Goal: Task Accomplishment & Management: Manage account settings

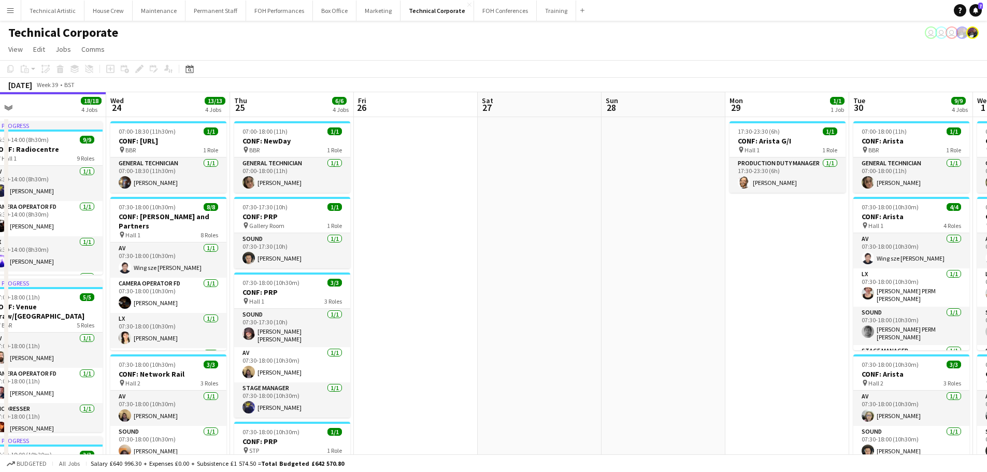
drag, startPoint x: 584, startPoint y: 226, endPoint x: 101, endPoint y: 206, distance: 483.3
click at [101, 206] on app-calendar-viewport "Sat 20 Sun 21 Mon 22 8/8 3 Jobs Tue 23 18/18 4 Jobs Wed 24 13/13 4 Jobs Thu 25 …" at bounding box center [493, 397] width 987 height 610
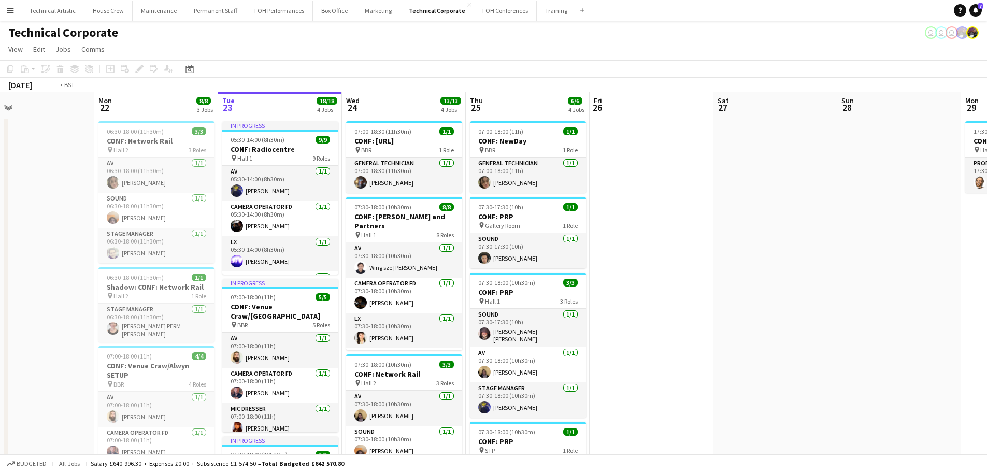
drag, startPoint x: 300, startPoint y: 248, endPoint x: 751, endPoint y: 235, distance: 451.5
click at [845, 235] on app-calendar-viewport "Sat 20 Sun 21 Mon 22 8/8 3 Jobs Tue 23 18/18 4 Jobs Wed 24 13/13 4 Jobs Thu 25 …" at bounding box center [493, 397] width 987 height 610
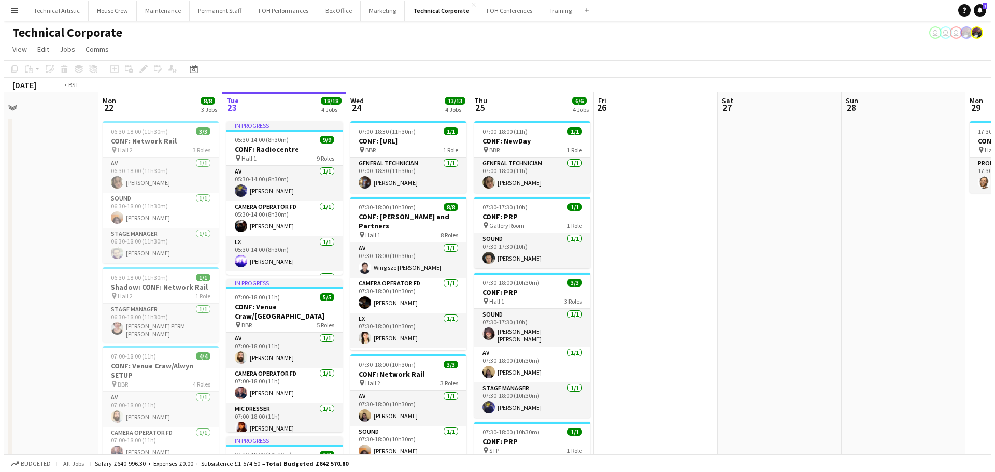
scroll to position [0, 326]
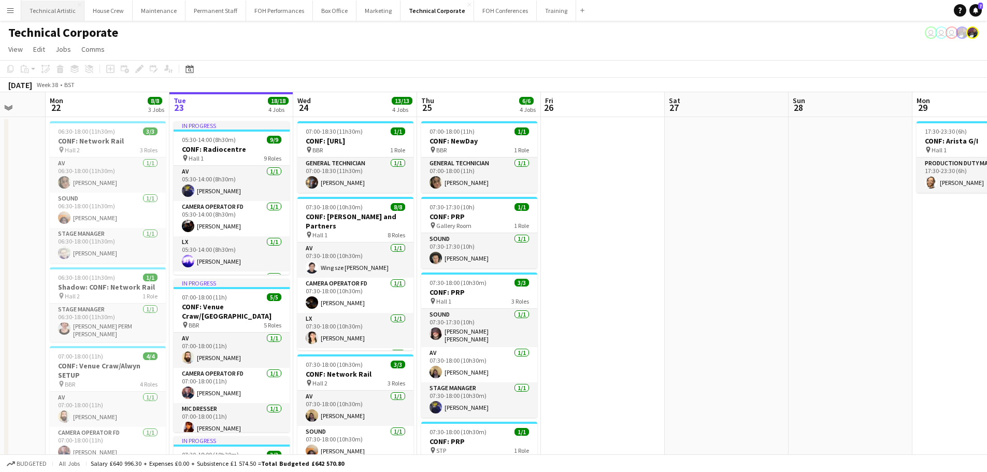
click at [58, 9] on button "Technical Artistic Close" at bounding box center [52, 11] width 63 height 20
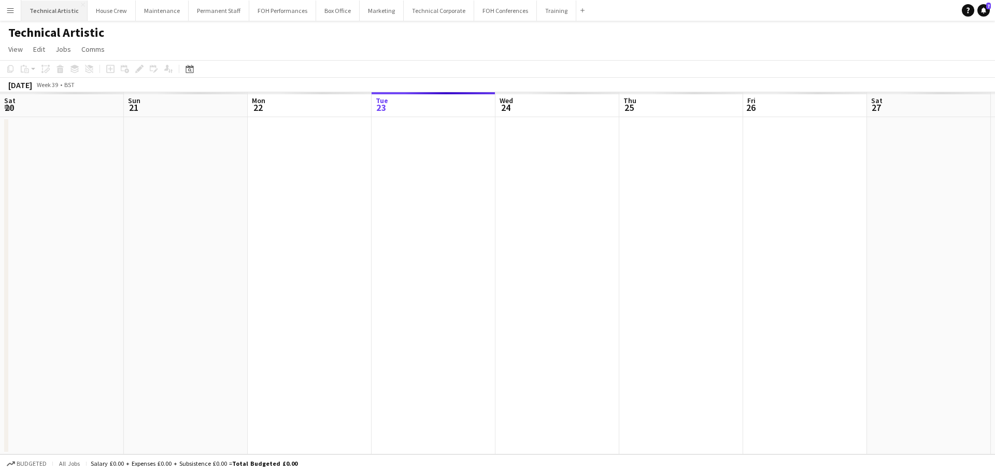
scroll to position [0, 248]
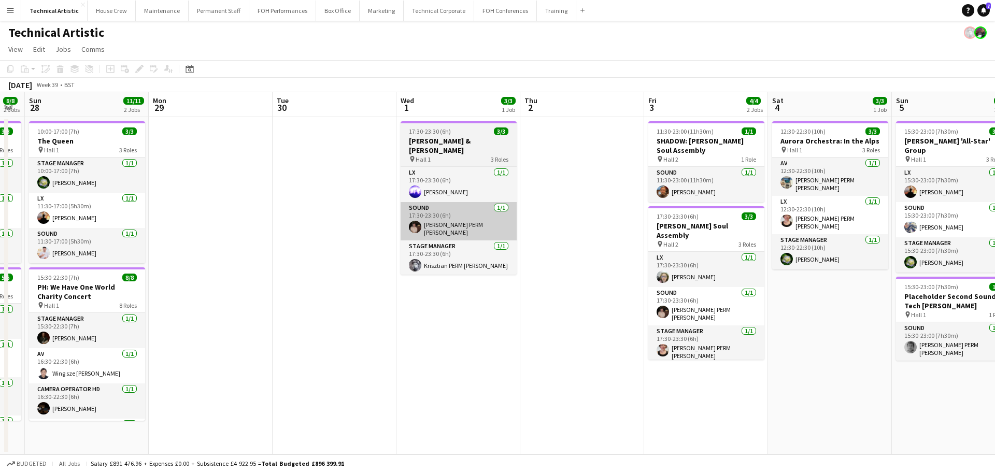
drag, startPoint x: 593, startPoint y: 206, endPoint x: 406, endPoint y: 204, distance: 187.0
click at [133, 183] on app-calendar-viewport "Thu 25 11/11 2 Jobs Fri 26 5/5 2 Jobs Sat 27 8/8 2 Jobs Sun 28 11/11 2 Jobs Mon…" at bounding box center [497, 273] width 995 height 362
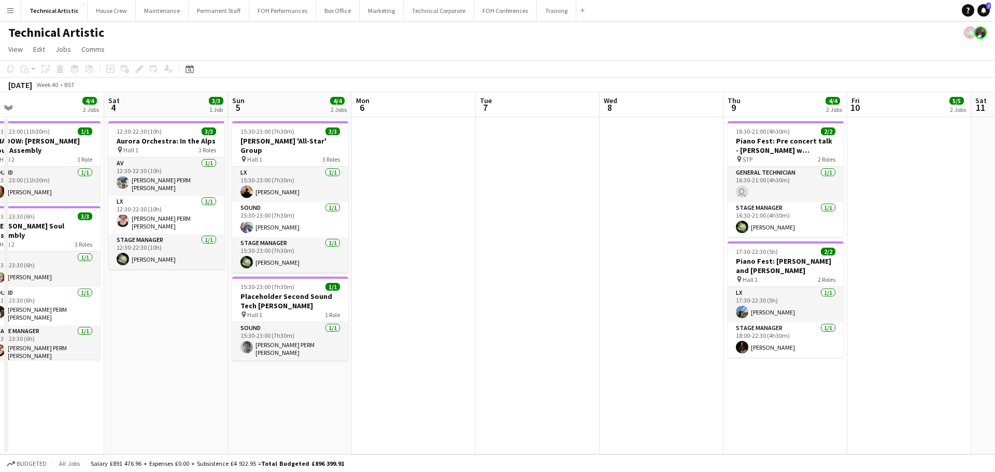
drag, startPoint x: 663, startPoint y: 225, endPoint x: 11, endPoint y: 184, distance: 653.6
click at [11, 184] on app-calendar-viewport "Tue 30 Wed 1 3/3 1 Job Thu 2 Fri 3 4/4 2 Jobs Sat 4 3/3 1 Job Sun 5 4/4 2 Jobs …" at bounding box center [497, 273] width 995 height 362
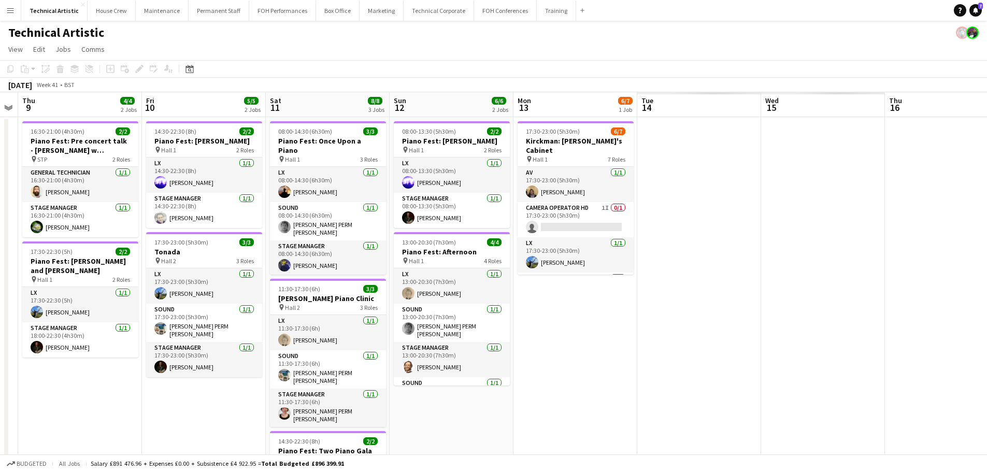
drag, startPoint x: 542, startPoint y: 235, endPoint x: 55, endPoint y: 181, distance: 489.9
click at [55, 181] on app-calendar-viewport "Mon 6 Tue 7 Wed 8 Thu 9 4/4 2 Jobs Fri 10 5/5 2 Jobs Sat 11 8/8 3 Jobs Sun 12 6…" at bounding box center [493, 331] width 987 height 479
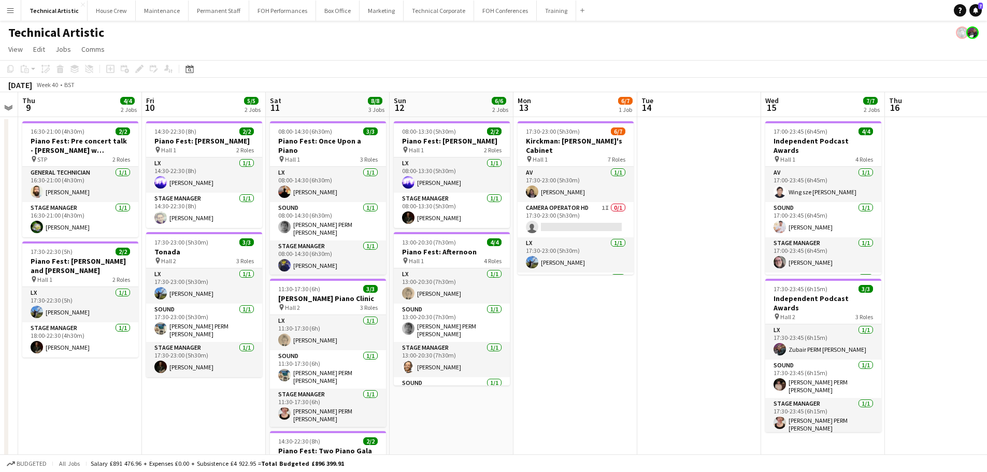
scroll to position [0, 256]
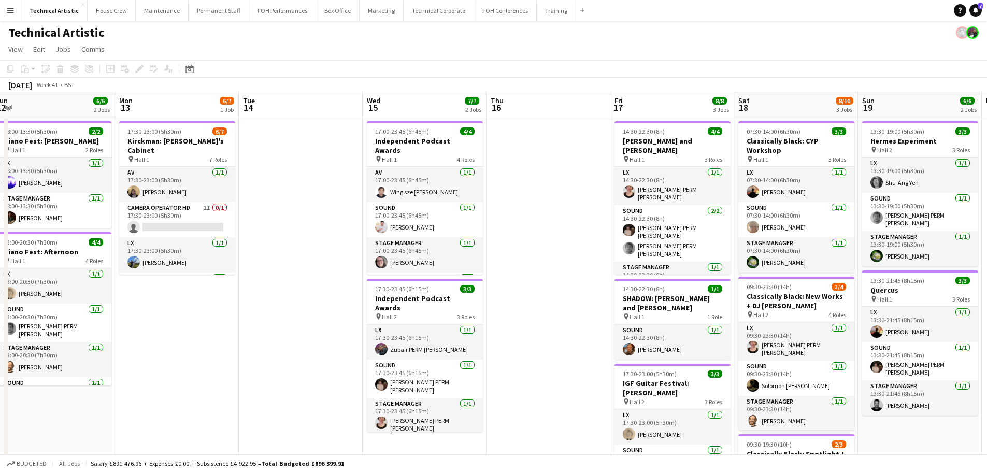
click at [339, 213] on app-calendar-viewport "Fri 10 5/5 2 Jobs Sat 11 8/8 3 Jobs Sun 12 6/6 2 Jobs Mon 13 6/7 1 Job Tue 14 W…" at bounding box center [493, 350] width 987 height 516
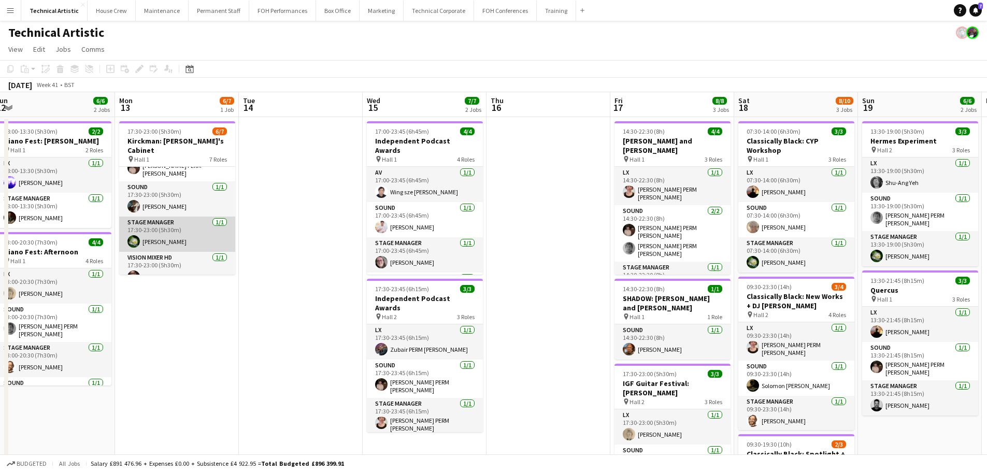
scroll to position [0, 0]
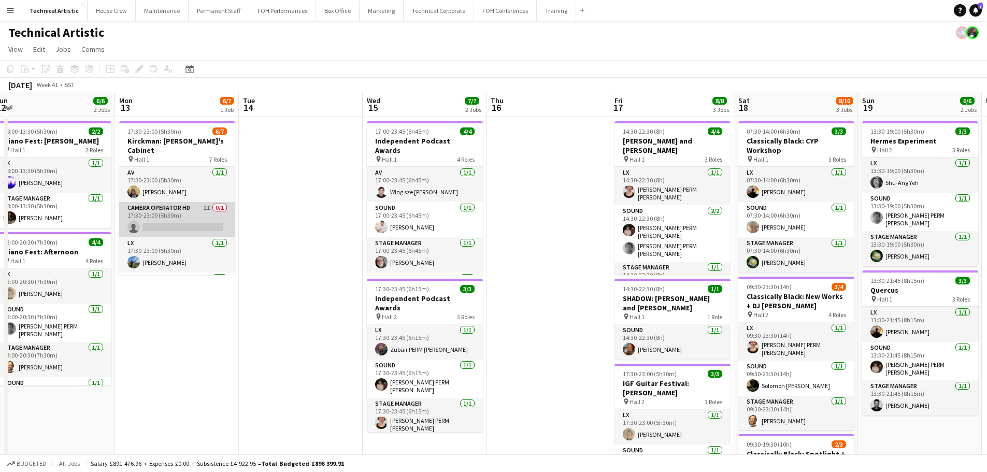
click at [177, 212] on app-card-role "Camera Operator HD 1I 0/1 17:30-23:00 (5h30m) single-neutral-actions" at bounding box center [177, 219] width 116 height 35
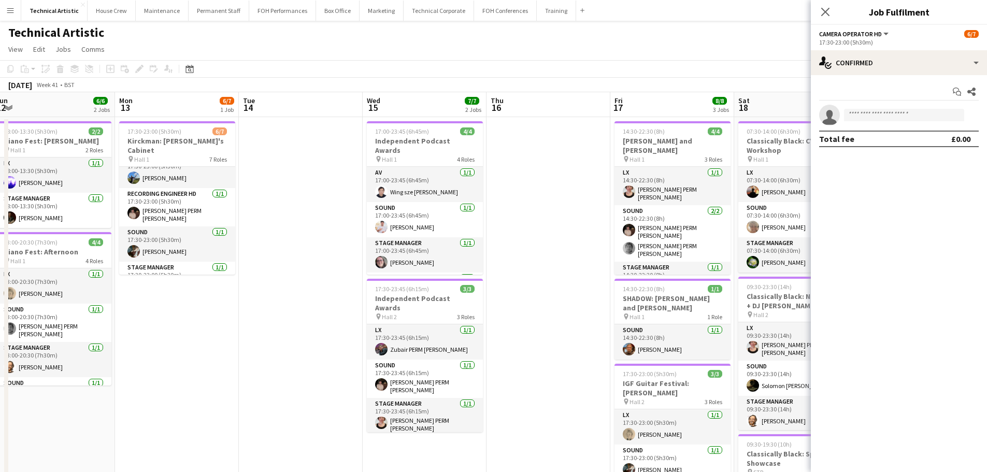
scroll to position [132, 0]
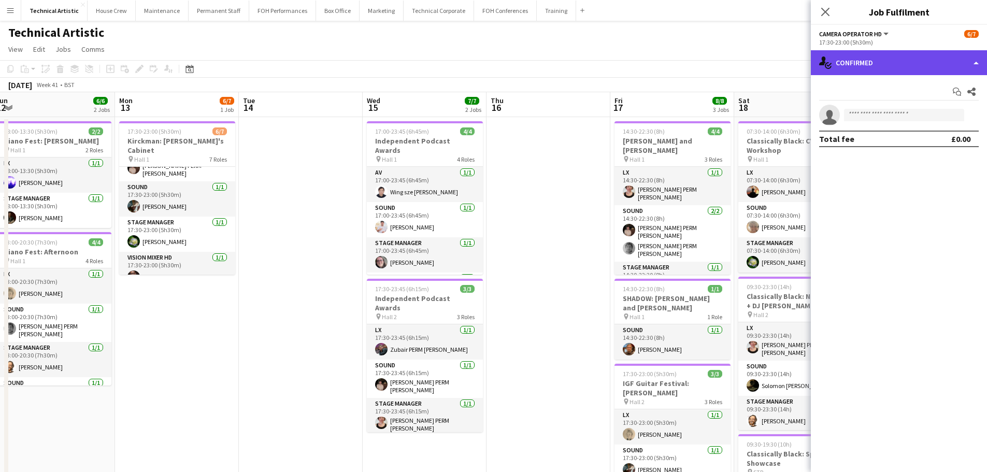
click at [893, 62] on div "single-neutral-actions-check-2 Confirmed" at bounding box center [899, 62] width 176 height 25
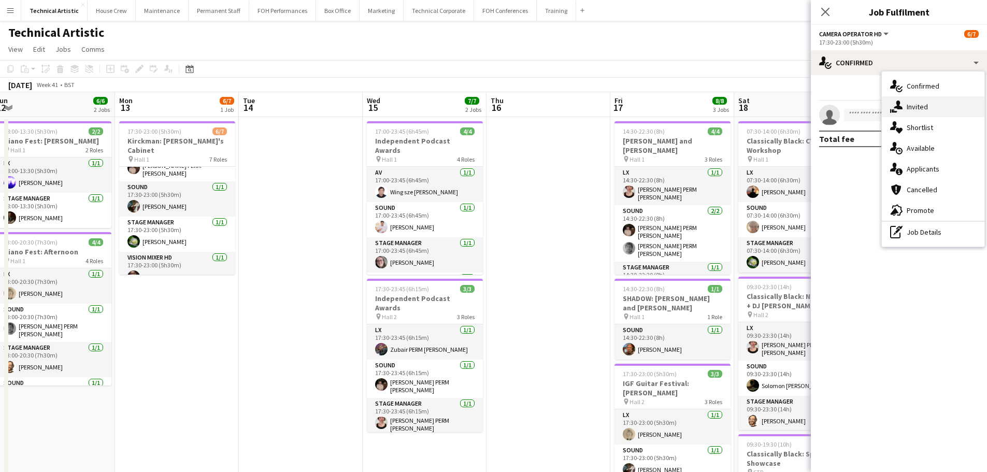
click at [917, 104] on span "Invited" at bounding box center [917, 106] width 21 height 9
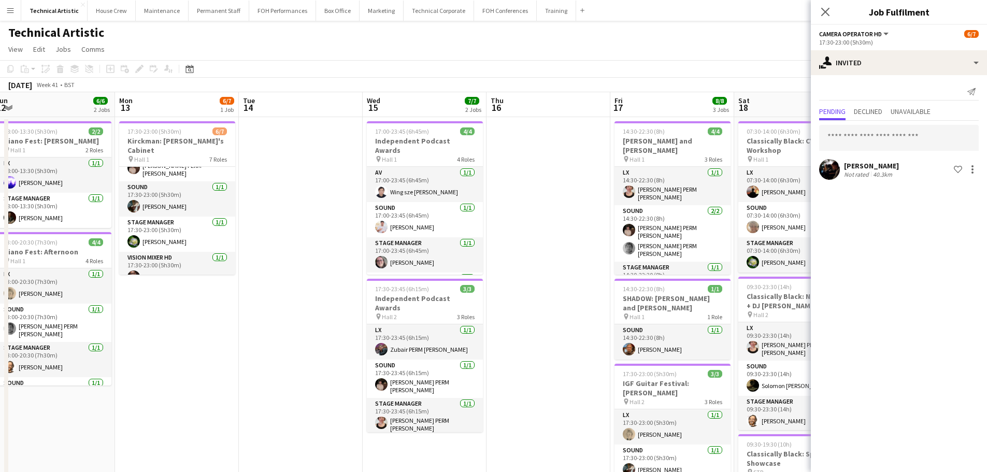
click at [513, 86] on div "October 2025 Week 41 • BST" at bounding box center [493, 85] width 987 height 15
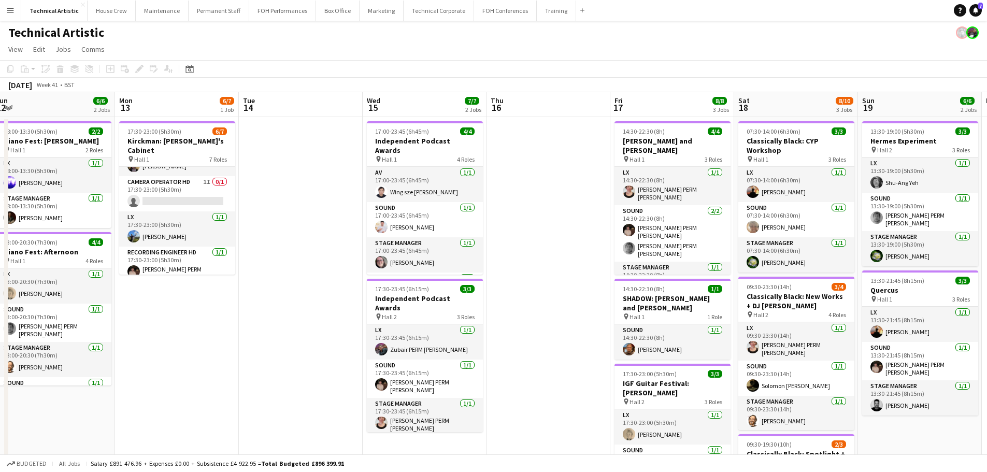
scroll to position [0, 0]
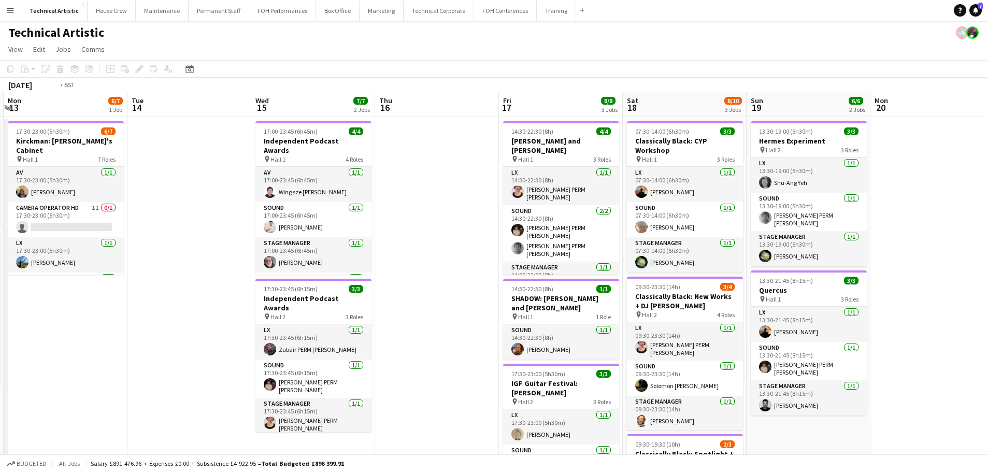
drag, startPoint x: 274, startPoint y: 261, endPoint x: 37, endPoint y: 271, distance: 236.5
click at [36, 271] on app-calendar-viewport "Fri 10 5/5 2 Jobs Sat 11 8/8 3 Jobs Sun 12 6/6 2 Jobs Mon 13 6/7 1 Job Tue 14 W…" at bounding box center [493, 350] width 987 height 516
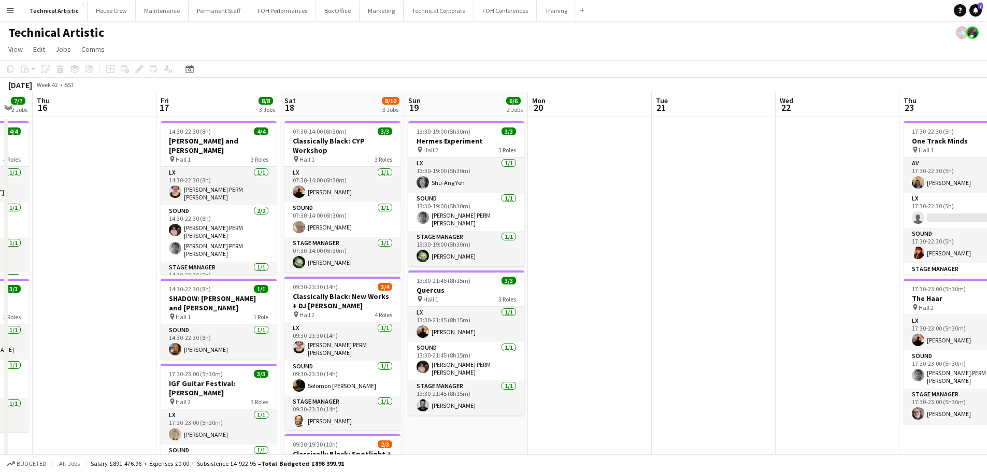
drag, startPoint x: 525, startPoint y: 294, endPoint x: 632, endPoint y: 261, distance: 111.9
click at [632, 261] on app-calendar-viewport "Tue 14 Wed 15 7/7 2 Jobs Thu 16 Fri 17 8/8 3 Jobs Sat 18 8/10 3 Jobs Sun 19 6/6…" at bounding box center [493, 388] width 987 height 593
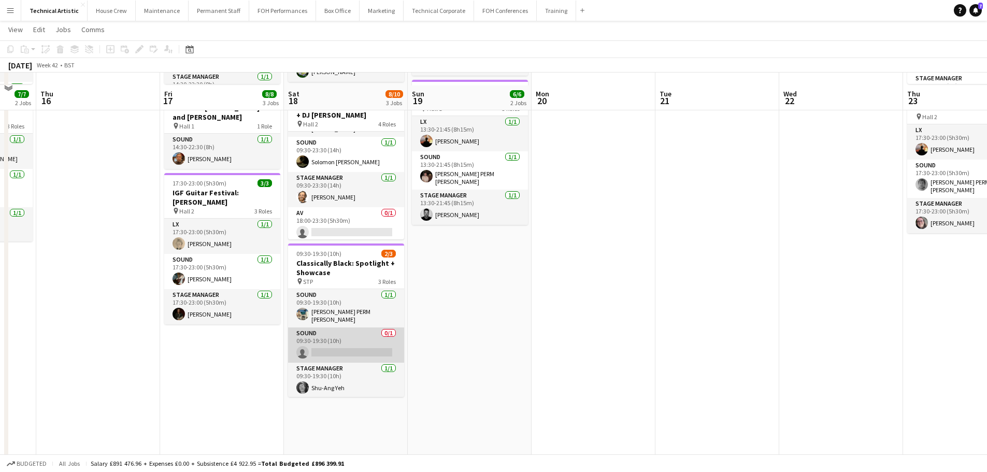
scroll to position [207, 0]
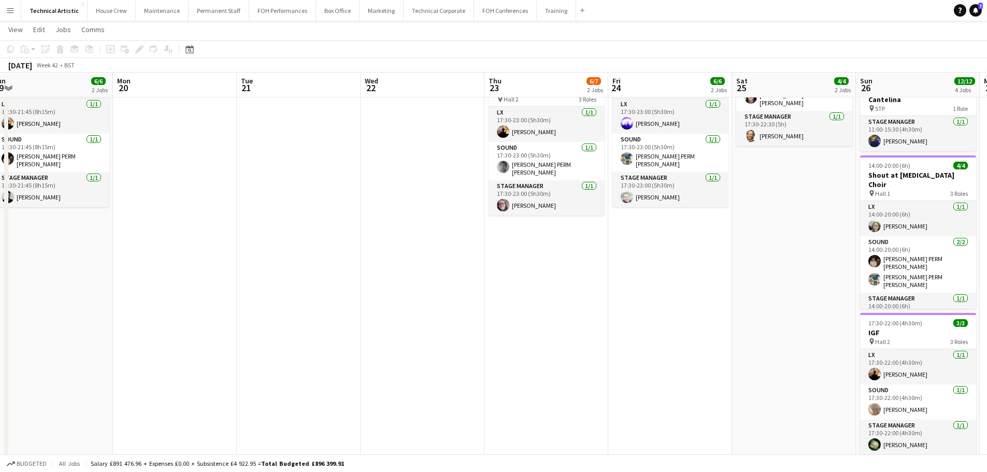
drag, startPoint x: 656, startPoint y: 312, endPoint x: 227, endPoint y: 338, distance: 430.3
click at [153, 338] on app-calendar-viewport "Thu 16 Fri 17 8/8 3 Jobs Sat 18 8/10 3 Jobs Sun 19 6/6 2 Jobs Mon 20 Tue 21 Wed…" at bounding box center [493, 155] width 987 height 644
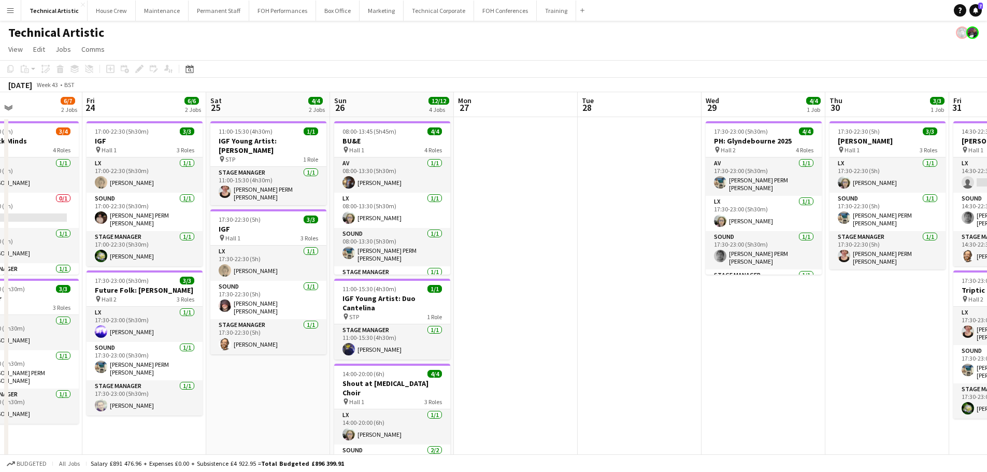
scroll to position [0, 293]
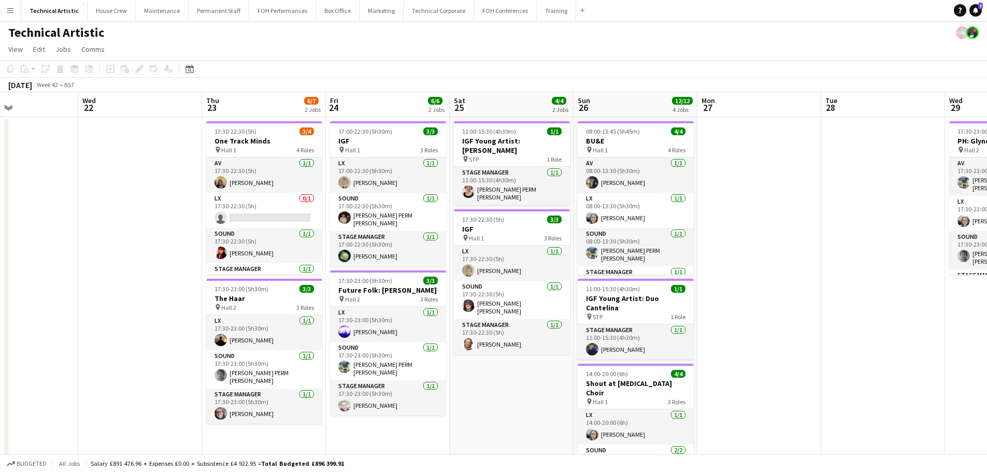
drag, startPoint x: 709, startPoint y: 367, endPoint x: 285, endPoint y: 347, distance: 424.3
click at [285, 347] on app-calendar-viewport "Sun 19 6/6 2 Jobs Mon 20 Tue 21 Wed 22 Thu 23 6/7 2 Jobs Fri 24 6/6 2 Jobs Sat …" at bounding box center [493, 388] width 987 height 593
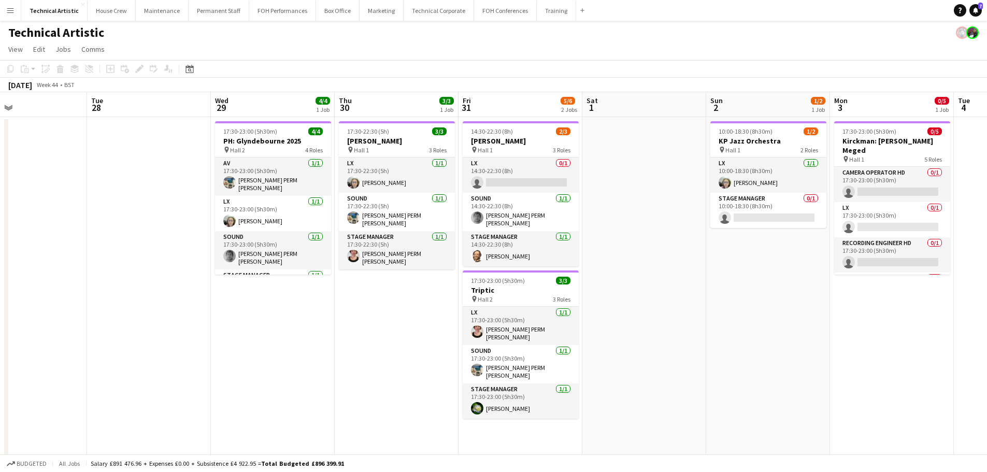
drag, startPoint x: 657, startPoint y: 248, endPoint x: 170, endPoint y: 254, distance: 486.5
click at [170, 254] on app-calendar-viewport "Fri 24 6/6 2 Jobs Sat 25 4/4 2 Jobs Sun 26 12/12 4 Jobs Mon 27 Tue 28 Wed 29 4/…" at bounding box center [493, 388] width 987 height 593
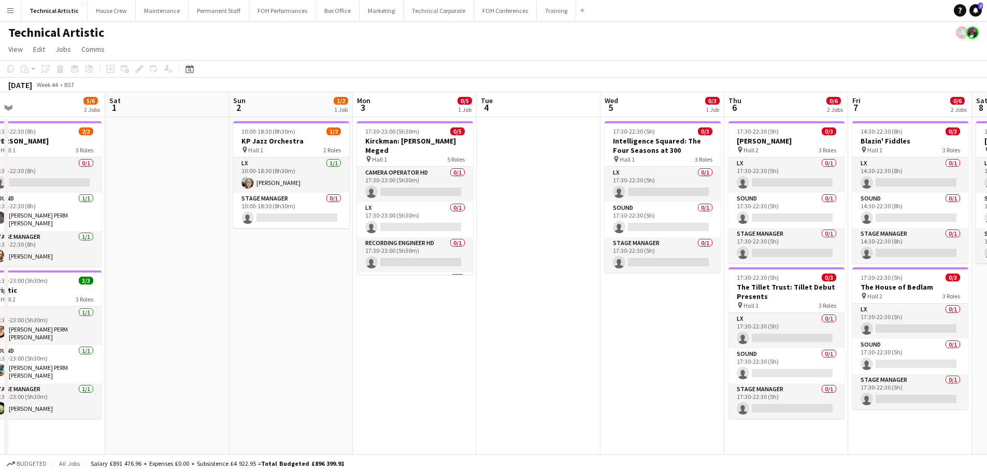
drag, startPoint x: 666, startPoint y: 295, endPoint x: 189, endPoint y: 285, distance: 477.3
click at [189, 285] on app-calendar-viewport "Tue 28 Wed 29 4/4 1 Job Thu 30 3/3 1 Job Fri 31 5/6 2 Jobs Sat 1 Sun 2 1/2 1 Jo…" at bounding box center [493, 388] width 987 height 593
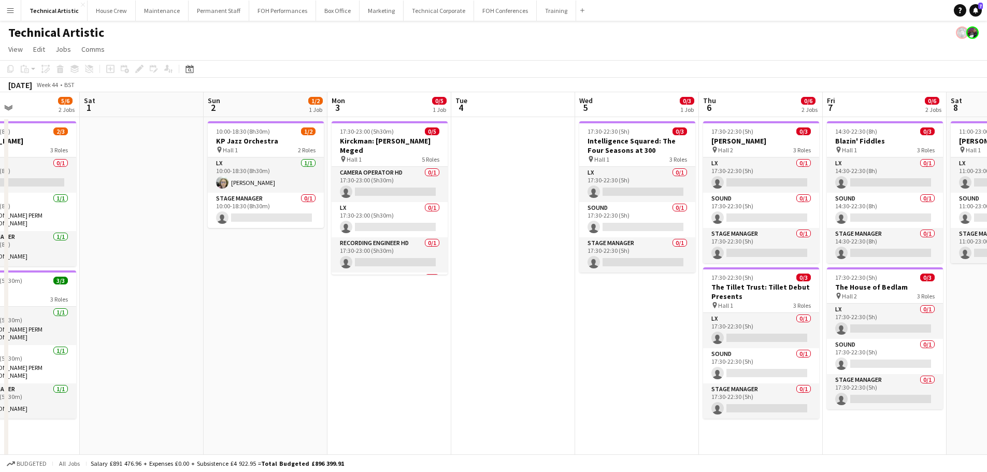
drag, startPoint x: 159, startPoint y: 285, endPoint x: 133, endPoint y: 285, distance: 25.4
click at [133, 285] on app-calendar-viewport "Wed 29 4/4 1 Job Thu 30 3/3 1 Job Fri 31 5/6 2 Jobs Sat 1 Sun 2 1/2 1 Job Mon 3…" at bounding box center [493, 388] width 987 height 593
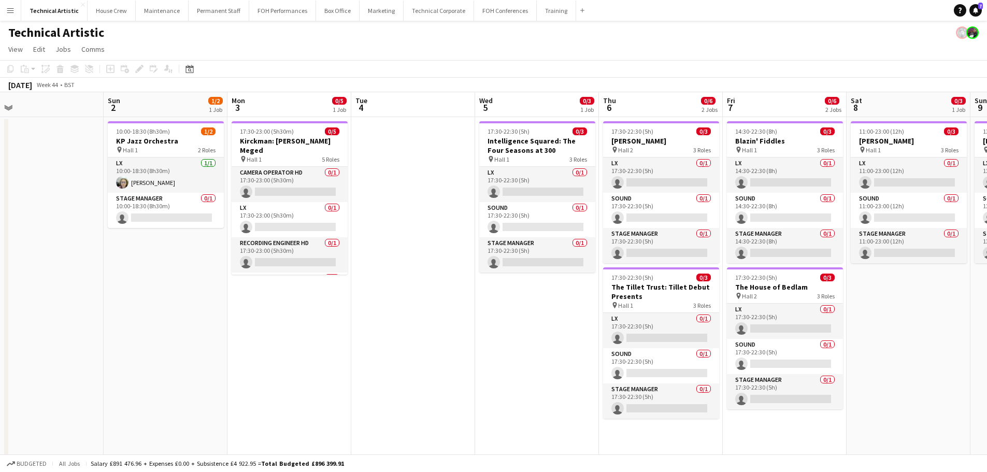
scroll to position [0, 297]
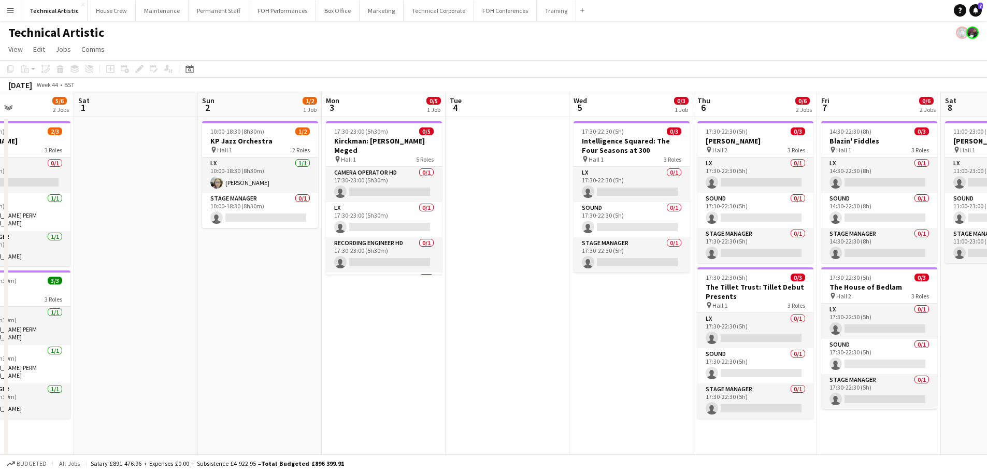
drag, startPoint x: 539, startPoint y: 327, endPoint x: 410, endPoint y: 319, distance: 129.8
click at [410, 319] on app-calendar-viewport "Wed 29 4/4 1 Job Thu 30 3/3 1 Job Fri 31 5/6 2 Jobs Sat 1 Sun 2 1/2 1 Job Mon 3…" at bounding box center [493, 388] width 987 height 593
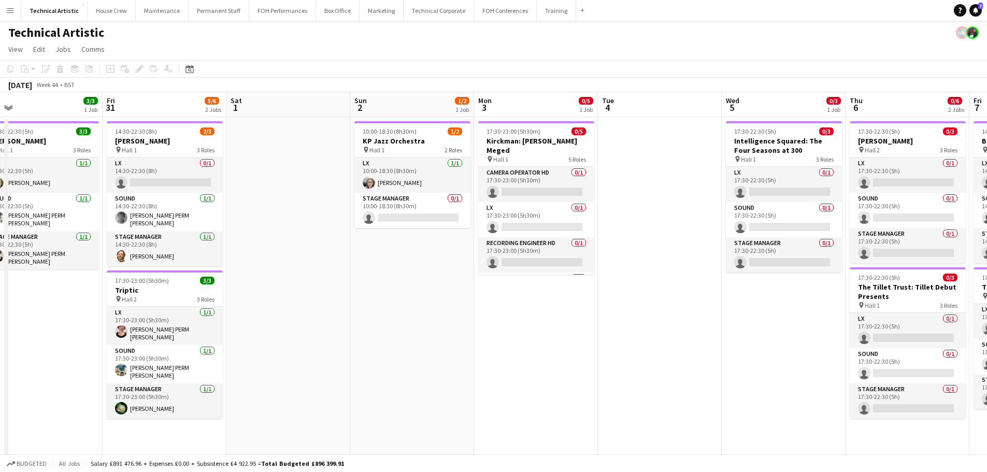
scroll to position [0, 269]
drag, startPoint x: 139, startPoint y: 281, endPoint x: 414, endPoint y: 253, distance: 277.1
click at [414, 253] on app-calendar-viewport "Tue 28 Wed 29 4/4 1 Job Thu 30 3/3 1 Job Fri 31 5/6 2 Jobs Sat 1 Sun 2 1/2 1 Jo…" at bounding box center [493, 388] width 987 height 593
click at [159, 328] on app-card-role "LX 1/1 17:30-23:00 (5h30m) Marie PERM Kearney" at bounding box center [164, 326] width 116 height 38
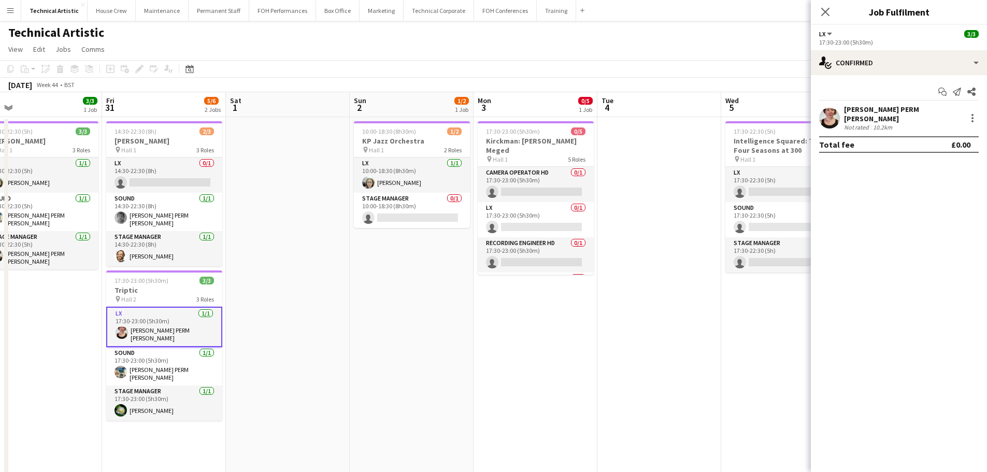
click at [867, 123] on div "Not rated" at bounding box center [857, 127] width 27 height 8
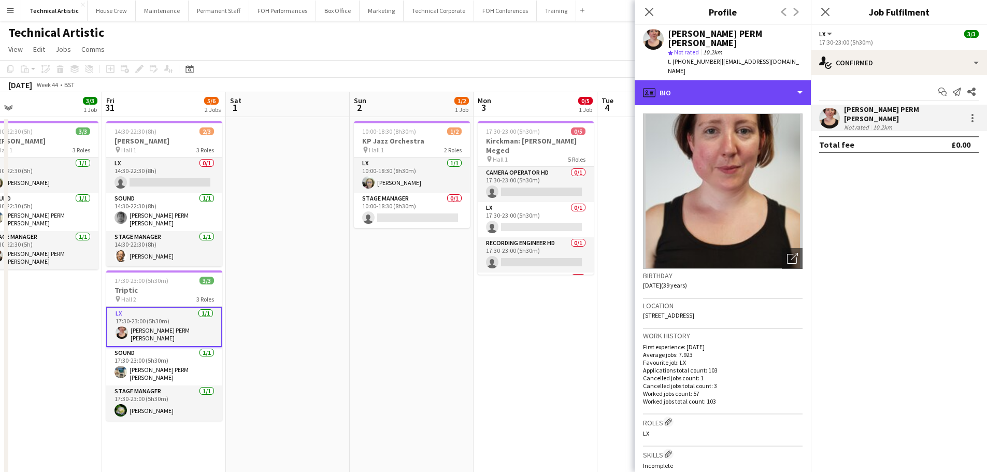
drag, startPoint x: 785, startPoint y: 81, endPoint x: 779, endPoint y: 90, distance: 10.4
click at [784, 81] on div "profile Bio" at bounding box center [723, 92] width 176 height 25
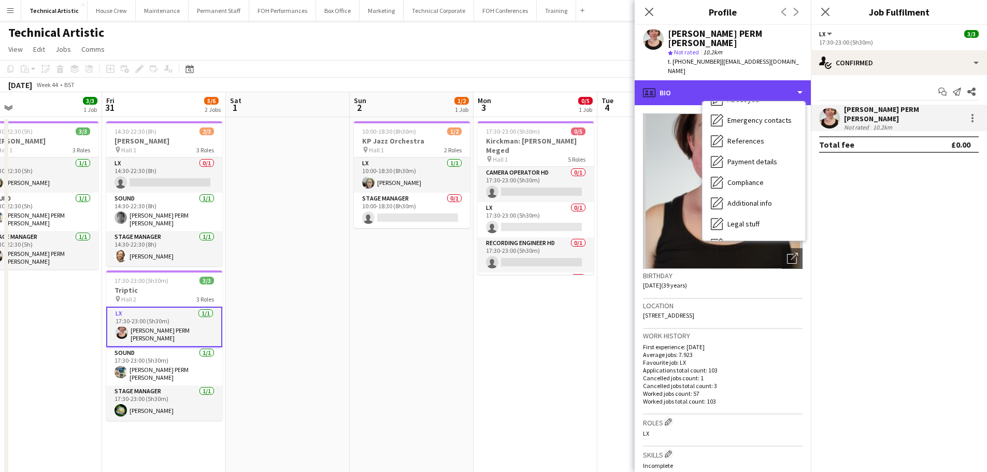
scroll to position [139, 0]
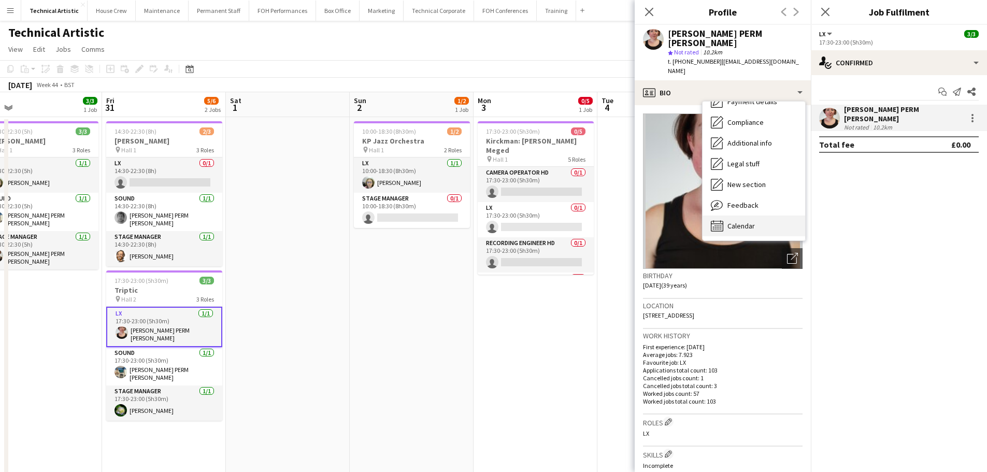
click at [742, 221] on span "Calendar" at bounding box center [740, 225] width 27 height 9
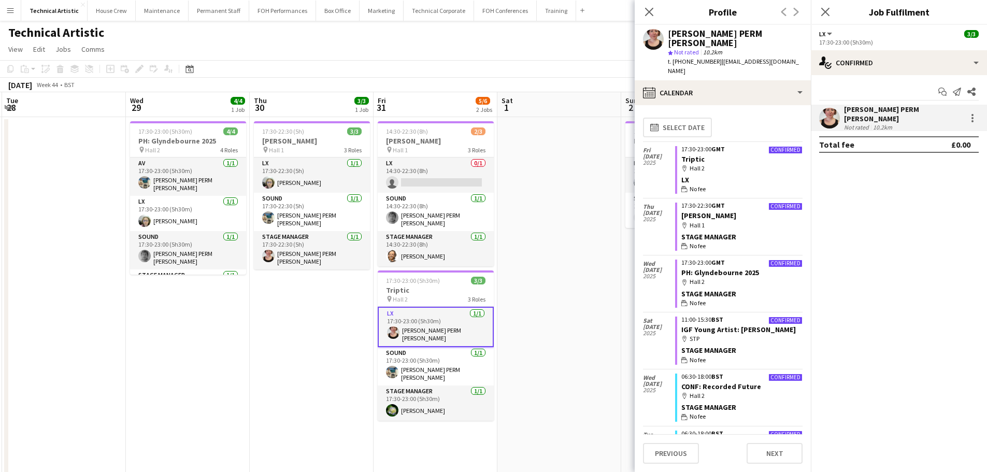
scroll to position [0, 245]
drag, startPoint x: 284, startPoint y: 240, endPoint x: 556, endPoint y: 229, distance: 272.3
click at [556, 229] on app-calendar-viewport "Sun 26 12/12 4 Jobs Mon 27 Tue 28 Wed 29 4/4 1 Job Thu 30 3/3 1 Job Fri 31 5/6 …" at bounding box center [493, 388] width 987 height 593
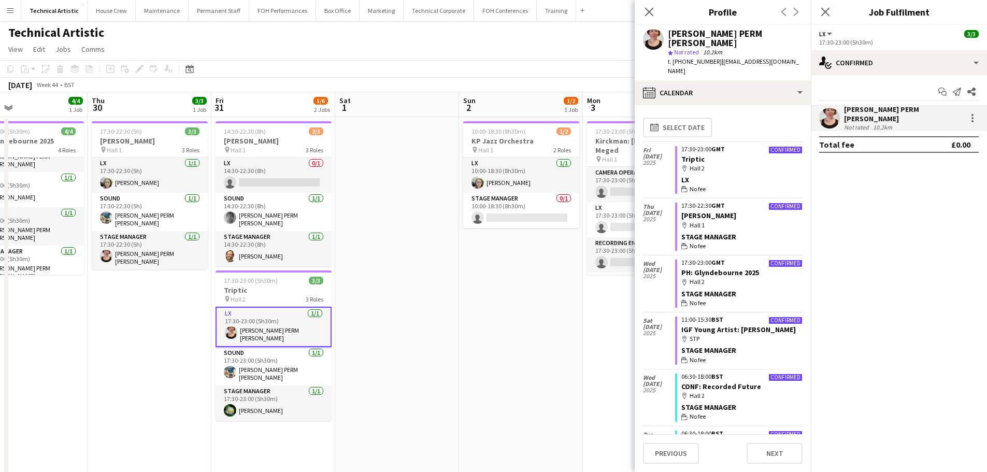
scroll to position [0, 394]
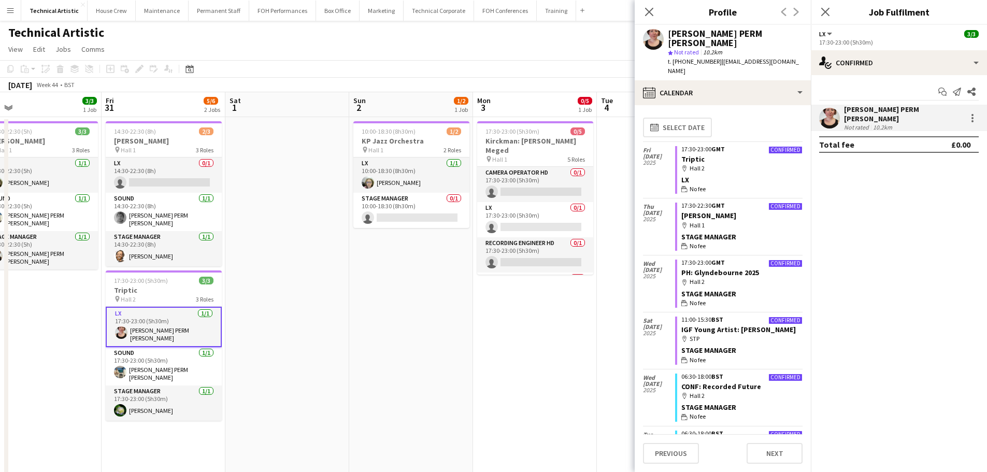
drag, startPoint x: 327, startPoint y: 313, endPoint x: 54, endPoint y: 266, distance: 276.5
click at [54, 266] on app-calendar-viewport "Mon 27 Tue 28 Wed 29 4/4 1 Job Thu 30 3/3 1 Job Fri 31 5/6 2 Jobs Sat 1 Sun 2 1…" at bounding box center [493, 388] width 987 height 593
click at [436, 146] on div "pin Hall 1 2 Roles" at bounding box center [411, 150] width 116 height 8
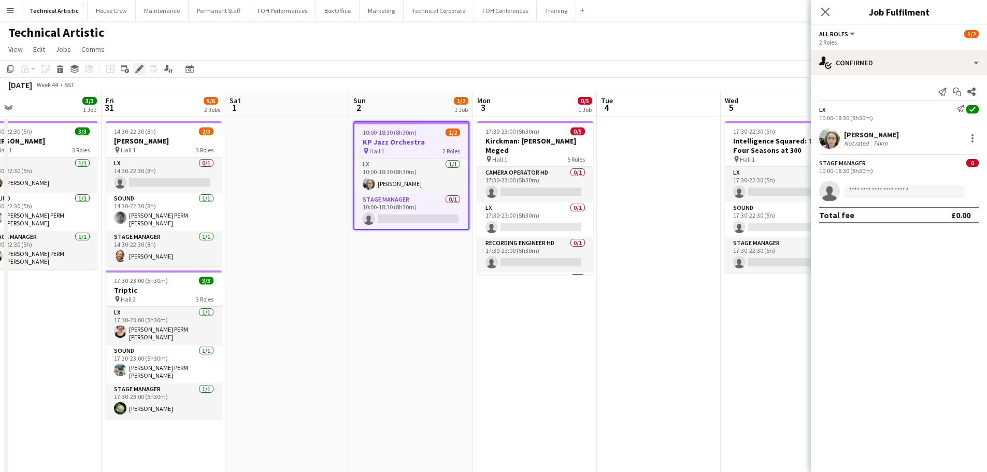
click at [135, 73] on icon "Edit" at bounding box center [139, 69] width 8 height 8
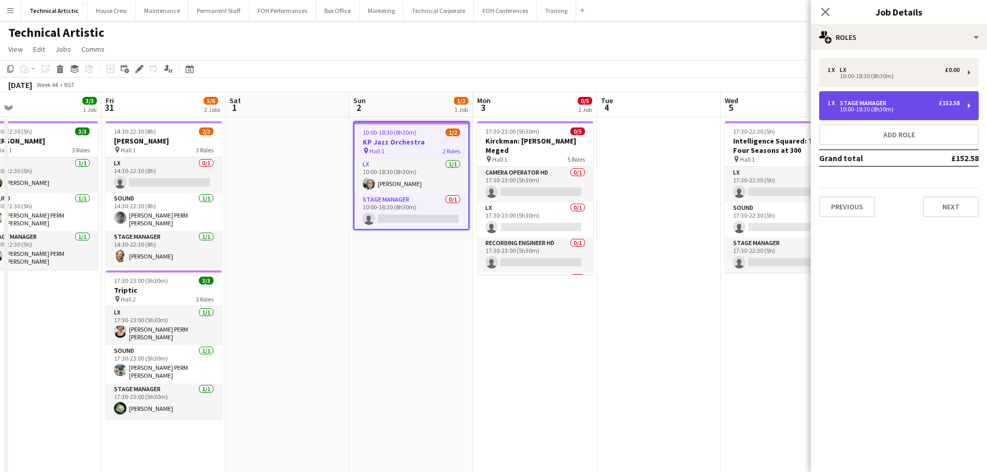
click at [877, 99] on div "Stage Manager" at bounding box center [865, 102] width 51 height 7
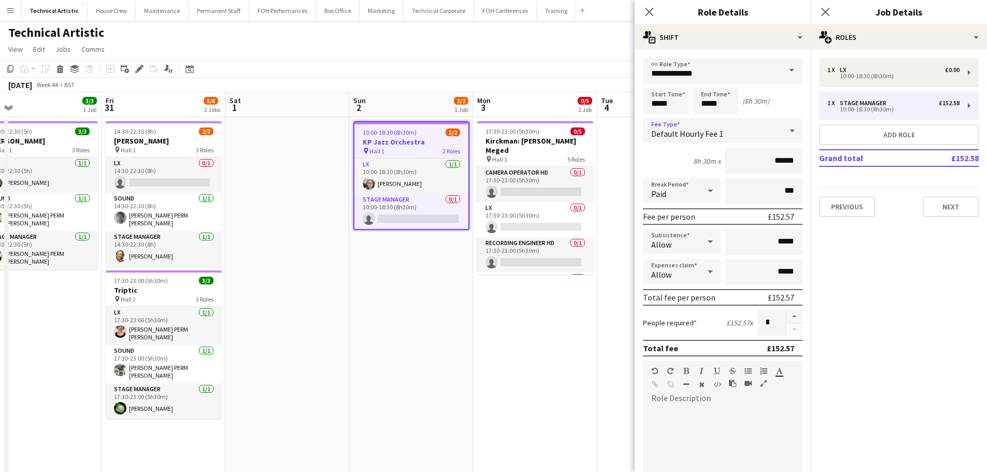
click at [695, 131] on span "Default Hourly Fee 1" at bounding box center [687, 133] width 72 height 10
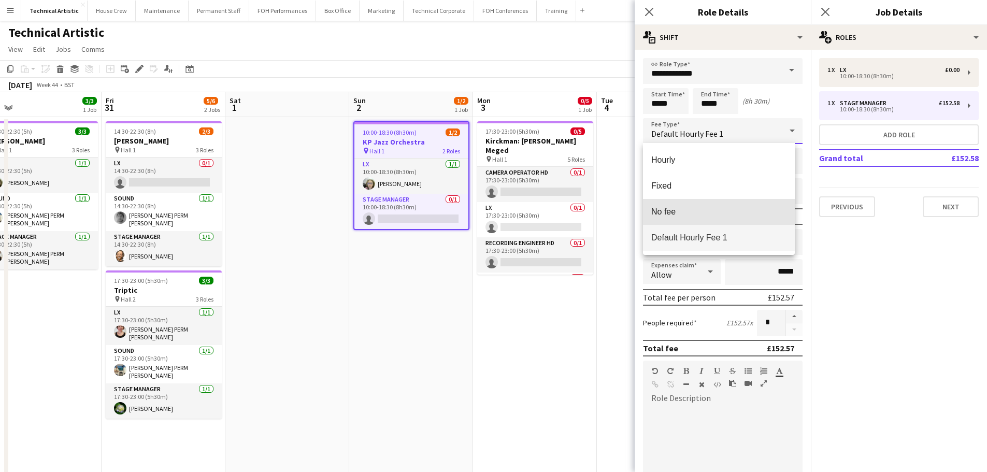
click at [678, 213] on span "No fee" at bounding box center [718, 212] width 135 height 10
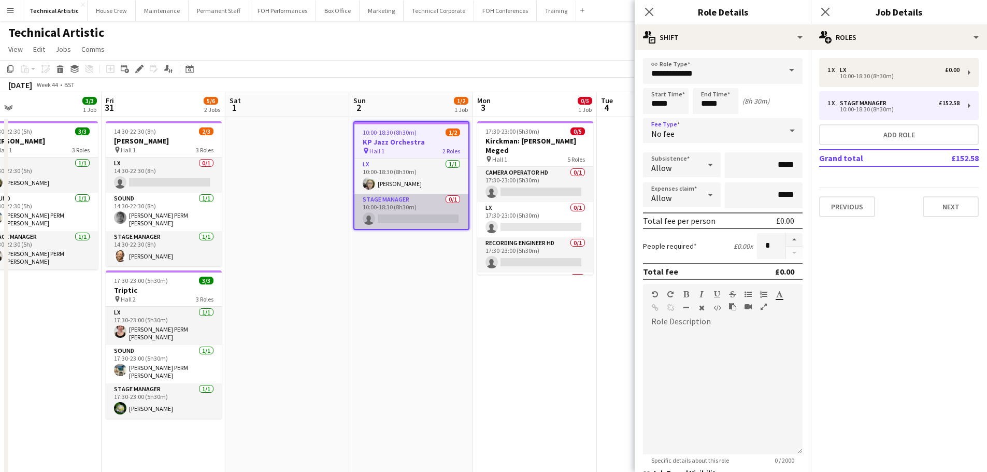
click at [439, 215] on app-card-role "Stage Manager 0/1 10:00-18:30 (8h30m) single-neutral-actions" at bounding box center [411, 211] width 114 height 35
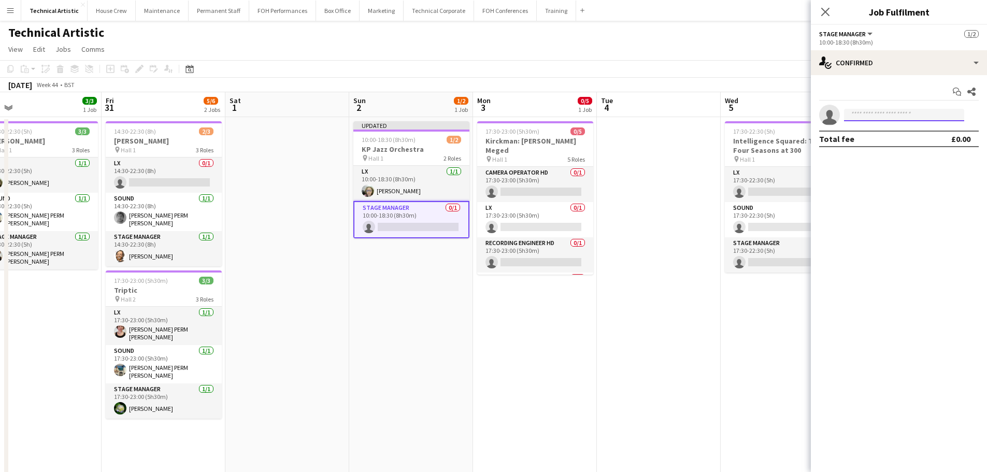
click at [883, 116] on input at bounding box center [904, 115] width 120 height 12
type input "*****"
click at [892, 136] on span "[EMAIL_ADDRESS][DOMAIN_NAME]" at bounding box center [904, 138] width 104 height 8
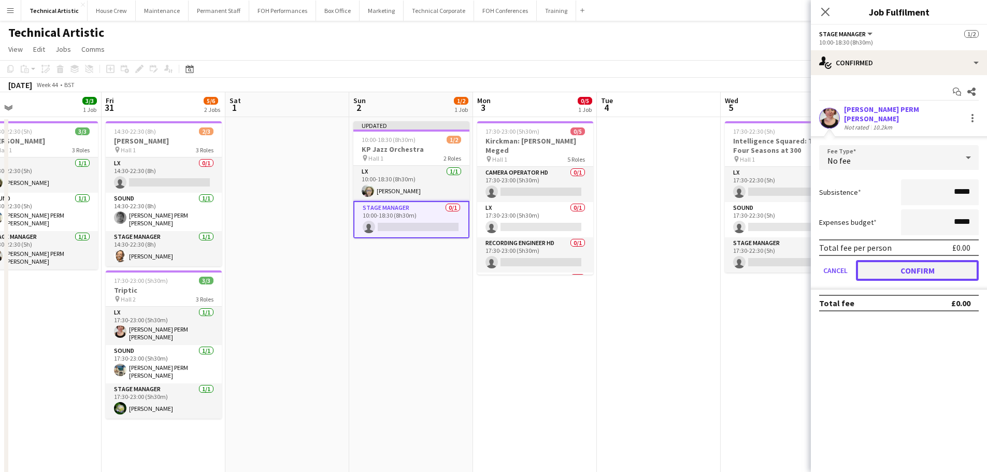
click at [933, 265] on button "Confirm" at bounding box center [917, 270] width 123 height 21
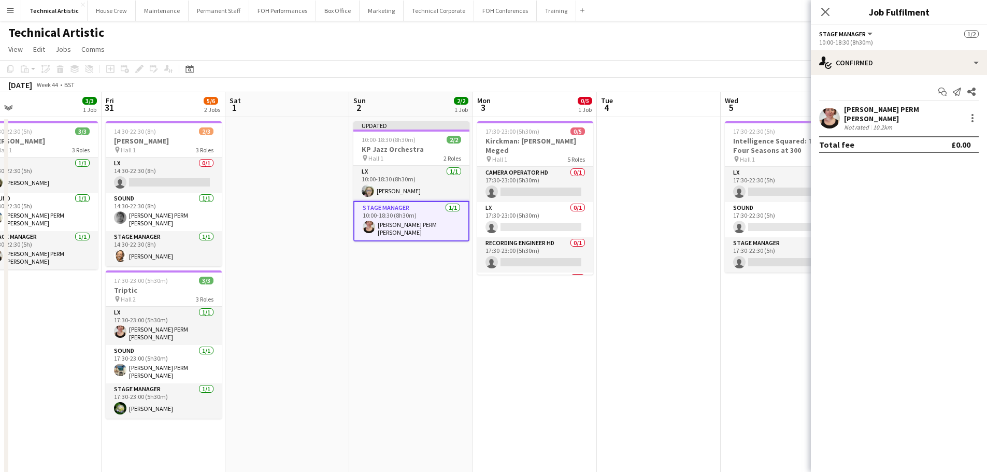
click at [549, 68] on app-toolbar "Copy Paste Paste Ctrl+V Paste with crew Ctrl+Shift+V Paste linked Job Delete Gr…" at bounding box center [493, 69] width 987 height 18
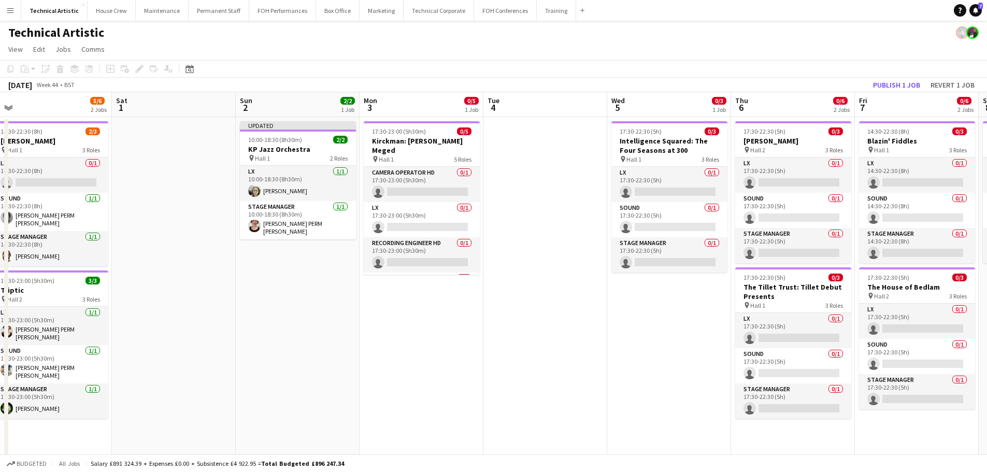
scroll to position [0, 294]
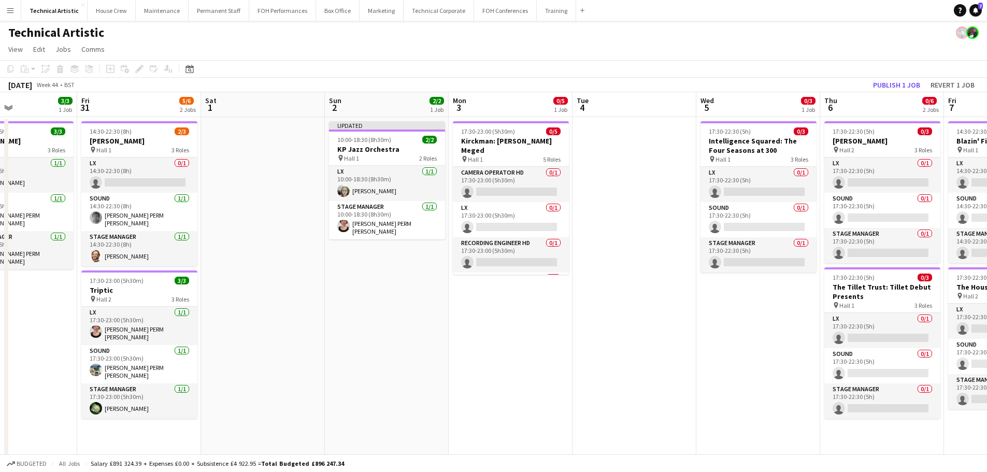
drag, startPoint x: 555, startPoint y: 183, endPoint x: 535, endPoint y: 182, distance: 20.2
click at [535, 182] on app-calendar-viewport "Tue 28 Wed 29 4/4 1 Job Thu 30 3/3 1 Job Fri 31 5/6 2 Jobs Sat 1 Sun 2 2/2 1 Jo…" at bounding box center [493, 388] width 987 height 593
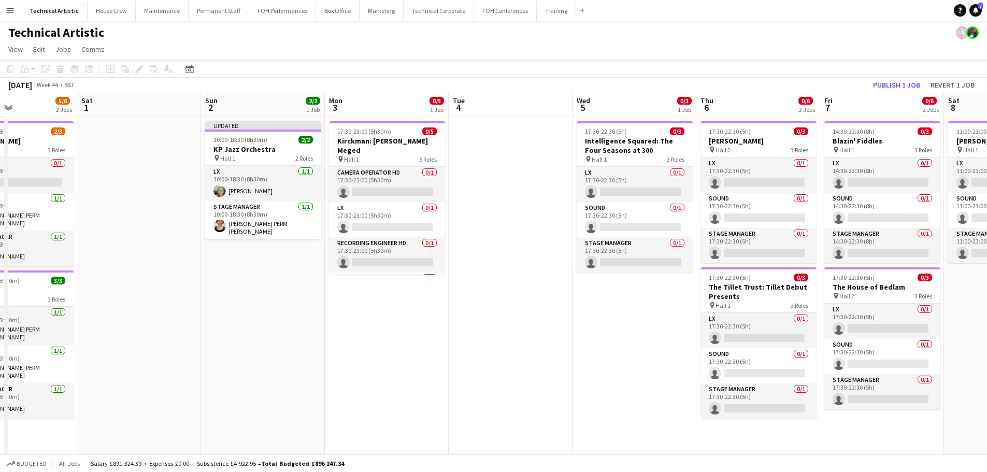
scroll to position [0, 353]
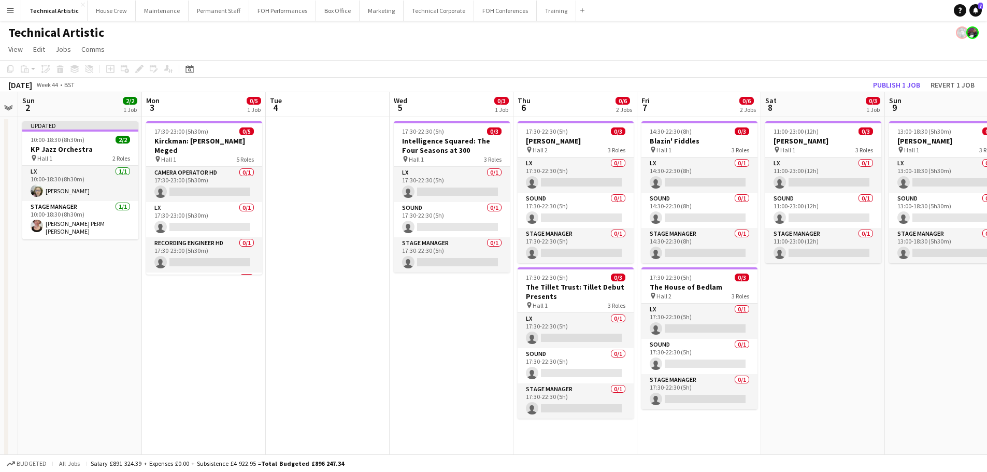
drag, startPoint x: 501, startPoint y: 193, endPoint x: 320, endPoint y: 176, distance: 181.6
click at [320, 176] on app-calendar-viewport "Thu 30 3/3 1 Job Fri 31 5/6 2 Jobs Sat 1 Sun 2 2/2 1 Job Mon 3 0/5 1 Job Tue 4 …" at bounding box center [493, 388] width 987 height 593
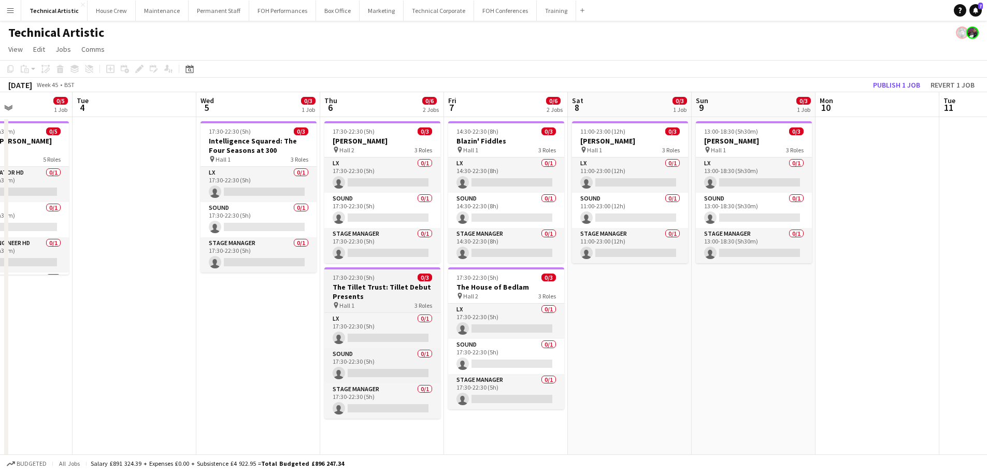
drag, startPoint x: 577, startPoint y: 289, endPoint x: 387, endPoint y: 291, distance: 190.7
click at [385, 310] on app-calendar-viewport "Sat 1 Sun 2 2/2 1 Job Mon 3 0/5 1 Job Tue 4 Wed 5 0/3 1 Job Thu 6 0/6 2 Jobs Fr…" at bounding box center [493, 388] width 987 height 593
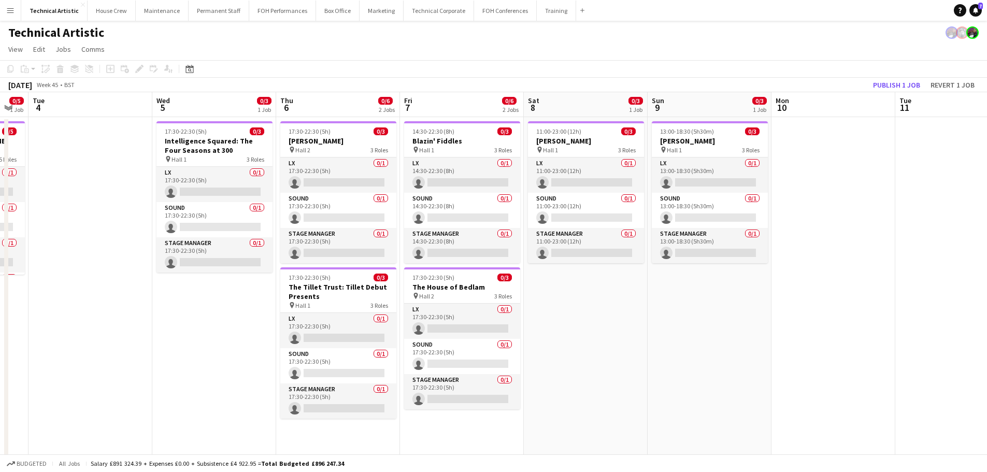
scroll to position [0, 350]
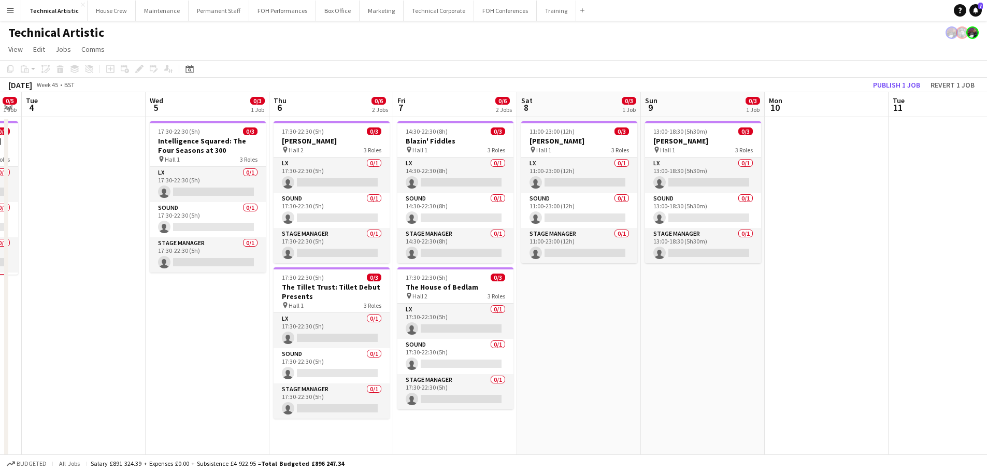
drag, startPoint x: 341, startPoint y: 249, endPoint x: 152, endPoint y: 211, distance: 192.4
click at [152, 211] on app-calendar-viewport "Sat 1 Sun 2 2/2 1 Job Mon 3 0/5 1 Job Tue 4 Wed 5 0/3 1 Job Thu 6 0/6 2 Jobs Fr…" at bounding box center [493, 388] width 987 height 593
click at [567, 135] on app-job-card "11:00-23:00 (12h) 0/3 Mary Gauthier pin Hall 1 3 Roles LX 0/1 11:00-23:00 (12h)…" at bounding box center [579, 192] width 116 height 142
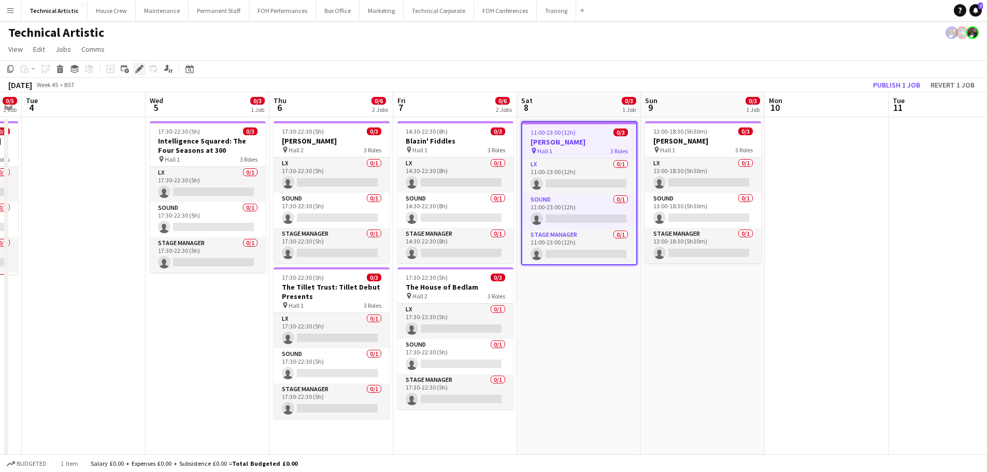
click at [139, 69] on icon at bounding box center [139, 69] width 6 height 6
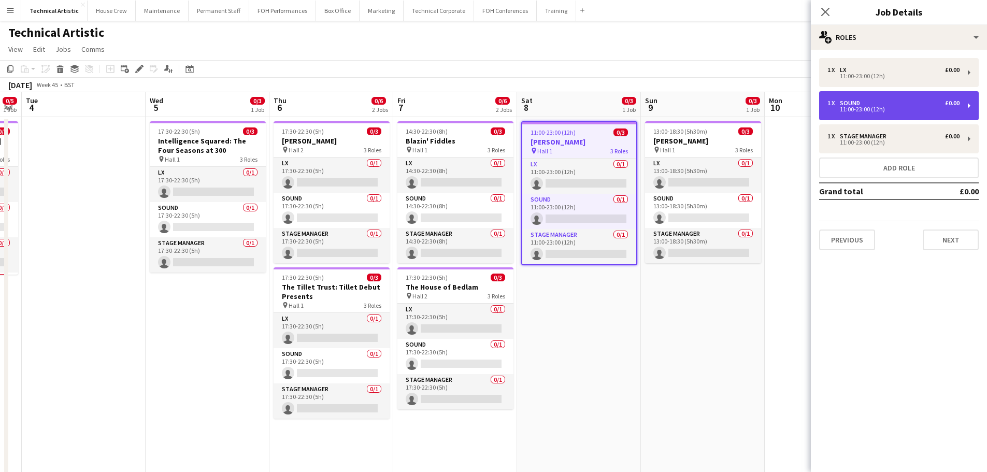
click at [914, 113] on div "1 x Sound £0.00 11:00-23:00 (12h)" at bounding box center [899, 105] width 160 height 29
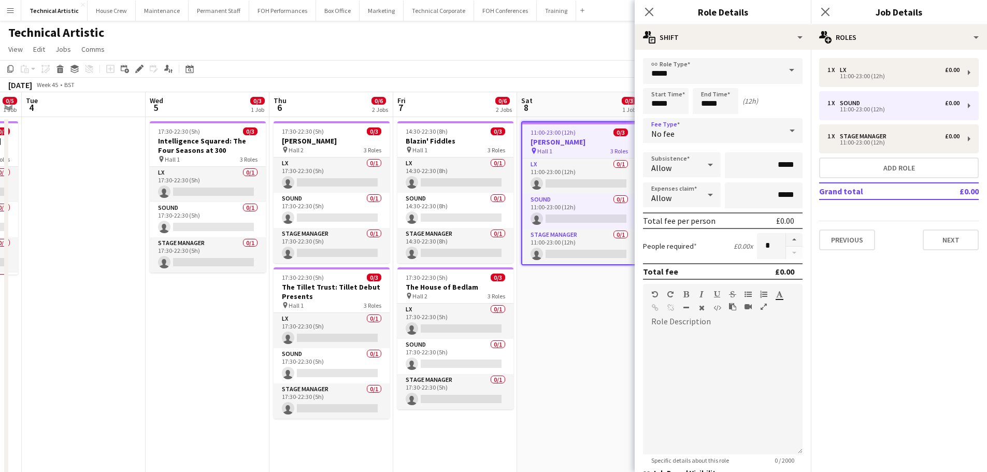
click at [716, 134] on div "No fee" at bounding box center [712, 130] width 139 height 25
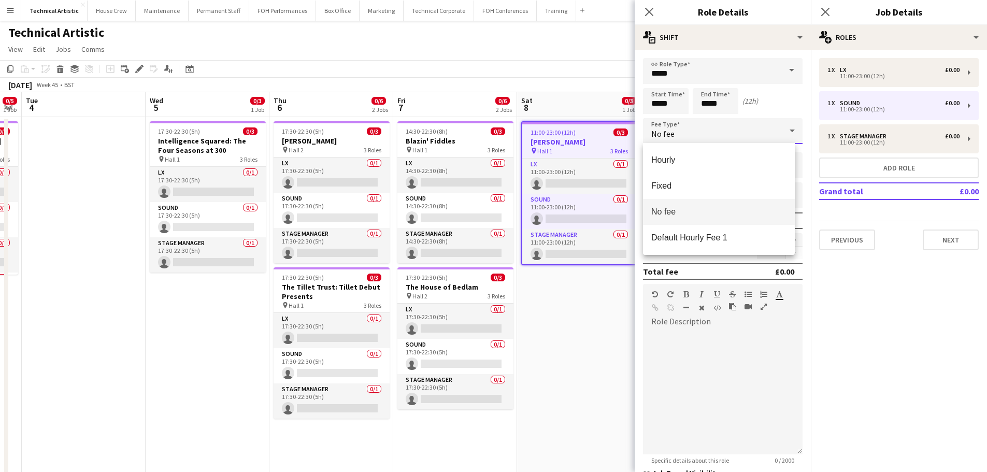
click at [716, 134] on div at bounding box center [493, 236] width 987 height 472
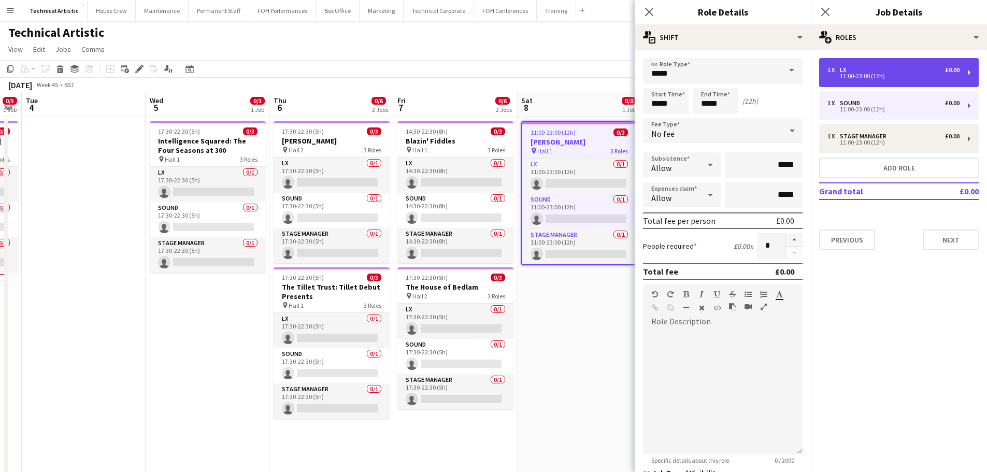
click at [871, 77] on div "11:00-23:00 (12h)" at bounding box center [893, 76] width 132 height 5
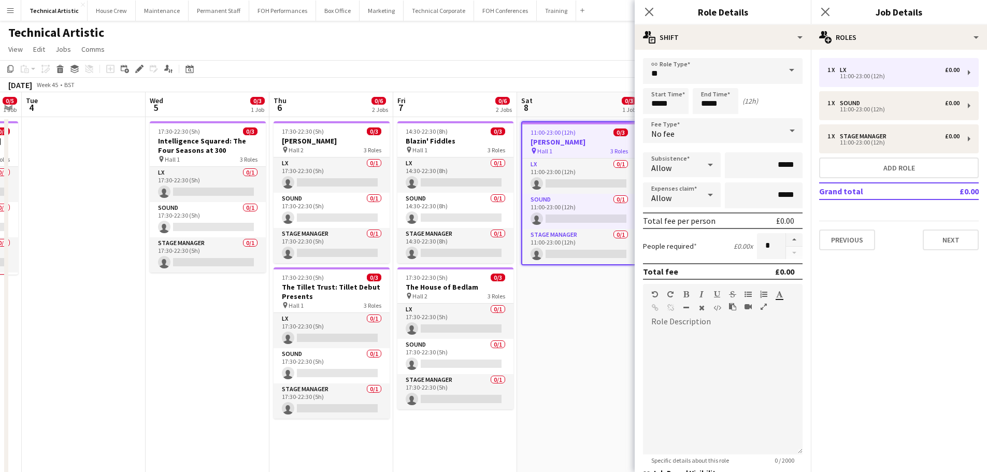
click at [668, 137] on span "No fee" at bounding box center [662, 133] width 23 height 10
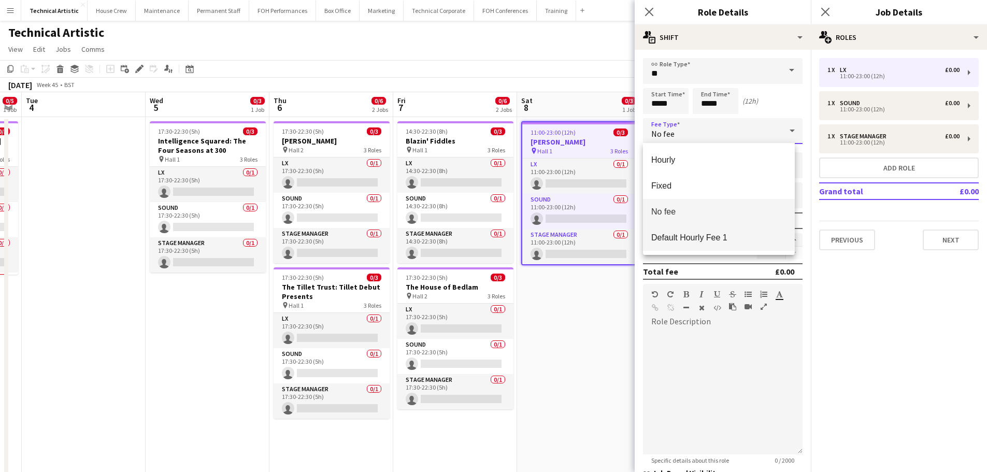
click at [685, 237] on span "Default Hourly Fee 1" at bounding box center [718, 238] width 135 height 10
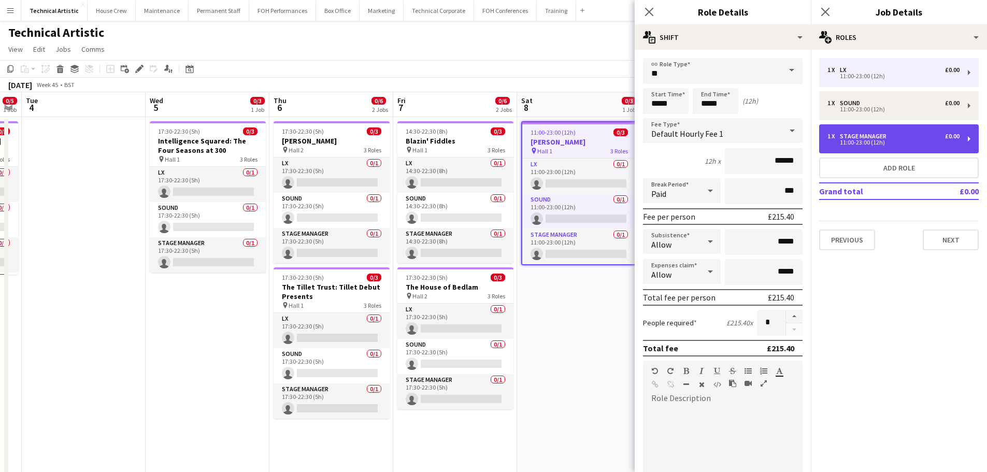
click at [855, 142] on div "11:00-23:00 (12h)" at bounding box center [893, 142] width 132 height 5
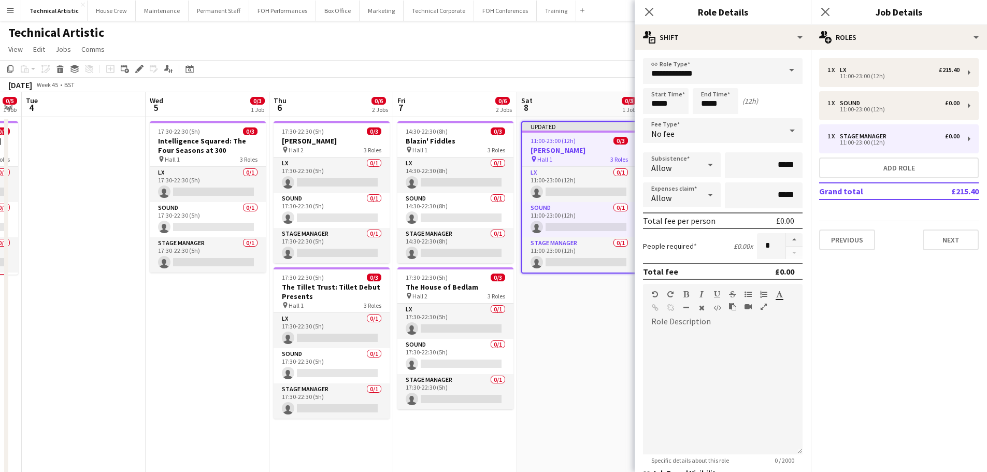
click at [731, 142] on div "No fee" at bounding box center [712, 130] width 139 height 25
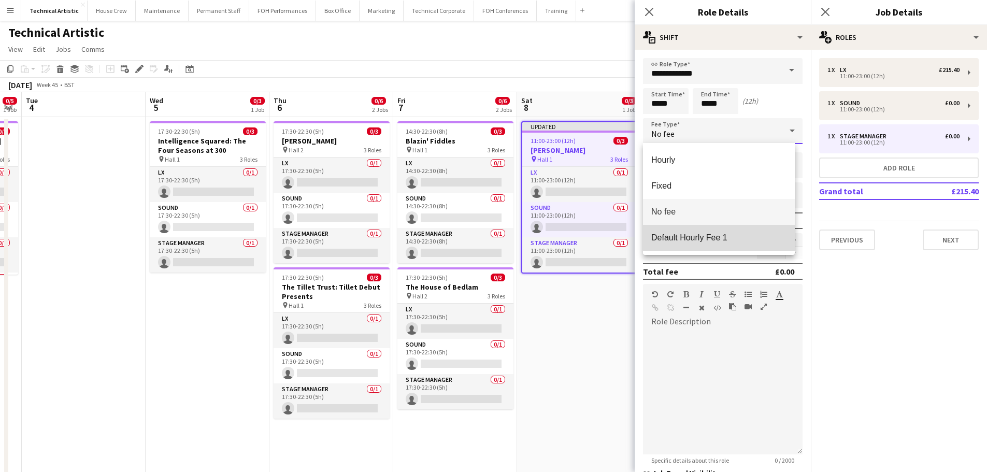
click at [687, 238] on span "Default Hourly Fee 1" at bounding box center [718, 238] width 135 height 10
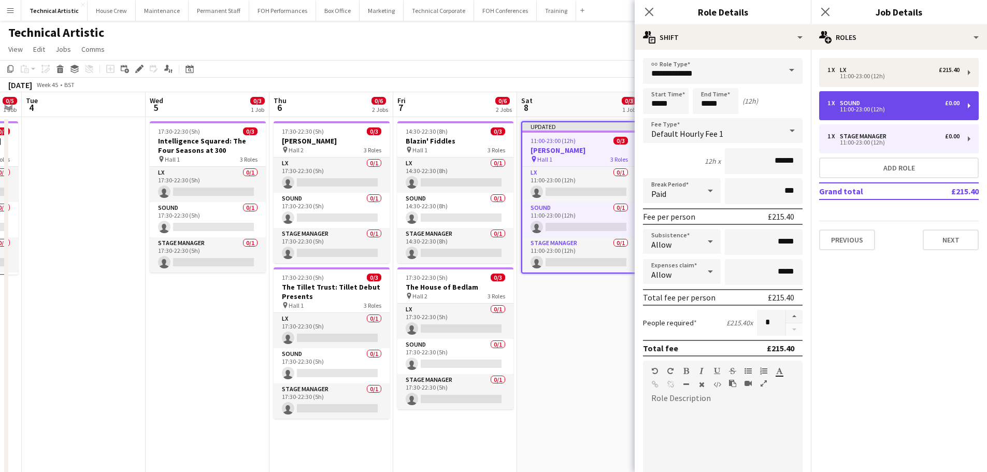
click at [906, 98] on div "1 x Sound £0.00 11:00-23:00 (12h)" at bounding box center [899, 105] width 160 height 29
type input "*****"
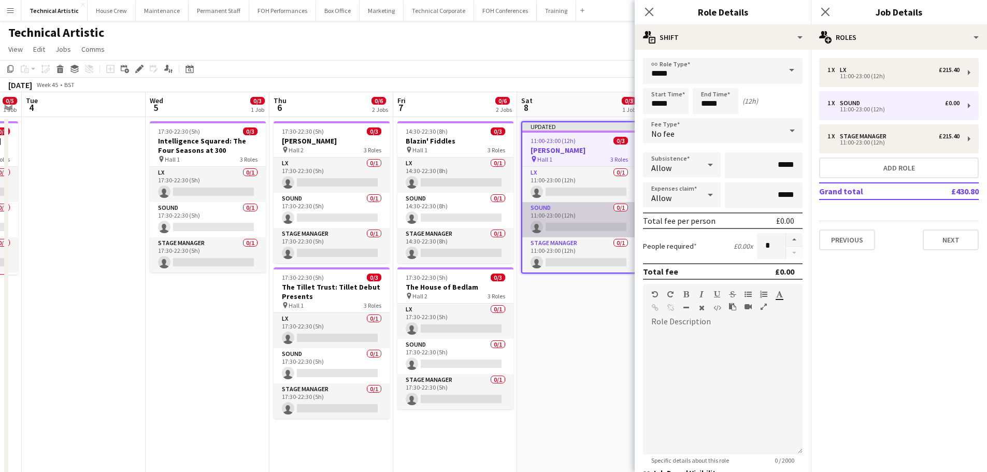
click at [587, 216] on app-card-role "Sound 0/1 11:00-23:00 (12h) single-neutral-actions" at bounding box center [579, 219] width 114 height 35
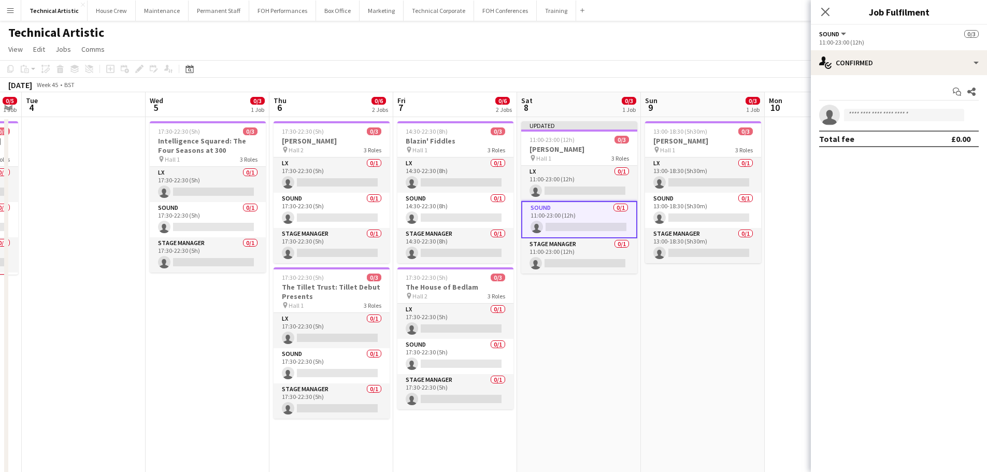
click at [588, 223] on app-card-role "Sound 0/1 11:00-23:00 (12h) single-neutral-actions" at bounding box center [579, 219] width 116 height 37
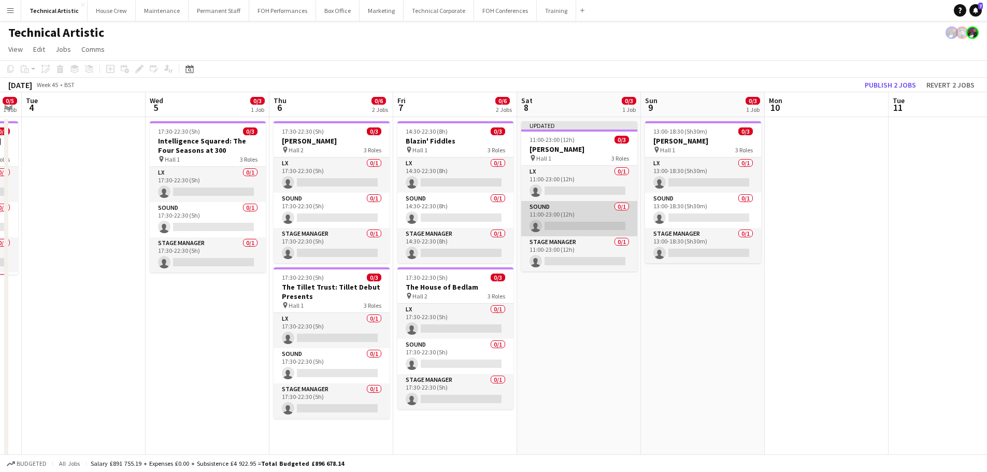
click at [578, 217] on app-card-role "Sound 0/1 11:00-23:00 (12h) single-neutral-actions" at bounding box center [579, 218] width 116 height 35
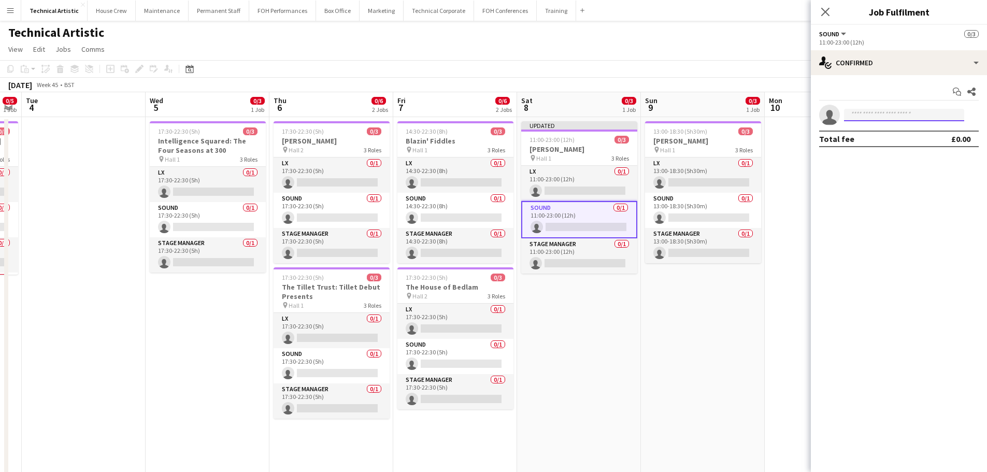
click at [876, 118] on input at bounding box center [904, 115] width 120 height 12
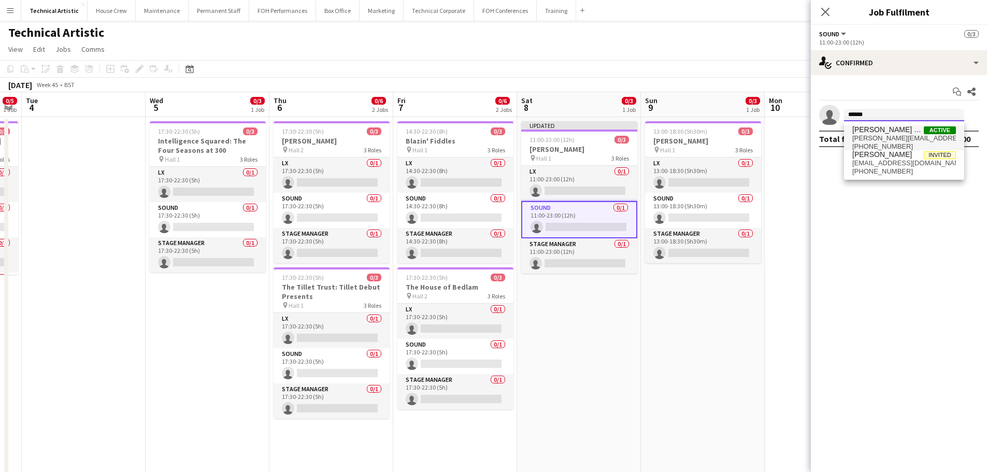
type input "******"
click at [883, 130] on span "[PERSON_NAME] PERM [PERSON_NAME]" at bounding box center [888, 129] width 72 height 9
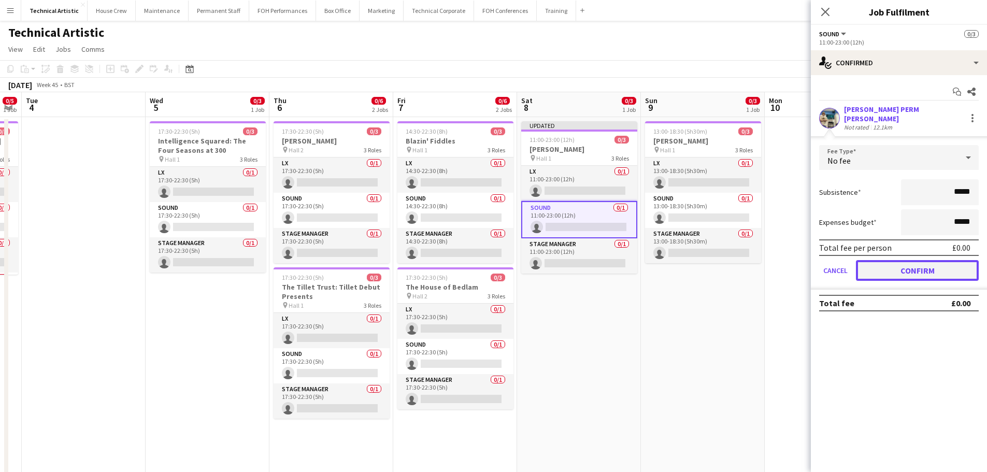
click at [911, 263] on button "Confirm" at bounding box center [917, 270] width 123 height 21
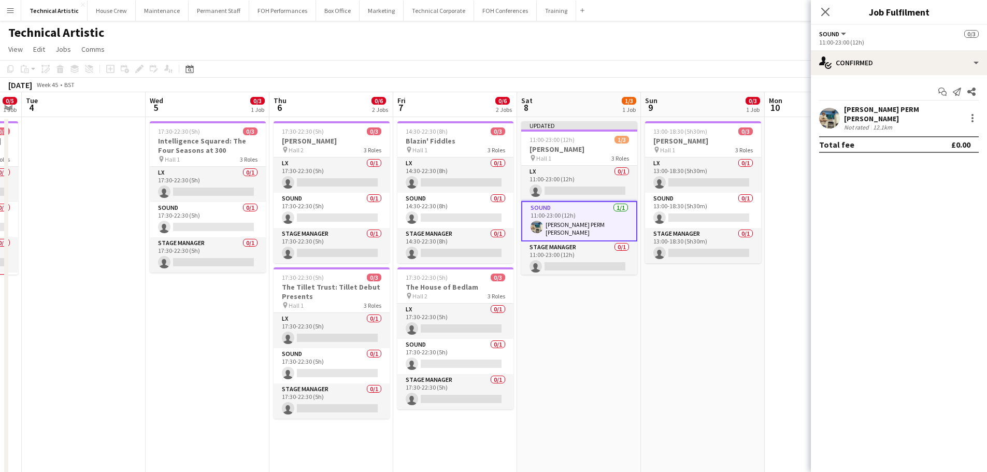
click at [633, 63] on app-toolbar "Copy Paste Paste Ctrl+V Paste with crew Ctrl+Shift+V Paste linked Job Delete Gr…" at bounding box center [493, 69] width 987 height 18
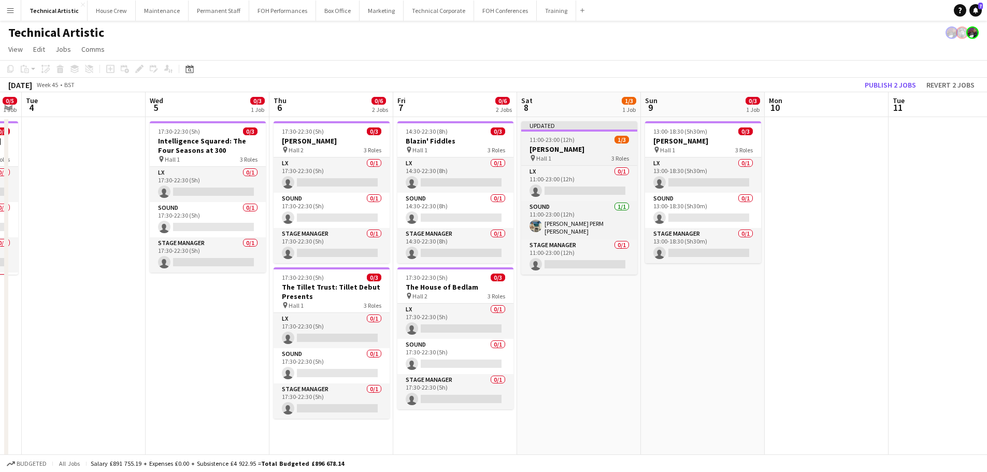
click at [551, 149] on h3 "Mary Gauthier" at bounding box center [579, 149] width 116 height 9
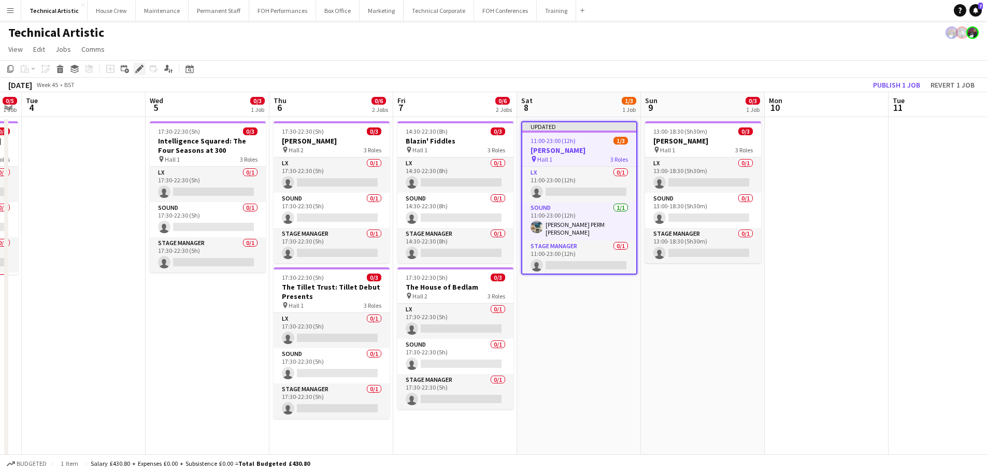
click at [139, 74] on div "Edit" at bounding box center [139, 69] width 12 height 12
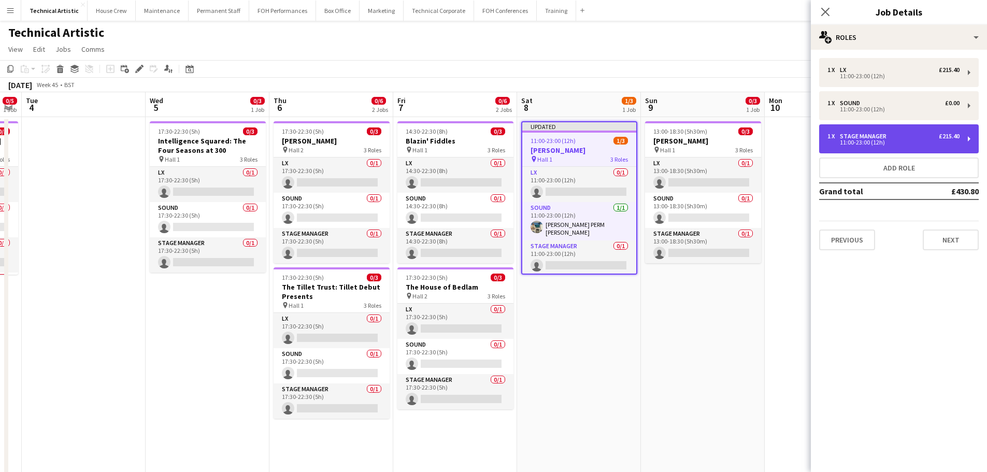
click at [878, 140] on div "11:00-23:00 (12h)" at bounding box center [893, 142] width 132 height 5
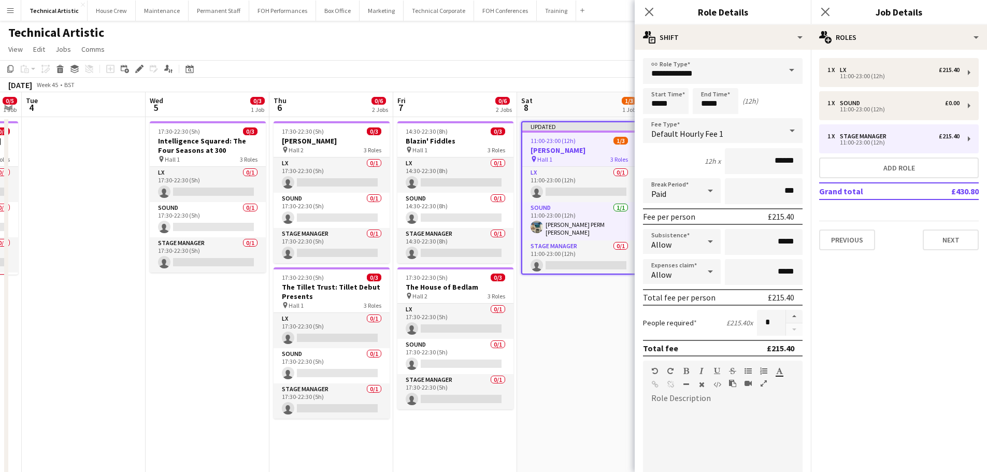
click at [711, 140] on div "Default Hourly Fee 1" at bounding box center [712, 130] width 139 height 25
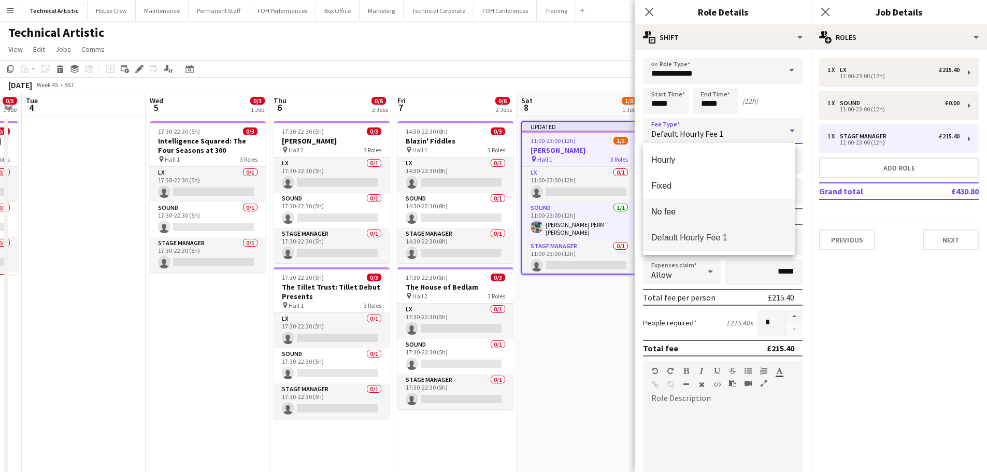
click at [707, 204] on mat-option "No fee" at bounding box center [719, 212] width 152 height 26
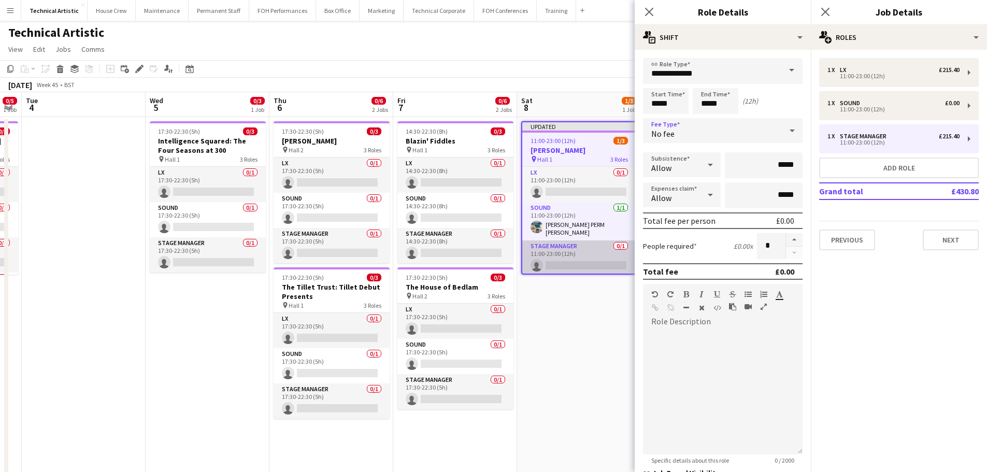
click at [578, 257] on app-card-role "Stage Manager 0/1 11:00-23:00 (12h) single-neutral-actions" at bounding box center [579, 257] width 114 height 35
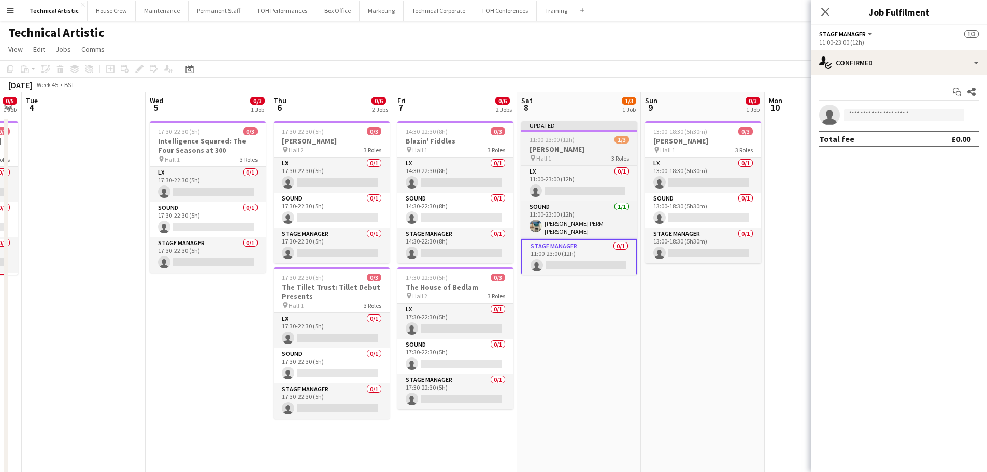
click at [585, 157] on div "pin Hall 1 3 Roles" at bounding box center [579, 158] width 116 height 8
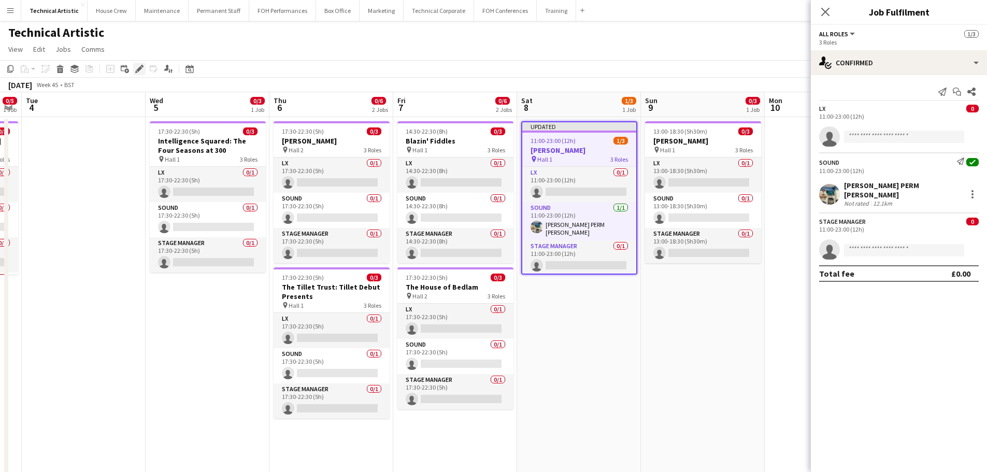
click at [145, 71] on div "Edit" at bounding box center [139, 69] width 12 height 12
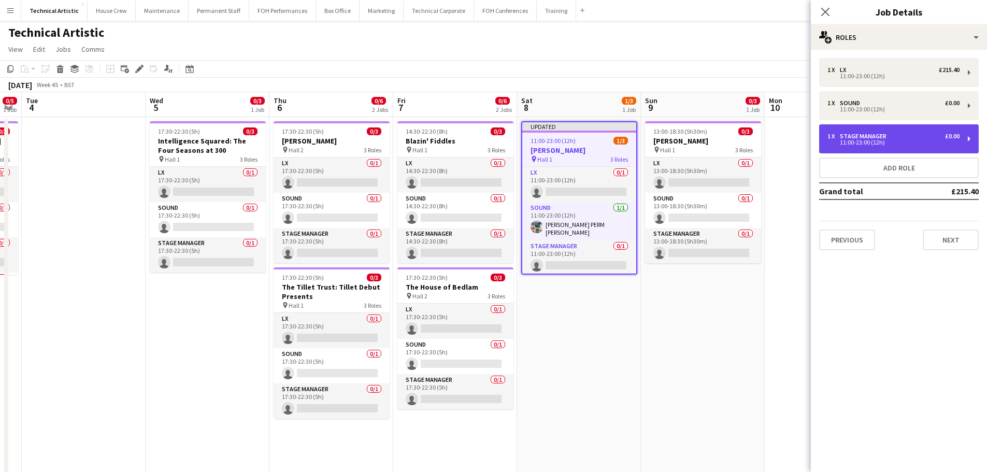
click at [927, 138] on div "1 x Stage Manager £0.00" at bounding box center [893, 136] width 132 height 7
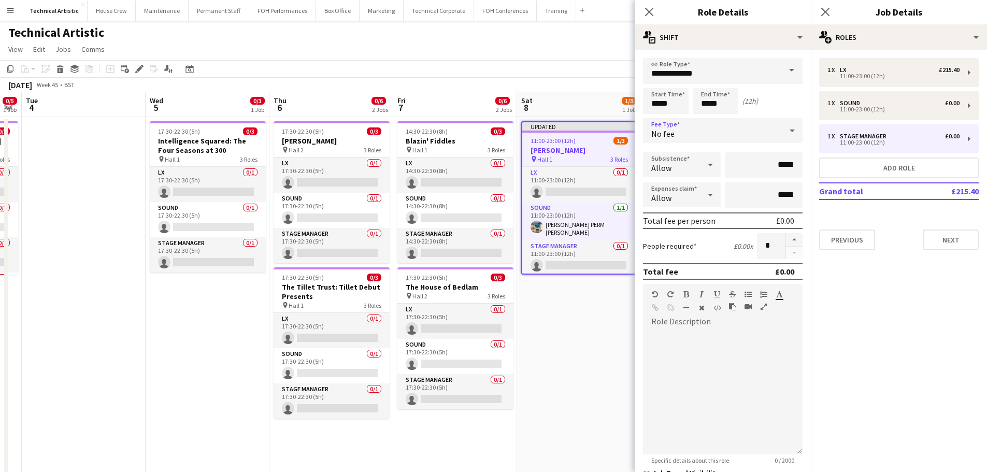
click at [709, 137] on div "No fee" at bounding box center [712, 130] width 139 height 25
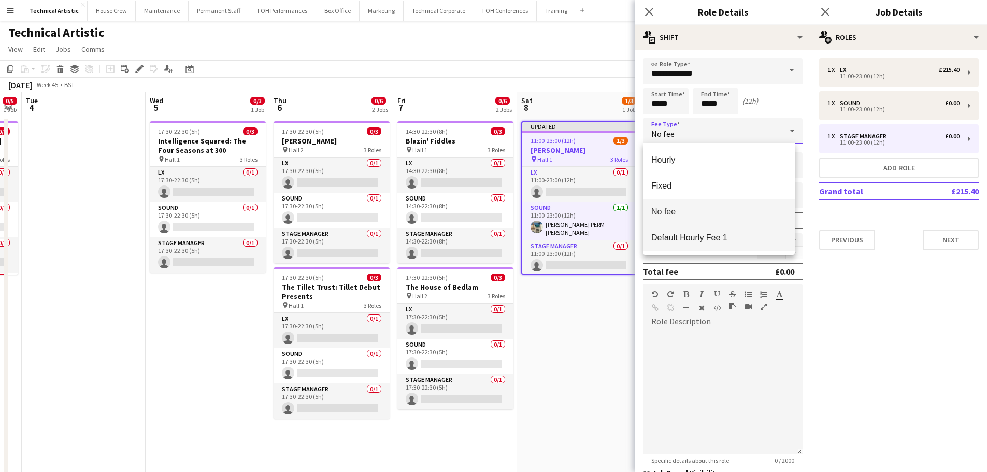
click at [690, 232] on mat-option "Default Hourly Fee 1" at bounding box center [719, 238] width 152 height 26
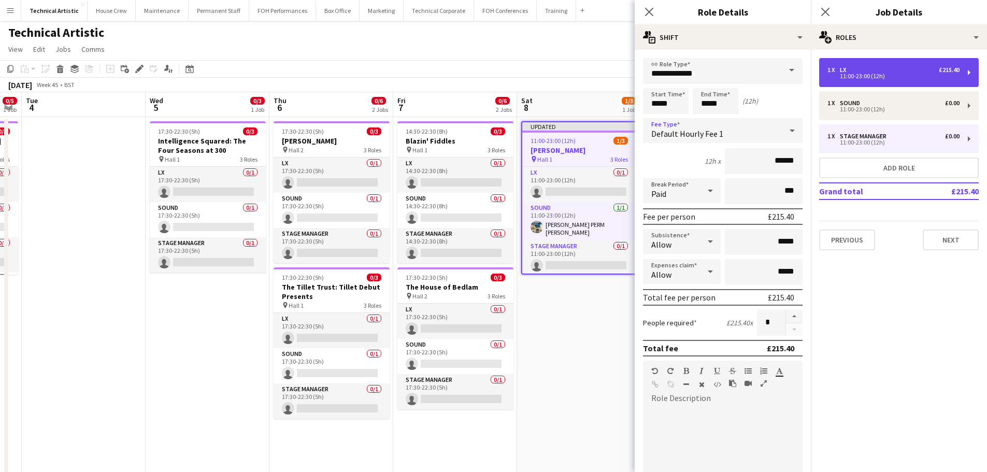
click at [872, 66] on div "1 x LX £215.40 11:00-23:00 (12h)" at bounding box center [899, 72] width 160 height 29
type input "**"
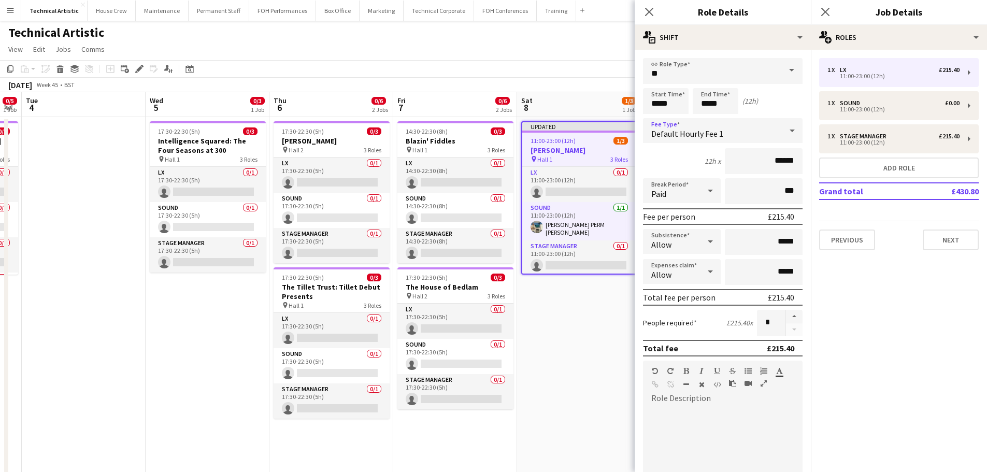
click at [714, 130] on span "Default Hourly Fee 1" at bounding box center [687, 133] width 72 height 10
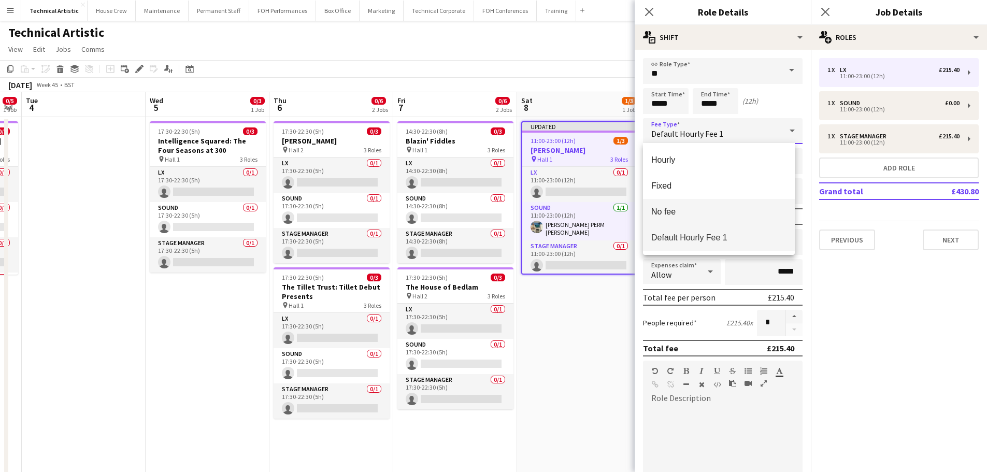
click at [685, 209] on span "No fee" at bounding box center [718, 212] width 135 height 10
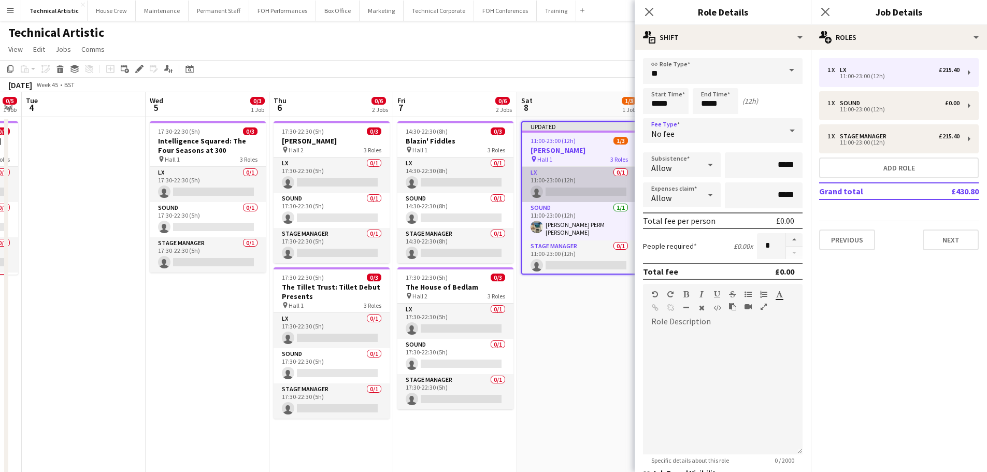
click at [574, 191] on app-card-role "LX 0/1 11:00-23:00 (12h) single-neutral-actions" at bounding box center [579, 184] width 114 height 35
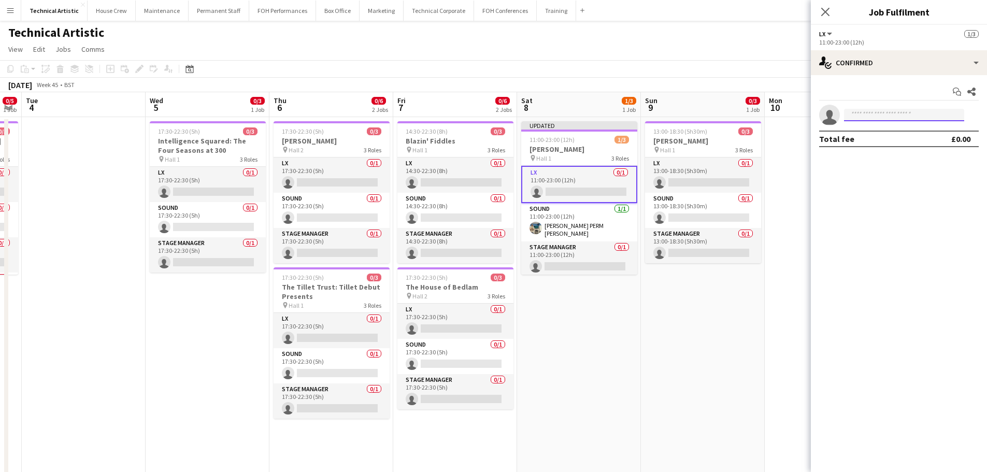
click at [864, 110] on input at bounding box center [904, 115] width 120 height 12
type input "*****"
drag, startPoint x: 872, startPoint y: 160, endPoint x: 873, endPoint y: 142, distance: 17.1
click at [872, 157] on mat-expansion-panel "check Confirmed Start chat Share single-neutral-actions ***** Total fee £0.00" at bounding box center [899, 273] width 176 height 397
click at [876, 118] on input "*****" at bounding box center [904, 115] width 120 height 12
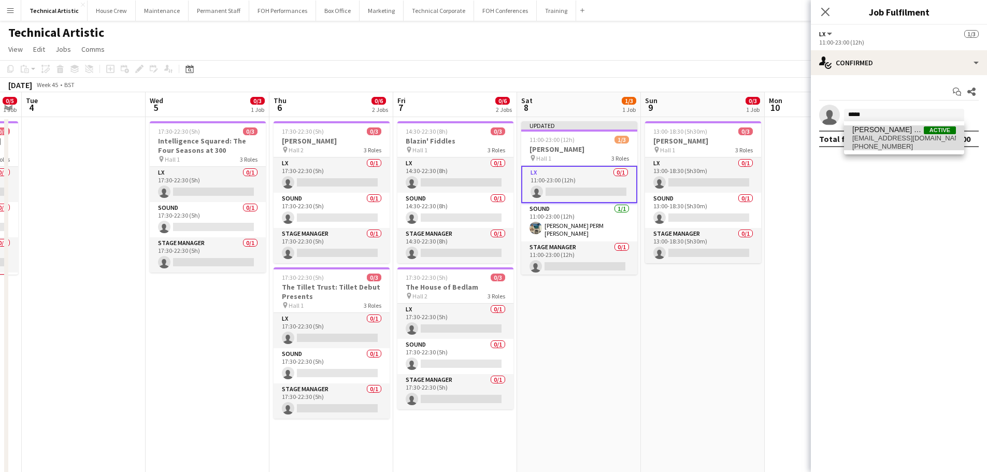
click at [879, 139] on span "[EMAIL_ADDRESS][DOMAIN_NAME]" at bounding box center [904, 138] width 104 height 8
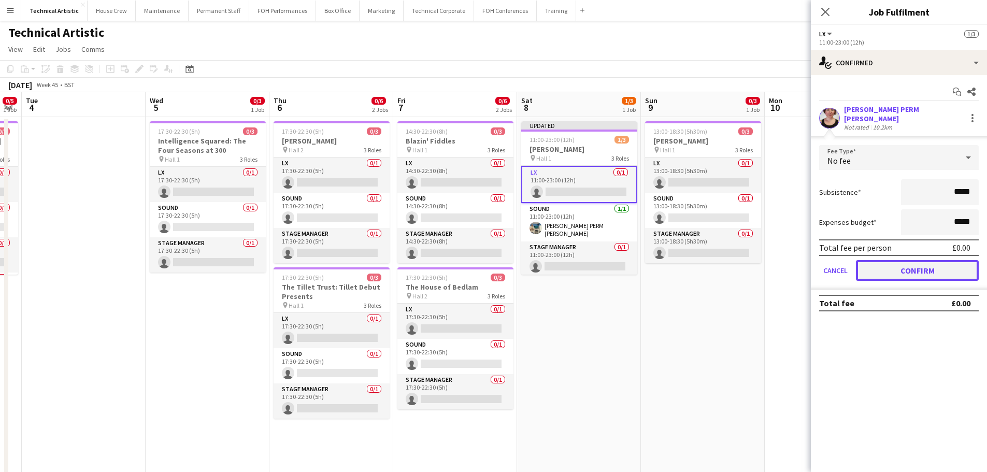
click at [906, 267] on button "Confirm" at bounding box center [917, 270] width 123 height 21
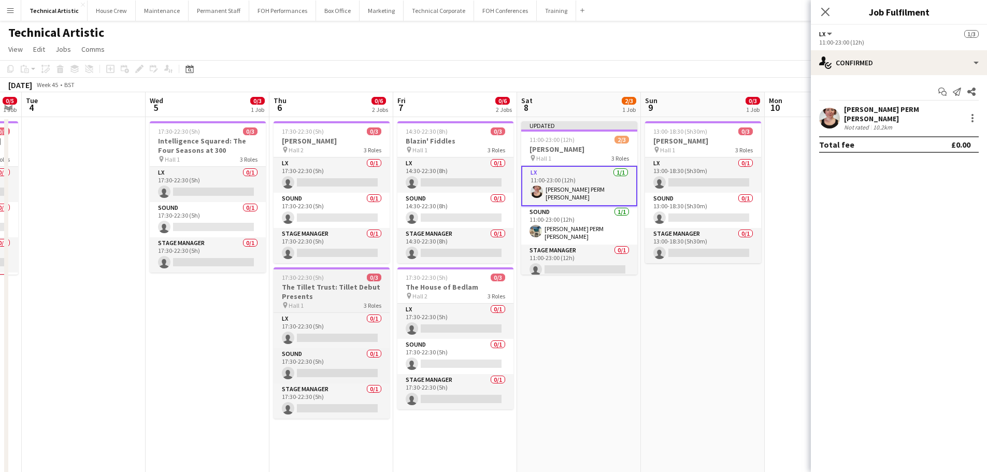
click at [336, 297] on h3 "The Tillet Trust: Tillet Debut Presents" at bounding box center [332, 291] width 116 height 19
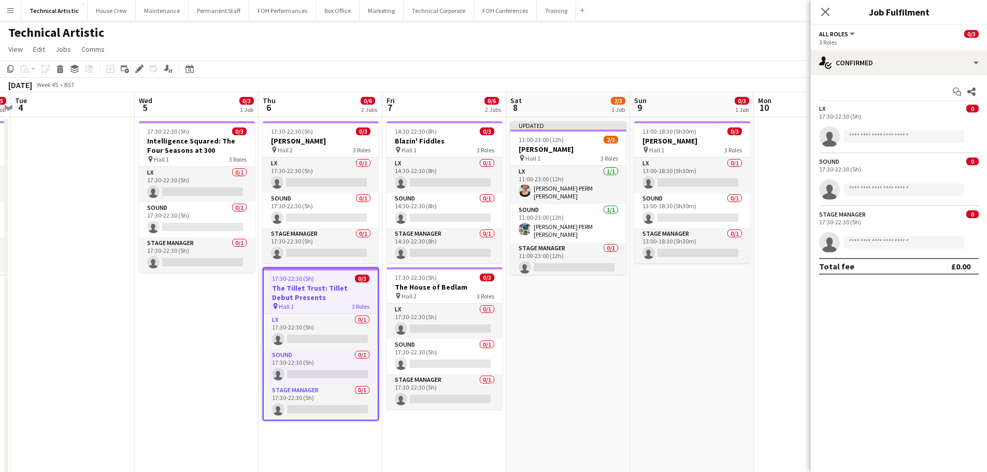
drag, startPoint x: 604, startPoint y: 333, endPoint x: 108, endPoint y: 334, distance: 495.8
click at [107, 334] on app-calendar-viewport "Sat 1 Sun 2 2/2 1 Job Mon 3 0/5 1 Job Tue 4 Wed 5 0/3 1 Job Thu 6 0/6 2 Jobs Fr…" at bounding box center [493, 388] width 987 height 593
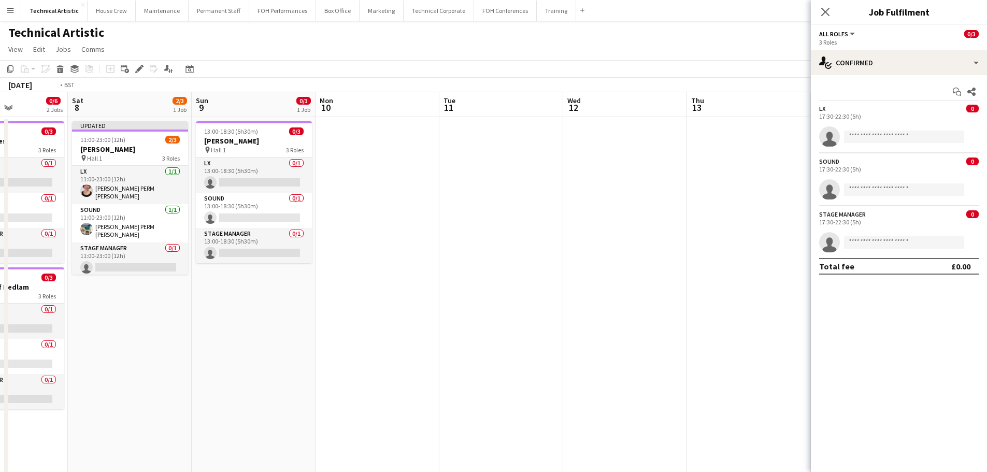
scroll to position [0, 330]
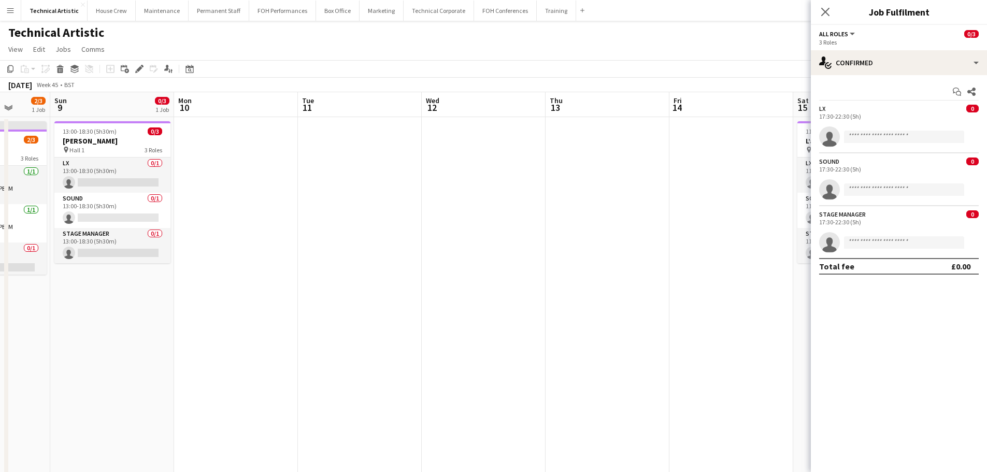
drag, startPoint x: 715, startPoint y: 334, endPoint x: 544, endPoint y: 281, distance: 179.6
click at [662, 283] on app-calendar-viewport "Thu 6 0/6 2 Jobs Fri 7 0/6 2 Jobs Sat 8 2/3 1 Job Sun 9 0/3 1 Job Mon 10 Tue 11…" at bounding box center [493, 388] width 987 height 593
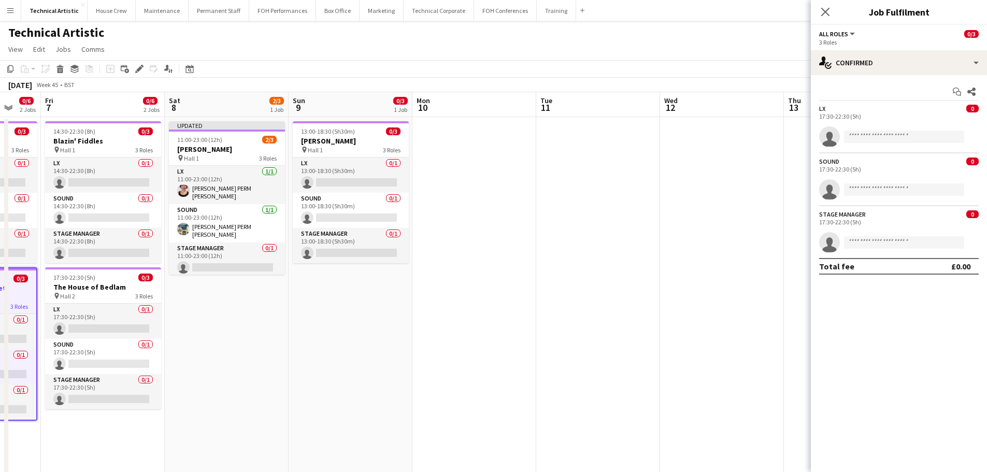
scroll to position [0, 267]
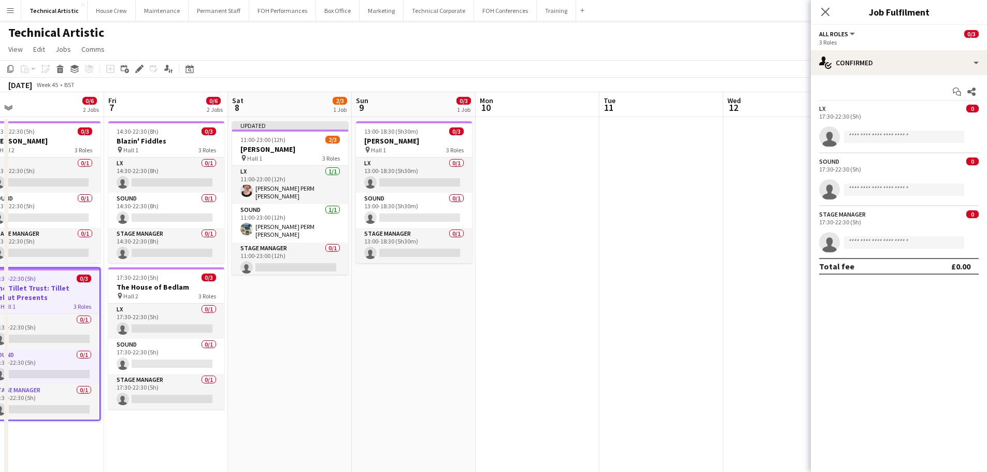
drag, startPoint x: 584, startPoint y: 252, endPoint x: 690, endPoint y: 237, distance: 106.7
click at [690, 237] on app-calendar-viewport "Tue 4 Wed 5 0/3 1 Job Thu 6 0/6 2 Jobs Fri 7 0/6 2 Jobs Sat 8 2/3 1 Job Sun 9 0…" at bounding box center [493, 388] width 987 height 593
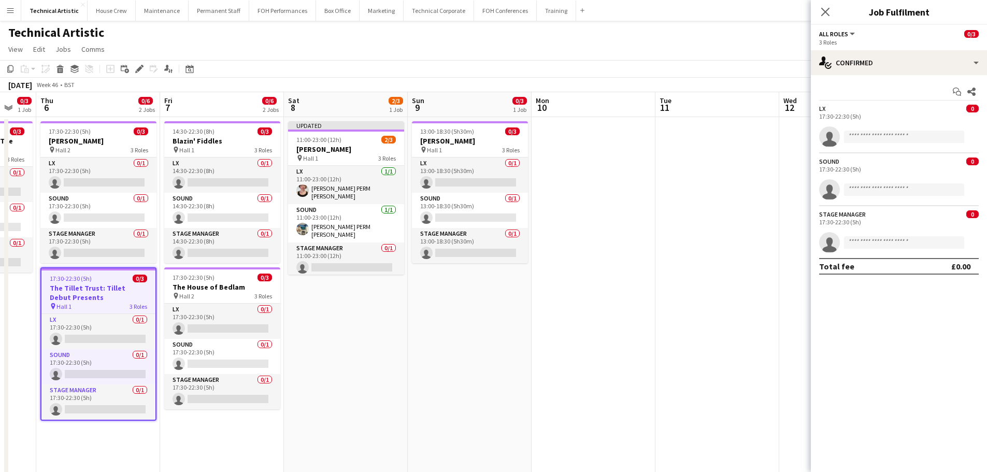
drag, startPoint x: 470, startPoint y: 289, endPoint x: 574, endPoint y: 251, distance: 109.8
click at [664, 222] on app-calendar-viewport "Mon 3 0/5 1 Job Tue 4 Wed 5 0/3 1 Job Thu 6 0/6 2 Jobs Fri 7 0/6 2 Jobs Sat 8 2…" at bounding box center [493, 388] width 987 height 593
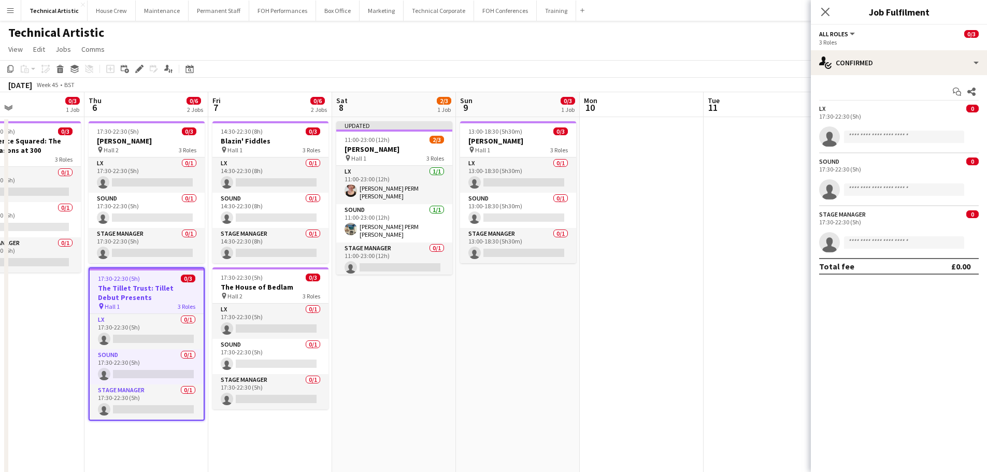
drag, startPoint x: 535, startPoint y: 324, endPoint x: 728, endPoint y: 294, distance: 195.6
click at [728, 294] on app-calendar-viewport "Mon 3 0/5 1 Job Tue 4 Wed 5 0/3 1 Job Thu 6 0/6 2 Jobs Fri 7 0/6 2 Jobs Sat 8 2…" at bounding box center [493, 388] width 987 height 593
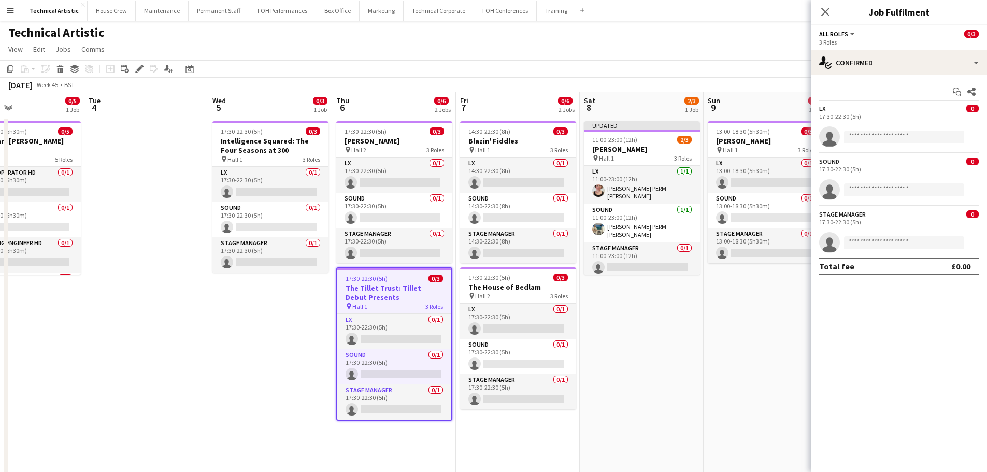
scroll to position [0, 288]
click at [374, 147] on div "pin Hall 2 3 Roles" at bounding box center [393, 150] width 116 height 8
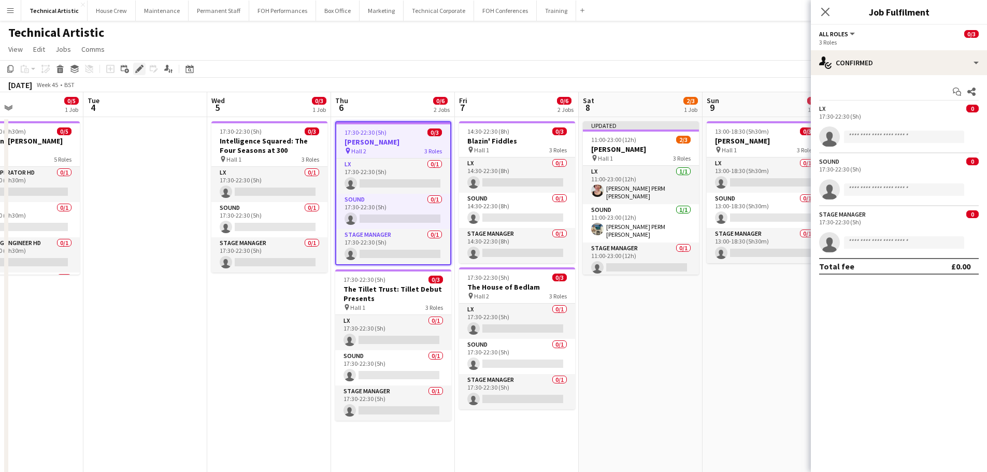
click at [142, 68] on icon "Edit" at bounding box center [139, 69] width 8 height 8
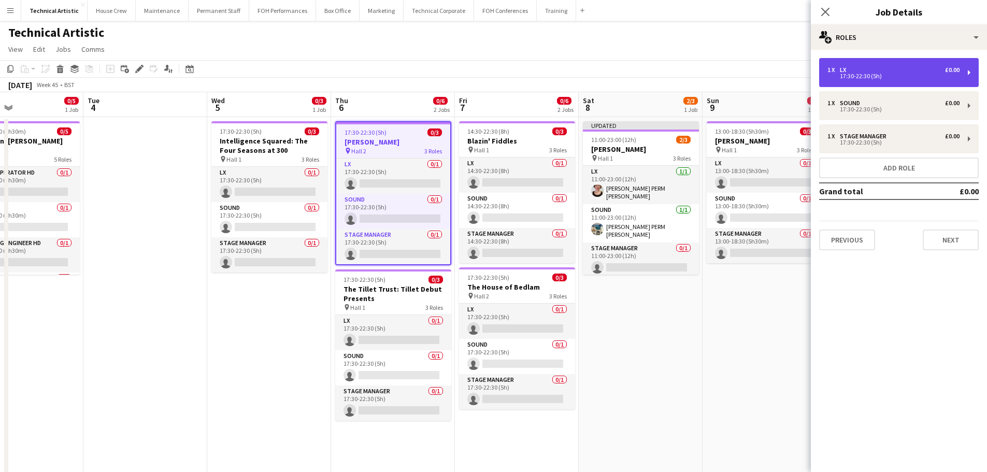
click at [849, 75] on div "17:30-22:30 (5h)" at bounding box center [893, 76] width 132 height 5
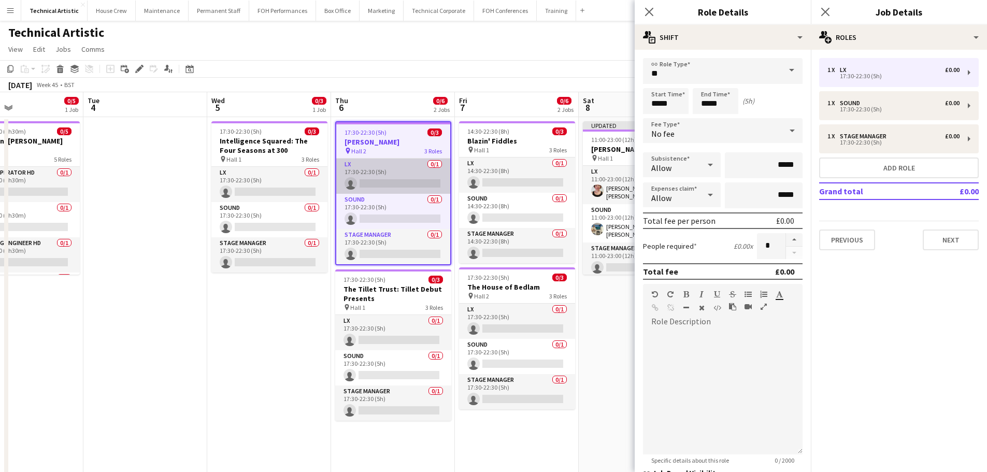
click at [359, 167] on app-card-role "LX 0/1 17:30-22:30 (5h) single-neutral-actions" at bounding box center [393, 176] width 114 height 35
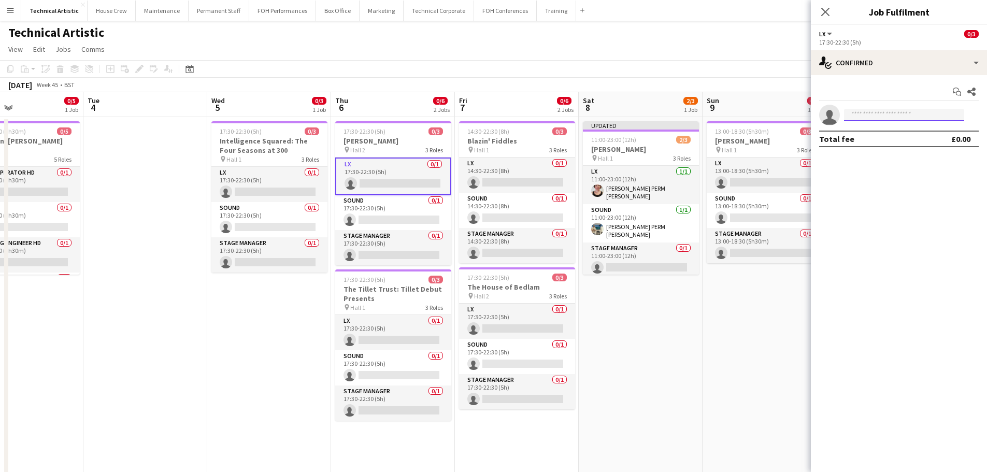
click at [895, 111] on input at bounding box center [904, 115] width 120 height 12
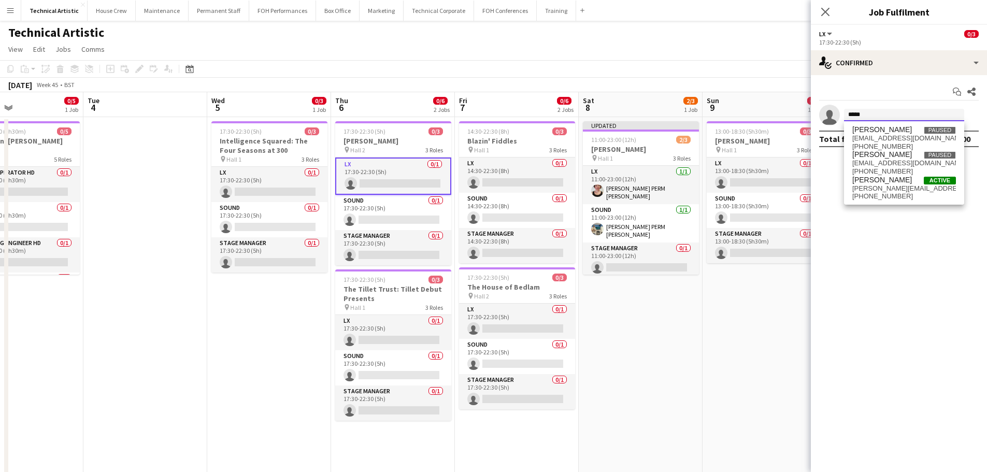
type input "*****"
click at [889, 202] on div "Sophie Dessauer Paused sophiedessauer@gmail.com +447910623195 Sophie PERM Lyle …" at bounding box center [904, 162] width 120 height 83
click at [887, 193] on span "[PHONE_NUMBER]" at bounding box center [904, 196] width 104 height 8
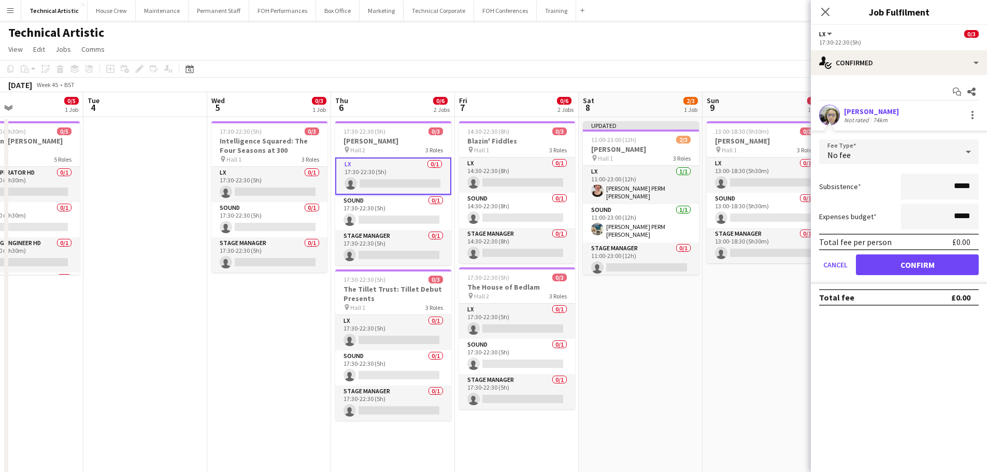
drag, startPoint x: 930, startPoint y: 278, endPoint x: 931, endPoint y: 270, distance: 7.8
click at [930, 278] on form "Fee Type No fee Subsistence ***** Expenses budget ***** Total fee per person £0…" at bounding box center [899, 211] width 176 height 145
click at [931, 268] on button "Confirm" at bounding box center [917, 264] width 123 height 21
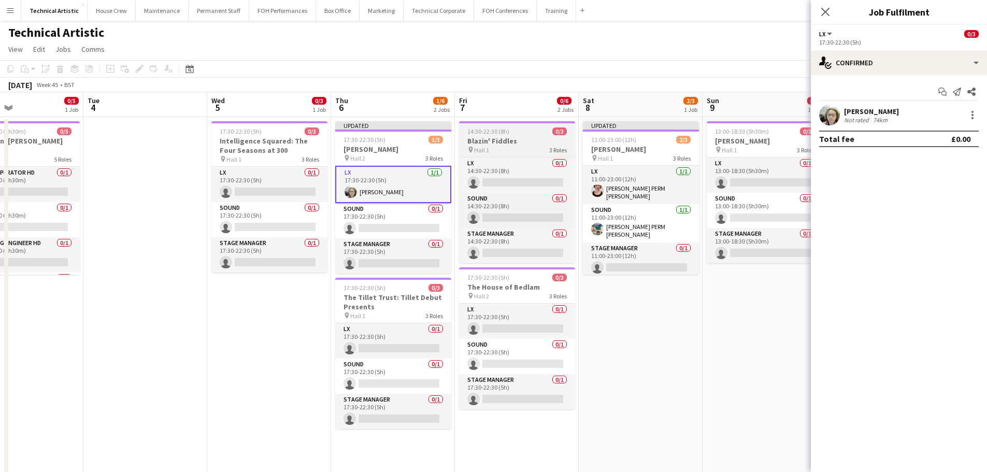
click at [515, 142] on h3 "Blazin' Fiddles" at bounding box center [517, 140] width 116 height 9
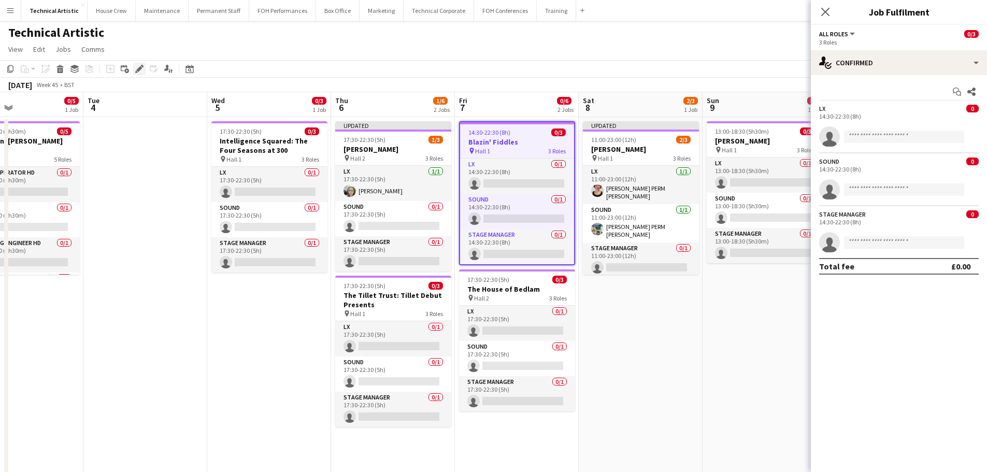
click at [143, 67] on icon at bounding box center [142, 66] width 3 height 3
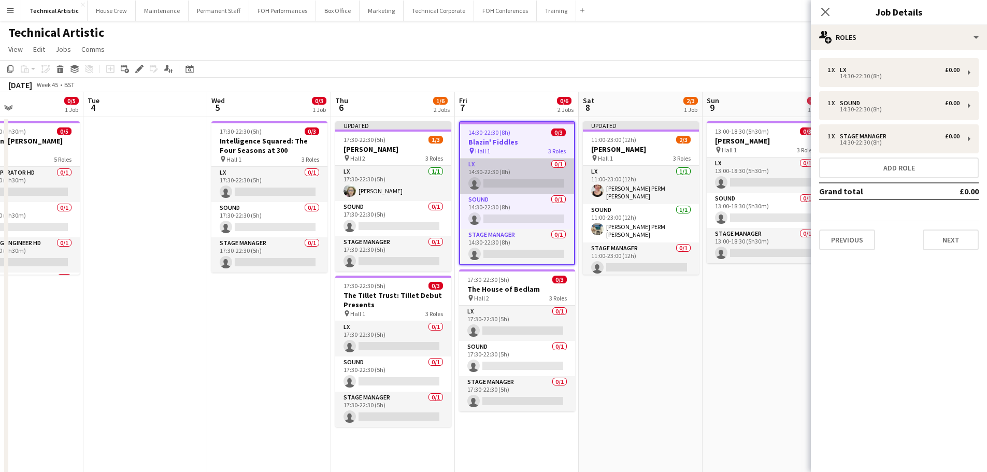
click at [522, 191] on app-card-role "LX 0/1 14:30-22:30 (8h) single-neutral-actions" at bounding box center [517, 176] width 114 height 35
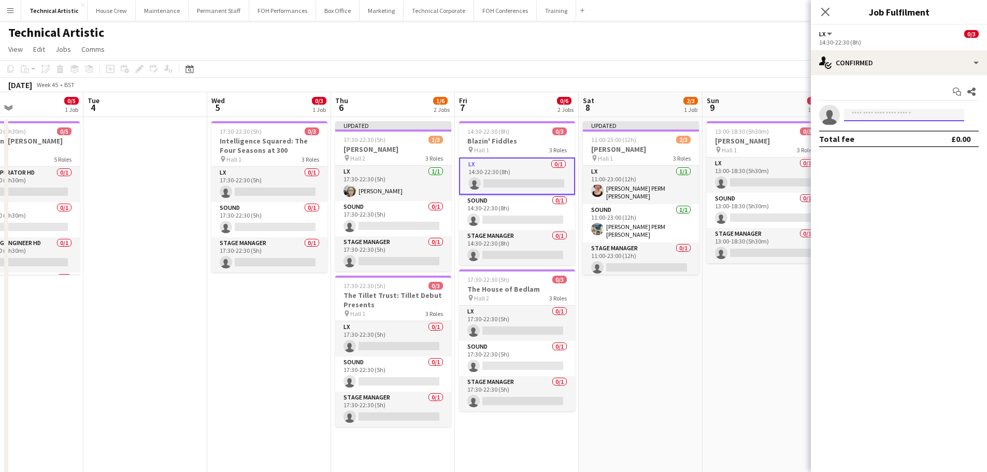
click at [901, 116] on input at bounding box center [904, 115] width 120 height 12
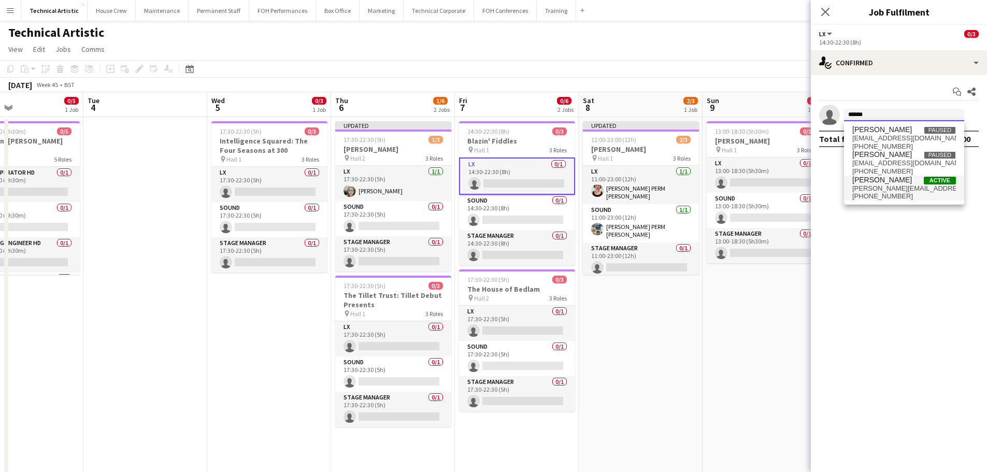
type input "******"
click at [884, 188] on span "[PERSON_NAME][EMAIL_ADDRESS][DOMAIN_NAME]" at bounding box center [904, 188] width 104 height 8
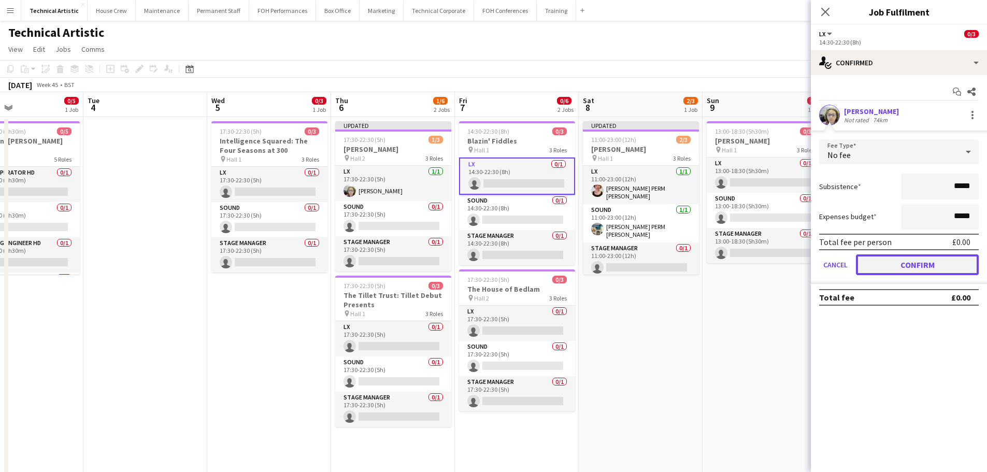
click at [923, 265] on button "Confirm" at bounding box center [917, 264] width 123 height 21
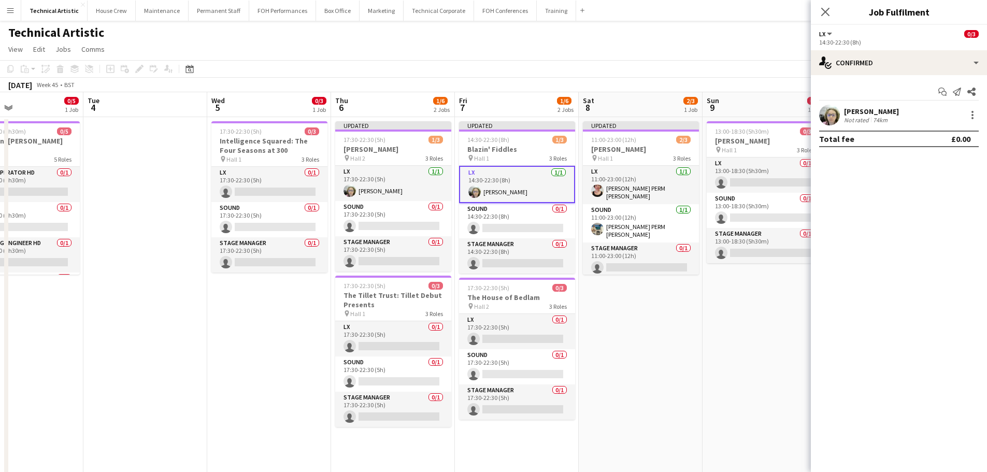
click at [629, 58] on app-page-menu "View Day view expanded Day view collapsed Month view Date picker Jump to today …" at bounding box center [493, 50] width 987 height 20
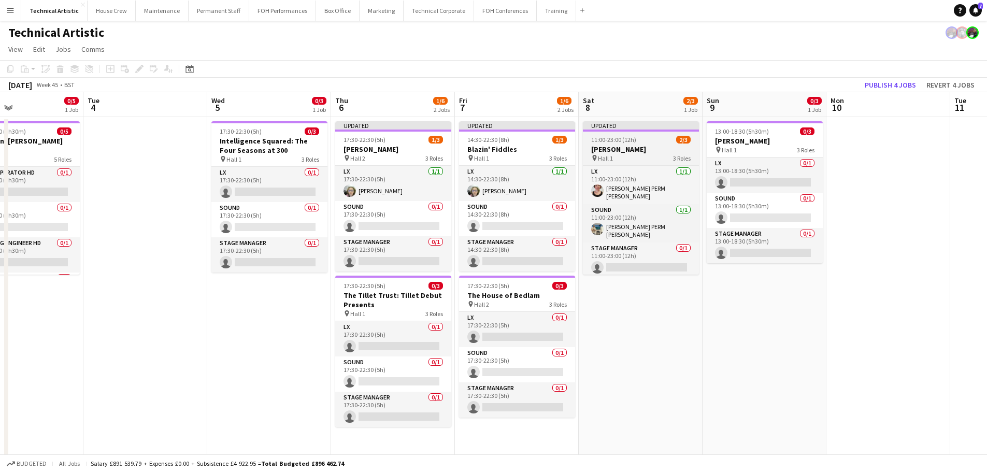
click at [614, 144] on app-job-card "Updated 11:00-23:00 (12h) 2/3 Mary Gauthier pin Hall 1 3 Roles LX 1/1 11:00-23:…" at bounding box center [641, 197] width 116 height 153
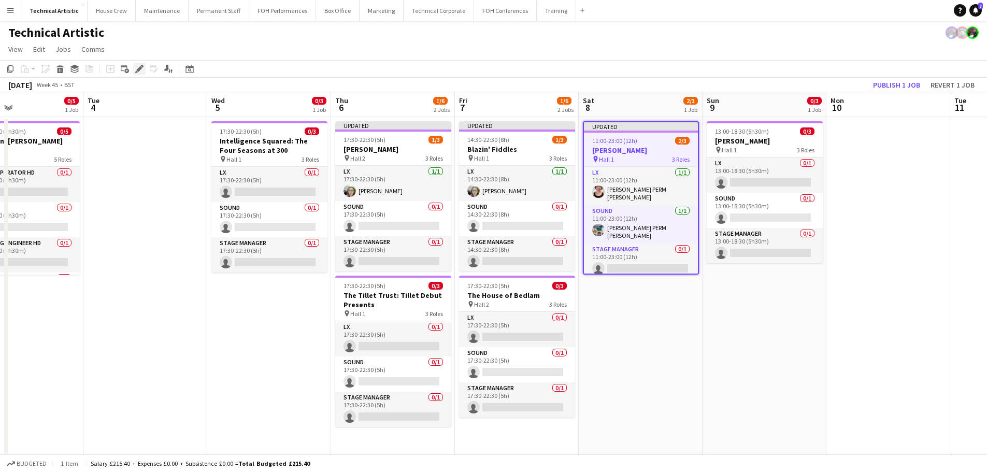
click at [137, 70] on icon at bounding box center [139, 69] width 6 height 6
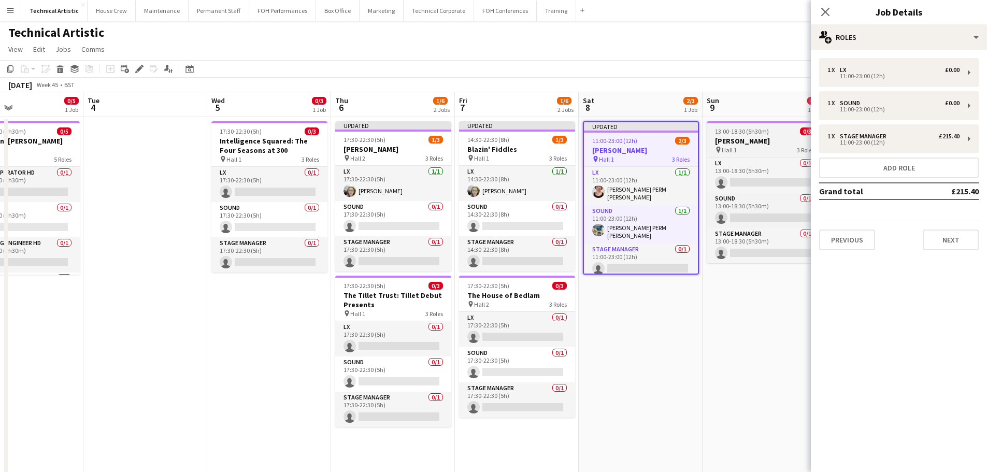
click at [769, 134] on div "13:00-18:30 (5h30m) 0/3" at bounding box center [765, 131] width 116 height 8
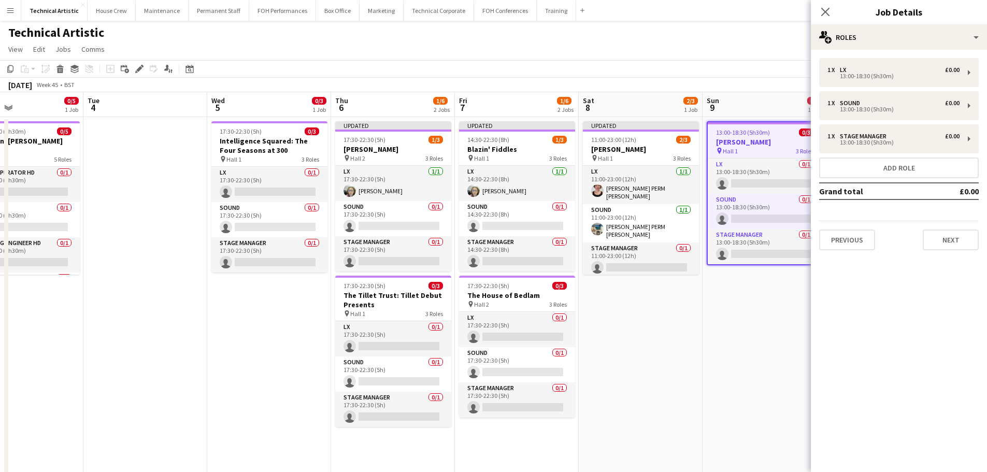
drag, startPoint x: 495, startPoint y: 287, endPoint x: 454, endPoint y: 290, distance: 40.5
click at [494, 287] on span "17:30-22:30 (5h)" at bounding box center [488, 286] width 42 height 8
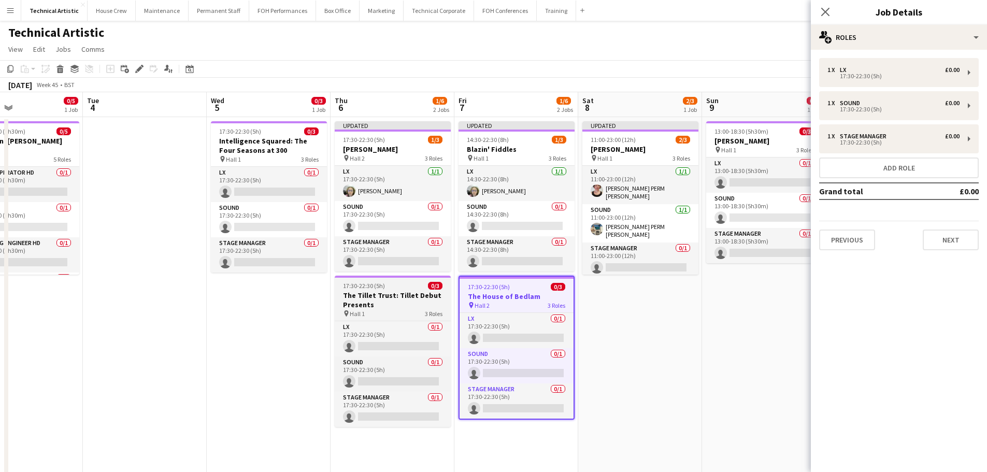
click at [383, 303] on h3 "The Tillet Trust: Tillet Debut Presents" at bounding box center [393, 300] width 116 height 19
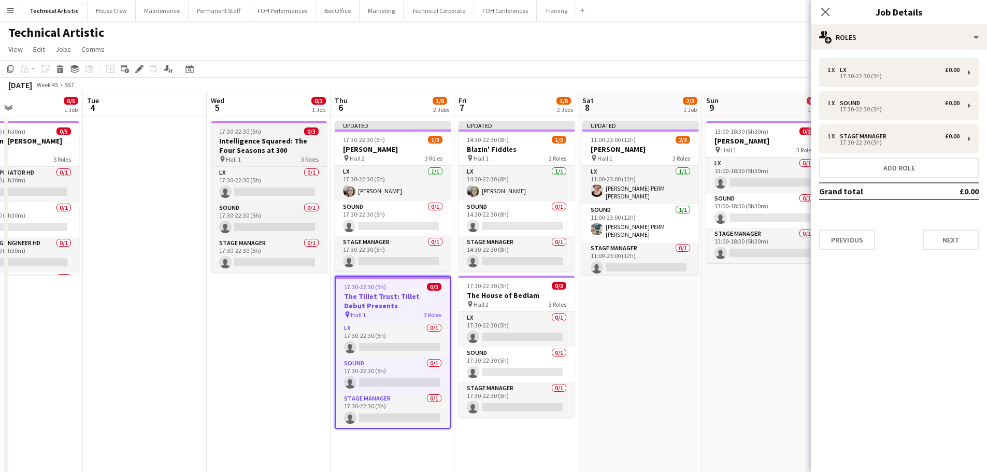
click at [248, 145] on h3 "Intelligence Squared: The Four Seasons at 300" at bounding box center [269, 145] width 116 height 19
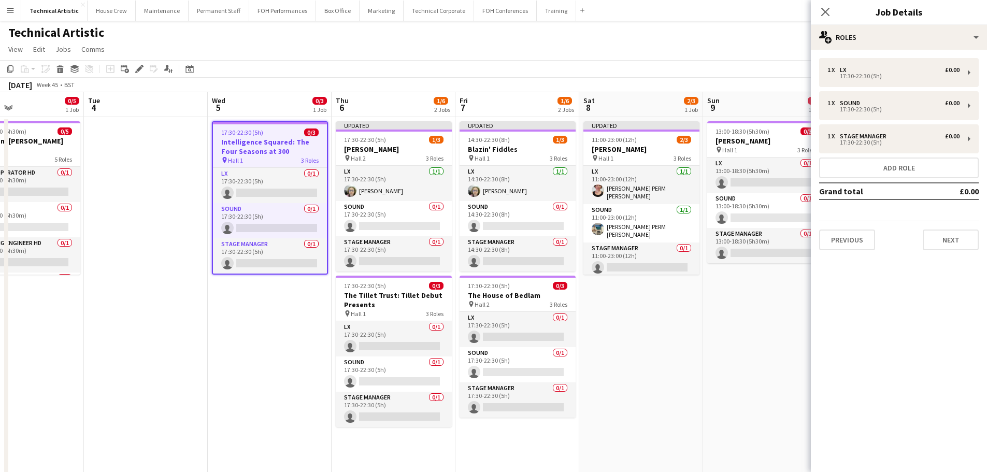
click at [463, 55] on app-page-menu "View Day view expanded Day view collapsed Month view Date picker Jump to today …" at bounding box center [493, 50] width 987 height 20
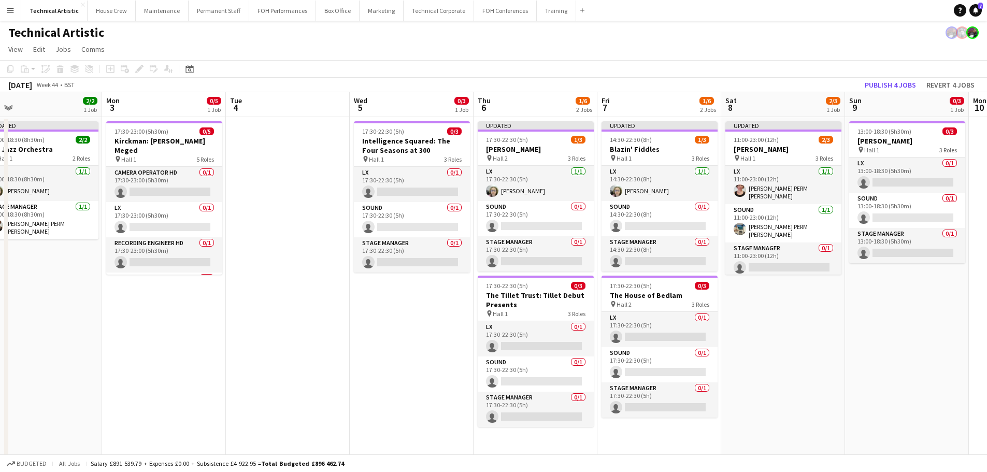
drag, startPoint x: 128, startPoint y: 245, endPoint x: 265, endPoint y: 229, distance: 138.2
click at [267, 230] on app-calendar-viewport "Fri 31 5/6 2 Jobs Sat 1 Sun 2 2/2 1 Job Mon 3 0/5 1 Job Tue 4 Wed 5 0/3 1 Job T…" at bounding box center [493, 388] width 987 height 593
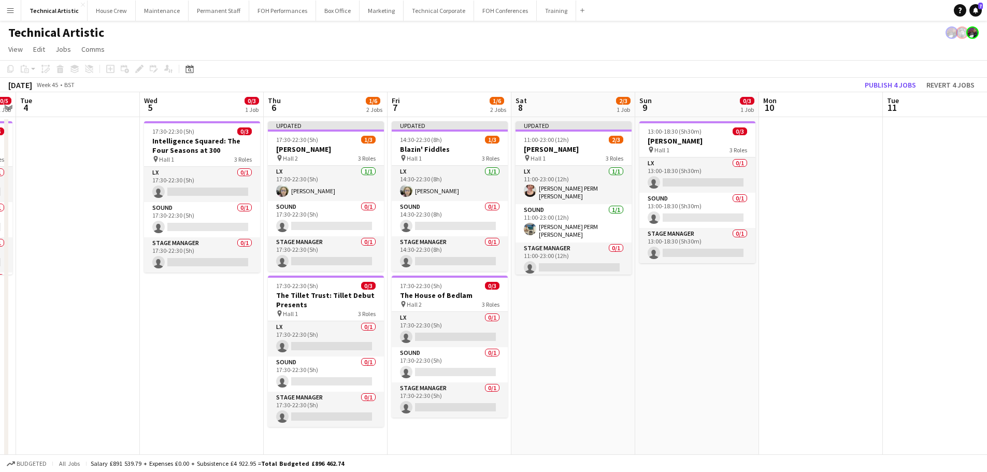
scroll to position [0, 335]
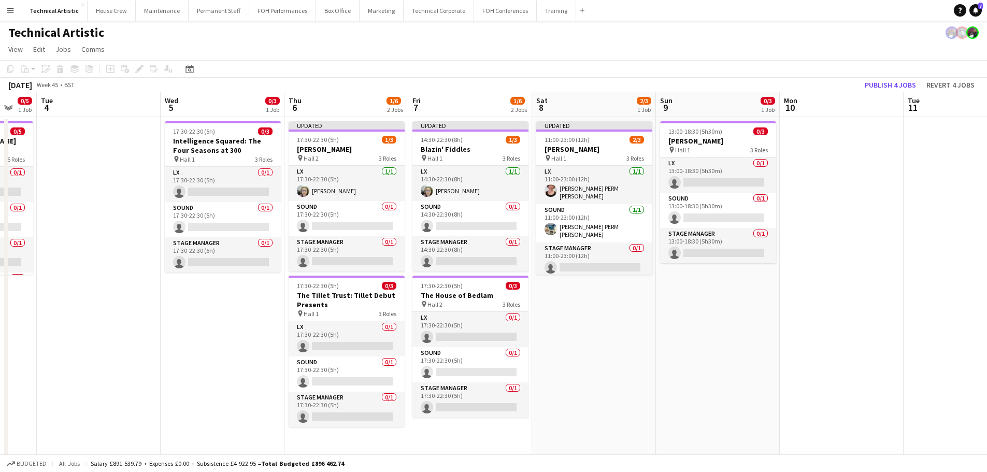
drag, startPoint x: 775, startPoint y: 309, endPoint x: 588, endPoint y: 287, distance: 188.4
click at [588, 287] on app-calendar-viewport "Sat 1 Sun 2 2/2 1 Job Mon 3 0/5 1 Job Tue 4 Wed 5 0/3 1 Job Thu 6 1/6 2 Jobs Fr…" at bounding box center [493, 388] width 987 height 593
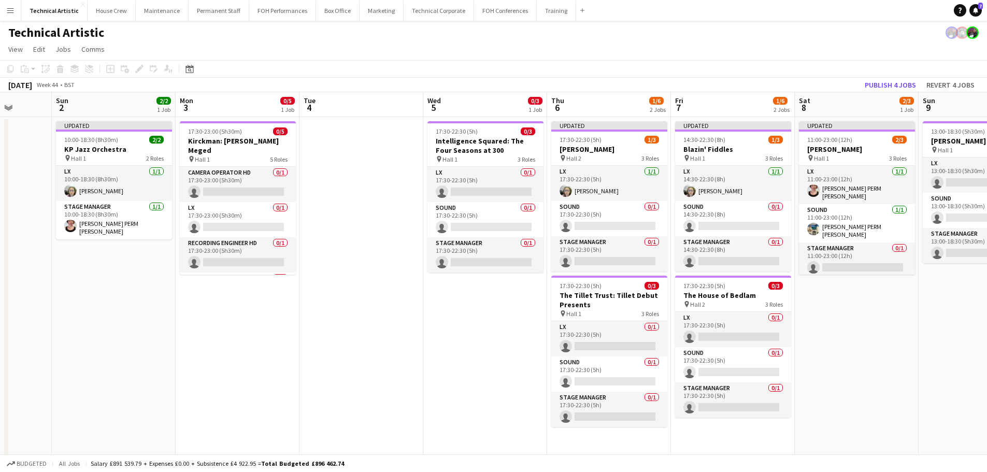
drag, startPoint x: 169, startPoint y: 261, endPoint x: 428, endPoint y: 240, distance: 259.9
click at [428, 240] on app-calendar-viewport "Thu 30 3/3 1 Job Fri 31 5/6 2 Jobs Sat 1 Sun 2 2/2 1 Job Mon 3 0/5 1 Job Tue 4 …" at bounding box center [493, 388] width 987 height 593
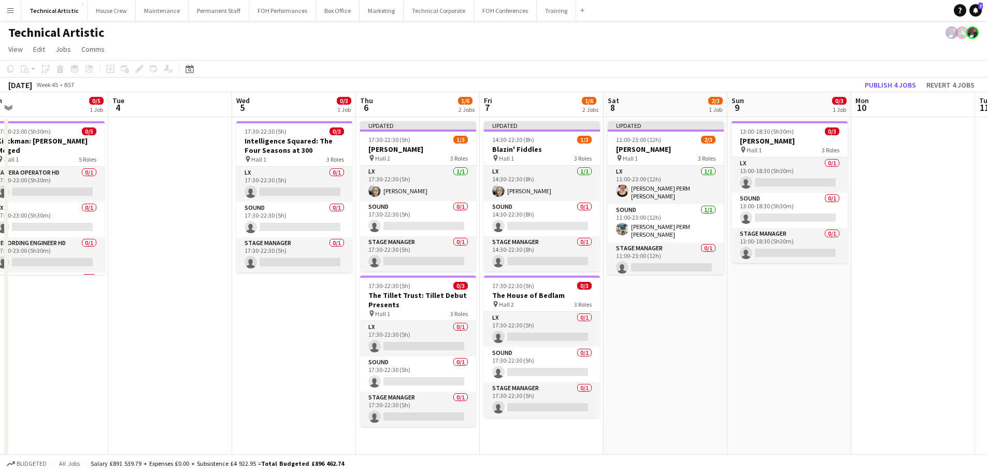
scroll to position [0, 396]
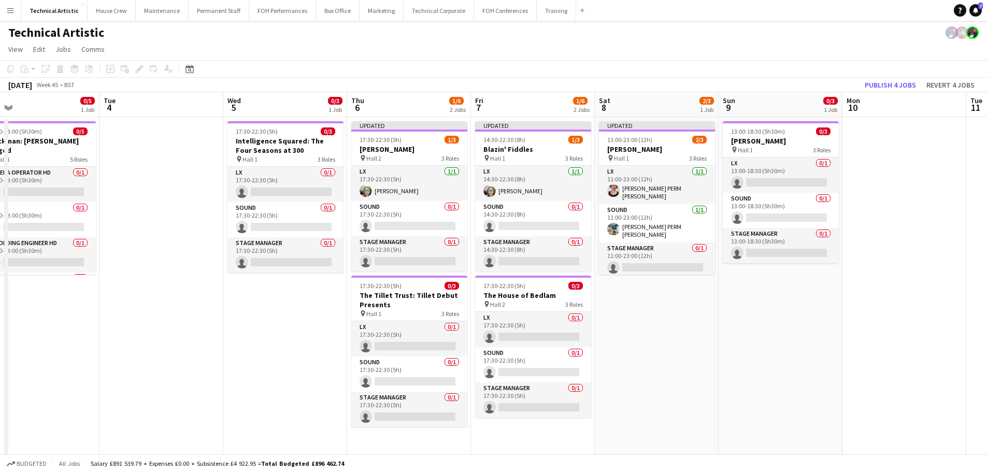
drag, startPoint x: 376, startPoint y: 310, endPoint x: 287, endPoint y: 310, distance: 89.1
click at [287, 310] on app-calendar-viewport "Fri 31 5/6 2 Jobs Sat 1 Sun 2 2/2 1 Job Mon 3 0/5 1 Job Tue 4 Wed 5 0/3 1 Job T…" at bounding box center [493, 388] width 987 height 593
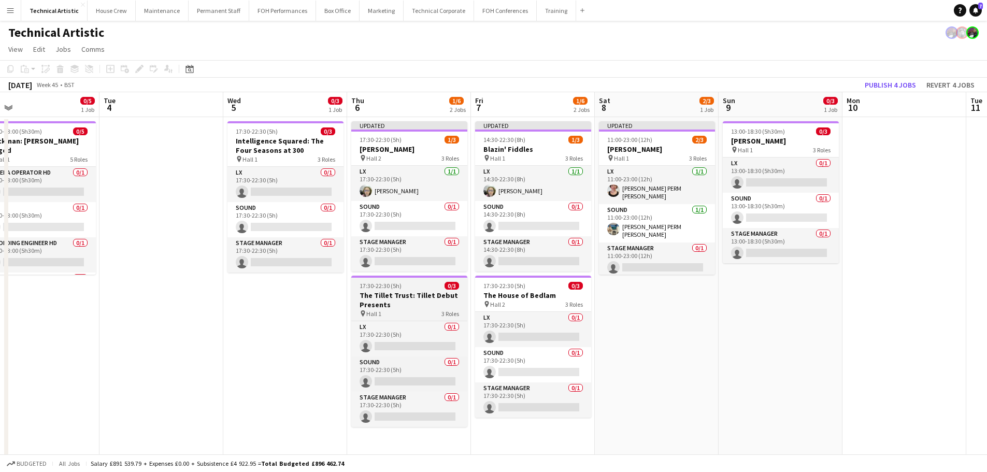
click at [379, 298] on h3 "The Tillet Trust: Tillet Debut Presents" at bounding box center [409, 300] width 116 height 19
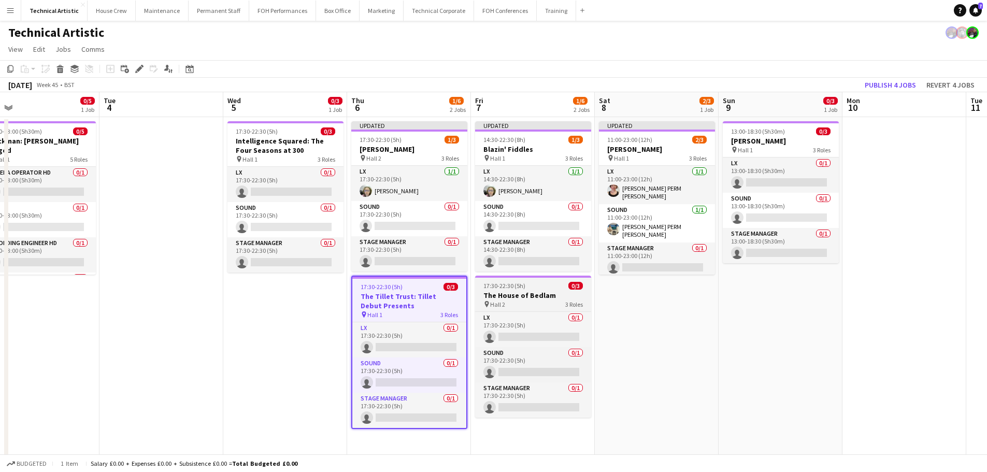
click at [510, 295] on h3 "The House of Bedlam" at bounding box center [533, 295] width 116 height 9
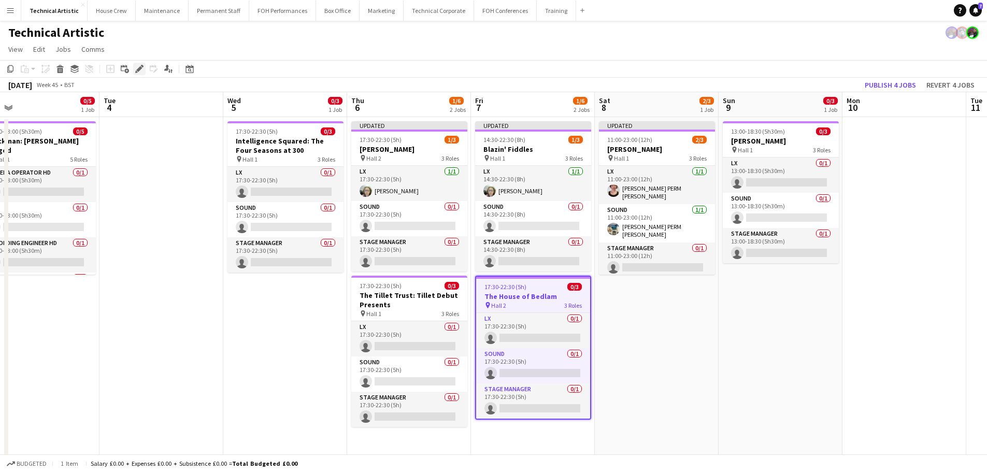
click at [144, 65] on div "Edit" at bounding box center [139, 69] width 12 height 12
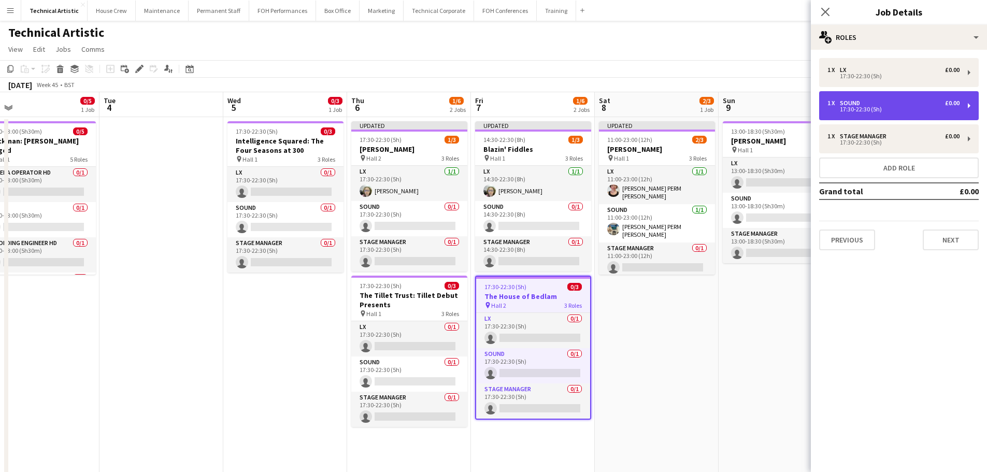
click at [891, 104] on div "1 x Sound £0.00" at bounding box center [893, 102] width 132 height 7
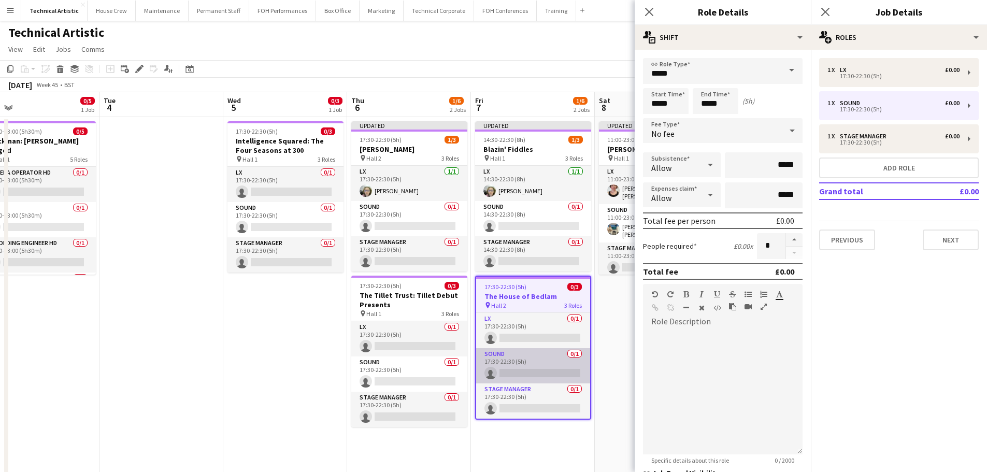
click at [536, 361] on app-card-role "Sound 0/1 17:30-22:30 (5h) single-neutral-actions" at bounding box center [533, 365] width 114 height 35
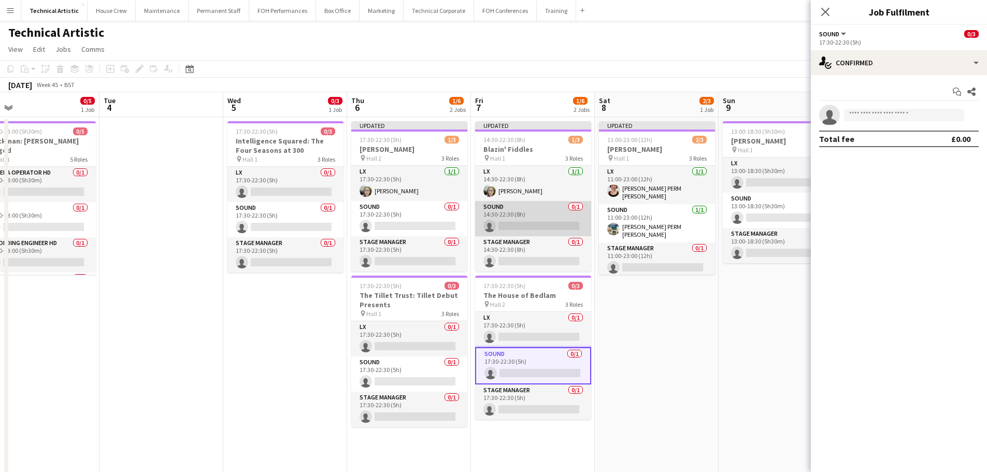
click at [565, 218] on app-card-role "Sound 0/1 14:30-22:30 (8h) single-neutral-actions" at bounding box center [533, 218] width 116 height 35
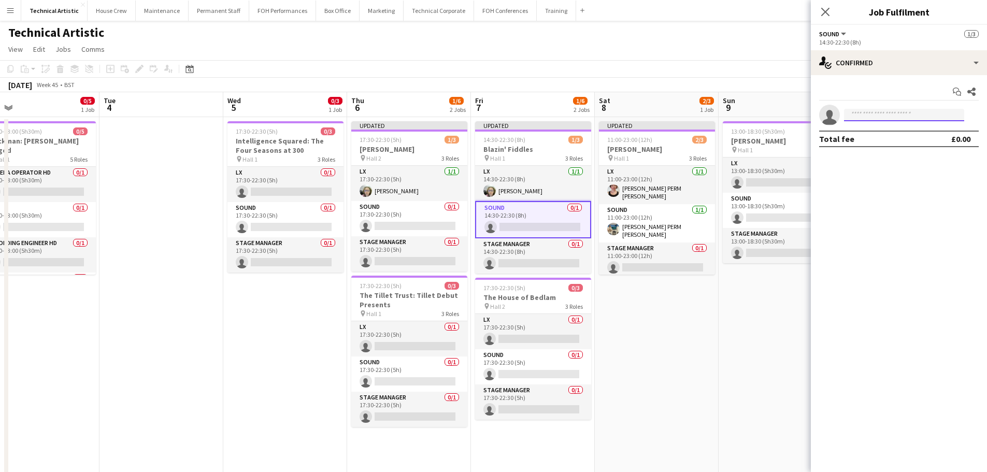
click at [910, 119] on input at bounding box center [904, 115] width 120 height 12
type input "****"
click at [902, 142] on span "[PHONE_NUMBER]" at bounding box center [904, 146] width 104 height 8
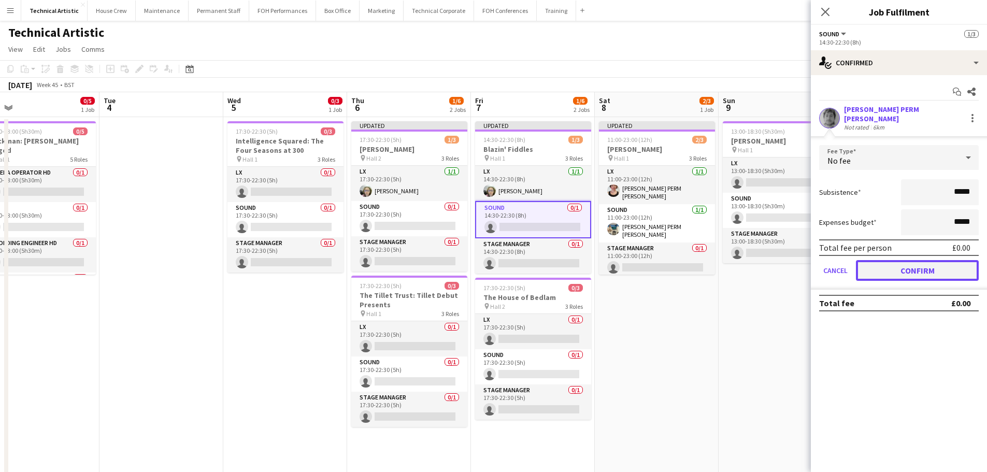
click at [933, 263] on button "Confirm" at bounding box center [917, 270] width 123 height 21
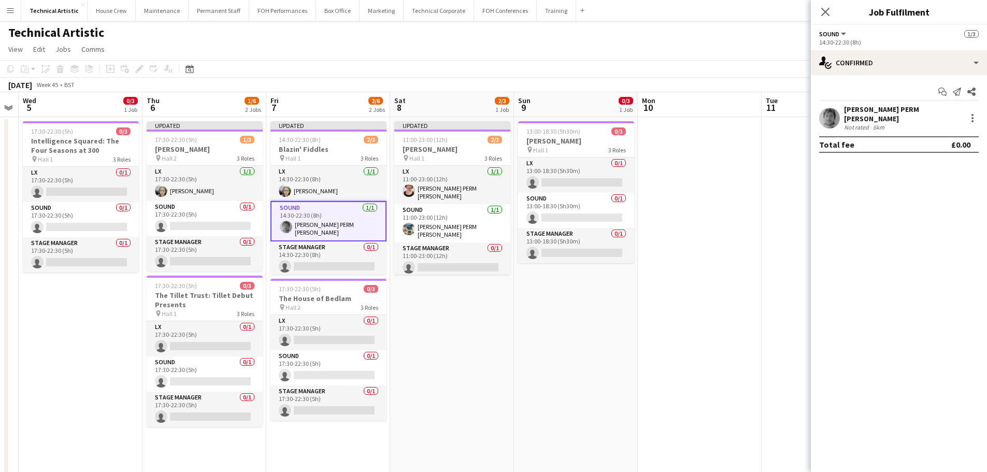
scroll to position [0, 348]
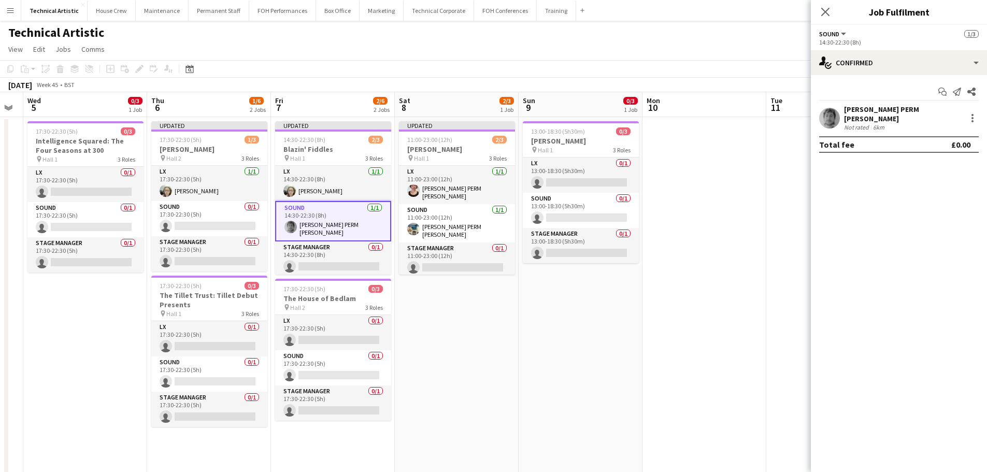
drag, startPoint x: 755, startPoint y: 308, endPoint x: 555, endPoint y: 280, distance: 201.9
click at [555, 280] on app-calendar-viewport "Sun 2 2/2 1 Job Mon 3 0/5 1 Job Tue 4 Wed 5 0/3 1 Job Thu 6 1/6 2 Jobs Fri 7 2/…" at bounding box center [493, 388] width 987 height 593
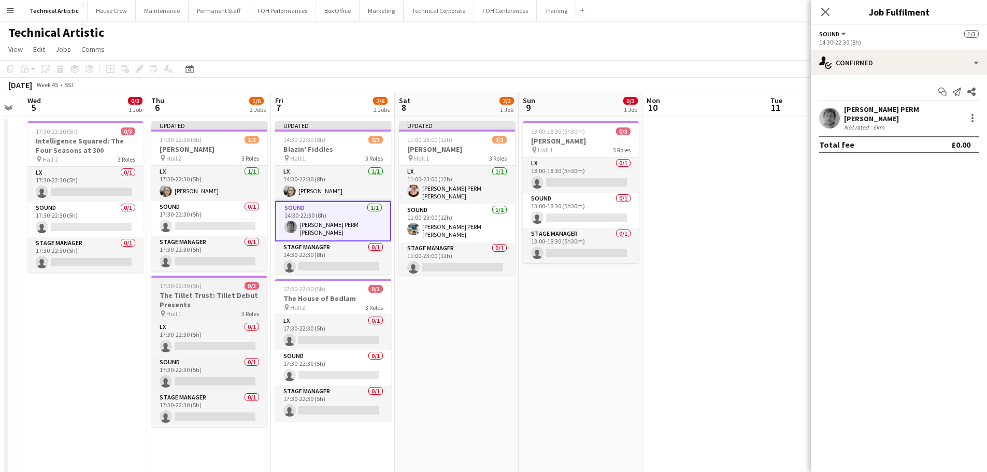
click at [196, 303] on h3 "The Tillet Trust: Tillet Debut Presents" at bounding box center [209, 300] width 116 height 19
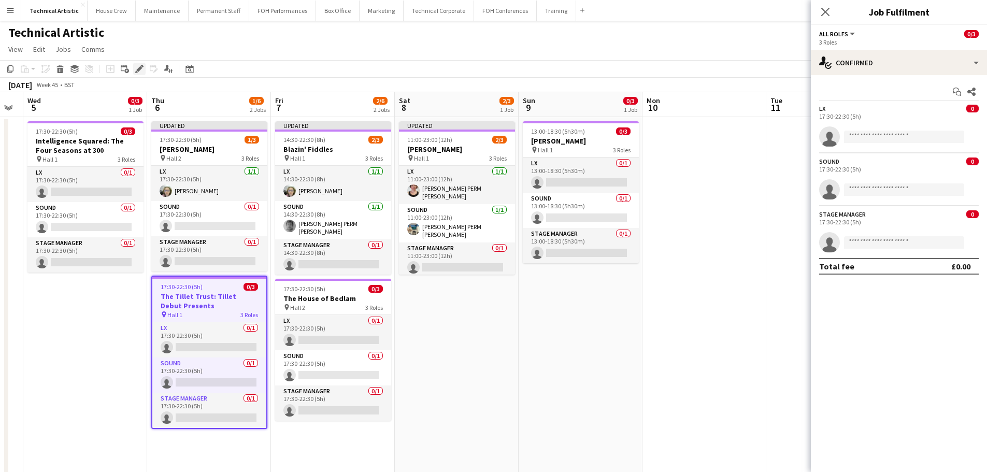
click at [137, 72] on icon "Edit" at bounding box center [139, 69] width 8 height 8
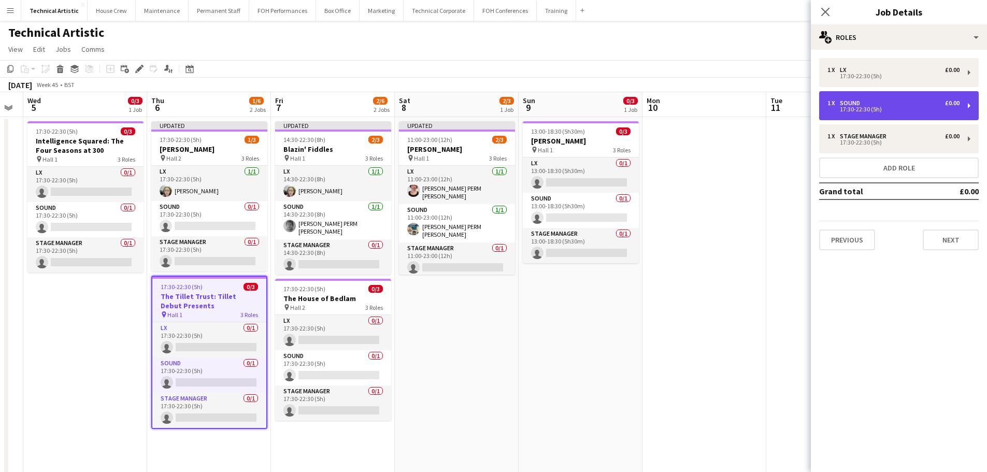
click at [903, 119] on div "1 x Sound £0.00 17:30-22:30 (5h)" at bounding box center [899, 105] width 160 height 29
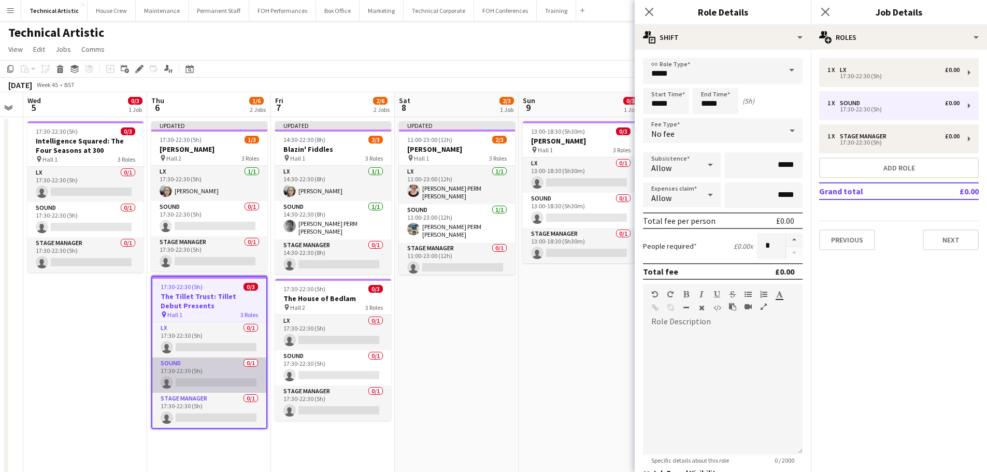
click at [215, 373] on app-card-role "Sound 0/1 17:30-22:30 (5h) single-neutral-actions" at bounding box center [209, 375] width 114 height 35
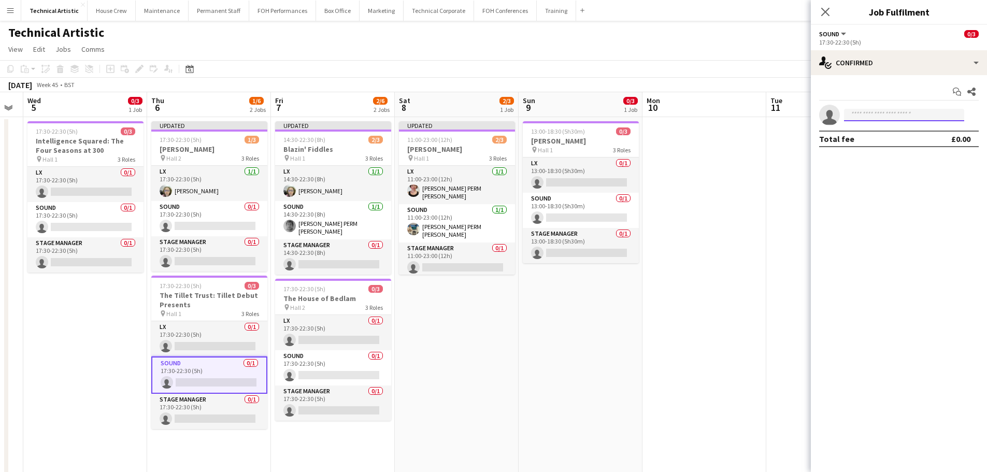
click at [935, 118] on input at bounding box center [904, 115] width 120 height 12
type input "****"
click at [923, 139] on span "[DOMAIN_NAME][EMAIL_ADDRESS][PERSON_NAME][DOMAIN_NAME]" at bounding box center [904, 138] width 104 height 8
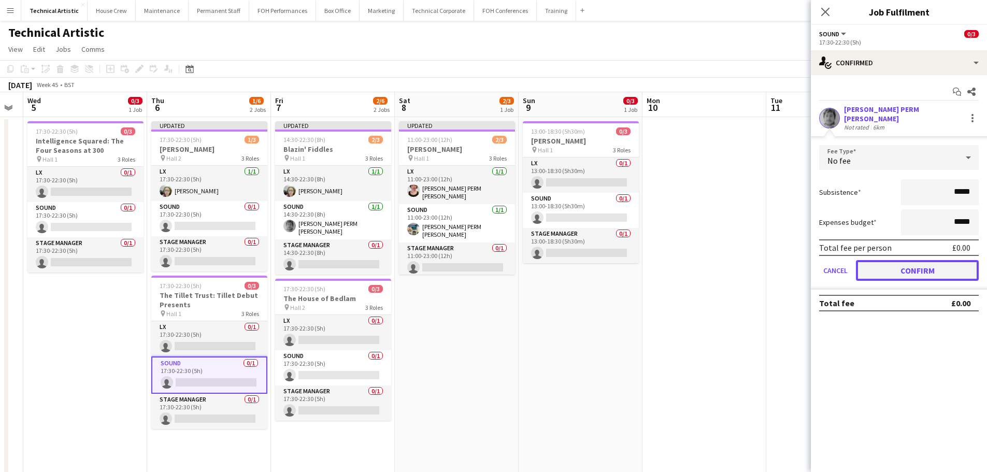
click at [923, 260] on button "Confirm" at bounding box center [917, 270] width 123 height 21
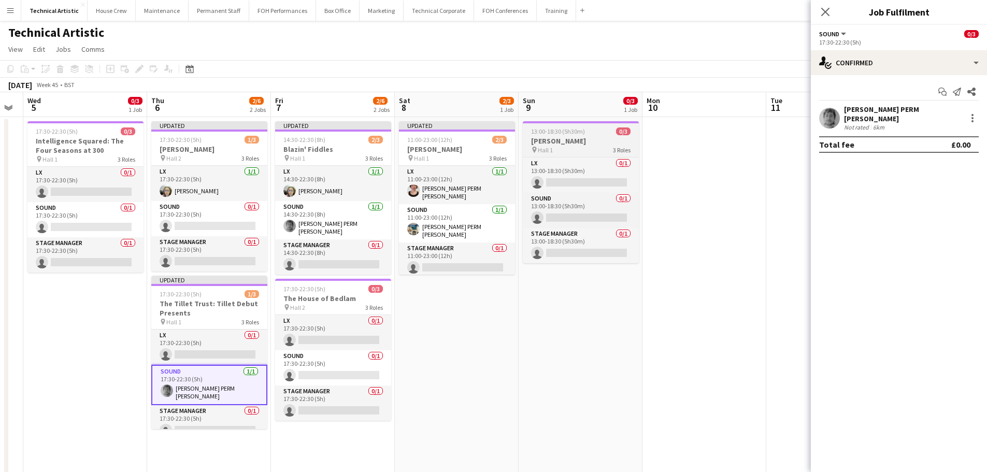
click at [580, 151] on div "pin Hall 1 3 Roles" at bounding box center [581, 150] width 116 height 8
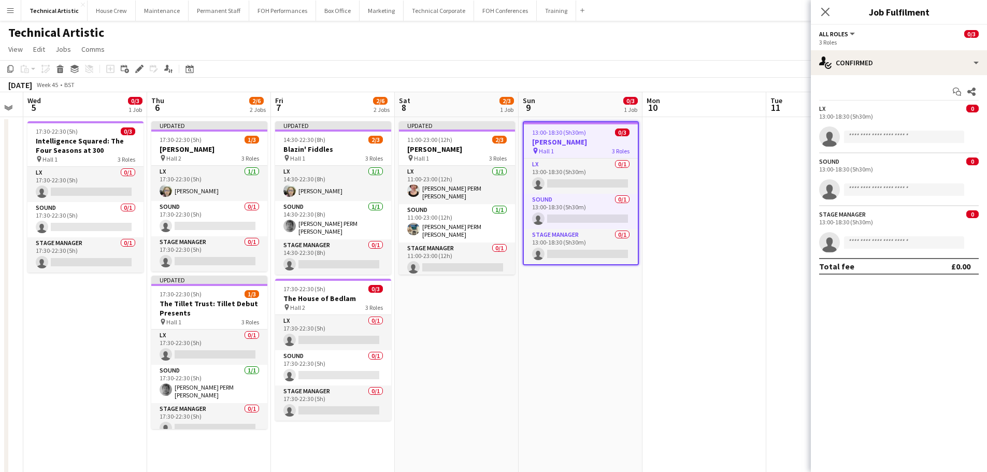
click at [541, 144] on h3 "[PERSON_NAME]" at bounding box center [581, 141] width 114 height 9
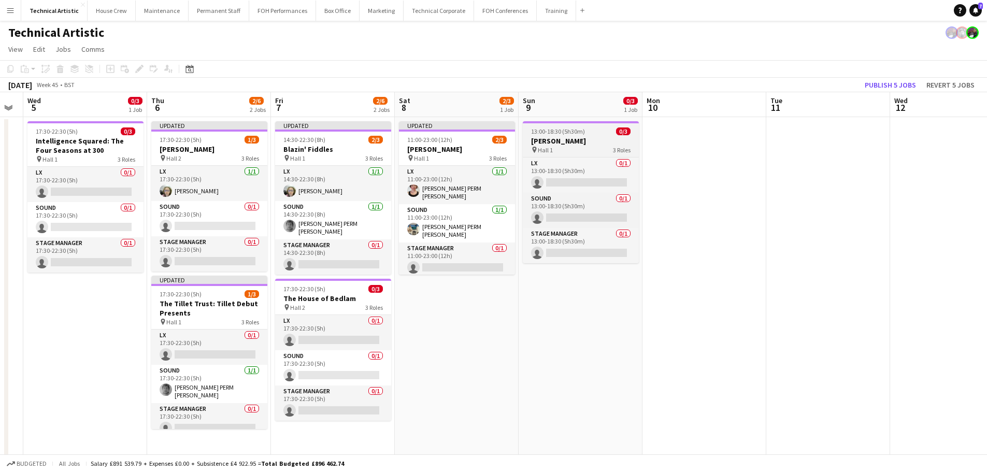
click at [541, 138] on h3 "[PERSON_NAME]" at bounding box center [581, 140] width 116 height 9
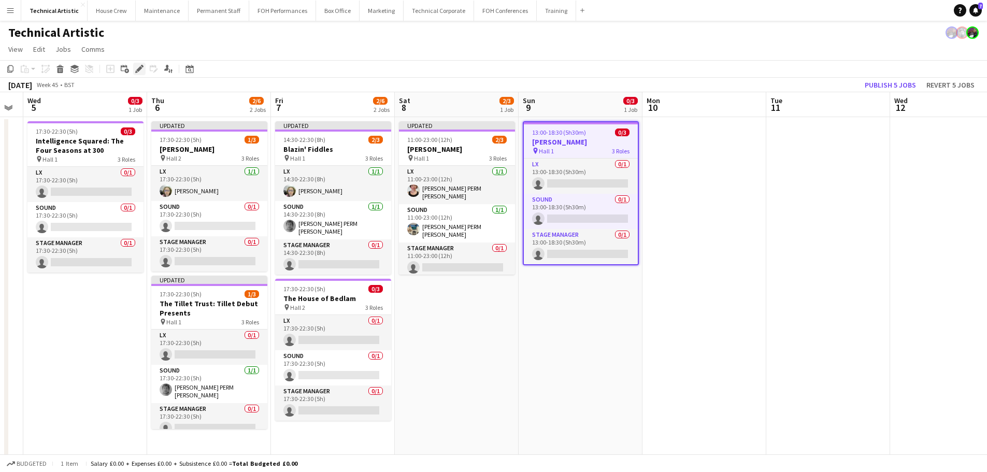
click at [137, 71] on icon at bounding box center [139, 69] width 6 height 6
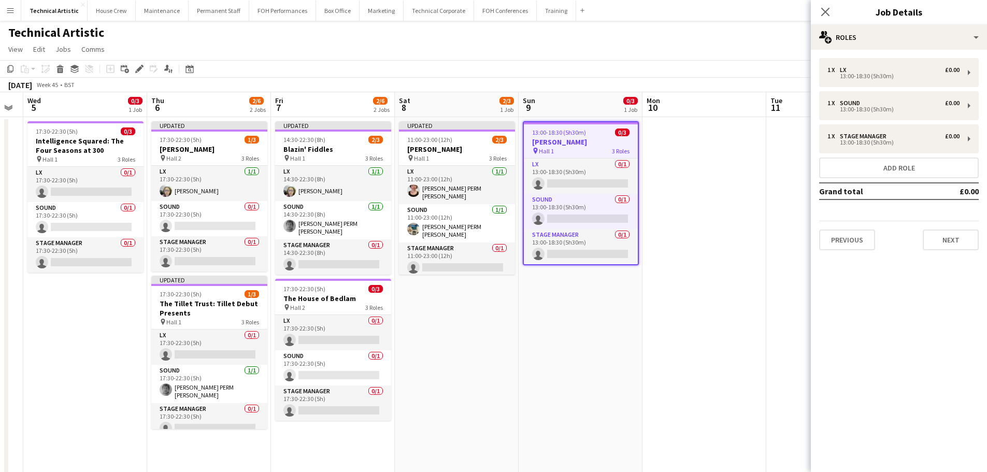
click at [882, 121] on div "1 x LX £0.00 13:00-18:30 (5h30m) 1 x Sound £0.00 13:00-18:30 (5h30m) 1 x Stage …" at bounding box center [899, 154] width 176 height 192
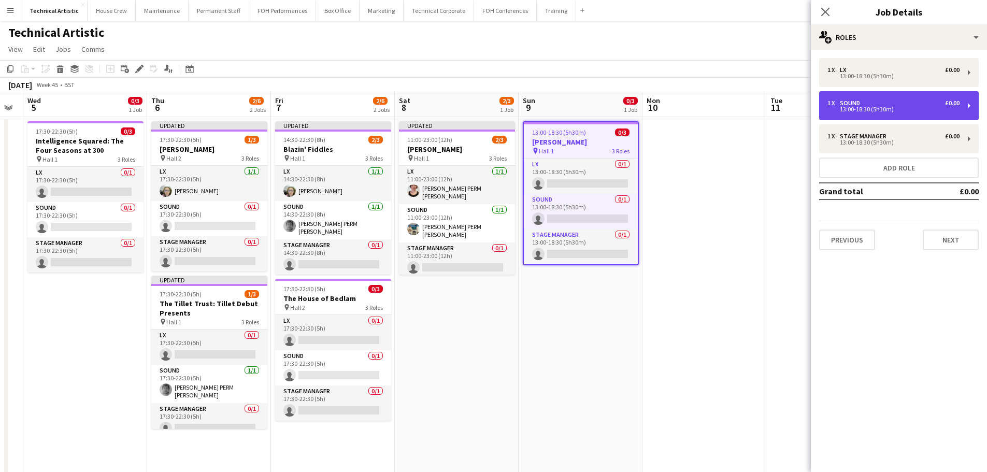
click at [879, 116] on div "1 x Sound £0.00 13:00-18:30 (5h30m)" at bounding box center [899, 105] width 160 height 29
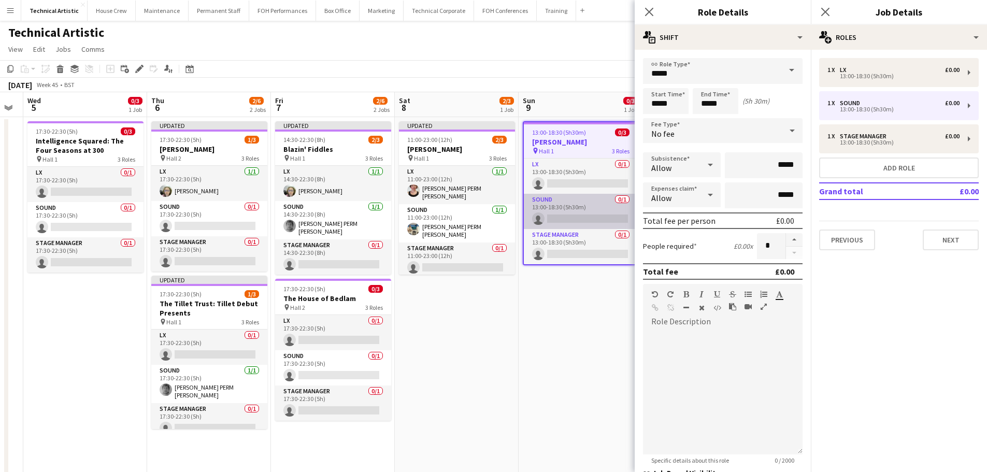
click at [587, 212] on app-card-role "Sound 0/1 13:00-18:30 (5h30m) single-neutral-actions" at bounding box center [581, 211] width 114 height 35
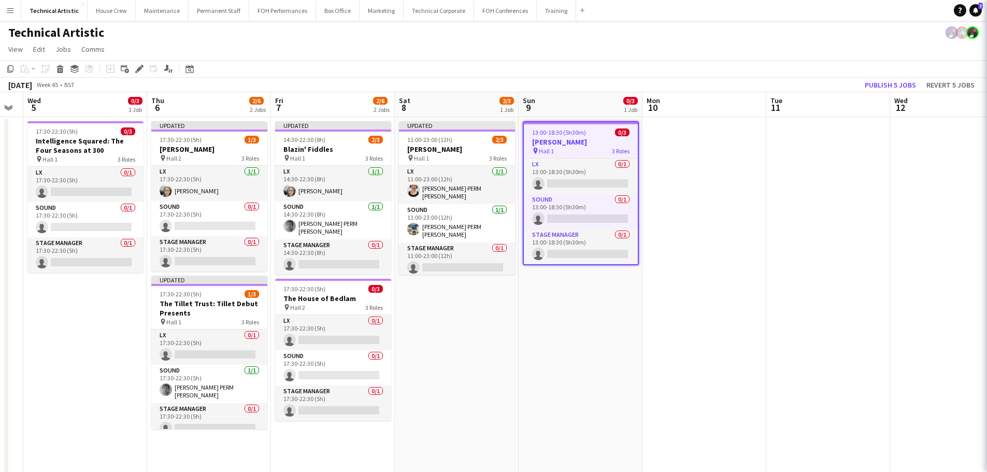
scroll to position [0, 349]
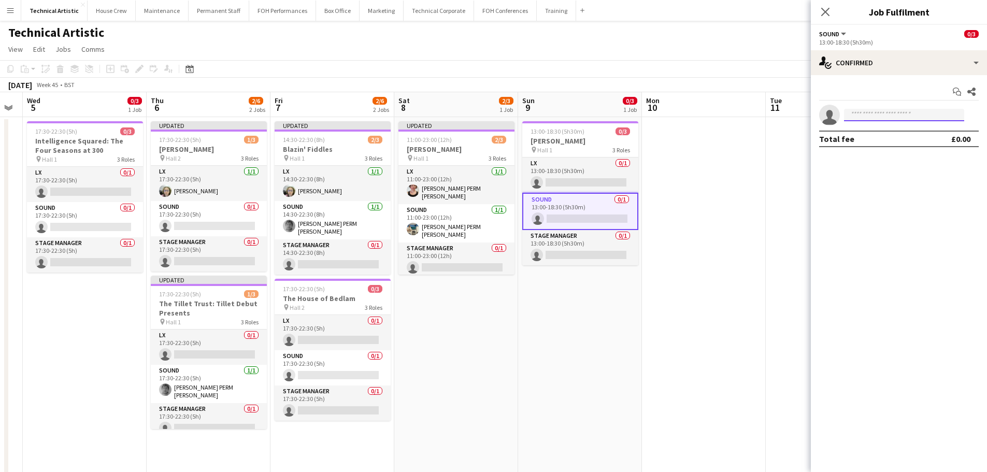
click at [910, 115] on input at bounding box center [904, 115] width 120 height 12
type input "******"
click at [920, 127] on span "[PERSON_NAME] PERM [PERSON_NAME]" at bounding box center [888, 129] width 72 height 9
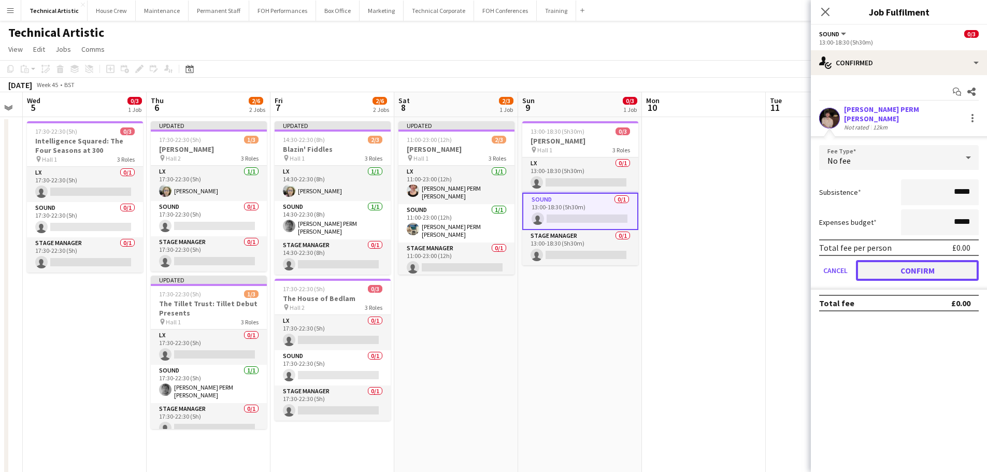
click at [926, 268] on button "Confirm" at bounding box center [917, 270] width 123 height 21
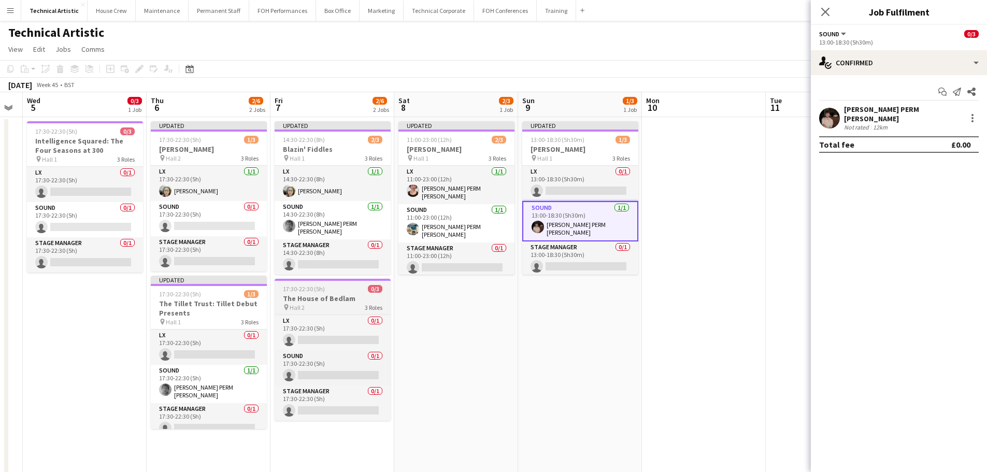
click at [296, 298] on h3 "The House of Bedlam" at bounding box center [333, 298] width 116 height 9
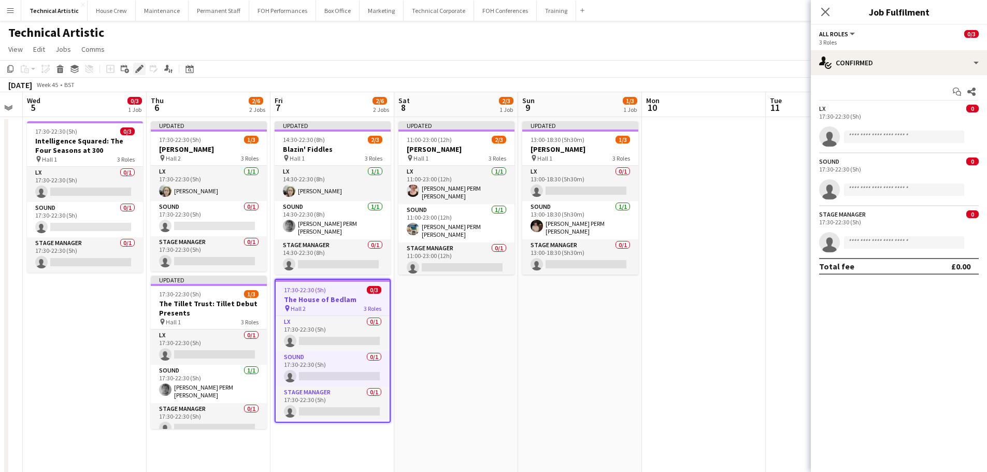
click at [142, 71] on icon "Edit" at bounding box center [139, 69] width 8 height 8
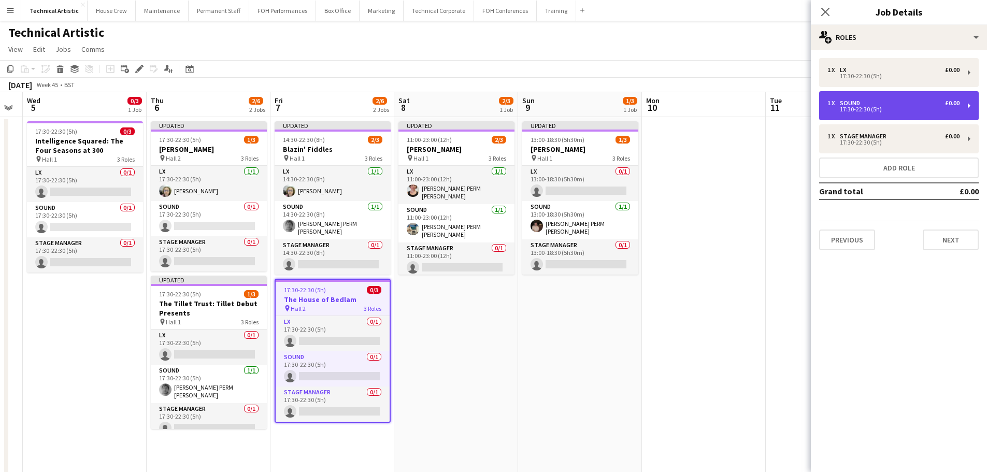
click at [896, 109] on div "17:30-22:30 (5h)" at bounding box center [893, 109] width 132 height 5
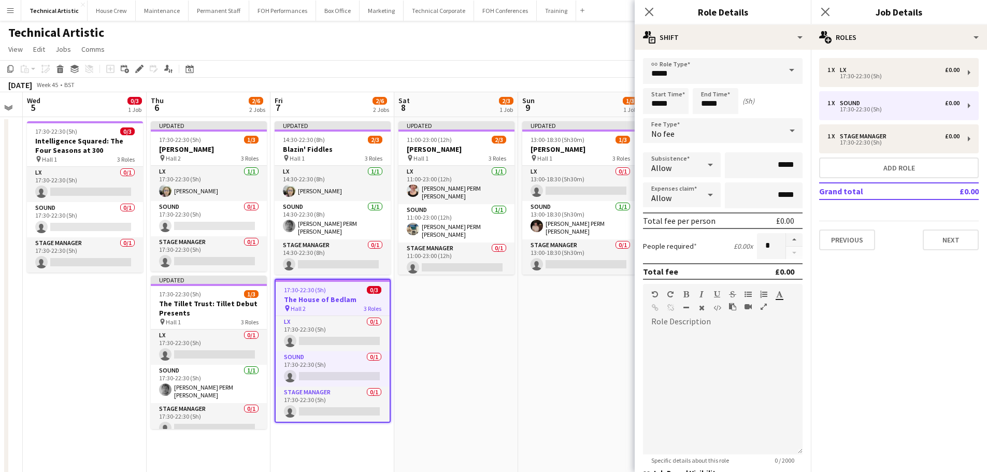
click at [699, 136] on div "No fee" at bounding box center [712, 130] width 139 height 25
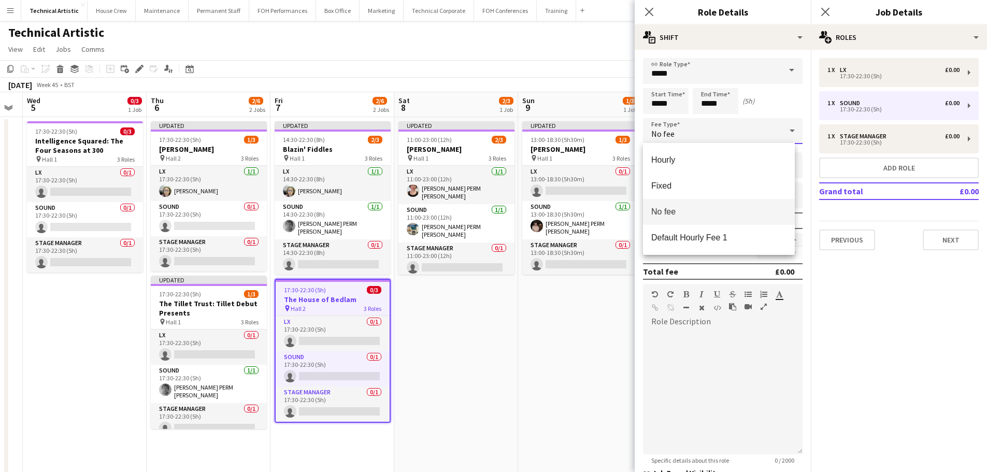
click at [699, 136] on div at bounding box center [493, 236] width 987 height 472
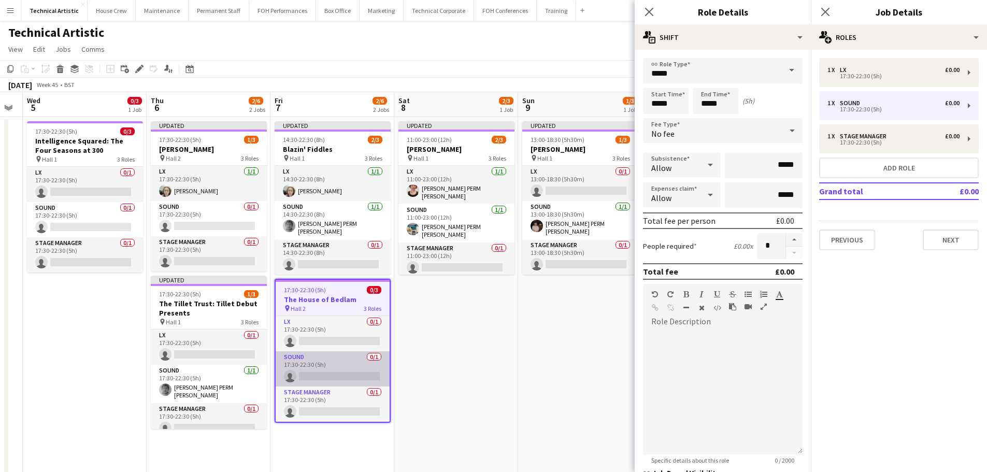
click at [337, 356] on app-card-role "Sound 0/1 17:30-22:30 (5h) single-neutral-actions" at bounding box center [333, 368] width 114 height 35
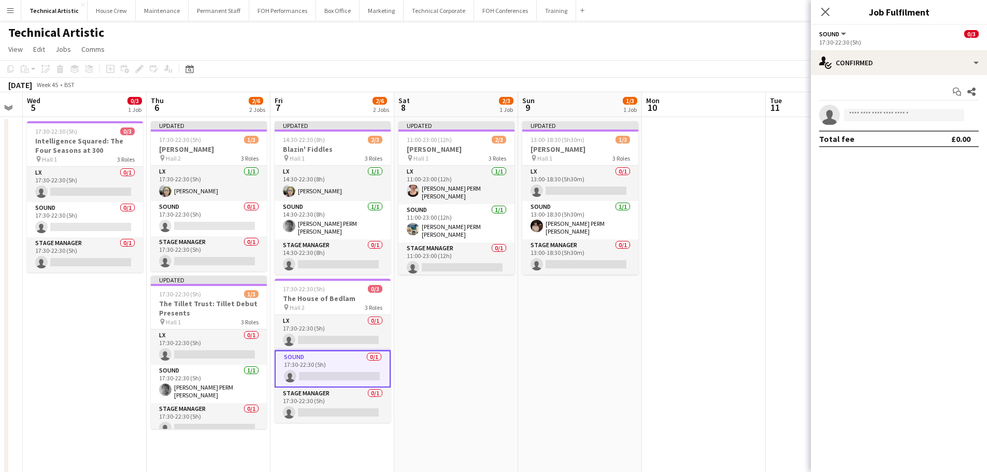
click at [905, 105] on app-invite-slot "single-neutral-actions" at bounding box center [899, 115] width 176 height 21
click at [905, 113] on input at bounding box center [904, 115] width 120 height 12
type input "******"
click at [932, 147] on span "+447835592988" at bounding box center [904, 146] width 104 height 8
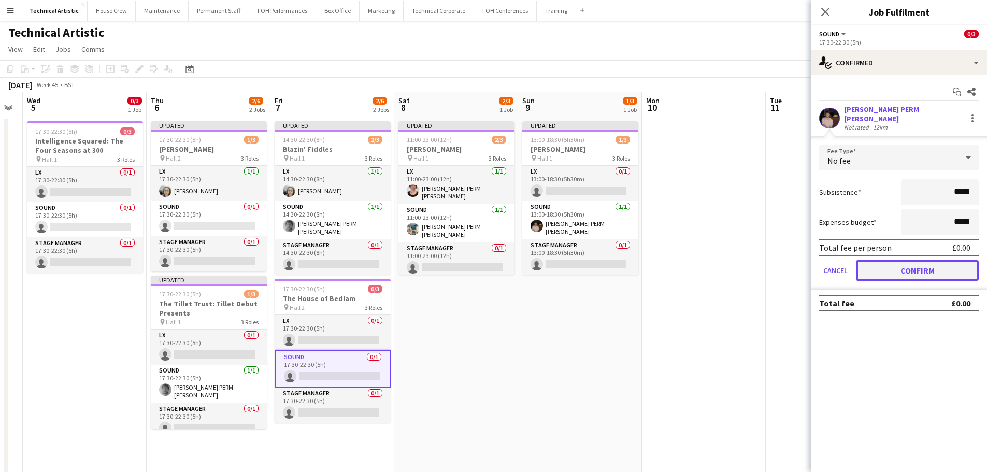
click at [944, 260] on button "Confirm" at bounding box center [917, 270] width 123 height 21
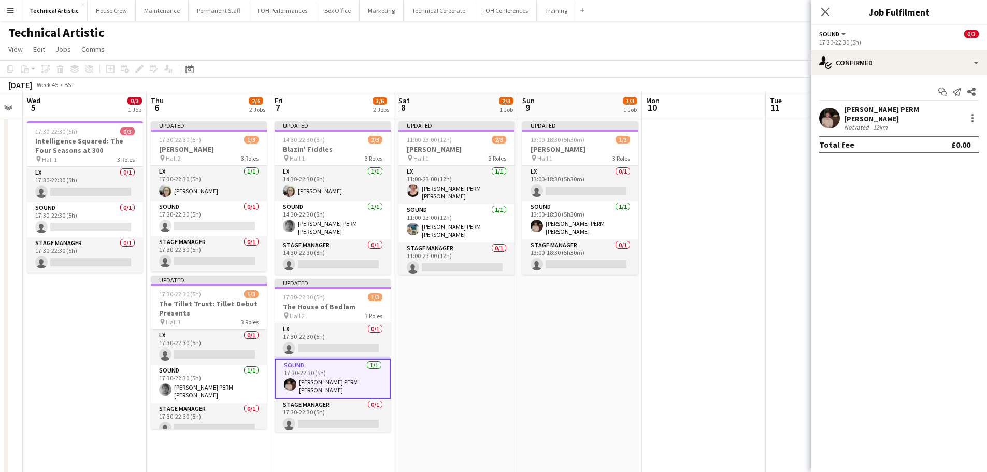
click at [530, 64] on app-toolbar "Copy Paste Paste Ctrl+V Paste with crew Ctrl+Shift+V Paste linked Job Delete Gr…" at bounding box center [493, 69] width 987 height 18
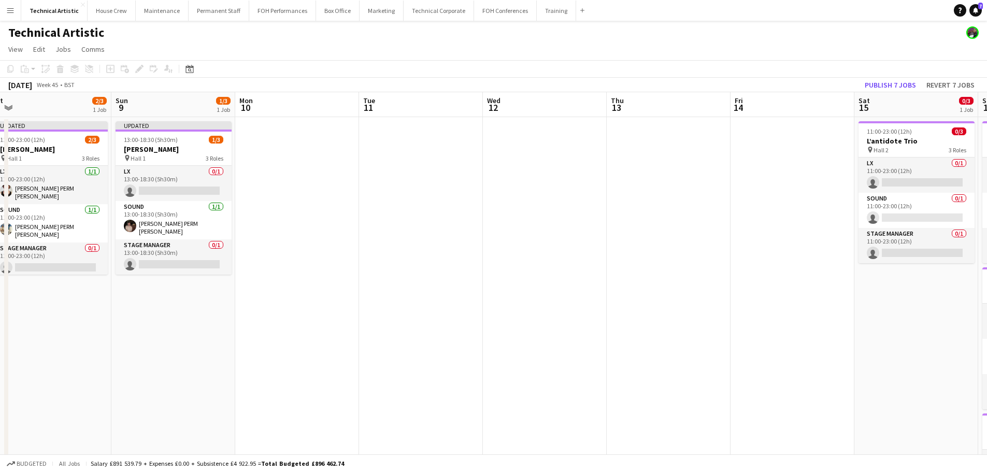
scroll to position [0, 357]
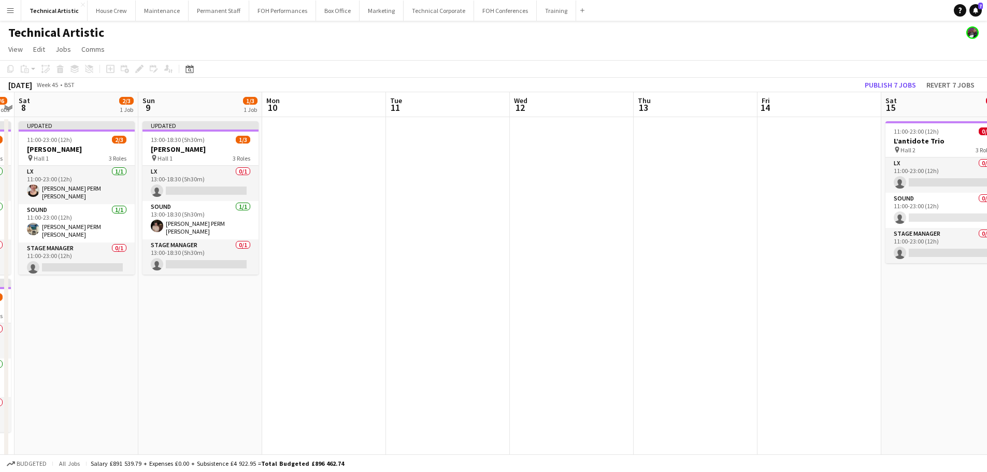
drag, startPoint x: 523, startPoint y: 198, endPoint x: 321, endPoint y: 196, distance: 202.1
click at [321, 196] on app-calendar-viewport "Wed 5 0/3 1 Job Thu 6 2/6 2 Jobs Fri 7 3/6 2 Jobs Sat 8 2/3 1 Job Sun 9 1/3 1 J…" at bounding box center [493, 388] width 987 height 593
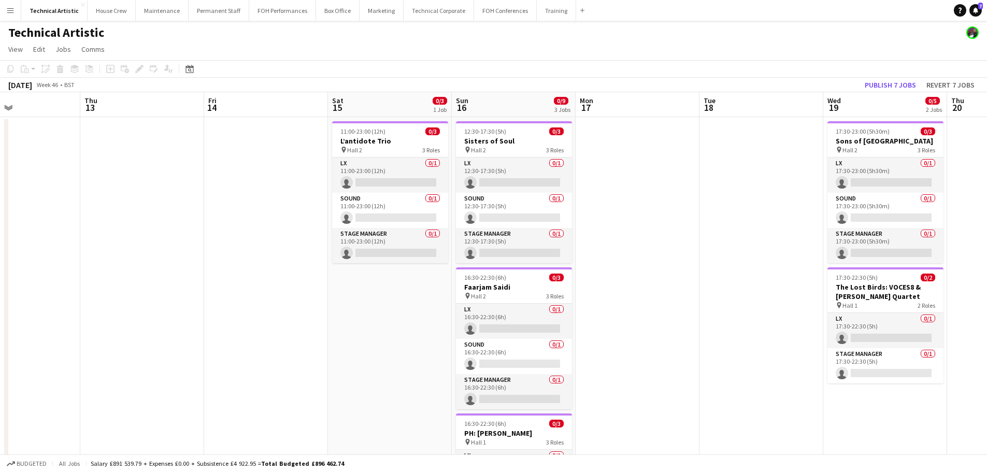
scroll to position [0, 292]
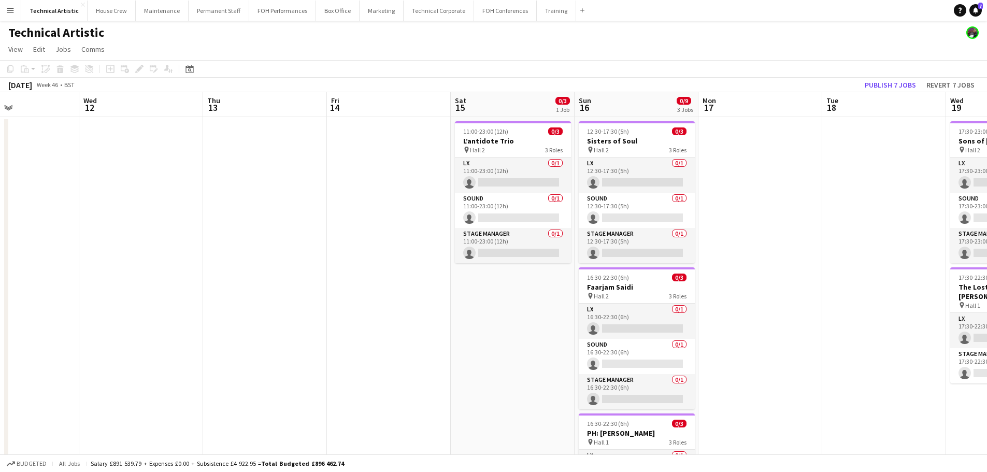
drag, startPoint x: 647, startPoint y: 211, endPoint x: 235, endPoint y: 219, distance: 412.5
click at [235, 219] on app-calendar-viewport "Sun 9 1/3 1 Job Mon 10 Tue 11 Wed 12 Thu 13 Fri 14 Sat 15 0/3 1 Job Sun 16 0/9 …" at bounding box center [493, 388] width 987 height 593
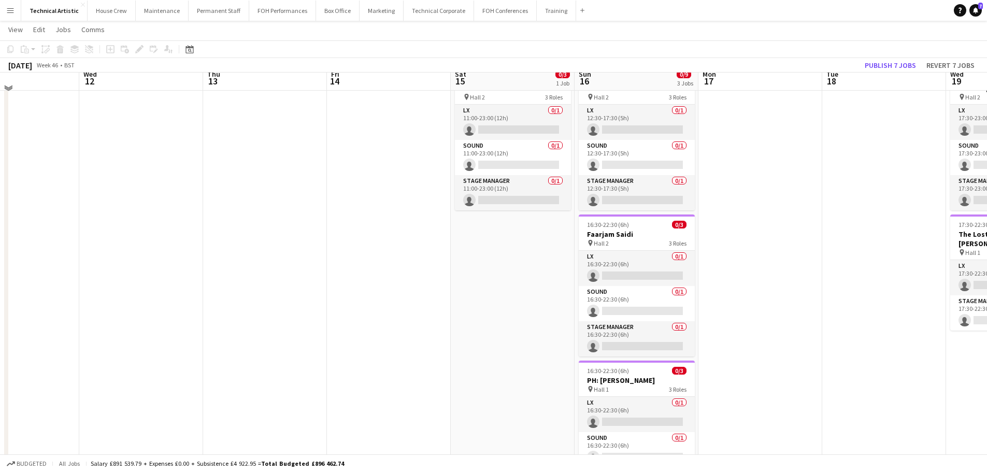
scroll to position [0, 0]
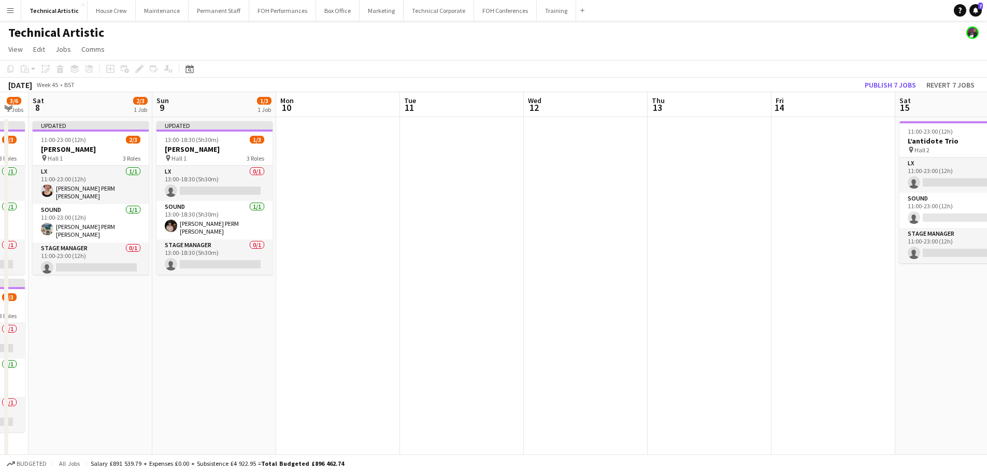
drag, startPoint x: 481, startPoint y: 170, endPoint x: 749, endPoint y: 132, distance: 271.1
click at [749, 132] on app-calendar-viewport "Thu 6 2/6 2 Jobs Fri 7 3/6 2 Jobs Sat 8 2/3 1 Job Sun 9 1/3 1 Job Mon 10 Tue 11…" at bounding box center [493, 388] width 987 height 593
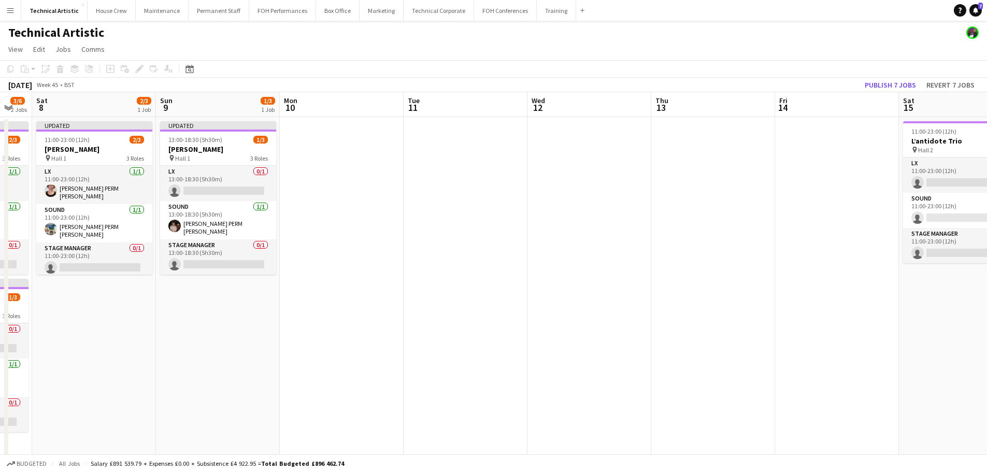
scroll to position [0, 323]
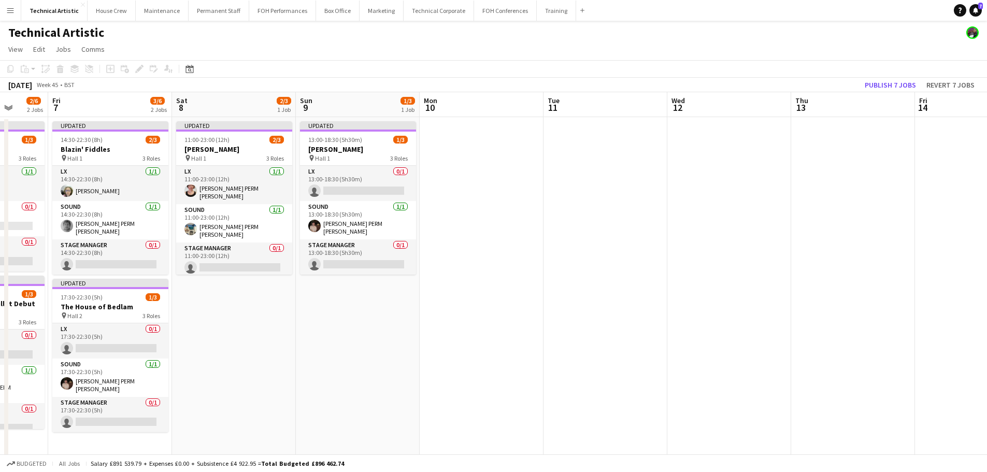
drag, startPoint x: 389, startPoint y: 240, endPoint x: 532, endPoint y: 212, distance: 146.2
click at [532, 212] on app-calendar-viewport "Tue 4 Wed 5 0/3 1 Job Thu 6 2/6 2 Jobs Fri 7 3/6 2 Jobs Sat 8 2/3 1 Job Sun 9 1…" at bounding box center [493, 388] width 987 height 593
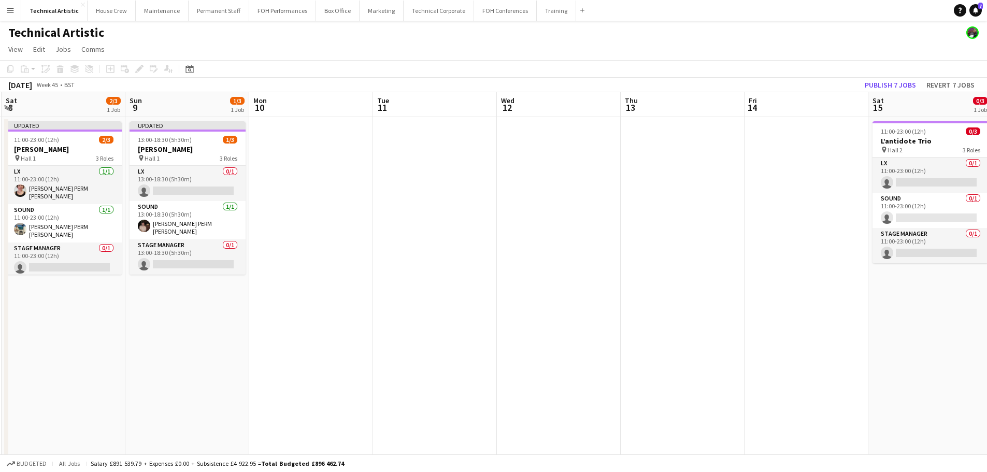
drag, startPoint x: 576, startPoint y: 182, endPoint x: 402, endPoint y: 189, distance: 174.2
click at [402, 189] on app-calendar-viewport "Wed 5 0/3 1 Job Thu 6 2/6 2 Jobs Fri 7 3/6 2 Jobs Sat 8 2/3 1 Job Sun 9 1/3 1 J…" at bounding box center [493, 388] width 987 height 593
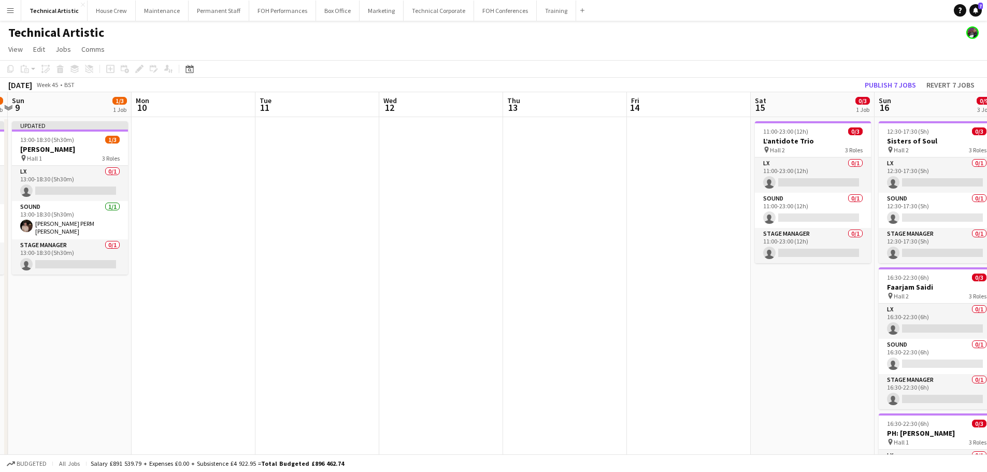
drag, startPoint x: 631, startPoint y: 223, endPoint x: 442, endPoint y: 215, distance: 188.8
click at [442, 215] on app-calendar-viewport "Thu 6 2/6 2 Jobs Fri 7 3/6 2 Jobs Sat 8 2/3 1 Job Sun 9 1/3 1 Job Mon 10 Tue 11…" at bounding box center [493, 388] width 987 height 593
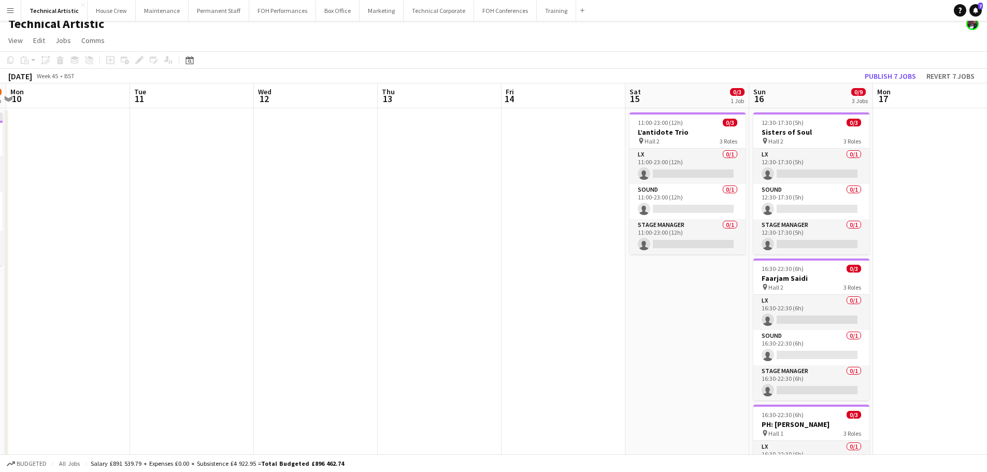
scroll to position [0, 0]
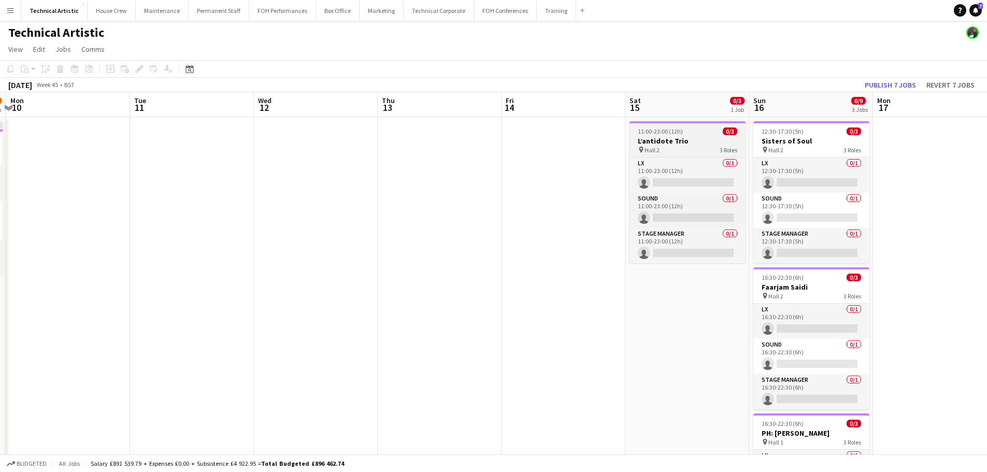
click at [661, 133] on span "11:00-23:00 (12h)" at bounding box center [660, 131] width 45 height 8
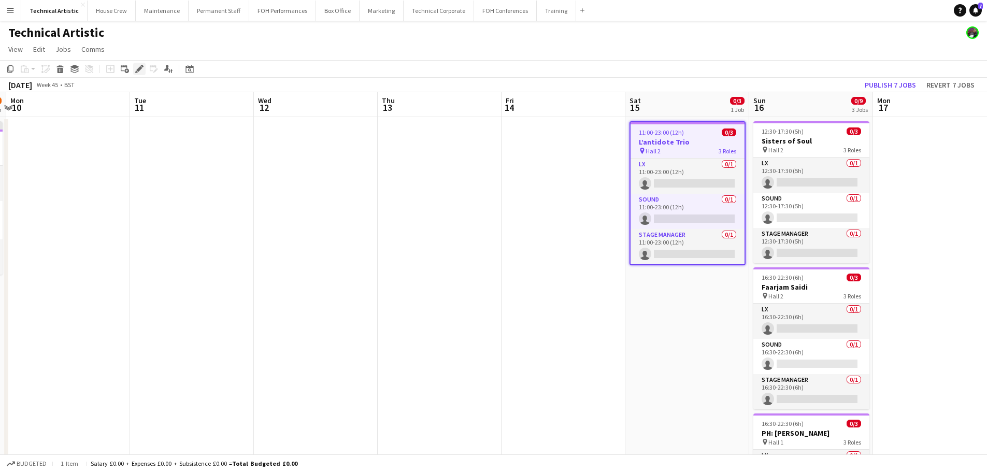
click at [141, 74] on div "Edit" at bounding box center [139, 69] width 12 height 12
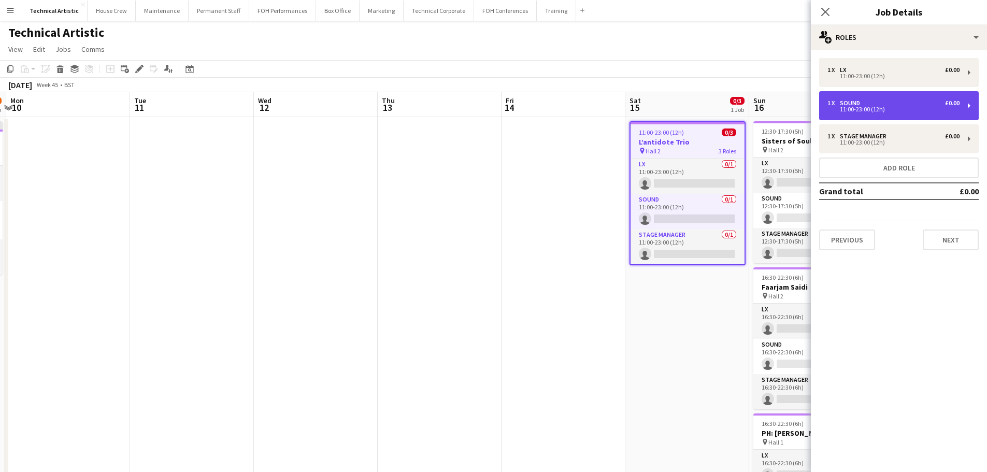
click at [905, 103] on div "1 x Sound £0.00" at bounding box center [893, 102] width 132 height 7
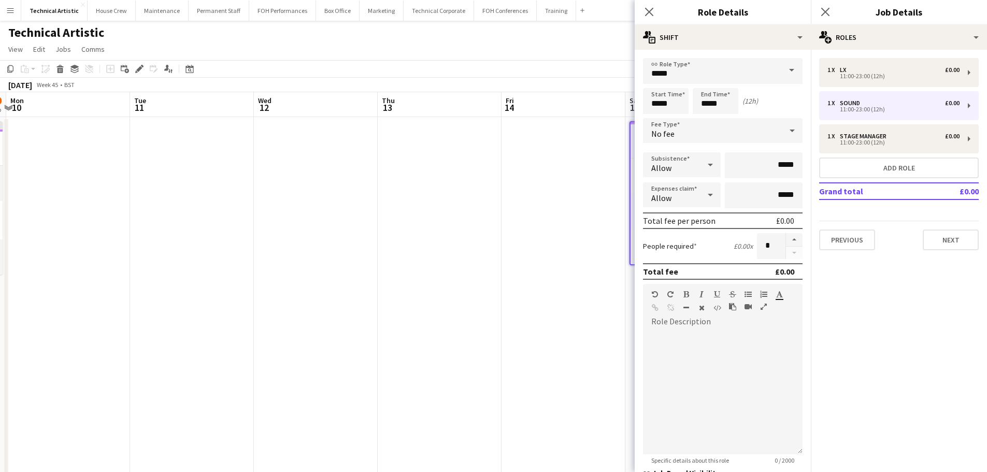
click at [590, 62] on app-toolbar "Copy Paste Paste Ctrl+V Paste with crew Ctrl+Shift+V Paste linked Job Delete Gr…" at bounding box center [493, 69] width 987 height 18
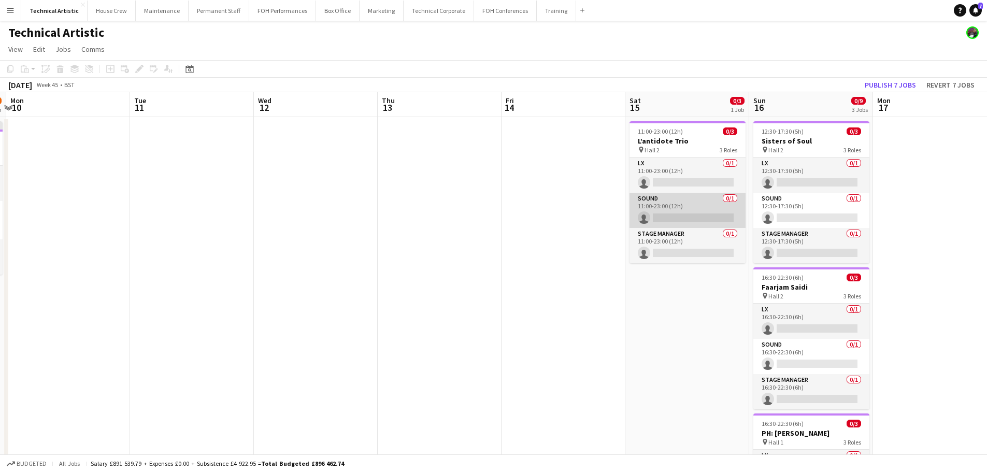
click at [679, 198] on app-card-role "Sound 0/1 11:00-23:00 (12h) single-neutral-actions" at bounding box center [688, 210] width 116 height 35
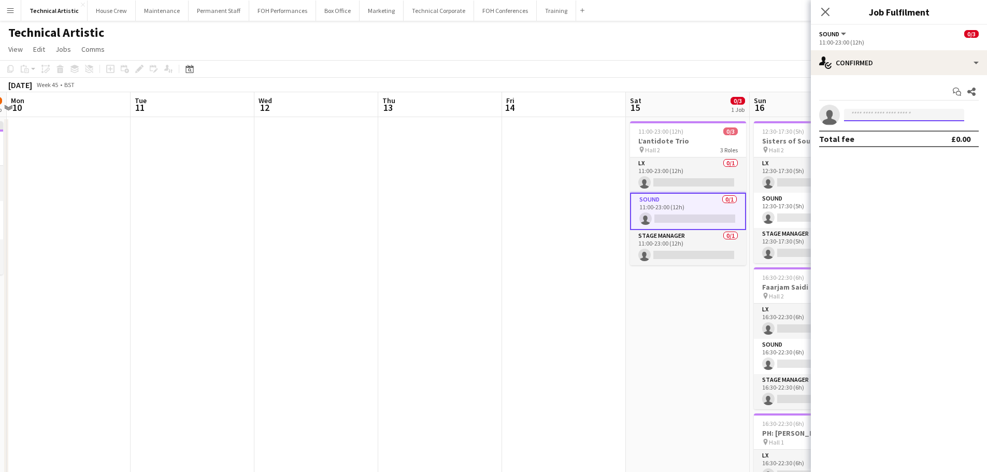
click at [888, 117] on input at bounding box center [904, 115] width 120 height 12
type input "*****"
click at [893, 124] on div "Anders PERM Waller Active anders.waller@kingsplace.co.uk +447835592988" at bounding box center [904, 137] width 120 height 33
click at [891, 152] on div "Anders PERM Waller Active anders.waller@kingsplace.co.uk +447835592988" at bounding box center [904, 137] width 120 height 33
click at [887, 142] on span "+447835592988" at bounding box center [904, 146] width 104 height 8
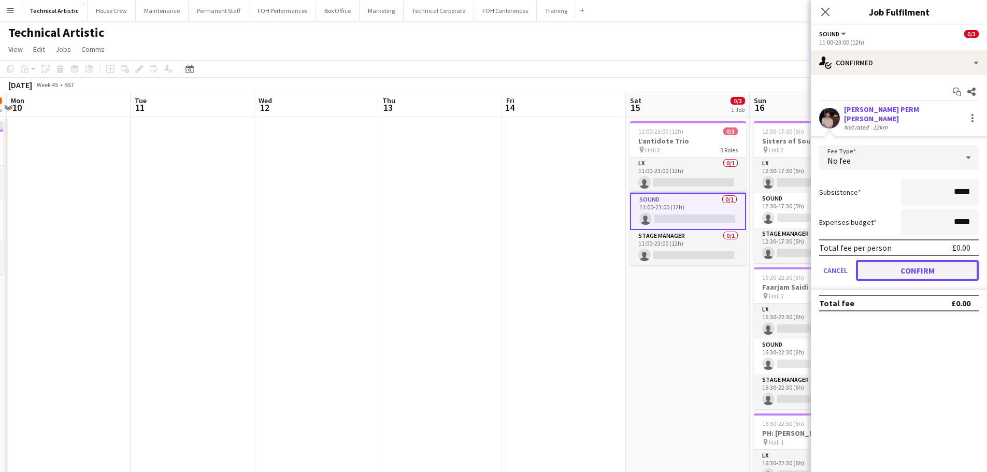
click at [925, 265] on button "Confirm" at bounding box center [917, 270] width 123 height 21
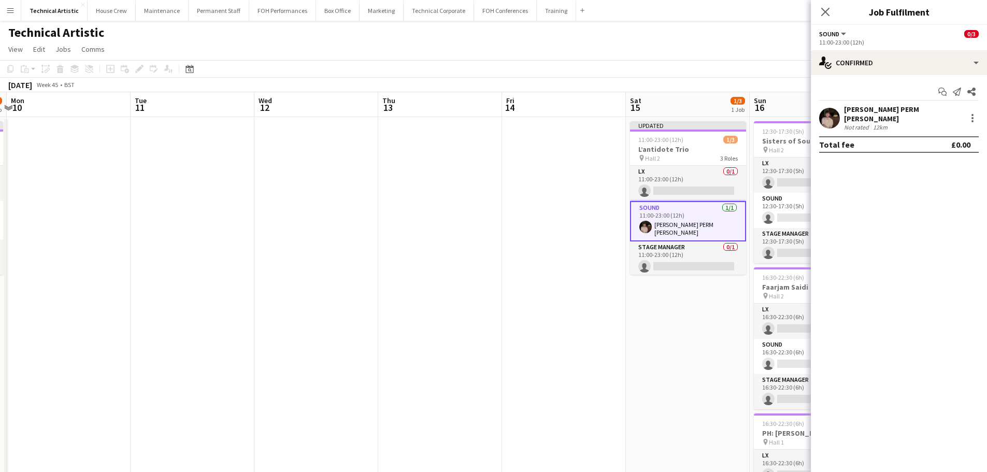
click at [636, 86] on div "November 2025 Week 45 • BST Publish 1 job Revert 1 job" at bounding box center [493, 85] width 987 height 15
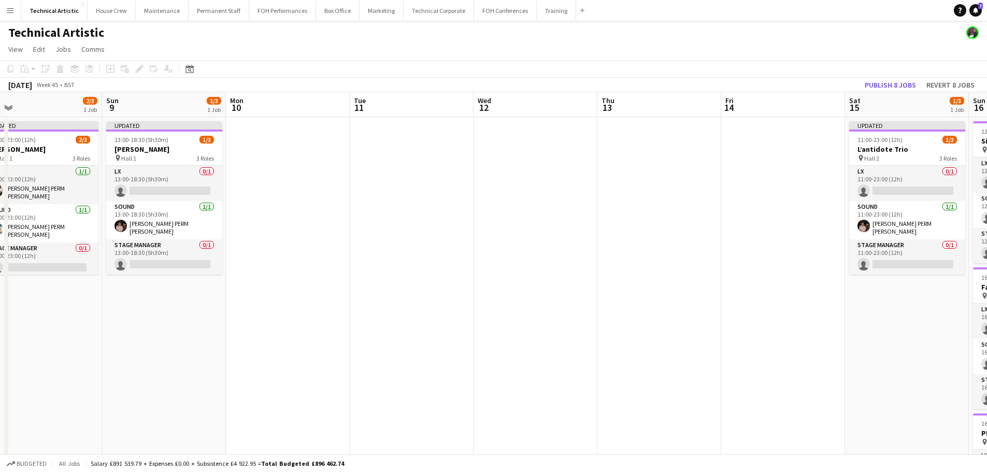
scroll to position [0, 236]
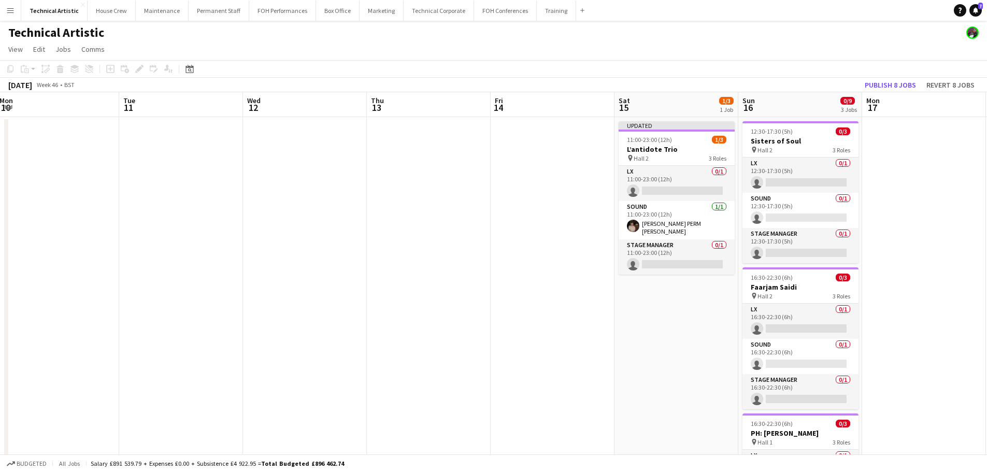
drag, startPoint x: 265, startPoint y: 166, endPoint x: 241, endPoint y: 145, distance: 32.3
click at [241, 145] on app-calendar-viewport "Fri 7 3/6 2 Jobs Sat 8 2/3 1 Job Sun 9 1/3 1 Job Mon 10 Tue 11 Wed 12 Thu 13 Fr…" at bounding box center [493, 388] width 987 height 593
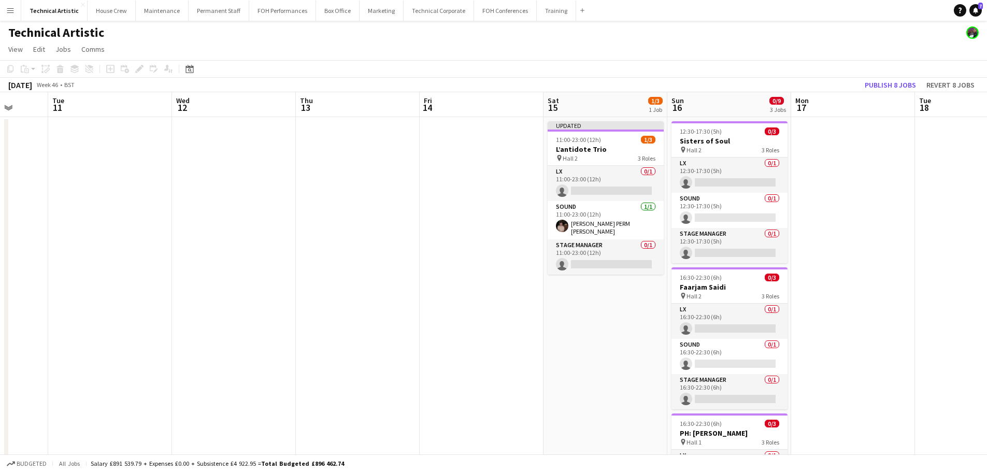
drag, startPoint x: 917, startPoint y: 249, endPoint x: 243, endPoint y: 217, distance: 674.3
click at [243, 217] on app-calendar-viewport "Sat 8 2/3 1 Job Sun 9 1/3 1 Job Mon 10 Tue 11 Wed 12 Thu 13 Fri 14 Sat 15 1/3 1…" at bounding box center [493, 388] width 987 height 593
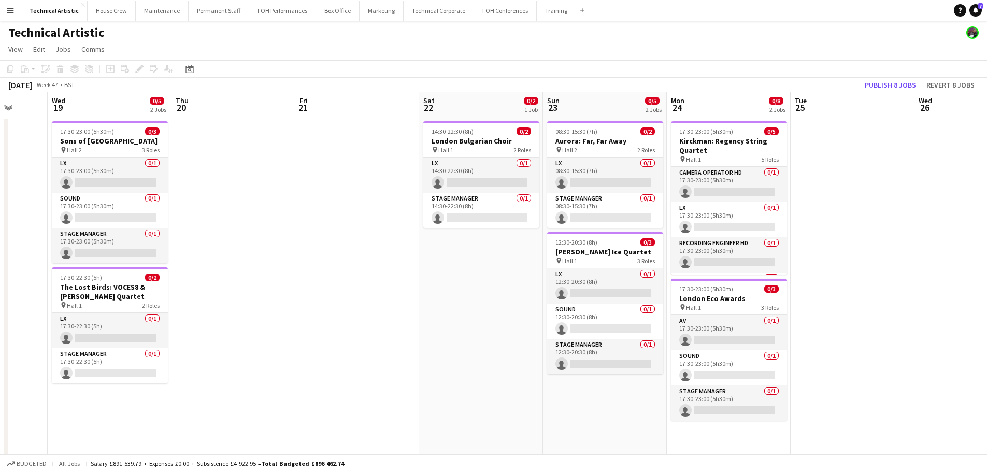
scroll to position [0, 378]
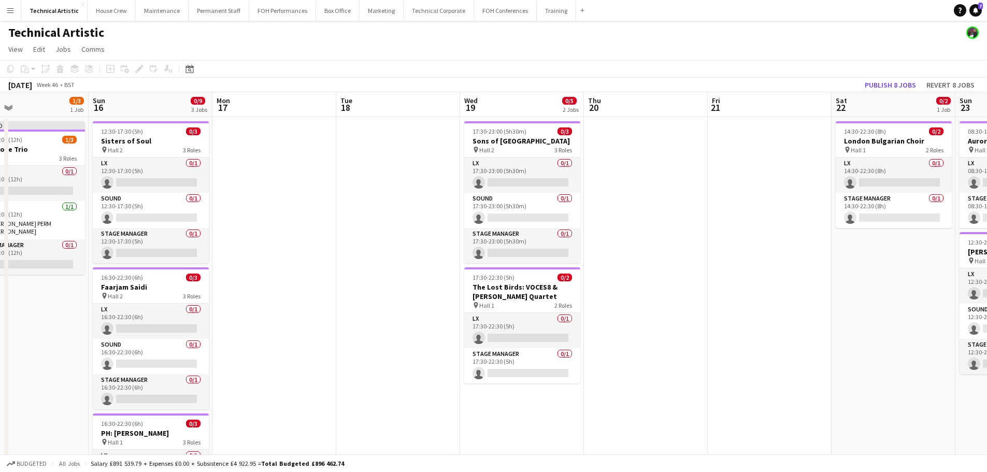
drag, startPoint x: 735, startPoint y: 275, endPoint x: 775, endPoint y: 226, distance: 63.3
click at [775, 226] on app-calendar-viewport "Thu 13 Fri 14 Sat 15 1/3 1 Job Sun 16 0/9 3 Jobs Mon 17 Tue 18 Wed 19 0/5 2 Job…" at bounding box center [493, 388] width 987 height 593
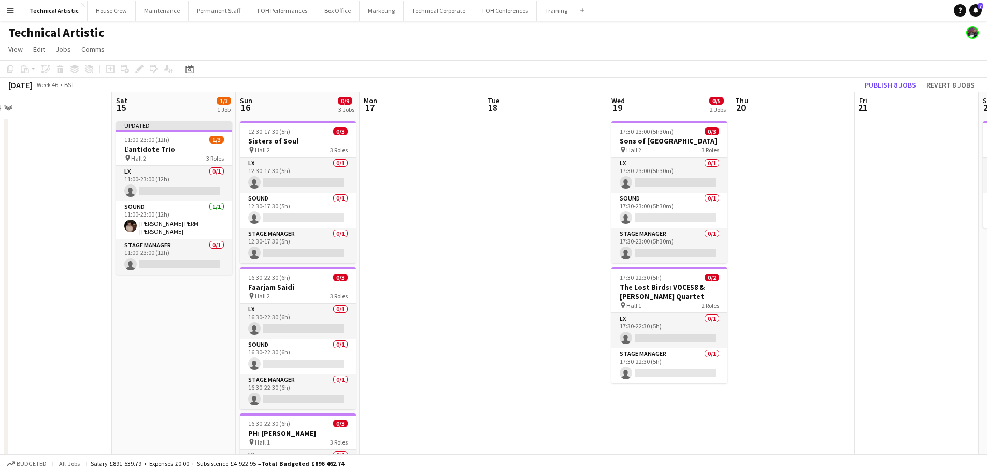
scroll to position [0, 222]
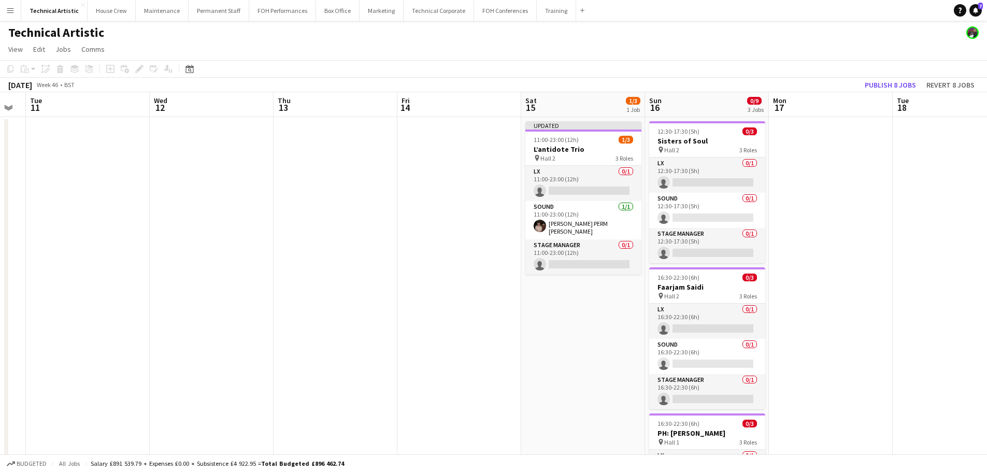
drag, startPoint x: 320, startPoint y: 273, endPoint x: 877, endPoint y: 259, distance: 556.6
click at [877, 259] on app-calendar-viewport "Sun 9 1/3 1 Job Mon 10 Tue 11 Wed 12 Thu 13 Fri 14 Sat 15 1/3 1 Job Sun 16 0/9 …" at bounding box center [493, 388] width 987 height 593
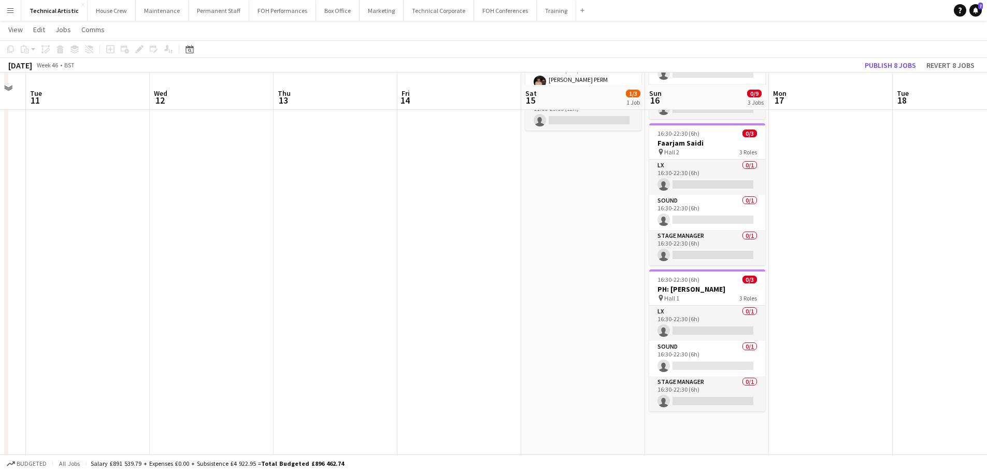
scroll to position [155, 0]
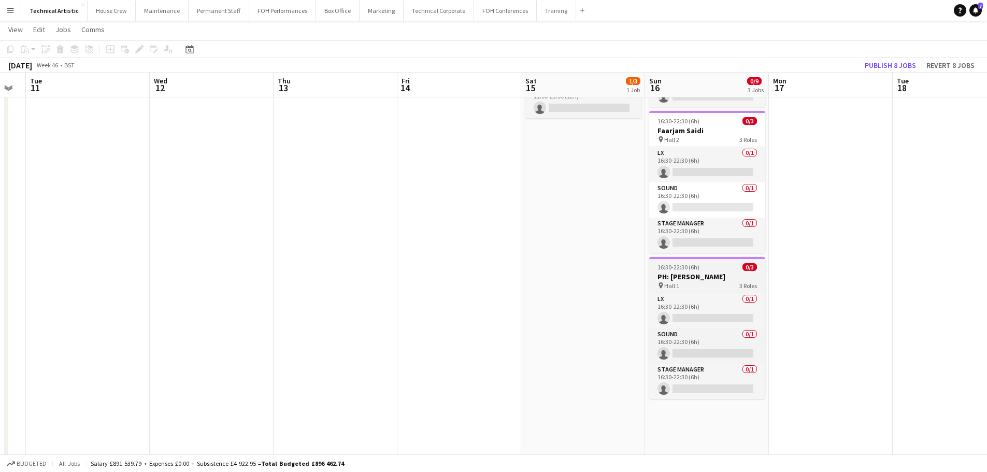
click at [669, 281] on h3 "PH: Daniel Martinez Flamenco" at bounding box center [707, 276] width 116 height 9
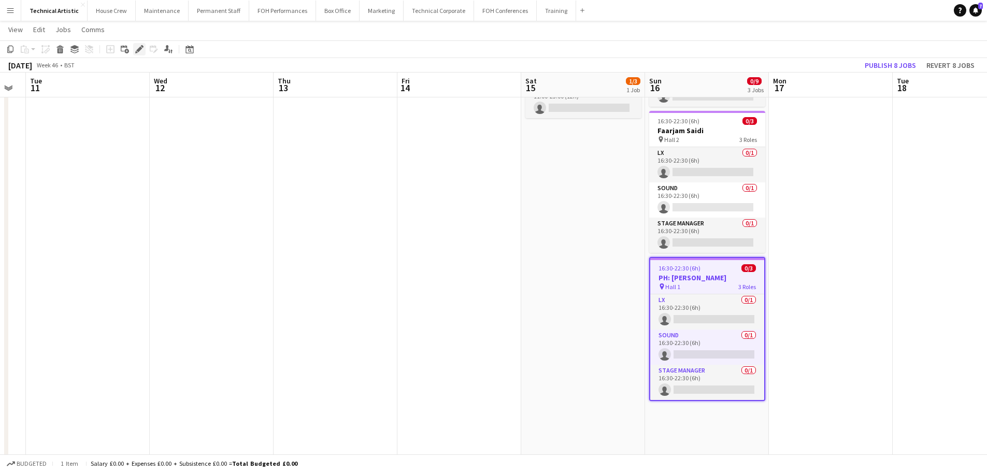
click at [141, 47] on icon "Edit" at bounding box center [139, 49] width 8 height 8
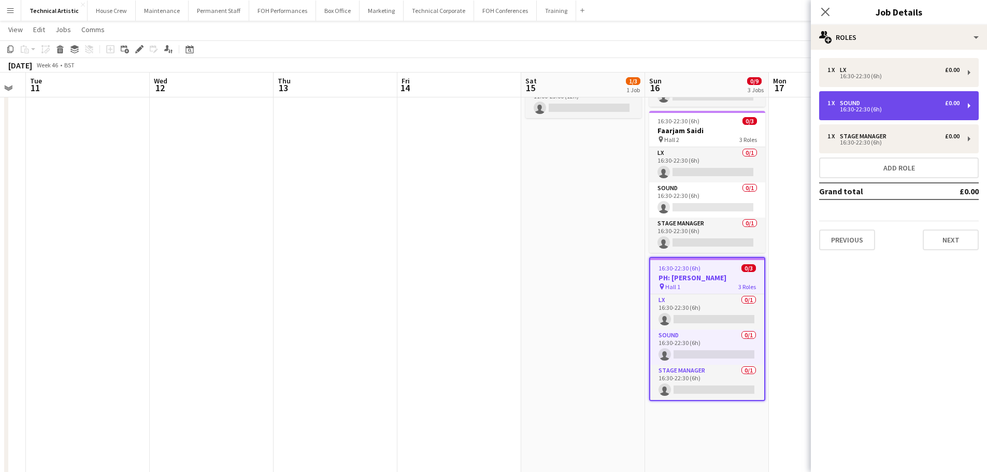
click at [916, 110] on div "16:30-22:30 (6h)" at bounding box center [893, 109] width 132 height 5
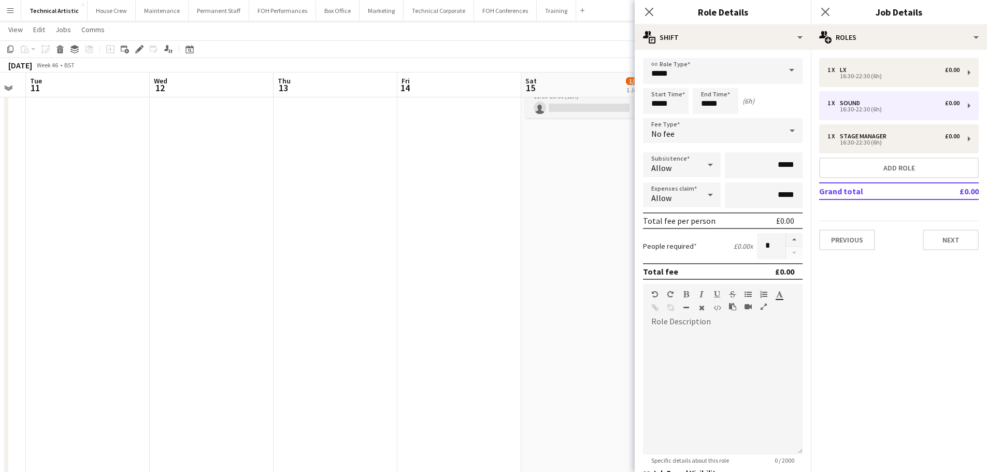
click at [570, 207] on app-date-cell "Updated 11:00-23:00 (12h) 1/3 L’antidote Trio pin Hall 2 3 Roles LX 0/1 11:00-2…" at bounding box center [583, 245] width 124 height 568
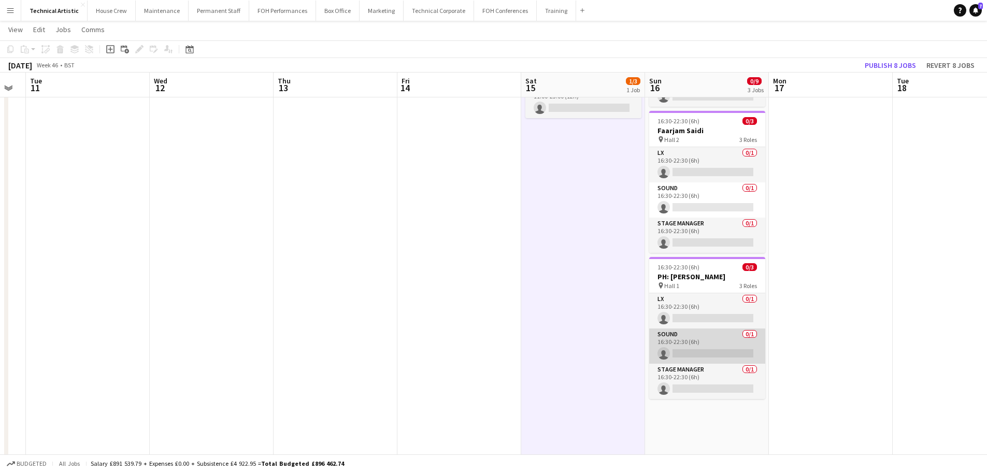
click at [685, 338] on app-card-role "Sound 0/1 16:30-22:30 (6h) single-neutral-actions" at bounding box center [707, 345] width 116 height 35
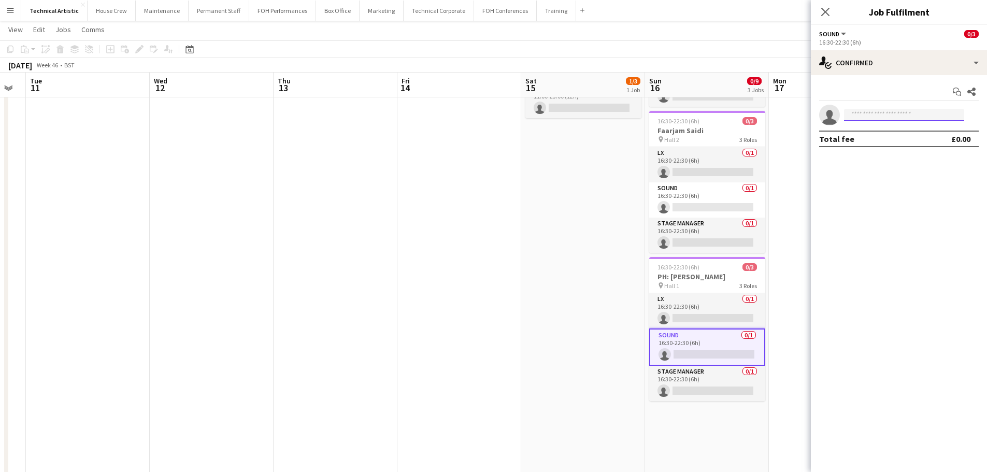
click at [887, 114] on input at bounding box center [904, 115] width 120 height 12
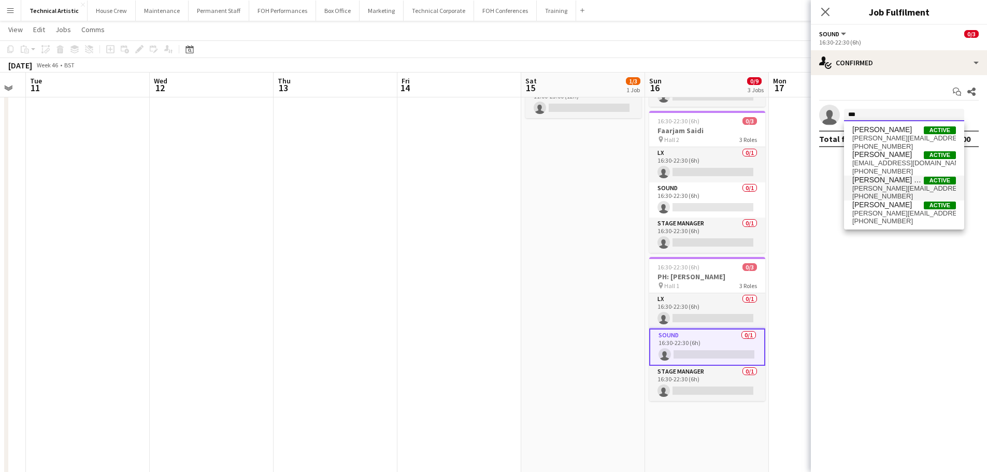
type input "***"
click at [894, 188] on span "tom.alston@kingsplace.co.uk" at bounding box center [904, 188] width 104 height 8
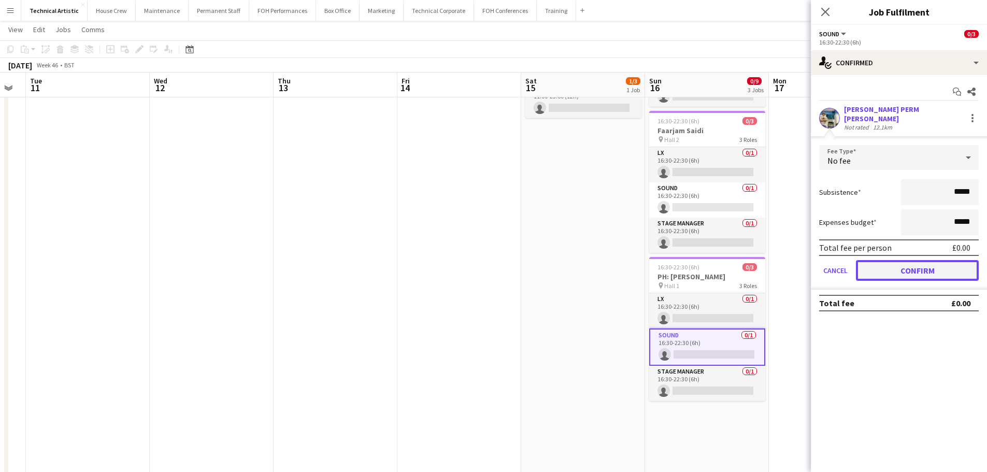
click at [923, 268] on button "Confirm" at bounding box center [917, 270] width 123 height 21
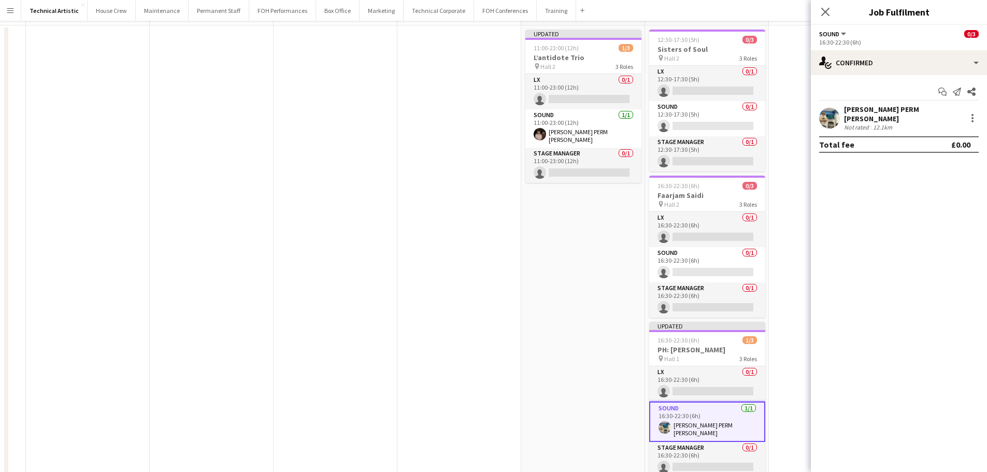
scroll to position [0, 0]
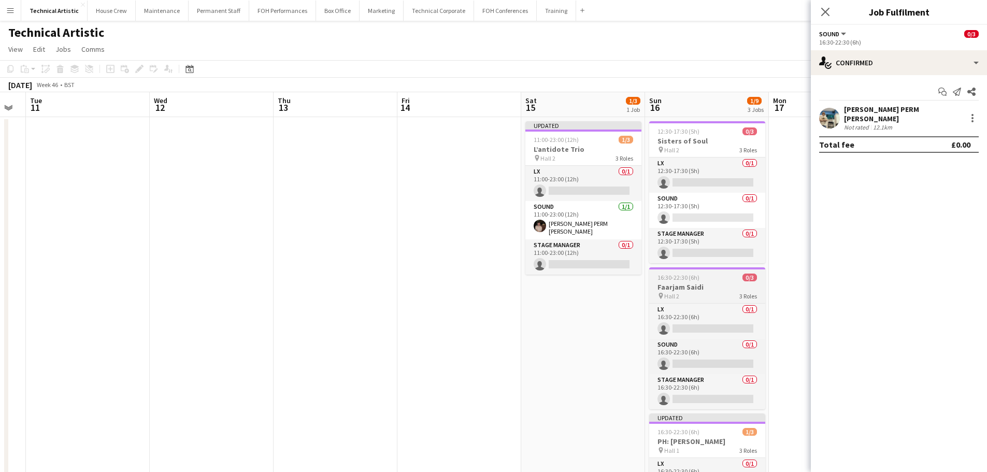
click at [696, 280] on span "16:30-22:30 (6h)" at bounding box center [678, 278] width 42 height 8
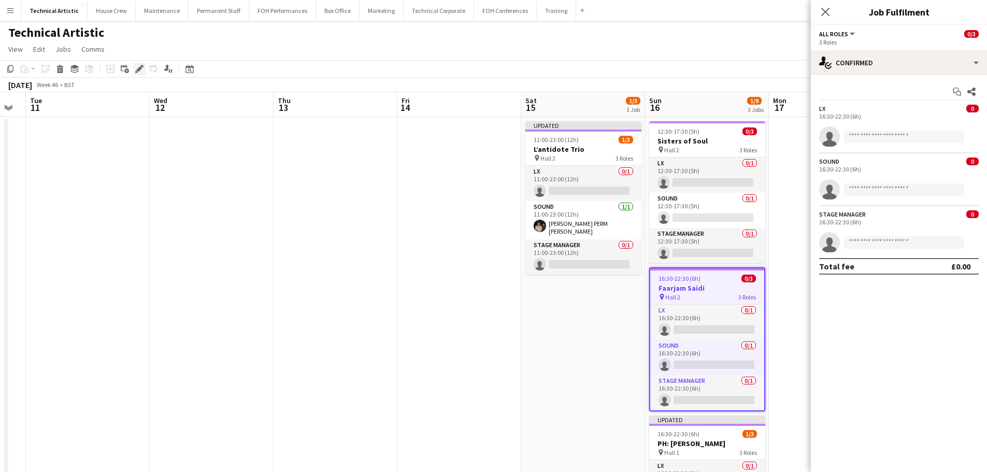
click at [139, 68] on icon at bounding box center [139, 69] width 6 height 6
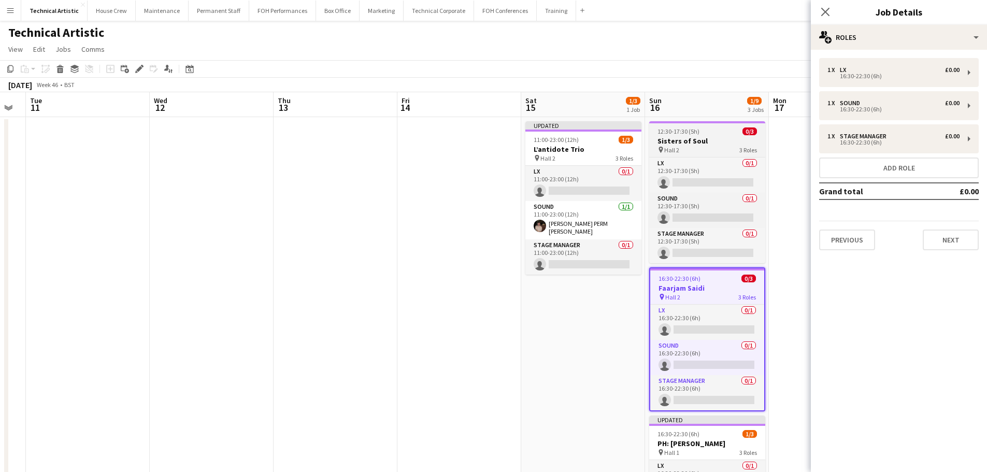
click at [692, 145] on h3 "Sisters of Soul" at bounding box center [707, 140] width 116 height 9
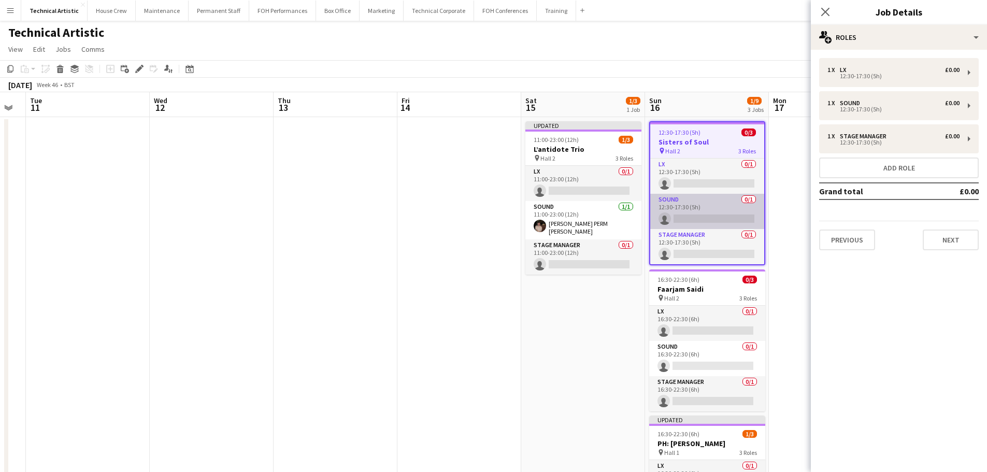
click at [697, 218] on app-card-role "Sound 0/1 12:30-17:30 (5h) single-neutral-actions" at bounding box center [707, 211] width 114 height 35
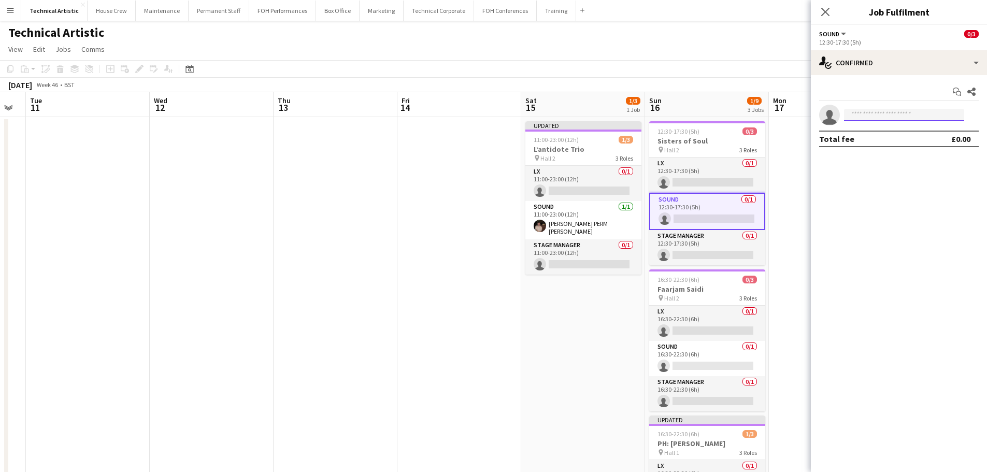
click at [877, 119] on input at bounding box center [904, 115] width 120 height 12
type input "****"
click at [891, 132] on span "[PERSON_NAME] PERM [PERSON_NAME]" at bounding box center [888, 129] width 72 height 9
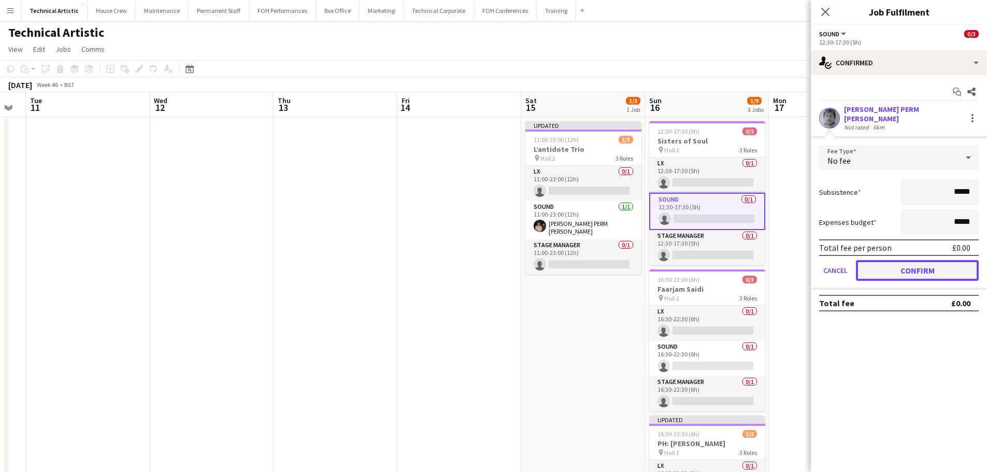
click at [937, 269] on button "Confirm" at bounding box center [917, 270] width 123 height 21
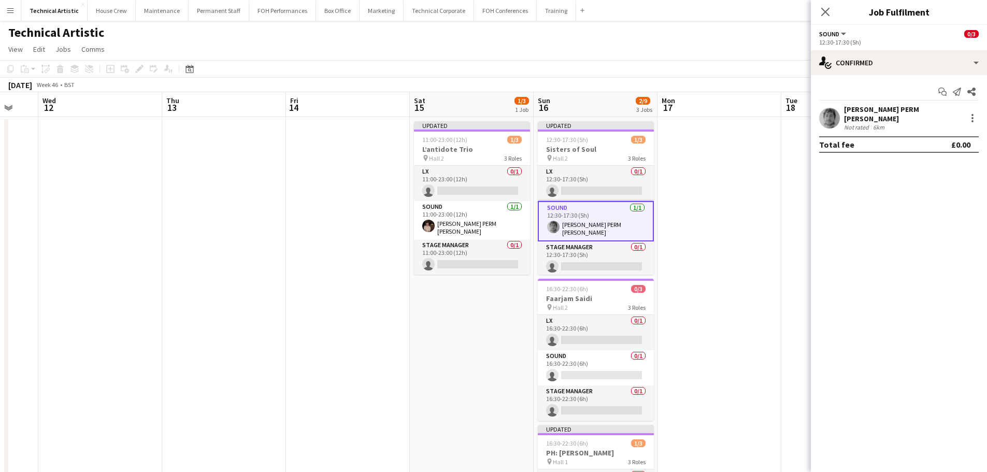
scroll to position [0, 349]
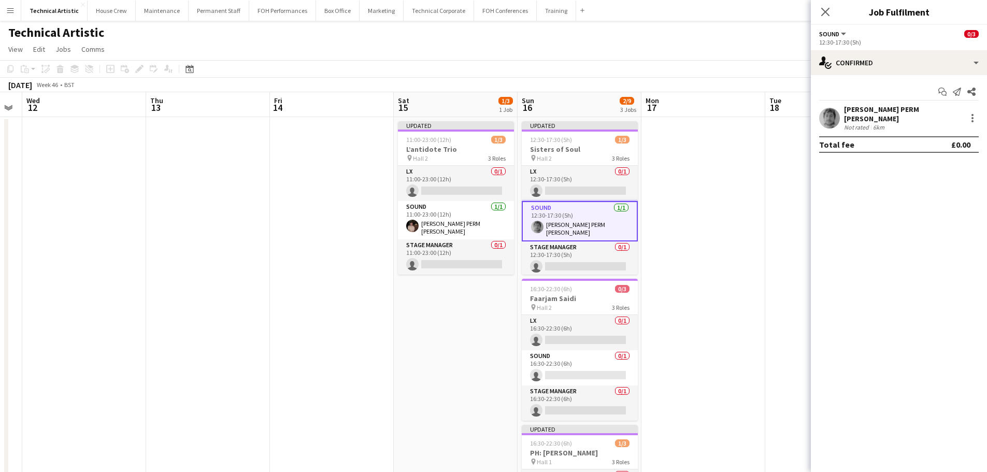
drag, startPoint x: 550, startPoint y: 312, endPoint x: 423, endPoint y: 296, distance: 128.4
click at [423, 296] on app-calendar-viewport "Sun 9 1/3 1 Job Mon 10 Tue 11 Wed 12 Thu 13 Fri 14 Sat 15 1/3 1 Job Sun 16 2/9 …" at bounding box center [493, 388] width 987 height 593
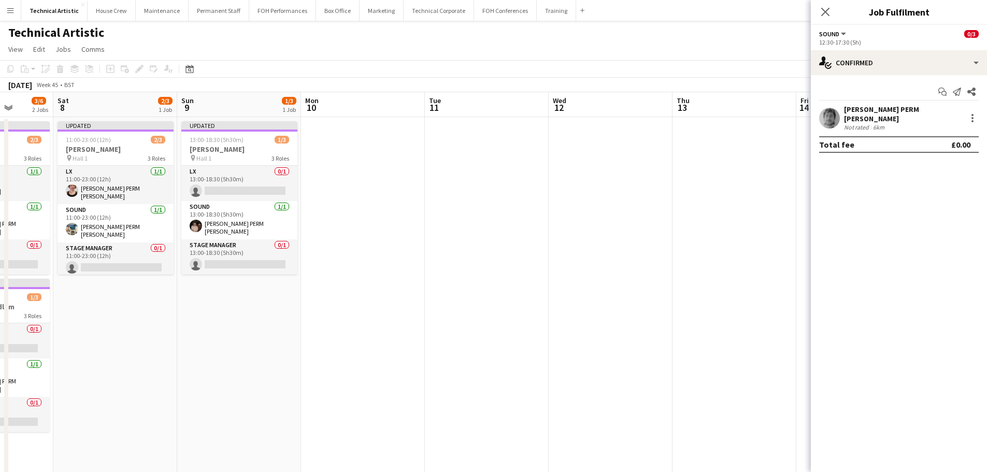
scroll to position [0, 219]
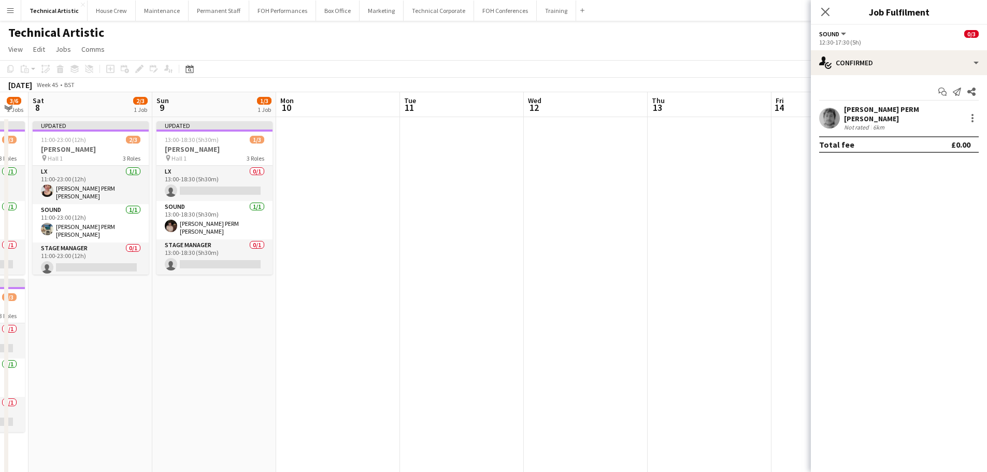
drag, startPoint x: 330, startPoint y: 222, endPoint x: 732, endPoint y: 184, distance: 403.9
click at [732, 184] on app-calendar-viewport "Thu 6 2/6 2 Jobs Fri 7 3/6 2 Jobs Sat 8 2/3 1 Job Sun 9 1/3 1 Job Mon 10 Tue 11…" at bounding box center [493, 388] width 987 height 593
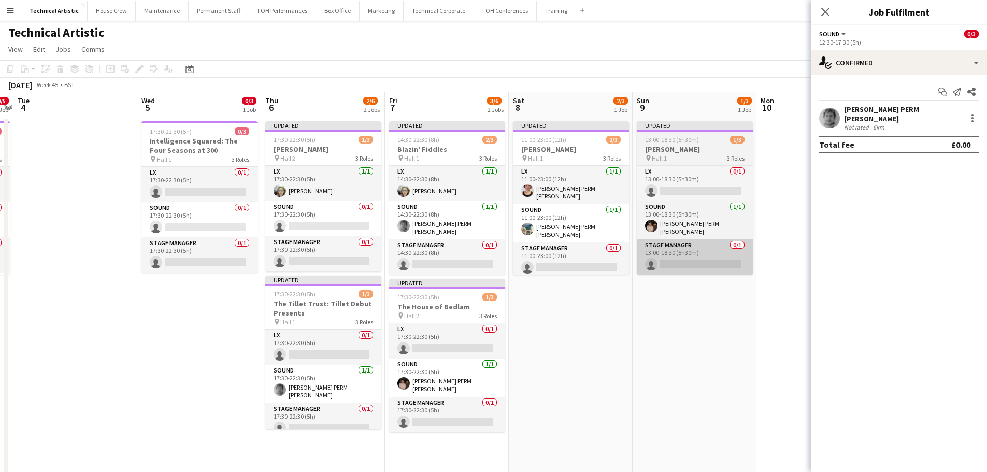
drag, startPoint x: 322, startPoint y: 232, endPoint x: 643, endPoint y: 251, distance: 321.8
click at [802, 236] on app-calendar-viewport "Sun 2 2/2 1 Job Mon 3 0/5 1 Job Tue 4 Wed 5 0/3 1 Job Thu 6 2/6 2 Jobs Fri 7 3/…" at bounding box center [493, 388] width 987 height 593
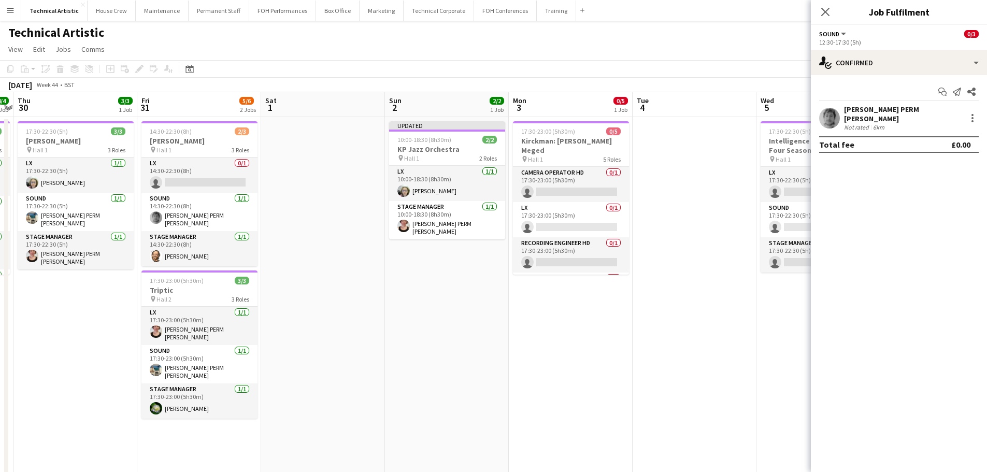
scroll to position [0, 277]
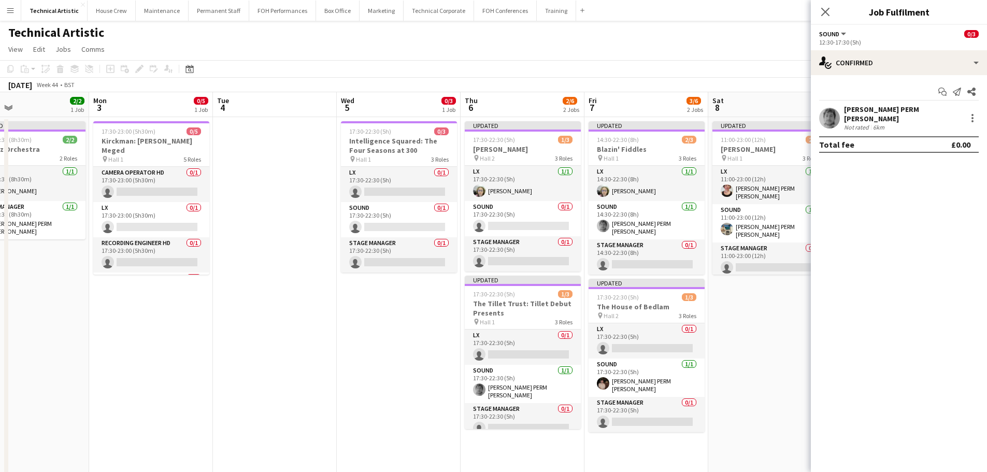
drag, startPoint x: 231, startPoint y: 288, endPoint x: 430, endPoint y: 268, distance: 200.4
click at [430, 268] on app-calendar-viewport "Thu 30 3/3 1 Job Fri 31 5/6 2 Jobs Sat 1 Sun 2 2/2 1 Job Mon 3 0/5 1 Job Tue 4 …" at bounding box center [493, 388] width 987 height 593
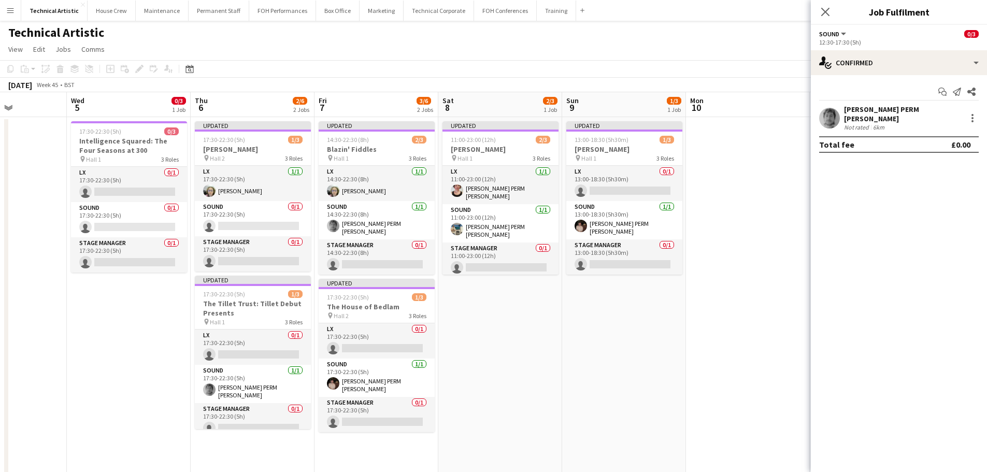
drag, startPoint x: 399, startPoint y: 279, endPoint x: 387, endPoint y: 279, distance: 12.4
click at [387, 279] on app-calendar-viewport "Sun 2 2/2 1 Job Mon 3 0/5 1 Job Tue 4 Wed 5 0/3 1 Job Thu 6 2/6 2 Jobs Fri 7 3/…" at bounding box center [493, 388] width 987 height 593
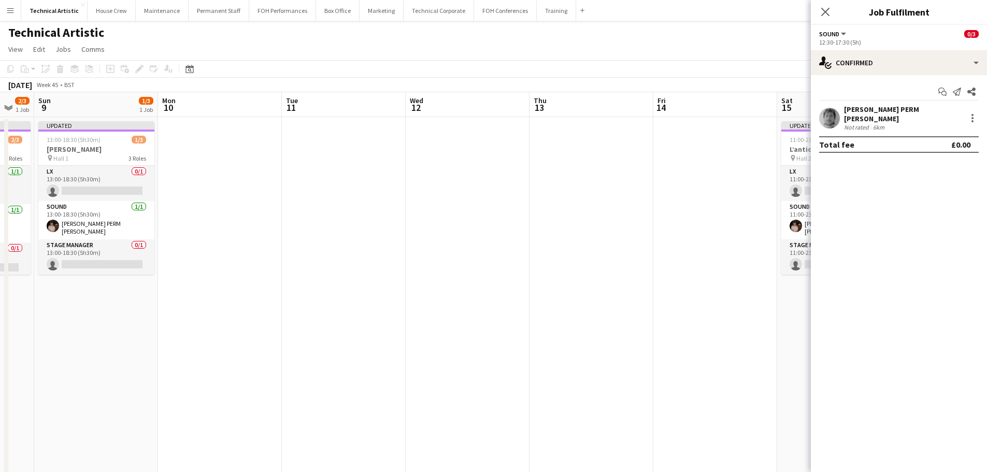
drag, startPoint x: 596, startPoint y: 299, endPoint x: 115, endPoint y: 246, distance: 484.3
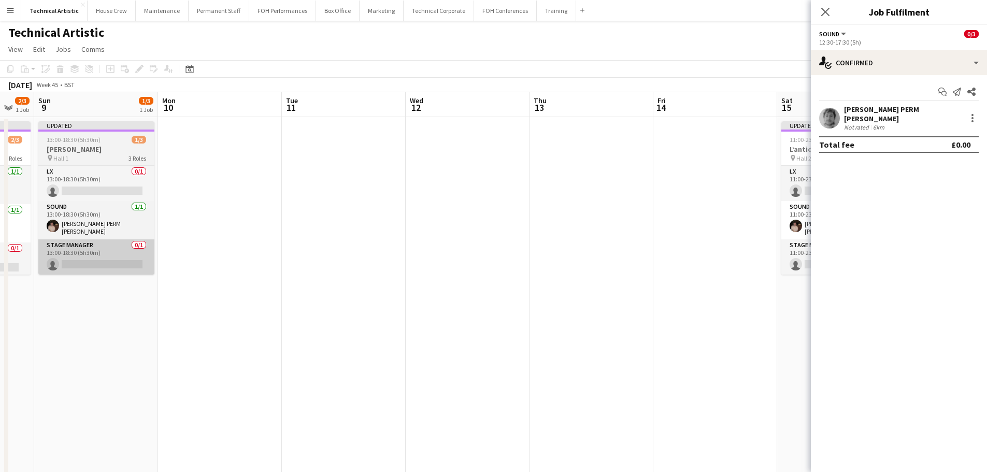
click at [67, 247] on app-calendar-viewport "Thu 6 2/6 2 Jobs Fri 7 3/6 2 Jobs Sat 8 2/3 1 Job Sun 9 1/3 1 Job Mon 10 Tue 11…" at bounding box center [493, 388] width 987 height 593
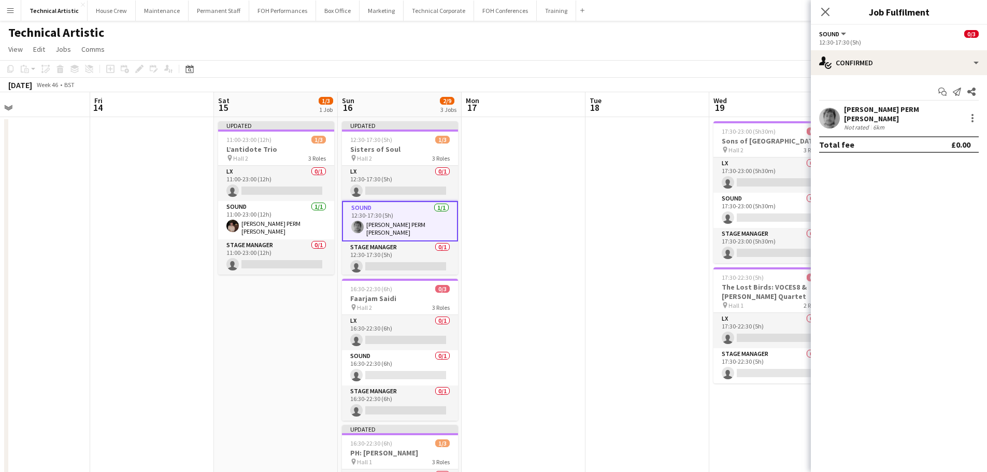
scroll to position [0, 318]
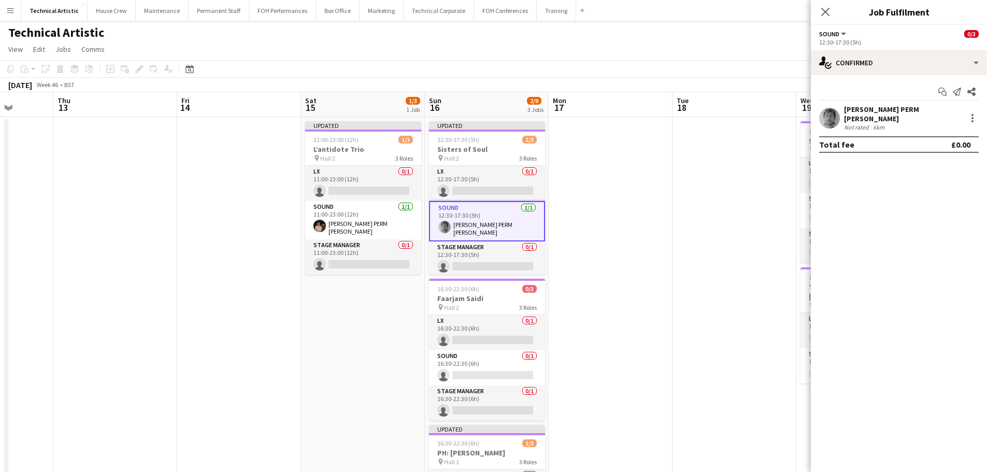
drag, startPoint x: 94, startPoint y: 187, endPoint x: 8, endPoint y: 178, distance: 87.0
click at [8, 178] on div "Mon 10 Tue 11 Wed 12 Thu 13 Fri 14 Sat 15 1/3 1 Job Sun 16 2/9 3 Jobs Mon 17 Tu…" at bounding box center [493, 388] width 987 height 593
click at [342, 156] on div "pin Hall 2 3 Roles" at bounding box center [363, 158] width 116 height 8
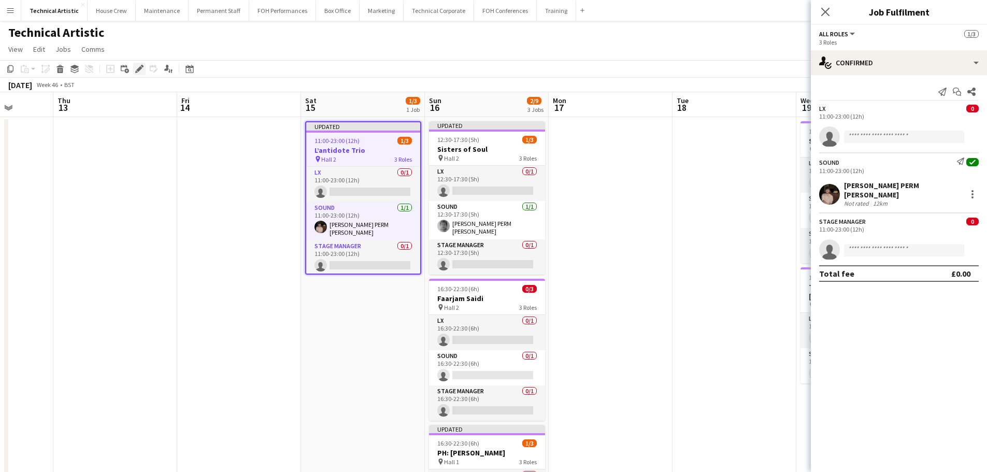
click at [135, 68] on icon "Edit" at bounding box center [139, 69] width 8 height 8
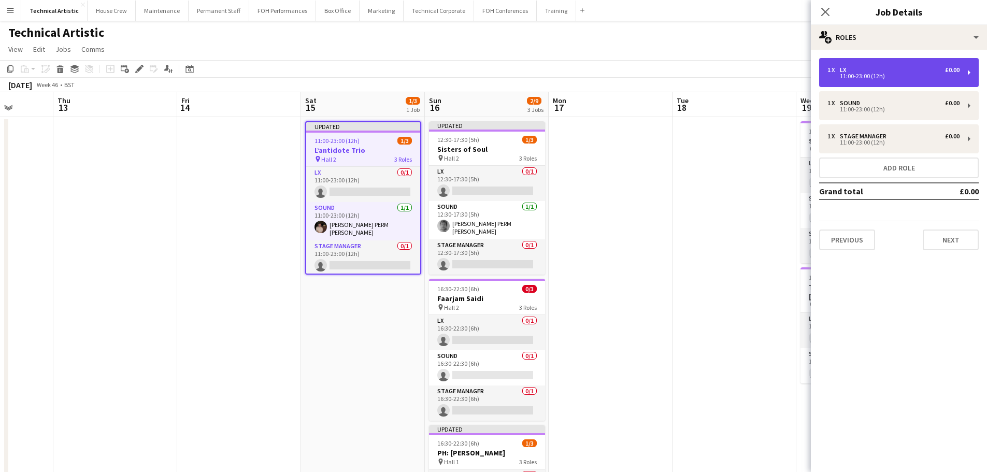
click at [893, 71] on div "1 x LX £0.00" at bounding box center [893, 69] width 132 height 7
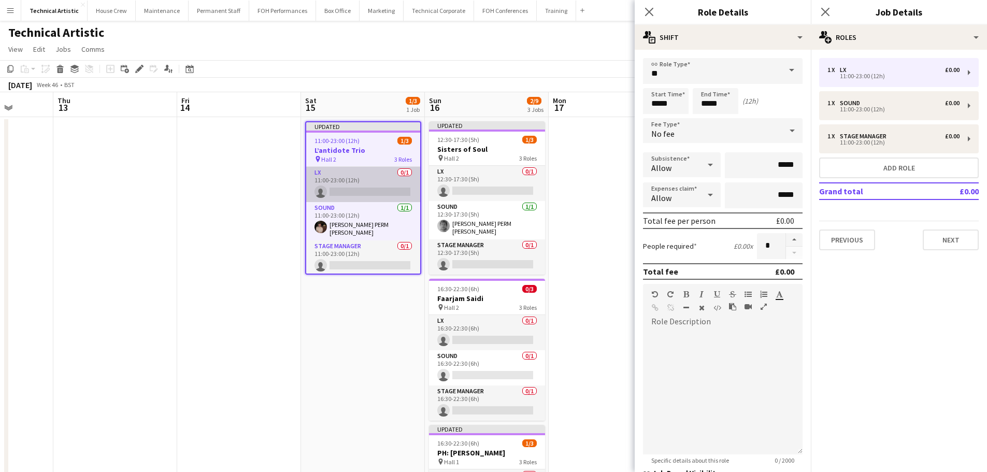
click at [390, 180] on app-card-role "LX 0/1 11:00-23:00 (12h) single-neutral-actions" at bounding box center [363, 184] width 114 height 35
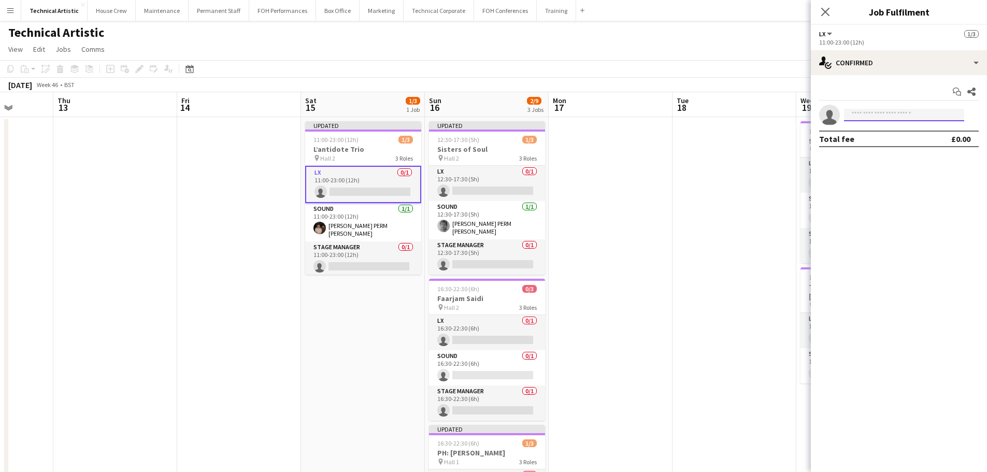
click at [896, 117] on input at bounding box center [904, 115] width 120 height 12
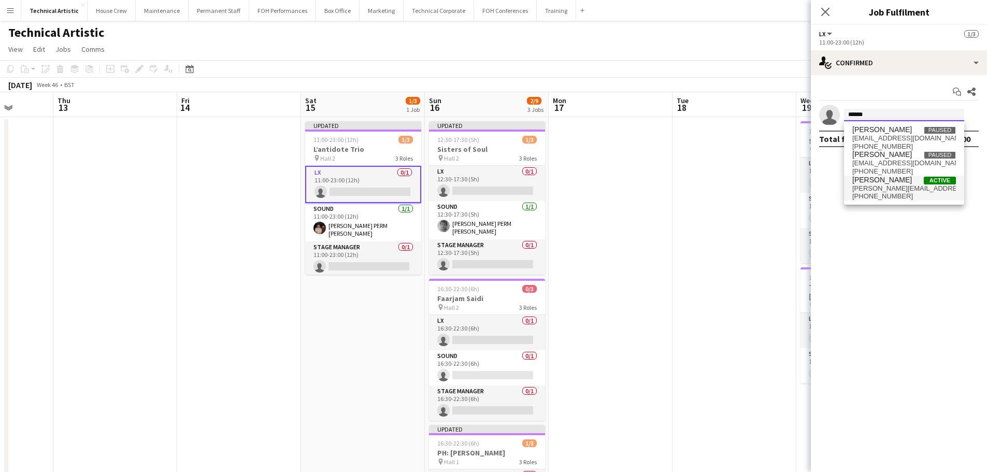
type input "******"
click at [896, 178] on span "[PERSON_NAME]" at bounding box center [882, 180] width 60 height 9
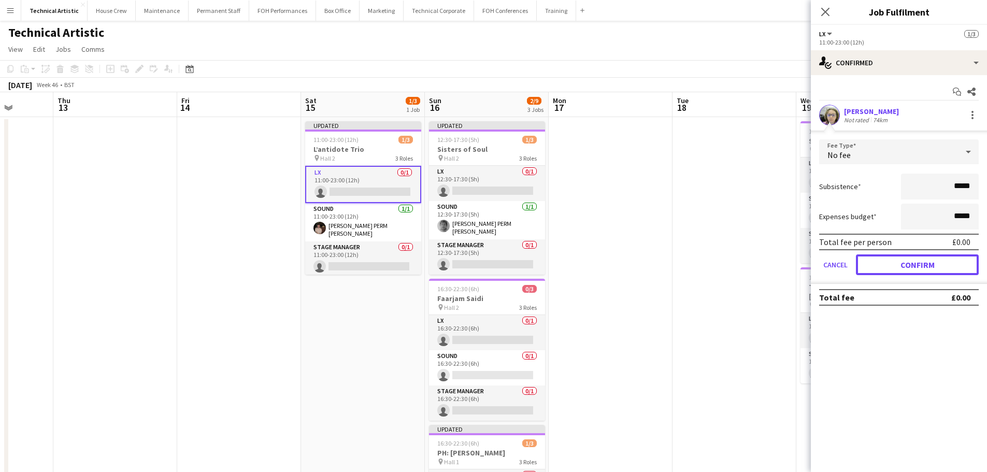
click at [911, 263] on button "Confirm" at bounding box center [917, 264] width 123 height 21
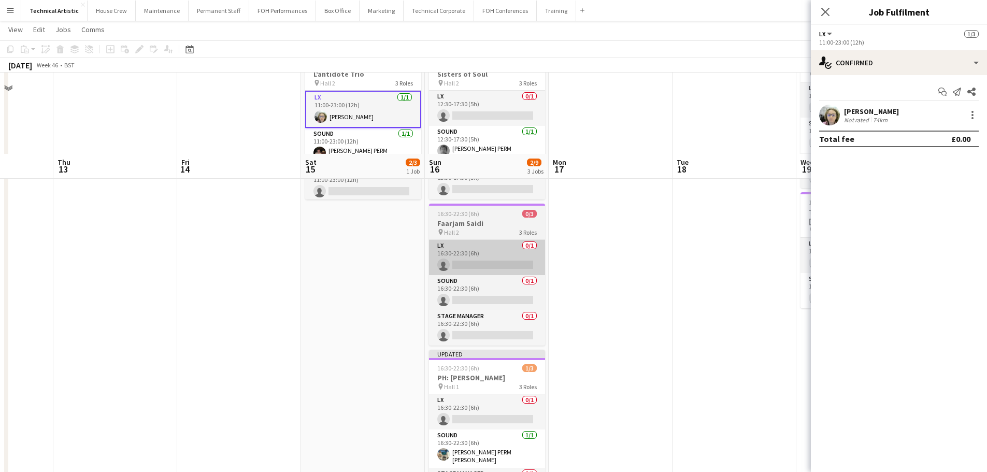
scroll to position [155, 0]
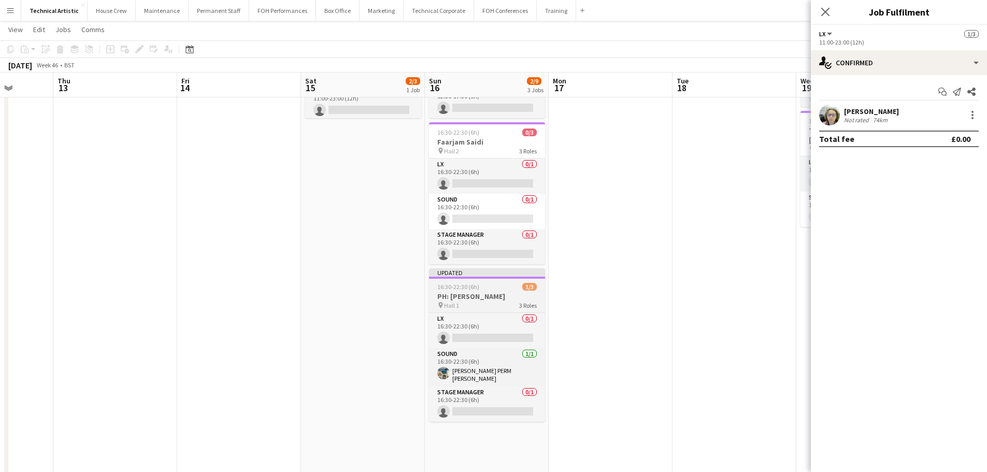
click at [512, 285] on div "16:30-22:30 (6h) 1/3" at bounding box center [487, 287] width 116 height 8
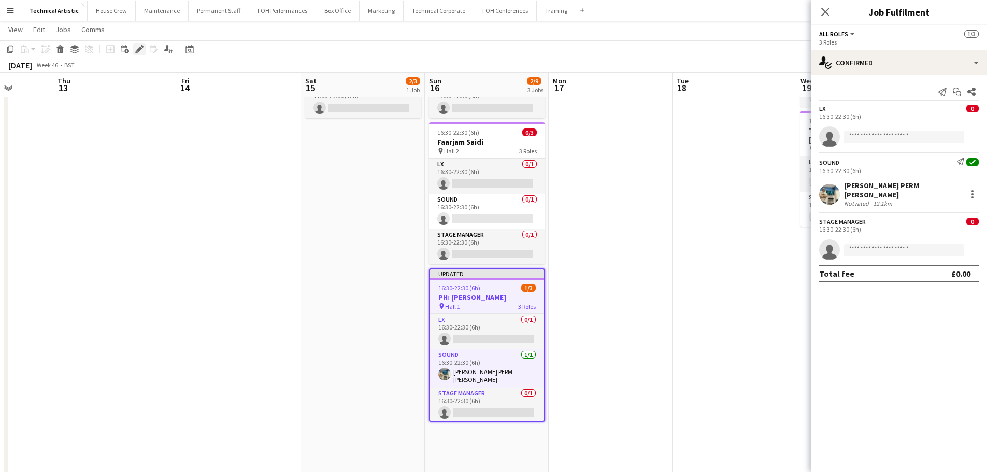
click at [139, 49] on icon at bounding box center [139, 50] width 6 height 6
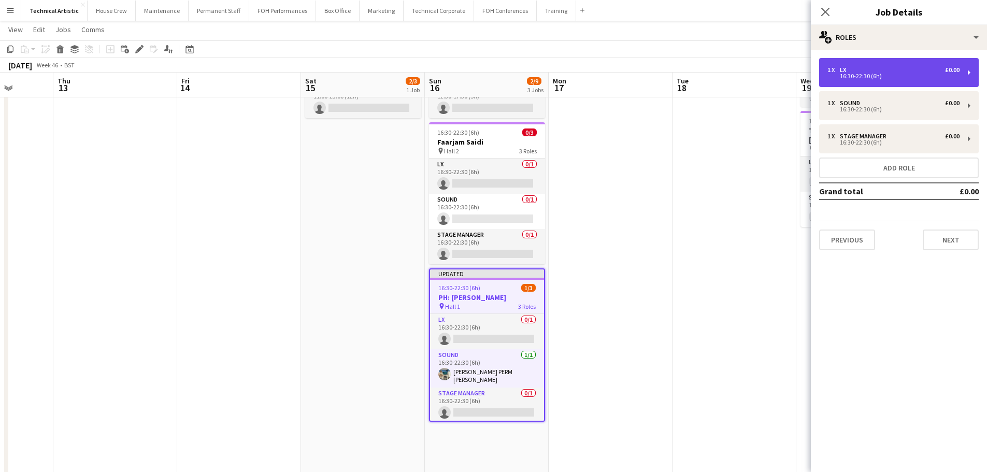
click at [925, 78] on div "16:30-22:30 (6h)" at bounding box center [893, 76] width 132 height 5
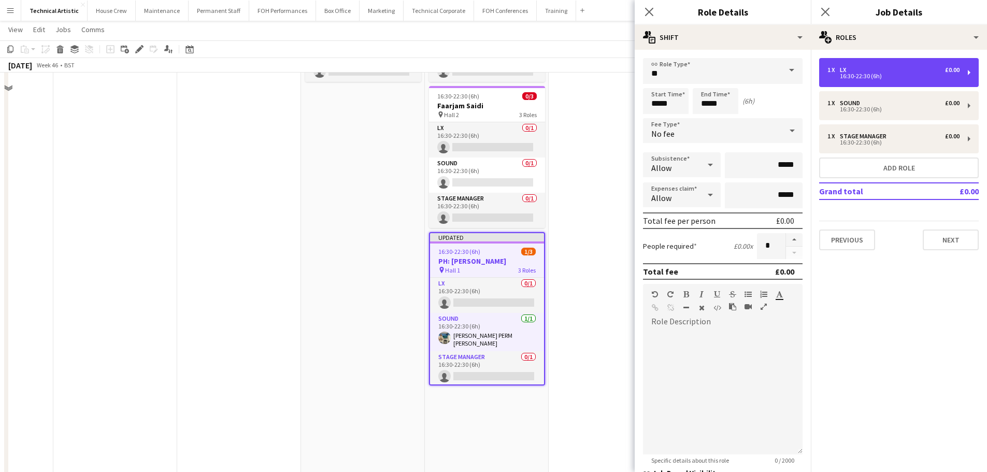
scroll to position [207, 0]
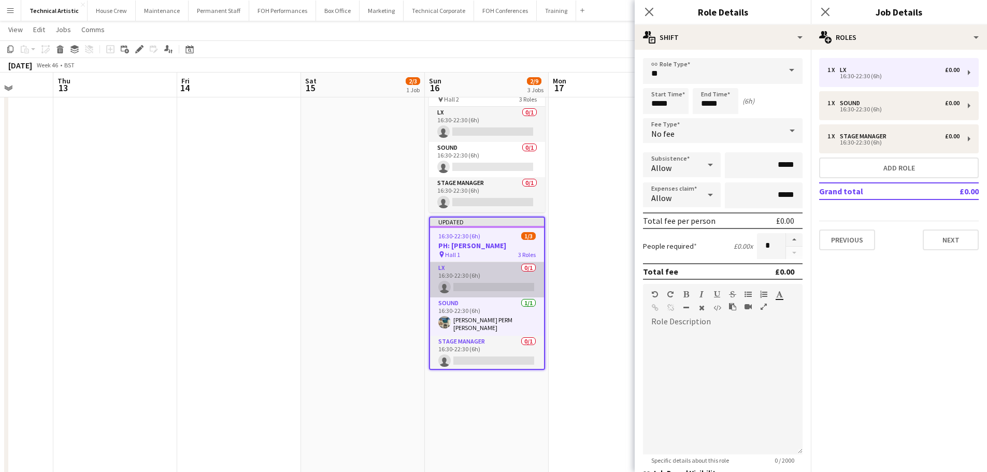
click at [490, 279] on app-card-role "LX 0/1 16:30-22:30 (6h) single-neutral-actions" at bounding box center [487, 279] width 114 height 35
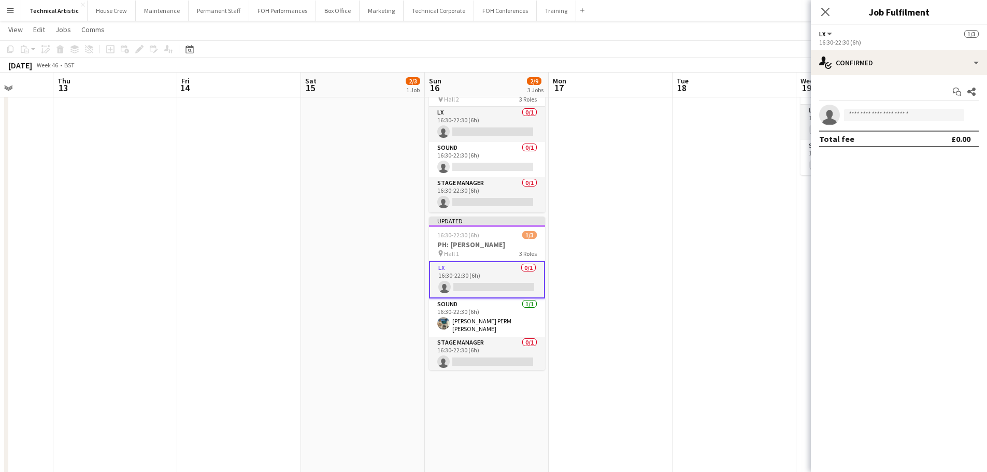
click at [924, 106] on app-invite-slot "single-neutral-actions" at bounding box center [899, 115] width 176 height 21
click at [920, 112] on input at bounding box center [904, 115] width 120 height 12
type input "*"
type input "*****"
click at [915, 133] on span "[PERSON_NAME] PERM [PERSON_NAME]" at bounding box center [888, 129] width 72 height 9
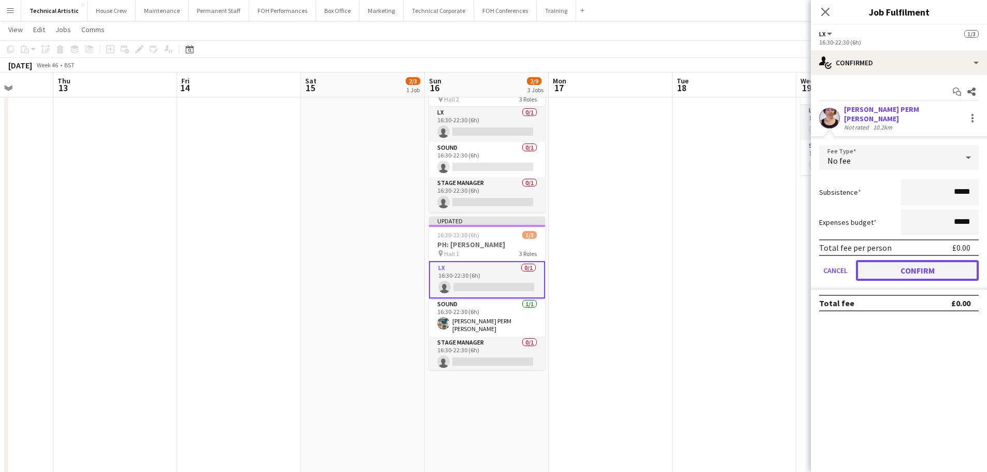
click at [940, 267] on button "Confirm" at bounding box center [917, 270] width 123 height 21
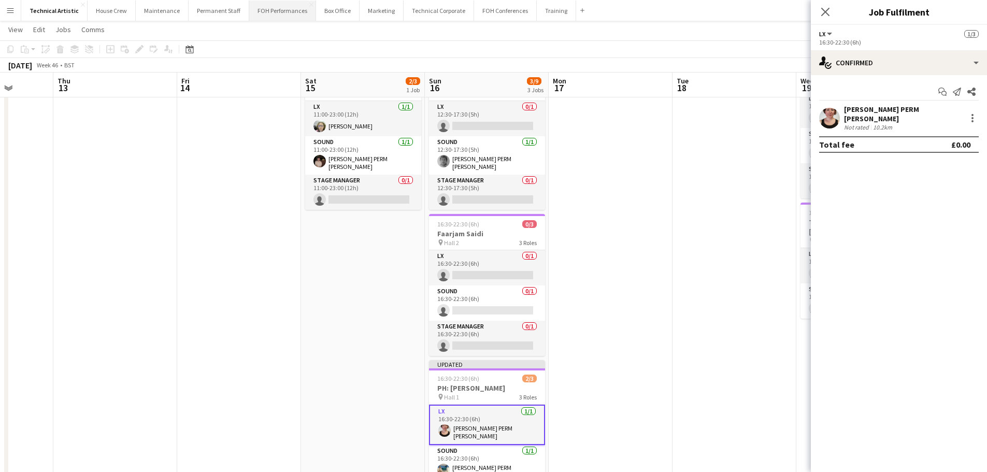
scroll to position [0, 0]
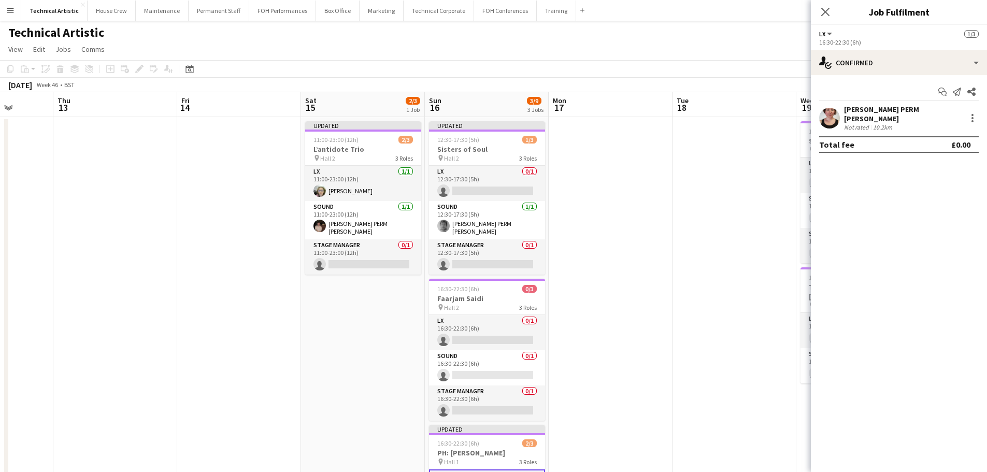
click at [424, 65] on app-toolbar "Copy Paste Paste Ctrl+V Paste with crew Ctrl+Shift+V Paste linked Job Delete Gr…" at bounding box center [493, 69] width 987 height 18
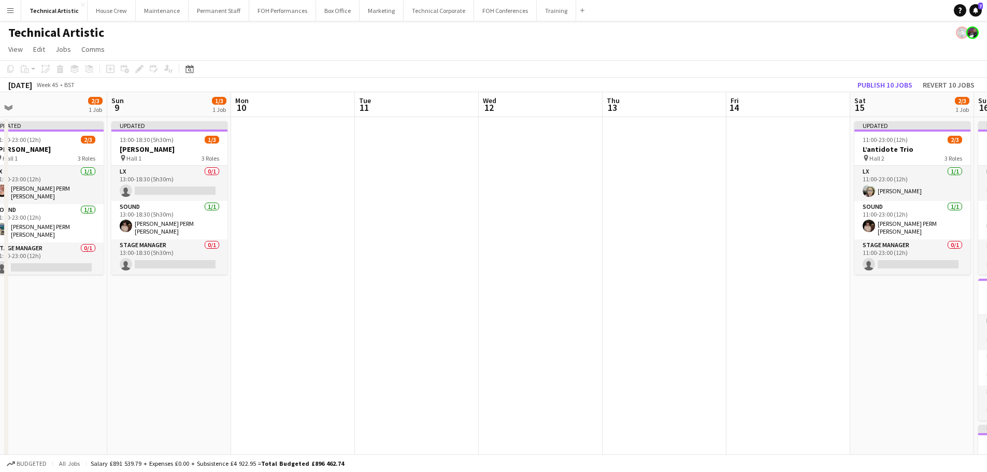
drag, startPoint x: 252, startPoint y: 260, endPoint x: 796, endPoint y: 251, distance: 544.1
click at [796, 251] on app-calendar-viewport "Thu 6 2/6 2 Jobs Fri 7 3/6 2 Jobs Sat 8 2/3 1 Job Sun 9 1/3 1 Job Mon 10 Tue 11…" at bounding box center [493, 388] width 987 height 593
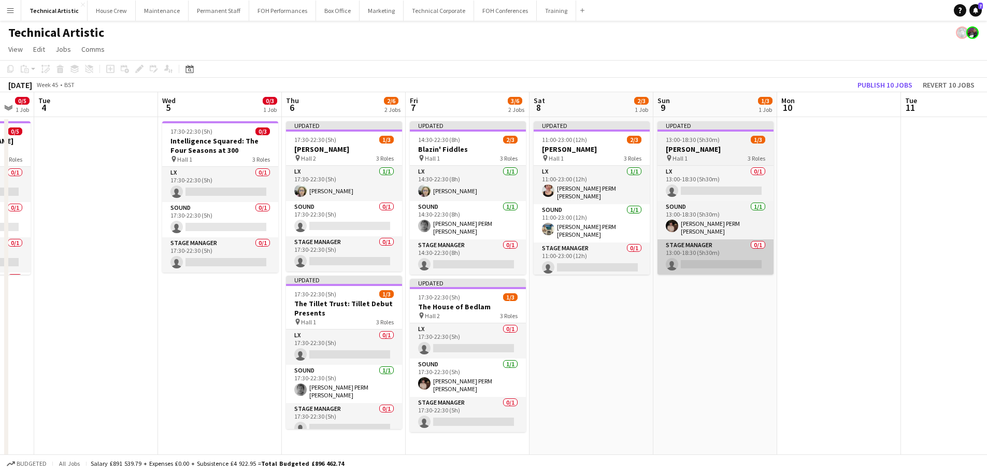
drag, startPoint x: 257, startPoint y: 302, endPoint x: 655, endPoint y: 239, distance: 403.3
click at [802, 239] on app-calendar-viewport "Sun 2 2/2 1 Job Mon 3 0/5 1 Job Tue 4 Wed 5 0/3 1 Job Thu 6 2/6 2 Jobs Fri 7 3/…" at bounding box center [493, 388] width 987 height 593
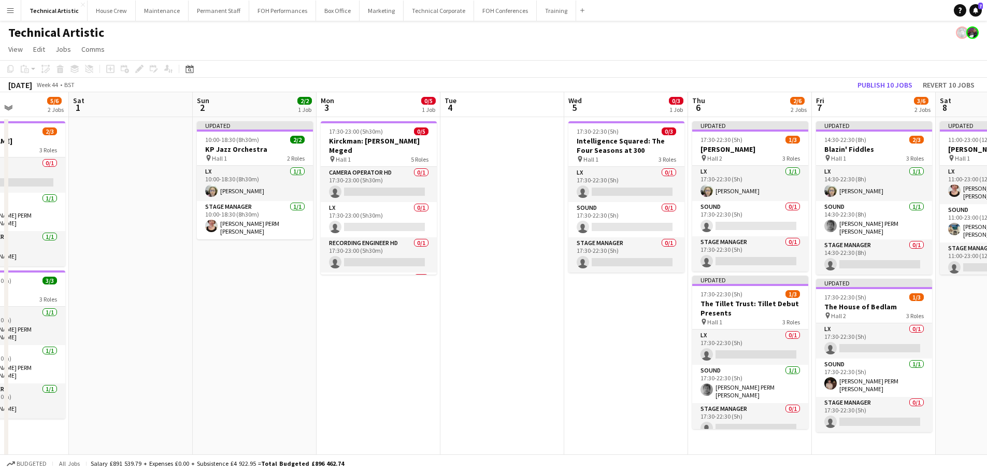
scroll to position [0, 300]
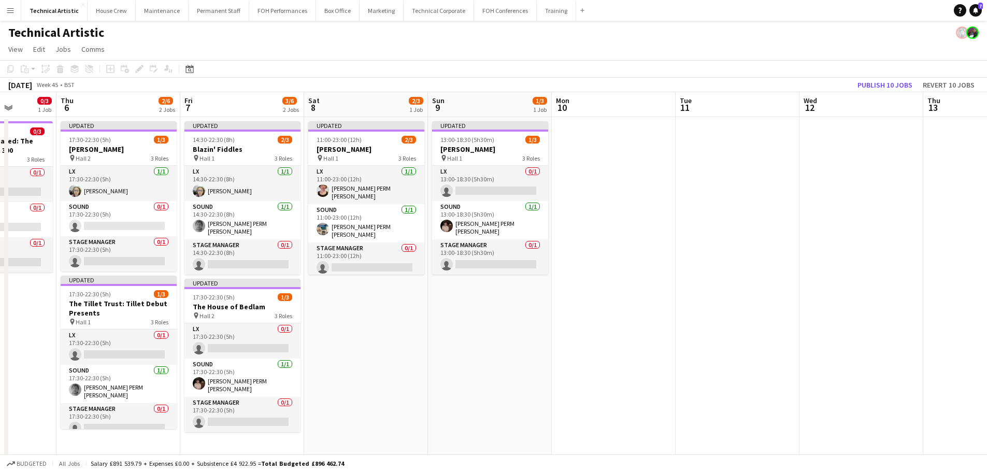
drag, startPoint x: 747, startPoint y: 280, endPoint x: 115, endPoint y: 281, distance: 631.6
click at [115, 281] on app-calendar-viewport "Mon 3 0/5 1 Job Tue 4 Wed 5 0/3 1 Job Thu 6 2/6 2 Jobs Fri 7 3/6 2 Jobs Sat 8 2…" at bounding box center [493, 388] width 987 height 593
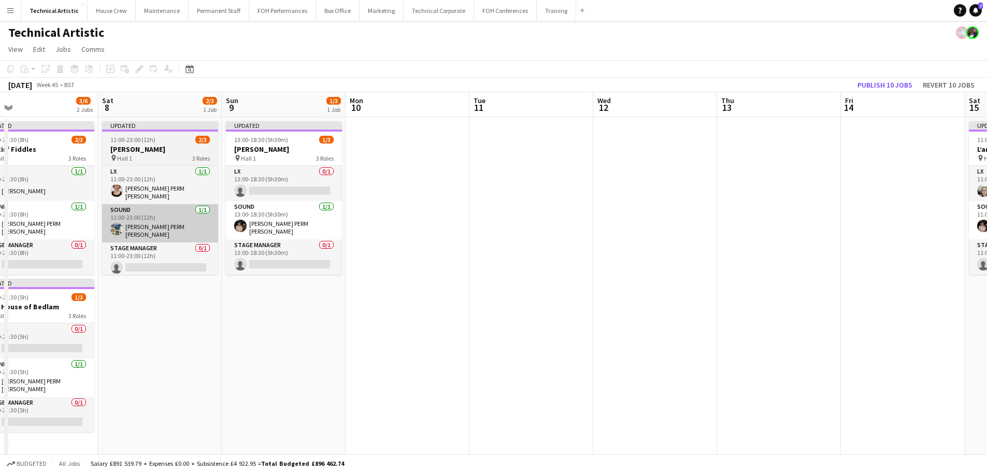
drag, startPoint x: 206, startPoint y: 271, endPoint x: 129, endPoint y: 217, distance: 94.4
click at [1, 223] on app-calendar-viewport "Wed 5 0/3 1 Job Thu 6 2/6 2 Jobs Fri 7 3/6 2 Jobs Sat 8 2/3 1 Job Sun 9 1/3 1 J…" at bounding box center [493, 388] width 987 height 593
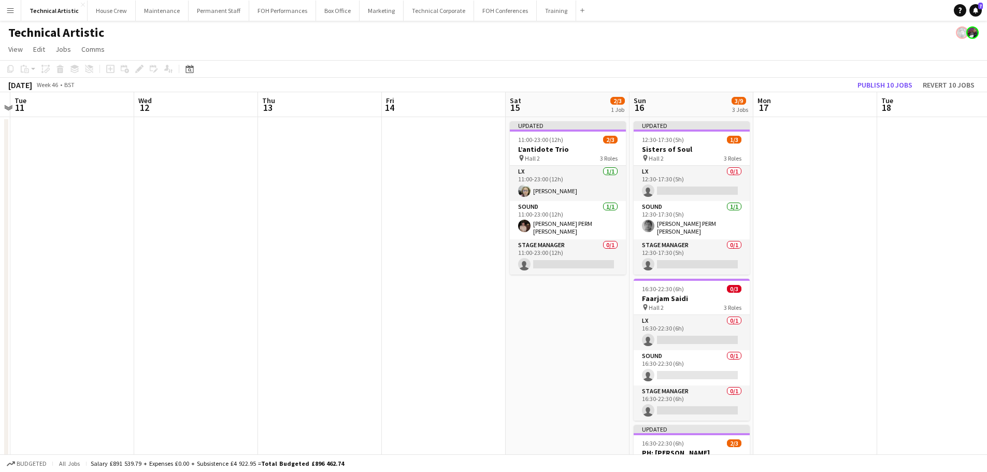
drag, startPoint x: 265, startPoint y: 244, endPoint x: 244, endPoint y: 244, distance: 21.2
click at [244, 244] on app-calendar-viewport "Sat 8 2/3 1 Job Sun 9 1/3 1 Job Mon 10 Tue 11 Wed 12 Thu 13 Fri 14 Sat 15 2/3 1…" at bounding box center [493, 388] width 987 height 593
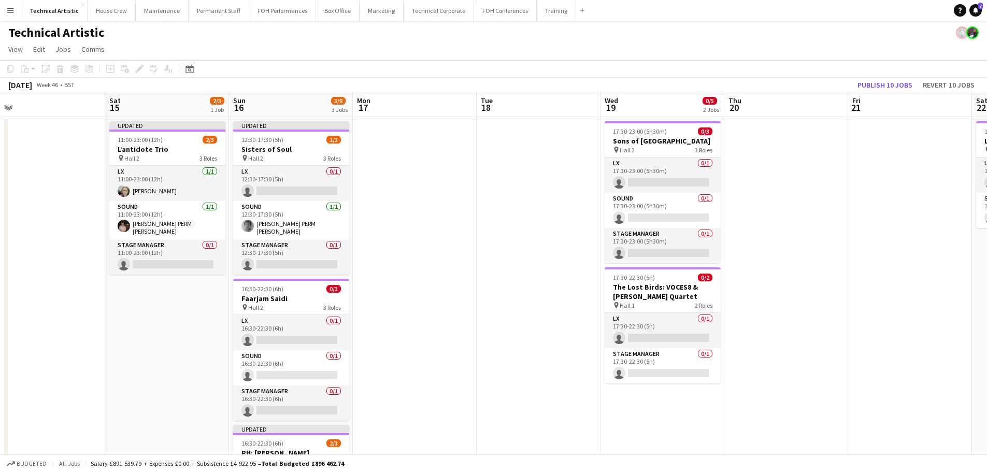
scroll to position [0, 371]
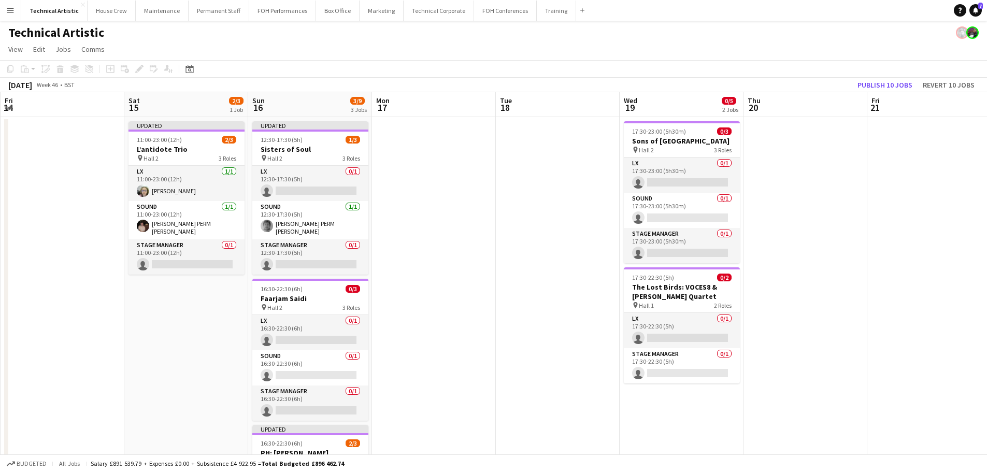
drag, startPoint x: 757, startPoint y: 275, endPoint x: 391, endPoint y: 247, distance: 367.4
click at [391, 247] on app-calendar-viewport "Tue 11 Wed 12 Thu 13 Fri 14 Sat 15 2/3 1 Job Sun 16 3/9 3 Jobs Mon 17 Tue 18 We…" at bounding box center [493, 388] width 987 height 593
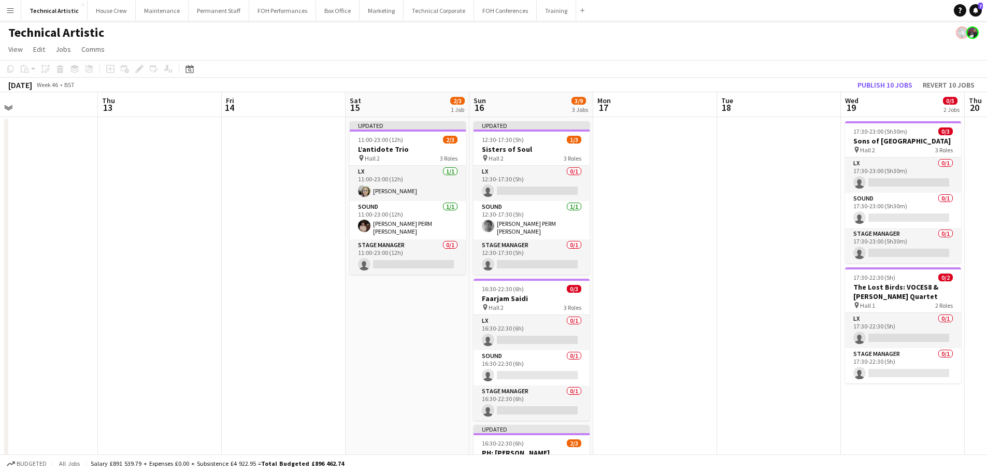
scroll to position [0, 252]
drag, startPoint x: 66, startPoint y: 280, endPoint x: 308, endPoint y: 270, distance: 242.7
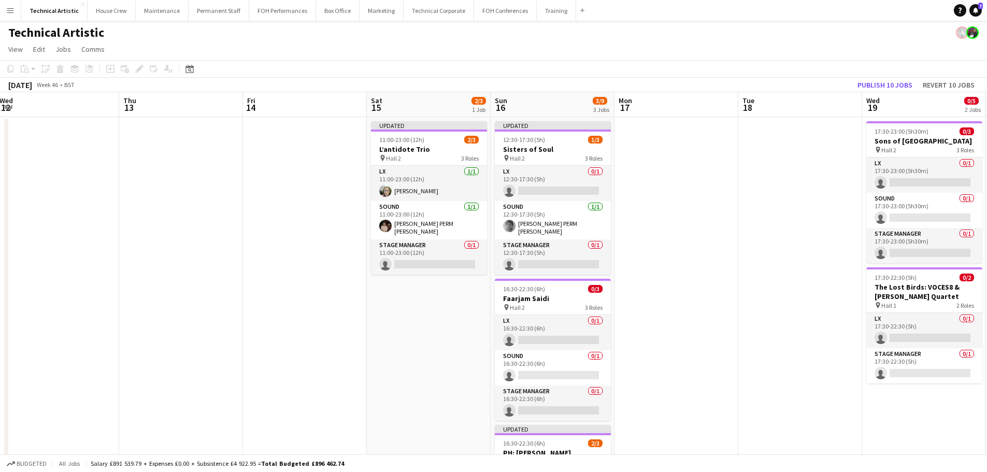
click at [308, 270] on app-calendar-viewport "Mon 10 Tue 11 Wed 12 Thu 13 Fri 14 Sat 15 2/3 1 Job Sun 16 3/9 3 Jobs Mon 17 Tu…" at bounding box center [493, 388] width 987 height 593
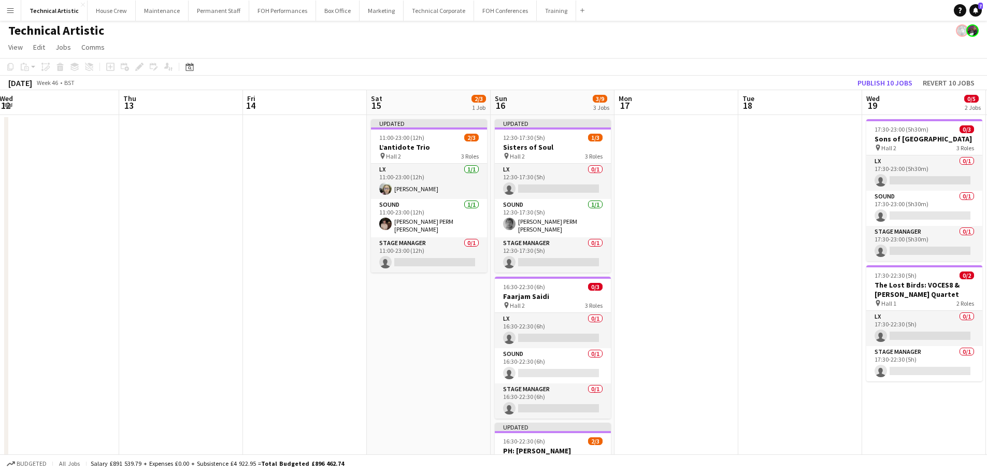
scroll to position [0, 0]
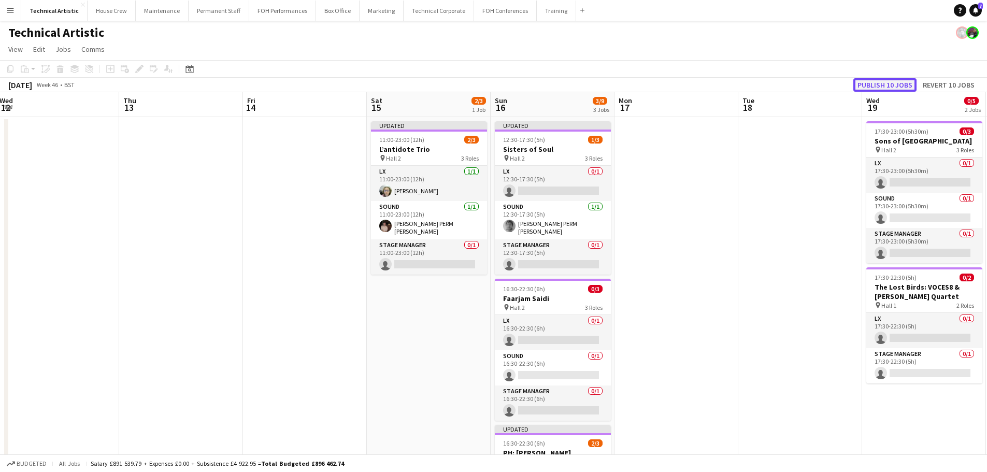
click at [885, 83] on button "Publish 10 jobs" at bounding box center [884, 84] width 63 height 13
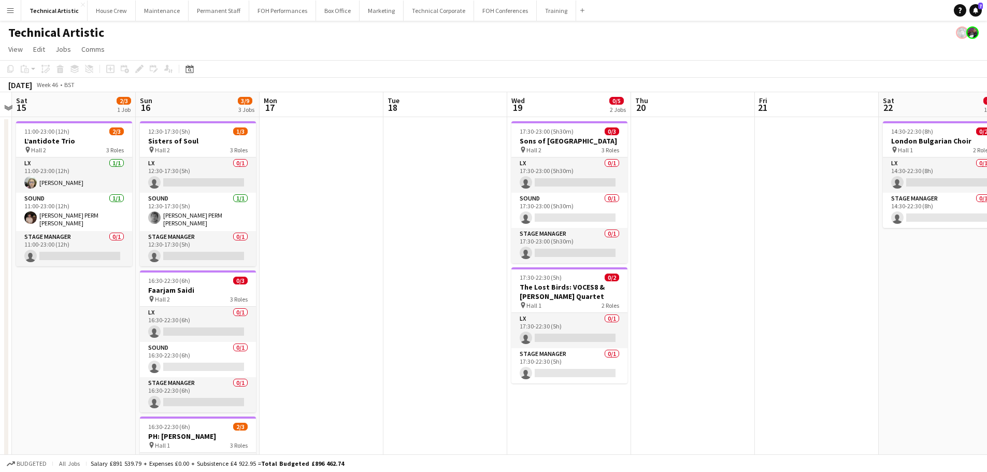
drag, startPoint x: 627, startPoint y: 137, endPoint x: 268, endPoint y: 150, distance: 359.3
click at [268, 150] on app-calendar-viewport "Wed 12 Thu 13 Fri 14 Sat 15 2/3 1 Job Sun 16 3/9 3 Jobs Mon 17 Tue 18 Wed 19 0/…" at bounding box center [493, 388] width 987 height 593
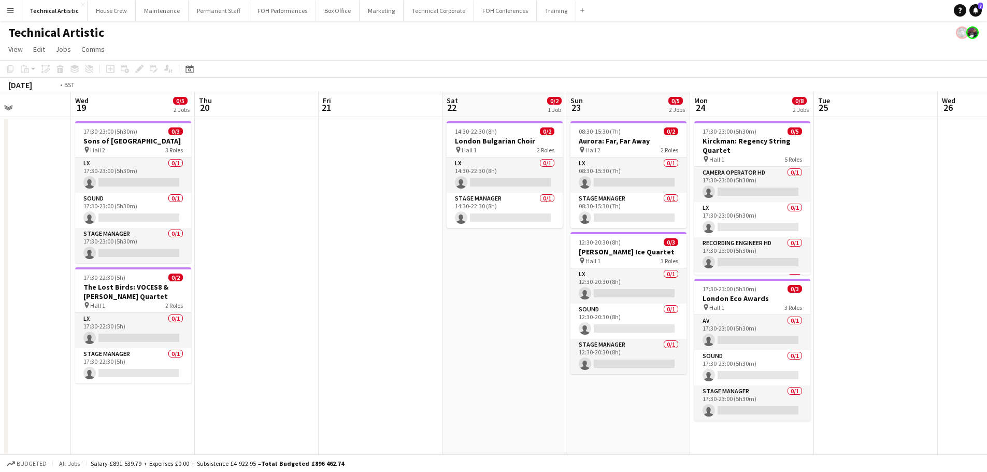
scroll to position [0, 276]
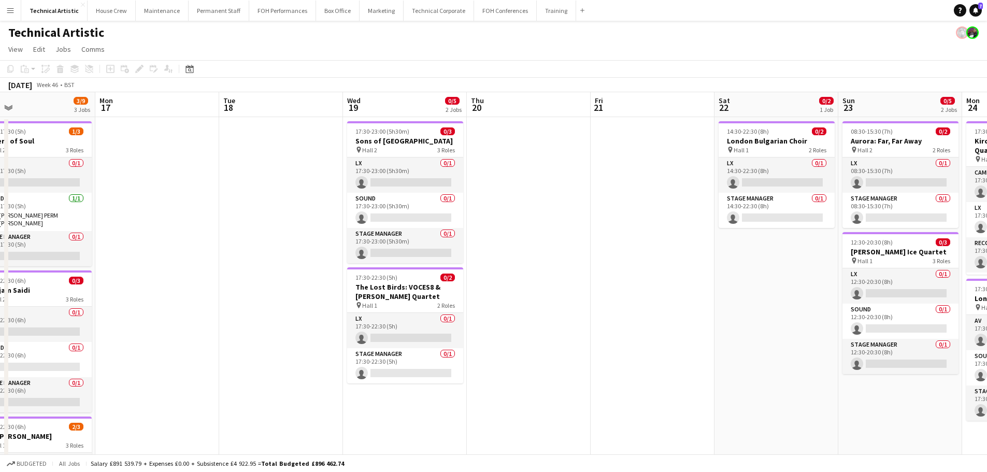
drag, startPoint x: 663, startPoint y: 175, endPoint x: 508, endPoint y: 180, distance: 155.0
click at [508, 180] on app-calendar-viewport "Fri 14 Sat 15 2/3 1 Job Sun 16 3/9 3 Jobs Mon 17 Tue 18 Wed 19 0/5 2 Jobs Thu 2…" at bounding box center [493, 388] width 987 height 593
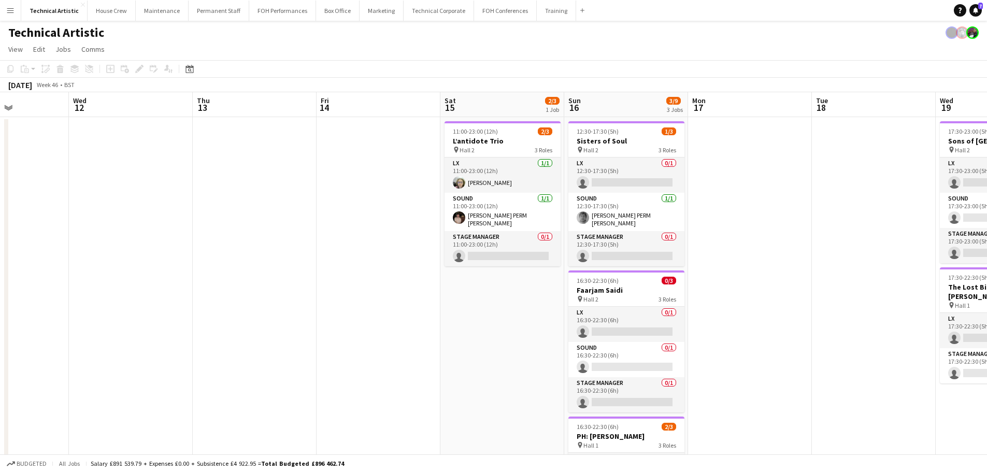
drag, startPoint x: 268, startPoint y: 156, endPoint x: 965, endPoint y: 144, distance: 697.0
click at [965, 144] on app-calendar-viewport "Sun 9 1/3 1 Job Mon 10 Tue 11 Wed 12 Thu 13 Fri 14 Sat 15 2/3 1 Job Sun 16 3/9 …" at bounding box center [493, 388] width 987 height 593
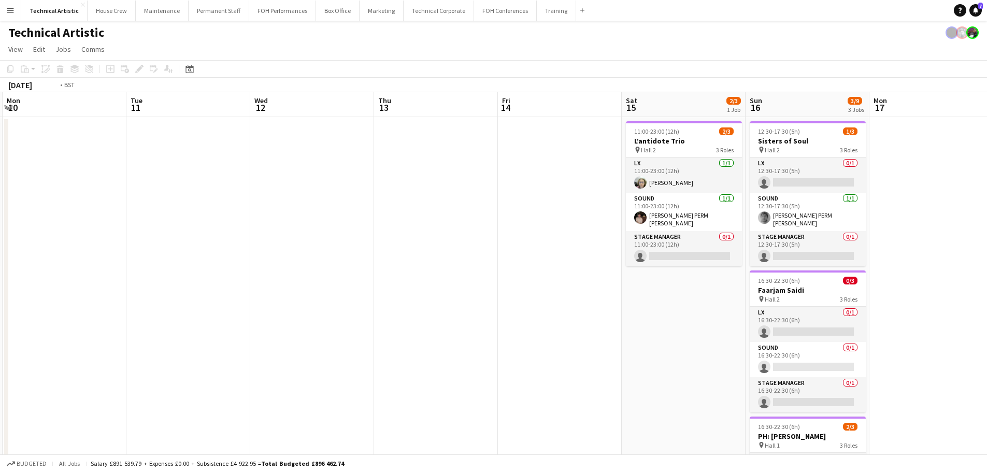
scroll to position [0, 227]
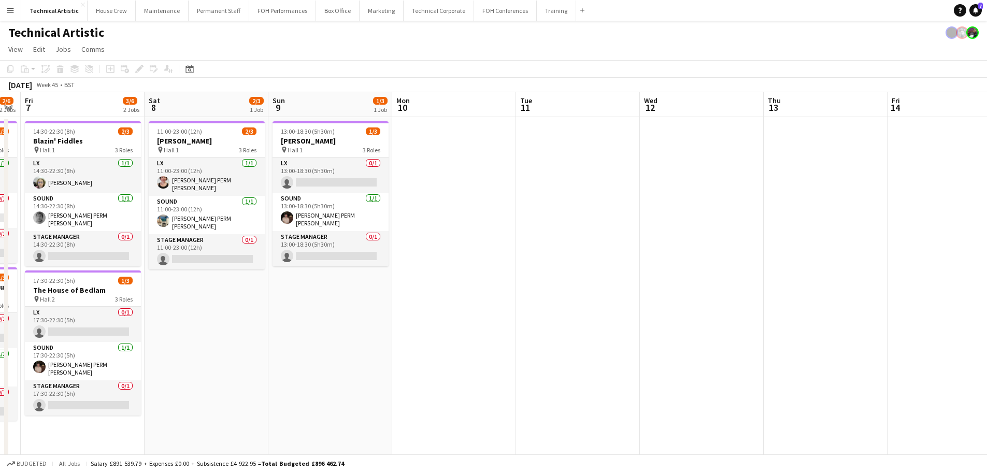
drag, startPoint x: 494, startPoint y: 234, endPoint x: 941, endPoint y: 184, distance: 450.0
click at [941, 184] on app-calendar-viewport "Wed 5 0/3 1 Job Thu 6 2/6 2 Jobs Fri 7 3/6 2 Jobs Sat 8 2/3 1 Job Sun 9 1/3 1 J…" at bounding box center [493, 388] width 987 height 593
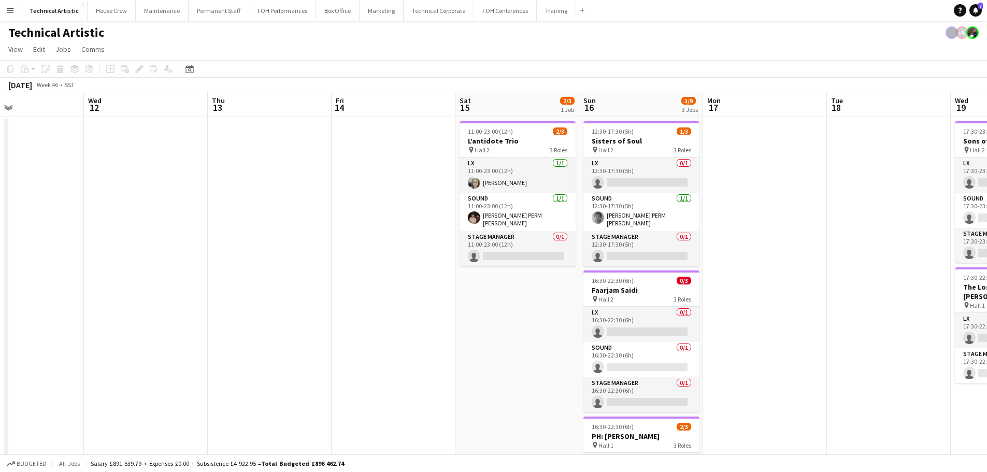
drag, startPoint x: 810, startPoint y: 203, endPoint x: 254, endPoint y: 204, distance: 555.9
click at [254, 204] on app-calendar-viewport "Sat 8 2/3 1 Job Sun 9 1/3 1 Job Mon 10 Tue 11 Wed 12 Thu 13 Fri 14 Sat 15 2/3 1…" at bounding box center [493, 388] width 987 height 593
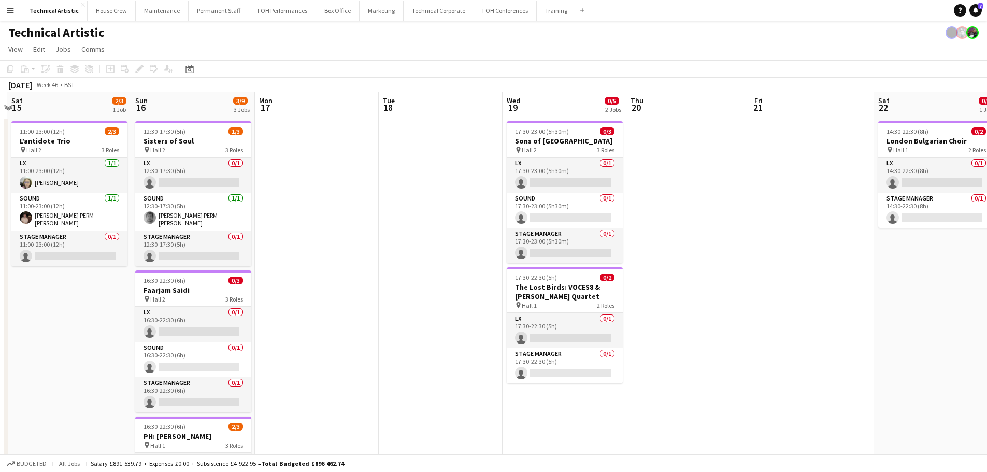
drag, startPoint x: 740, startPoint y: 236, endPoint x: 324, endPoint y: 202, distance: 417.5
click at [324, 202] on app-calendar-viewport "Wed 12 Thu 13 Fri 14 Sat 15 2/3 1 Job Sun 16 3/9 3 Jobs Mon 17 Tue 18 Wed 19 0/…" at bounding box center [493, 388] width 987 height 593
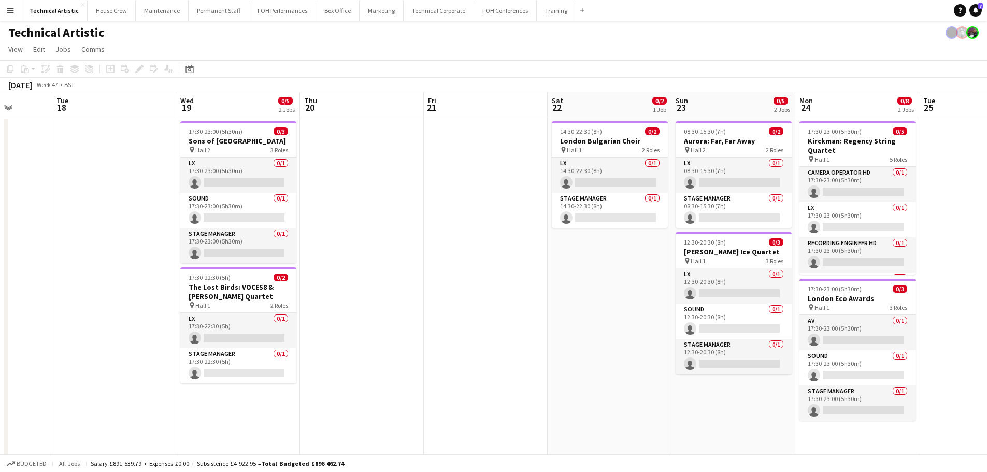
scroll to position [0, 339]
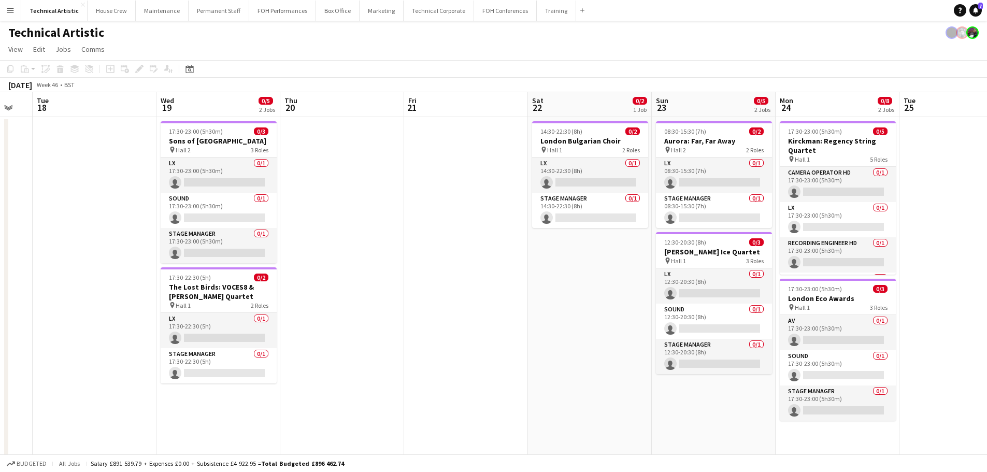
drag, startPoint x: 338, startPoint y: 222, endPoint x: 332, endPoint y: 222, distance: 6.2
click at [332, 222] on app-calendar-viewport "Sat 15 2/3 1 Job Sun 16 3/9 3 Jobs Mon 17 Tue 18 Wed 19 0/5 2 Jobs Thu 20 Fri 2…" at bounding box center [493, 388] width 987 height 593
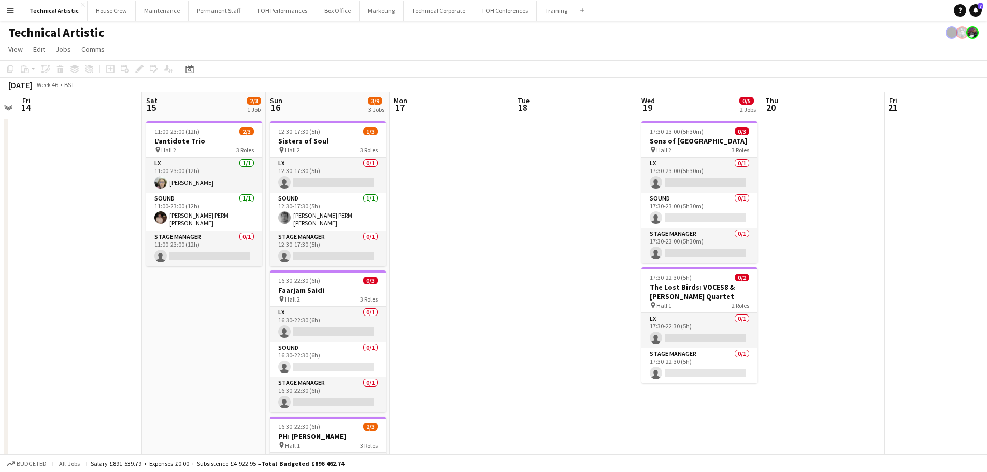
scroll to position [0, 274]
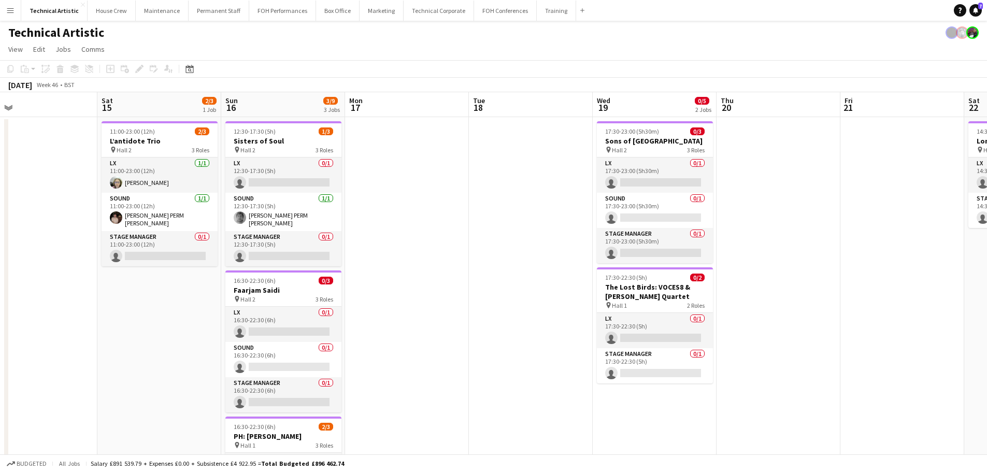
drag, startPoint x: 307, startPoint y: 226, endPoint x: 744, endPoint y: 177, distance: 439.1
click at [744, 177] on app-calendar-viewport "Wed 12 Thu 13 Fri 14 Sat 15 2/3 1 Job Sun 16 3/9 3 Jobs Mon 17 Tue 18 Wed 19 0/…" at bounding box center [493, 388] width 987 height 593
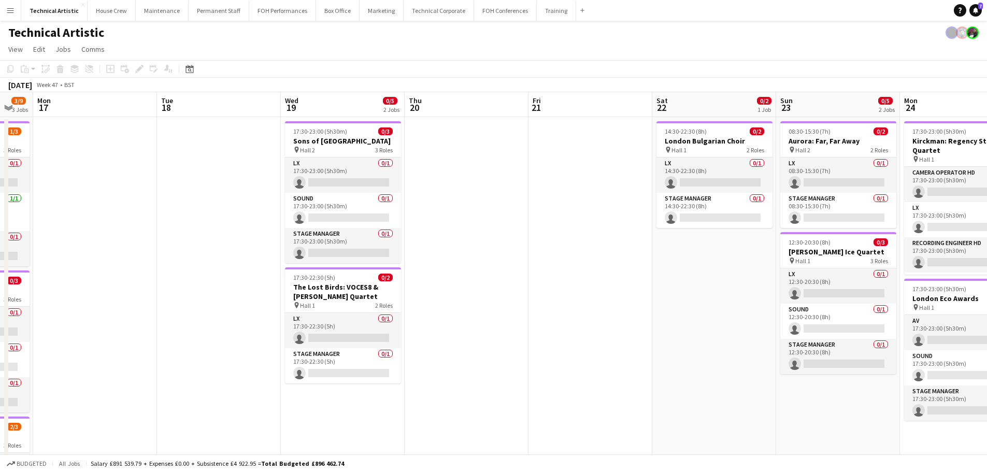
scroll to position [0, 399]
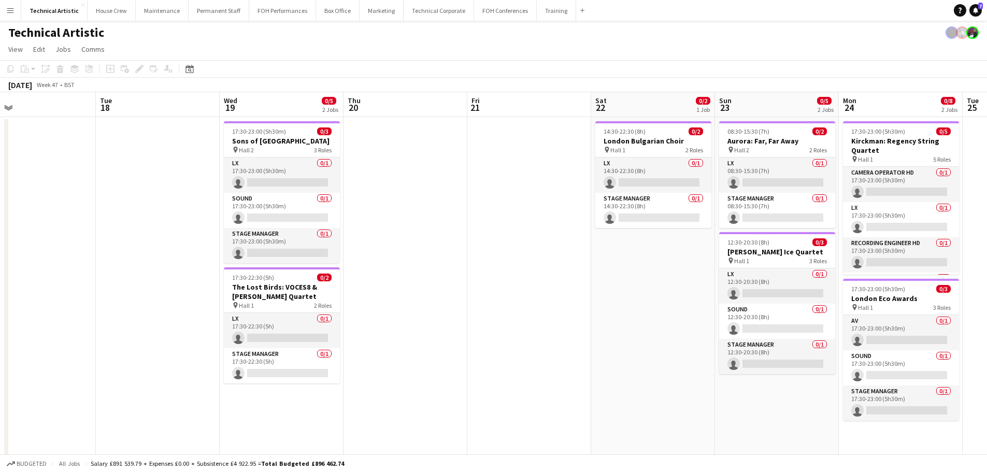
drag, startPoint x: 585, startPoint y: 206, endPoint x: 423, endPoint y: 205, distance: 162.2
click at [423, 205] on app-calendar-viewport "Fri 14 Sat 15 2/3 1 Job Sun 16 3/9 3 Jobs Mon 17 Tue 18 Wed 19 0/5 2 Jobs Thu 2…" at bounding box center [493, 388] width 987 height 593
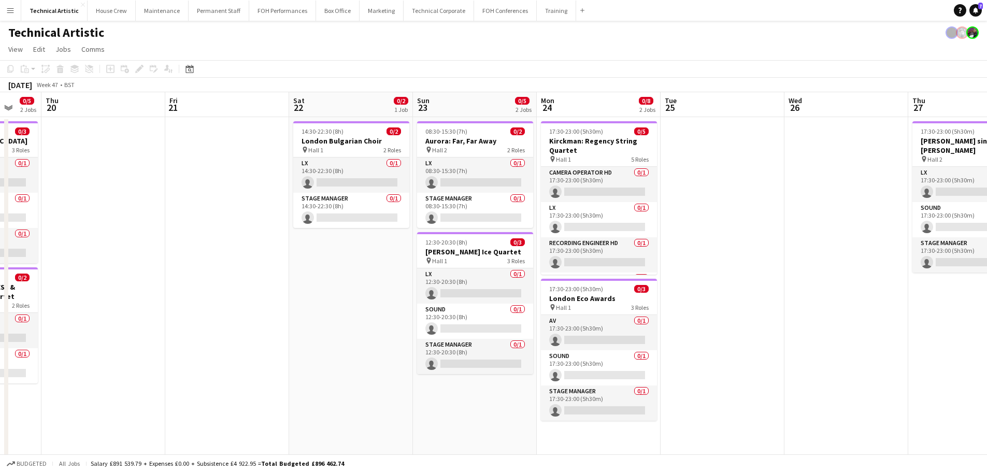
scroll to position [0, 394]
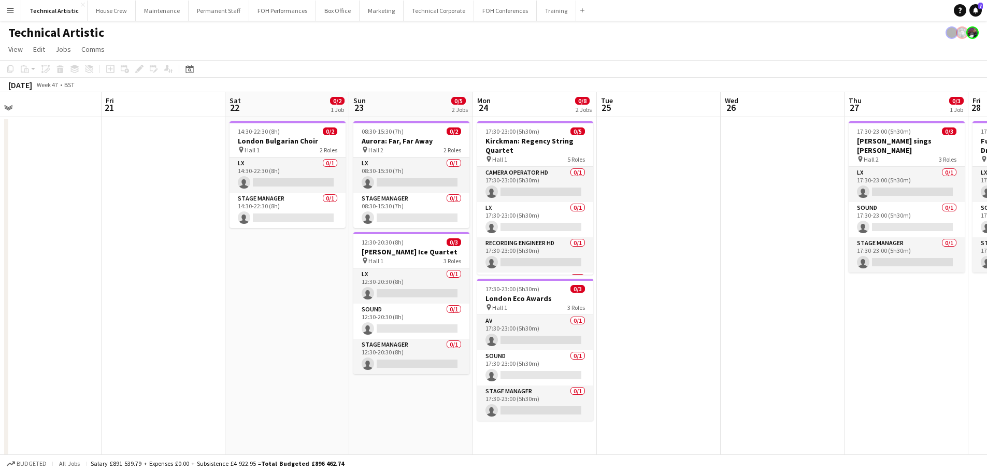
drag, startPoint x: 150, startPoint y: 217, endPoint x: 86, endPoint y: 217, distance: 63.7
click at [86, 217] on app-calendar-viewport "Mon 17 Tue 18 Wed 19 0/5 2 Jobs Thu 20 Fri 21 Sat 22 0/2 1 Job Sun 23 0/5 2 Job…" at bounding box center [493, 388] width 987 height 593
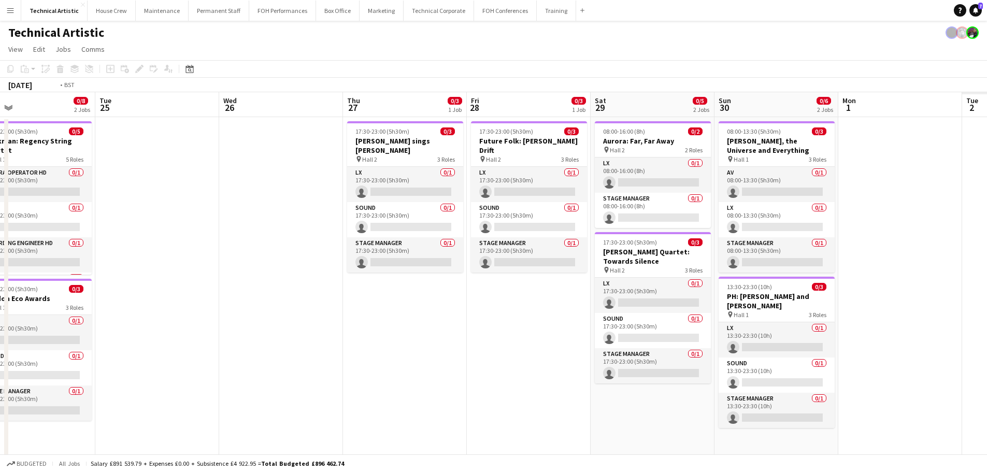
scroll to position [0, 366]
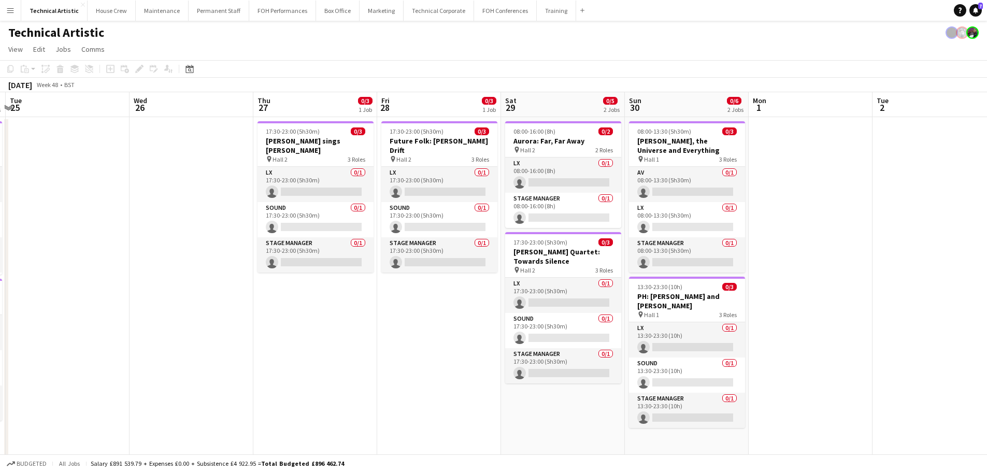
drag, startPoint x: 647, startPoint y: 217, endPoint x: 56, endPoint y: 179, distance: 592.4
click at [56, 179] on app-calendar-viewport "Sat 22 0/2 1 Job Sun 23 0/5 2 Jobs Mon 24 0/8 2 Jobs Tue 25 Wed 26 Thu 27 0/3 1…" at bounding box center [493, 388] width 987 height 593
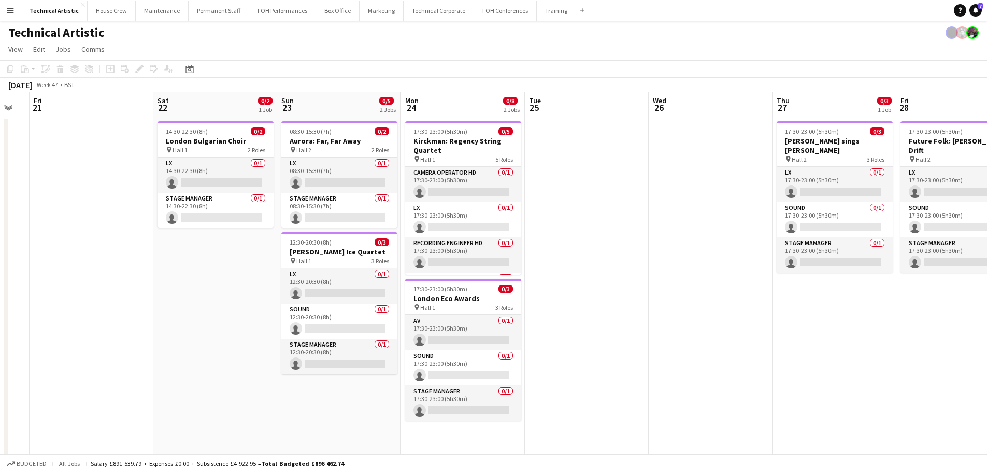
drag, startPoint x: 171, startPoint y: 178, endPoint x: 692, endPoint y: 168, distance: 520.8
click at [692, 168] on app-calendar-viewport "Wed 19 0/5 2 Jobs Thu 20 Fri 21 Sat 22 0/2 1 Job Sun 23 0/5 2 Jobs Mon 24 0/8 2…" at bounding box center [493, 388] width 987 height 593
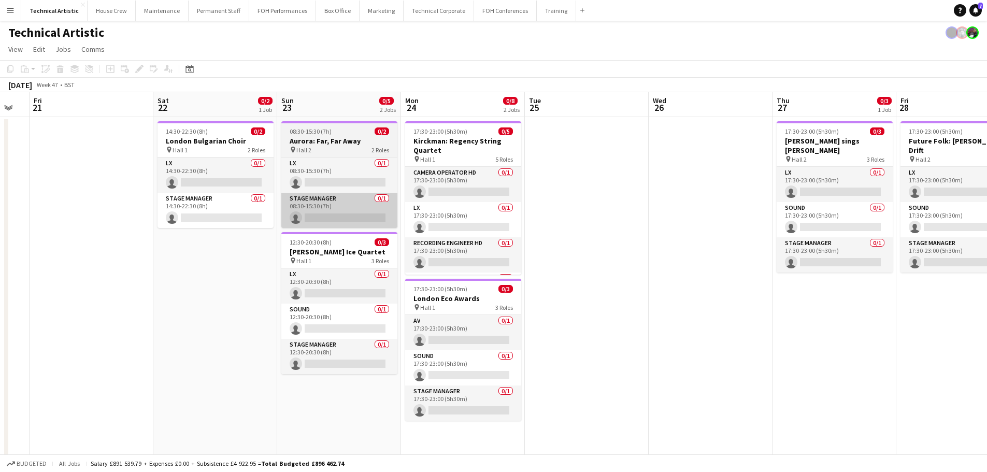
scroll to position [0, 217]
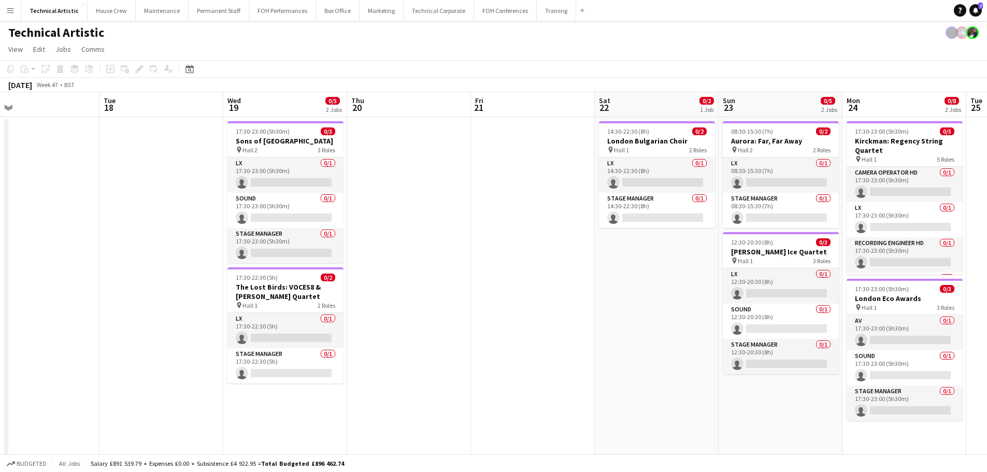
drag, startPoint x: 208, startPoint y: 259, endPoint x: 652, endPoint y: 216, distance: 446.1
click at [652, 216] on app-calendar-viewport "Sat 15 2/3 1 Job Sun 16 3/9 3 Jobs Mon 17 Tue 18 Wed 19 0/5 2 Jobs Thu 20 Fri 2…" at bounding box center [493, 388] width 987 height 593
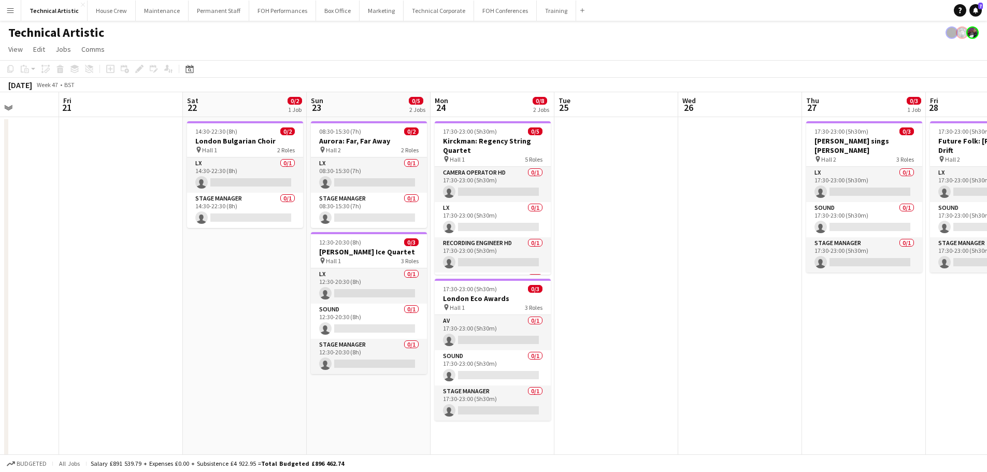
drag, startPoint x: 587, startPoint y: 284, endPoint x: 170, endPoint y: 285, distance: 416.1
click at [170, 285] on app-calendar-viewport "Tue 18 Wed 19 0/5 2 Jobs Thu 20 Fri 21 Sat 22 0/2 1 Job Sun 23 0/5 2 Jobs Mon 2…" at bounding box center [493, 388] width 987 height 593
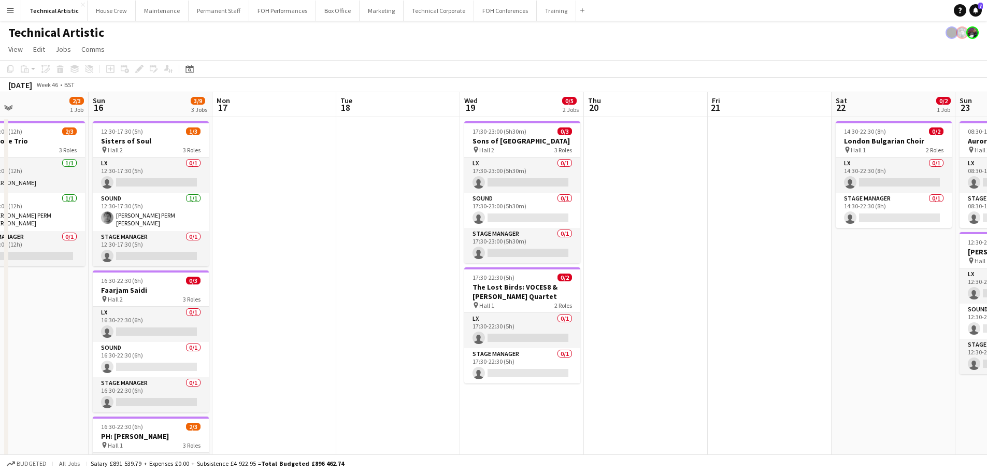
drag, startPoint x: 112, startPoint y: 274, endPoint x: 761, endPoint y: 195, distance: 654.0
click at [761, 195] on app-calendar-viewport "Thu 13 Fri 14 Sat 15 2/3 1 Job Sun 16 3/9 3 Jobs Mon 17 Tue 18 Wed 19 0/5 2 Job…" at bounding box center [493, 388] width 987 height 593
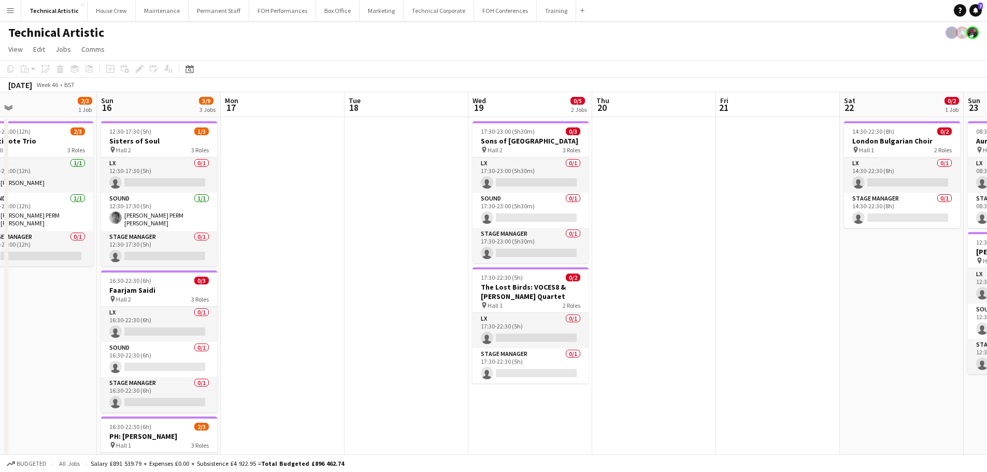
scroll to position [0, 222]
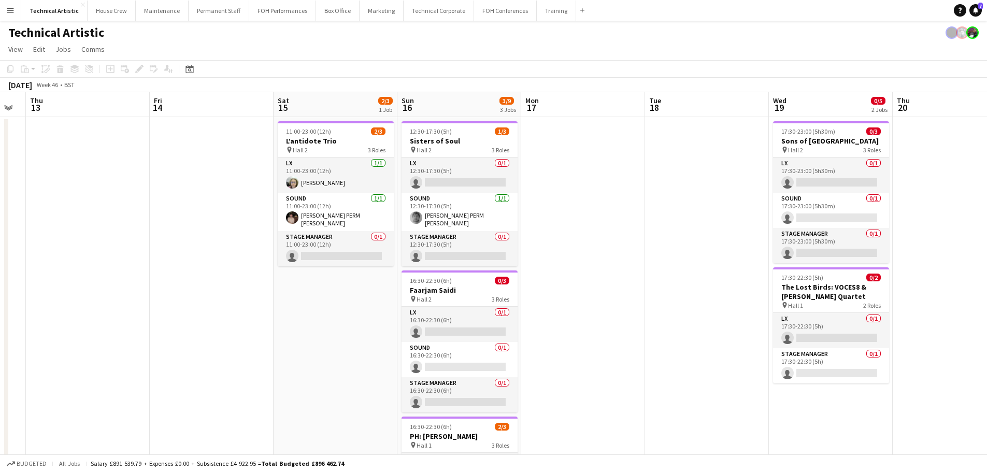
drag, startPoint x: 340, startPoint y: 269, endPoint x: 647, endPoint y: 228, distance: 308.9
click at [647, 228] on app-calendar-viewport "Tue 11 Wed 12 Thu 13 Fri 14 Sat 15 2/3 1 Job Sun 16 3/9 3 Jobs Mon 17 Tue 18 We…" at bounding box center [493, 388] width 987 height 593
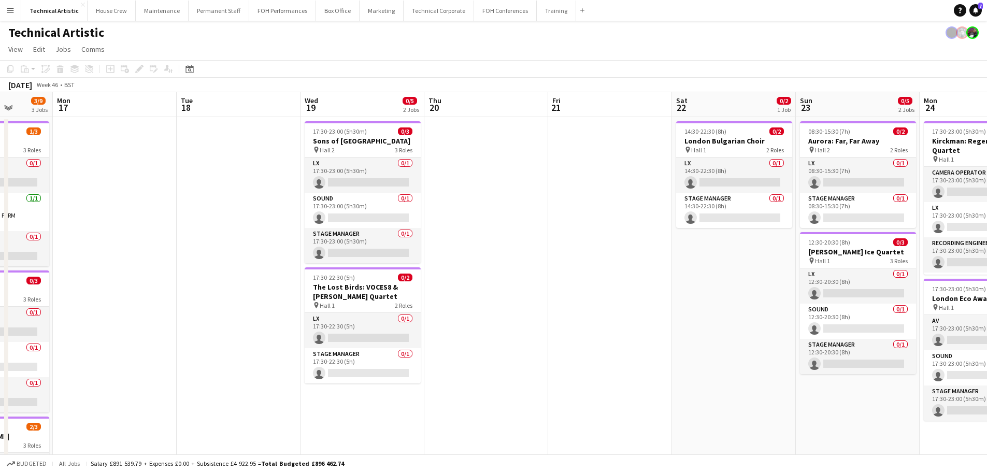
drag, startPoint x: 647, startPoint y: 232, endPoint x: 225, endPoint y: 238, distance: 422.3
click at [137, 249] on app-calendar-viewport "Thu 13 Fri 14 Sat 15 2/3 1 Job Sun 16 3/9 3 Jobs Mon 17 Tue 18 Wed 19 0/5 2 Job…" at bounding box center [493, 388] width 987 height 593
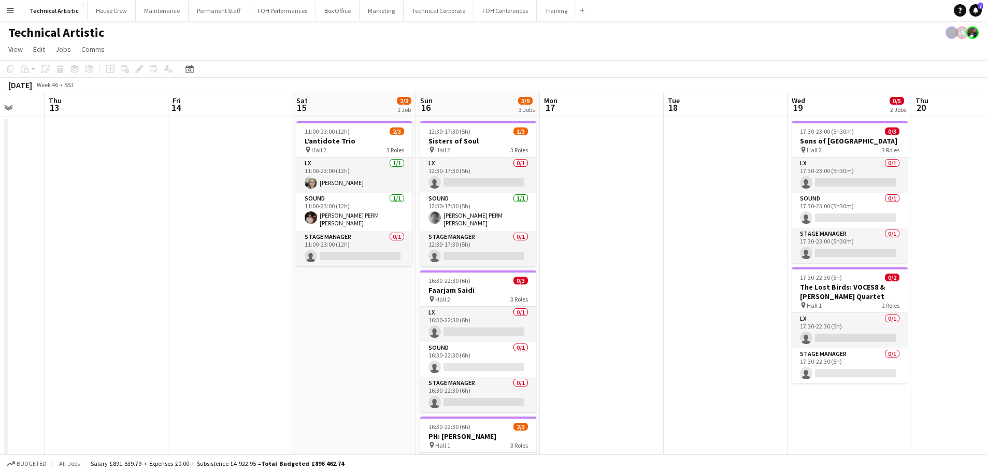
scroll to position [0, 292]
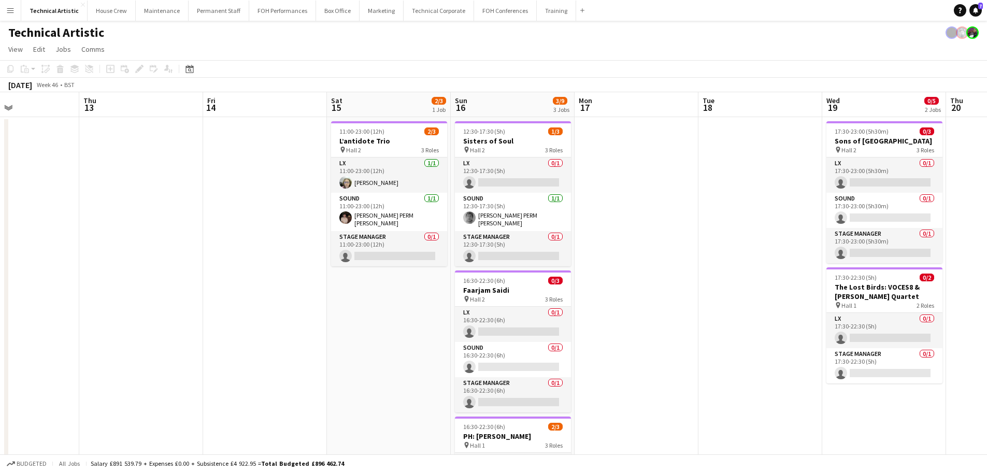
drag, startPoint x: 155, startPoint y: 297, endPoint x: 719, endPoint y: 215, distance: 569.8
click at [719, 215] on app-calendar-viewport "Mon 10 Tue 11 Wed 12 Thu 13 Fri 14 Sat 15 2/3 1 Job Sun 16 3/9 3 Jobs Mon 17 Tu…" at bounding box center [493, 388] width 987 height 593
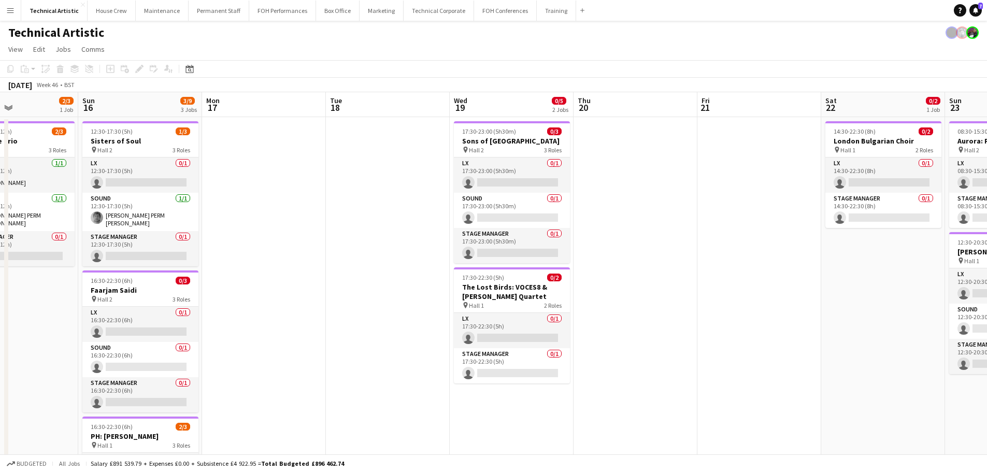
drag, startPoint x: 433, startPoint y: 203, endPoint x: 353, endPoint y: 197, distance: 80.0
click at [353, 197] on app-calendar-viewport "Thu 13 Fri 14 Sat 15 2/3 1 Job Sun 16 3/9 3 Jobs Mon 17 Tue 18 Wed 19 0/5 2 Job…" at bounding box center [493, 388] width 987 height 593
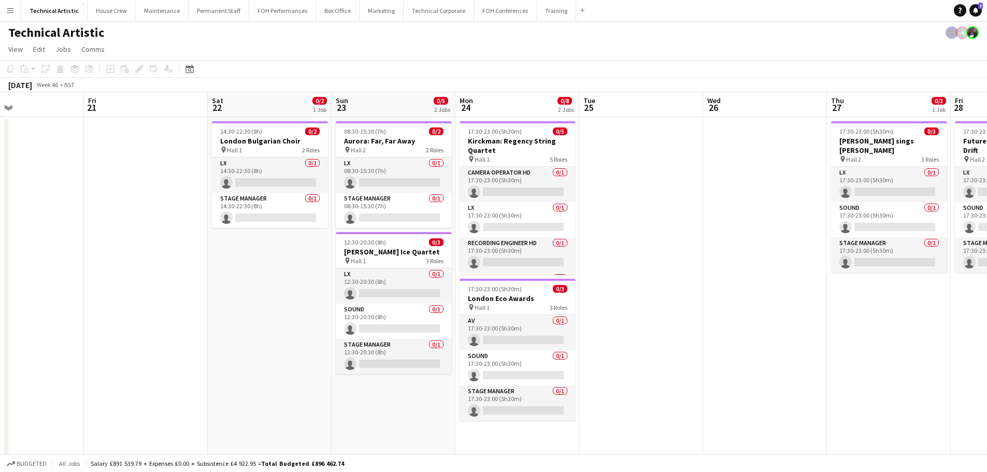
drag, startPoint x: 492, startPoint y: 190, endPoint x: 52, endPoint y: 186, distance: 439.9
click at [52, 186] on app-calendar-viewport "Mon 17 Tue 18 Wed 19 0/5 2 Jobs Thu 20 Fri 21 Sat 22 0/2 1 Job Sun 23 0/5 2 Job…" at bounding box center [493, 388] width 987 height 593
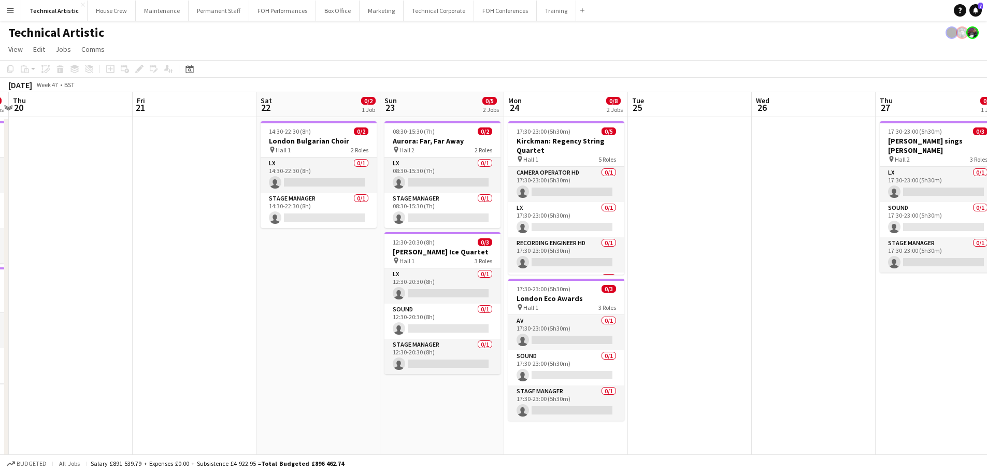
scroll to position [0, 218]
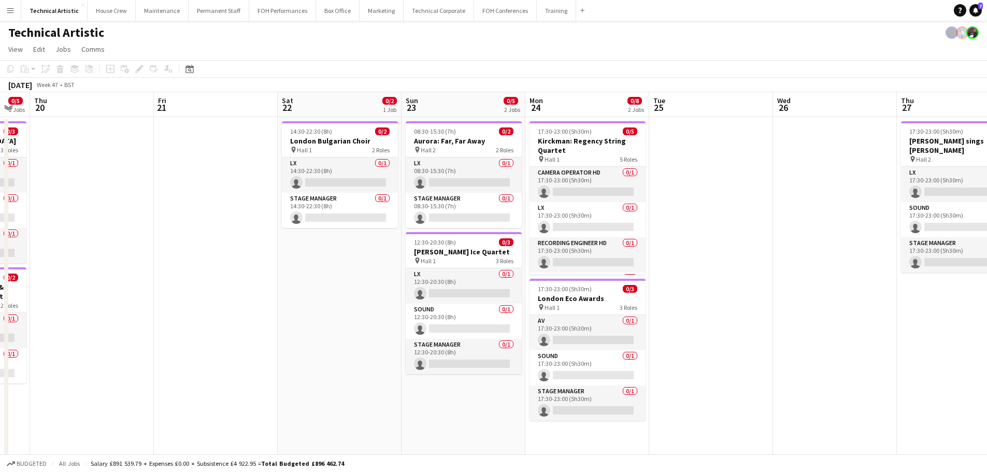
drag, startPoint x: 569, startPoint y: 199, endPoint x: 745, endPoint y: 136, distance: 187.2
click at [745, 136] on app-calendar-viewport "Tue 18 Wed 19 0/5 2 Jobs Thu 20 Fri 21 Sat 22 0/2 1 Job Sun 23 0/5 2 Jobs Mon 2…" at bounding box center [493, 388] width 987 height 593
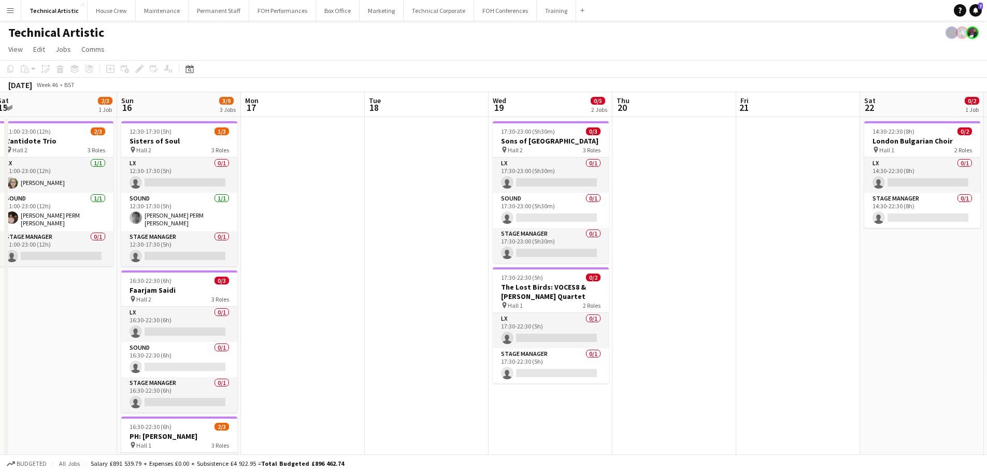
drag, startPoint x: 505, startPoint y: 151, endPoint x: 774, endPoint y: 102, distance: 273.9
click at [774, 102] on app-calendar-viewport "Thu 13 Fri 14 Sat 15 2/3 1 Job Sun 16 3/9 3 Jobs Mon 17 Tue 18 Wed 19 0/5 2 Job…" at bounding box center [493, 388] width 987 height 593
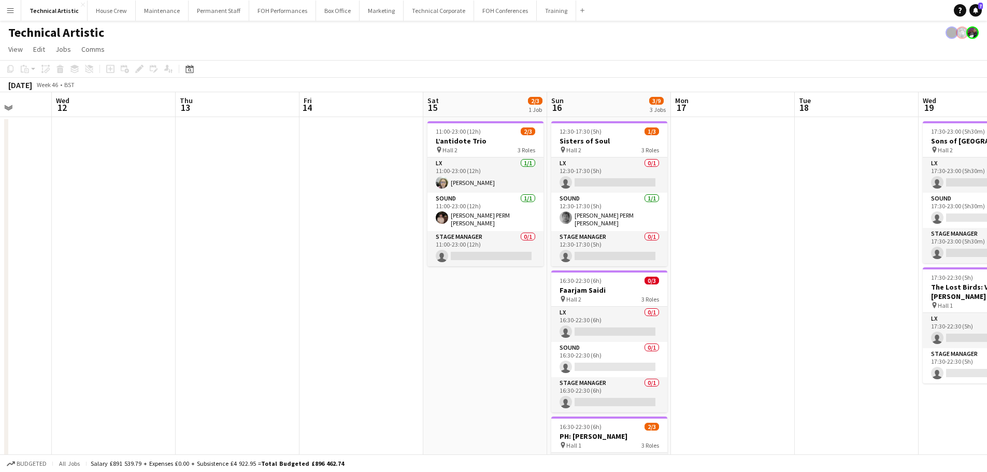
drag, startPoint x: 279, startPoint y: 198, endPoint x: 824, endPoint y: 165, distance: 545.6
click at [831, 165] on app-calendar-viewport "Sun 9 1/3 1 Job Mon 10 Tue 11 Wed 12 Thu 13 Fri 14 Sat 15 2/3 1 Job Sun 16 3/9 …" at bounding box center [493, 388] width 987 height 593
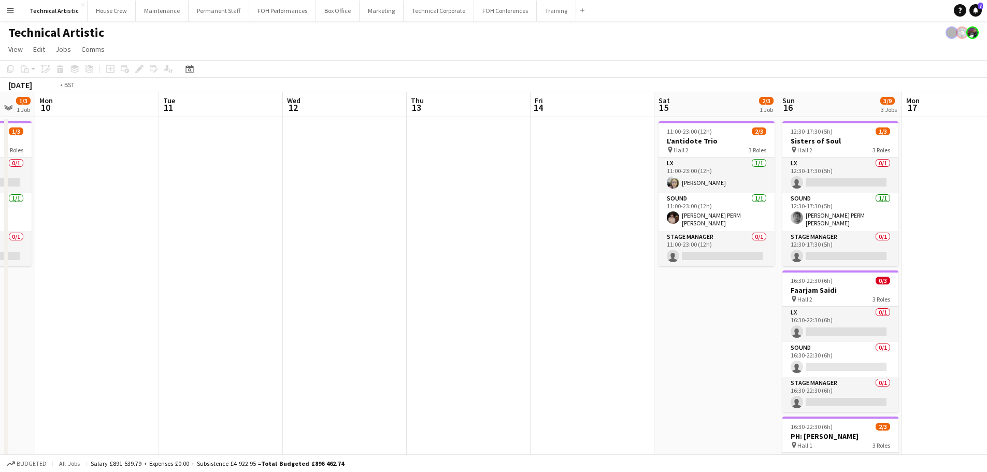
drag, startPoint x: 404, startPoint y: 211, endPoint x: 859, endPoint y: 150, distance: 459.0
click at [859, 150] on app-calendar-viewport "Sat 8 2/3 1 Job Sun 9 1/3 1 Job Mon 10 Tue 11 Wed 12 Thu 13 Fri 14 Sat 15 2/3 1…" at bounding box center [493, 388] width 987 height 593
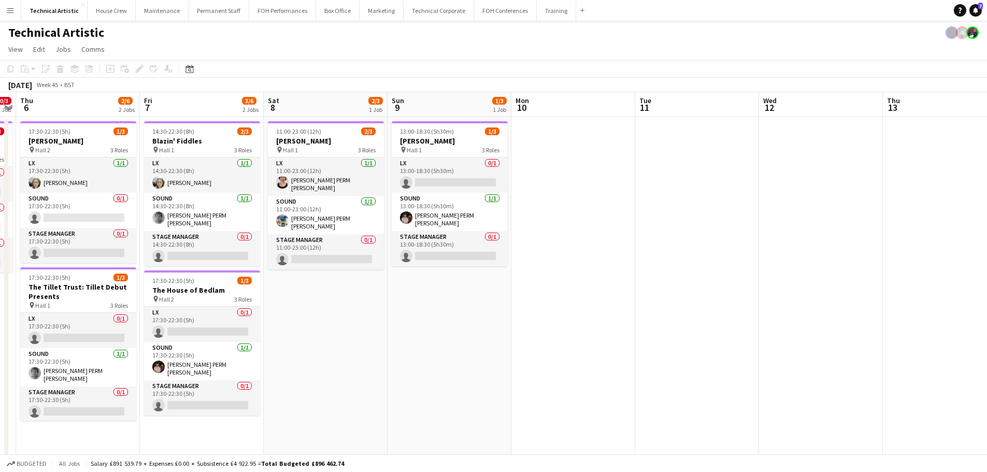
scroll to position [0, 290]
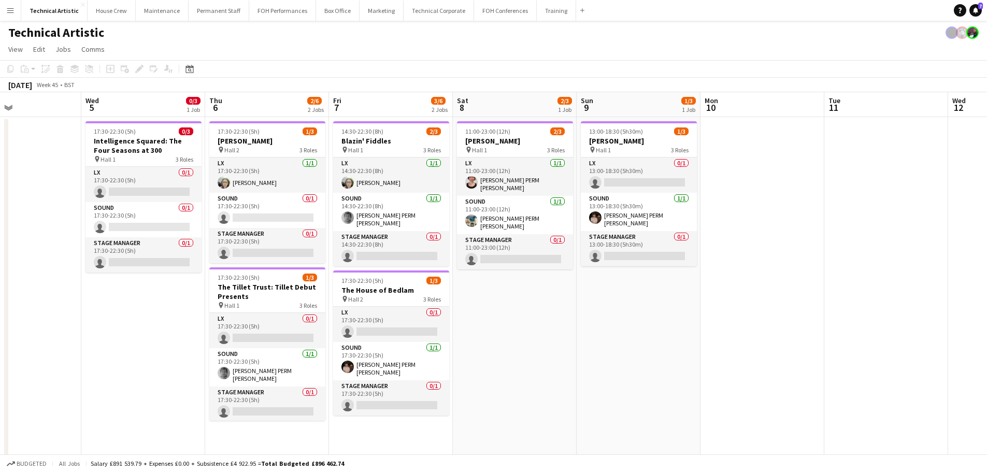
drag, startPoint x: 458, startPoint y: 217, endPoint x: 736, endPoint y: 197, distance: 278.9
click at [736, 197] on app-calendar-viewport "Sun 2 2/2 1 Job Mon 3 0/5 1 Job Tue 4 Wed 5 0/3 1 Job Thu 6 2/6 2 Jobs Fri 7 3/…" at bounding box center [493, 388] width 987 height 593
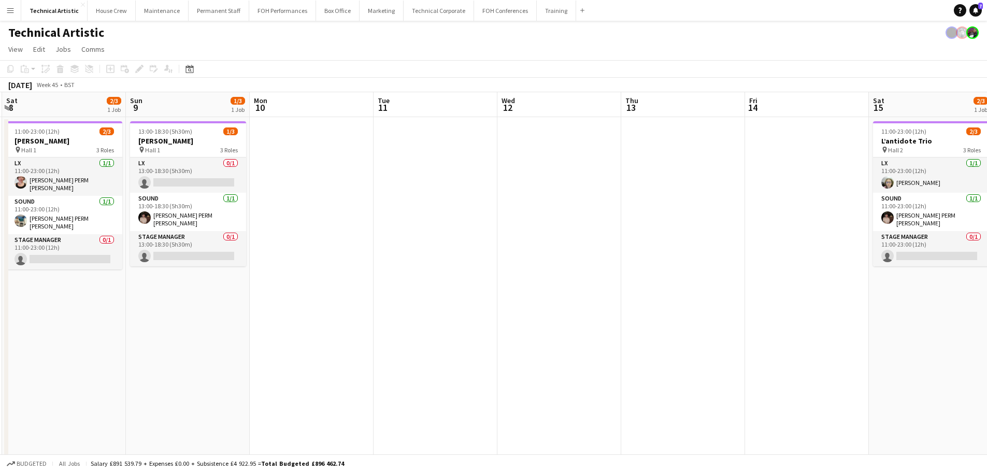
drag, startPoint x: 807, startPoint y: 198, endPoint x: 356, endPoint y: 196, distance: 450.8
click at [356, 196] on app-calendar-viewport "Wed 5 0/3 1 Job Thu 6 2/6 2 Jobs Fri 7 3/6 2 Jobs Sat 8 2/3 1 Job Sun 9 1/3 1 J…" at bounding box center [493, 388] width 987 height 593
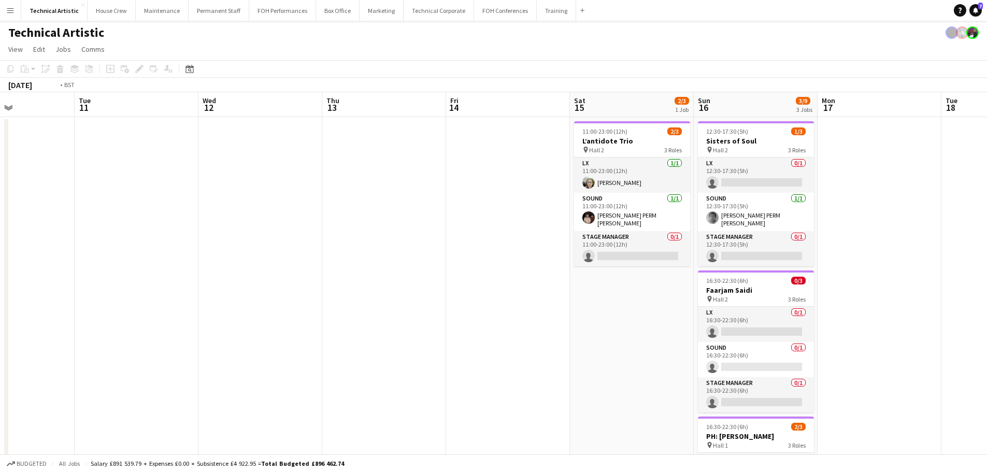
drag, startPoint x: 709, startPoint y: 244, endPoint x: 700, endPoint y: 208, distance: 37.4
click at [700, 208] on app-calendar-viewport "Sat 8 2/3 1 Job Sun 9 1/3 1 Job Mon 10 Tue 11 Wed 12 Thu 13 Fri 14 Sat 15 2/3 1…" at bounding box center [493, 388] width 987 height 593
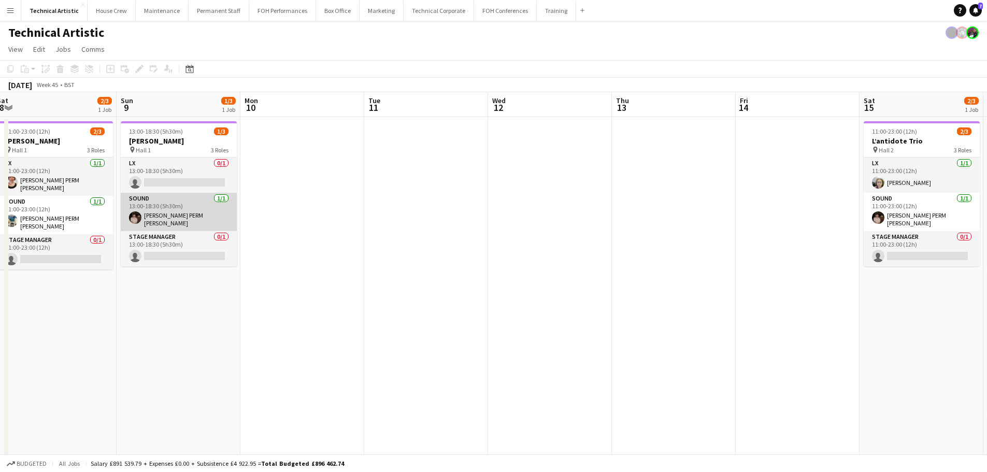
click at [191, 208] on app-card-role "Sound 1/1 13:00-18:30 (5h30m) Anders PERM Waller" at bounding box center [179, 212] width 116 height 38
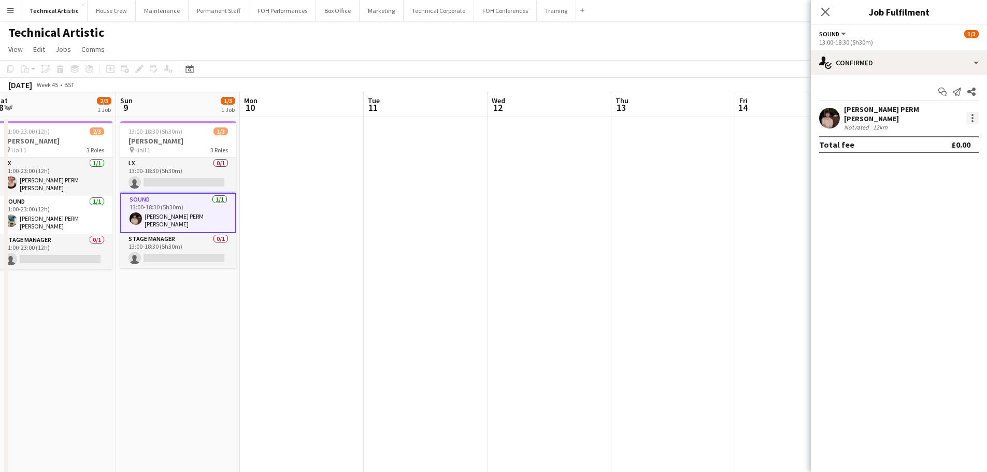
click at [966, 117] on div at bounding box center [972, 118] width 12 height 12
click at [295, 210] on div at bounding box center [493, 236] width 987 height 472
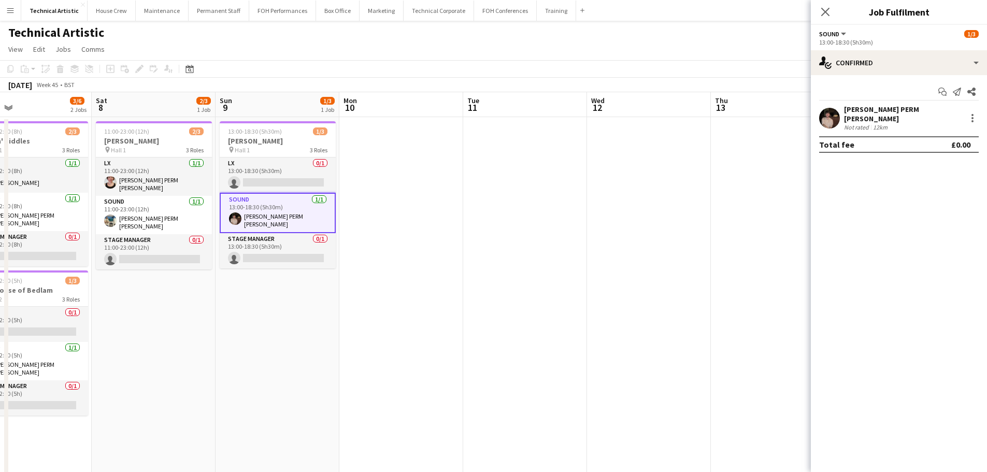
scroll to position [0, 406]
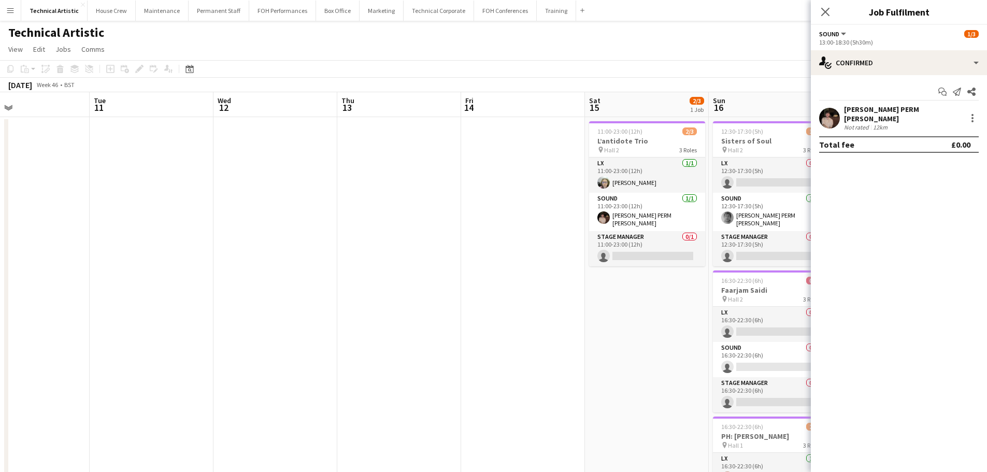
drag, startPoint x: 552, startPoint y: 237, endPoint x: 280, endPoint y: 215, distance: 273.0
click at [280, 215] on app-calendar-viewport "Fri 7 3/6 2 Jobs Sat 8 2/3 1 Job Sun 9 1/3 1 Job Mon 10 Tue 11 Wed 12 Thu 13 Fr…" at bounding box center [493, 388] width 987 height 593
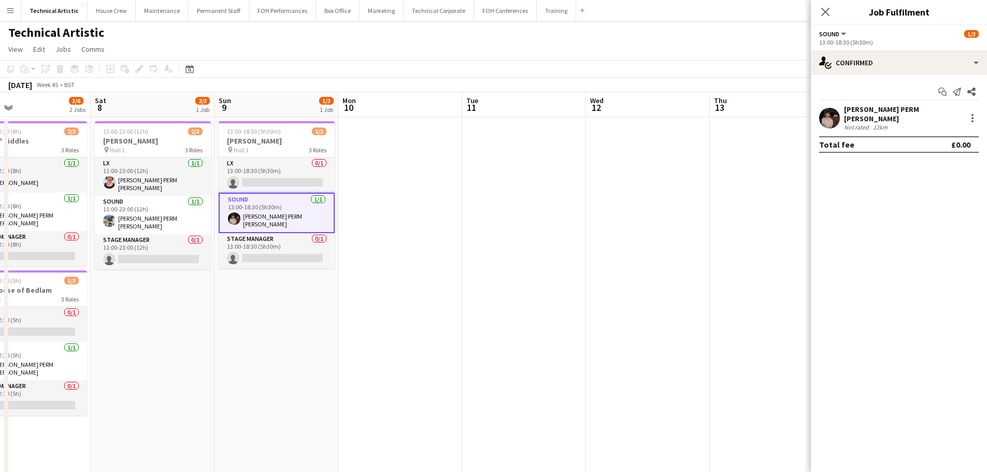
drag, startPoint x: 305, startPoint y: 204, endPoint x: 534, endPoint y: 192, distance: 229.3
click at [812, 158] on body "Menu Boards Boards Boards All jobs Status Workforce Workforce My Workforce Recr…" at bounding box center [493, 351] width 987 height 703
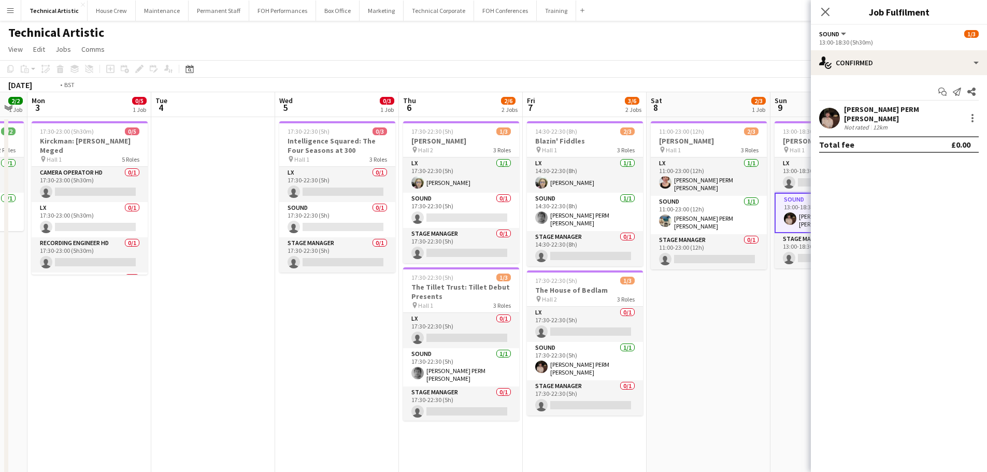
drag, startPoint x: 506, startPoint y: 202, endPoint x: 737, endPoint y: 175, distance: 232.7
click at [737, 175] on app-calendar-viewport "Sat 1 Sun 2 2/2 1 Job Mon 3 0/5 1 Job Tue 4 Wed 5 0/3 1 Job Thu 6 2/6 2 Jobs Fr…" at bounding box center [493, 388] width 987 height 593
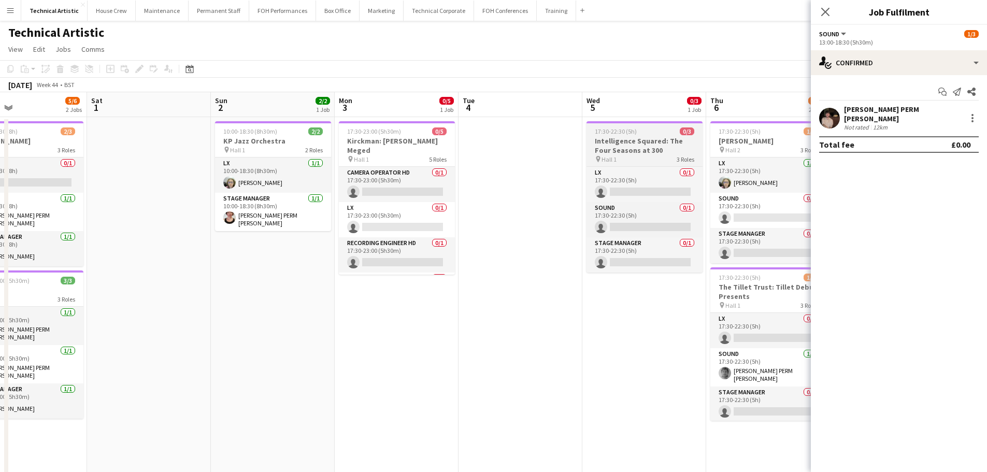
drag, startPoint x: 458, startPoint y: 192, endPoint x: 320, endPoint y: 146, distance: 144.8
click at [220, 138] on app-calendar-viewport "Wed 29 4/4 1 Job Thu 30 3/3 1 Job Fri 31 5/6 2 Jobs Sat 1 Sun 2 2/2 1 Job Mon 3…" at bounding box center [493, 388] width 987 height 593
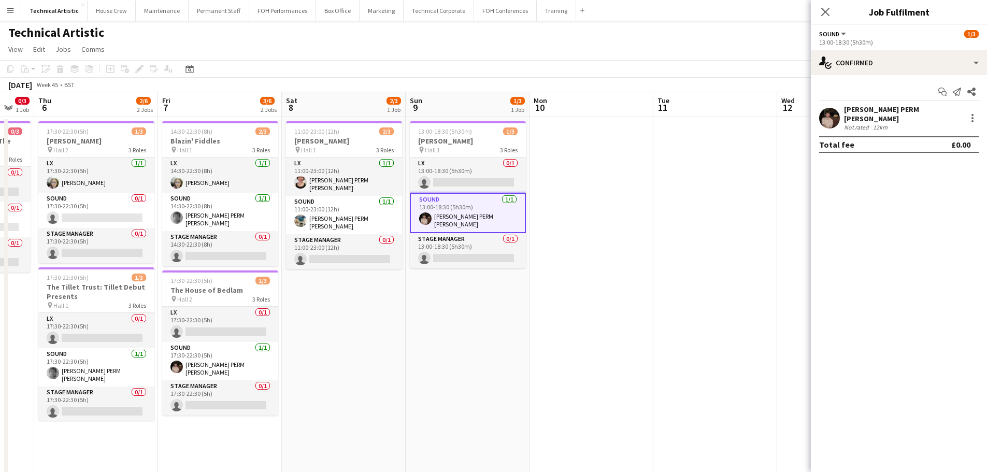
scroll to position [0, 391]
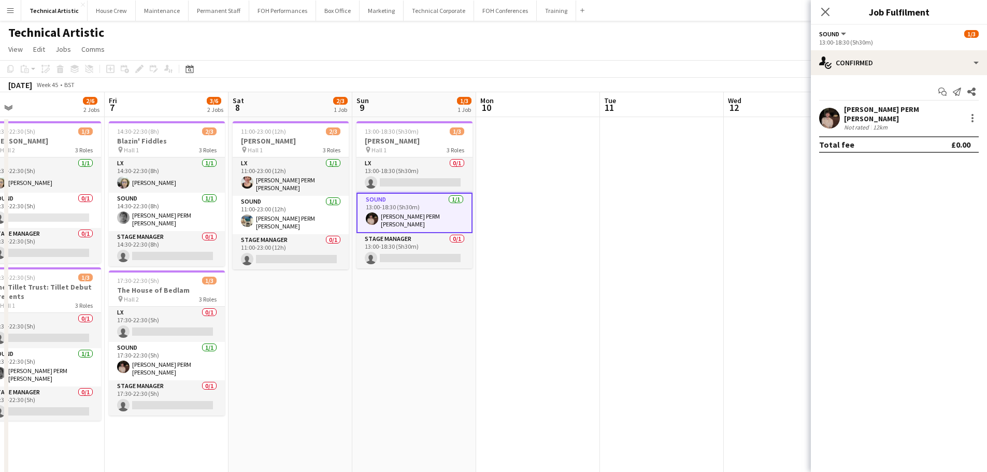
drag, startPoint x: 681, startPoint y: 199, endPoint x: 280, endPoint y: 179, distance: 401.5
click at [280, 179] on app-calendar-viewport "Mon 3 0/5 1 Job Tue 4 Wed 5 0/3 1 Job Thu 6 2/6 2 Jobs Fri 7 3/6 2 Jobs Sat 8 2…" at bounding box center [493, 388] width 987 height 593
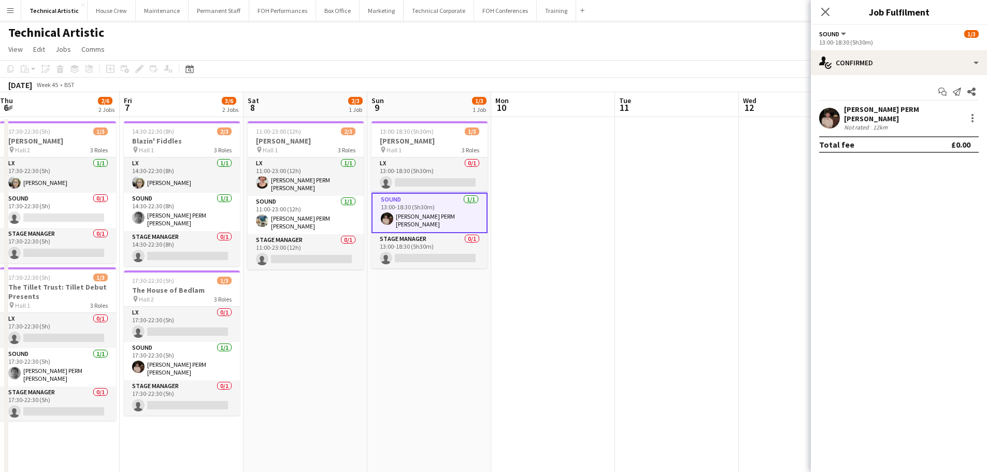
drag, startPoint x: 585, startPoint y: 212, endPoint x: 234, endPoint y: 210, distance: 351.8
click at [228, 211] on app-calendar-viewport "Mon 3 0/5 1 Job Tue 4 Wed 5 0/3 1 Job Thu 6 2/6 2 Jobs Fri 7 3/6 2 Jobs Sat 8 2…" at bounding box center [493, 388] width 987 height 593
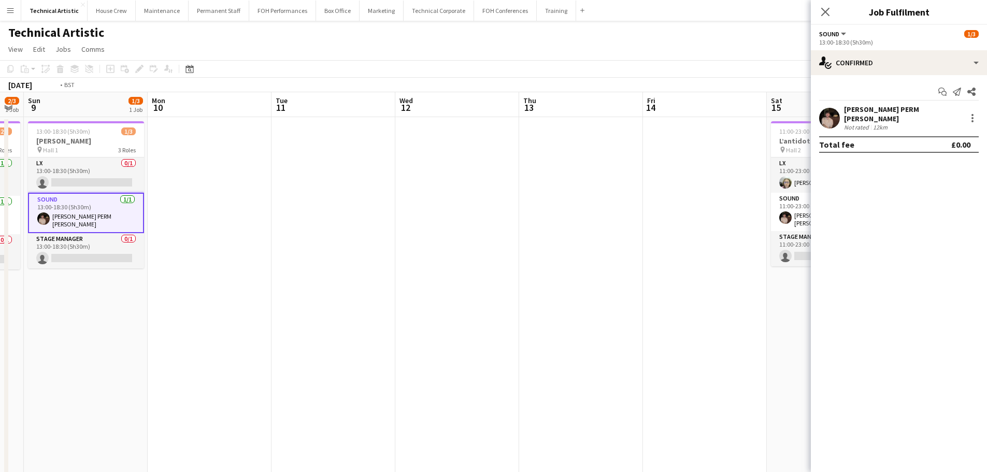
drag, startPoint x: 619, startPoint y: 210, endPoint x: 152, endPoint y: 160, distance: 469.5
click at [152, 160] on app-calendar-viewport "Thu 6 2/6 2 Jobs Fri 7 3/6 2 Jobs Sat 8 2/3 1 Job Sun 9 1/3 1 Job Mon 10 Tue 11…" at bounding box center [493, 388] width 987 height 593
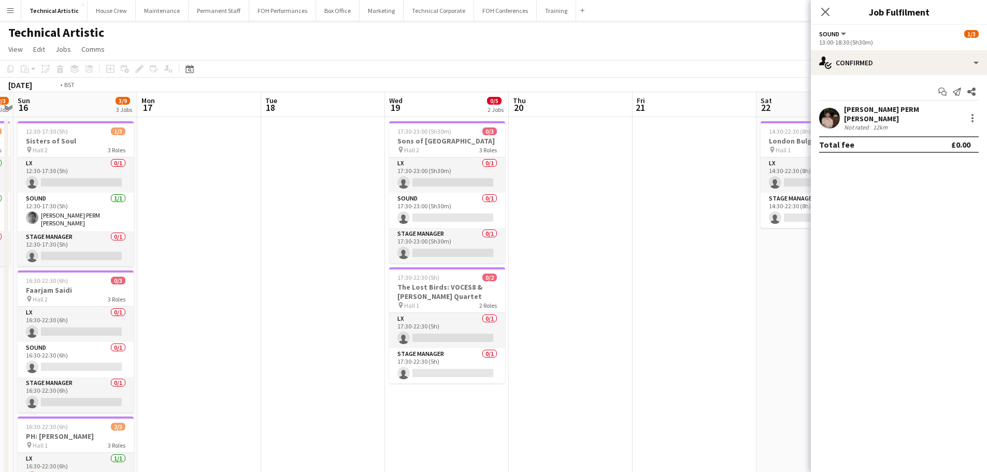
drag, startPoint x: 224, startPoint y: 159, endPoint x: 13, endPoint y: 137, distance: 212.0
click at [6, 137] on div "Wed 12 Thu 13 Fri 14 Sat 15 2/3 1 Job Sun 16 3/9 3 Jobs Mon 17 Tue 18 Wed 19 0/…" at bounding box center [493, 388] width 987 height 593
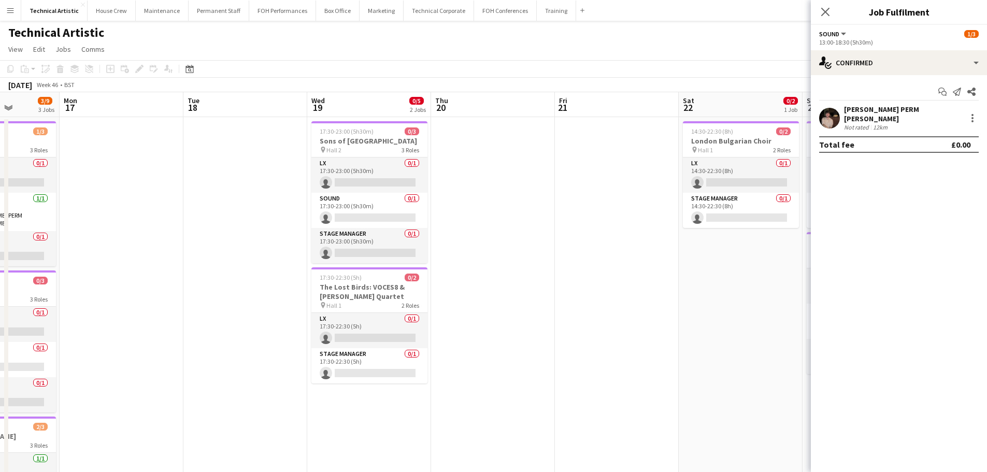
drag, startPoint x: 455, startPoint y: 176, endPoint x: 584, endPoint y: 139, distance: 134.2
click at [584, 139] on app-calendar-viewport "Fri 14 Sat 15 2/3 1 Job Sun 16 3/9 3 Jobs Mon 17 Tue 18 Wed 19 0/5 2 Jobs Thu 2…" at bounding box center [493, 388] width 987 height 593
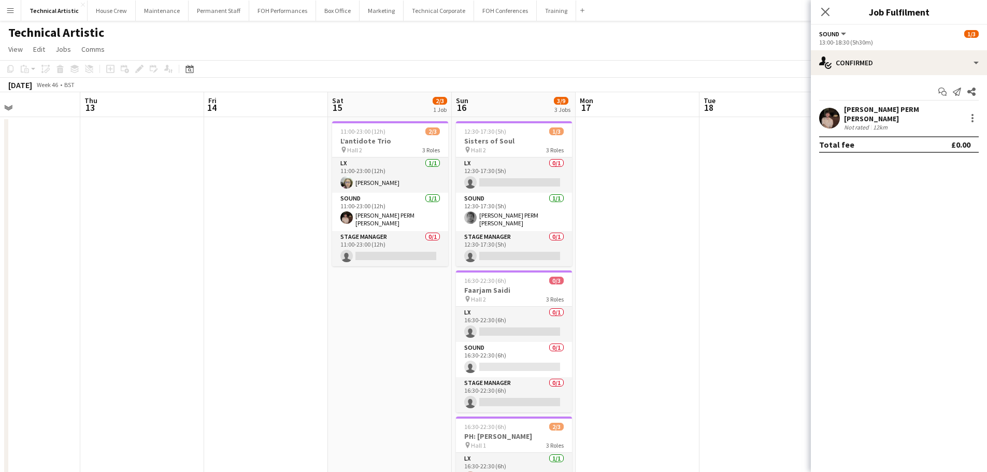
drag, startPoint x: 188, startPoint y: 155, endPoint x: 624, endPoint y: 149, distance: 436.8
click at [696, 152] on app-calendar-viewport "Mon 10 Tue 11 Wed 12 Thu 13 Fri 14 Sat 15 2/3 1 Job Sun 16 3/9 3 Jobs Mon 17 Tu…" at bounding box center [493, 388] width 987 height 593
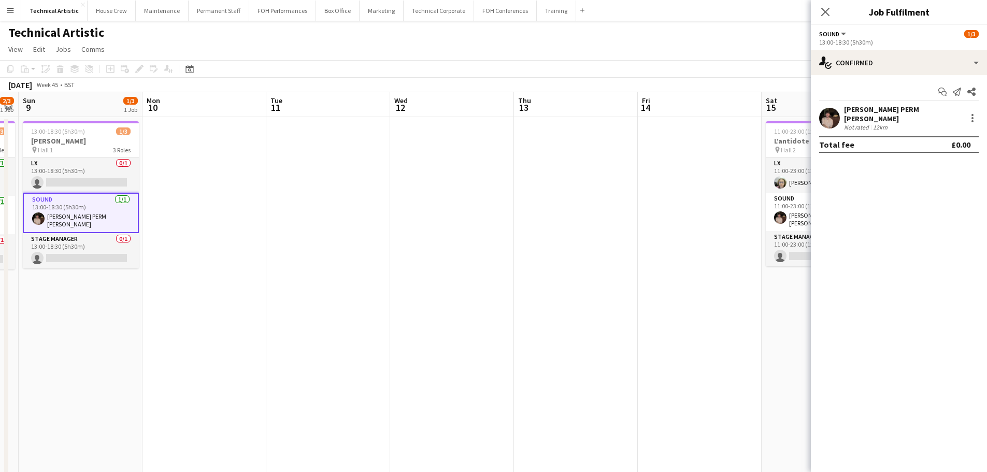
drag, startPoint x: 357, startPoint y: 182, endPoint x: 557, endPoint y: 152, distance: 202.8
click at [791, 149] on app-calendar-viewport "Fri 7 3/6 2 Jobs Sat 8 2/3 1 Job Sun 9 1/3 1 Job Mon 10 Tue 11 Wed 12 Thu 13 Fr…" at bounding box center [493, 388] width 987 height 593
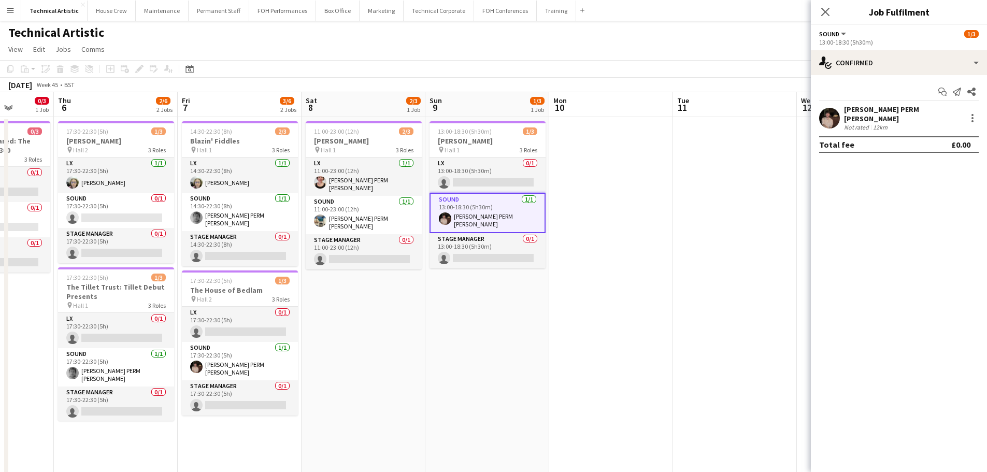
scroll to position [0, 293]
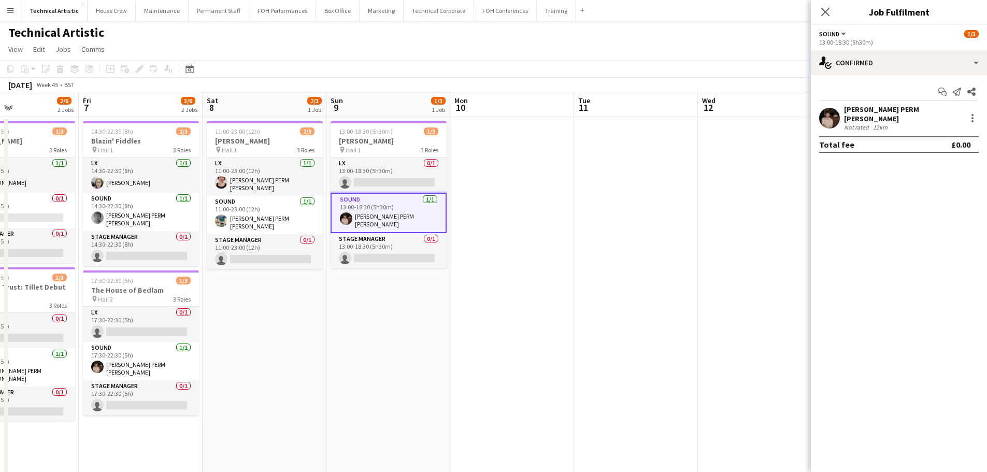
drag, startPoint x: 256, startPoint y: 196, endPoint x: 563, endPoint y: 158, distance: 309.1
click at [563, 158] on app-calendar-viewport "Tue 4 Wed 5 0/3 1 Job Thu 6 2/6 2 Jobs Fri 7 3/6 2 Jobs Sat 8 2/3 1 Job Sun 9 1…" at bounding box center [493, 388] width 987 height 593
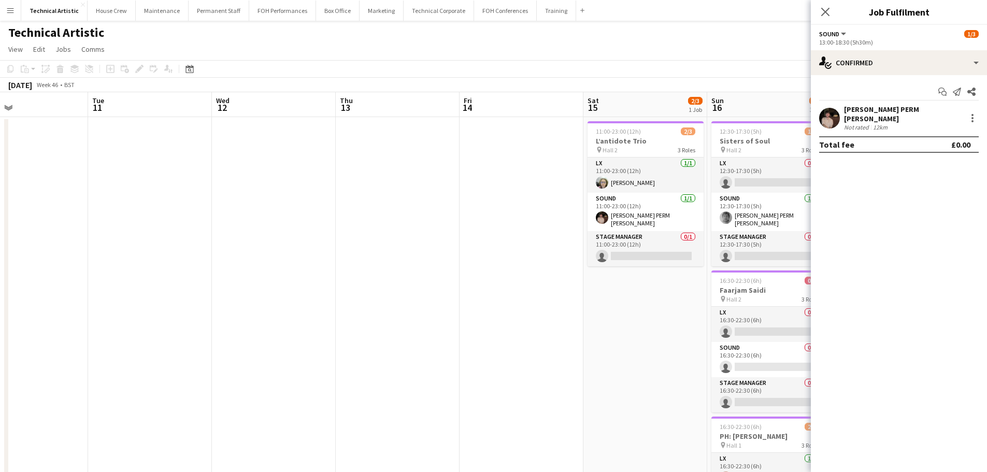
drag, startPoint x: 529, startPoint y: 161, endPoint x: 114, endPoint y: 162, distance: 415.0
click at [43, 150] on app-calendar-viewport "Fri 7 3/6 2 Jobs Sat 8 2/3 1 Job Sun 9 1/3 1 Job Mon 10 Tue 11 Wed 12 Thu 13 Fr…" at bounding box center [493, 388] width 987 height 593
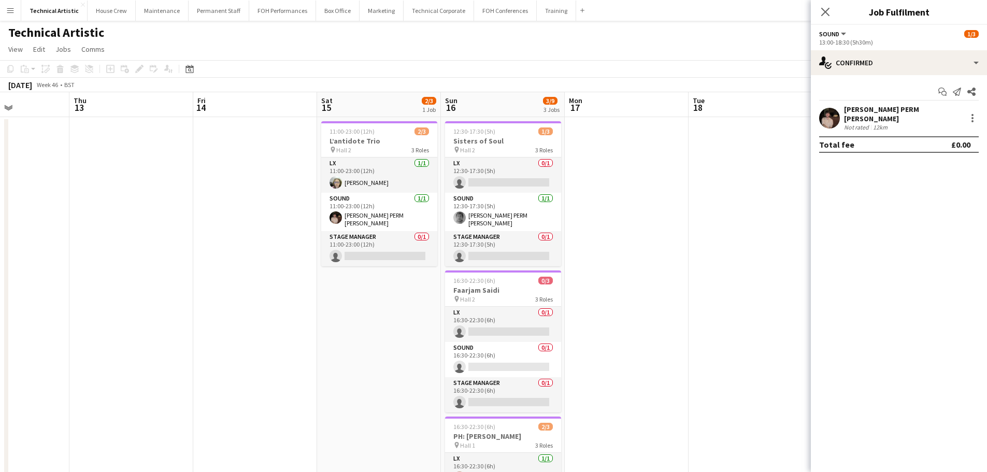
scroll to position [0, 306]
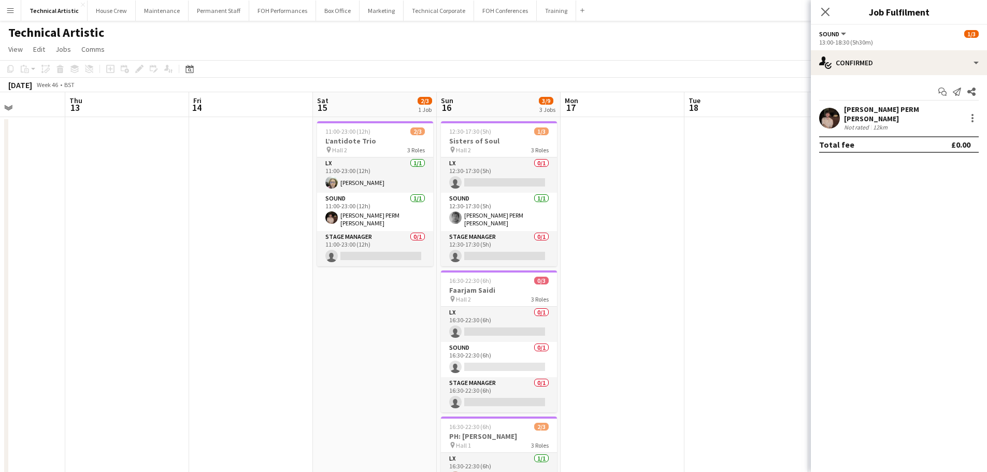
drag, startPoint x: 497, startPoint y: 201, endPoint x: 226, endPoint y: 176, distance: 271.6
click at [226, 176] on app-calendar-viewport "Mon 10 Tue 11 Wed 12 Thu 13 Fri 14 Sat 15 2/3 1 Job Sun 16 3/9 3 Jobs Mon 17 Tu…" at bounding box center [493, 388] width 987 height 593
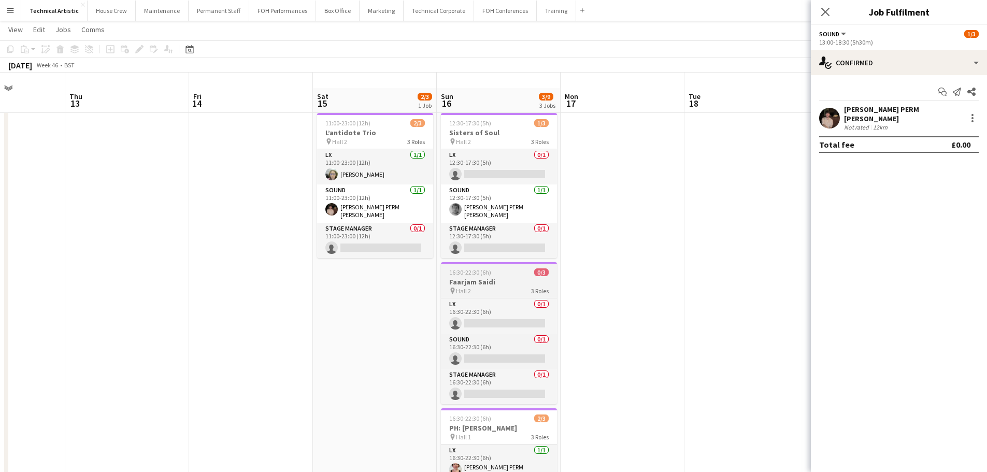
scroll to position [0, 0]
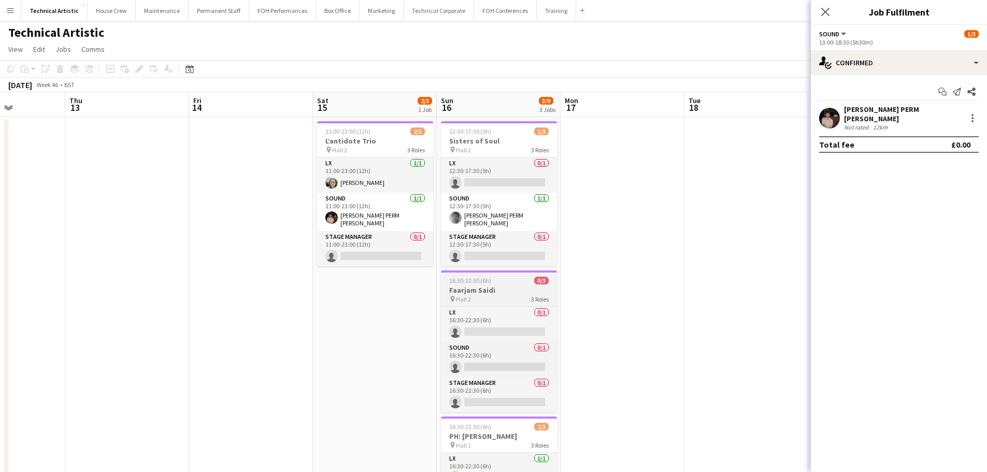
click at [496, 266] on app-date-cell "12:30-17:30 (5h) 1/3 Sisters of Soul pin Hall 2 3 Roles LX 0/1 12:30-17:30 (5h)…" at bounding box center [499, 401] width 124 height 568
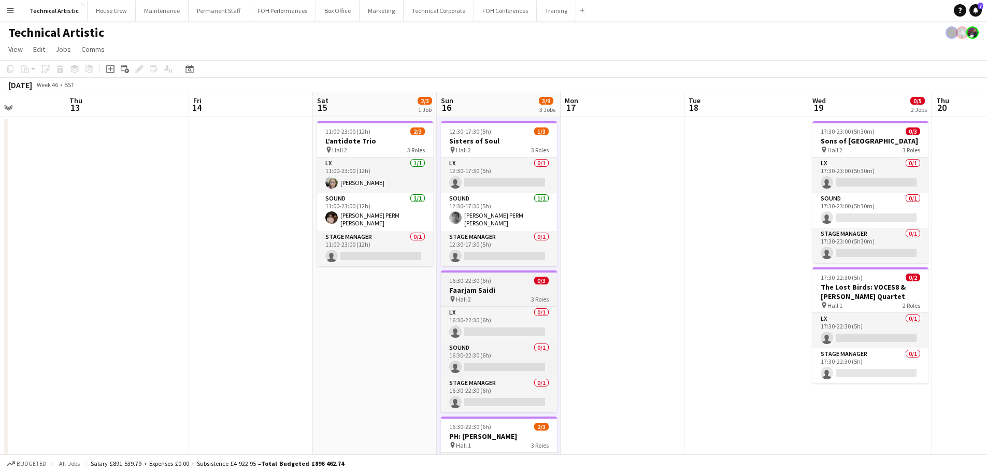
click at [494, 288] on h3 "Faarjam Saidi" at bounding box center [499, 289] width 116 height 9
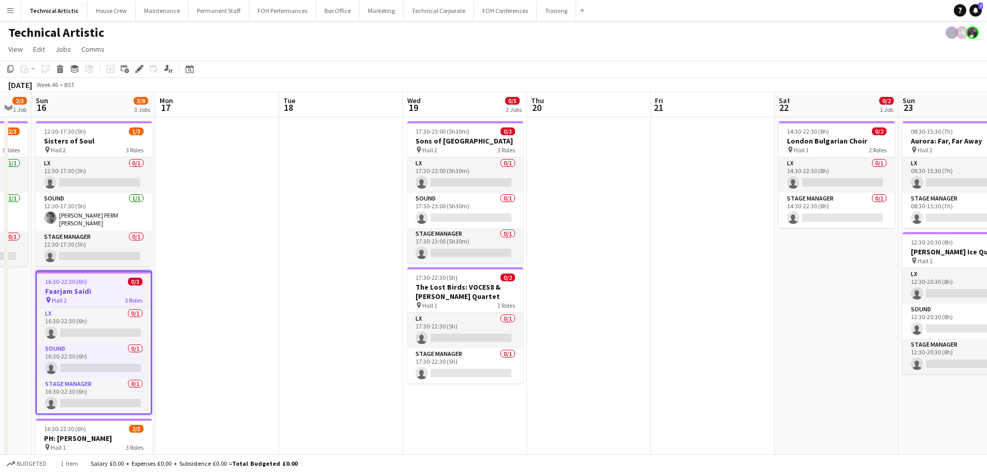
drag, startPoint x: 348, startPoint y: 254, endPoint x: 263, endPoint y: 254, distance: 85.5
click at [263, 254] on app-calendar-viewport "Thu 13 Fri 14 Sat 15 2/3 1 Job Sun 16 3/9 3 Jobs Mon 17 Tue 18 Wed 19 0/5 2 Job…" at bounding box center [493, 388] width 987 height 593
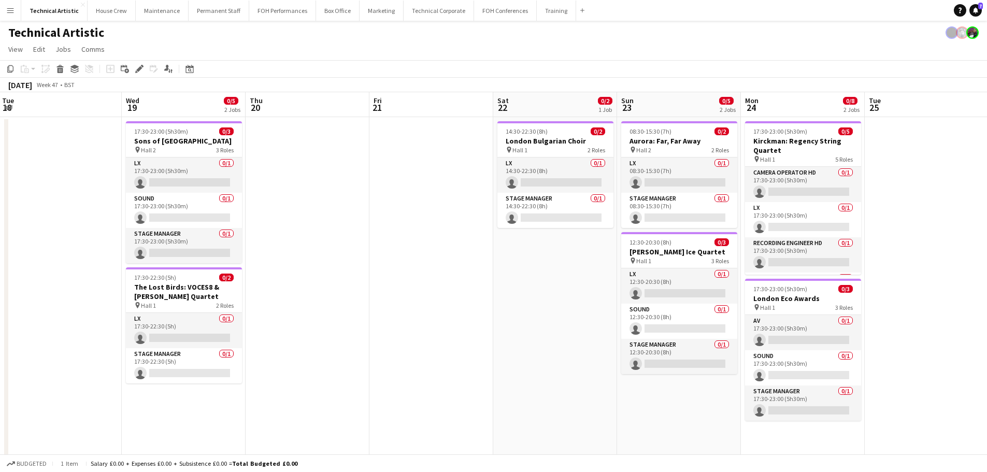
drag, startPoint x: 595, startPoint y: 259, endPoint x: 313, endPoint y: 236, distance: 282.3
click at [313, 236] on app-calendar-viewport "Sat 15 2/3 1 Job Sun 16 3/9 3 Jobs Mon 17 Tue 18 Wed 19 0/5 2 Jobs Thu 20 Fri 2…" at bounding box center [493, 388] width 987 height 593
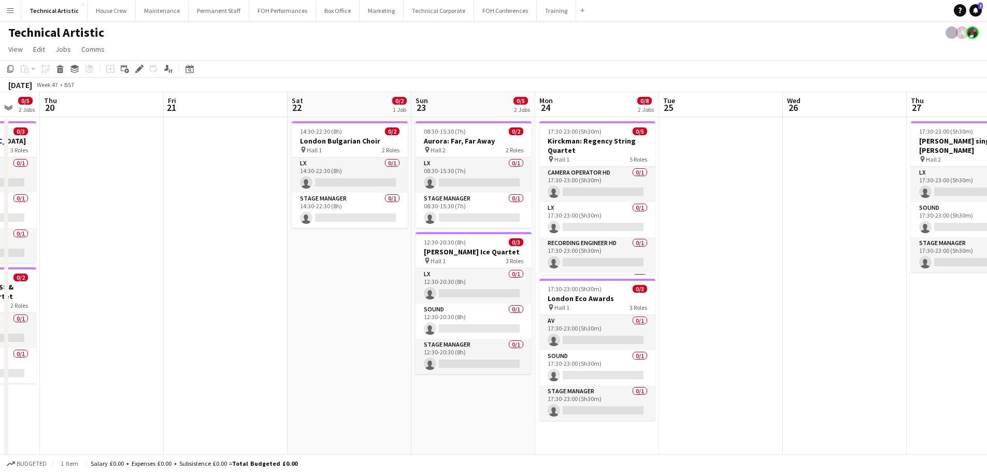
click at [318, 229] on app-calendar-viewport "Mon 17 Tue 18 Wed 19 0/5 2 Jobs Thu 20 Fri 21 Sat 22 0/2 1 Job Sun 23 0/5 2 Job…" at bounding box center [493, 388] width 987 height 593
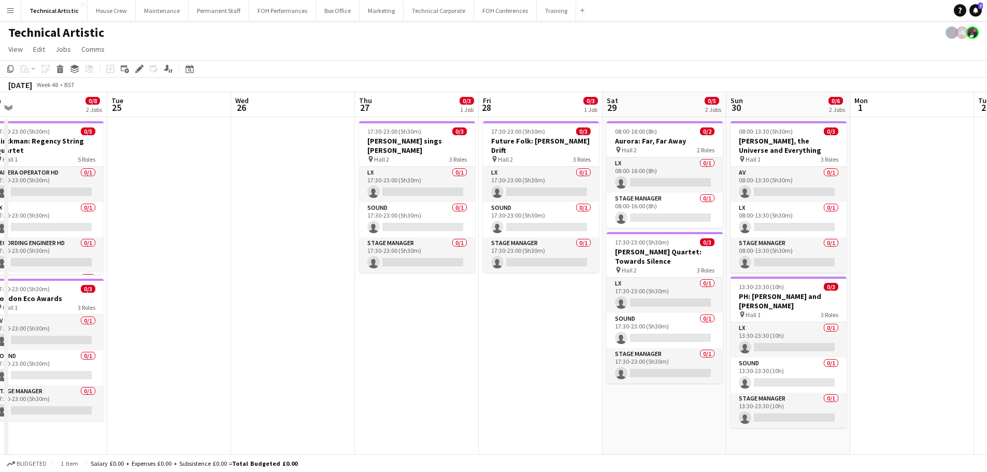
drag, startPoint x: 647, startPoint y: 192, endPoint x: 136, endPoint y: 208, distance: 511.1
click at [136, 208] on app-calendar-viewport "Fri 21 Sat 22 0/2 1 Job Sun 23 0/5 2 Jobs Mon 24 0/8 2 Jobs Tue 25 Wed 26 Thu 2…" at bounding box center [493, 388] width 987 height 593
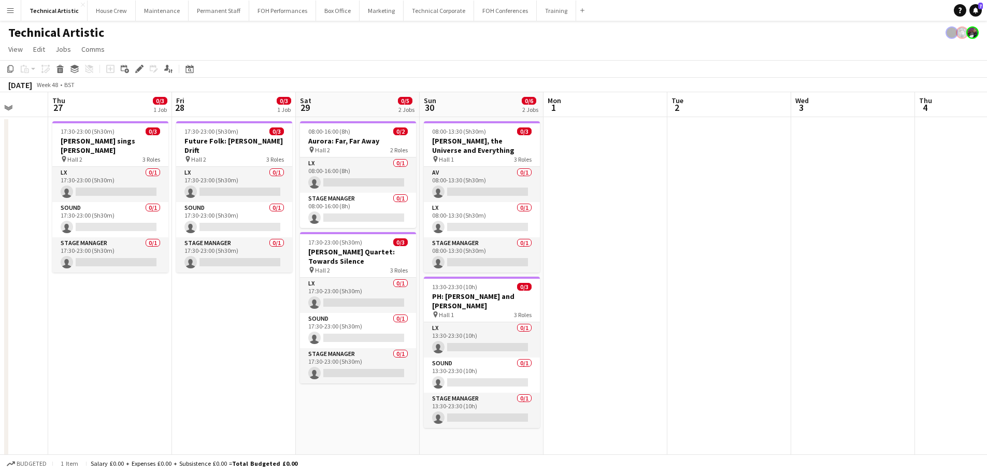
scroll to position [0, 359]
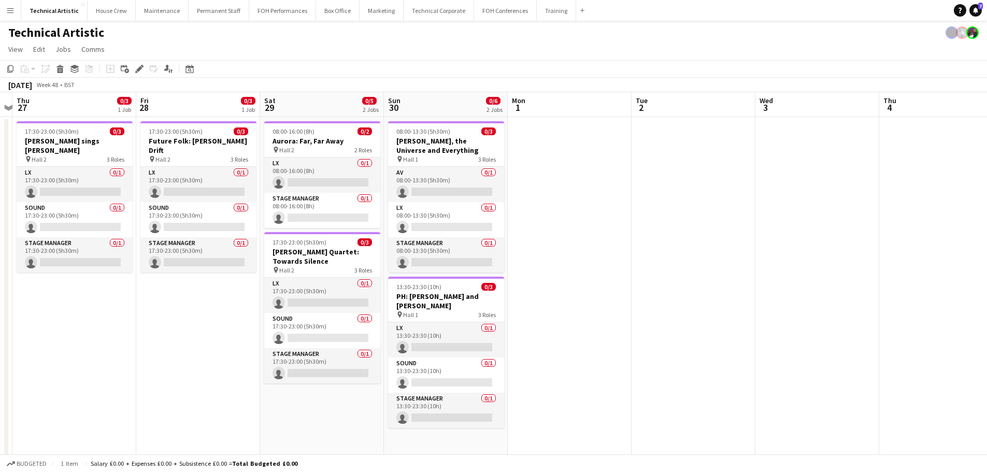
drag, startPoint x: 289, startPoint y: 239, endPoint x: 186, endPoint y: 239, distance: 103.1
click at [186, 239] on app-calendar-viewport "Mon 24 0/8 2 Jobs Tue 25 Wed 26 Thu 27 0/3 1 Job Fri 28 0/3 1 Job Sat 29 0/5 2 …" at bounding box center [493, 388] width 987 height 593
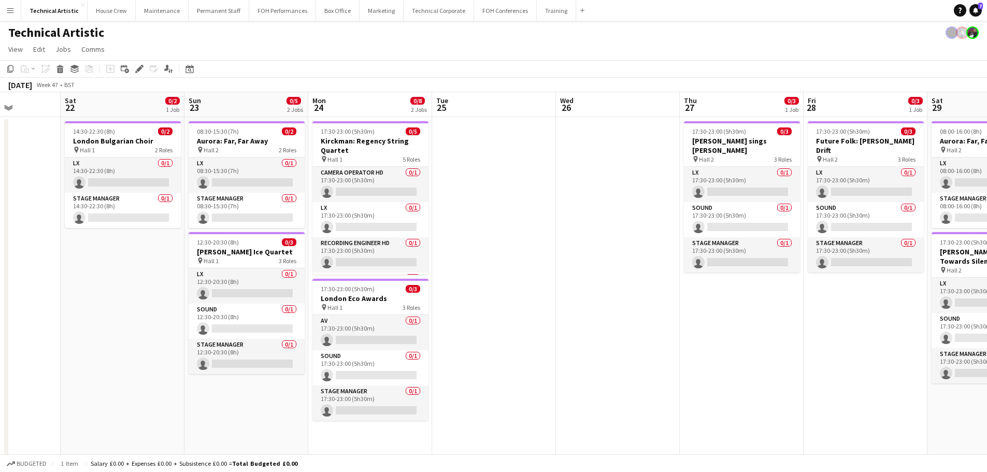
drag, startPoint x: 388, startPoint y: 320, endPoint x: 843, endPoint y: 319, distance: 455.4
click at [843, 319] on app-calendar-viewport "Wed 19 0/5 2 Jobs Thu 20 Fri 21 Sat 22 0/2 1 Job Sun 23 0/5 2 Jobs Mon 24 0/8 2…" at bounding box center [493, 388] width 987 height 593
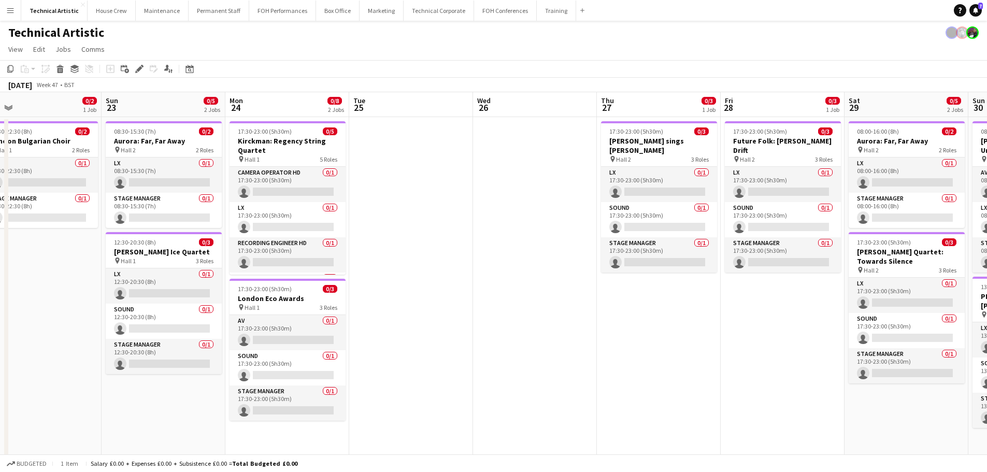
drag, startPoint x: 348, startPoint y: 363, endPoint x: 265, endPoint y: 300, distance: 103.9
click at [265, 300] on app-calendar-viewport "Wed 19 0/5 2 Jobs Thu 20 Fri 21 Sat 22 0/2 1 Job Sun 23 0/5 2 Jobs Mon 24 0/8 2…" at bounding box center [493, 388] width 987 height 593
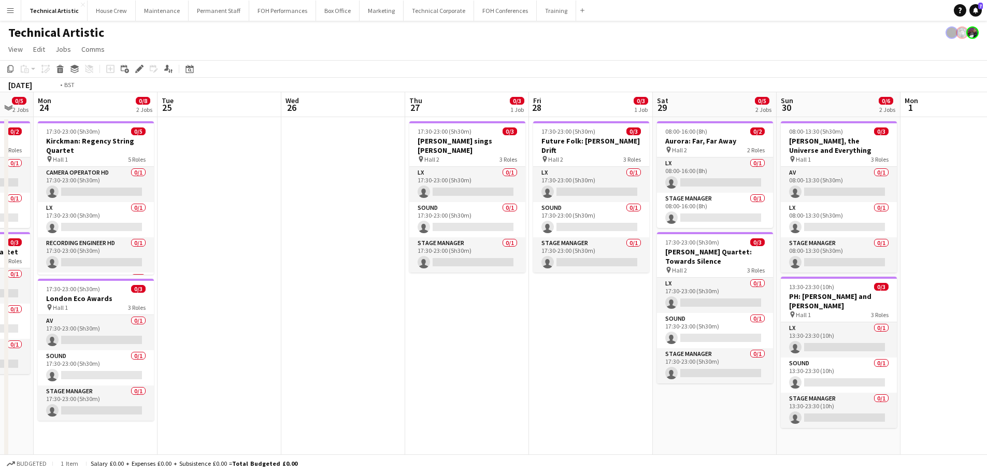
scroll to position [0, 367]
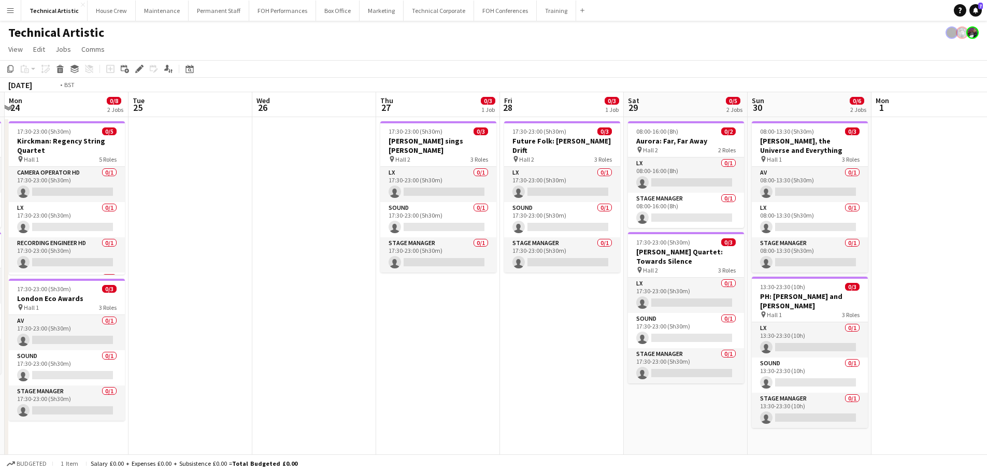
drag, startPoint x: 651, startPoint y: 336, endPoint x: 307, endPoint y: 317, distance: 345.1
click at [307, 317] on app-calendar-viewport "Fri 21 Sat 22 0/2 1 Job Sun 23 0/5 2 Jobs Mon 24 0/8 2 Jobs Tue 25 Wed 26 Thu 2…" at bounding box center [493, 388] width 987 height 593
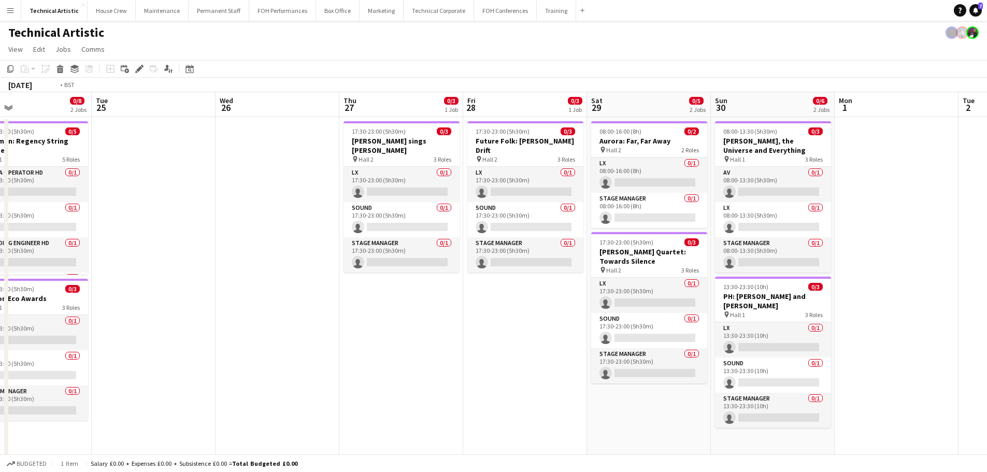
scroll to position [0, 286]
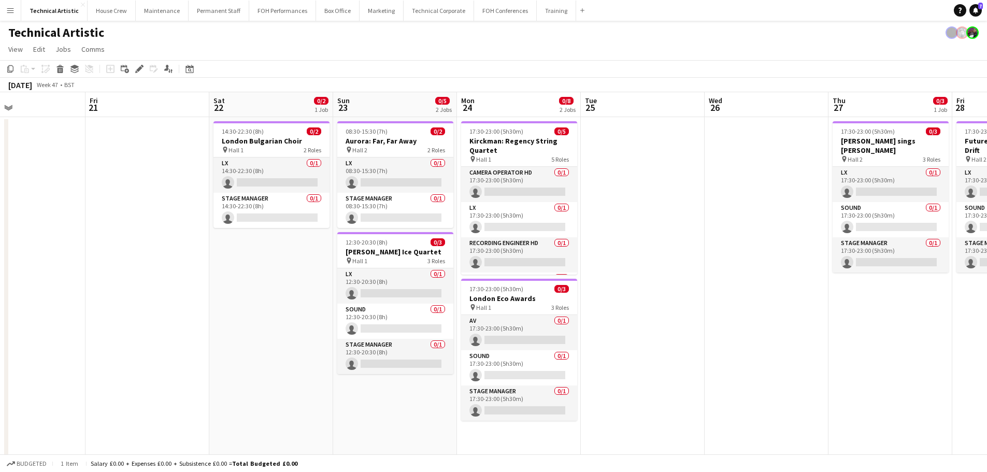
drag, startPoint x: 171, startPoint y: 166, endPoint x: 748, endPoint y: 160, distance: 576.2
click at [748, 160] on app-calendar-viewport "Tue 18 Wed 19 0/5 2 Jobs Thu 20 Fri 21 Sat 22 0/2 1 Job Sun 23 0/5 2 Jobs Mon 2…" at bounding box center [493, 388] width 987 height 593
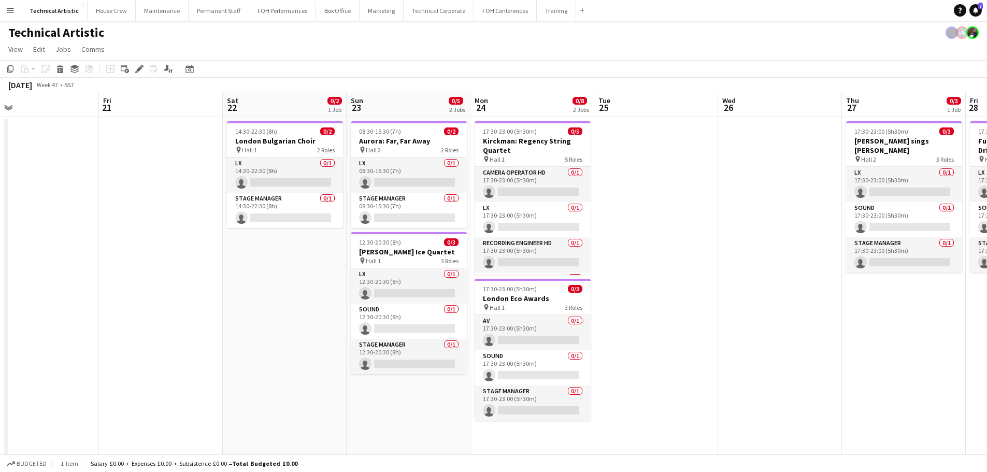
scroll to position [0, 325]
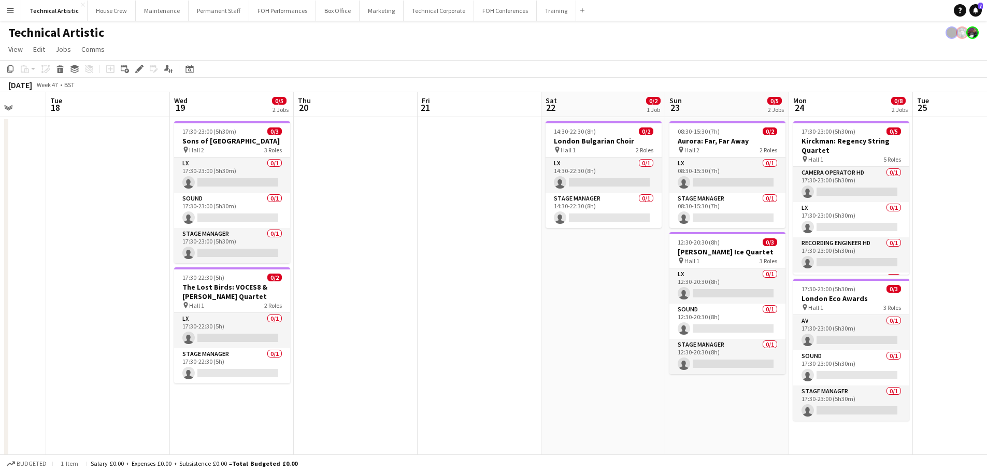
drag, startPoint x: 345, startPoint y: 249, endPoint x: 677, endPoint y: 203, distance: 335.3
click at [677, 203] on app-calendar-viewport "Sat 15 2/3 1 Job Sun 16 3/9 3 Jobs Mon 17 Tue 18 Wed 19 0/5 2 Jobs Thu 20 Fri 2…" at bounding box center [493, 388] width 987 height 593
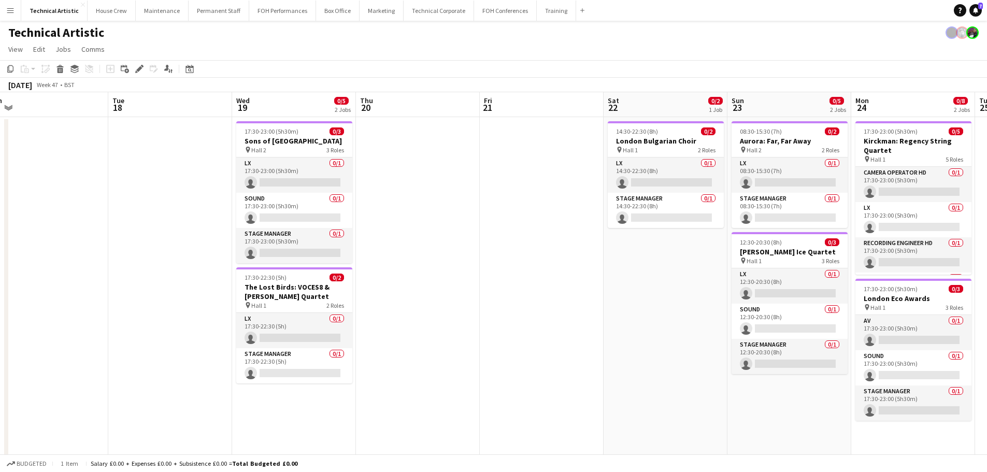
scroll to position [0, 249]
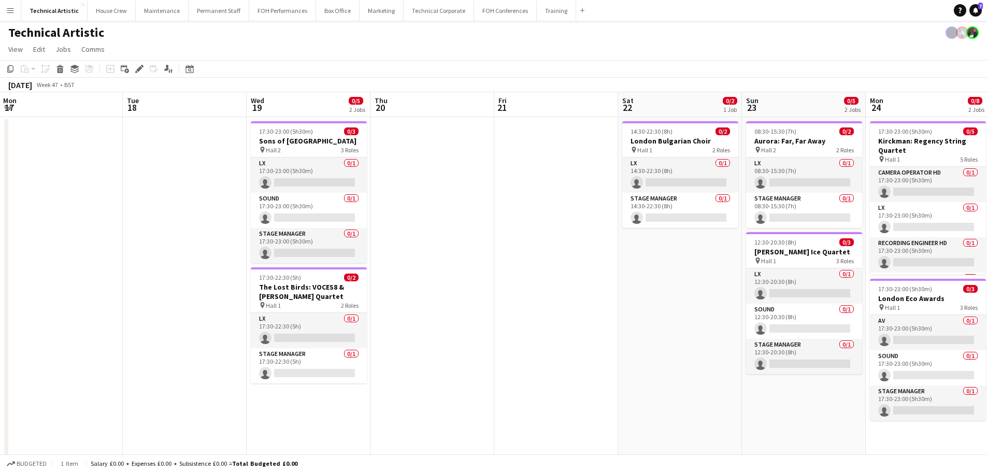
drag, startPoint x: 493, startPoint y: 225, endPoint x: 570, endPoint y: 210, distance: 78.1
click at [570, 210] on app-calendar-viewport "Sat 15 2/3 1 Job Sun 16 3/9 3 Jobs Mon 17 Tue 18 Wed 19 0/5 2 Jobs Thu 20 Fri 2…" at bounding box center [493, 388] width 987 height 593
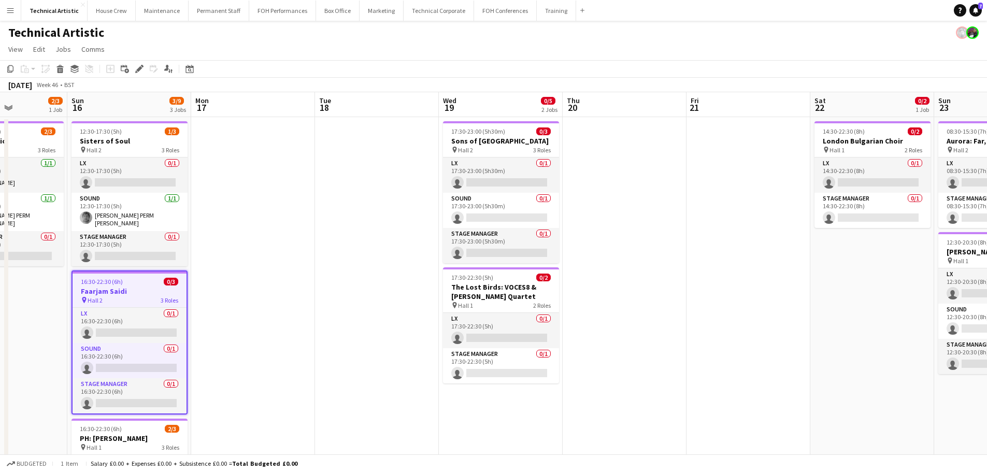
scroll to position [0, 306]
drag, startPoint x: 144, startPoint y: 195, endPoint x: 334, endPoint y: 161, distance: 193.3
click at [334, 161] on app-calendar-viewport "Thu 13 Fri 14 Sat 15 2/3 1 Job Sun 16 3/9 3 Jobs Mon 17 Tue 18 Wed 19 0/5 2 Job…" at bounding box center [493, 388] width 987 height 593
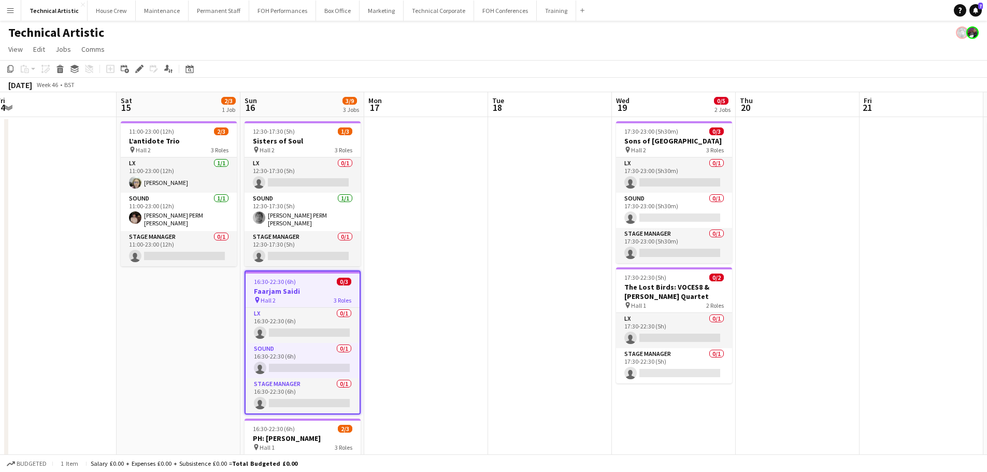
drag, startPoint x: 249, startPoint y: 252, endPoint x: 421, endPoint y: 246, distance: 172.6
click at [421, 246] on app-calendar-viewport "Wed 12 Thu 13 Fri 14 Sat 15 2/3 1 Job Sun 16 3/9 3 Jobs Mon 17 Tue 18 Wed 19 0/…" at bounding box center [493, 388] width 987 height 593
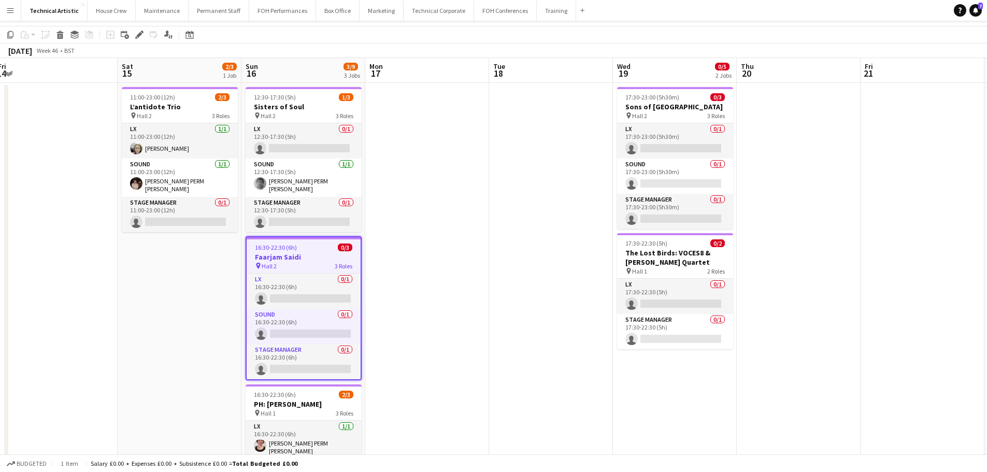
scroll to position [0, 0]
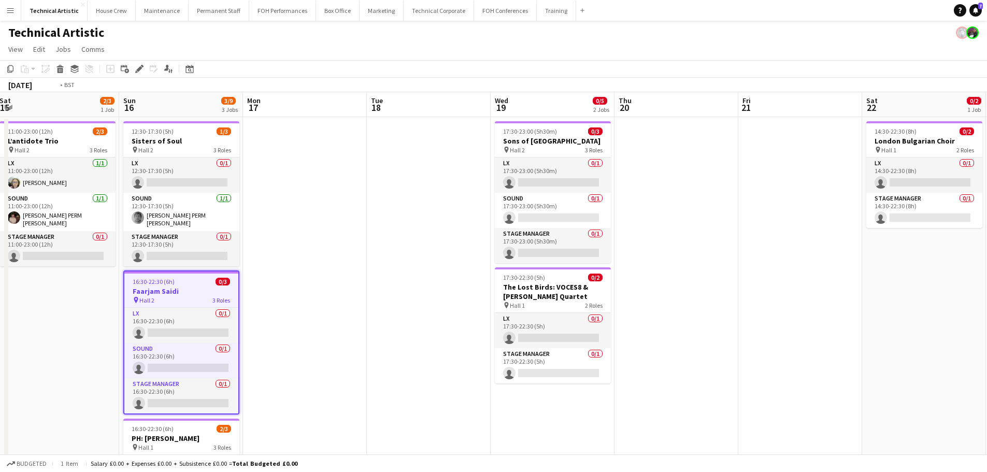
drag, startPoint x: 456, startPoint y: 343, endPoint x: 79, endPoint y: 370, distance: 377.7
click at [80, 371] on app-calendar-viewport "Wed 12 Thu 13 Fri 14 Sat 15 2/3 1 Job Sun 16 3/9 3 Jobs Mon 17 Tue 18 Wed 19 0/…" at bounding box center [493, 388] width 987 height 593
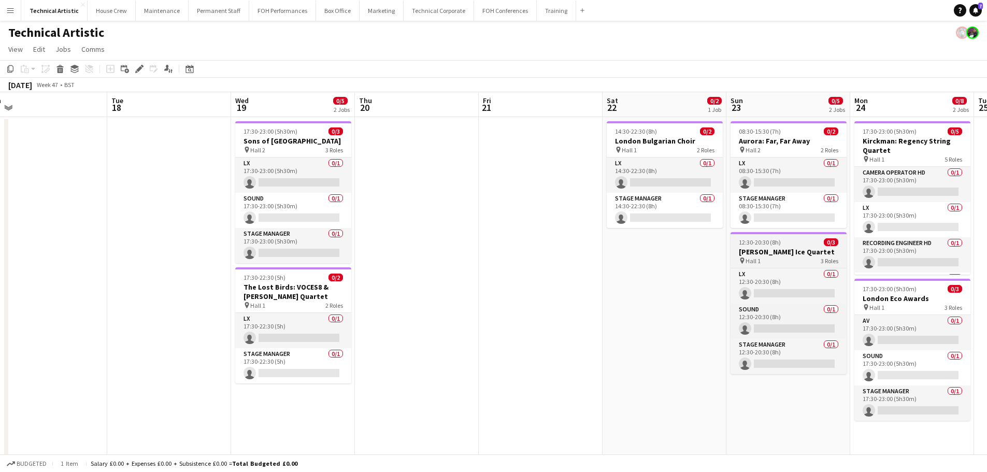
click at [757, 249] on h3 "Terje Isungset Ice Quartet" at bounding box center [789, 251] width 116 height 9
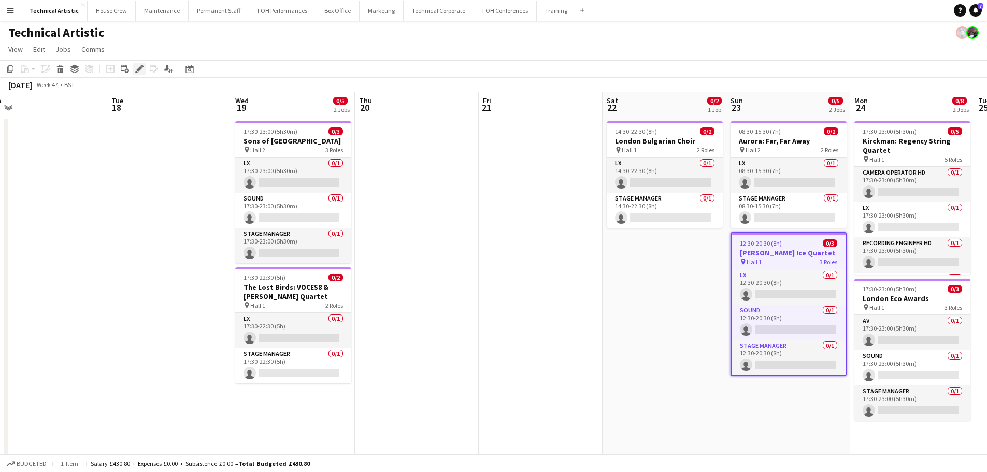
click at [138, 72] on icon at bounding box center [139, 69] width 6 height 6
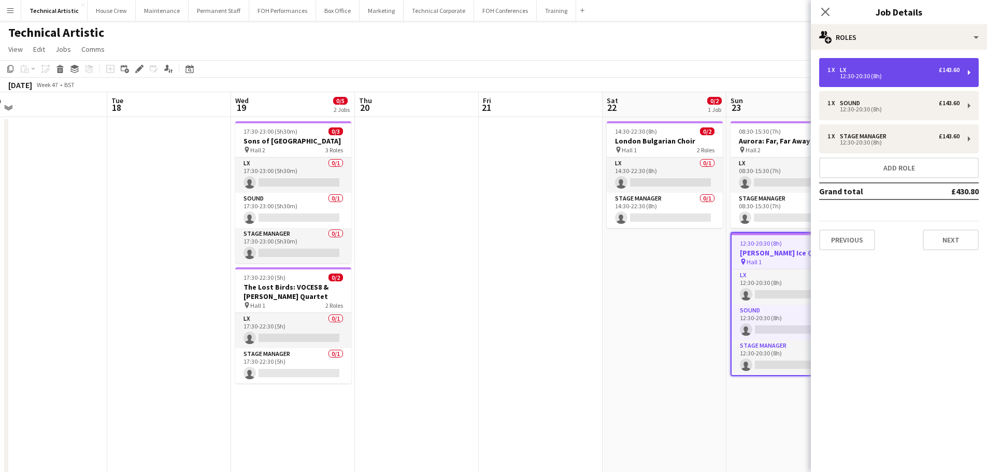
click at [904, 62] on div "1 x LX £143.60 12:30-20:30 (8h)" at bounding box center [899, 72] width 160 height 29
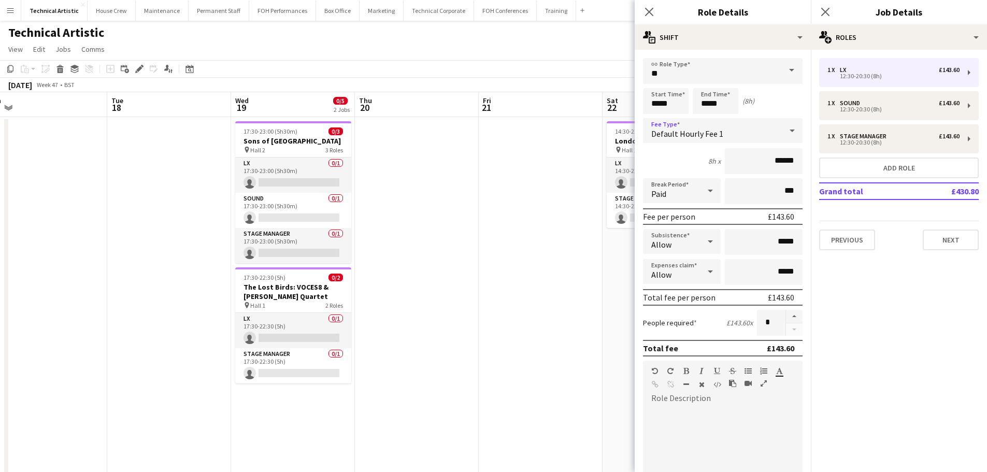
click at [738, 141] on div "Default Hourly Fee 1" at bounding box center [712, 130] width 139 height 25
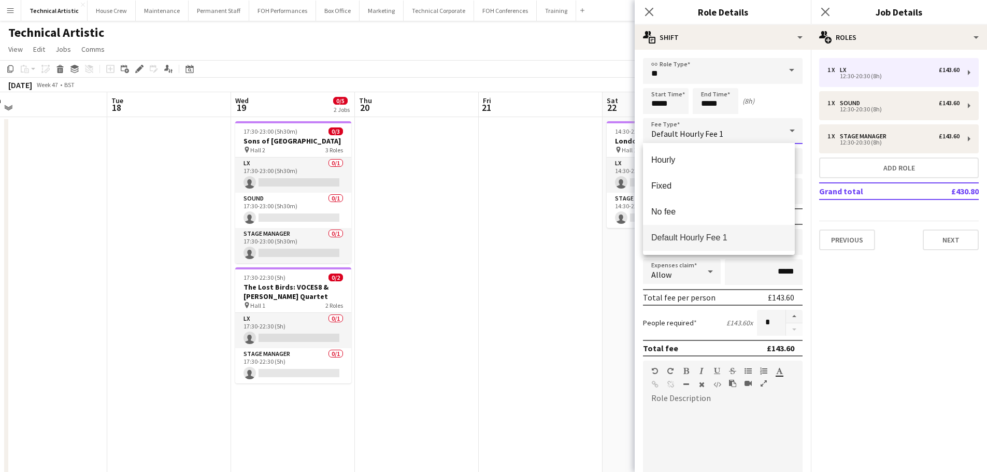
click at [736, 137] on div at bounding box center [493, 236] width 987 height 472
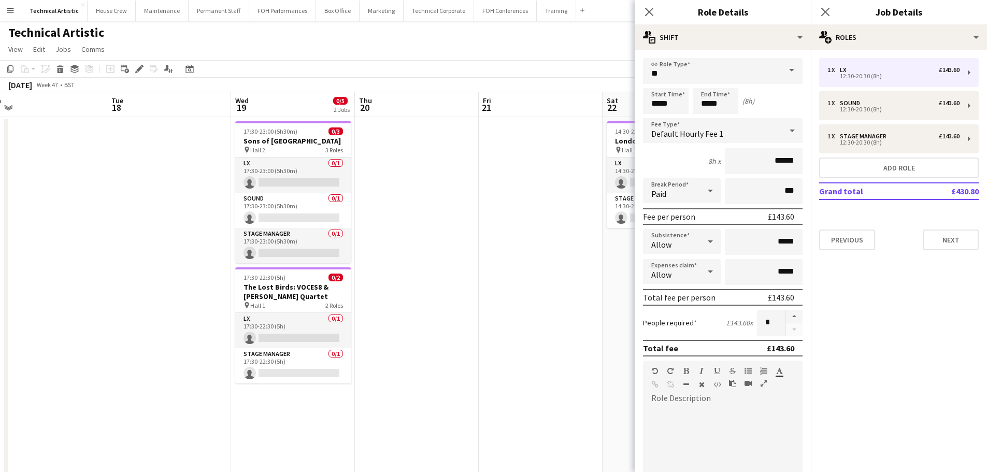
click at [736, 137] on div "Default Hourly Fee 1" at bounding box center [712, 130] width 139 height 25
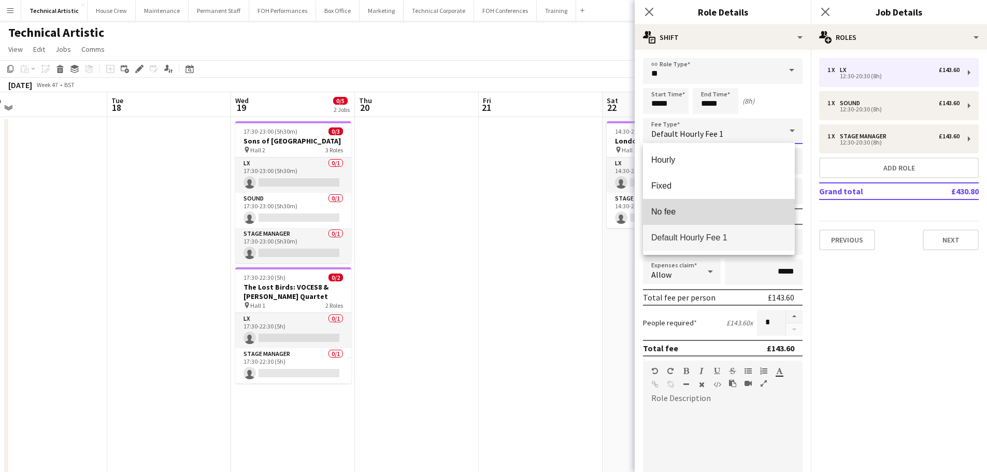
click at [673, 220] on mat-option "No fee" at bounding box center [719, 212] width 152 height 26
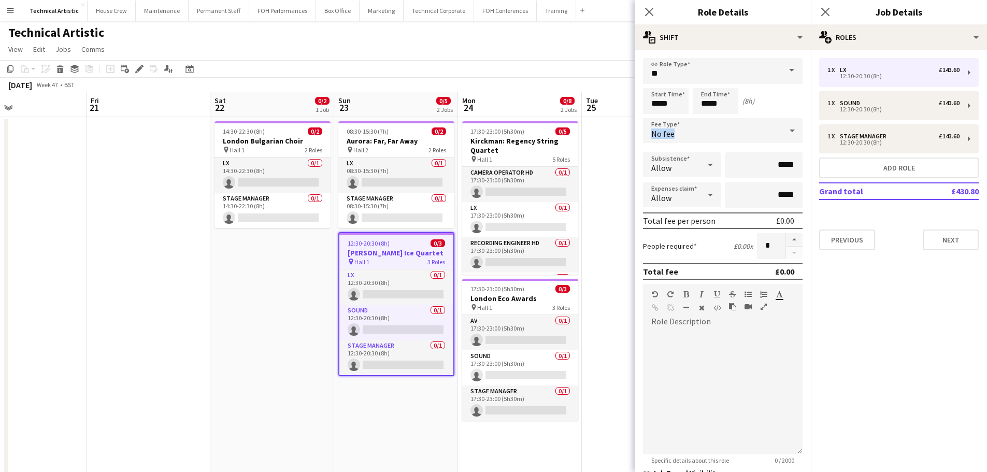
scroll to position [0, 394]
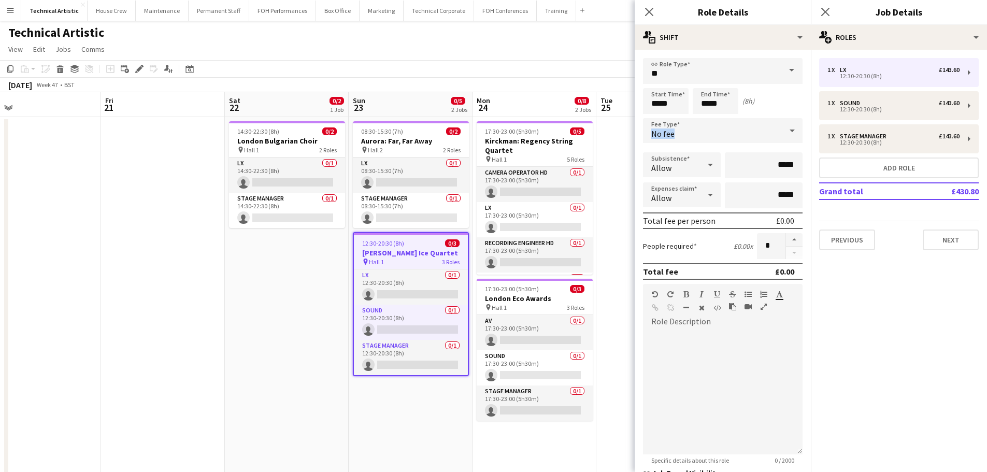
drag, startPoint x: 348, startPoint y: 311, endPoint x: 183, endPoint y: 289, distance: 165.7
click at [183, 289] on app-calendar-viewport "Mon 17 Tue 18 Wed 19 0/5 2 Jobs Thu 20 Fri 21 Sat 22 0/2 1 Job Sun 23 0/5 2 Job…" at bounding box center [493, 388] width 987 height 593
click at [409, 297] on app-card-role "LX 0/1 12:30-20:30 (8h) single-neutral-actions" at bounding box center [411, 286] width 114 height 35
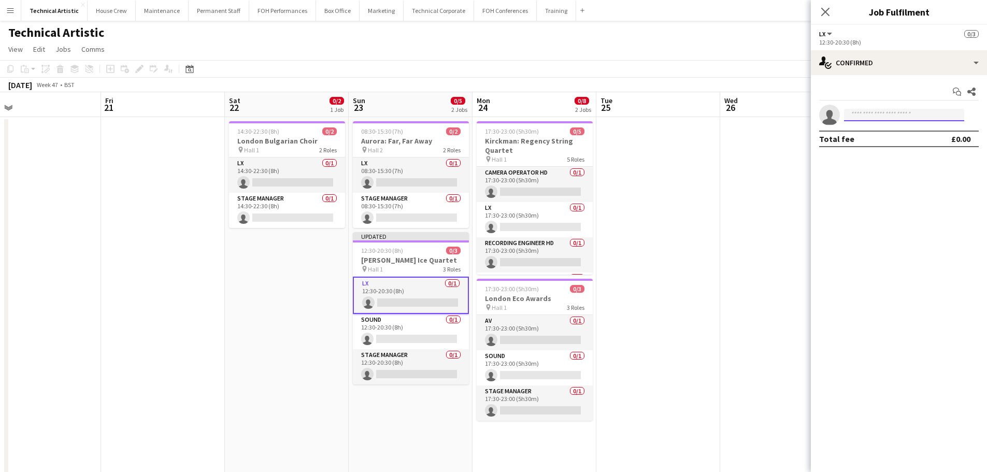
click at [900, 115] on input at bounding box center [904, 115] width 120 height 12
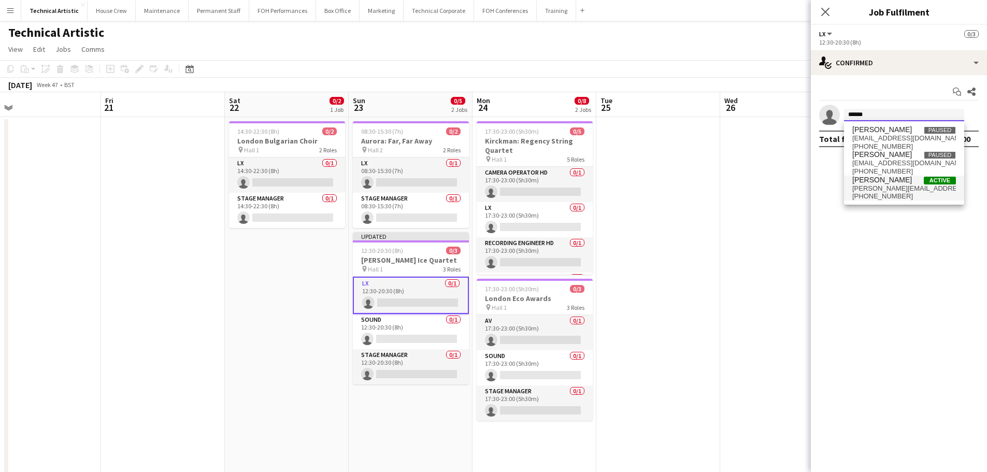
type input "******"
click at [903, 177] on span "[PERSON_NAME]" at bounding box center [882, 180] width 60 height 9
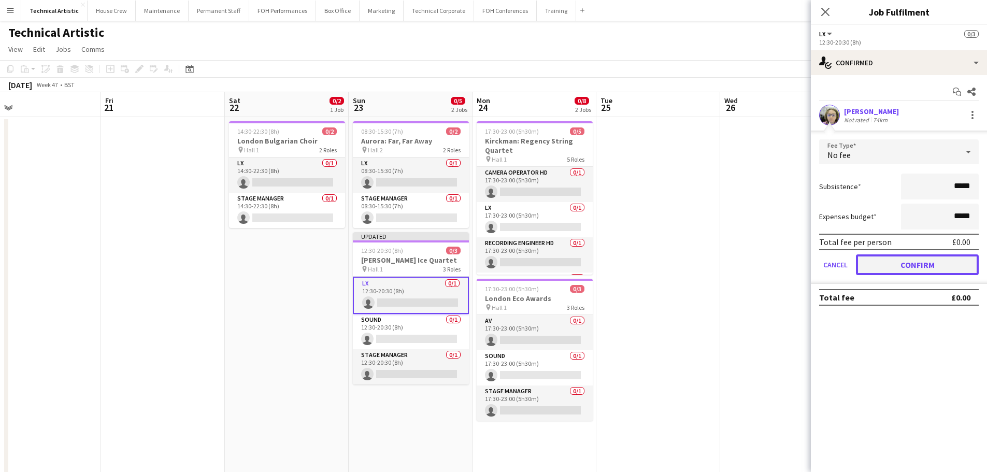
click at [896, 266] on button "Confirm" at bounding box center [917, 264] width 123 height 21
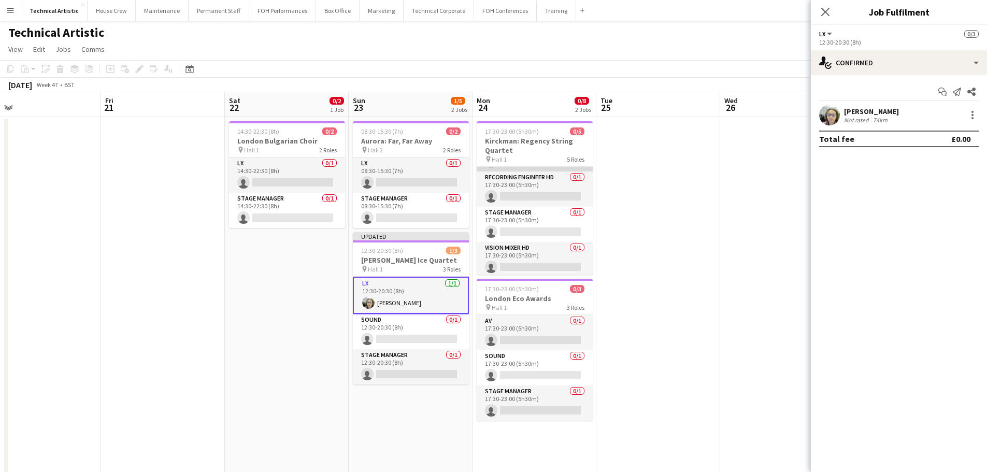
scroll to position [68, 0]
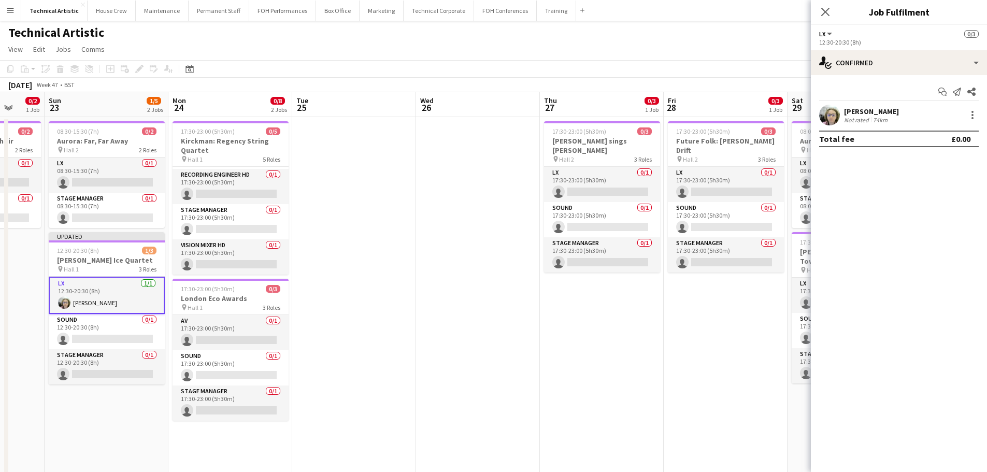
drag, startPoint x: 594, startPoint y: 236, endPoint x: 251, endPoint y: 144, distance: 355.3
click at [248, 189] on app-calendar-viewport "Thu 20 Fri 21 Sat 22 0/2 1 Job Sun 23 1/5 2 Jobs Mon 24 0/8 2 Jobs Tue 25 Wed 2…" at bounding box center [493, 388] width 987 height 593
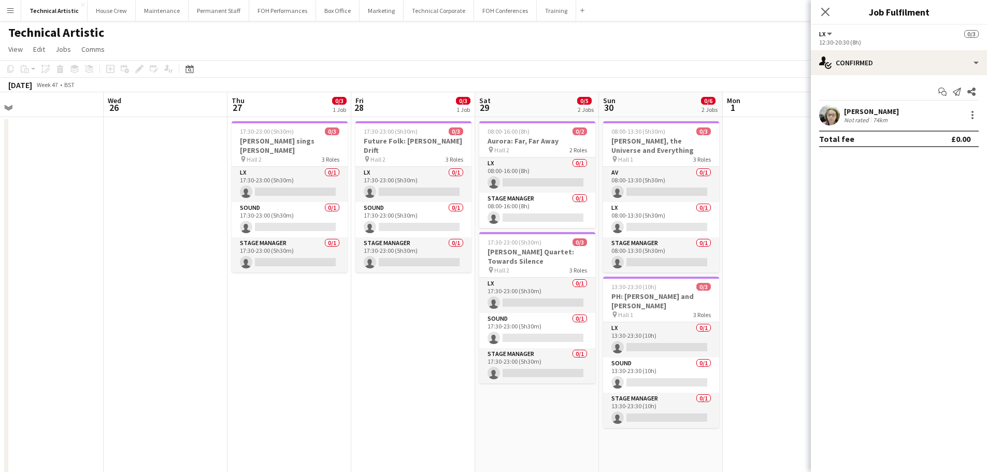
scroll to position [0, 337]
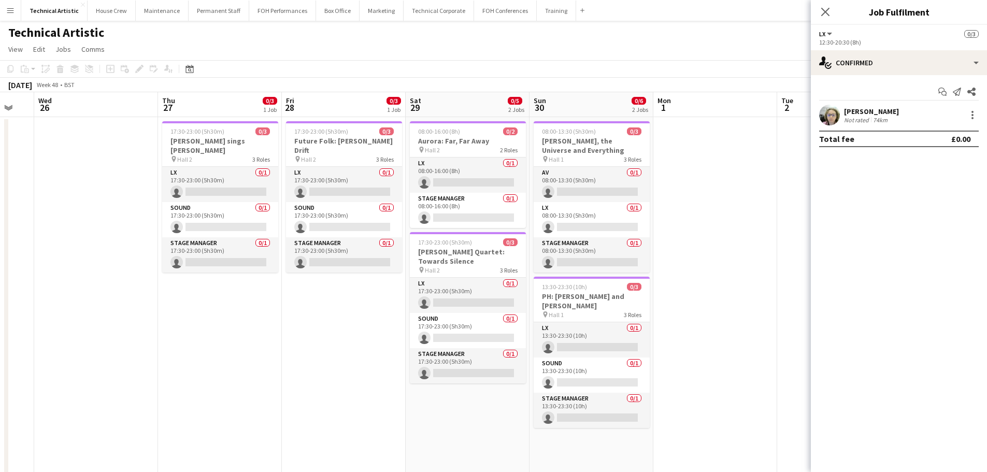
drag, startPoint x: 366, startPoint y: 269, endPoint x: 51, endPoint y: 245, distance: 316.4
click at [51, 245] on app-calendar-viewport "Sun 23 1/5 2 Jobs Mon 24 0/8 2 Jobs Tue 25 Wed 26 Thu 27 0/3 1 Job Fri 28 0/3 1…" at bounding box center [493, 388] width 987 height 593
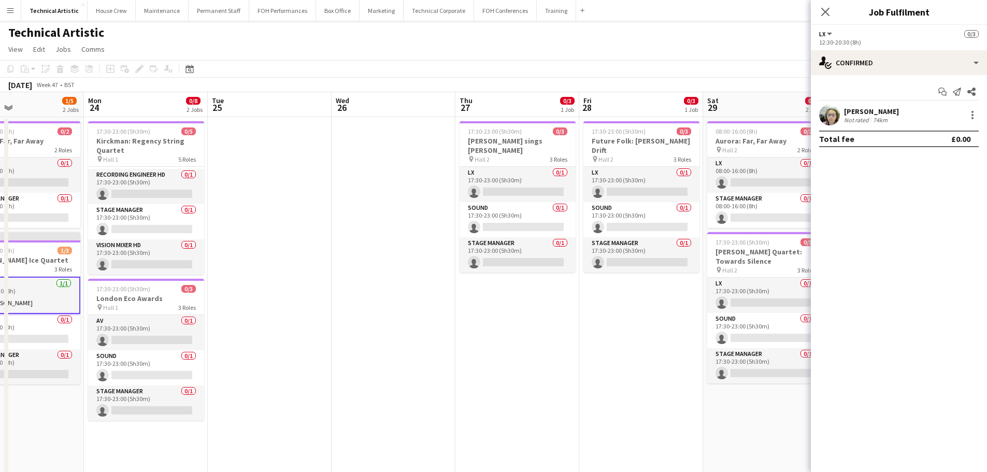
drag, startPoint x: 173, startPoint y: 282, endPoint x: 594, endPoint y: 253, distance: 422.3
click at [594, 253] on app-calendar-viewport "Fri 21 Sat 22 0/2 1 Job Sun 23 1/5 2 Jobs Mon 24 0/8 2 Jobs Tue 25 Wed 26 Thu 2…" at bounding box center [493, 388] width 987 height 593
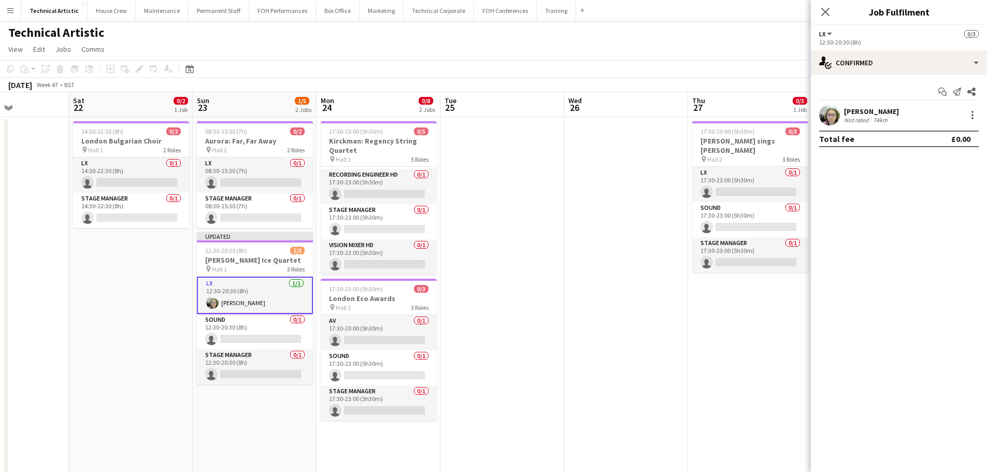
drag, startPoint x: 412, startPoint y: 277, endPoint x: 769, endPoint y: 240, distance: 358.4
click at [769, 240] on app-calendar-viewport "Wed 19 0/5 2 Jobs Thu 20 Fri 21 Sat 22 0/2 1 Job Sun 23 1/5 2 Jobs Mon 24 0/8 2…" at bounding box center [493, 388] width 987 height 593
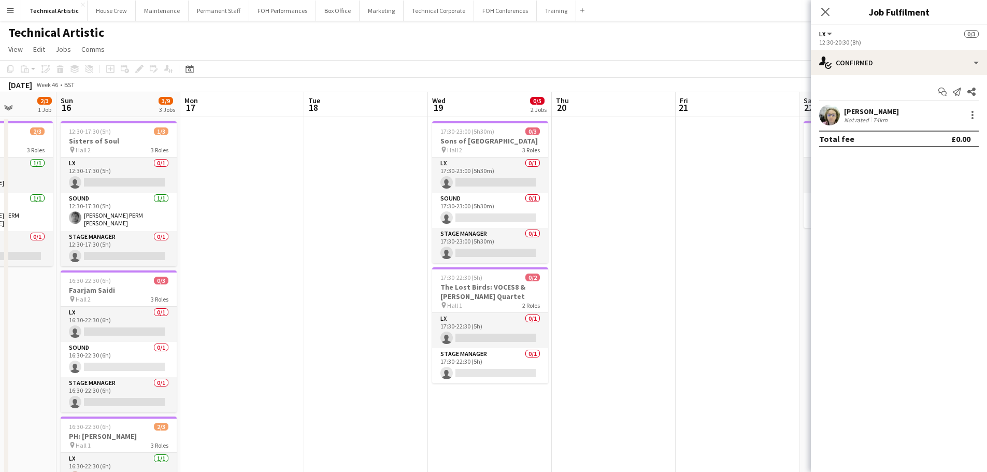
drag, startPoint x: 304, startPoint y: 283, endPoint x: 703, endPoint y: 241, distance: 400.6
click at [703, 241] on app-calendar-viewport "Thu 13 Fri 14 Sat 15 2/3 1 Job Sun 16 3/9 3 Jobs Mon 17 Tue 18 Wed 19 0/5 2 Job…" at bounding box center [493, 388] width 987 height 593
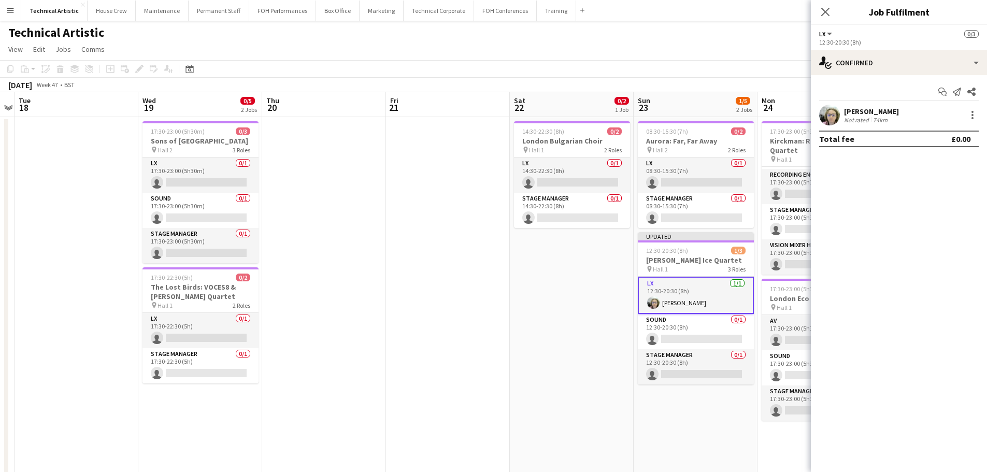
drag, startPoint x: 416, startPoint y: 199, endPoint x: 215, endPoint y: 179, distance: 202.6
click at [4, 181] on div "Sat 15 2/3 1 Job Sun 16 3/9 3 Jobs Mon 17 Tue 18 Wed 19 0/5 2 Jobs Thu 20 Fri 2…" at bounding box center [493, 388] width 987 height 593
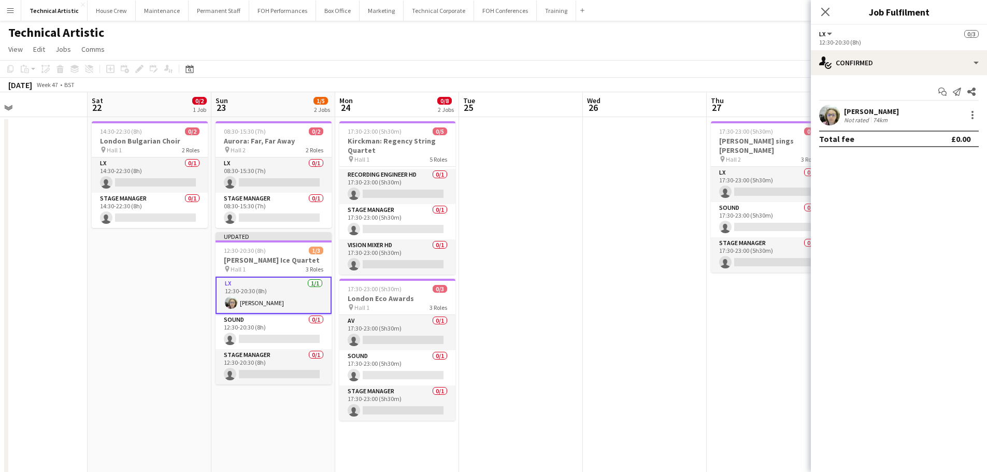
drag, startPoint x: 57, startPoint y: 185, endPoint x: 50, endPoint y: 185, distance: 6.7
click at [50, 185] on app-calendar-viewport "Tue 18 Wed 19 0/5 2 Jobs Thu 20 Fri 21 Sat 22 0/2 1 Job Sun 23 1/5 2 Jobs Mon 2…" at bounding box center [493, 388] width 987 height 593
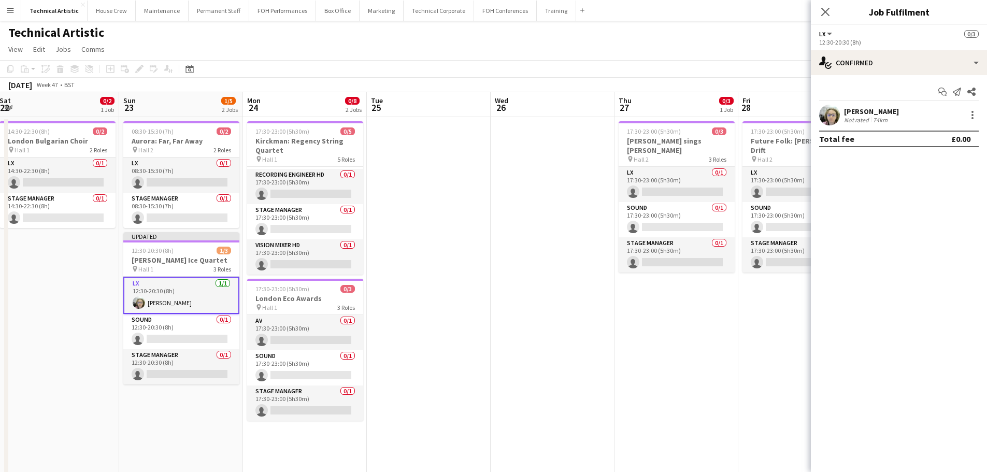
scroll to position [0, 328]
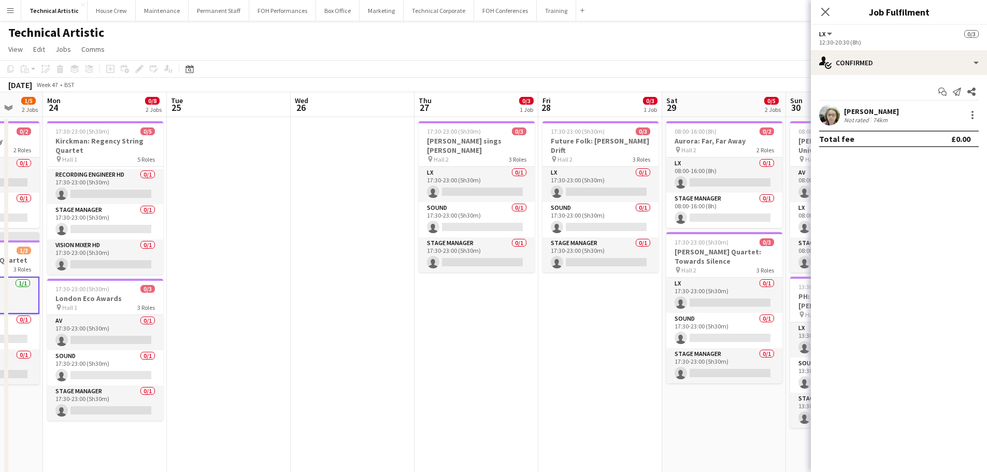
drag, startPoint x: 597, startPoint y: 280, endPoint x: 312, endPoint y: 252, distance: 285.8
click at [312, 252] on app-calendar-viewport "Fri 21 Sat 22 0/2 1 Job Sun 23 1/5 2 Jobs Mon 24 0/8 2 Jobs Tue 25 Wed 26 Thu 2…" at bounding box center [493, 388] width 987 height 593
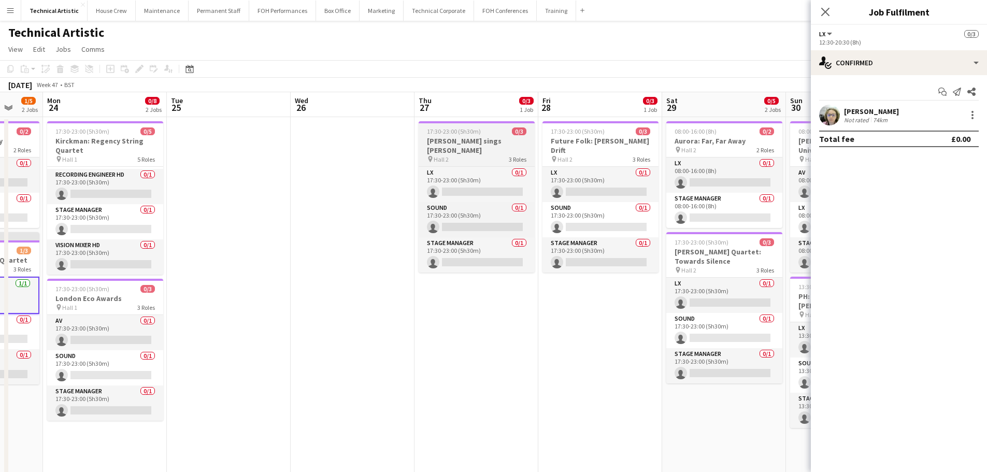
click at [479, 142] on h3 "Ian Shaw sings Stephen Sondheim" at bounding box center [477, 145] width 116 height 19
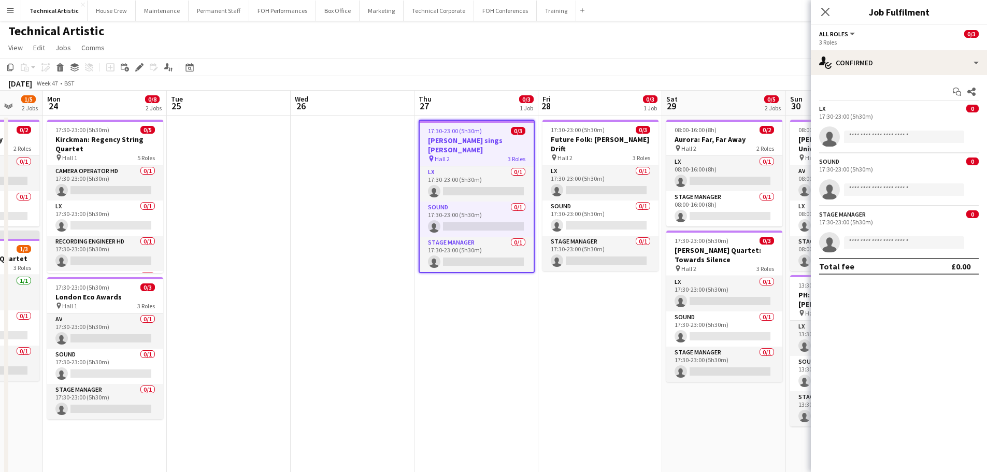
scroll to position [0, 0]
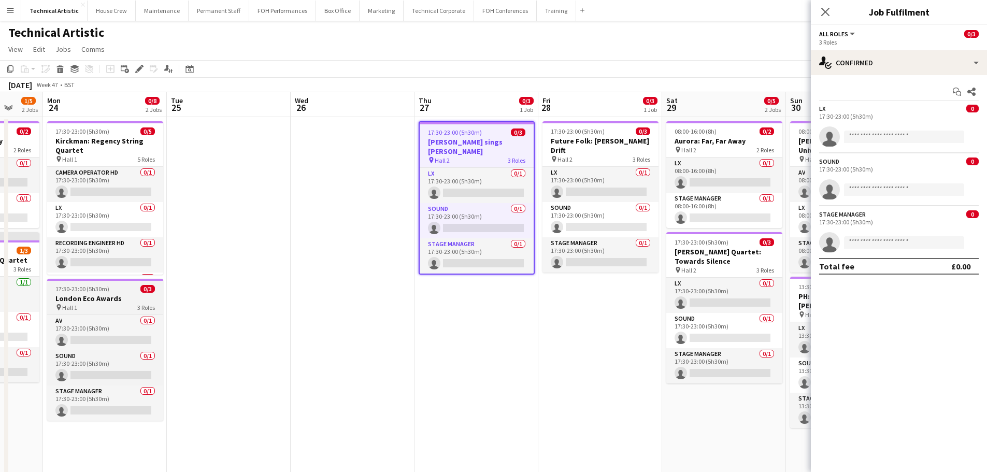
click at [105, 303] on h3 "London Eco Awards" at bounding box center [105, 298] width 116 height 9
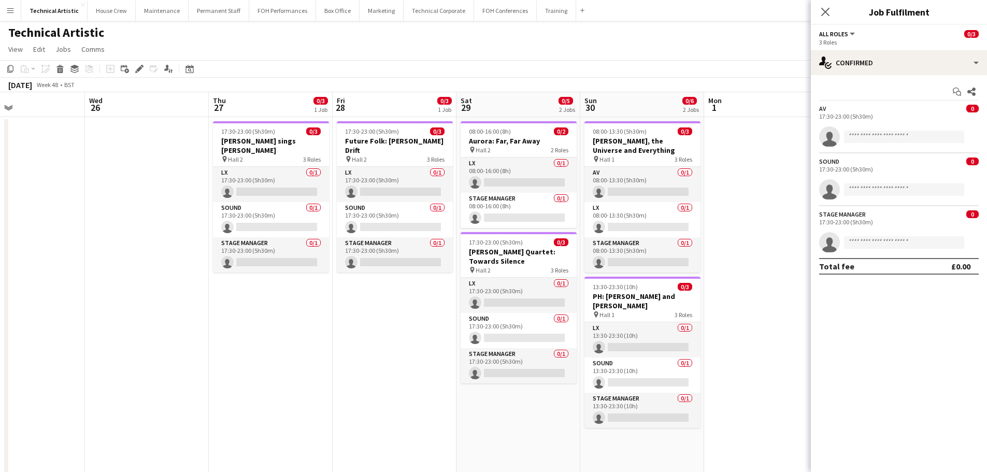
scroll to position [0, 292]
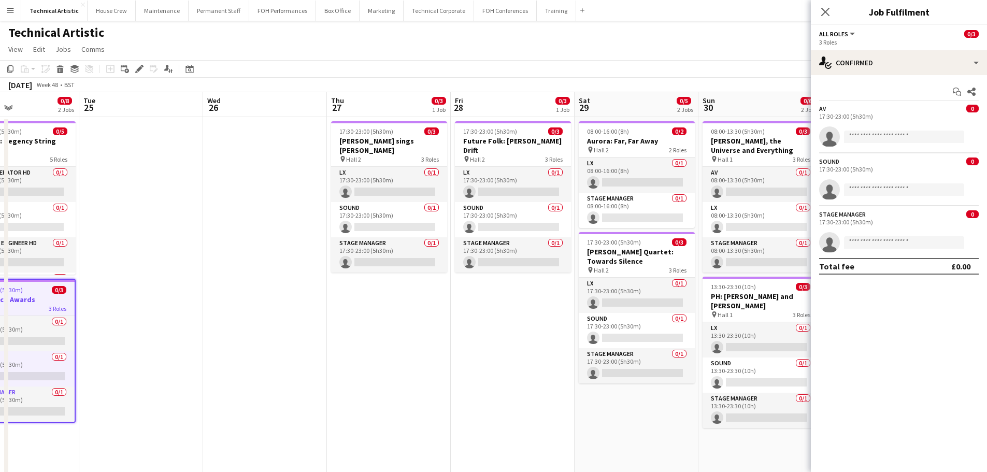
drag, startPoint x: 475, startPoint y: 355, endPoint x: 409, endPoint y: 351, distance: 65.4
click at [409, 351] on app-calendar-viewport "Sat 22 0/2 1 Job Sun 23 1/5 2 Jobs Mon 24 0/8 2 Jobs Tue 25 Wed 26 Thu 27 0/3 1…" at bounding box center [493, 388] width 987 height 593
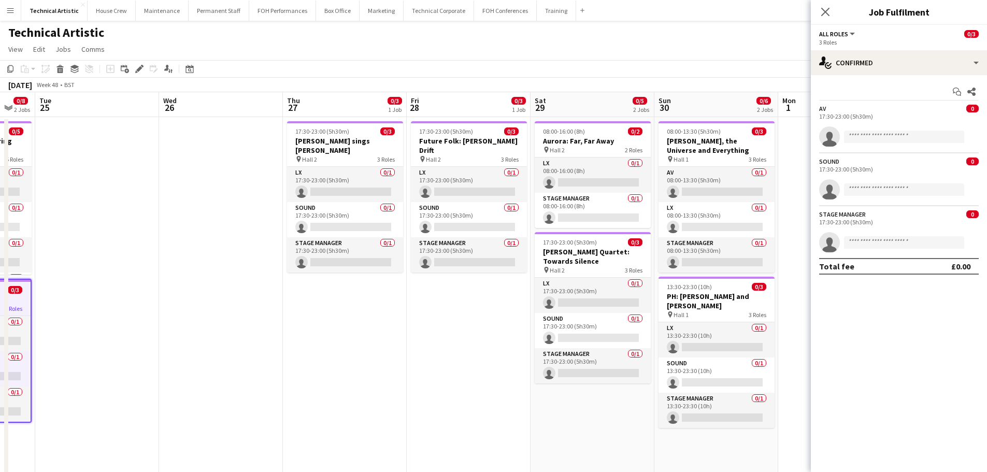
scroll to position [0, 340]
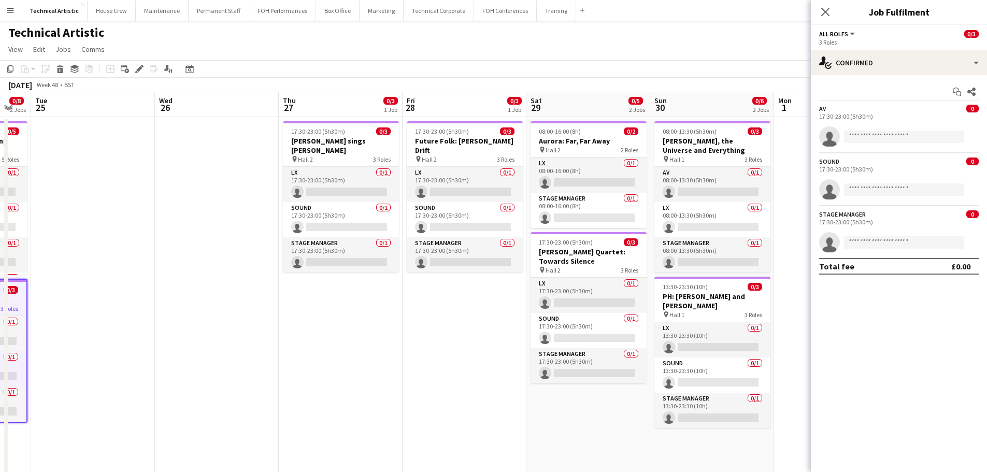
drag, startPoint x: 476, startPoint y: 297, endPoint x: 443, endPoint y: 297, distance: 32.6
click at [443, 297] on app-calendar-viewport "Sat 22 0/2 1 Job Sun 23 1/5 2 Jobs Mon 24 0/8 2 Jobs Tue 25 Wed 26 Thu 27 0/3 1…" at bounding box center [493, 388] width 987 height 593
click at [455, 206] on app-card-role "Sound 0/1 17:30-23:00 (5h30m) single-neutral-actions" at bounding box center [465, 219] width 116 height 35
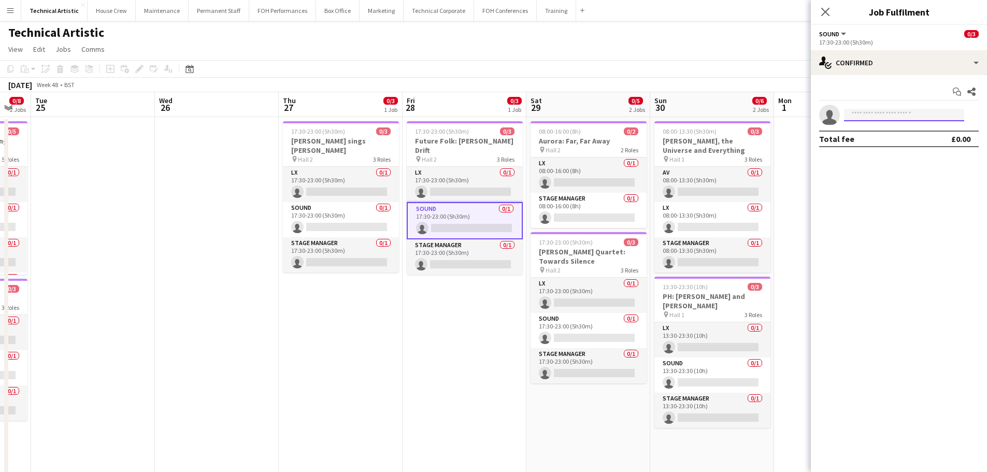
click at [879, 113] on input at bounding box center [904, 115] width 120 height 12
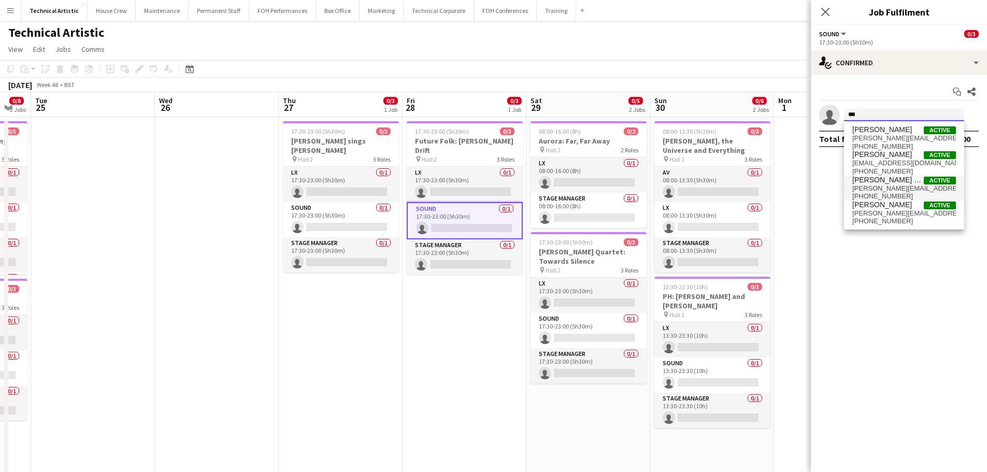
type input "***"
click at [888, 184] on span "tom.alston@kingsplace.co.uk" at bounding box center [904, 188] width 104 height 8
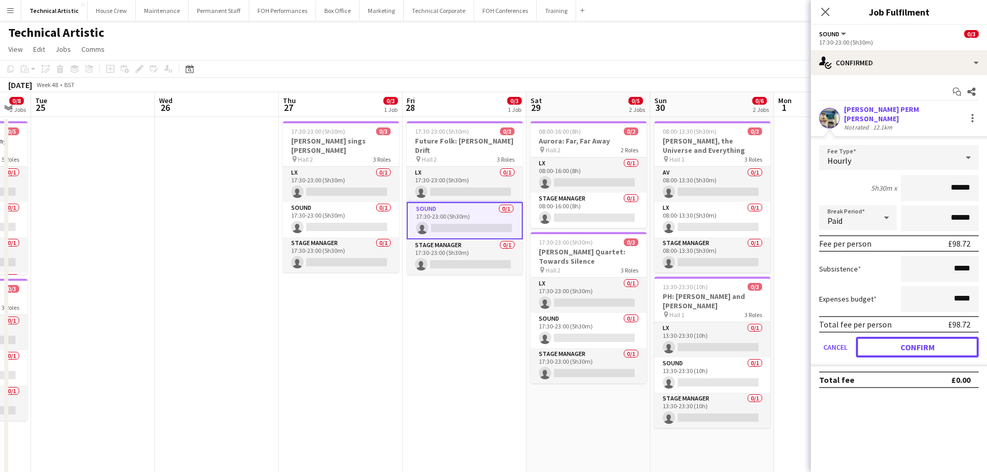
click at [900, 346] on button "Confirm" at bounding box center [917, 347] width 123 height 21
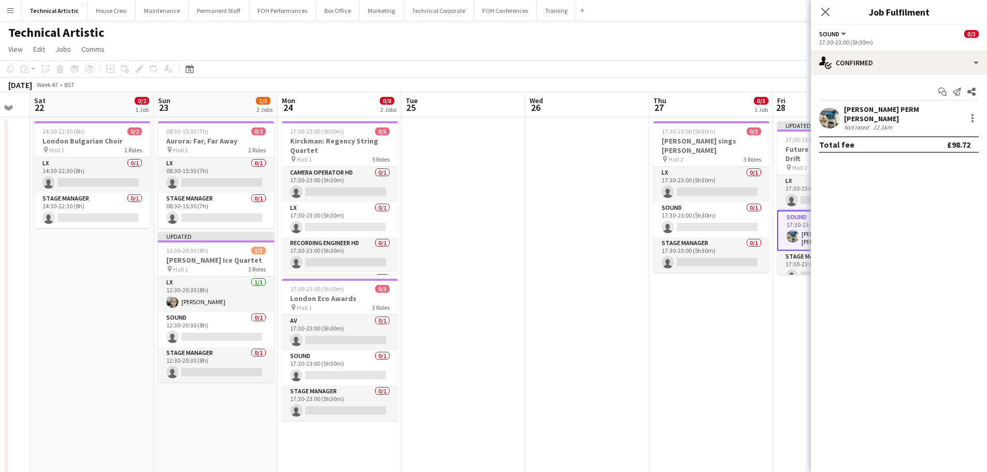
scroll to position [0, 216]
drag, startPoint x: 153, startPoint y: 298, endPoint x: 526, endPoint y: 282, distance: 372.9
click at [526, 282] on app-calendar-viewport "Thu 20 Fri 21 Sat 22 0/2 1 Job Sun 23 1/5 2 Jobs Mon 24 0/8 2 Jobs Tue 25 Wed 2…" at bounding box center [493, 388] width 987 height 593
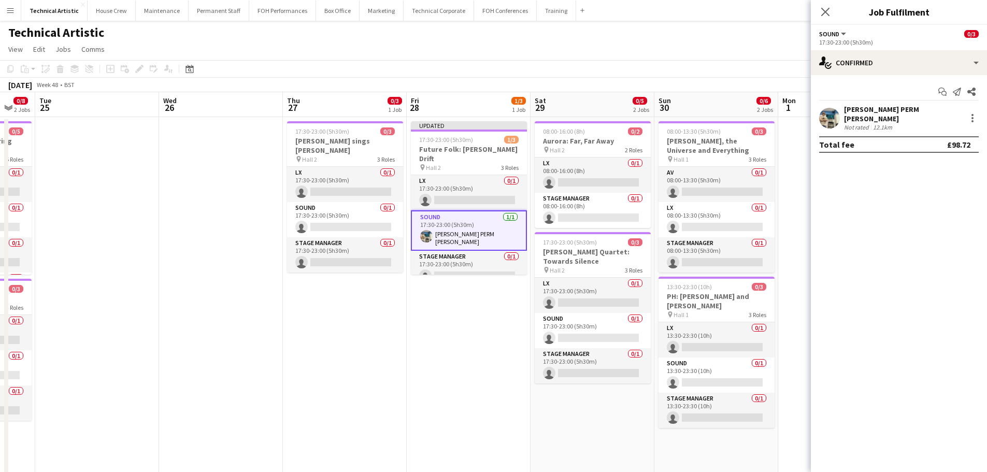
drag, startPoint x: 550, startPoint y: 333, endPoint x: 184, endPoint y: 305, distance: 366.8
click at [184, 305] on app-calendar-viewport "Sat 22 0/2 1 Job Sun 23 1/5 2 Jobs Mon 24 0/8 2 Jobs Tue 25 Wed 26 Thu 27 0/3 1…" at bounding box center [493, 388] width 987 height 593
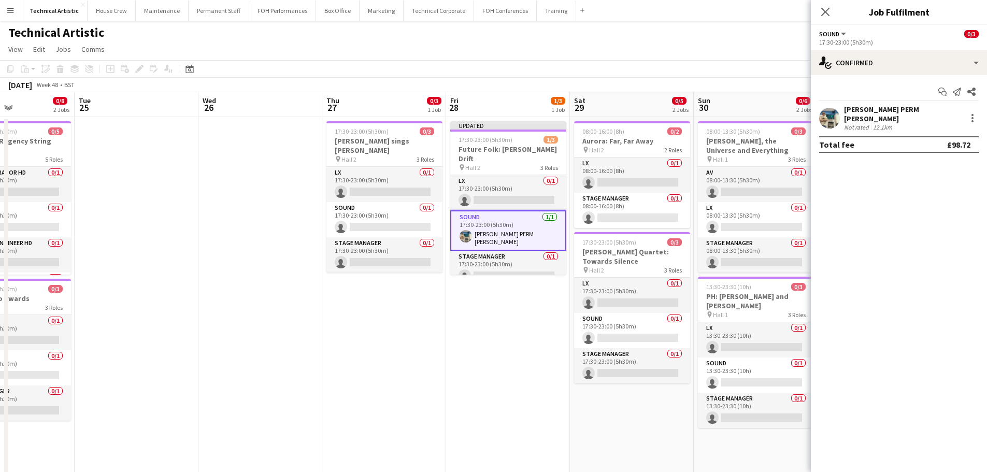
drag, startPoint x: 409, startPoint y: 320, endPoint x: 324, endPoint y: 314, distance: 85.1
click at [324, 314] on app-calendar-viewport "Sat 22 0/2 1 Job Sun 23 1/5 2 Jobs Mon 24 0/8 2 Jobs Tue 25 Wed 26 Thu 27 0/3 1…" at bounding box center [493, 388] width 987 height 593
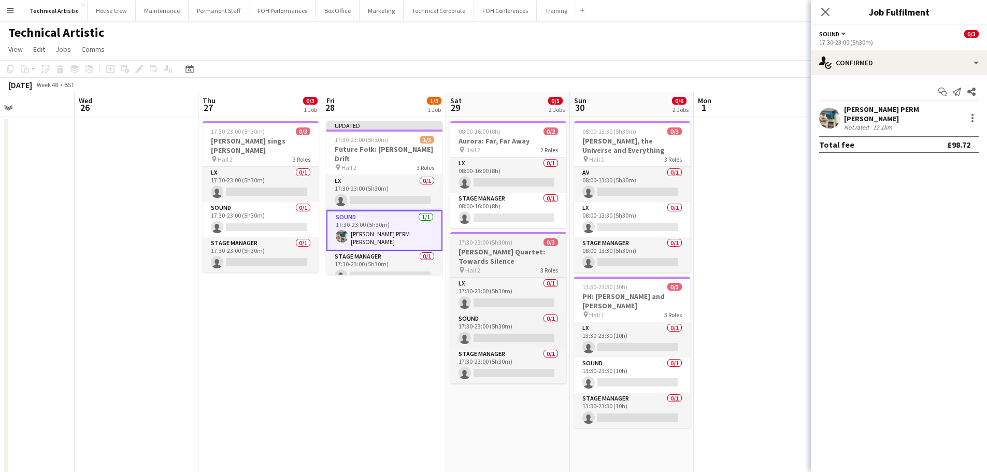
scroll to position [0, 297]
click at [487, 250] on h3 "Solem Quartet: Towards Silence" at bounding box center [508, 256] width 116 height 19
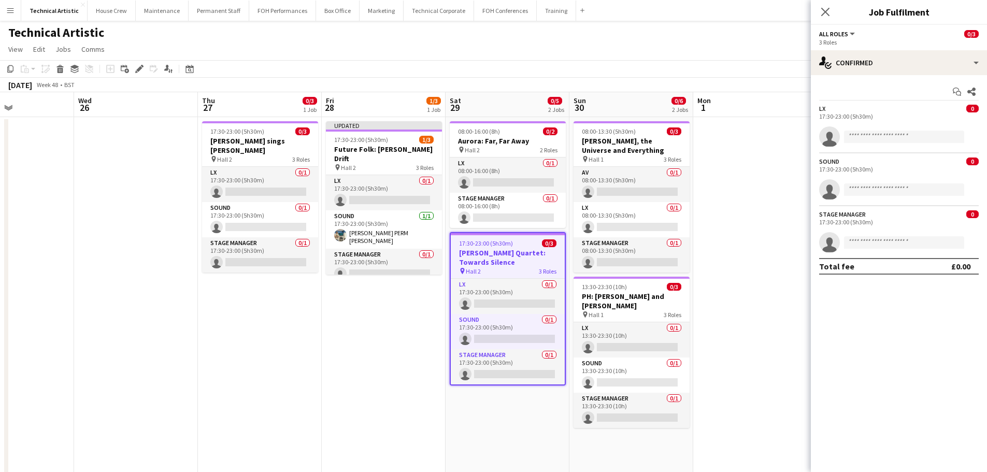
click at [478, 262] on h3 "Solem Quartet: Towards Silence" at bounding box center [508, 257] width 114 height 19
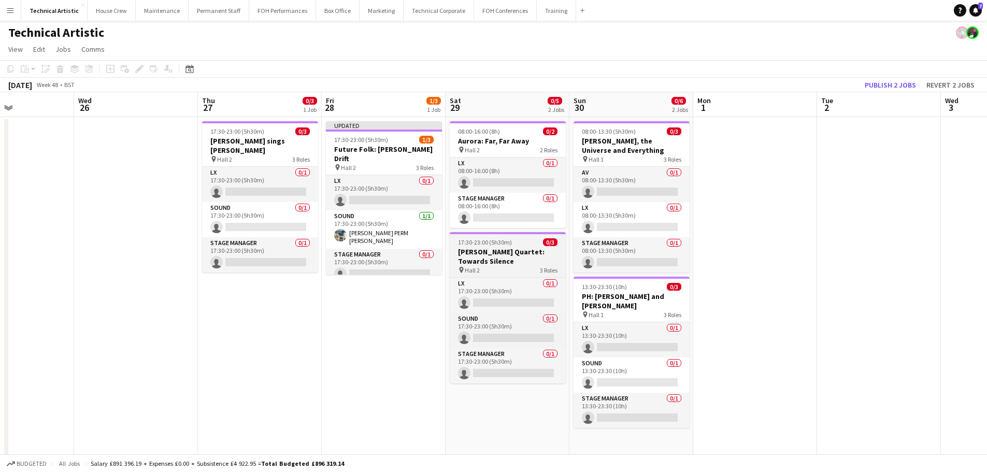
click at [468, 259] on h3 "Solem Quartet: Towards Silence" at bounding box center [508, 256] width 116 height 19
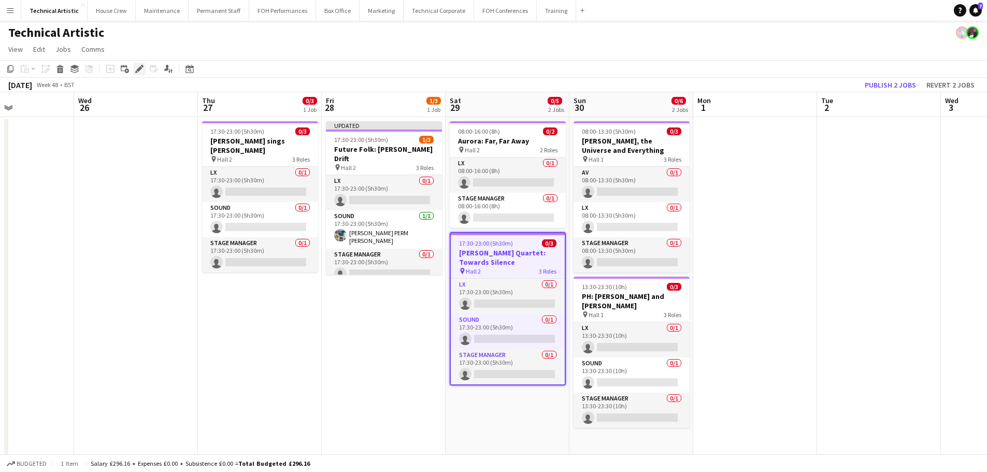
click at [138, 72] on icon at bounding box center [139, 69] width 6 height 6
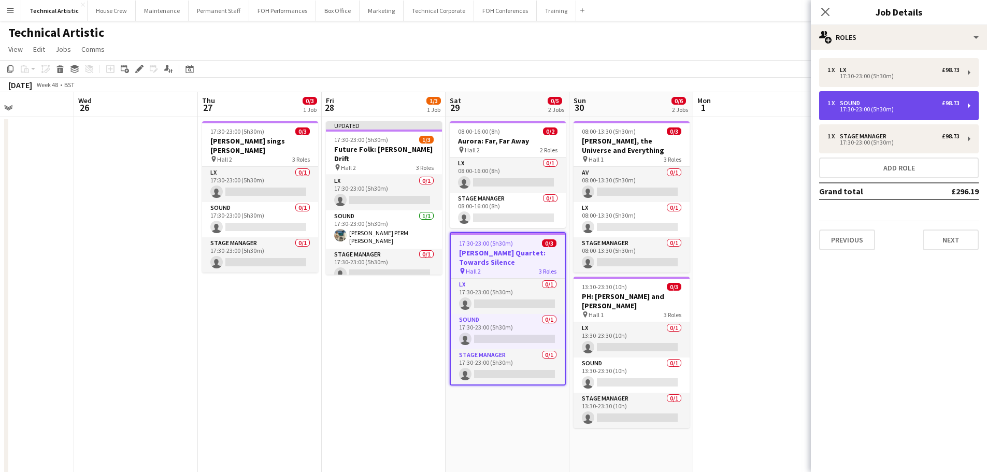
click at [907, 116] on div "1 x Sound £98.73 17:30-23:00 (5h30m)" at bounding box center [899, 105] width 160 height 29
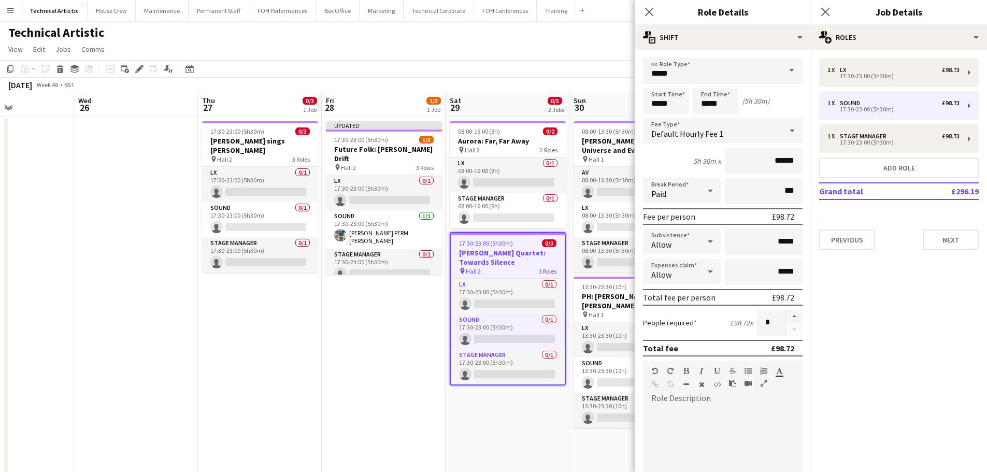
click at [707, 131] on span "Default Hourly Fee 1" at bounding box center [687, 133] width 72 height 10
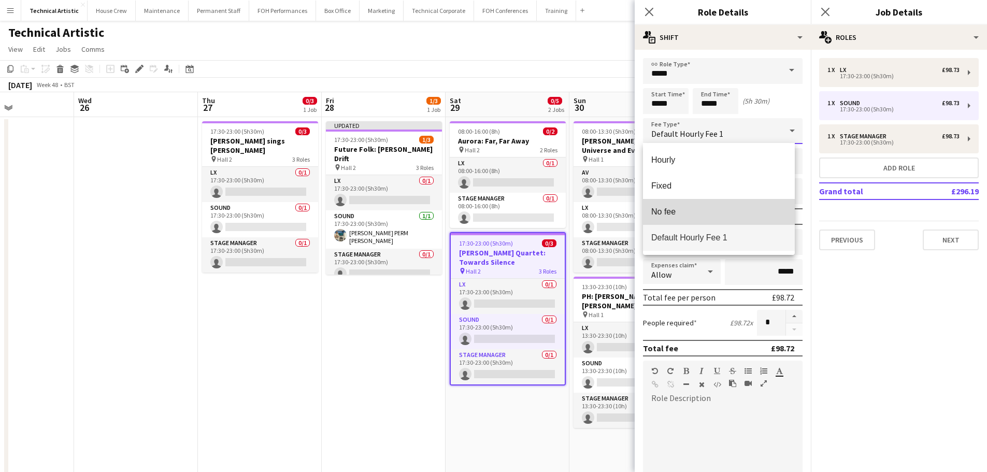
click at [703, 205] on mat-option "No fee" at bounding box center [719, 212] width 152 height 26
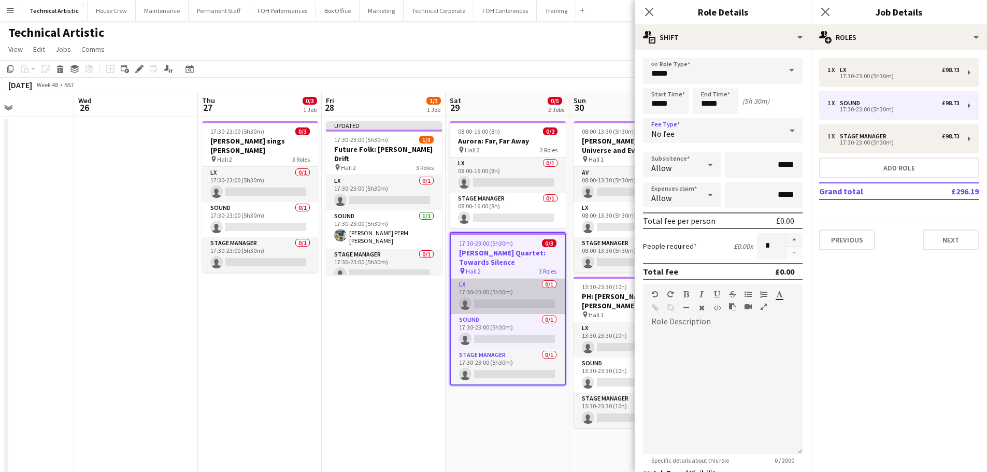
click at [518, 334] on app-card-role "Sound 0/1 17:30-23:00 (5h30m) single-neutral-actions" at bounding box center [508, 331] width 114 height 35
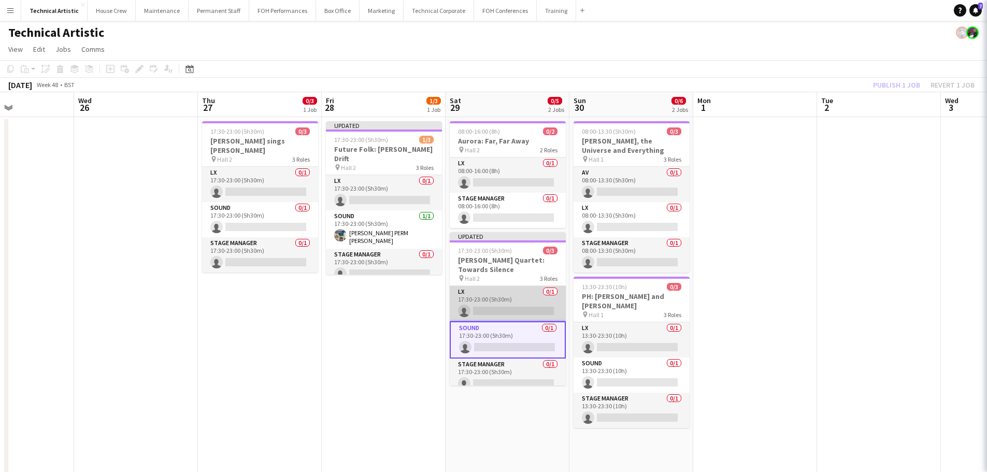
scroll to position [0, 298]
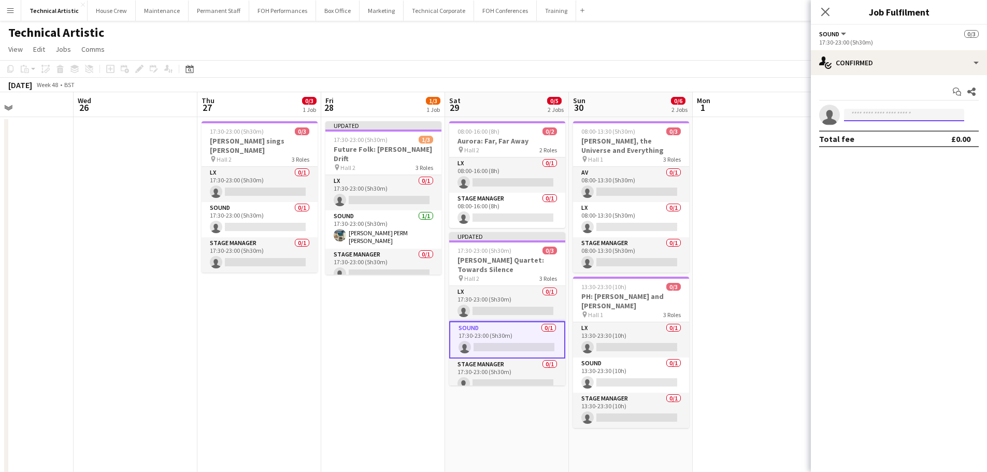
click at [865, 119] on input at bounding box center [904, 115] width 120 height 12
type input "****"
click at [874, 138] on span "[DOMAIN_NAME][EMAIL_ADDRESS][PERSON_NAME][DOMAIN_NAME]" at bounding box center [904, 138] width 104 height 8
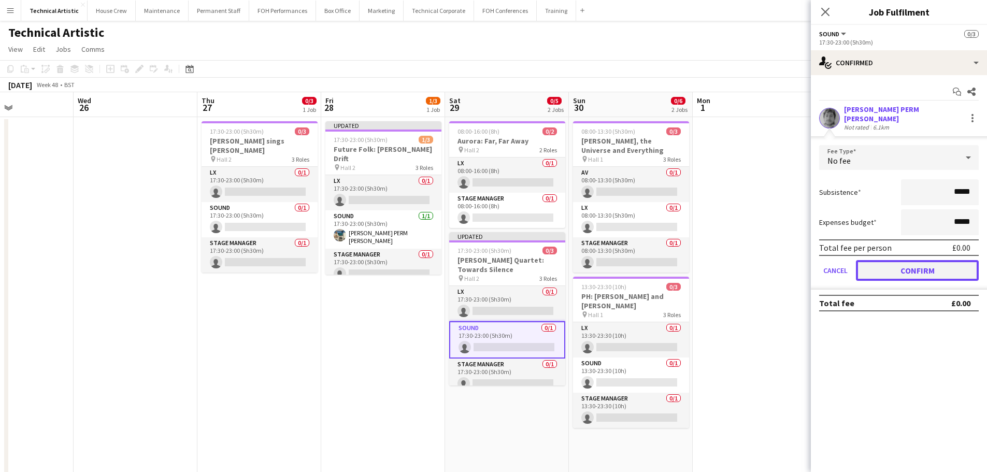
click at [892, 263] on button "Confirm" at bounding box center [917, 270] width 123 height 21
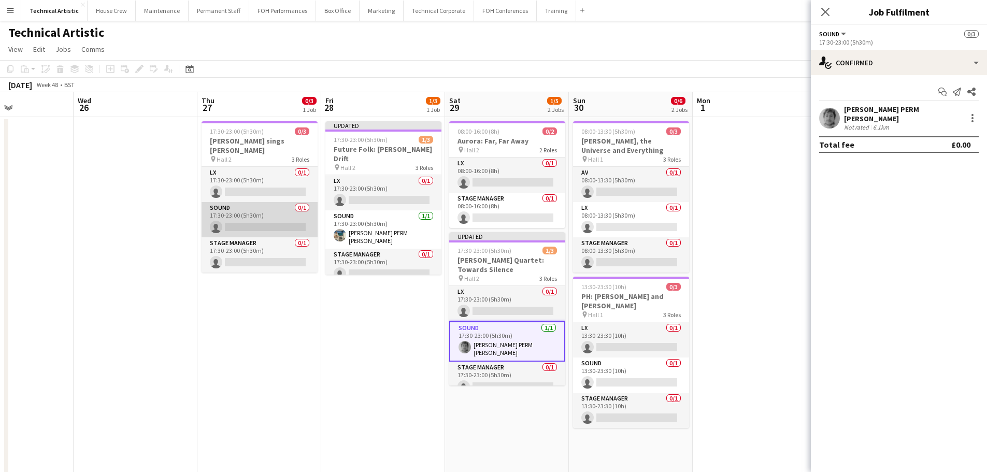
click at [227, 226] on app-card-role "Sound 0/1 17:30-23:00 (5h30m) single-neutral-actions" at bounding box center [260, 219] width 116 height 35
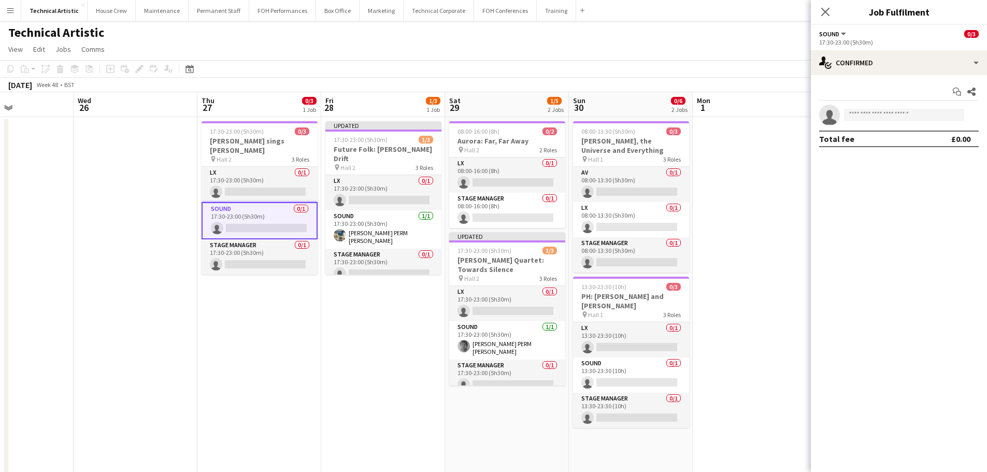
click at [276, 157] on div "pin Hall 2 3 Roles" at bounding box center [260, 159] width 116 height 8
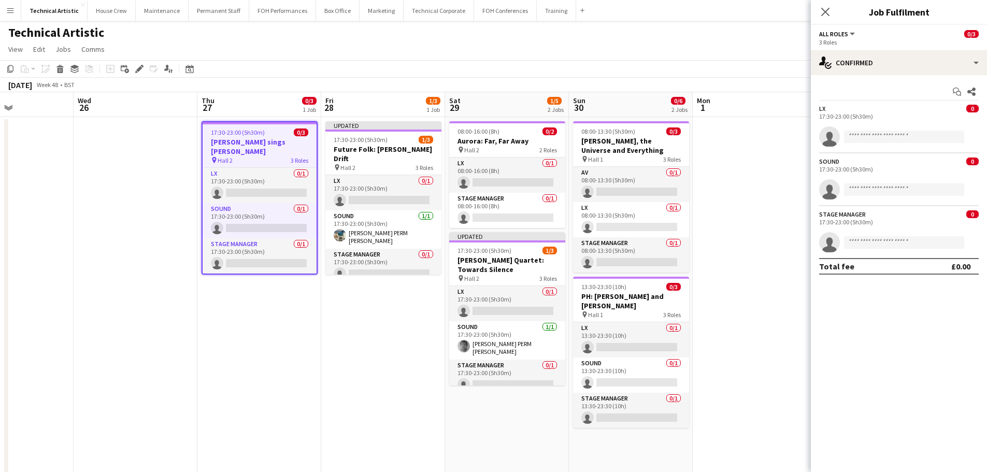
scroll to position [0, 298]
click at [138, 70] on icon at bounding box center [139, 69] width 6 height 6
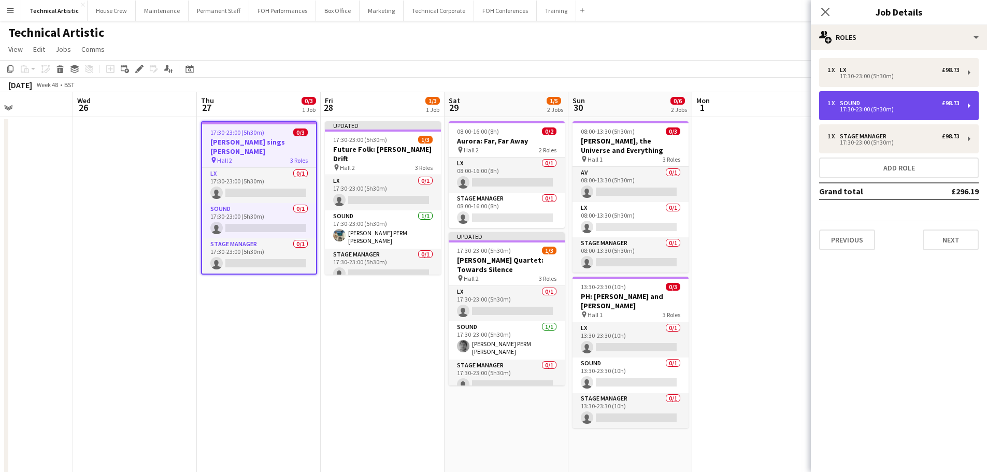
click at [842, 101] on div "Sound" at bounding box center [852, 102] width 24 height 7
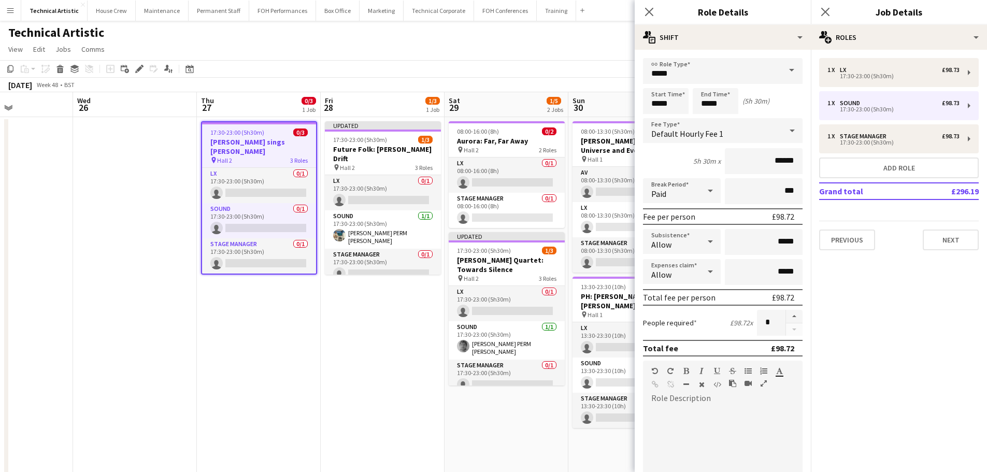
click at [698, 135] on span "Default Hourly Fee 1" at bounding box center [687, 133] width 72 height 10
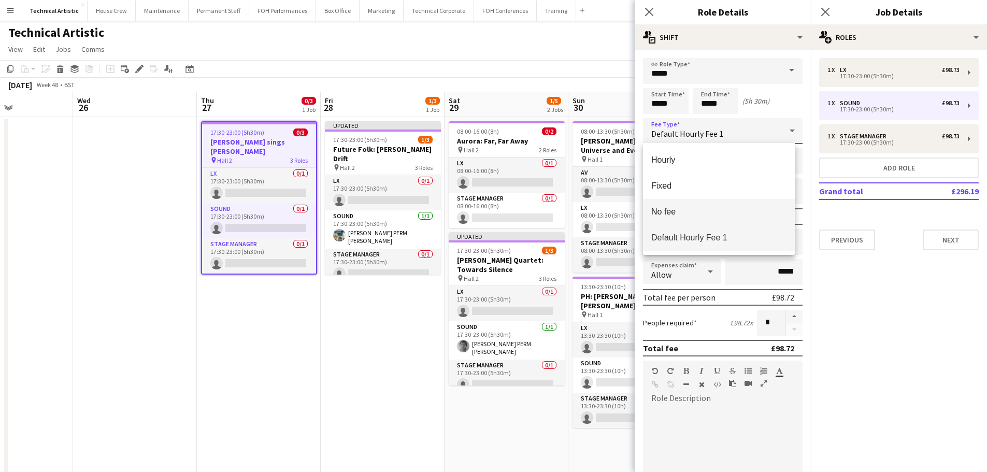
click at [686, 204] on mat-option "No fee" at bounding box center [719, 212] width 152 height 26
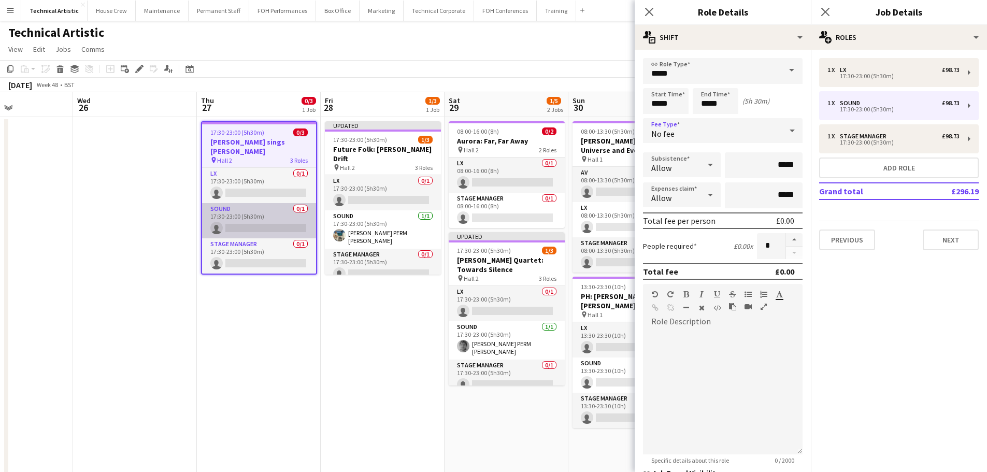
click at [289, 219] on app-card-role "Sound 0/1 17:30-23:00 (5h30m) single-neutral-actions" at bounding box center [259, 220] width 114 height 35
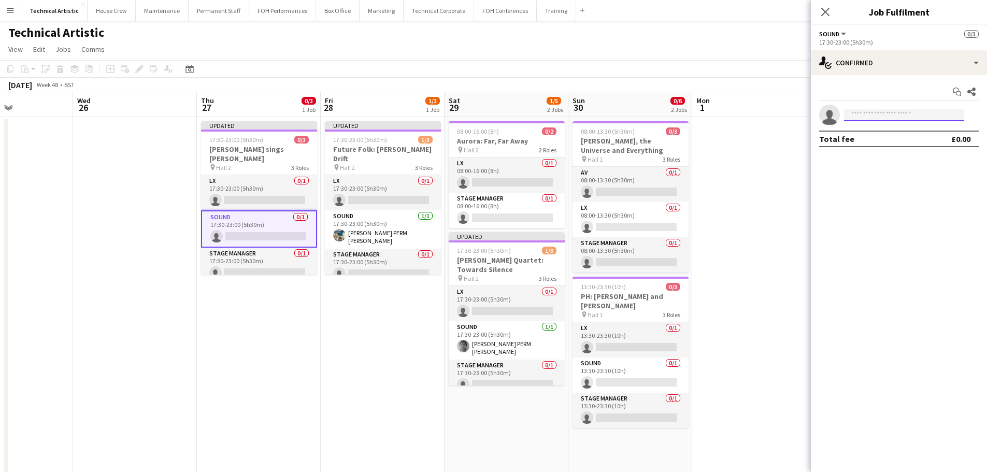
click at [886, 115] on input at bounding box center [904, 115] width 120 height 12
type input "***"
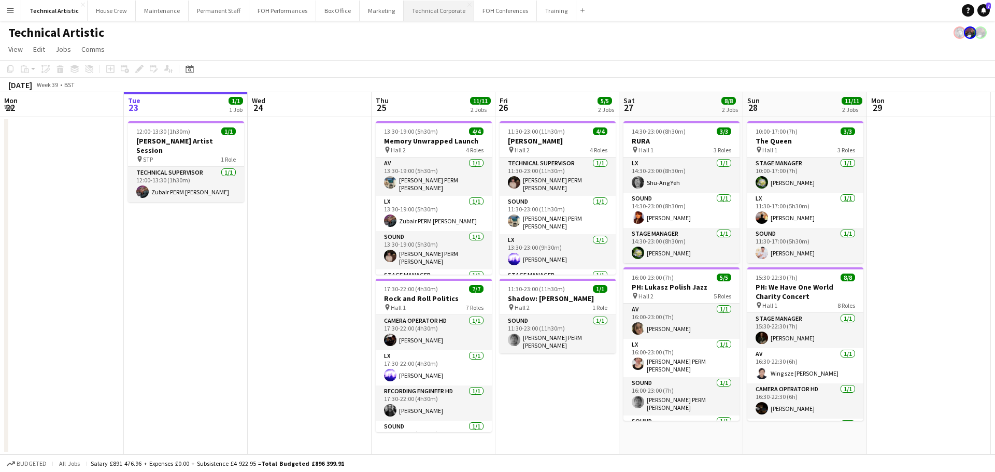
click at [433, 18] on button "Technical Corporate Close" at bounding box center [439, 11] width 70 height 20
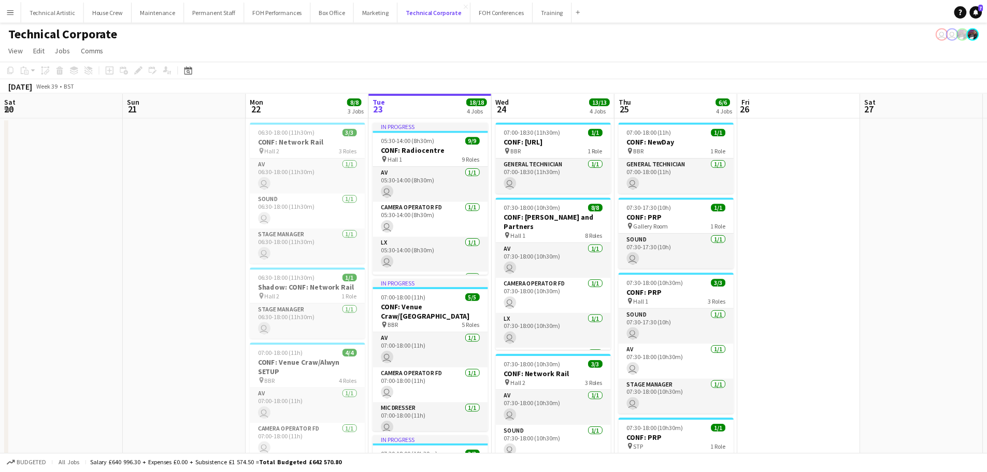
scroll to position [0, 248]
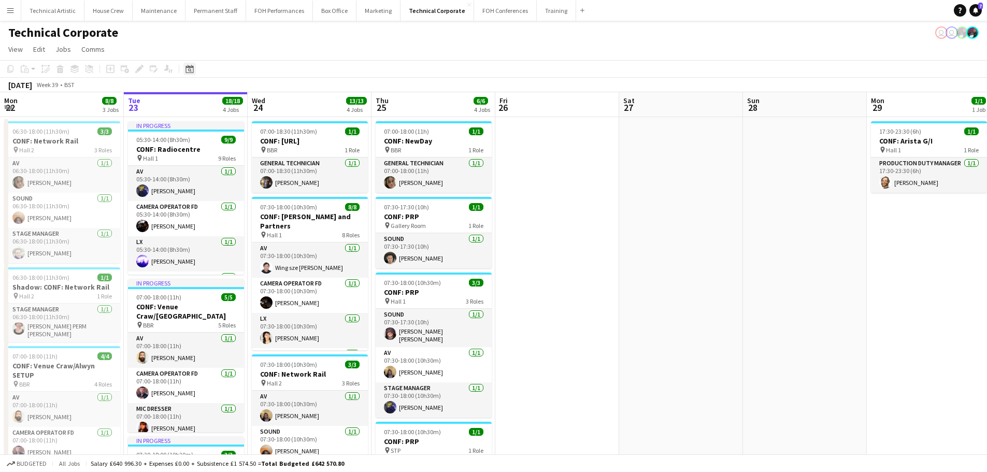
click at [193, 72] on icon "Date picker" at bounding box center [189, 69] width 8 height 8
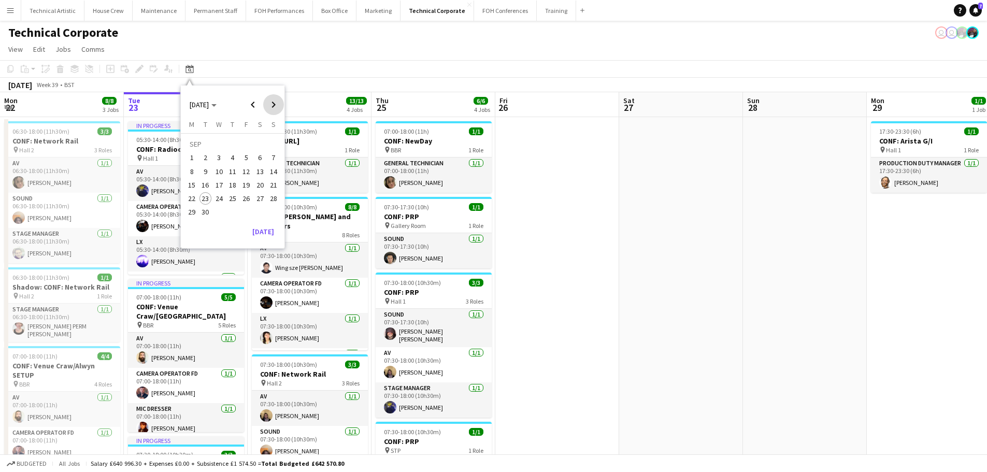
click at [272, 103] on span "Next month" at bounding box center [273, 104] width 21 height 21
click at [191, 161] on span "3" at bounding box center [191, 160] width 12 height 12
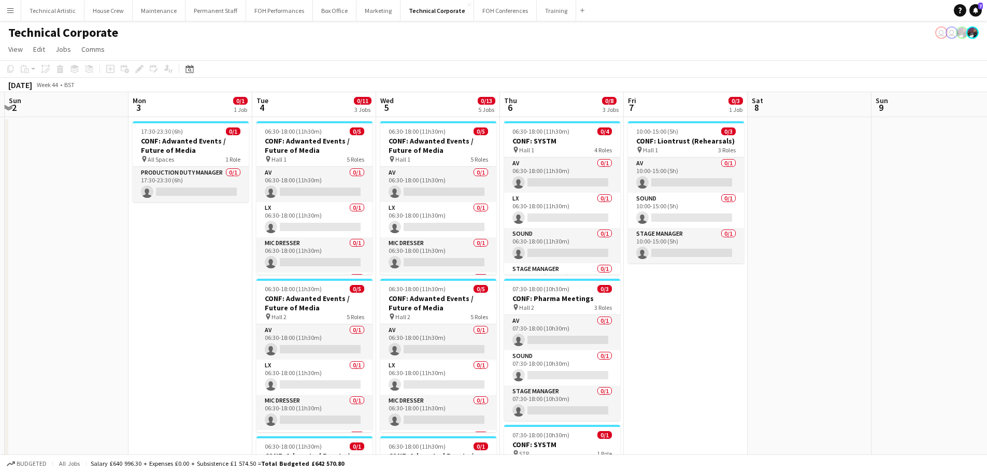
scroll to position [0, 376]
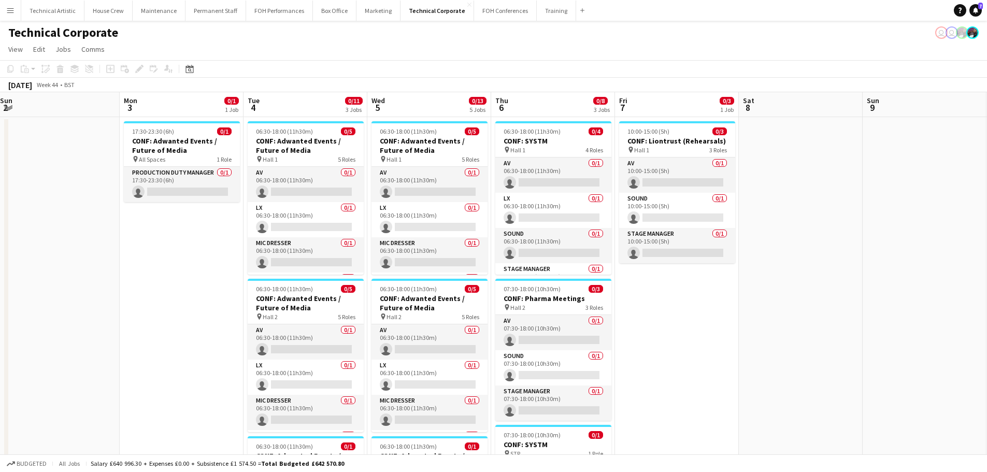
drag, startPoint x: 791, startPoint y: 281, endPoint x: 665, endPoint y: 281, distance: 125.9
click at [665, 281] on app-calendar-viewport "Thu 30 Fri 31 Sat 1 Sun 2 Mon 3 0/1 1 Job Tue 4 0/11 3 Jobs Wed 5 0/13 5 Jobs T…" at bounding box center [493, 397] width 987 height 610
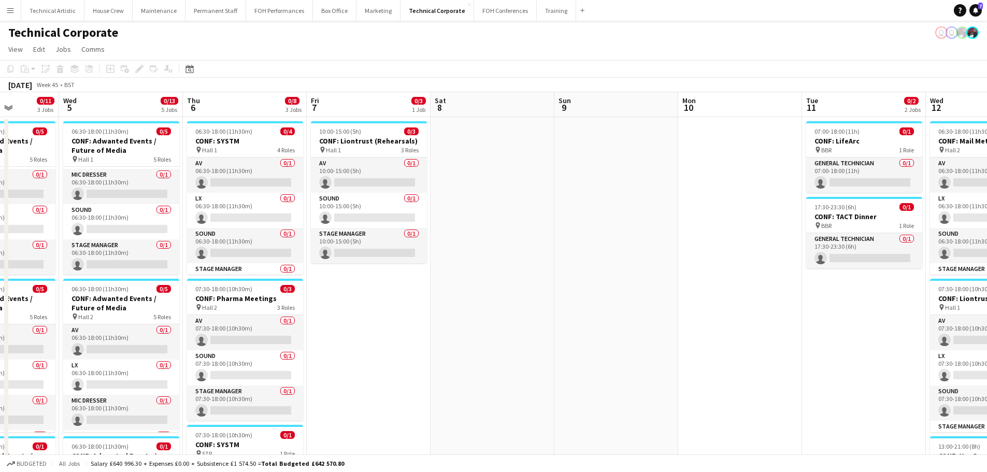
scroll to position [0, 273]
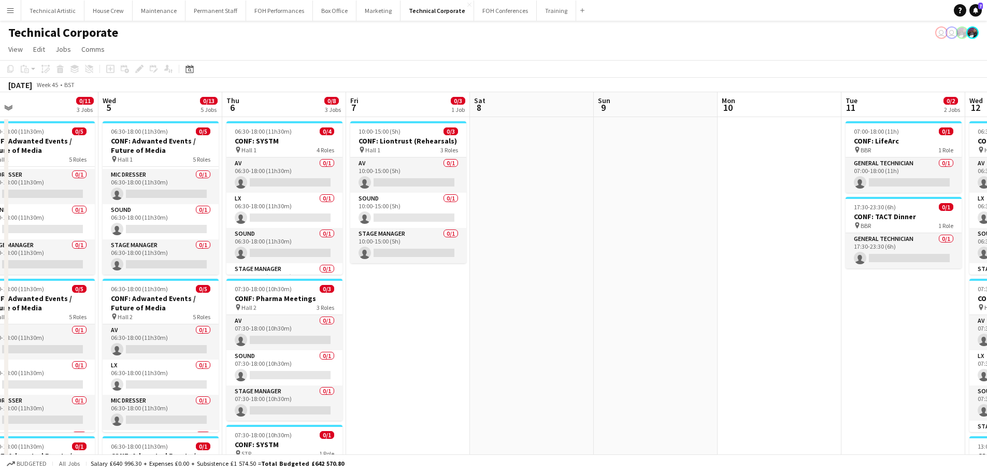
drag, startPoint x: 807, startPoint y: 353, endPoint x: 538, endPoint y: 275, distance: 280.1
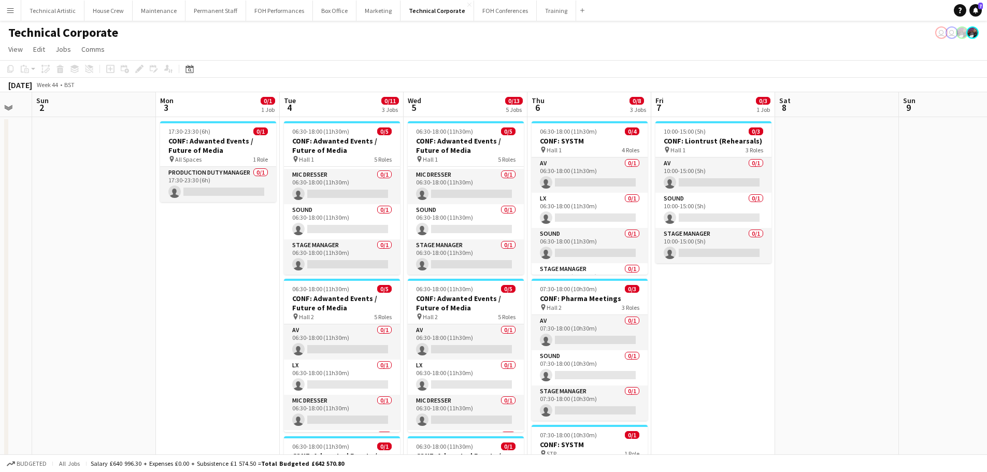
scroll to position [0, 321]
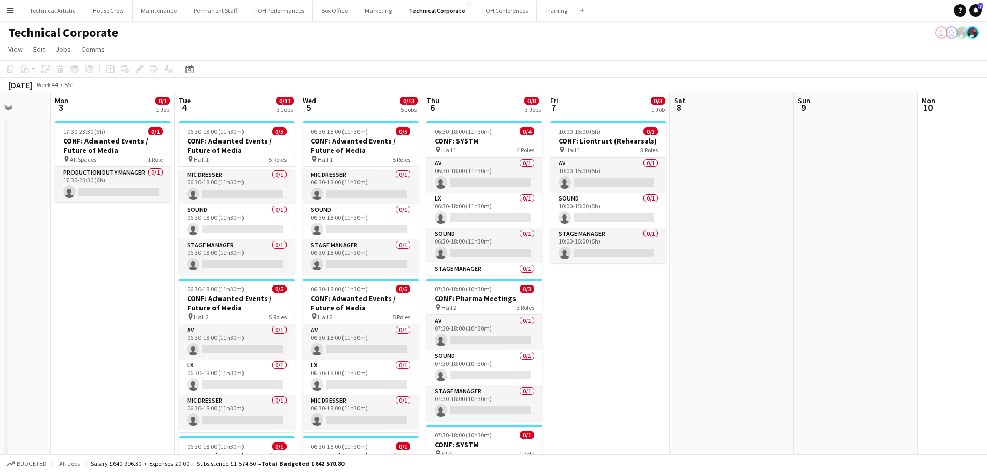
drag, startPoint x: 517, startPoint y: 396, endPoint x: 567, endPoint y: 381, distance: 52.3
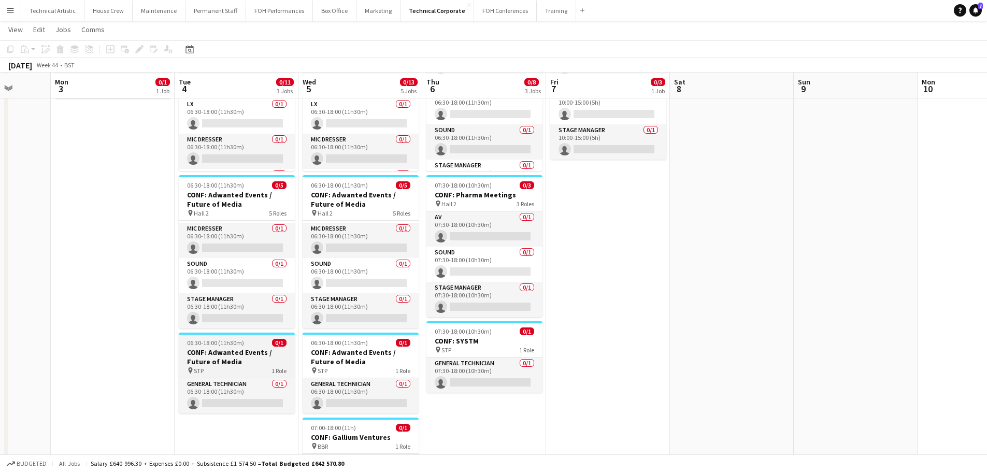
scroll to position [104, 0]
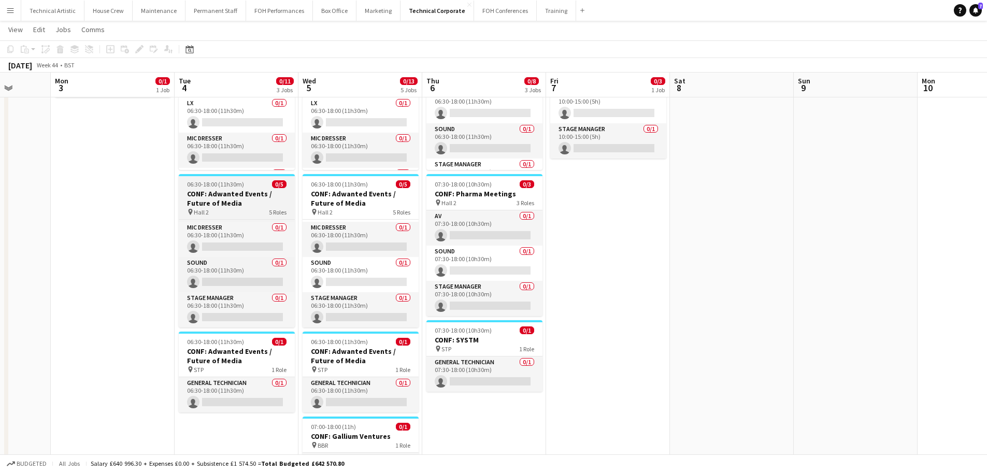
click at [230, 187] on span "06:30-18:00 (11h30m)" at bounding box center [215, 184] width 57 height 8
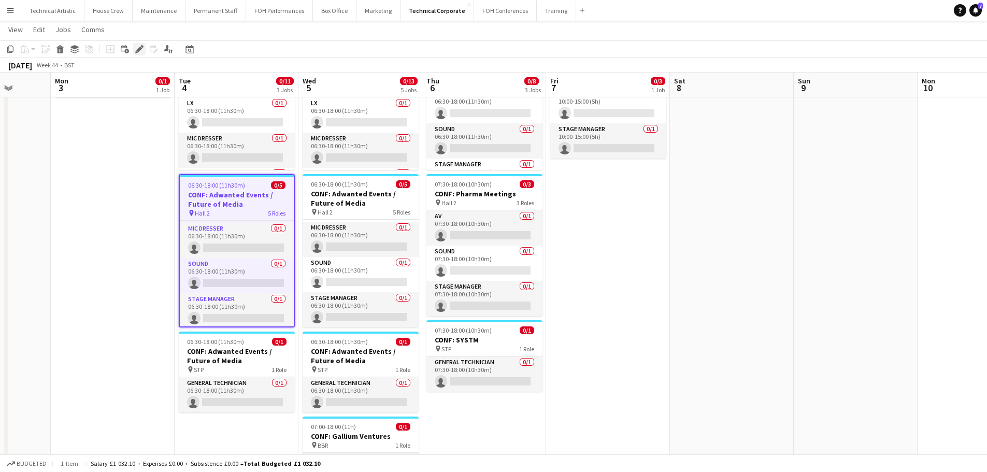
click at [138, 51] on icon at bounding box center [139, 50] width 6 height 6
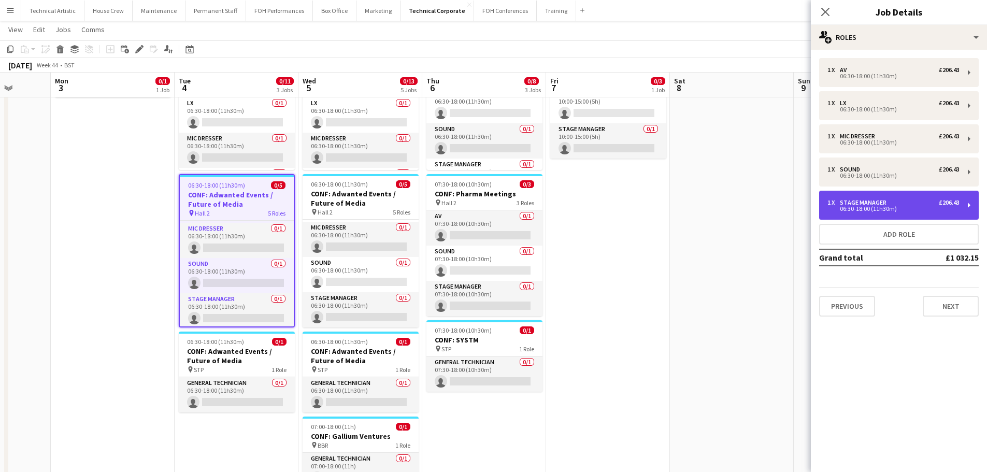
click at [904, 210] on div "06:30-18:00 (11h30m)" at bounding box center [893, 208] width 132 height 5
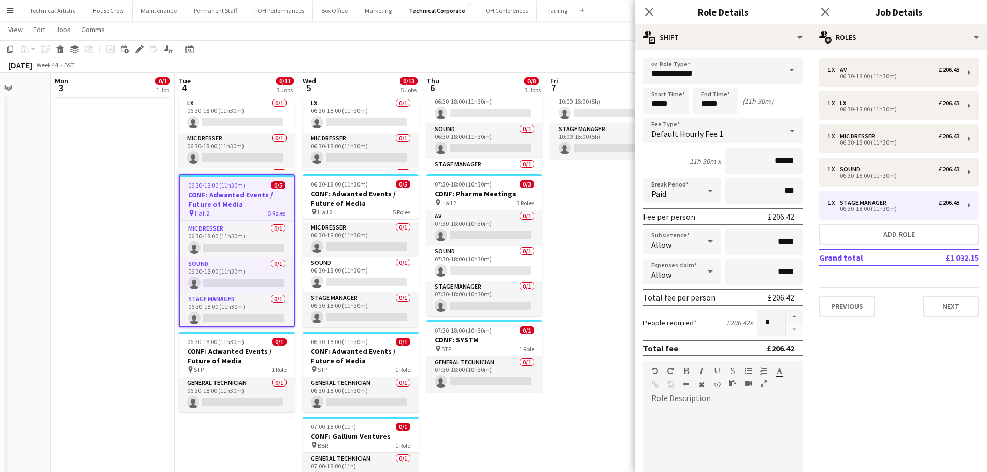
click at [743, 141] on div "Default Hourly Fee 1" at bounding box center [712, 130] width 139 height 25
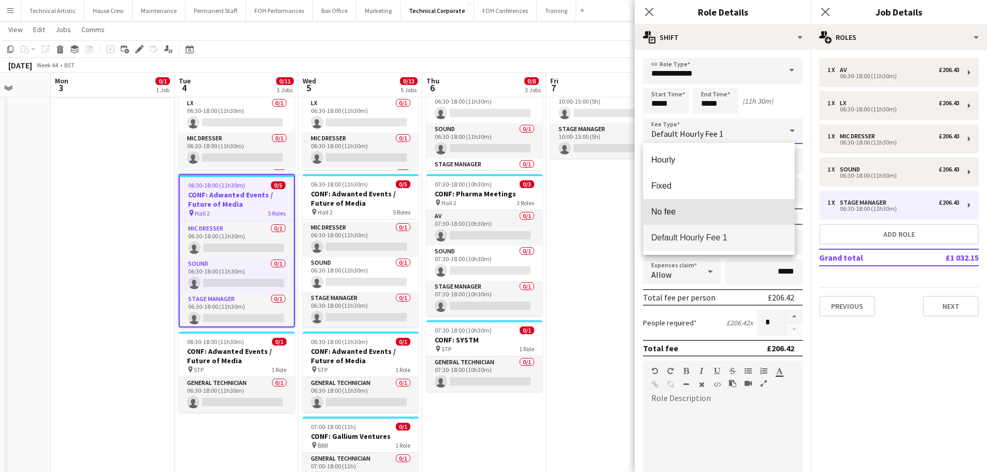
drag, startPoint x: 693, startPoint y: 208, endPoint x: 678, endPoint y: 209, distance: 15.6
click at [693, 208] on span "No fee" at bounding box center [718, 212] width 135 height 10
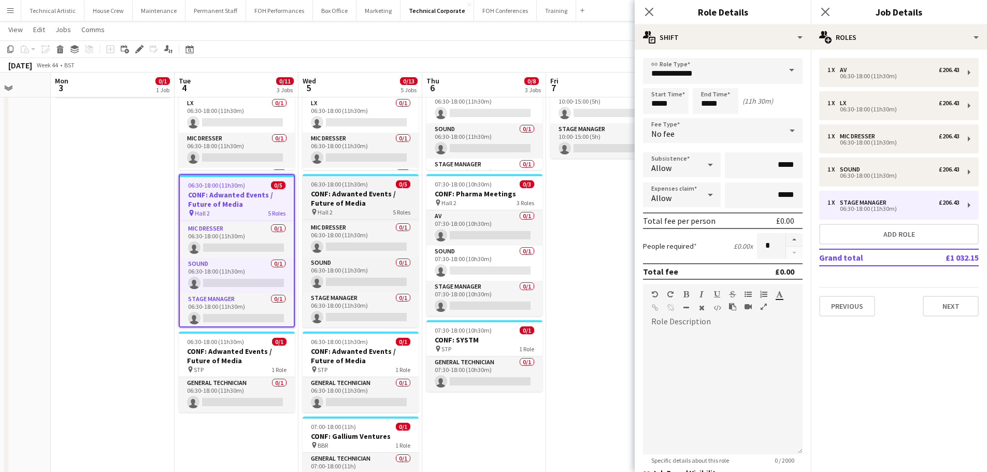
click at [388, 207] on h3 "CONF: Adwanted Events / Future of Media" at bounding box center [361, 198] width 116 height 19
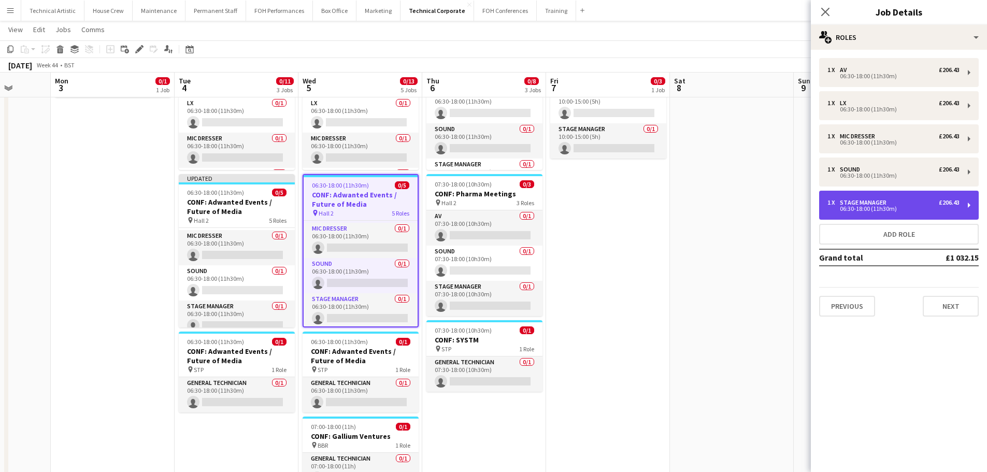
click at [909, 205] on div "1 x Stage Manager £206.43" at bounding box center [893, 202] width 132 height 7
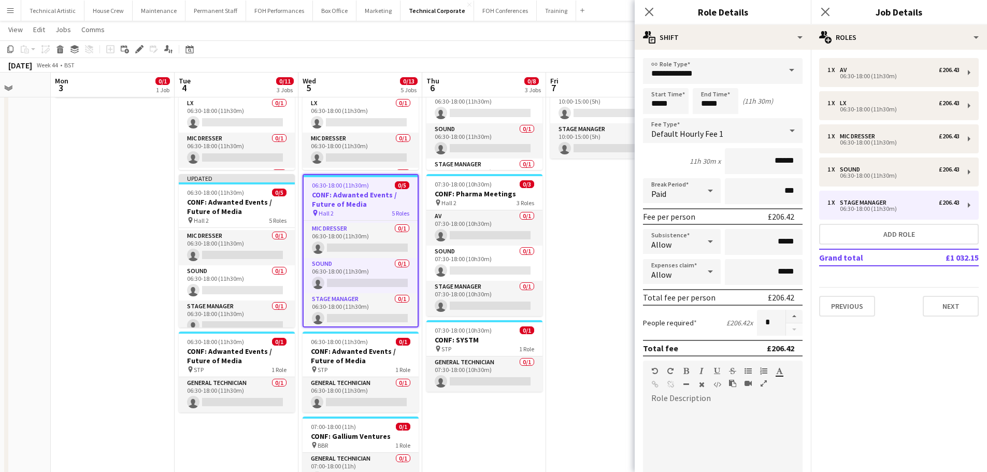
click at [702, 130] on span "Default Hourly Fee 1" at bounding box center [687, 133] width 72 height 10
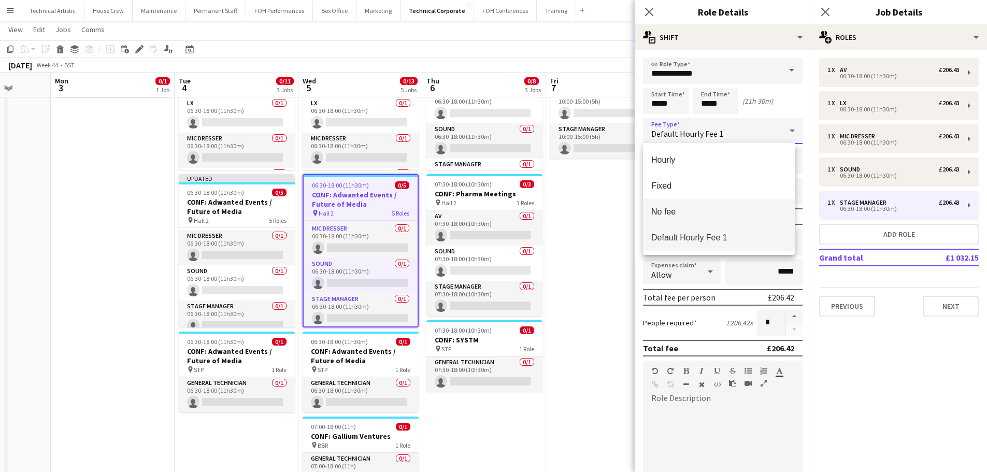
click at [674, 210] on span "No fee" at bounding box center [718, 212] width 135 height 10
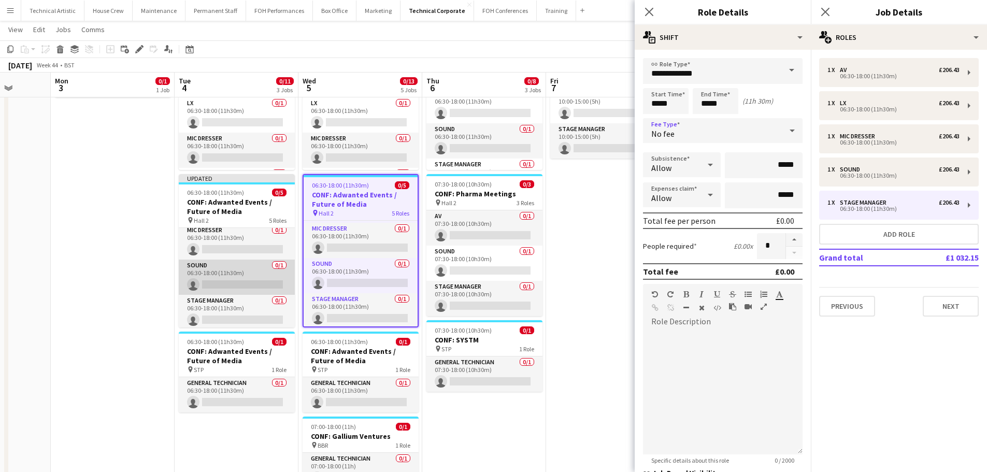
scroll to position [77, 0]
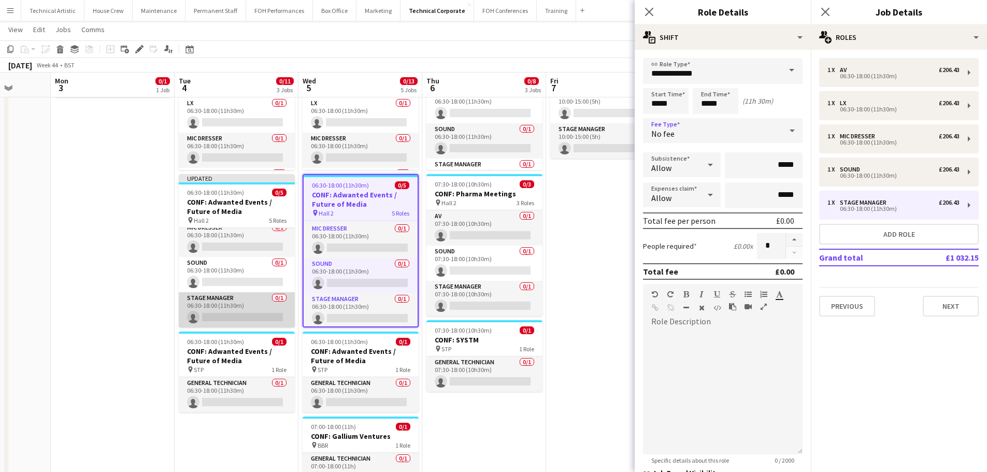
click at [226, 302] on app-card-role "Stage Manager 0/1 06:30-18:00 (11h30m) single-neutral-actions" at bounding box center [237, 309] width 116 height 35
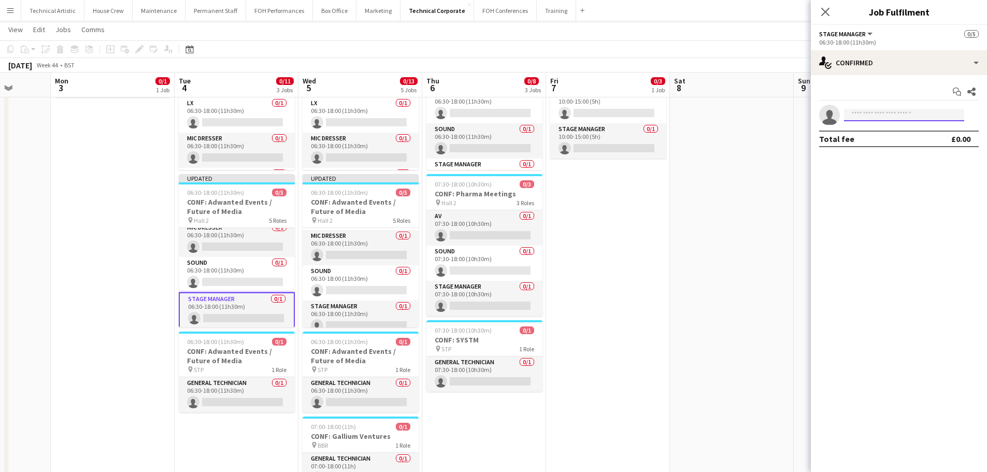
click at [916, 121] on input at bounding box center [904, 115] width 120 height 12
type input "*****"
click at [919, 144] on span "[PHONE_NUMBER]" at bounding box center [904, 146] width 104 height 8
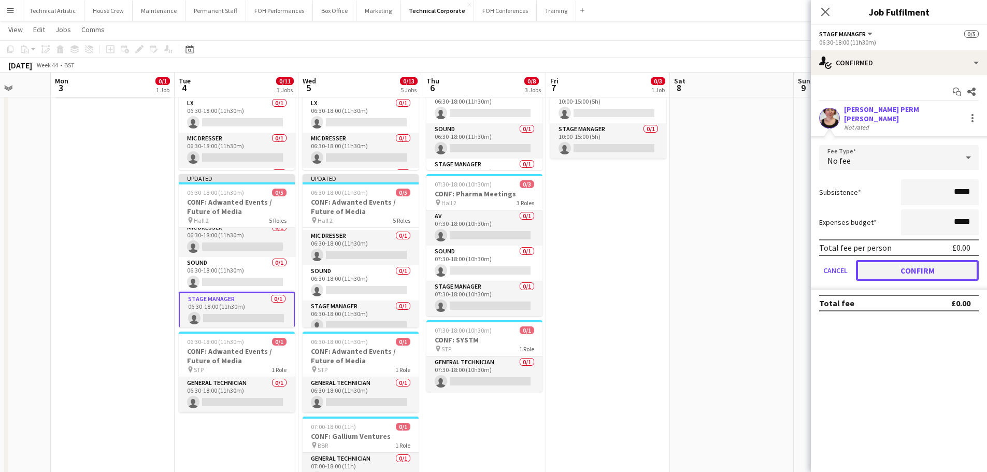
click at [931, 263] on button "Confirm" at bounding box center [917, 270] width 123 height 21
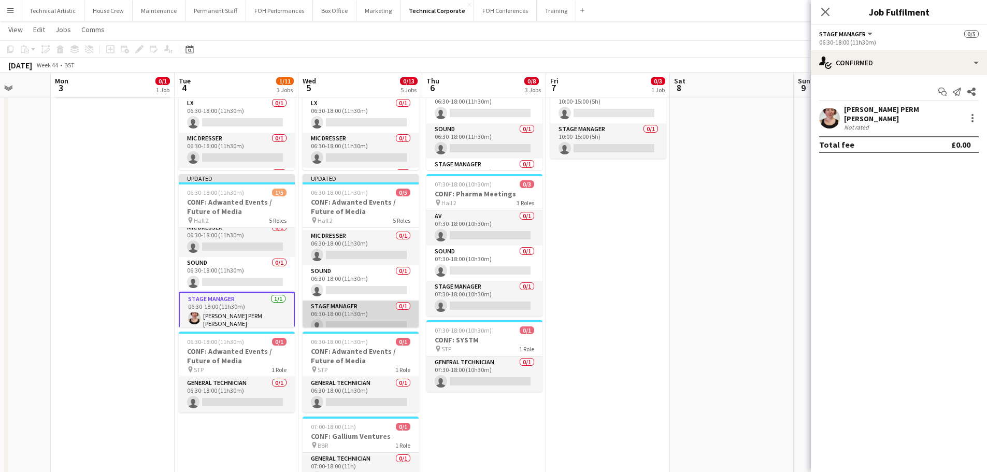
click at [359, 307] on app-card-role "Stage Manager 0/1 06:30-18:00 (11h30m) single-neutral-actions" at bounding box center [361, 318] width 116 height 35
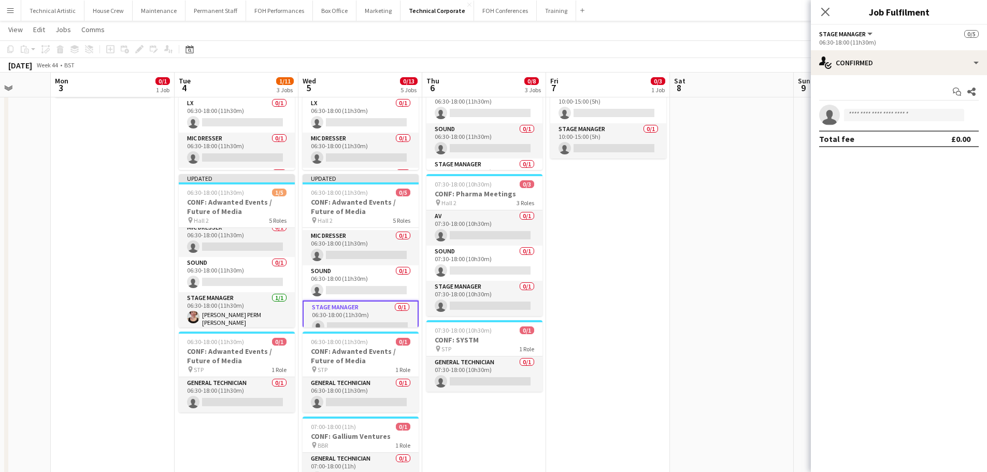
click at [898, 122] on app-invite-slot "single-neutral-actions" at bounding box center [899, 115] width 176 height 21
click at [900, 116] on input at bounding box center [904, 115] width 120 height 12
type input "*****"
click at [894, 137] on span "[EMAIL_ADDRESS][DOMAIN_NAME]" at bounding box center [904, 138] width 104 height 8
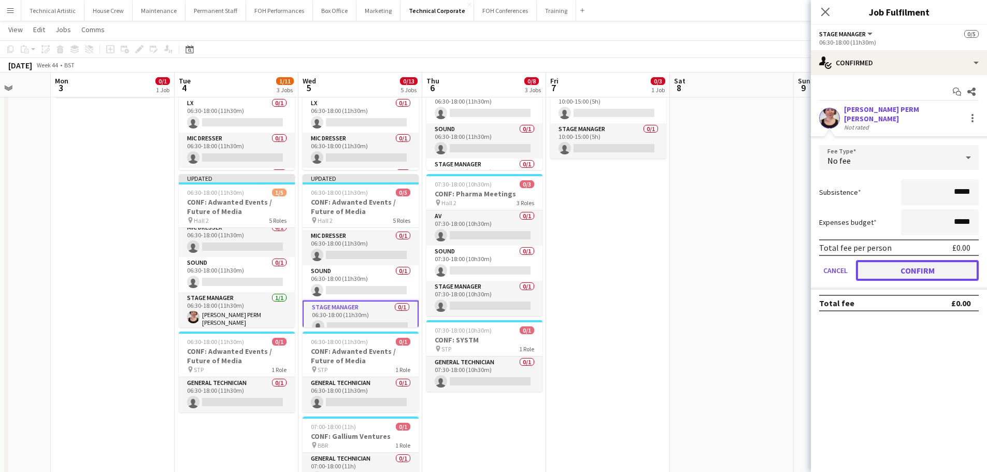
click at [932, 267] on button "Confirm" at bounding box center [917, 270] width 123 height 21
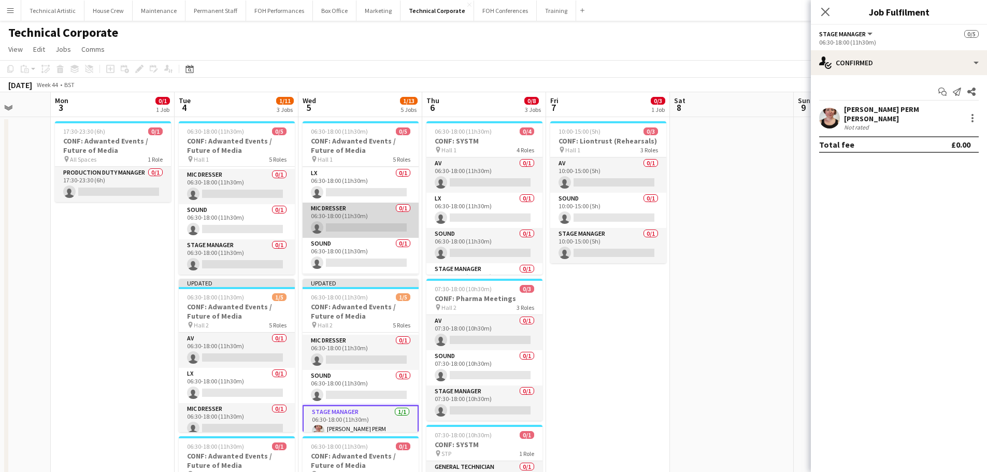
scroll to position [68, 0]
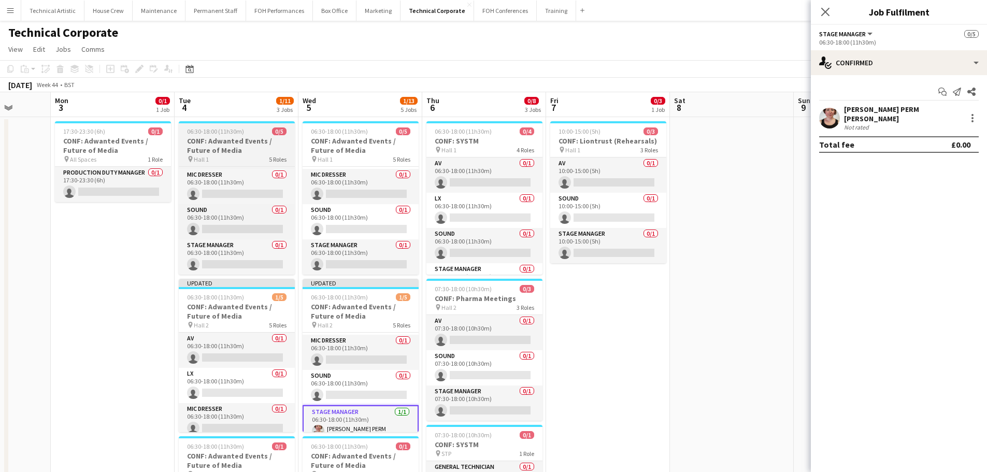
click at [232, 151] on h3 "CONF: Adwanted Events / Future of Media" at bounding box center [237, 145] width 116 height 19
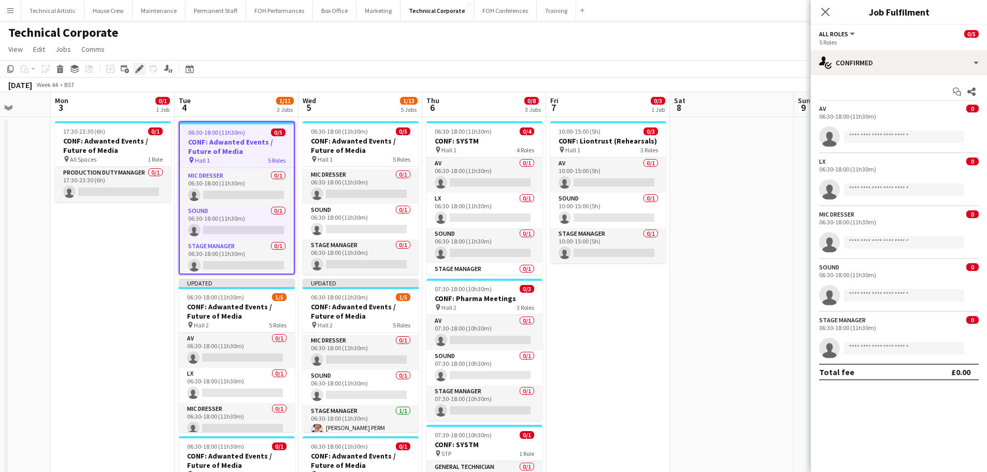
click at [141, 68] on icon at bounding box center [139, 69] width 6 height 6
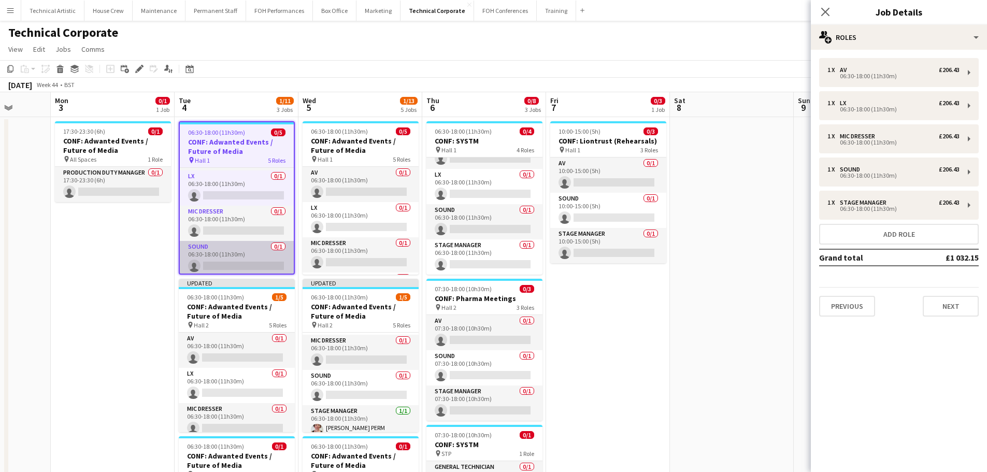
scroll to position [0, 0]
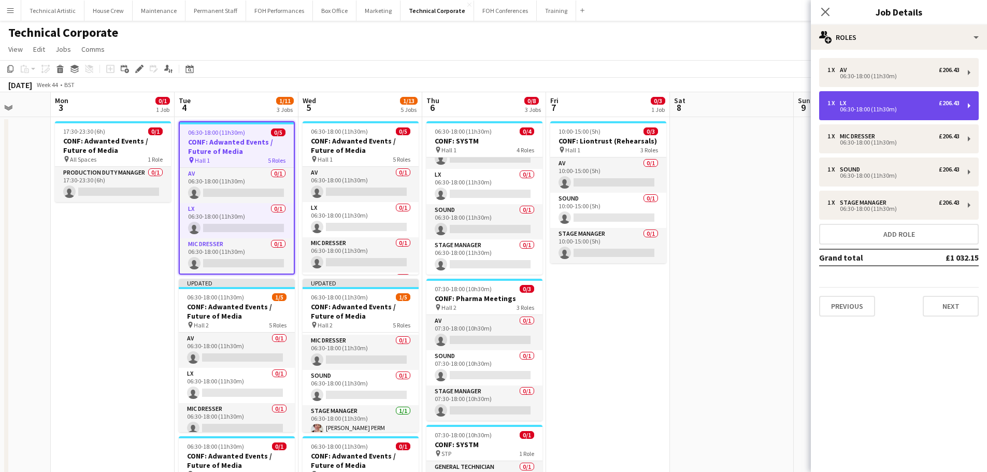
click at [864, 103] on div "1 x LX £206.43" at bounding box center [893, 102] width 132 height 7
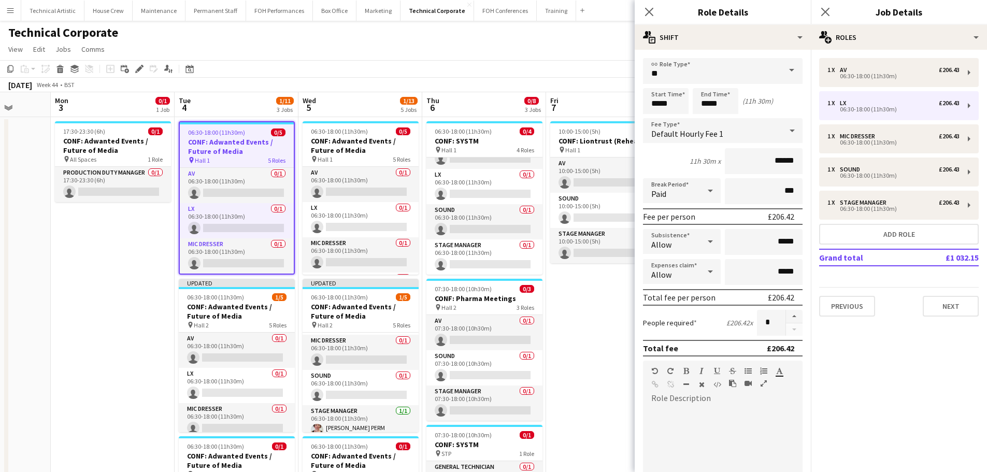
click at [706, 131] on span "Default Hourly Fee 1" at bounding box center [687, 133] width 72 height 10
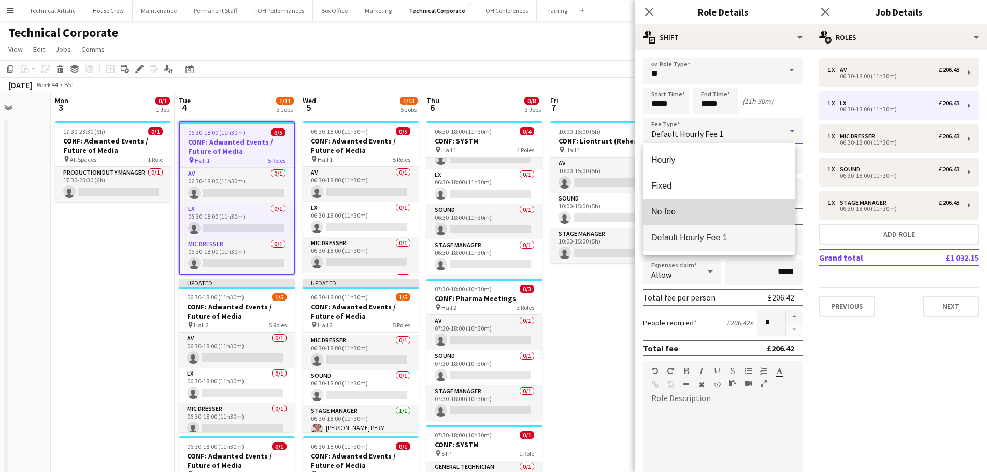
click at [669, 217] on mat-option "No fee" at bounding box center [719, 212] width 152 height 26
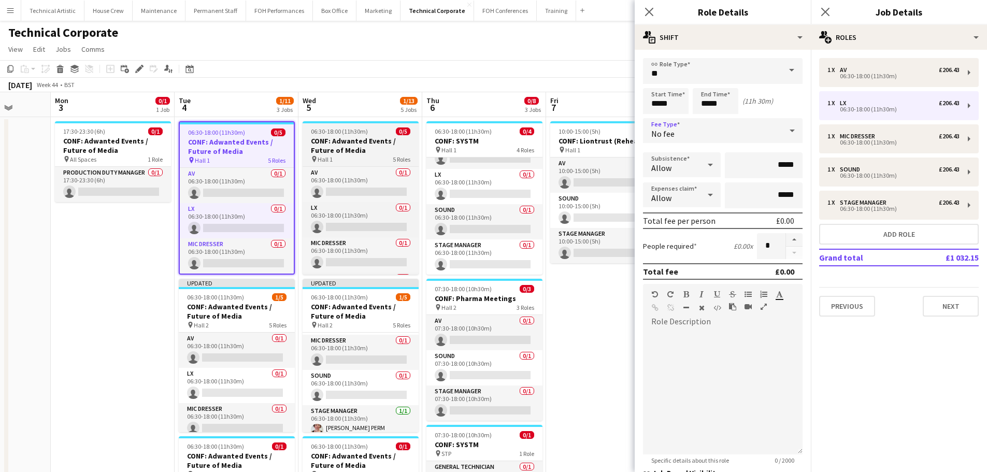
click at [330, 149] on h3 "CONF: Adwanted Events / Future of Media" at bounding box center [361, 145] width 116 height 19
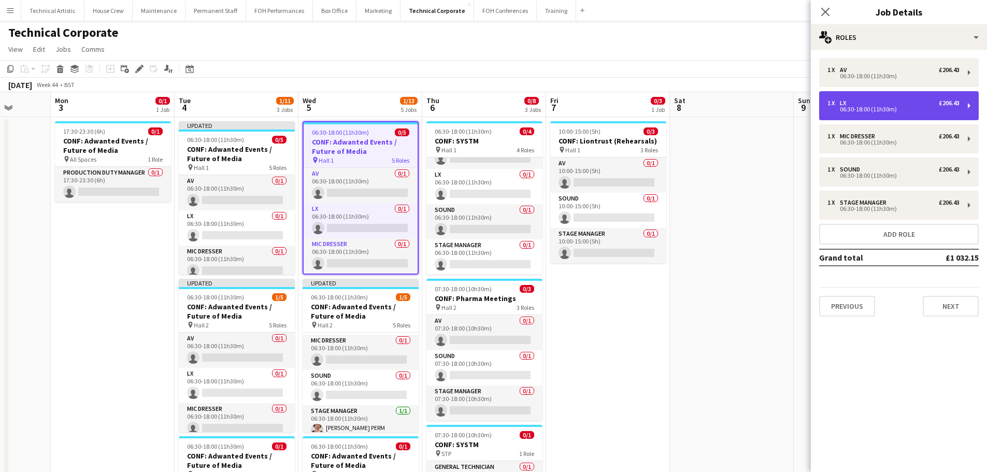
click at [858, 110] on div "06:30-18:00 (11h30m)" at bounding box center [893, 109] width 132 height 5
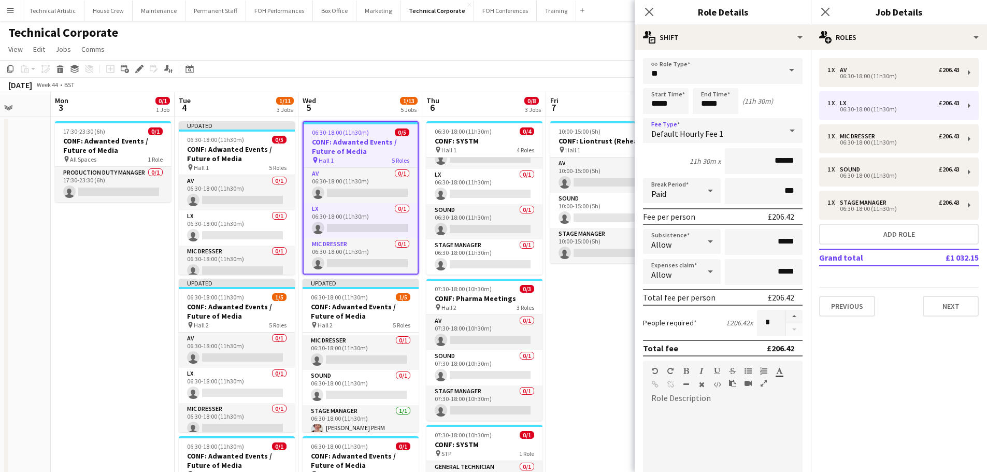
click at [688, 140] on div "Default Hourly Fee 1" at bounding box center [712, 130] width 139 height 25
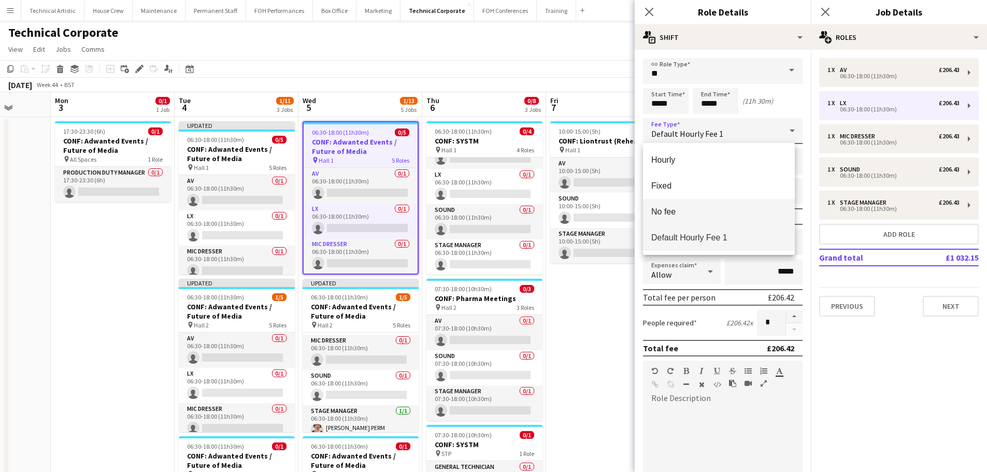
click at [682, 203] on mat-option "No fee" at bounding box center [719, 212] width 152 height 26
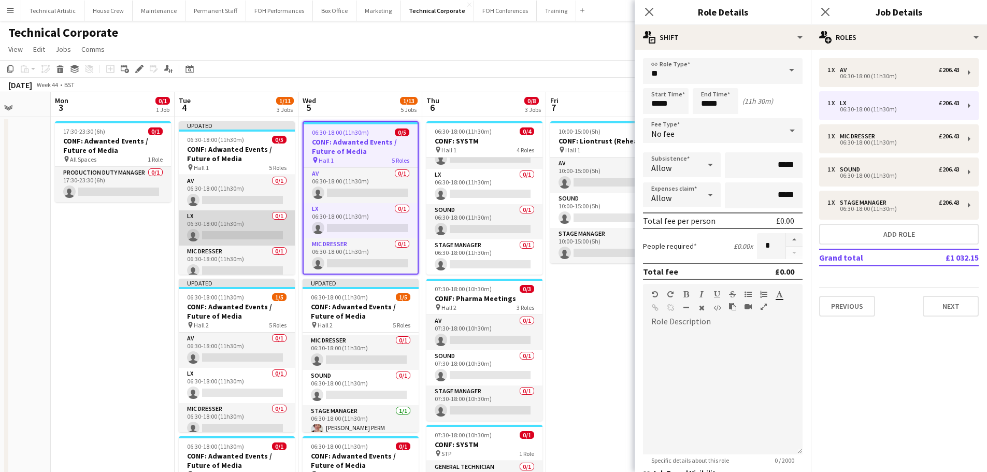
click at [225, 228] on app-card-role "LX 0/1 06:30-18:00 (11h30m) single-neutral-actions" at bounding box center [237, 227] width 116 height 35
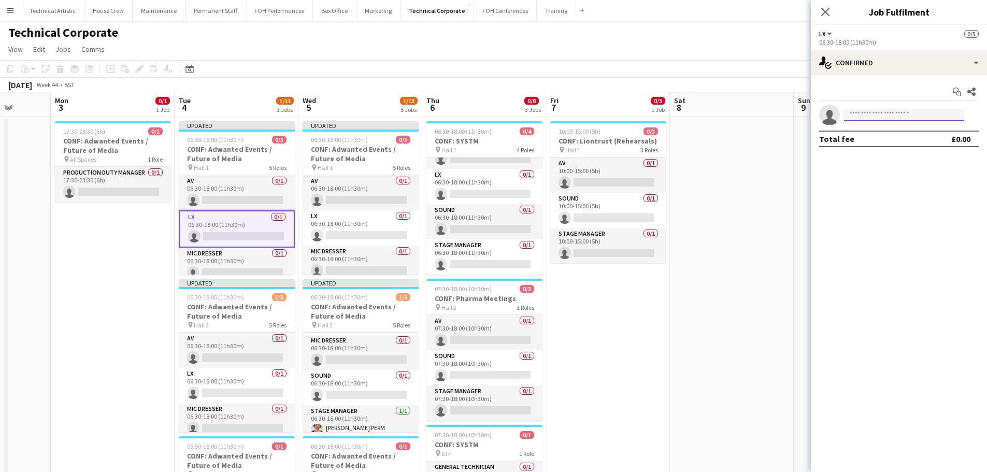
click at [882, 116] on input at bounding box center [904, 115] width 120 height 12
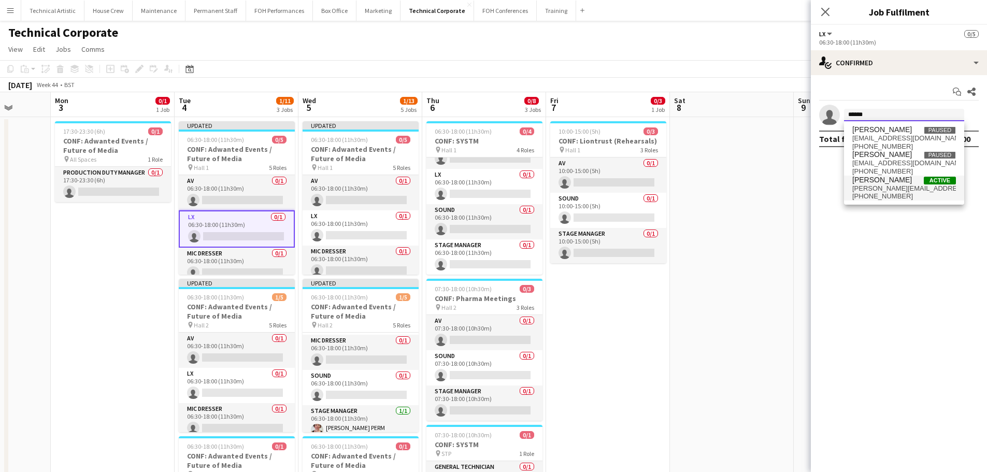
type input "******"
click at [906, 185] on span "sophie.richardson@kingsplace.co.uk" at bounding box center [904, 188] width 104 height 8
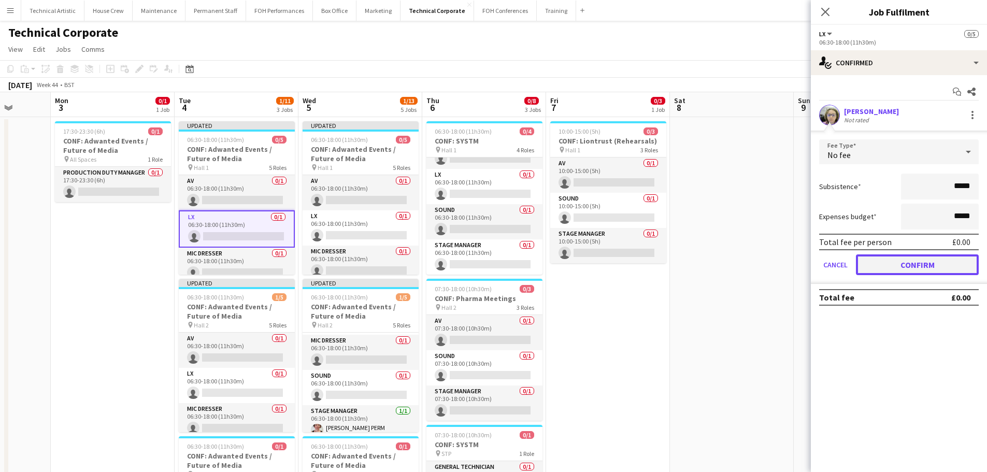
click at [900, 264] on button "Confirm" at bounding box center [917, 264] width 123 height 21
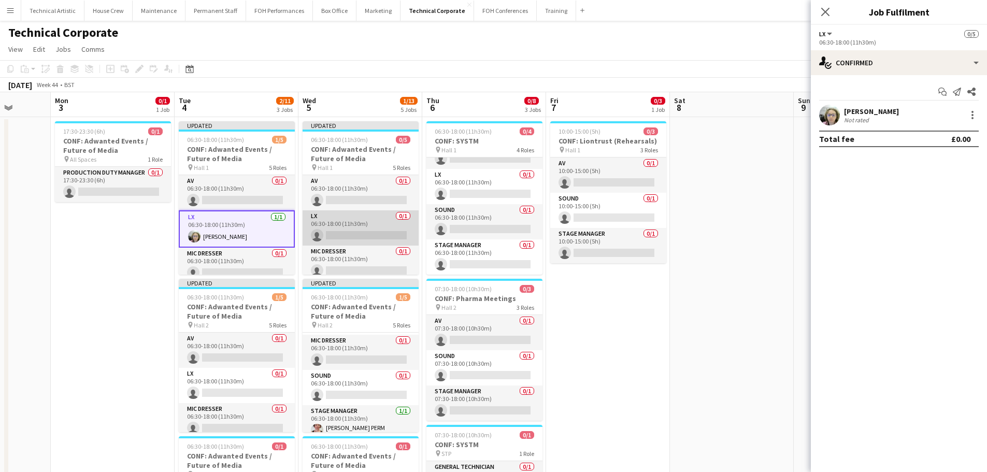
click at [318, 234] on app-card-role "LX 0/1 06:30-18:00 (11h30m) single-neutral-actions" at bounding box center [361, 227] width 116 height 35
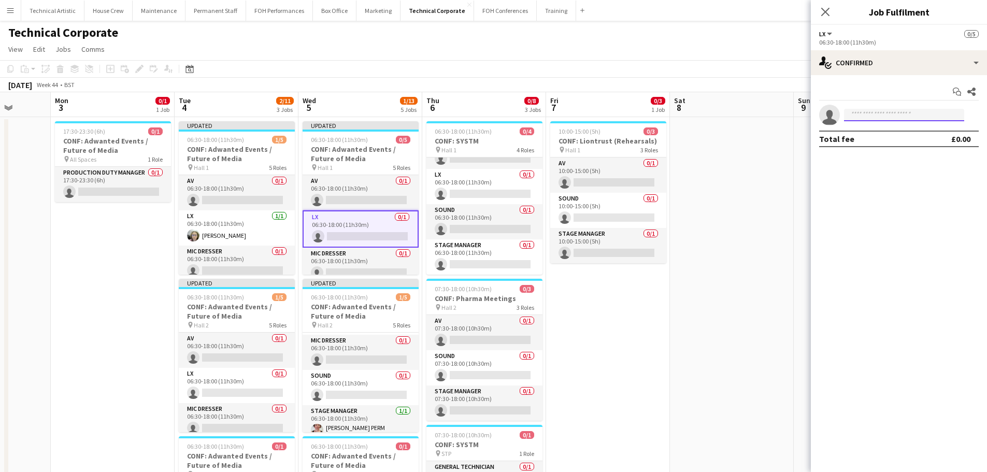
click at [943, 116] on input at bounding box center [904, 115] width 120 height 12
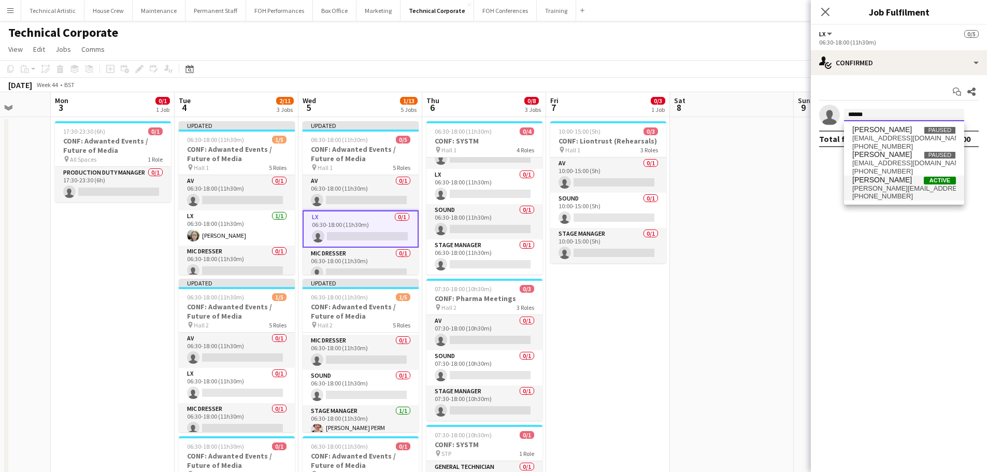
type input "******"
click at [892, 182] on span "[PERSON_NAME]" at bounding box center [882, 180] width 60 height 9
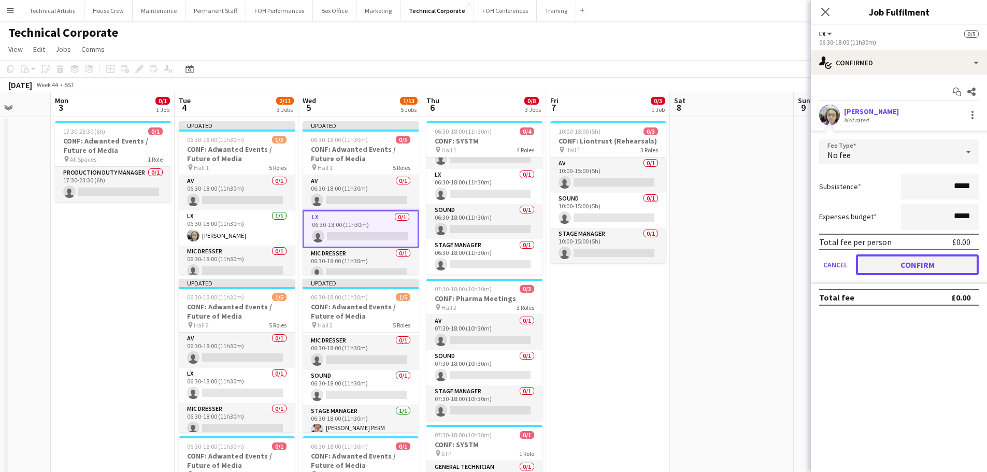
click at [905, 265] on button "Confirm" at bounding box center [917, 264] width 123 height 21
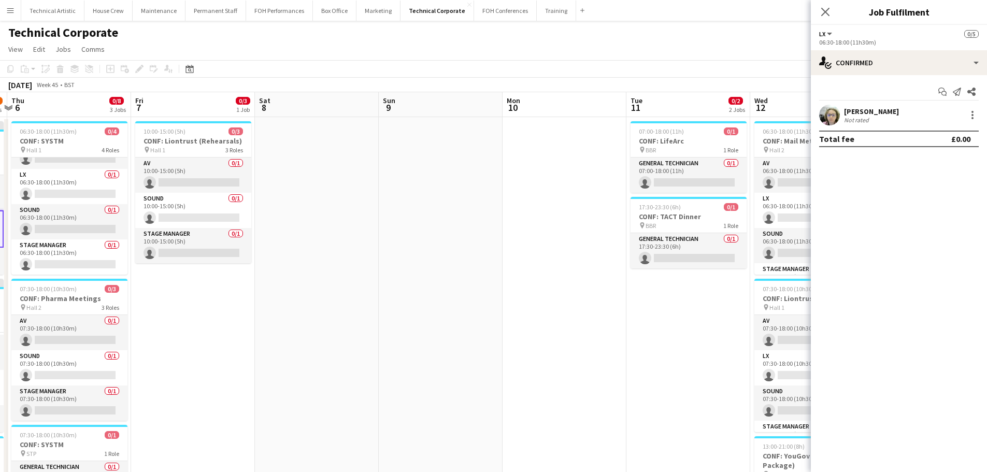
drag, startPoint x: 674, startPoint y: 283, endPoint x: 273, endPoint y: 295, distance: 401.2
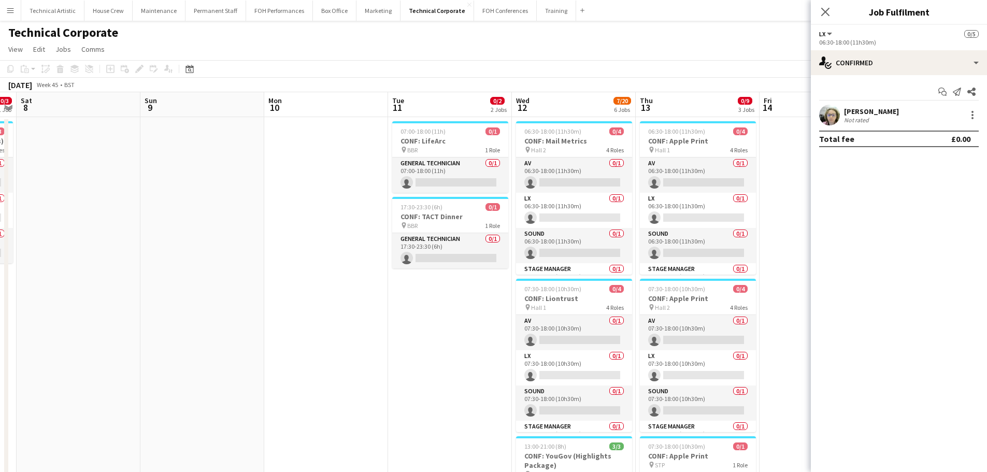
scroll to position [0, 382]
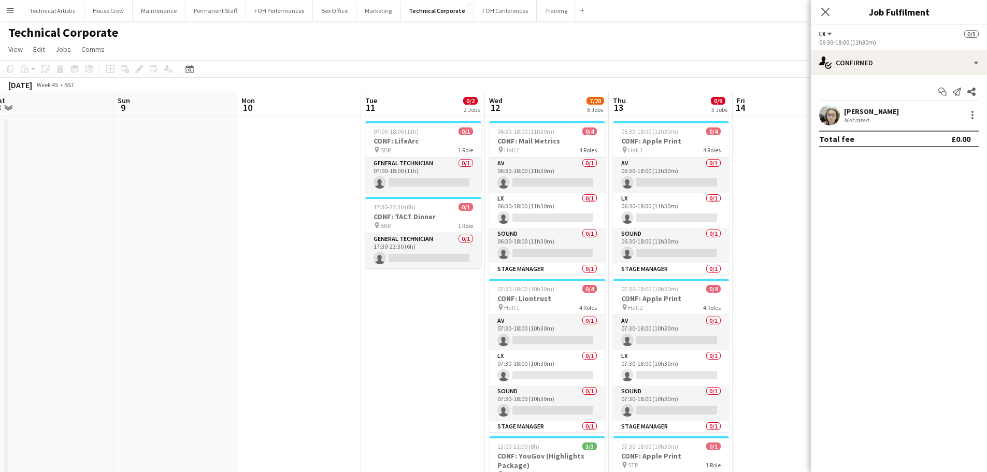
drag, startPoint x: 510, startPoint y: 278, endPoint x: 246, endPoint y: 281, distance: 264.3
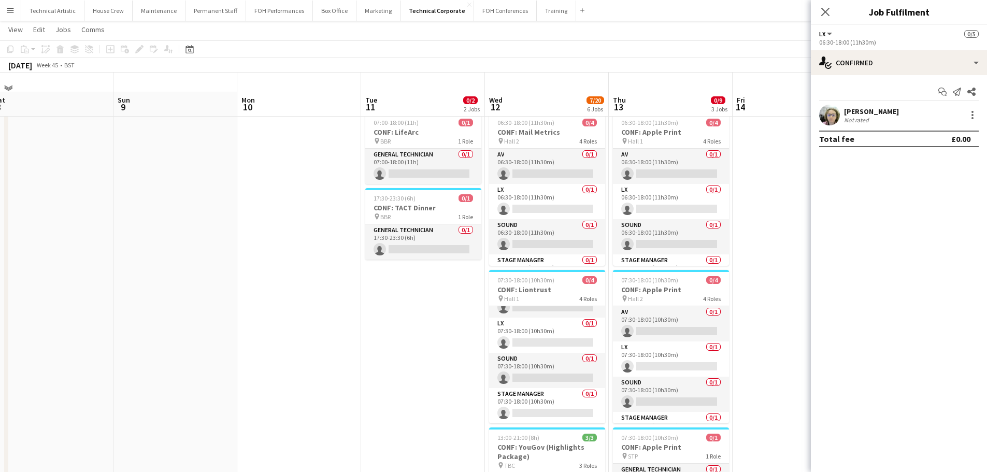
scroll to position [0, 0]
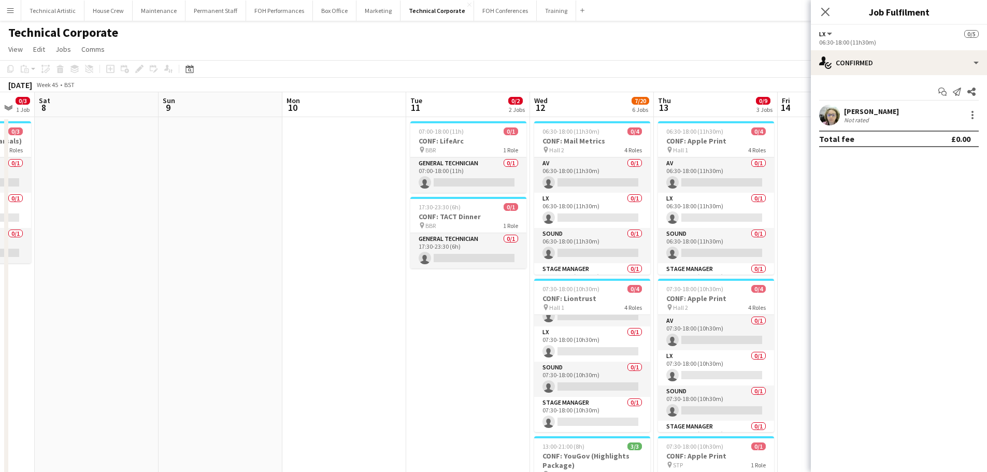
drag, startPoint x: 324, startPoint y: 286, endPoint x: 368, endPoint y: 270, distance: 46.7
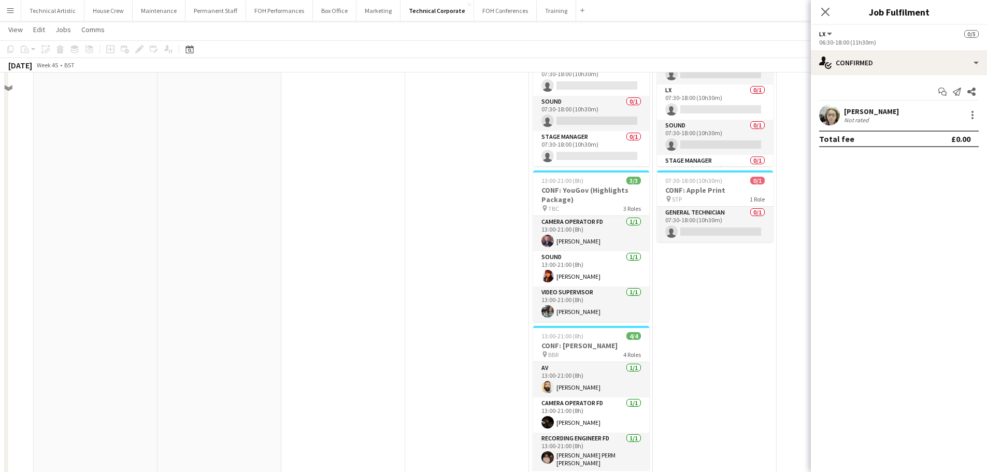
scroll to position [104, 0]
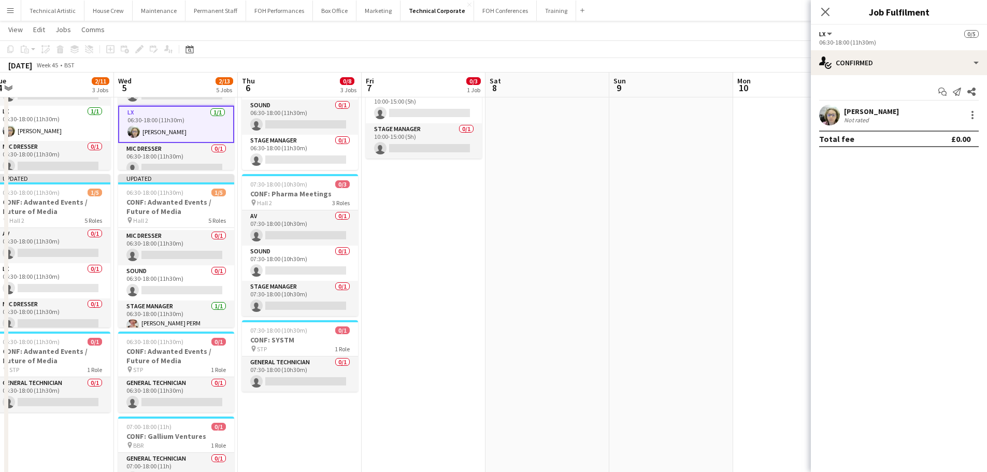
drag, startPoint x: 503, startPoint y: 231, endPoint x: 638, endPoint y: 231, distance: 135.7
click at [692, 229] on app-calendar-viewport "Sun 2 Mon 3 0/1 1 Job Tue 4 2/11 3 Jobs Wed 5 2/13 5 Jobs Thu 6 0/8 3 Jobs Fri …" at bounding box center [493, 416] width 987 height 959
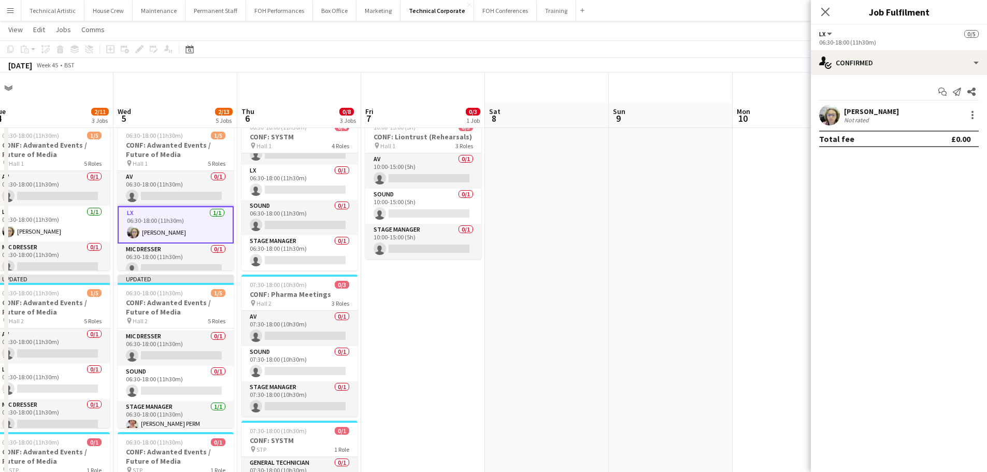
scroll to position [0, 0]
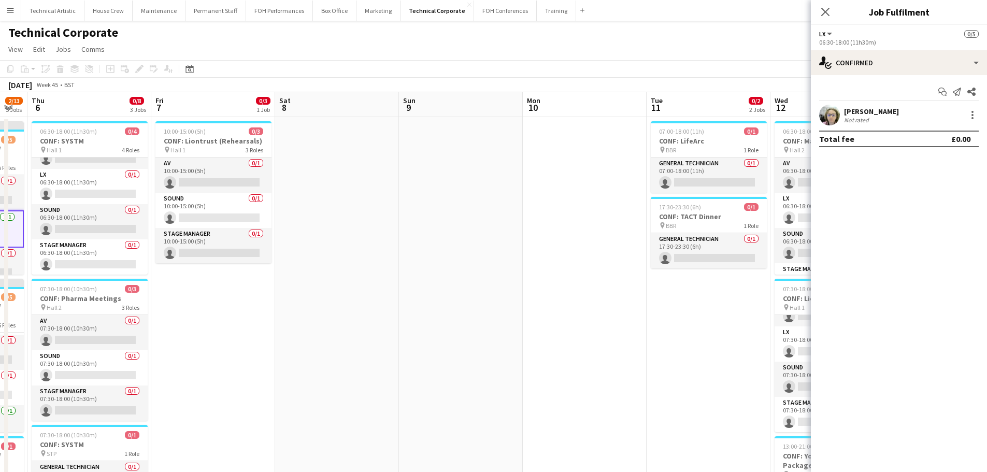
drag, startPoint x: 495, startPoint y: 305, endPoint x: 270, endPoint y: 269, distance: 227.8
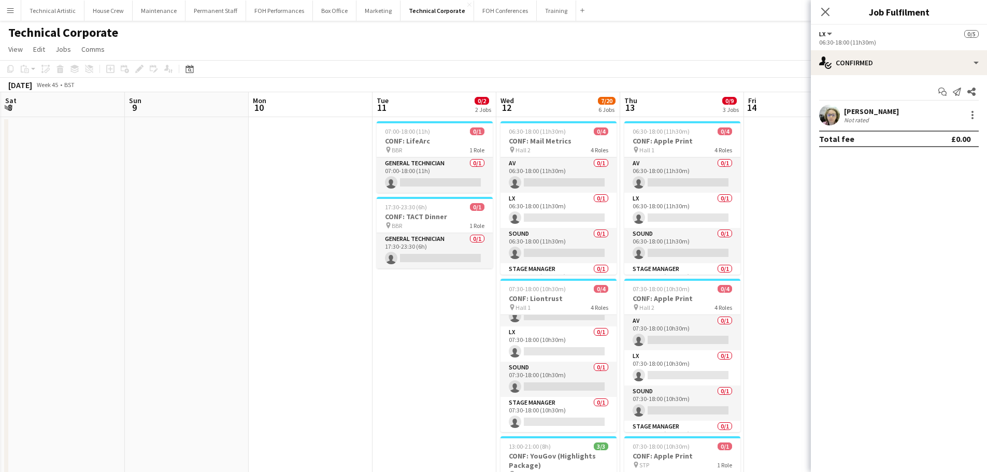
drag, startPoint x: 241, startPoint y: 279, endPoint x: 235, endPoint y: 278, distance: 6.2
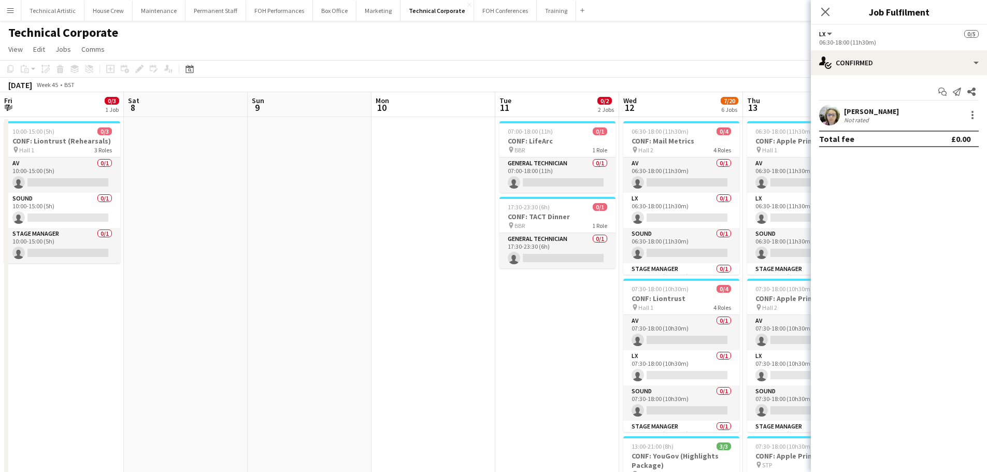
scroll to position [0, 296]
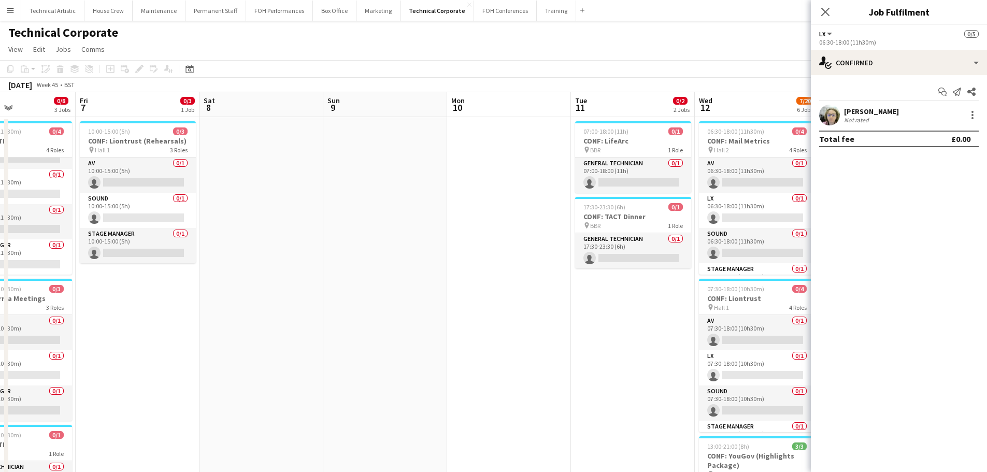
drag, startPoint x: 665, startPoint y: 230, endPoint x: 711, endPoint y: 225, distance: 45.8
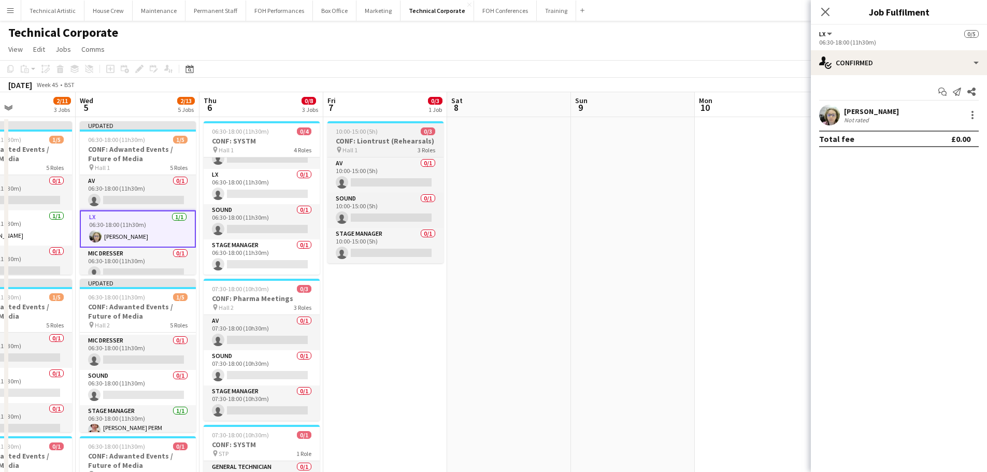
click at [385, 147] on div "pin Hall 1 3 Roles" at bounding box center [385, 150] width 116 height 8
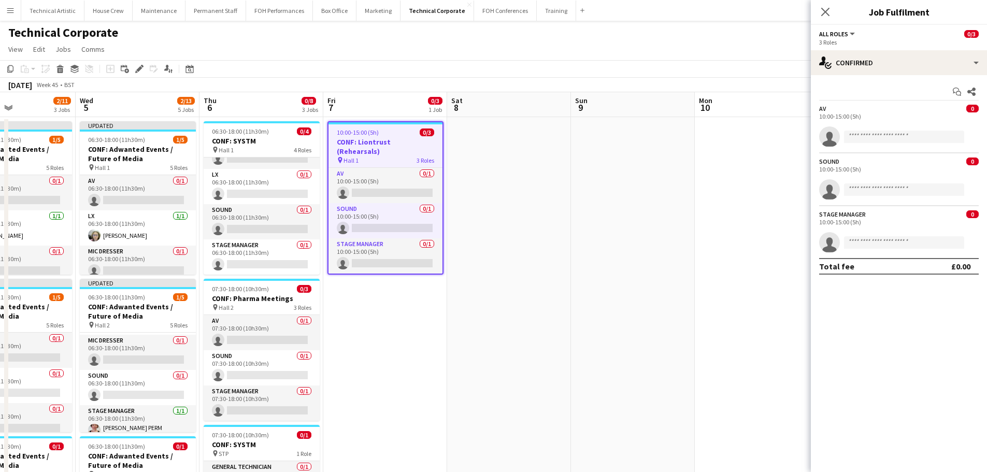
click at [131, 70] on div "Add job Add linked Job Edit Edit linked Job Applicants" at bounding box center [134, 69] width 79 height 12
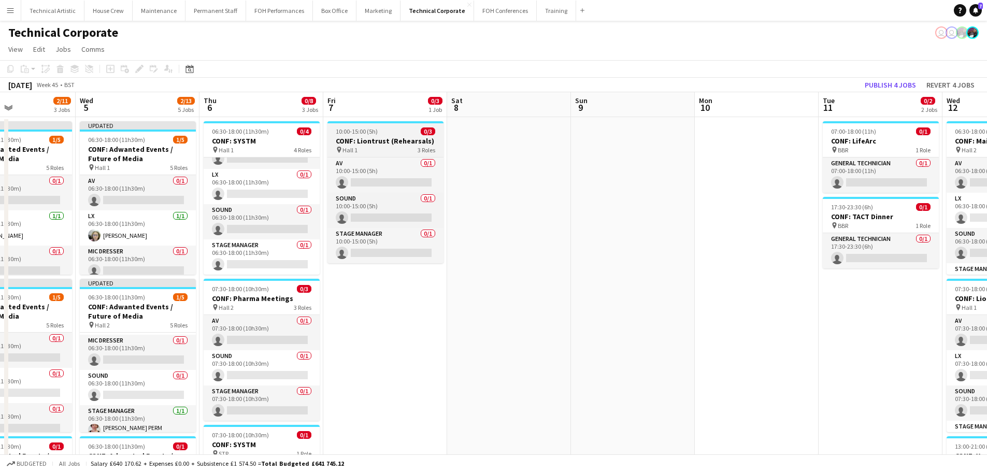
click at [408, 148] on div "pin Hall 1 3 Roles" at bounding box center [385, 150] width 116 height 8
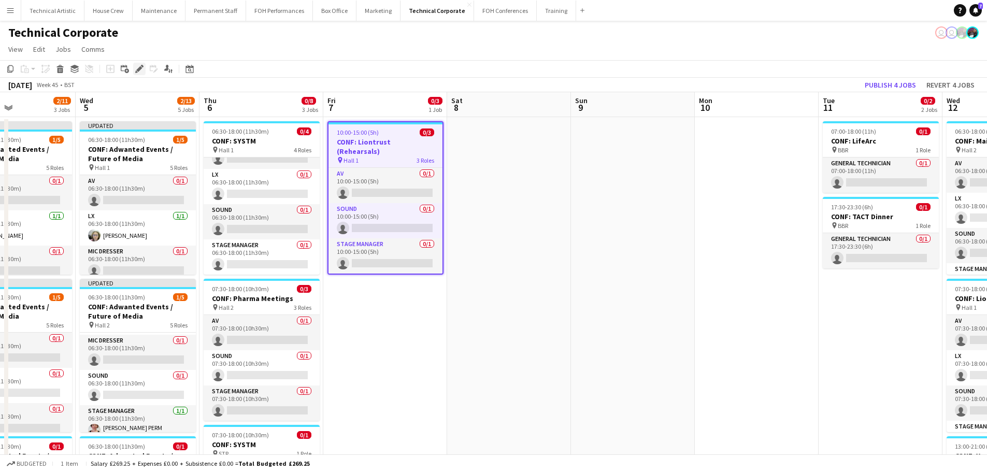
click at [136, 66] on icon "Edit" at bounding box center [139, 69] width 8 height 8
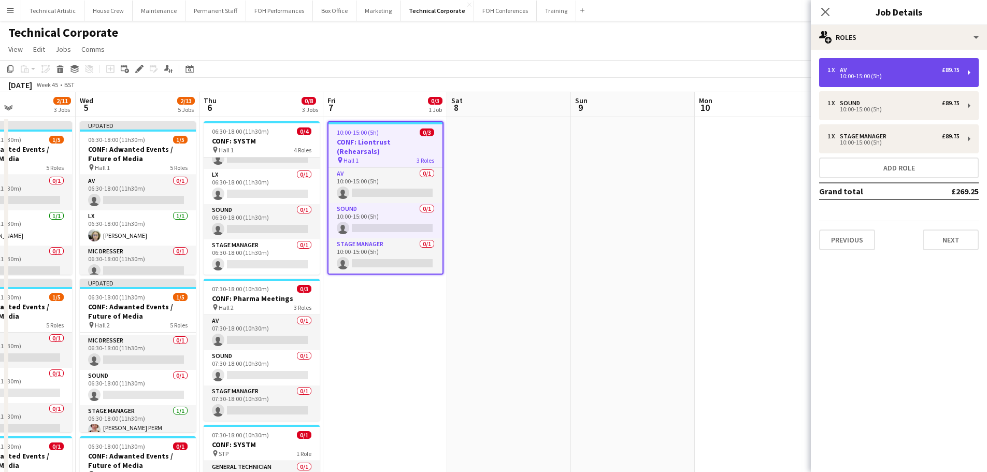
click at [848, 67] on div "AV" at bounding box center [845, 69] width 11 height 7
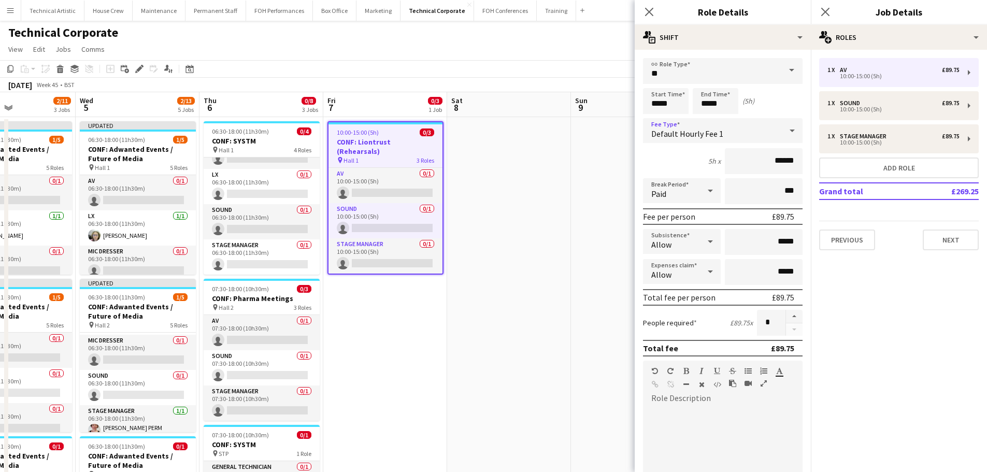
click at [694, 138] on span "Default Hourly Fee 1" at bounding box center [687, 133] width 72 height 10
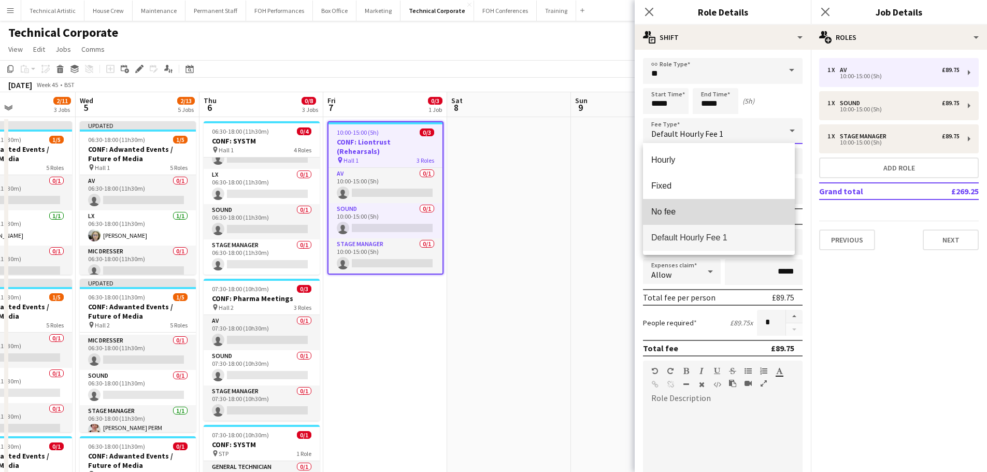
click at [683, 199] on mat-option "No fee" at bounding box center [719, 212] width 152 height 26
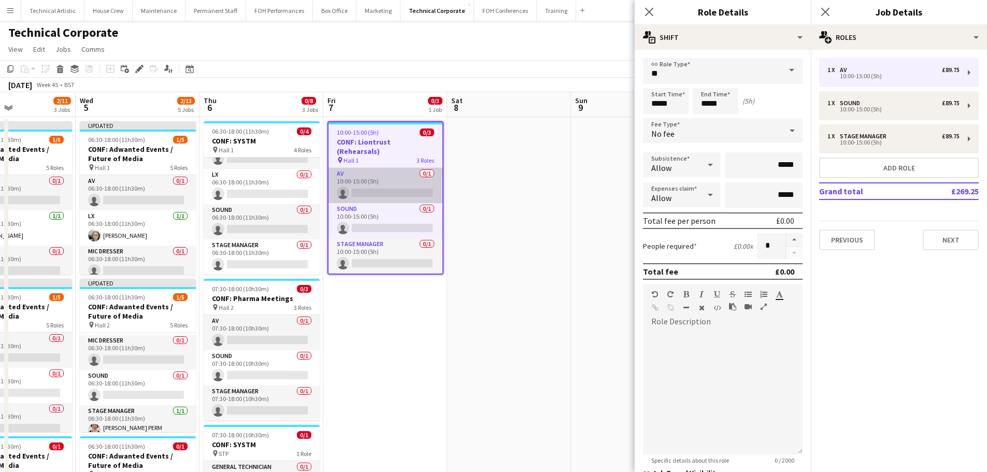
click at [388, 173] on app-card-role "AV 0/1 10:00-15:00 (5h) single-neutral-actions" at bounding box center [385, 185] width 114 height 35
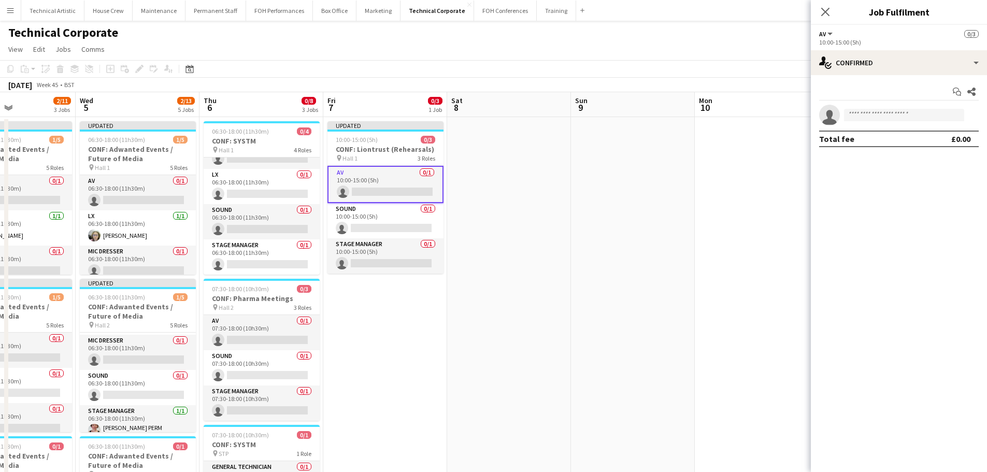
click at [899, 106] on app-invite-slot "single-neutral-actions" at bounding box center [899, 115] width 176 height 21
click at [904, 110] on input at bounding box center [904, 115] width 120 height 12
drag, startPoint x: 894, startPoint y: 123, endPoint x: 892, endPoint y: 111, distance: 11.6
drag, startPoint x: 892, startPoint y: 111, endPoint x: 686, endPoint y: 136, distance: 207.1
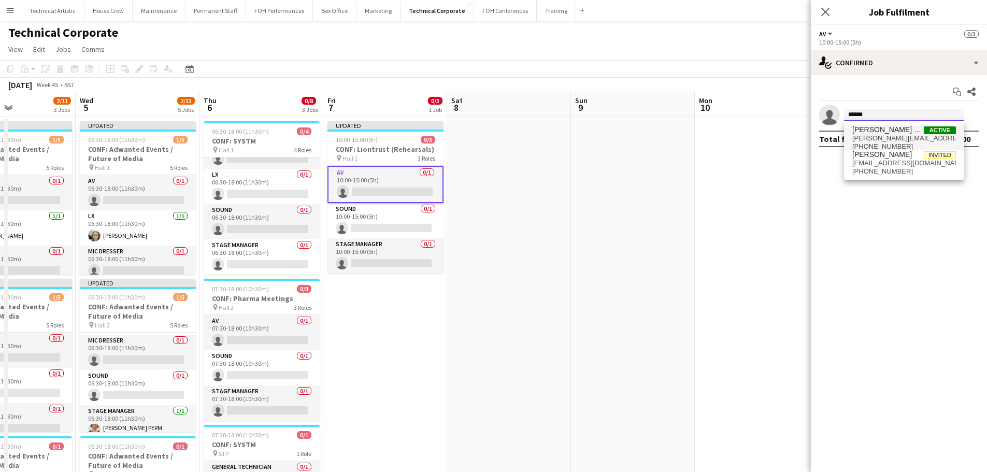
type input "******"
click at [859, 130] on span "[PERSON_NAME] PERM [PERSON_NAME]" at bounding box center [888, 129] width 72 height 9
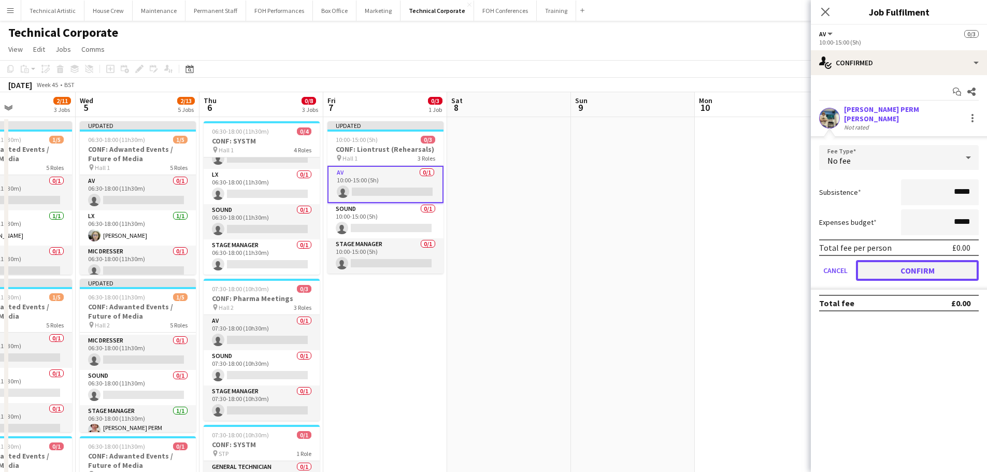
click at [903, 264] on button "Confirm" at bounding box center [917, 270] width 123 height 21
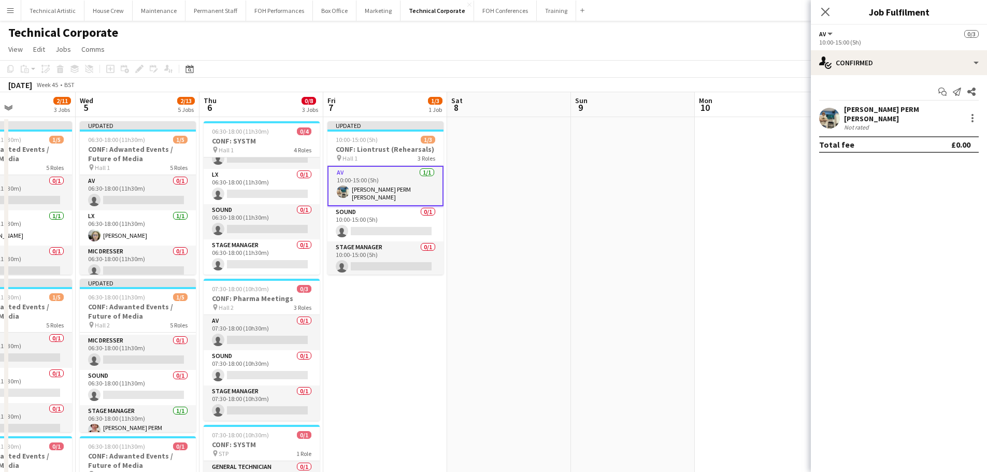
click at [517, 70] on app-toolbar "Copy Paste Paste Ctrl+V Paste with crew Ctrl+Shift+V Paste linked Job Delete Gr…" at bounding box center [493, 69] width 987 height 18
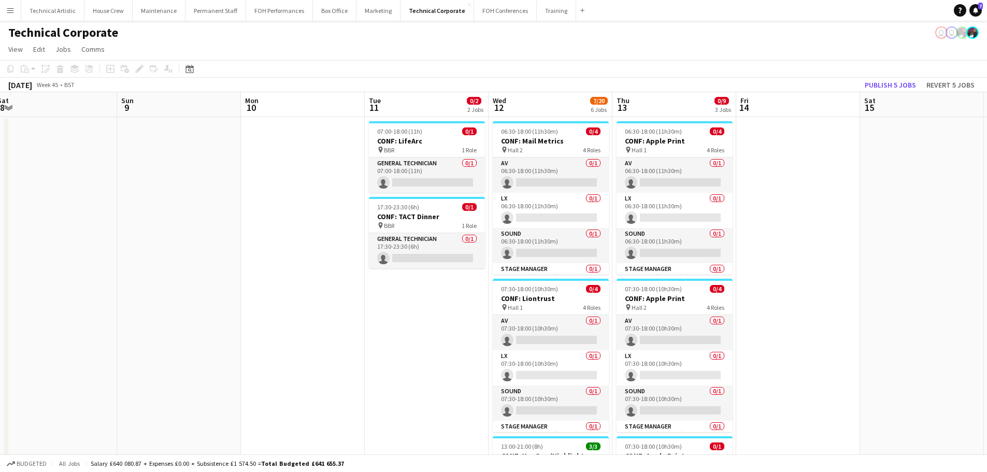
drag, startPoint x: 639, startPoint y: 247, endPoint x: 284, endPoint y: 207, distance: 356.6
click at [533, 299] on h3 "CONF: Liontrust" at bounding box center [551, 298] width 116 height 9
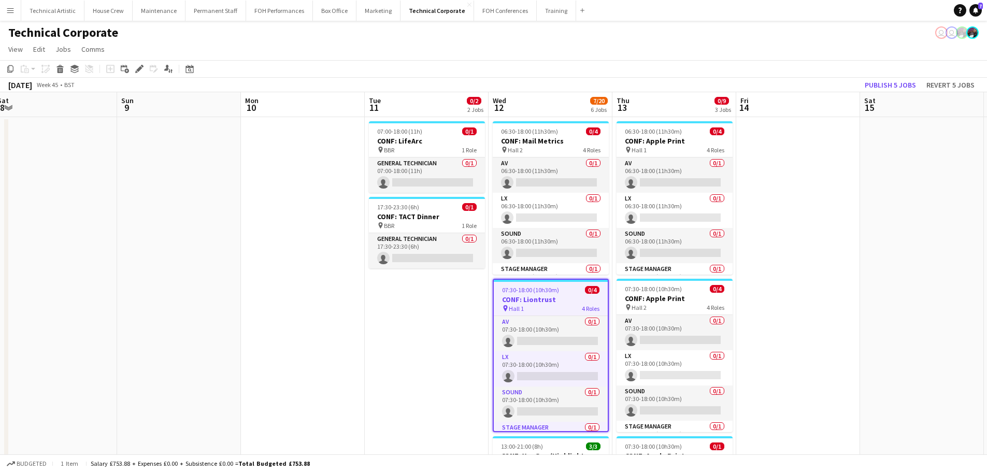
scroll to position [0, 378]
click at [144, 72] on div "Edit" at bounding box center [139, 69] width 12 height 12
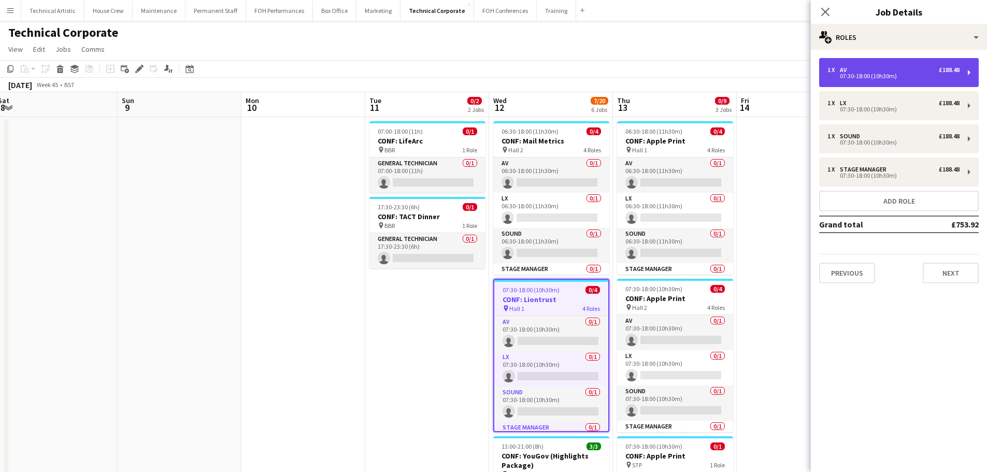
click at [888, 80] on div "1 x AV £188.48 07:30-18:00 (10h30m)" at bounding box center [899, 72] width 160 height 29
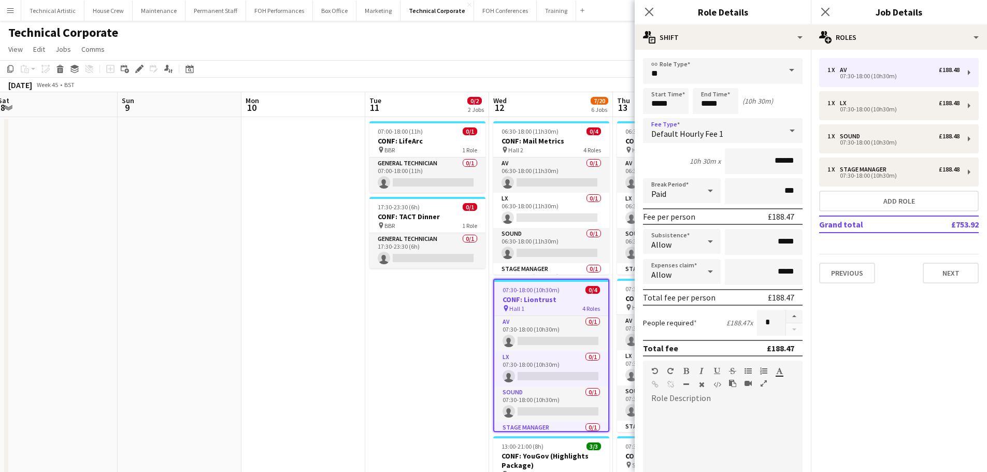
click at [757, 135] on div "Default Hourly Fee 1" at bounding box center [712, 130] width 139 height 25
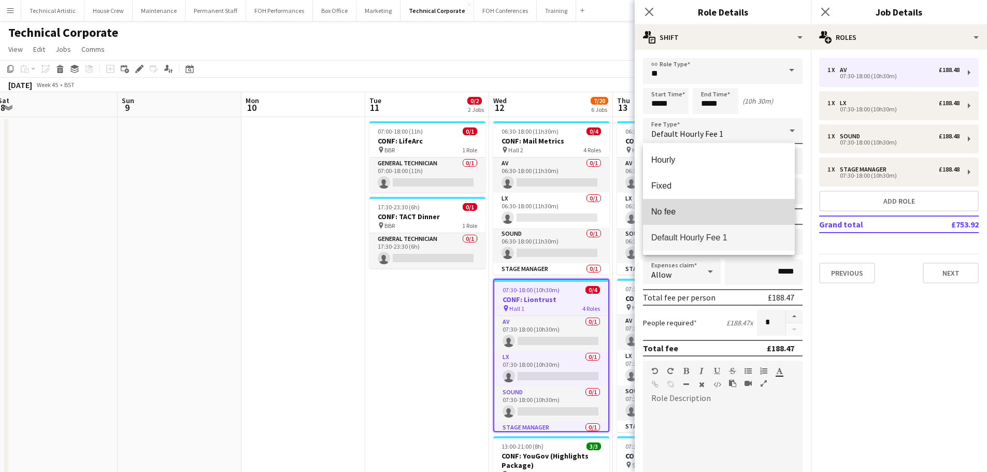
click at [678, 208] on span "No fee" at bounding box center [718, 212] width 135 height 10
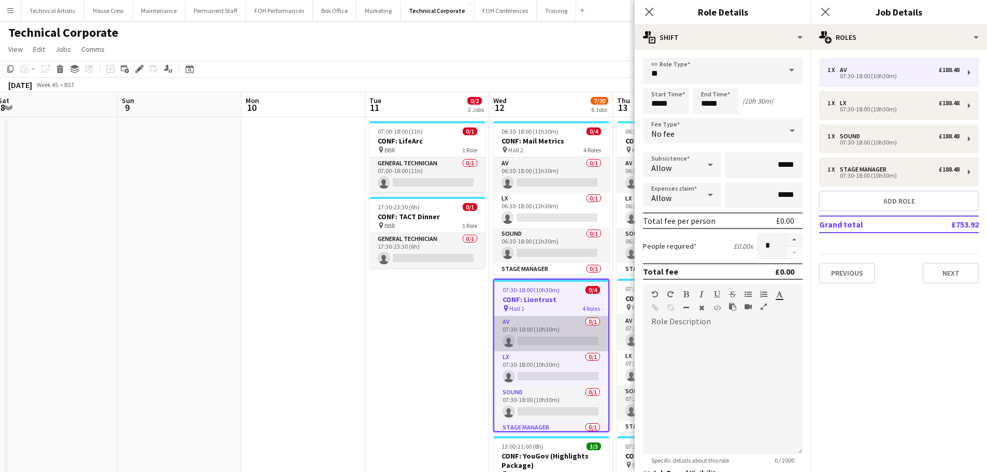
click at [535, 326] on app-card-role "AV 0/1 07:30-18:00 (10h30m) single-neutral-actions" at bounding box center [551, 333] width 114 height 35
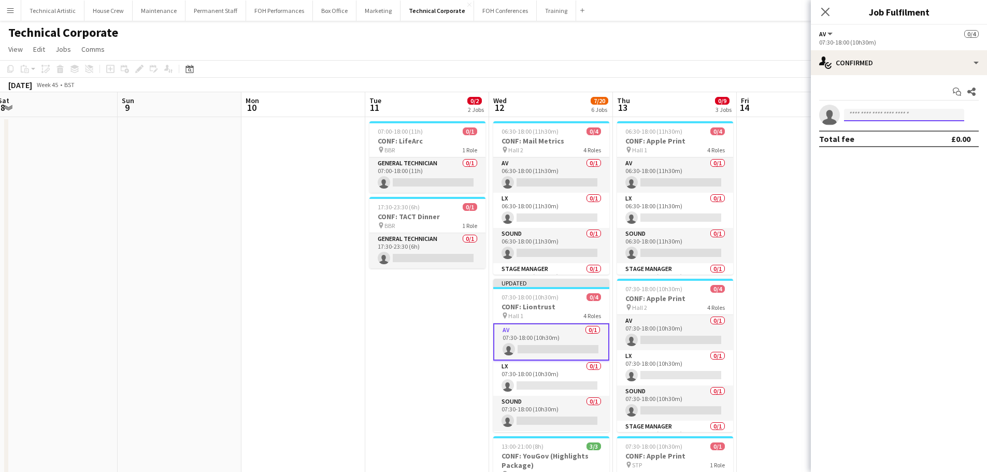
click at [866, 119] on input at bounding box center [904, 115] width 120 height 12
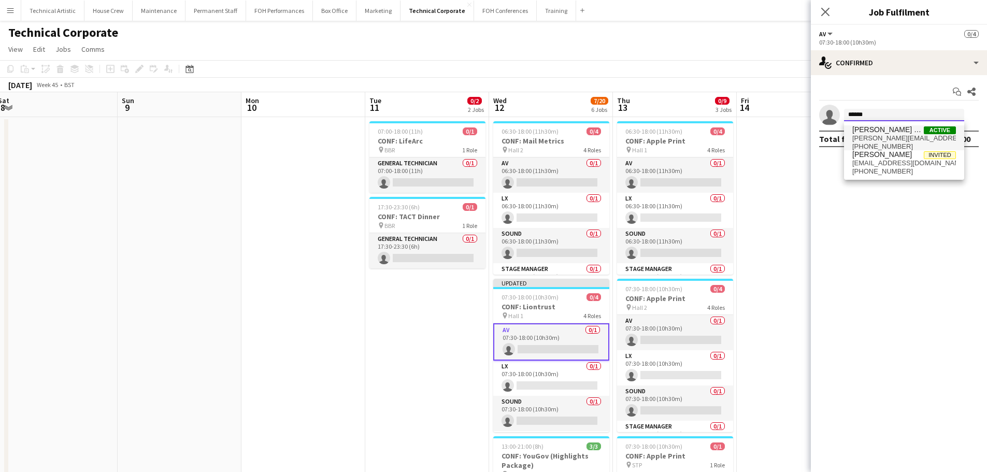
type input "******"
click at [907, 137] on span "tom.alston@kingsplace.co.uk" at bounding box center [904, 138] width 104 height 8
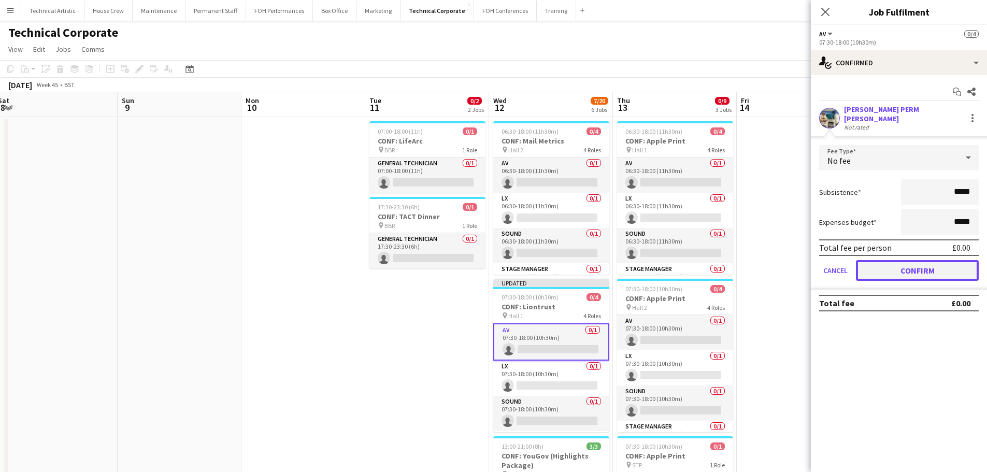
click at [932, 268] on button "Confirm" at bounding box center [917, 270] width 123 height 21
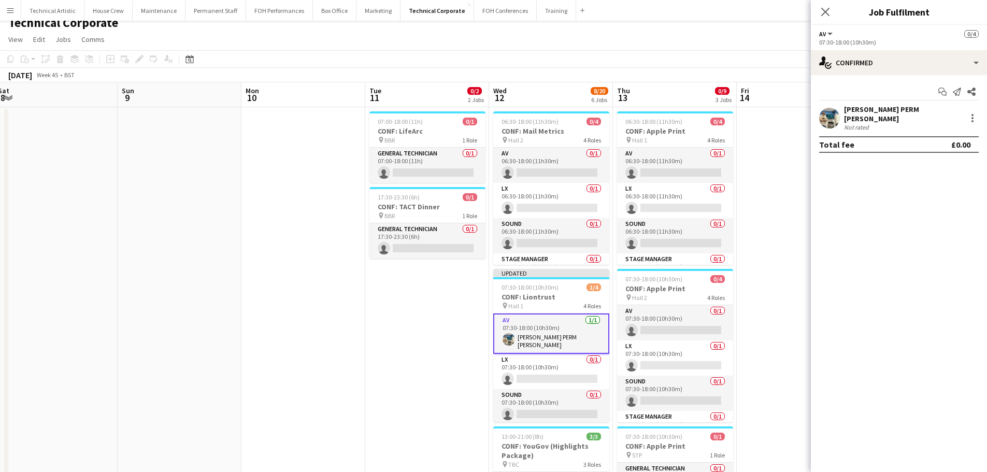
scroll to position [0, 0]
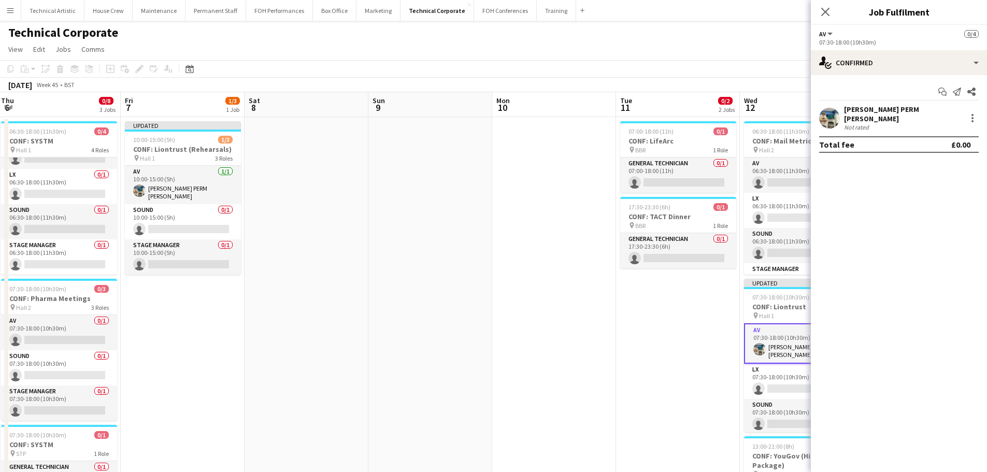
drag, startPoint x: 202, startPoint y: 302, endPoint x: 582, endPoint y: 272, distance: 382.0
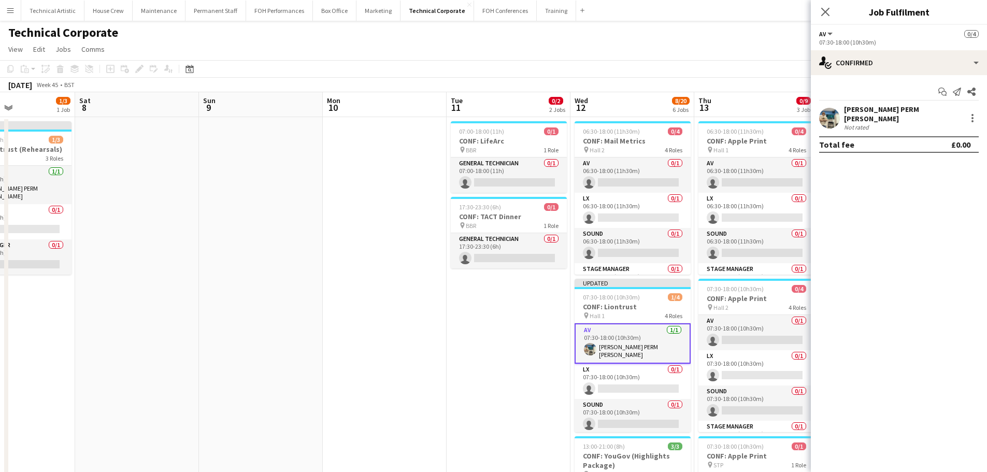
scroll to position [0, 325]
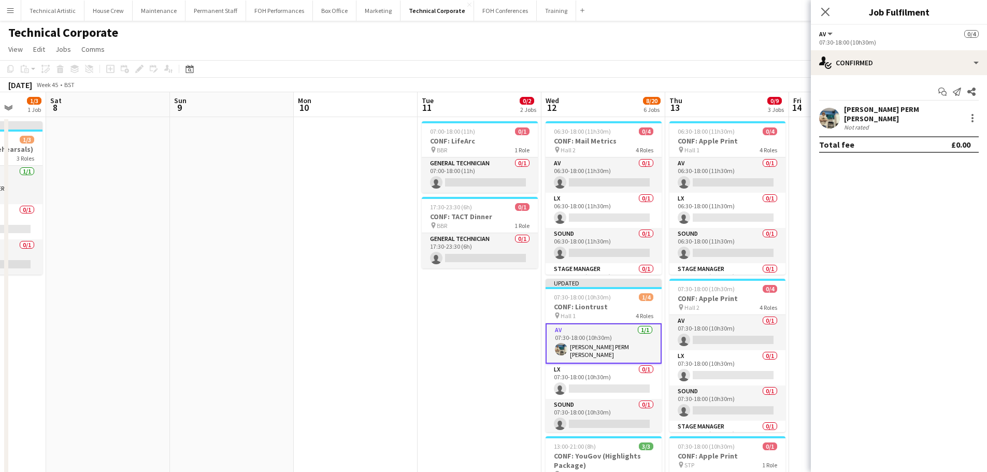
drag, startPoint x: 610, startPoint y: 279, endPoint x: 279, endPoint y: 244, distance: 332.9
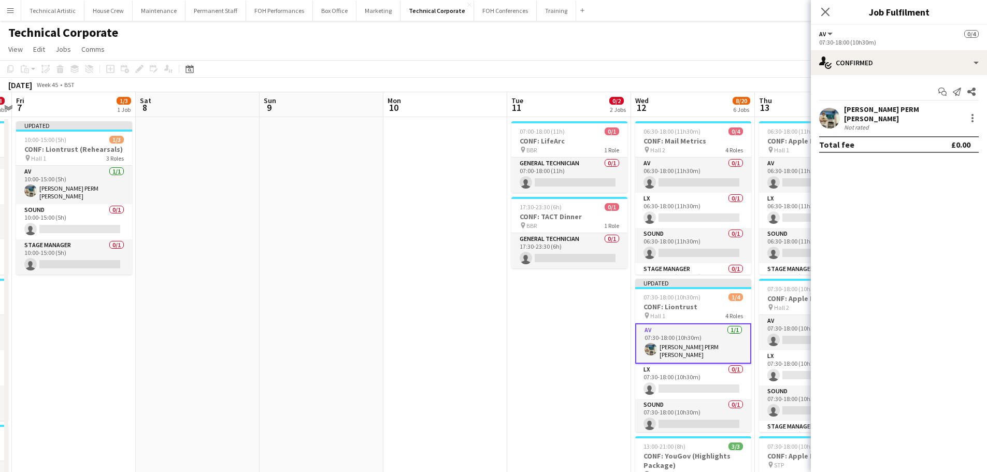
scroll to position [0, 370]
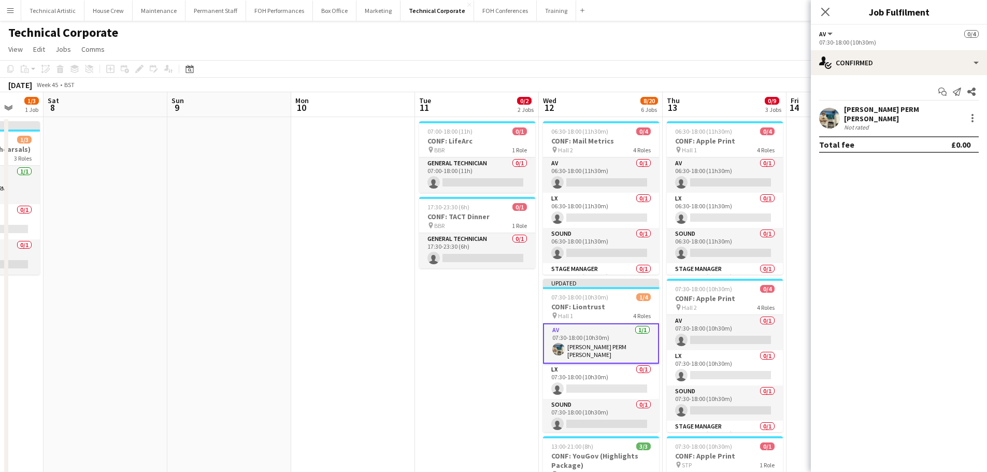
drag, startPoint x: 237, startPoint y: 301, endPoint x: 233, endPoint y: 212, distance: 88.7
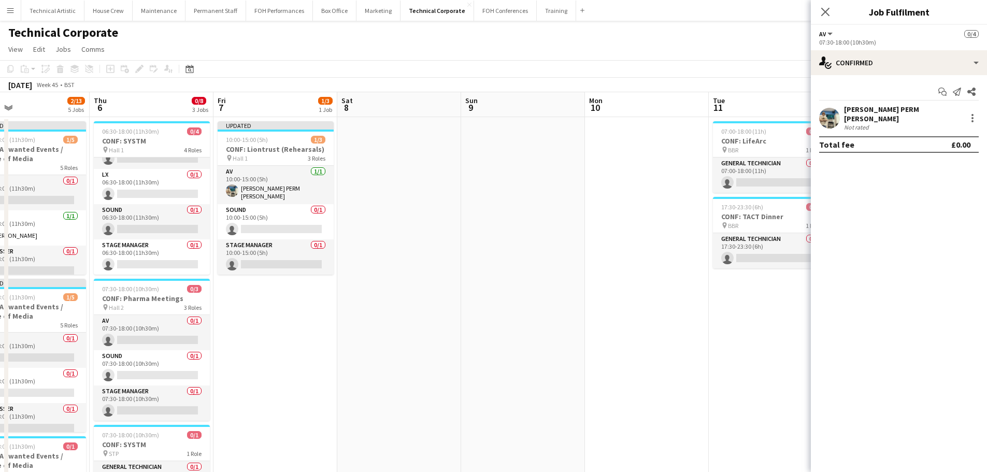
scroll to position [0, 265]
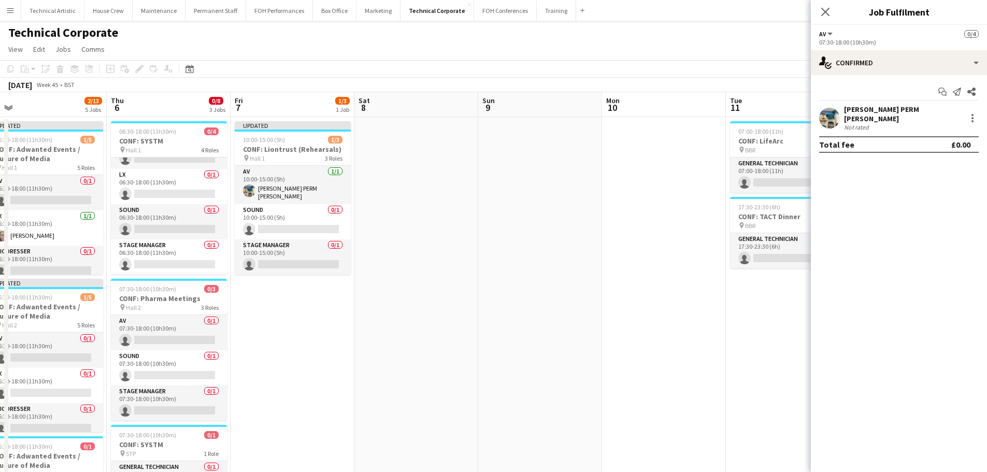
drag, startPoint x: 386, startPoint y: 293, endPoint x: 698, endPoint y: 324, distance: 313.5
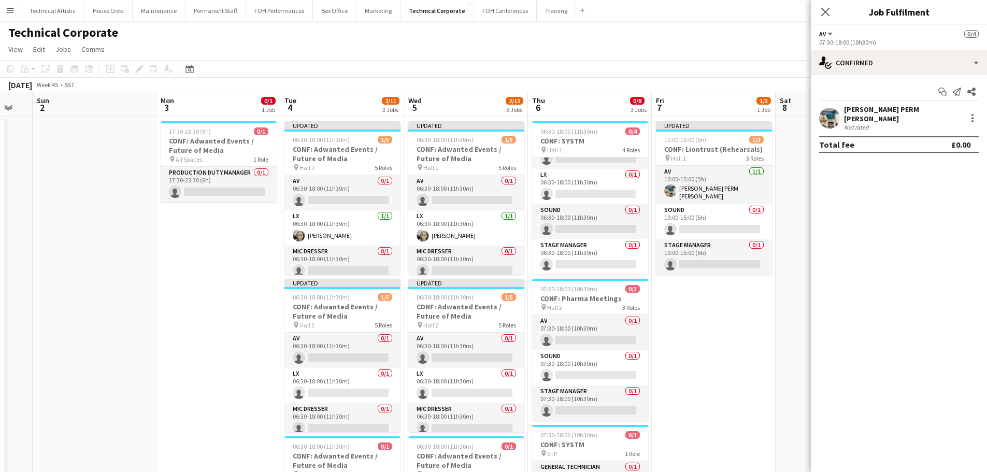
drag, startPoint x: 446, startPoint y: 337, endPoint x: 963, endPoint y: 245, distance: 524.7
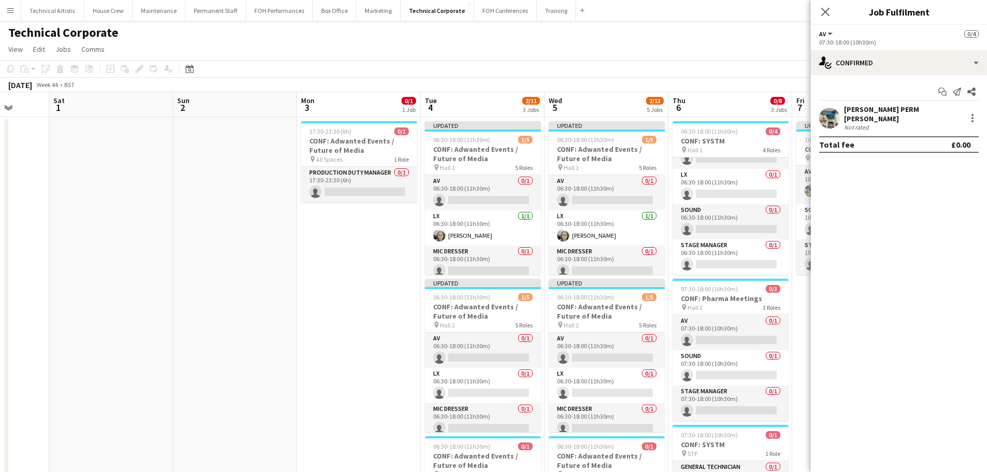
scroll to position [0, 394]
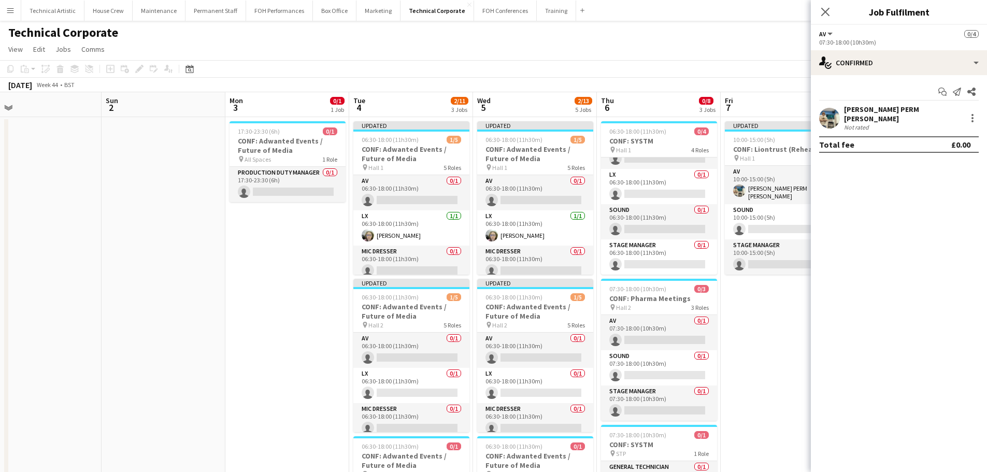
drag, startPoint x: 199, startPoint y: 242, endPoint x: 268, endPoint y: 181, distance: 92.1
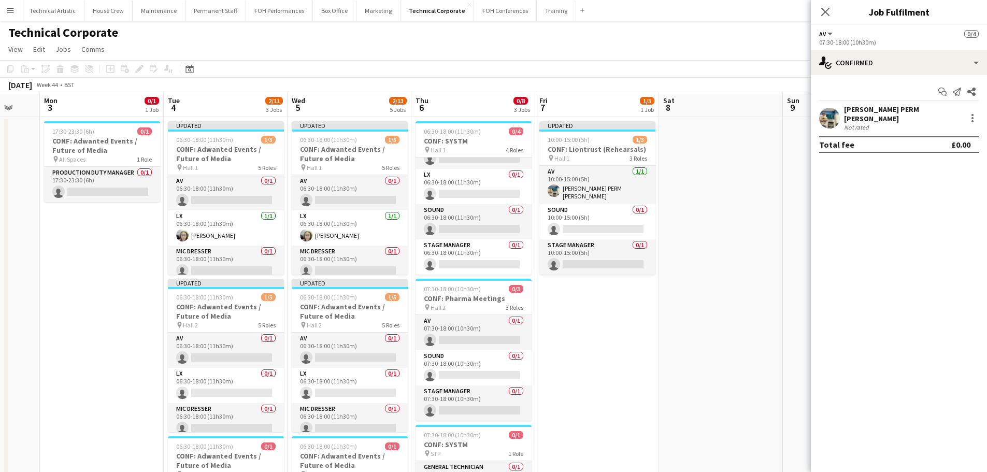
scroll to position [0, 329]
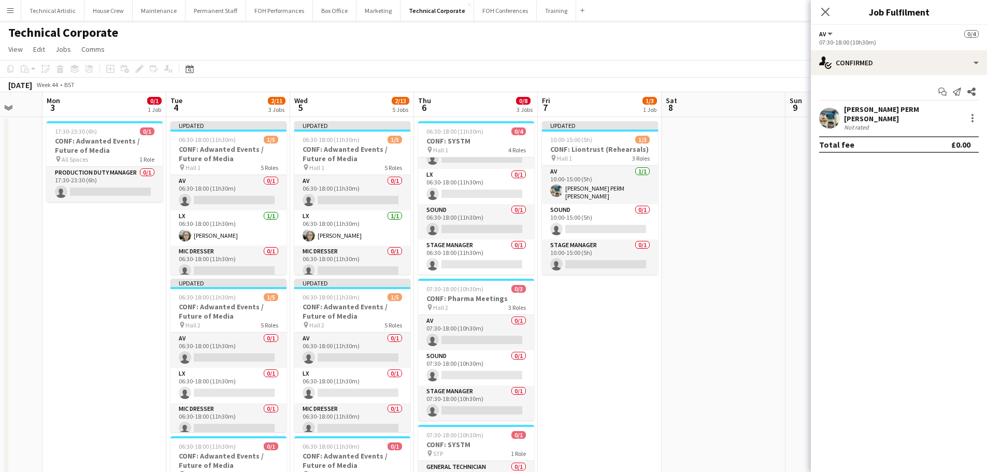
drag, startPoint x: 747, startPoint y: 308, endPoint x: 564, endPoint y: 291, distance: 183.7
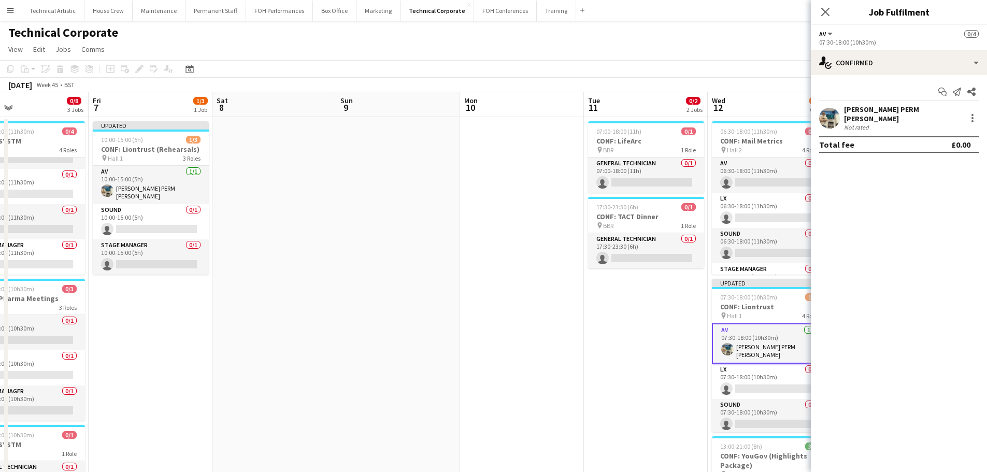
scroll to position [0, 410]
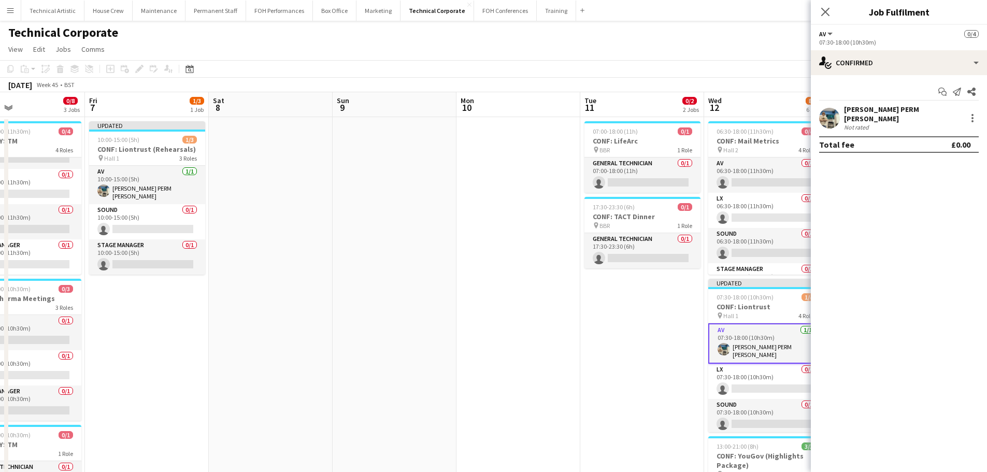
drag, startPoint x: 677, startPoint y: 356, endPoint x: 224, endPoint y: 249, distance: 465.4
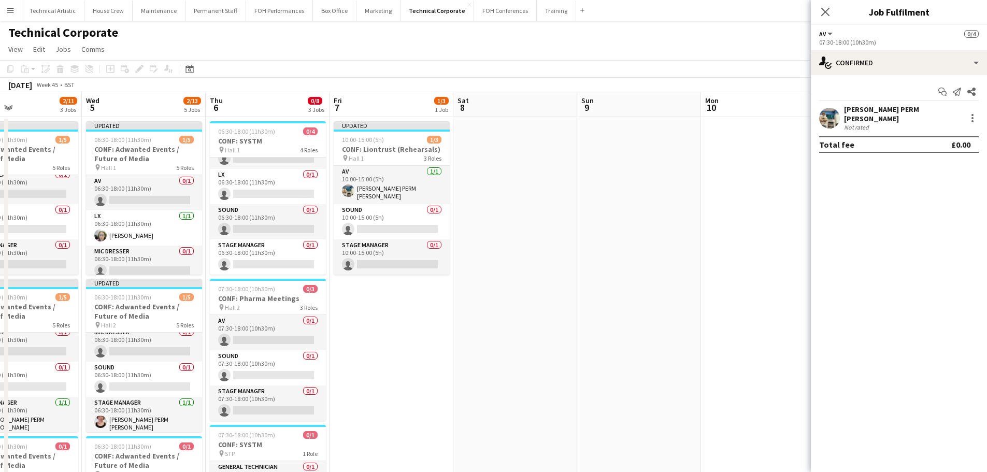
scroll to position [0, 250]
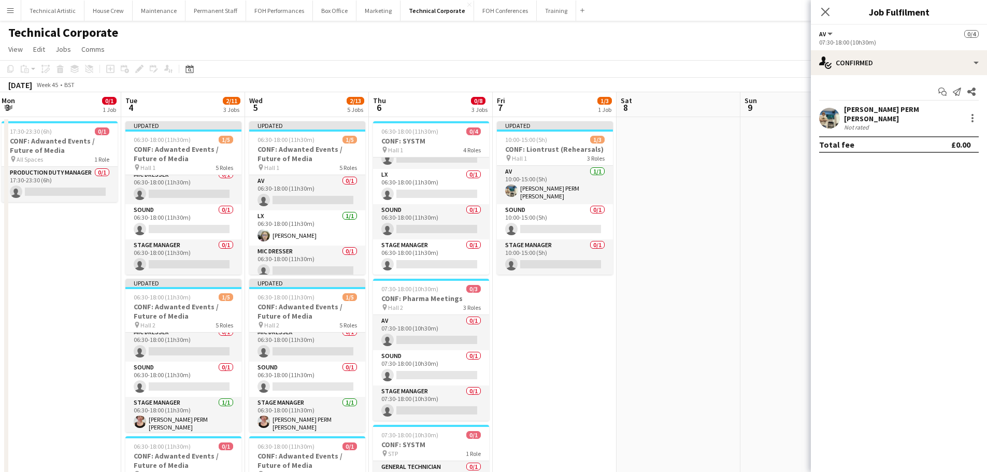
drag, startPoint x: 431, startPoint y: 278, endPoint x: 688, endPoint y: 263, distance: 256.9
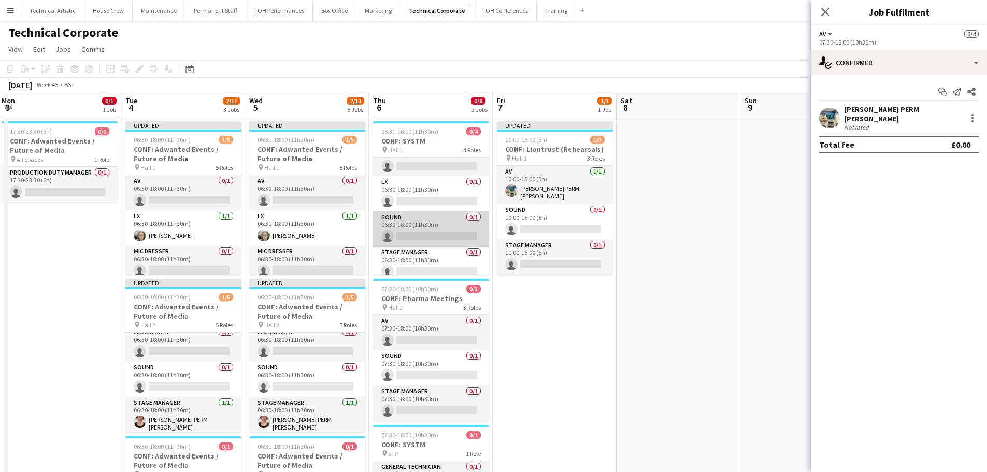
scroll to position [24, 0]
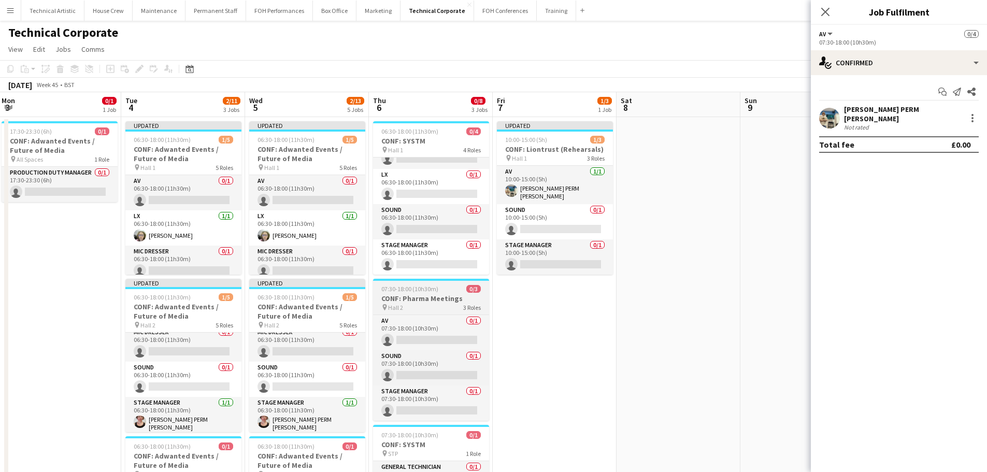
click at [430, 298] on h3 "CONF: Pharma Meetings" at bounding box center [431, 298] width 116 height 9
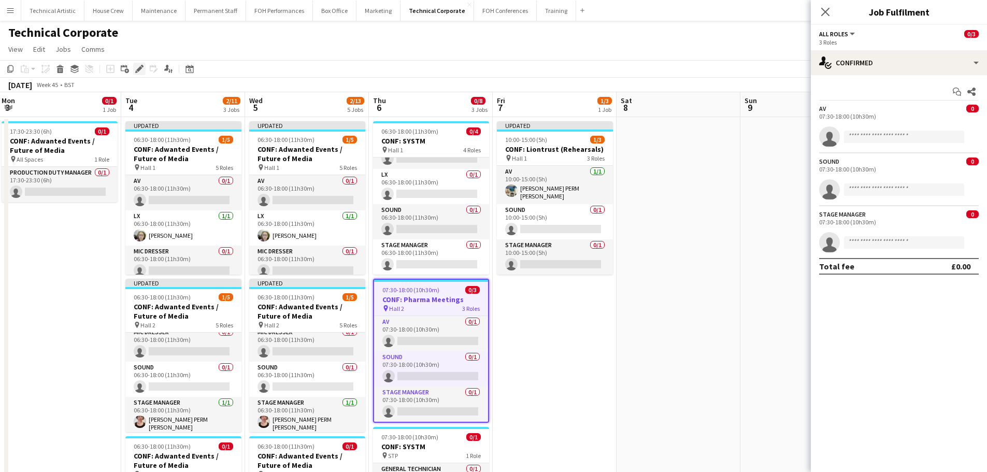
click at [141, 67] on icon at bounding box center [139, 69] width 6 height 6
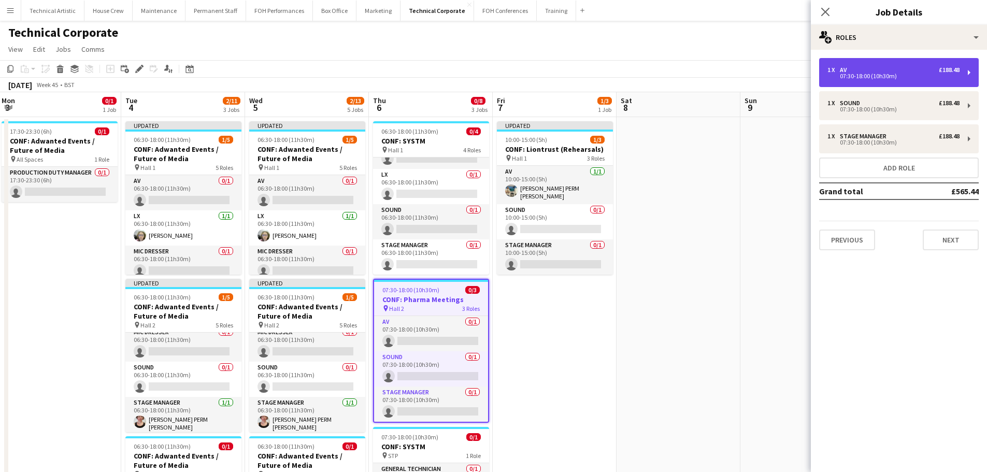
click at [846, 74] on div "07:30-18:00 (10h30m)" at bounding box center [893, 76] width 132 height 5
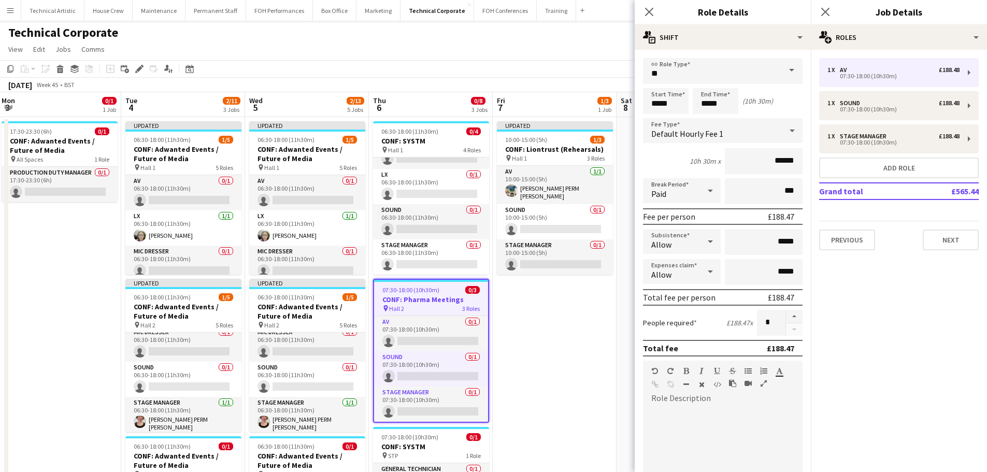
click at [690, 138] on span "Default Hourly Fee 1" at bounding box center [687, 133] width 72 height 10
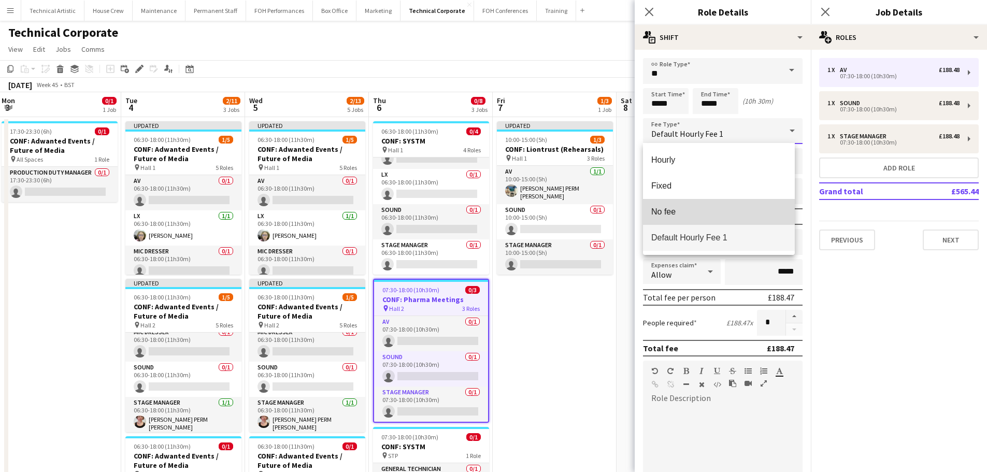
click at [679, 206] on mat-option "No fee" at bounding box center [719, 212] width 152 height 26
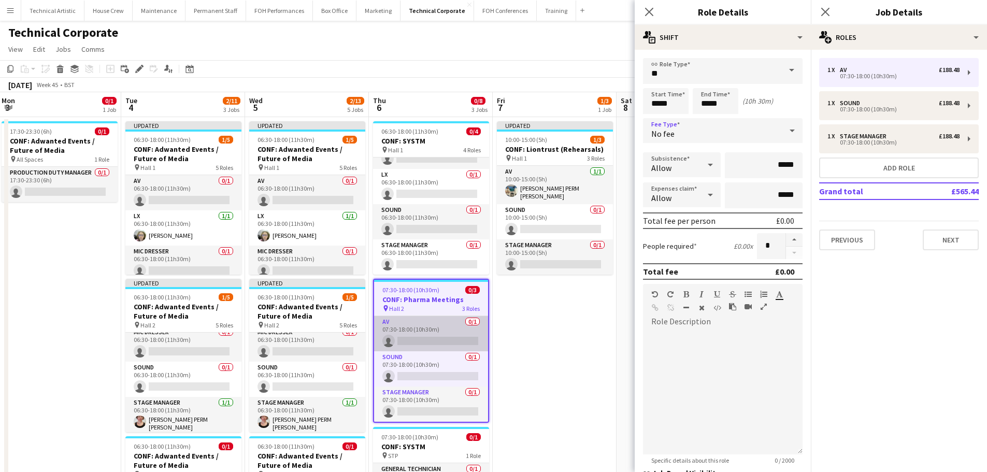
click at [438, 340] on app-card-role "AV 0/1 07:30-18:00 (10h30m) single-neutral-actions" at bounding box center [431, 333] width 114 height 35
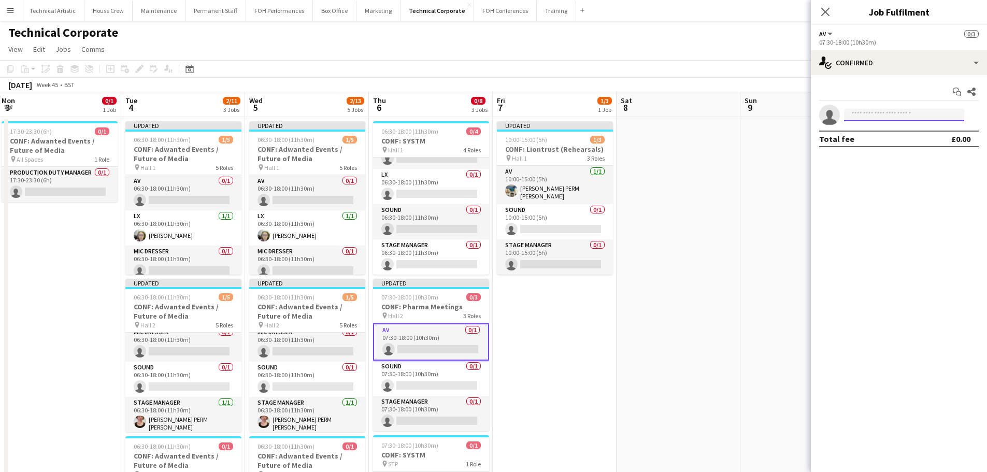
click at [857, 118] on input at bounding box center [904, 115] width 120 height 12
type input "*"
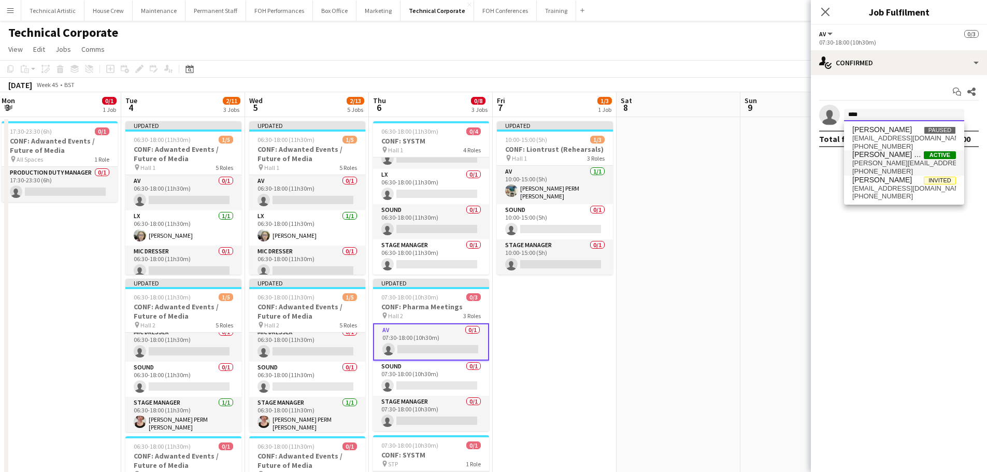
type input "****"
click at [856, 161] on span "tom.alston@kingsplace.co.uk" at bounding box center [904, 163] width 104 height 8
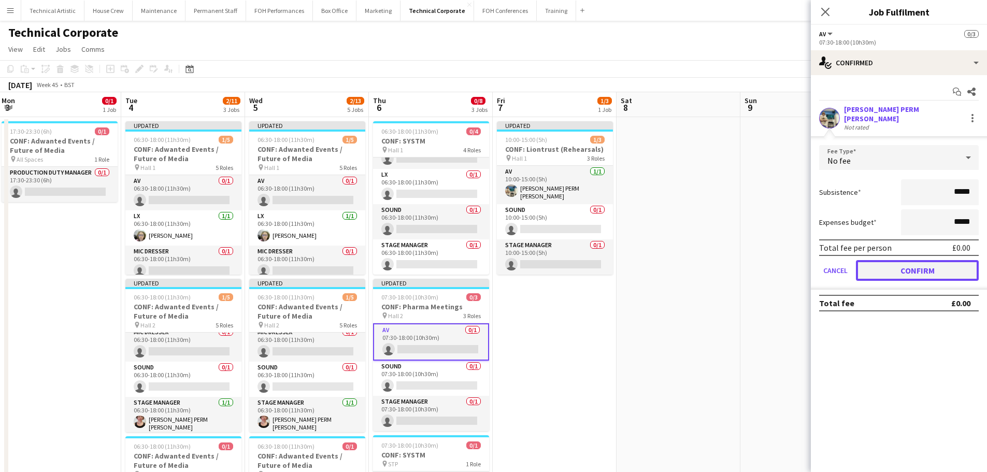
click at [905, 265] on button "Confirm" at bounding box center [917, 270] width 123 height 21
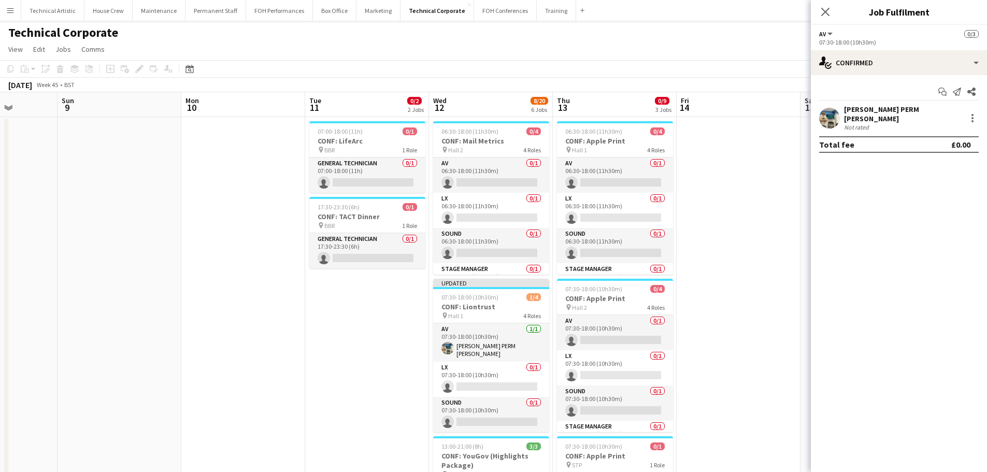
scroll to position [0, 318]
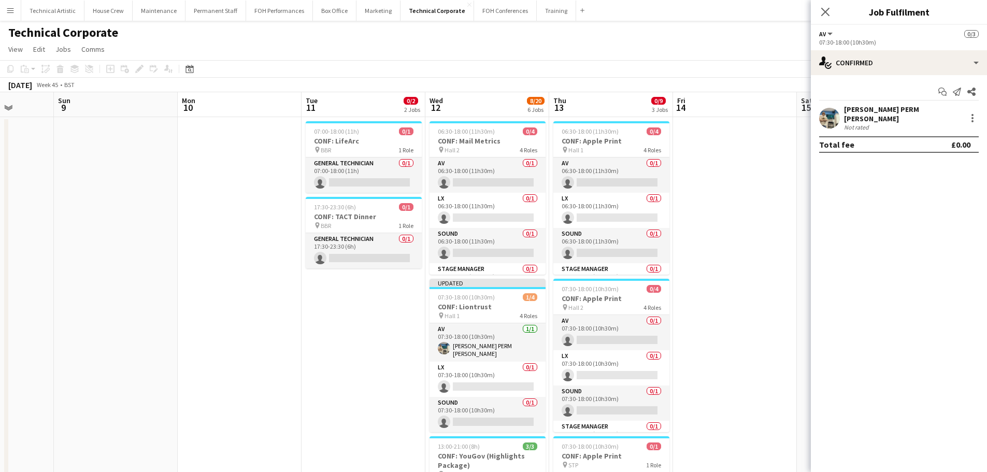
drag, startPoint x: 709, startPoint y: 302, endPoint x: 23, endPoint y: 283, distance: 686.8
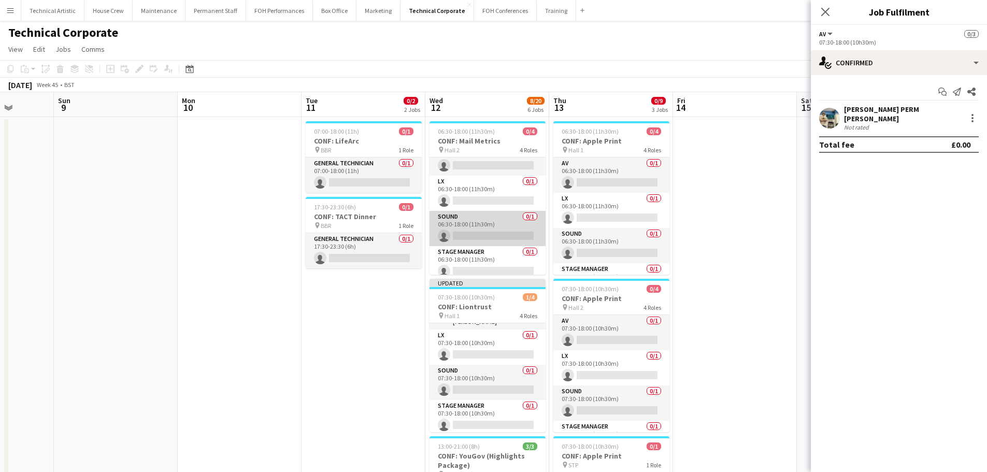
scroll to position [24, 0]
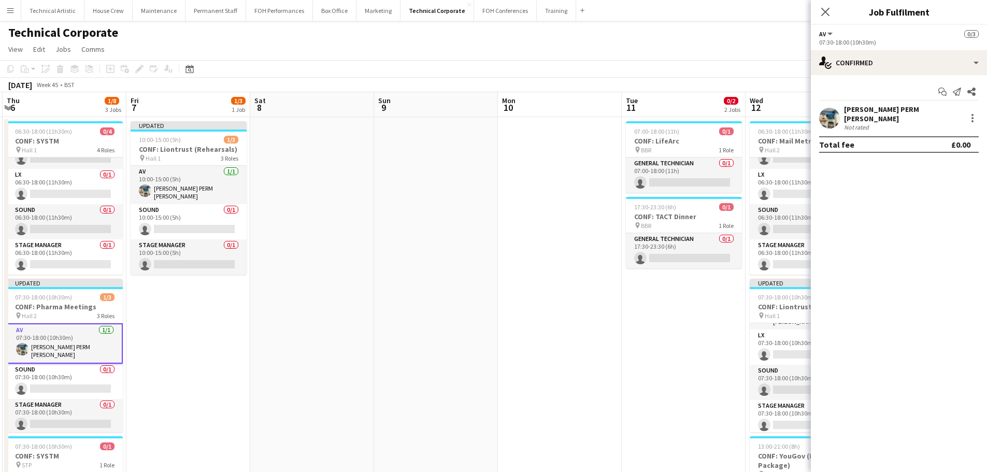
drag, startPoint x: 666, startPoint y: 280, endPoint x: 708, endPoint y: 270, distance: 43.1
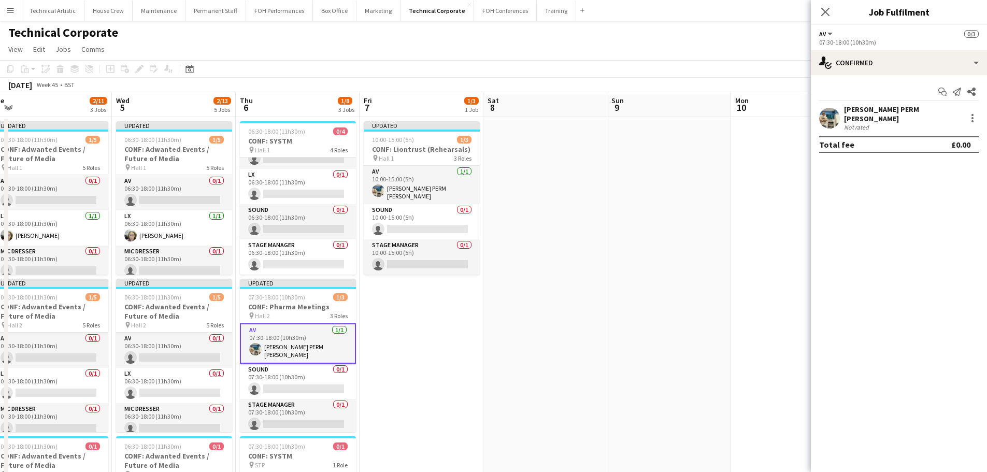
scroll to position [0, 295]
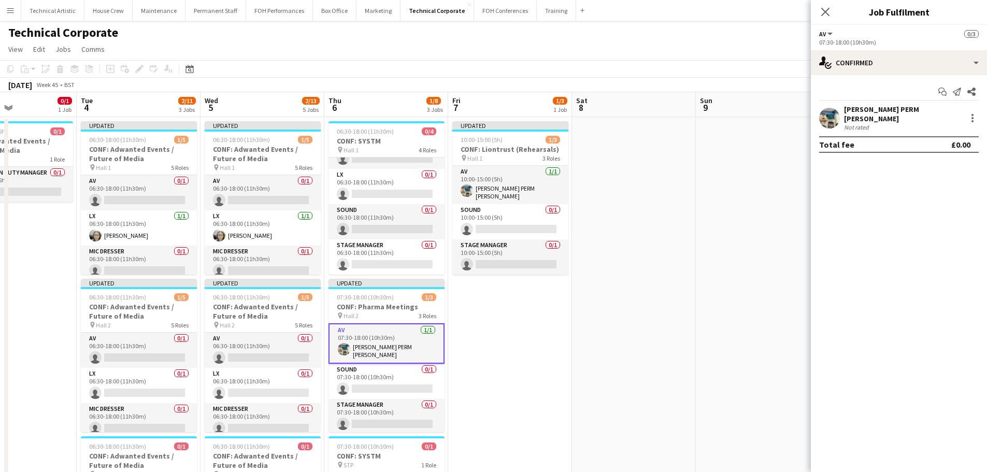
drag, startPoint x: 461, startPoint y: 417, endPoint x: 534, endPoint y: 384, distance: 80.0
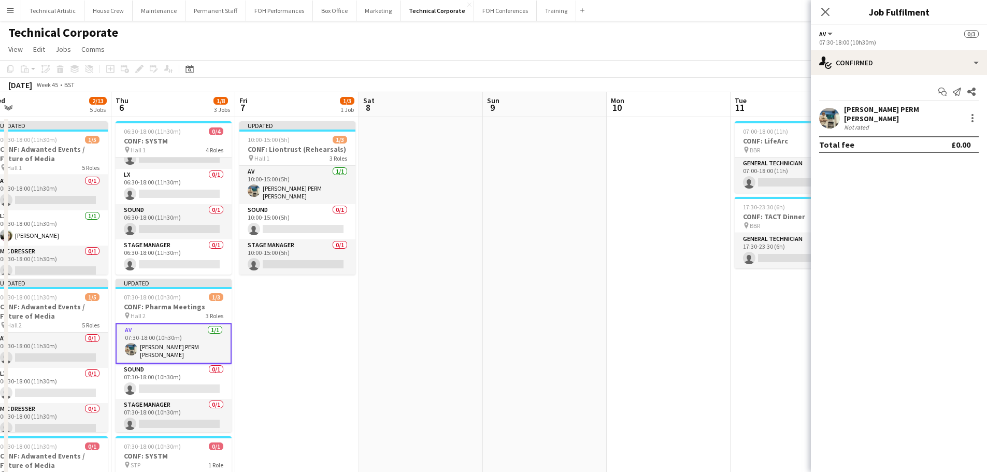
drag, startPoint x: 410, startPoint y: 219, endPoint x: 484, endPoint y: 136, distance: 111.5
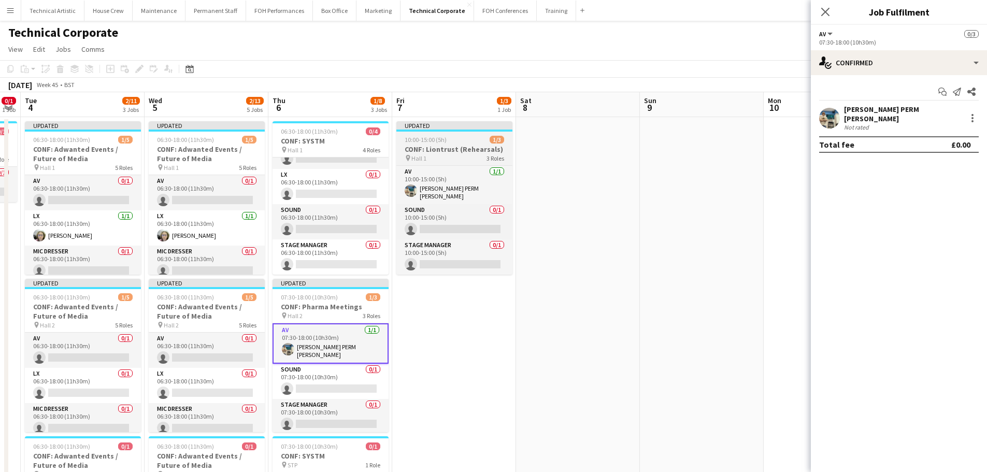
drag, startPoint x: 456, startPoint y: 336, endPoint x: 403, endPoint y: 148, distance: 195.9
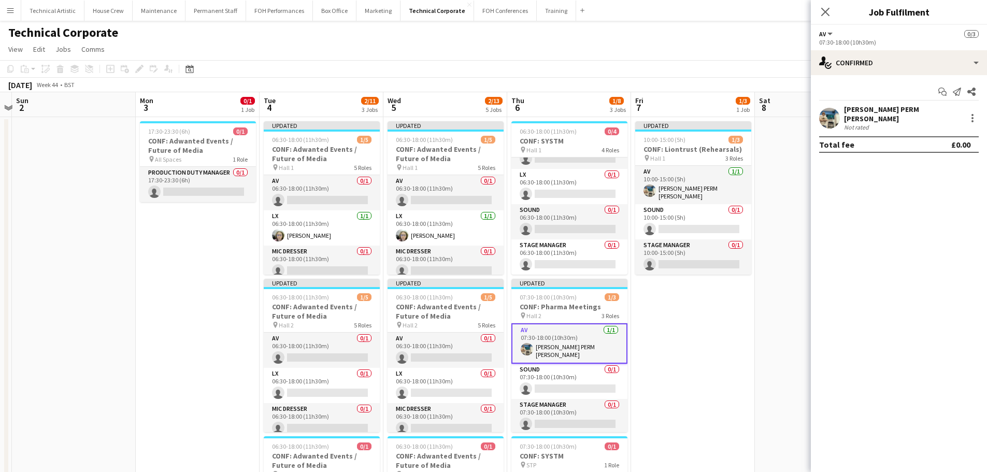
drag, startPoint x: 514, startPoint y: 365, endPoint x: 717, endPoint y: 349, distance: 203.2
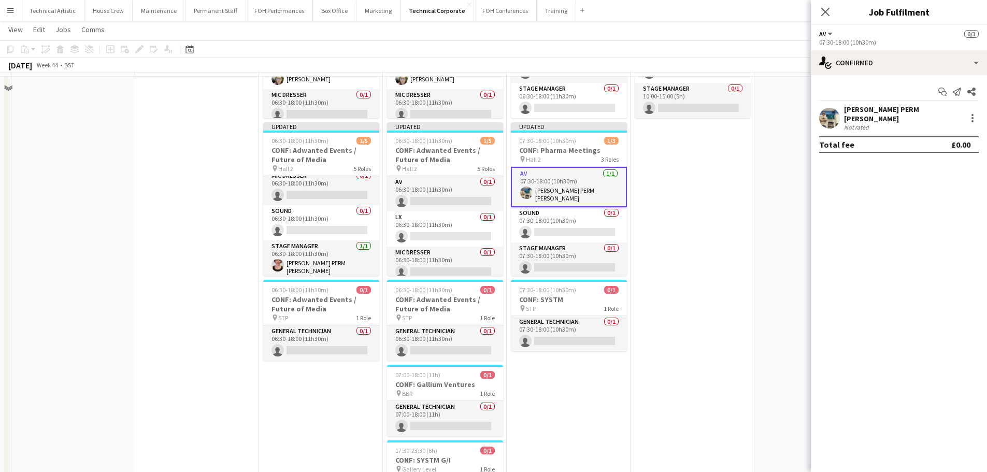
scroll to position [104, 0]
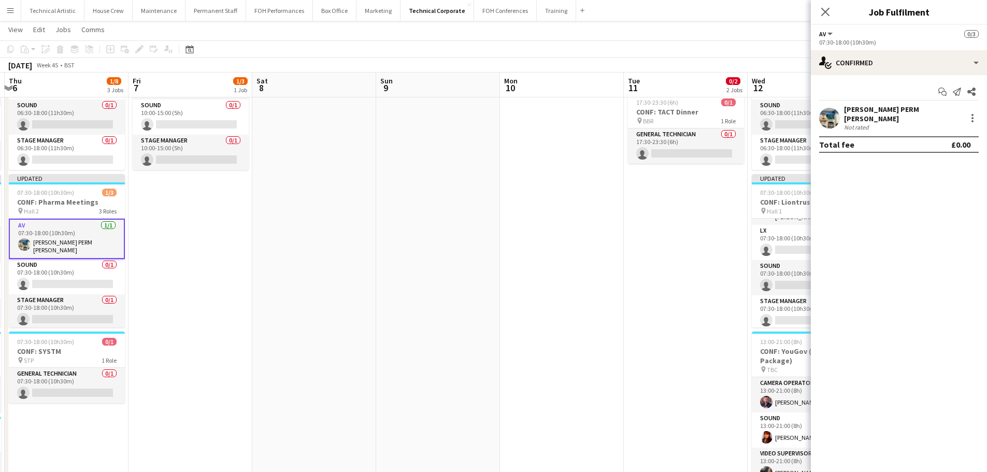
drag, startPoint x: 542, startPoint y: 277, endPoint x: 135, endPoint y: 320, distance: 409.0
click at [152, 316] on app-calendar-viewport "Mon 3 0/1 1 Job Tue 4 2/11 3 Jobs Wed 5 2/13 5 Jobs Thu 6 1/8 3 Jobs Fri 7 1/3 …" at bounding box center [493, 416] width 987 height 959
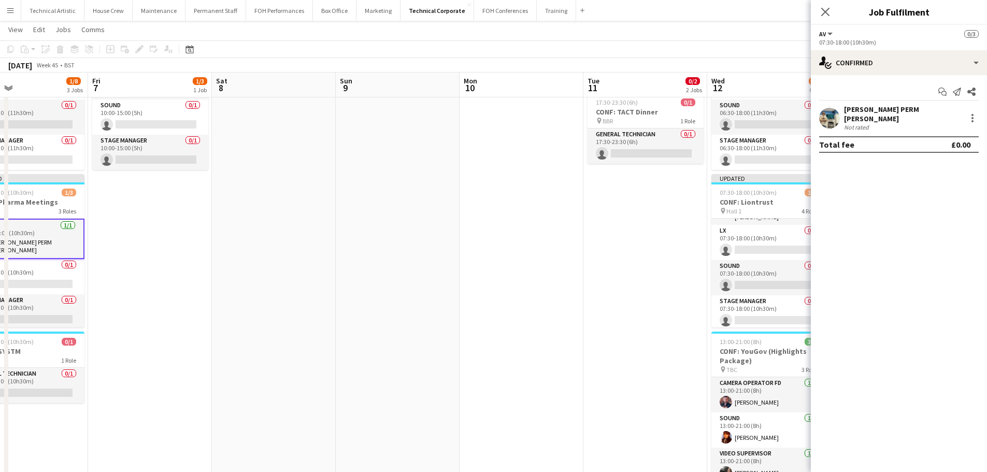
click at [101, 333] on app-date-cell "Updated 10:00-15:00 (5h) 1/3 CONF: Liontrust (Rehearsals) pin Hall 1 3 Roles AV…" at bounding box center [150, 453] width 124 height 883
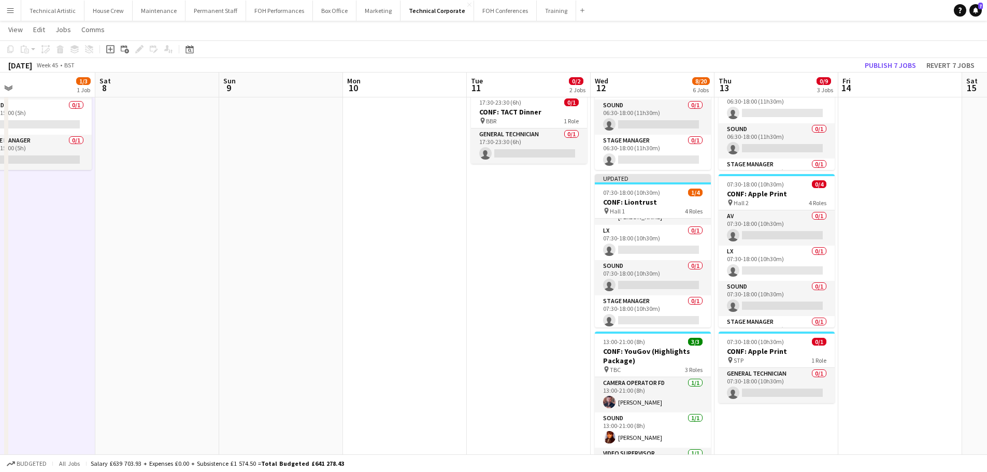
drag, startPoint x: 381, startPoint y: 277, endPoint x: 334, endPoint y: 277, distance: 47.2
click at [283, 277] on app-calendar-viewport "Tue 4 2/11 3 Jobs Wed 5 2/13 5 Jobs Thu 6 1/8 3 Jobs Fri 7 1/3 1 Job Sat 8 Sun …" at bounding box center [493, 416] width 987 height 959
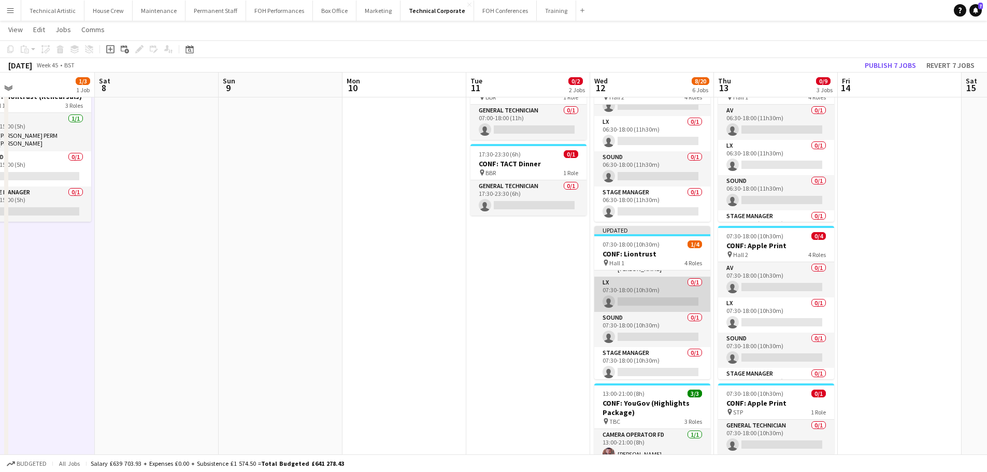
scroll to position [0, 0]
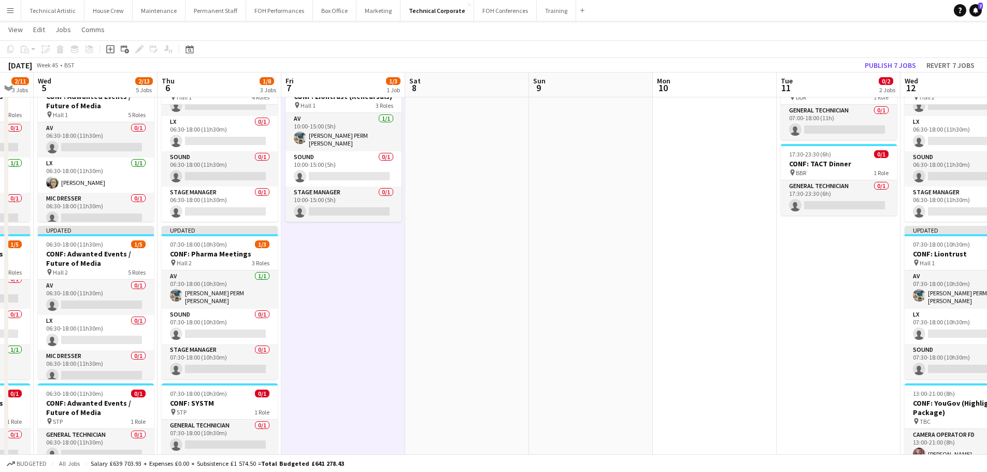
drag, startPoint x: 340, startPoint y: 322, endPoint x: 632, endPoint y: 307, distance: 292.1
click at [650, 304] on app-calendar-viewport "Mon 3 0/1 1 Job Tue 4 2/11 3 Jobs Wed 5 2/13 5 Jobs Thu 6 1/8 3 Jobs Fri 7 1/3 …" at bounding box center [493, 468] width 987 height 959
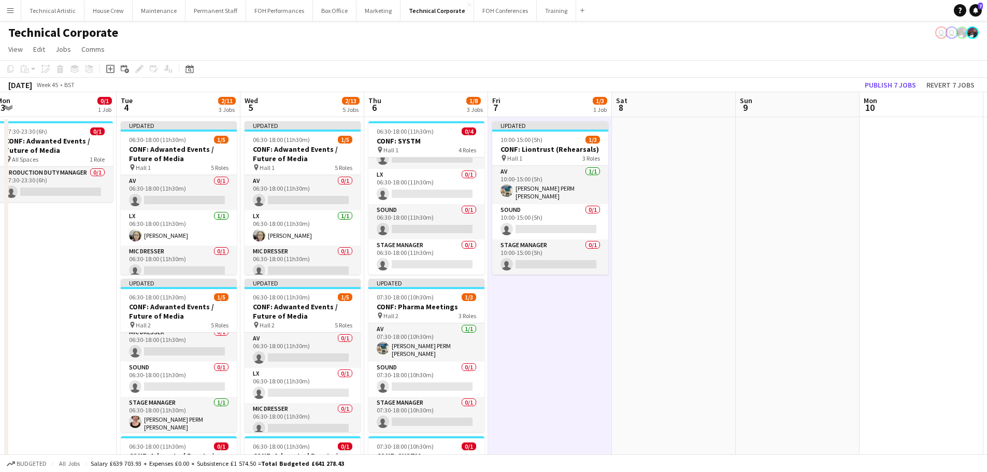
drag, startPoint x: 499, startPoint y: 290, endPoint x: 707, endPoint y: 265, distance: 209.3
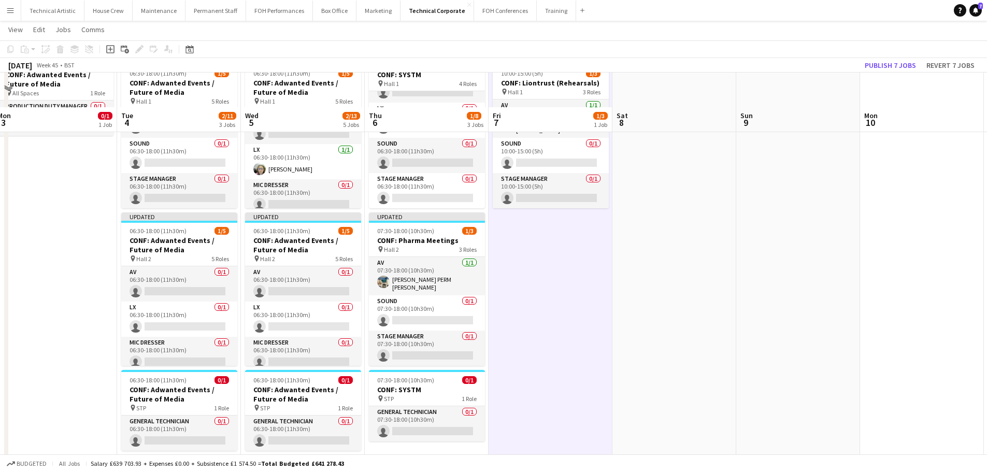
scroll to position [104, 0]
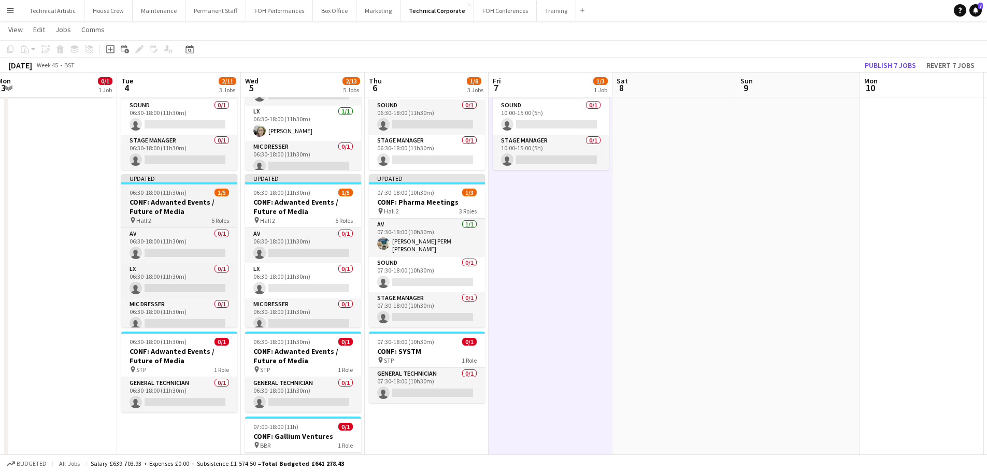
click at [166, 213] on h3 "CONF: Adwanted Events / Future of Media" at bounding box center [179, 206] width 116 height 19
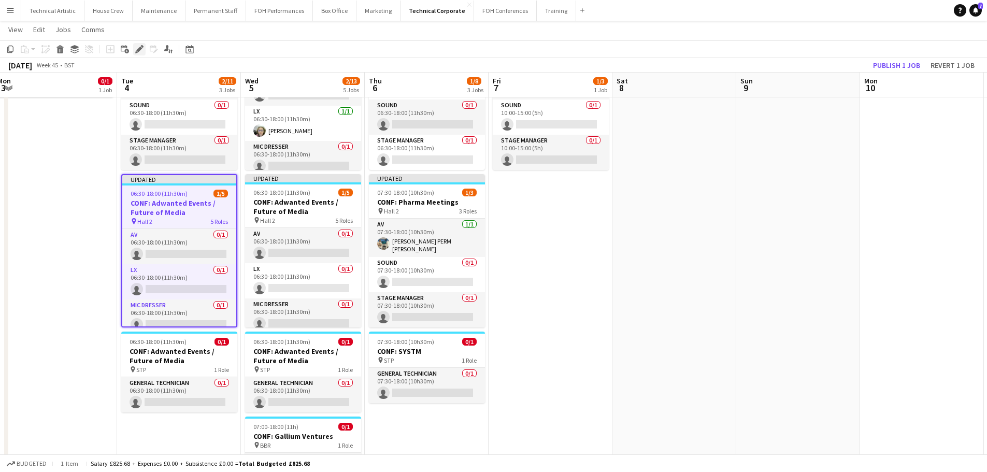
click at [134, 47] on div "Edit" at bounding box center [139, 49] width 12 height 12
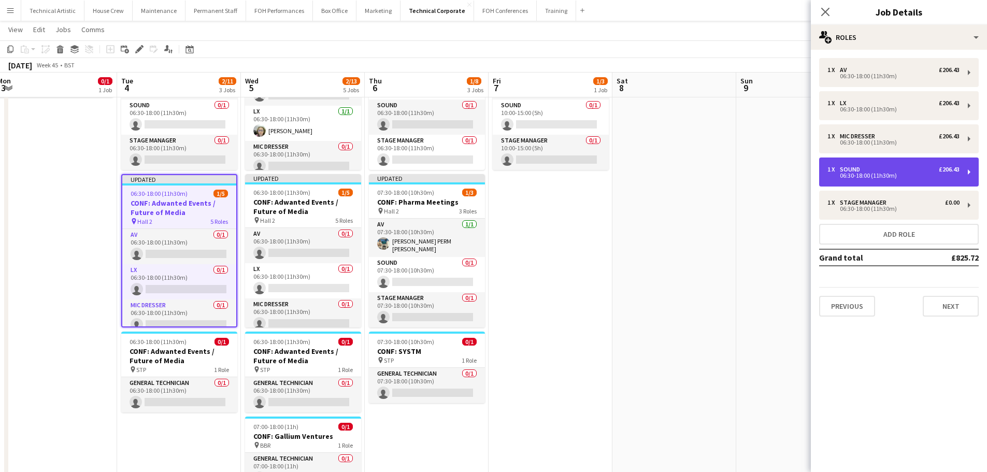
click at [862, 170] on div "Sound" at bounding box center [852, 169] width 24 height 7
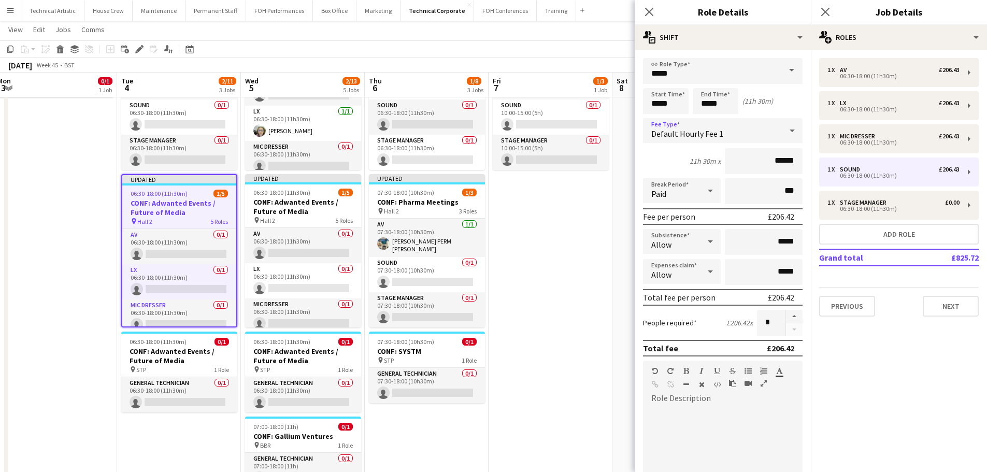
drag, startPoint x: 718, startPoint y: 142, endPoint x: 718, endPoint y: 136, distance: 6.7
click at [718, 142] on mat-select "Default Hourly Fee 1" at bounding box center [723, 131] width 160 height 26
click at [718, 135] on span "Default Hourly Fee 1" at bounding box center [687, 133] width 72 height 10
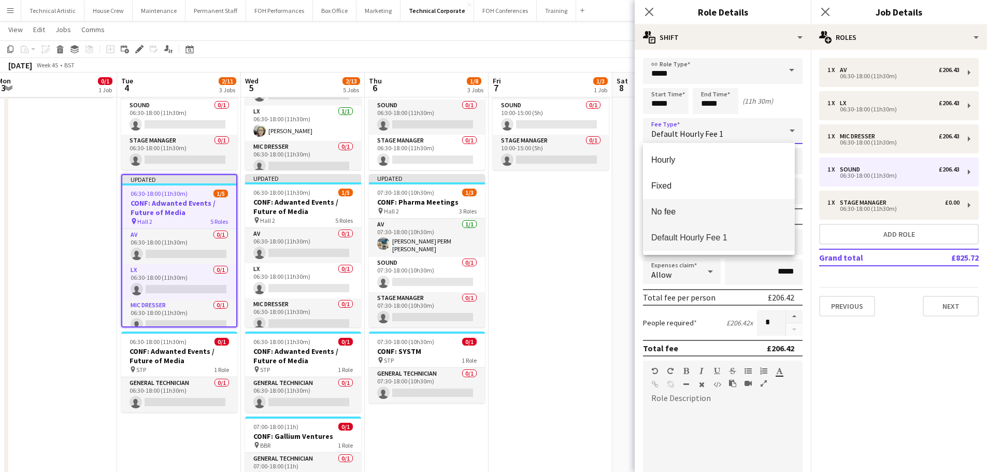
click at [690, 217] on mat-option "No fee" at bounding box center [719, 212] width 152 height 26
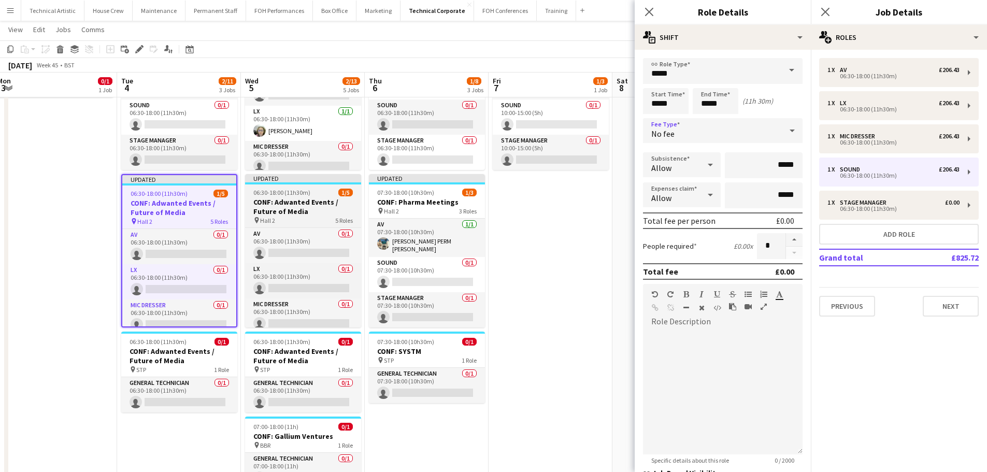
click at [288, 207] on h3 "CONF: Adwanted Events / Future of Media" at bounding box center [303, 206] width 116 height 19
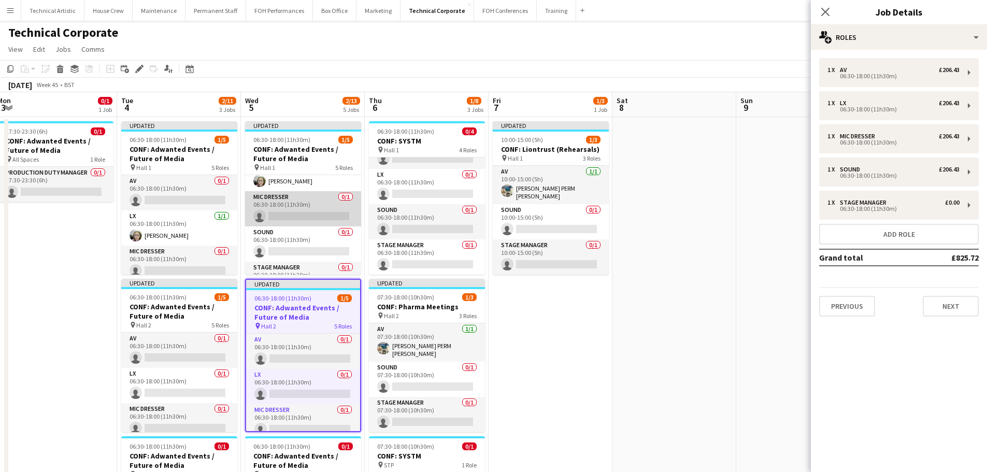
scroll to position [77, 0]
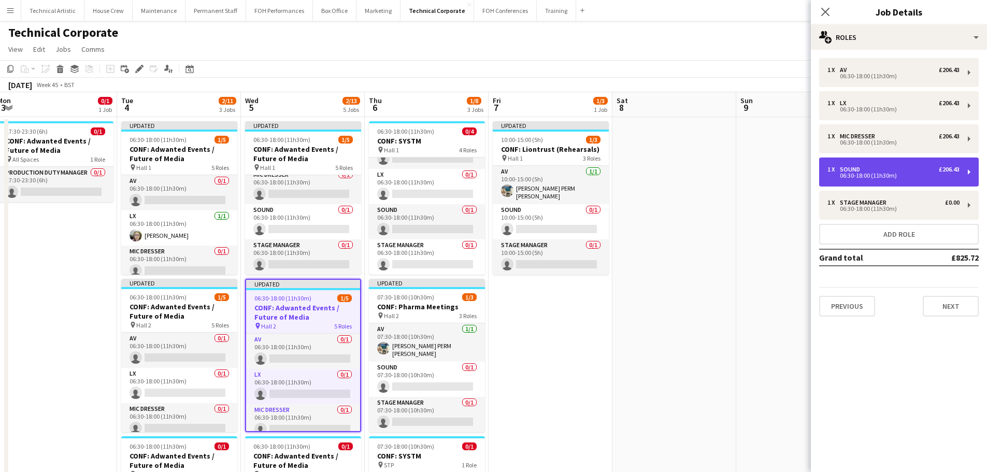
click at [831, 166] on div "1 x" at bounding box center [833, 169] width 12 height 7
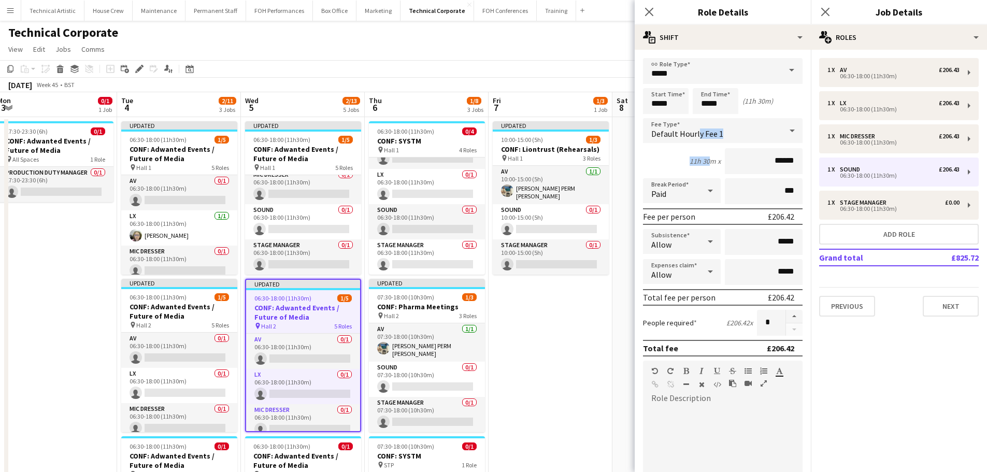
click at [697, 142] on form "link Role Type ***** Start Time ***** End Time ***** (11h 30m) Fee Type Default…" at bounding box center [723, 353] width 176 height 591
click at [697, 141] on div "Default Hourly Fee 1" at bounding box center [712, 130] width 139 height 25
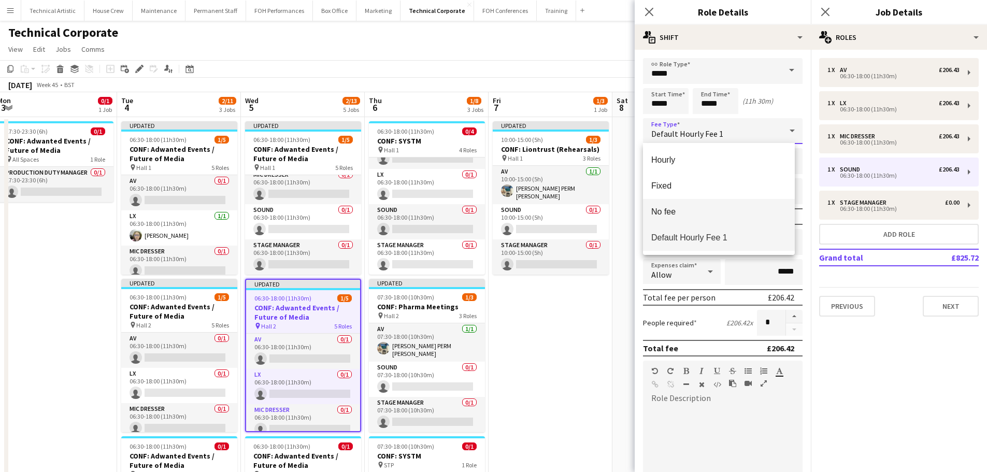
click at [698, 206] on mat-option "No fee" at bounding box center [719, 212] width 152 height 26
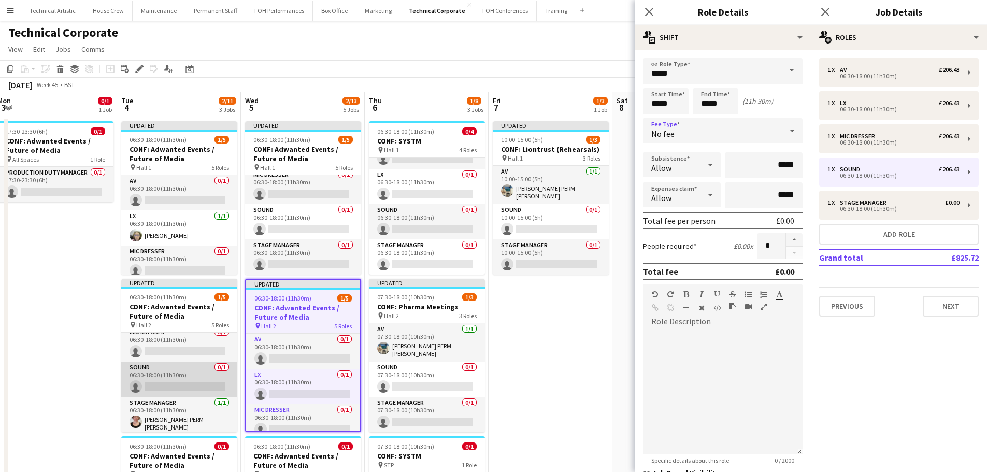
click at [155, 381] on app-card-role "Sound 0/1 06:30-18:00 (11h30m) single-neutral-actions" at bounding box center [179, 379] width 116 height 35
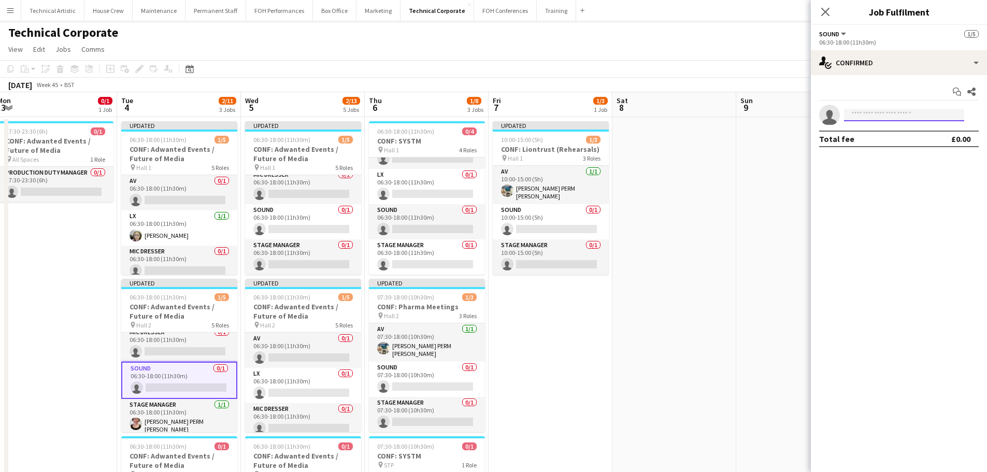
click at [870, 116] on input at bounding box center [904, 115] width 120 height 12
type input "****"
click at [874, 147] on span "[PHONE_NUMBER]" at bounding box center [904, 146] width 104 height 8
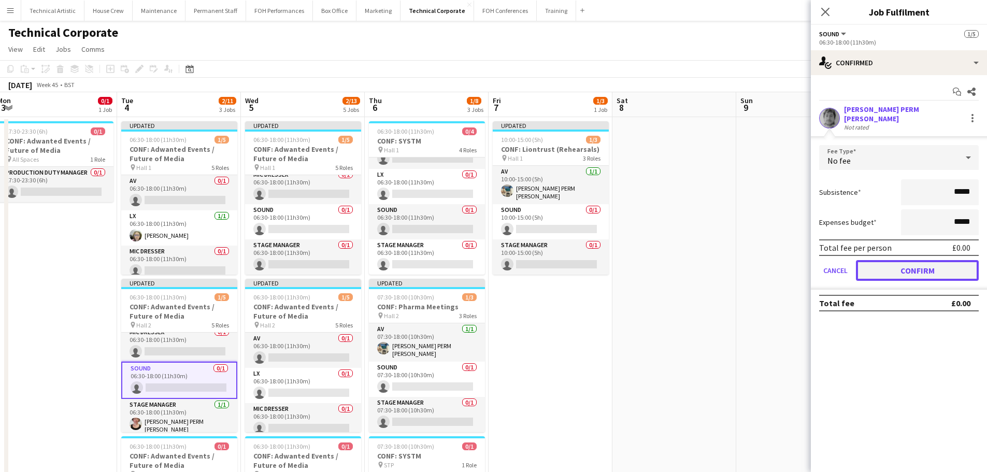
click at [896, 265] on button "Confirm" at bounding box center [917, 270] width 123 height 21
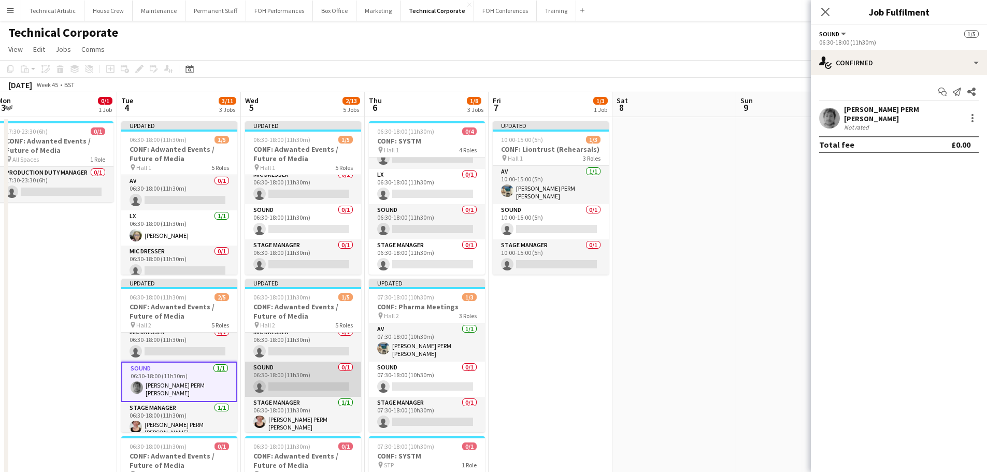
click at [298, 385] on app-card-role "Sound 0/1 06:30-18:00 (11h30m) single-neutral-actions" at bounding box center [303, 379] width 116 height 35
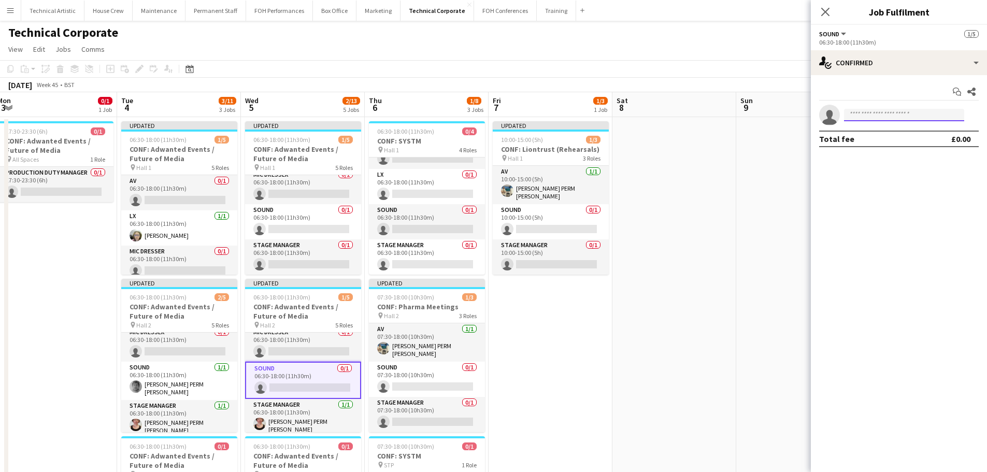
click at [883, 120] on input at bounding box center [904, 115] width 120 height 12
type input "****"
click at [888, 141] on span "[DOMAIN_NAME][EMAIL_ADDRESS][PERSON_NAME][DOMAIN_NAME]" at bounding box center [904, 138] width 104 height 8
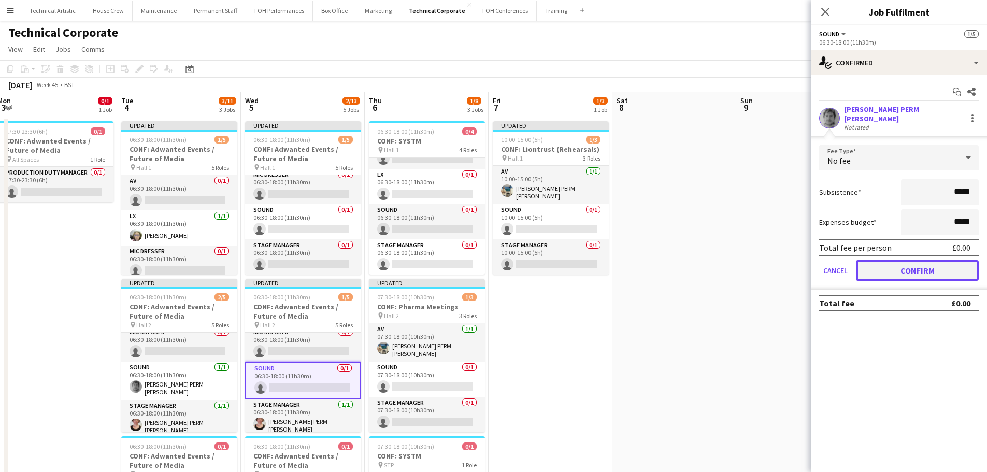
click at [933, 265] on button "Confirm" at bounding box center [917, 270] width 123 height 21
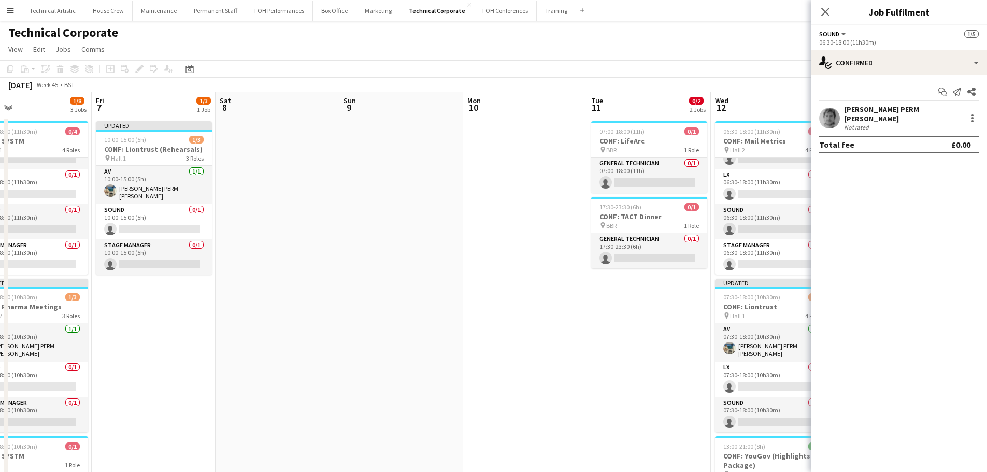
scroll to position [0, 405]
drag, startPoint x: 731, startPoint y: 224, endPoint x: 333, endPoint y: 170, distance: 401.5
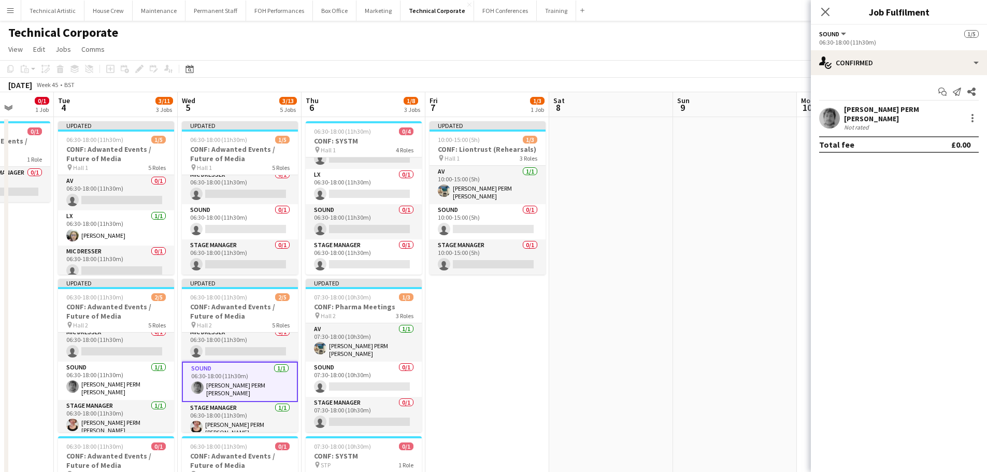
drag, startPoint x: 385, startPoint y: 233, endPoint x: 616, endPoint y: 200, distance: 233.4
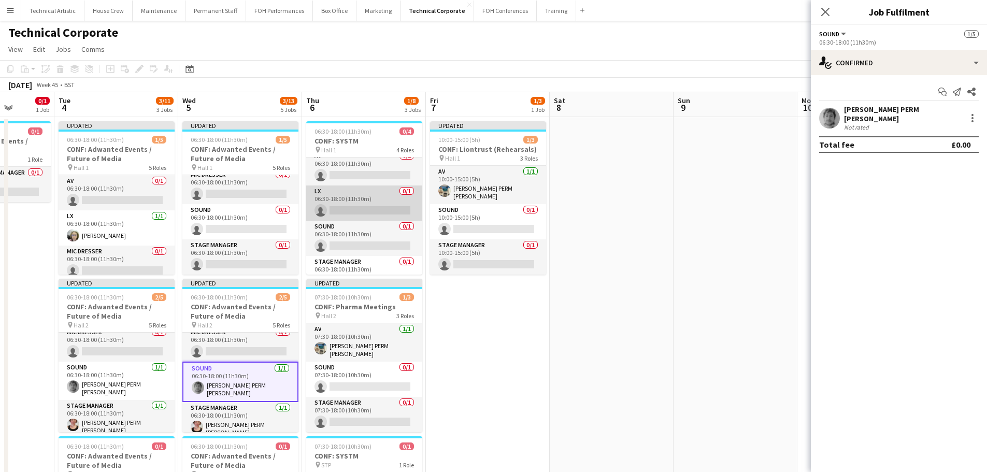
scroll to position [0, 0]
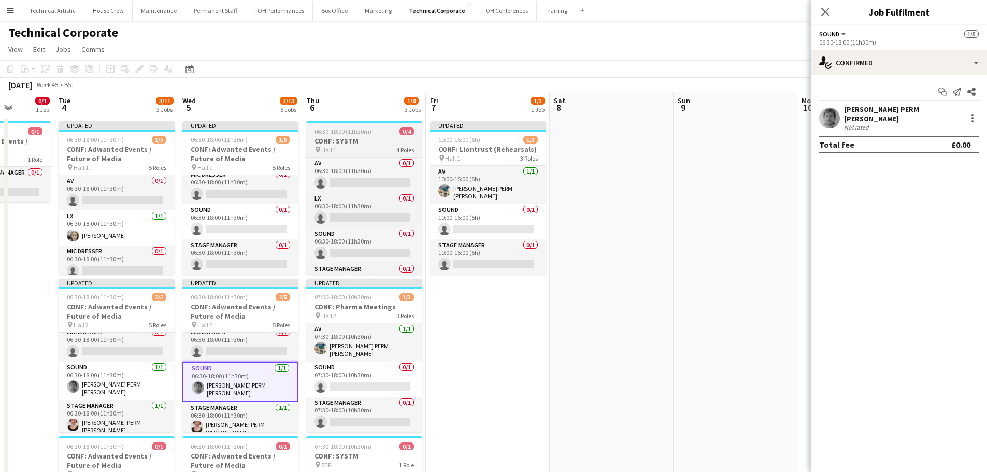
click at [374, 141] on h3 "CONF: SYSTM" at bounding box center [364, 140] width 116 height 9
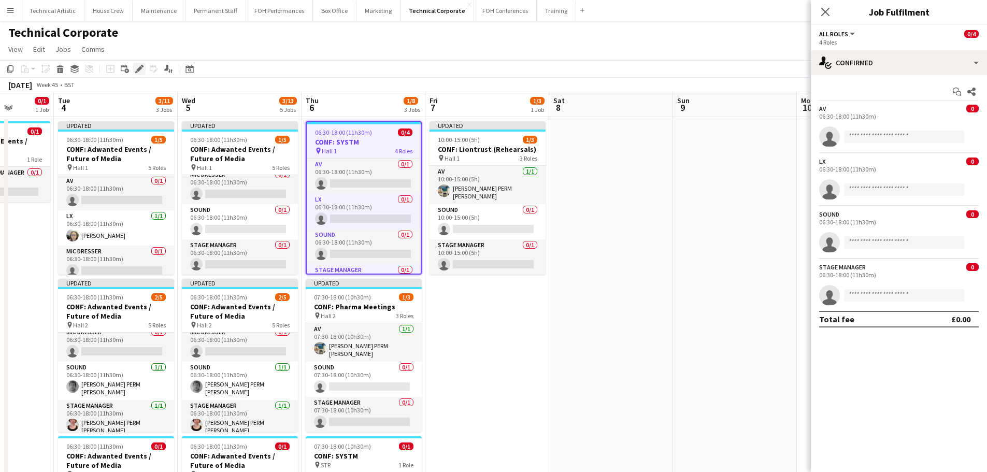
click at [135, 68] on div "Edit" at bounding box center [139, 69] width 12 height 12
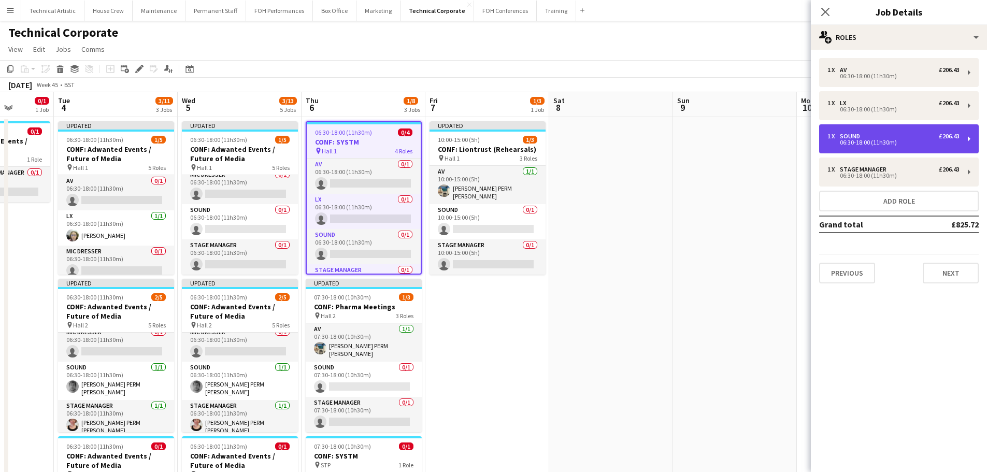
click at [889, 143] on div "06:30-18:00 (11h30m)" at bounding box center [893, 142] width 132 height 5
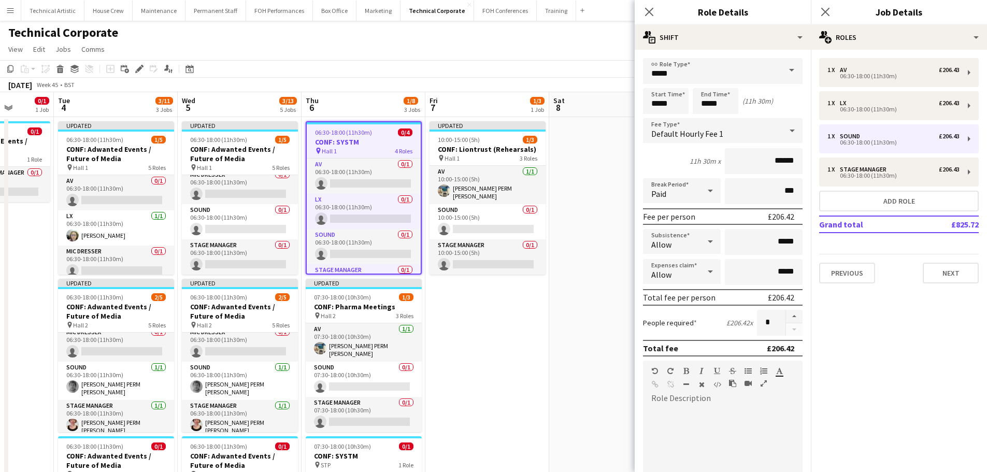
click at [768, 131] on div "Default Hourly Fee 1" at bounding box center [712, 130] width 139 height 25
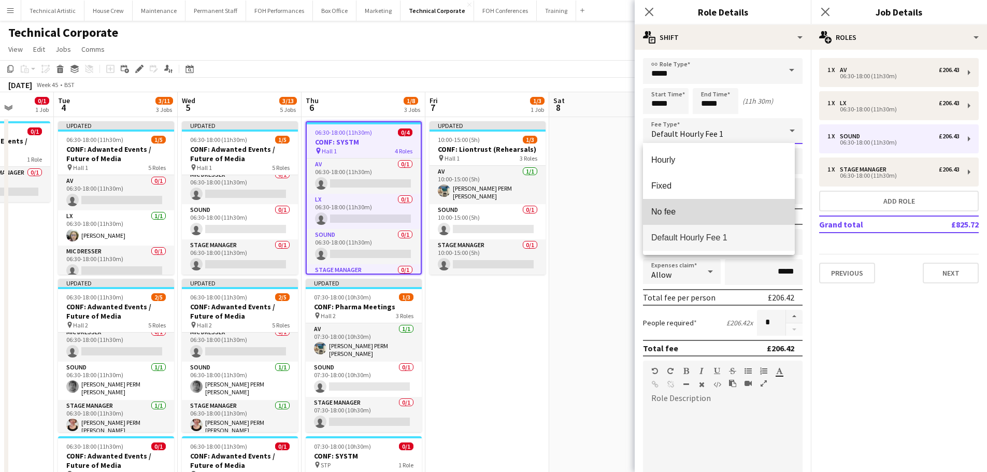
click at [684, 206] on mat-option "No fee" at bounding box center [719, 212] width 152 height 26
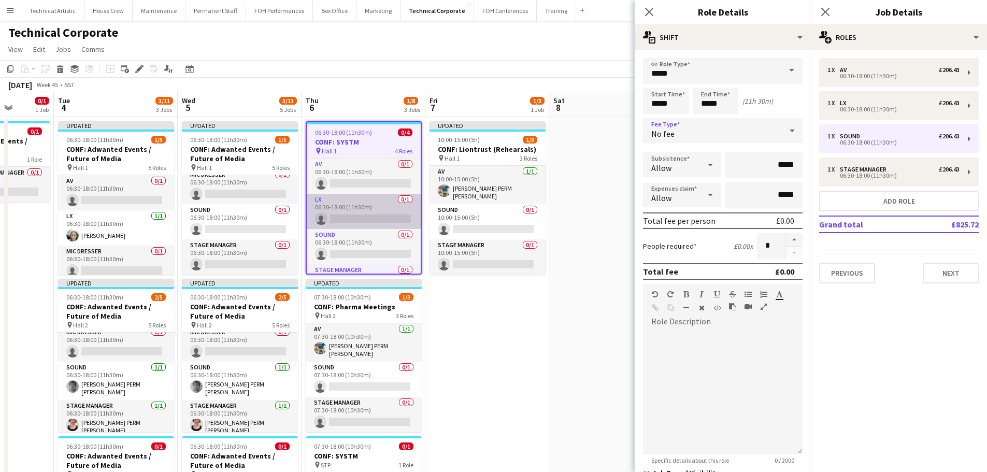
click at [340, 209] on app-card-role "LX 0/1 06:30-18:00 (11h30m) single-neutral-actions" at bounding box center [364, 211] width 114 height 35
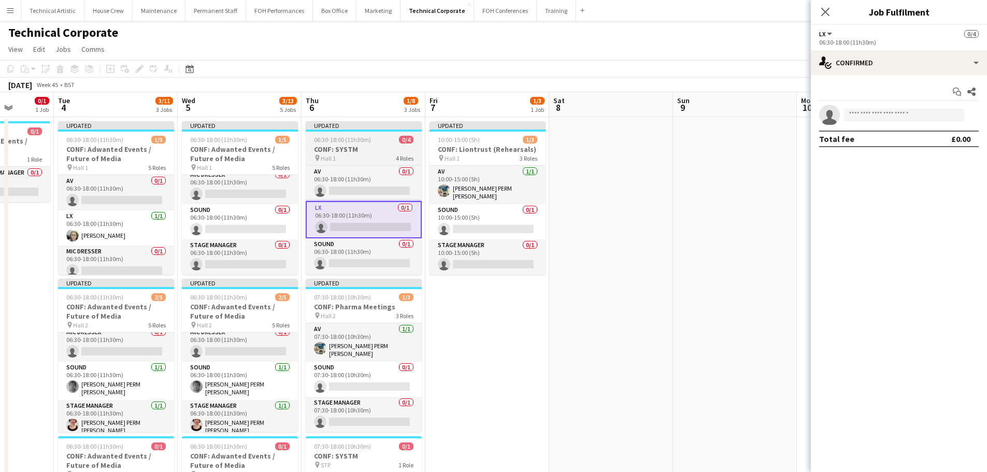
click at [353, 148] on h3 "CONF: SYSTM" at bounding box center [364, 149] width 116 height 9
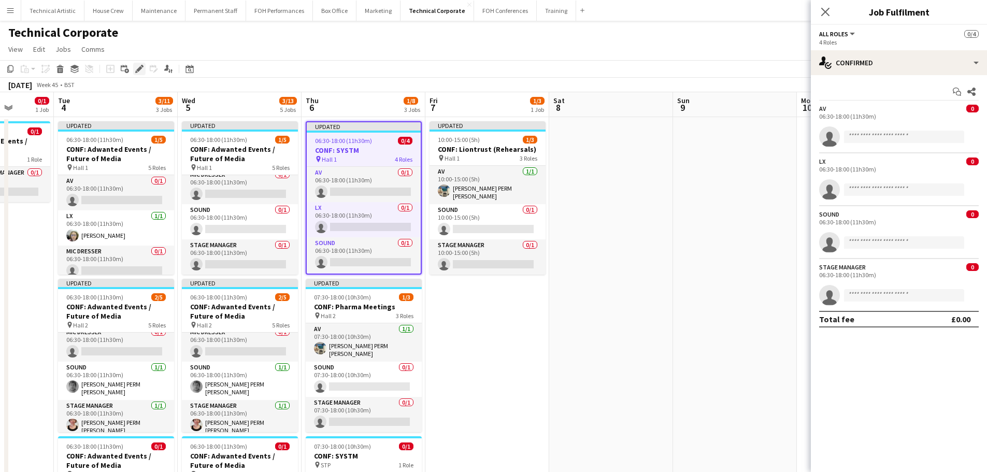
click at [140, 67] on icon at bounding box center [139, 69] width 6 height 6
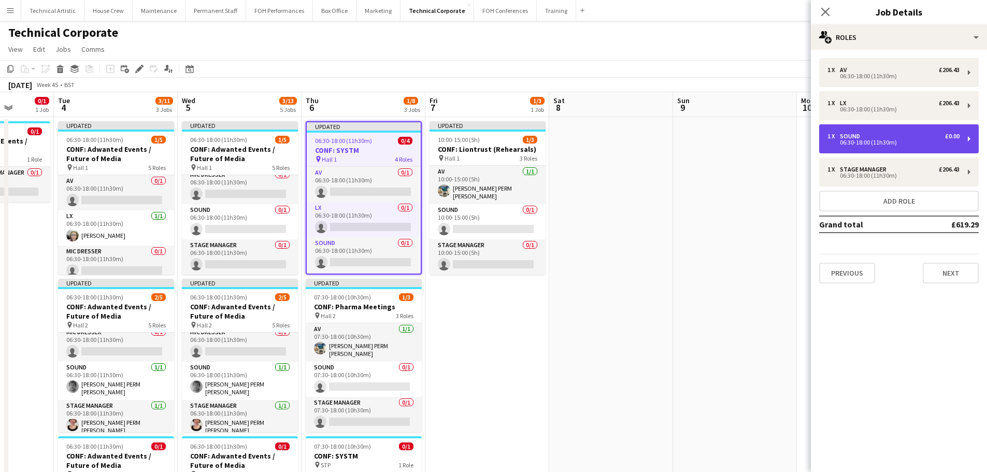
click at [879, 132] on div "1 x Sound £0.00 06:30-18:00 (11h30m)" at bounding box center [899, 138] width 160 height 29
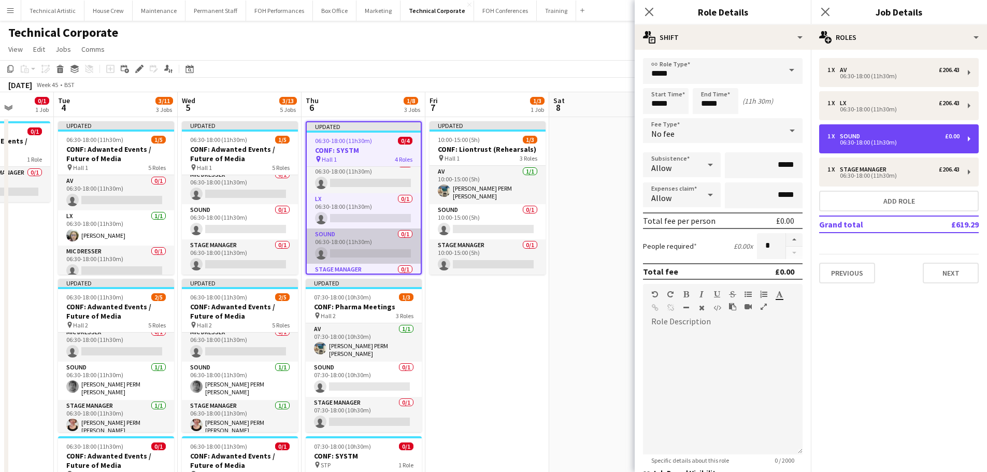
scroll to position [34, 0]
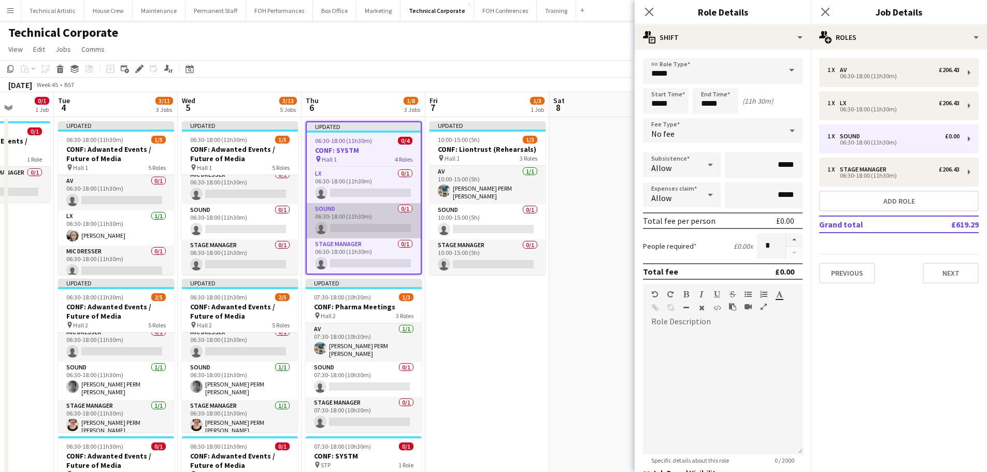
click at [325, 216] on app-card-role "Sound 0/1 06:30-18:00 (11h30m) single-neutral-actions" at bounding box center [364, 220] width 114 height 35
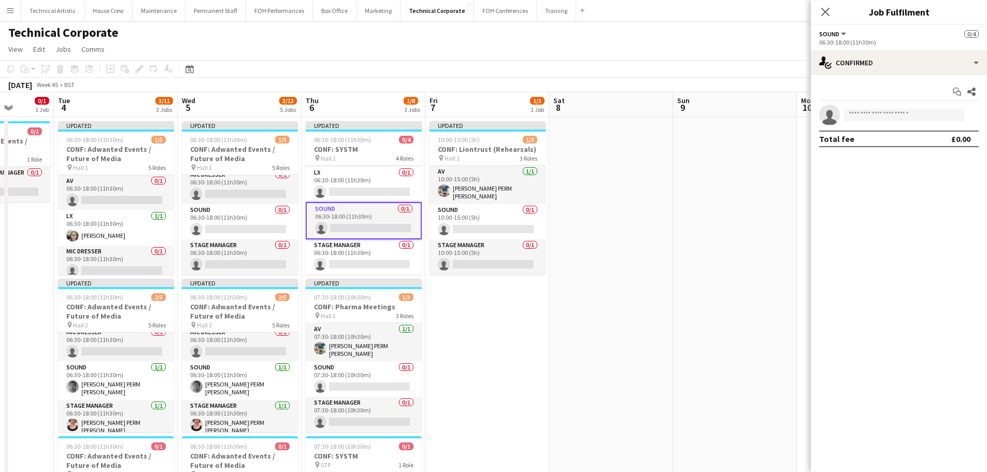
click at [950, 107] on app-invite-slot "single-neutral-actions" at bounding box center [899, 115] width 176 height 21
click at [946, 109] on input at bounding box center [904, 115] width 120 height 12
type input "******"
click at [952, 140] on span "[EMAIL_ADDRESS][PERSON_NAME][DOMAIN_NAME]" at bounding box center [904, 138] width 104 height 8
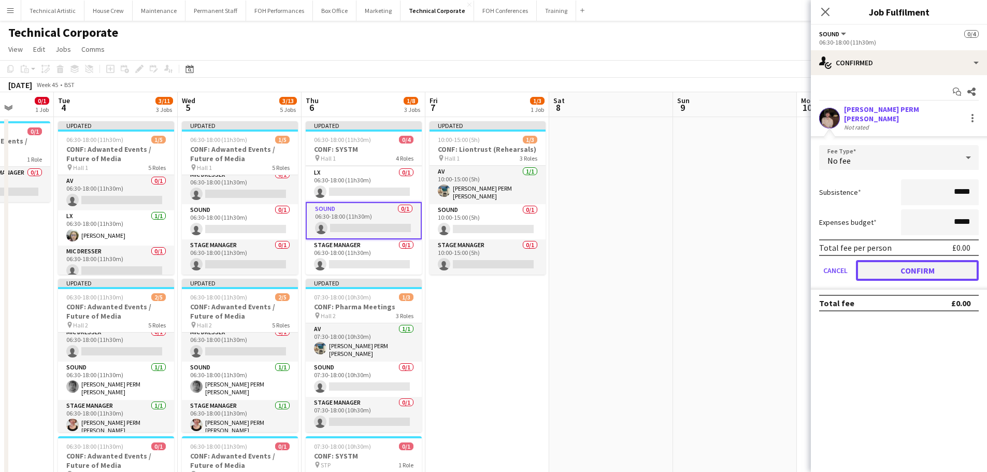
click at [916, 266] on button "Confirm" at bounding box center [917, 270] width 123 height 21
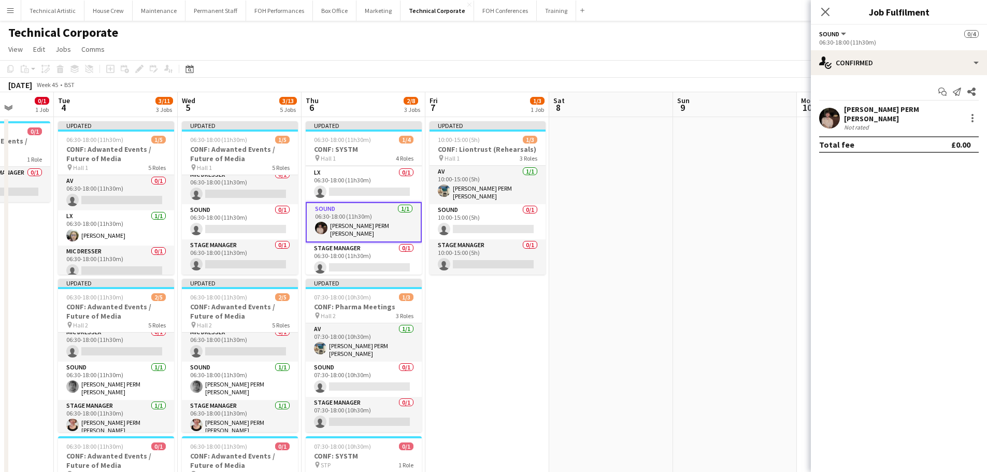
click at [550, 64] on app-toolbar "Copy Paste Paste Ctrl+V Paste with crew Ctrl+Shift+V Paste linked Job Delete Gr…" at bounding box center [493, 69] width 987 height 18
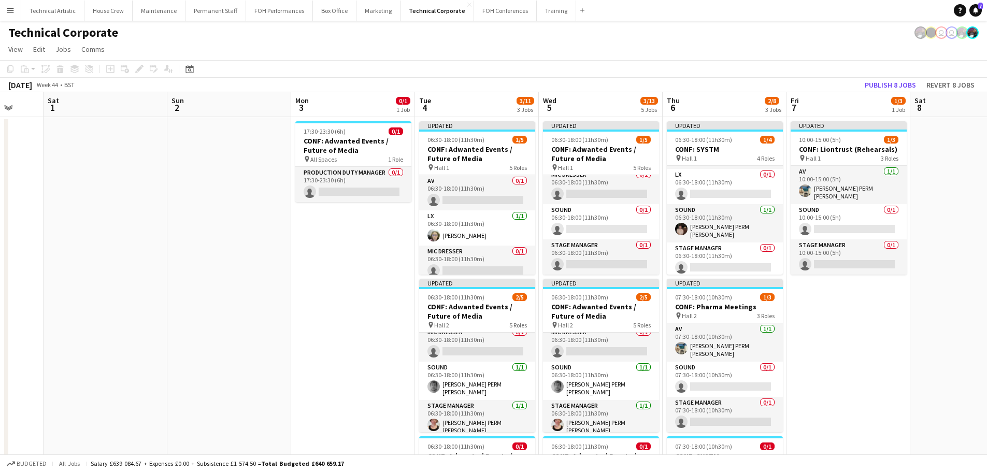
drag, startPoint x: 513, startPoint y: 320, endPoint x: 994, endPoint y: 263, distance: 484.2
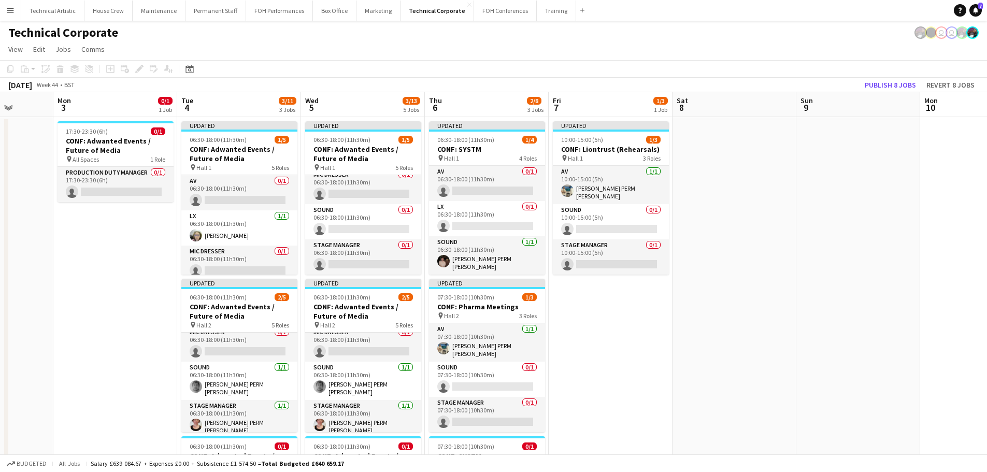
scroll to position [0, 364]
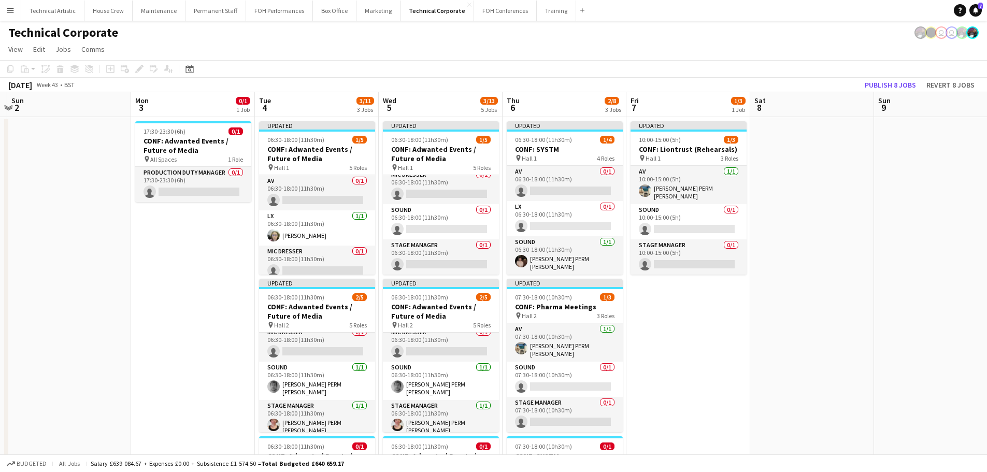
drag, startPoint x: 358, startPoint y: 257, endPoint x: 74, endPoint y: 262, distance: 284.0
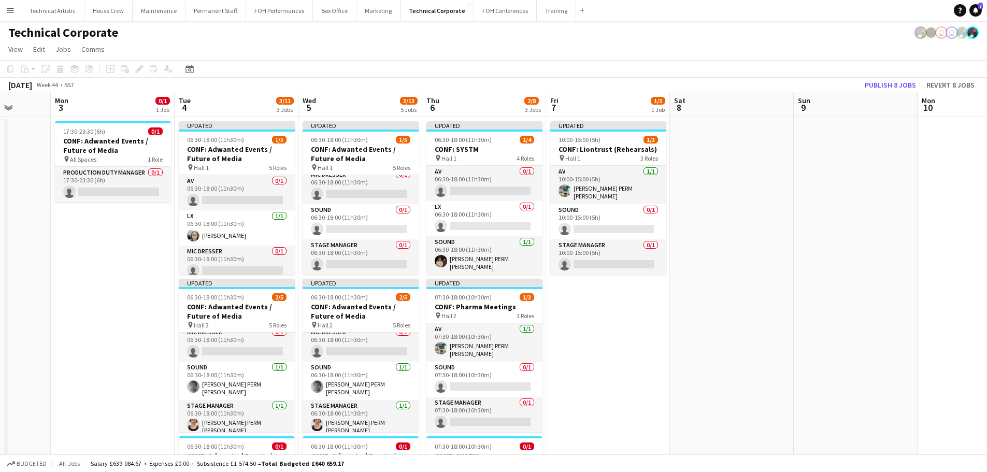
drag, startPoint x: 675, startPoint y: 343, endPoint x: 596, endPoint y: 341, distance: 78.8
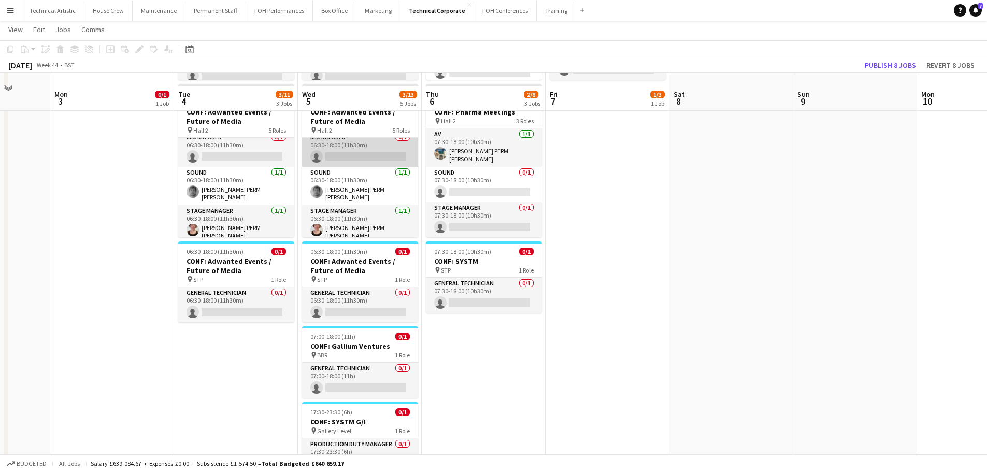
scroll to position [207, 0]
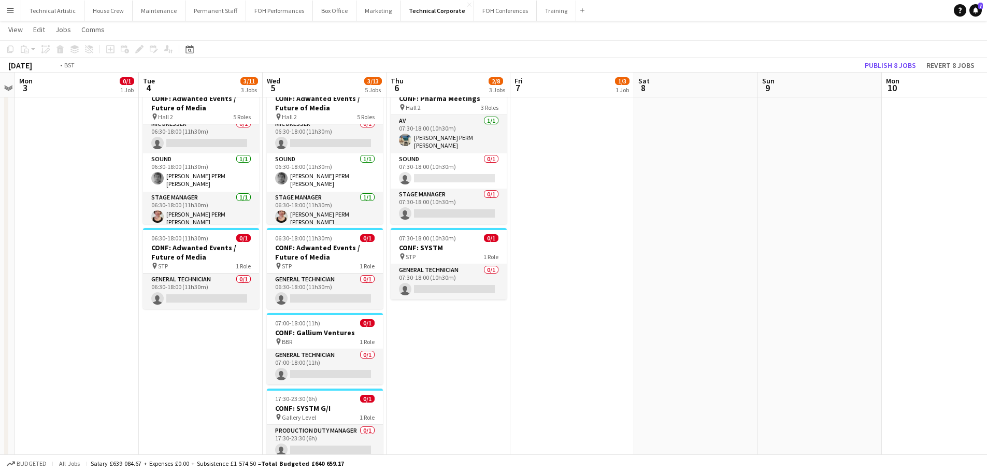
drag, startPoint x: 622, startPoint y: 190, endPoint x: 460, endPoint y: 196, distance: 162.8
click at [460, 196] on app-calendar-viewport "Fri 31 Sat 1 Sun 2 Mon 3 0/1 1 Job Tue 4 3/11 3 Jobs Wed 5 3/13 5 Jobs Thu 6 2/…" at bounding box center [493, 312] width 987 height 959
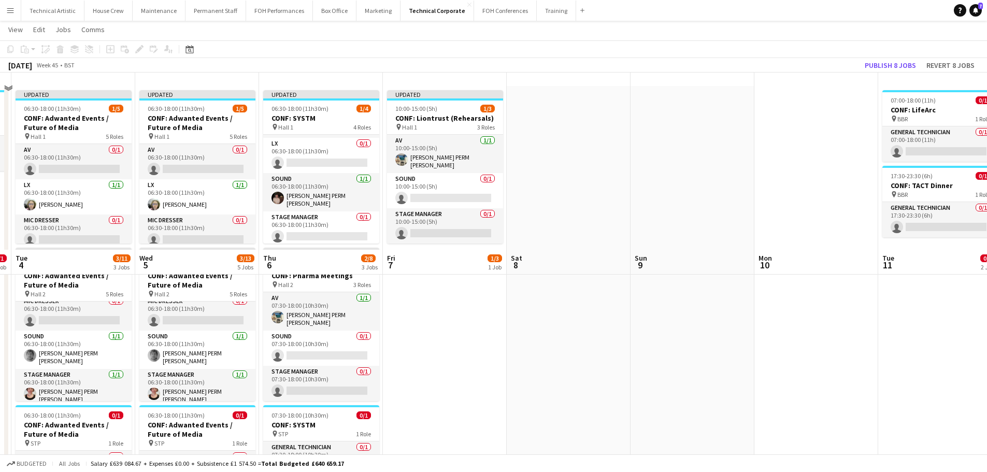
scroll to position [0, 0]
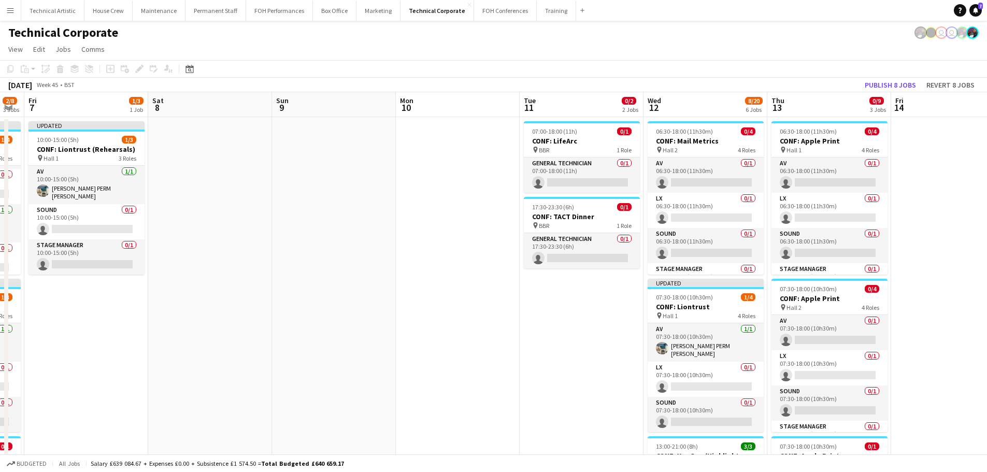
drag, startPoint x: 554, startPoint y: 233, endPoint x: 212, endPoint y: 223, distance: 342.6
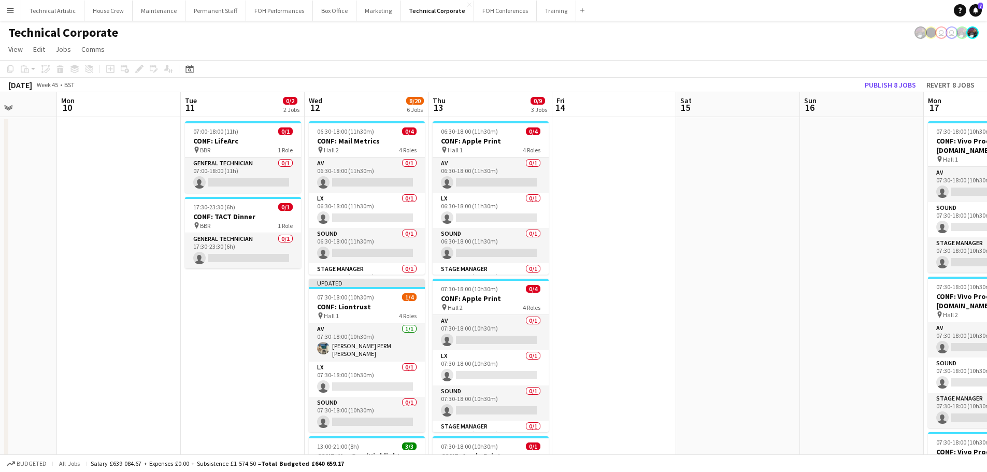
drag, startPoint x: 338, startPoint y: 235, endPoint x: 14, endPoint y: 183, distance: 327.9
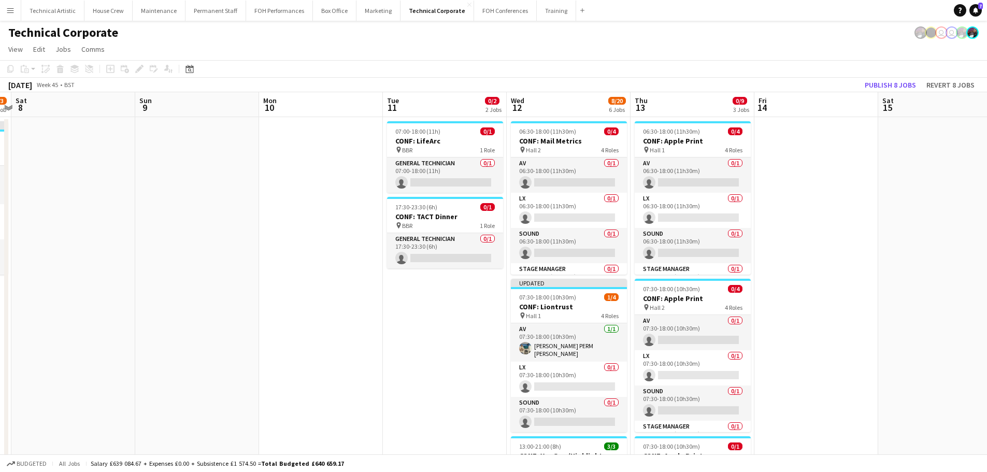
scroll to position [0, 236]
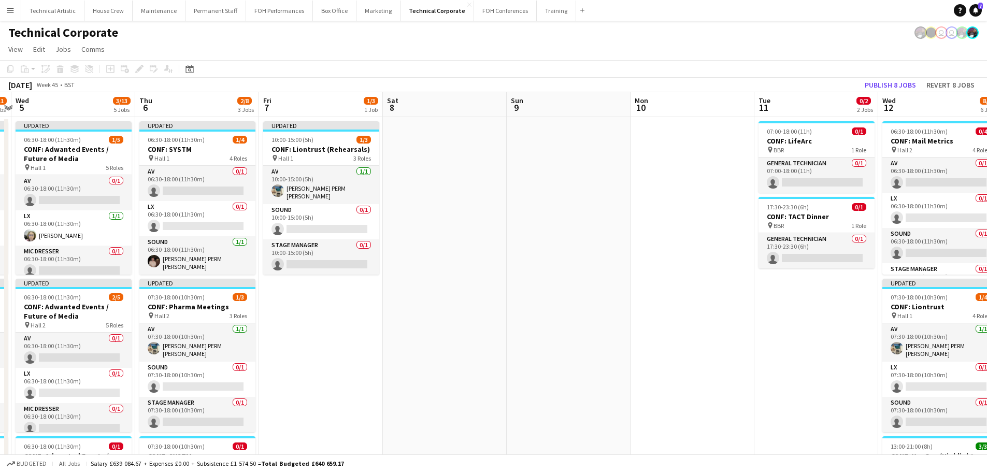
drag, startPoint x: 102, startPoint y: 259, endPoint x: 676, endPoint y: 265, distance: 573.6
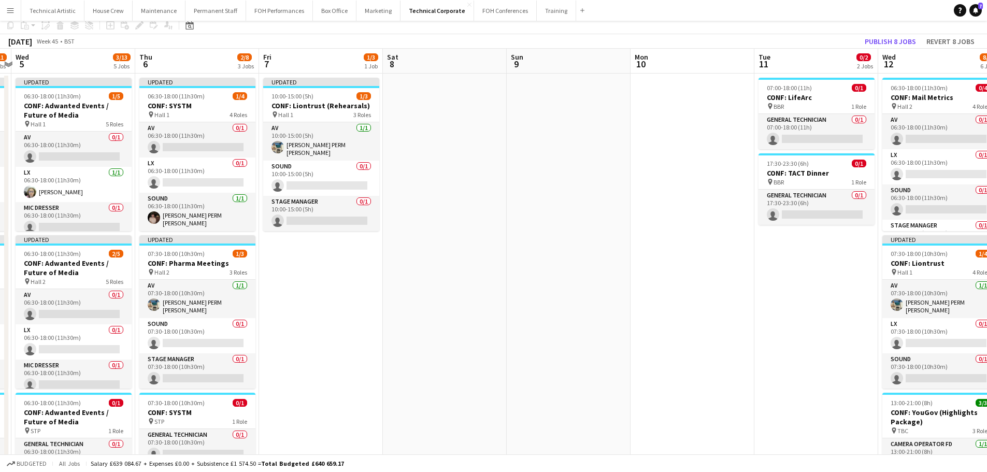
scroll to position [0, 0]
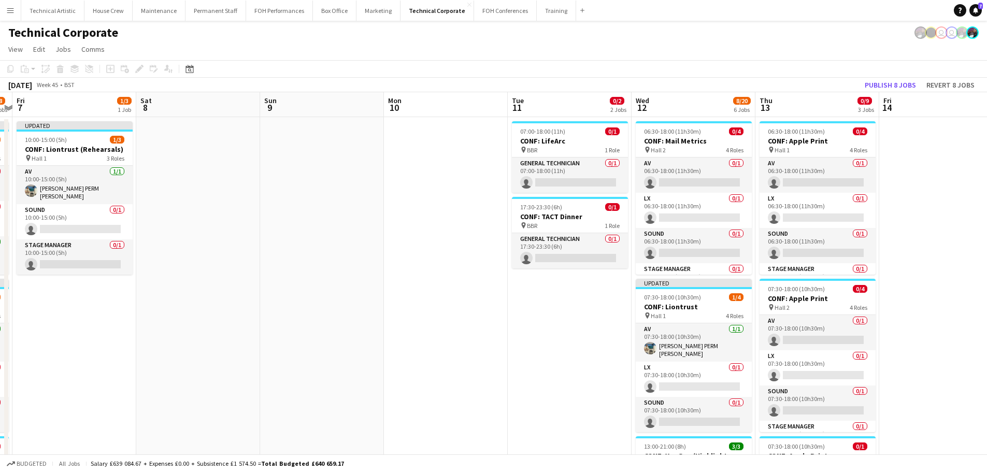
drag, startPoint x: 446, startPoint y: 277, endPoint x: 203, endPoint y: 252, distance: 243.8
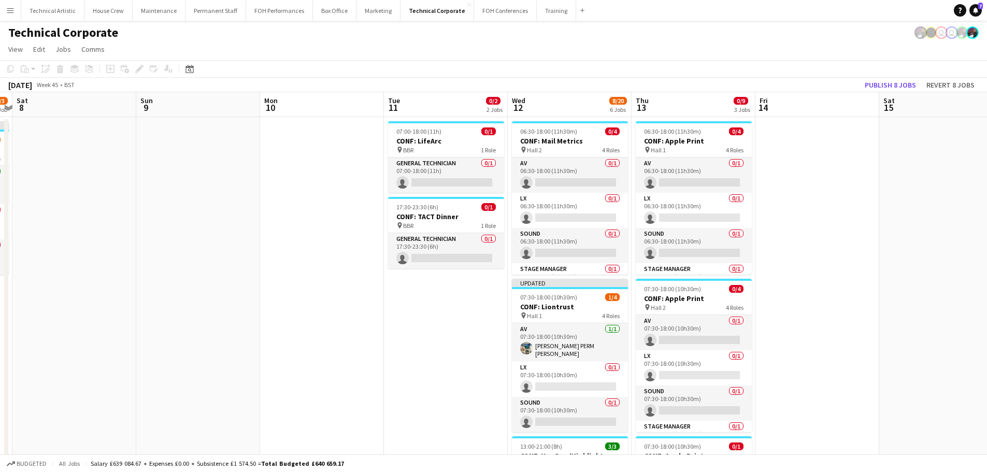
scroll to position [0, 342]
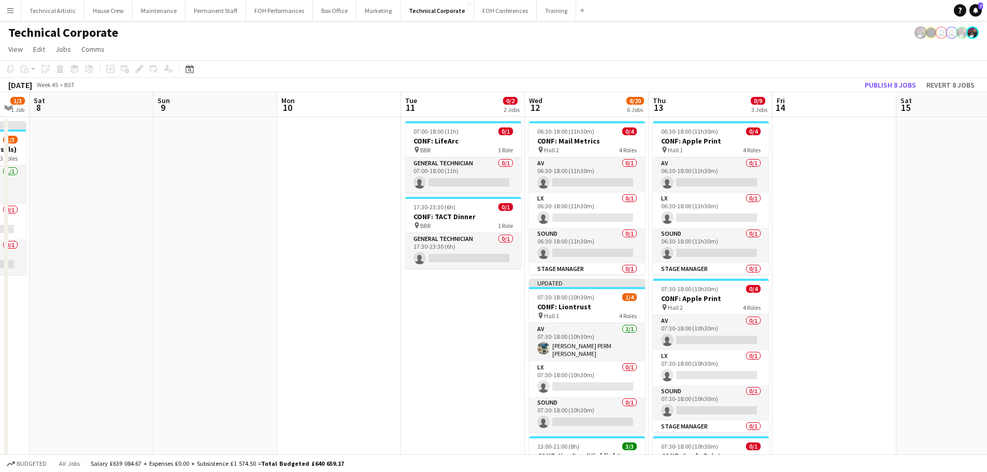
drag, startPoint x: 251, startPoint y: 268, endPoint x: 162, endPoint y: 274, distance: 89.8
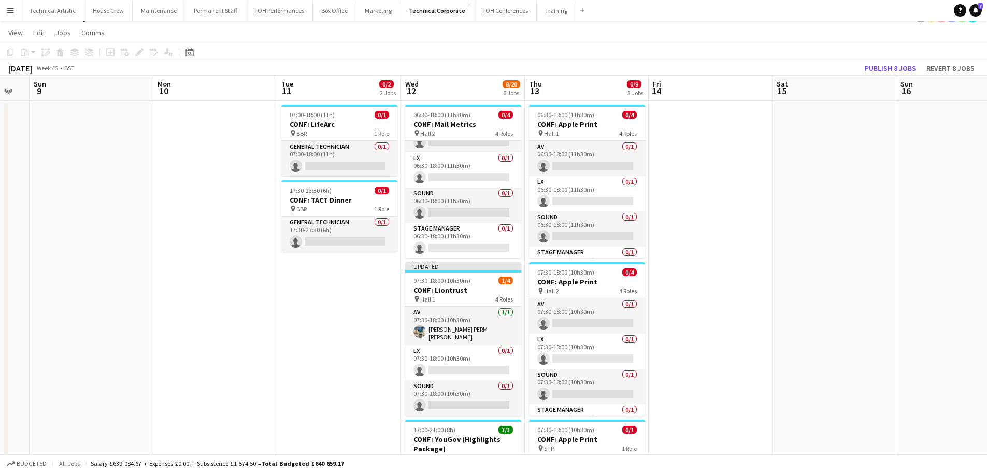
scroll to position [0, 0]
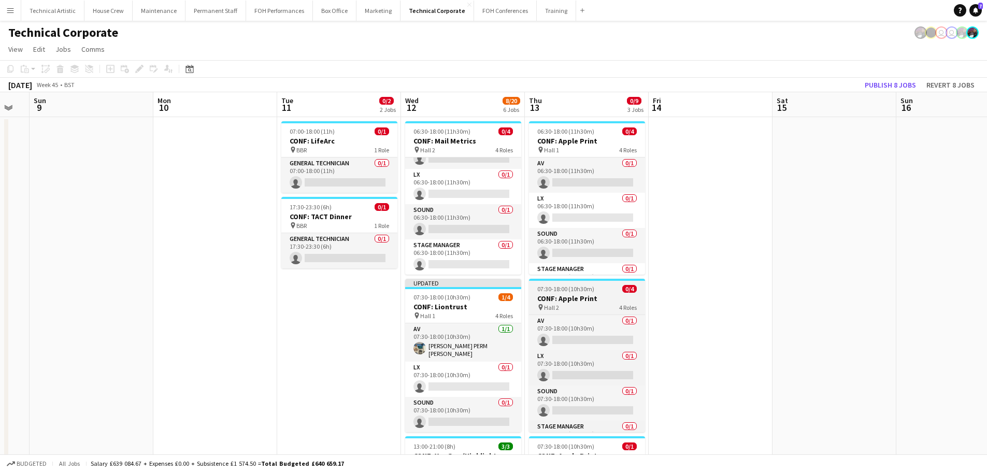
click at [593, 305] on div "pin Hall 2 4 Roles" at bounding box center [587, 307] width 116 height 8
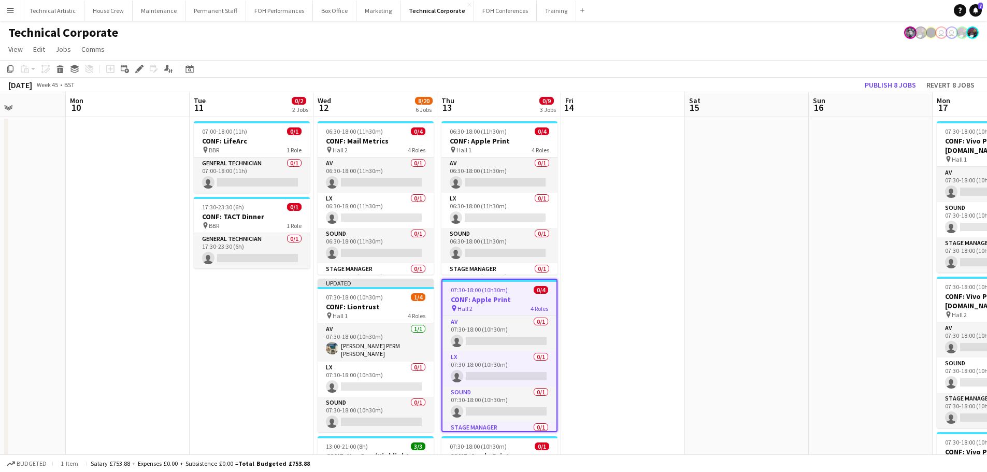
scroll to position [0, 313]
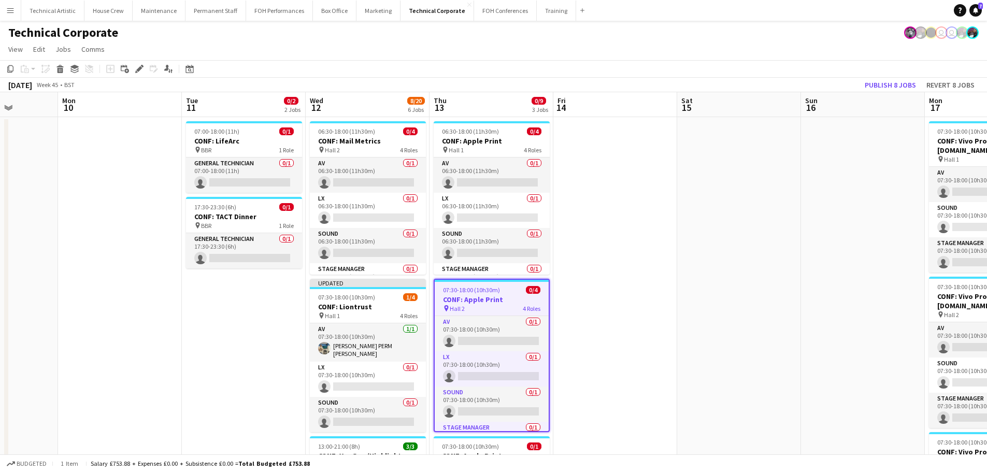
drag, startPoint x: 651, startPoint y: 330, endPoint x: 631, endPoint y: 327, distance: 19.9
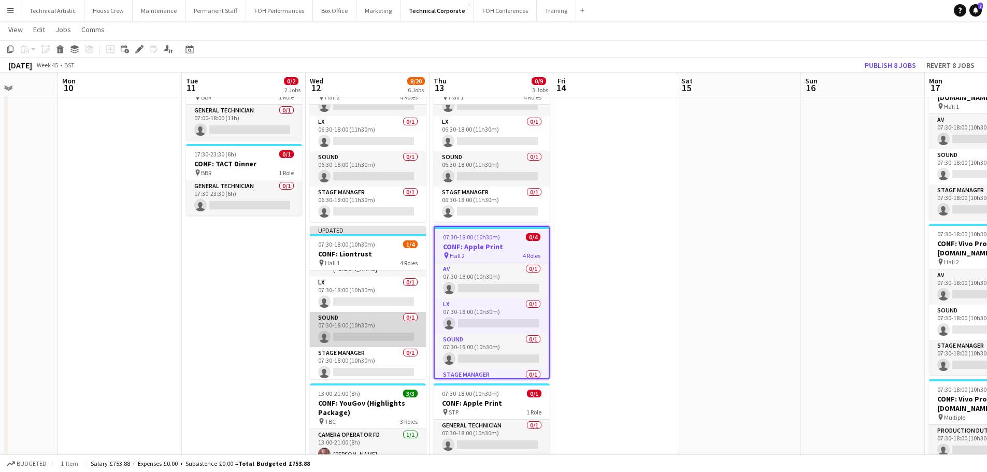
scroll to position [0, 0]
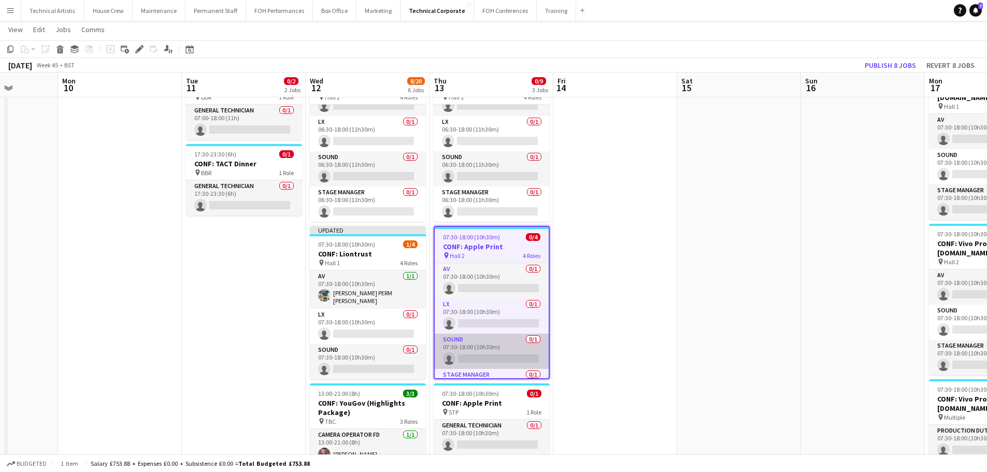
click at [507, 347] on app-card-role "Sound 0/1 07:30-18:00 (10h30m) single-neutral-actions" at bounding box center [492, 351] width 114 height 35
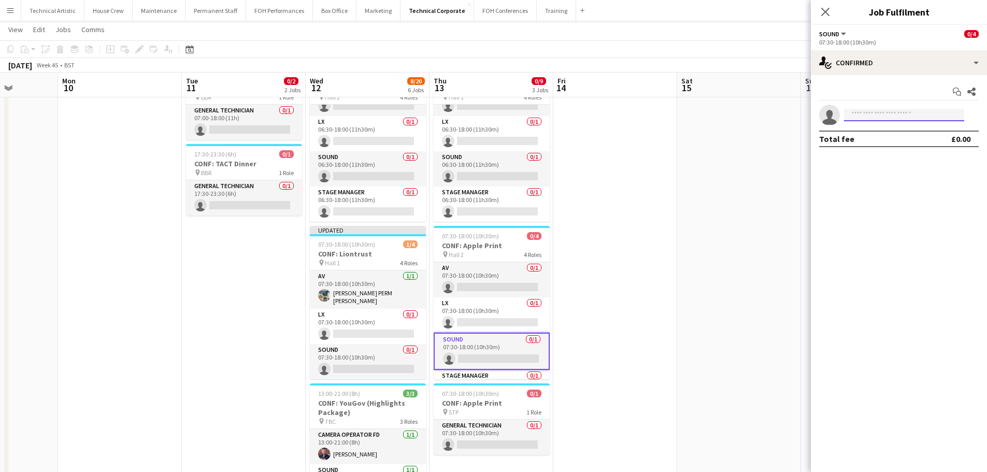
click at [863, 113] on input at bounding box center [904, 115] width 120 height 12
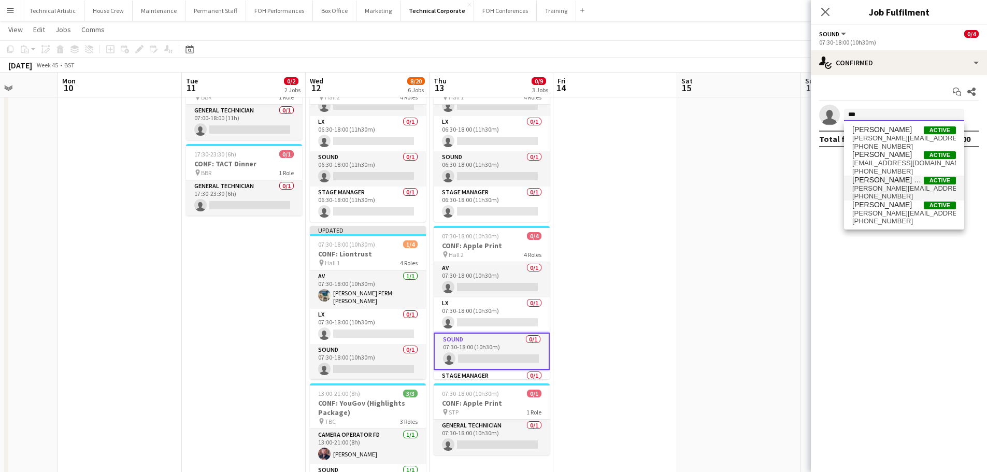
type input "***"
click at [890, 192] on span "+4407800511688" at bounding box center [904, 196] width 104 height 8
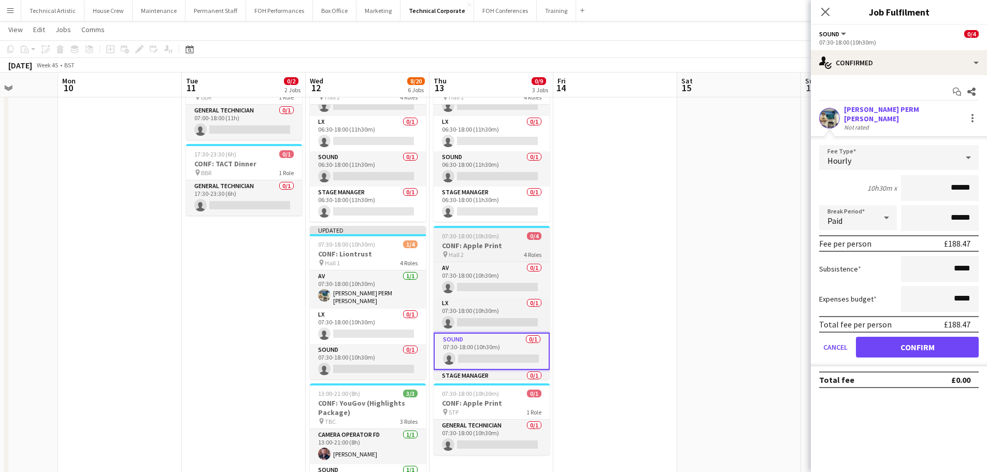
click at [478, 249] on h3 "CONF: Apple Print" at bounding box center [492, 245] width 116 height 9
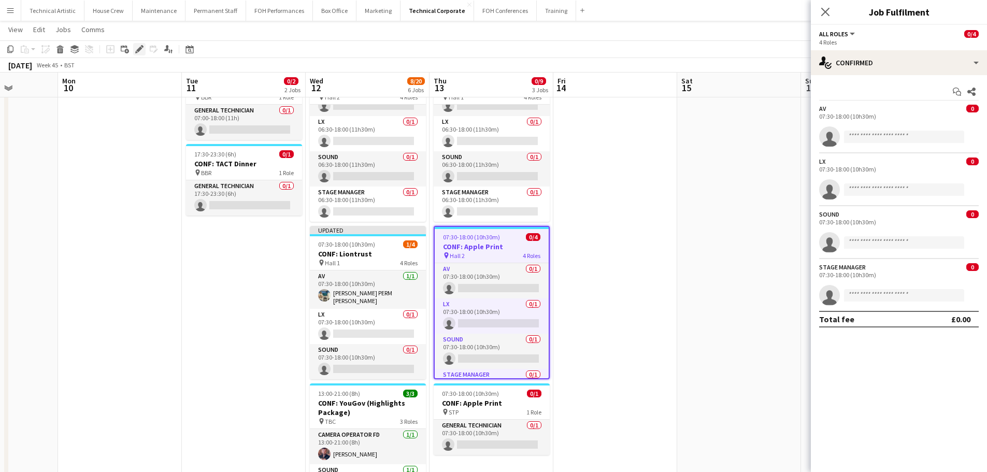
click at [134, 50] on div "Edit" at bounding box center [139, 49] width 12 height 12
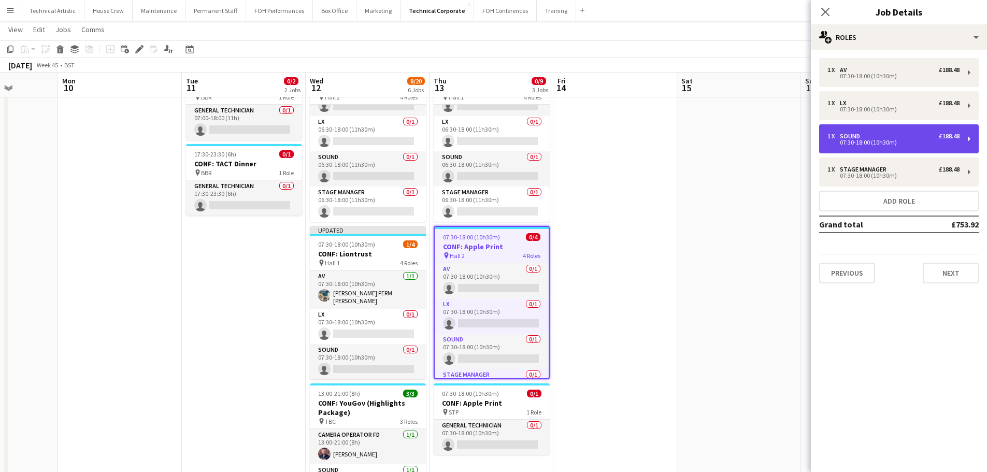
click at [867, 140] on div "07:30-18:00 (10h30m)" at bounding box center [893, 142] width 132 height 5
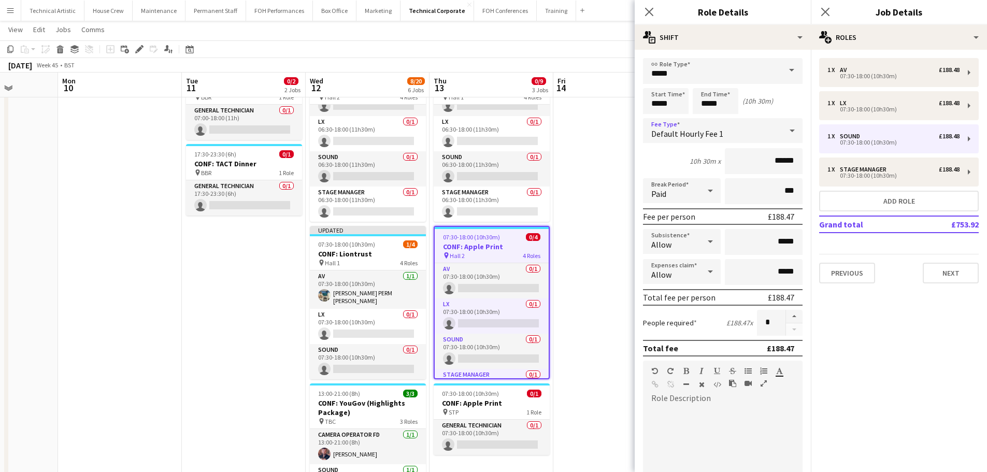
click at [721, 129] on div "Default Hourly Fee 1" at bounding box center [712, 130] width 139 height 25
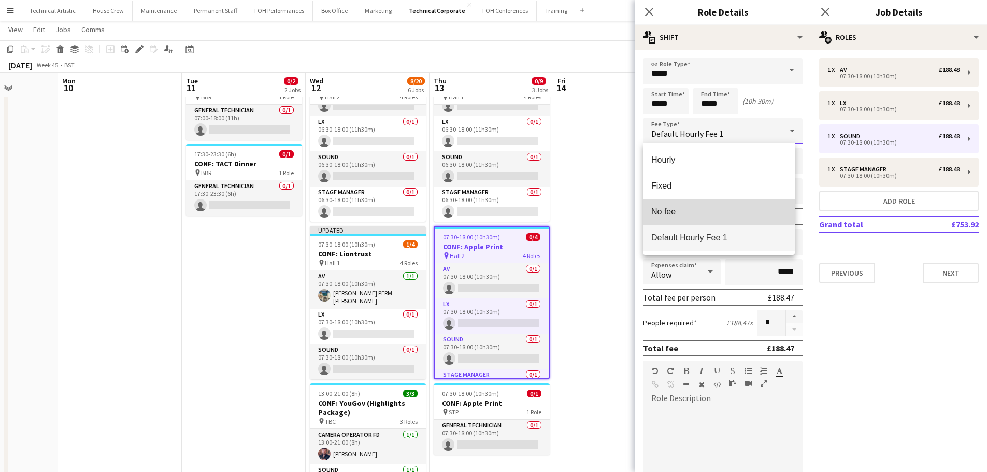
click at [692, 209] on span "No fee" at bounding box center [718, 212] width 135 height 10
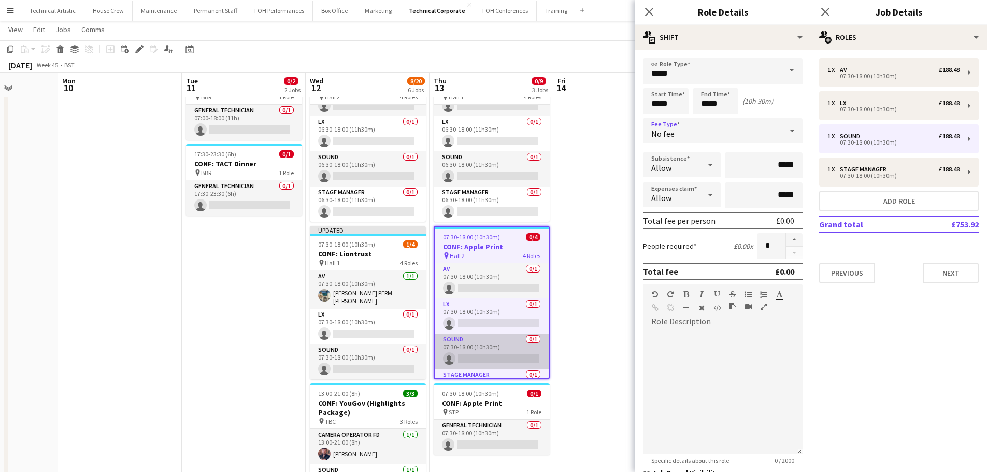
click at [489, 344] on app-card-role "Sound 0/1 07:30-18:00 (10h30m) single-neutral-actions" at bounding box center [492, 351] width 114 height 35
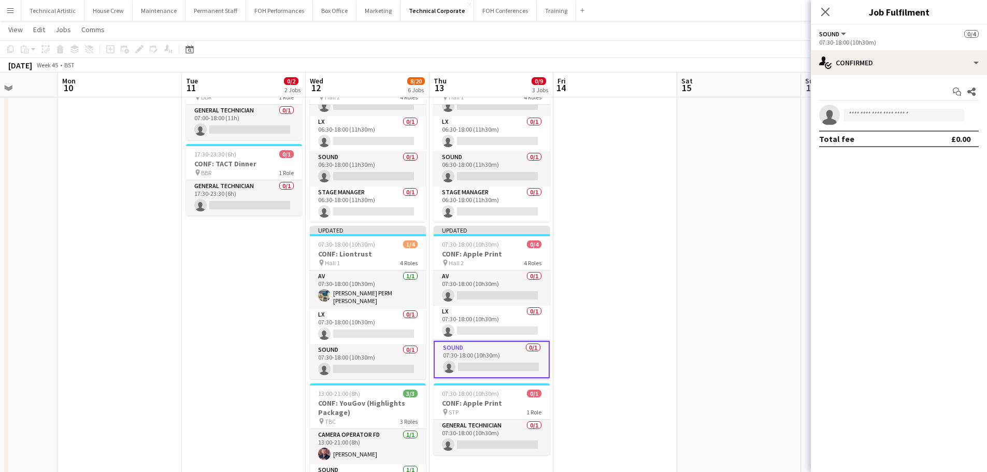
click at [923, 123] on app-invite-slot "single-neutral-actions" at bounding box center [899, 115] width 176 height 21
click at [922, 121] on body "Menu Boards Boards Boards All jobs Status Workforce Workforce My Workforce Recr…" at bounding box center [493, 456] width 987 height 1017
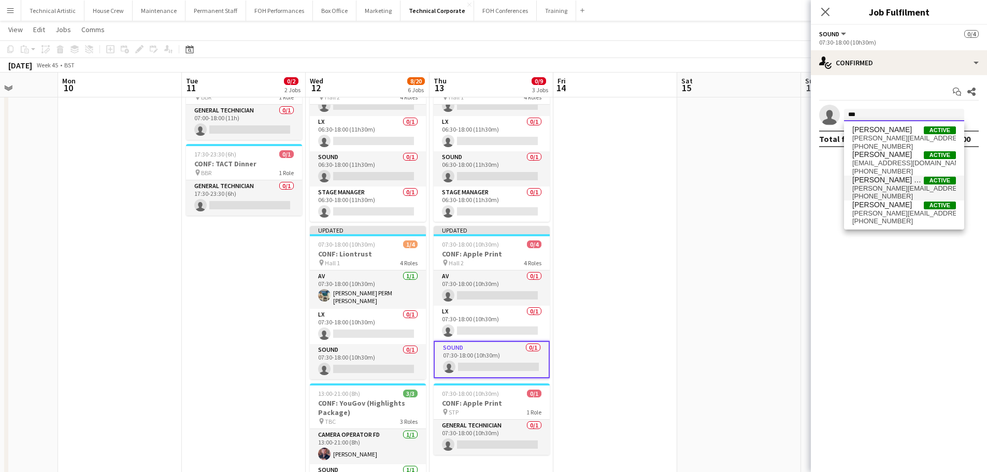
type input "***"
click at [894, 181] on span "[PERSON_NAME] PERM [PERSON_NAME]" at bounding box center [888, 180] width 72 height 9
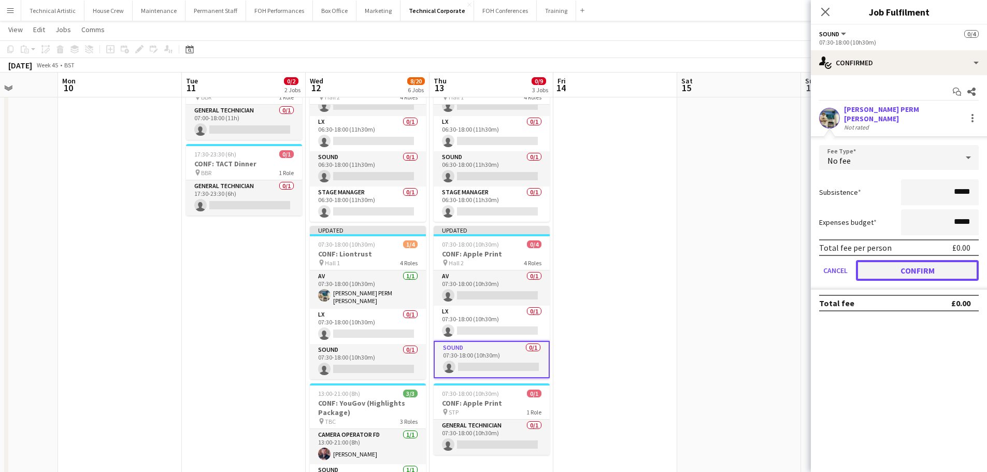
click at [928, 266] on button "Confirm" at bounding box center [917, 270] width 123 height 21
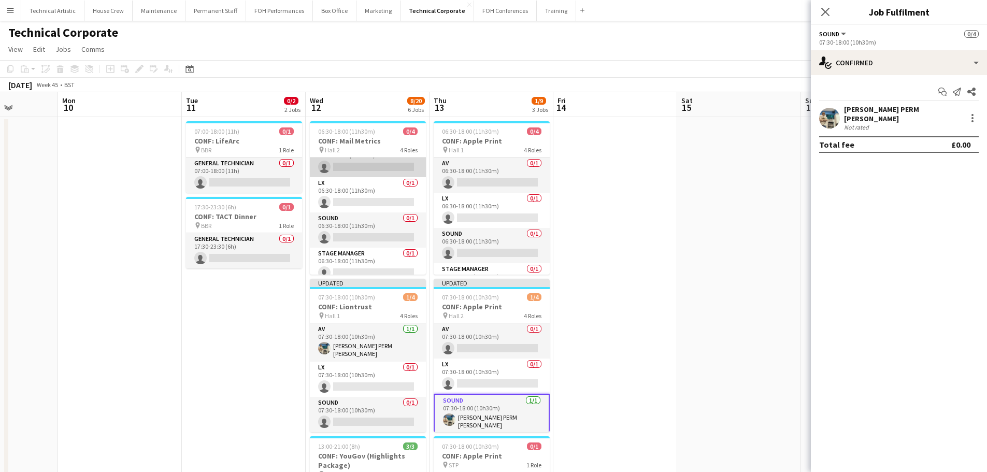
scroll to position [24, 0]
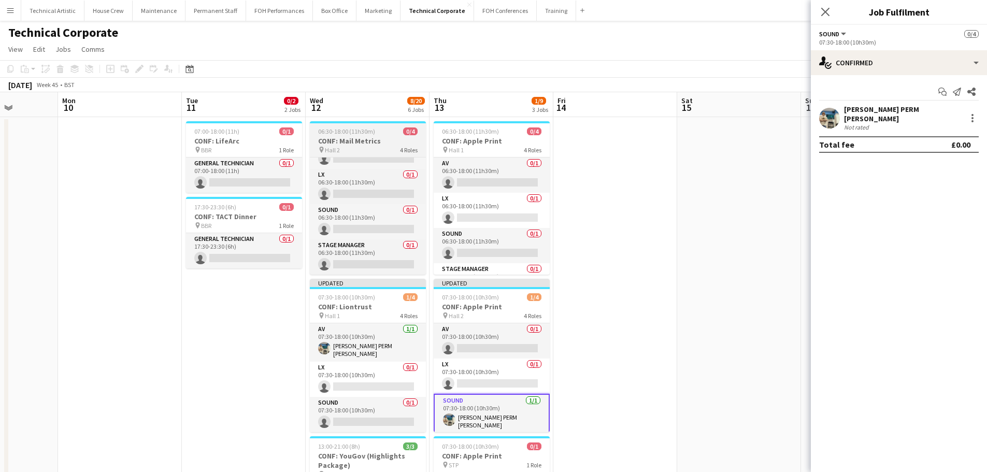
click at [369, 131] on span "06:30-18:00 (11h30m)" at bounding box center [346, 131] width 57 height 8
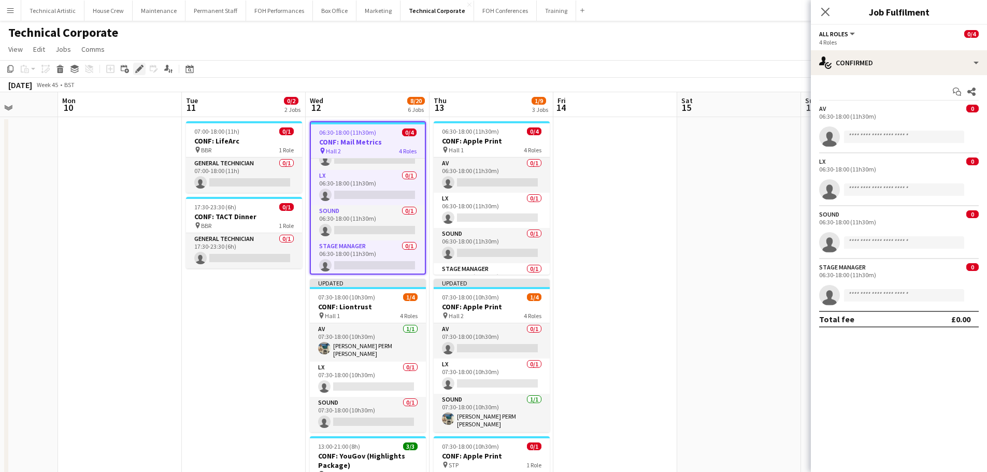
click at [138, 66] on icon "Edit" at bounding box center [139, 69] width 8 height 8
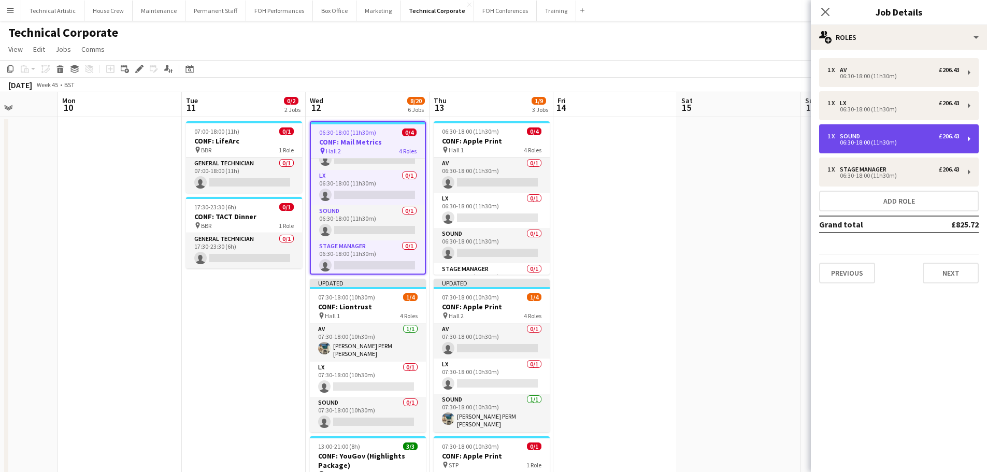
click at [876, 133] on div "1 x Sound £206.43" at bounding box center [893, 136] width 132 height 7
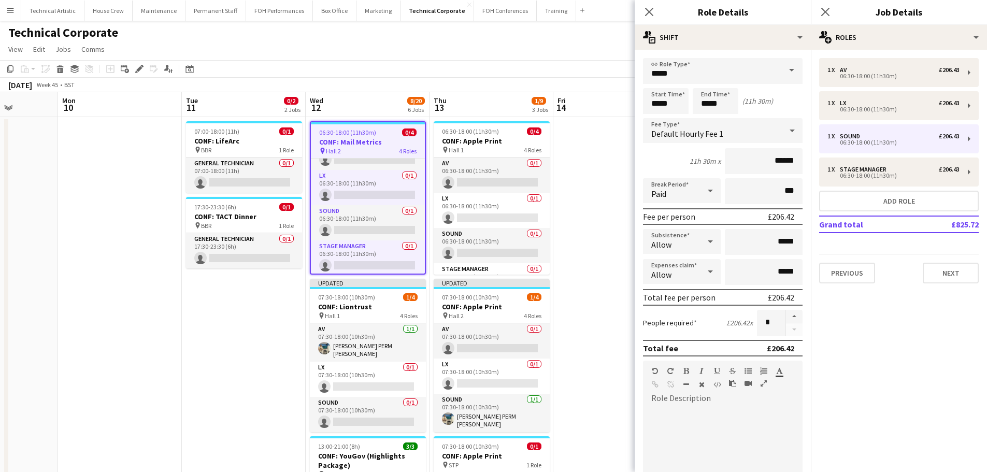
click at [720, 140] on div "Default Hourly Fee 1" at bounding box center [712, 130] width 139 height 25
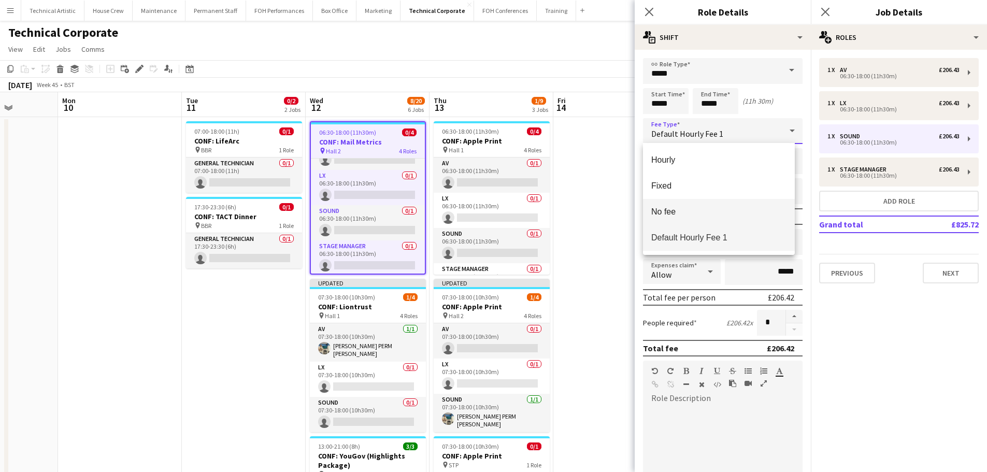
click at [681, 210] on span "No fee" at bounding box center [718, 212] width 135 height 10
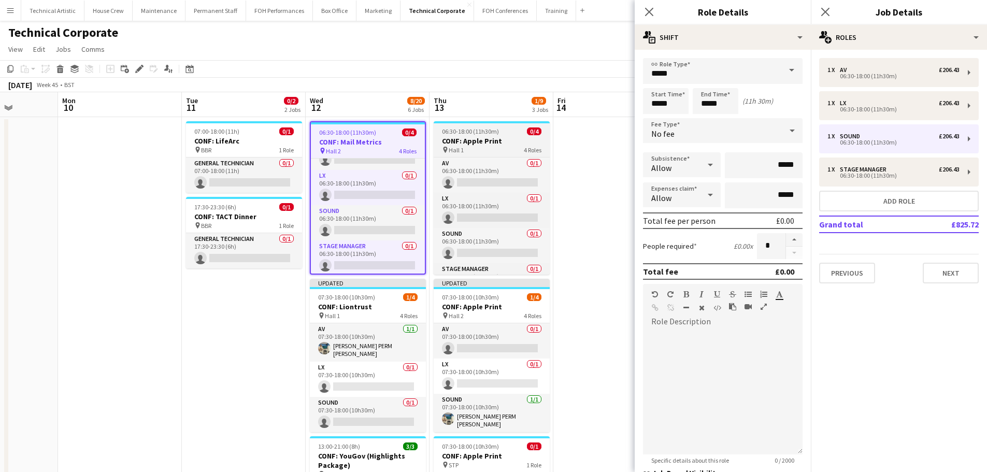
click at [474, 135] on app-job-card "06:30-18:00 (11h30m) 0/4 CONF: Apple Print pin Hall 1 4 Roles AV 0/1 06:30-18:0…" at bounding box center [492, 197] width 116 height 153
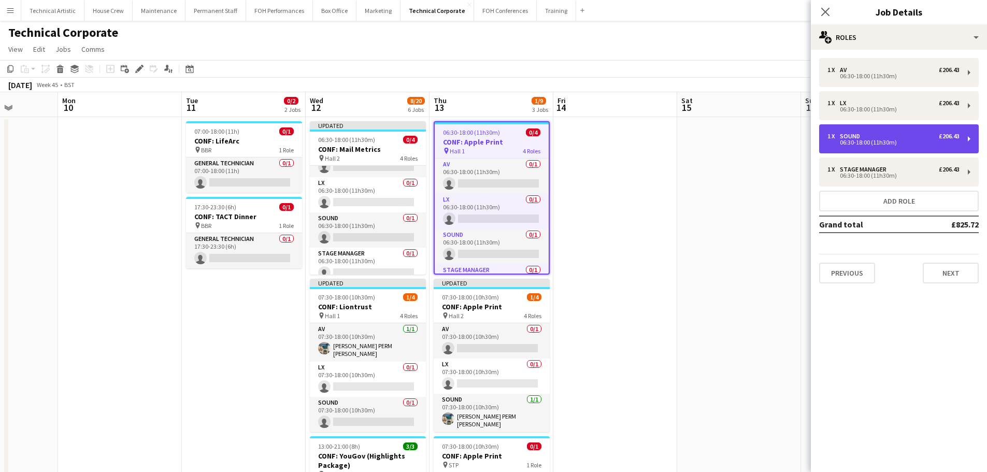
click at [868, 140] on div "06:30-18:00 (11h30m)" at bounding box center [893, 142] width 132 height 5
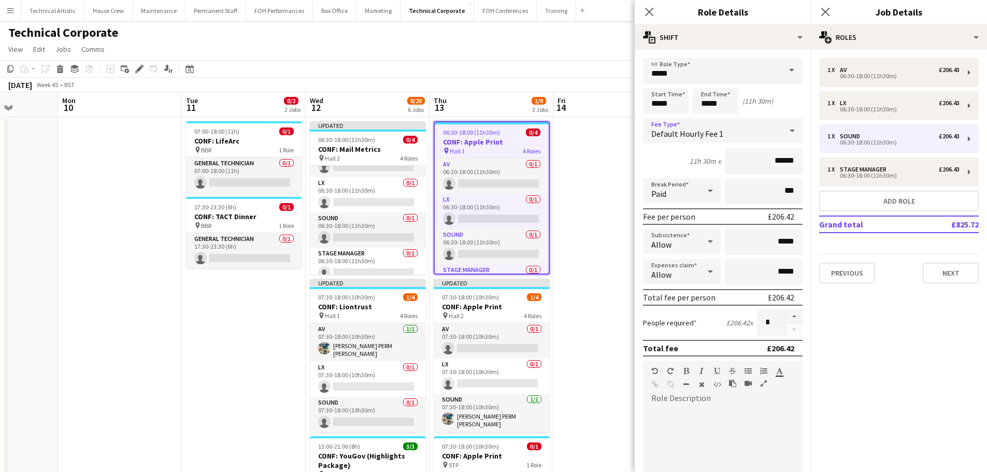
click at [703, 134] on span "Default Hourly Fee 1" at bounding box center [687, 133] width 72 height 10
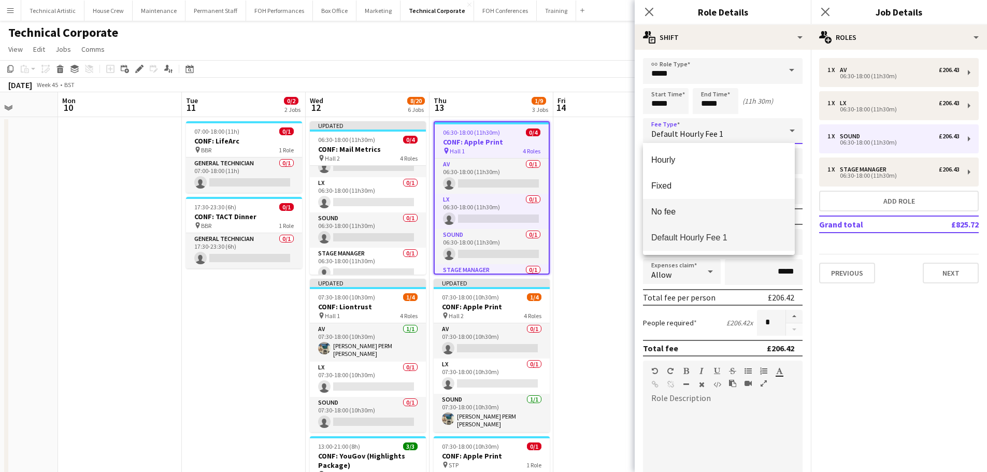
click at [685, 208] on span "No fee" at bounding box center [718, 212] width 135 height 10
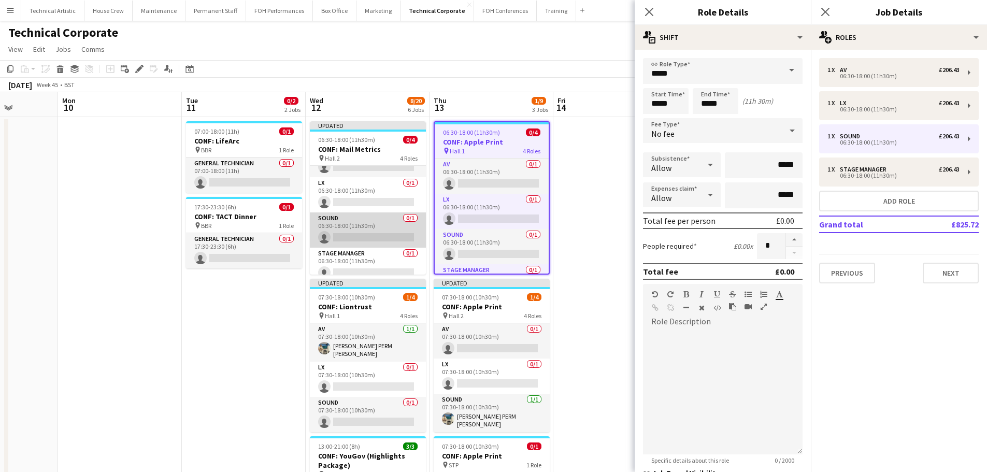
click at [374, 239] on app-card-role "Sound 0/1 06:30-18:00 (11h30m) single-neutral-actions" at bounding box center [368, 229] width 116 height 35
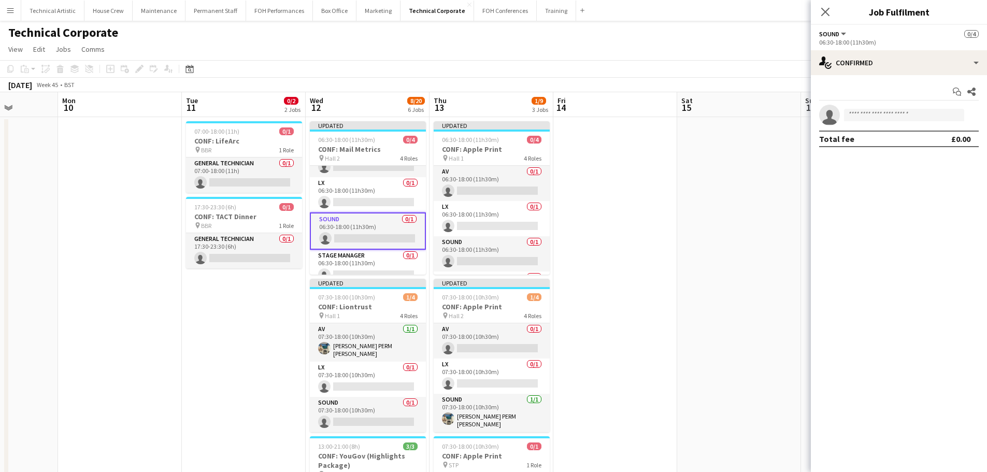
click at [861, 108] on app-invite-slot "single-neutral-actions" at bounding box center [899, 115] width 176 height 21
click at [863, 110] on input at bounding box center [904, 115] width 120 height 12
type input "****"
click at [878, 139] on span "[DOMAIN_NAME][EMAIL_ADDRESS][PERSON_NAME][DOMAIN_NAME]" at bounding box center [904, 138] width 104 height 8
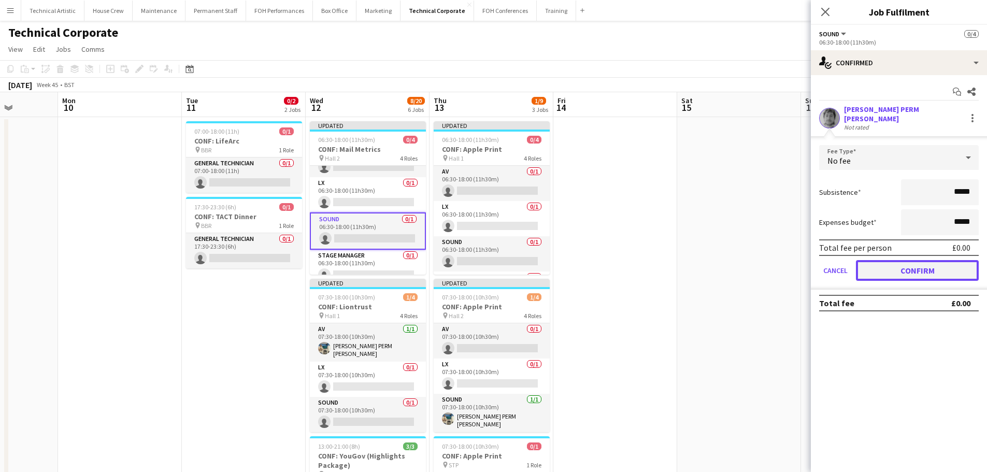
click at [896, 260] on button "Confirm" at bounding box center [917, 270] width 123 height 21
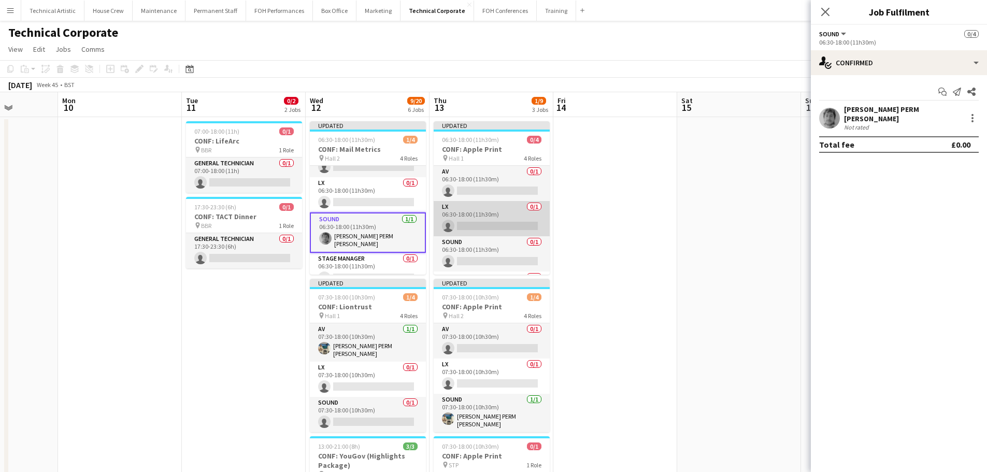
click at [479, 228] on app-card-role "LX 0/1 06:30-18:00 (11h30m) single-neutral-actions" at bounding box center [492, 218] width 116 height 35
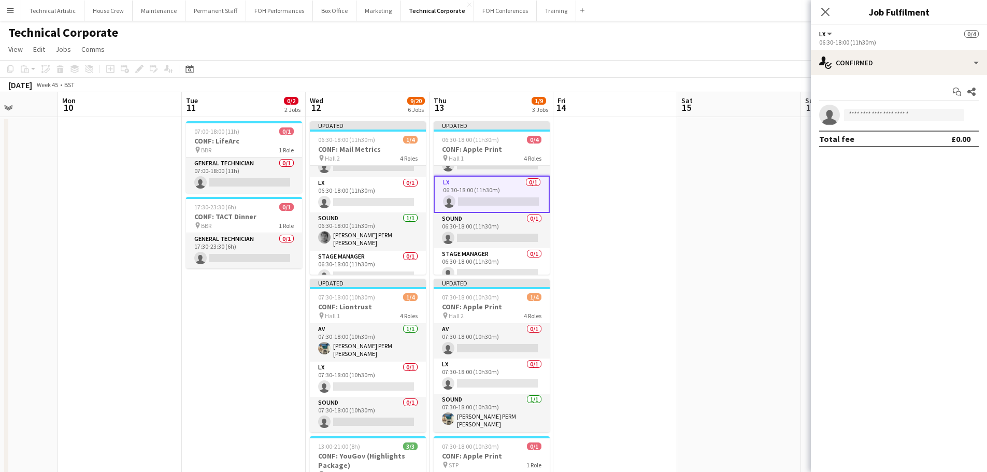
scroll to position [34, 0]
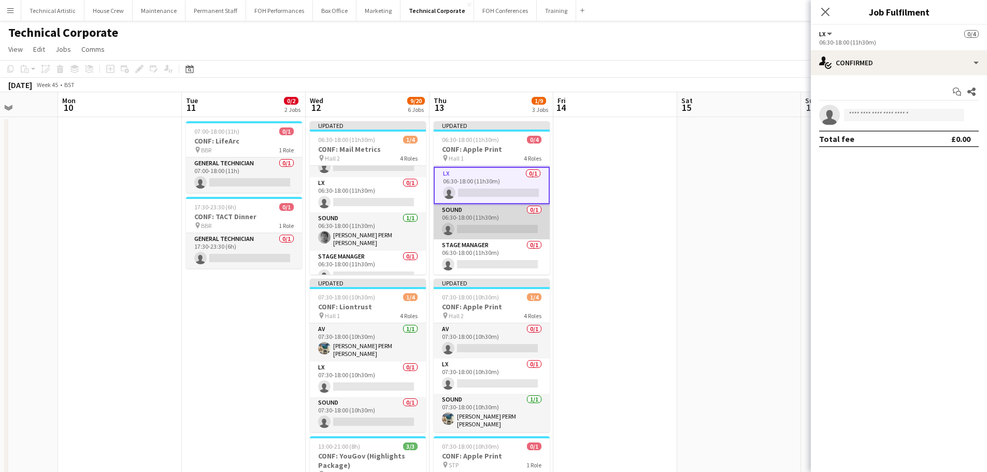
click at [475, 231] on app-card-role "Sound 0/1 06:30-18:00 (11h30m) single-neutral-actions" at bounding box center [492, 221] width 116 height 35
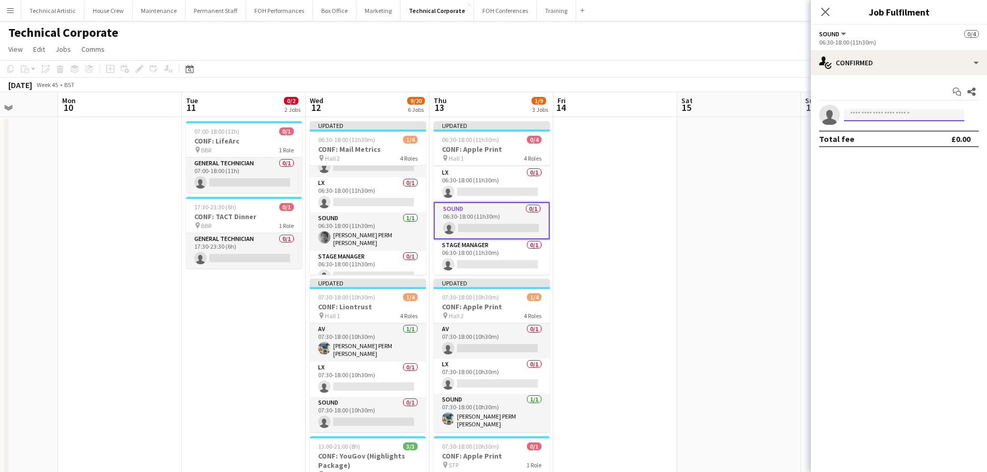
click at [861, 114] on input at bounding box center [904, 115] width 120 height 12
type input "****"
click at [883, 134] on span "[DOMAIN_NAME][EMAIL_ADDRESS][PERSON_NAME][DOMAIN_NAME]" at bounding box center [904, 138] width 104 height 8
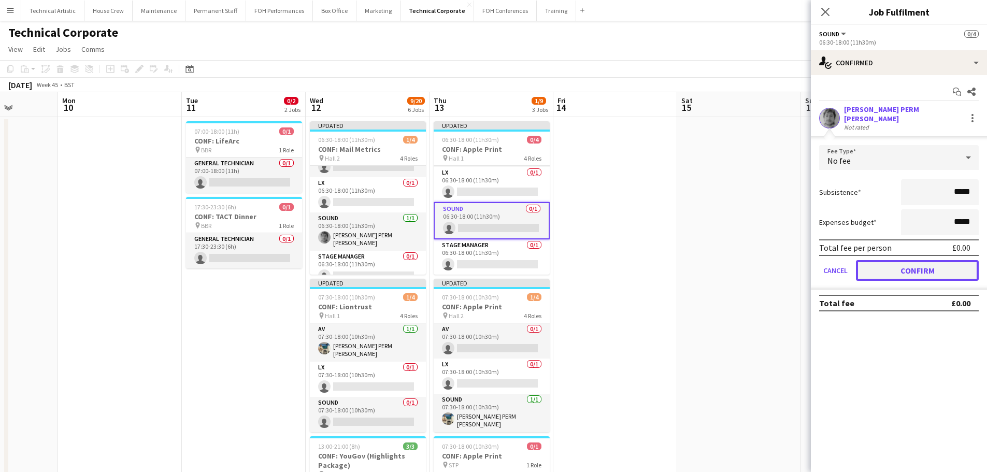
click at [917, 272] on button "Confirm" at bounding box center [917, 270] width 123 height 21
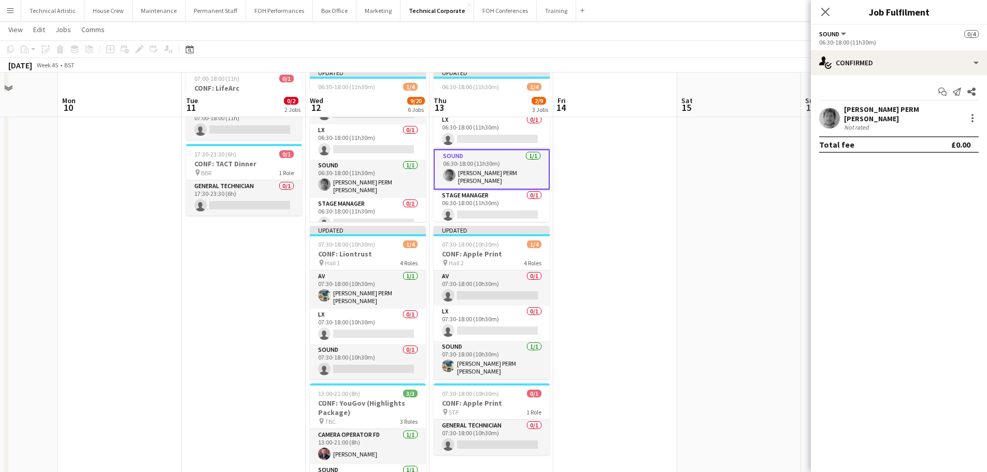
scroll to position [155, 0]
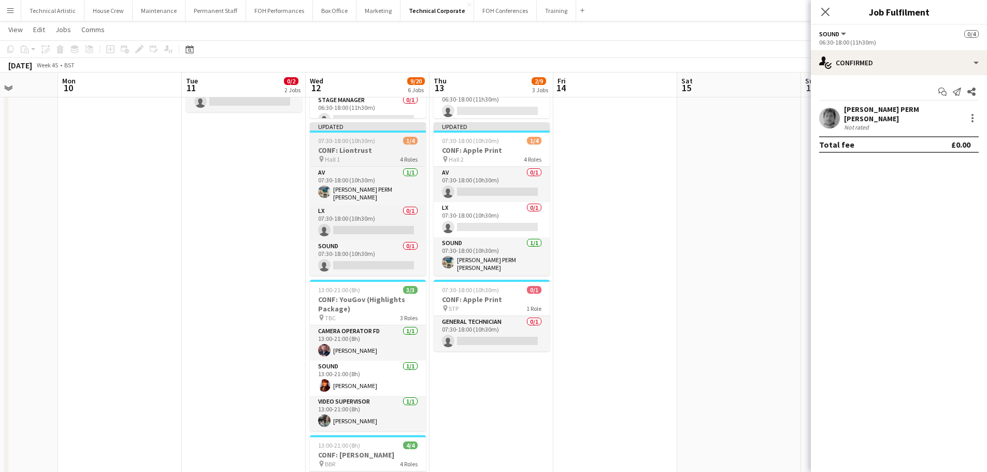
click at [358, 141] on span "07:30-18:00 (10h30m)" at bounding box center [346, 141] width 57 height 8
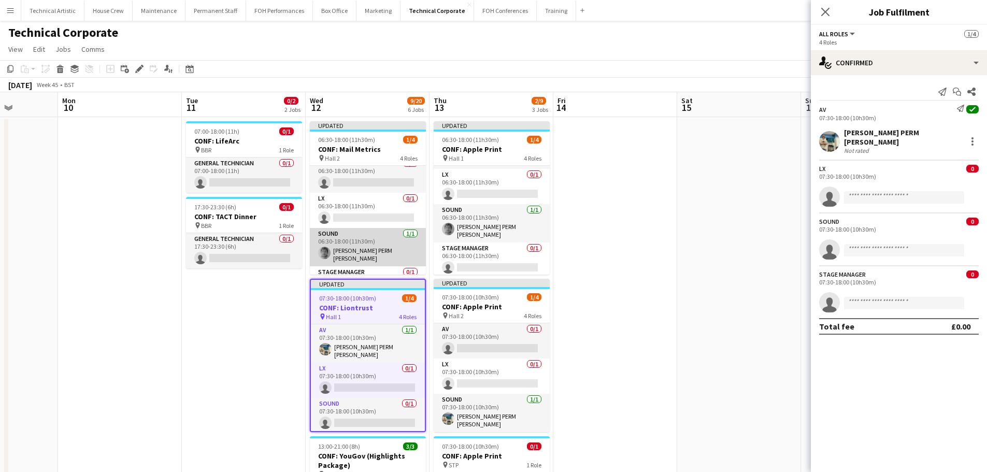
scroll to position [0, 0]
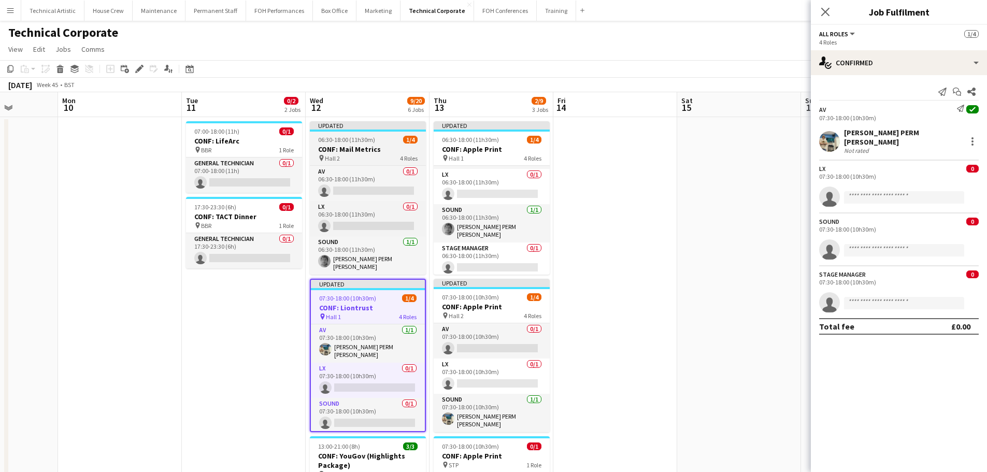
click at [374, 151] on h3 "CONF: Mail Metrics" at bounding box center [368, 149] width 116 height 9
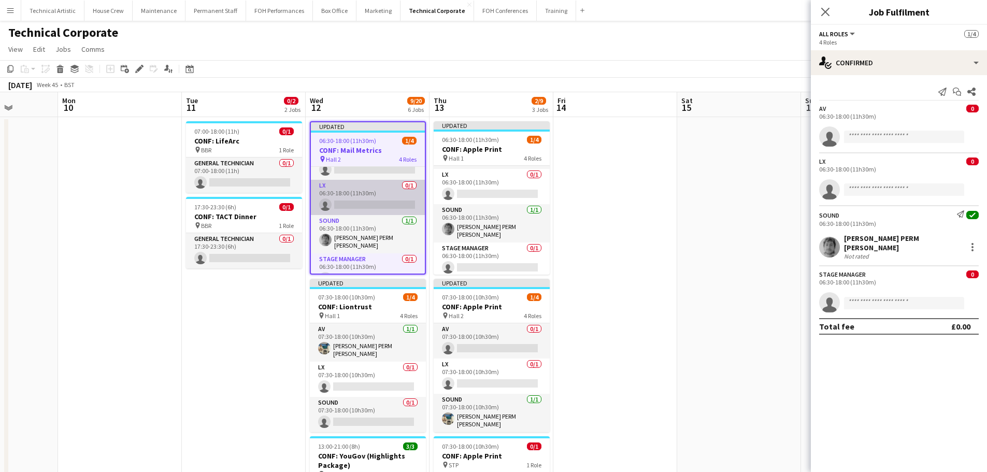
scroll to position [34, 0]
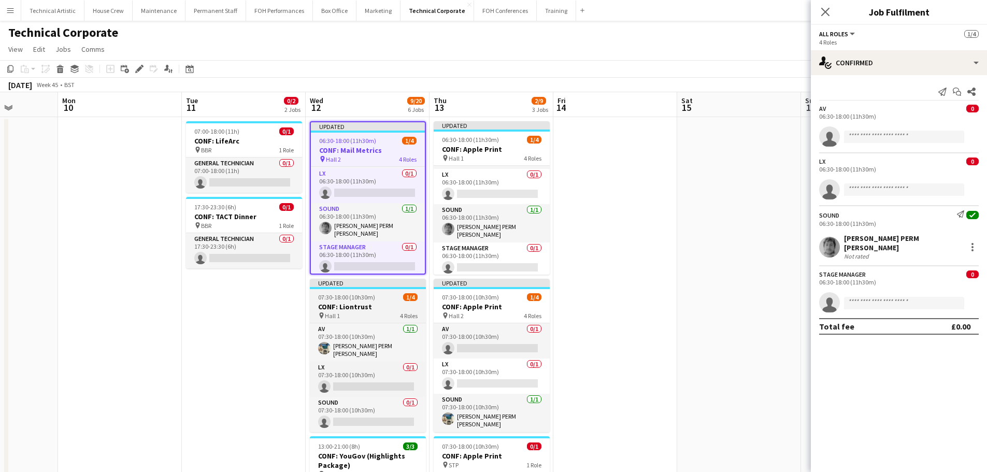
click at [368, 304] on h3 "CONF: Liontrust" at bounding box center [368, 306] width 116 height 9
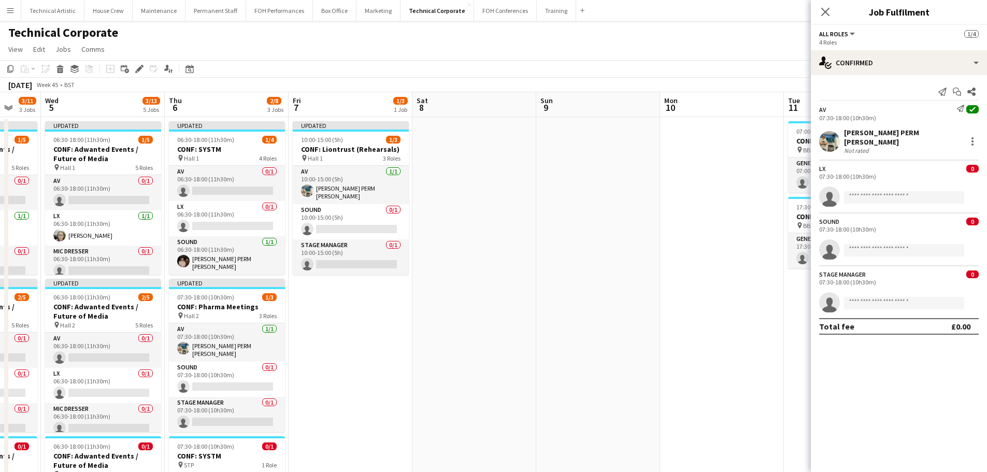
scroll to position [0, 331]
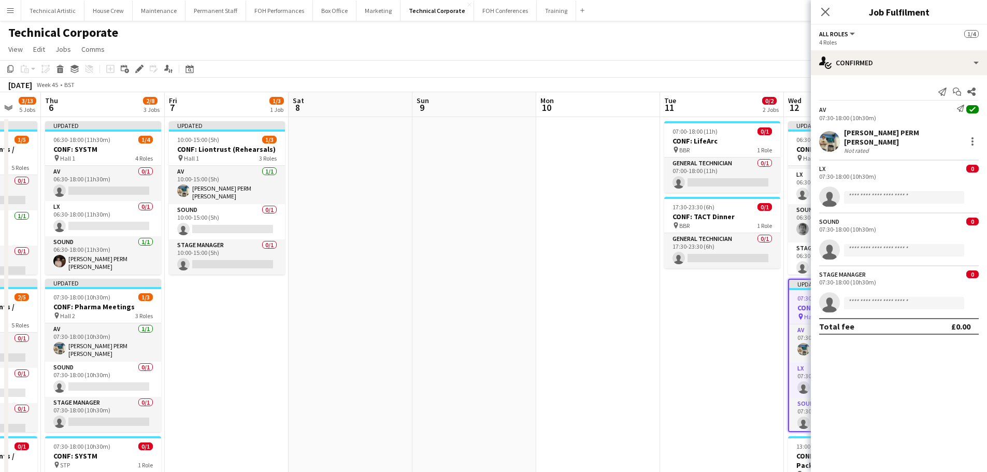
drag, startPoint x: 175, startPoint y: 312, endPoint x: 617, endPoint y: 290, distance: 443.0
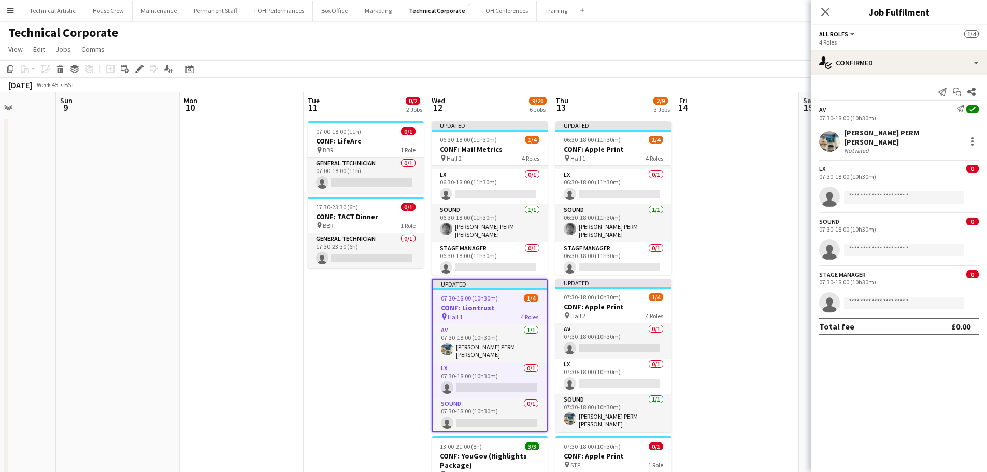
drag, startPoint x: 589, startPoint y: 313, endPoint x: 229, endPoint y: 266, distance: 363.1
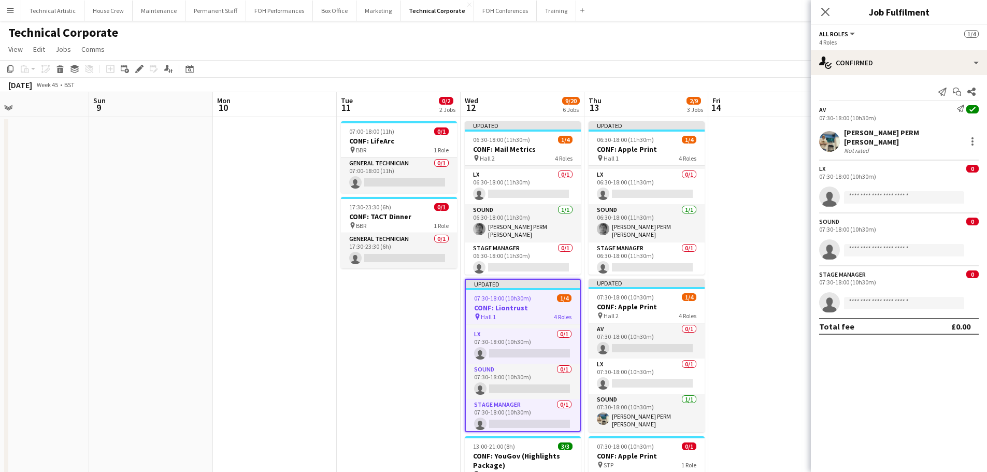
scroll to position [0, 313]
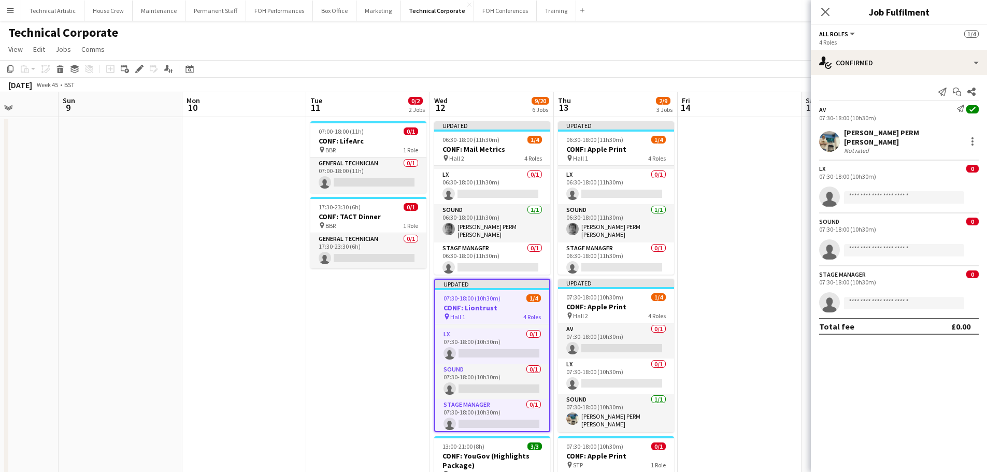
drag, startPoint x: 342, startPoint y: 354, endPoint x: 349, endPoint y: 320, distance: 34.8
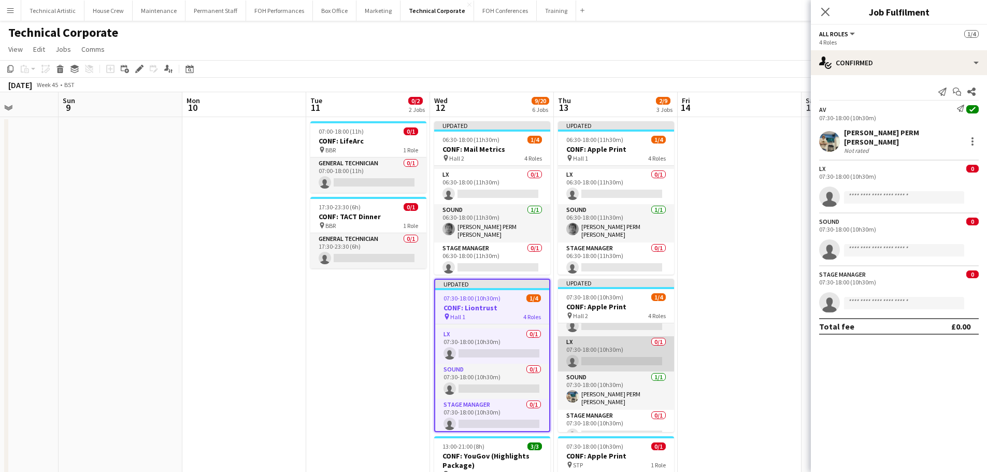
scroll to position [32, 0]
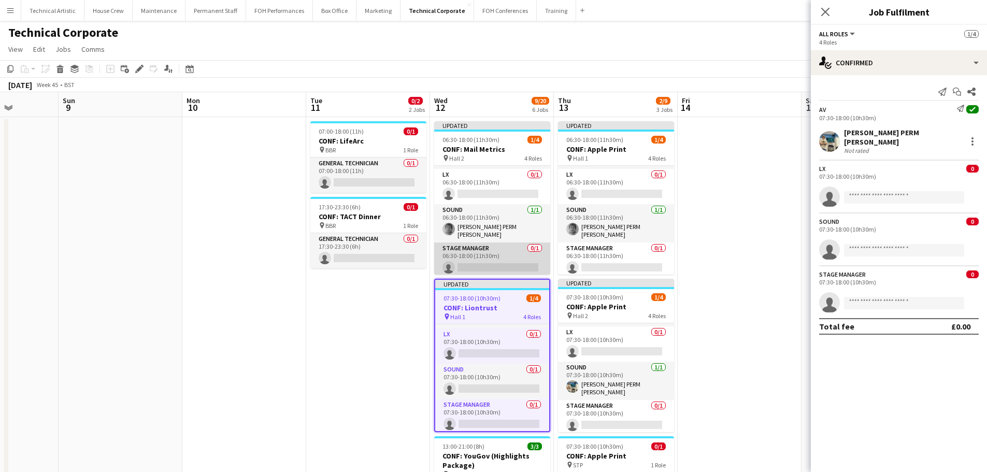
click at [466, 264] on app-card-role "Stage Manager 0/1 06:30-18:00 (11h30m) single-neutral-actions" at bounding box center [492, 259] width 116 height 35
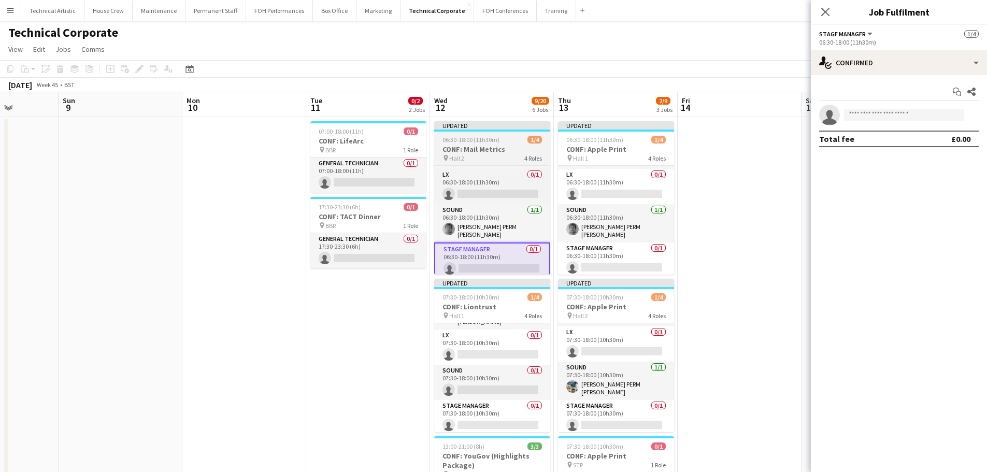
click at [495, 147] on h3 "CONF: Mail Metrics" at bounding box center [492, 149] width 116 height 9
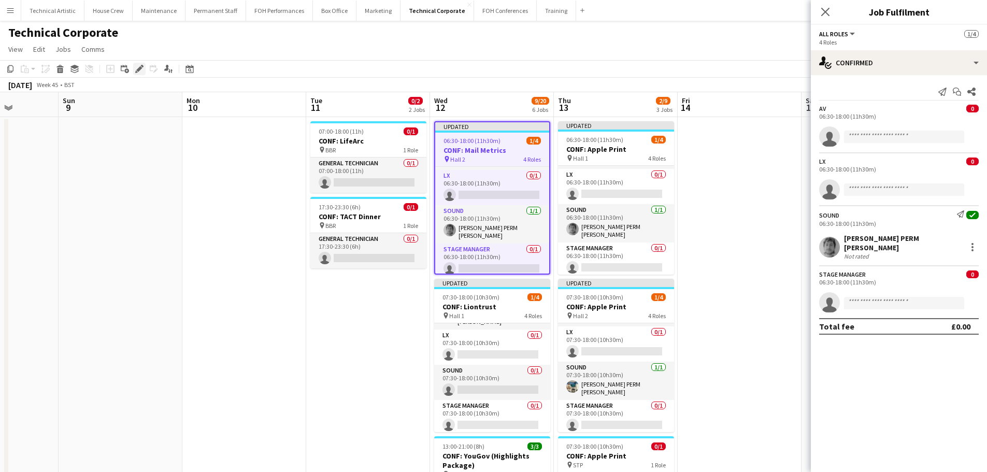
click at [140, 67] on icon at bounding box center [139, 69] width 6 height 6
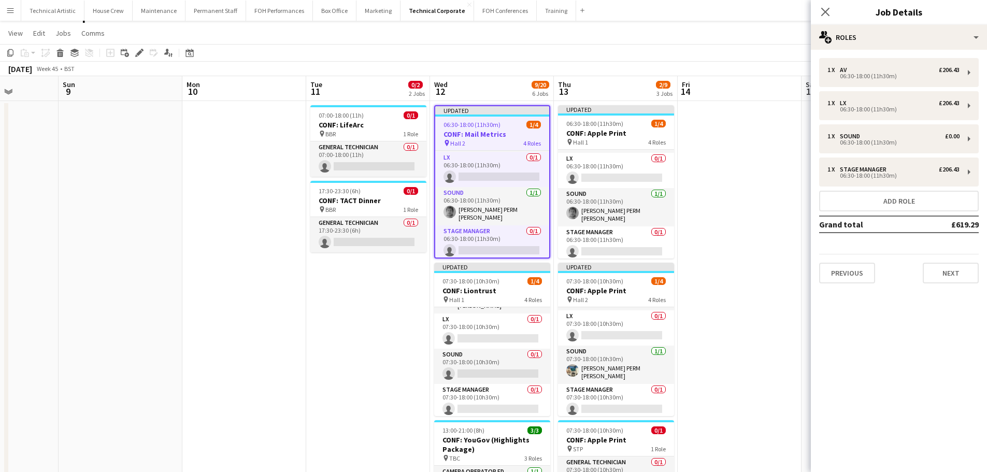
scroll to position [0, 0]
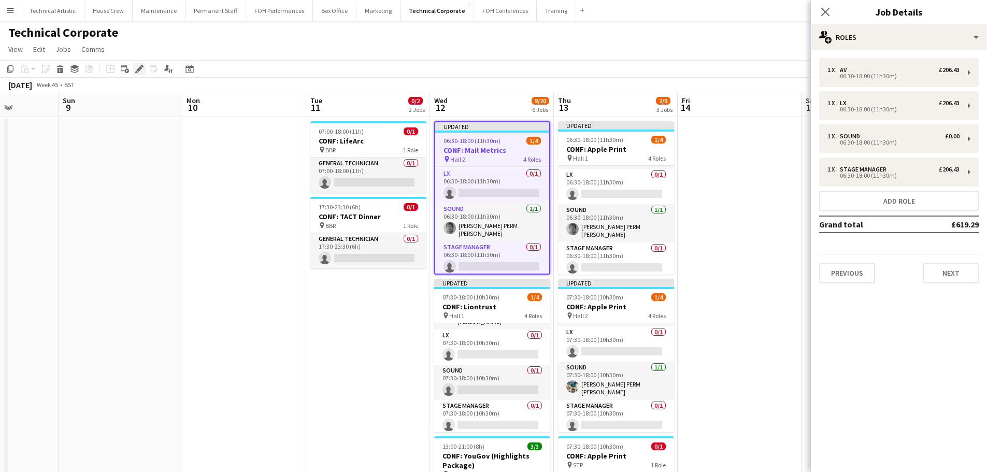
click at [141, 65] on icon at bounding box center [142, 66] width 3 height 3
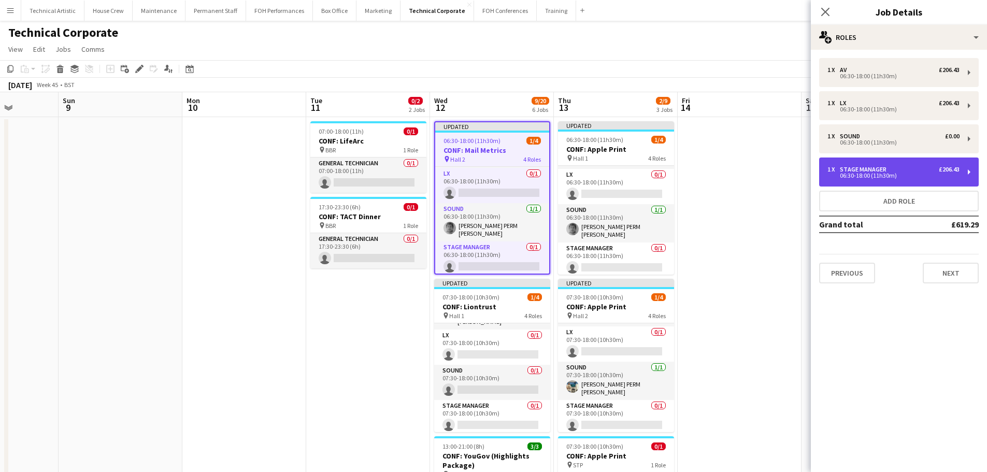
click at [896, 175] on div "06:30-18:00 (11h30m)" at bounding box center [893, 175] width 132 height 5
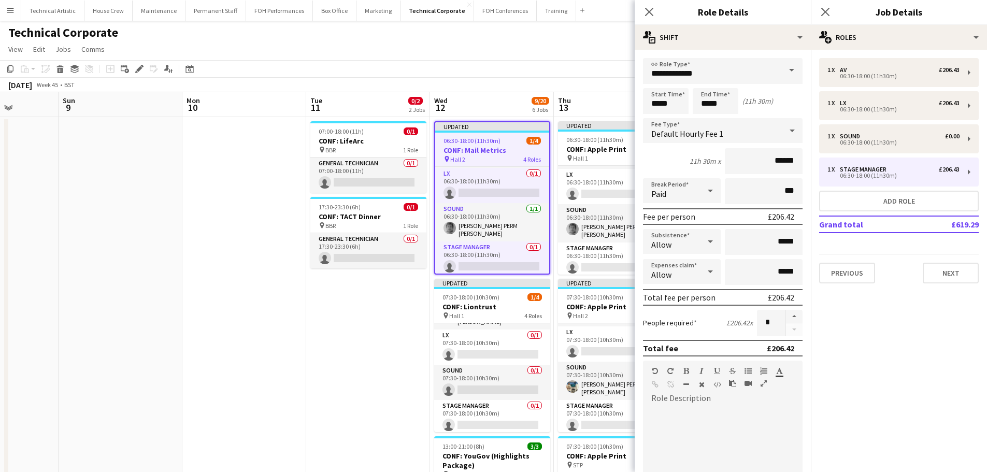
click at [725, 136] on div "Default Hourly Fee 1" at bounding box center [712, 130] width 139 height 25
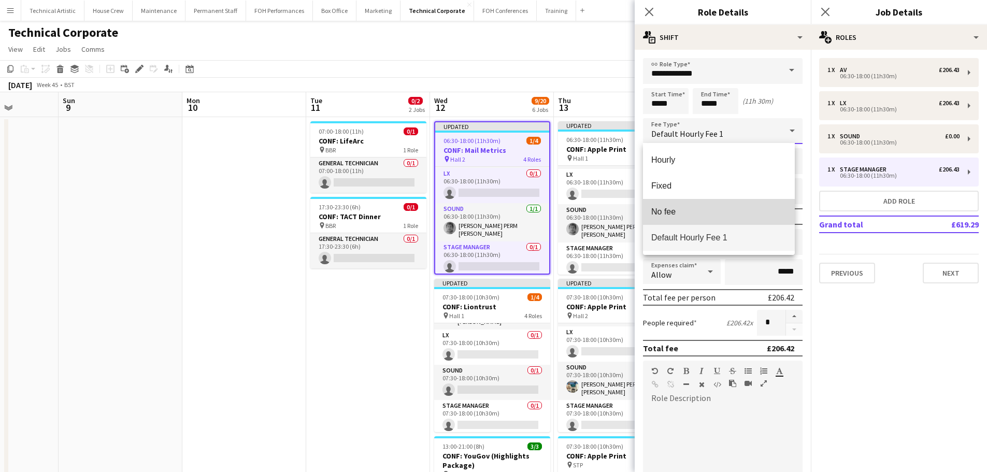
click at [704, 204] on mat-option "No fee" at bounding box center [719, 212] width 152 height 26
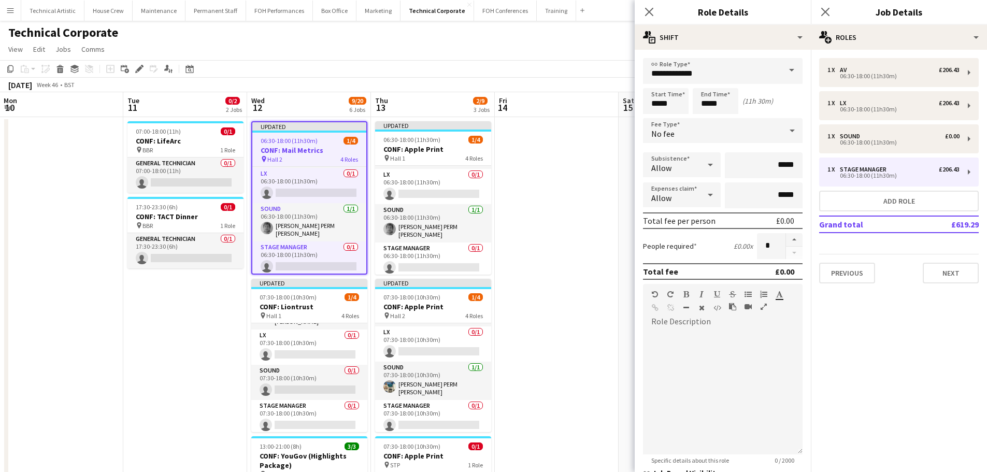
scroll to position [0, 382]
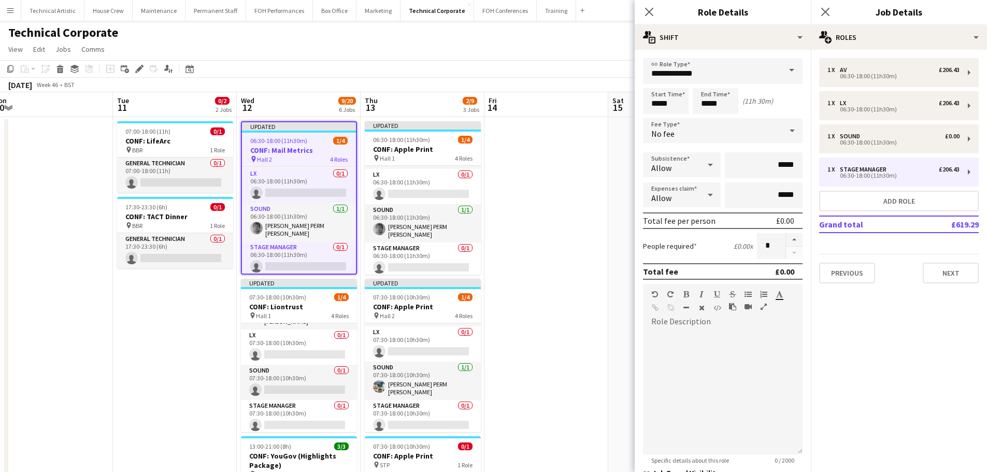
drag, startPoint x: 385, startPoint y: 314, endPoint x: 197, endPoint y: 303, distance: 187.9
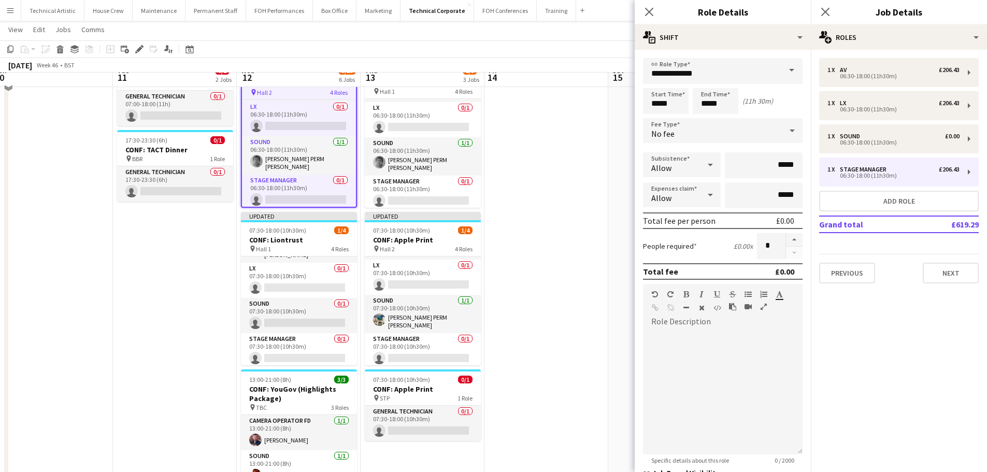
scroll to position [52, 0]
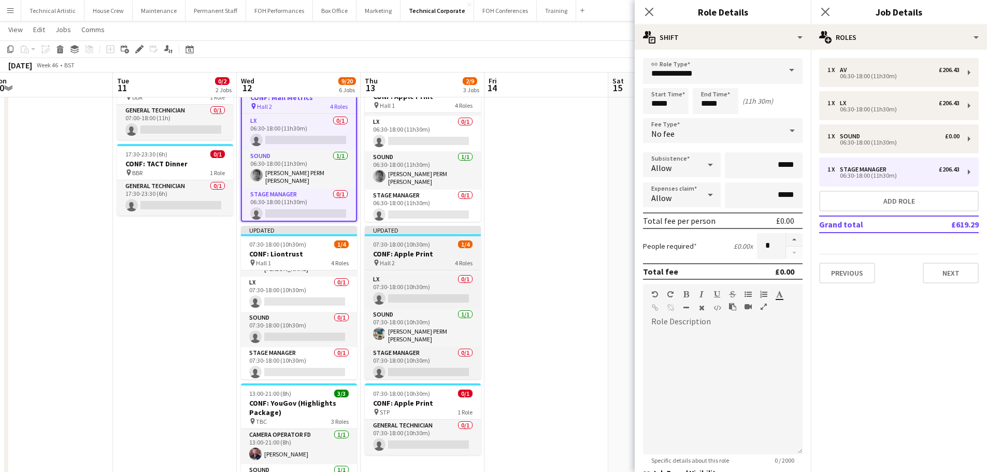
click at [425, 254] on h3 "CONF: Apple Print" at bounding box center [423, 253] width 116 height 9
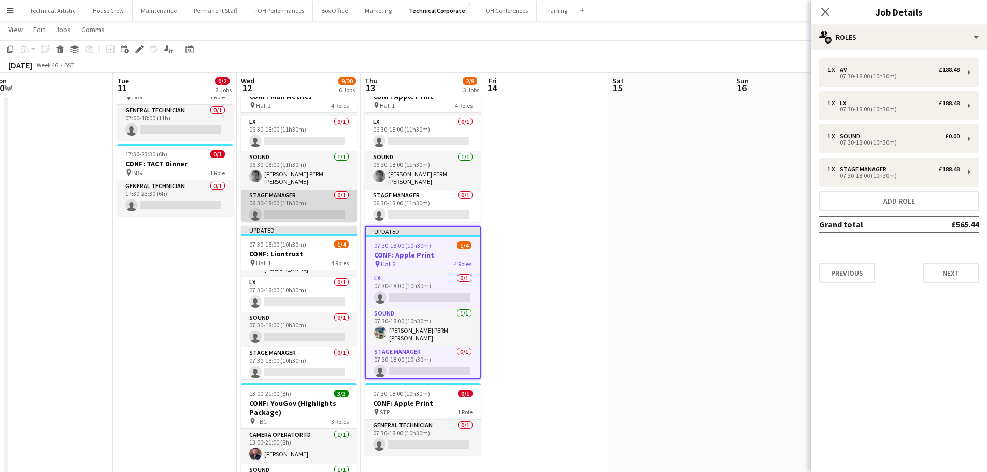
click at [312, 193] on app-card-role "Stage Manager 0/1 06:30-18:00 (11h30m) single-neutral-actions" at bounding box center [299, 207] width 116 height 35
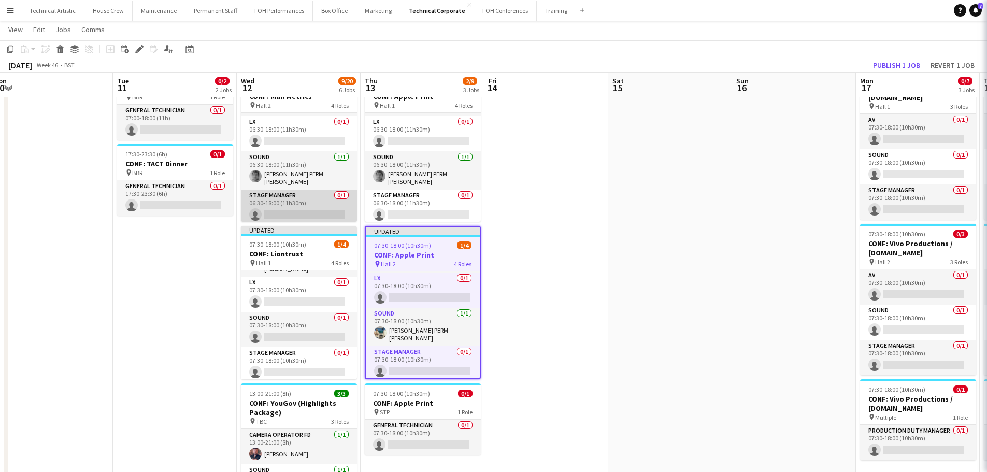
scroll to position [32, 0]
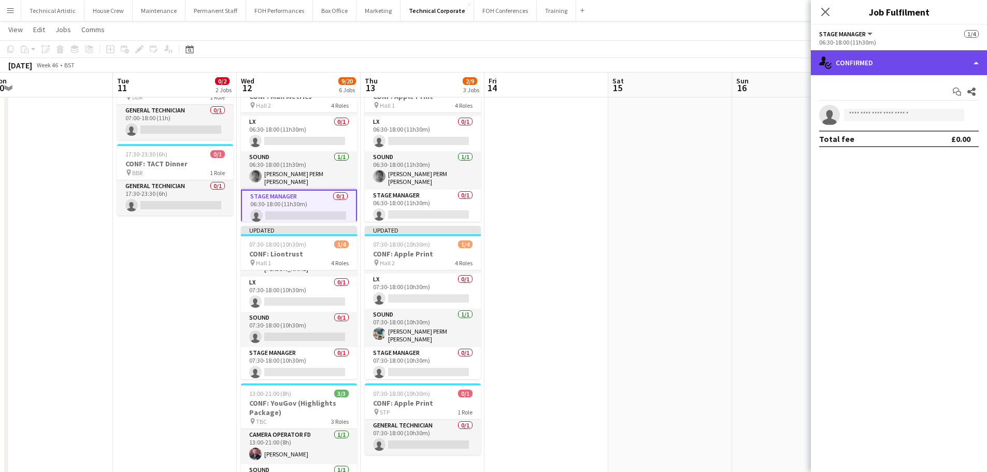
click at [839, 70] on div "single-neutral-actions-check-2 Confirmed" at bounding box center [899, 62] width 176 height 25
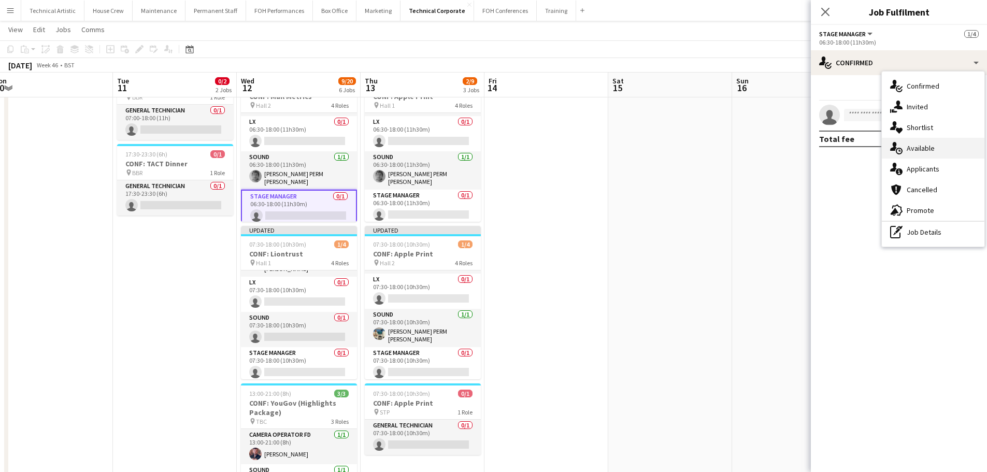
click at [905, 157] on div "single-neutral-actions-upload Available" at bounding box center [933, 148] width 103 height 21
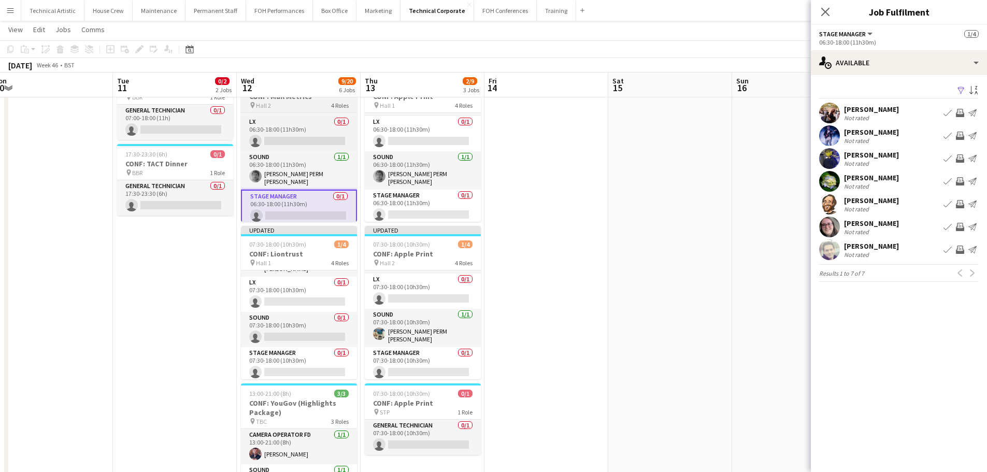
click at [301, 104] on div "pin Hall 2 4 Roles" at bounding box center [299, 105] width 116 height 8
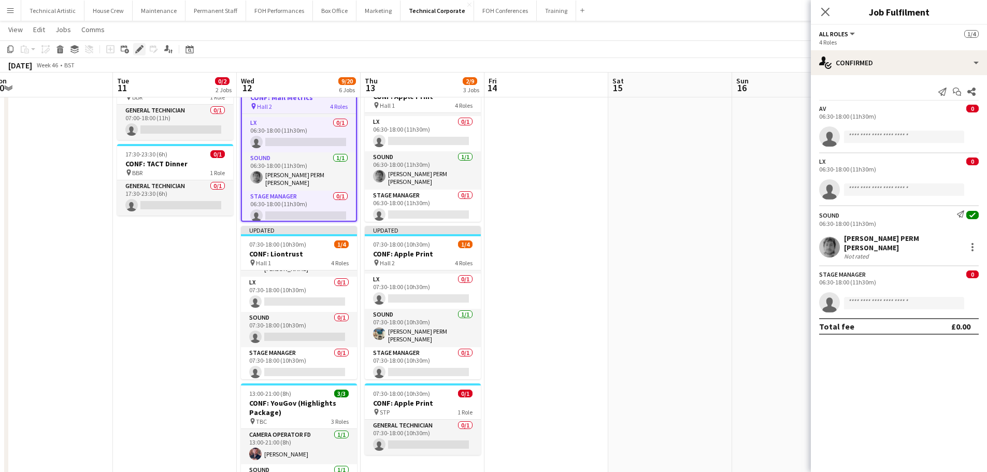
click at [136, 50] on icon "Edit" at bounding box center [139, 49] width 8 height 8
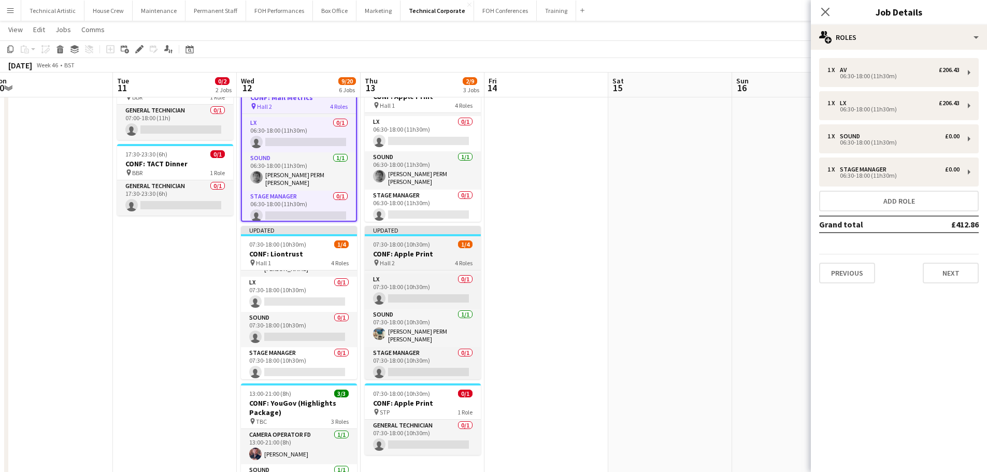
click at [411, 253] on h3 "CONF: Apple Print" at bounding box center [423, 253] width 116 height 9
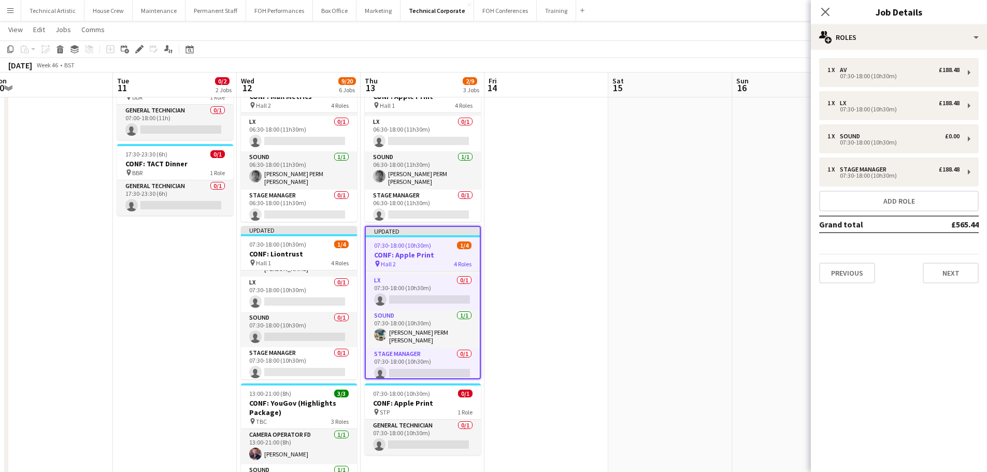
scroll to position [34, 0]
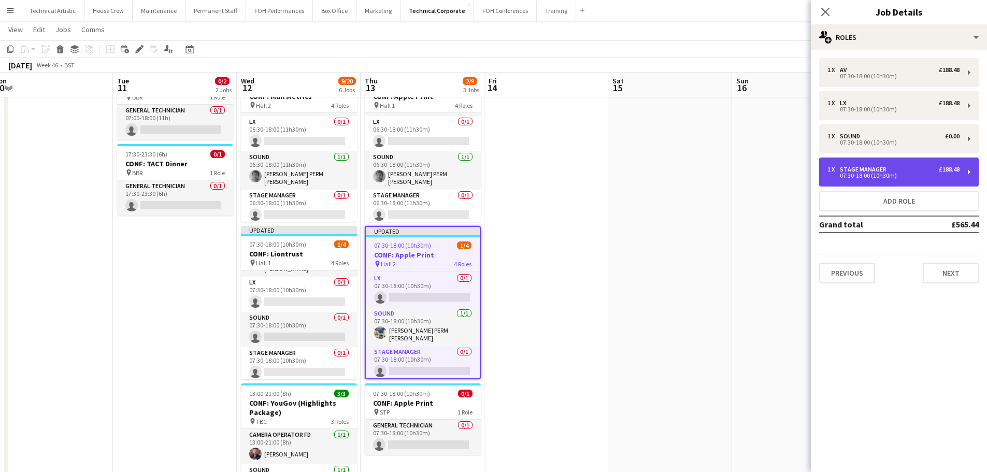
click at [847, 174] on div "07:30-18:00 (10h30m)" at bounding box center [893, 175] width 132 height 5
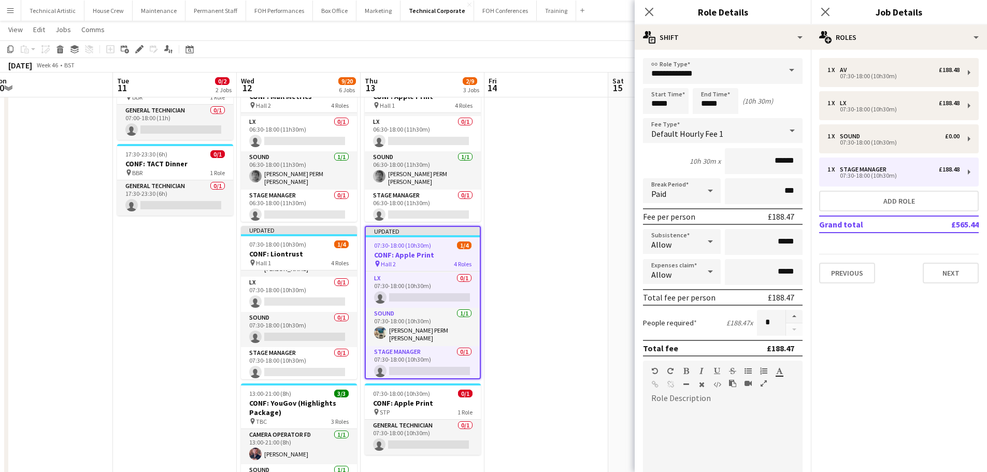
click at [698, 144] on form "**********" at bounding box center [723, 353] width 176 height 591
click at [699, 139] on div "Default Hourly Fee 1" at bounding box center [712, 130] width 139 height 25
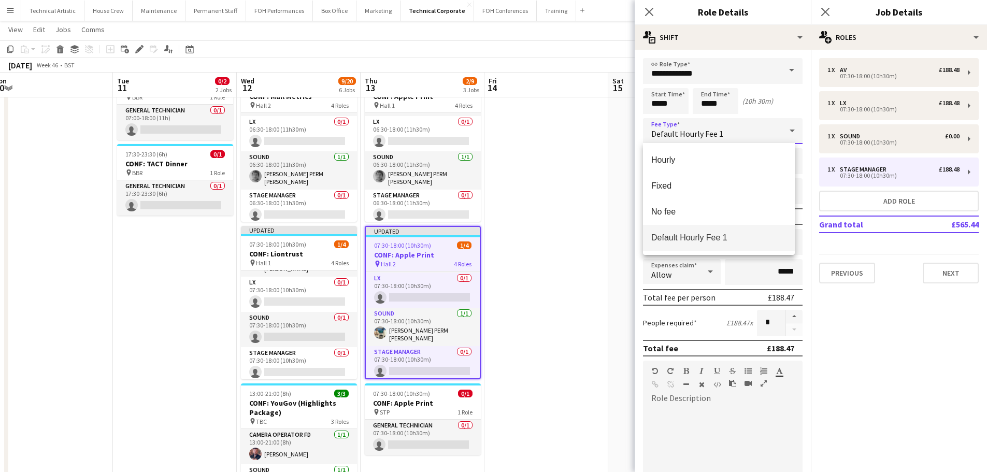
click at [280, 189] on div at bounding box center [493, 236] width 987 height 472
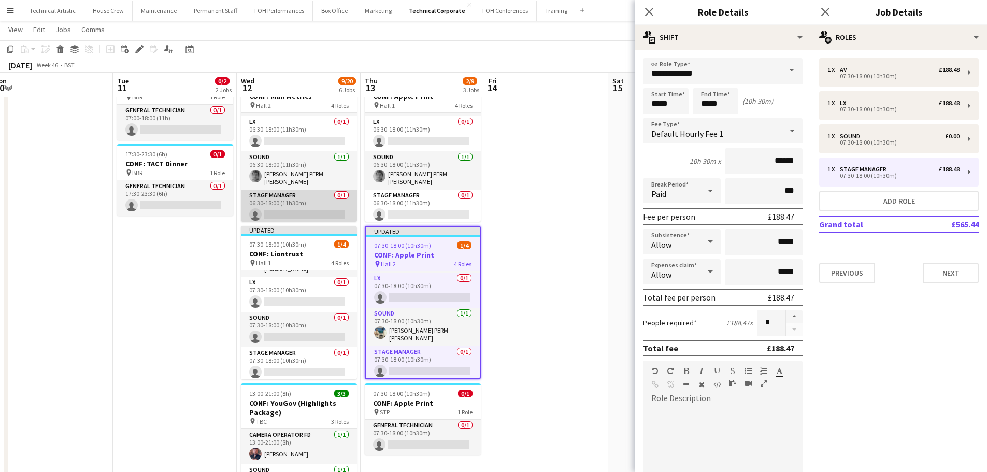
click at [282, 205] on app-card-role "Stage Manager 0/1 06:30-18:00 (11h30m) single-neutral-actions" at bounding box center [299, 207] width 116 height 35
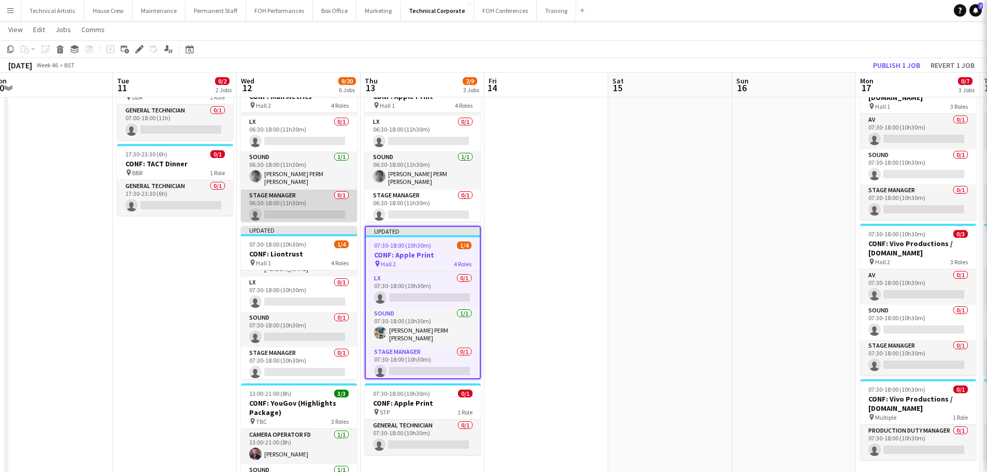
scroll to position [32, 0]
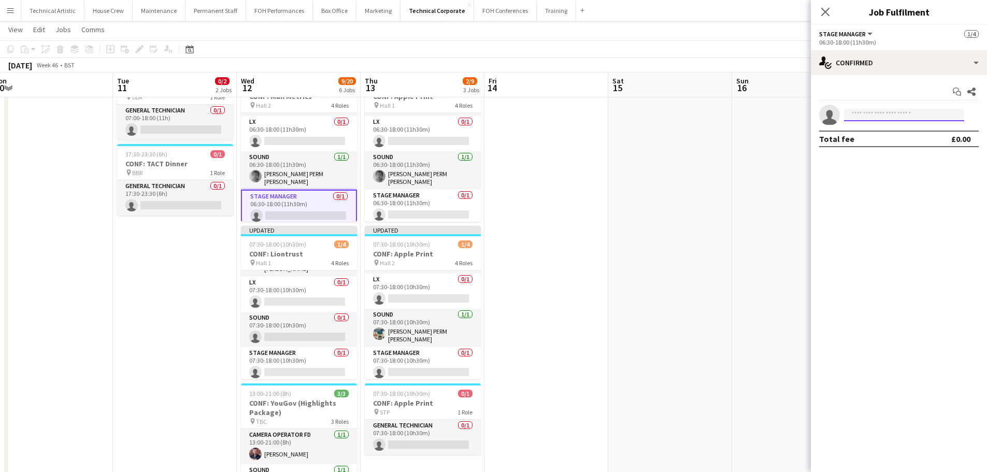
click at [913, 111] on input at bounding box center [904, 115] width 120 height 12
type input "*****"
click at [903, 131] on span "[PERSON_NAME] PERM [PERSON_NAME]" at bounding box center [888, 129] width 72 height 9
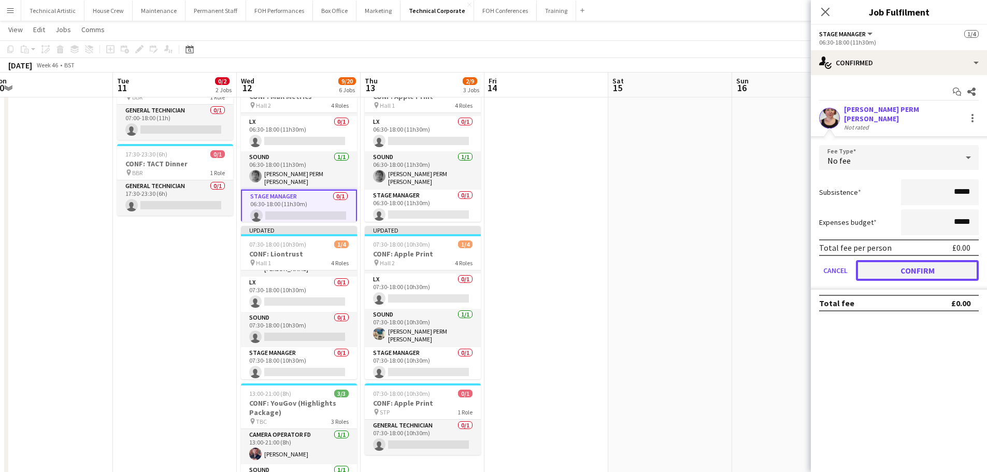
click at [909, 262] on button "Confirm" at bounding box center [917, 270] width 123 height 21
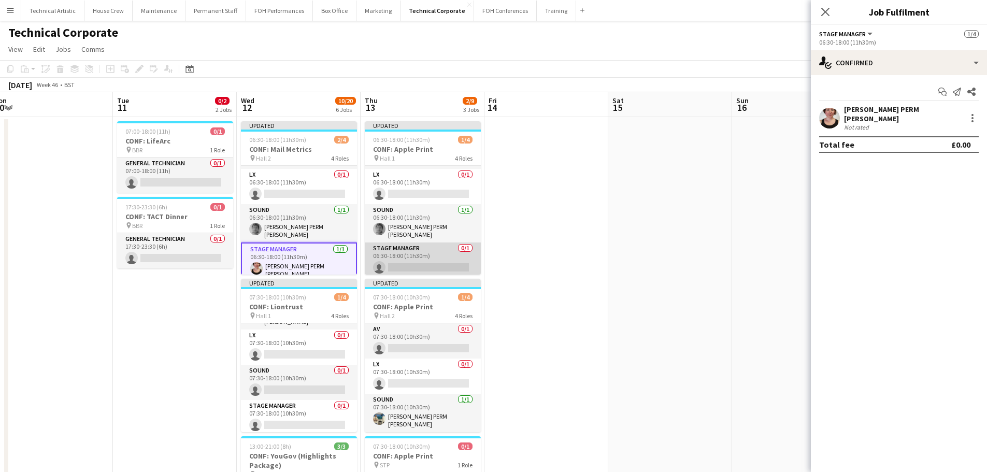
scroll to position [0, 0]
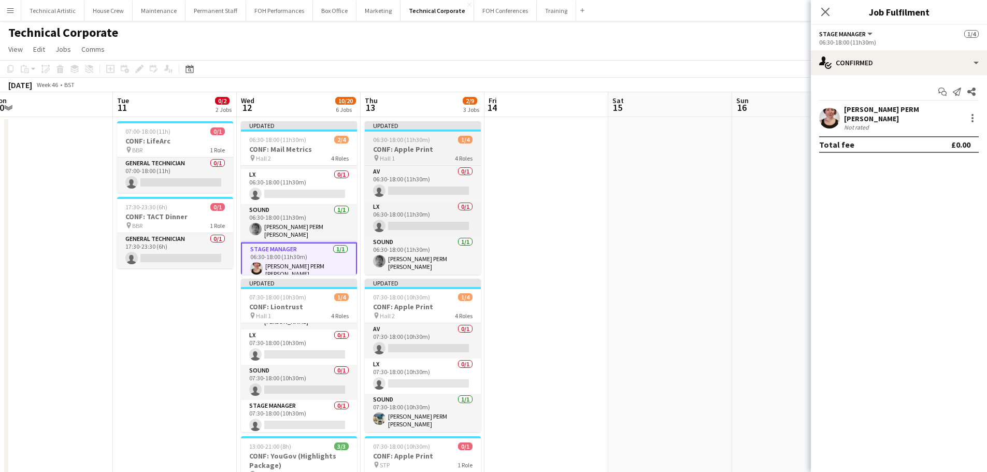
click at [416, 149] on h3 "CONF: Apple Print" at bounding box center [423, 149] width 116 height 9
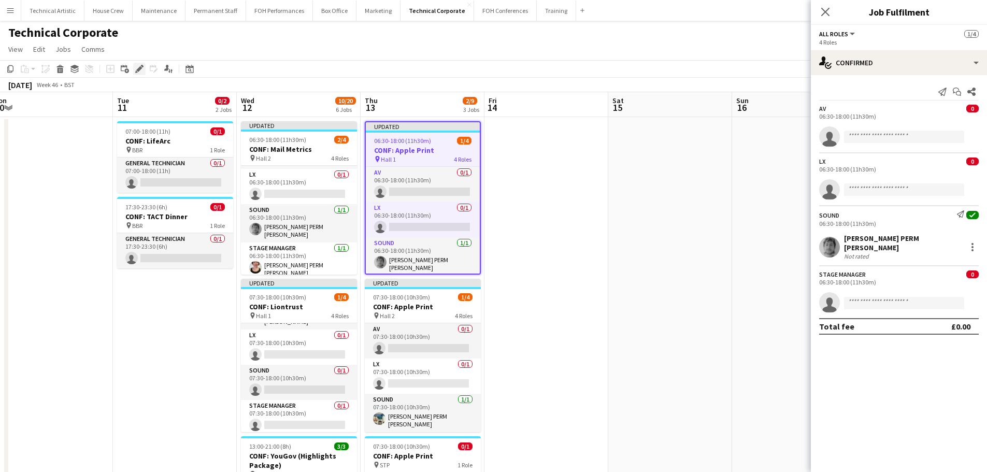
click at [136, 65] on icon "Edit" at bounding box center [139, 69] width 8 height 8
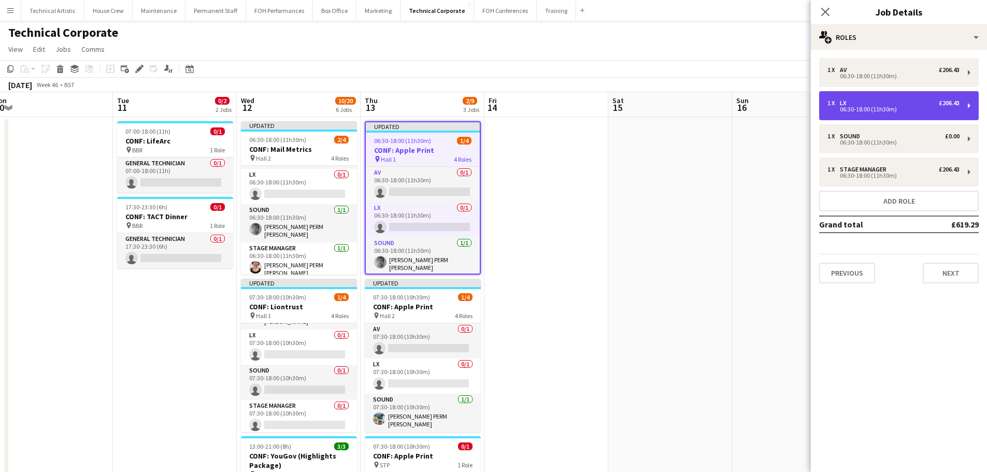
click at [858, 111] on div "06:30-18:00 (11h30m)" at bounding box center [893, 109] width 132 height 5
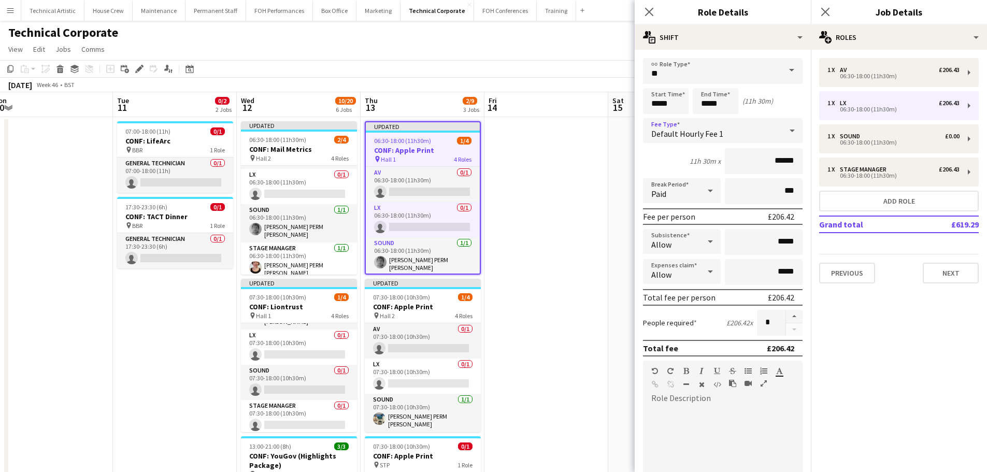
click at [743, 136] on div "Default Hourly Fee 1" at bounding box center [712, 130] width 139 height 25
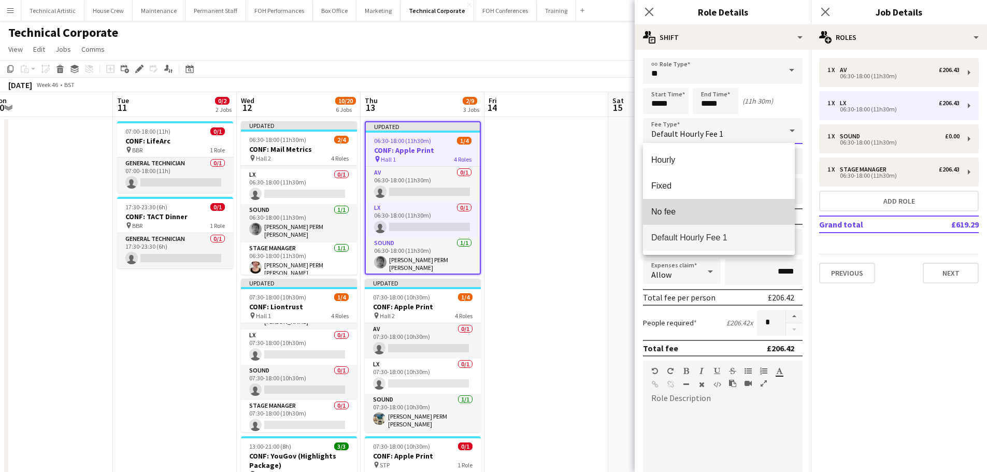
click at [686, 200] on mat-option "No fee" at bounding box center [719, 212] width 152 height 26
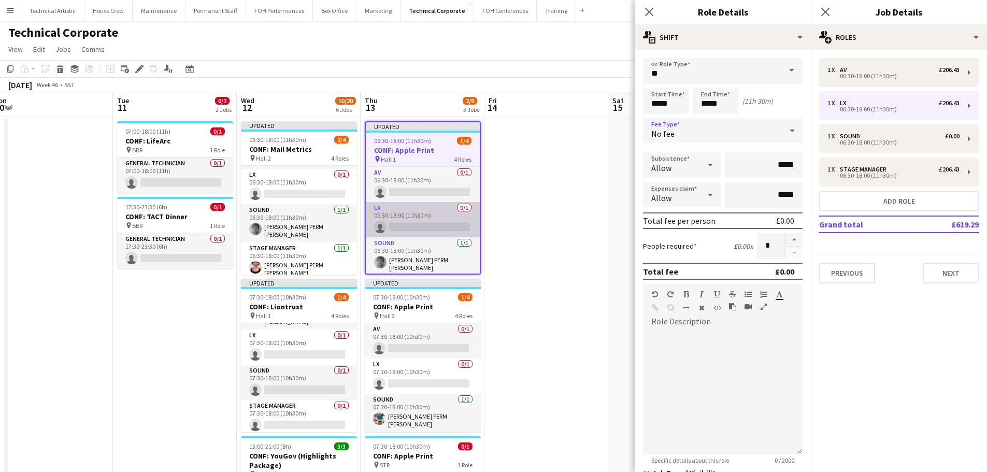
click at [393, 221] on app-card-role "LX 0/1 06:30-18:00 (11h30m) single-neutral-actions" at bounding box center [423, 219] width 114 height 35
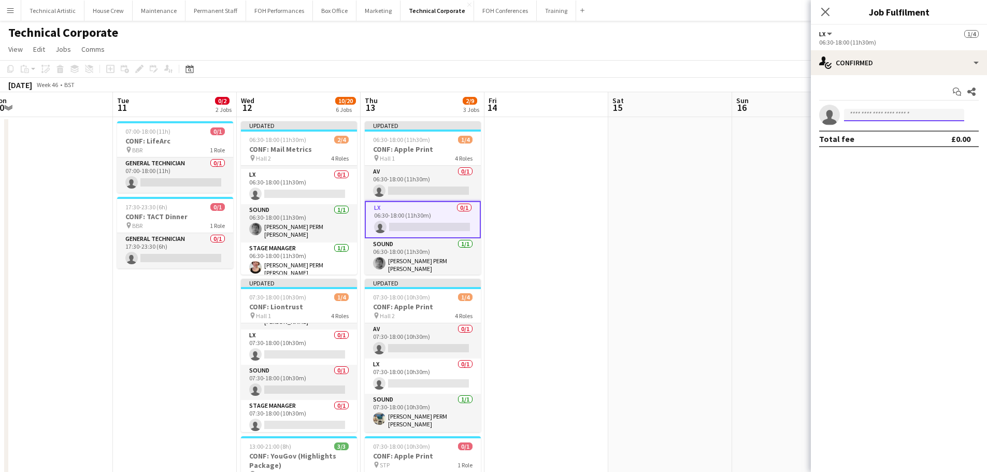
click at [876, 117] on input at bounding box center [904, 115] width 120 height 12
type input "*****"
click at [896, 138] on span "[EMAIL_ADDRESS][DOMAIN_NAME]" at bounding box center [904, 138] width 104 height 8
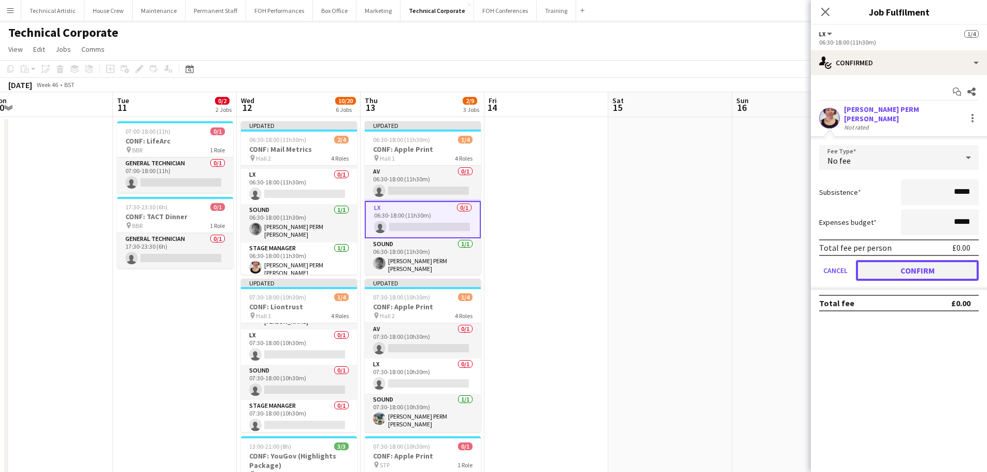
click at [919, 262] on button "Confirm" at bounding box center [917, 270] width 123 height 21
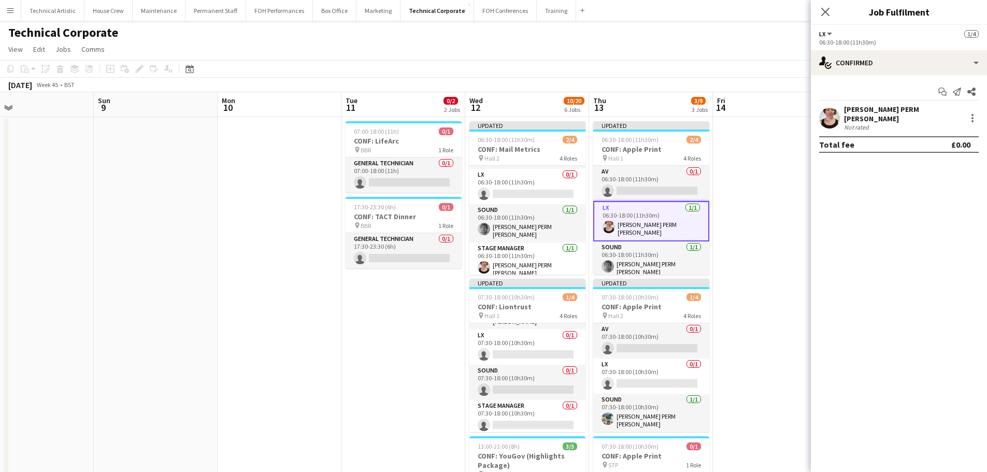
drag, startPoint x: 122, startPoint y: 312, endPoint x: 841, endPoint y: 235, distance: 723.2
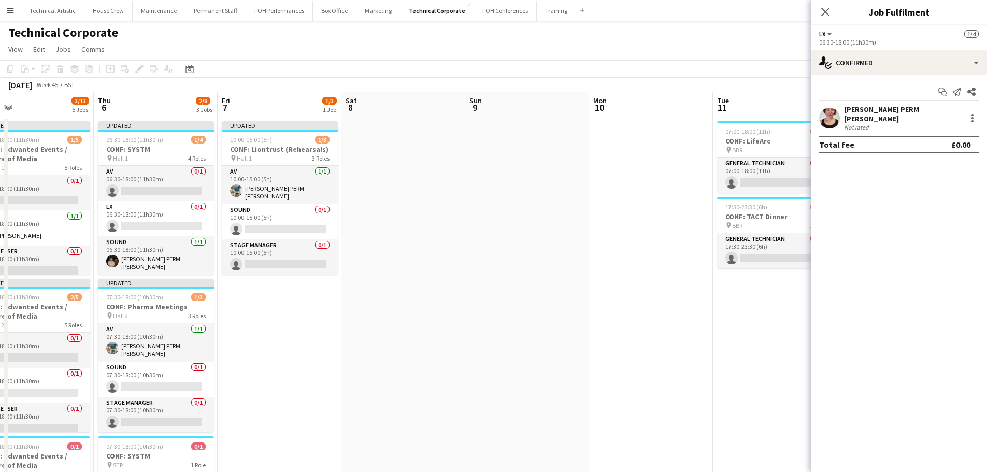
scroll to position [0, 295]
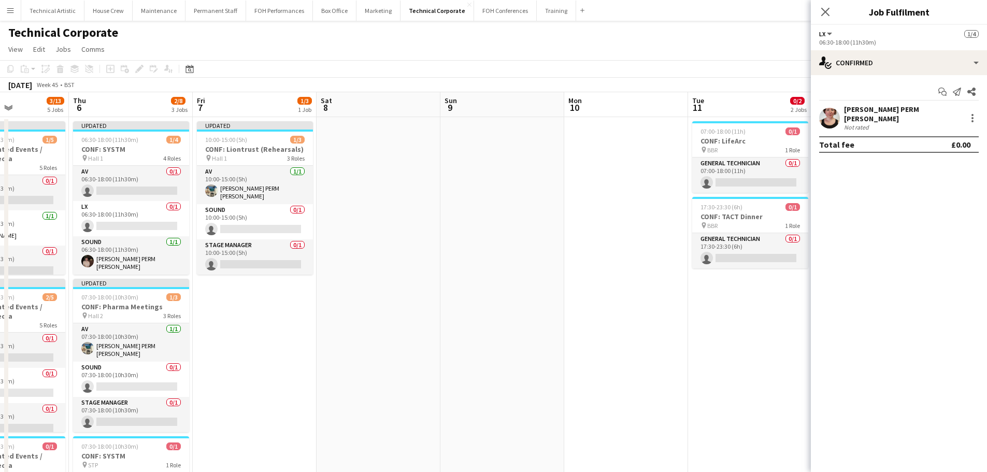
drag, startPoint x: 416, startPoint y: 248, endPoint x: 469, endPoint y: 247, distance: 53.9
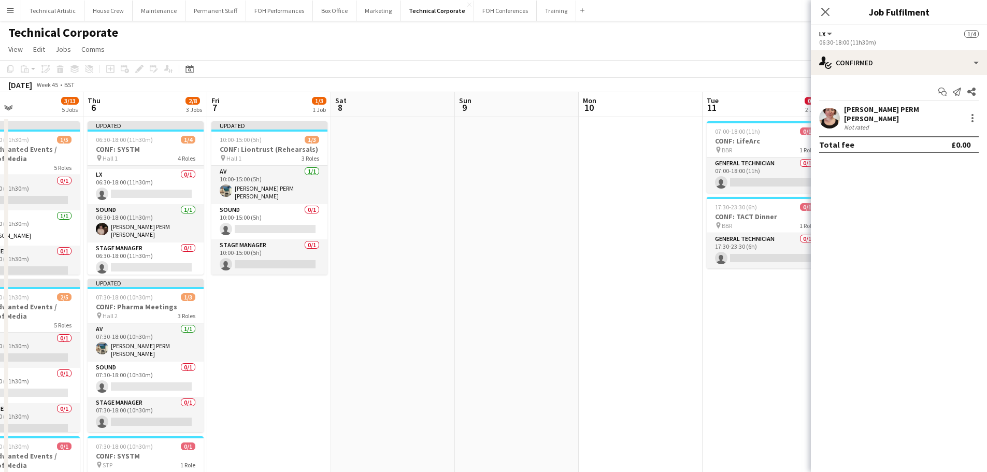
scroll to position [0, 345]
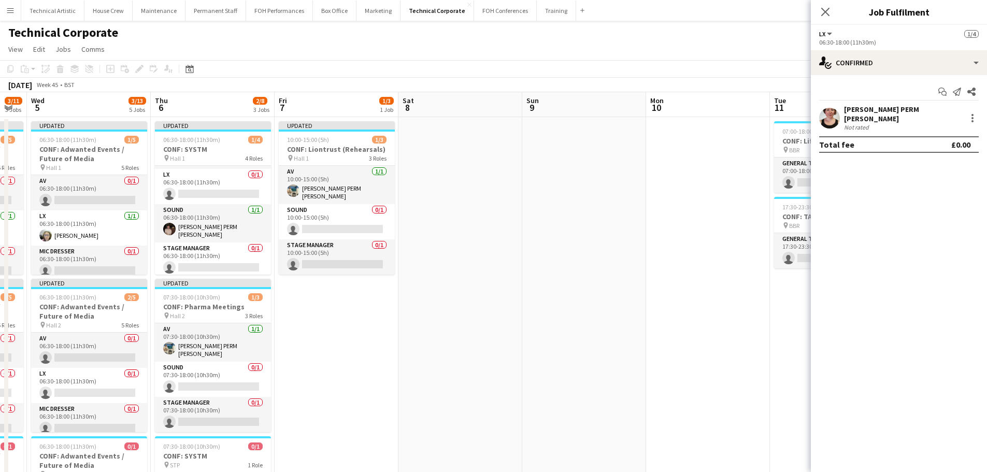
drag, startPoint x: 562, startPoint y: 249, endPoint x: 141, endPoint y: 211, distance: 422.9
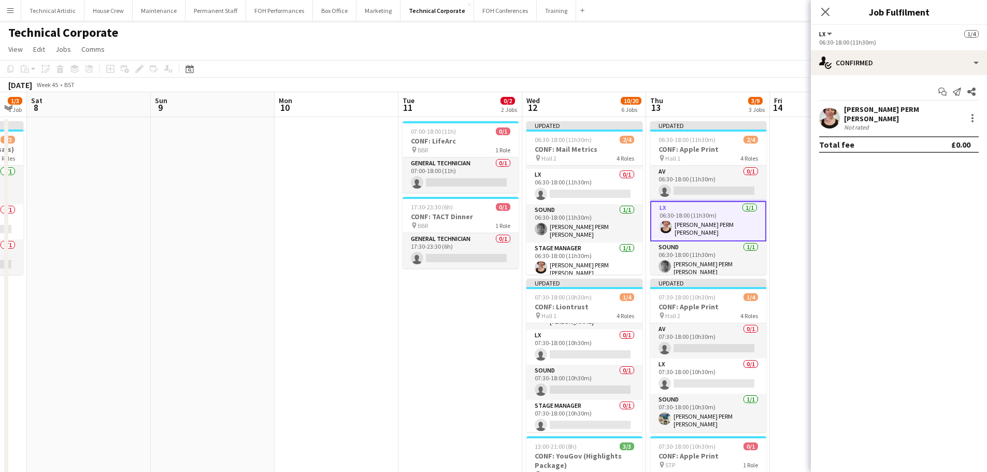
scroll to position [0, 353]
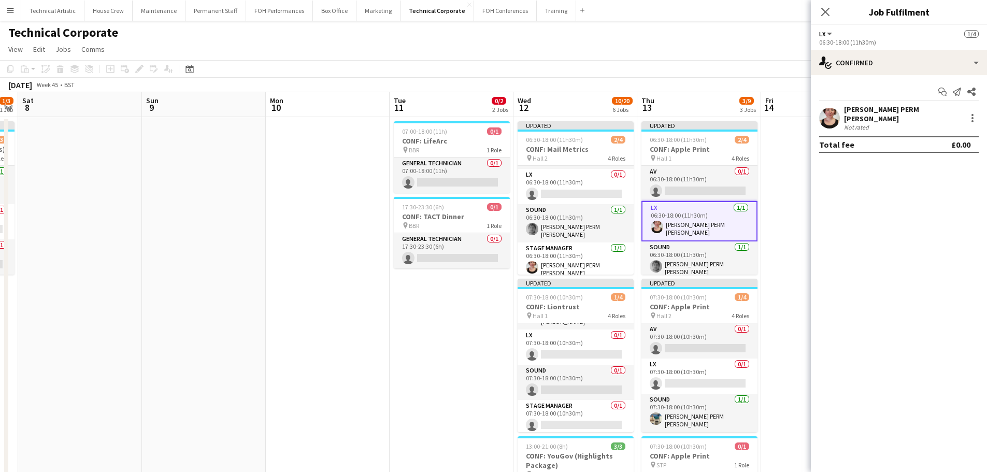
drag, startPoint x: 520, startPoint y: 346, endPoint x: 263, endPoint y: 349, distance: 256.5
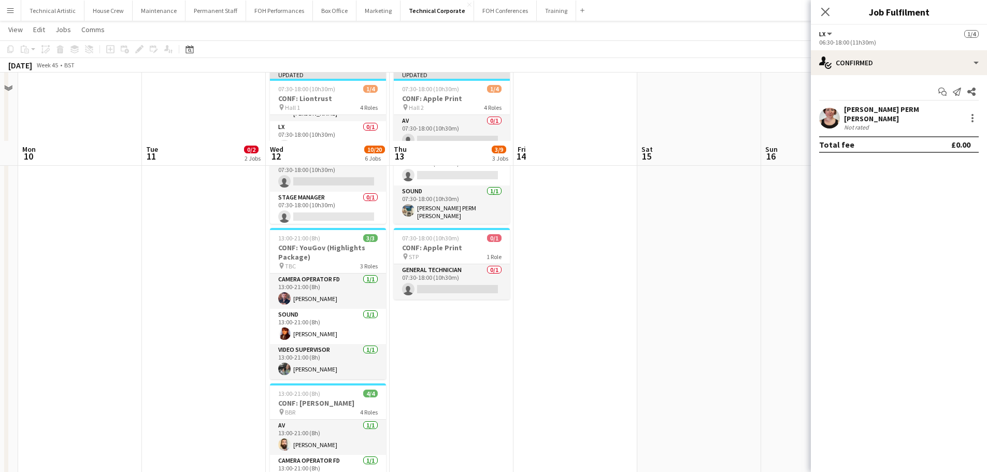
scroll to position [414, 0]
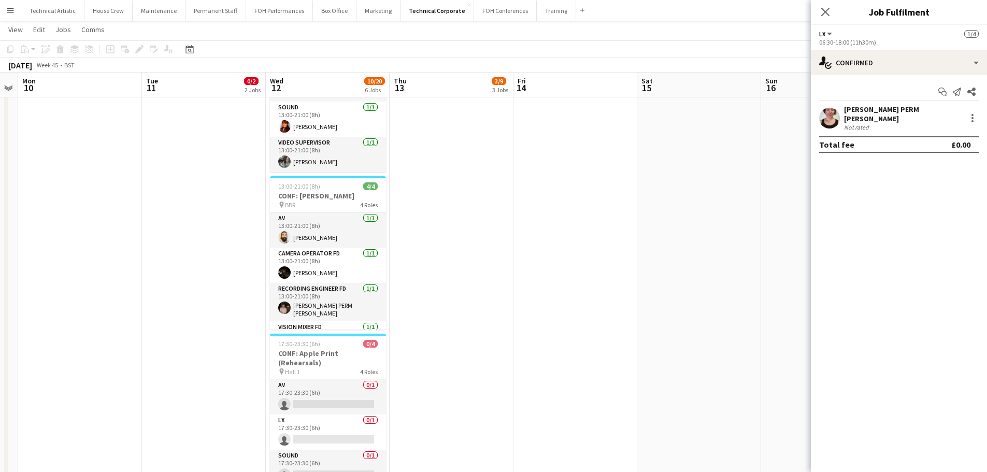
click at [755, 46] on app-toolbar "Copy Paste Paste Ctrl+V Paste with crew Ctrl+Shift+V Paste linked Job Delete Gr…" at bounding box center [493, 49] width 987 height 18
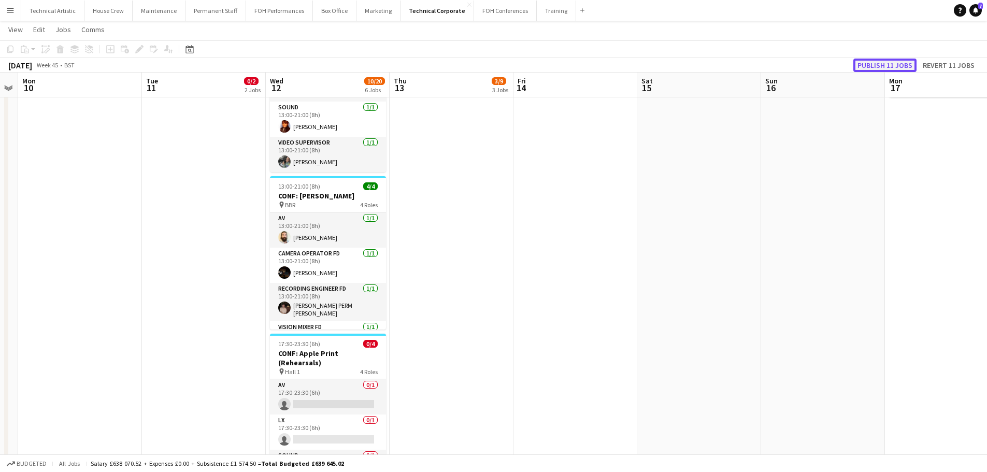
click at [870, 66] on button "Publish 11 jobs" at bounding box center [884, 65] width 63 height 13
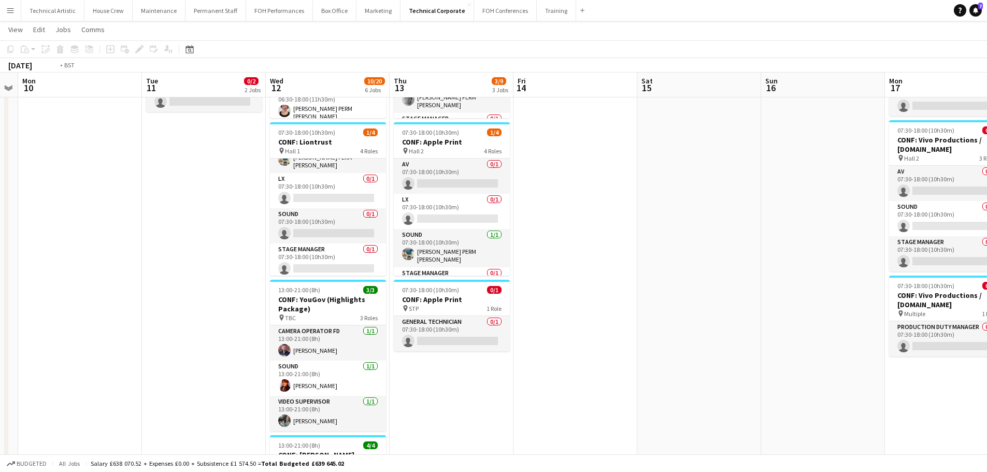
scroll to position [0, 306]
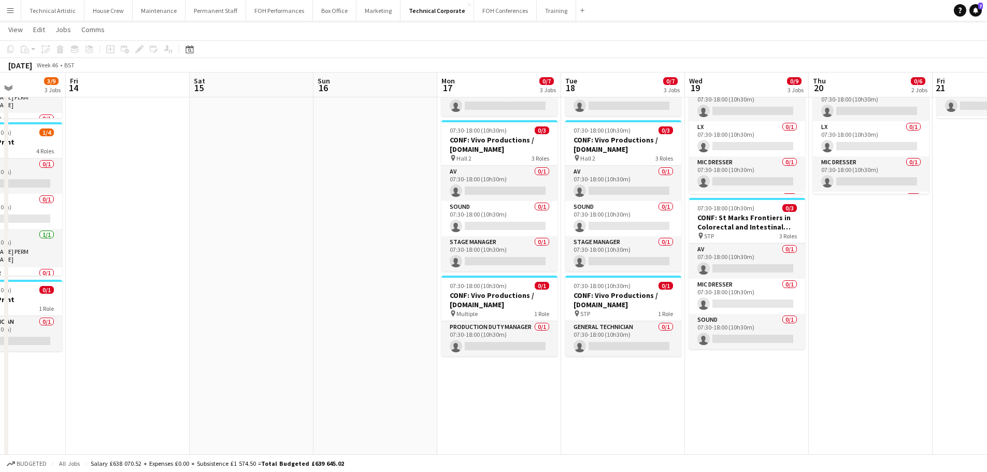
click at [137, 166] on app-calendar-viewport "Tue 11 0/2 2 Jobs Wed 12 10/20 6 Jobs Thu 13 3/9 3 Jobs Fri 14 Sat 15 Sun 16 Mo…" at bounding box center [493, 364] width 987 height 959
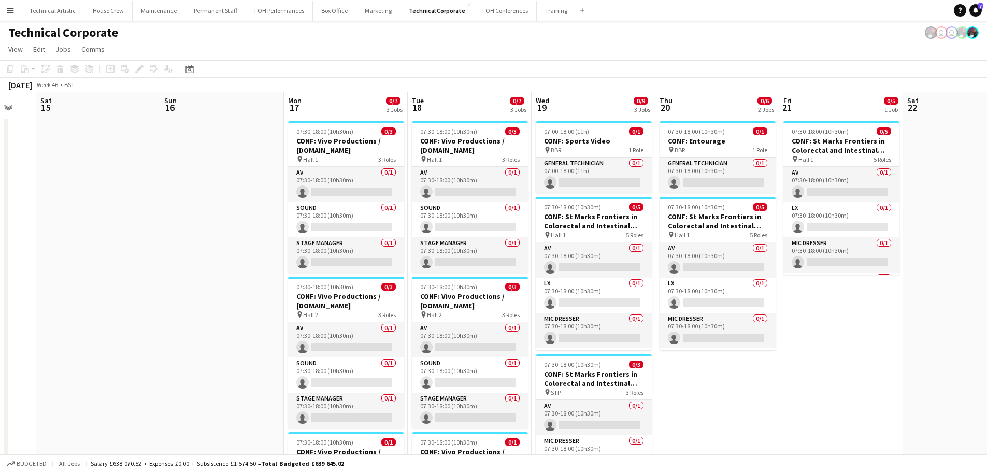
scroll to position [0, 367]
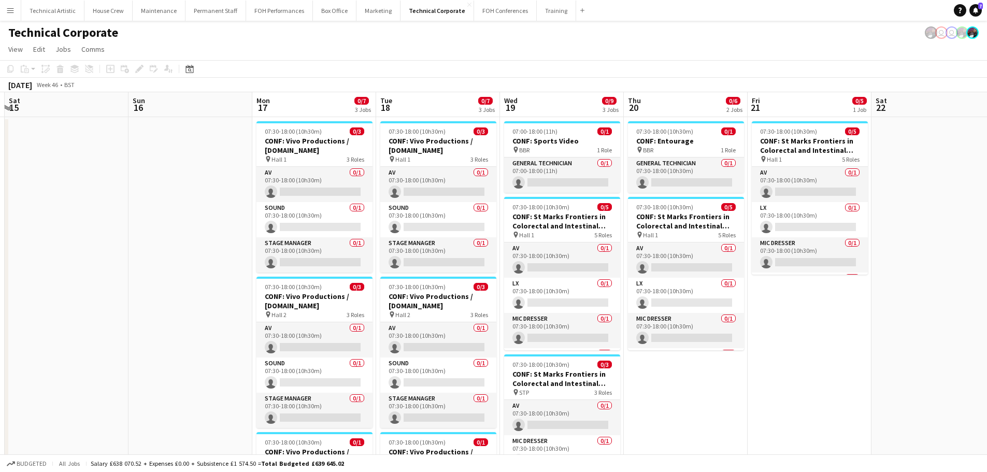
drag, startPoint x: 282, startPoint y: 205, endPoint x: 188, endPoint y: 205, distance: 94.3
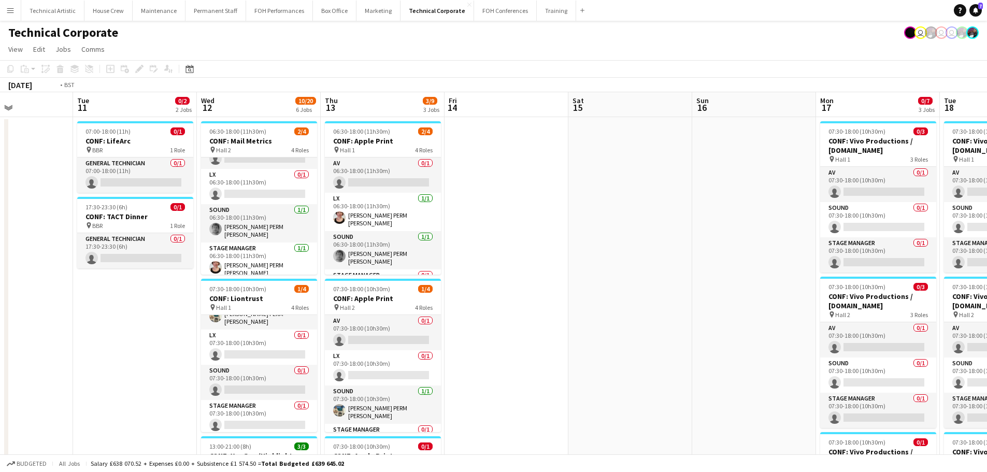
scroll to position [0, 247]
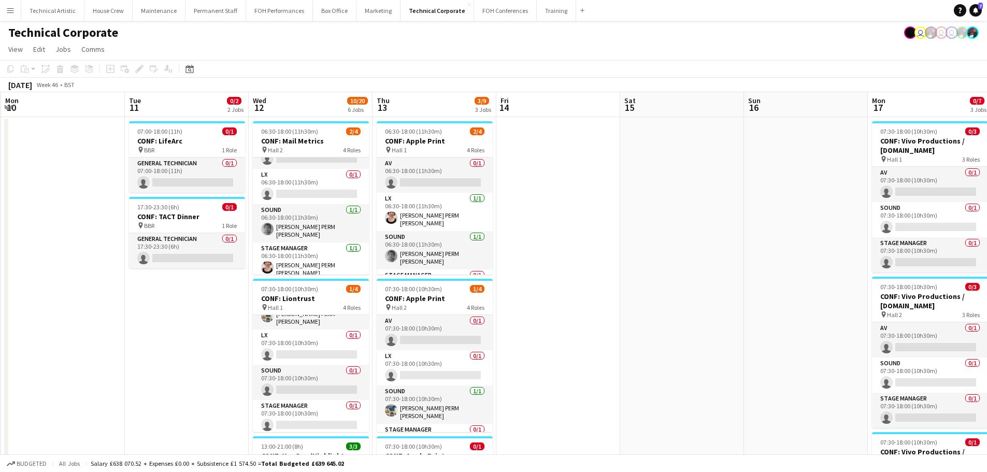
drag, startPoint x: 430, startPoint y: 260, endPoint x: 781, endPoint y: 208, distance: 355.6
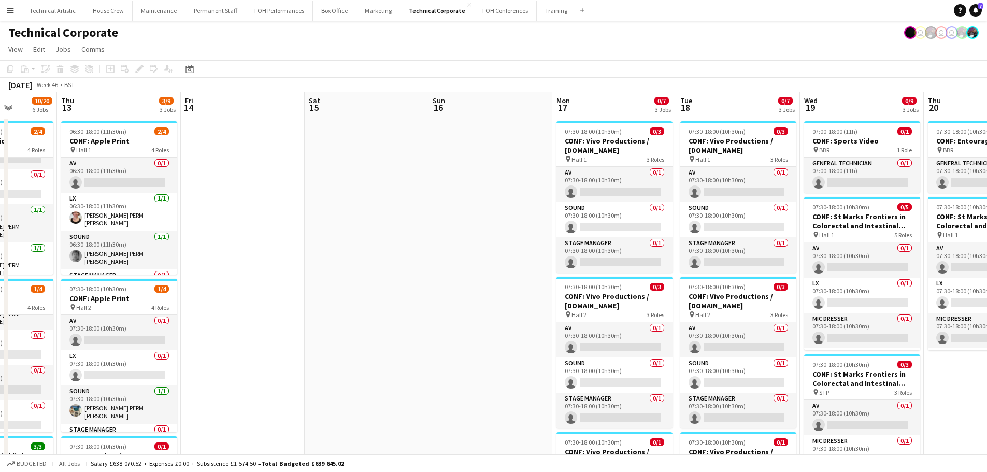
scroll to position [0, 303]
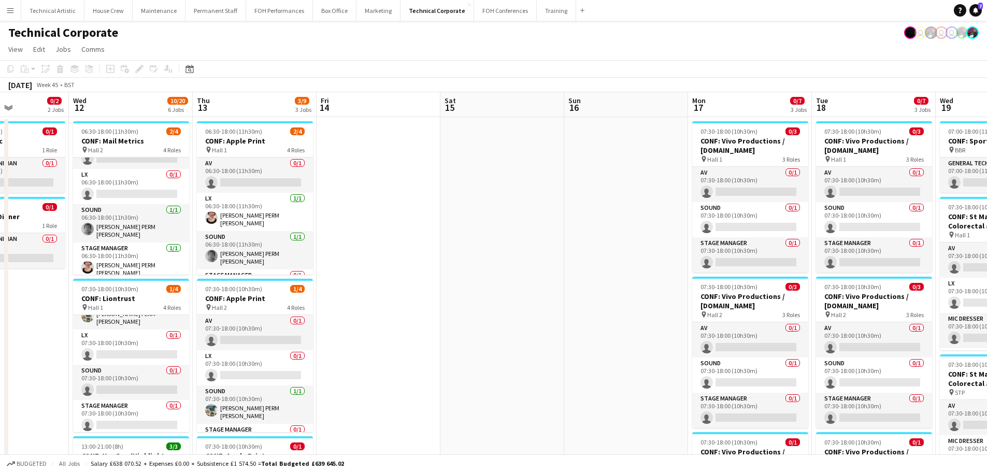
drag, startPoint x: 670, startPoint y: 259, endPoint x: 304, endPoint y: 258, distance: 366.8
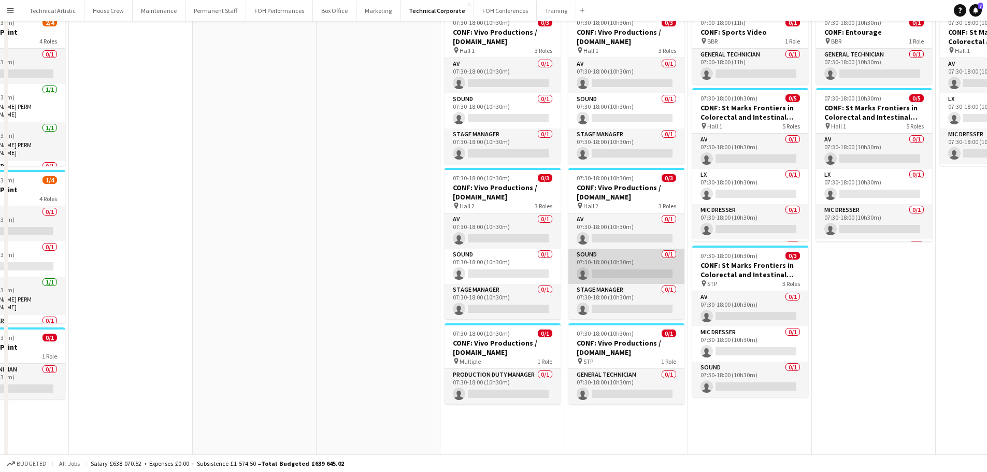
scroll to position [207, 0]
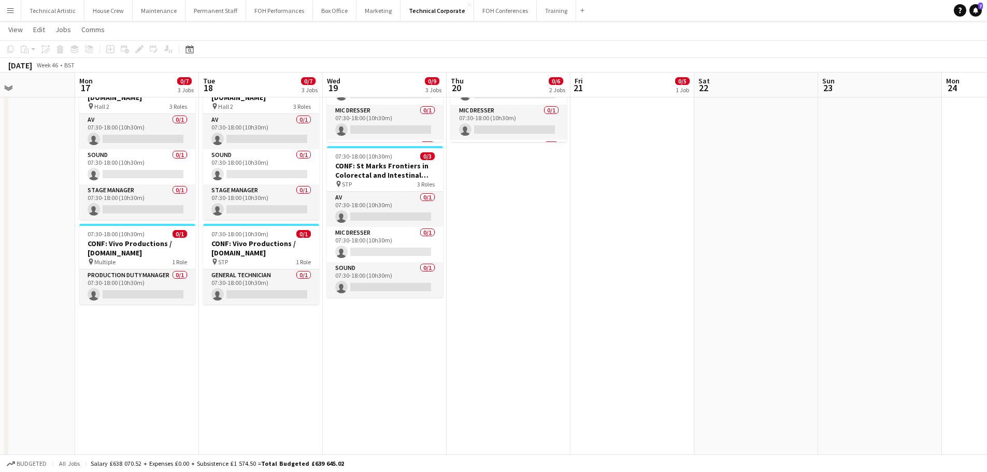
drag, startPoint x: 698, startPoint y: 352, endPoint x: 293, endPoint y: 300, distance: 408.5
click at [293, 300] on app-calendar-viewport "Fri 14 Sat 15 Sun 16 Mon 17 0/7 3 Jobs Tue 18 0/7 3 Jobs Wed 19 0/9 3 Jobs Thu …" at bounding box center [493, 312] width 987 height 959
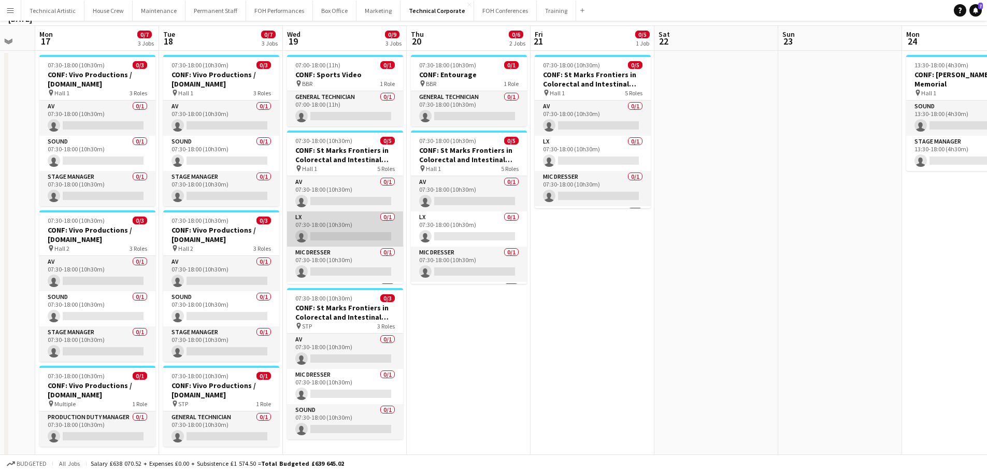
scroll to position [0, 0]
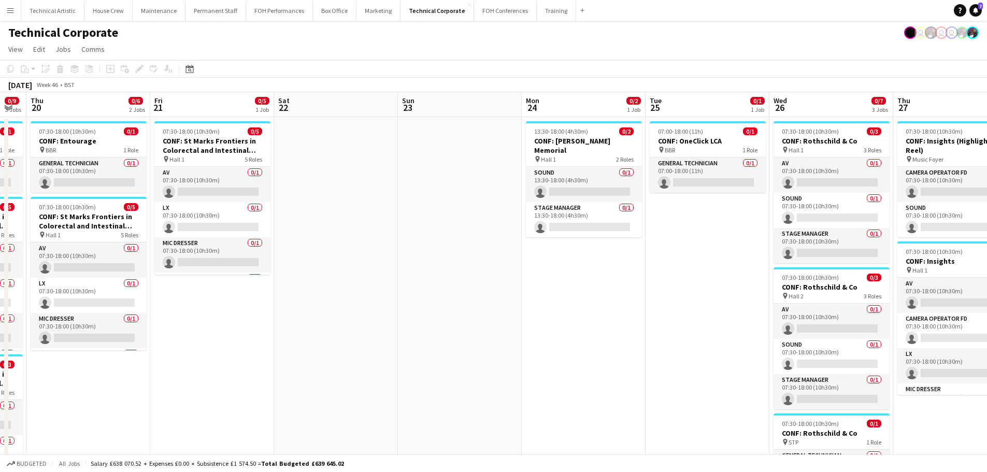
drag, startPoint x: 613, startPoint y: 294, endPoint x: 233, endPoint y: 263, distance: 381.5
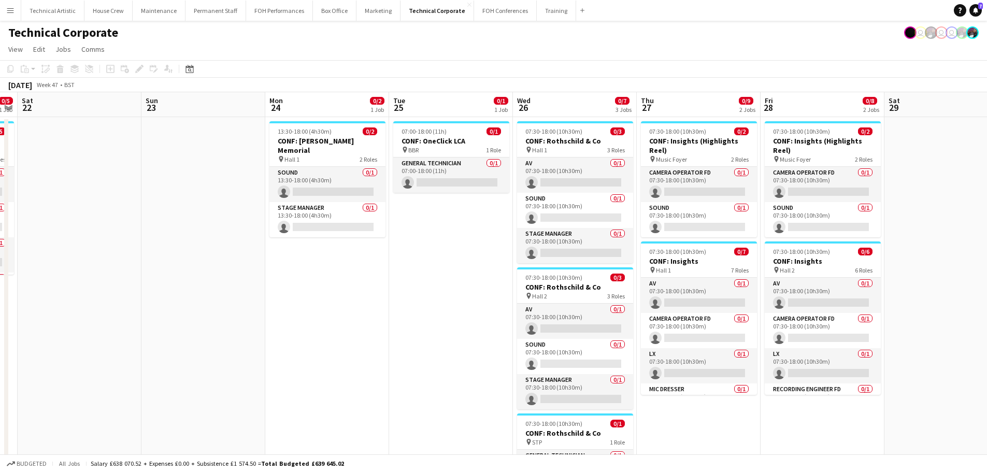
scroll to position [0, 366]
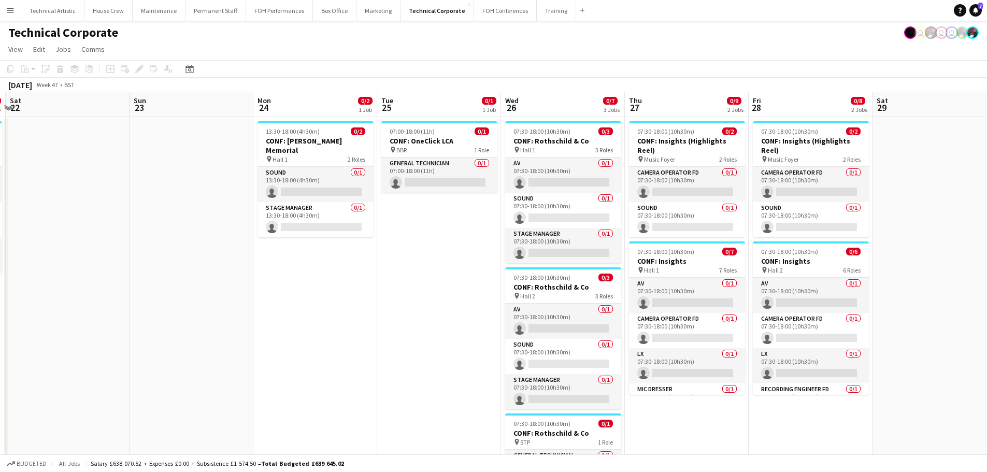
drag, startPoint x: 525, startPoint y: 267, endPoint x: 297, endPoint y: 259, distance: 227.6
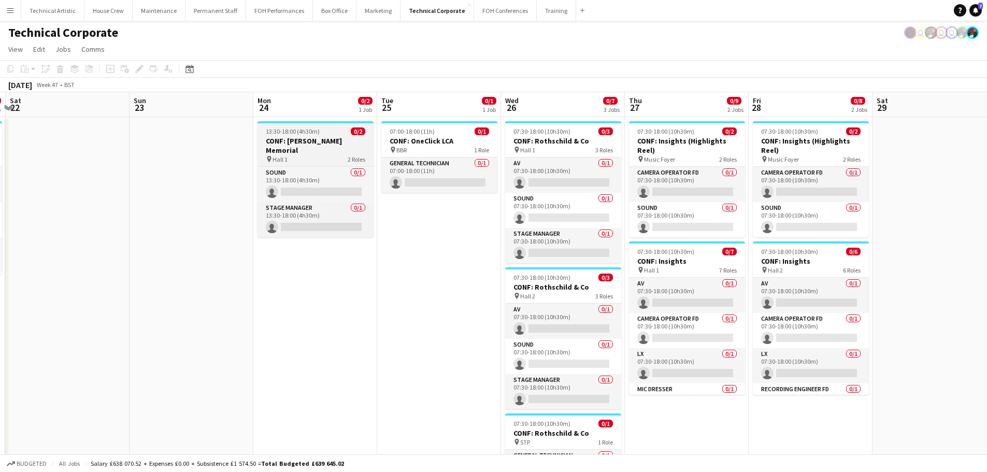
click at [304, 142] on h3 "CONF: Malcolm Dean Memorial" at bounding box center [316, 145] width 116 height 19
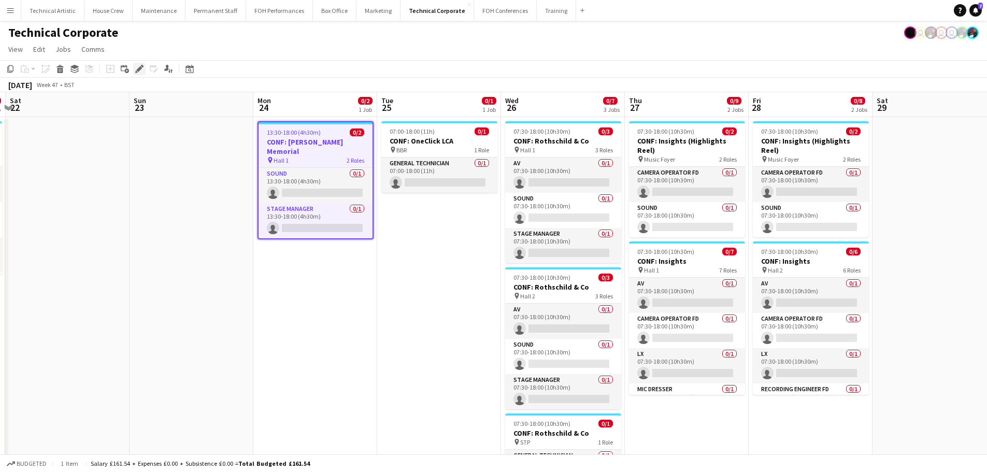
click at [133, 69] on div "Edit" at bounding box center [139, 69] width 12 height 12
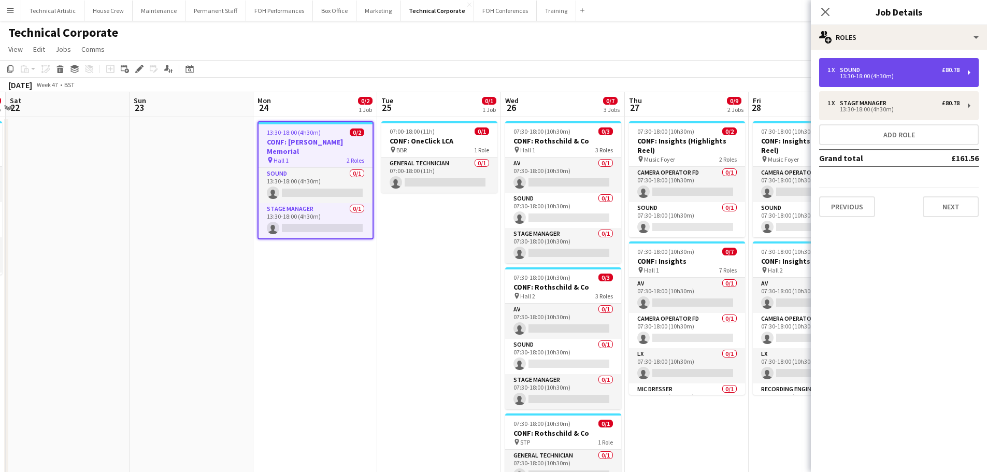
click at [838, 82] on div "1 x Sound £80.78 13:30-18:00 (4h30m)" at bounding box center [899, 72] width 160 height 29
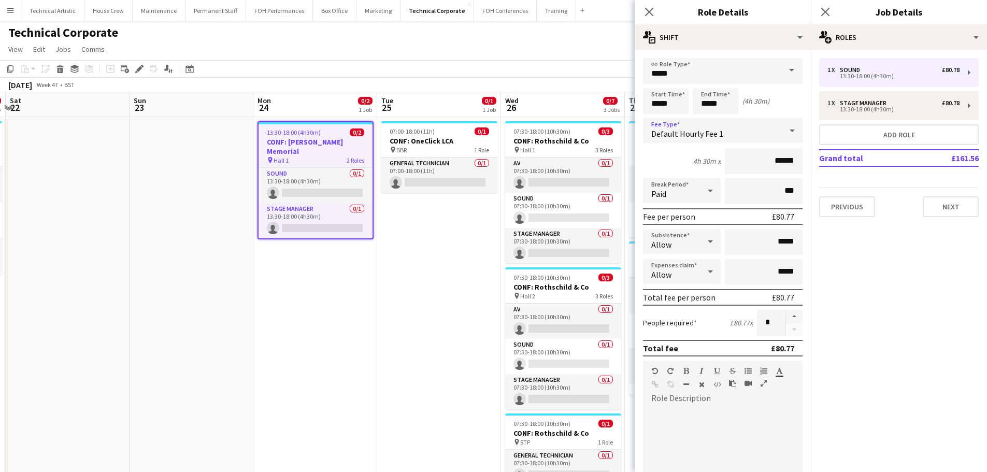
click at [719, 136] on span "Default Hourly Fee 1" at bounding box center [687, 133] width 72 height 10
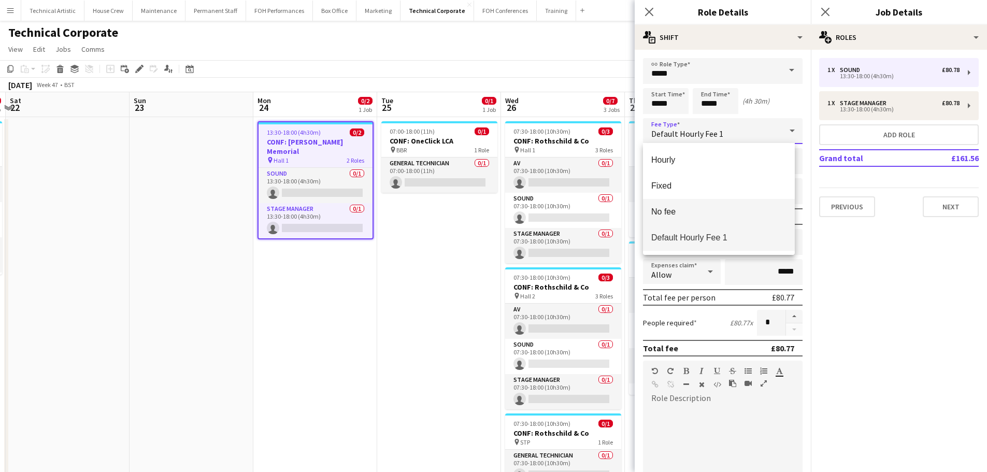
click at [687, 208] on span "No fee" at bounding box center [718, 212] width 135 height 10
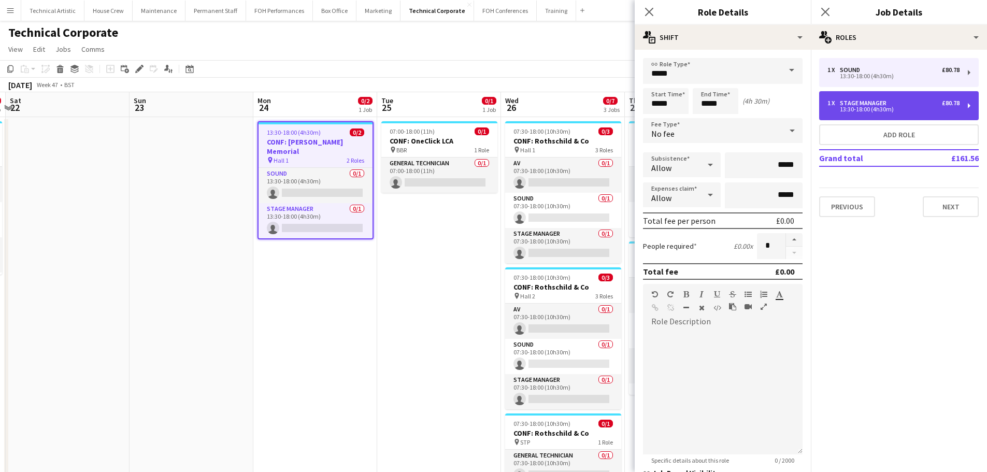
click at [835, 112] on div "1 x Stage Manager £80.78 13:30-18:00 (4h30m)" at bounding box center [899, 105] width 160 height 29
type input "**********"
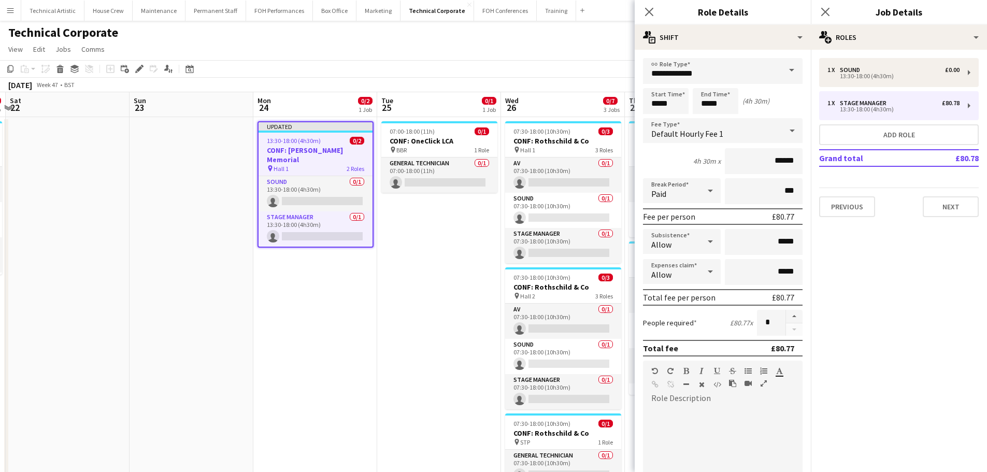
click at [707, 139] on div "Default Hourly Fee 1" at bounding box center [712, 130] width 139 height 25
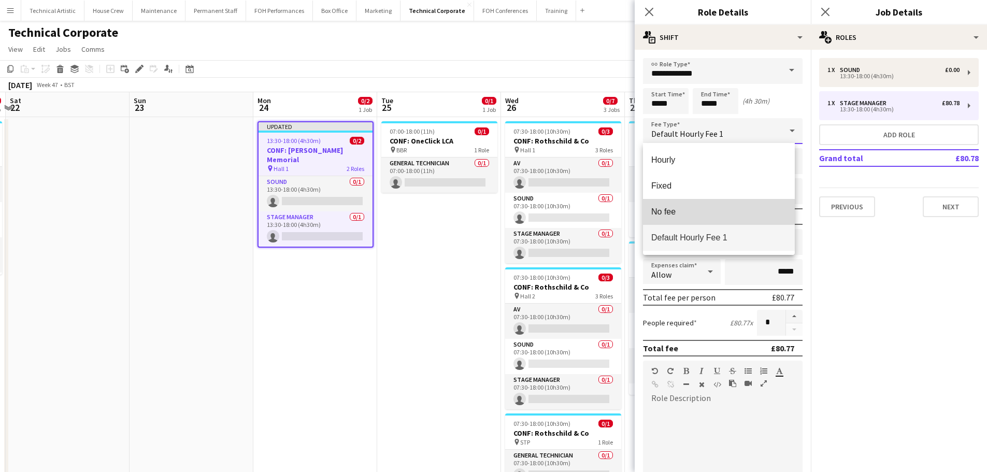
click at [680, 206] on mat-option "No fee" at bounding box center [719, 212] width 152 height 26
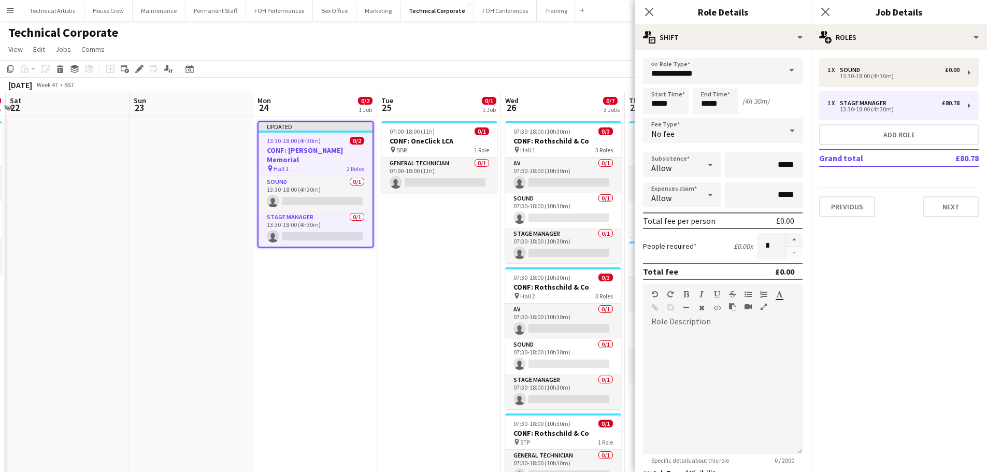
click at [369, 68] on app-toolbar "Copy Paste Paste Ctrl+V Paste with crew Ctrl+Shift+V Paste linked Job Delete Gr…" at bounding box center [493, 69] width 987 height 18
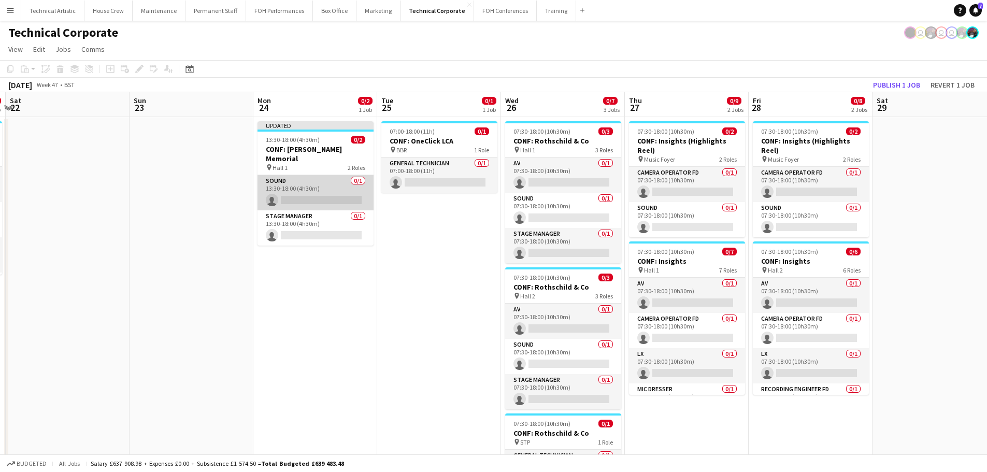
click at [318, 184] on app-card-role "Sound 0/1 13:30-18:00 (4h30m) single-neutral-actions" at bounding box center [316, 192] width 116 height 35
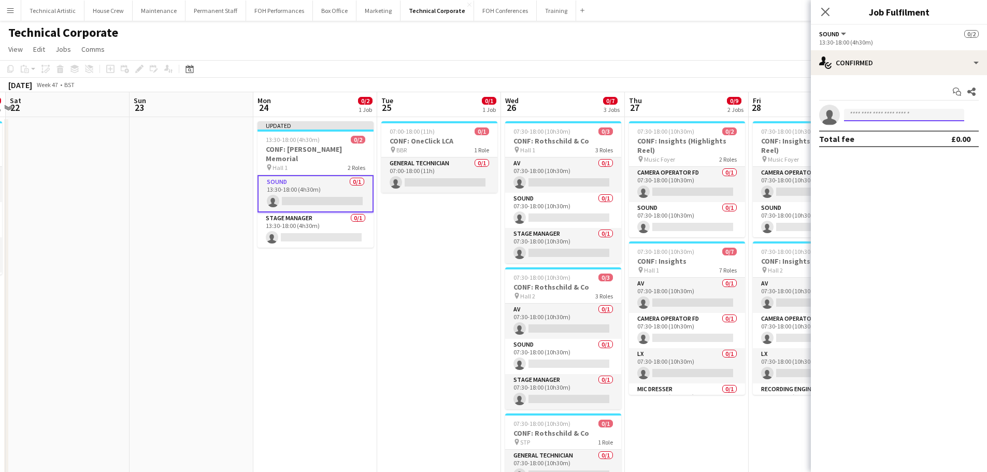
click at [861, 111] on input at bounding box center [904, 115] width 120 height 12
type input "****"
click at [872, 135] on span "[DOMAIN_NAME][EMAIL_ADDRESS][PERSON_NAME][DOMAIN_NAME]" at bounding box center [904, 138] width 104 height 8
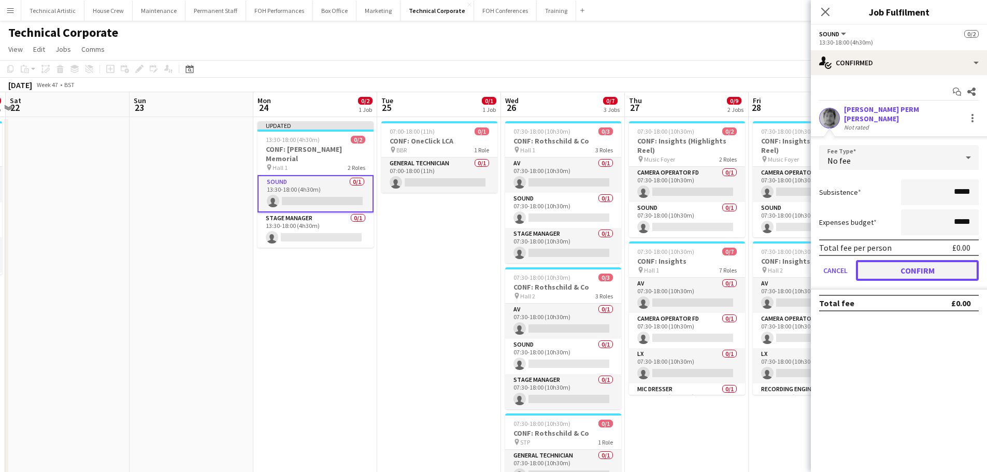
click at [881, 260] on button "Confirm" at bounding box center [917, 270] width 123 height 21
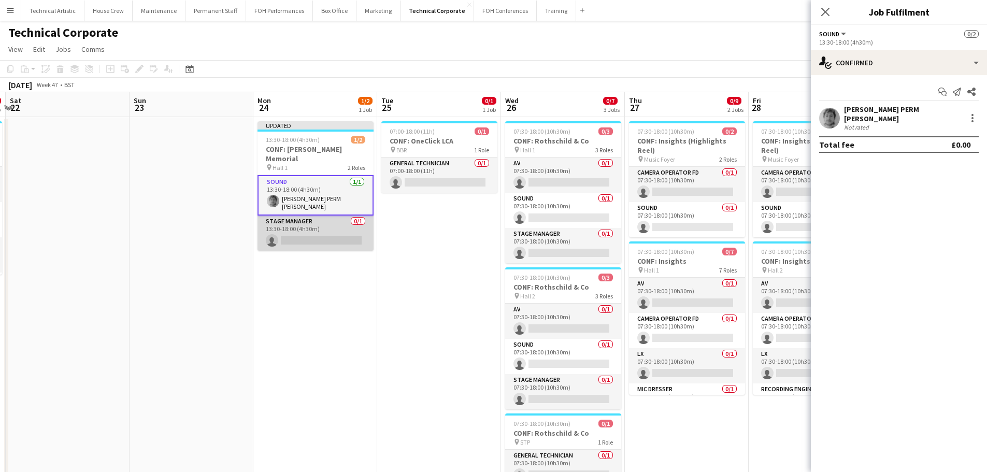
click at [313, 218] on app-card-role "Stage Manager 0/1 13:30-18:00 (4h30m) single-neutral-actions" at bounding box center [316, 233] width 116 height 35
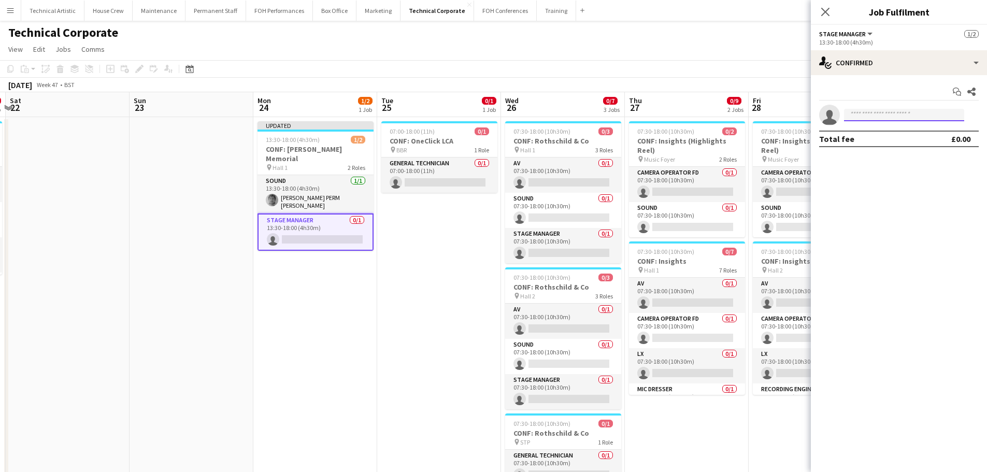
click at [874, 119] on input at bounding box center [904, 115] width 120 height 12
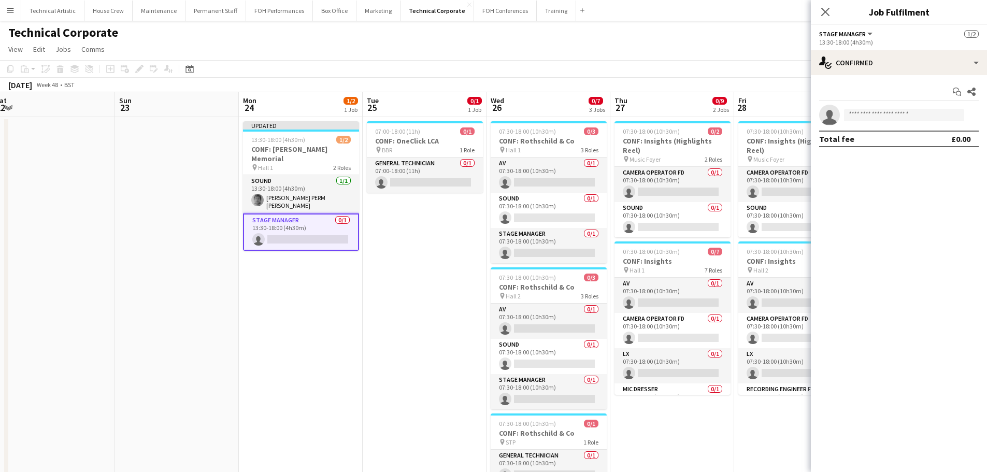
scroll to position [0, 306]
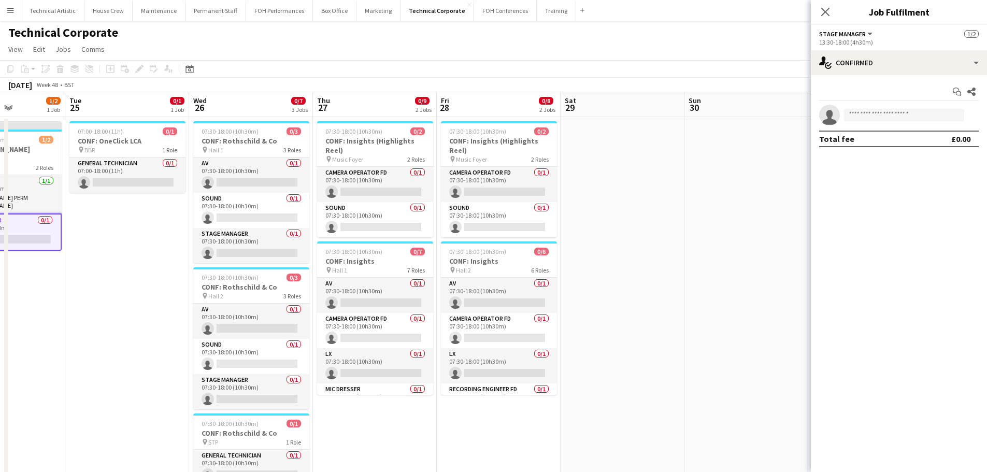
drag, startPoint x: 733, startPoint y: 225, endPoint x: 441, endPoint y: 221, distance: 292.2
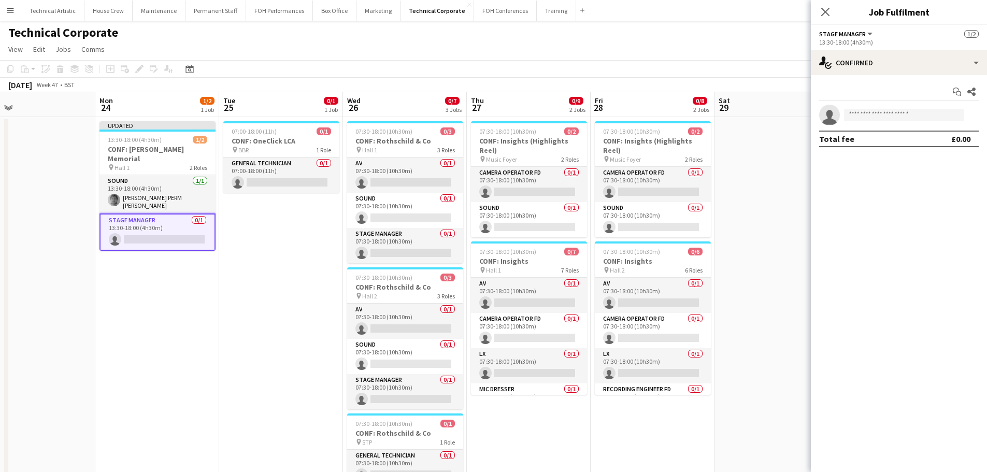
scroll to position [0, 276]
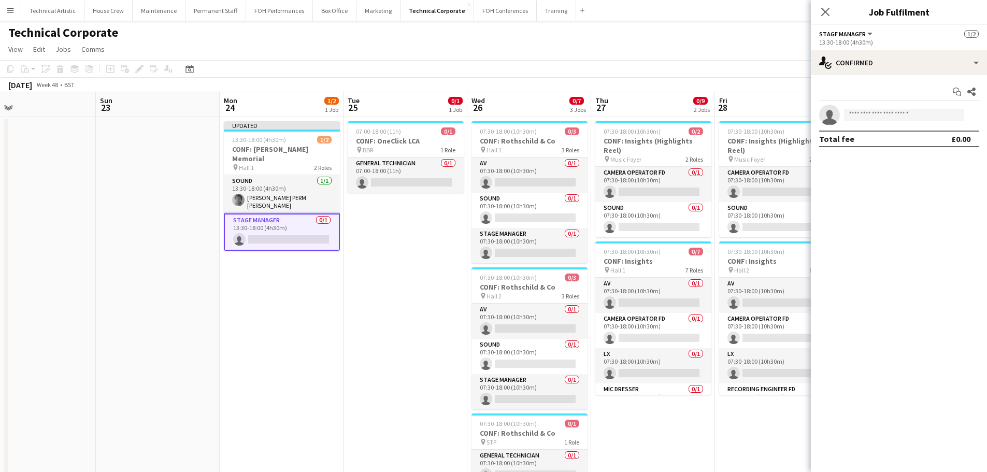
drag, startPoint x: 140, startPoint y: 271, endPoint x: 418, endPoint y: 237, distance: 280.4
click at [861, 112] on input at bounding box center [904, 115] width 120 height 12
type input "*****"
click at [881, 133] on span "[PERSON_NAME] PERM [PERSON_NAME]" at bounding box center [888, 129] width 72 height 9
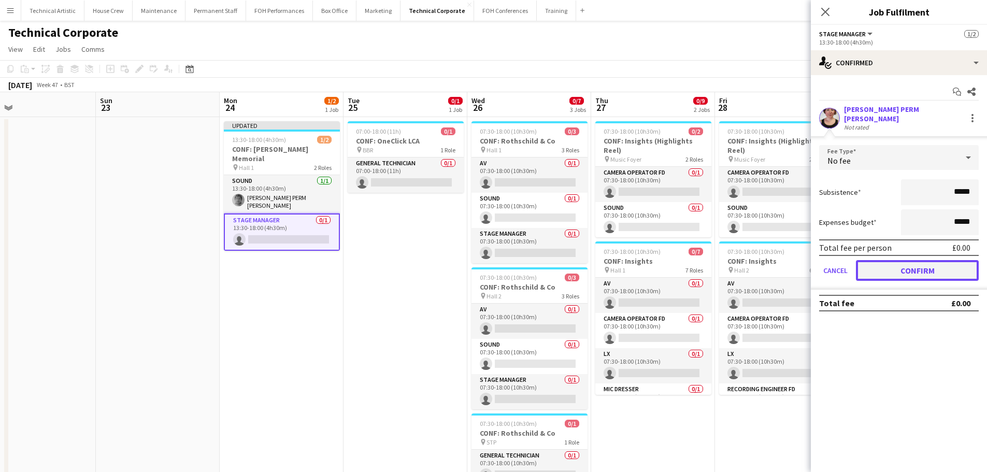
click at [918, 262] on button "Confirm" at bounding box center [917, 270] width 123 height 21
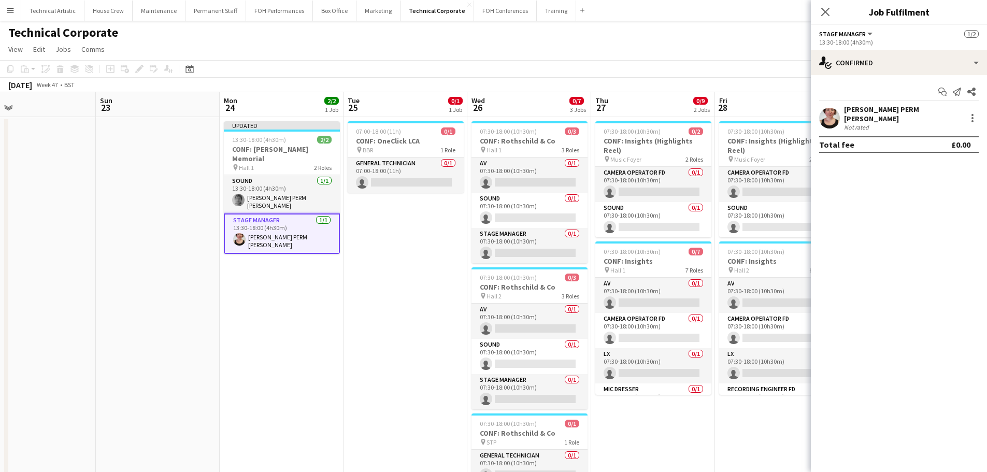
click at [399, 54] on app-page-menu "View Day view expanded Day view collapsed Month view Date picker Jump to today …" at bounding box center [493, 50] width 987 height 20
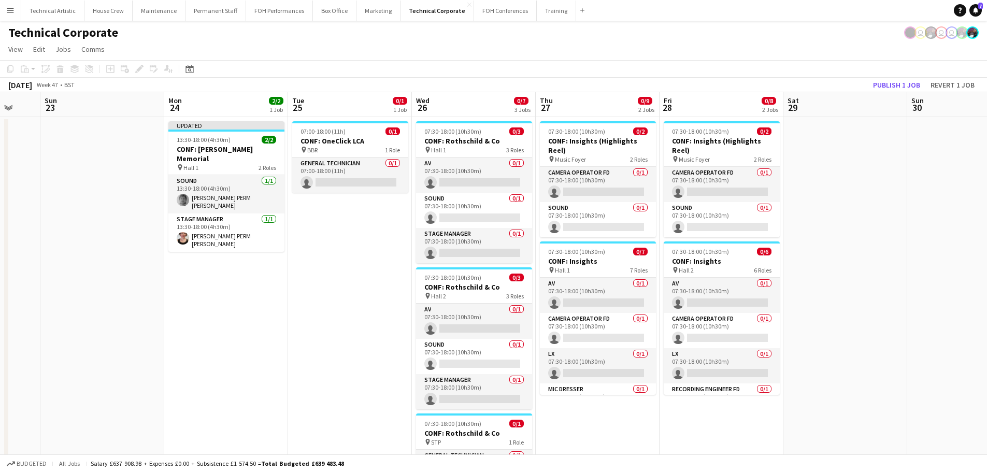
scroll to position [0, 372]
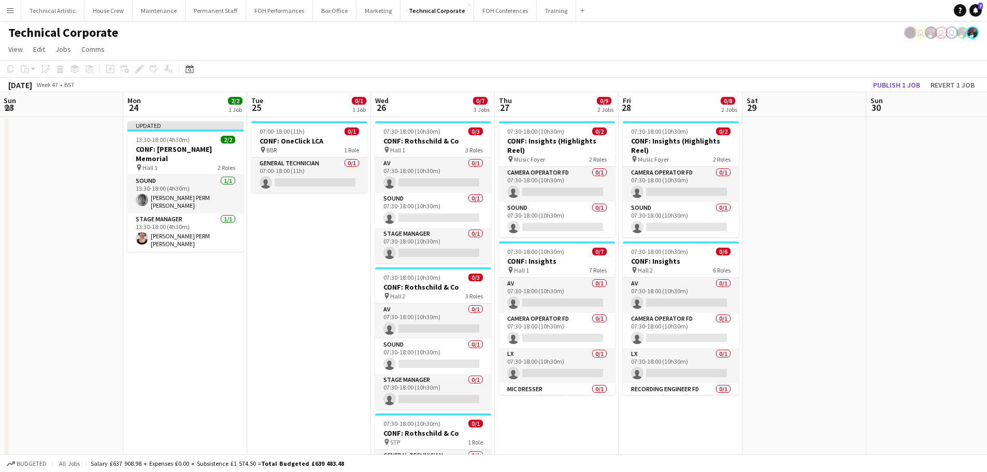
drag, startPoint x: 450, startPoint y: 301, endPoint x: 367, endPoint y: 303, distance: 82.9
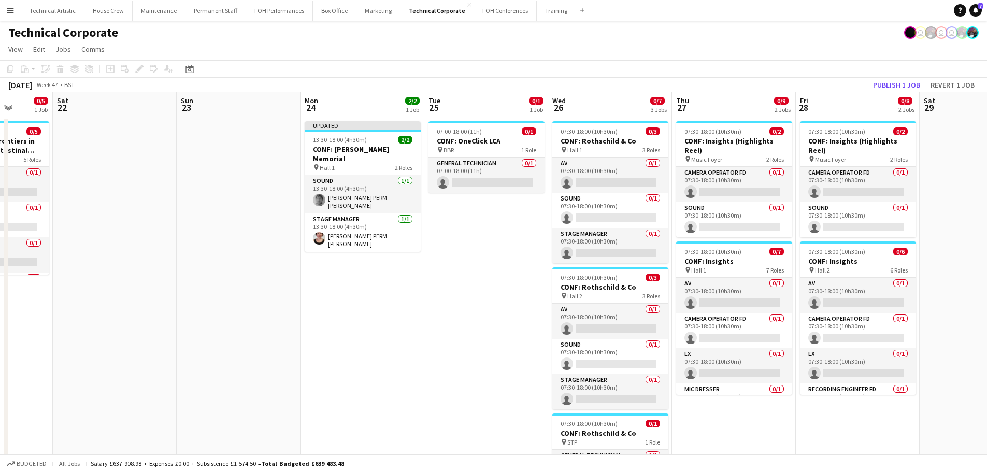
drag, startPoint x: 290, startPoint y: 292, endPoint x: 591, endPoint y: 285, distance: 301.1
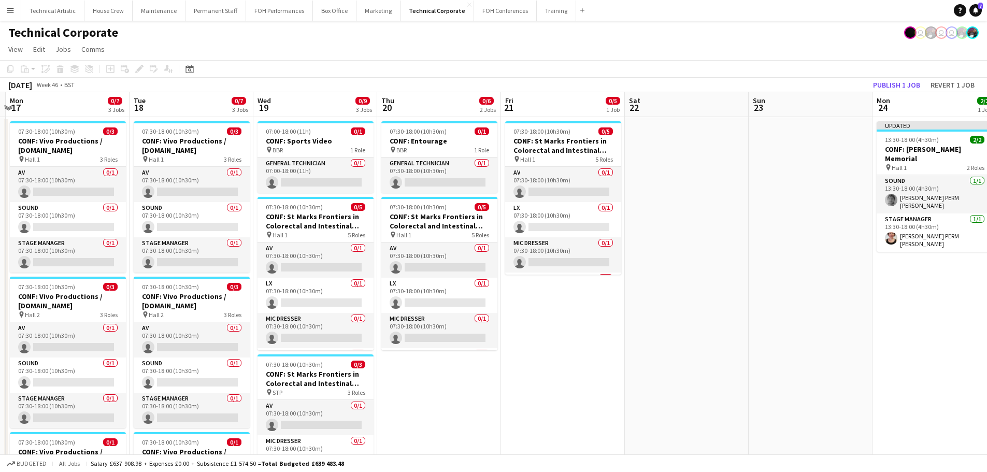
scroll to position [0, 222]
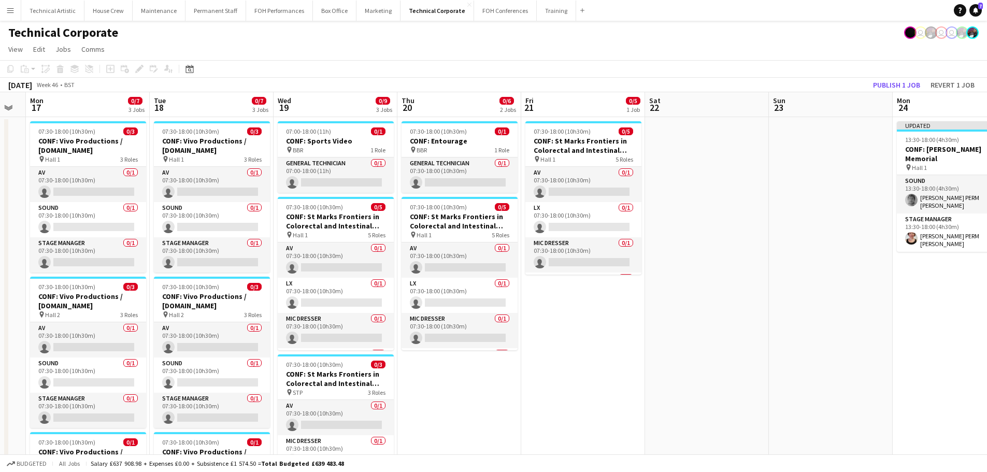
drag, startPoint x: 325, startPoint y: 285, endPoint x: 793, endPoint y: 257, distance: 469.2
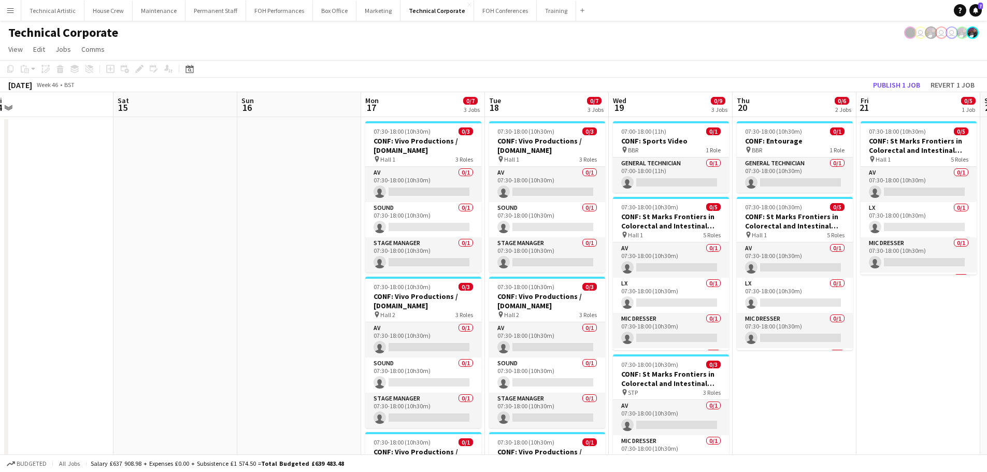
drag, startPoint x: 185, startPoint y: 180, endPoint x: 758, endPoint y: 124, distance: 575.3
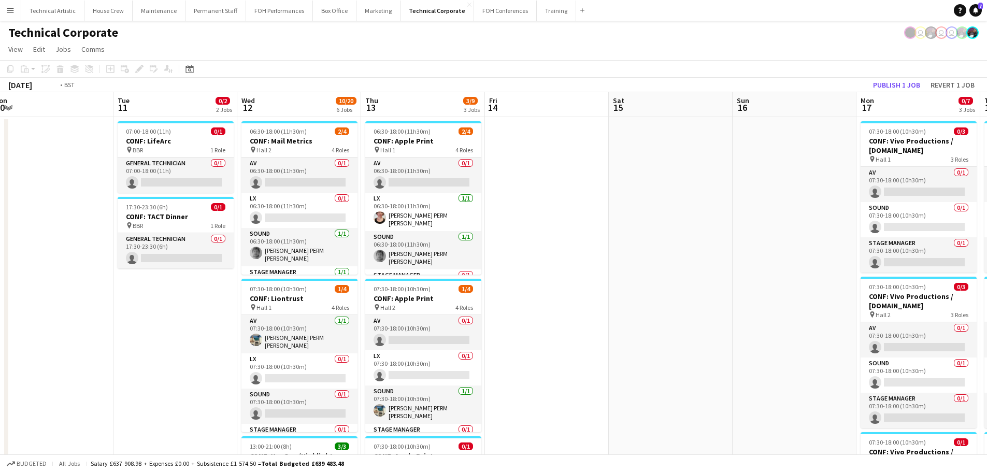
scroll to position [0, 225]
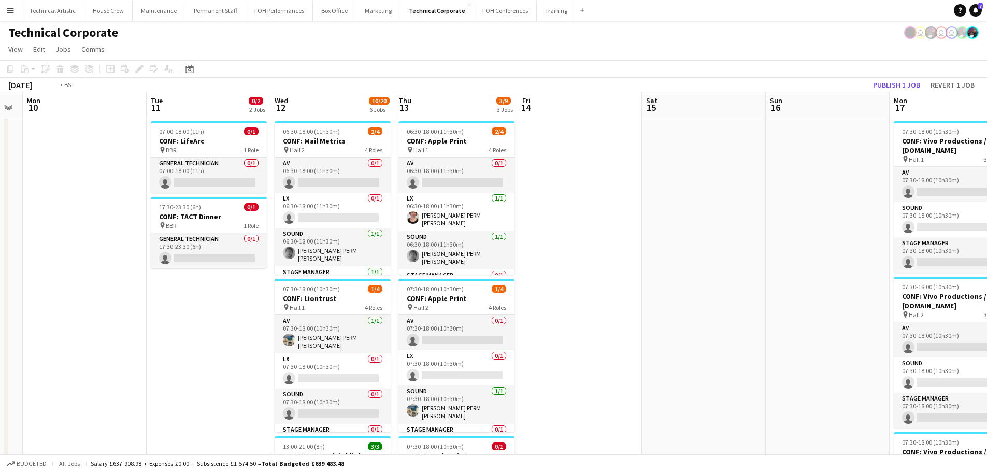
drag, startPoint x: 355, startPoint y: 182, endPoint x: 636, endPoint y: 151, distance: 282.5
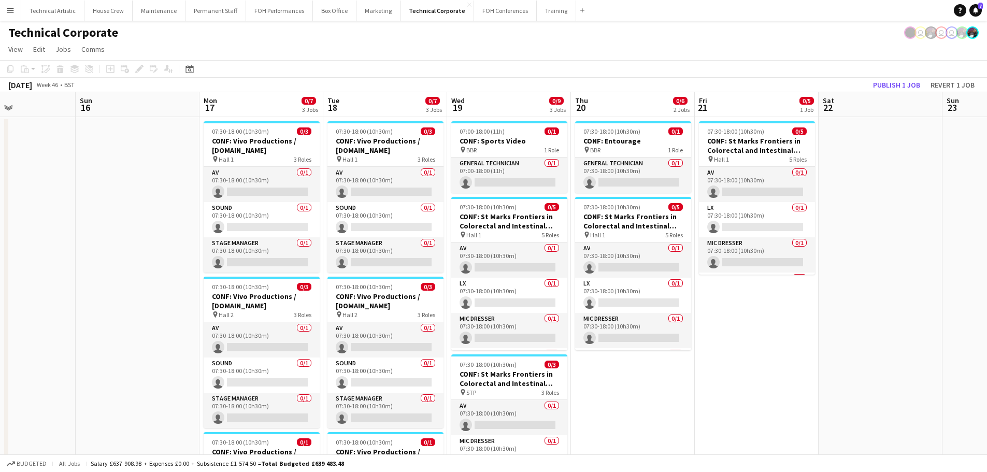
scroll to position [0, 310]
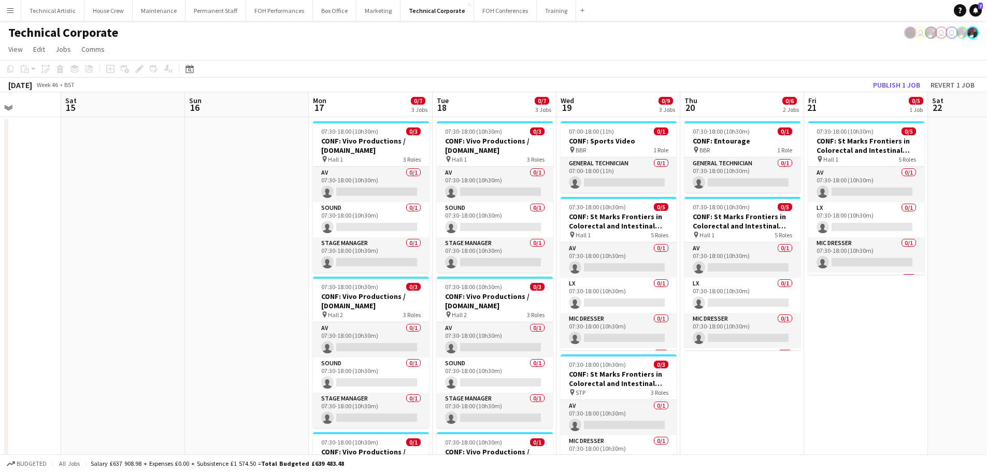
drag, startPoint x: 742, startPoint y: 211, endPoint x: 162, endPoint y: 215, distance: 580.8
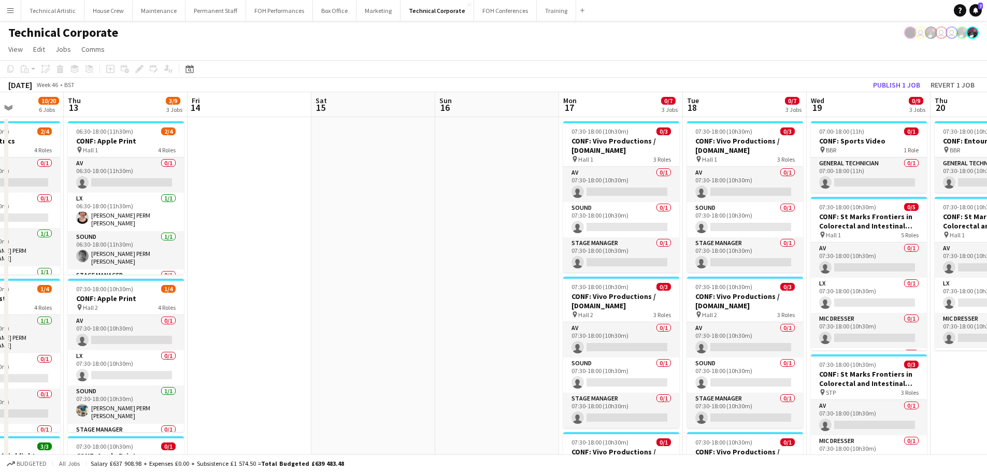
scroll to position [0, 303]
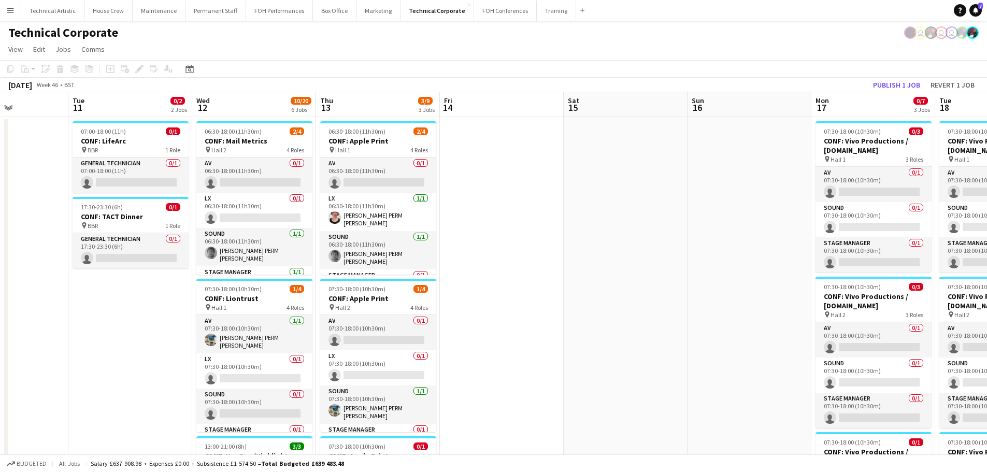
drag, startPoint x: 278, startPoint y: 263, endPoint x: 781, endPoint y: 222, distance: 504.3
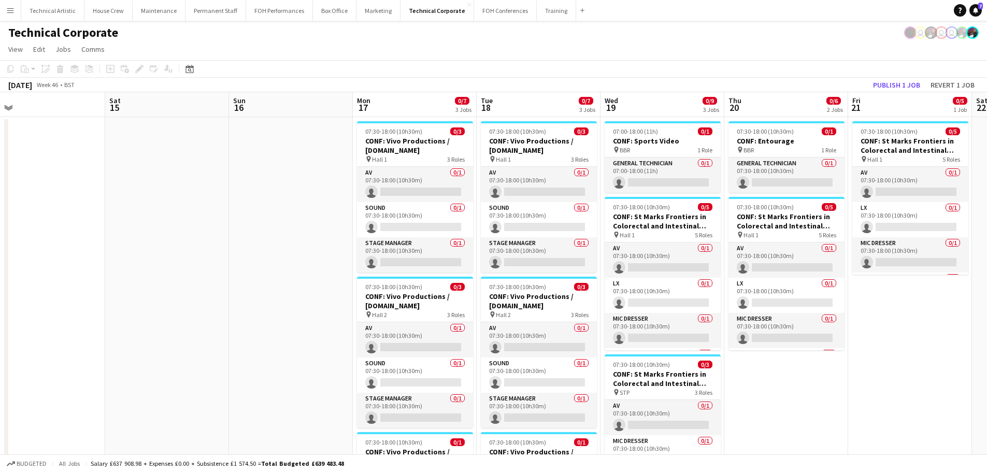
drag, startPoint x: 676, startPoint y: 246, endPoint x: 218, endPoint y: 198, distance: 461.0
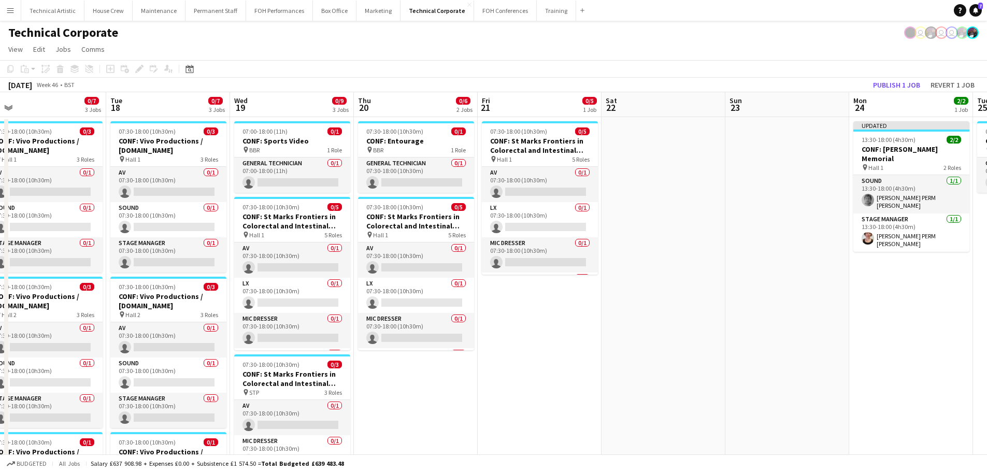
scroll to position [0, 299]
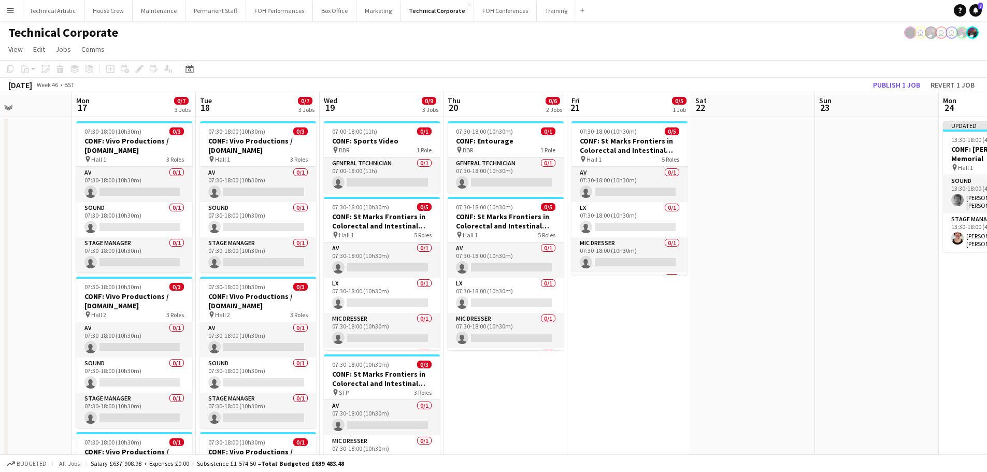
drag, startPoint x: 706, startPoint y: 255, endPoint x: 425, endPoint y: 251, distance: 280.8
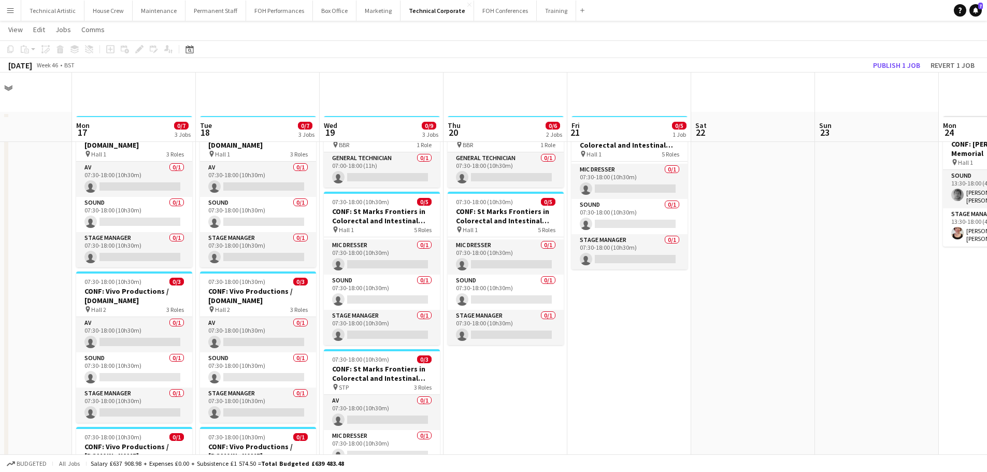
scroll to position [0, 0]
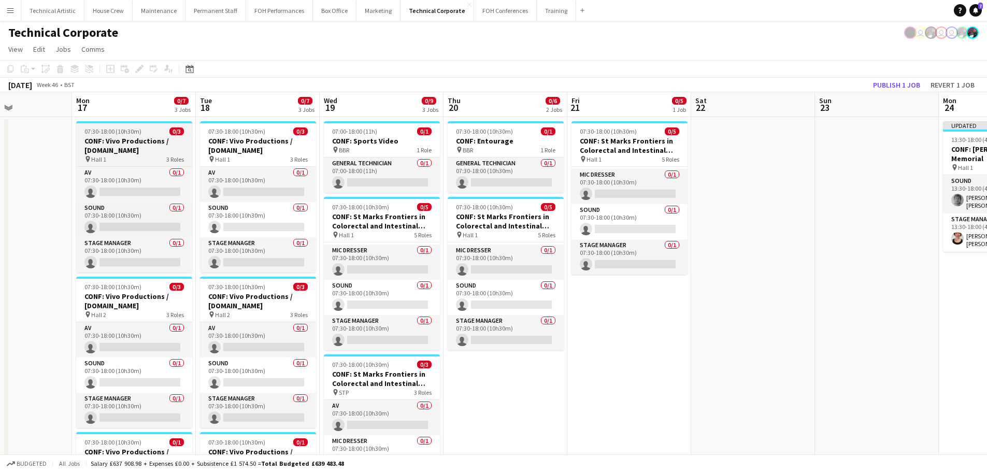
click at [128, 150] on h3 "CONF: Vivo Productions / Wiz.io" at bounding box center [134, 145] width 116 height 19
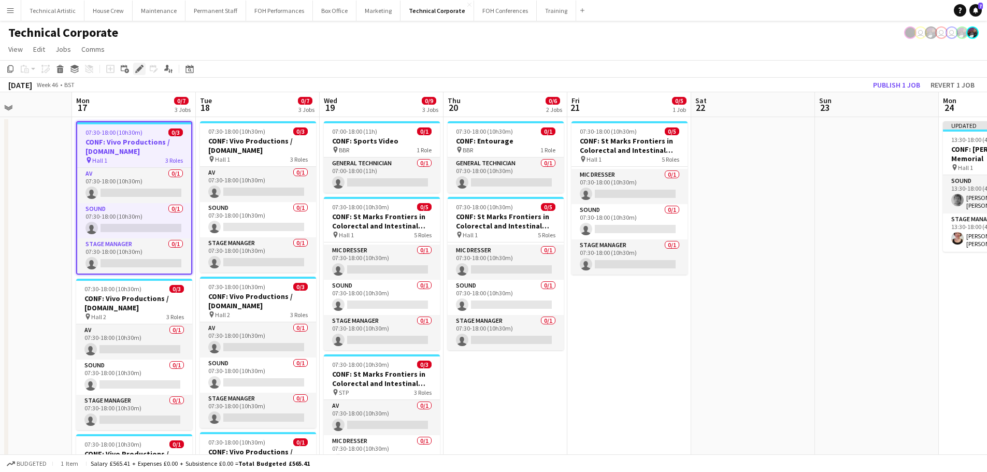
click at [139, 64] on div "Edit" at bounding box center [139, 69] width 12 height 12
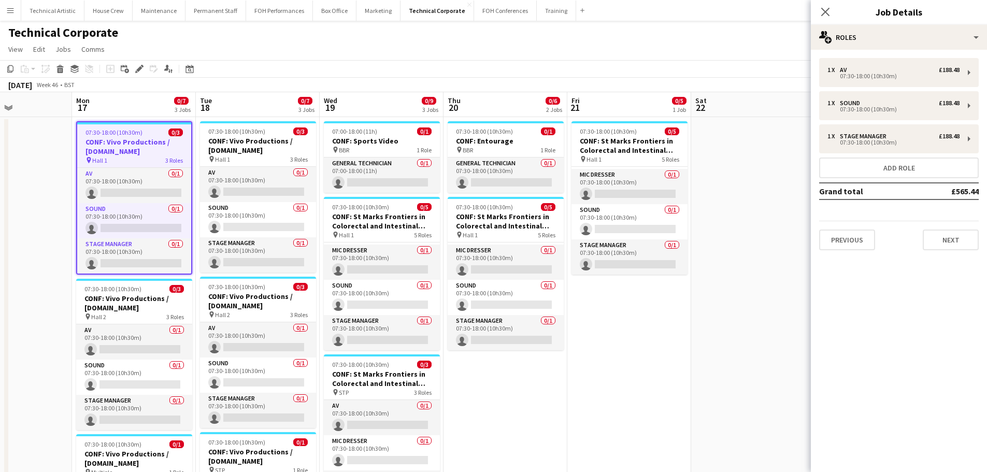
click at [893, 155] on div "1 x AV £188.48 07:30-18:00 (10h30m) 1 x Sound £188.48 07:30-18:00 (10h30m) 1 x …" at bounding box center [899, 154] width 176 height 192
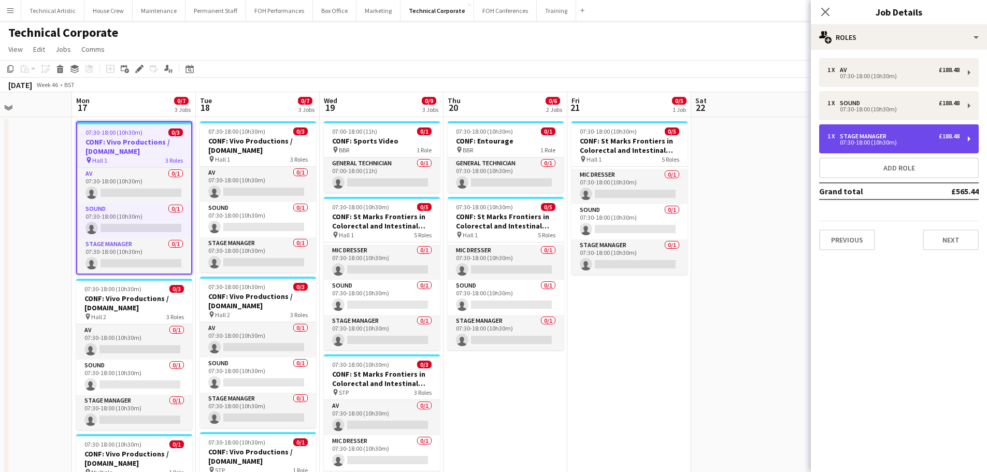
click at [894, 146] on div "1 x Stage Manager £188.48 07:30-18:00 (10h30m)" at bounding box center [899, 138] width 160 height 29
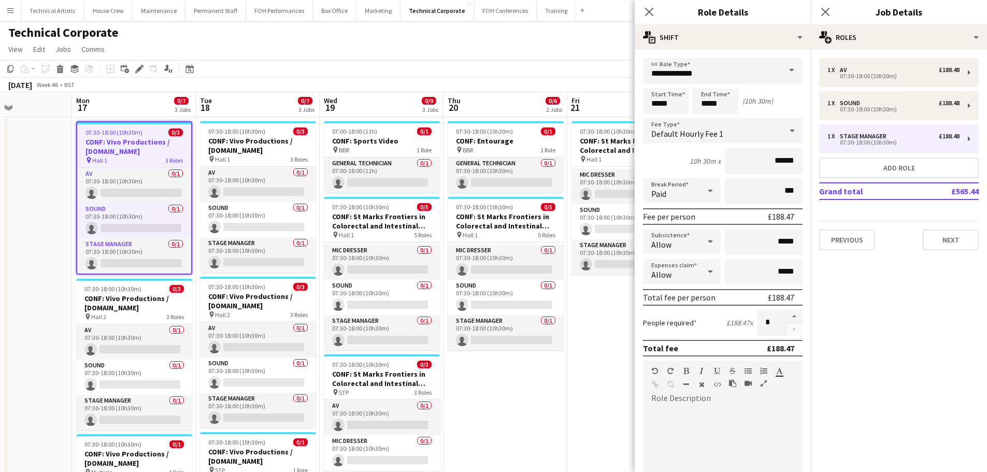
click at [697, 136] on span "Default Hourly Fee 1" at bounding box center [687, 133] width 72 height 10
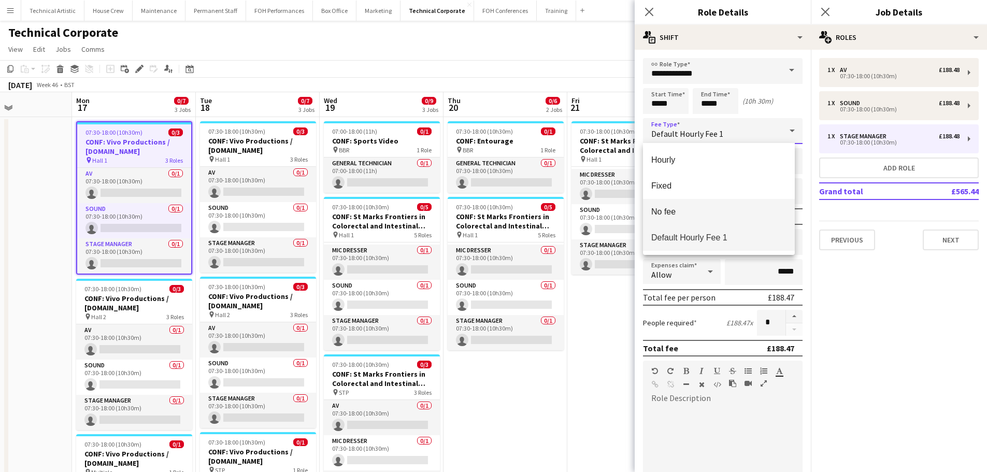
click at [679, 212] on span "No fee" at bounding box center [718, 212] width 135 height 10
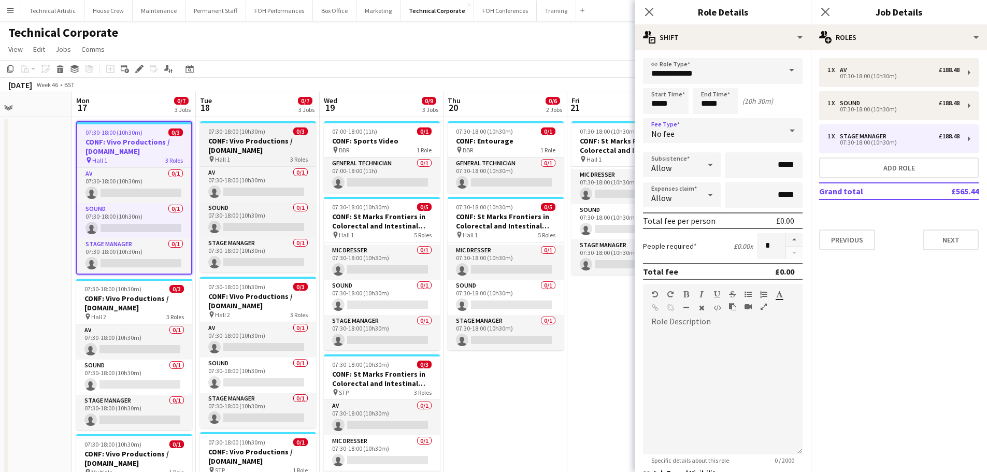
click at [246, 140] on h3 "CONF: Vivo Productions / Wiz.io" at bounding box center [258, 145] width 116 height 19
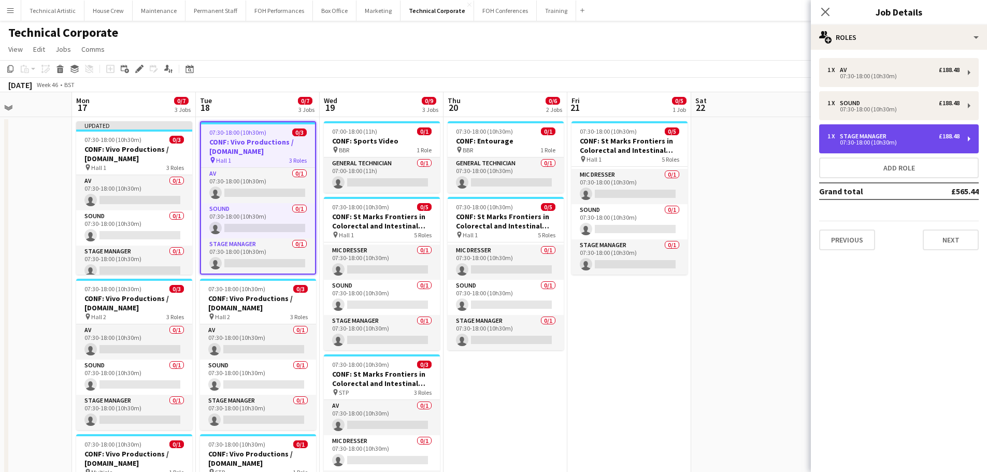
click at [832, 137] on div "1 x" at bounding box center [833, 136] width 12 height 7
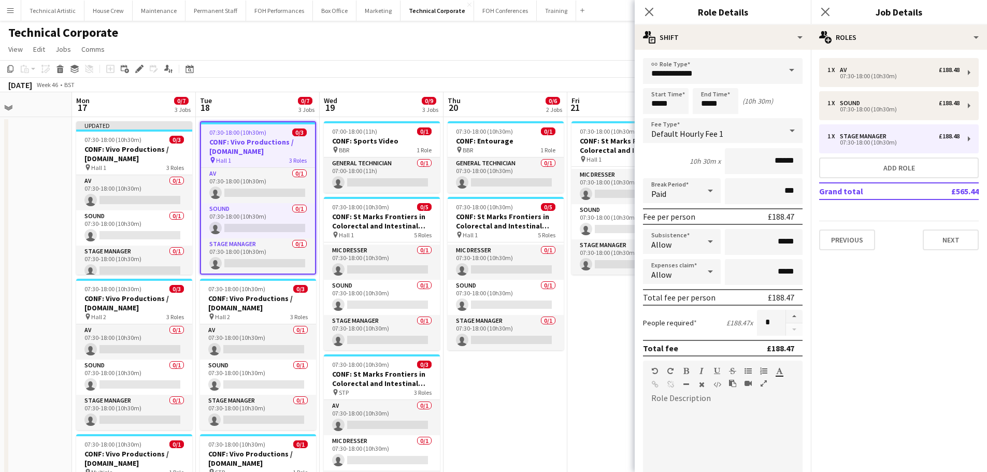
click at [673, 128] on span "Default Hourly Fee 1" at bounding box center [687, 133] width 72 height 10
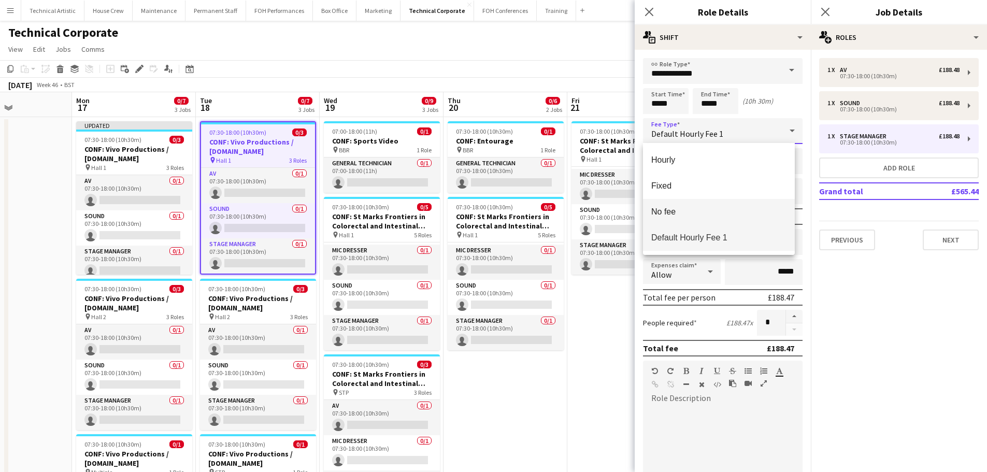
click at [677, 204] on mat-option "No fee" at bounding box center [719, 212] width 152 height 26
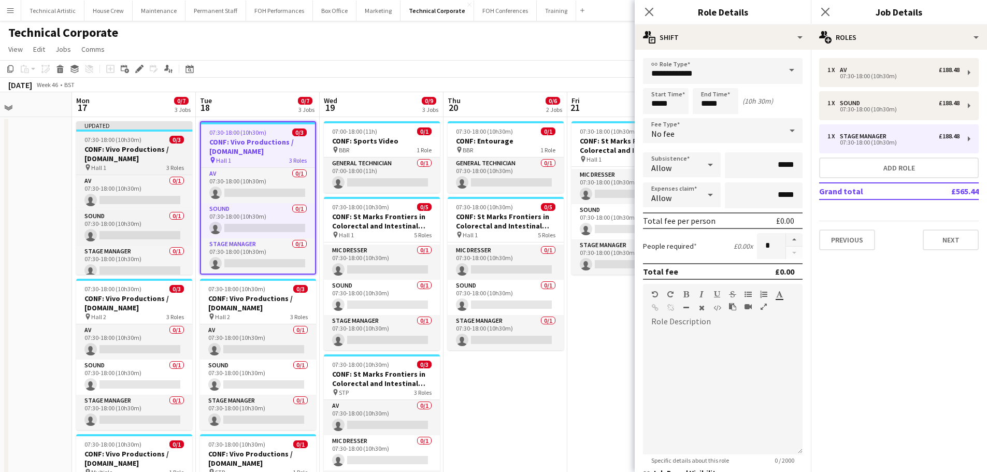
click at [151, 158] on h3 "CONF: Vivo Productions / Wiz.io" at bounding box center [134, 154] width 116 height 19
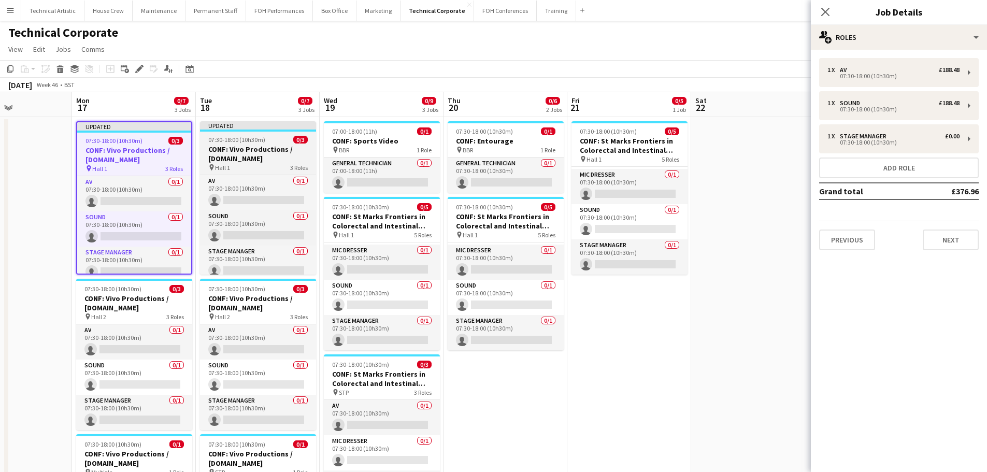
click at [262, 154] on h3 "CONF: Vivo Productions / Wiz.io" at bounding box center [258, 154] width 116 height 19
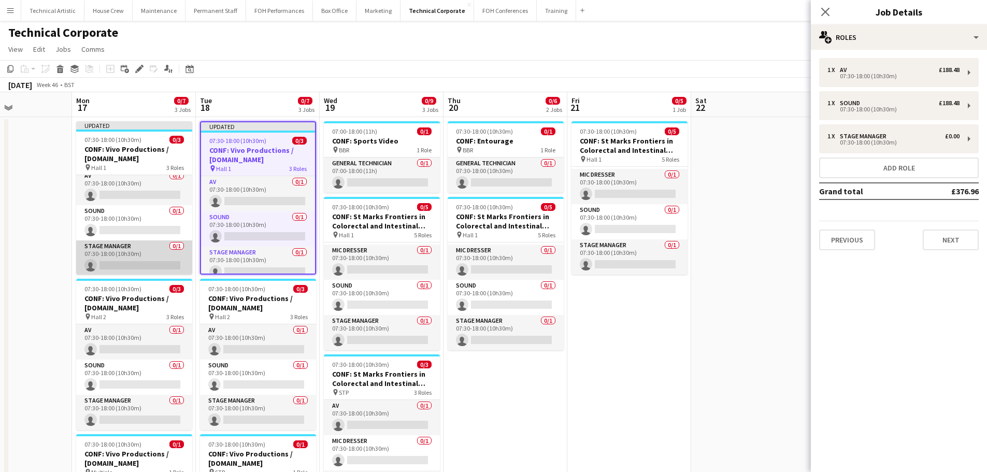
scroll to position [6, 0]
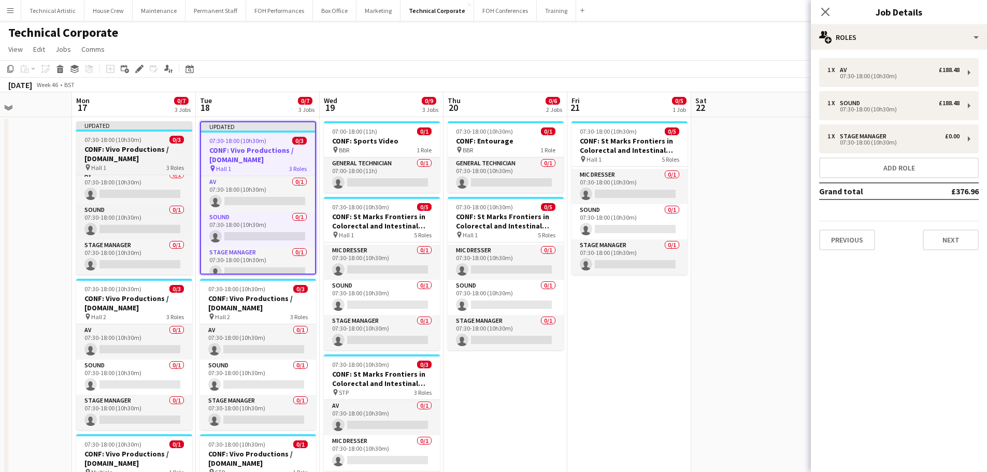
click at [149, 150] on h3 "CONF: Vivo Productions / Wiz.io" at bounding box center [134, 154] width 116 height 19
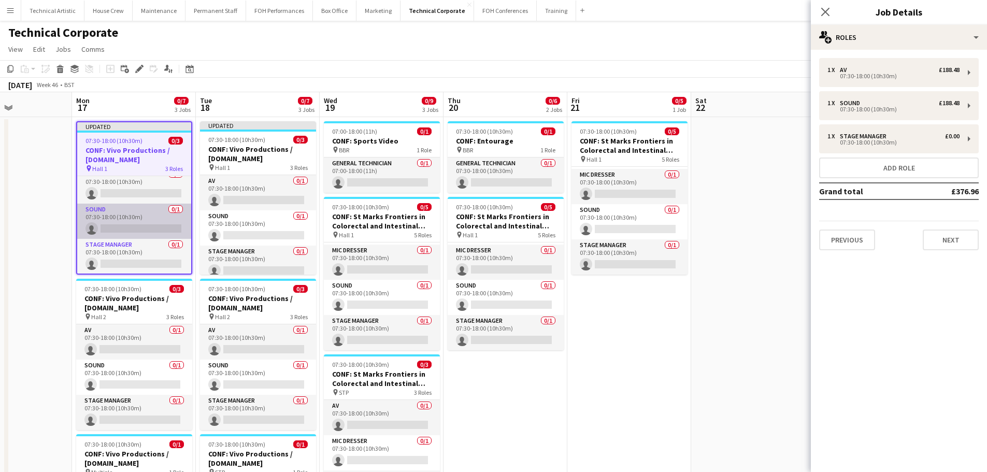
scroll to position [8, 0]
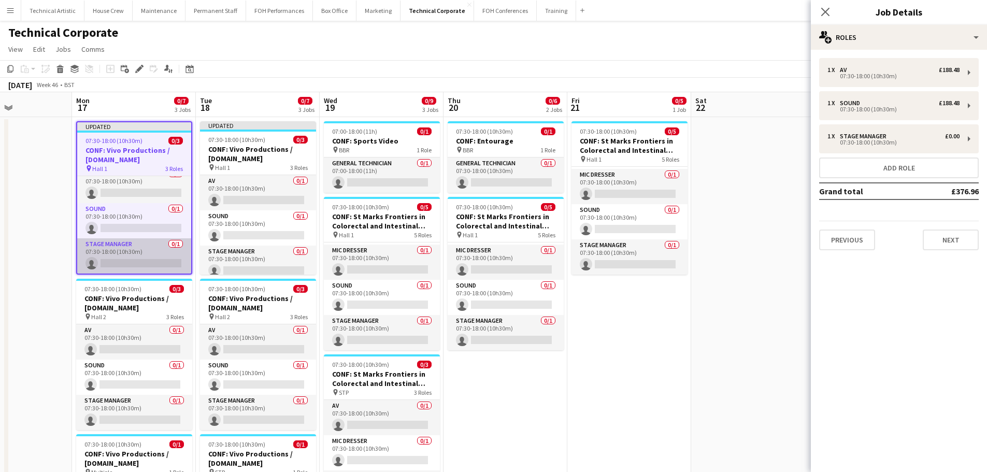
click at [116, 251] on app-card-role "Stage Manager 0/1 07:30-18:00 (10h30m) single-neutral-actions" at bounding box center [134, 255] width 114 height 35
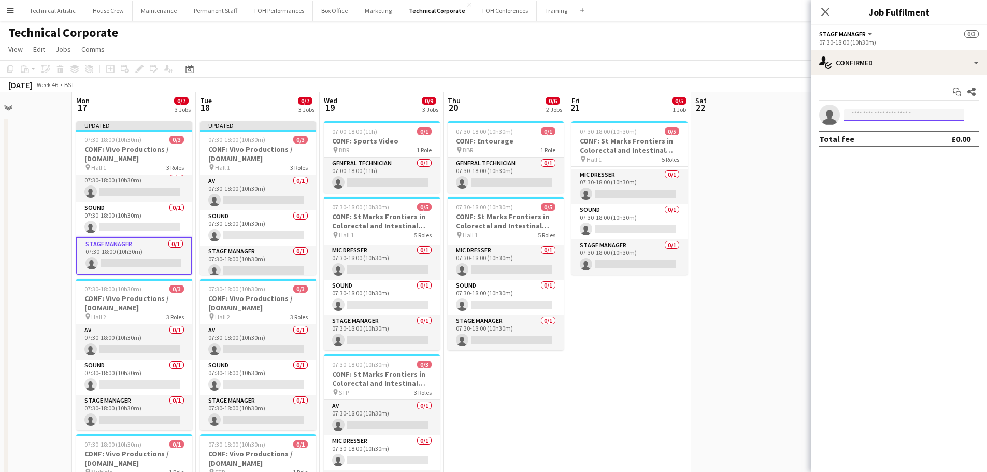
click at [900, 120] on input at bounding box center [904, 115] width 120 height 12
click at [880, 112] on input at bounding box center [904, 115] width 120 height 12
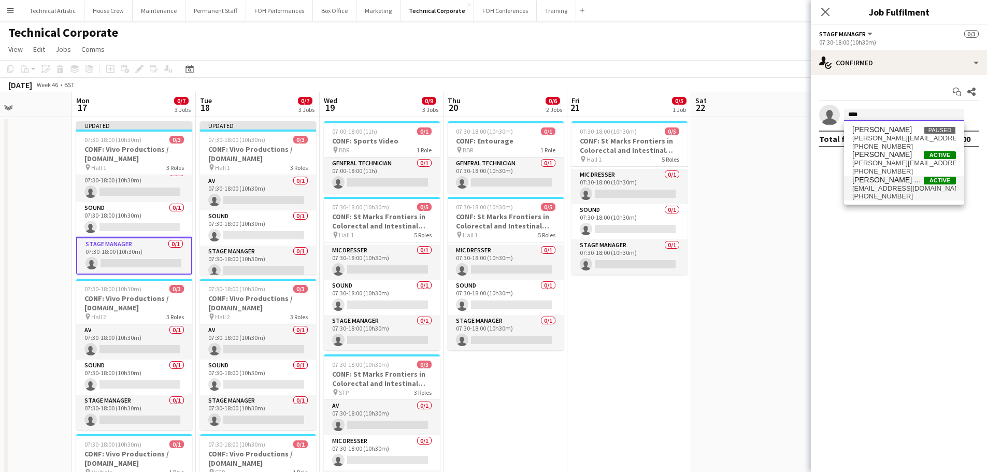
type input "****"
click at [894, 192] on span "[EMAIL_ADDRESS][DOMAIN_NAME]" at bounding box center [904, 188] width 104 height 8
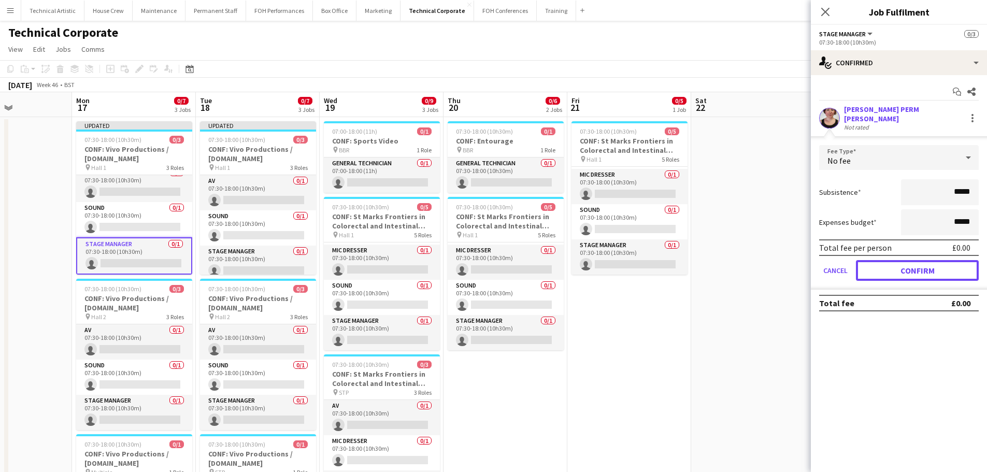
click at [912, 266] on button "Confirm" at bounding box center [917, 270] width 123 height 21
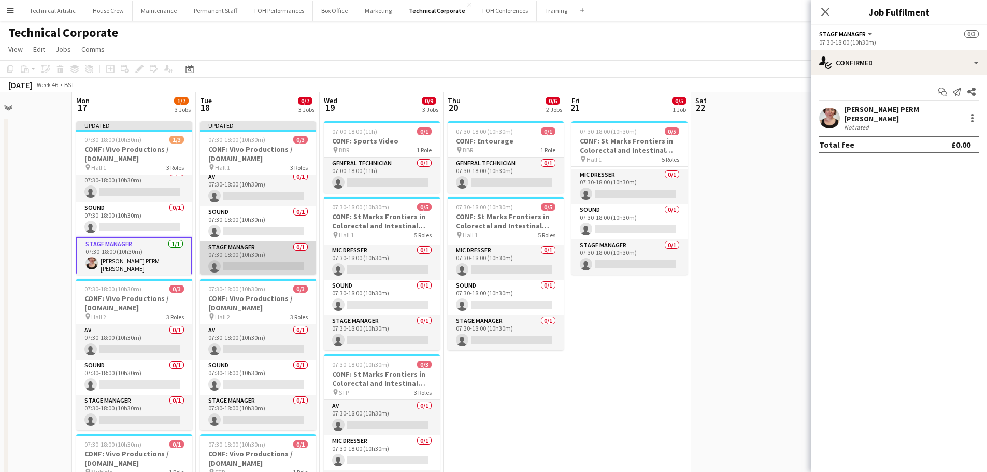
scroll to position [6, 0]
click at [229, 254] on app-card-role "Stage Manager 0/1 07:30-18:00 (10h30m) single-neutral-actions" at bounding box center [258, 256] width 116 height 35
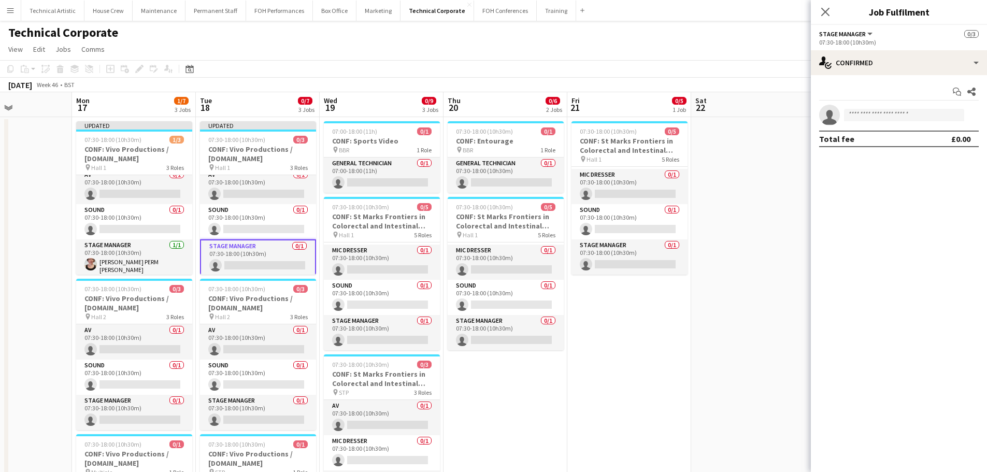
click at [904, 123] on app-invite-slot "single-neutral-actions" at bounding box center [899, 115] width 176 height 21
click at [900, 122] on app-invite-slot "single-neutral-actions" at bounding box center [899, 115] width 176 height 21
click at [896, 113] on input at bounding box center [904, 115] width 120 height 12
type input "*****"
click at [888, 130] on span "[PERSON_NAME] PERM [PERSON_NAME]" at bounding box center [888, 129] width 72 height 9
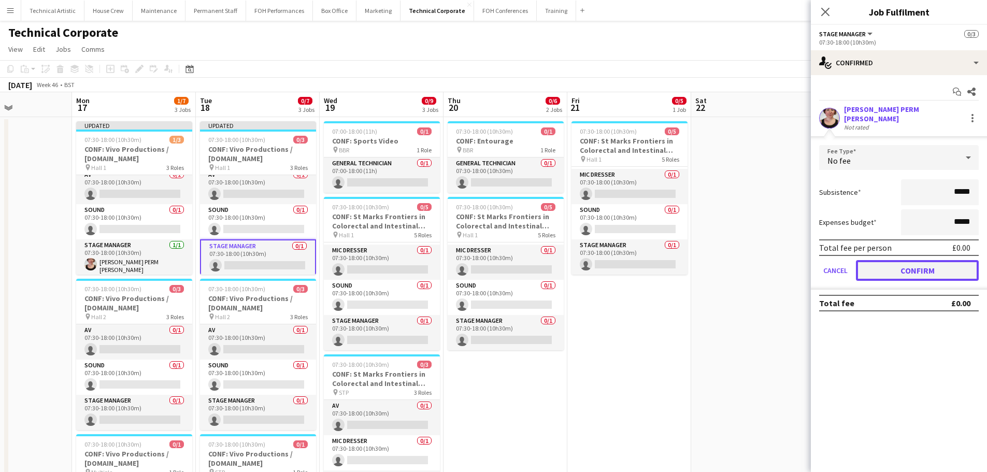
click at [934, 270] on button "Confirm" at bounding box center [917, 270] width 123 height 21
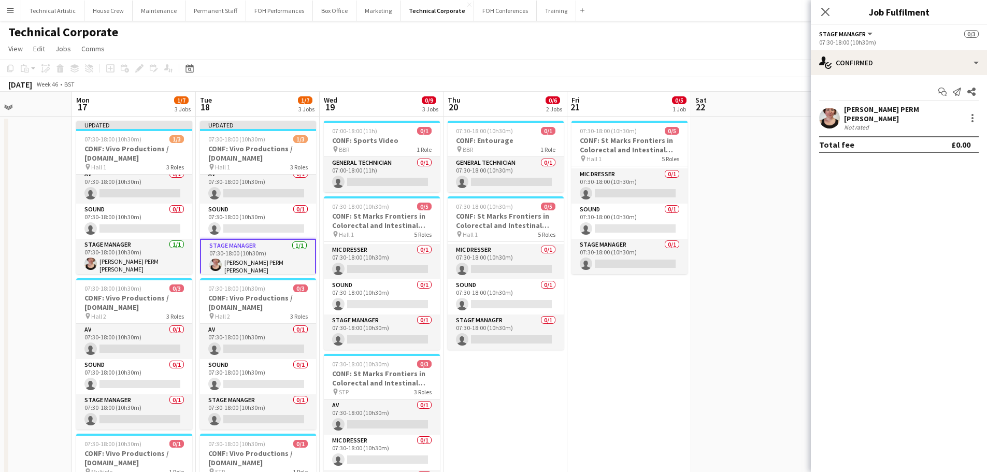
scroll to position [0, 0]
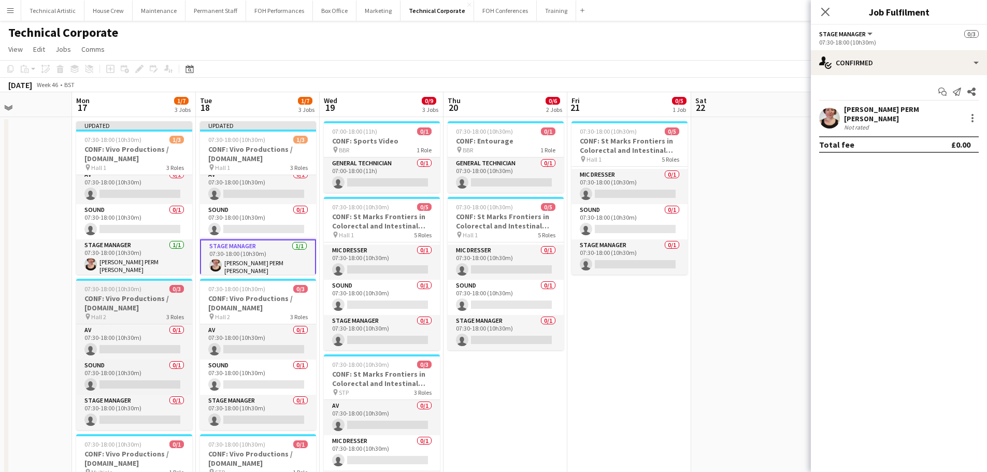
click at [145, 299] on h3 "CONF: Vivo Productions / Wiz.io" at bounding box center [134, 303] width 116 height 19
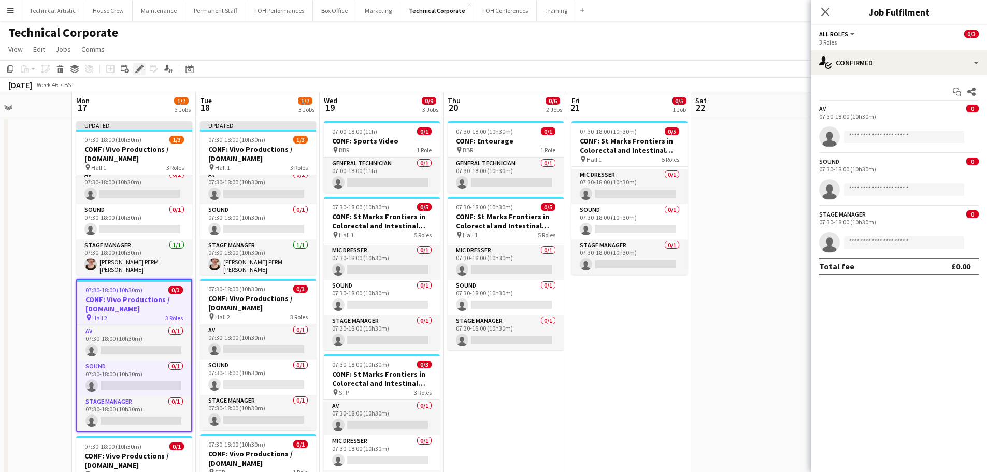
click at [136, 67] on icon "Edit" at bounding box center [139, 69] width 8 height 8
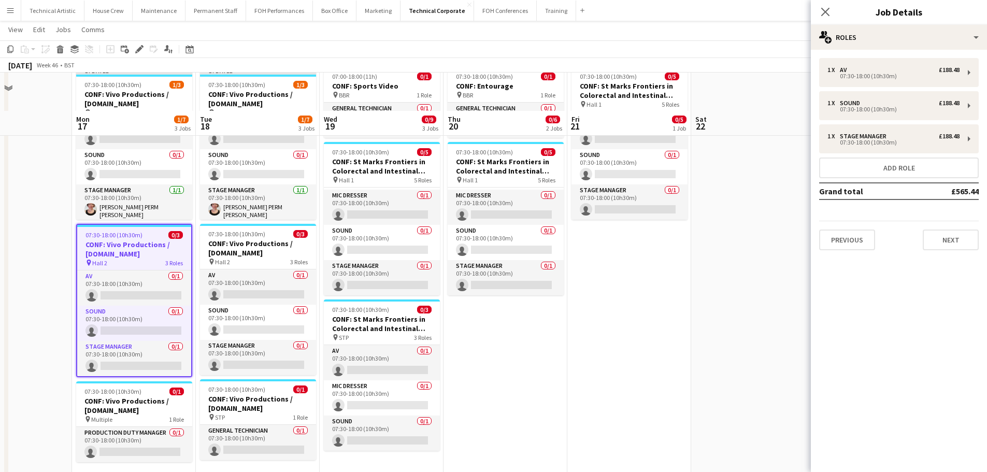
scroll to position [104, 0]
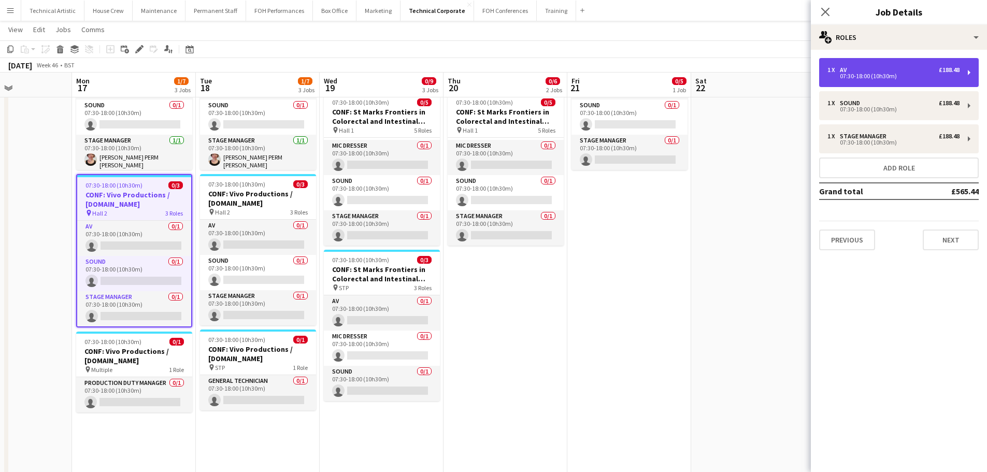
click at [870, 72] on div "1 x AV £188.48" at bounding box center [893, 69] width 132 height 7
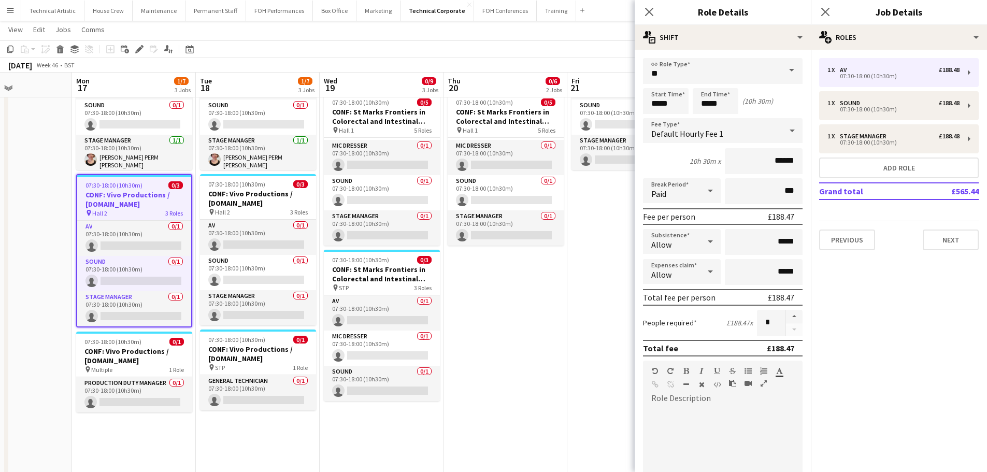
click at [708, 134] on span "Default Hourly Fee 1" at bounding box center [687, 133] width 72 height 10
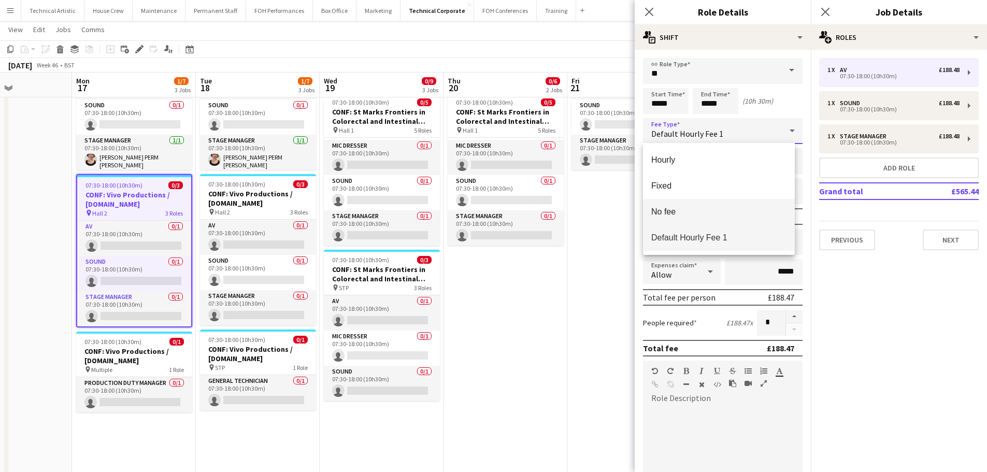
click at [689, 211] on span "No fee" at bounding box center [718, 212] width 135 height 10
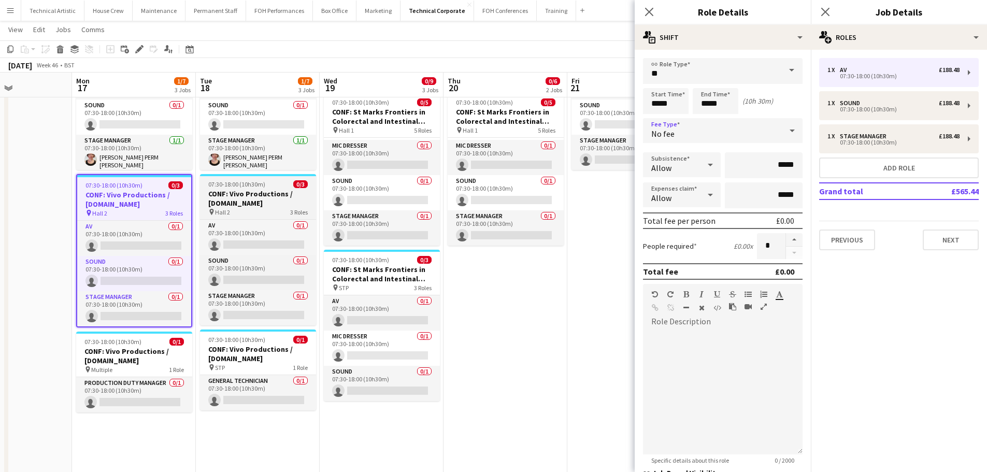
click at [289, 198] on h3 "CONF: Vivo Productions / Wiz.io" at bounding box center [258, 198] width 116 height 19
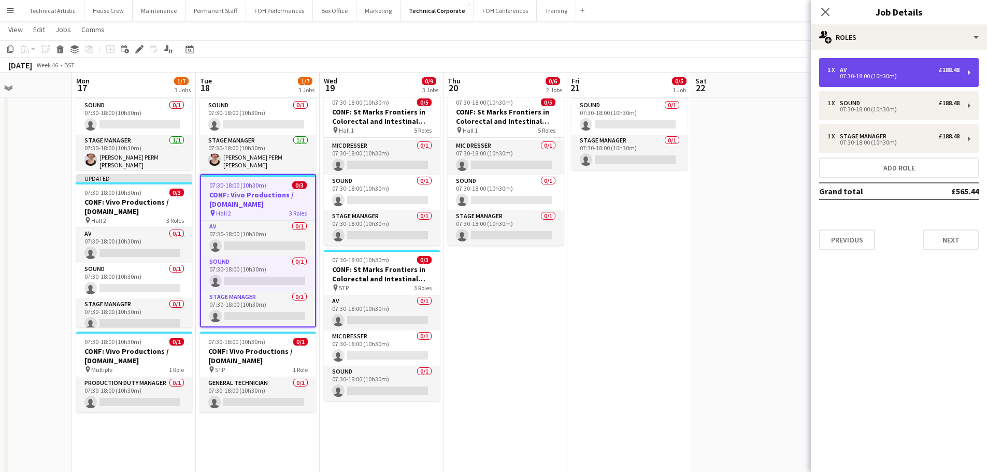
click at [871, 76] on div "07:30-18:00 (10h30m)" at bounding box center [893, 76] width 132 height 5
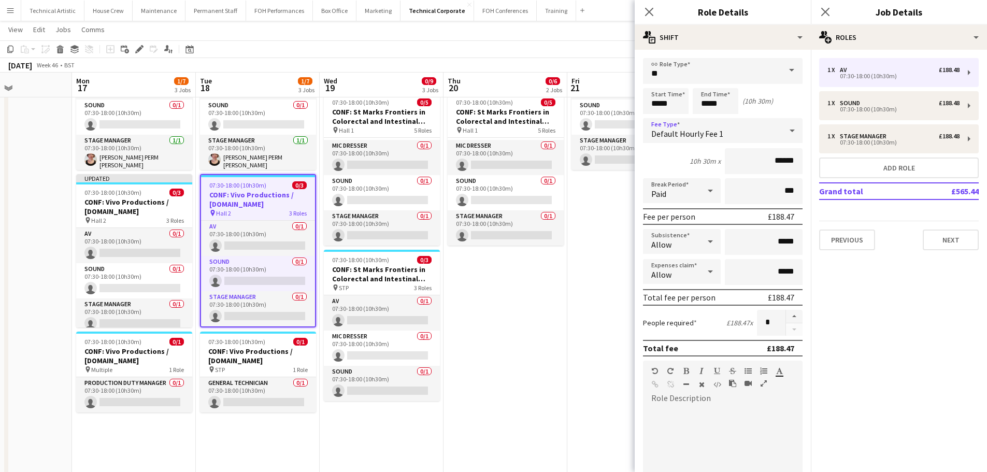
click at [709, 135] on span "Default Hourly Fee 1" at bounding box center [687, 133] width 72 height 10
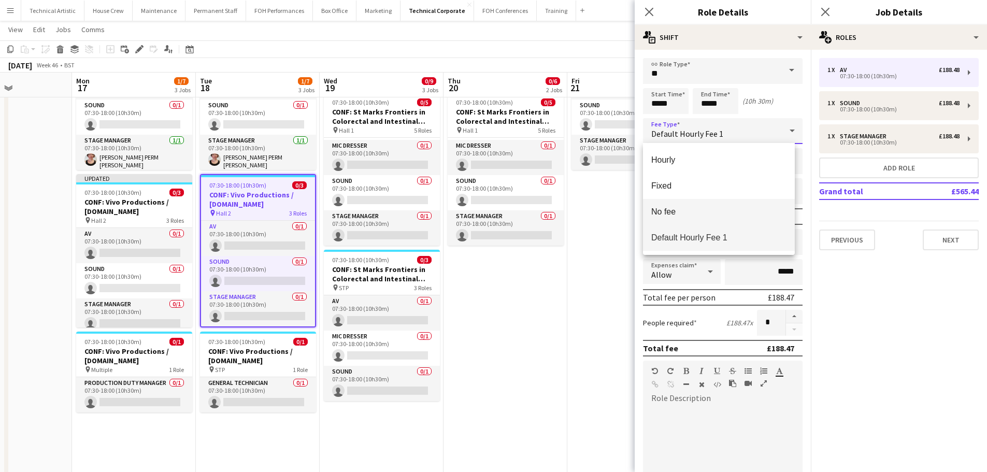
click at [690, 211] on span "No fee" at bounding box center [718, 212] width 135 height 10
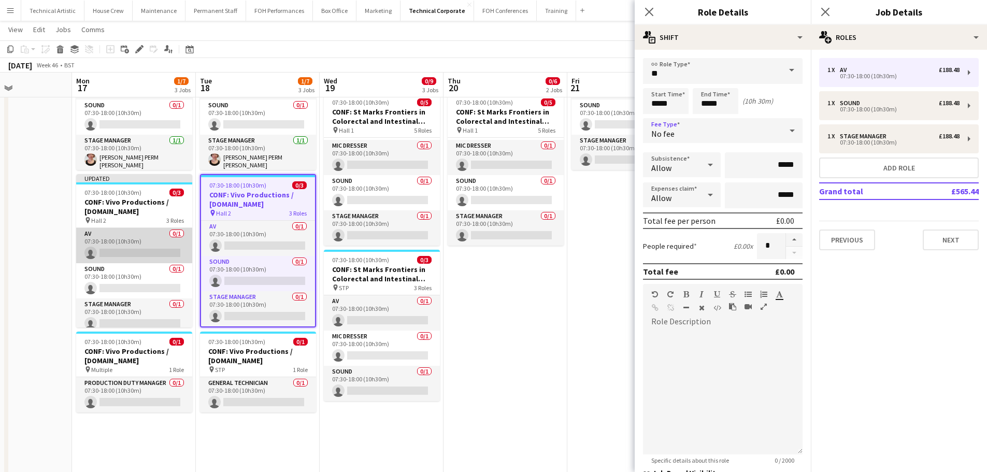
click at [118, 253] on app-card-role "AV 0/1 07:30-18:00 (10h30m) single-neutral-actions" at bounding box center [134, 245] width 116 height 35
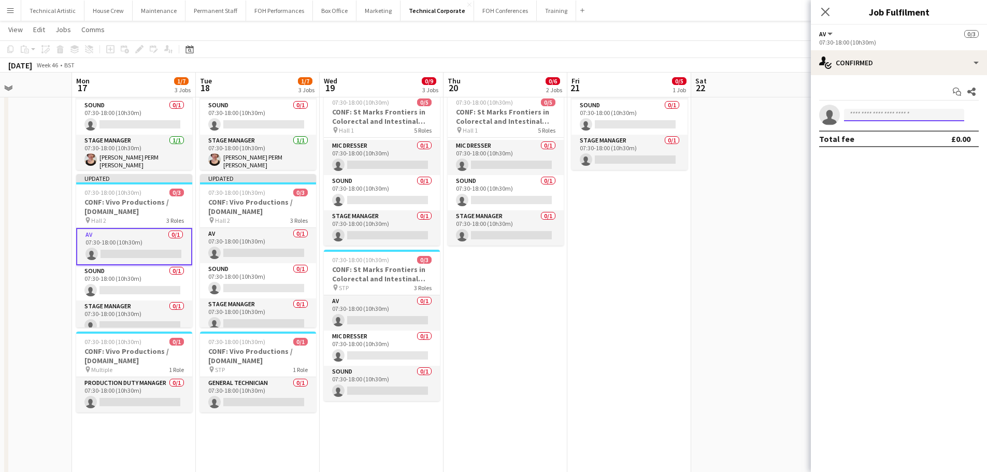
click at [860, 110] on input at bounding box center [904, 115] width 120 height 12
click at [863, 116] on input at bounding box center [904, 115] width 120 height 12
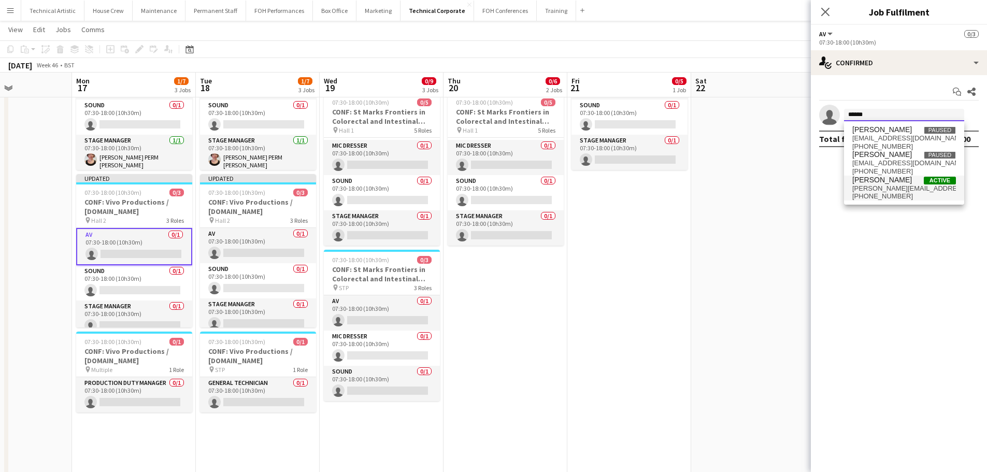
type input "******"
click at [890, 186] on span "[PERSON_NAME][EMAIL_ADDRESS][DOMAIN_NAME]" at bounding box center [904, 188] width 104 height 8
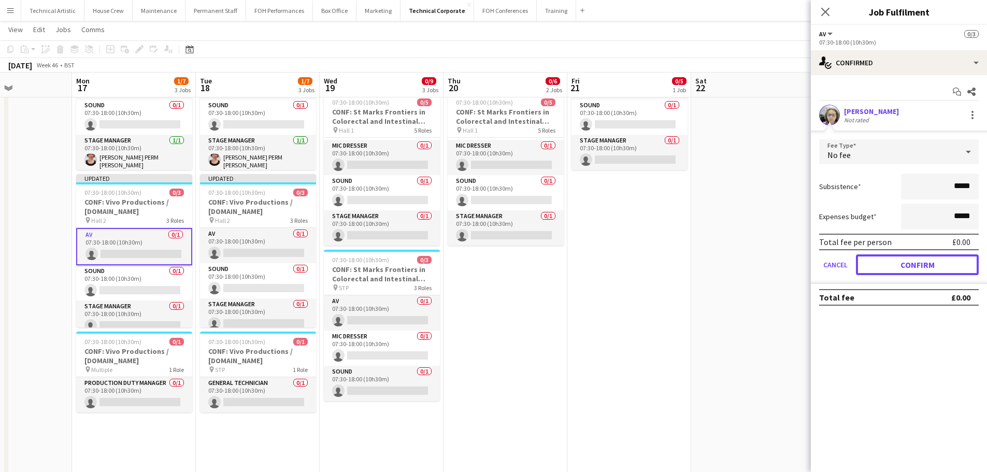
click at [906, 268] on button "Confirm" at bounding box center [917, 264] width 123 height 21
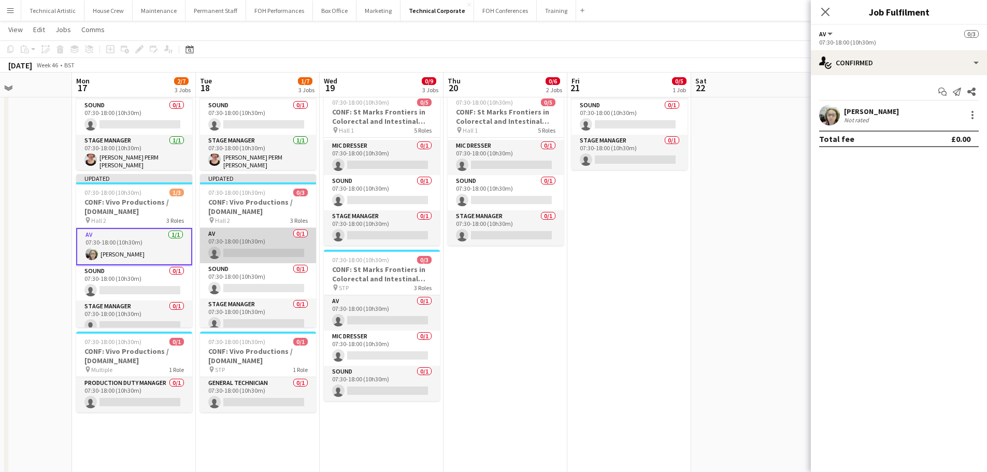
click at [244, 244] on app-card-role "AV 0/1 07:30-18:00 (10h30m) single-neutral-actions" at bounding box center [258, 245] width 116 height 35
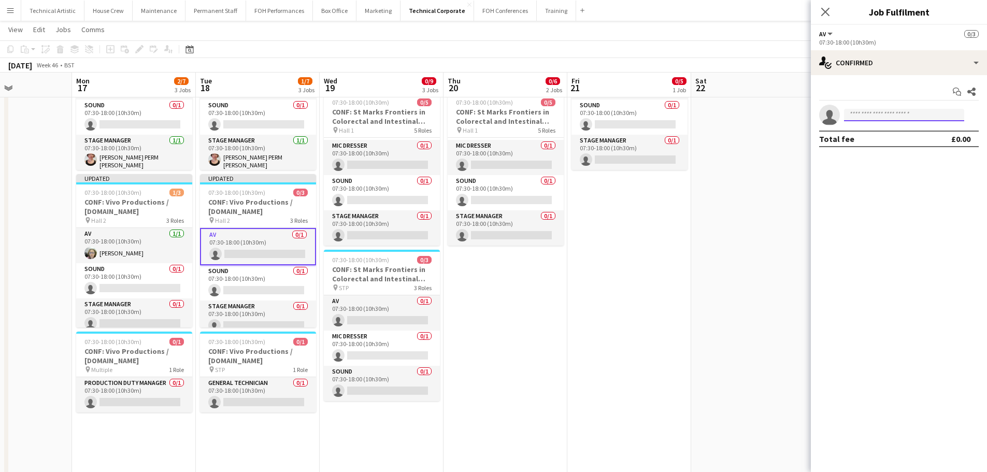
click at [939, 119] on input at bounding box center [904, 115] width 120 height 12
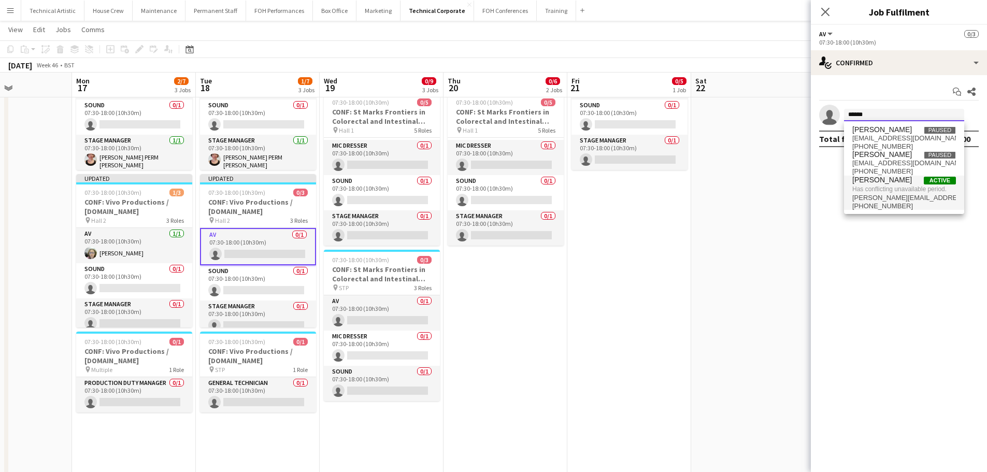
type input "******"
click at [899, 201] on span "[PERSON_NAME][EMAIL_ADDRESS][DOMAIN_NAME]" at bounding box center [904, 198] width 104 height 8
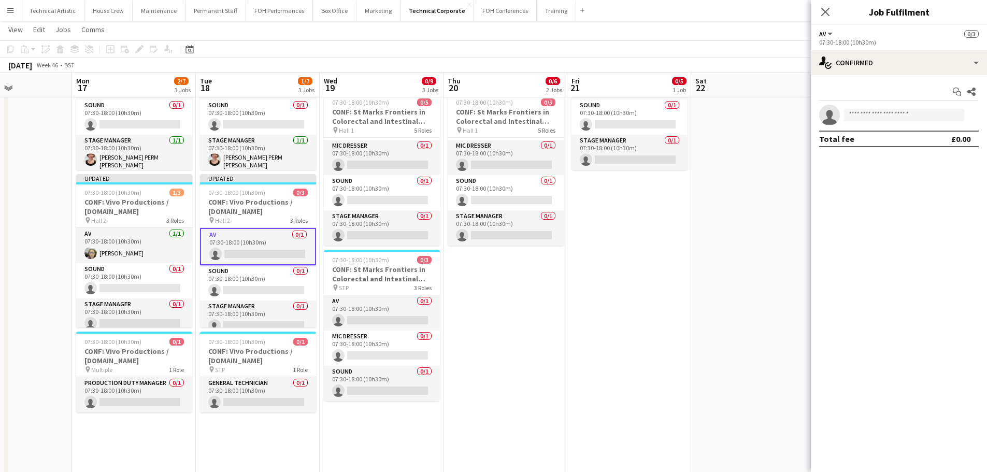
click at [886, 306] on mat-expansion-panel "check Confirmed Start chat Share single-neutral-actions Total fee £0.00" at bounding box center [899, 273] width 176 height 397
click at [124, 247] on app-card-role "AV 1/1 07:30-18:00 (10h30m) Sophie PERM Richardson" at bounding box center [134, 245] width 116 height 35
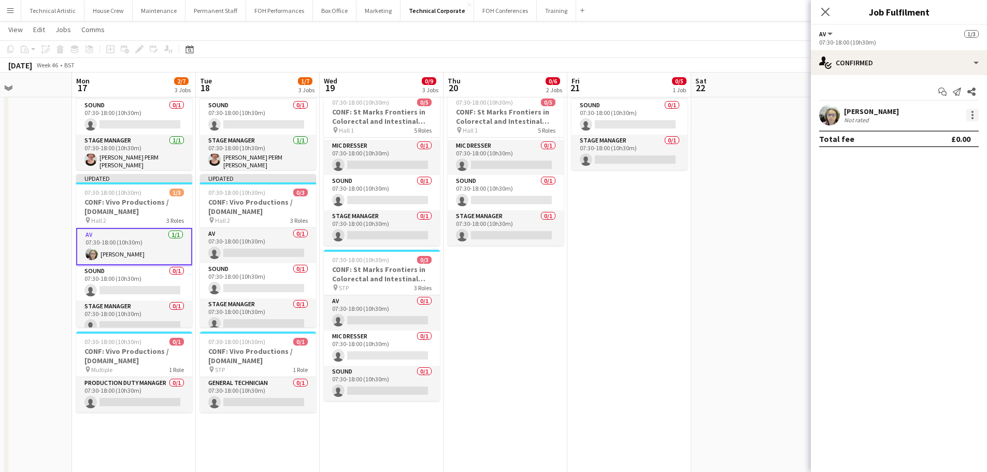
click at [975, 118] on div at bounding box center [972, 115] width 12 height 12
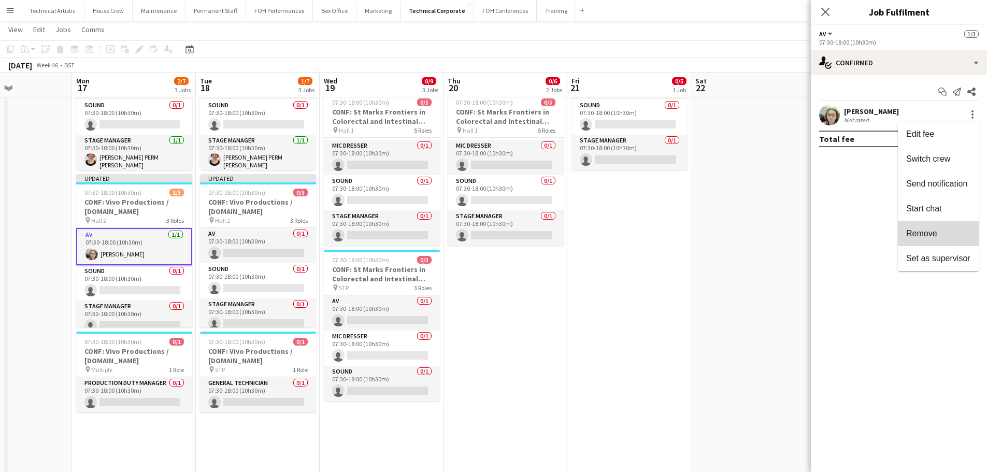
click at [934, 241] on button "Remove" at bounding box center [938, 233] width 81 height 25
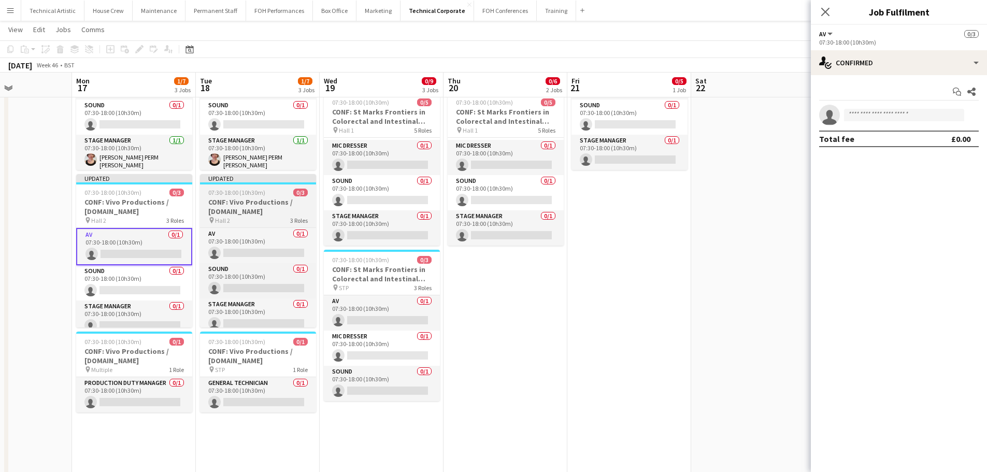
click at [289, 211] on h3 "CONF: Vivo Productions / Wiz.io" at bounding box center [258, 206] width 116 height 19
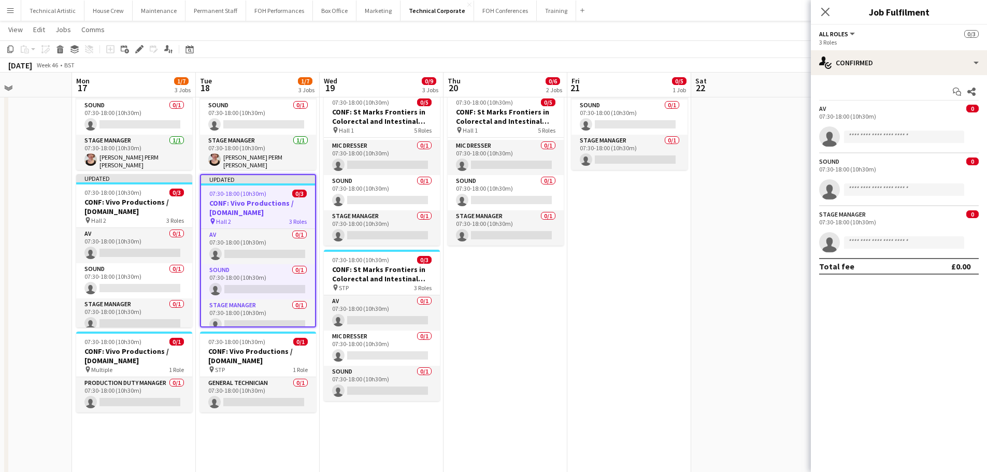
click at [727, 53] on app-toolbar "Copy Paste Paste Ctrl+V Paste with crew Ctrl+Shift+V Paste linked Job Delete Gr…" at bounding box center [493, 49] width 987 height 18
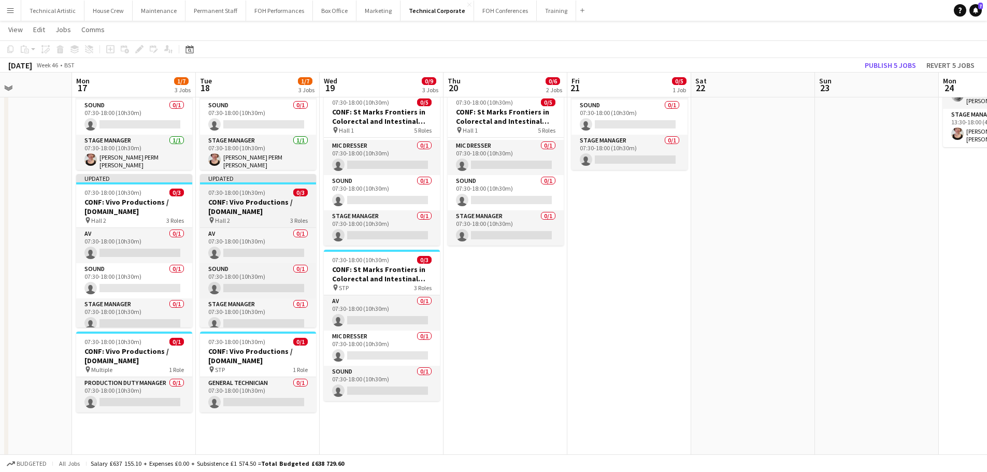
click at [235, 205] on h3 "CONF: Vivo Productions / Wiz.io" at bounding box center [258, 206] width 116 height 19
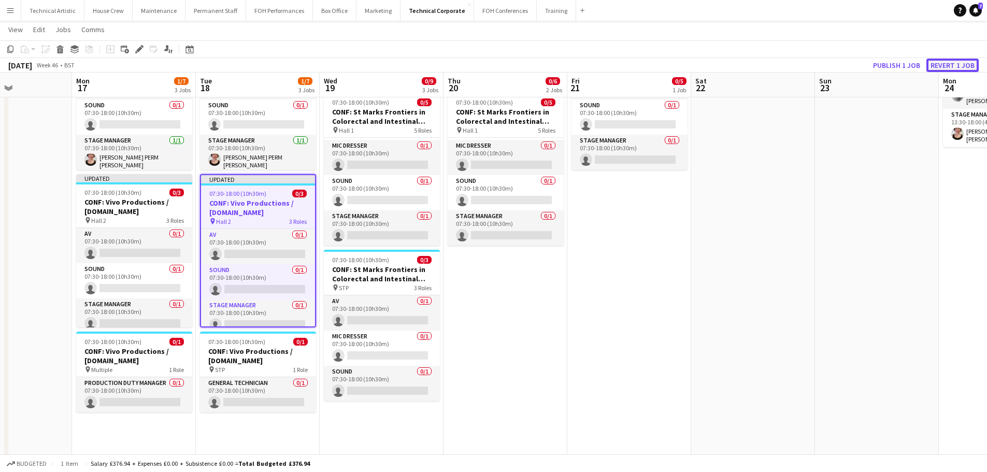
click at [953, 64] on button "Revert 1 job" at bounding box center [952, 65] width 52 height 13
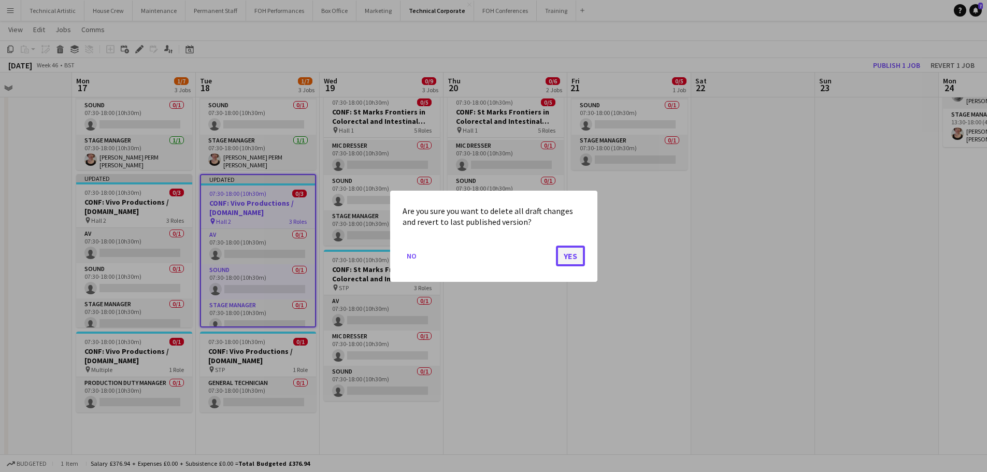
click at [577, 252] on button "Yes" at bounding box center [570, 255] width 29 height 21
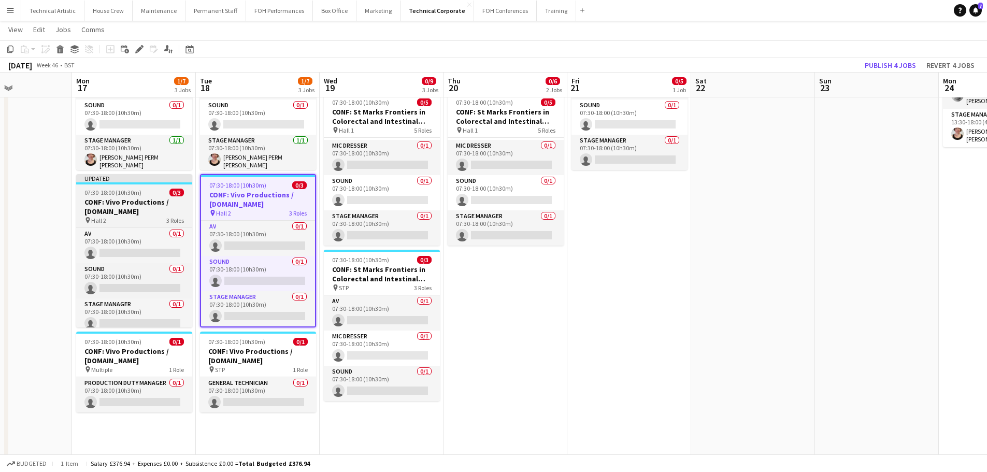
click at [152, 207] on h3 "CONF: Vivo Productions / Wiz.io" at bounding box center [134, 206] width 116 height 19
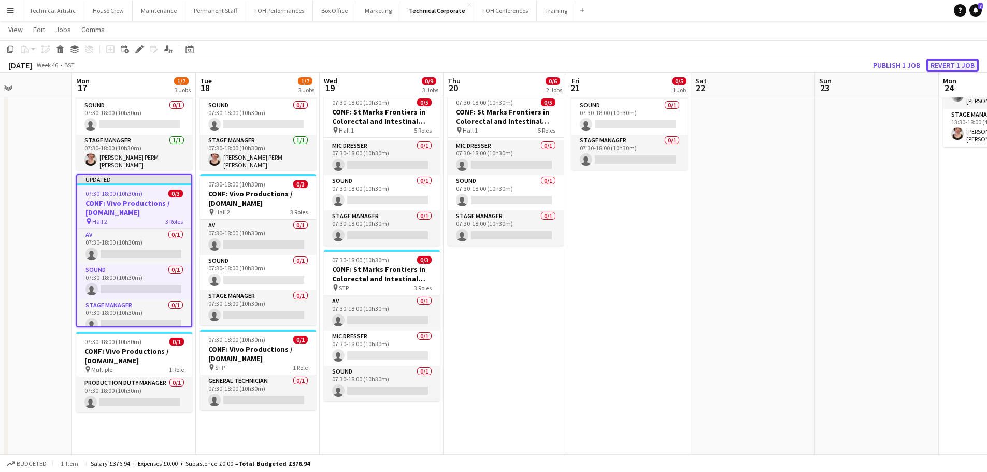
click at [951, 66] on button "Revert 1 job" at bounding box center [952, 65] width 52 height 13
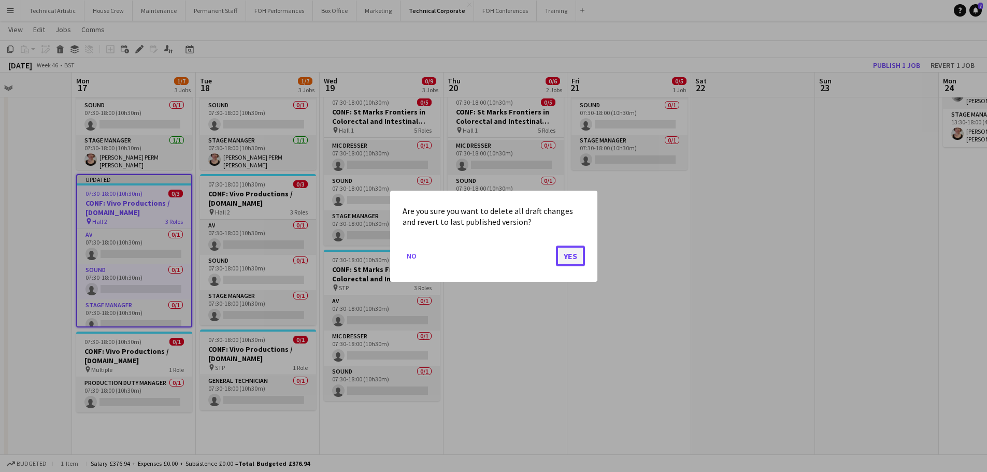
click at [576, 254] on button "Yes" at bounding box center [570, 255] width 29 height 21
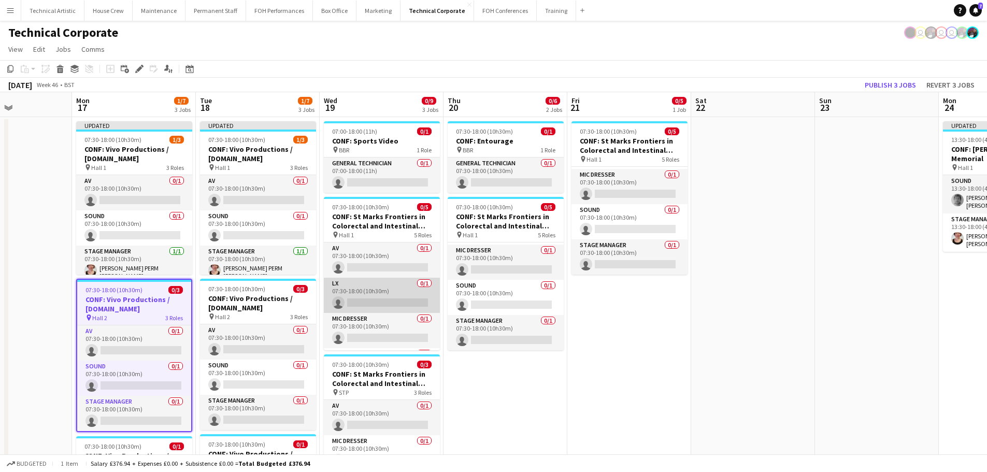
click at [380, 285] on app-card-role "LX 0/1 07:30-18:00 (10h30m) single-neutral-actions" at bounding box center [382, 295] width 116 height 35
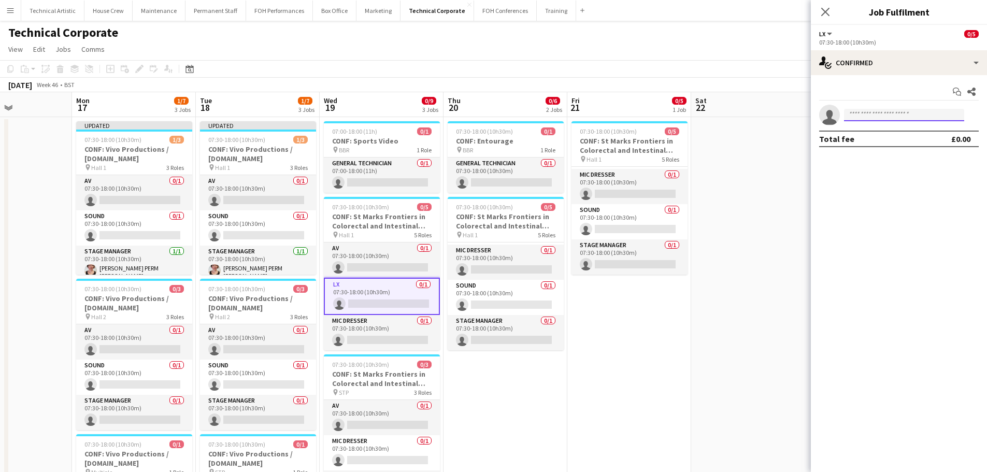
click at [896, 115] on input at bounding box center [904, 115] width 120 height 12
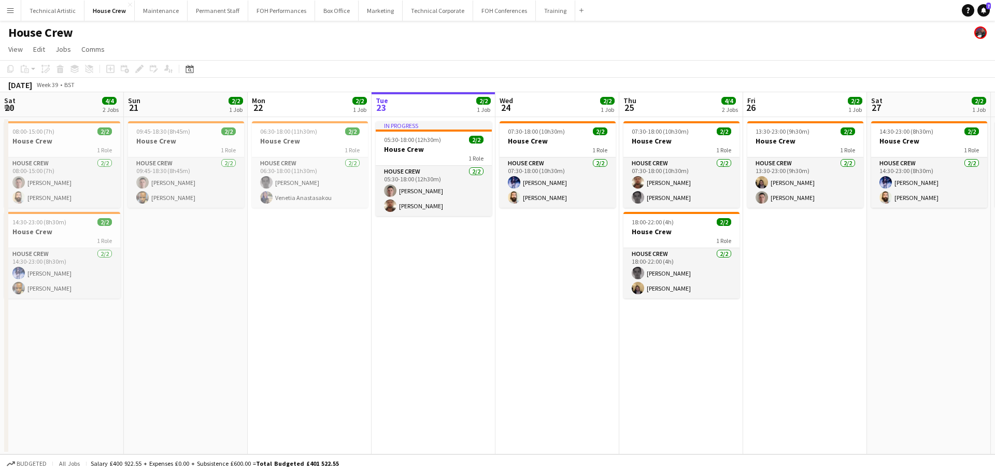
scroll to position [0, 248]
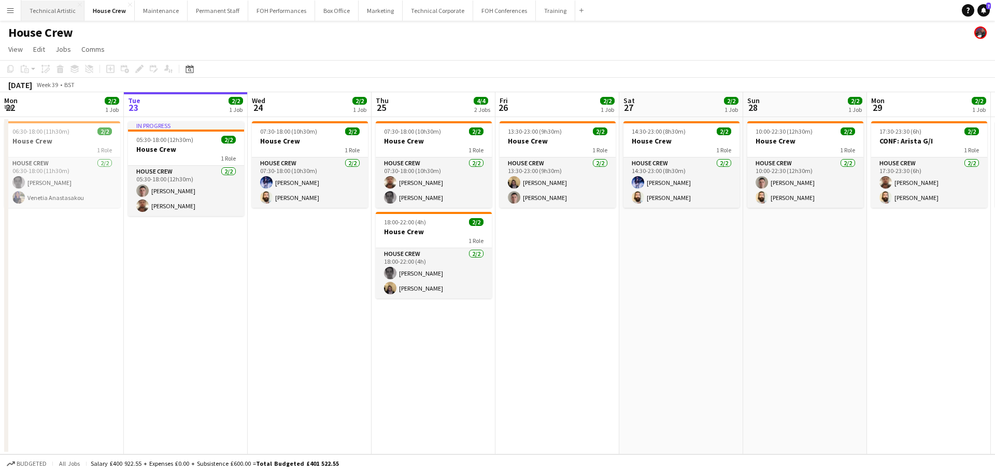
click at [60, 11] on button "Technical Artistic Close" at bounding box center [52, 11] width 63 height 20
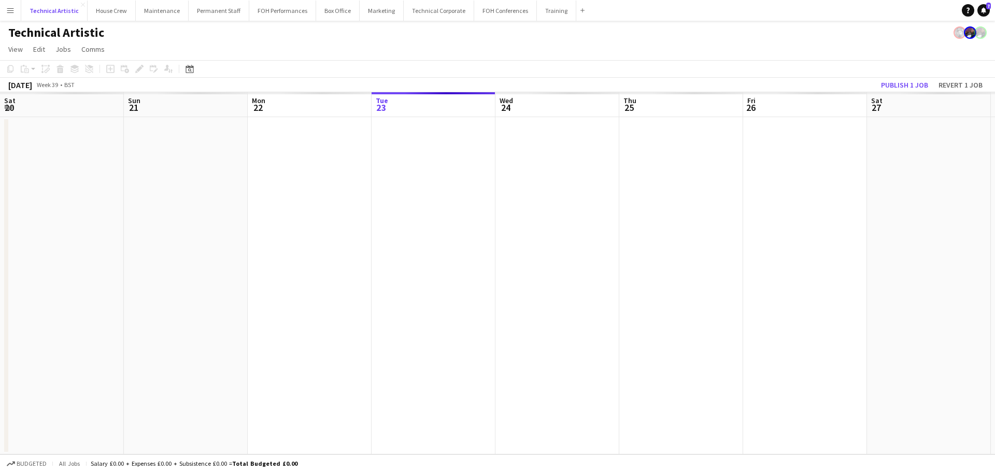
scroll to position [0, 248]
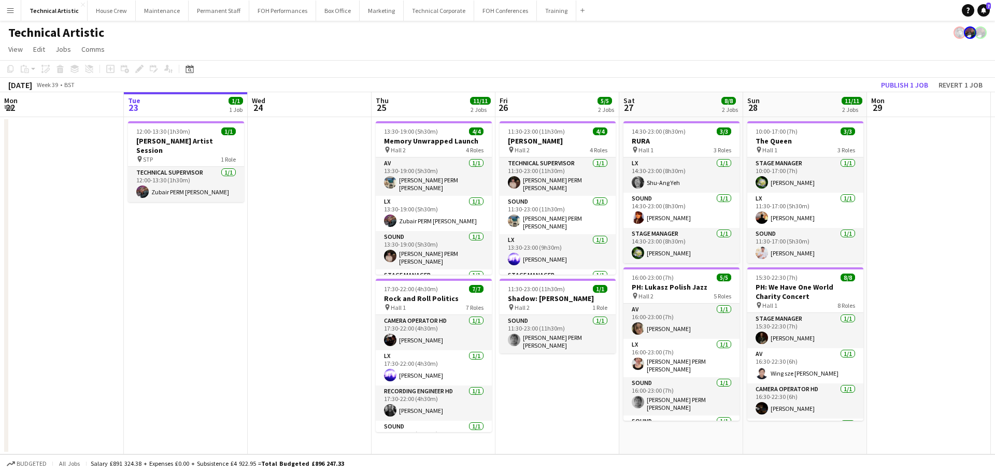
click at [194, 60] on app-page-menu "View Day view expanded Day view collapsed Month view Date picker Jump to [DATE]…" at bounding box center [497, 50] width 995 height 20
click at [191, 65] on icon at bounding box center [189, 69] width 8 height 8
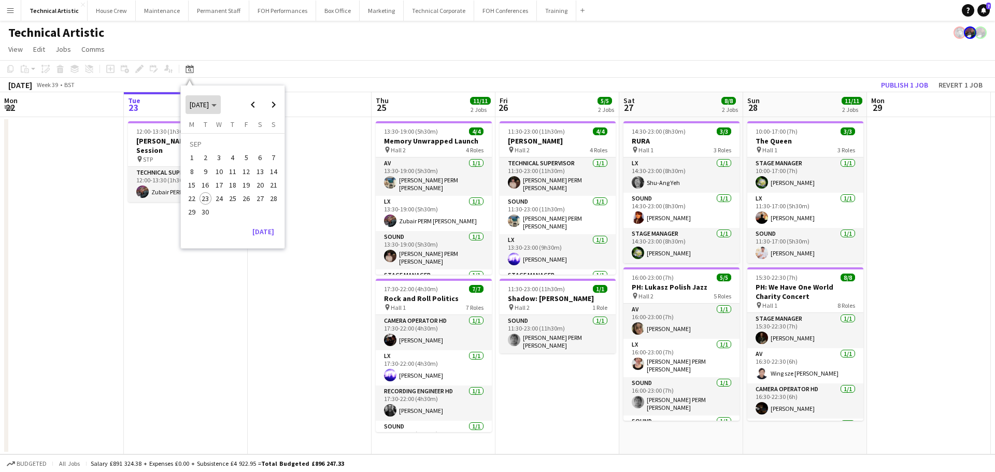
click at [217, 104] on icon "Choose month and year" at bounding box center [213, 105] width 5 height 3
click at [197, 155] on span "2024" at bounding box center [196, 158] width 21 height 12
click at [195, 158] on span "MAY" at bounding box center [196, 158] width 21 height 12
click at [244, 158] on span "3" at bounding box center [246, 158] width 12 height 12
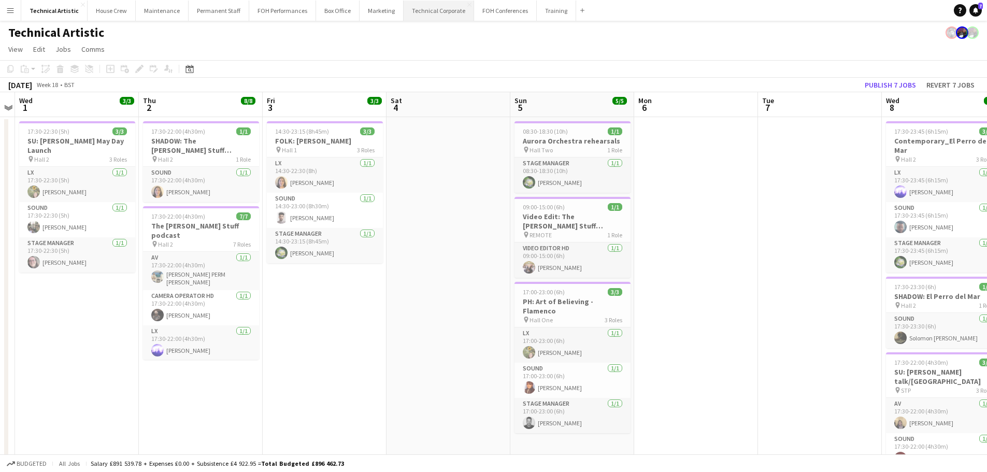
click at [425, 10] on button "Technical Corporate Close" at bounding box center [439, 11] width 70 height 20
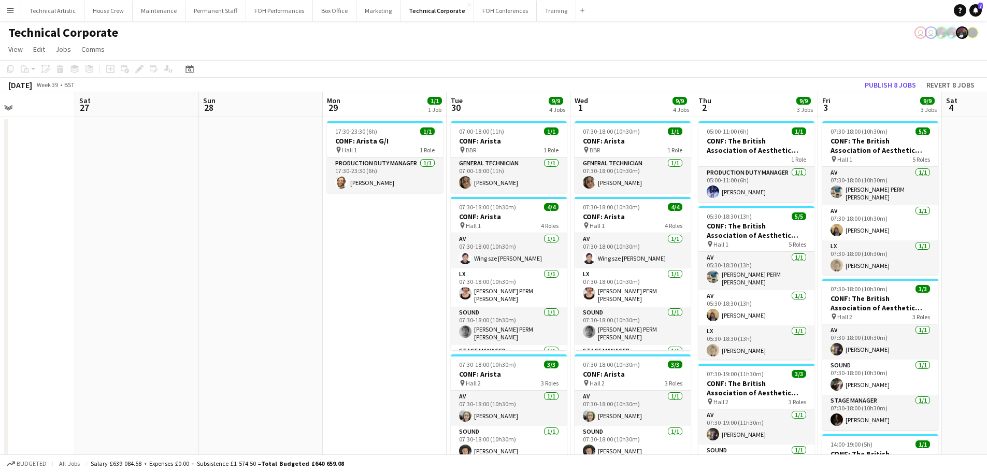
scroll to position [0, 296]
drag, startPoint x: 709, startPoint y: 284, endPoint x: 165, endPoint y: 234, distance: 545.8
click at [165, 234] on app-calendar-viewport "Wed 24 13/13 4 Jobs Thu 25 6/6 4 Jobs Fri 26 Sat 27 Sun 28 Mon 29 1/1 1 Job Tue…" at bounding box center [493, 430] width 987 height 676
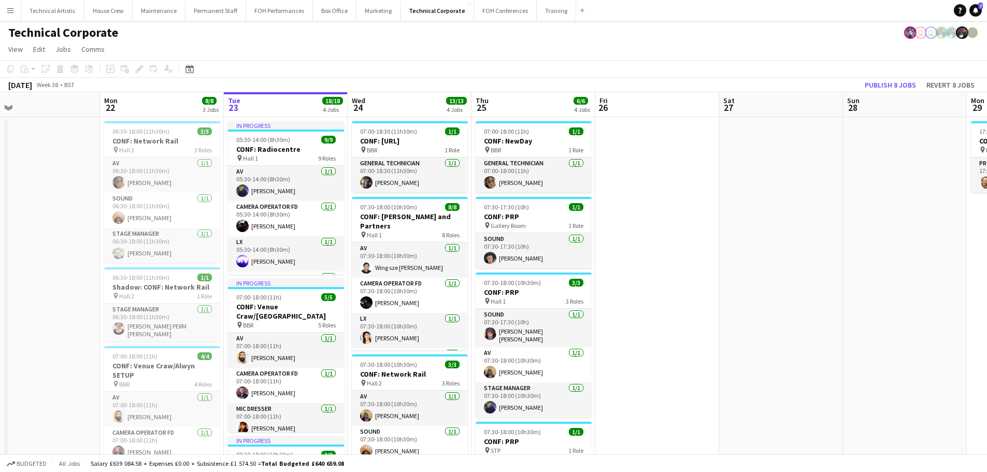
scroll to position [0, 268]
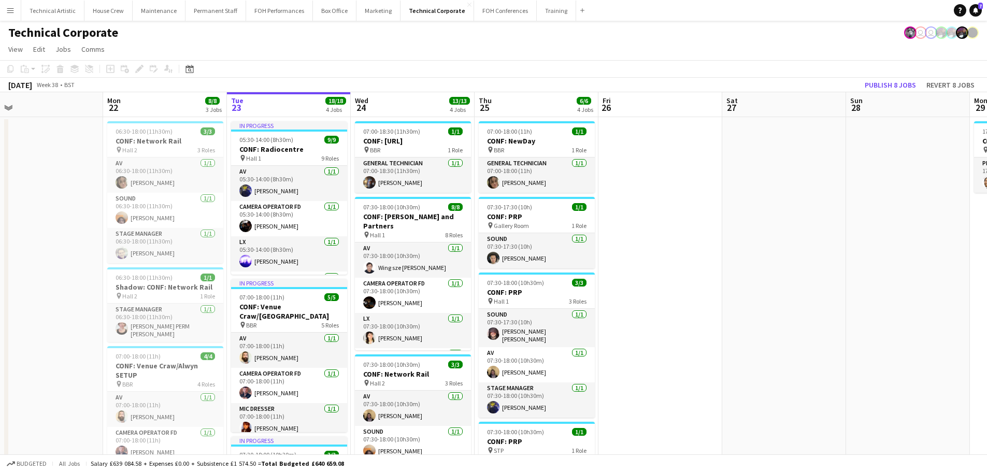
drag, startPoint x: 215, startPoint y: 225, endPoint x: 820, endPoint y: 191, distance: 605.6
click at [820, 191] on app-calendar-viewport "Fri 19 Sat 20 Sun 21 Mon 22 8/8 3 Jobs Tue 23 18/18 4 Jobs Wed 24 13/13 4 Jobs …" at bounding box center [493, 430] width 987 height 676
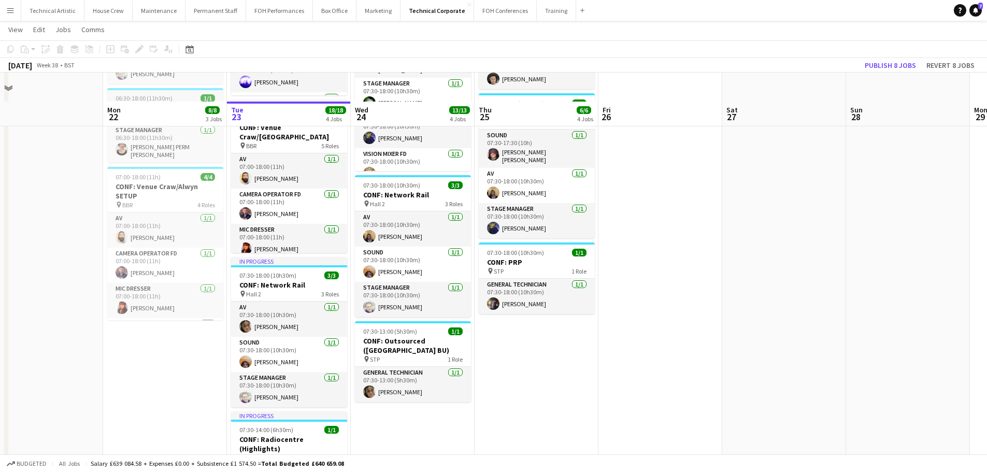
scroll to position [207, 0]
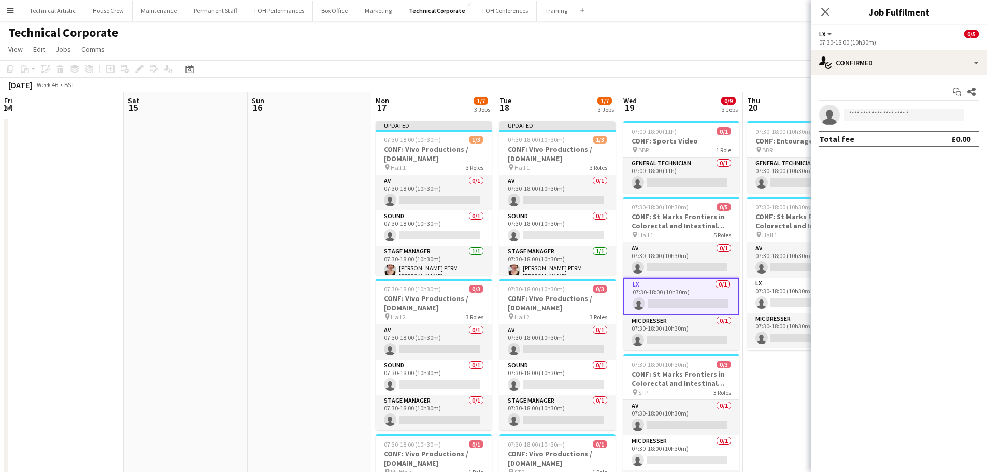
scroll to position [68, 0]
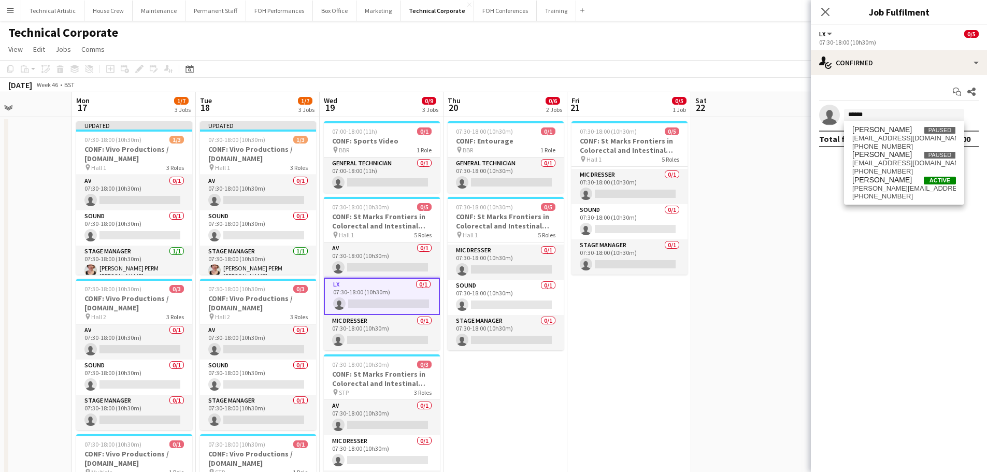
type input "******"
click at [553, 58] on app-page-menu "View Day view expanded Day view collapsed Month view Date picker Jump to [DATE]…" at bounding box center [493, 50] width 987 height 20
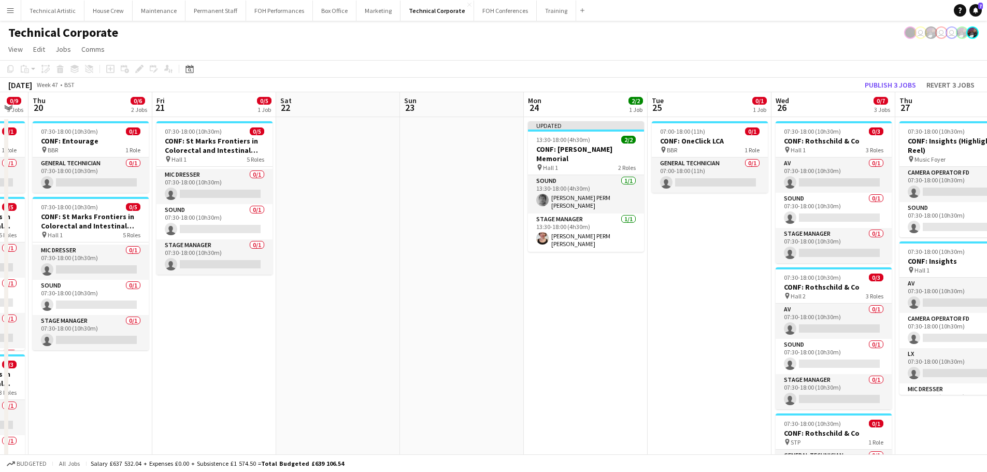
scroll to position [0, 394]
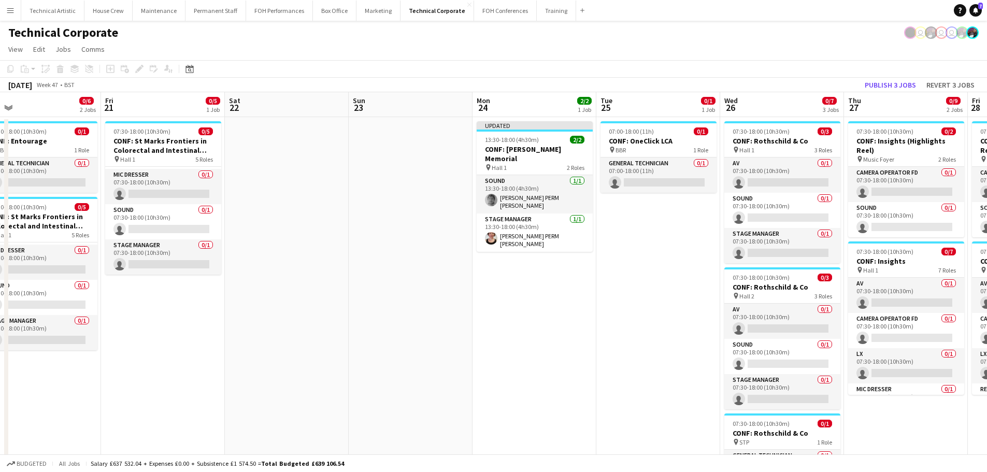
drag, startPoint x: 381, startPoint y: 173, endPoint x: 289, endPoint y: 173, distance: 92.2
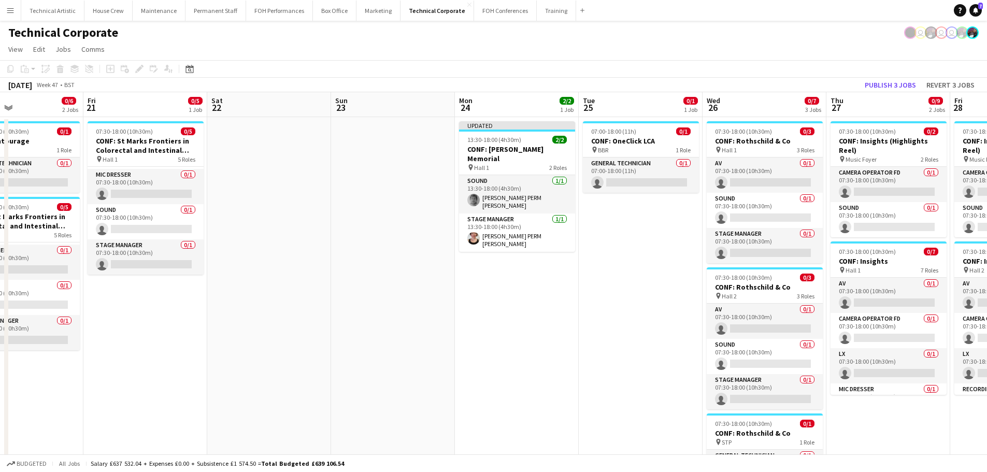
scroll to position [0, 326]
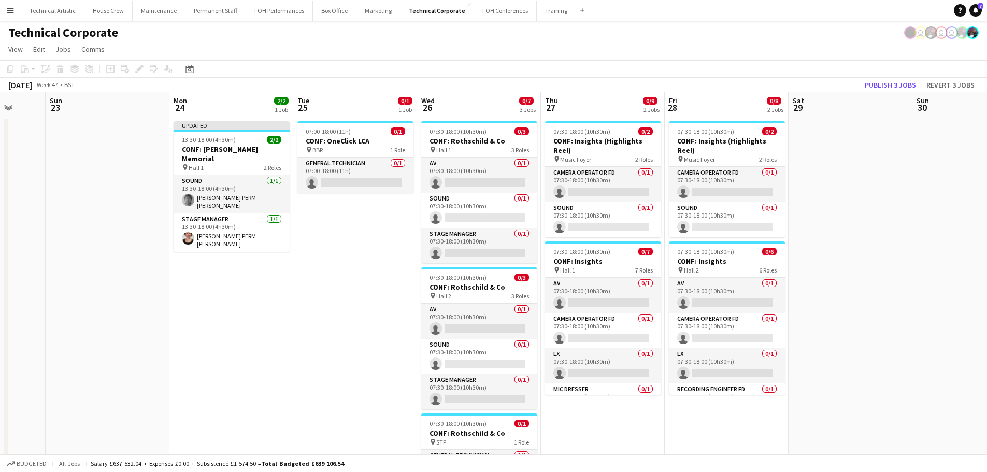
drag, startPoint x: 628, startPoint y: 274, endPoint x: 375, endPoint y: 274, distance: 253.4
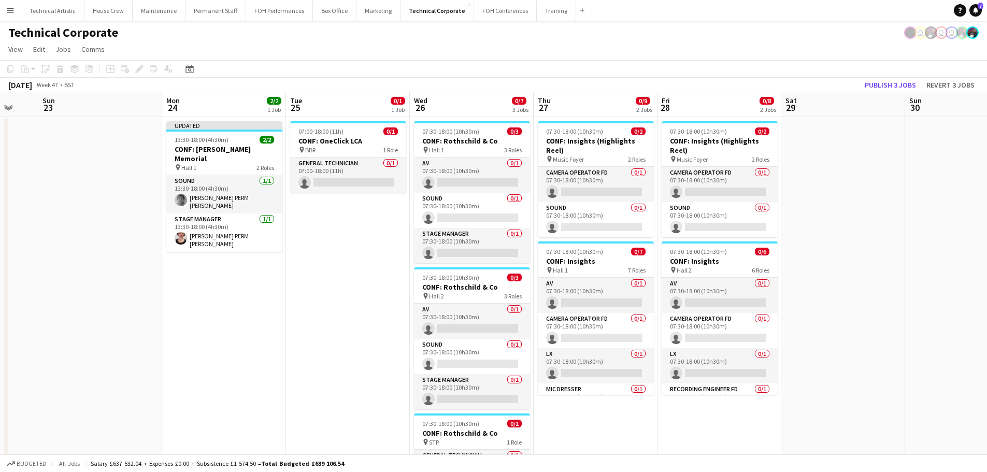
drag, startPoint x: 311, startPoint y: 251, endPoint x: 295, endPoint y: 226, distance: 29.9
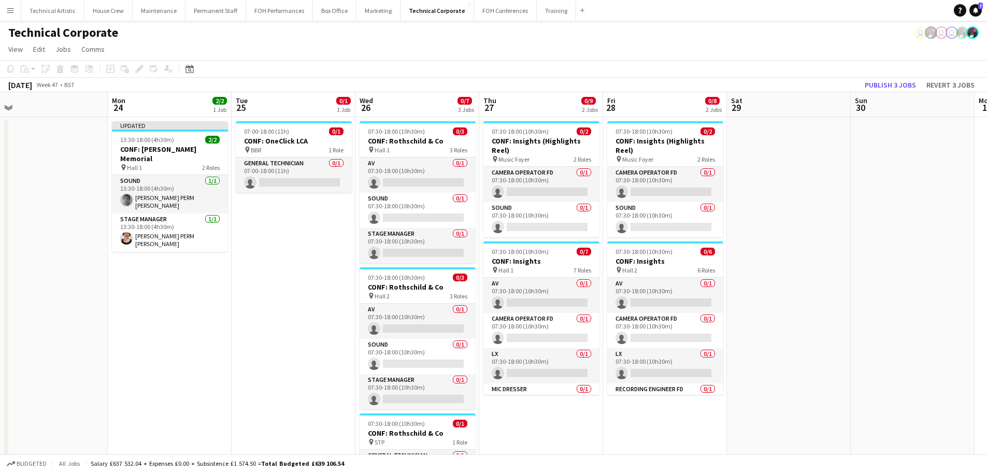
scroll to position [0, 390]
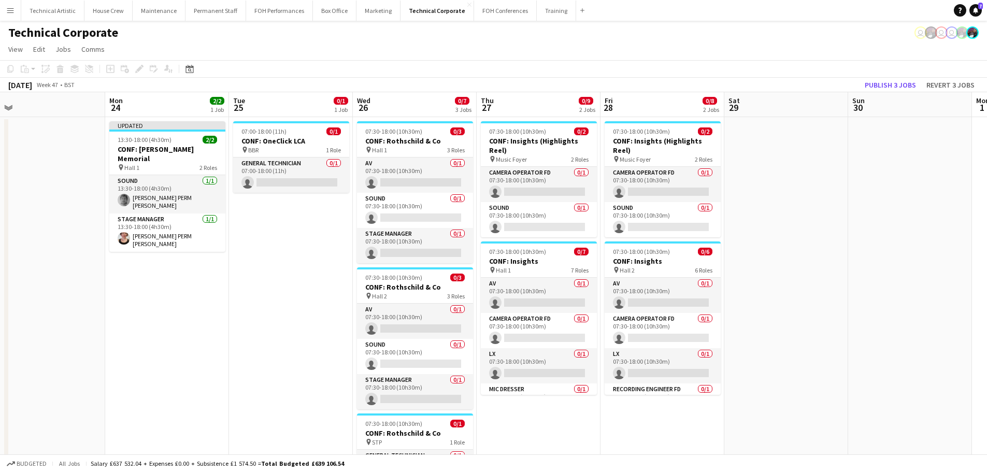
drag, startPoint x: 380, startPoint y: 321, endPoint x: 324, endPoint y: 328, distance: 55.8
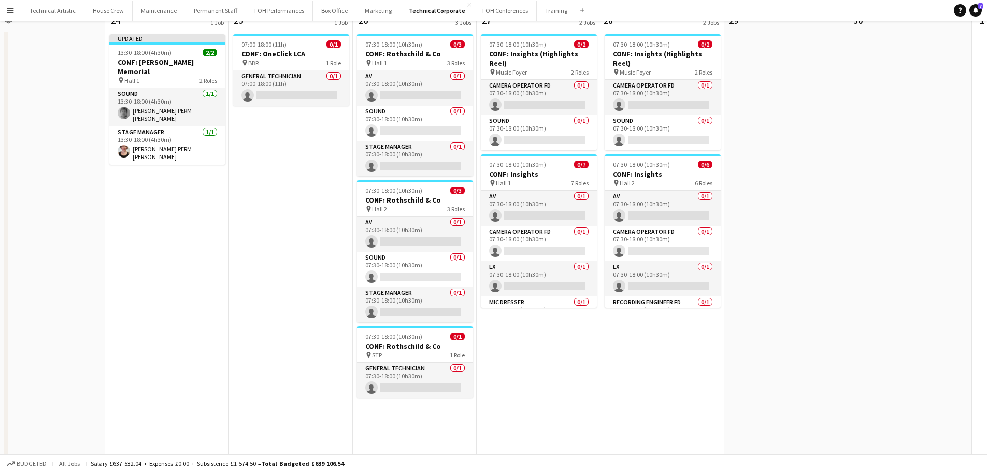
scroll to position [0, 0]
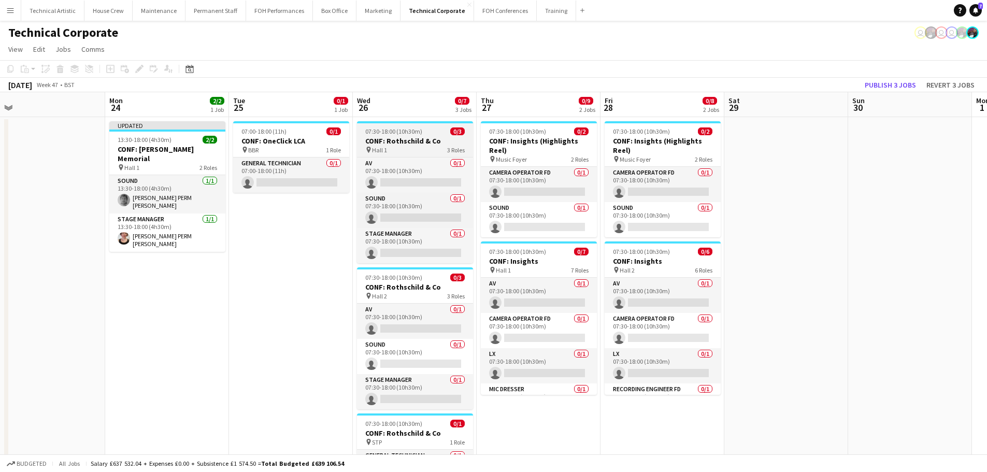
click at [384, 133] on span "07:30-18:00 (10h30m)" at bounding box center [393, 131] width 57 height 8
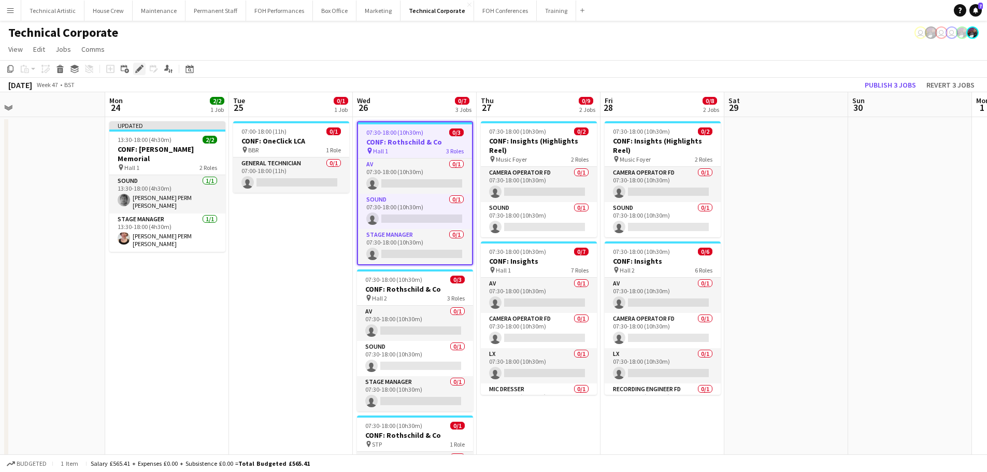
click at [138, 72] on icon at bounding box center [139, 69] width 6 height 6
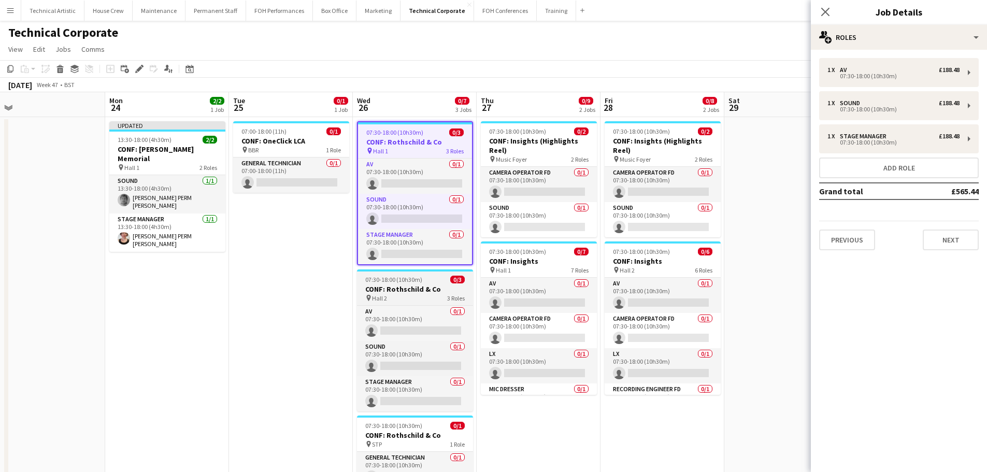
click at [395, 296] on div "pin Hall 2 3 Roles" at bounding box center [415, 298] width 116 height 8
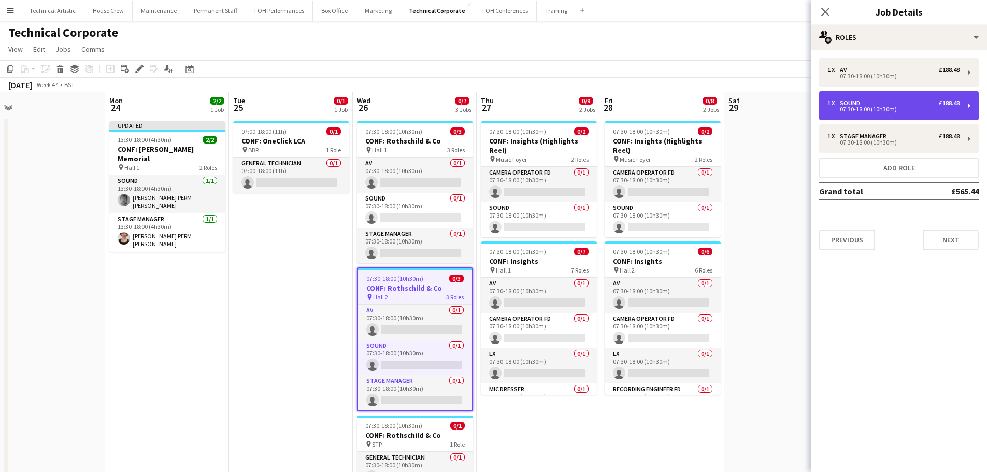
click at [849, 109] on div "07:30-18:00 (10h30m)" at bounding box center [893, 109] width 132 height 5
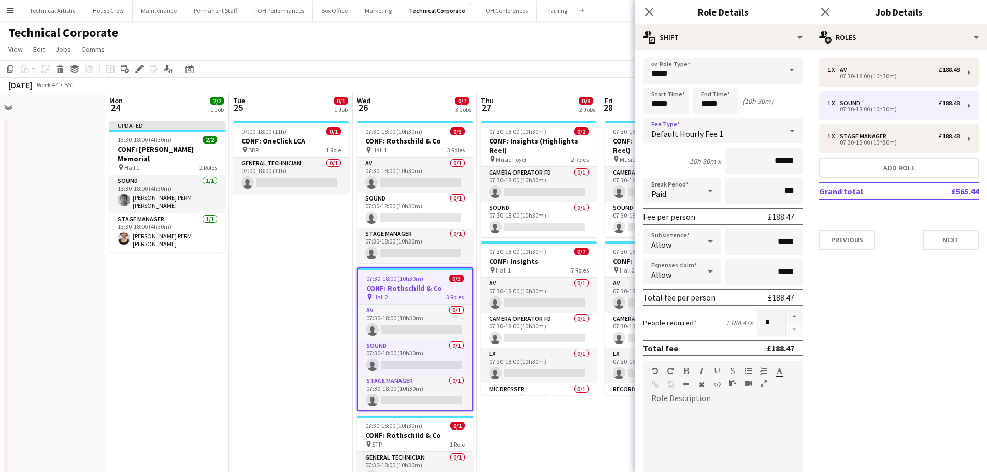
click at [722, 132] on div "Default Hourly Fee 1" at bounding box center [712, 130] width 139 height 25
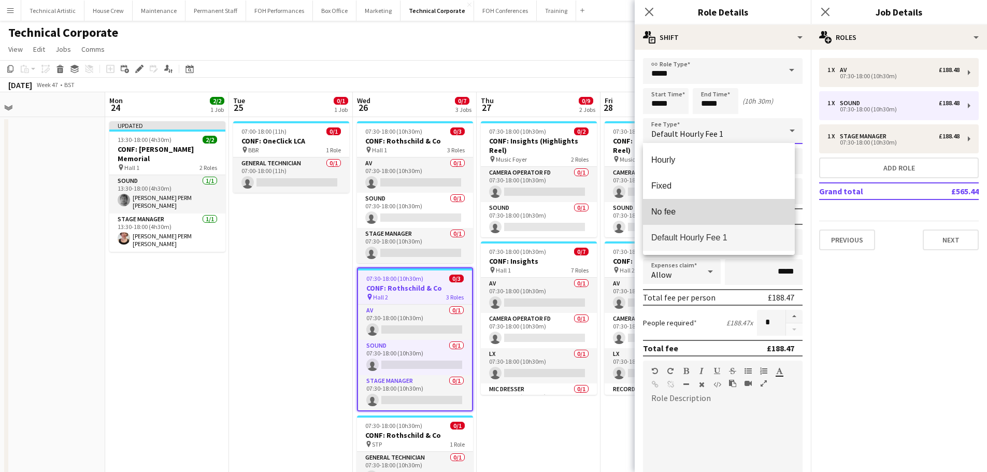
click at [675, 212] on span "No fee" at bounding box center [718, 212] width 135 height 10
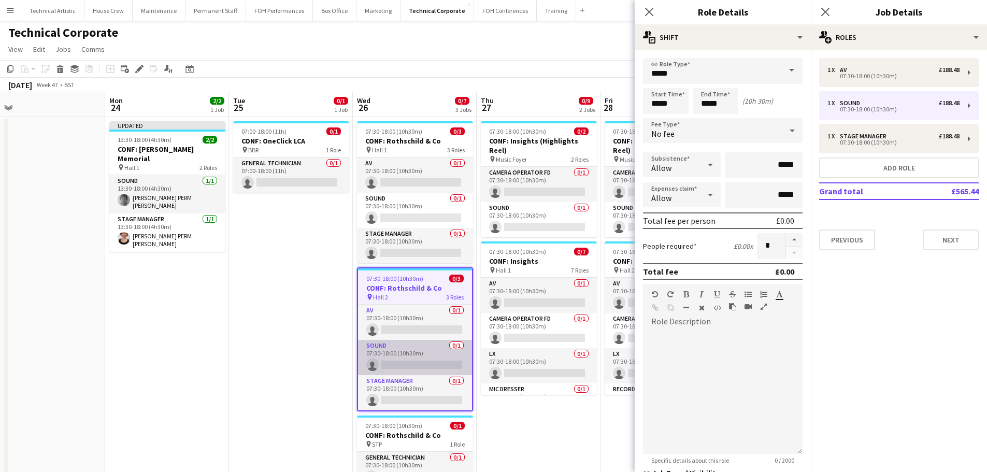
click at [397, 362] on app-card-role "Sound 0/1 07:30-18:00 (10h30m) single-neutral-actions" at bounding box center [415, 357] width 114 height 35
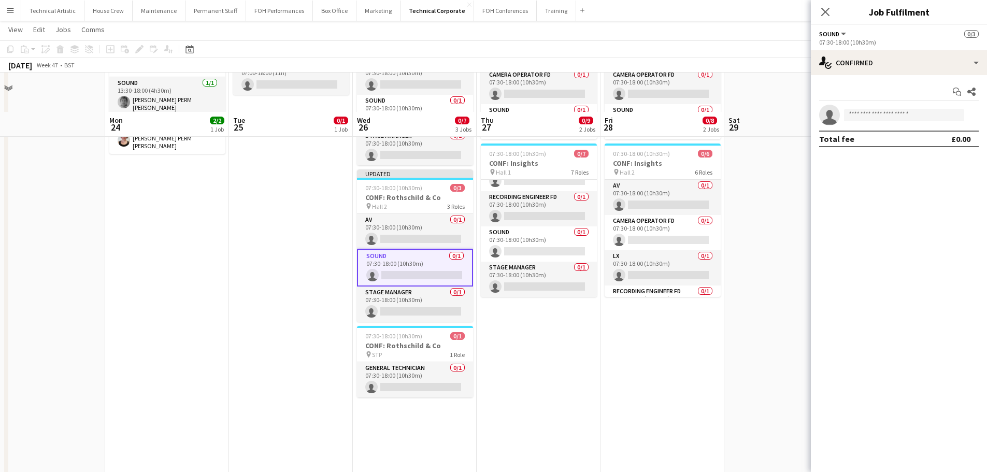
scroll to position [155, 0]
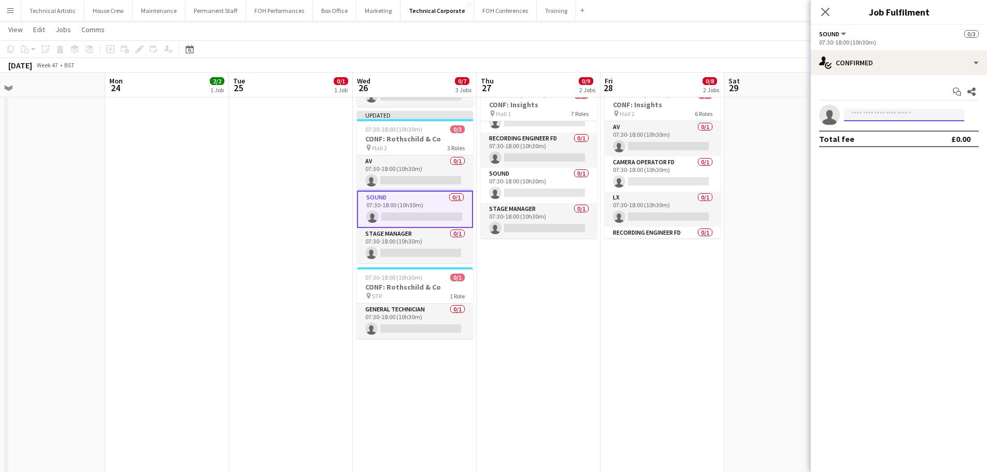
click at [893, 117] on input at bounding box center [904, 115] width 120 height 12
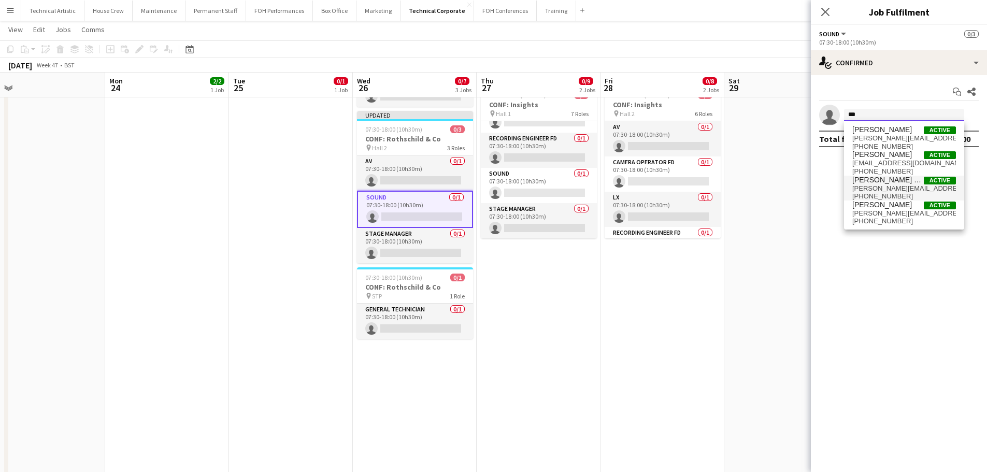
type input "***"
click at [903, 181] on span "[PERSON_NAME] PERM [PERSON_NAME]" at bounding box center [888, 180] width 72 height 9
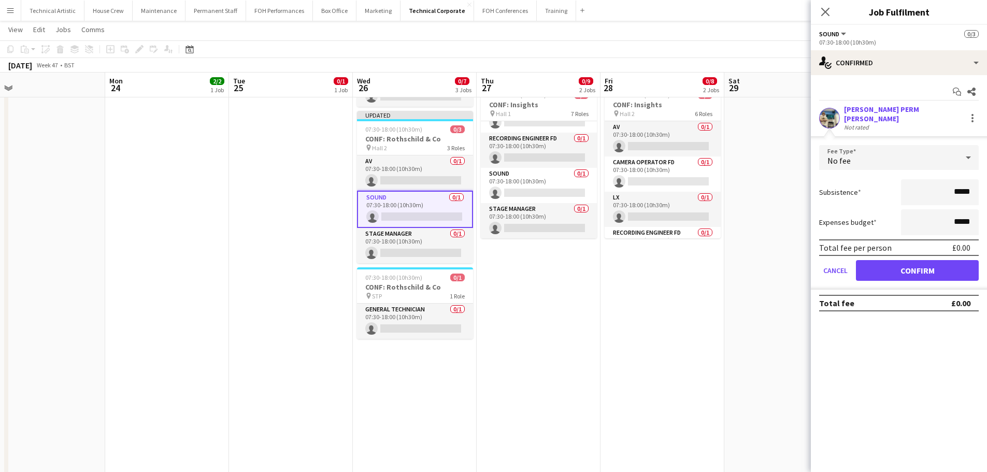
click at [899, 280] on form "Fee Type No fee Subsistence ***** Expenses budget ***** Total fee per person £0…" at bounding box center [899, 217] width 176 height 145
drag, startPoint x: 899, startPoint y: 271, endPoint x: 899, endPoint y: 266, distance: 5.2
click at [899, 269] on button "Confirm" at bounding box center [917, 270] width 123 height 21
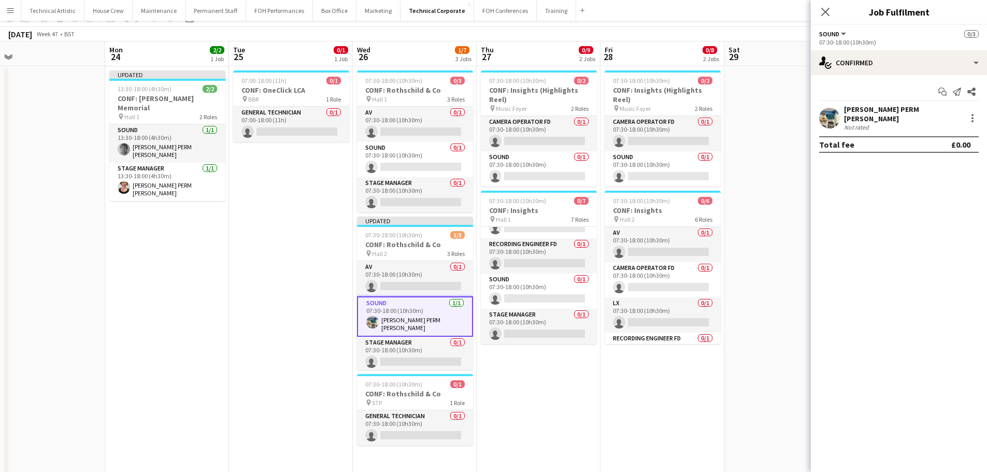
scroll to position [0, 0]
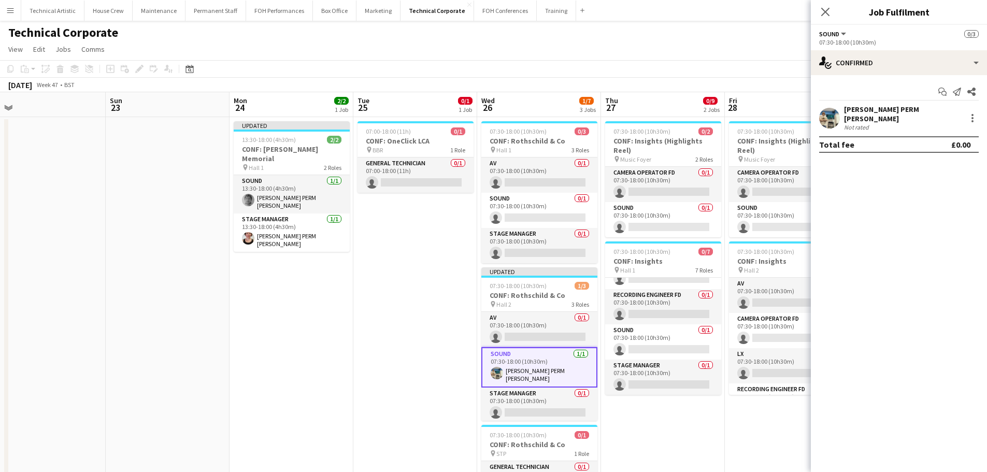
drag, startPoint x: 281, startPoint y: 250, endPoint x: 405, endPoint y: 235, distance: 124.7
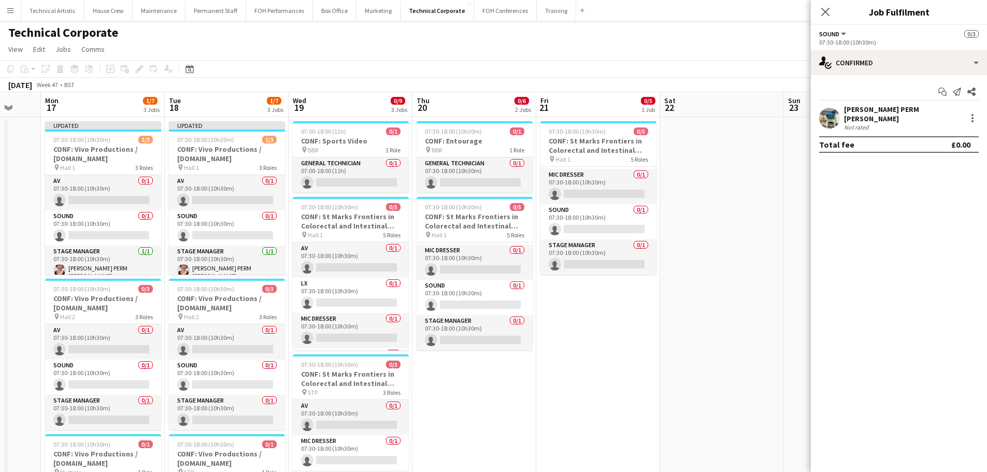
drag, startPoint x: 654, startPoint y: 170, endPoint x: 708, endPoint y: 165, distance: 54.6
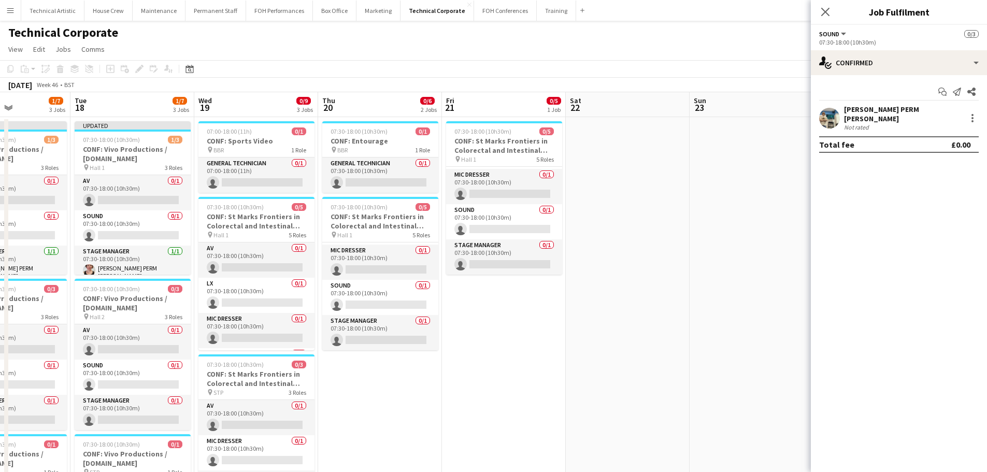
drag, startPoint x: 380, startPoint y: 179, endPoint x: 492, endPoint y: 178, distance: 111.9
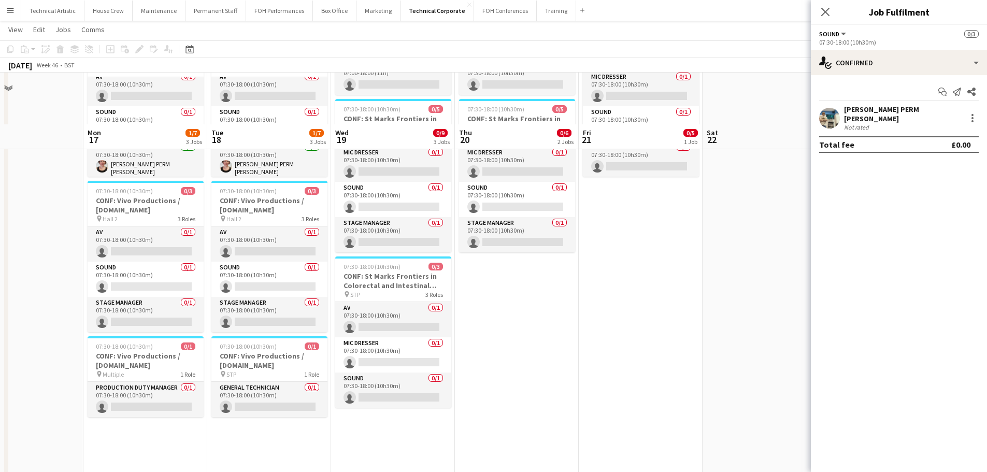
scroll to position [155, 0]
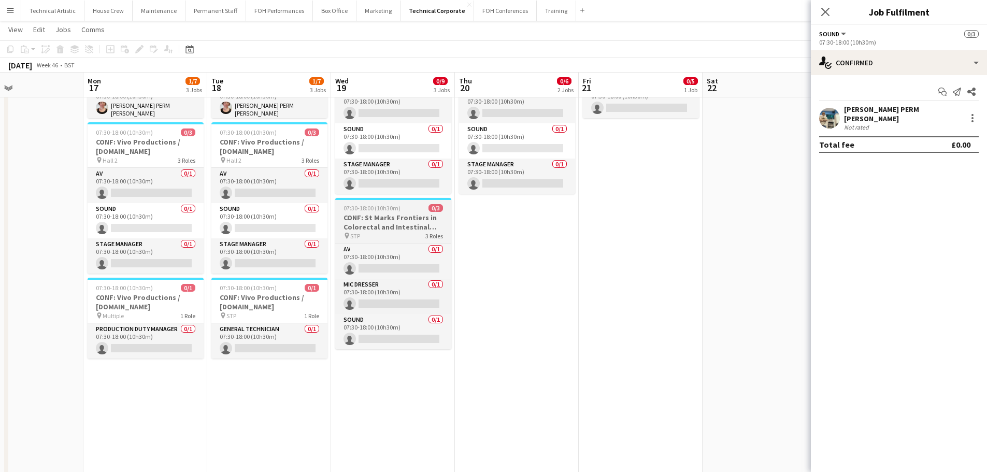
click at [392, 226] on h3 "CONF: St Marks Frontiers in Colorectal and Intestinal Disease" at bounding box center [393, 222] width 116 height 19
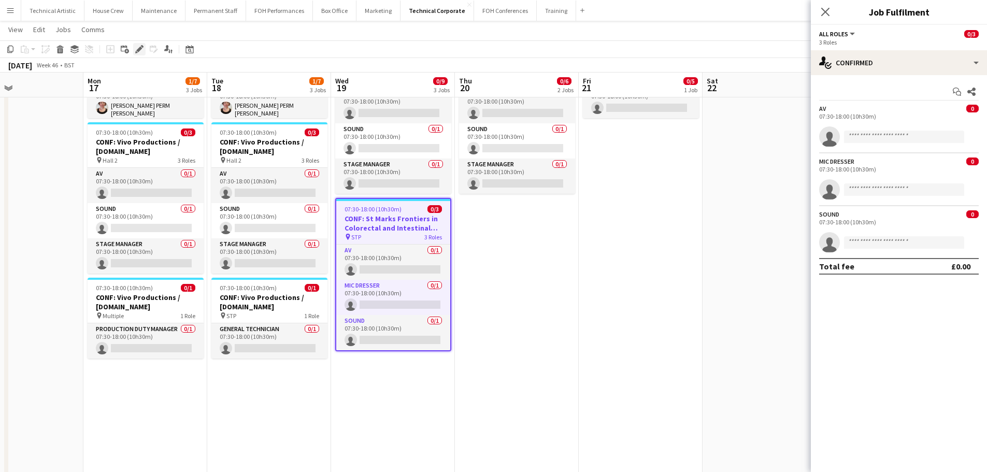
click at [137, 48] on icon "Edit" at bounding box center [139, 49] width 8 height 8
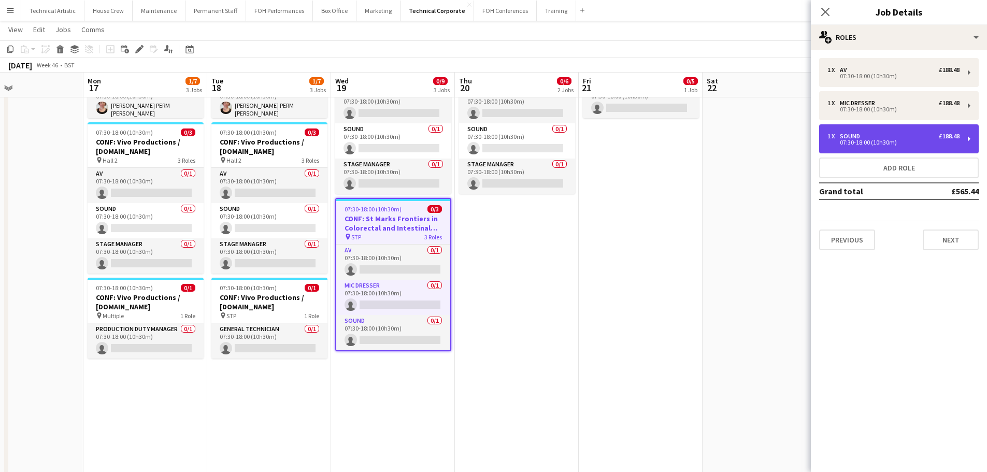
click at [852, 128] on div "1 x Sound £188.48 07:30-18:00 (10h30m)" at bounding box center [899, 138] width 160 height 29
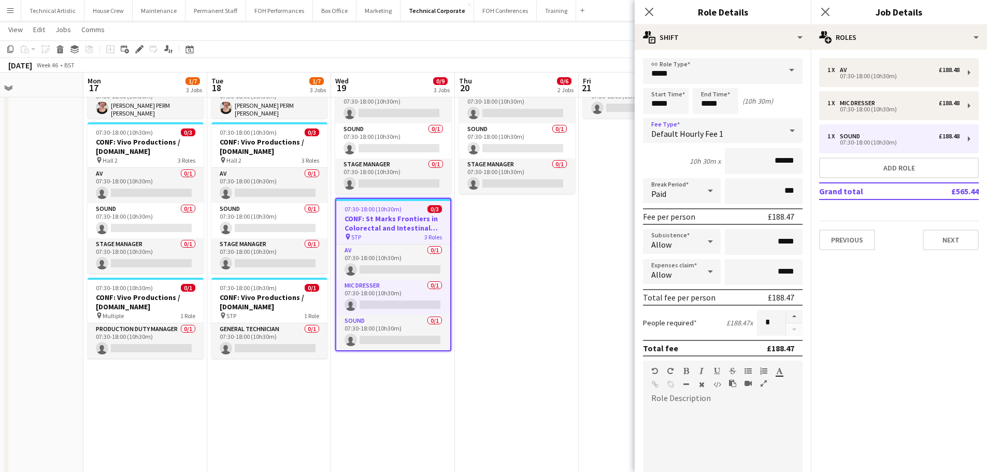
click at [686, 131] on span "Default Hourly Fee 1" at bounding box center [687, 133] width 72 height 10
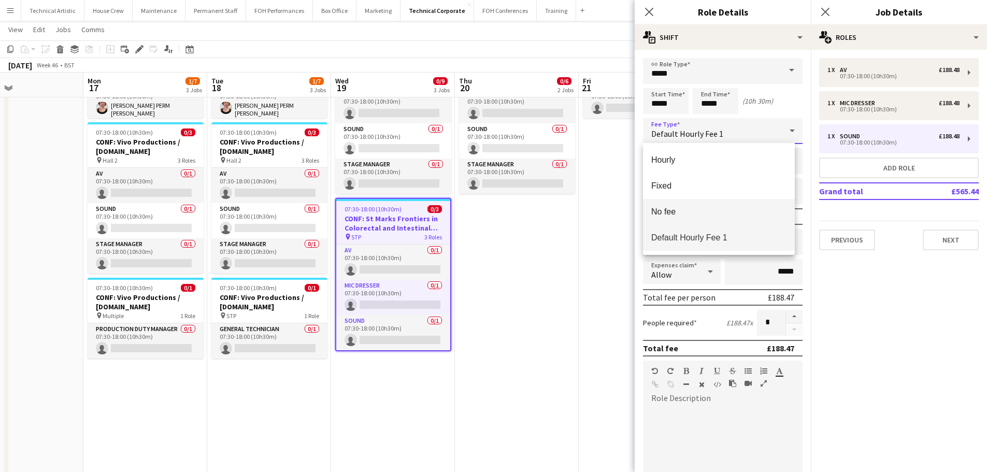
click at [687, 209] on span "No fee" at bounding box center [718, 212] width 135 height 10
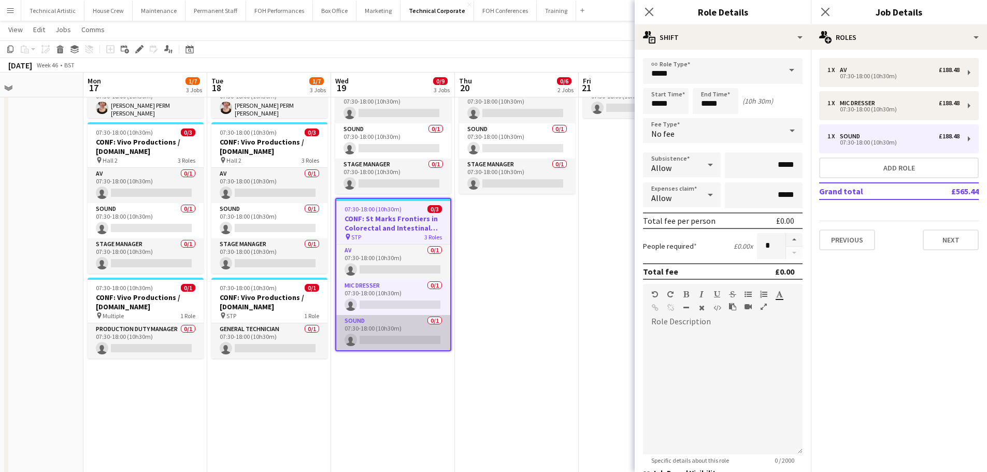
click at [364, 327] on app-card-role "Sound 0/1 07:30-18:00 (10h30m) single-neutral-actions" at bounding box center [393, 332] width 114 height 35
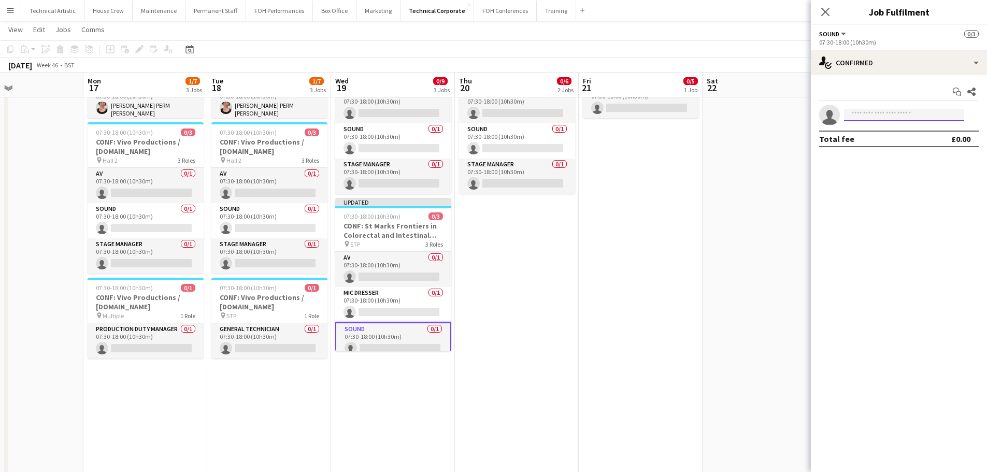
click at [888, 113] on input at bounding box center [904, 115] width 120 height 12
type input "****"
click at [880, 145] on span "[PHONE_NUMBER]" at bounding box center [904, 146] width 104 height 8
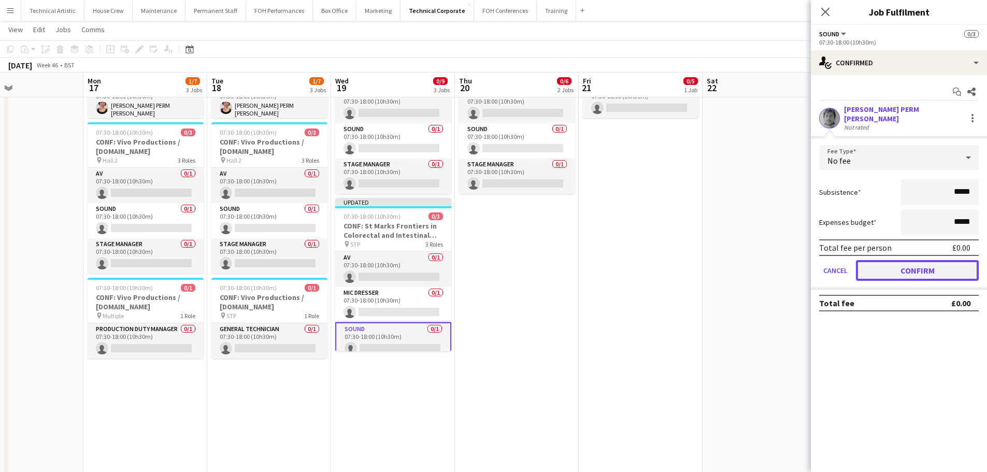
click at [892, 266] on button "Confirm" at bounding box center [917, 270] width 123 height 21
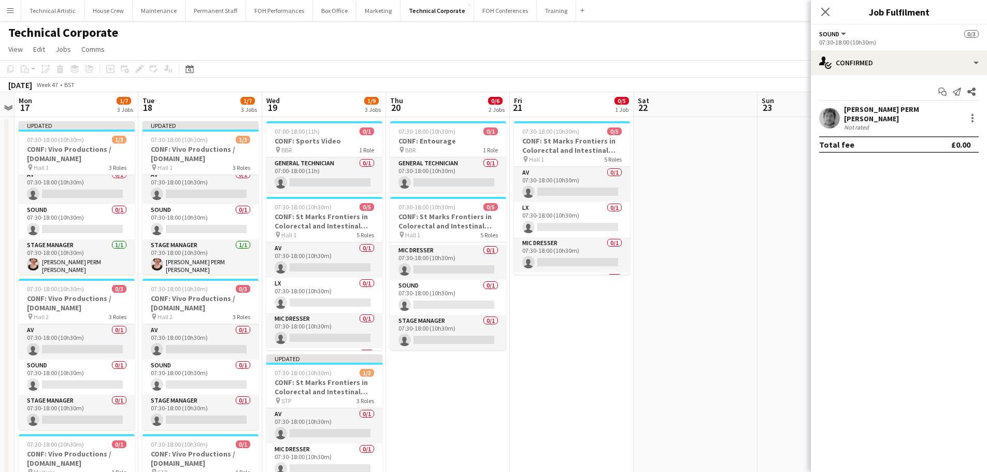
scroll to position [0, 337]
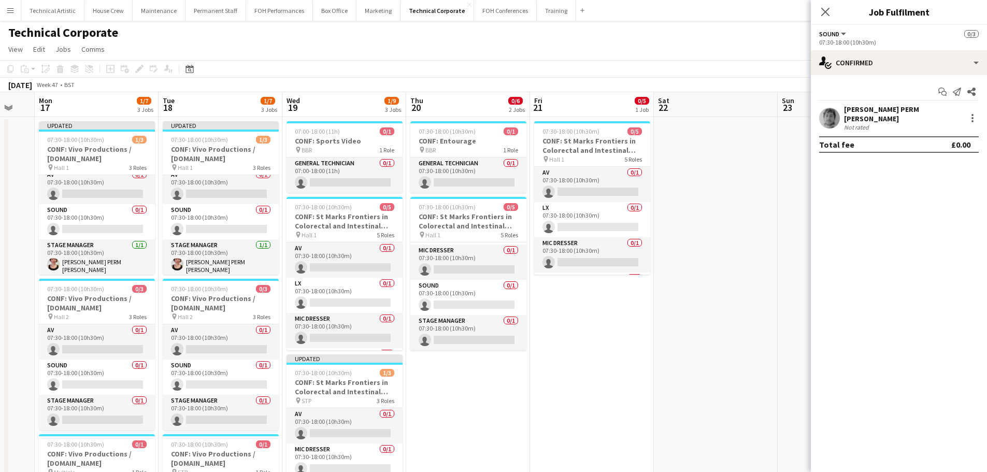
drag, startPoint x: 767, startPoint y: 411, endPoint x: 591, endPoint y: 365, distance: 181.6
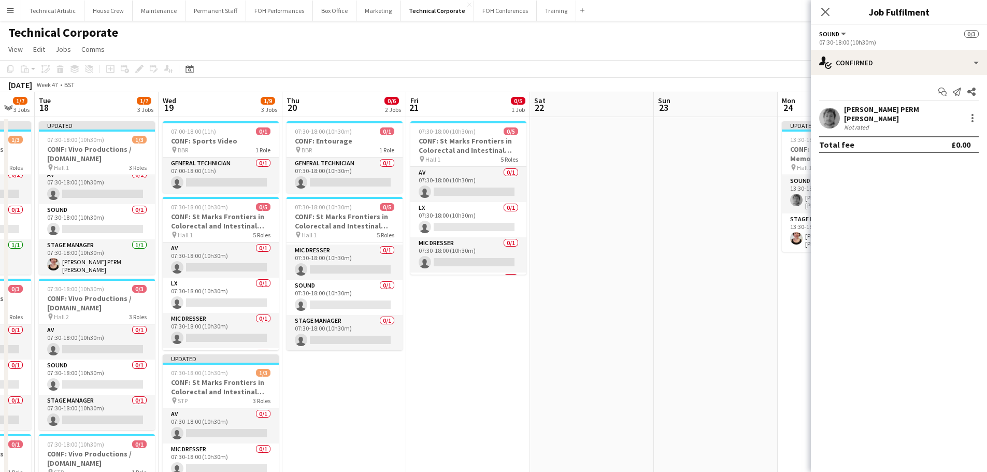
click at [552, 22] on div "Technical Corporate user user user" at bounding box center [493, 31] width 987 height 20
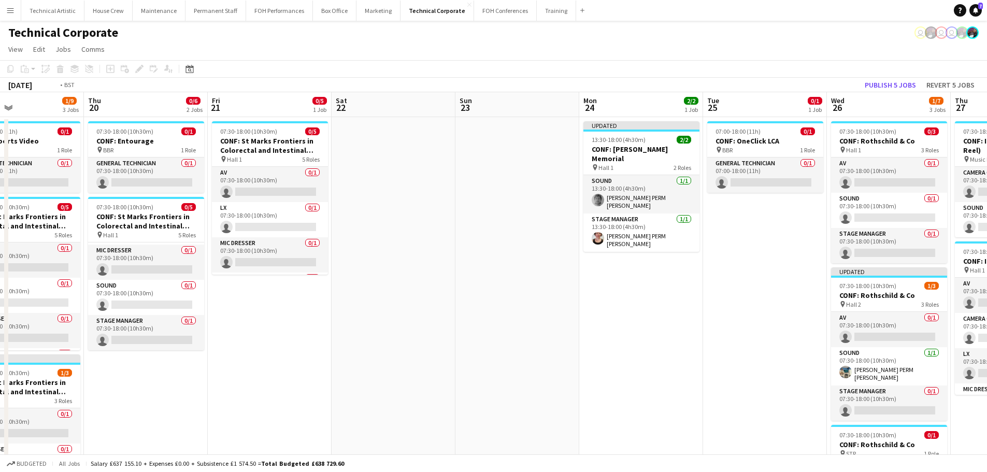
drag, startPoint x: 577, startPoint y: 287, endPoint x: 917, endPoint y: 272, distance: 340.2
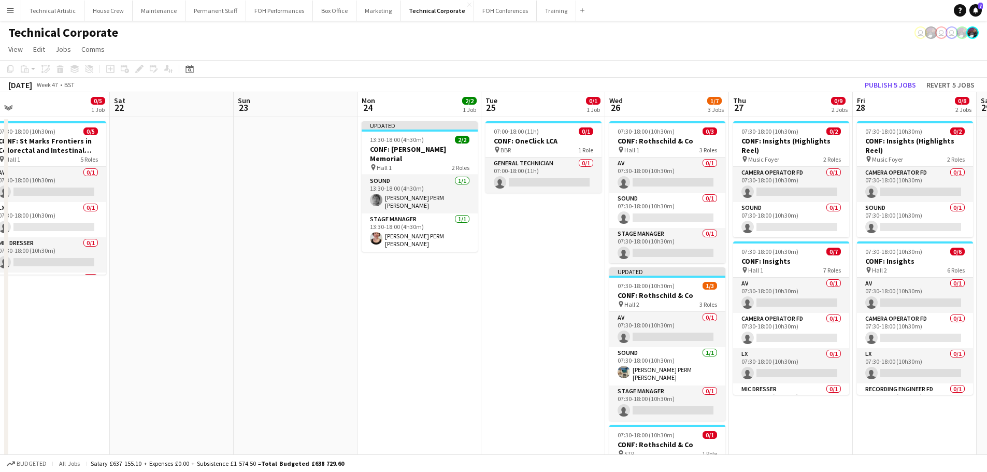
drag, startPoint x: 851, startPoint y: 245, endPoint x: 282, endPoint y: 243, distance: 569.4
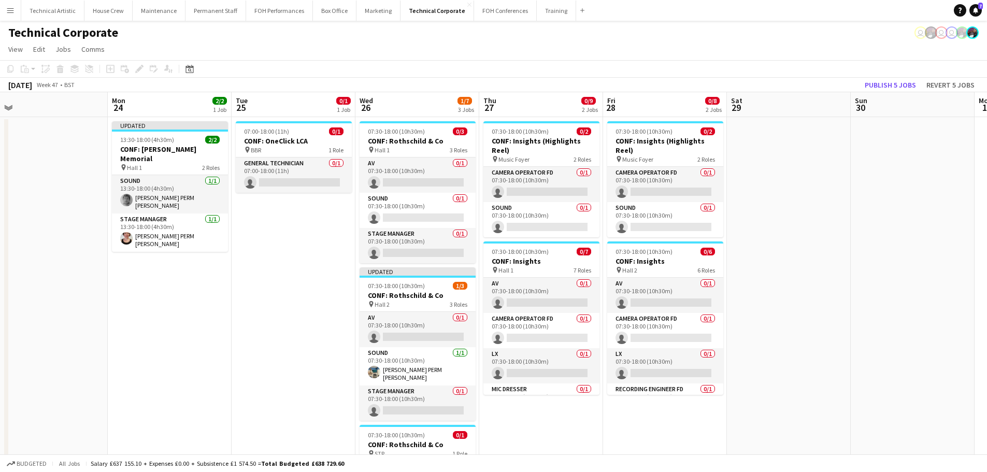
scroll to position [0, 390]
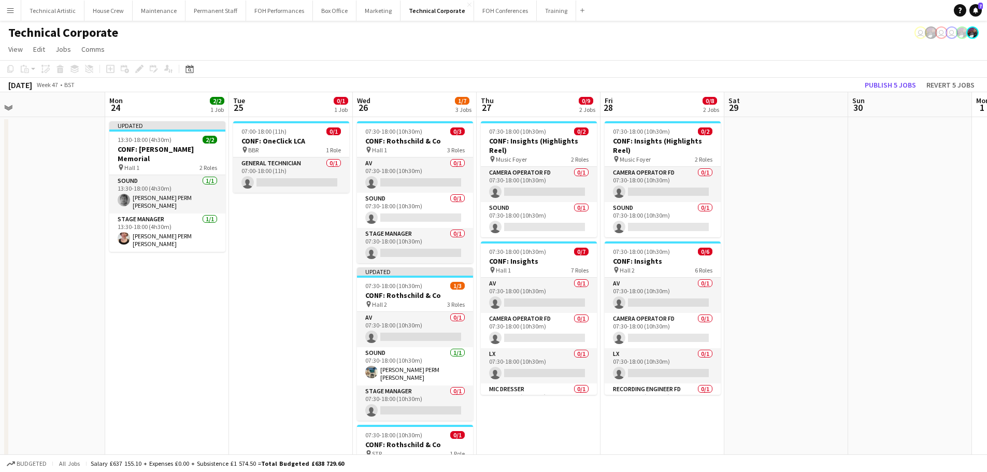
drag, startPoint x: 334, startPoint y: 267, endPoint x: 219, endPoint y: 251, distance: 116.1
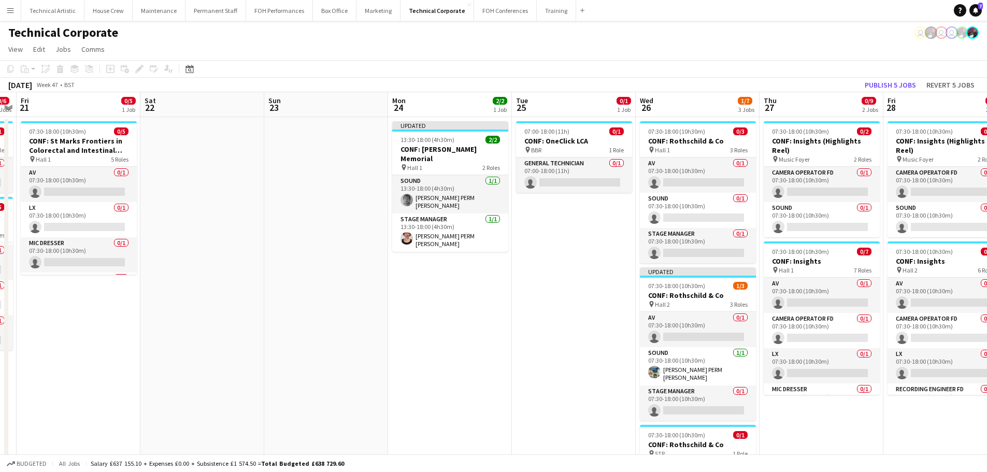
drag, startPoint x: 215, startPoint y: 267, endPoint x: 819, endPoint y: 187, distance: 609.4
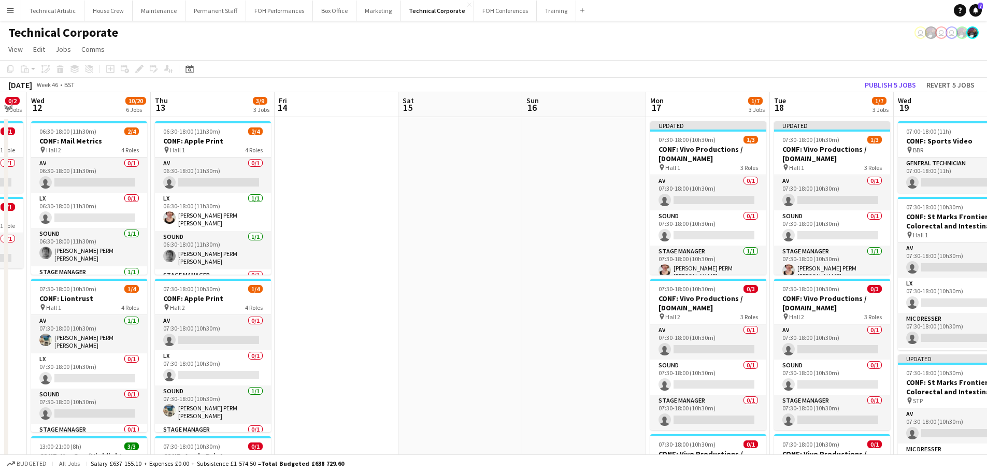
drag, startPoint x: 419, startPoint y: 221, endPoint x: 761, endPoint y: 200, distance: 342.6
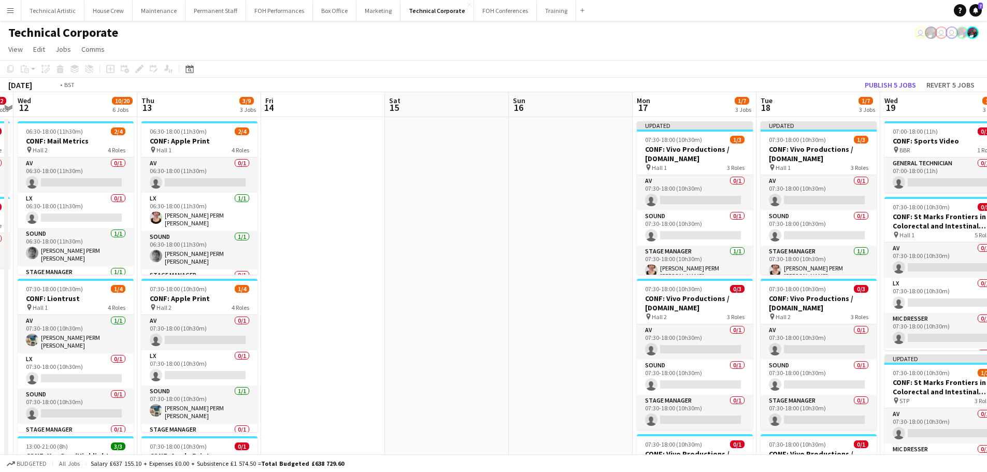
drag, startPoint x: 212, startPoint y: 261, endPoint x: 990, endPoint y: 213, distance: 779.2
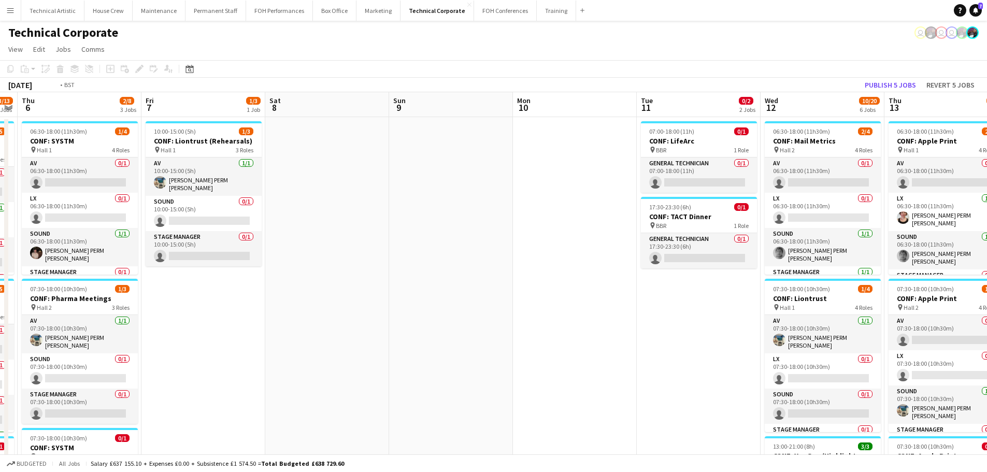
scroll to position [0, 219]
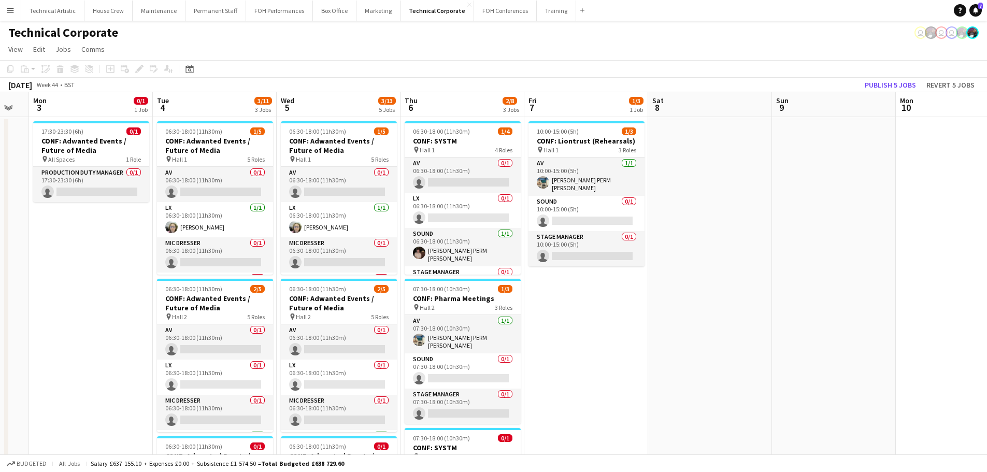
drag, startPoint x: 202, startPoint y: 242, endPoint x: 704, endPoint y: 210, distance: 503.1
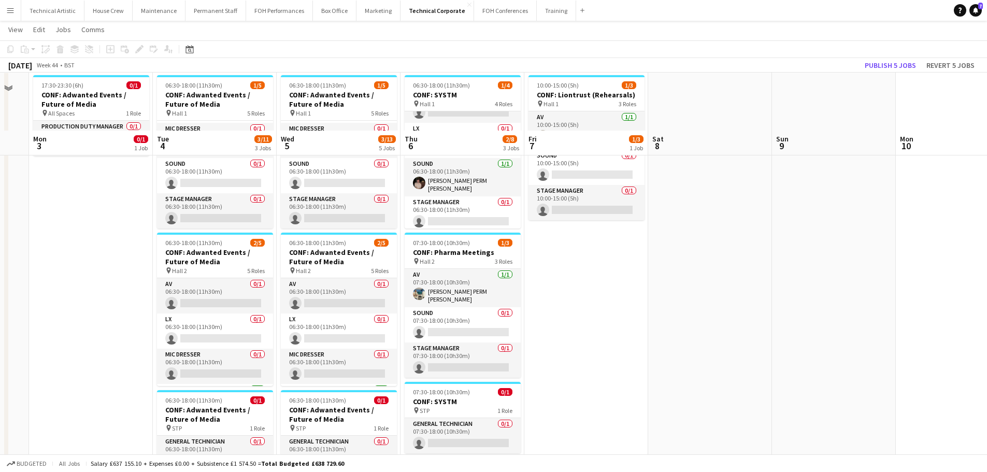
scroll to position [0, 0]
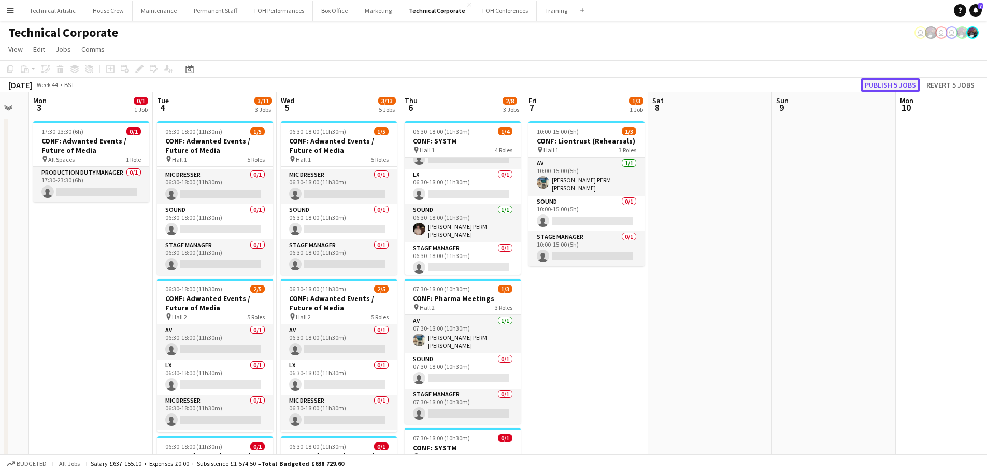
click at [910, 81] on button "Publish 5 jobs" at bounding box center [891, 84] width 60 height 13
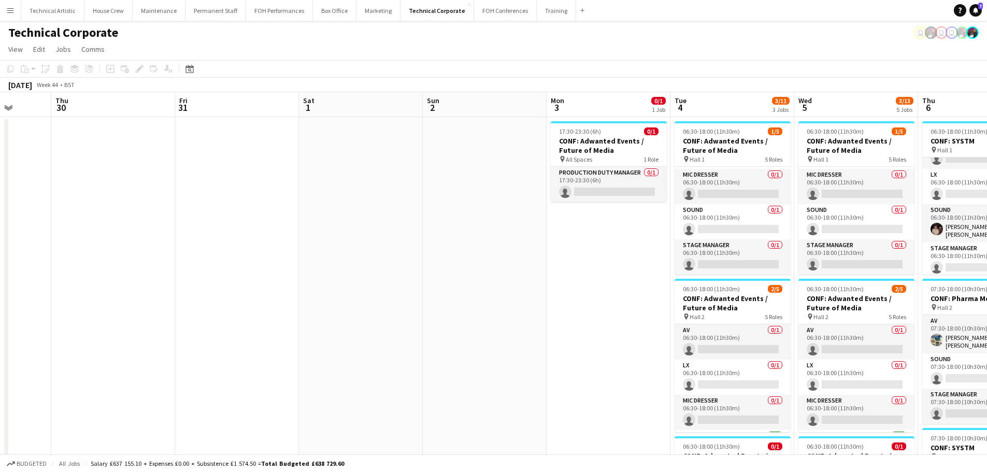
drag, startPoint x: 434, startPoint y: 215, endPoint x: 994, endPoint y: 174, distance: 562.1
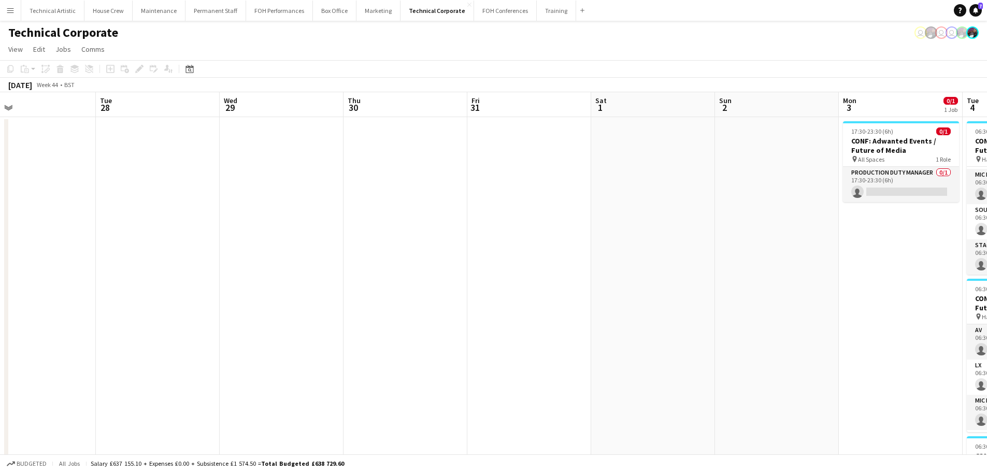
drag, startPoint x: 687, startPoint y: 170, endPoint x: 355, endPoint y: 160, distance: 331.7
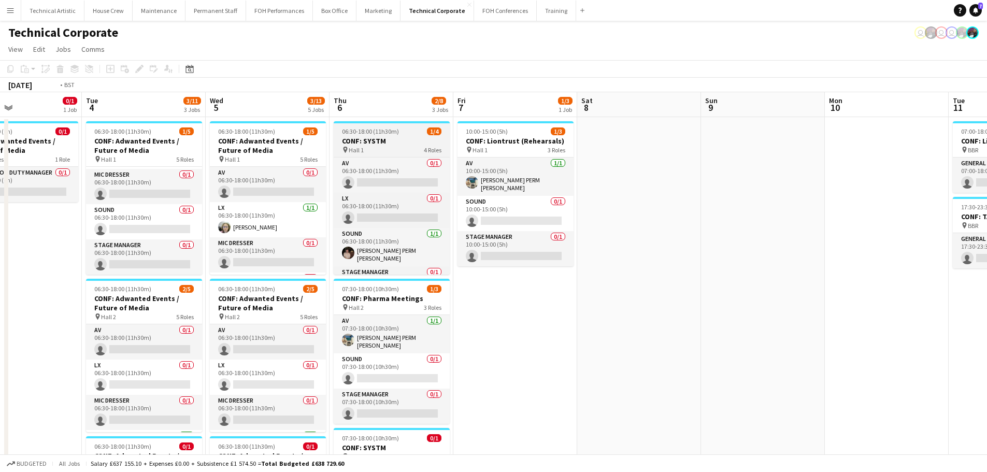
drag, startPoint x: 747, startPoint y: 166, endPoint x: 430, endPoint y: 183, distance: 317.1
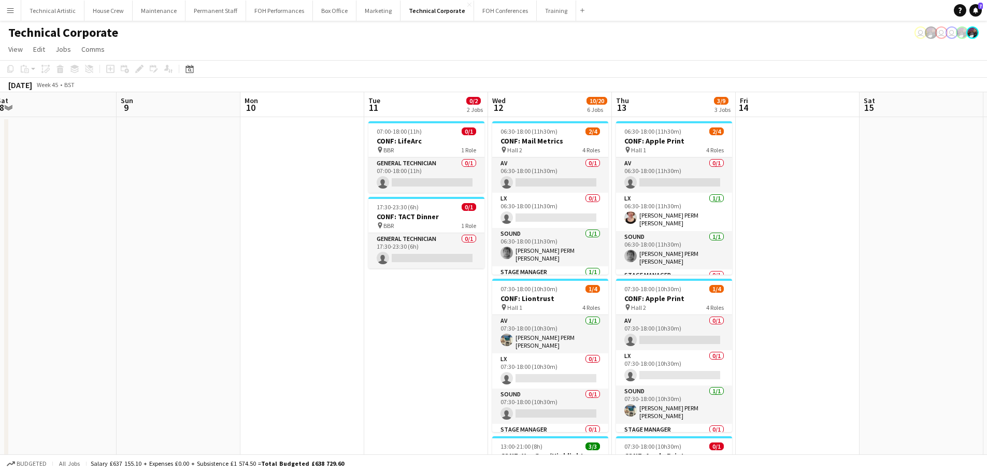
drag, startPoint x: 667, startPoint y: 242, endPoint x: 210, endPoint y: 222, distance: 457.9
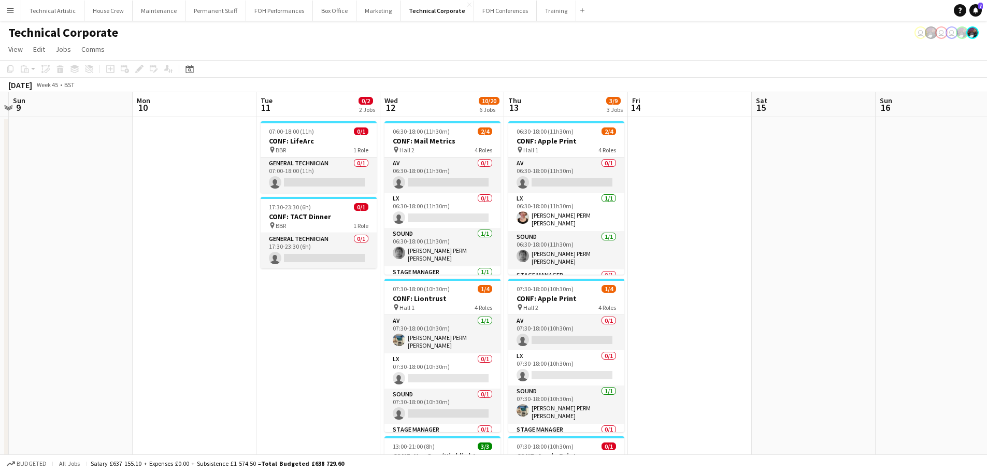
drag, startPoint x: 525, startPoint y: 250, endPoint x: 416, endPoint y: 250, distance: 109.3
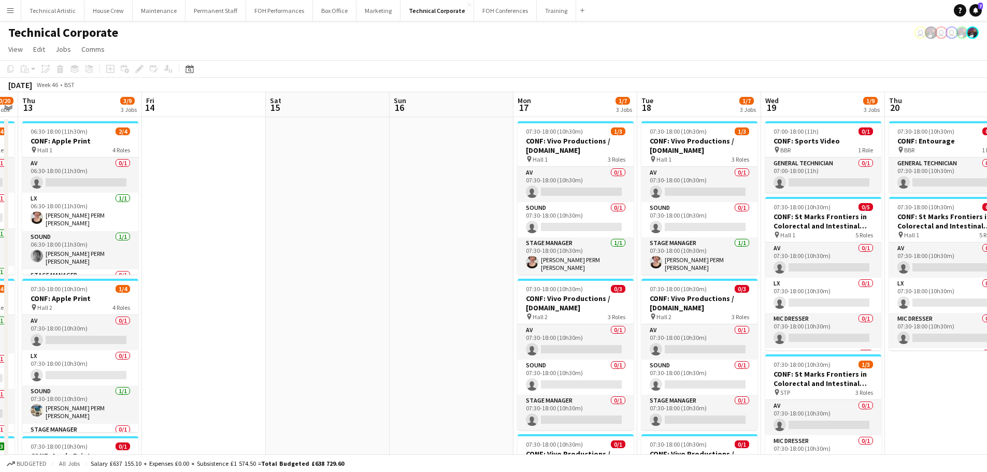
drag, startPoint x: 727, startPoint y: 264, endPoint x: 365, endPoint y: 268, distance: 362.2
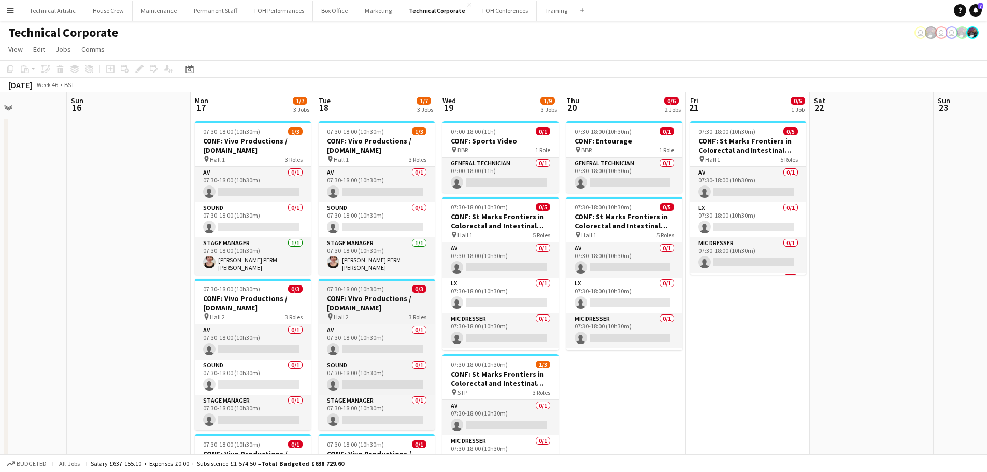
drag, startPoint x: 702, startPoint y: 273, endPoint x: 396, endPoint y: 279, distance: 305.2
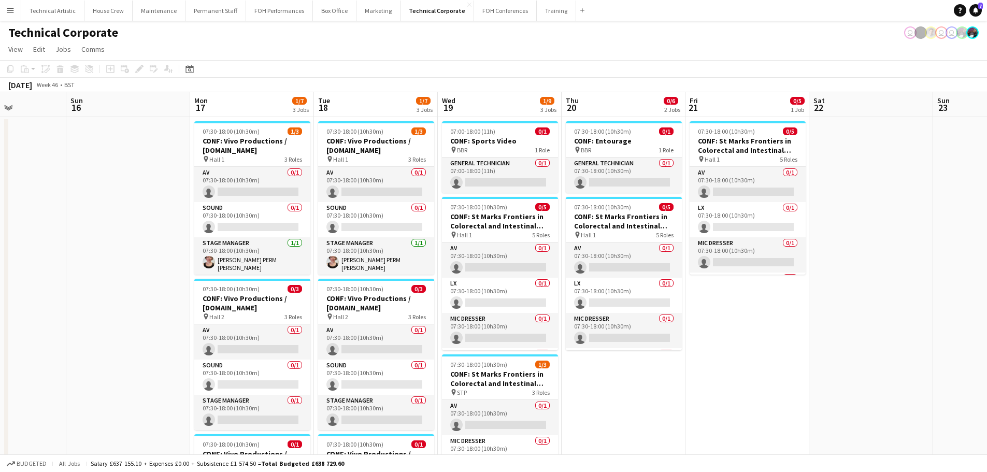
drag, startPoint x: 214, startPoint y: 232, endPoint x: 139, endPoint y: 253, distance: 77.4
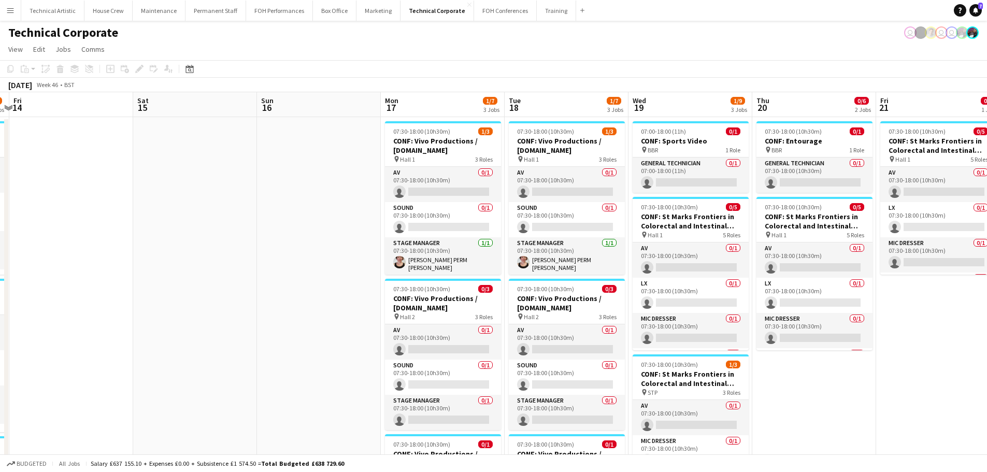
drag, startPoint x: 139, startPoint y: 253, endPoint x: 483, endPoint y: 233, distance: 344.1
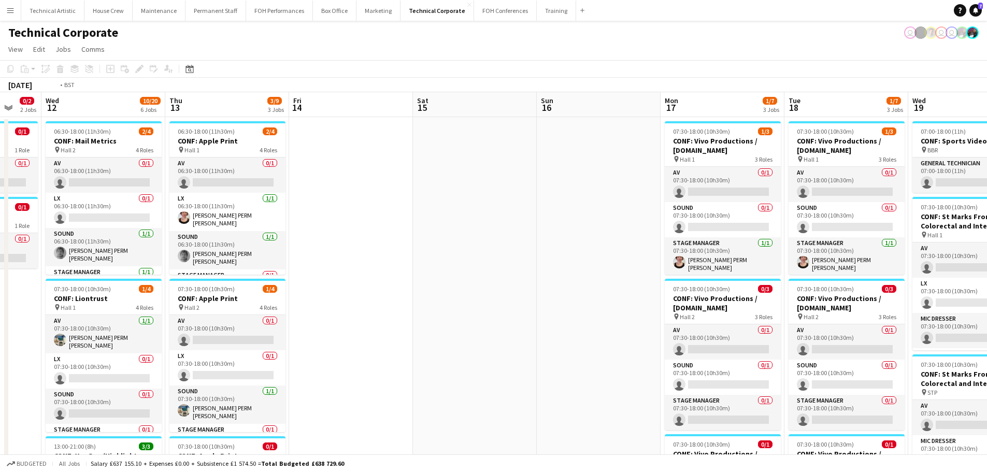
scroll to position [0, 224]
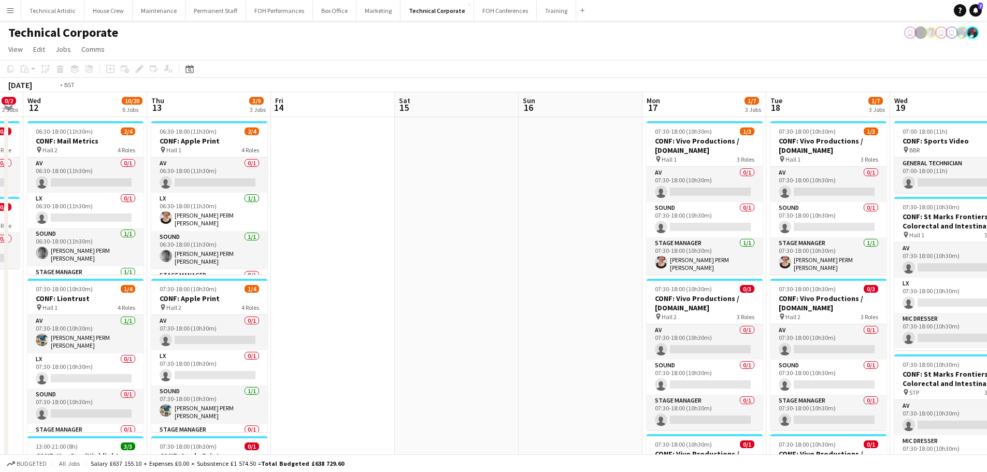
drag, startPoint x: 208, startPoint y: 230, endPoint x: 665, endPoint y: 184, distance: 459.2
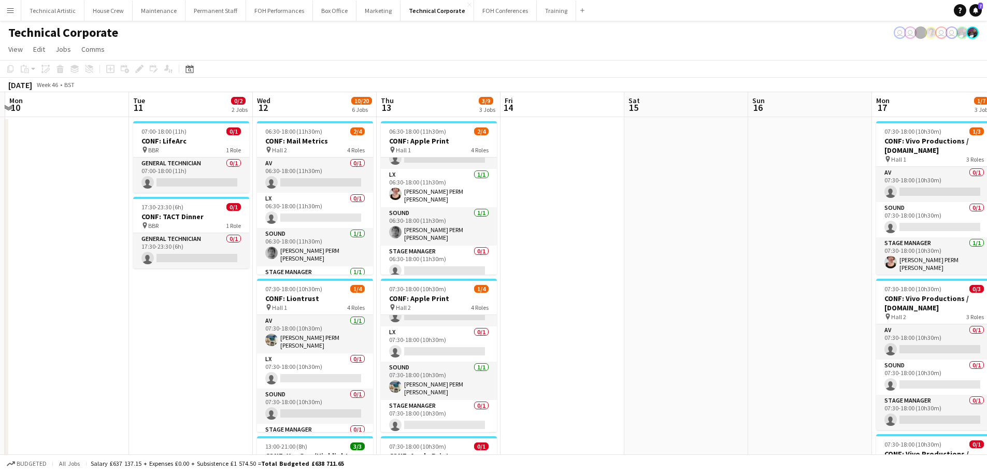
scroll to position [0, 319]
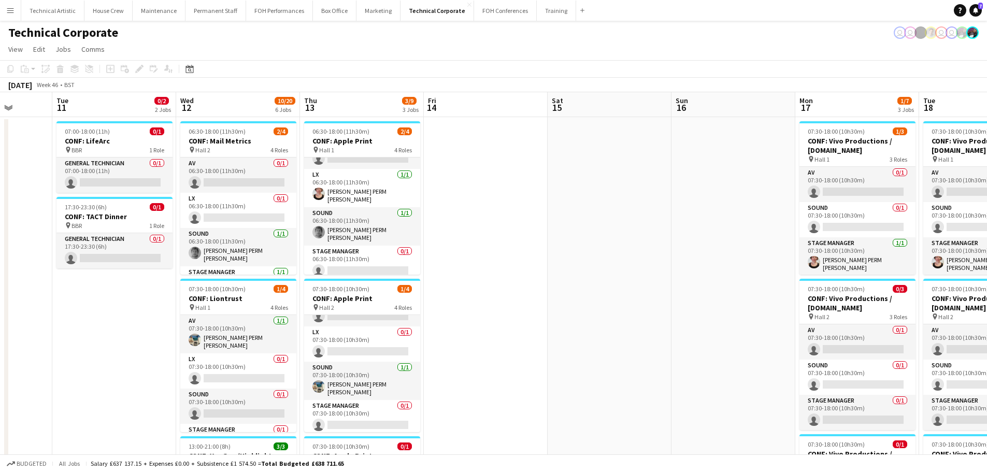
drag, startPoint x: 537, startPoint y: 267, endPoint x: 617, endPoint y: 236, distance: 85.8
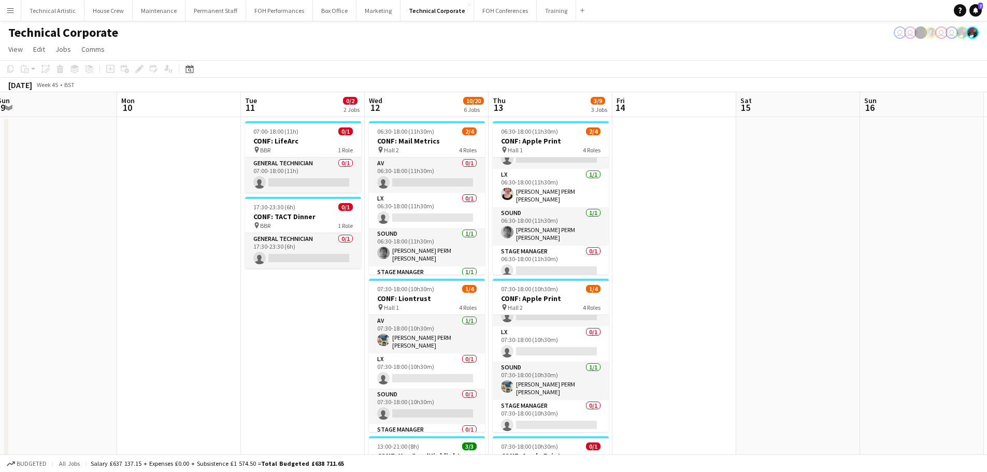
drag, startPoint x: 243, startPoint y: 283, endPoint x: 265, endPoint y: 270, distance: 25.1
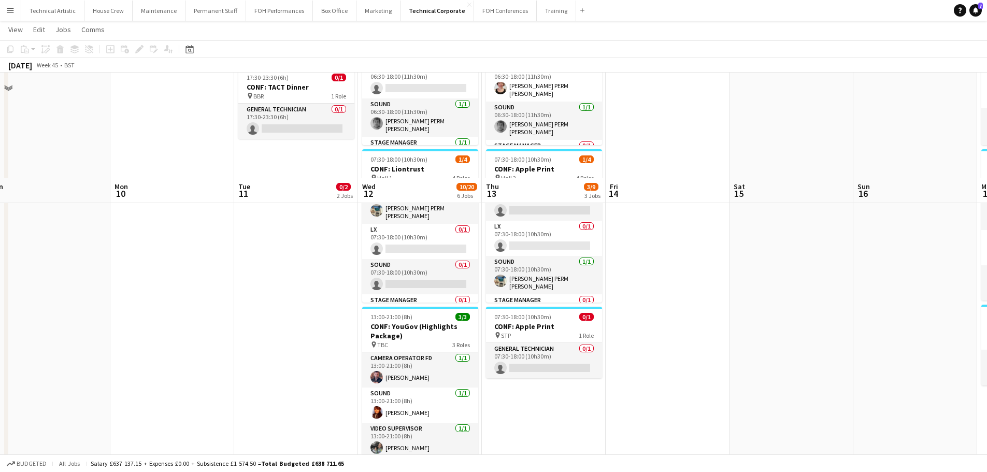
scroll to position [0, 0]
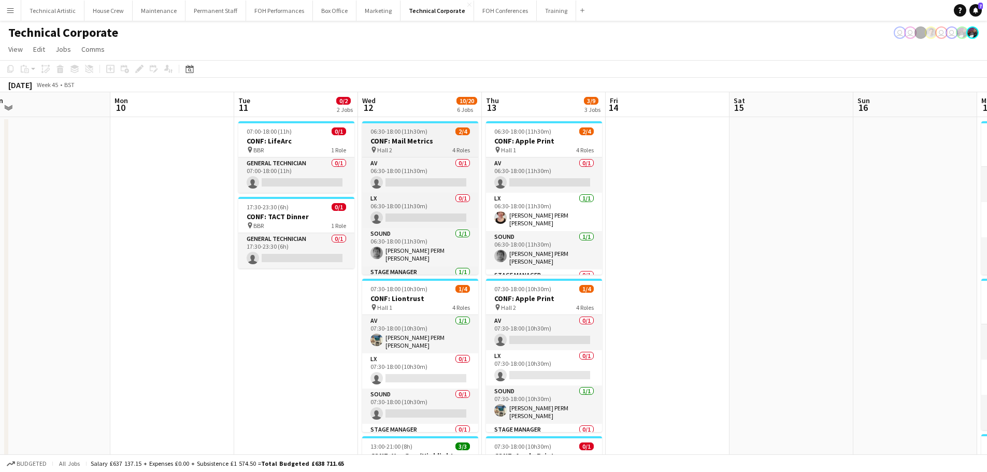
click at [410, 140] on h3 "CONF: Mail Metrics" at bounding box center [420, 140] width 116 height 9
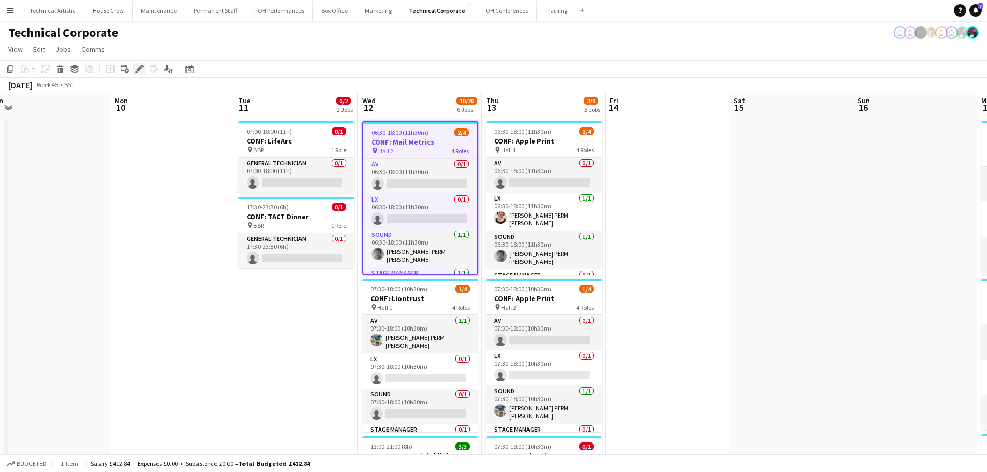
click at [141, 68] on icon at bounding box center [139, 69] width 6 height 6
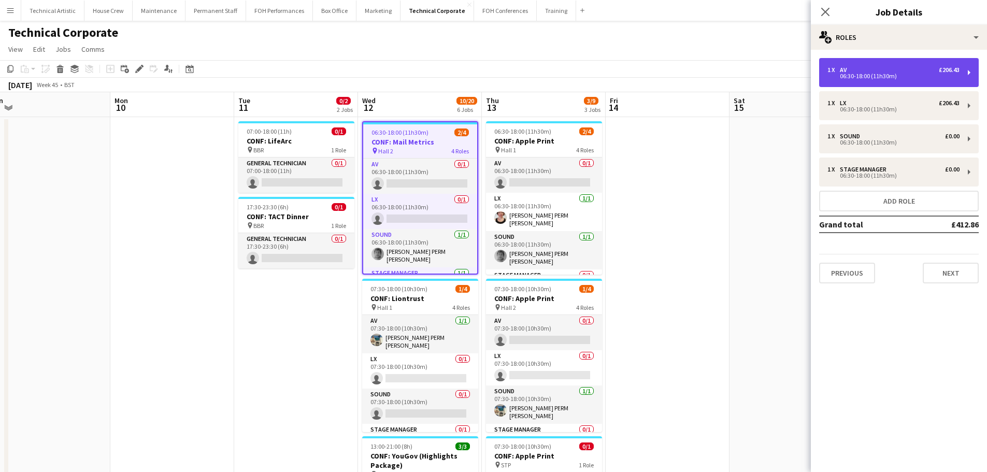
click at [893, 68] on div "1 x AV £206.43" at bounding box center [893, 69] width 132 height 7
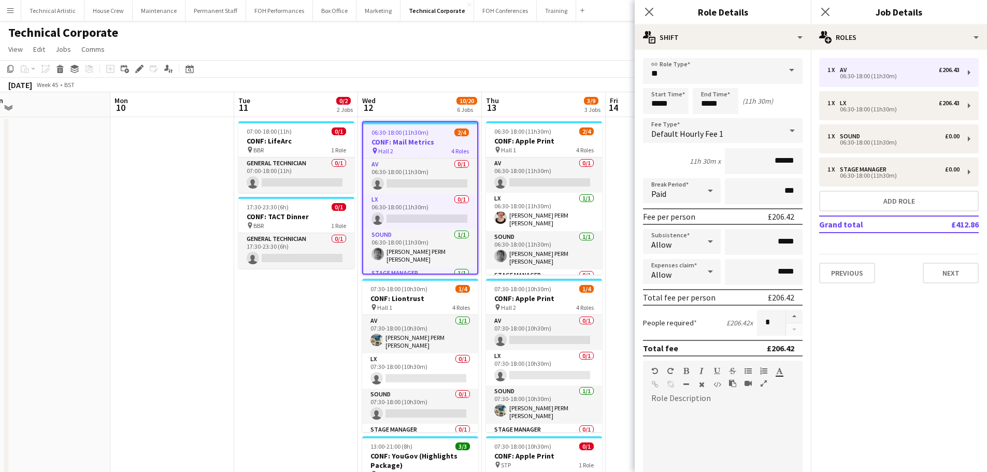
click at [714, 128] on span "Default Hourly Fee 1" at bounding box center [687, 133] width 72 height 10
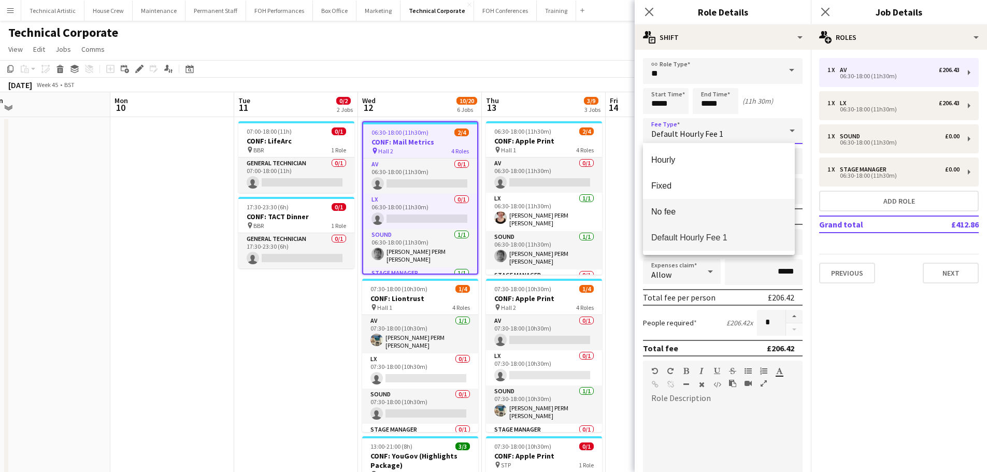
click at [687, 204] on mat-option "No fee" at bounding box center [719, 212] width 152 height 26
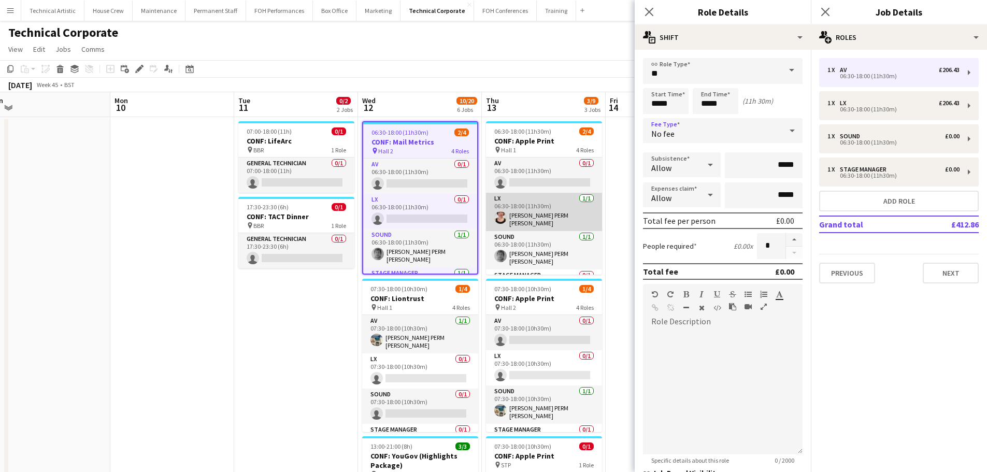
scroll to position [24, 0]
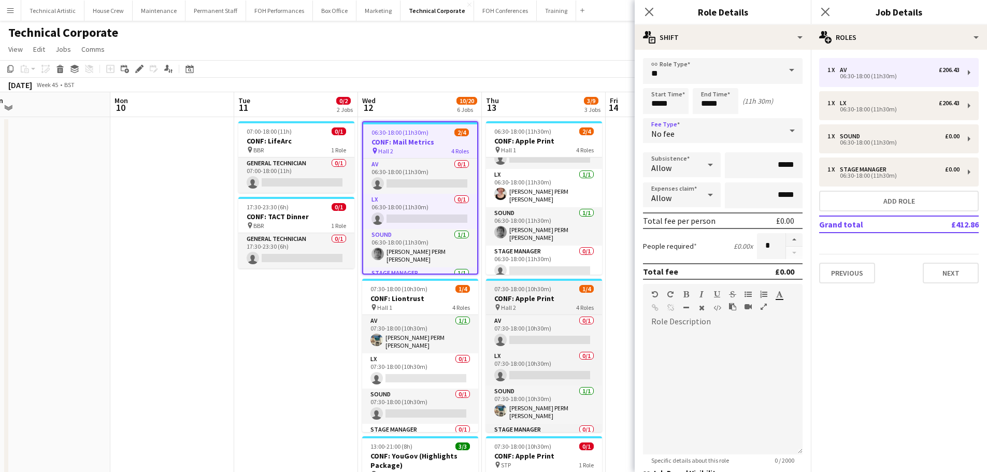
click at [535, 301] on h3 "CONF: Apple Print" at bounding box center [544, 298] width 116 height 9
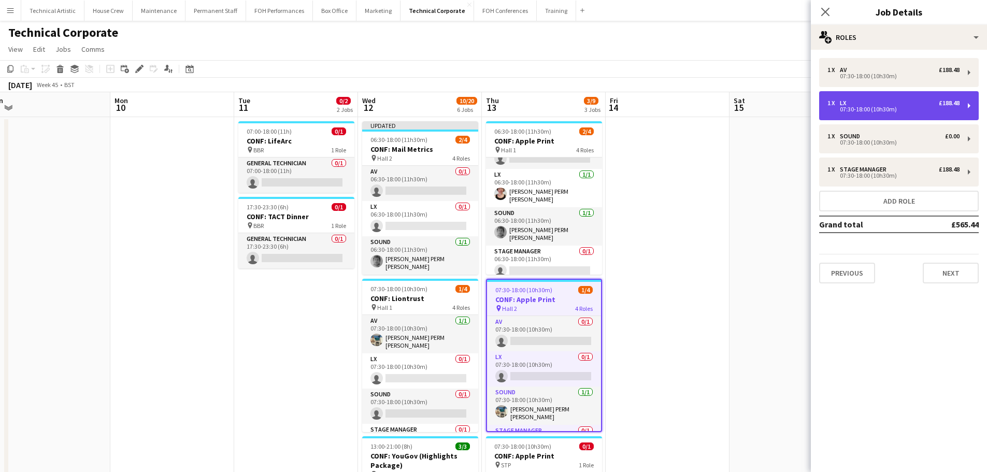
click at [865, 113] on div "1 x LX £188.48 07:30-18:00 (10h30m)" at bounding box center [899, 105] width 160 height 29
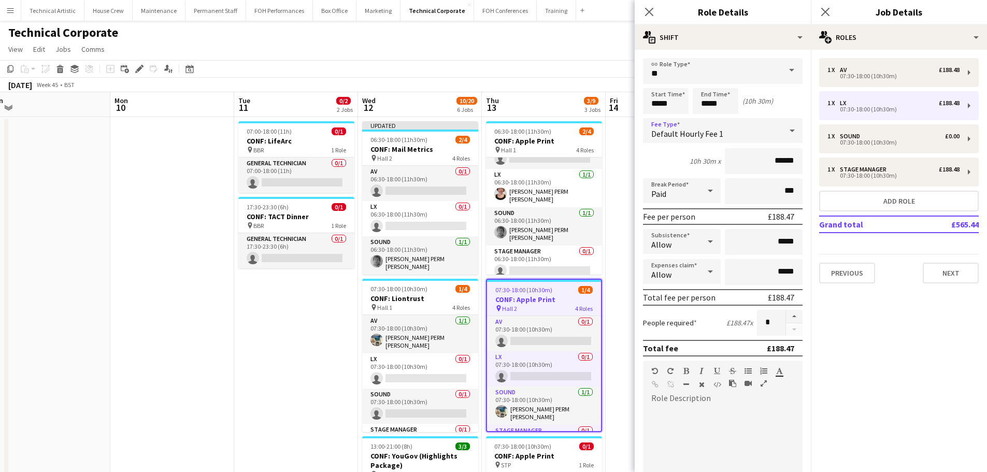
click at [697, 133] on span "Default Hourly Fee 1" at bounding box center [687, 133] width 72 height 10
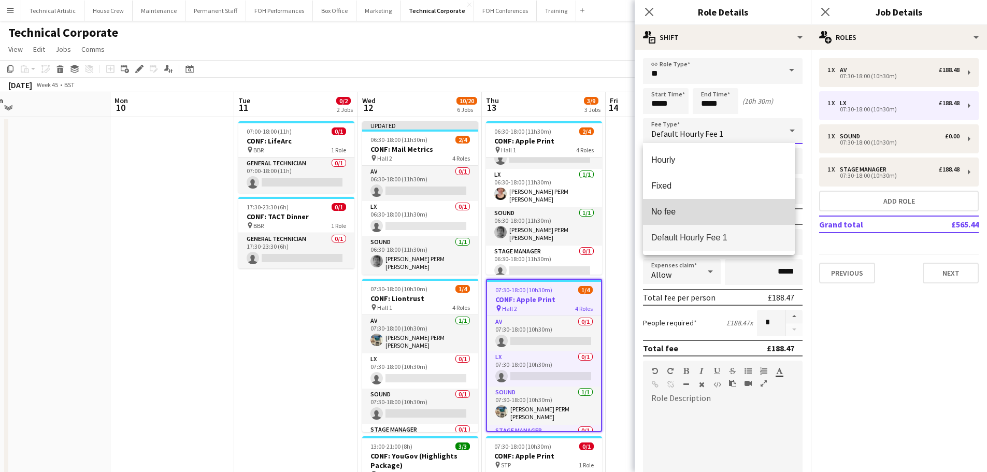
click at [671, 217] on mat-option "No fee" at bounding box center [719, 212] width 152 height 26
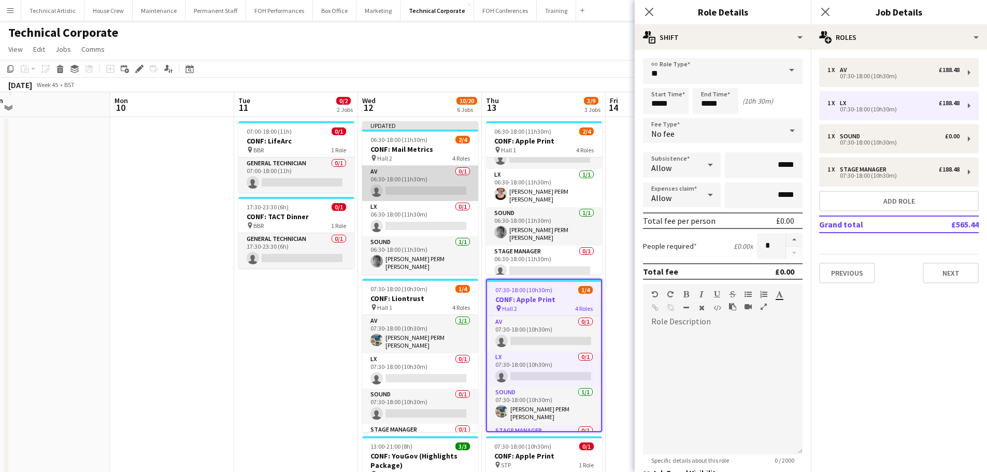
click at [414, 186] on app-card-role "AV 0/1 06:30-18:00 (11h30m) single-neutral-actions" at bounding box center [420, 183] width 116 height 35
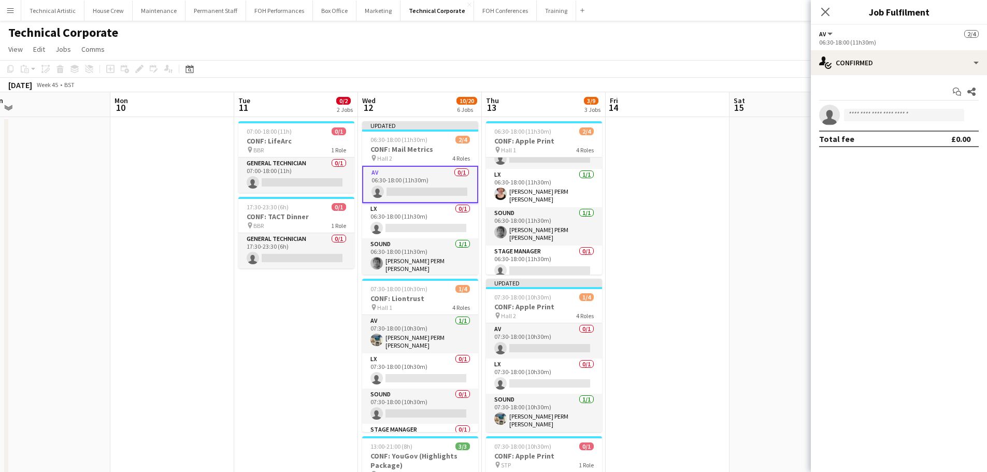
click at [872, 107] on app-invite-slot "single-neutral-actions" at bounding box center [899, 115] width 176 height 21
click at [875, 111] on input at bounding box center [904, 115] width 120 height 12
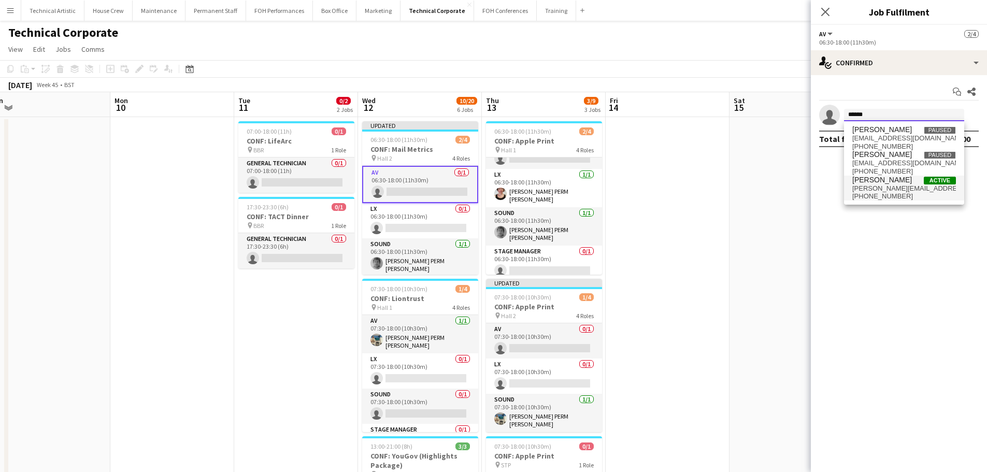
type input "******"
click at [901, 189] on span "sophie.richardson@kingsplace.co.uk" at bounding box center [904, 188] width 104 height 8
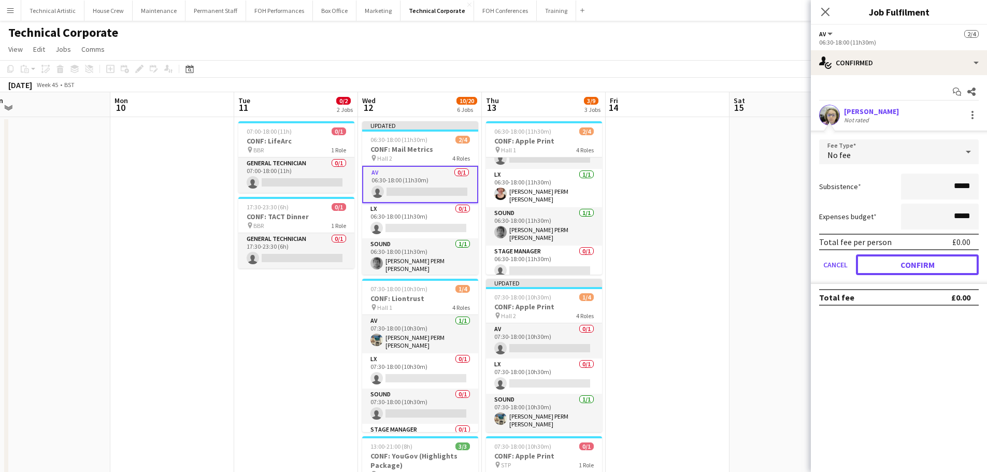
click at [903, 266] on button "Confirm" at bounding box center [917, 264] width 123 height 21
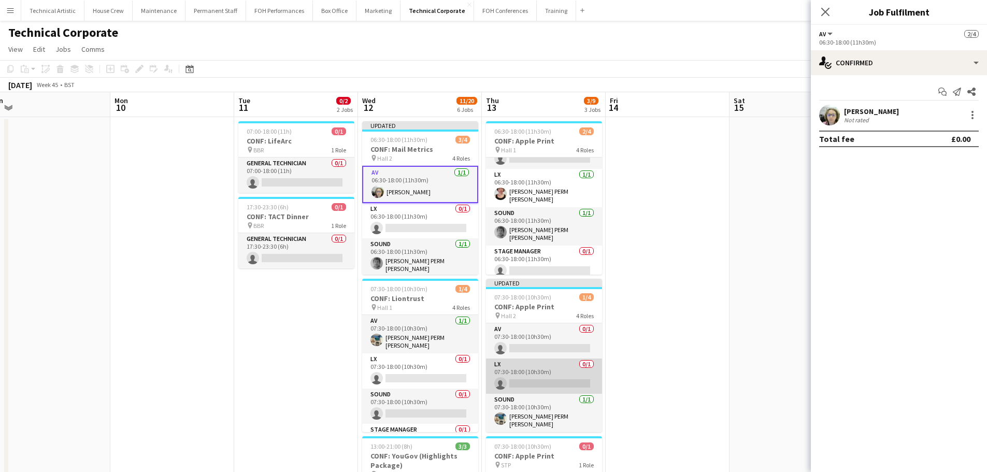
click at [546, 372] on app-card-role "LX 0/1 07:30-18:00 (10h30m) single-neutral-actions" at bounding box center [544, 376] width 116 height 35
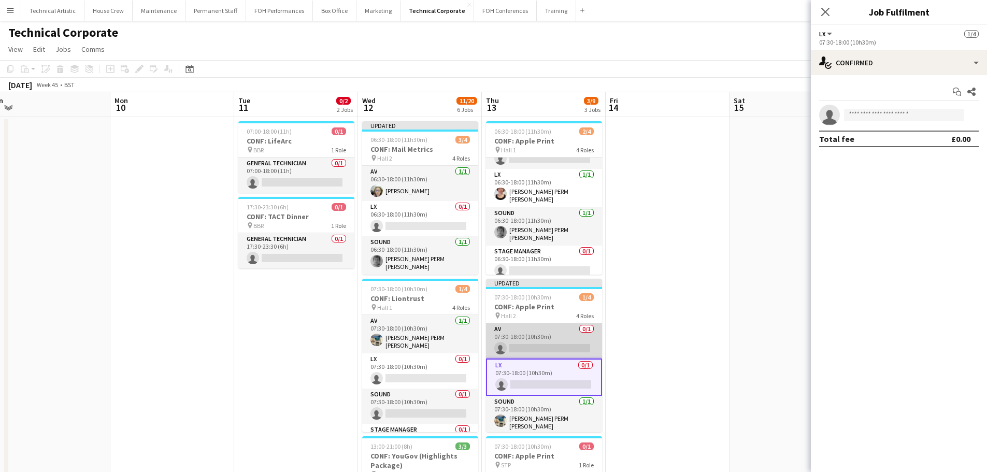
click at [548, 337] on app-card-role "AV 0/1 07:30-18:00 (10h30m) single-neutral-actions" at bounding box center [544, 340] width 116 height 35
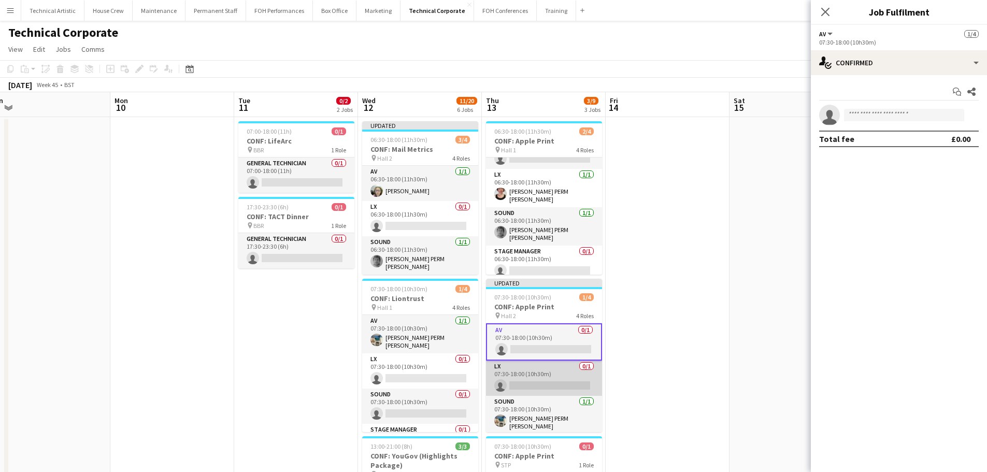
click at [545, 369] on app-card-role "LX 0/1 07:30-18:00 (10h30m) single-neutral-actions" at bounding box center [544, 378] width 116 height 35
click at [877, 108] on app-invite-slot "single-neutral-actions" at bounding box center [899, 115] width 176 height 21
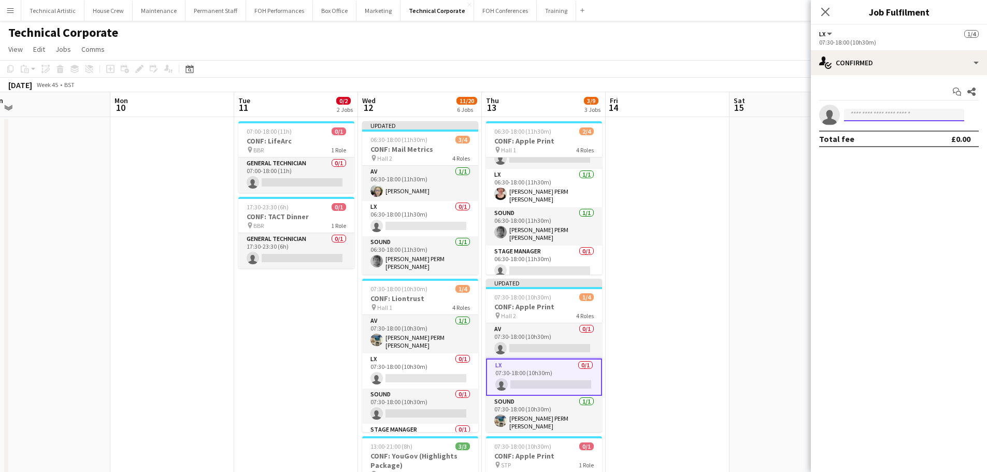
click at [884, 113] on input at bounding box center [904, 115] width 120 height 12
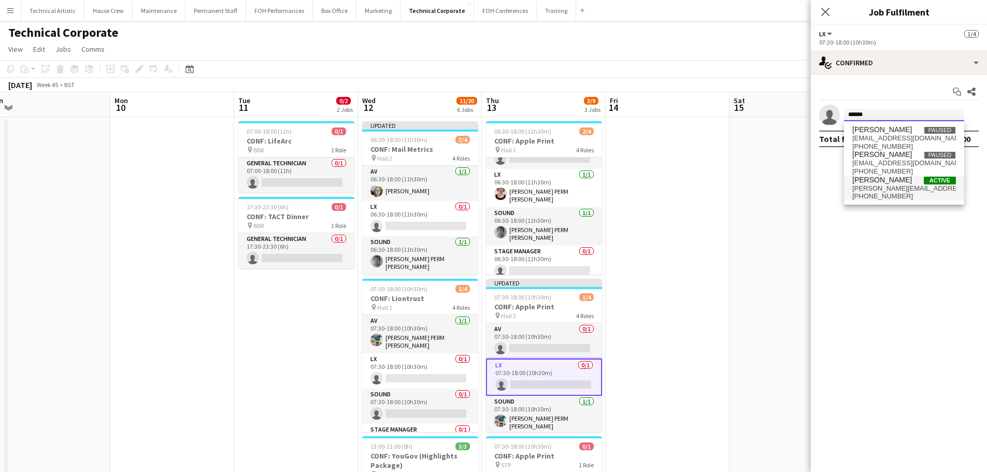
type input "******"
click at [915, 197] on span "+4407508509563" at bounding box center [904, 196] width 104 height 8
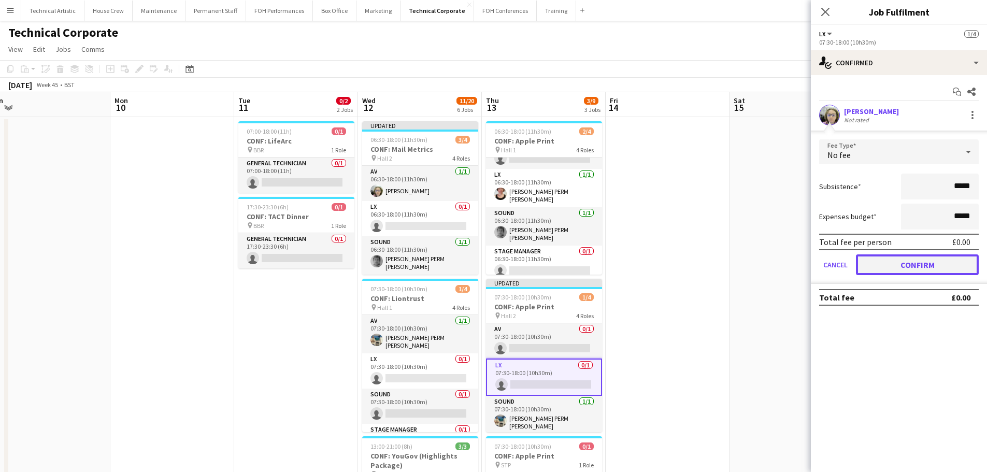
click at [912, 269] on button "Confirm" at bounding box center [917, 264] width 123 height 21
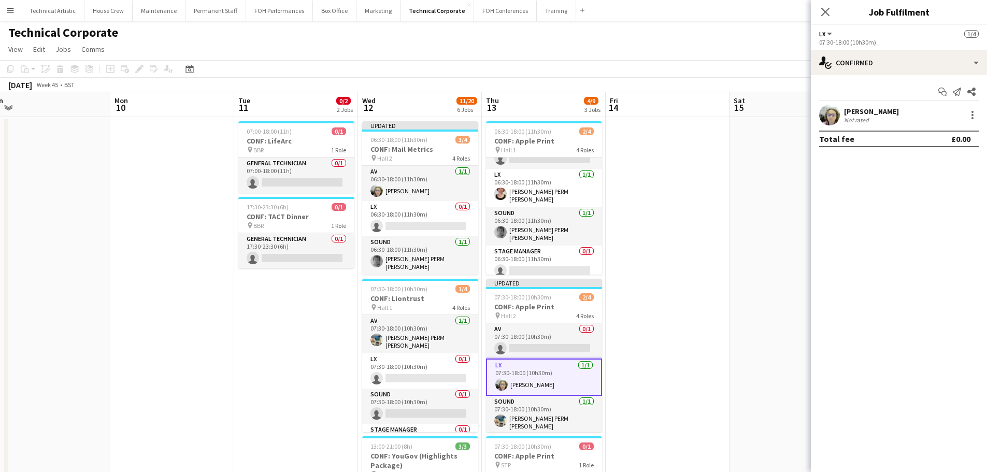
click at [603, 102] on app-board-header-date "Thu 13 4/9 3 Jobs" at bounding box center [544, 104] width 124 height 25
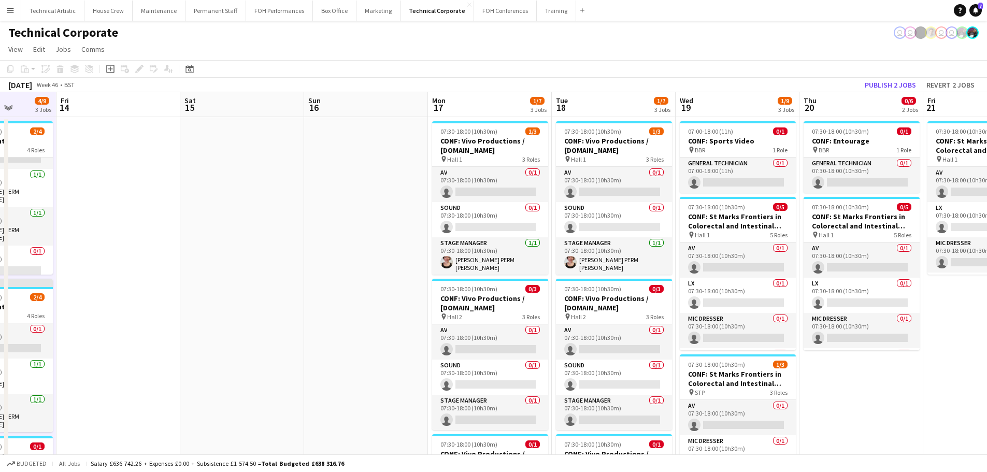
drag, startPoint x: 540, startPoint y: 246, endPoint x: 38, endPoint y: 239, distance: 502.1
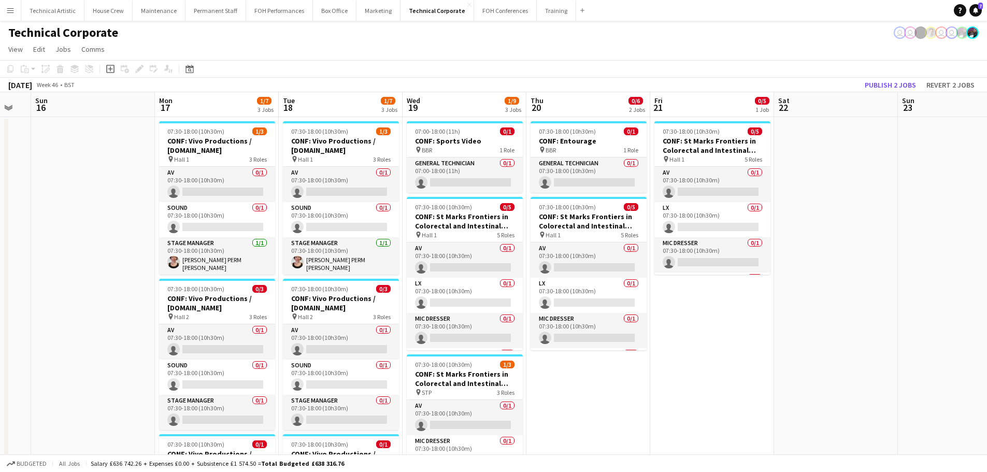
scroll to position [0, 346]
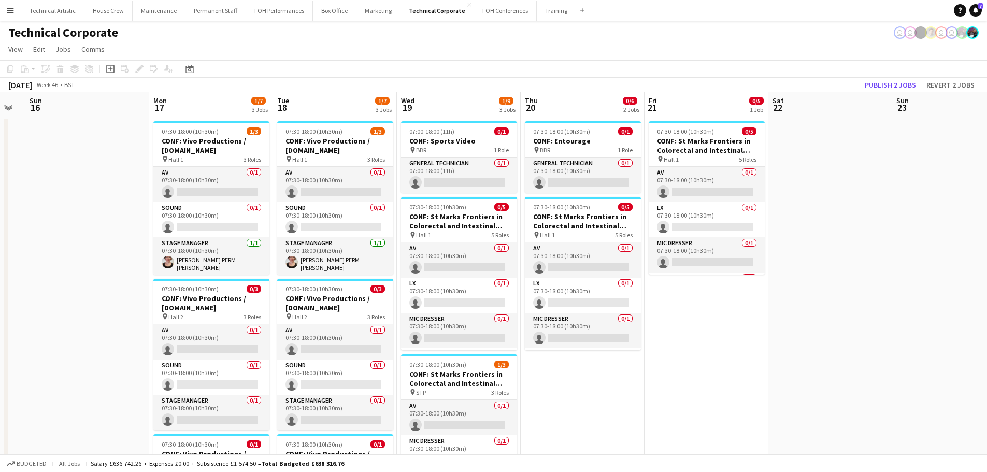
drag, startPoint x: 711, startPoint y: 351, endPoint x: 576, endPoint y: 347, distance: 135.3
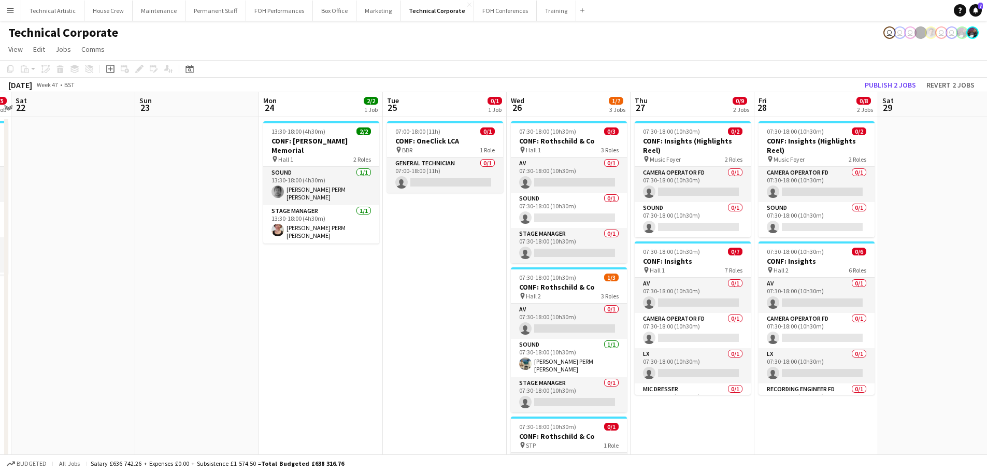
scroll to position [0, 373]
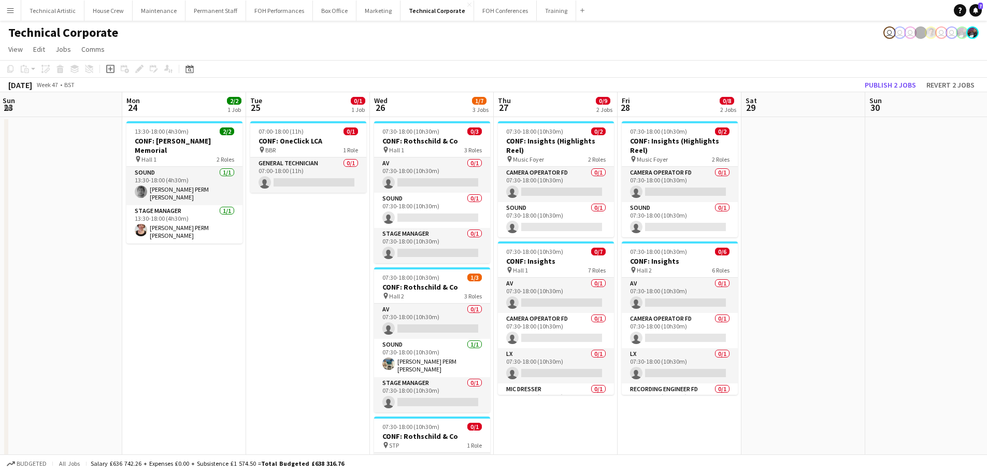
drag, startPoint x: 894, startPoint y: 285, endPoint x: 0, endPoint y: 230, distance: 895.4
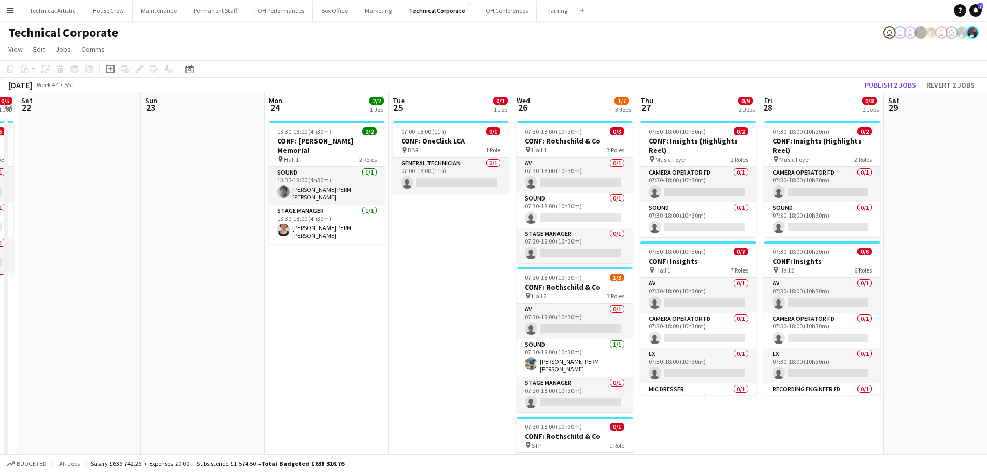
drag, startPoint x: 242, startPoint y: 207, endPoint x: 844, endPoint y: 199, distance: 602.1
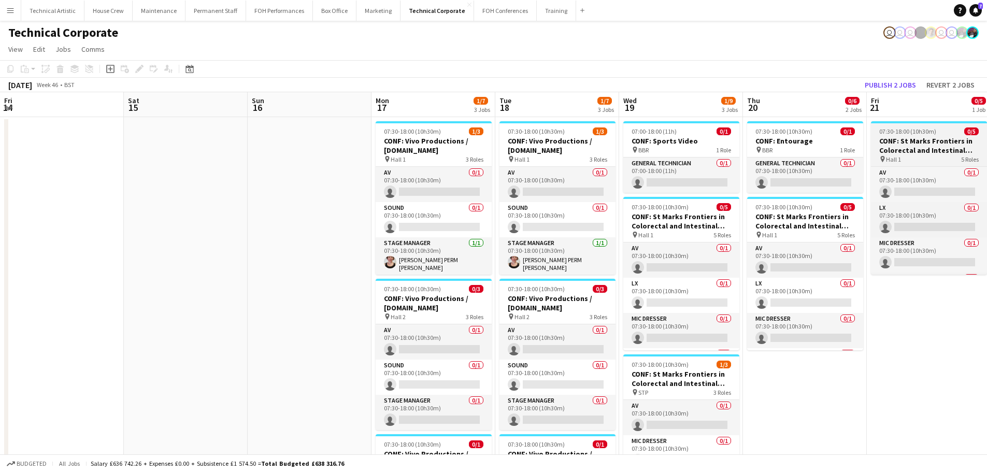
drag, startPoint x: 994, startPoint y: 150, endPoint x: 946, endPoint y: 155, distance: 48.4
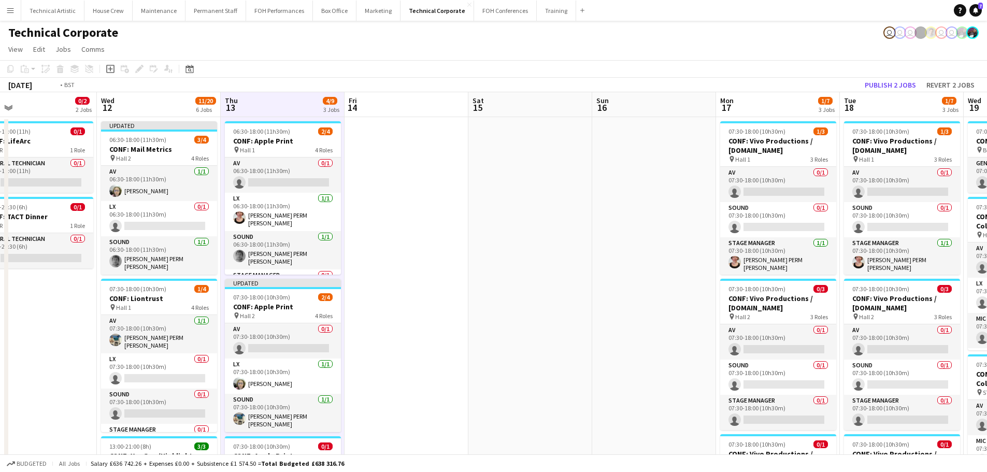
drag, startPoint x: 500, startPoint y: 159, endPoint x: 893, endPoint y: 156, distance: 393.3
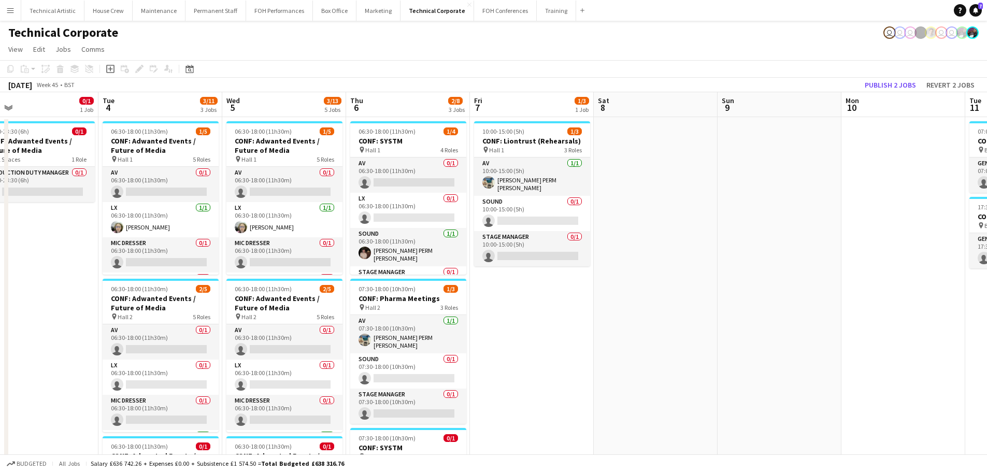
drag, startPoint x: 215, startPoint y: 193, endPoint x: 687, endPoint y: 178, distance: 472.8
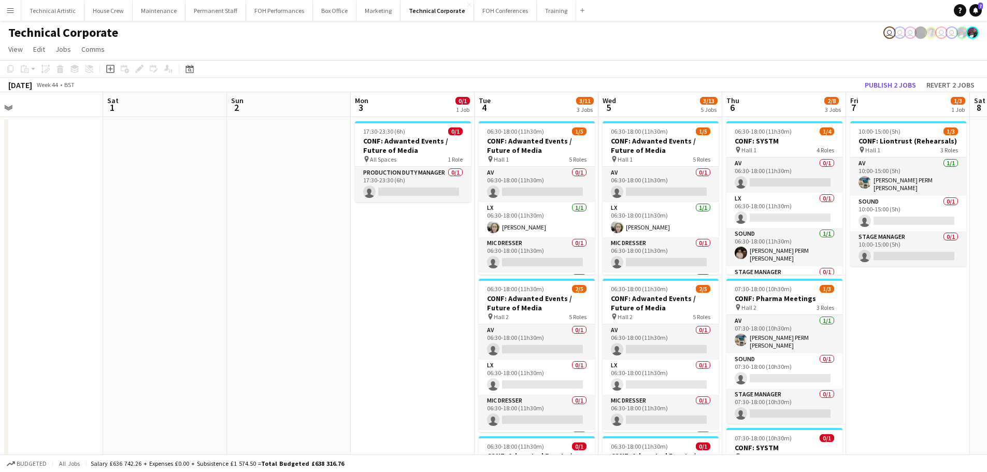
drag, startPoint x: 424, startPoint y: 175, endPoint x: 994, endPoint y: 149, distance: 570.5
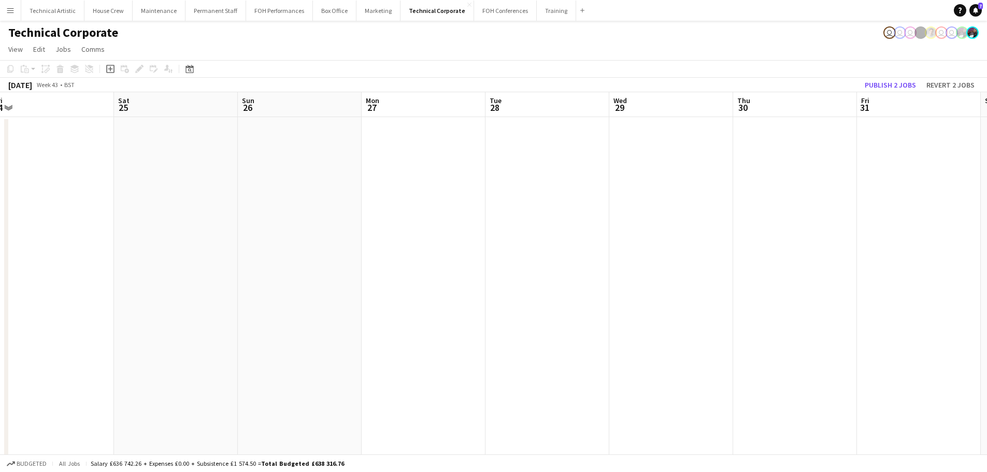
drag, startPoint x: 346, startPoint y: 179, endPoint x: 994, endPoint y: 136, distance: 649.6
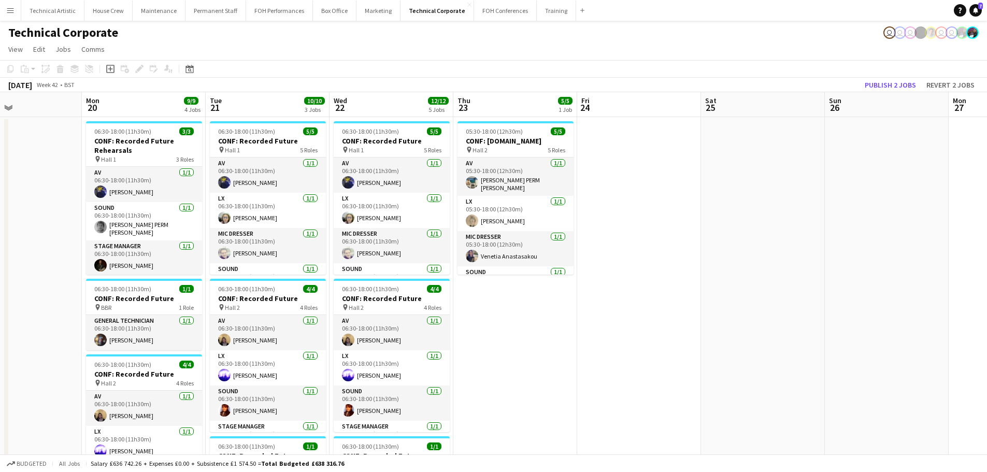
scroll to position [0, 282]
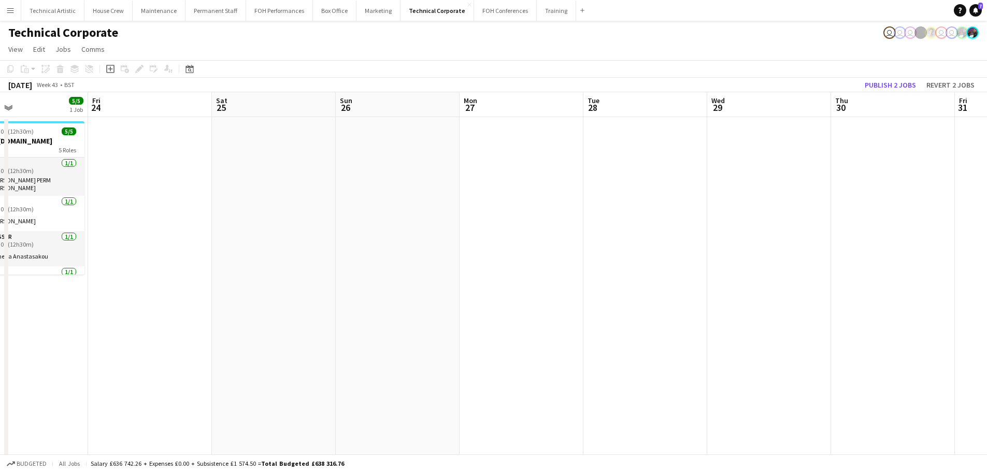
drag, startPoint x: 429, startPoint y: 211, endPoint x: 608, endPoint y: 162, distance: 185.3
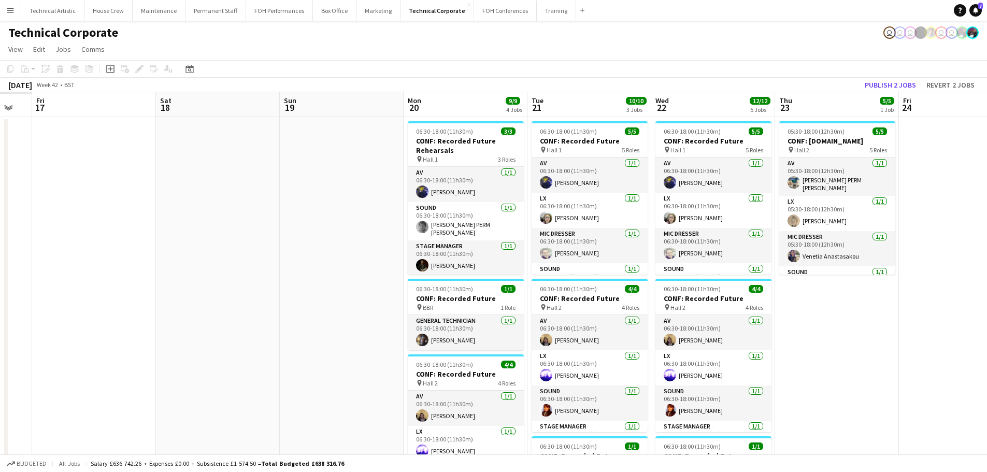
drag, startPoint x: 520, startPoint y: 164, endPoint x: 958, endPoint y: 169, distance: 438.4
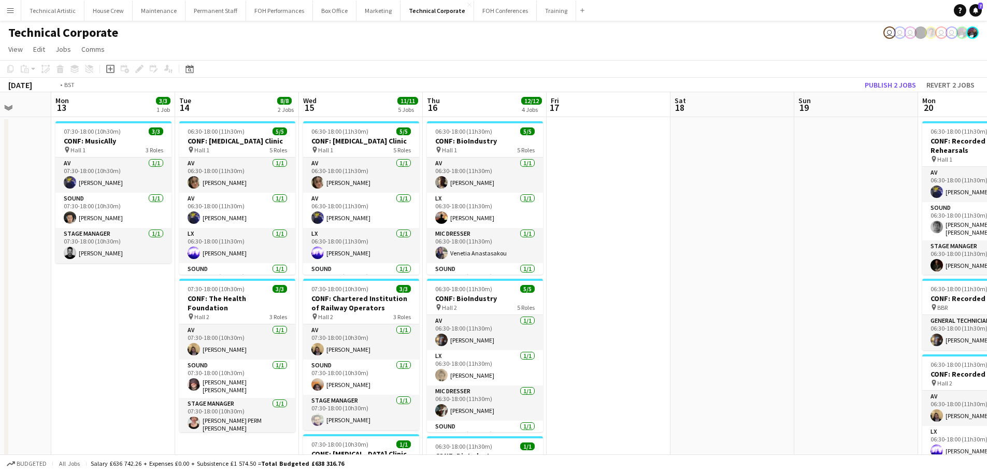
drag, startPoint x: 469, startPoint y: 174, endPoint x: 925, endPoint y: 175, distance: 456.5
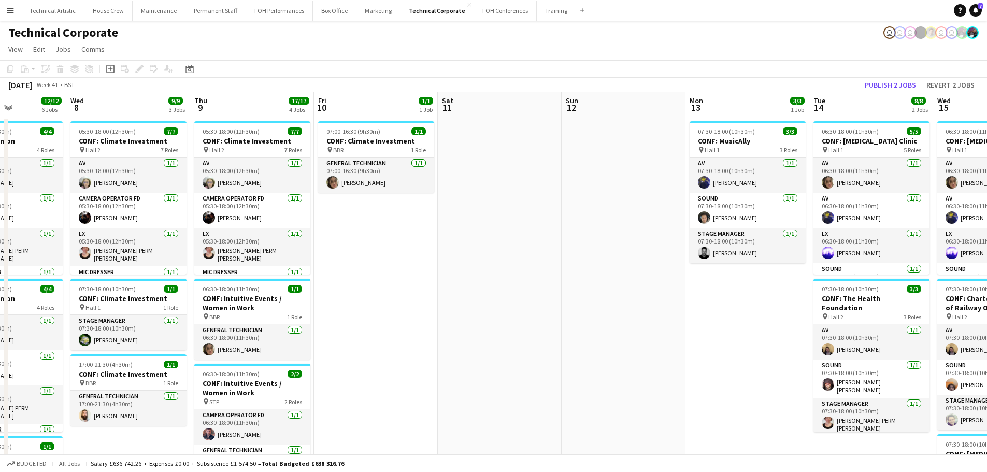
scroll to position [0, 350]
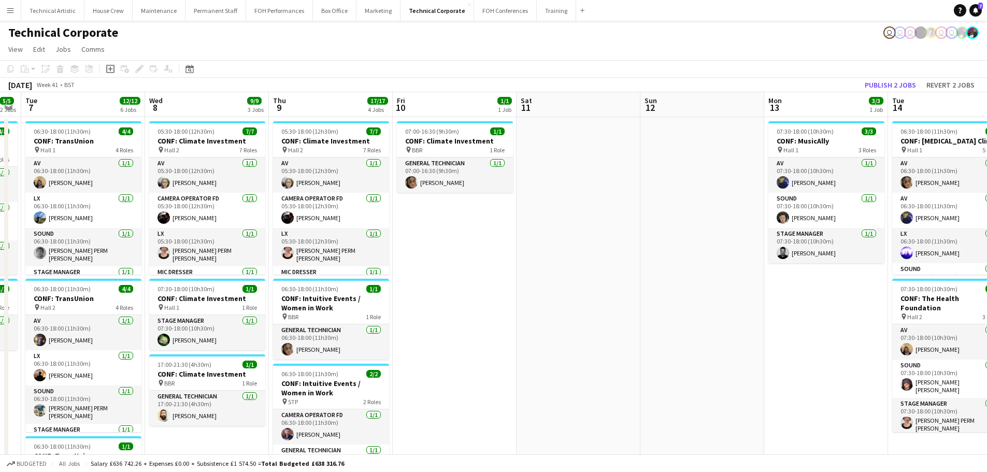
drag, startPoint x: 638, startPoint y: 212, endPoint x: 256, endPoint y: 198, distance: 382.1
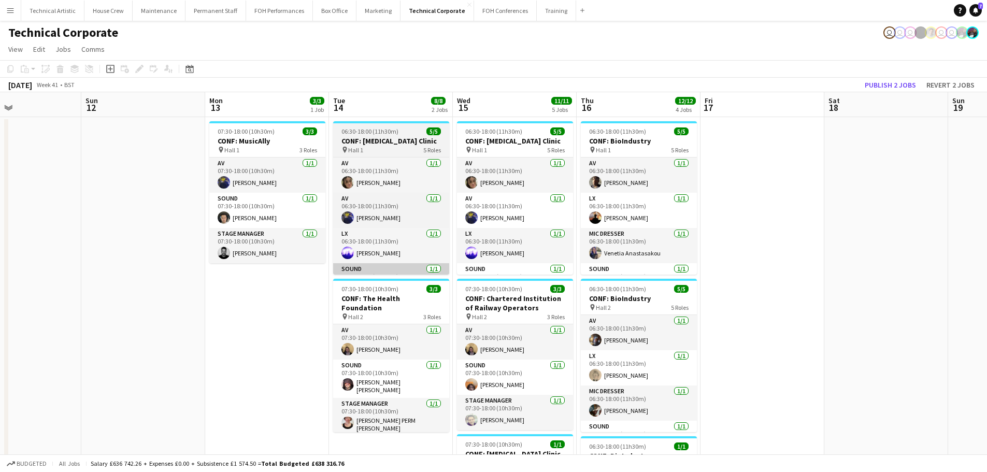
drag, startPoint x: 498, startPoint y: 273, endPoint x: 426, endPoint y: 264, distance: 73.1
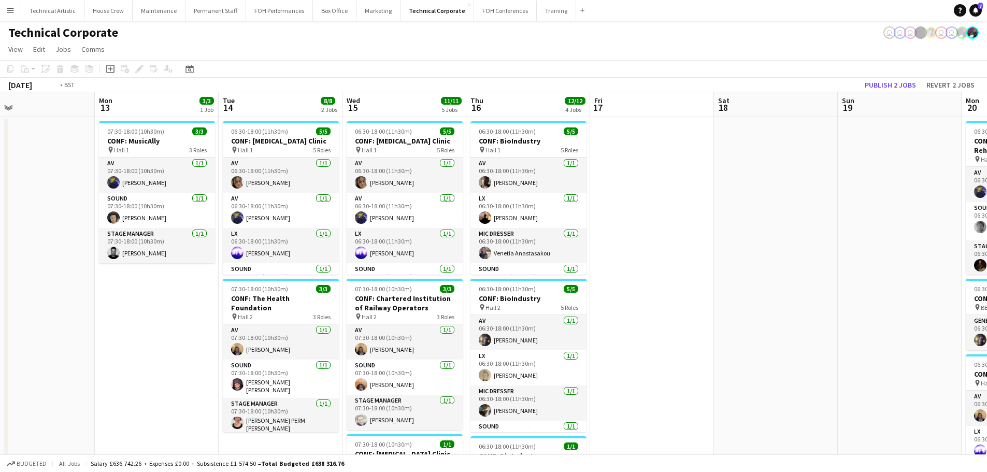
scroll to position [0, 309]
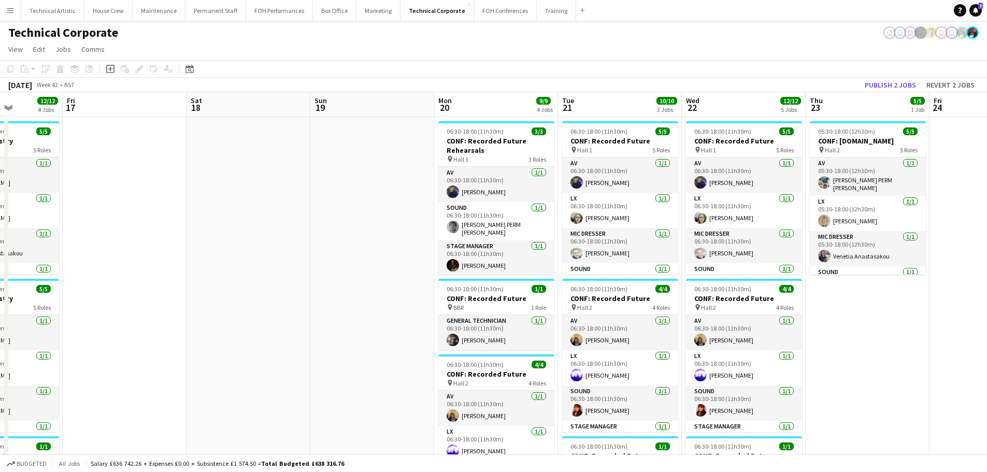
drag, startPoint x: 819, startPoint y: 206, endPoint x: 182, endPoint y: 179, distance: 637.9
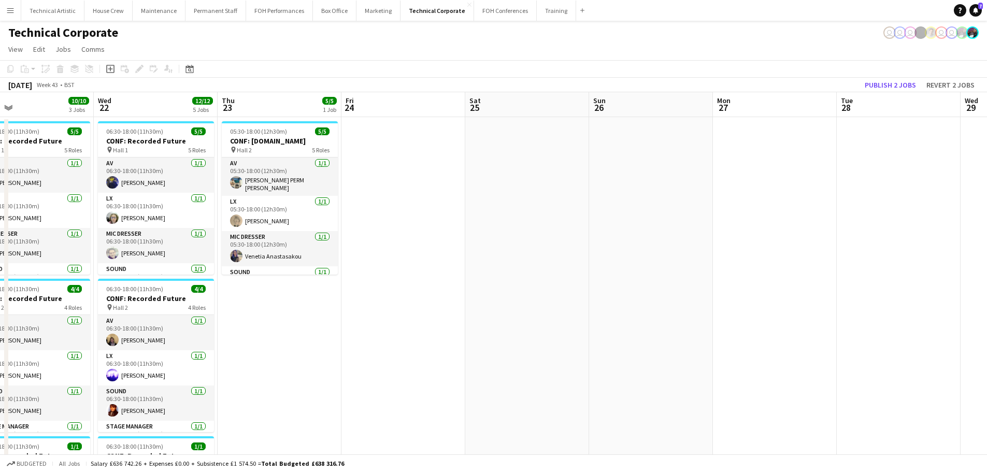
drag, startPoint x: 70, startPoint y: 181, endPoint x: 0, endPoint y: 172, distance: 71.1
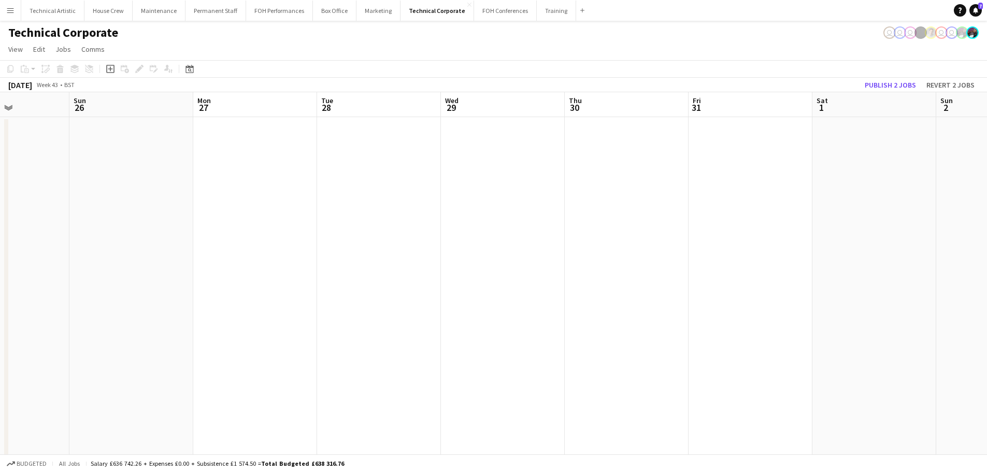
drag, startPoint x: 376, startPoint y: 205, endPoint x: 113, endPoint y: 176, distance: 264.8
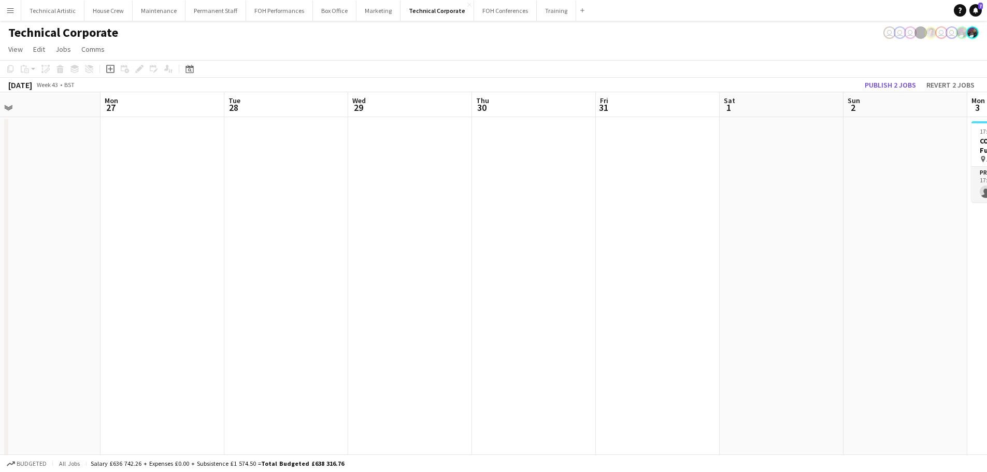
drag, startPoint x: 464, startPoint y: 203, endPoint x: 370, endPoint y: 202, distance: 93.3
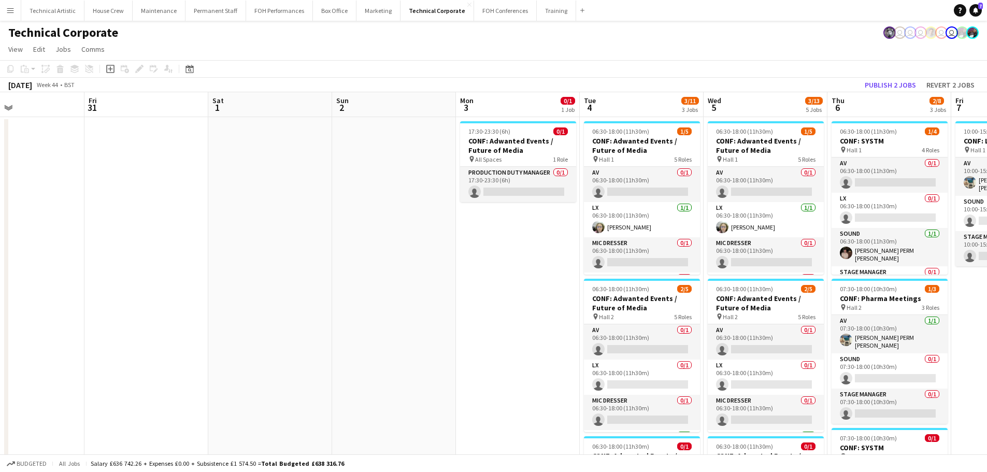
scroll to position [0, 412]
drag, startPoint x: 138, startPoint y: 186, endPoint x: 104, endPoint y: 186, distance: 34.7
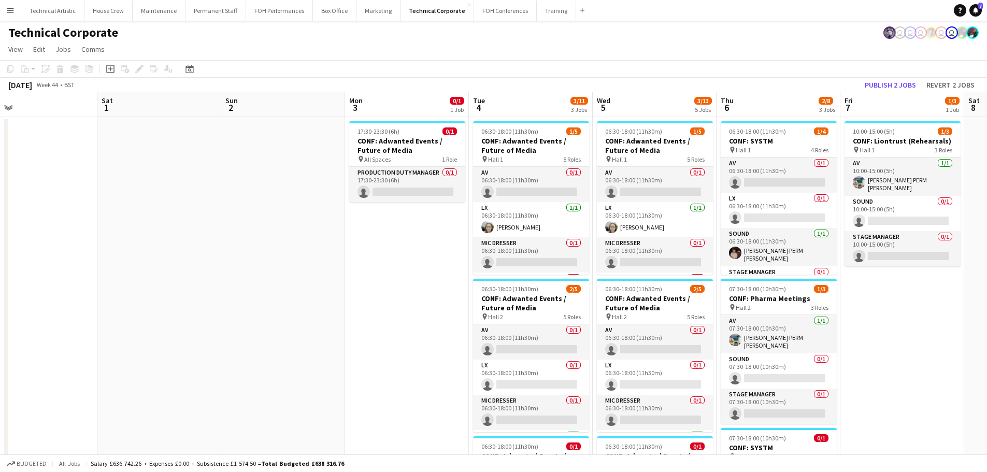
drag, startPoint x: 405, startPoint y: 234, endPoint x: 171, endPoint y: 231, distance: 234.2
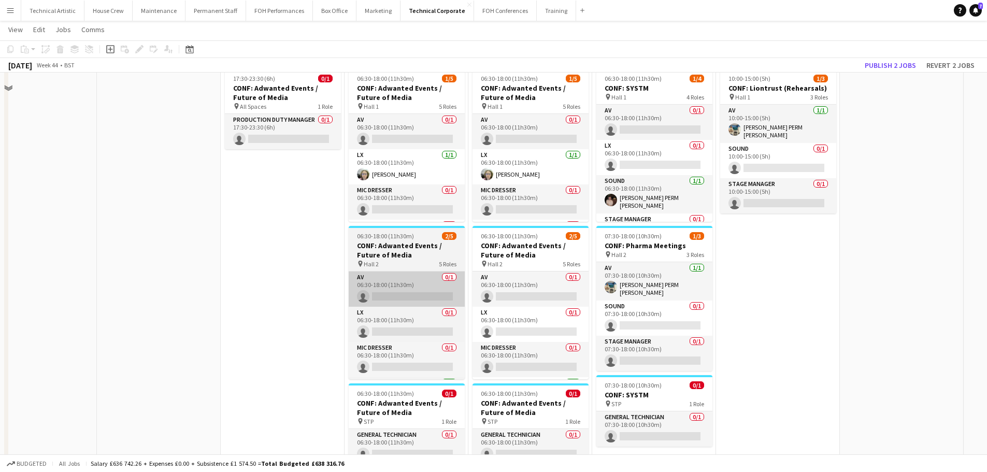
scroll to position [0, 0]
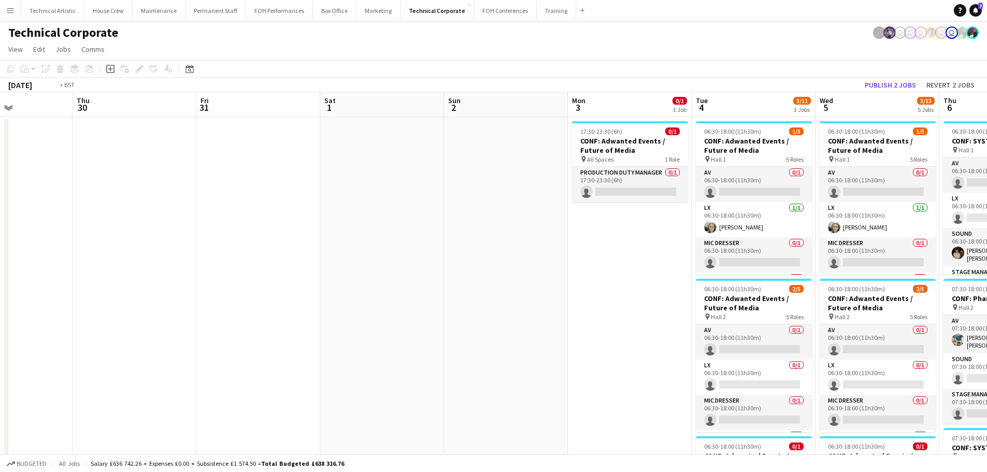
drag, startPoint x: 238, startPoint y: 216, endPoint x: 848, endPoint y: 146, distance: 613.4
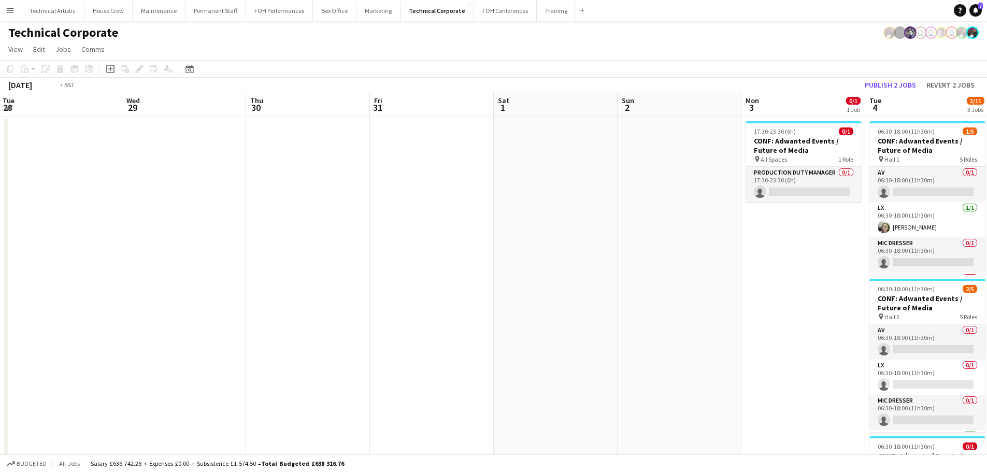
scroll to position [0, 356]
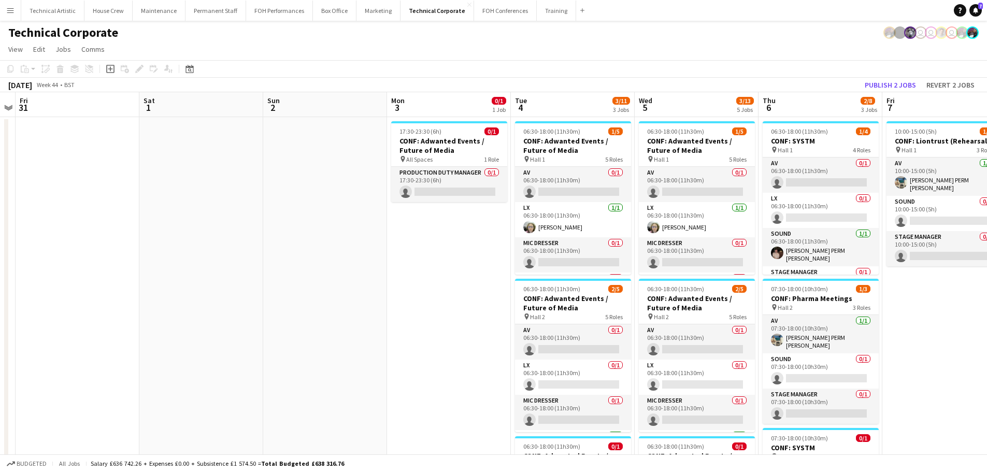
drag, startPoint x: 642, startPoint y: 182, endPoint x: 127, endPoint y: 134, distance: 516.7
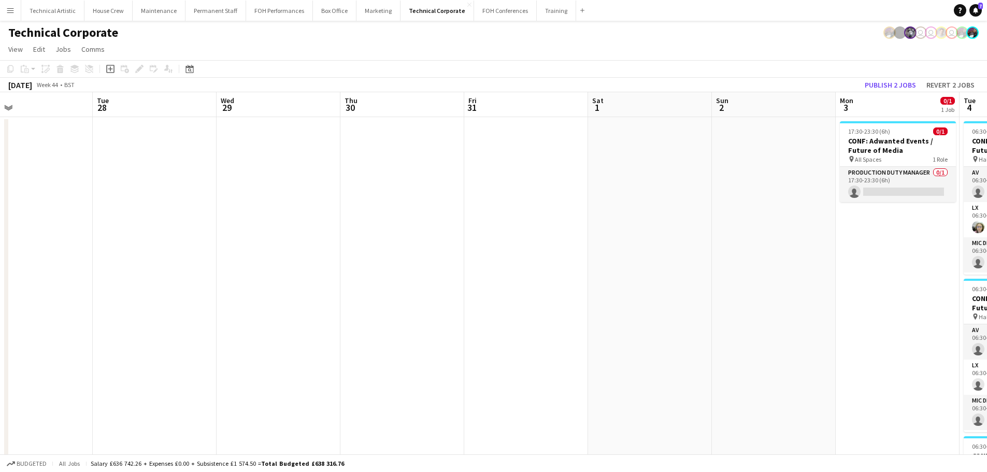
drag, startPoint x: 274, startPoint y: 221, endPoint x: 722, endPoint y: 183, distance: 450.3
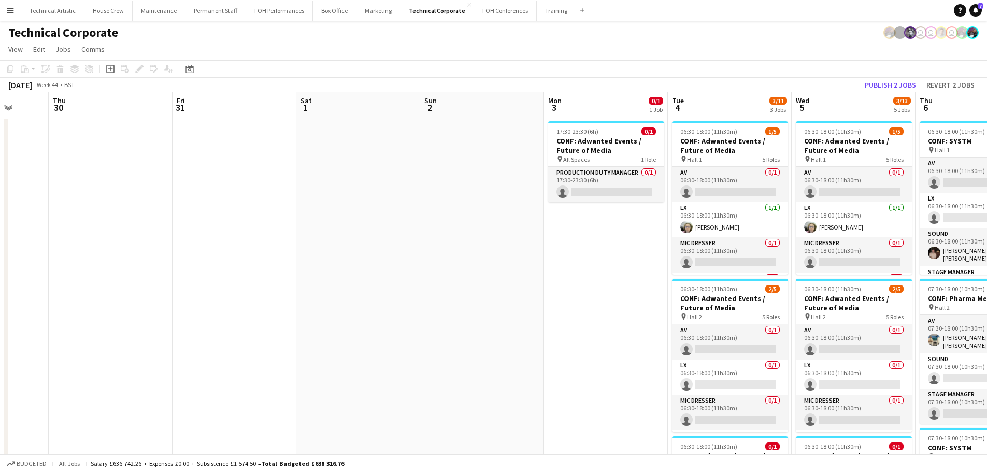
drag, startPoint x: 861, startPoint y: 133, endPoint x: 254, endPoint y: 181, distance: 608.6
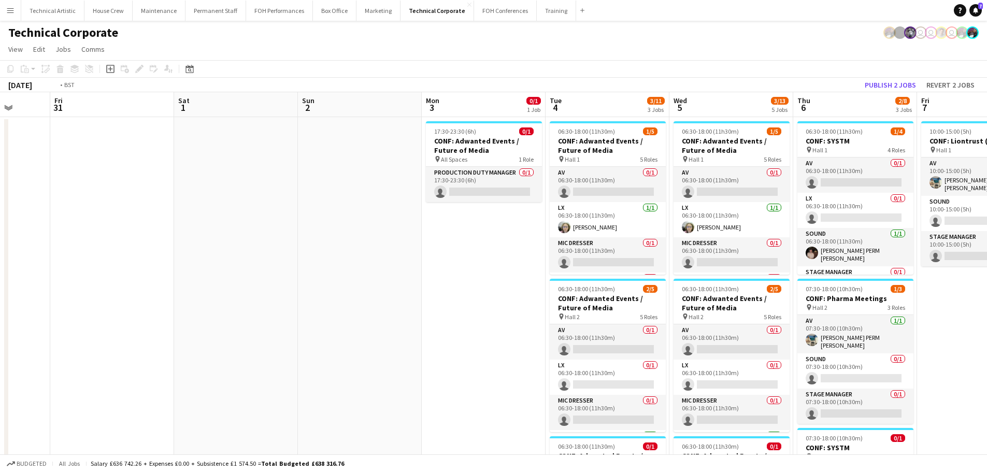
drag, startPoint x: 684, startPoint y: 264, endPoint x: 129, endPoint y: 260, distance: 555.4
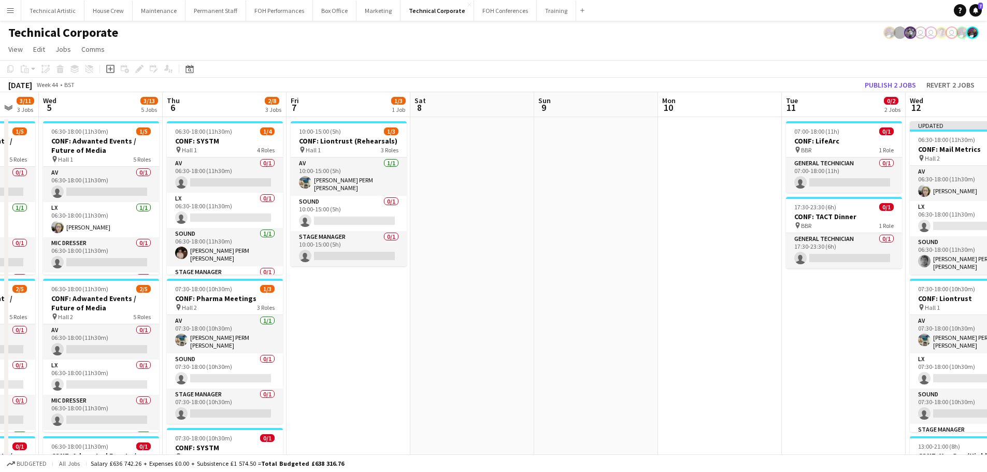
scroll to position [0, 333]
drag, startPoint x: 769, startPoint y: 333, endPoint x: 274, endPoint y: 277, distance: 499.0
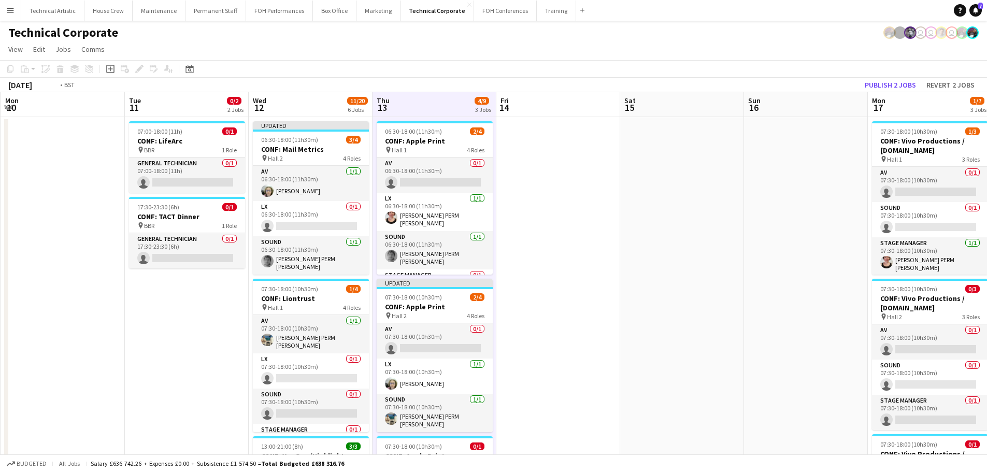
scroll to position [0, 378]
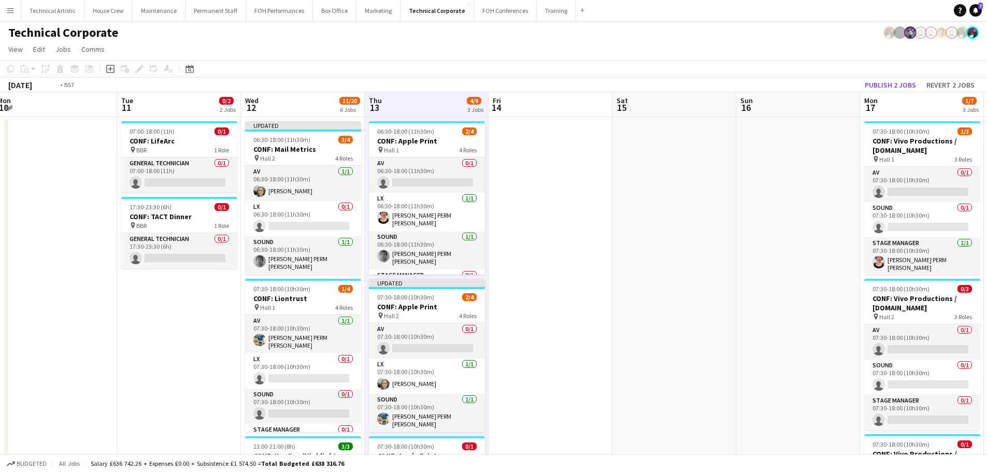
drag, startPoint x: 844, startPoint y: 282, endPoint x: 551, endPoint y: 243, distance: 295.3
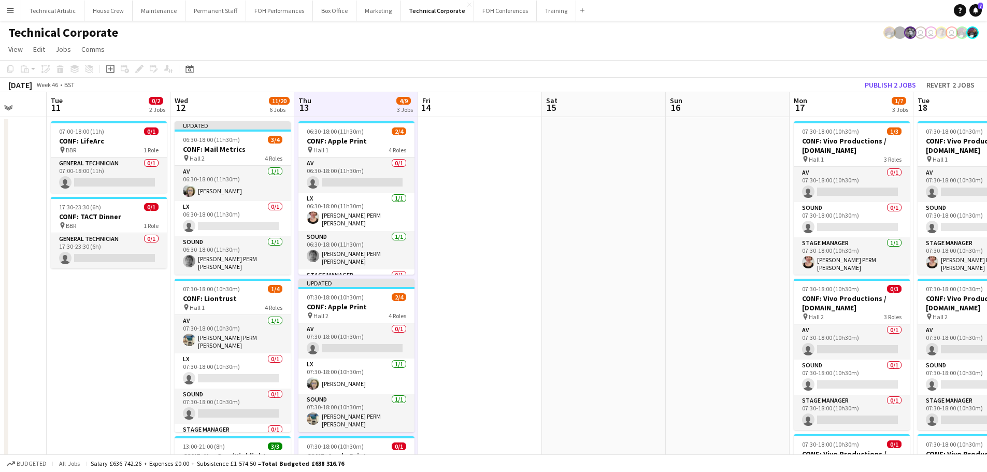
drag, startPoint x: 601, startPoint y: 257, endPoint x: 283, endPoint y: 211, distance: 321.4
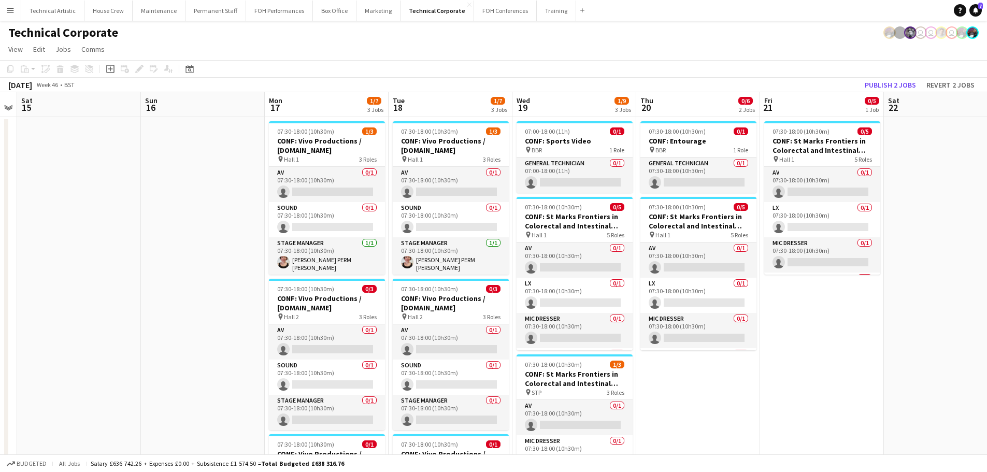
drag, startPoint x: 456, startPoint y: 230, endPoint x: 179, endPoint y: 194, distance: 279.4
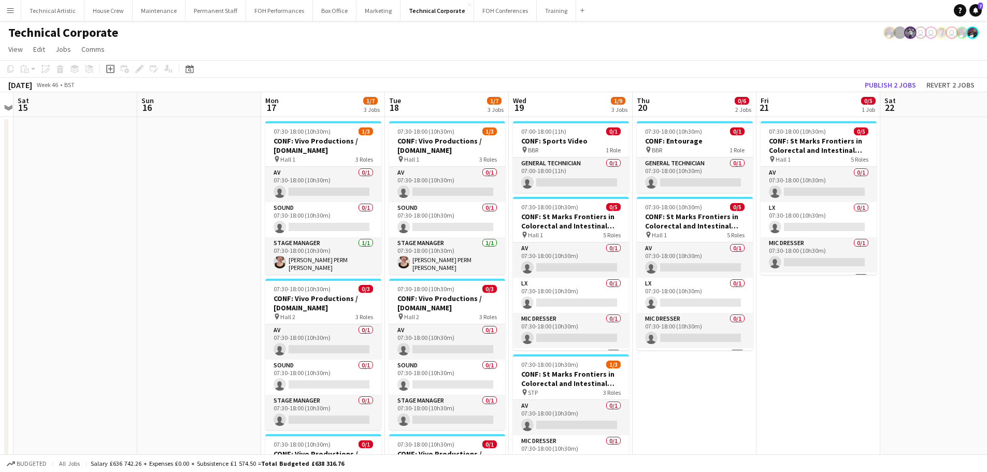
scroll to position [0, 299]
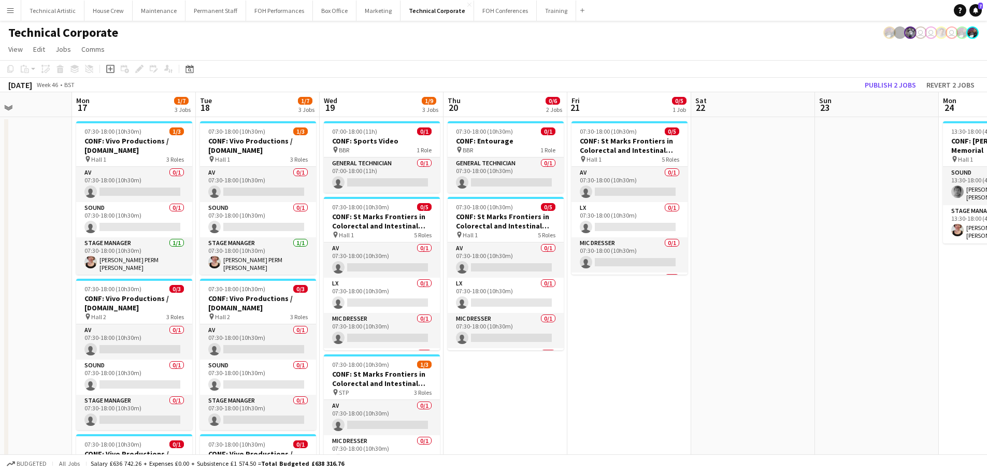
drag, startPoint x: 738, startPoint y: 336, endPoint x: 545, endPoint y: 337, distance: 192.7
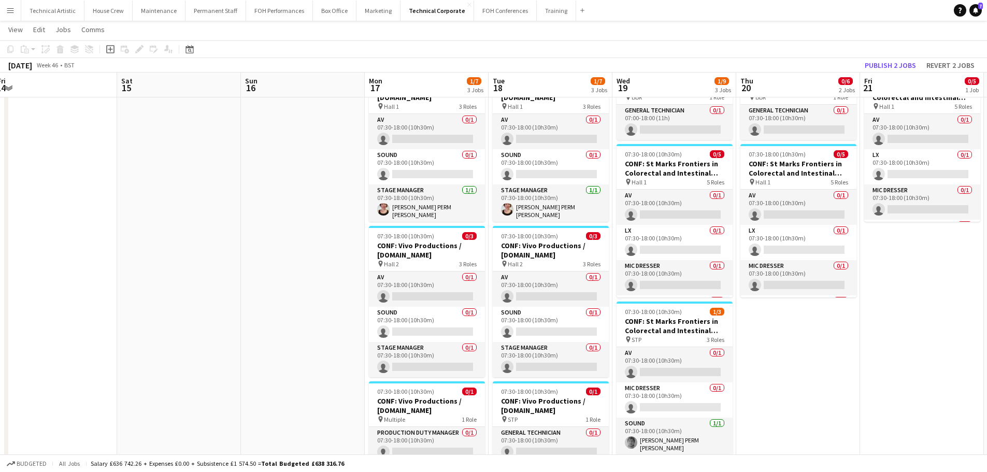
scroll to position [0, 240]
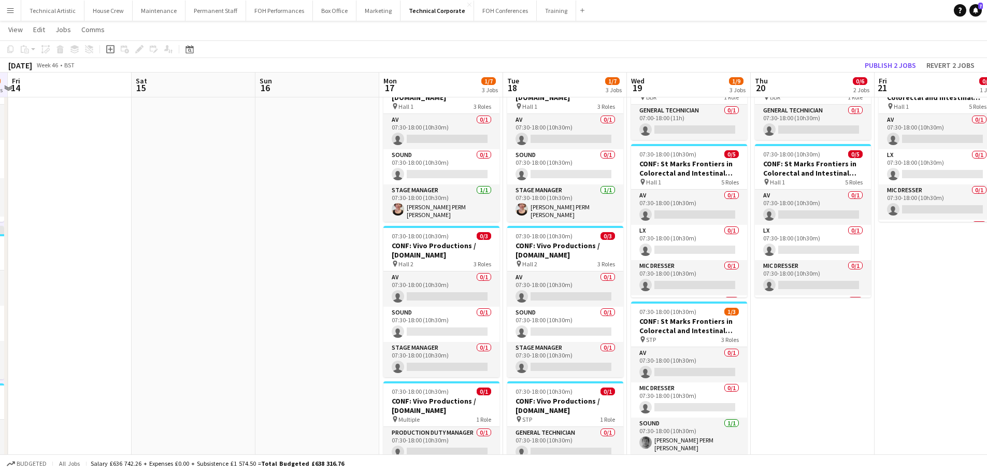
drag, startPoint x: 177, startPoint y: 225, endPoint x: 426, endPoint y: 222, distance: 249.2
click at [426, 222] on app-calendar-viewport "Wed 12 11/20 6 Jobs Thu 13 4/9 3 Jobs Fri 14 Sat 15 Sun 16 Mon 17 1/7 3 Jobs Tu…" at bounding box center [493, 468] width 987 height 959
click at [90, 12] on button "House Crew Close" at bounding box center [108, 11] width 48 height 20
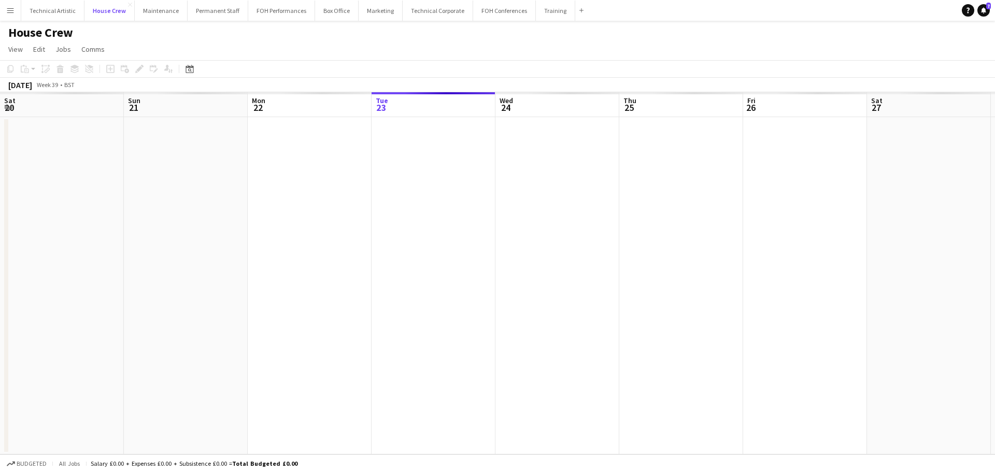
scroll to position [0, 248]
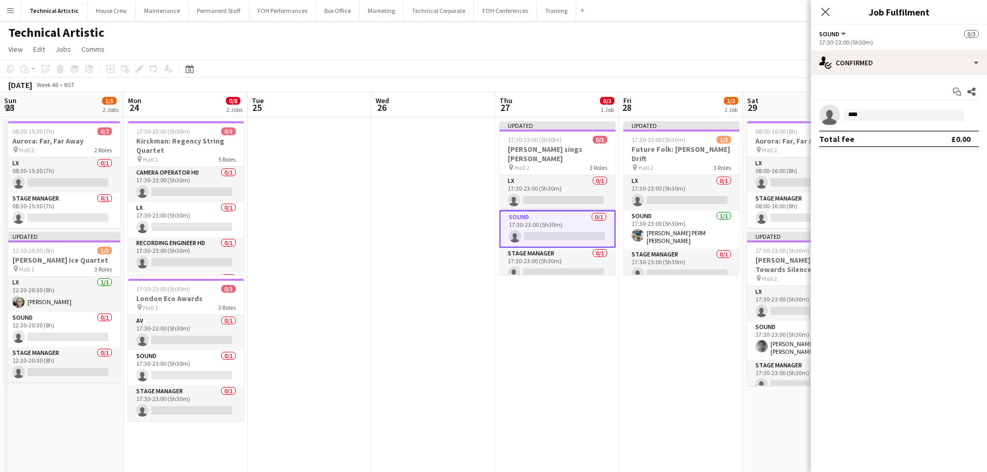
scroll to position [0, 298]
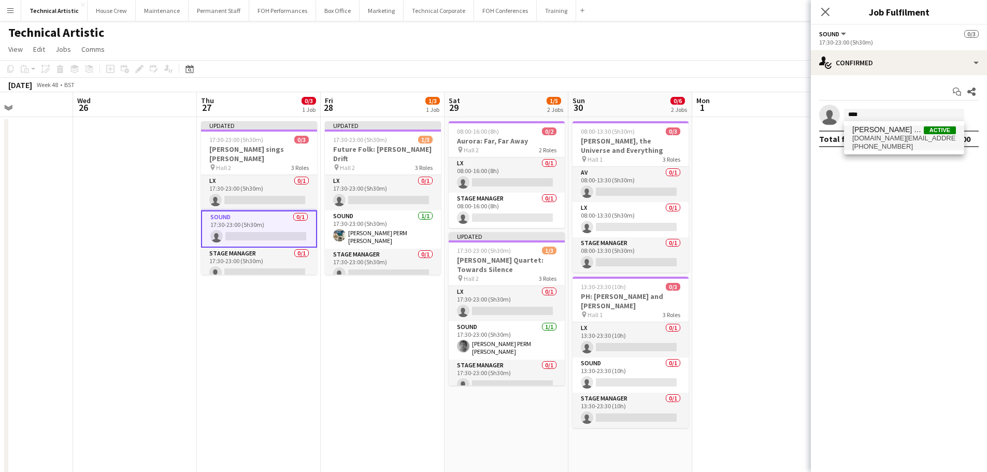
type input "****"
click at [881, 143] on span "[PHONE_NUMBER]" at bounding box center [904, 146] width 104 height 8
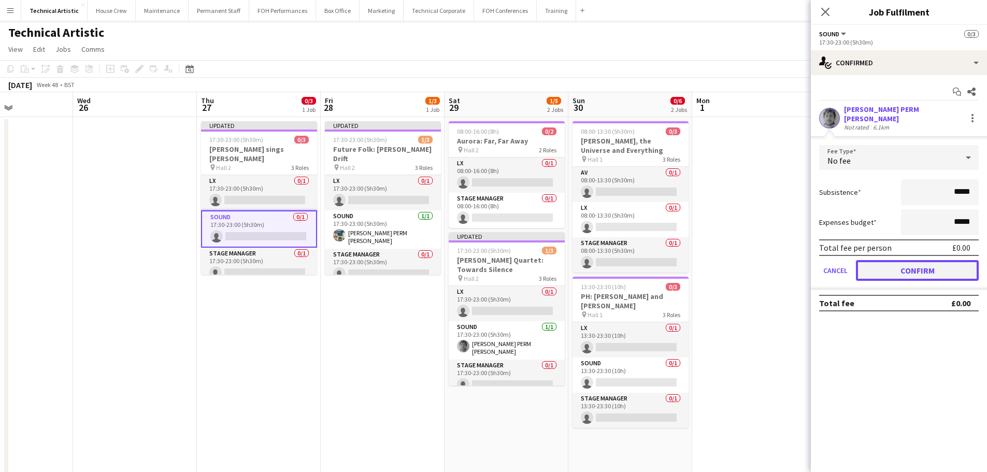
click at [899, 260] on button "Confirm" at bounding box center [917, 270] width 123 height 21
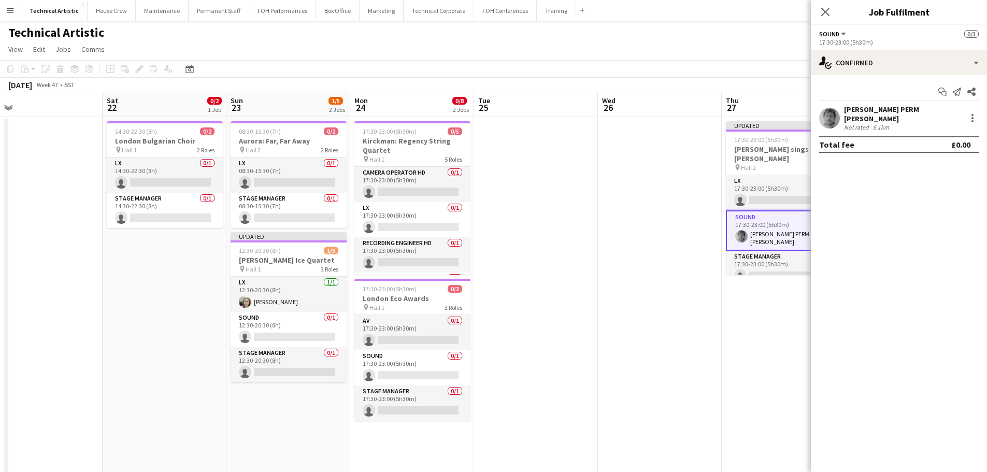
scroll to position [0, 268]
drag, startPoint x: 115, startPoint y: 340, endPoint x: 640, endPoint y: 269, distance: 530.2
click at [640, 269] on app-calendar-viewport "Wed 19 0/5 2 Jobs Thu 20 Fri 21 Sat 22 0/2 1 Job Sun 23 1/5 2 Jobs Mon 24 0/8 2…" at bounding box center [493, 388] width 987 height 593
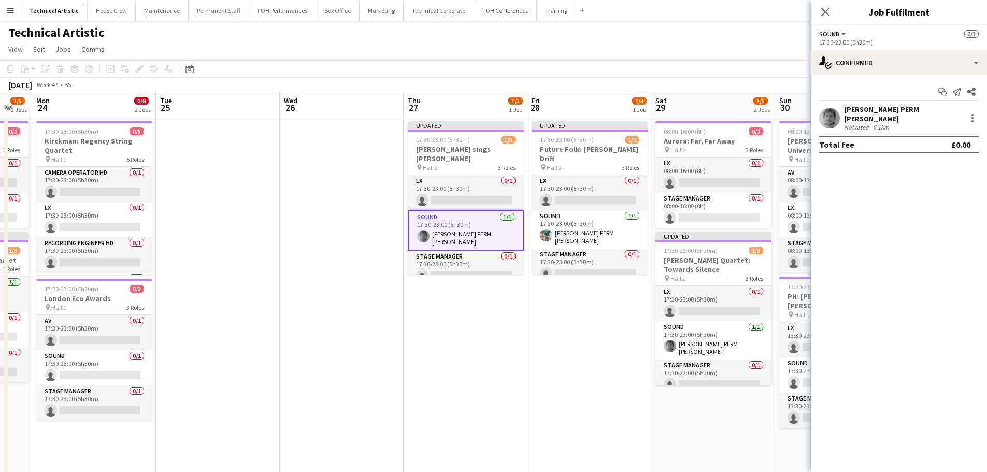
scroll to position [0, 350]
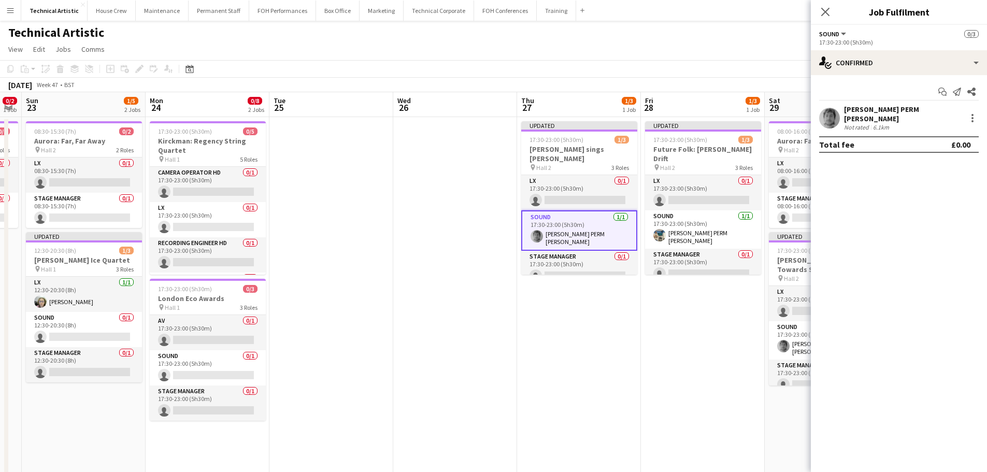
drag, startPoint x: 242, startPoint y: 267, endPoint x: 0, endPoint y: 249, distance: 242.6
click at [0, 249] on app-calendar-viewport "Thu 20 Fri 21 Sat 22 0/2 1 Job Sun 23 1/5 2 Jobs Mon 24 0/8 2 Jobs Tue 25 Wed 2…" at bounding box center [493, 388] width 987 height 593
click at [177, 301] on h3 "London Eco Awards" at bounding box center [208, 298] width 116 height 9
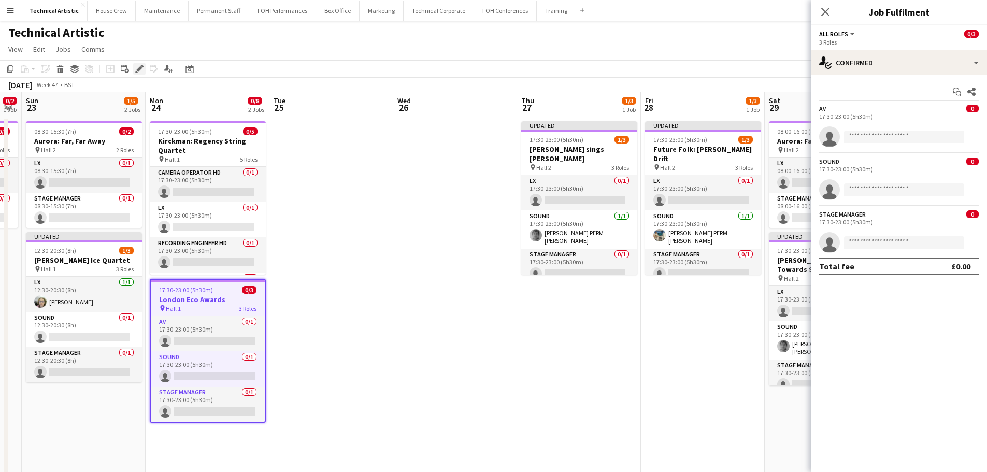
click at [139, 70] on icon at bounding box center [139, 69] width 6 height 6
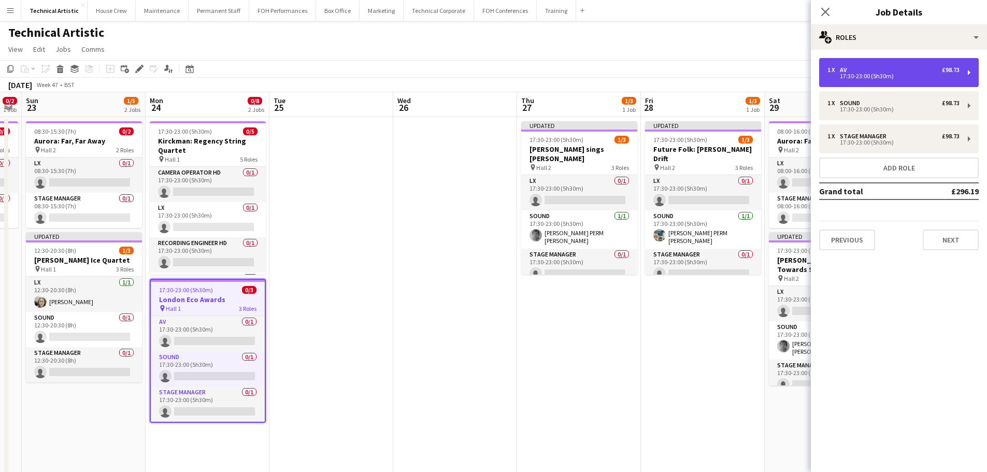
click at [860, 79] on div "17:30-23:00 (5h30m)" at bounding box center [893, 76] width 132 height 5
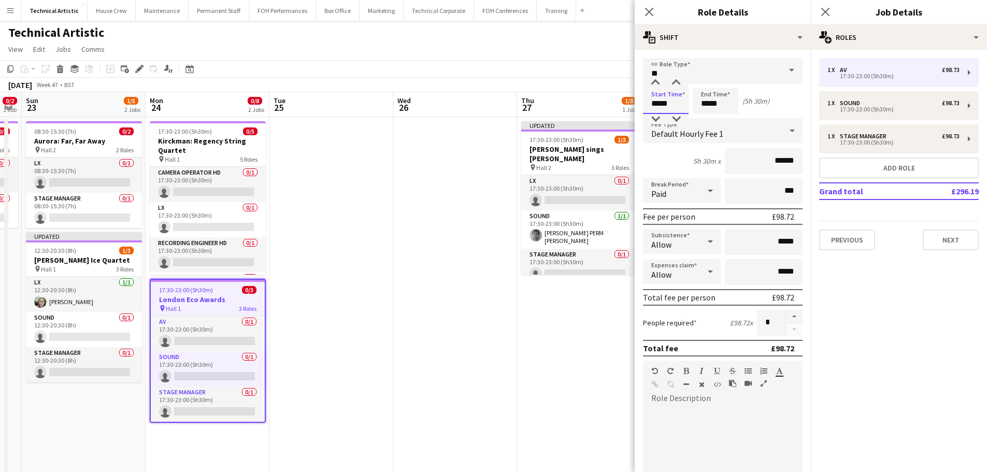
drag, startPoint x: 671, startPoint y: 105, endPoint x: 564, endPoint y: 93, distance: 107.9
click at [567, 93] on body "Menu Boards Boards Boards All jobs Status Workforce Workforce My Workforce Recr…" at bounding box center [493, 351] width 987 height 703
type input "*****"
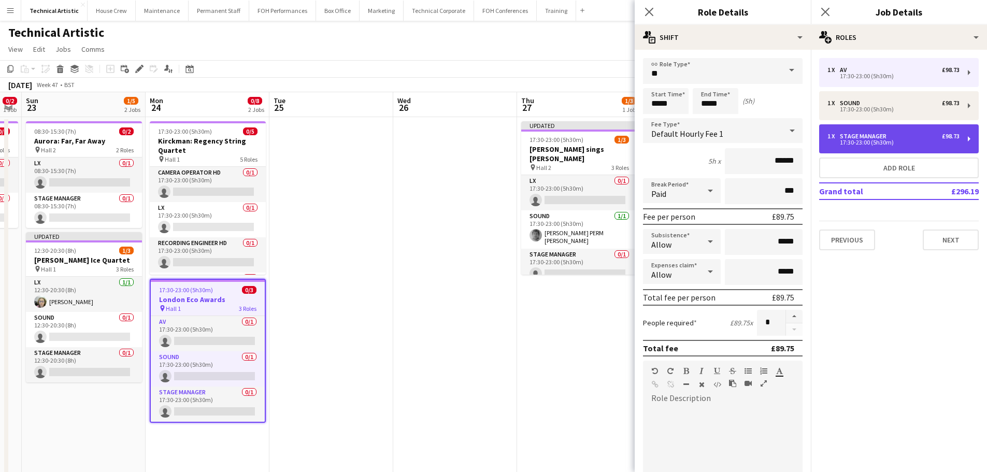
click at [866, 140] on div "17:30-23:00 (5h30m)" at bounding box center [893, 142] width 132 height 5
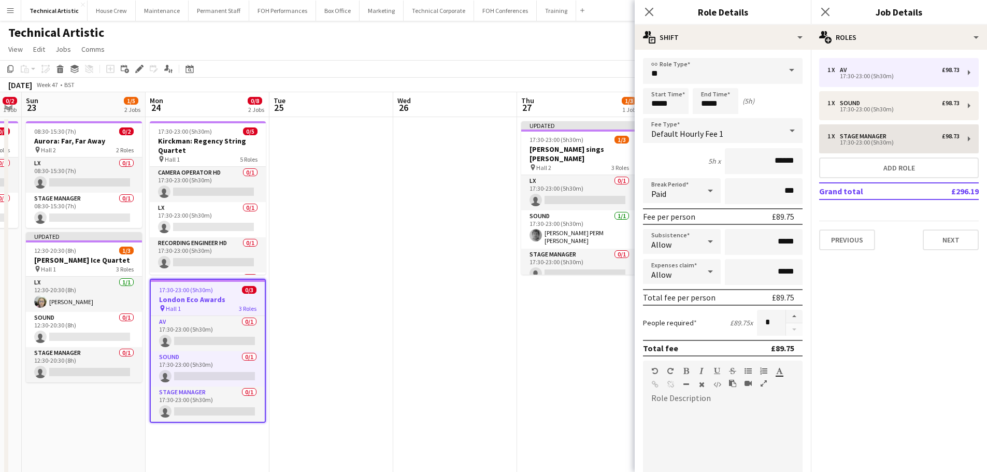
type input "**********"
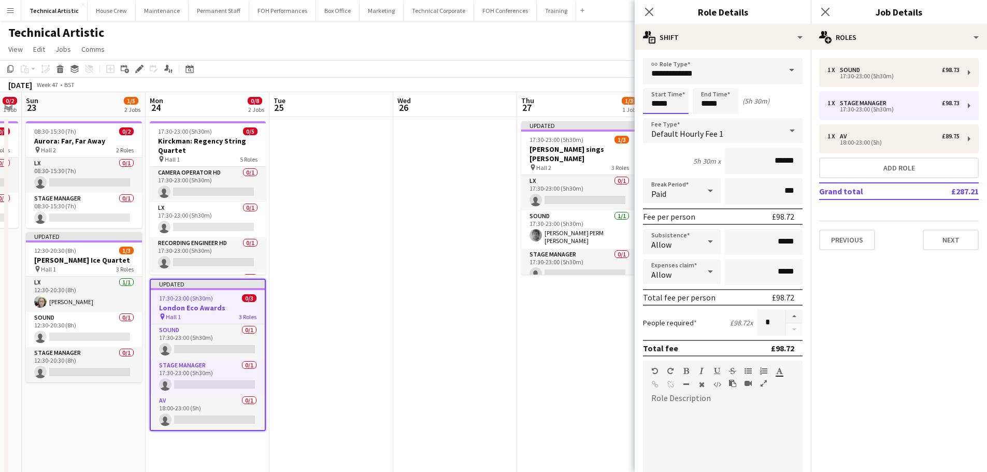
drag, startPoint x: 683, startPoint y: 103, endPoint x: 398, endPoint y: 97, distance: 285.0
click at [429, 97] on body "Menu Boards Boards Boards All jobs Status Workforce Workforce My Workforce Recr…" at bounding box center [493, 351] width 987 height 703
type input "*****"
click at [545, 75] on app-toolbar "Copy Paste Paste Ctrl+V Paste with crew Ctrl+Shift+V Paste linked Job [GEOGRAPH…" at bounding box center [493, 69] width 987 height 18
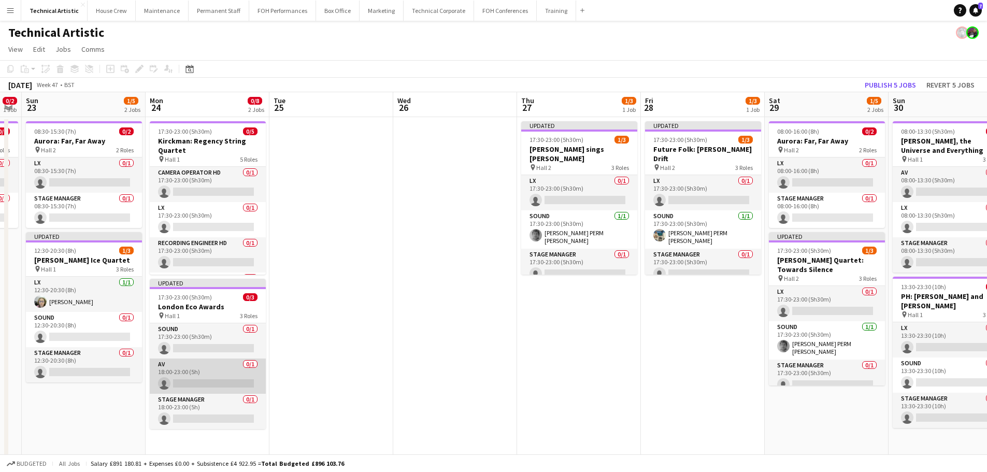
click at [197, 374] on app-card-role "AV 0/1 18:00-23:00 (5h) single-neutral-actions" at bounding box center [208, 376] width 116 height 35
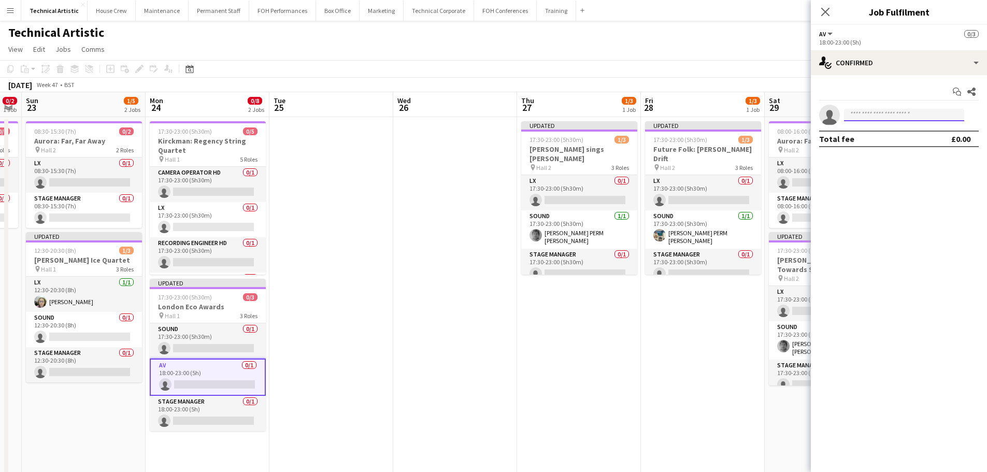
click at [906, 121] on body "Menu Boards Boards Boards All jobs Status Workforce Workforce My Workforce Recr…" at bounding box center [493, 351] width 987 height 703
click at [220, 339] on app-card-role "Sound 0/1 17:30-23:00 (5h30m) single-neutral-actions" at bounding box center [208, 340] width 116 height 35
click at [870, 112] on input at bounding box center [904, 115] width 120 height 12
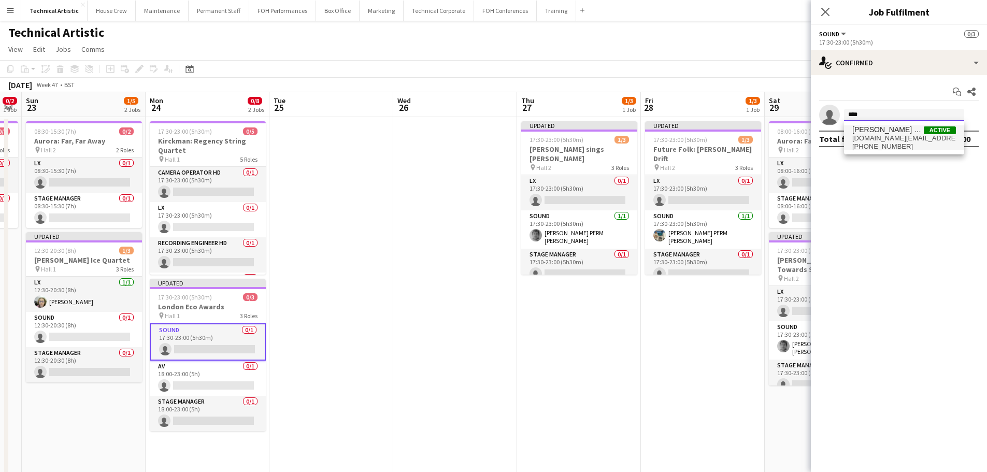
type input "****"
click at [894, 138] on span "[DOMAIN_NAME][EMAIL_ADDRESS][PERSON_NAME][DOMAIN_NAME]" at bounding box center [904, 138] width 104 height 8
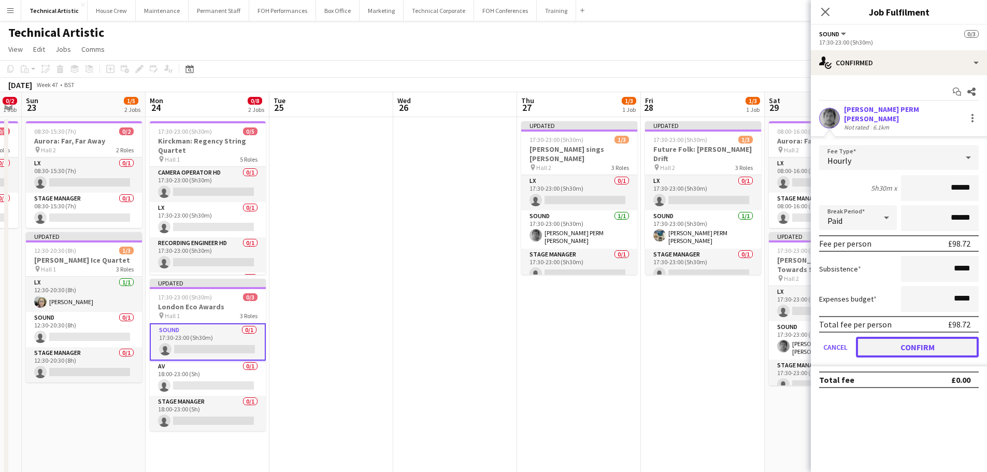
click at [912, 349] on button "Confirm" at bounding box center [917, 347] width 123 height 21
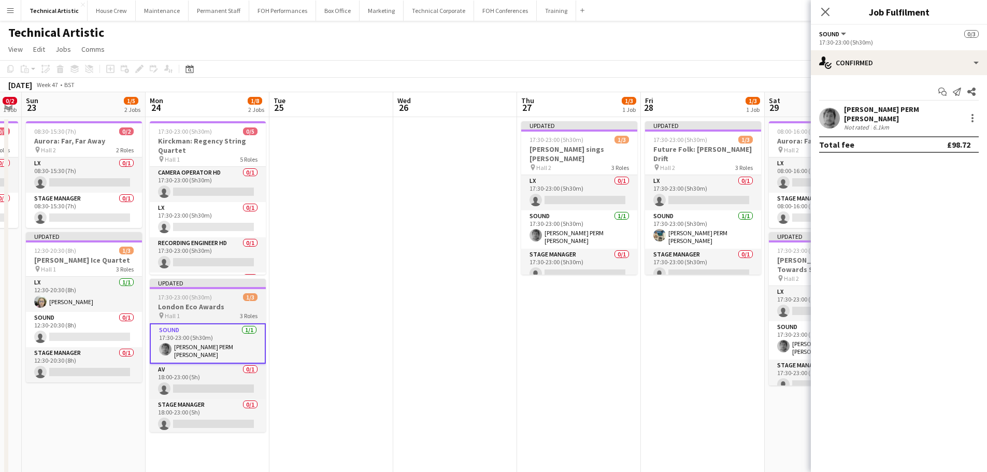
click at [206, 304] on h3 "London Eco Awards" at bounding box center [208, 306] width 116 height 9
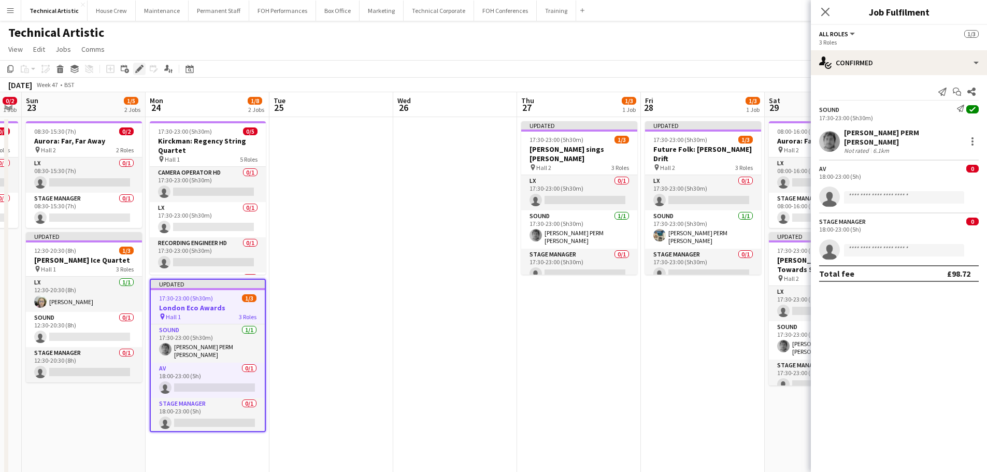
click at [143, 67] on icon "Edit" at bounding box center [139, 69] width 8 height 8
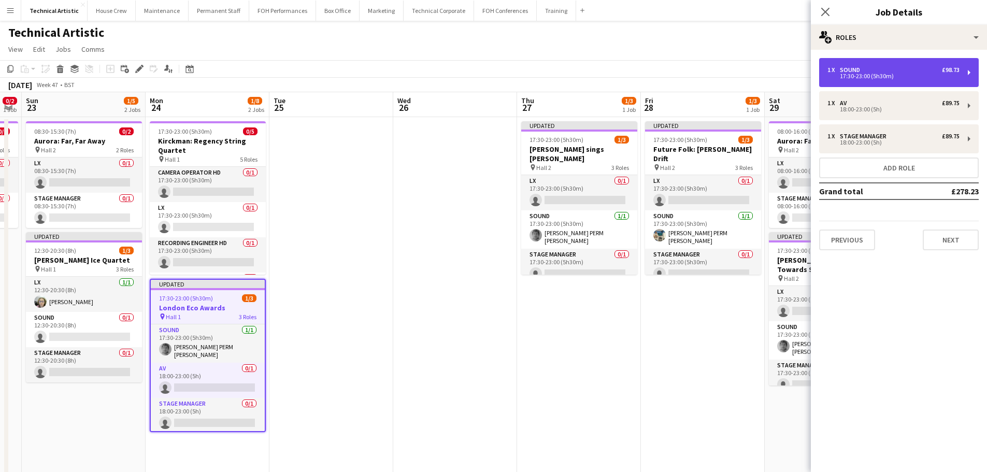
click at [868, 71] on div "1 x Sound £98.73" at bounding box center [893, 69] width 132 height 7
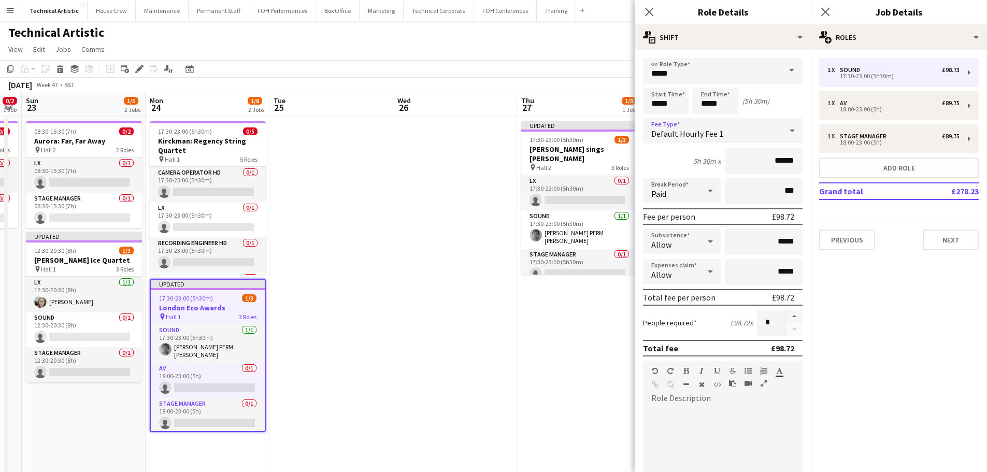
click at [723, 126] on div "Default Hourly Fee 1" at bounding box center [712, 130] width 139 height 25
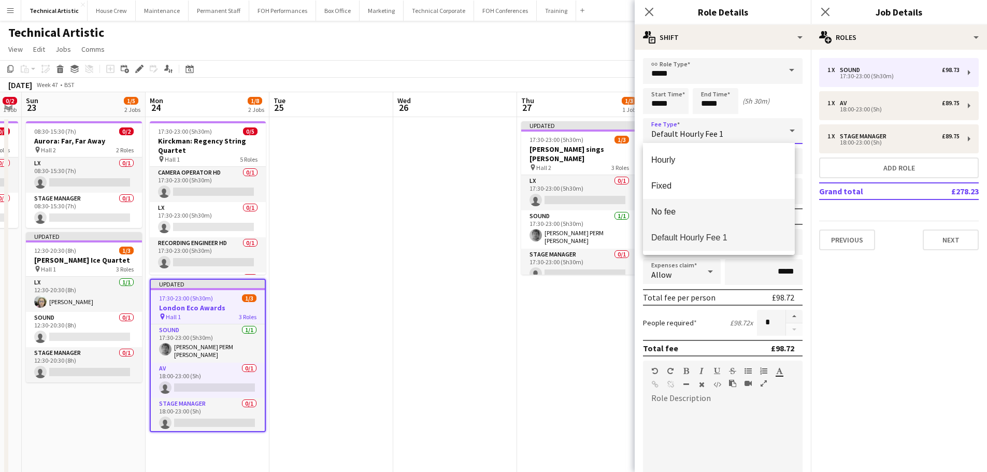
click at [671, 214] on span "No fee" at bounding box center [718, 212] width 135 height 10
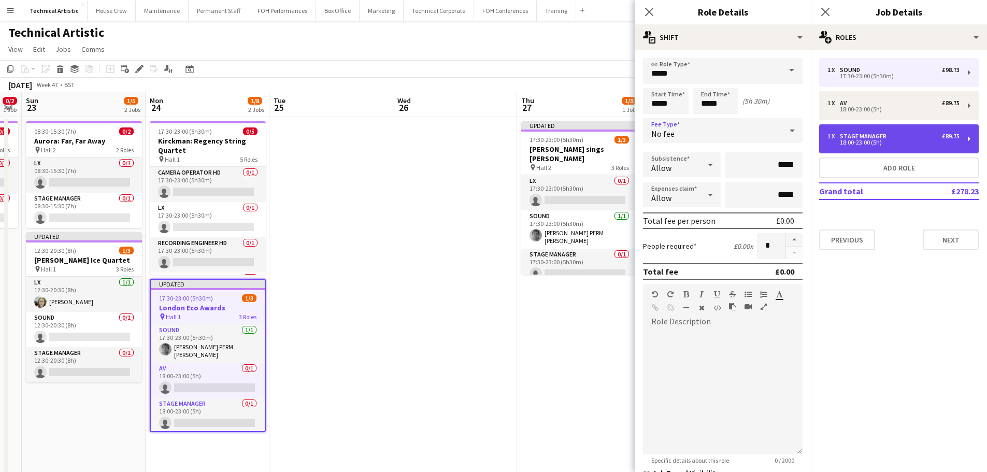
click at [826, 137] on div "1 x Stage Manager £89.75 18:00-23:00 (5h)" at bounding box center [899, 138] width 160 height 29
type input "**********"
type input "*****"
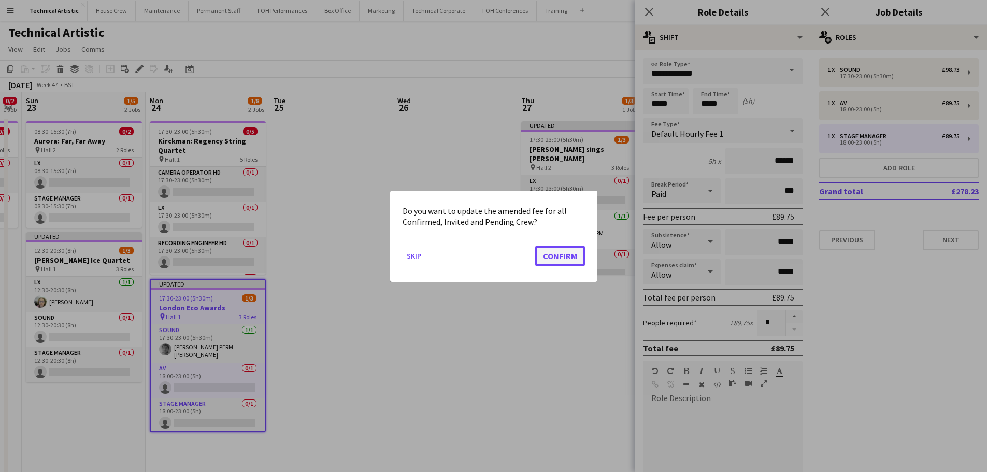
click at [554, 256] on button "Confirm" at bounding box center [560, 255] width 50 height 21
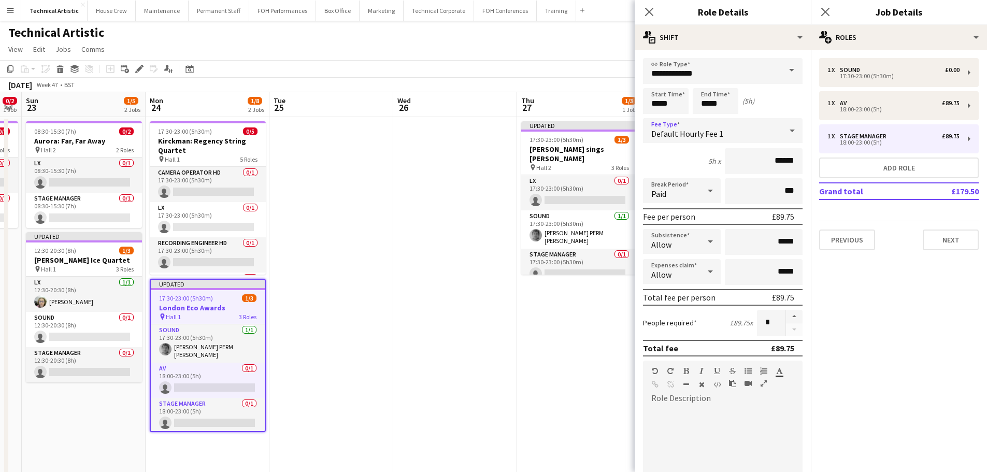
click at [692, 131] on span "Default Hourly Fee 1" at bounding box center [687, 133] width 72 height 10
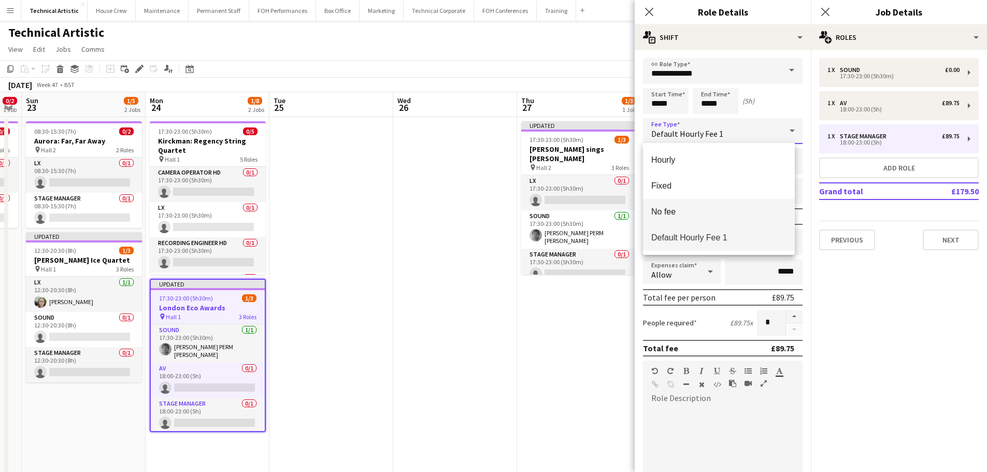
click at [679, 213] on span "No fee" at bounding box center [718, 212] width 135 height 10
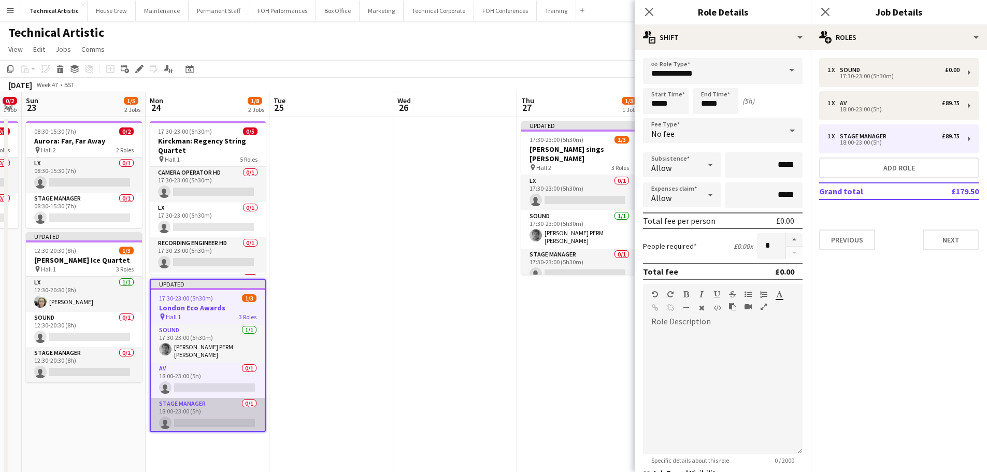
click at [209, 410] on app-card-role "Stage Manager 0/1 18:00-23:00 (5h) single-neutral-actions" at bounding box center [208, 415] width 114 height 35
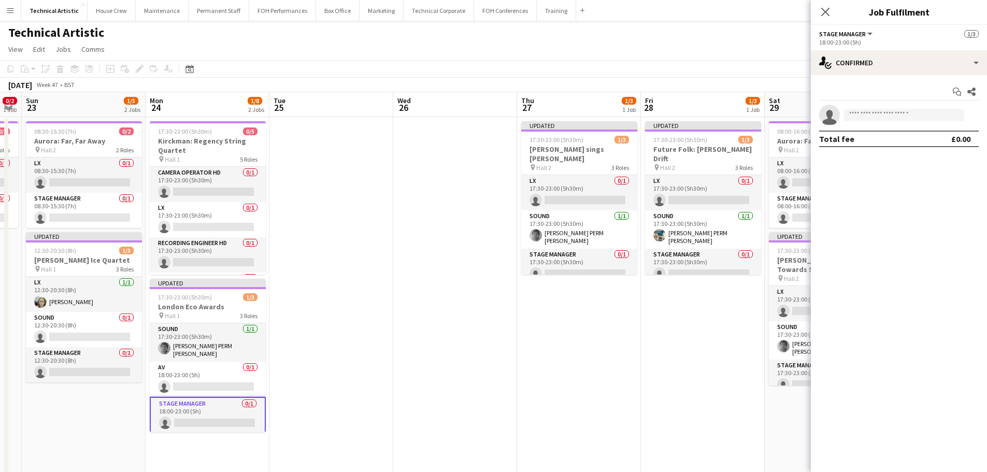
drag, startPoint x: 859, startPoint y: 132, endPoint x: 862, endPoint y: 124, distance: 8.4
click at [859, 131] on div "Total fee £0.00" at bounding box center [899, 139] width 160 height 17
click at [865, 117] on input at bounding box center [904, 115] width 120 height 12
type input "*****"
click at [879, 135] on span "[EMAIL_ADDRESS][DOMAIN_NAME]" at bounding box center [904, 138] width 104 height 8
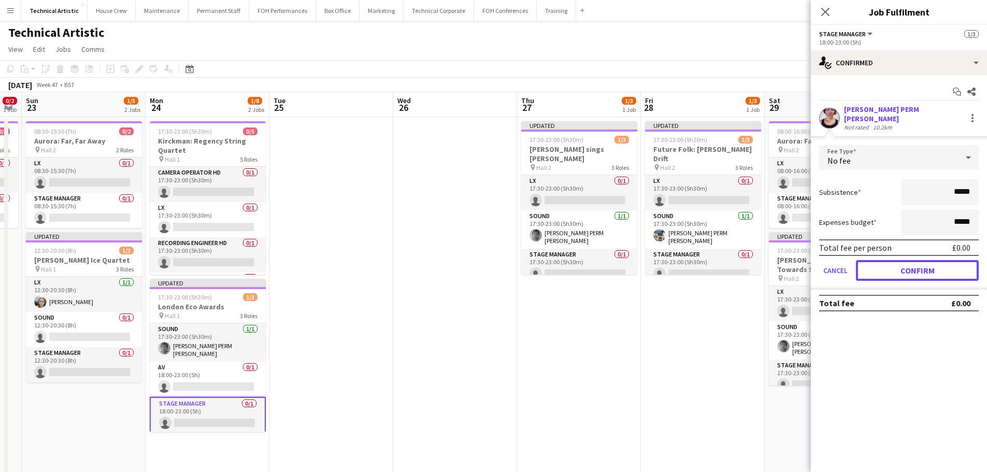
click at [905, 260] on button "Confirm" at bounding box center [917, 270] width 123 height 21
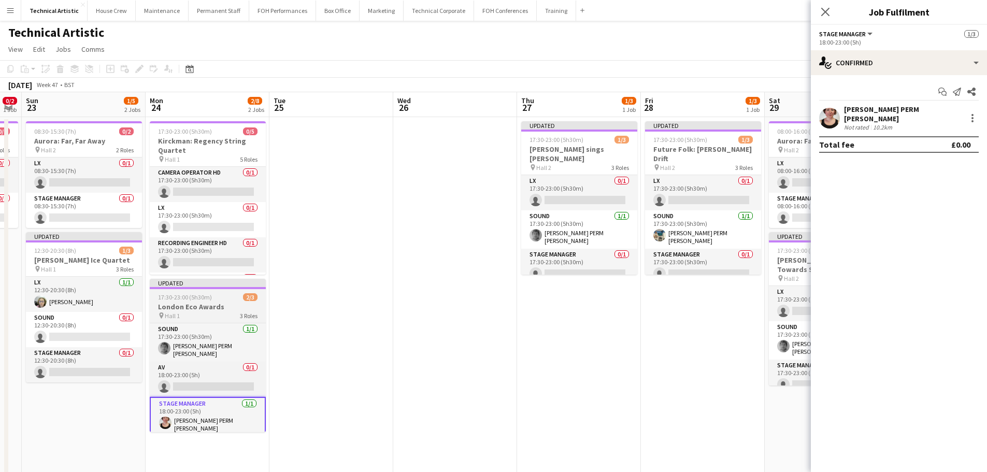
click at [222, 309] on h3 "London Eco Awards" at bounding box center [208, 306] width 116 height 9
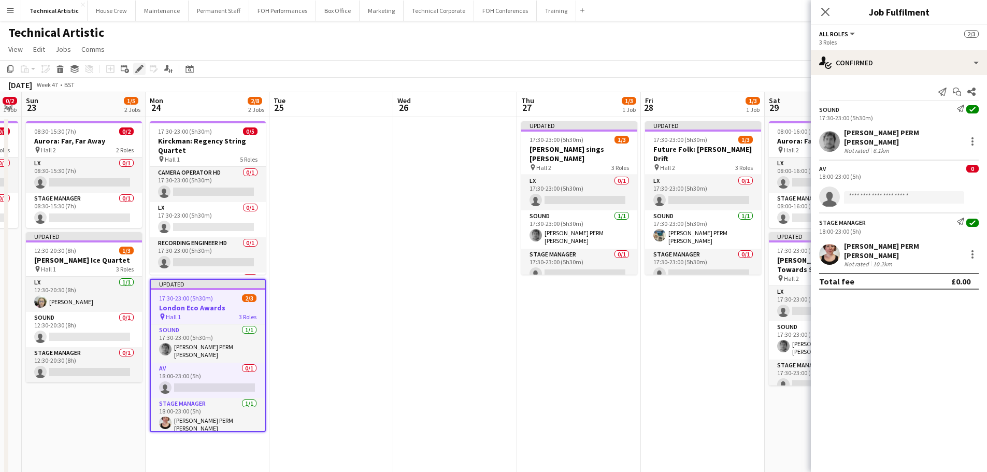
click at [143, 65] on icon "Edit" at bounding box center [139, 69] width 8 height 8
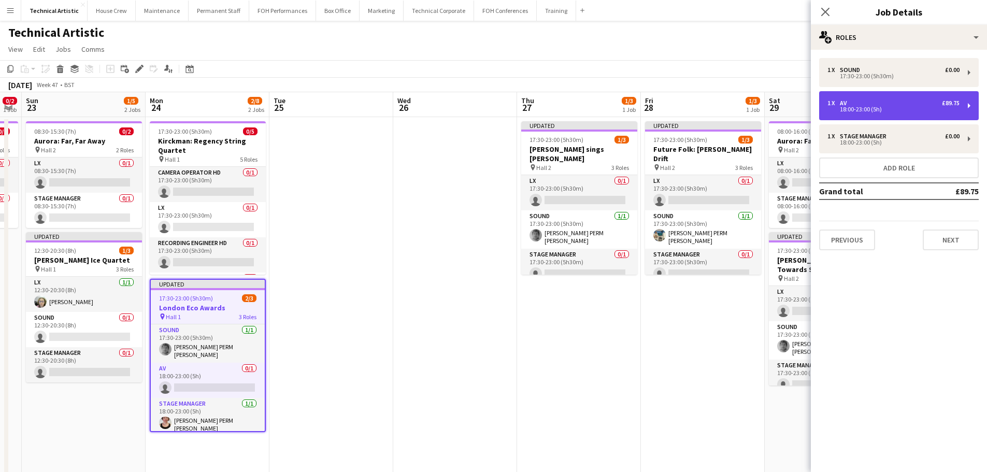
click at [864, 102] on div "1 x AV £89.75" at bounding box center [893, 102] width 132 height 7
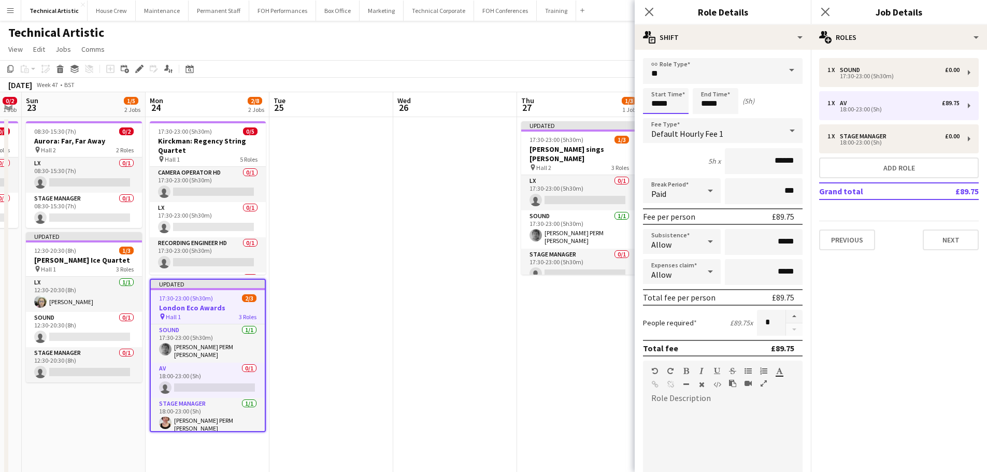
click at [675, 98] on input "*****" at bounding box center [666, 101] width 46 height 26
click at [653, 115] on div at bounding box center [655, 119] width 21 height 10
click at [655, 116] on div at bounding box center [655, 119] width 21 height 10
click at [661, 78] on div at bounding box center [655, 83] width 21 height 10
click at [672, 123] on div at bounding box center [676, 119] width 21 height 10
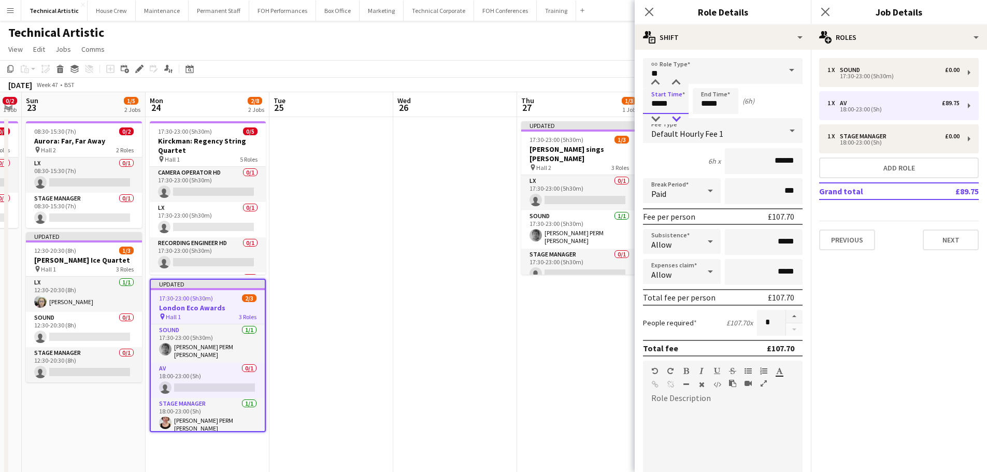
type input "*****"
click at [672, 123] on div at bounding box center [676, 119] width 21 height 10
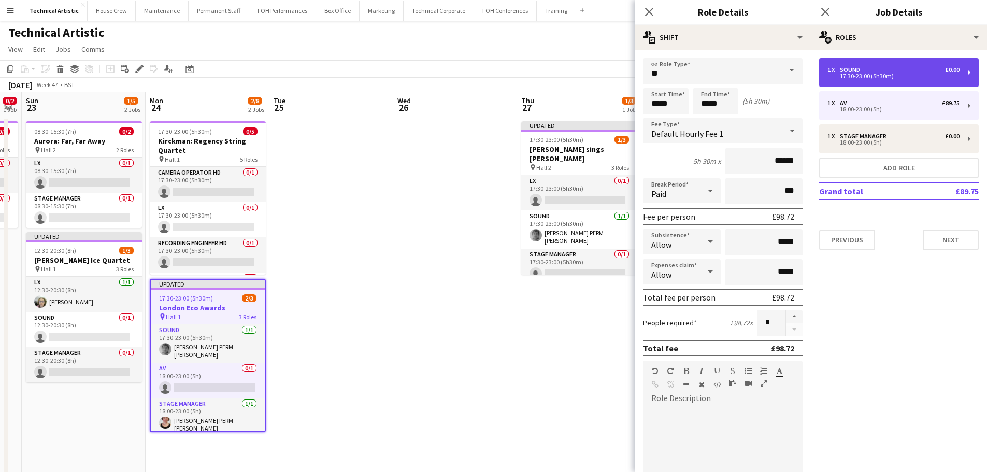
click at [863, 82] on div "1 x Sound £0.00 17:30-23:00 (5h30m)" at bounding box center [899, 72] width 160 height 29
type input "*****"
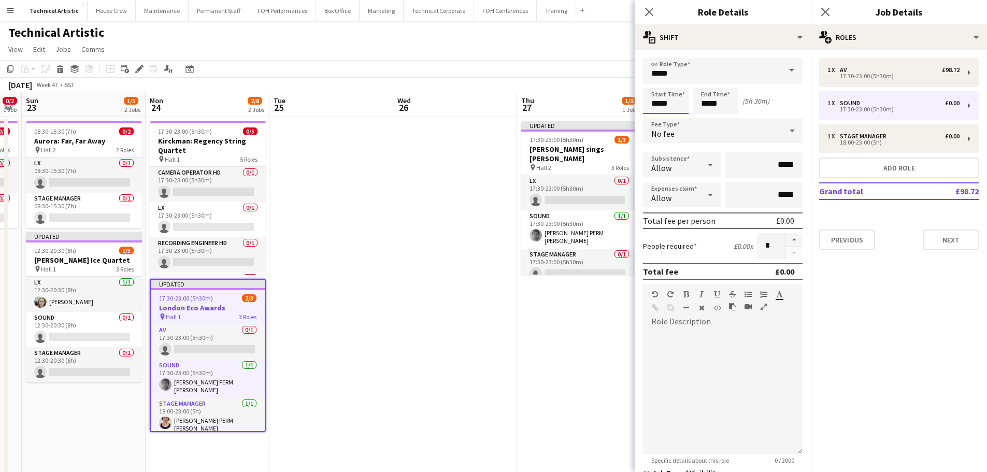
click at [659, 97] on input "*****" at bounding box center [666, 101] width 46 height 26
click at [657, 83] on div at bounding box center [655, 83] width 21 height 10
click at [673, 115] on div at bounding box center [676, 119] width 21 height 10
type input "*****"
click at [673, 115] on div at bounding box center [676, 119] width 21 height 10
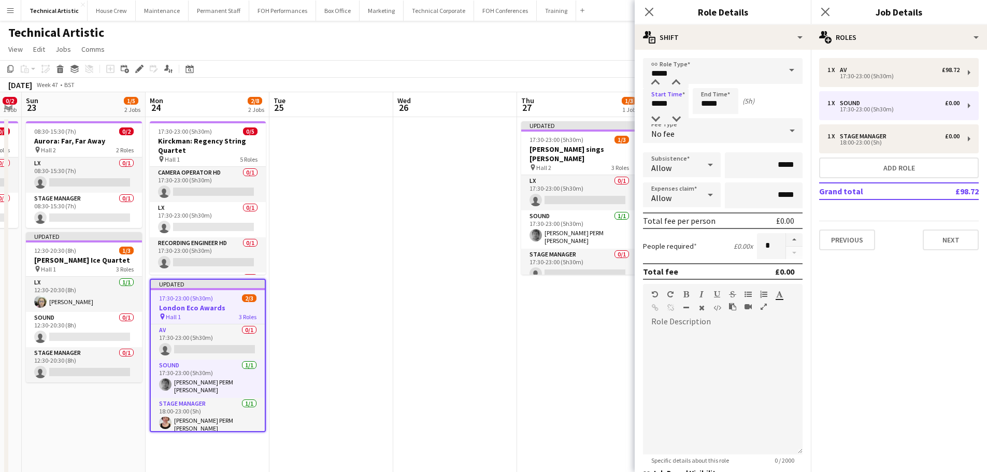
click at [441, 54] on app-page-menu "View Day view expanded Day view collapsed Month view Date picker Jump to [DATE]…" at bounding box center [493, 50] width 987 height 20
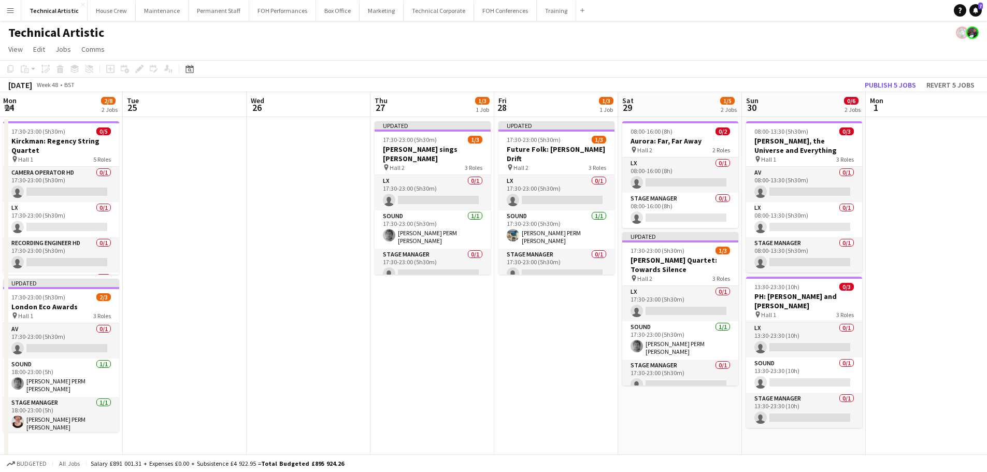
scroll to position [0, 378]
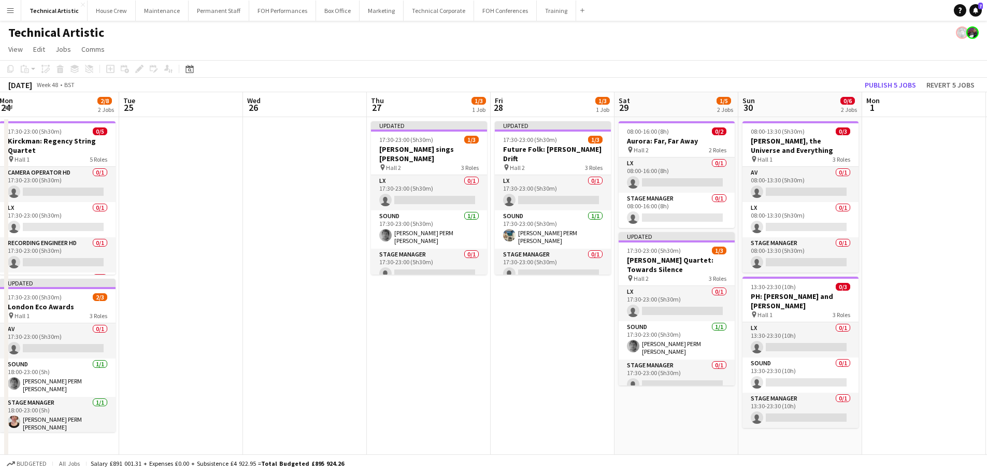
drag, startPoint x: 484, startPoint y: 266, endPoint x: 328, endPoint y: 248, distance: 157.0
click at [333, 252] on app-calendar-viewport "Fri 21 Sat 22 0/2 1 Job Sun 23 1/5 2 Jobs Mon 24 2/8 2 Jobs Tue 25 Wed 26 Thu 2…" at bounding box center [493, 388] width 987 height 593
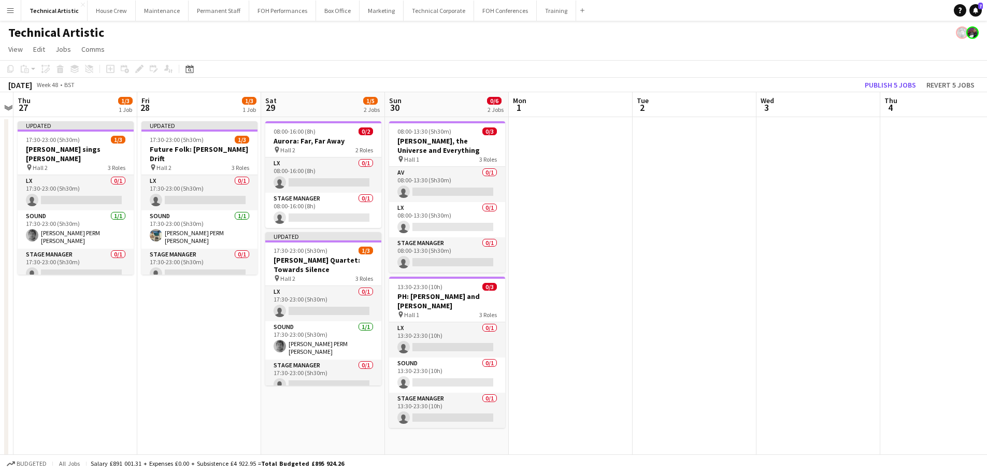
drag, startPoint x: 371, startPoint y: 377, endPoint x: 262, endPoint y: 386, distance: 110.2
click at [262, 386] on app-calendar-viewport "Mon 24 2/8 2 Jobs Tue 25 Wed 26 Thu 27 1/3 1 Job Fri 28 1/3 1 Job Sat 29 1/5 2 …" at bounding box center [493, 388] width 987 height 593
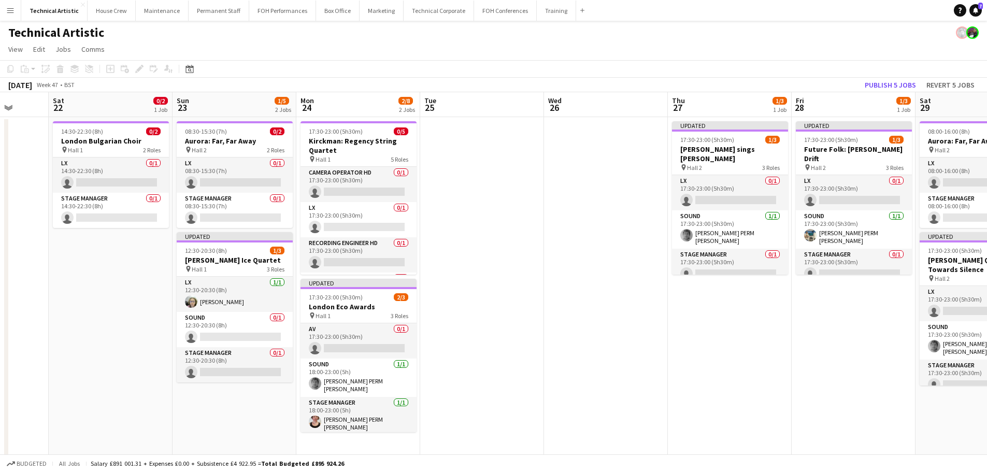
drag, startPoint x: 531, startPoint y: 302, endPoint x: 766, endPoint y: 241, distance: 242.9
click at [766, 241] on app-calendar-viewport "Thu 20 Fri 21 Sat 22 0/2 1 Job Sun 23 1/5 2 Jobs Mon 24 2/8 2 Jobs Tue 25 Wed 2…" at bounding box center [493, 388] width 987 height 593
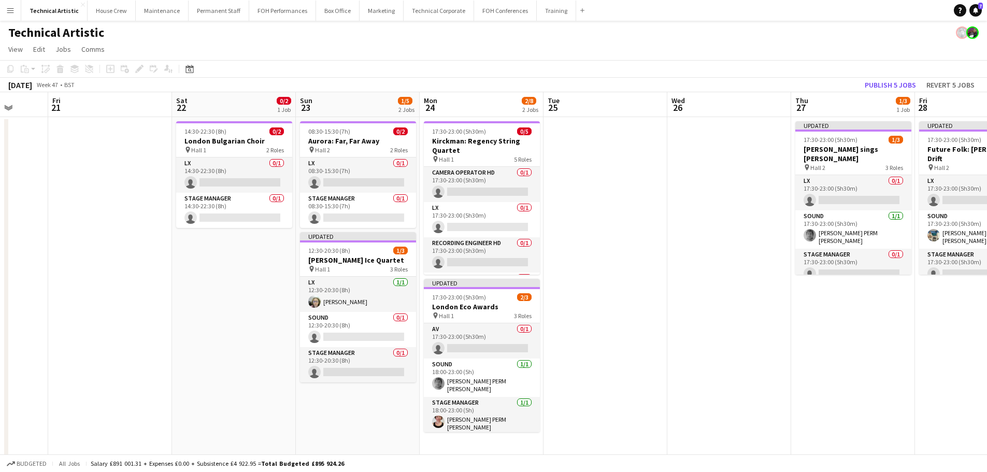
drag, startPoint x: 811, startPoint y: 274, endPoint x: 839, endPoint y: 266, distance: 29.0
click at [839, 266] on app-calendar-viewport "Tue 18 Wed 19 0/5 2 Jobs Thu 20 Fri 21 Sat 22 0/2 1 Job Sun 23 1/5 2 Jobs Mon 2…" at bounding box center [493, 388] width 987 height 593
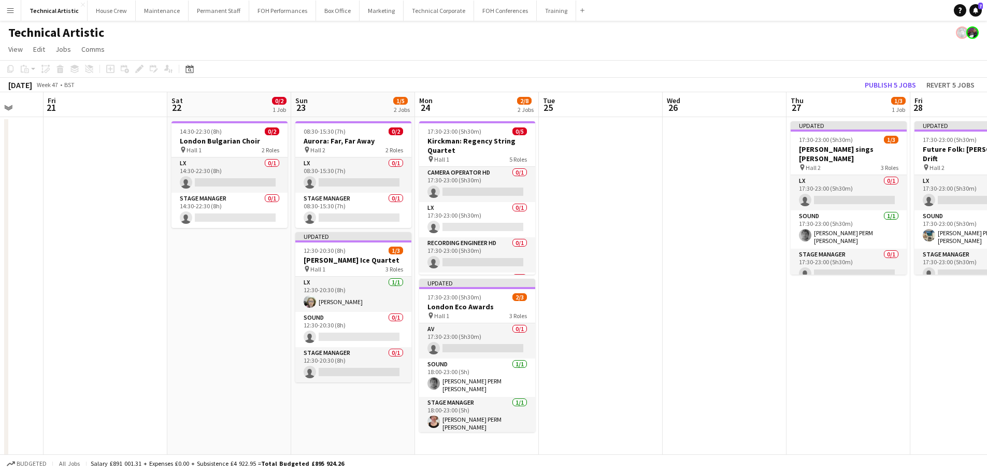
drag, startPoint x: 475, startPoint y: 262, endPoint x: 463, endPoint y: 247, distance: 19.6
click at [463, 247] on app-calendar-viewport "Tue 18 Wed 19 0/5 2 Jobs Thu 20 Fri 21 Sat 22 0/2 1 Job Sun 23 1/5 2 Jobs Mon 2…" at bounding box center [493, 388] width 987 height 593
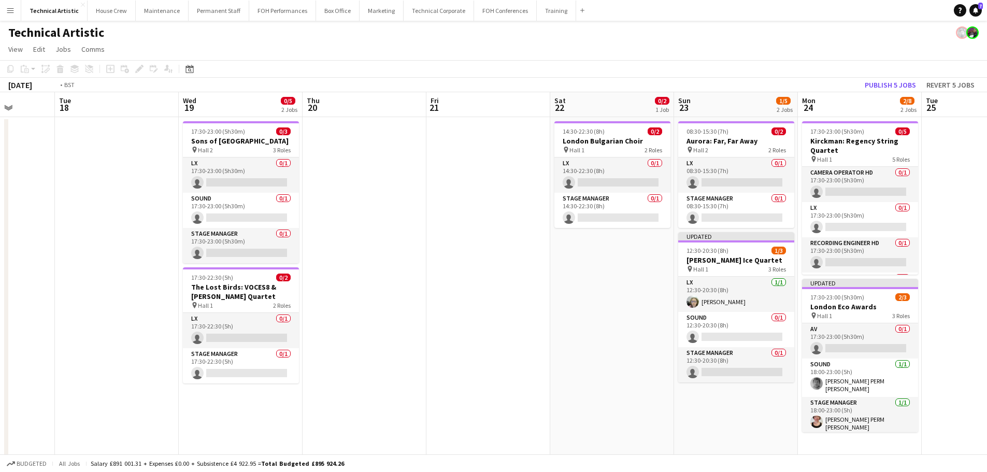
scroll to position [0, 227]
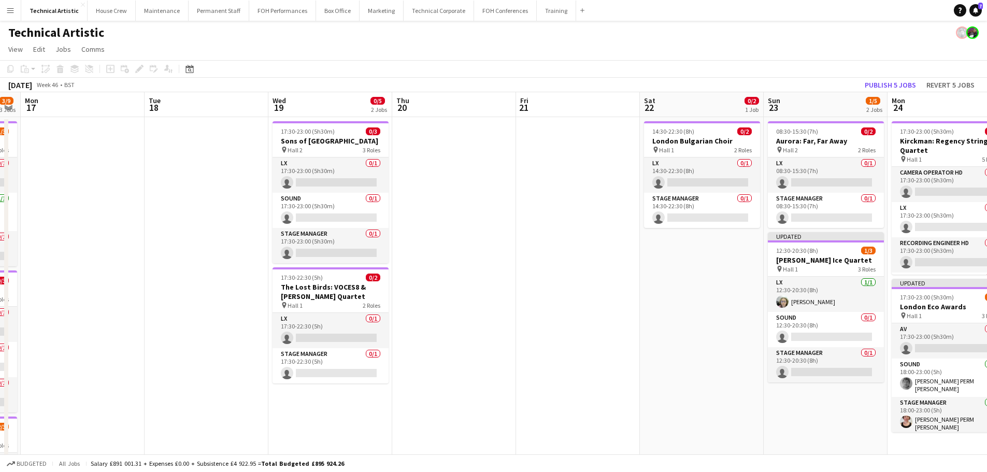
drag, startPoint x: 398, startPoint y: 275, endPoint x: 796, endPoint y: 259, distance: 397.7
click at [796, 259] on app-calendar-viewport "Sat 15 2/3 1 Job Sun 16 3/9 3 Jobs Mon 17 Tue 18 Wed 19 0/5 2 Jobs Thu 20 Fri 2…" at bounding box center [493, 388] width 987 height 593
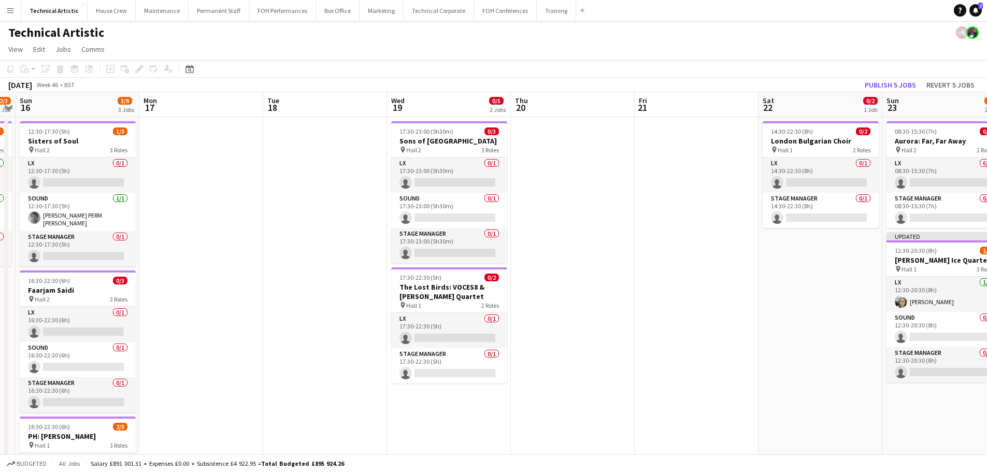
click at [589, 249] on app-calendar-viewport "Fri 14 Sat 15 2/3 1 Job Sun 16 3/9 3 Jobs Mon 17 Tue 18 Wed 19 0/5 2 Jobs Thu 2…" at bounding box center [493, 388] width 987 height 593
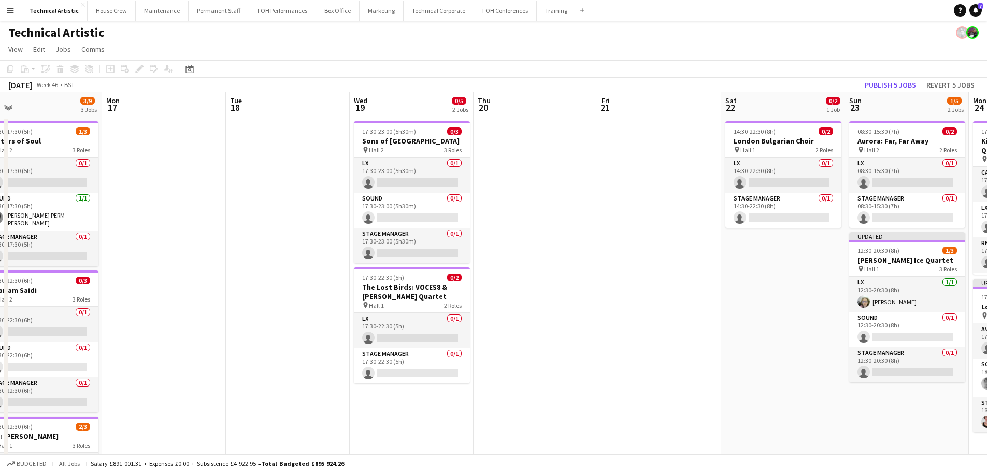
scroll to position [0, 293]
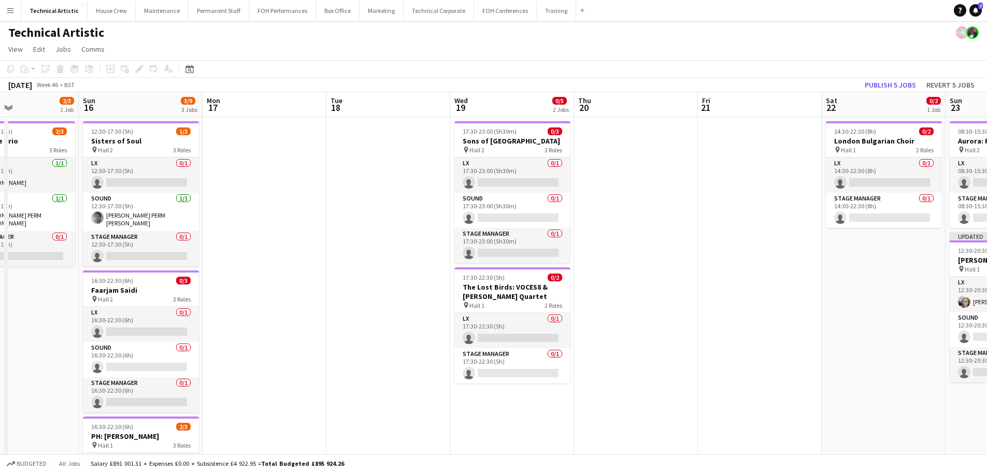
drag, startPoint x: 215, startPoint y: 288, endPoint x: 253, endPoint y: 242, distance: 59.9
click at [253, 242] on app-calendar-viewport "Thu 13 Fri 14 Sat 15 2/3 1 Job Sun 16 3/9 3 Jobs Mon 17 Tue 18 Wed 19 0/5 2 Job…" at bounding box center [493, 388] width 987 height 593
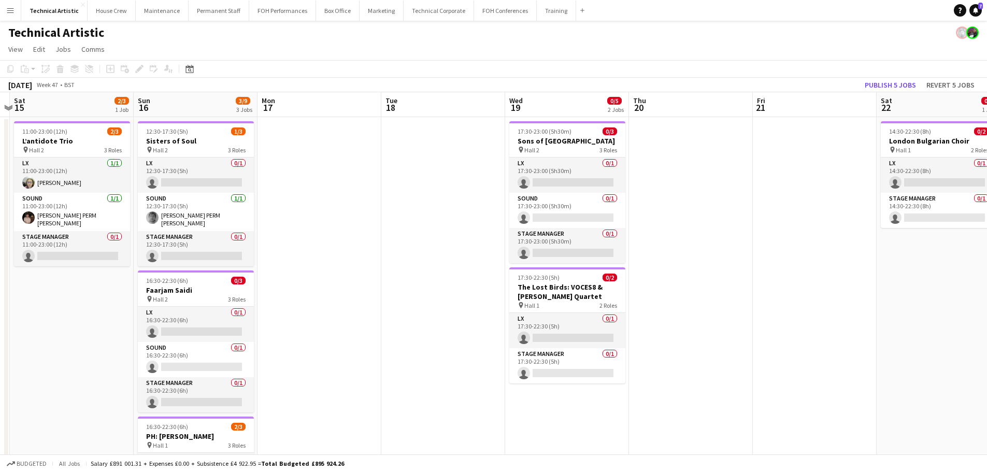
scroll to position [0, 233]
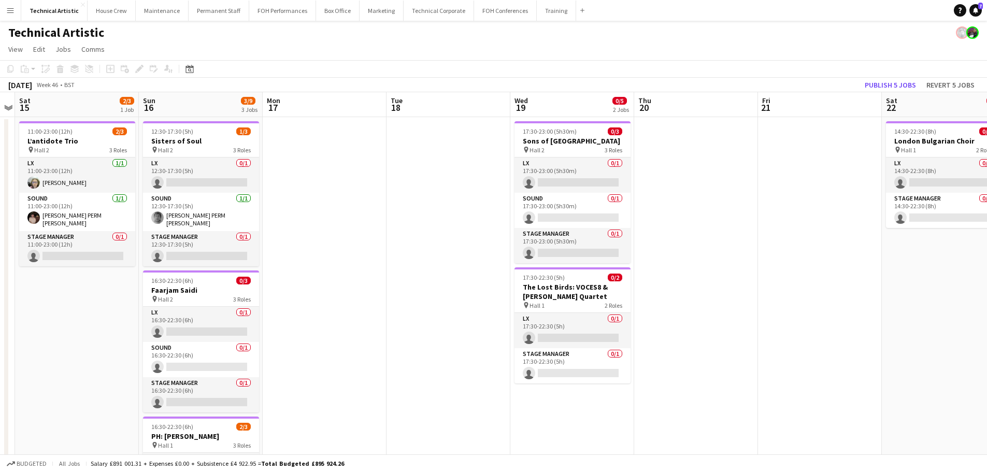
drag, startPoint x: 645, startPoint y: 241, endPoint x: 707, endPoint y: 261, distance: 64.6
click at [707, 261] on app-calendar-viewport "Thu 13 Fri 14 Sat 15 2/3 1 Job Sun 16 3/9 3 Jobs Mon 17 Tue 18 Wed 19 0/5 2 Job…" at bounding box center [493, 388] width 987 height 593
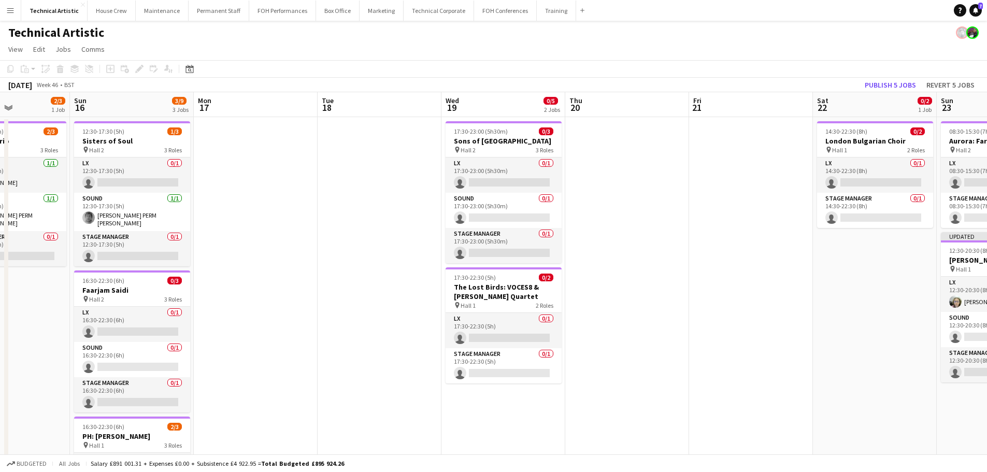
scroll to position [0, 399]
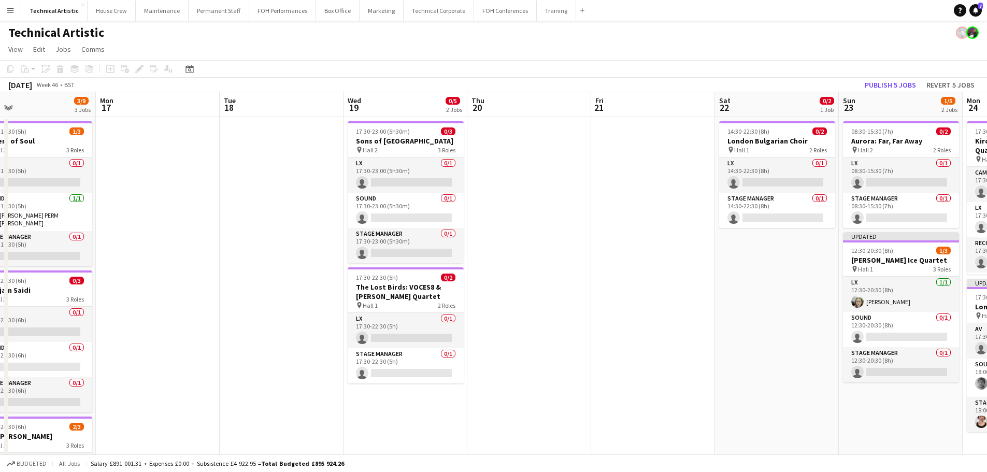
drag, startPoint x: 620, startPoint y: 262, endPoint x: 466, endPoint y: 262, distance: 154.4
click at [466, 262] on app-calendar-viewport "Thu 13 Fri 14 Sat 15 2/3 1 Job Sun 16 3/9 3 Jobs Mon 17 Tue 18 Wed 19 0/5 2 Job…" at bounding box center [493, 388] width 987 height 593
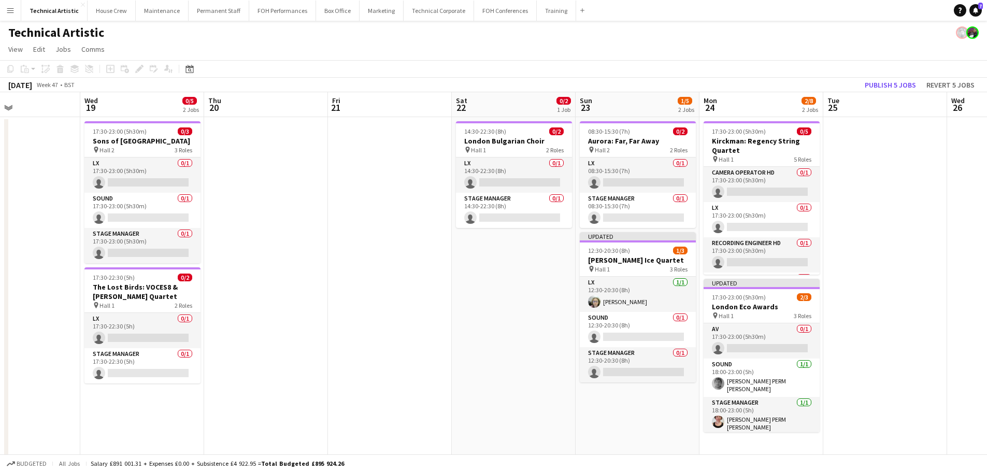
drag, startPoint x: 618, startPoint y: 235, endPoint x: 419, endPoint y: 202, distance: 201.7
click at [419, 202] on app-calendar-viewport "Sat 15 2/3 1 Job Sun 16 3/9 3 Jobs Mon 17 Tue 18 Wed 19 0/5 2 Jobs Thu 20 Fri 2…" at bounding box center [493, 388] width 987 height 593
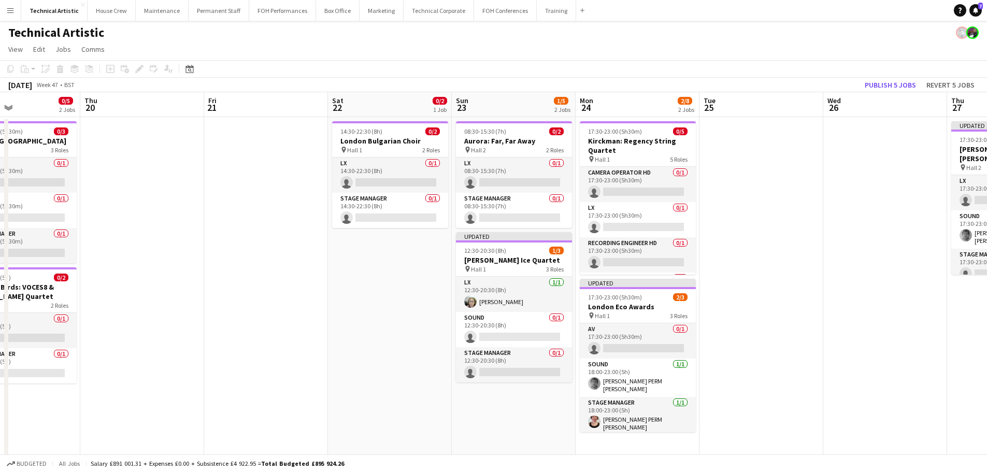
scroll to position [0, 295]
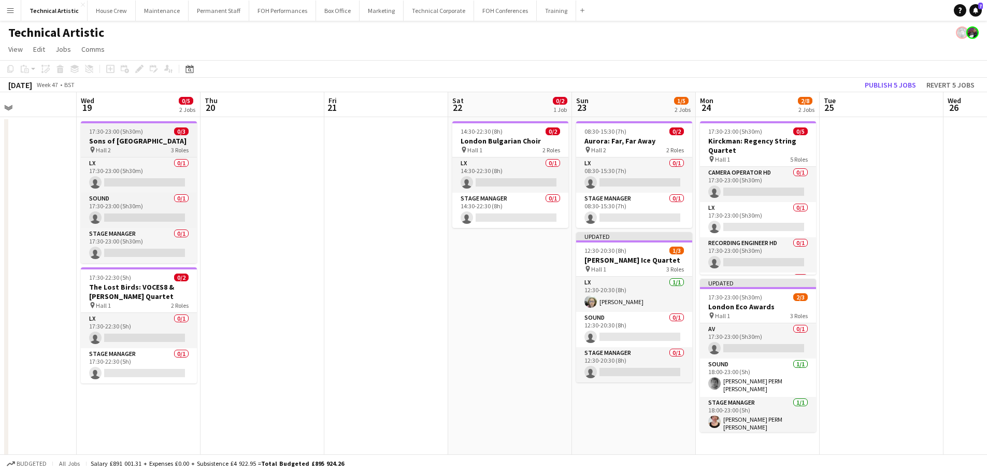
click at [92, 143] on h3 "Sons of [GEOGRAPHIC_DATA]" at bounding box center [139, 140] width 116 height 9
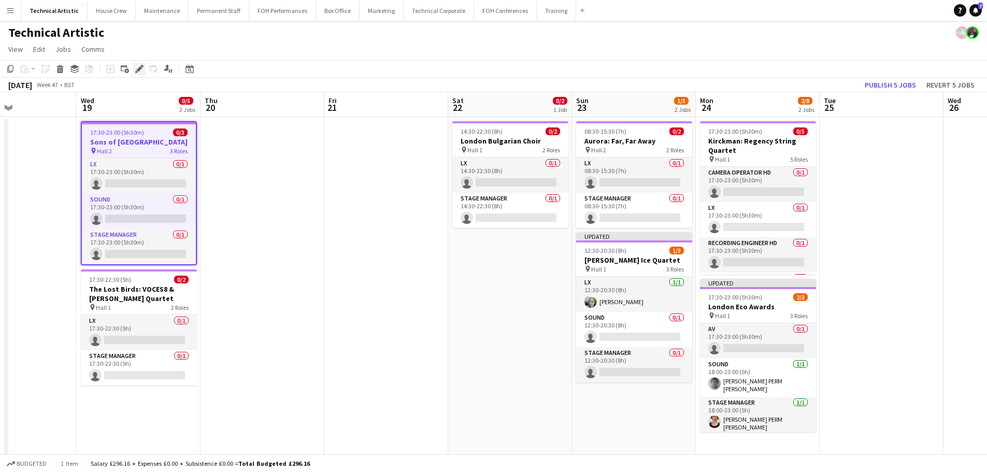
click at [133, 70] on div "Edit" at bounding box center [139, 69] width 12 height 12
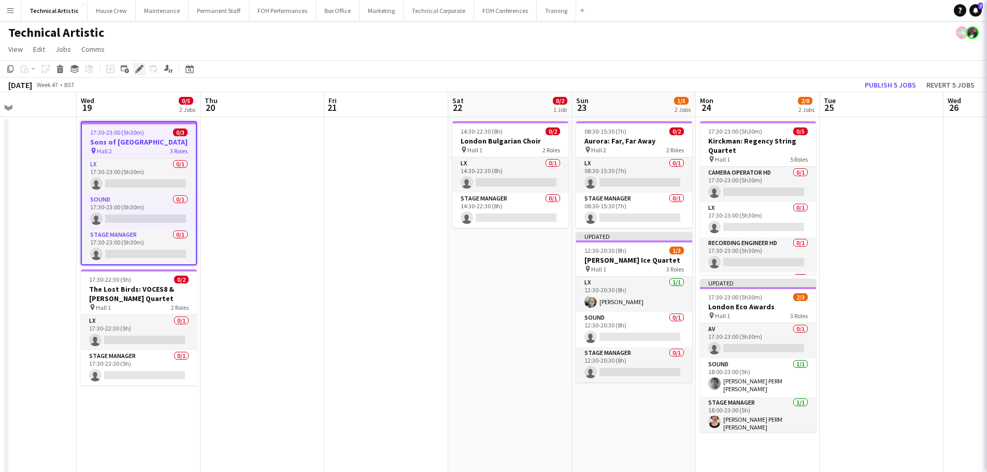
click at [137, 70] on icon at bounding box center [139, 69] width 6 height 6
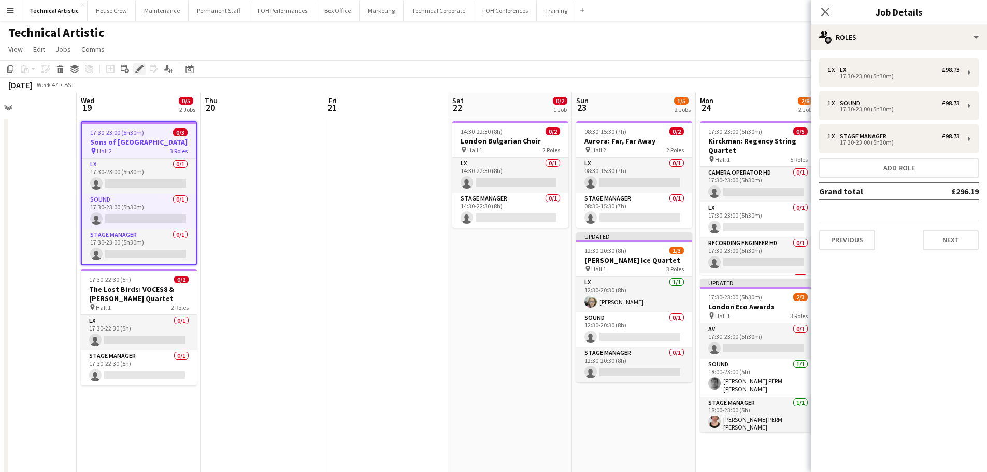
click at [137, 70] on icon at bounding box center [139, 69] width 6 height 6
click at [885, 89] on div "1 x LX £98.73 17:30-23:00 (5h30m) 1 x Sound £98.73 17:30-23:00 (5h30m) 1 x Stag…" at bounding box center [899, 154] width 176 height 192
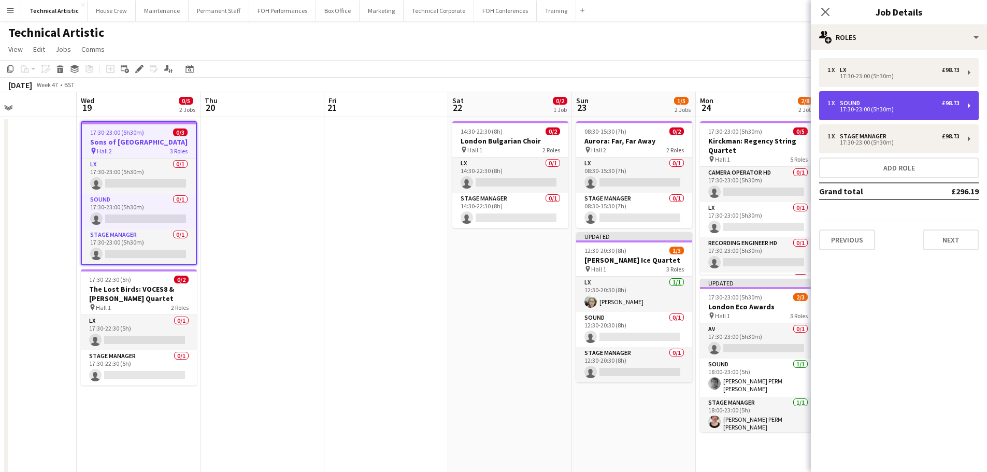
click at [884, 97] on div "1 x Sound £98.73 17:30-23:00 (5h30m)" at bounding box center [899, 105] width 160 height 29
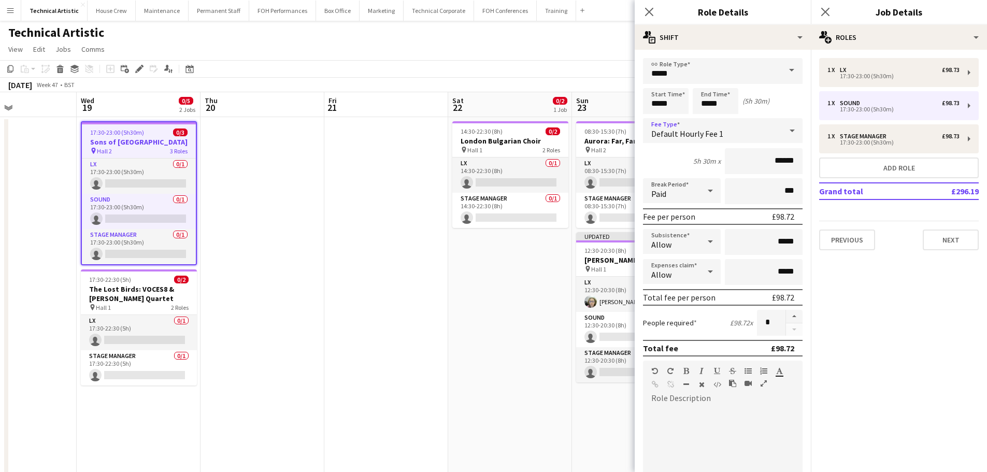
click at [693, 135] on span "Default Hourly Fee 1" at bounding box center [687, 133] width 72 height 10
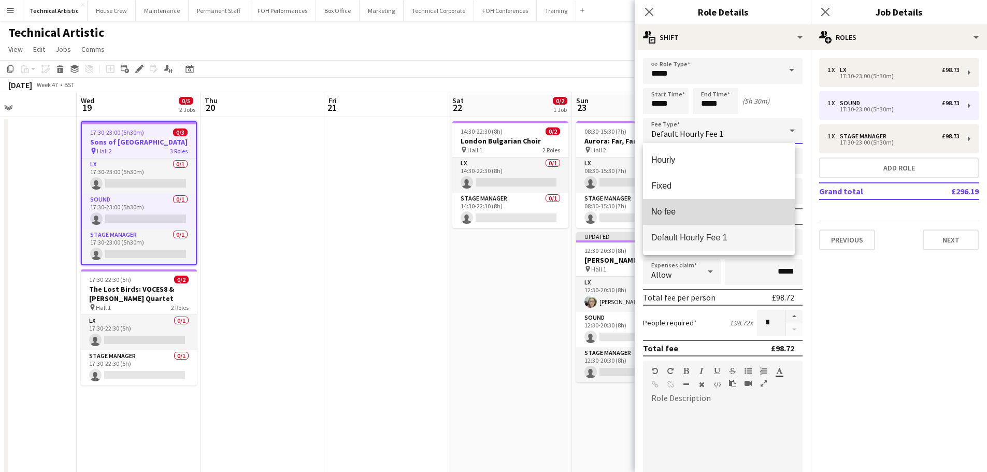
click at [681, 207] on span "No fee" at bounding box center [718, 212] width 135 height 10
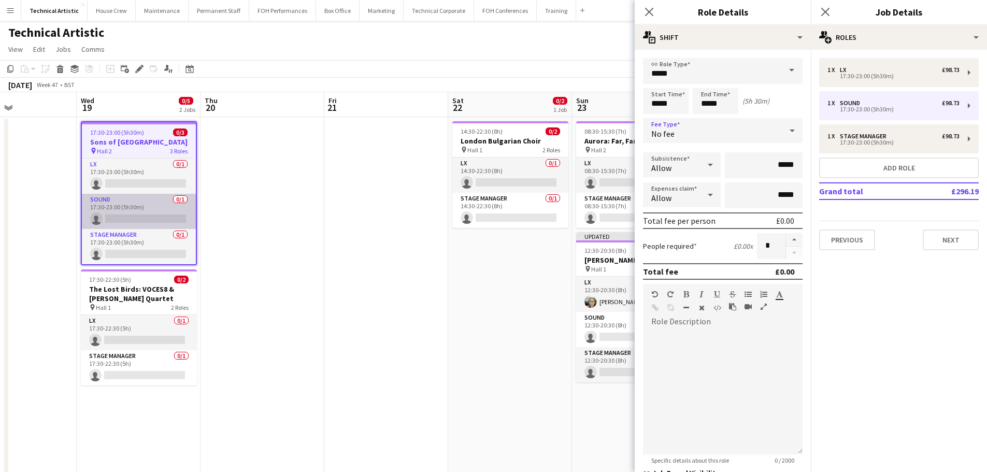
click at [162, 217] on app-card-role "Sound 0/1 17:30-23:00 (5h30m) single-neutral-actions" at bounding box center [139, 211] width 114 height 35
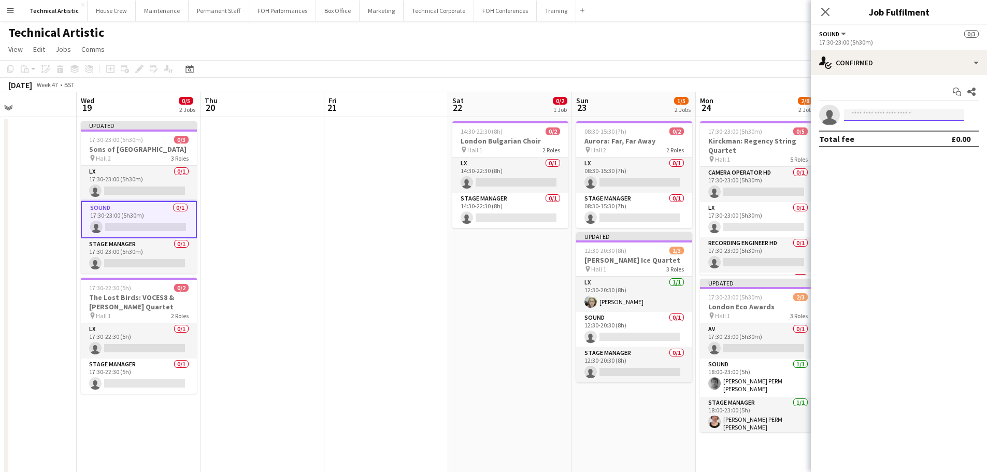
click at [903, 111] on input at bounding box center [904, 115] width 120 height 12
type input "*****"
click at [892, 127] on span "[PERSON_NAME] PERM [PERSON_NAME]" at bounding box center [888, 129] width 72 height 9
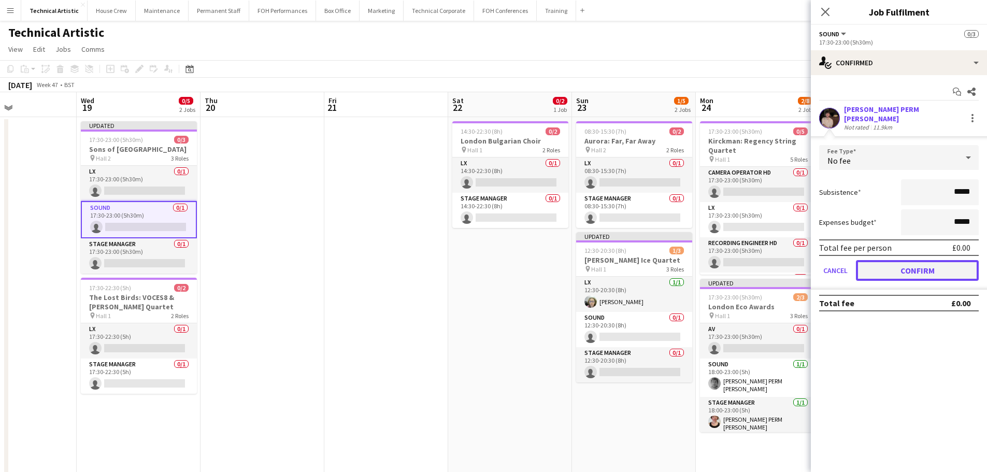
click at [908, 264] on button "Confirm" at bounding box center [917, 270] width 123 height 21
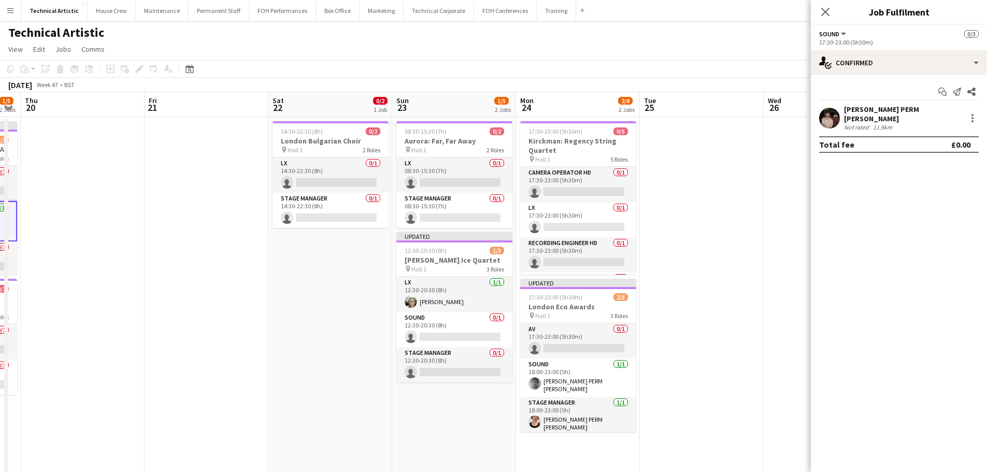
drag, startPoint x: 359, startPoint y: 249, endPoint x: 61, endPoint y: 228, distance: 299.2
click at [61, 228] on app-calendar-viewport "Mon 17 Tue 18 Wed 19 1/5 2 Jobs Thu 20 Fri 21 Sat 22 0/2 1 Job Sun 23 1/5 2 Job…" at bounding box center [493, 388] width 987 height 593
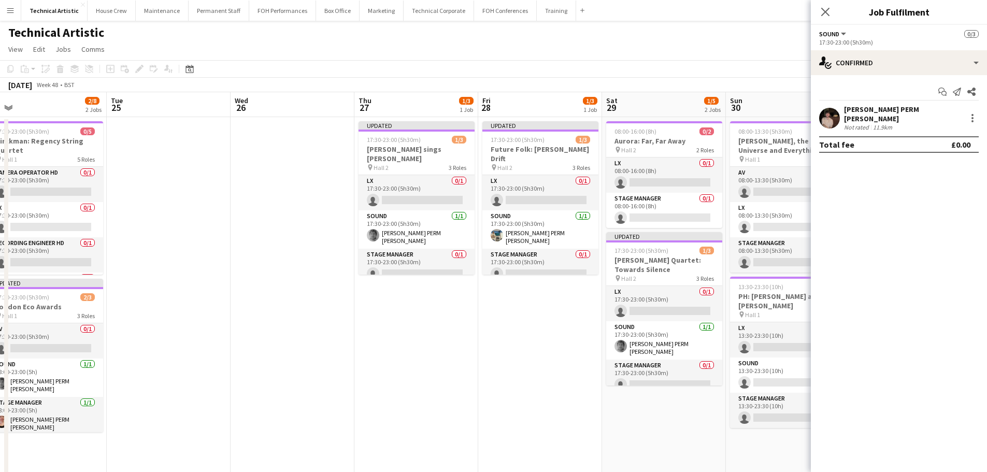
scroll to position [0, 395]
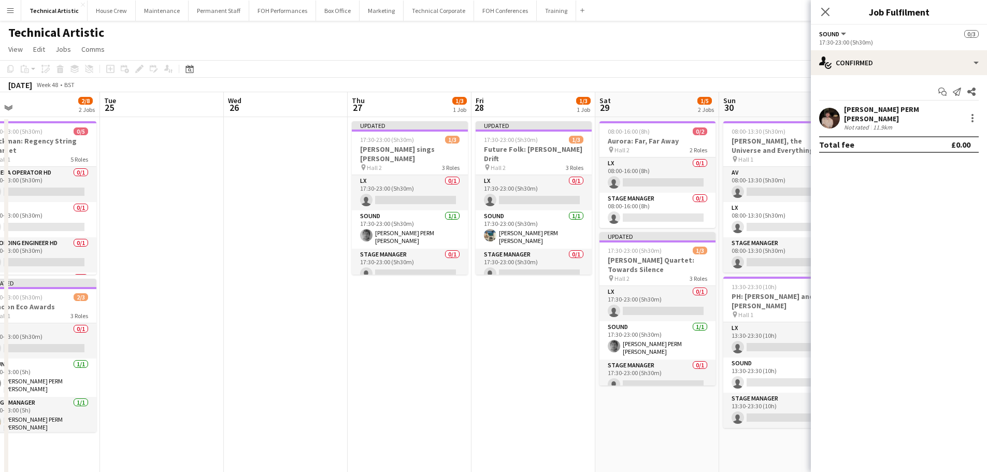
drag, startPoint x: 550, startPoint y: 289, endPoint x: 258, endPoint y: 254, distance: 293.7
click at [258, 254] on app-calendar-viewport "Fri 21 Sat 22 0/2 1 Job Sun 23 1/5 2 Jobs Mon 24 2/8 2 Jobs Tue 25 Wed 26 Thu 2…" at bounding box center [493, 388] width 987 height 593
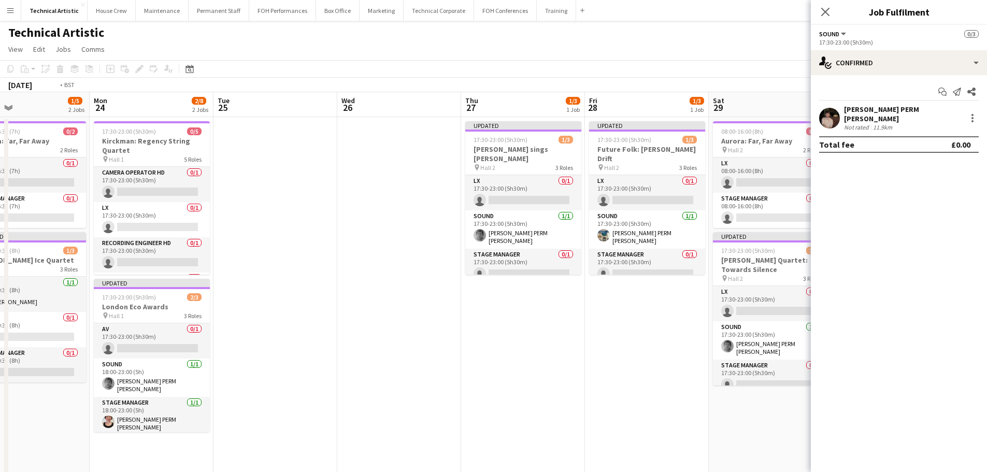
scroll to position [0, 313]
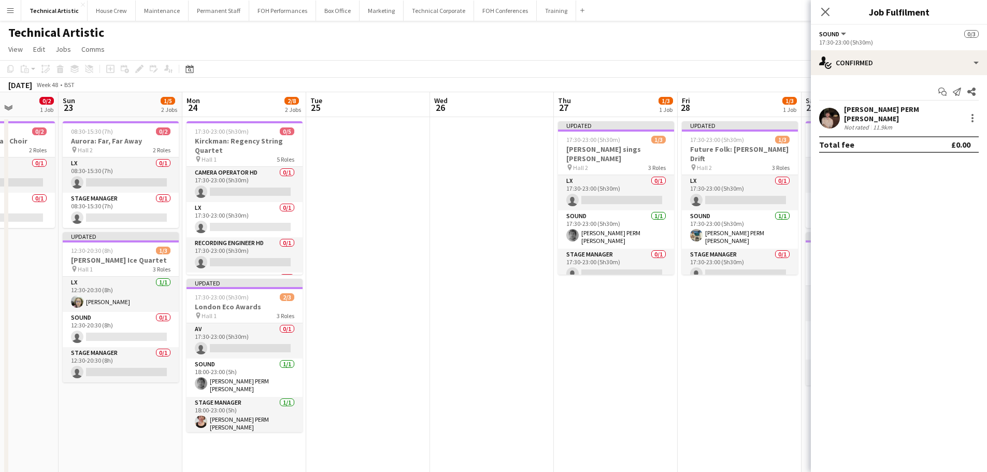
drag, startPoint x: 268, startPoint y: 215, endPoint x: 445, endPoint y: 215, distance: 176.2
click at [445, 215] on app-calendar-viewport "Thu 20 Fri 21 Sat 22 0/2 1 Job Sun 23 1/5 2 Jobs Mon 24 2/8 2 Jobs Tue 25 Wed 2…" at bounding box center [493, 388] width 987 height 593
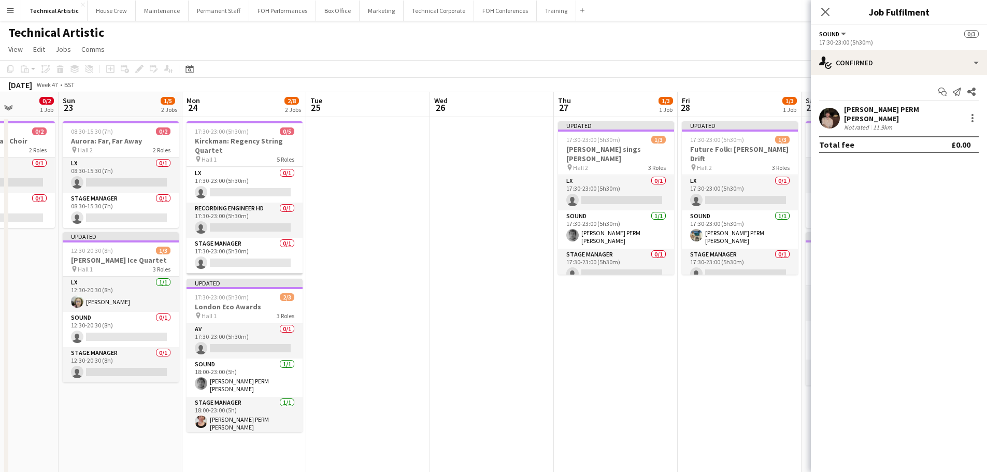
scroll to position [0, 0]
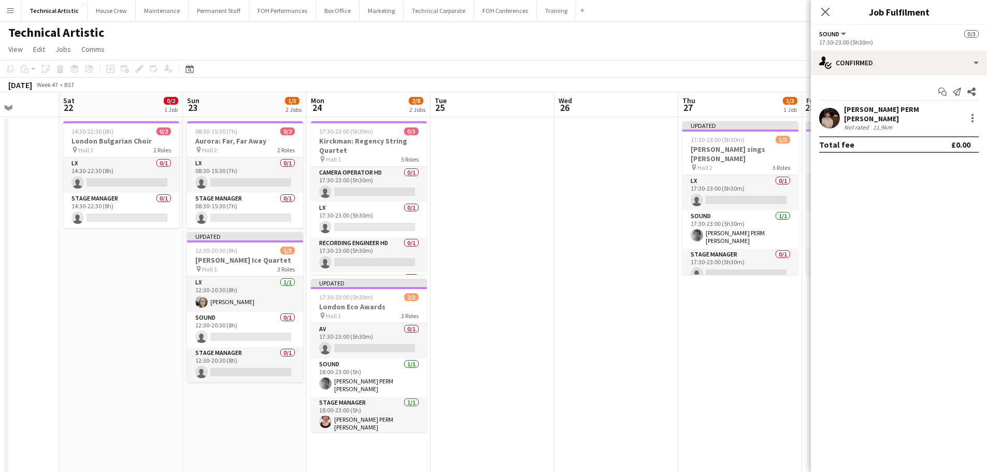
drag, startPoint x: 337, startPoint y: 239, endPoint x: 461, endPoint y: 252, distance: 125.1
click at [461, 252] on app-calendar-viewport "Wed 19 1/5 2 Jobs Thu 20 Fri 21 Sat 22 0/2 1 Job Sun 23 1/5 2 Jobs Mon 24 2/8 2…" at bounding box center [493, 388] width 987 height 593
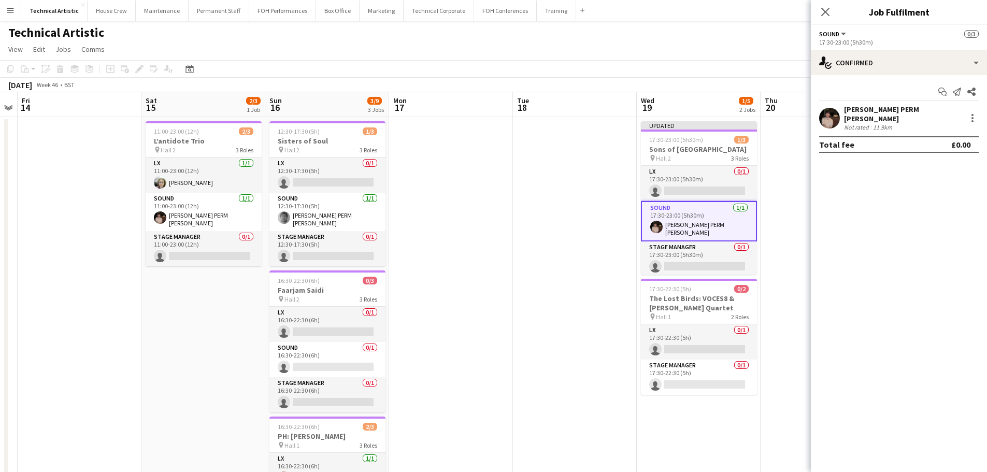
drag, startPoint x: 401, startPoint y: 259, endPoint x: 844, endPoint y: 262, distance: 443.0
click at [863, 259] on body "Menu Boards Boards Boards All jobs Status Workforce Workforce My Workforce Recr…" at bounding box center [493, 351] width 987 height 703
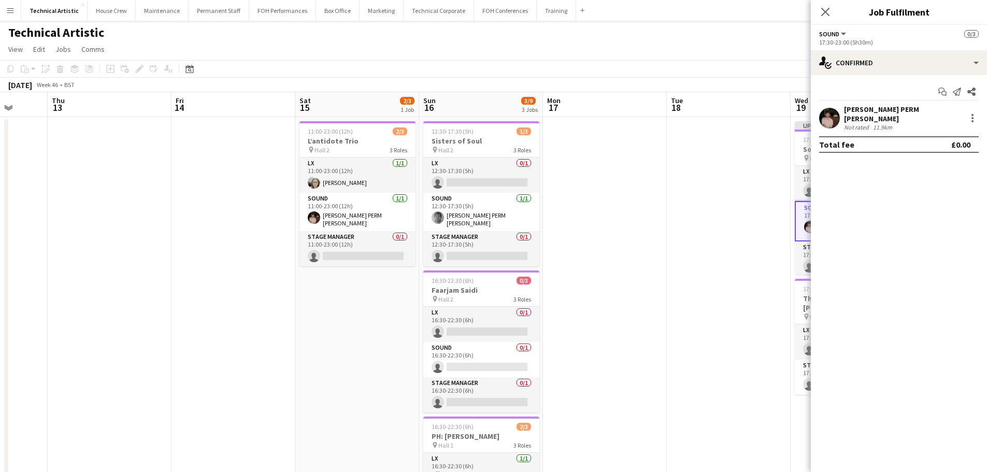
drag, startPoint x: 588, startPoint y: 301, endPoint x: 680, endPoint y: 292, distance: 93.2
click at [680, 292] on app-calendar-viewport "Mon 10 Tue 11 Wed 12 Thu 13 Fri 14 Sat 15 2/3 1 Job Sun 16 3/9 3 Jobs Mon 17 Tu…" at bounding box center [493, 388] width 987 height 593
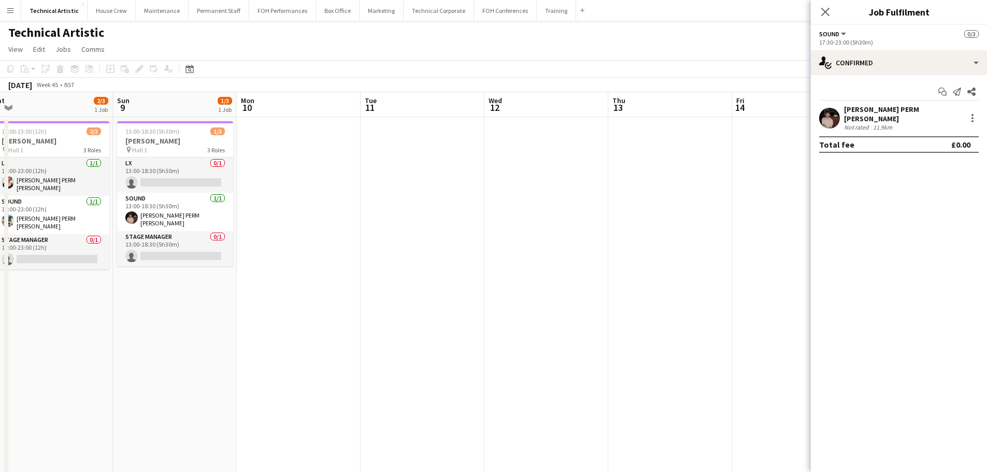
drag, startPoint x: 544, startPoint y: 297, endPoint x: 792, endPoint y: 263, distance: 250.5
click at [792, 263] on app-calendar-viewport "Thu 6 2/6 2 Jobs Fri 7 3/6 2 Jobs Sat 8 2/3 1 Job Sun 9 1/3 1 Job Mon 10 Tue 11…" at bounding box center [493, 388] width 987 height 593
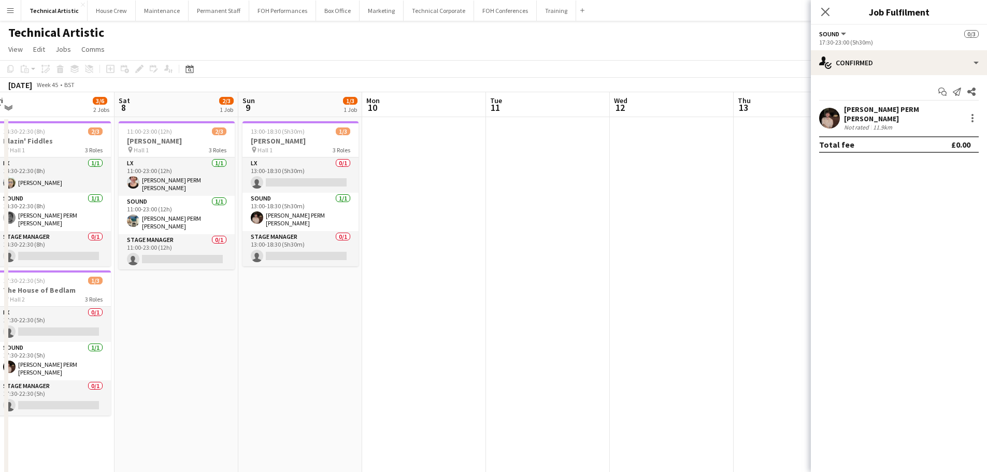
drag, startPoint x: 457, startPoint y: 287, endPoint x: 683, endPoint y: 284, distance: 226.4
click at [742, 290] on app-calendar-viewport "Wed 5 0/3 1 Job Thu 6 2/6 2 Jobs Fri 7 3/6 2 Jobs Sat 8 2/3 1 Job Sun 9 1/3 1 J…" at bounding box center [493, 388] width 987 height 593
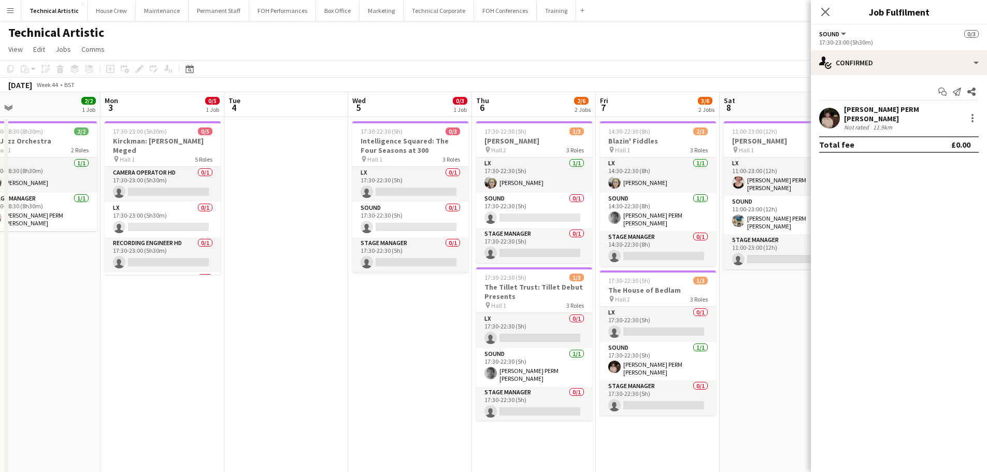
scroll to position [0, 263]
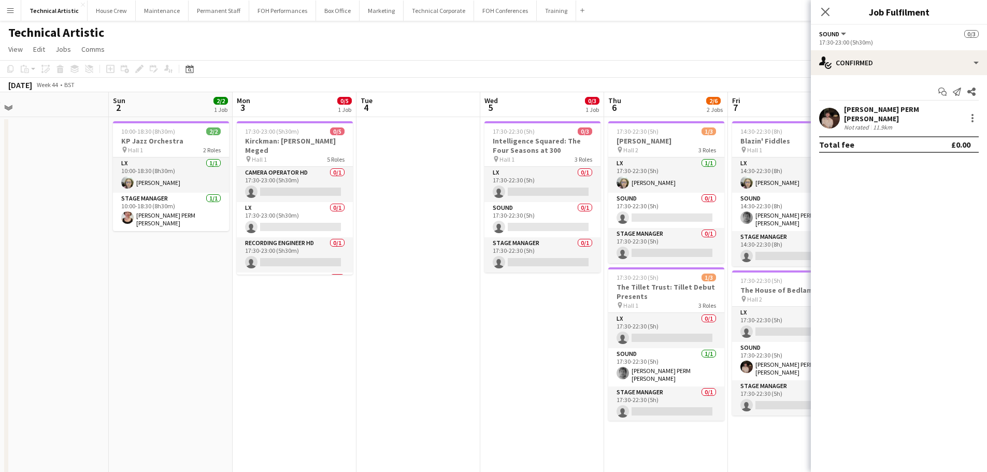
drag, startPoint x: 354, startPoint y: 283, endPoint x: 759, endPoint y: 283, distance: 405.2
click at [759, 283] on app-calendar-viewport "Thu 30 3/3 1 Job Fri 31 5/6 2 Jobs Sat 1 Sun 2 2/2 1 Job Mon 3 0/5 1 Job Tue 4 …" at bounding box center [493, 388] width 987 height 593
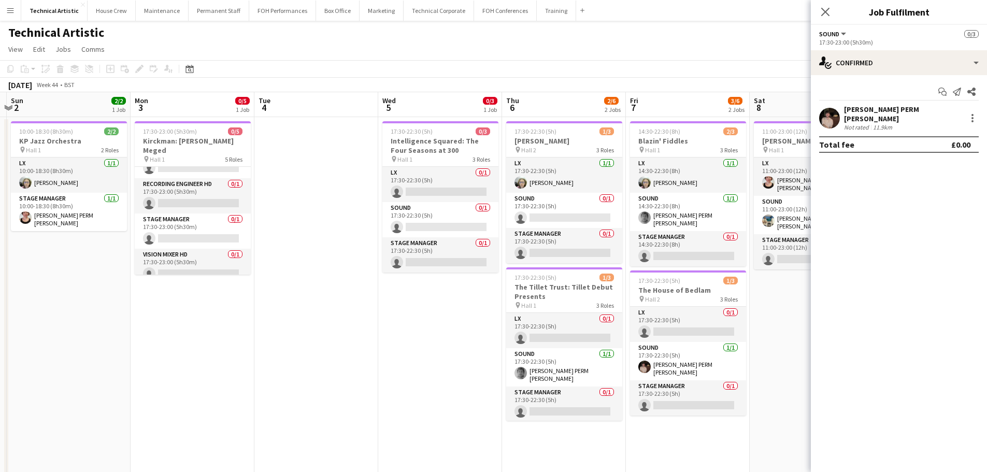
scroll to position [0, 366]
drag, startPoint x: 473, startPoint y: 290, endPoint x: 369, endPoint y: 292, distance: 103.6
click at [369, 292] on app-calendar-viewport "Thu 30 3/3 1 Job Fri 31 5/6 2 Jobs Sat 1 Sun 2 2/2 1 Job Mon 3 0/5 1 Job Tue 4 …" at bounding box center [493, 388] width 987 height 593
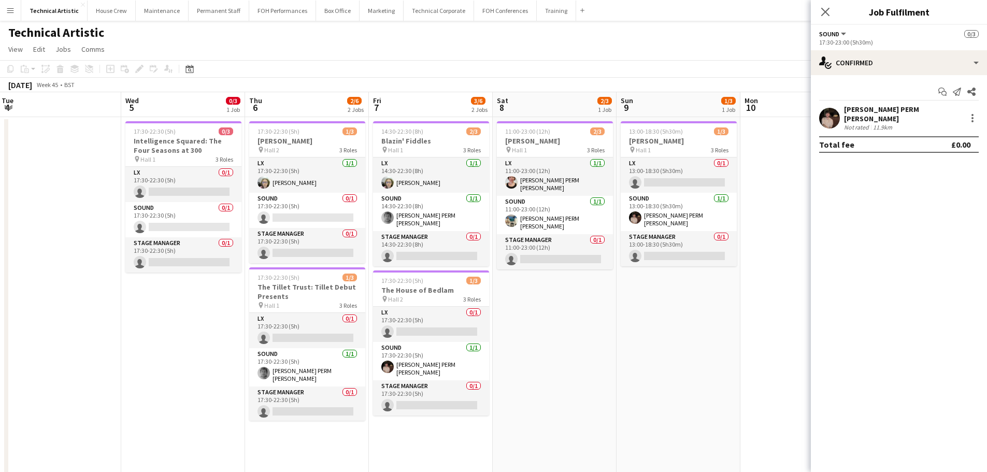
drag, startPoint x: 488, startPoint y: 283, endPoint x: 238, endPoint y: 286, distance: 249.2
click at [238, 286] on app-calendar-viewport "Sat 1 Sun 2 2/2 1 Job Mon 3 0/5 1 Job Tue 4 Wed 5 0/3 1 Job Thu 6 2/6 2 Jobs Fr…" at bounding box center [493, 388] width 987 height 593
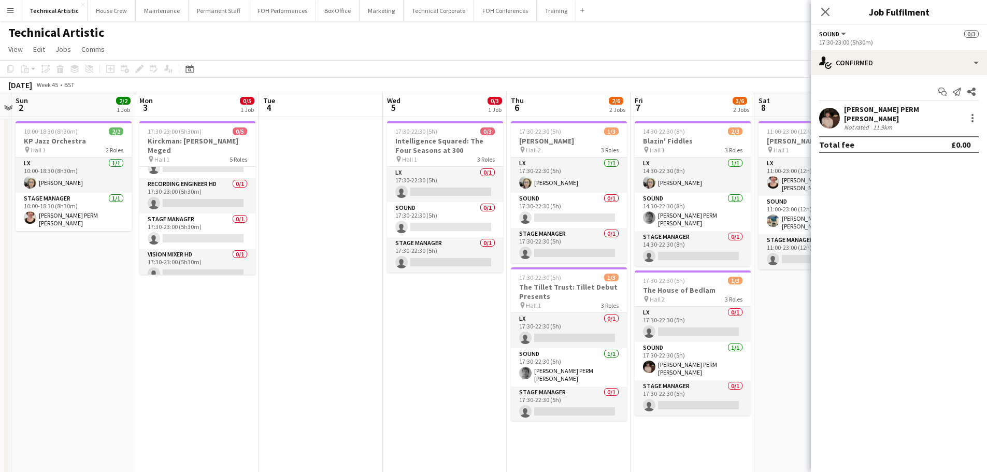
scroll to position [0, 317]
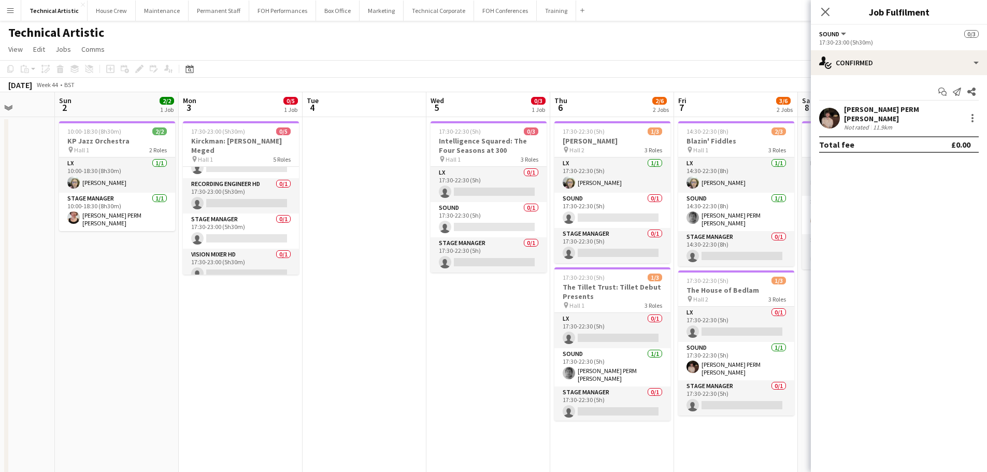
drag, startPoint x: 258, startPoint y: 305, endPoint x: 565, endPoint y: 304, distance: 307.2
click at [565, 304] on app-calendar-viewport "Thu 30 3/3 1 Job Fri 31 5/6 2 Jobs Sat 1 Sun 2 2/2 1 Job Mon 3 0/5 1 Job Tue 4 …" at bounding box center [493, 388] width 987 height 593
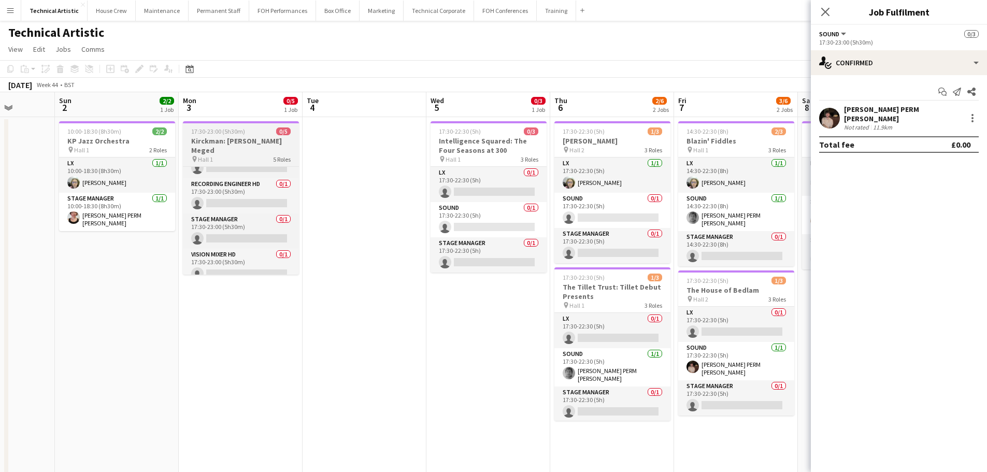
click at [248, 155] on div "pin Hall 1 5 Roles" at bounding box center [241, 159] width 116 height 8
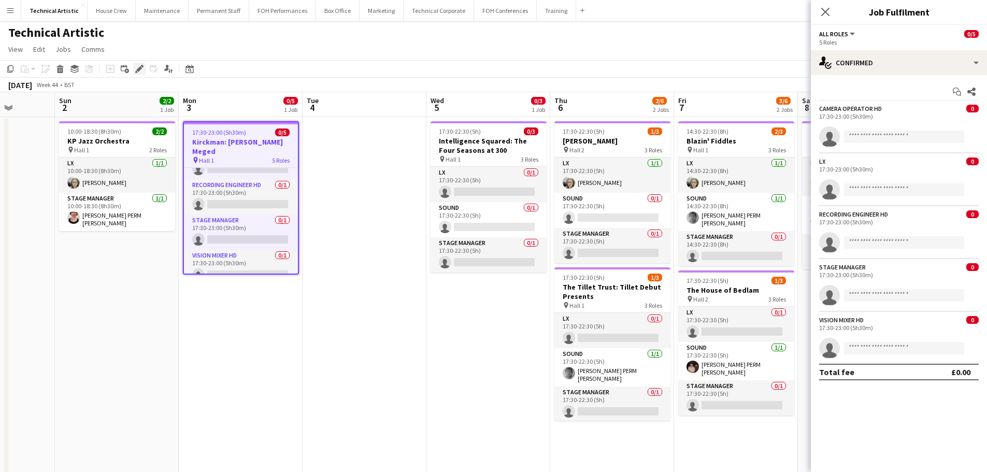
click at [140, 71] on icon "Edit" at bounding box center [139, 69] width 8 height 8
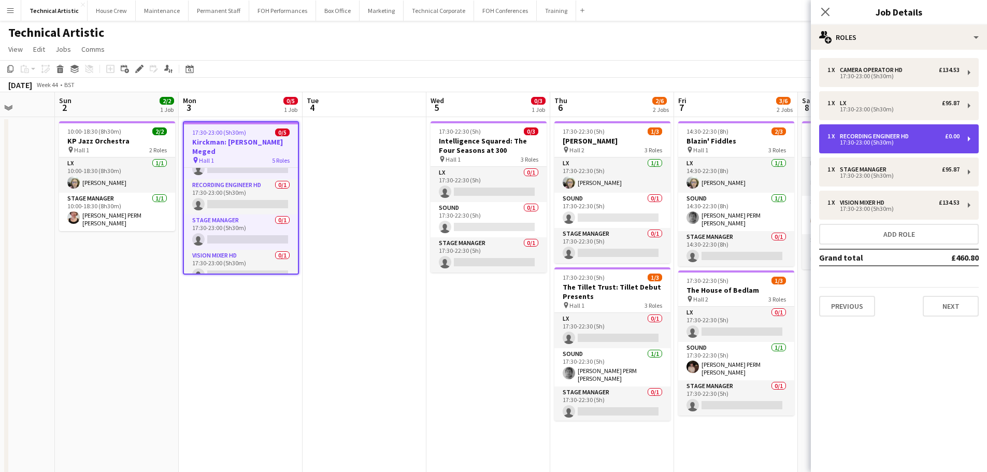
click at [882, 136] on div "Recording Engineer HD" at bounding box center [876, 136] width 73 height 7
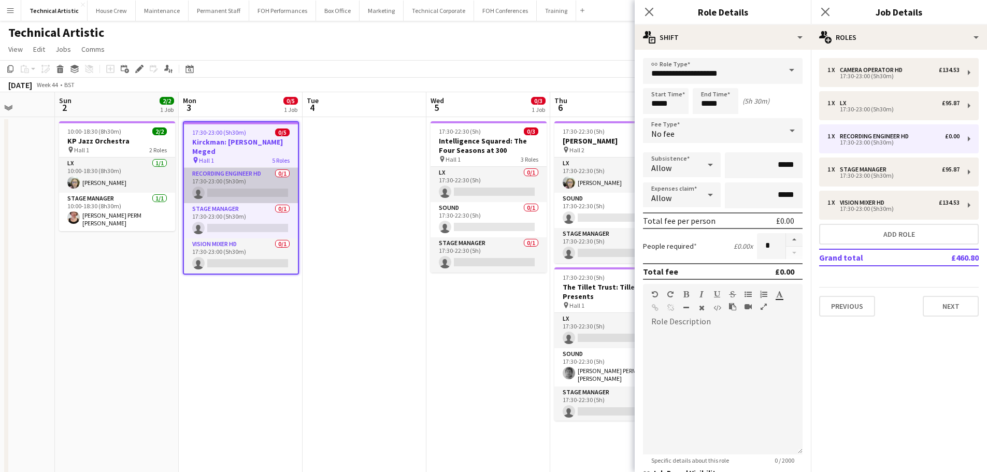
click at [249, 170] on app-card-role "Recording Engineer HD 0/1 17:30-23:00 (5h30m) single-neutral-actions" at bounding box center [241, 185] width 114 height 35
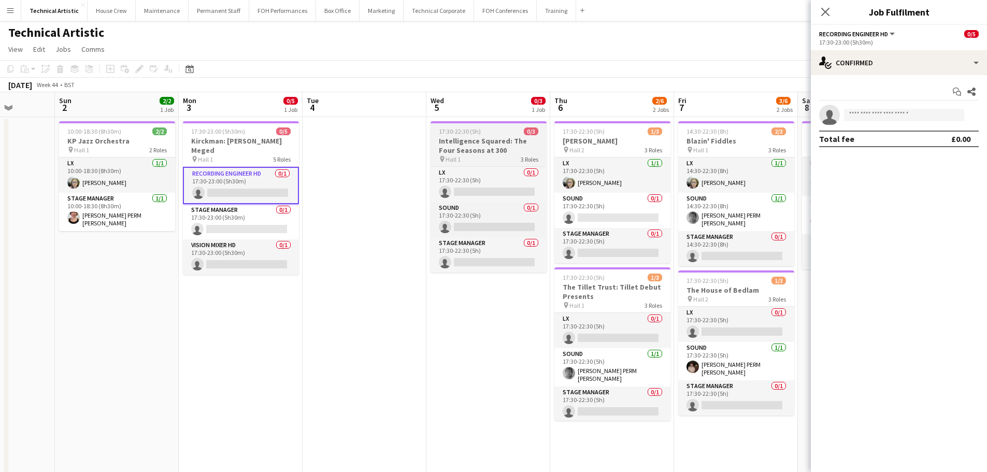
scroll to position [61, 0]
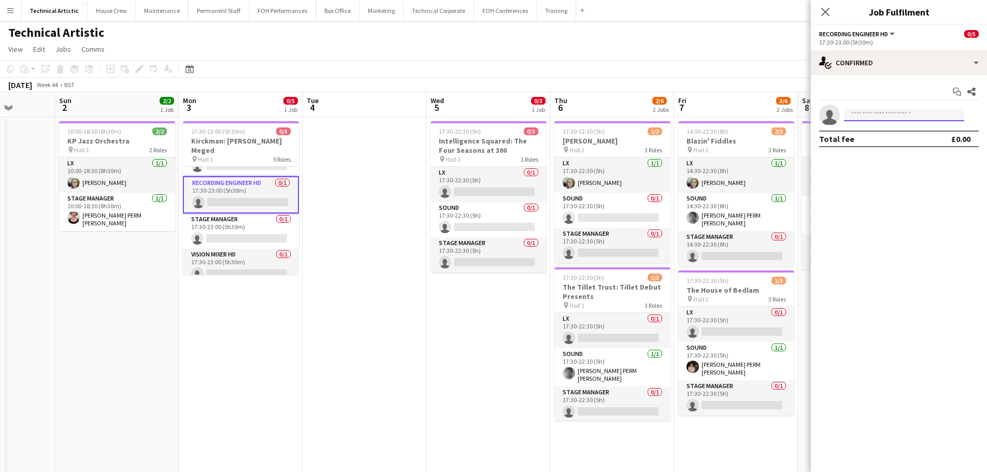
click at [876, 116] on input at bounding box center [904, 115] width 120 height 12
type input "*****"
click at [876, 131] on span "[PERSON_NAME] PERM [PERSON_NAME]" at bounding box center [888, 129] width 72 height 9
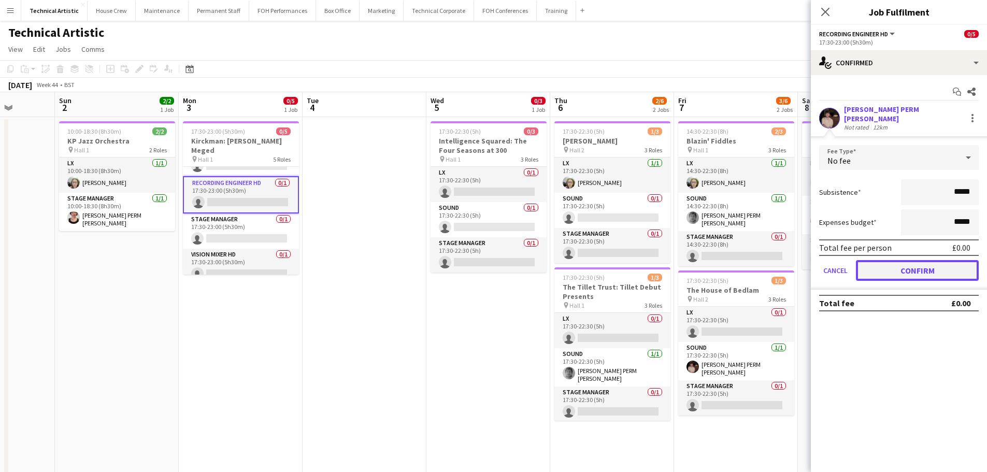
click at [892, 265] on button "Confirm" at bounding box center [917, 270] width 123 height 21
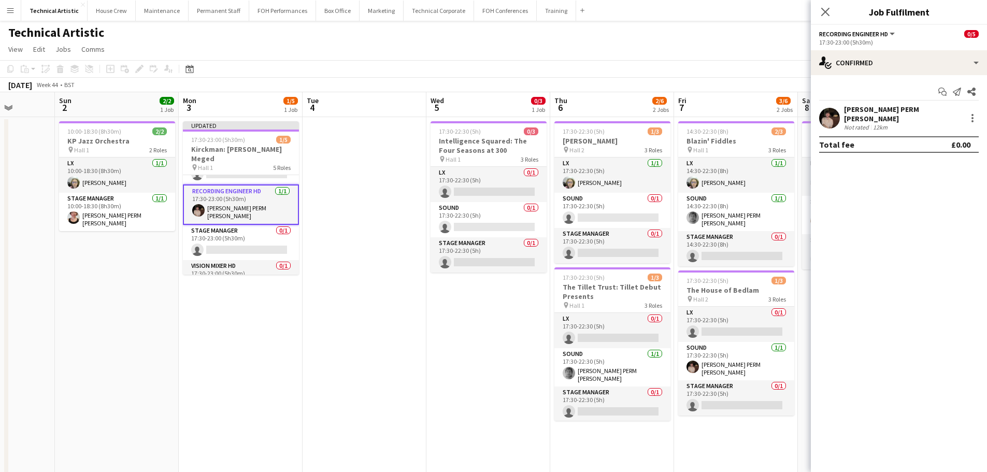
drag, startPoint x: 689, startPoint y: 86, endPoint x: 689, endPoint y: 94, distance: 7.8
click at [689, 85] on div "[DATE] Week 44 • BST Publish 1 job Revert 1 job" at bounding box center [493, 85] width 987 height 15
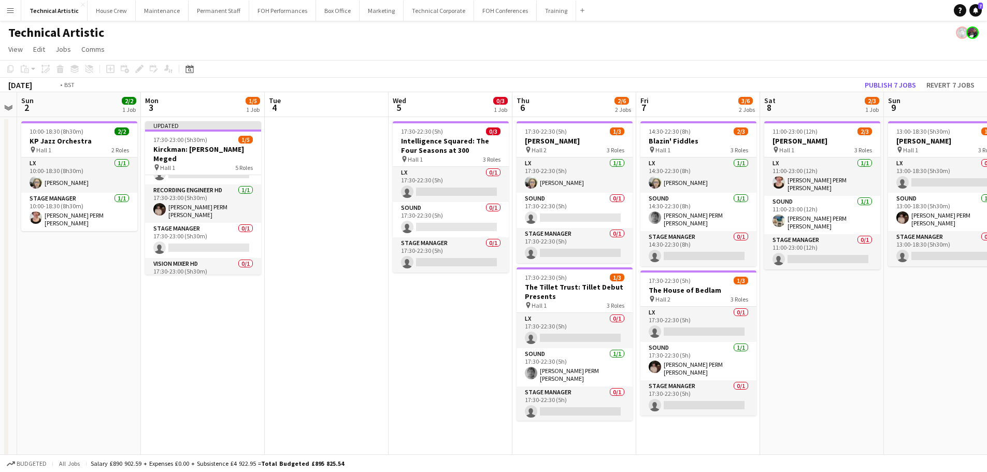
drag, startPoint x: 797, startPoint y: 309, endPoint x: 118, endPoint y: 234, distance: 683.5
click at [118, 234] on app-calendar-viewport "Thu 30 3/3 1 Job Fri 31 5/6 2 Jobs Sat 1 Sun 2 2/2 1 Job Mon 3 1/5 1 Job Tue 4 …" at bounding box center [493, 388] width 987 height 593
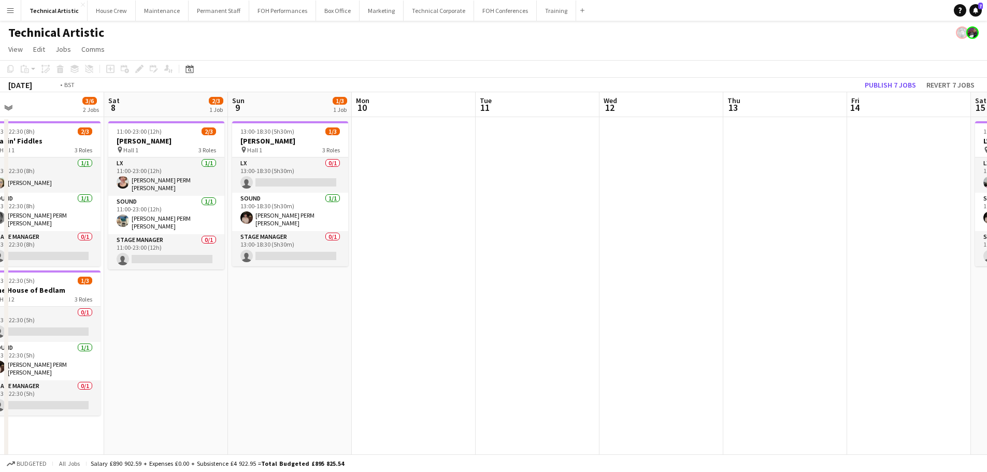
drag, startPoint x: 657, startPoint y: 301, endPoint x: 271, endPoint y: 302, distance: 386.0
click at [271, 302] on app-calendar-viewport "Tue 4 Wed 5 0/3 1 Job Thu 6 2/6 2 Jobs Fri 7 3/6 2 Jobs Sat 8 2/3 1 Job Sun 9 1…" at bounding box center [493, 388] width 987 height 593
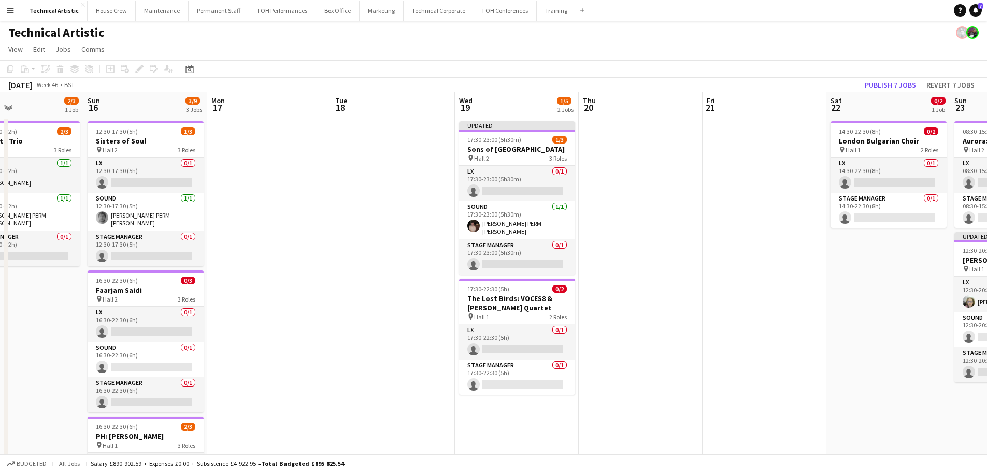
drag, startPoint x: 654, startPoint y: 293, endPoint x: 301, endPoint y: 267, distance: 354.3
click at [301, 267] on app-calendar-viewport "Thu 13 Fri 14 Sat 15 2/3 1 Job Sun 16 3/9 3 Jobs Mon 17 Tue 18 Wed 19 1/5 2 Job…" at bounding box center [493, 388] width 987 height 593
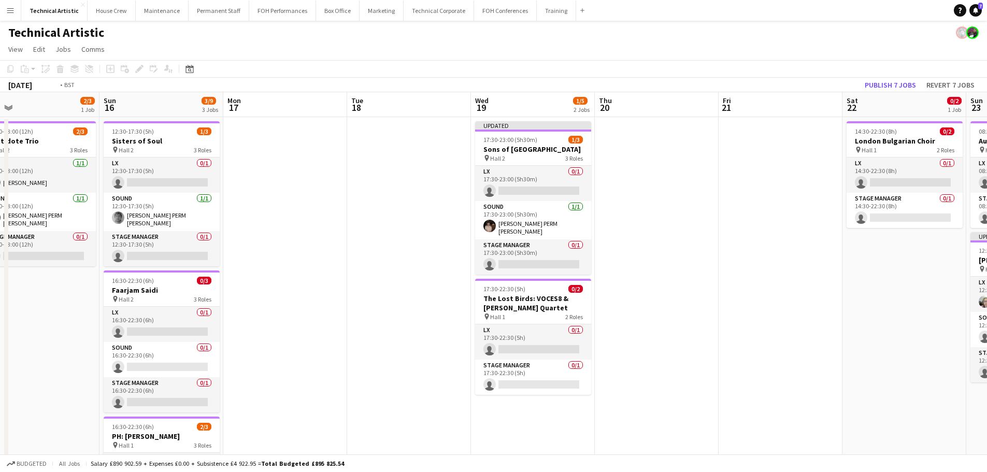
drag, startPoint x: 650, startPoint y: 275, endPoint x: 57, endPoint y: 207, distance: 596.6
click at [57, 207] on app-calendar-viewport "Thu 13 Fri 14 Sat 15 2/3 1 Job Sun 16 3/9 3 Jobs Mon 17 Tue 18 Wed 19 1/5 2 Job…" at bounding box center [493, 388] width 987 height 593
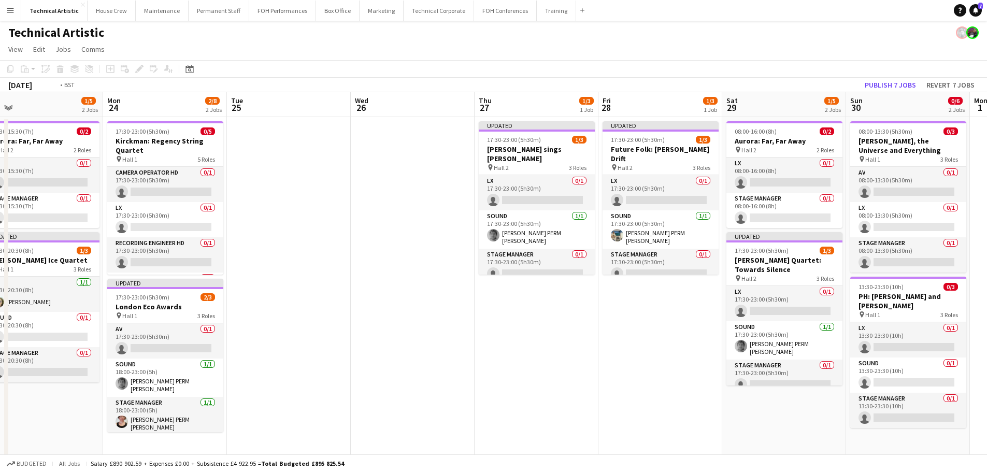
drag, startPoint x: 676, startPoint y: 303, endPoint x: 57, endPoint y: 239, distance: 621.9
click at [57, 239] on app-calendar-viewport "Thu 20 Fri 21 Sat 22 0/2 1 Job Sun 23 1/5 2 Jobs Mon 24 2/8 2 Jobs Tue 25 Wed 2…" at bounding box center [493, 388] width 987 height 593
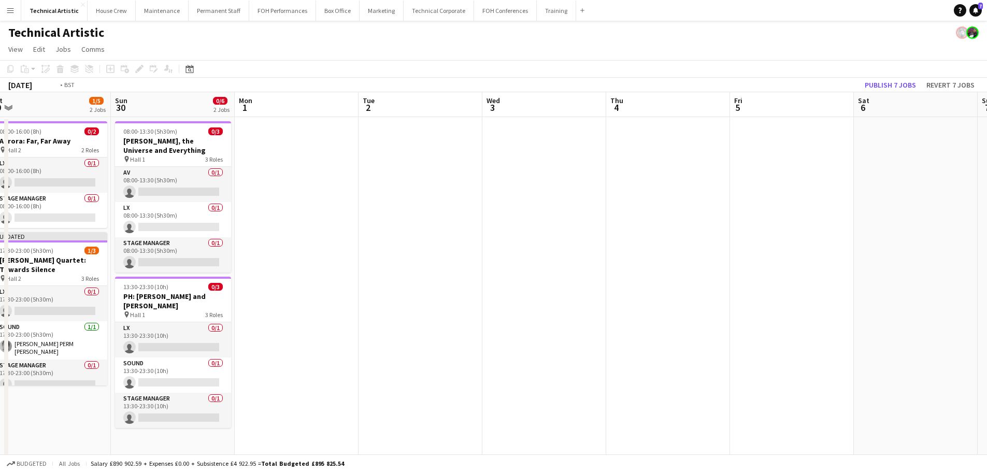
drag, startPoint x: 196, startPoint y: 268, endPoint x: 761, endPoint y: 271, distance: 564.2
click at [820, 271] on app-calendar-viewport "Thu 27 1/3 1 Job Fri 28 1/3 1 Job Sat 29 1/5 2 Jobs Sun 30 0/6 2 Jobs Mon 1 Tue…" at bounding box center [493, 388] width 987 height 593
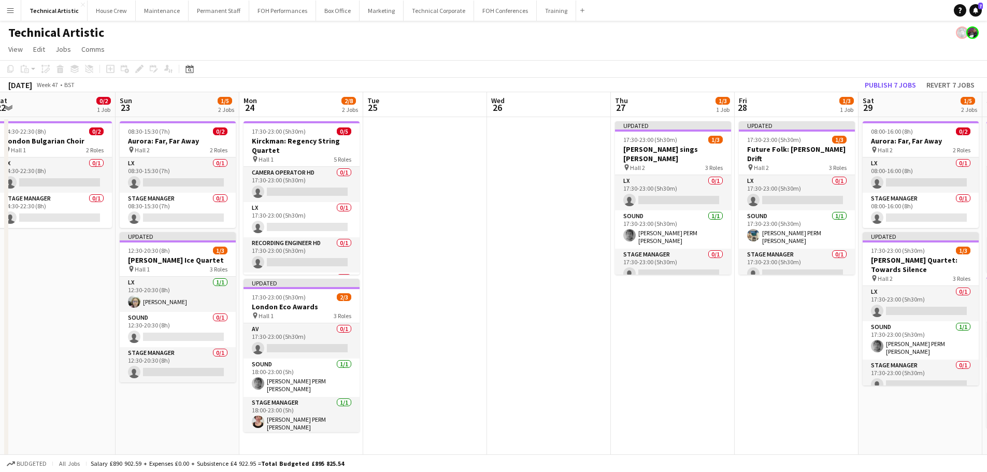
drag, startPoint x: 355, startPoint y: 263, endPoint x: 622, endPoint y: 227, distance: 269.2
click at [622, 227] on app-calendar-viewport "Thu 20 Fri 21 Sat 22 0/2 1 Job Sun 23 1/5 2 Jobs Mon 24 2/8 2 Jobs Tue 25 Wed 2…" at bounding box center [493, 388] width 987 height 593
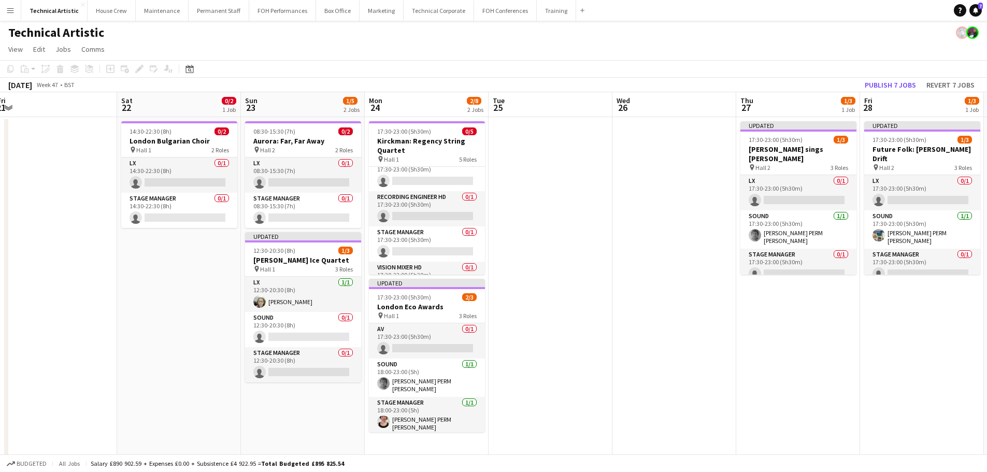
scroll to position [68, 0]
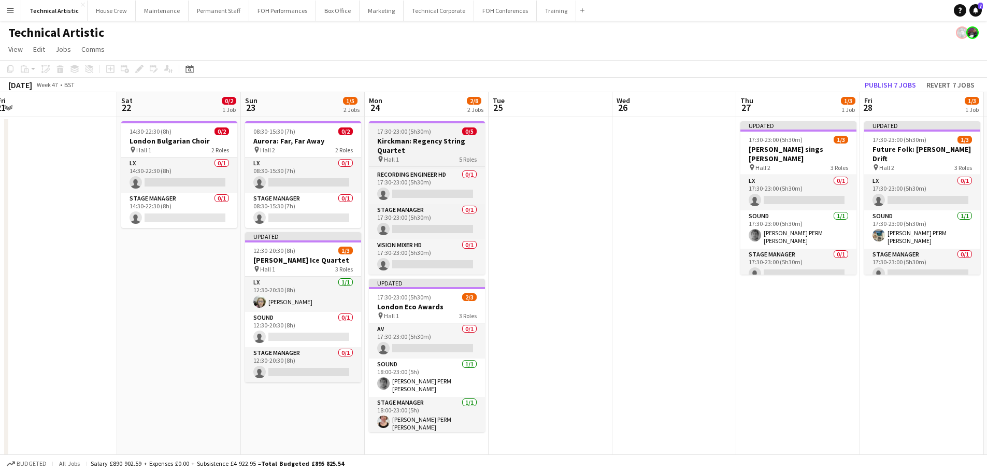
click at [408, 145] on h3 "Kirckman: Regency String Quartet" at bounding box center [427, 145] width 116 height 19
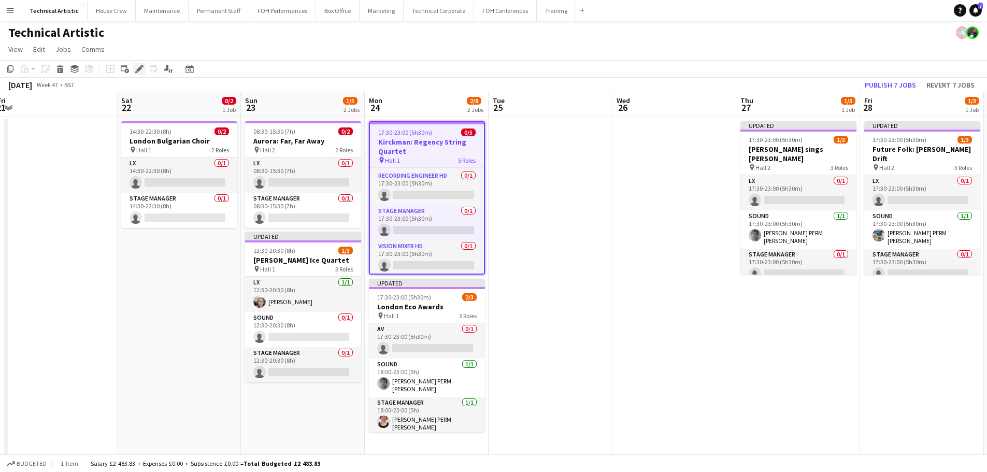
click at [137, 73] on icon "Edit" at bounding box center [139, 69] width 8 height 8
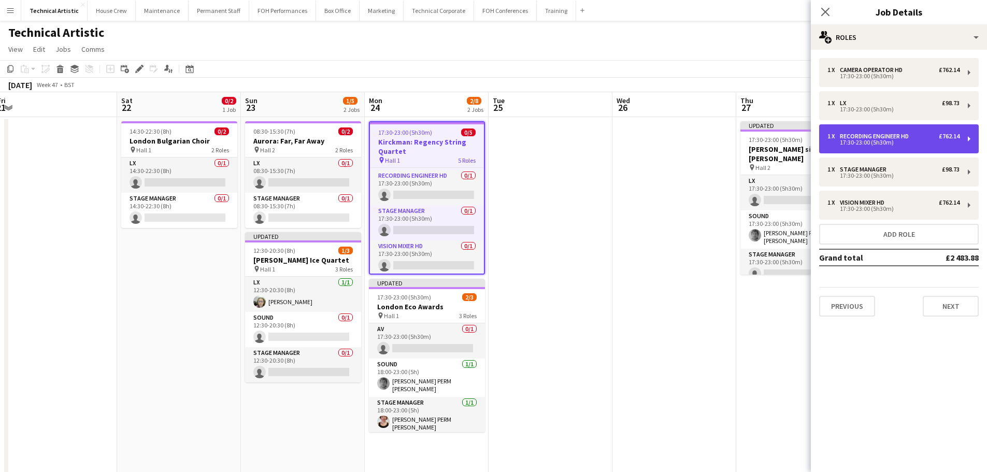
click at [882, 131] on div "1 x Recording Engineer HD £762.14 17:30-23:00 (5h30m)" at bounding box center [899, 138] width 160 height 29
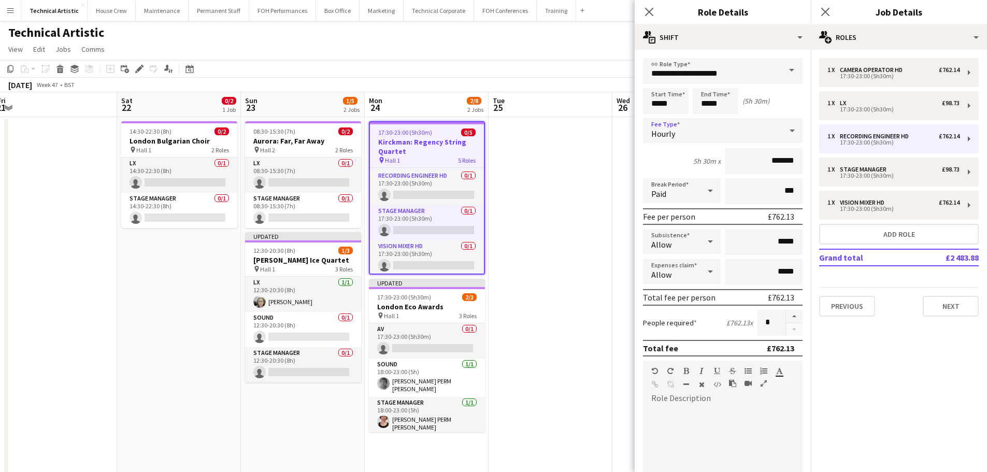
click at [732, 131] on div "Hourly" at bounding box center [712, 130] width 139 height 25
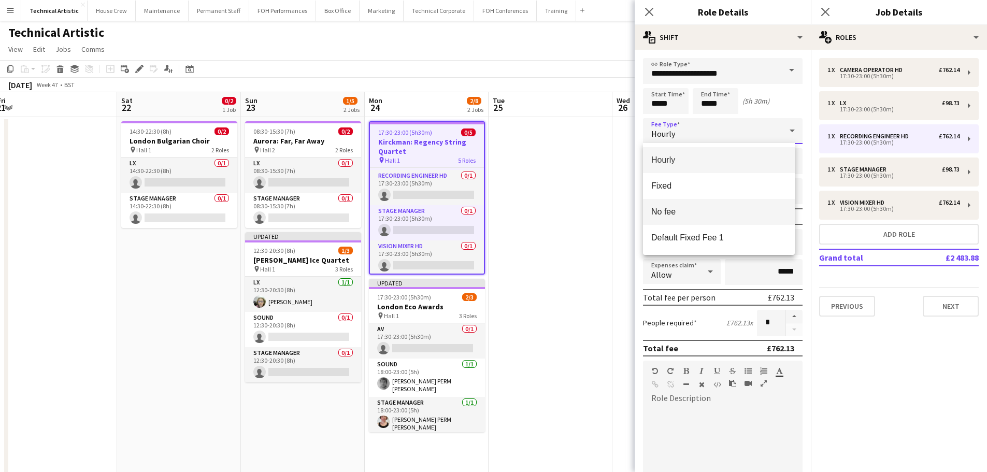
click at [680, 211] on span "No fee" at bounding box center [718, 212] width 135 height 10
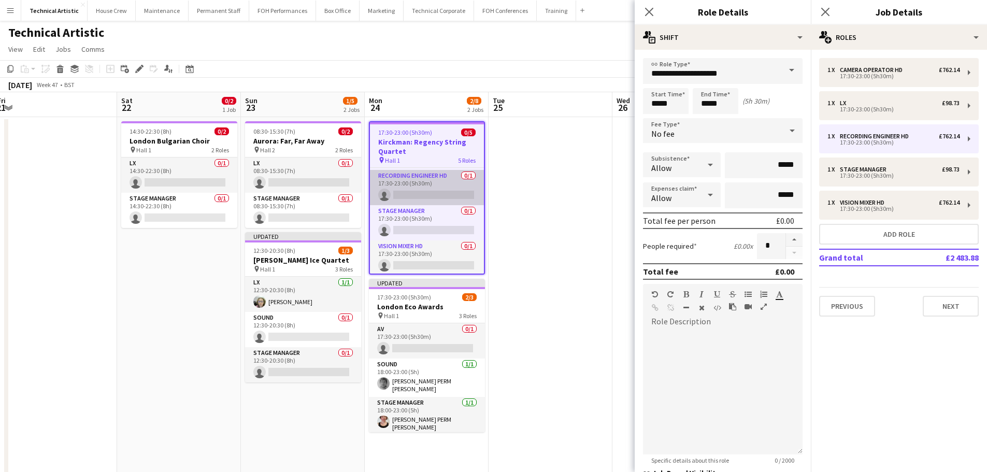
click at [418, 180] on app-card-role "Recording Engineer HD 0/1 17:30-23:00 (5h30m) single-neutral-actions" at bounding box center [427, 187] width 114 height 35
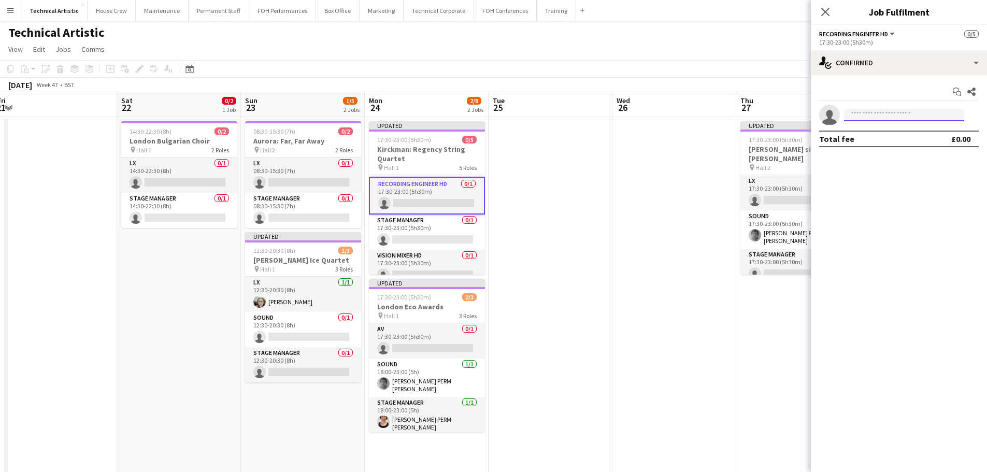
click at [876, 121] on body "Menu Boards Boards Boards All jobs Status Workforce Workforce My Workforce Recr…" at bounding box center [493, 351] width 987 height 703
type input "*****"
click at [888, 138] on span "[EMAIL_ADDRESS][PERSON_NAME][DOMAIN_NAME]" at bounding box center [904, 138] width 104 height 8
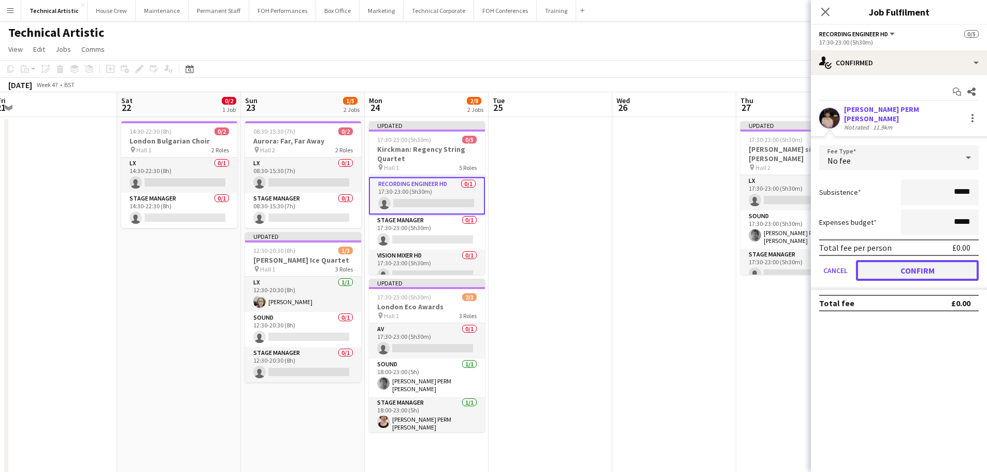
click at [910, 267] on button "Confirm" at bounding box center [917, 270] width 123 height 21
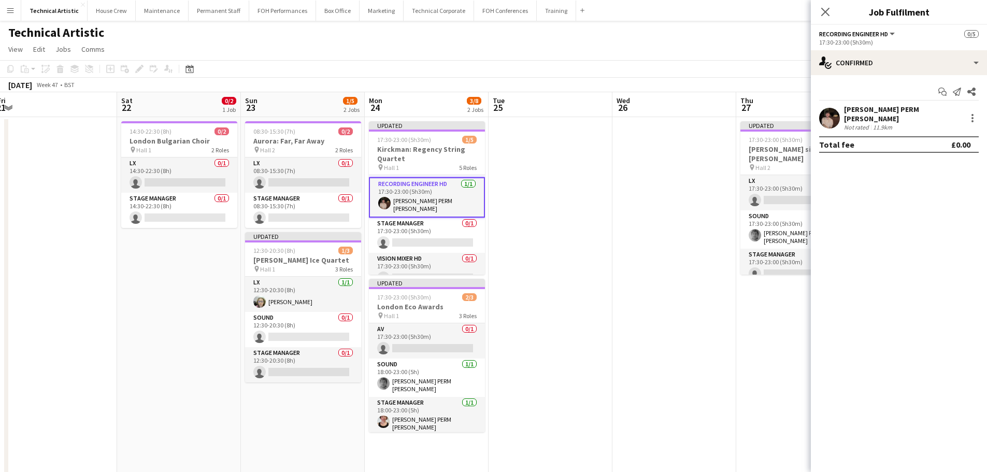
click at [527, 35] on div "Technical Artistic" at bounding box center [493, 31] width 987 height 20
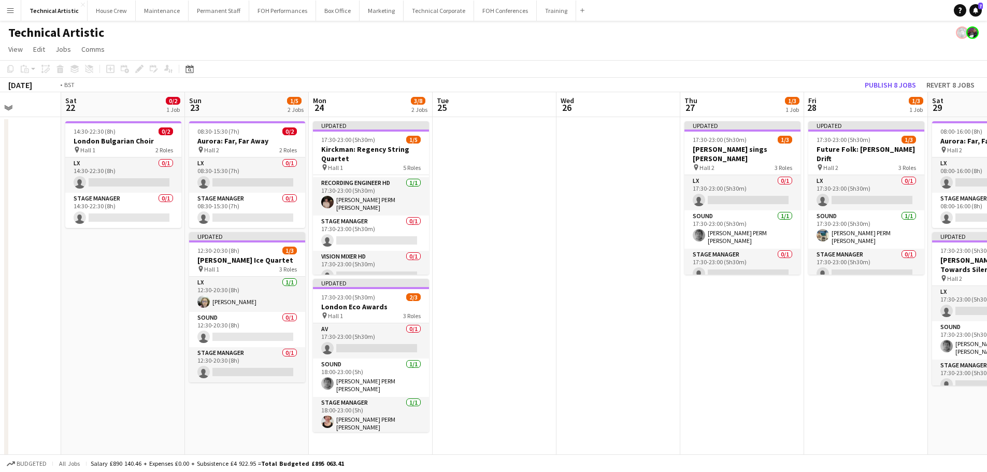
drag, startPoint x: 658, startPoint y: 283, endPoint x: 347, endPoint y: 283, distance: 311.4
click at [347, 283] on app-calendar-viewport "Wed 19 1/5 2 Jobs Thu 20 Fri 21 Sat 22 0/2 1 Job Sun 23 1/5 2 Jobs Mon 24 3/8 2…" at bounding box center [493, 388] width 987 height 593
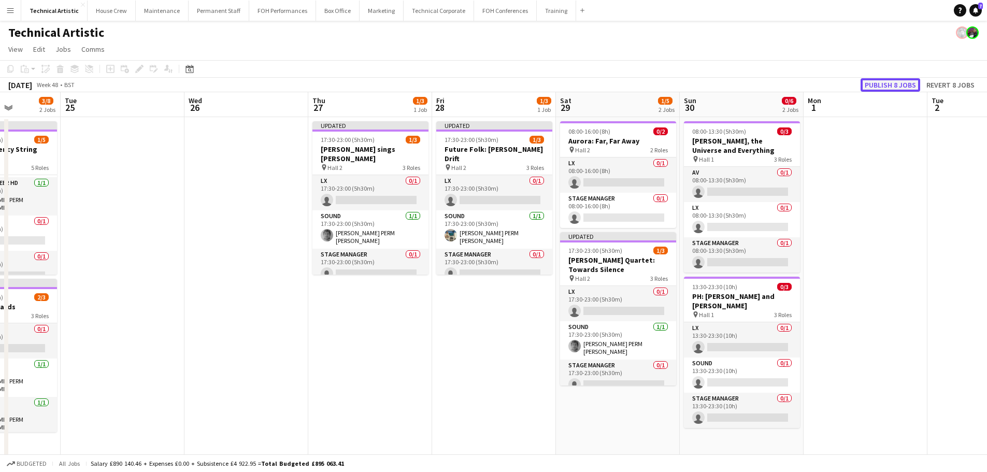
click at [879, 82] on button "Publish 8 jobs" at bounding box center [891, 84] width 60 height 13
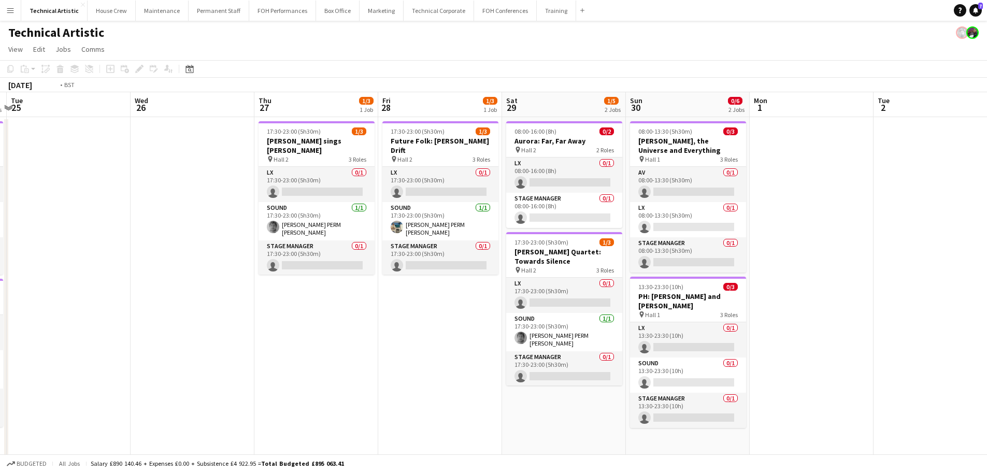
drag, startPoint x: 864, startPoint y: 264, endPoint x: 907, endPoint y: 218, distance: 63.1
click at [934, 218] on app-calendar-viewport "Sun 23 1/5 2 Jobs Mon 24 3/8 2 Jobs Tue 25 Wed 26 Thu 27 1/3 1 Job Fri 28 1/3 1…" at bounding box center [493, 388] width 987 height 593
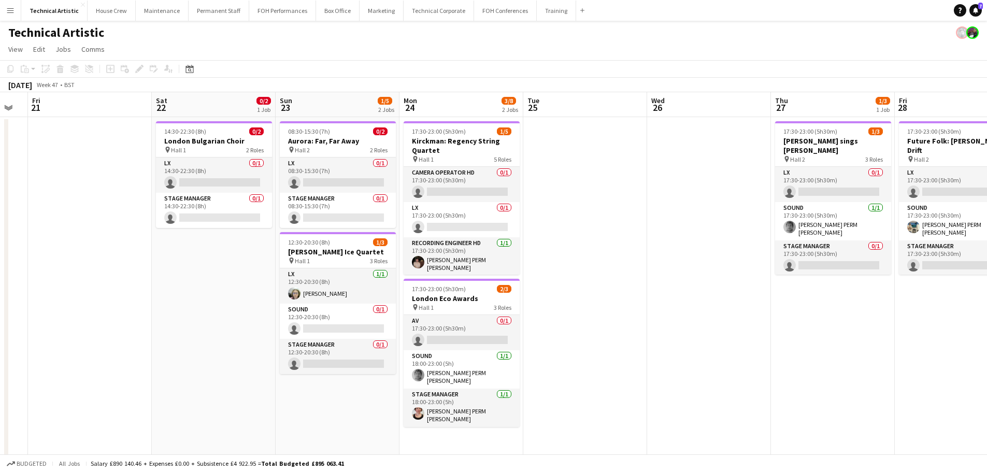
drag, startPoint x: 735, startPoint y: 255, endPoint x: 953, endPoint y: 226, distance: 220.1
click at [953, 226] on app-calendar-viewport "Wed 19 1/5 2 Jobs Thu 20 Fri 21 Sat 22 0/2 1 Job Sun 23 1/5 2 Jobs Mon 24 3/8 2…" at bounding box center [493, 388] width 987 height 593
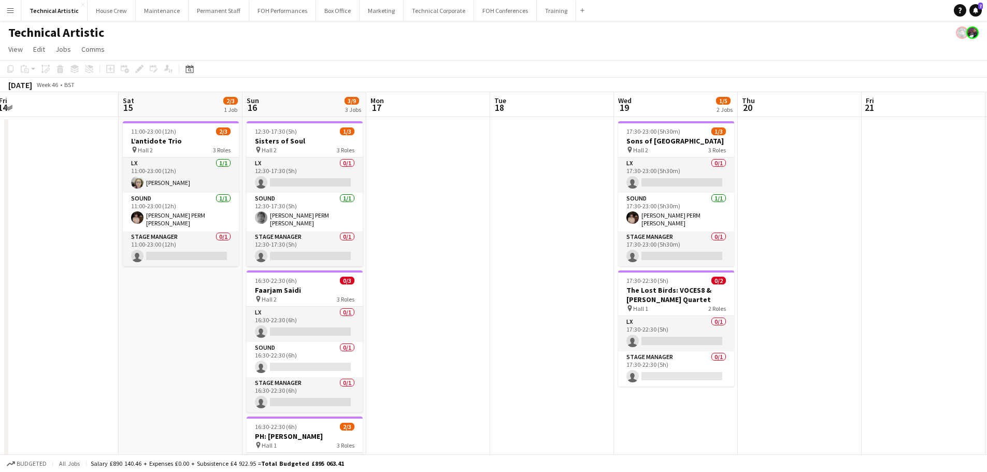
scroll to position [0, 240]
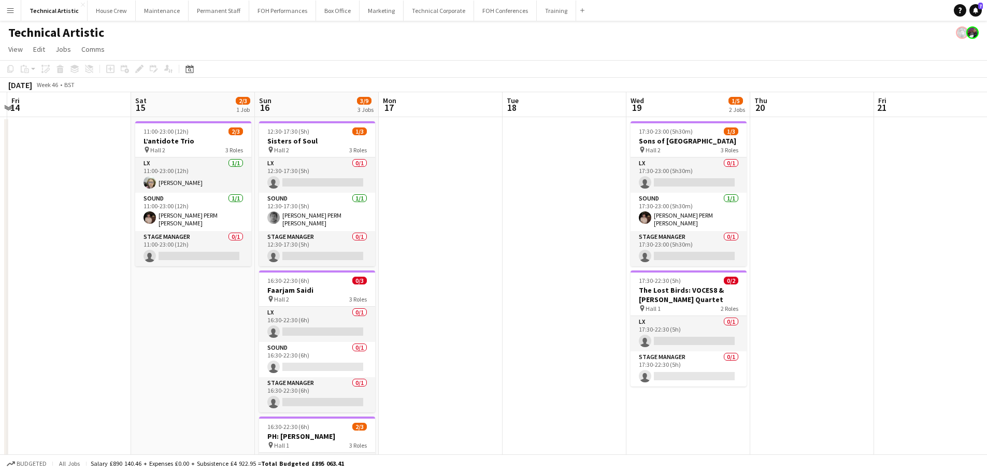
drag, startPoint x: 347, startPoint y: 234, endPoint x: 945, endPoint y: 217, distance: 598.7
click at [945, 217] on app-calendar-viewport "Wed 12 Thu 13 Fri 14 Sat 15 2/3 1 Job Sun 16 3/9 3 Jobs Mon 17 Tue 18 Wed 19 1/…" at bounding box center [493, 388] width 987 height 593
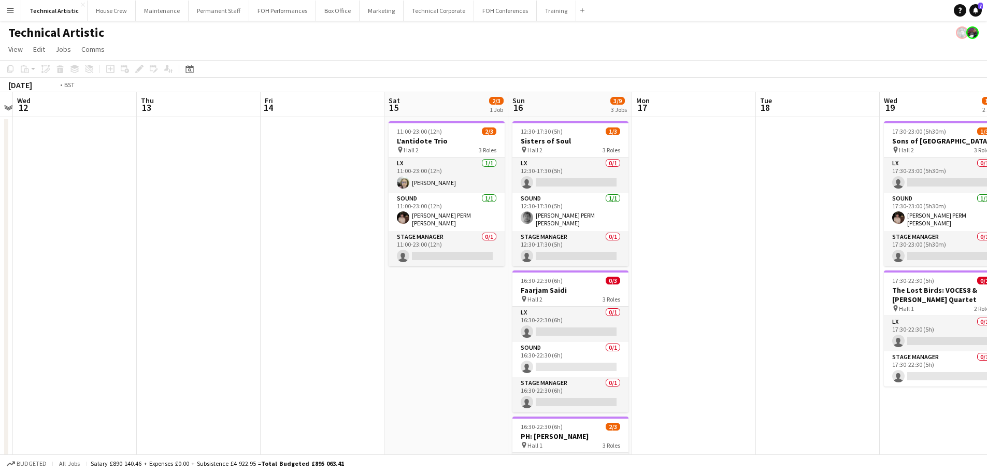
drag, startPoint x: 136, startPoint y: 278, endPoint x: 951, endPoint y: 232, distance: 816.8
click at [955, 232] on app-calendar-viewport "Mon 10 Tue 11 Wed 12 Thu 13 Fri 14 Sat 15 2/3 1 Job Sun 16 3/9 3 Jobs Mon 17 Tu…" at bounding box center [493, 388] width 987 height 593
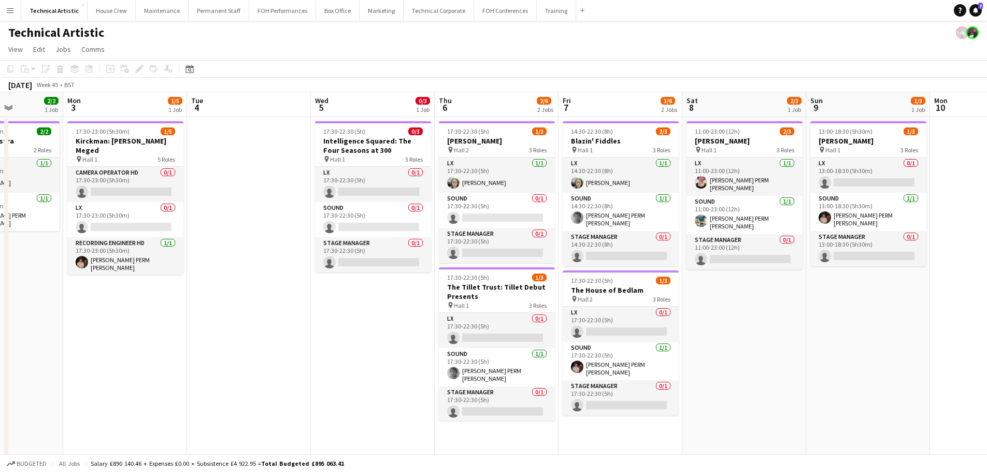
drag, startPoint x: 458, startPoint y: 232, endPoint x: 963, endPoint y: 185, distance: 507.4
click at [987, 181] on html "Menu Boards Boards Boards All jobs Status Workforce Workforce My Workforce Recr…" at bounding box center [493, 351] width 987 height 703
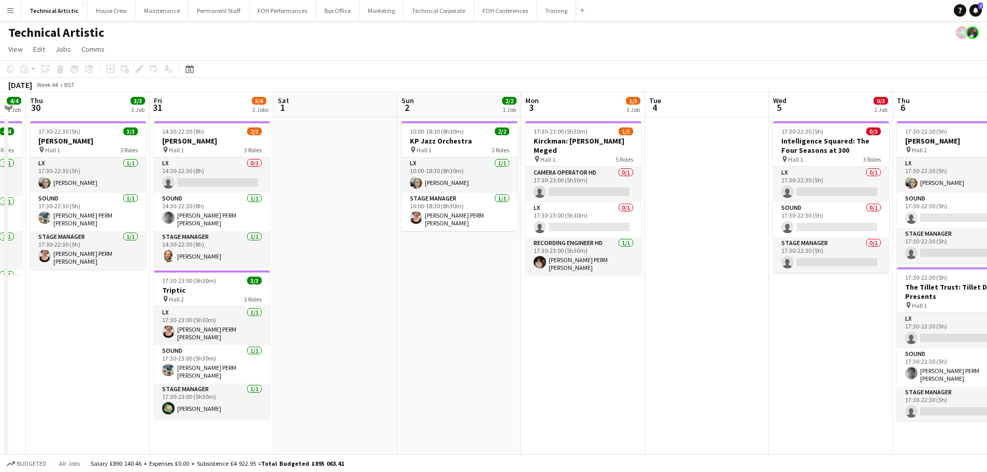
scroll to position [0, 286]
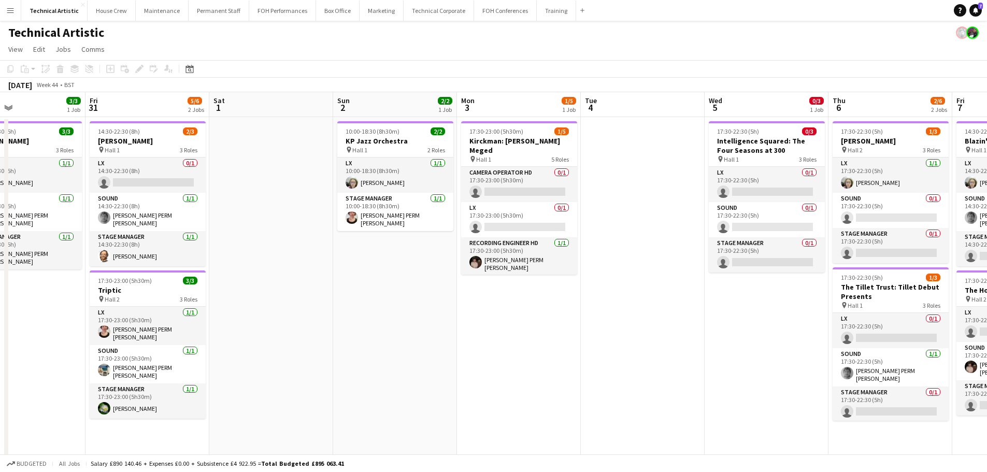
drag, startPoint x: 305, startPoint y: 249, endPoint x: 822, endPoint y: 210, distance: 519.1
click at [822, 210] on app-calendar-viewport "Tue 28 Wed 29 4/4 1 Job Thu 30 3/3 1 Job Fri 31 5/6 2 Jobs Sat 1 Sun 2 2/2 1 Jo…" at bounding box center [493, 388] width 987 height 593
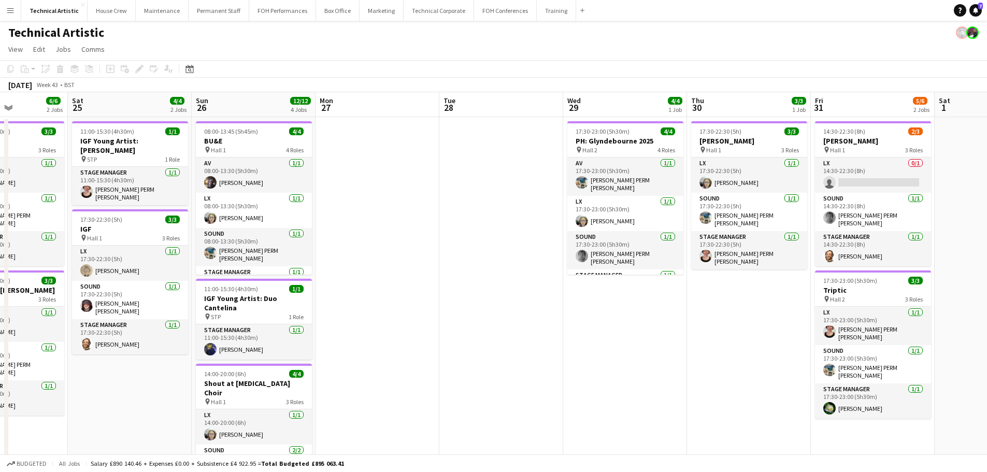
scroll to position [0, 298]
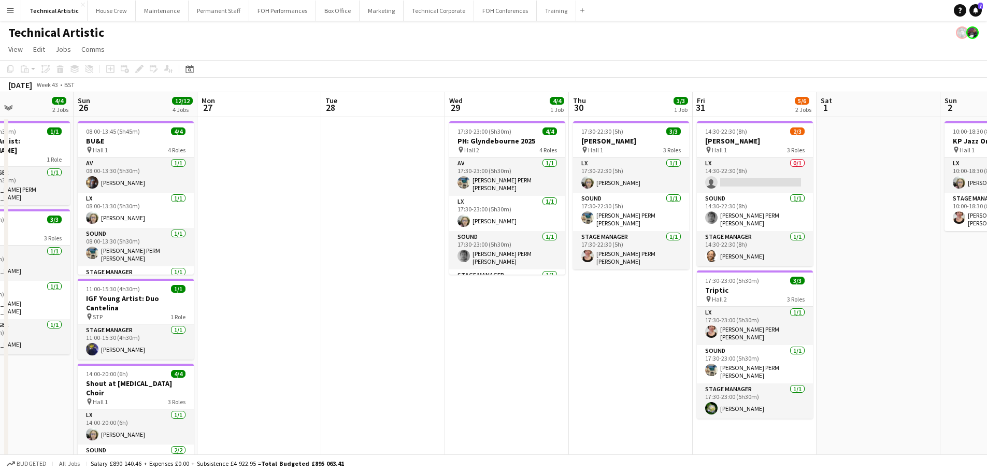
drag, startPoint x: 977, startPoint y: 200, endPoint x: 991, endPoint y: 200, distance: 14.5
click at [987, 200] on html "Menu Boards Boards Boards All jobs Status Workforce Workforce My Workforce Recr…" at bounding box center [493, 351] width 987 height 703
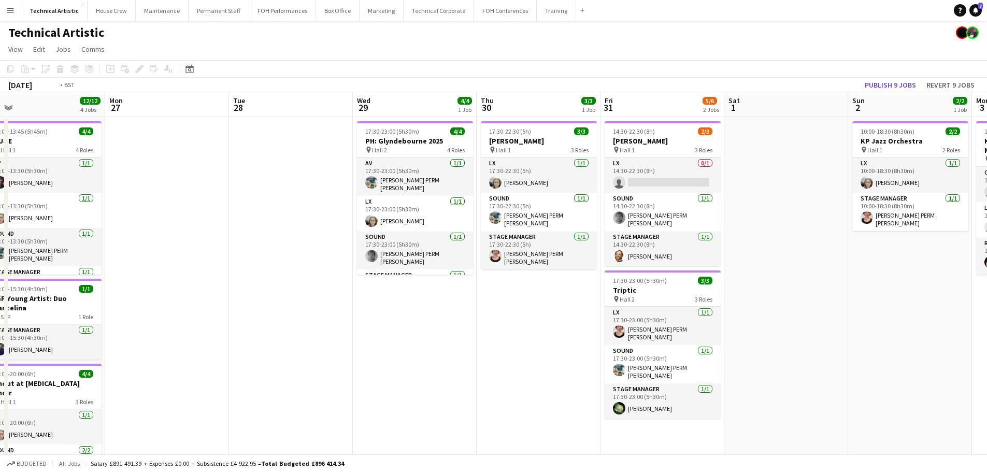
drag, startPoint x: 621, startPoint y: 263, endPoint x: 153, endPoint y: 240, distance: 468.4
click at [153, 240] on app-calendar-viewport "Thu 23 6/7 2 Jobs Fri 24 6/6 2 Jobs Sat 25 4/4 2 Jobs Sun 26 12/12 4 Jobs Mon 2…" at bounding box center [493, 388] width 987 height 593
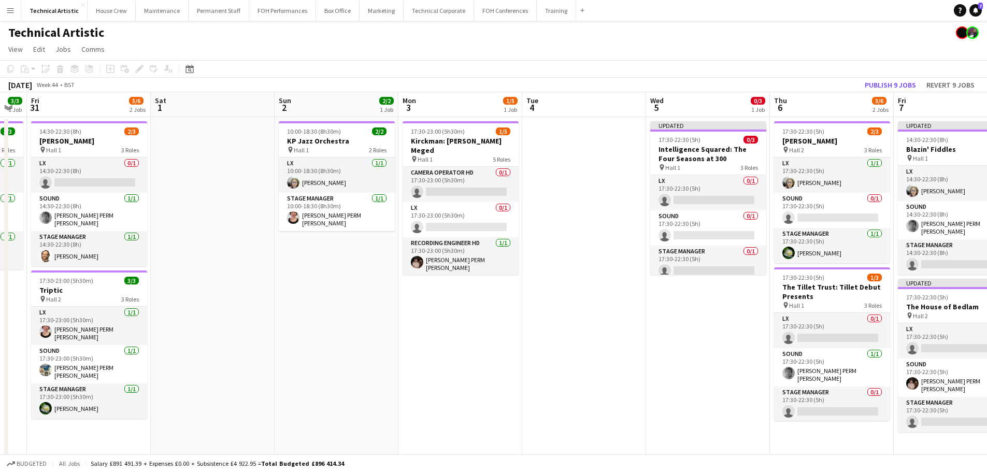
drag, startPoint x: 400, startPoint y: 216, endPoint x: 162, endPoint y: 187, distance: 239.5
click at [143, 187] on app-calendar-viewport "Tue 28 Wed 29 4/4 1 Job Thu 30 3/3 1 Job Fri 31 5/6 2 Jobs Sat 1 Sun 2 2/2 1 Jo…" at bounding box center [493, 388] width 987 height 593
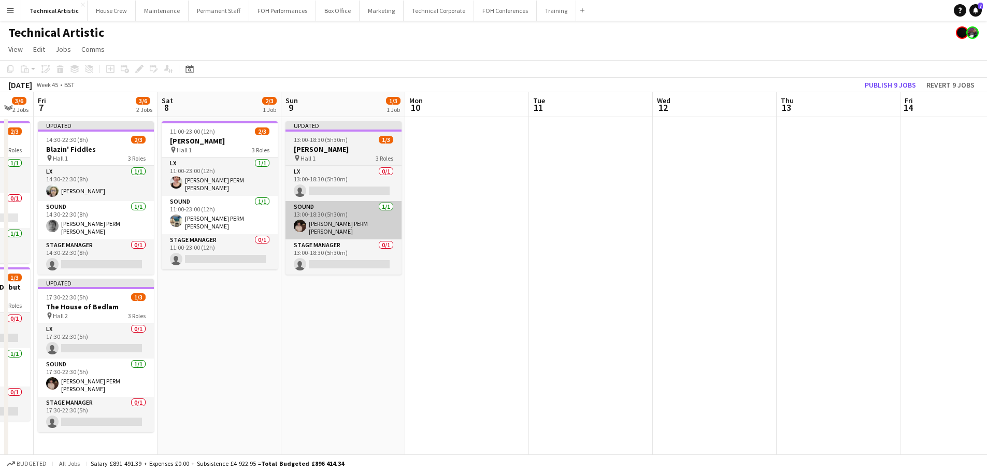
drag, startPoint x: 790, startPoint y: 263, endPoint x: 252, endPoint y: 202, distance: 540.8
click at [180, 204] on app-calendar-viewport "Tue 4 Wed 5 0/3 1 Job Thu 6 3/6 2 Jobs Fri 7 3/6 2 Jobs Sat 8 2/3 1 Job Sun 9 1…" at bounding box center [493, 388] width 987 height 593
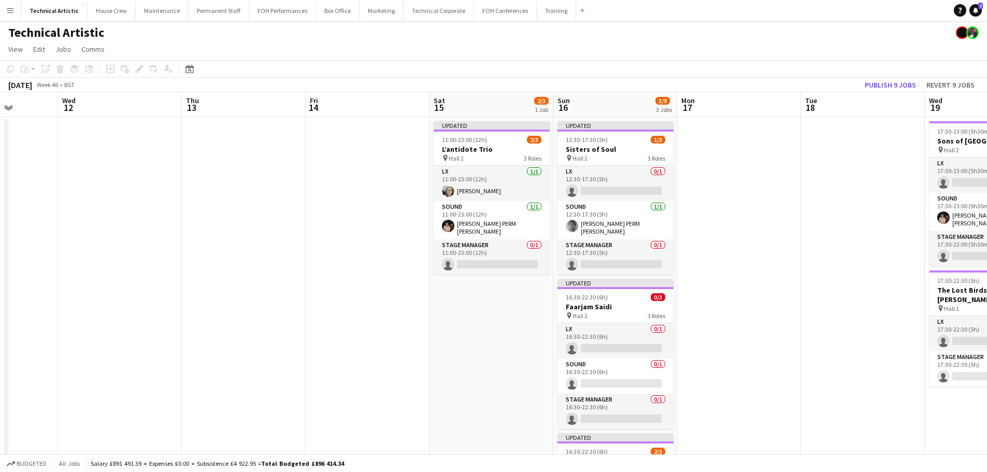
scroll to position [0, 318]
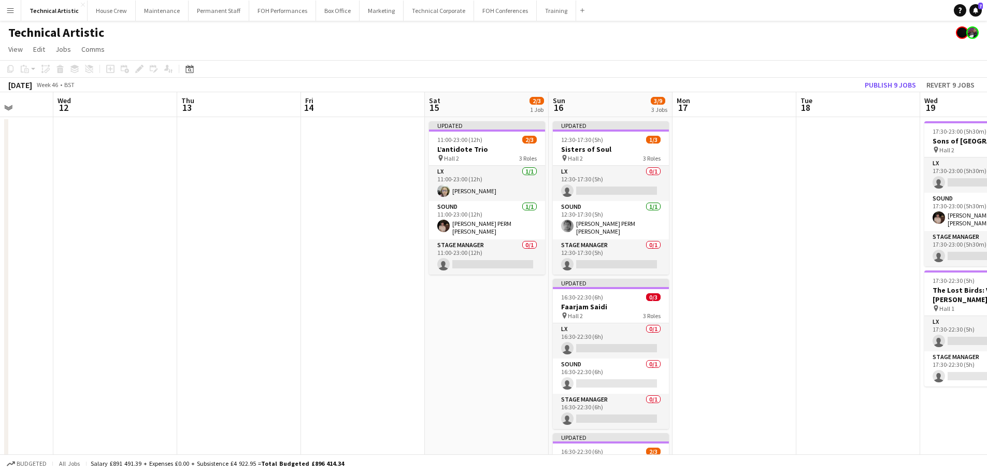
drag, startPoint x: 485, startPoint y: 205, endPoint x: 98, endPoint y: 169, distance: 388.7
click at [98, 169] on app-calendar-viewport "Sun 9 1/3 1 Job Mon 10 Tue 11 Wed 12 Thu 13 Fri 14 Sat 15 2/3 1 Job Sun 16 3/9 …" at bounding box center [493, 388] width 987 height 593
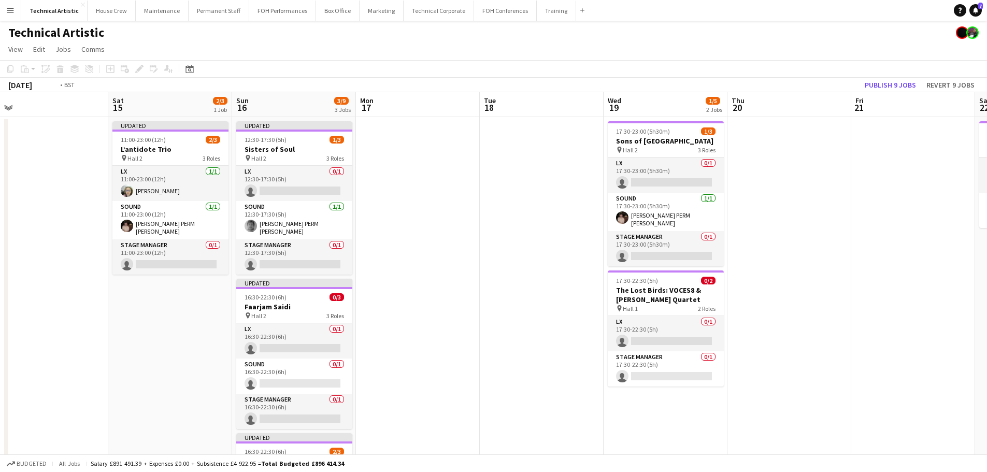
scroll to position [0, 299]
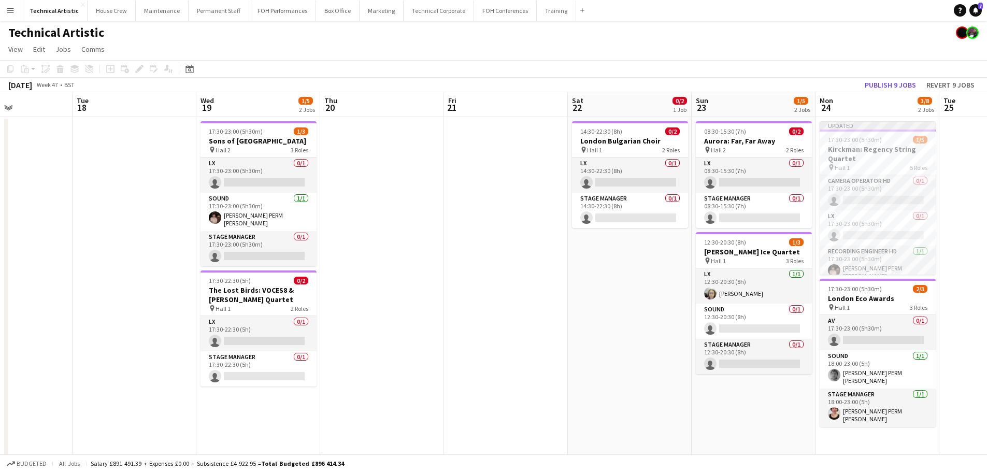
drag, startPoint x: 803, startPoint y: 174, endPoint x: 79, endPoint y: 144, distance: 724.4
click at [79, 144] on app-calendar-viewport "Sat 15 2/3 1 Job Sun 16 3/9 3 Jobs Mon 17 Tue 18 Wed 19 1/5 2 Jobs Thu 20 Fri 2…" at bounding box center [493, 388] width 987 height 593
click at [881, 88] on button "Publish 9 jobs" at bounding box center [891, 84] width 60 height 13
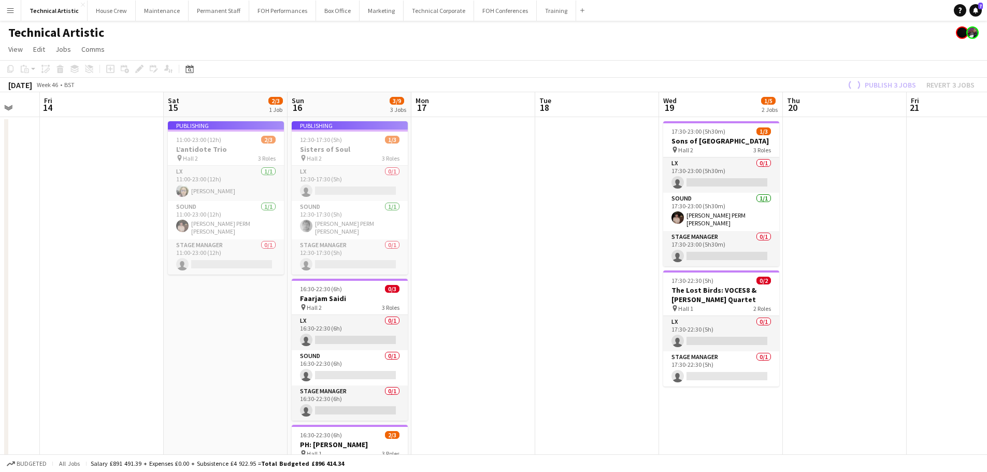
scroll to position [0, 331]
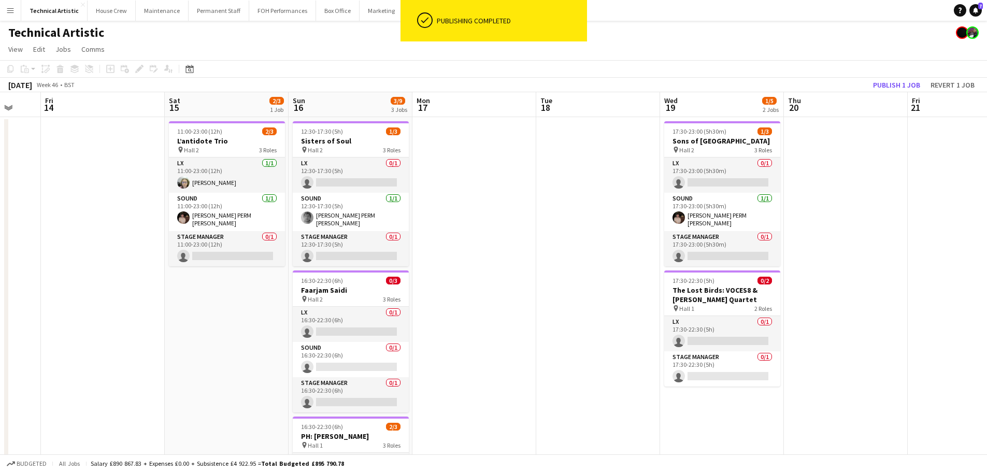
drag, startPoint x: 377, startPoint y: 231, endPoint x: 841, endPoint y: 191, distance: 465.4
click at [841, 191] on app-calendar-viewport "Tue 11 Wed 12 Thu 13 Fri 14 Sat 15 2/3 1 Job Sun 16 3/9 3 Jobs Mon 17 Tue 18 We…" at bounding box center [493, 388] width 987 height 593
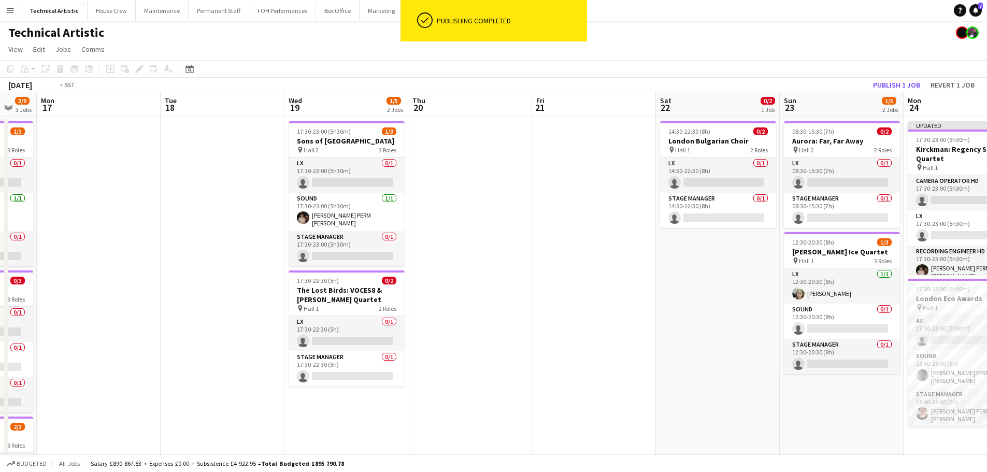
drag, startPoint x: 891, startPoint y: 164, endPoint x: 388, endPoint y: 132, distance: 504.1
click at [388, 132] on app-calendar-viewport "Fri 14 Sat 15 2/3 1 Job Sun 16 3/9 3 Jobs Mon 17 Tue 18 Wed 19 1/5 2 Jobs Thu 2…" at bounding box center [493, 388] width 987 height 593
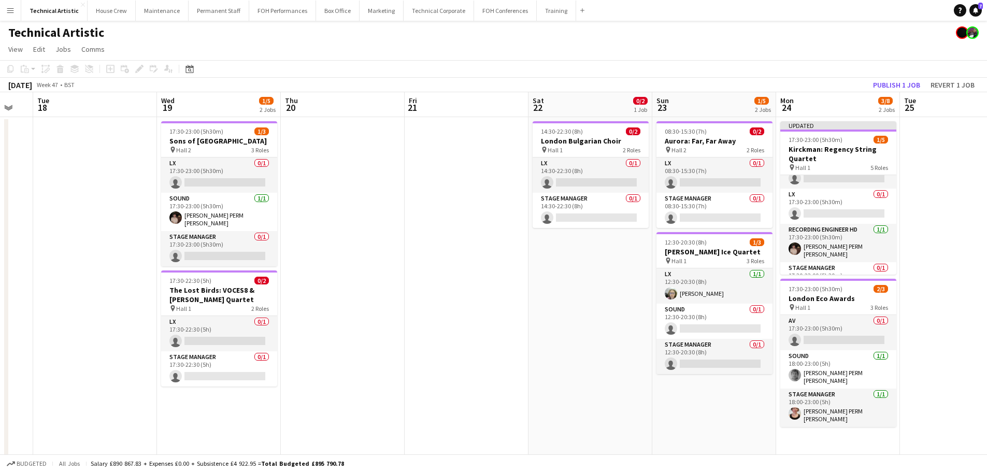
scroll to position [0, 0]
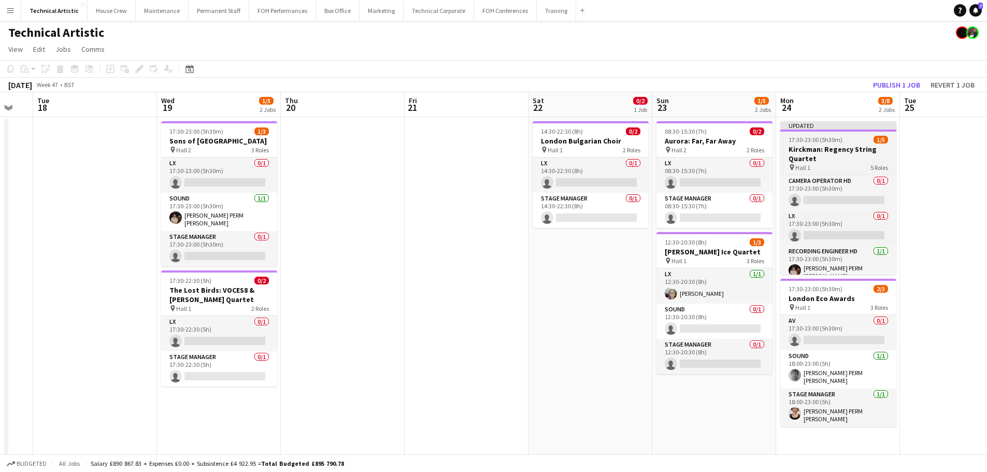
click at [846, 152] on h3 "Kirckman: Regency String Quartet" at bounding box center [838, 154] width 116 height 19
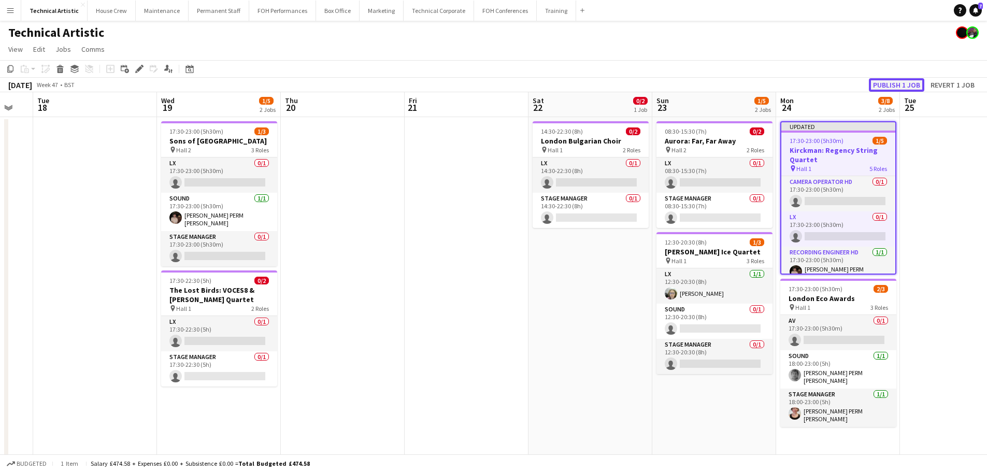
click at [900, 89] on button "Publish 1 job" at bounding box center [896, 84] width 55 height 13
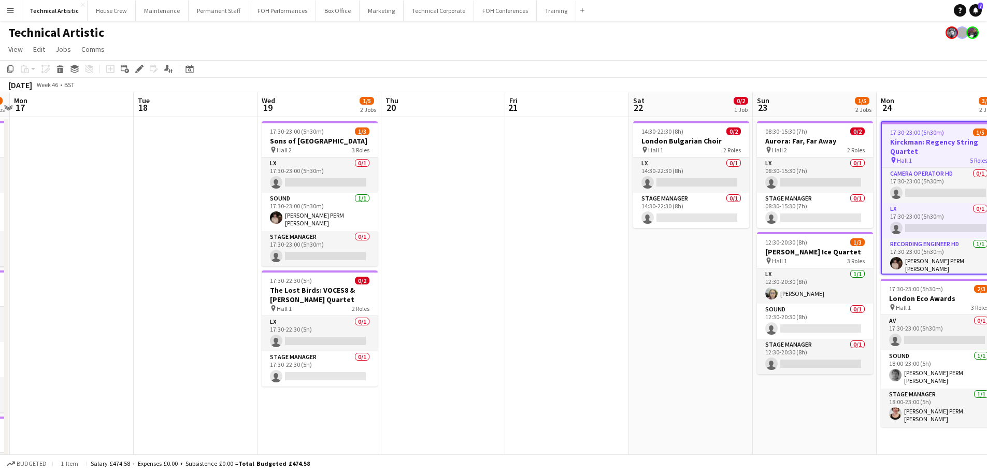
scroll to position [0, 359]
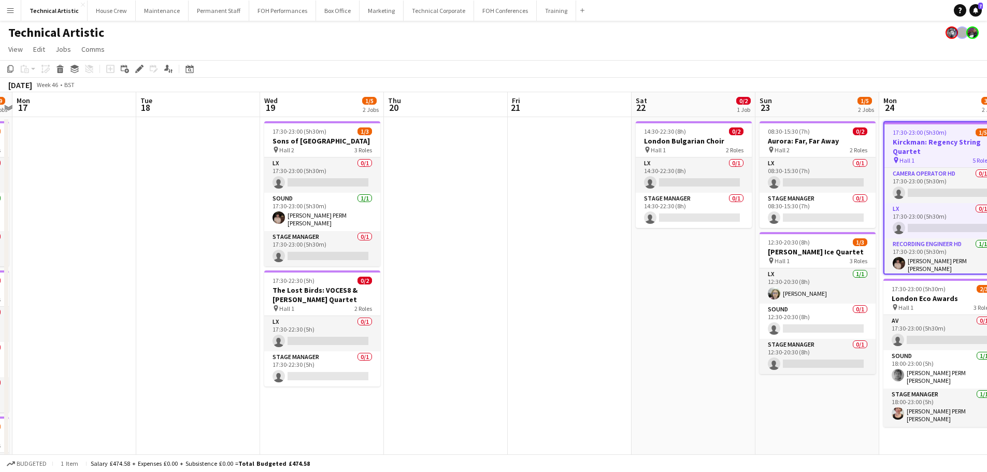
drag, startPoint x: 497, startPoint y: 266, endPoint x: 598, endPoint y: 254, distance: 101.2
click at [598, 254] on app-calendar-viewport "Fri 14 Sat 15 2/3 1 Job Sun 16 3/9 3 Jobs Mon 17 Tue 18 Wed 19 1/5 2 Jobs Thu 2…" at bounding box center [493, 388] width 987 height 593
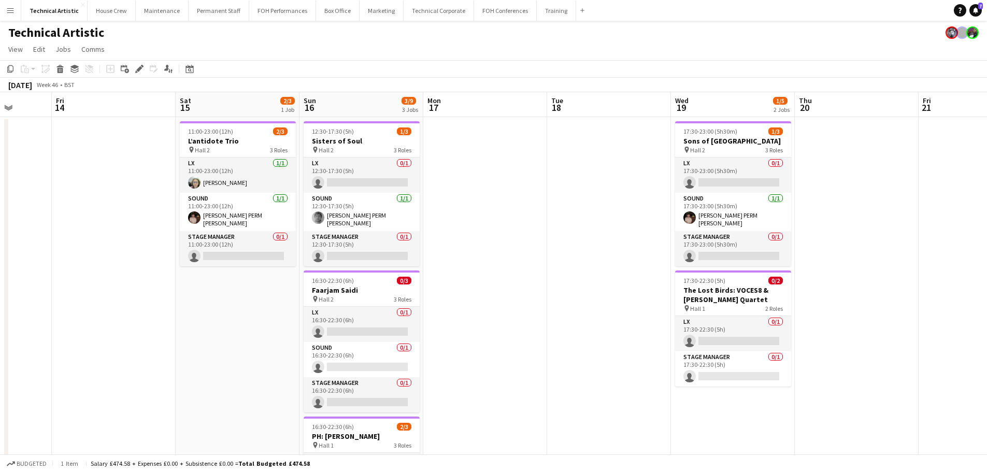
scroll to position [0, 305]
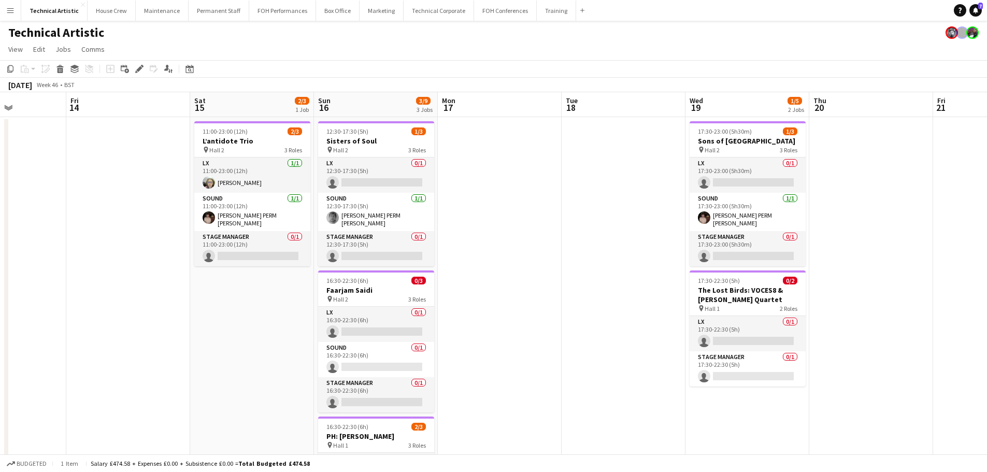
drag, startPoint x: 469, startPoint y: 273, endPoint x: 697, endPoint y: 263, distance: 228.2
click at [697, 263] on app-calendar-viewport "Tue 11 Wed 12 Thu 13 Fri 14 Sat 15 2/3 1 Job Sun 16 3/9 3 Jobs Mon 17 Tue 18 We…" at bounding box center [493, 388] width 987 height 593
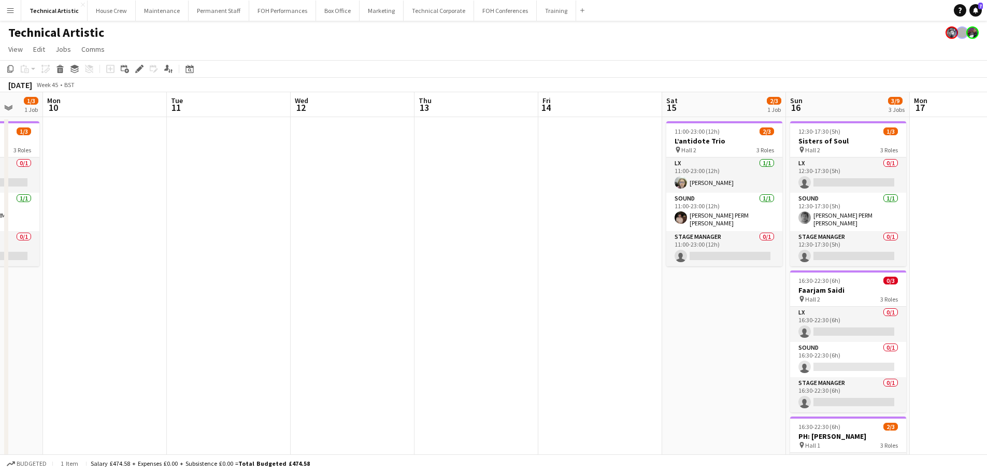
drag, startPoint x: 212, startPoint y: 284, endPoint x: 520, endPoint y: 270, distance: 307.5
click at [521, 270] on app-calendar-viewport "Fri 7 3/6 2 Jobs Sat 8 2/3 1 Job Sun 9 1/3 1 Job Mon 10 Tue 11 Wed 12 Thu 13 Fr…" at bounding box center [493, 388] width 987 height 593
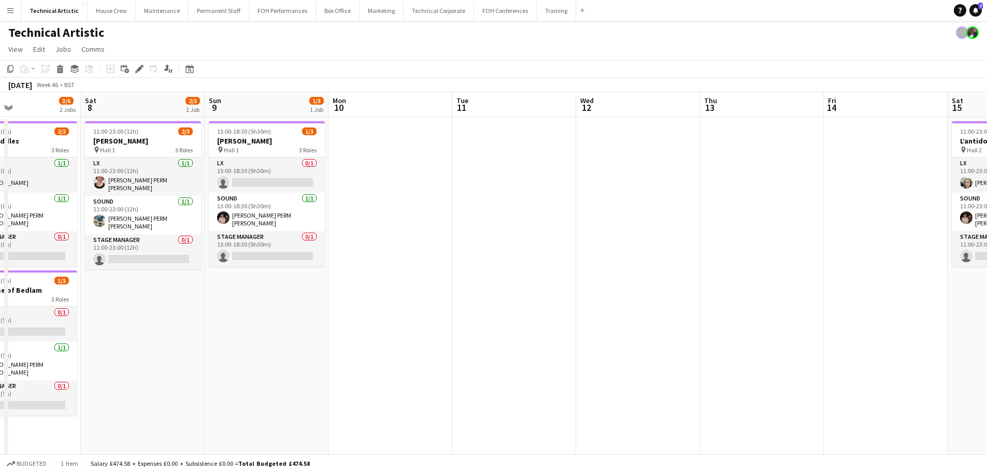
drag, startPoint x: 508, startPoint y: 201, endPoint x: 402, endPoint y: 177, distance: 109.2
click at [821, 177] on app-calendar-viewport "Thu 6 3/6 2 Jobs Fri 7 3/6 2 Jobs Sat 8 2/3 1 Job Sun 9 1/3 1 Job Mon 10 Tue 11…" at bounding box center [493, 388] width 987 height 593
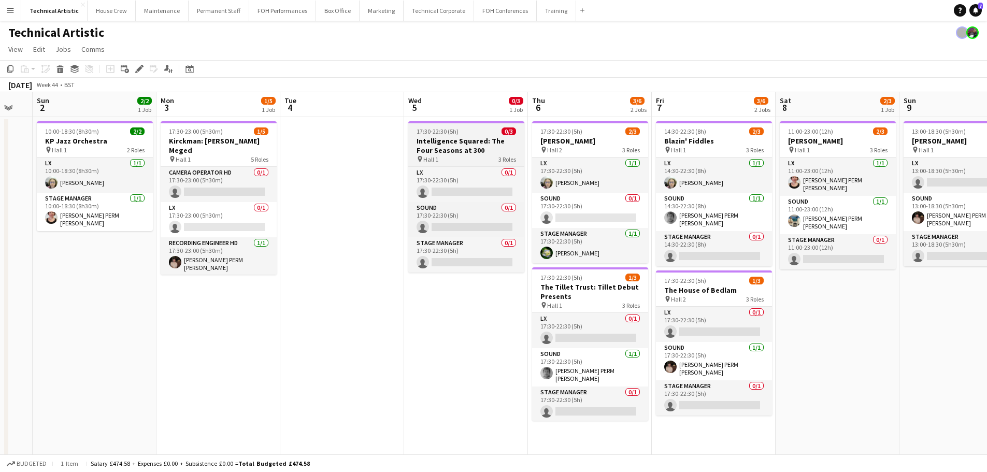
drag, startPoint x: 197, startPoint y: 202, endPoint x: 522, endPoint y: 147, distance: 329.4
click at [829, 142] on app-calendar-viewport "Fri 31 5/6 2 Jobs Sat 1 Sun 2 2/2 1 Job Mon 3 1/5 1 Job Tue 4 Wed 5 0/3 1 Job T…" at bounding box center [493, 388] width 987 height 593
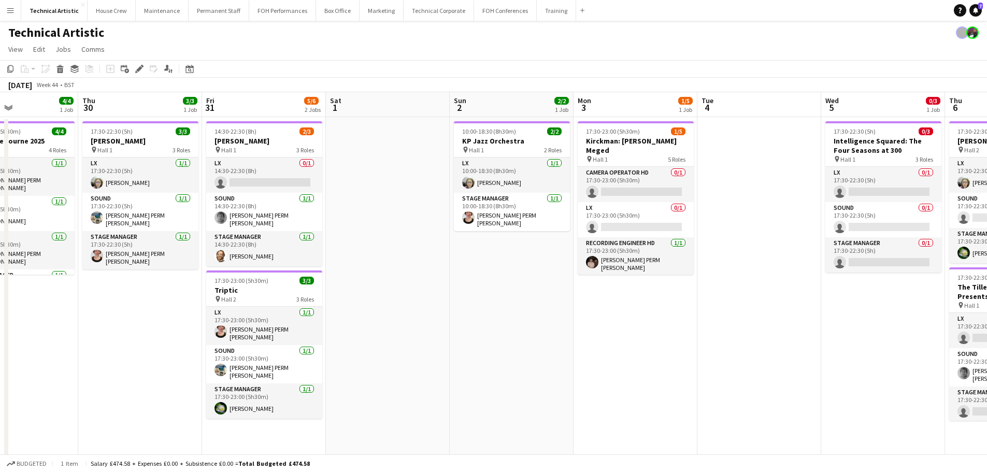
drag, startPoint x: 156, startPoint y: 149, endPoint x: 516, endPoint y: 130, distance: 360.1
click at [639, 130] on app-calendar-viewport "Tue 28 Wed 29 4/4 1 Job Thu 30 3/3 1 Job Fri 31 5/6 2 Jobs Sat 1 Sun 2 2/2 1 Jo…" at bounding box center [493, 388] width 987 height 593
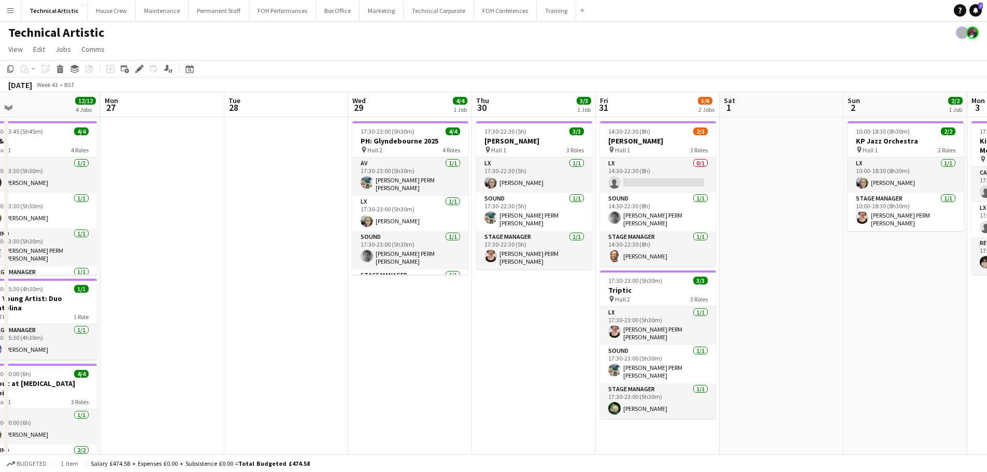
drag, startPoint x: 501, startPoint y: 166, endPoint x: 629, endPoint y: 165, distance: 128.0
click at [629, 165] on app-calendar-viewport "Fri 24 6/6 2 Jobs Sat 25 4/4 2 Jobs Sun 26 12/12 4 Jobs Mon 27 Tue 28 Wed 29 4/…" at bounding box center [493, 388] width 987 height 593
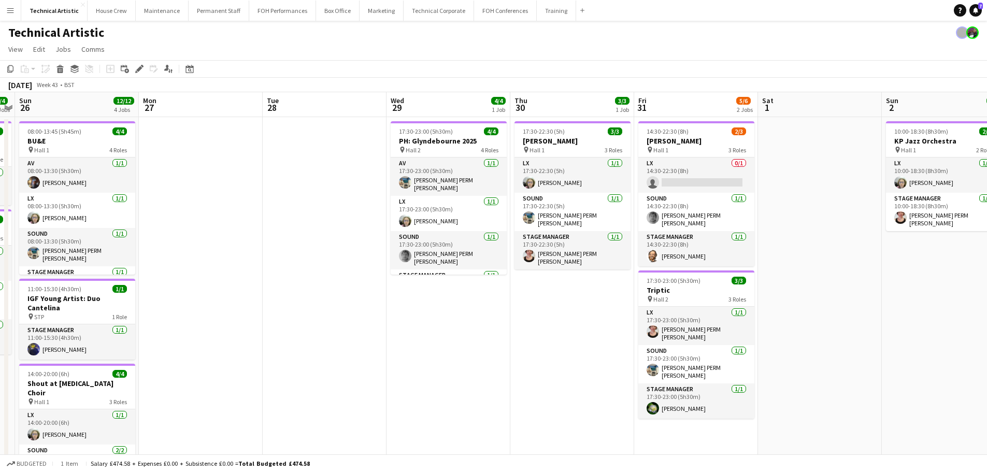
drag, startPoint x: 461, startPoint y: 187, endPoint x: 282, endPoint y: 182, distance: 178.3
click at [282, 182] on app-calendar-viewport "Thu 23 6/7 2 Jobs Fri 24 6/6 2 Jobs Sat 25 4/4 2 Jobs Sun 26 12/12 4 Jobs Mon 2…" at bounding box center [493, 388] width 987 height 593
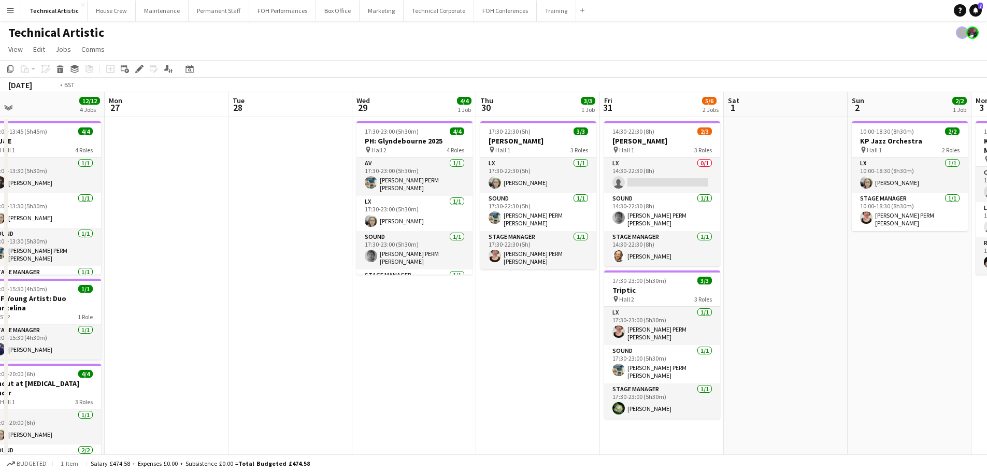
drag, startPoint x: 770, startPoint y: 270, endPoint x: 350, endPoint y: 242, distance: 421.1
click at [350, 242] on app-calendar-viewport "Thu 23 6/7 2 Jobs Fri 24 6/6 2 Jobs Sat 25 4/4 2 Jobs Sun 26 12/12 4 Jobs Mon 2…" at bounding box center [493, 388] width 987 height 593
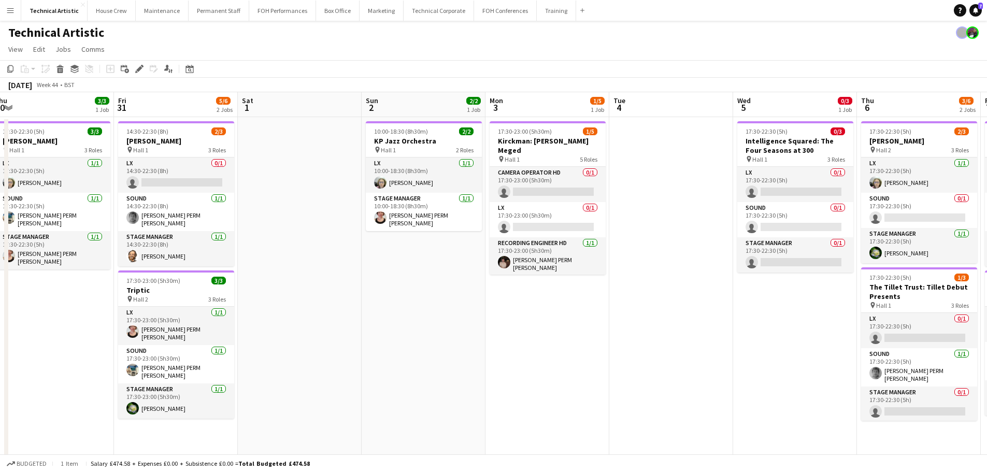
scroll to position [0, 378]
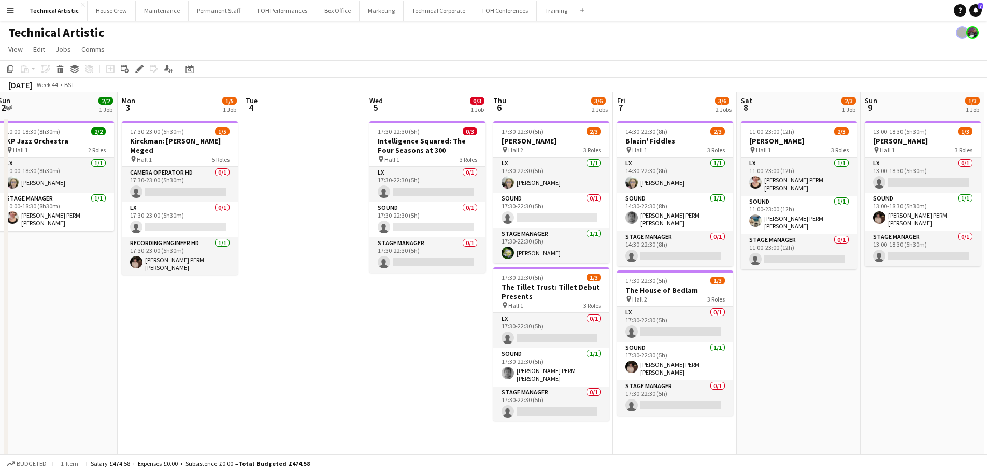
drag, startPoint x: 688, startPoint y: 303, endPoint x: 298, endPoint y: 306, distance: 389.1
click at [298, 306] on app-calendar-viewport "Thu 30 3/3 1 Job Fri 31 5/6 2 Jobs Sat 1 Sun 2 2/2 1 Job Mon 3 1/5 1 Job Tue 4 …" at bounding box center [493, 388] width 987 height 593
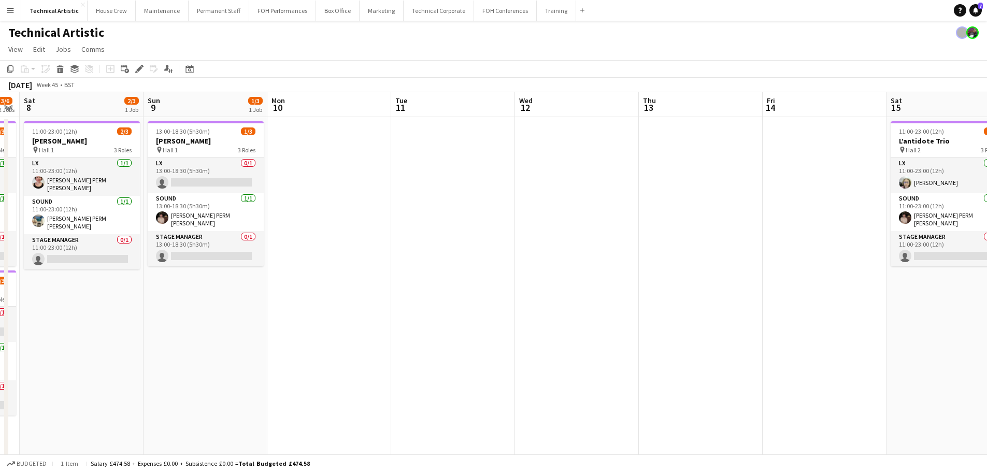
drag, startPoint x: 795, startPoint y: 321, endPoint x: 87, endPoint y: 341, distance: 708.0
click at [78, 345] on app-calendar-viewport "Wed 5 0/3 1 Job Thu 6 3/6 2 Jobs Fri 7 3/6 2 Jobs Sat 8 2/3 1 Job Sun 9 1/3 1 J…" at bounding box center [493, 388] width 987 height 593
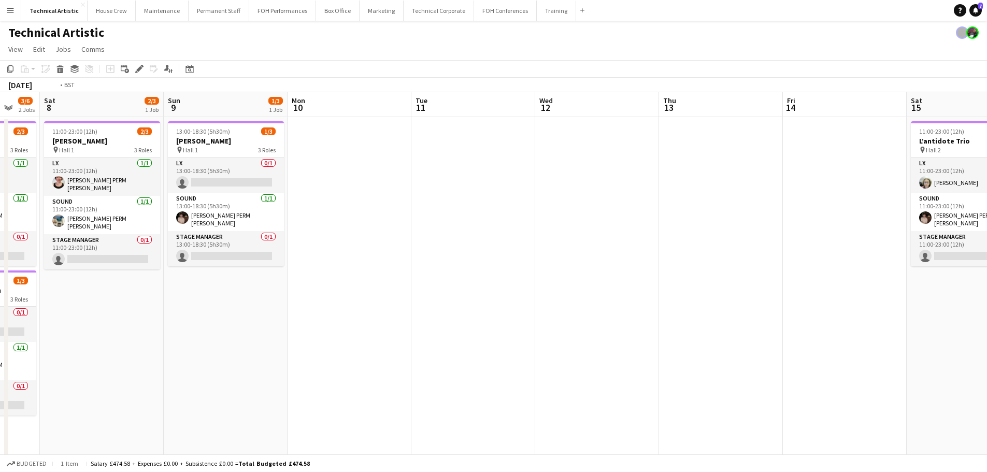
drag, startPoint x: 239, startPoint y: 265, endPoint x: 151, endPoint y: 262, distance: 88.7
click at [151, 262] on app-calendar-viewport "Wed 5 0/3 1 Job Thu 6 3/6 2 Jobs Fri 7 3/6 2 Jobs Sat 8 2/3 1 Job Sun 9 1/3 1 J…" at bounding box center [493, 388] width 987 height 593
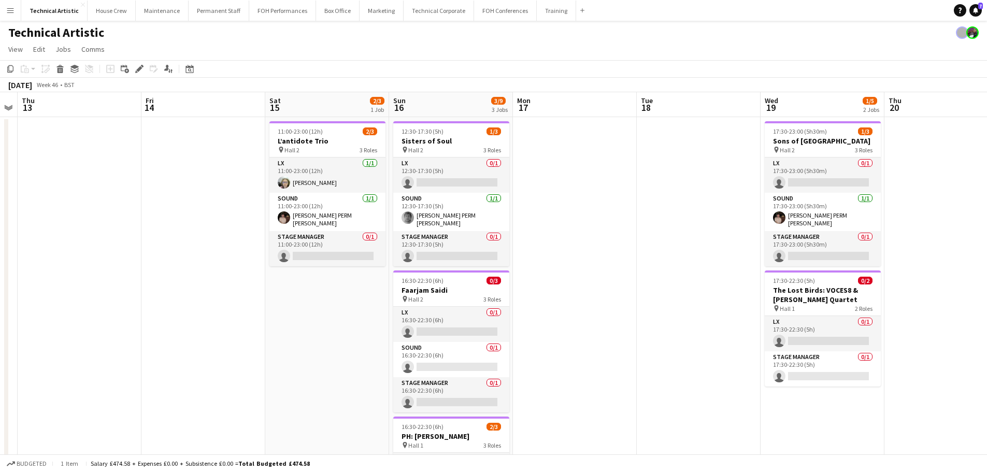
drag, startPoint x: 784, startPoint y: 284, endPoint x: 274, endPoint y: 293, distance: 509.9
click at [275, 293] on app-calendar-viewport "Mon 10 Tue 11 Wed 12 Thu 13 Fri 14 Sat 15 2/3 1 Job Sun 16 3/9 3 Jobs Mon 17 Tu…" at bounding box center [493, 388] width 987 height 593
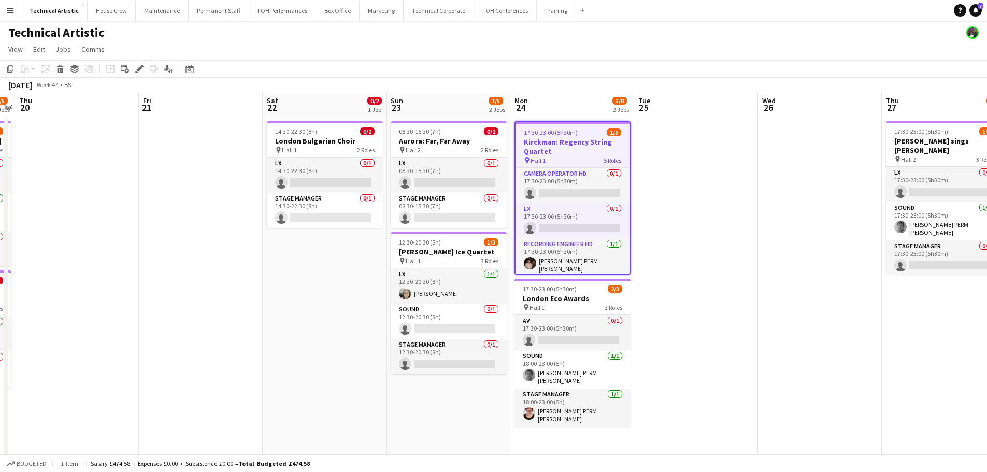
drag, startPoint x: 808, startPoint y: 265, endPoint x: 266, endPoint y: 184, distance: 548.0
click at [266, 184] on app-calendar-viewport "Mon 17 Tue 18 Wed 19 1/5 2 Jobs Thu 20 Fri 21 Sat 22 0/2 1 Job Sun 23 1/5 2 Job…" at bounding box center [493, 388] width 987 height 593
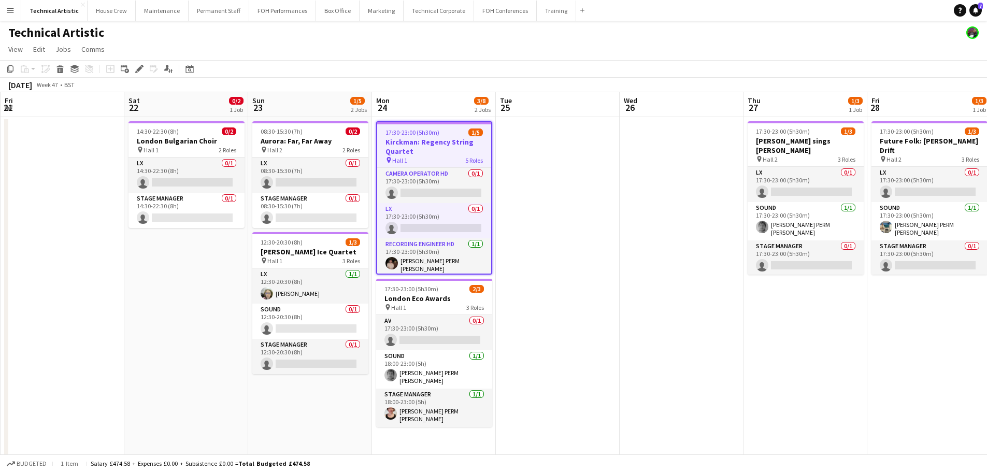
drag, startPoint x: 668, startPoint y: 274, endPoint x: 451, endPoint y: 269, distance: 217.2
click at [451, 269] on app-calendar-viewport "Tue 18 Wed 19 1/5 2 Jobs Thu 20 Fri 21 Sat 22 0/2 1 Job Sun 23 1/5 2 Jobs Mon 2…" at bounding box center [493, 388] width 987 height 593
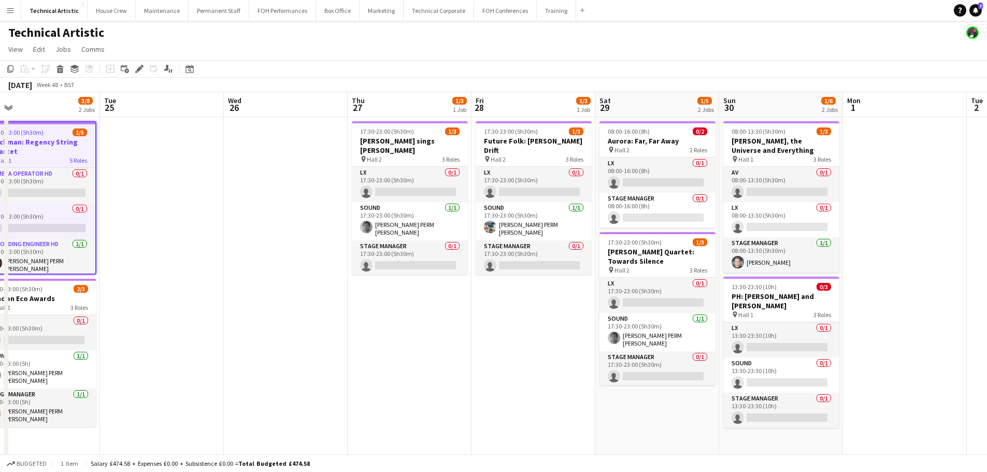
scroll to position [0, 396]
drag, startPoint x: 606, startPoint y: 314, endPoint x: 523, endPoint y: 300, distance: 84.1
click at [523, 300] on app-calendar-viewport "Fri 21 Sat 22 0/2 1 Job Sun 23 1/5 2 Jobs Mon 24 3/8 2 Jobs Tue 25 Wed 26 Thu 2…" at bounding box center [493, 388] width 987 height 593
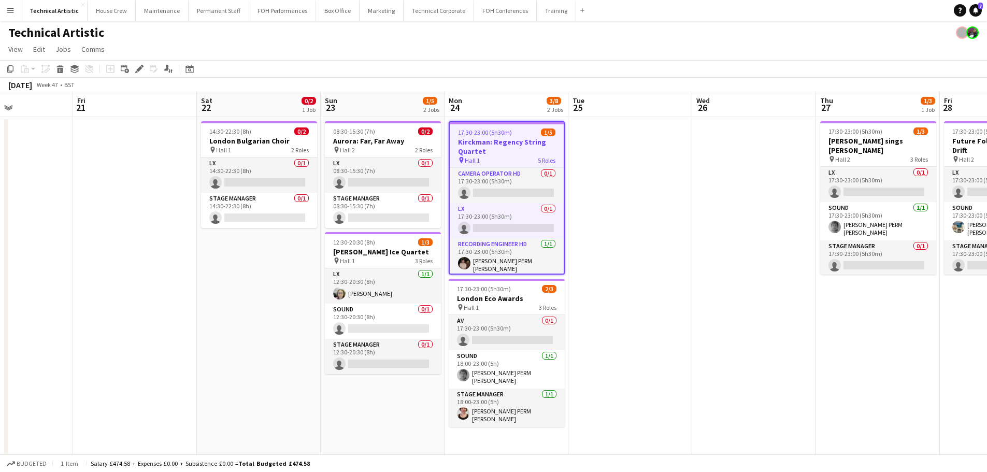
drag, startPoint x: 222, startPoint y: 208, endPoint x: 694, endPoint y: 161, distance: 474.4
click at [694, 161] on app-calendar-viewport "Tue 18 Wed 19 1/5 2 Jobs Thu 20 Fri 21 Sat 22 0/2 1 Job Sun 23 1/5 2 Jobs Mon 2…" at bounding box center [493, 388] width 987 height 593
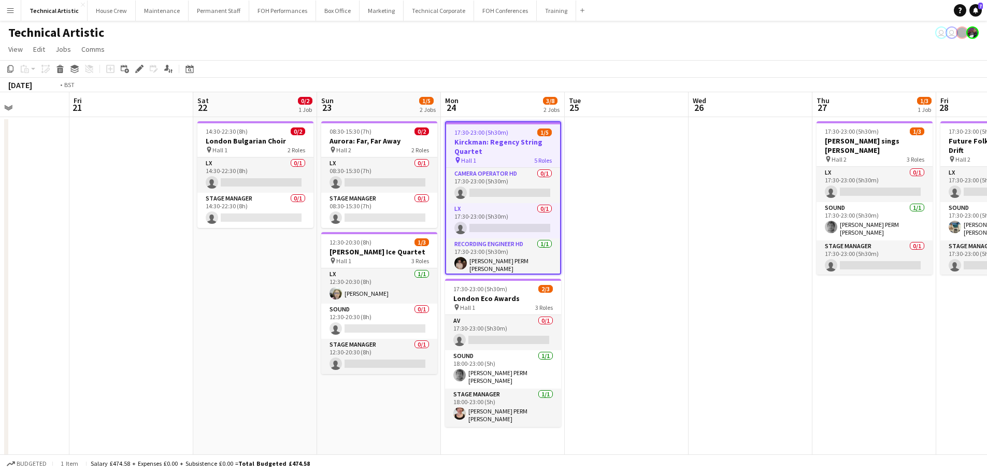
drag, startPoint x: 121, startPoint y: 252, endPoint x: 625, endPoint y: 192, distance: 508.2
click at [625, 192] on app-calendar-viewport "Tue 18 Wed 19 1/5 2 Jobs Thu 20 Fri 21 Sat 22 0/2 1 Job Sun 23 1/5 2 Jobs Mon 2…" at bounding box center [493, 388] width 987 height 593
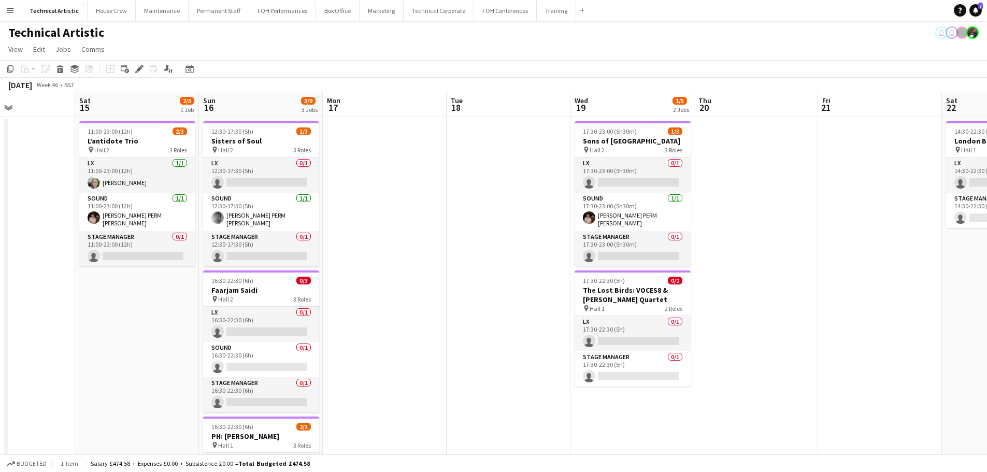
drag, startPoint x: 241, startPoint y: 251, endPoint x: 472, endPoint y: 219, distance: 232.8
click at [477, 219] on app-calendar-viewport "Wed 12 Thu 13 Fri 14 Sat 15 2/3 1 Job Sun 16 3/9 3 Jobs Mon 17 Tue 18 Wed 19 1/…" at bounding box center [493, 388] width 987 height 593
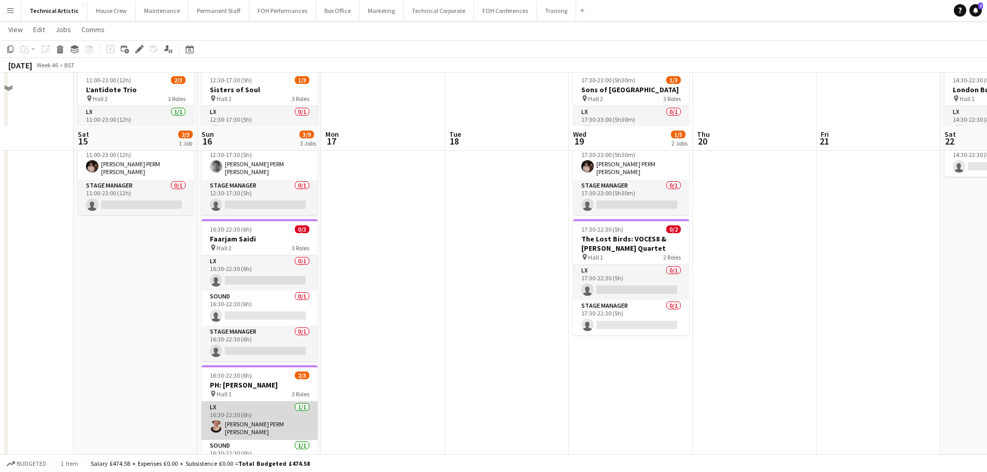
scroll to position [0, 0]
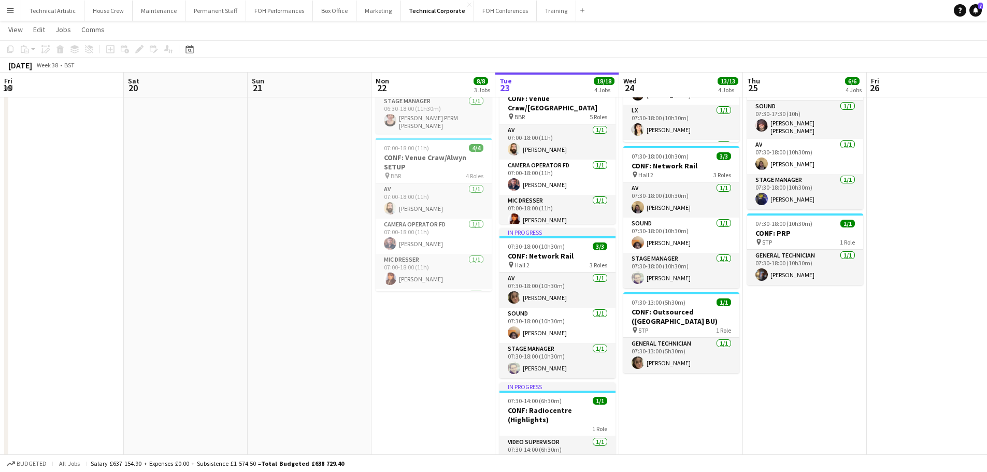
scroll to position [165, 0]
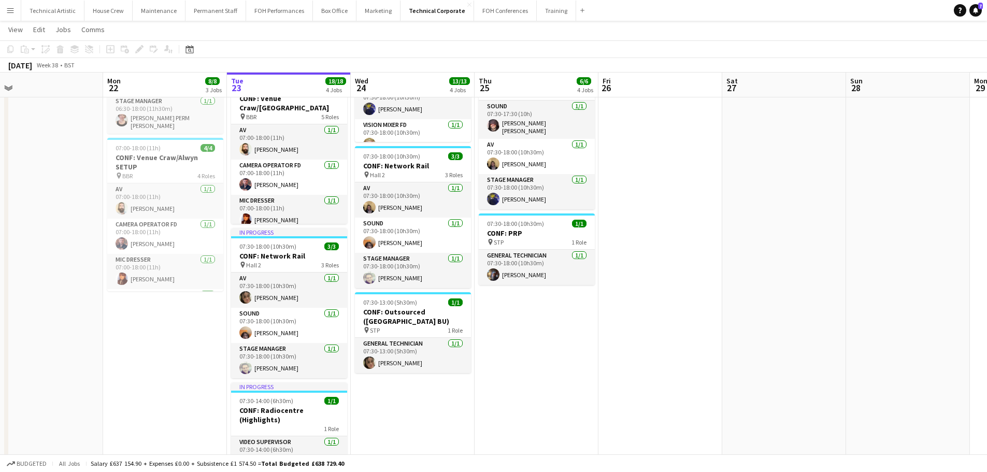
click at [10, 12] on app-icon "Menu" at bounding box center [10, 10] width 8 height 8
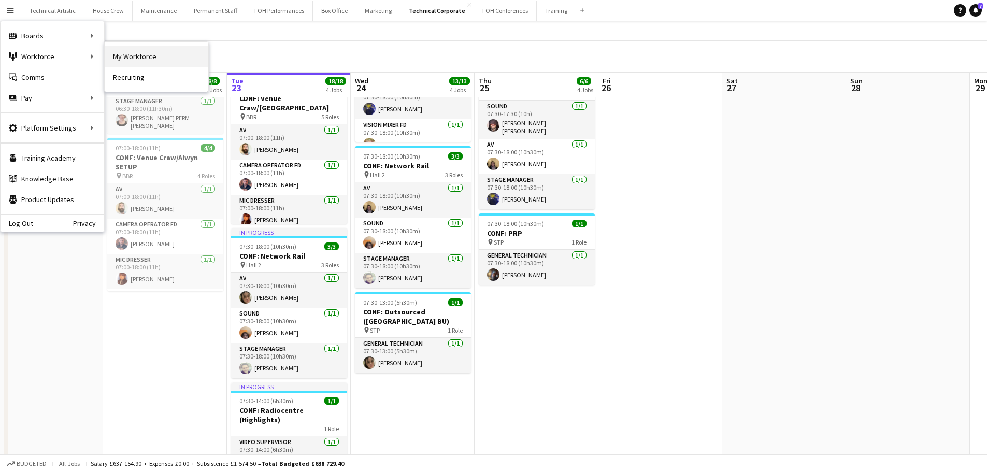
click at [134, 54] on link "My Workforce" at bounding box center [157, 56] width 104 height 21
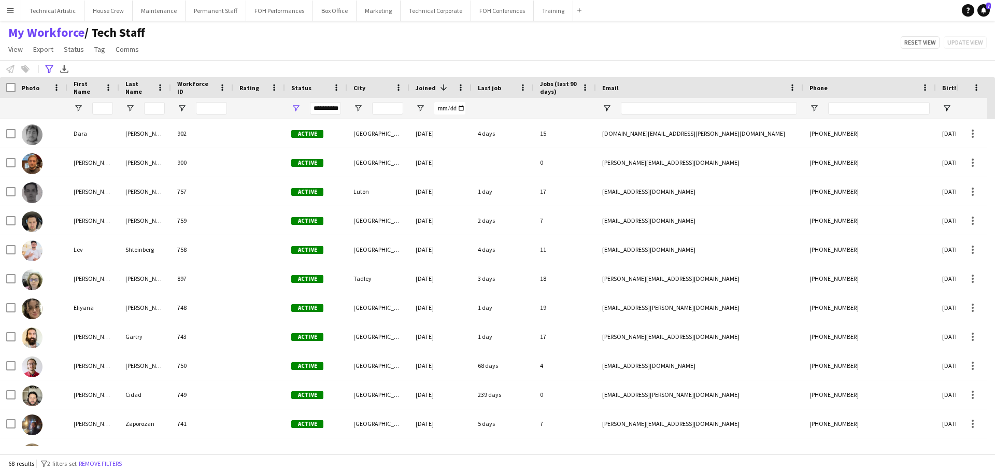
click at [16, 10] on button "Menu" at bounding box center [10, 10] width 21 height 21
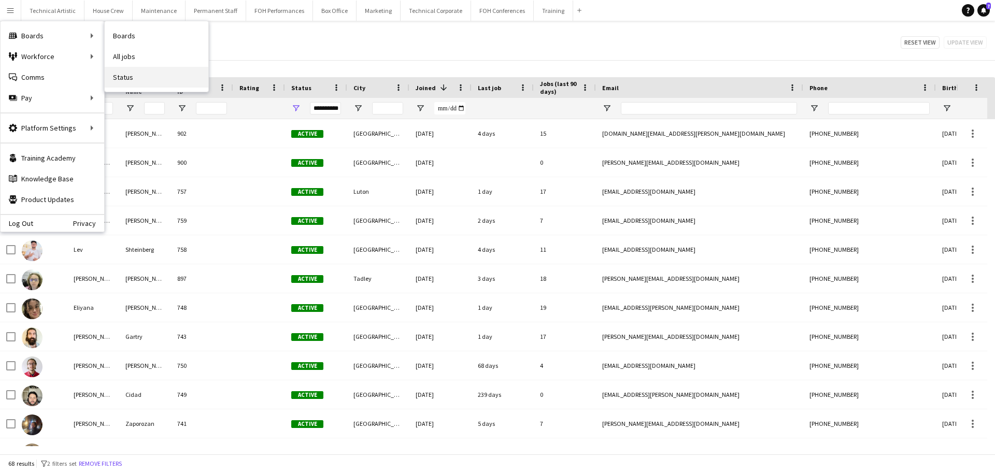
click at [140, 73] on link "Status" at bounding box center [157, 77] width 104 height 21
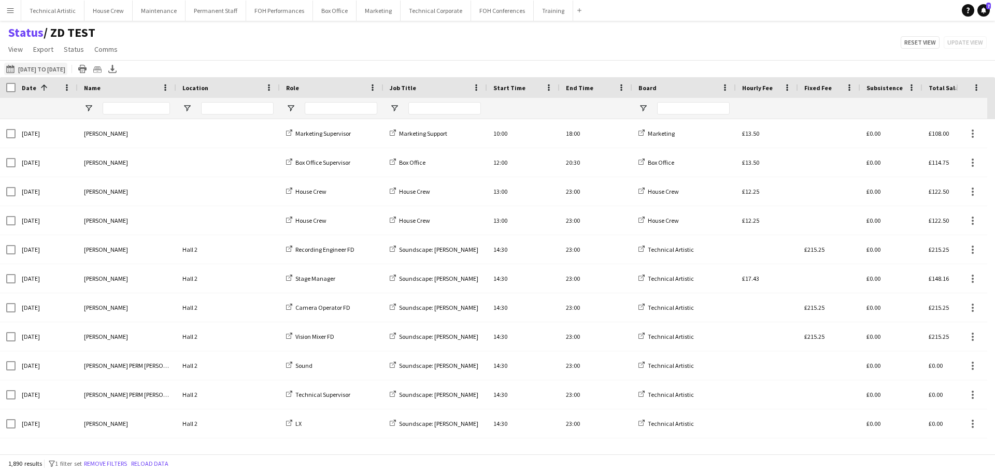
click at [52, 66] on button "[DATE] to [DATE] [DATE] to [DATE]" at bounding box center [35, 69] width 63 height 12
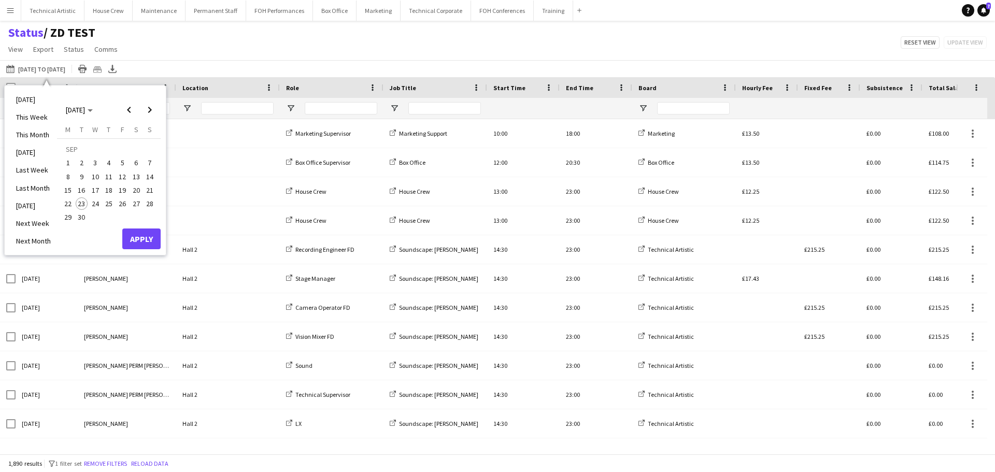
click at [65, 161] on span "1" at bounding box center [68, 163] width 12 height 12
click at [140, 114] on span "Next month" at bounding box center [149, 109] width 21 height 21
click at [147, 207] on span "30" at bounding box center [150, 206] width 12 height 12
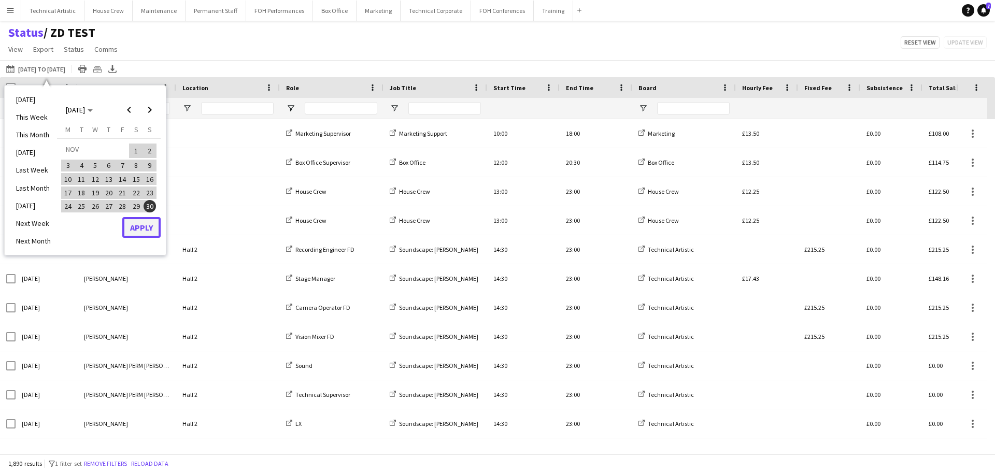
click at [139, 227] on button "Apply" at bounding box center [141, 227] width 38 height 21
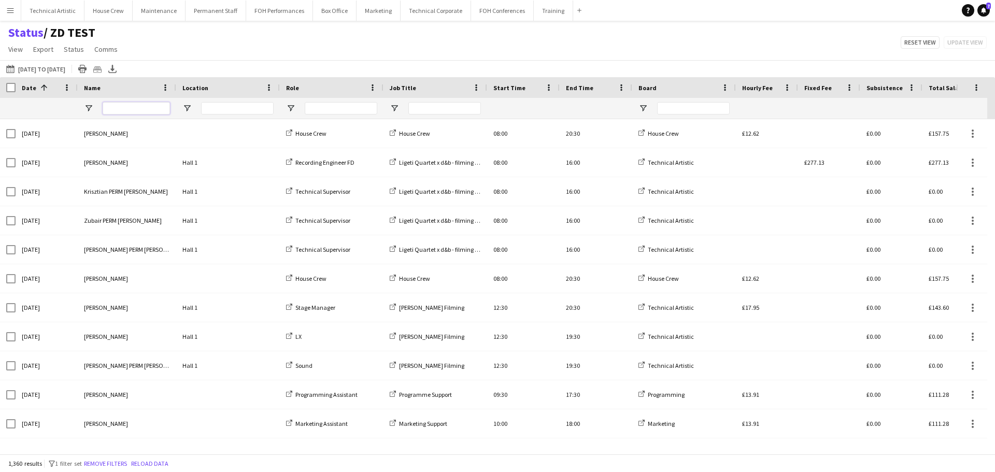
click at [119, 106] on input "Name Filter Input" at bounding box center [136, 108] width 67 height 12
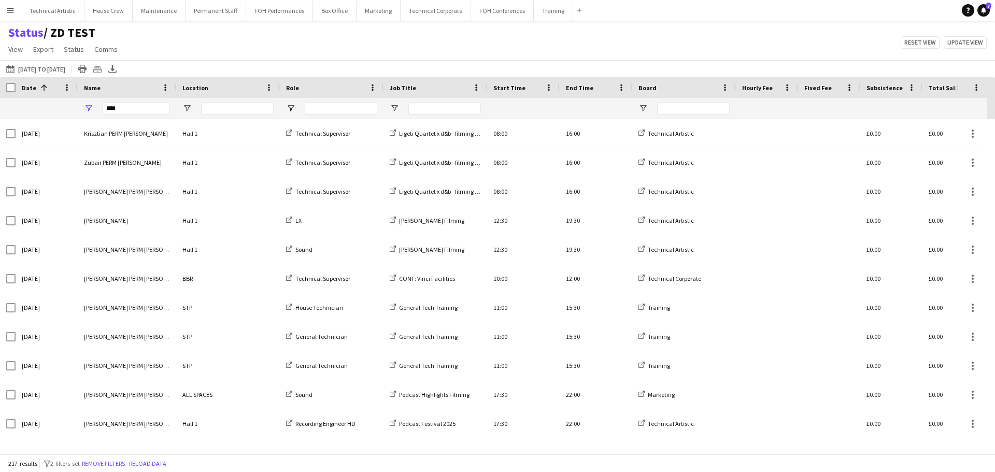
click at [99, 85] on span "Name" at bounding box center [92, 88] width 17 height 8
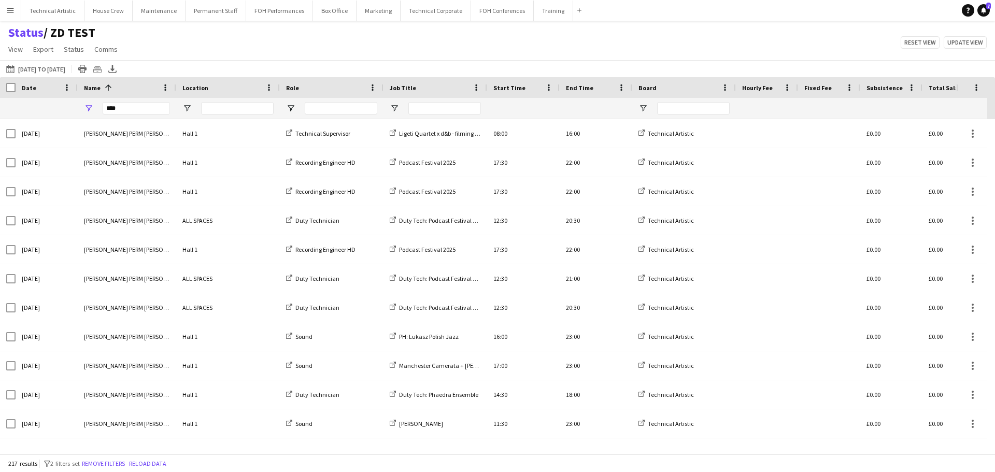
drag, startPoint x: 141, startPoint y: 99, endPoint x: 141, endPoint y: 105, distance: 5.7
click at [141, 101] on div "****" at bounding box center [136, 108] width 67 height 21
drag, startPoint x: 141, startPoint y: 105, endPoint x: 70, endPoint y: 105, distance: 71.0
click at [70, 105] on div "**********" at bounding box center [528, 108] width 1057 height 21
click at [40, 90] on div "Date" at bounding box center [40, 88] width 37 height 16
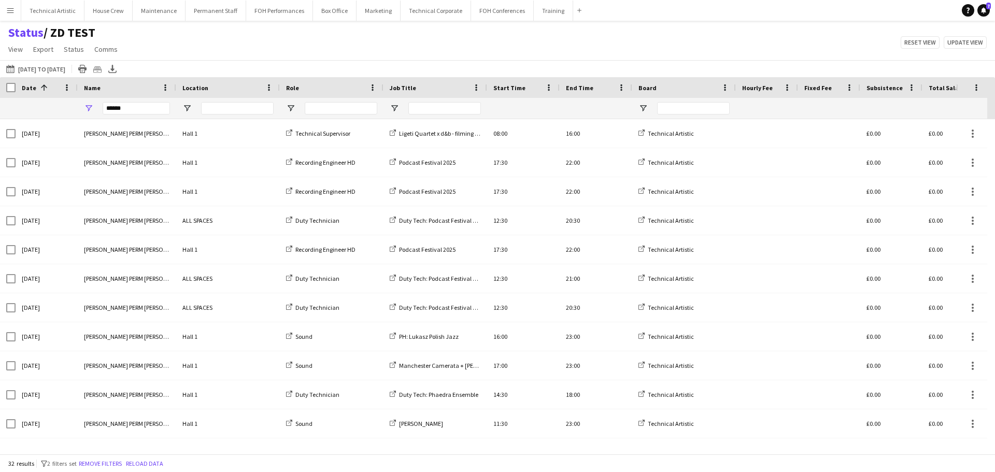
click at [40, 90] on span at bounding box center [43, 87] width 9 height 9
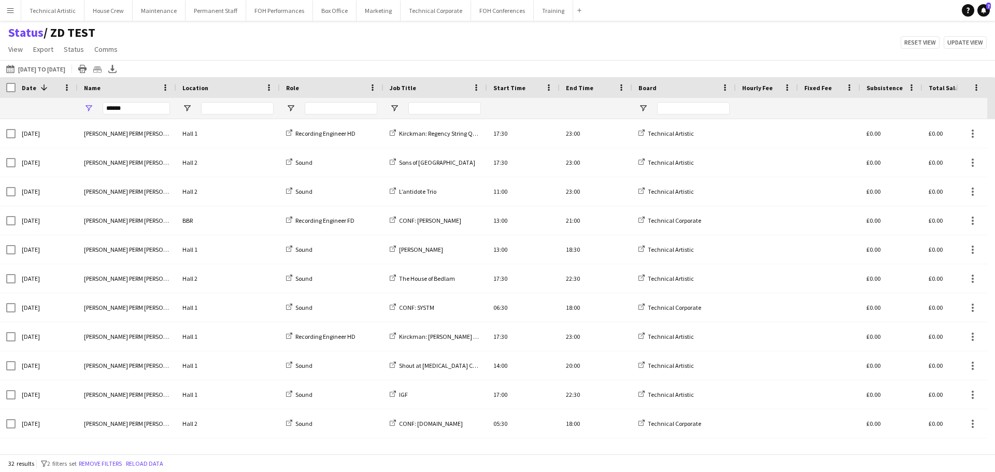
click at [40, 90] on span at bounding box center [43, 87] width 9 height 9
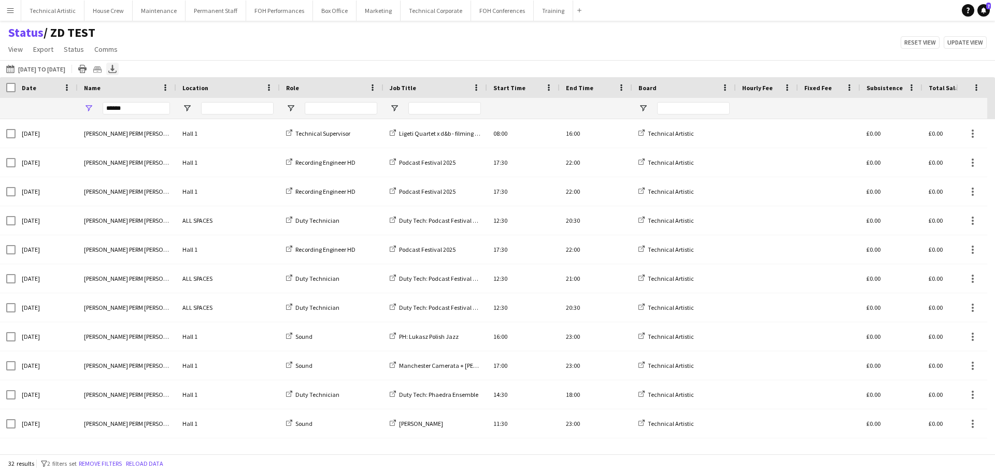
click at [117, 67] on icon "Export XLSX" at bounding box center [112, 69] width 8 height 8
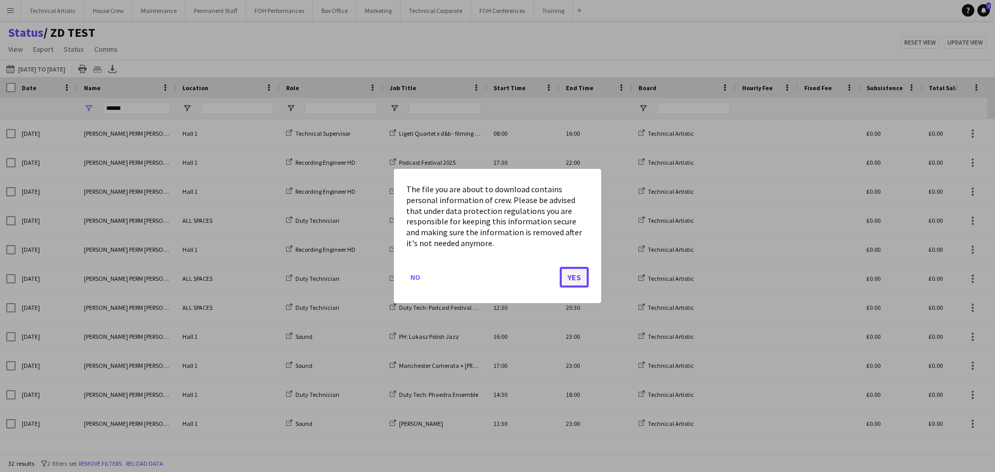
click at [566, 276] on button "Yes" at bounding box center [574, 277] width 29 height 21
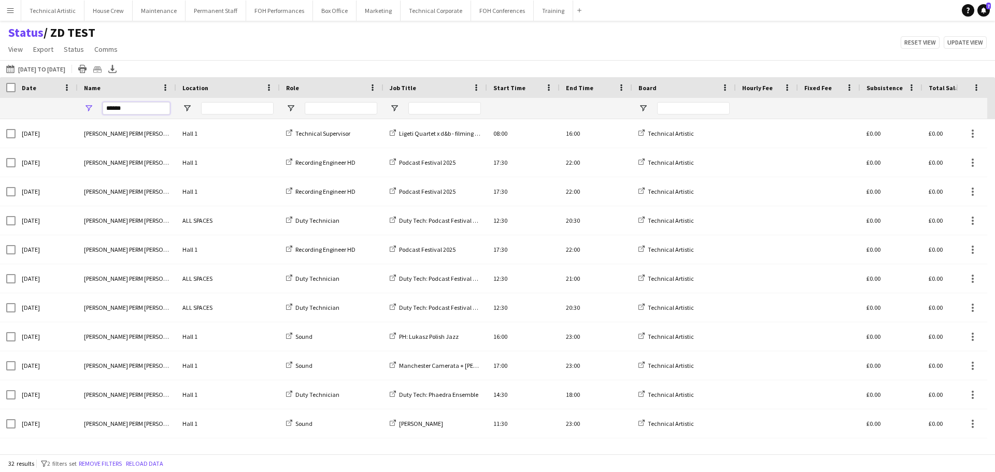
drag, startPoint x: 130, startPoint y: 107, endPoint x: 37, endPoint y: 109, distance: 92.8
click at [38, 109] on div "**********" at bounding box center [528, 108] width 1057 height 21
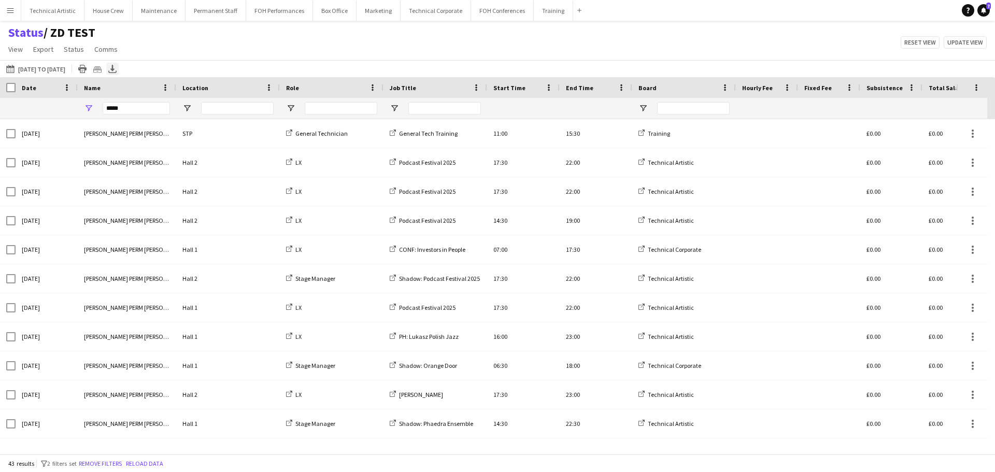
click at [117, 72] on icon "Export XLSX" at bounding box center [112, 69] width 8 height 8
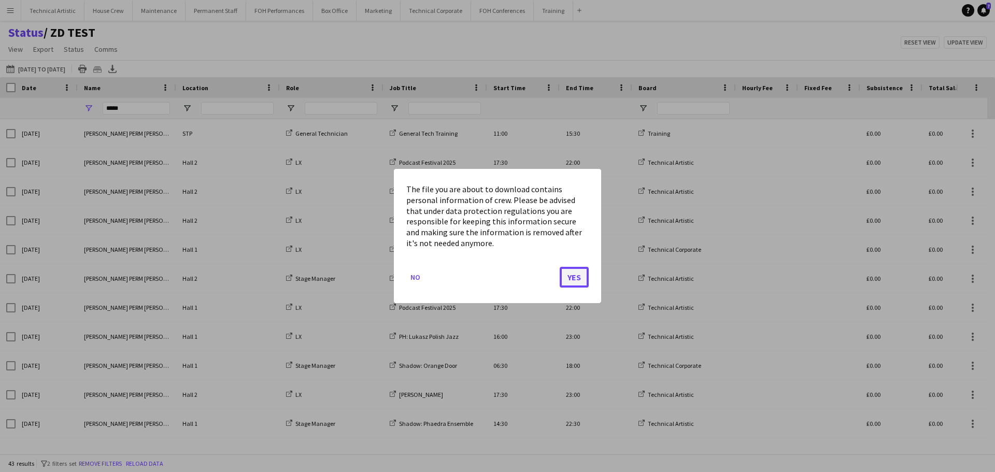
click at [564, 279] on button "Yes" at bounding box center [574, 277] width 29 height 21
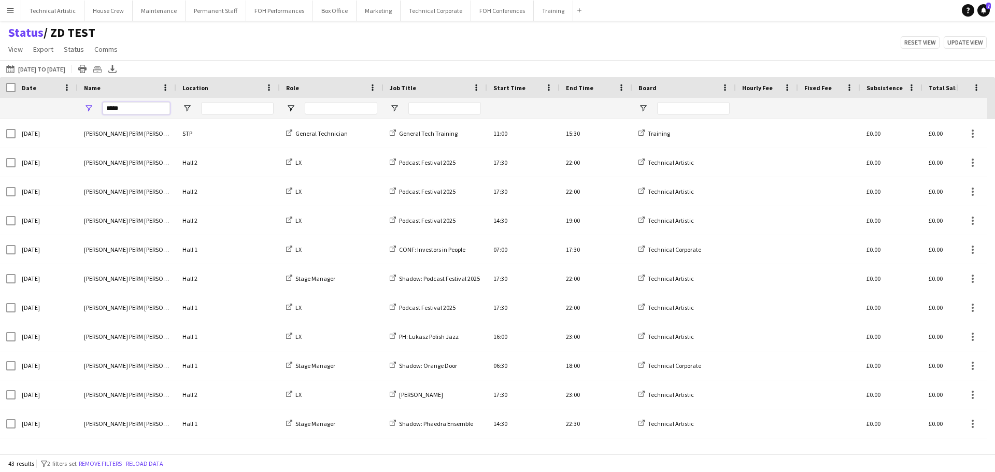
drag, startPoint x: 140, startPoint y: 110, endPoint x: 0, endPoint y: 100, distance: 140.2
click at [0, 100] on div "**********" at bounding box center [528, 108] width 1057 height 21
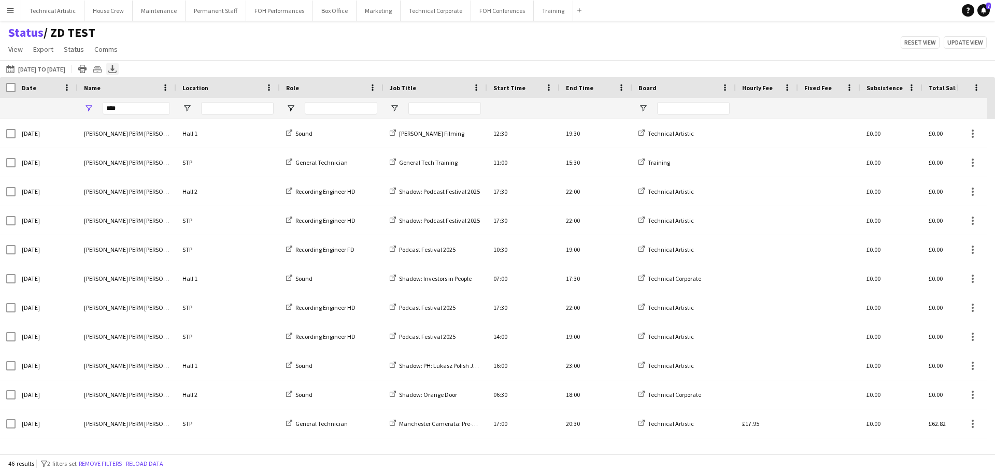
click at [117, 67] on icon "Export XLSX" at bounding box center [112, 69] width 8 height 8
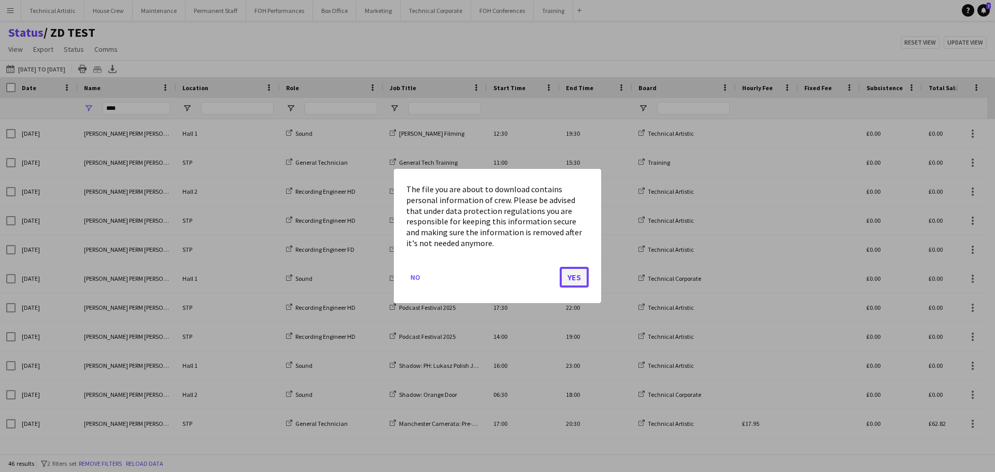
click at [573, 277] on button "Yes" at bounding box center [574, 277] width 29 height 21
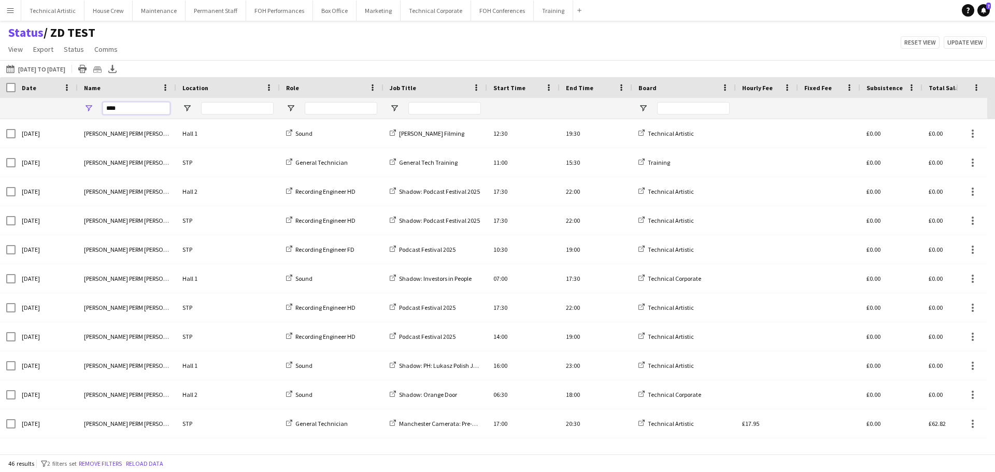
drag, startPoint x: 155, startPoint y: 110, endPoint x: 19, endPoint y: 110, distance: 136.8
click at [20, 110] on div "**********" at bounding box center [528, 108] width 1057 height 21
click at [117, 67] on icon "Export XLSX" at bounding box center [112, 69] width 8 height 8
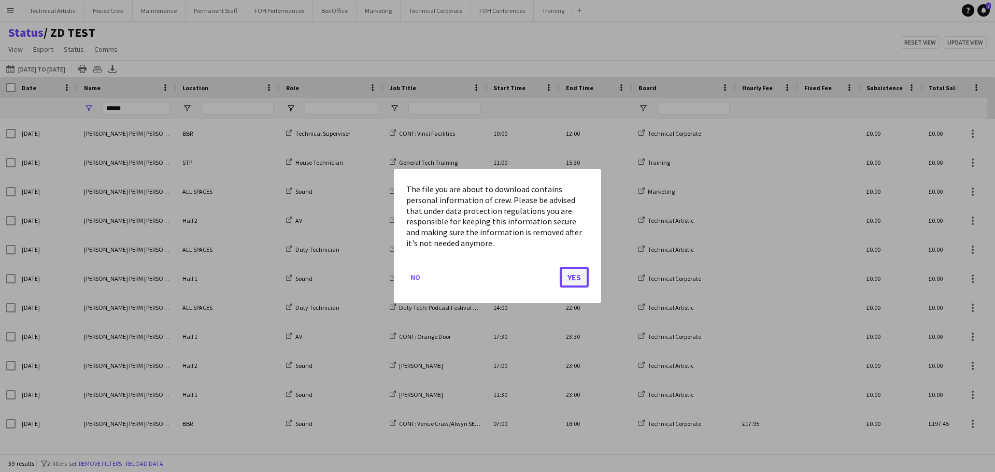
click at [568, 272] on button "Yes" at bounding box center [574, 277] width 29 height 21
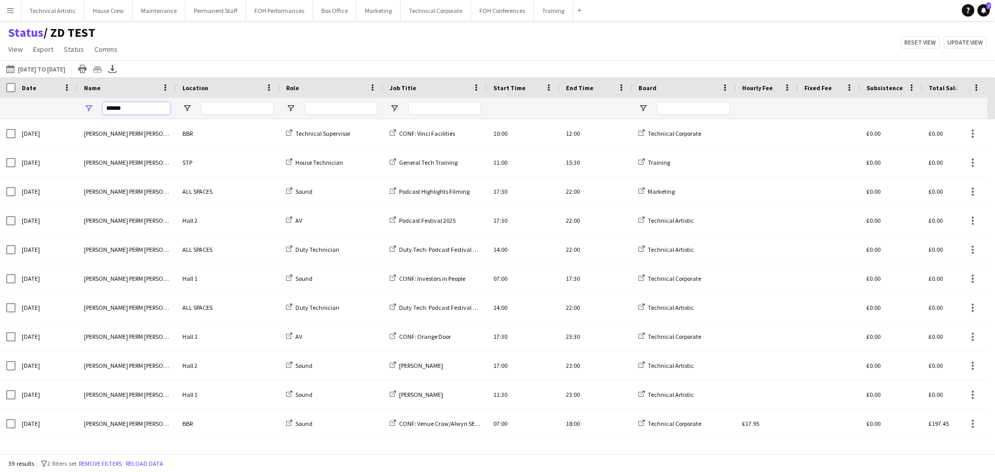
drag, startPoint x: 137, startPoint y: 108, endPoint x: 0, endPoint y: 113, distance: 136.9
click at [0, 113] on div "**********" at bounding box center [528, 108] width 1057 height 21
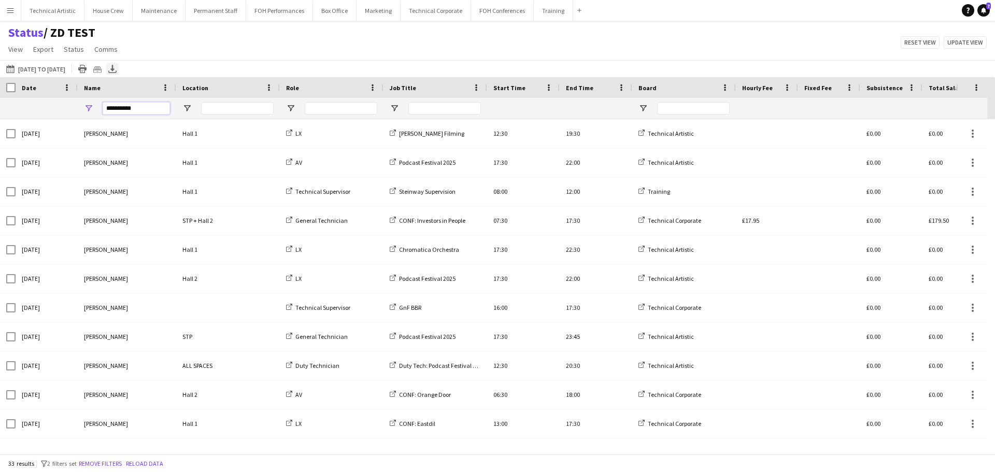
type input "**********"
click at [117, 70] on icon "Export XLSX" at bounding box center [112, 69] width 8 height 8
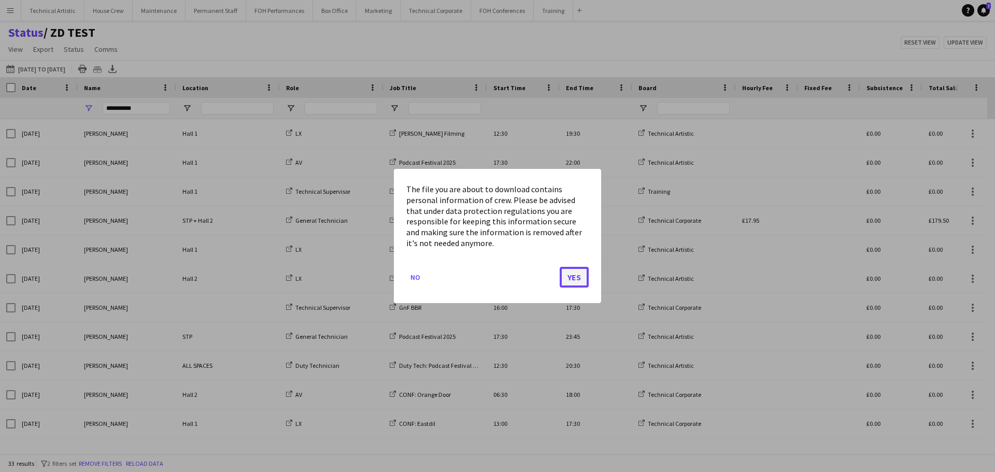
click at [584, 280] on button "Yes" at bounding box center [574, 277] width 29 height 21
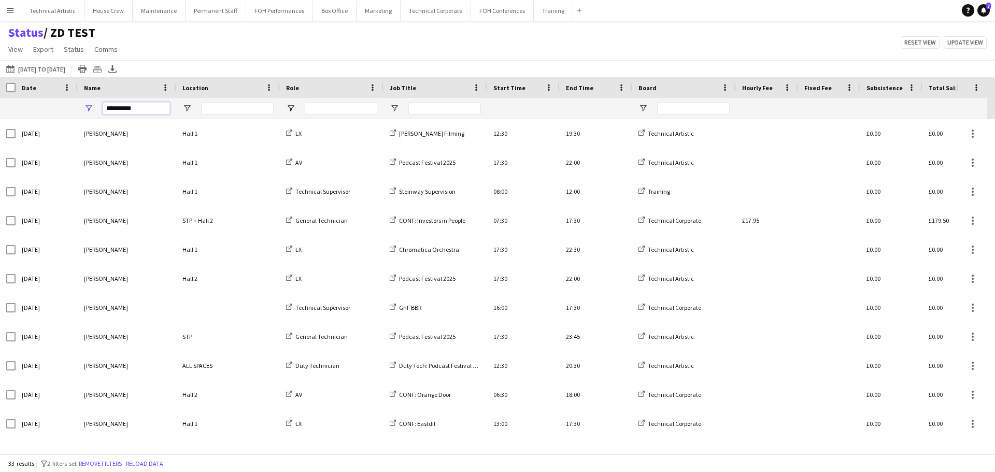
drag, startPoint x: 143, startPoint y: 104, endPoint x: 39, endPoint y: 104, distance: 103.6
click at [41, 104] on div "**********" at bounding box center [528, 108] width 1057 height 21
type input "*"
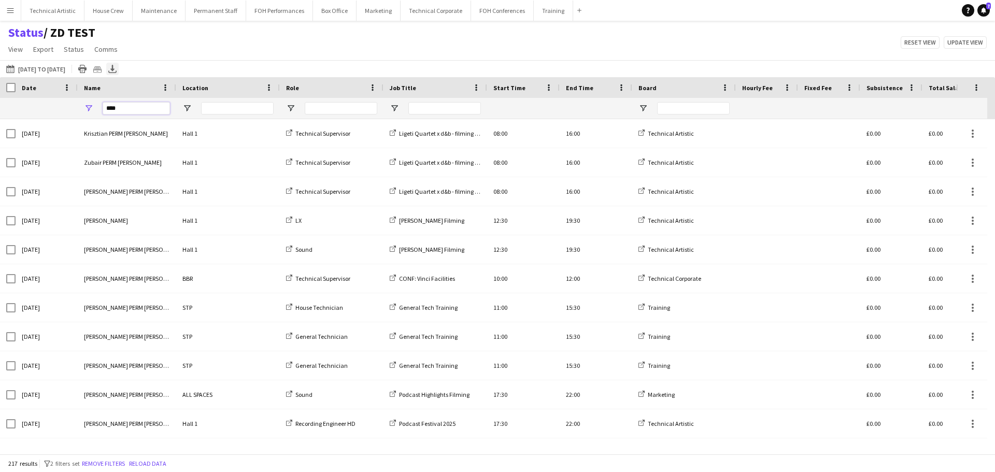
type input "****"
click at [117, 72] on icon "Export XLSX" at bounding box center [112, 69] width 8 height 8
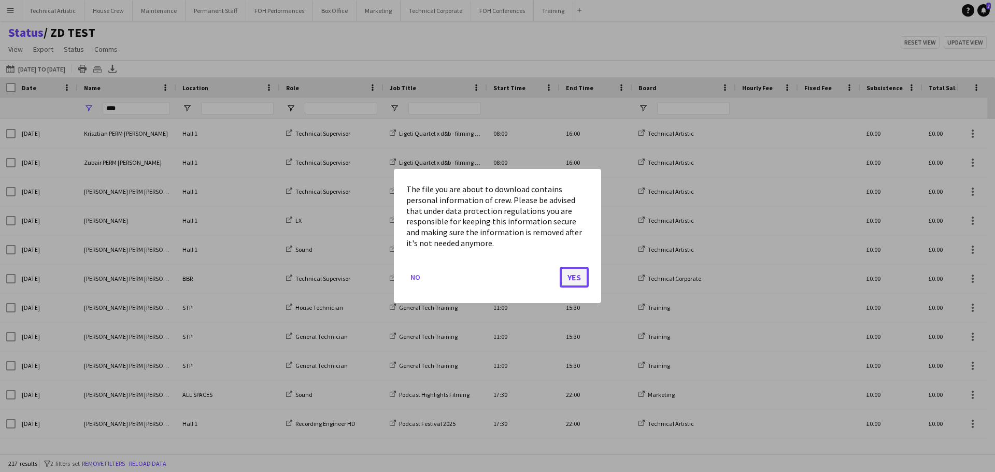
click at [584, 278] on button "Yes" at bounding box center [574, 277] width 29 height 21
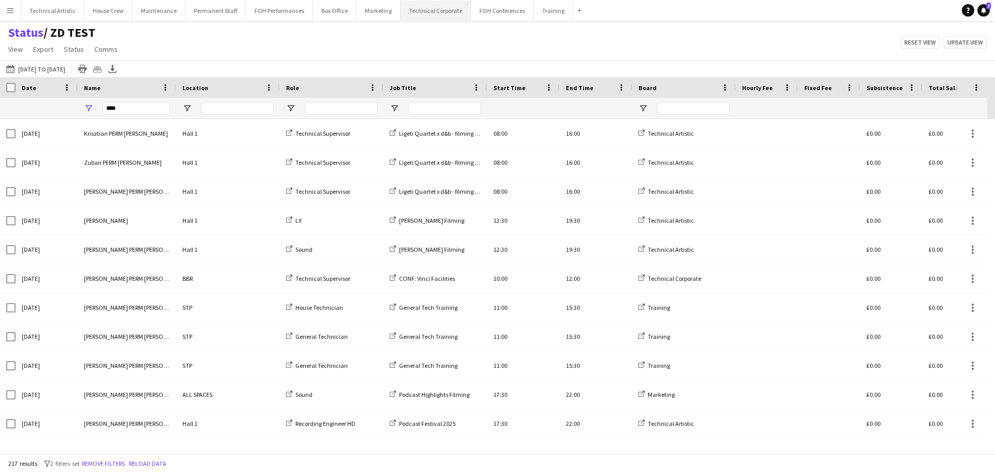
drag, startPoint x: 414, startPoint y: 12, endPoint x: 429, endPoint y: 20, distance: 17.2
click at [414, 12] on button "Technical Corporate Close" at bounding box center [436, 11] width 70 height 20
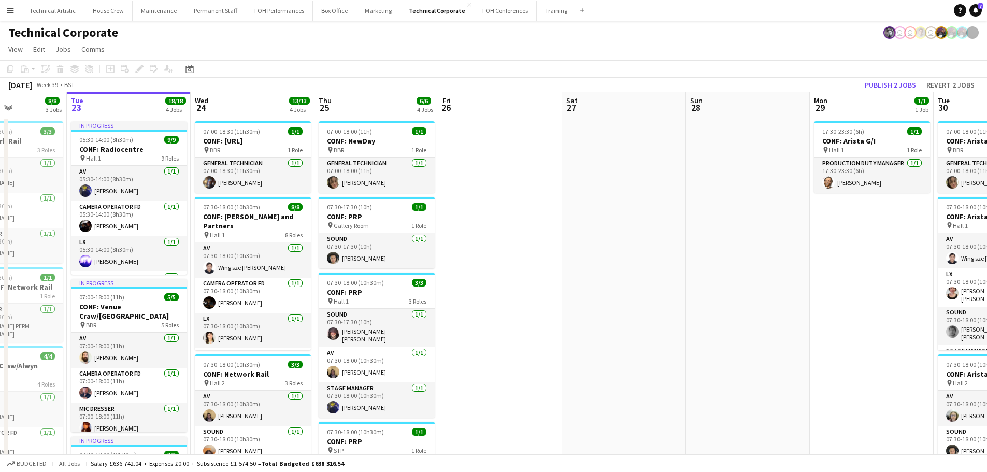
scroll to position [0, 296]
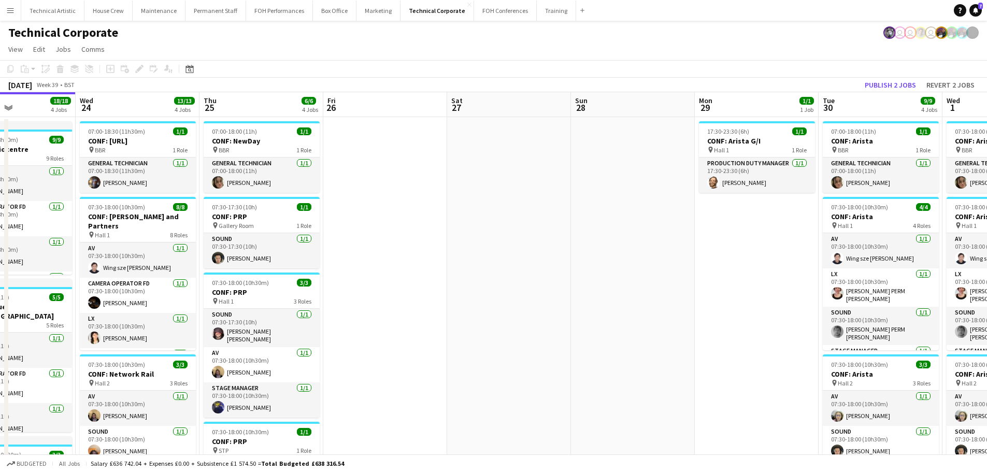
drag, startPoint x: 611, startPoint y: 225, endPoint x: 81, endPoint y: 73, distance: 551.5
click at [73, 75] on app-calendar "Copy Paste Paste Ctrl+V Paste with crew Ctrl+Shift+V Paste linked Job [GEOGRAPH…" at bounding box center [493, 381] width 987 height 642
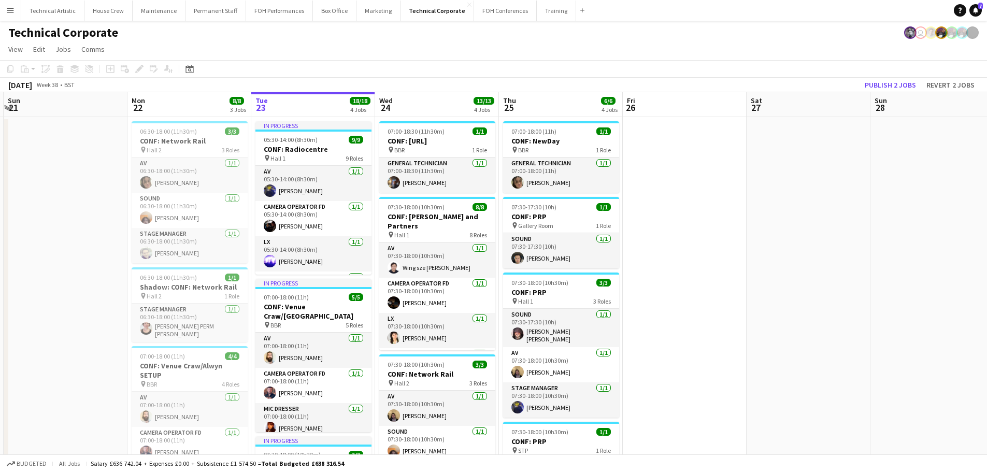
drag, startPoint x: 411, startPoint y: 234, endPoint x: 692, endPoint y: 207, distance: 282.1
click at [692, 207] on app-calendar-viewport "Fri 19 Sat 20 Sun 21 Mon 22 8/8 3 Jobs Tue 23 18/18 4 Jobs Wed 24 13/13 4 Jobs …" at bounding box center [493, 397] width 987 height 610
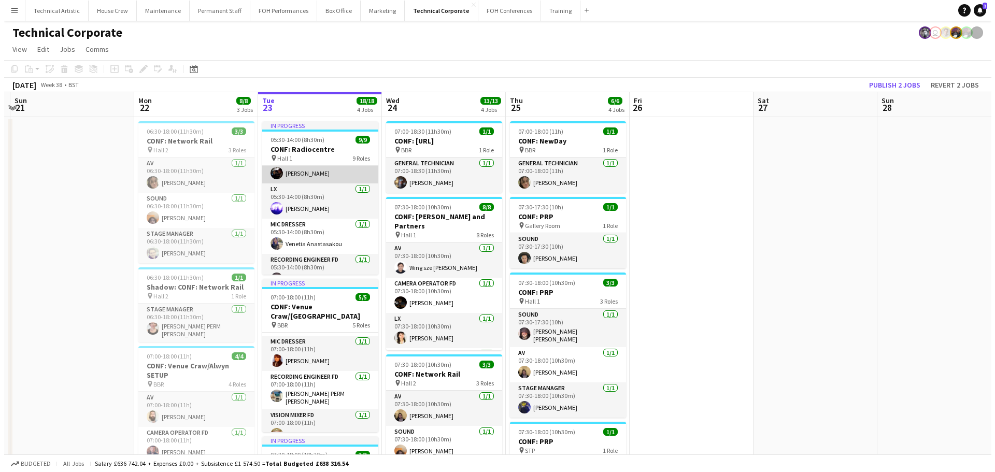
scroll to position [0, 0]
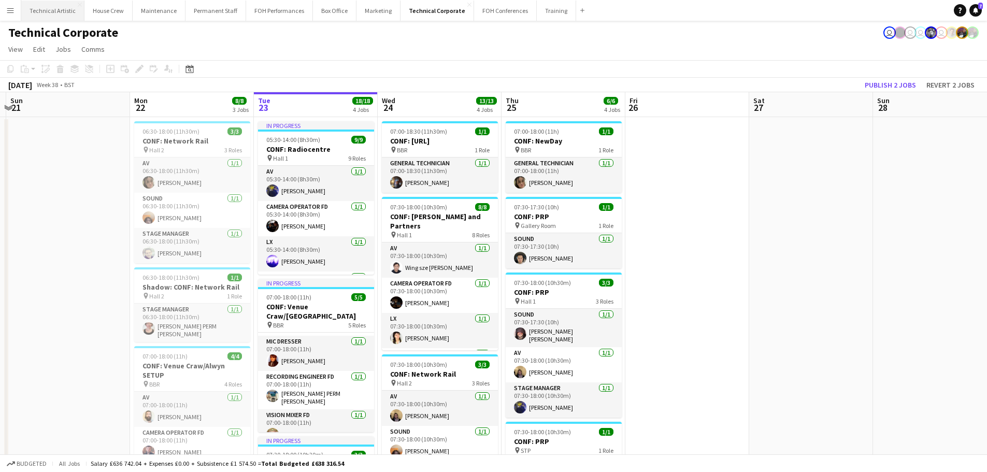
click at [39, 7] on button "Technical Artistic Close" at bounding box center [52, 11] width 63 height 20
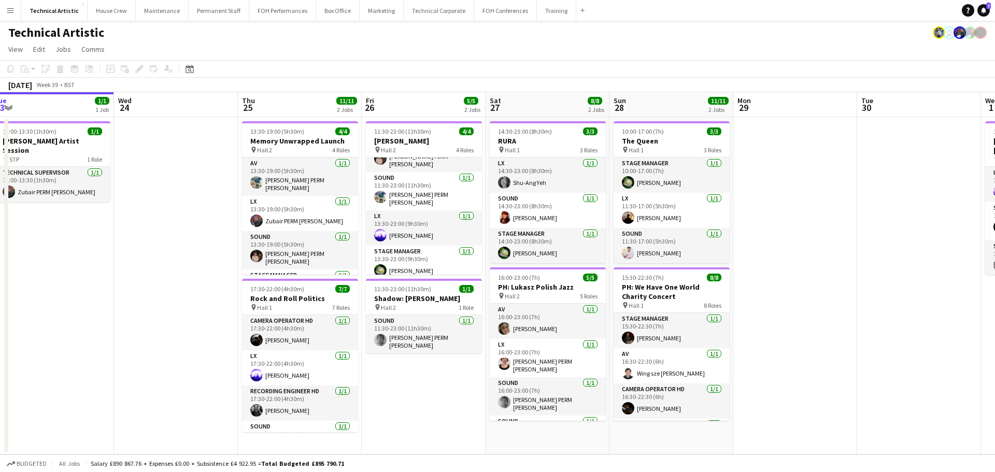
scroll to position [0, 382]
drag, startPoint x: 536, startPoint y: 322, endPoint x: 442, endPoint y: 322, distance: 93.3
click at [442, 322] on app-calendar-viewport "Sat 20 8/8 2 Jobs Sun 21 3/3 1 Job Mon 22 Tue 23 1/1 1 Job Wed 24 Thu 25 11/11 …" at bounding box center [497, 273] width 995 height 362
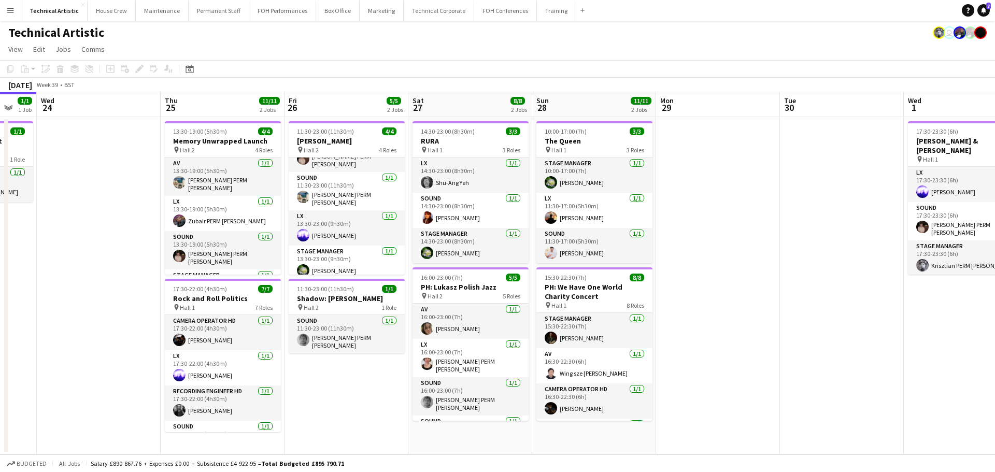
scroll to position [0, 335]
drag, startPoint x: 435, startPoint y: 331, endPoint x: 359, endPoint y: 332, distance: 76.7
click at [359, 332] on app-calendar-viewport "Sun 21 3/3 1 Job Mon 22 Tue 23 1/1 1 Job Wed 24 Thu 25 11/11 2 Jobs Fri 26 5/5 …" at bounding box center [497, 273] width 995 height 362
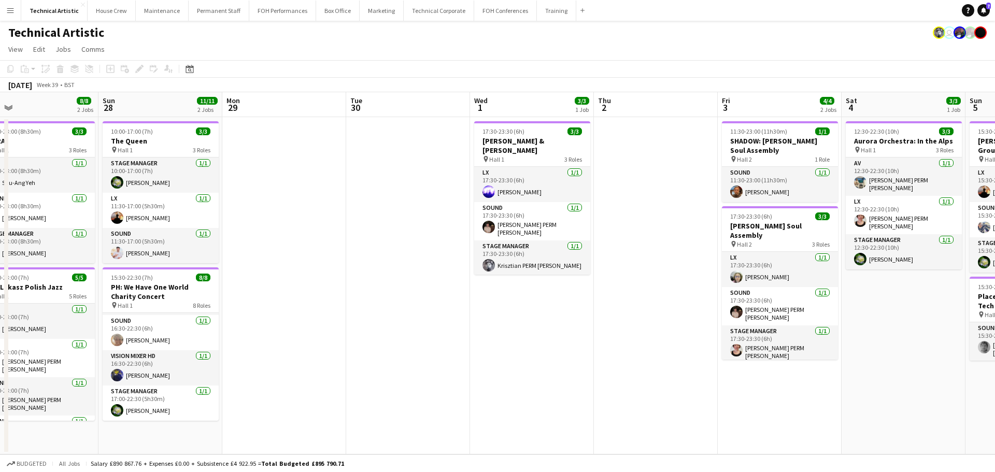
drag, startPoint x: 797, startPoint y: 352, endPoint x: 393, endPoint y: 294, distance: 408.8
click at [390, 298] on app-calendar-viewport "Wed 24 Thu 25 11/11 2 Jobs Fri 26 5/5 2 Jobs Sat 27 8/8 2 Jobs Sun 28 11/11 2 J…" at bounding box center [497, 273] width 995 height 362
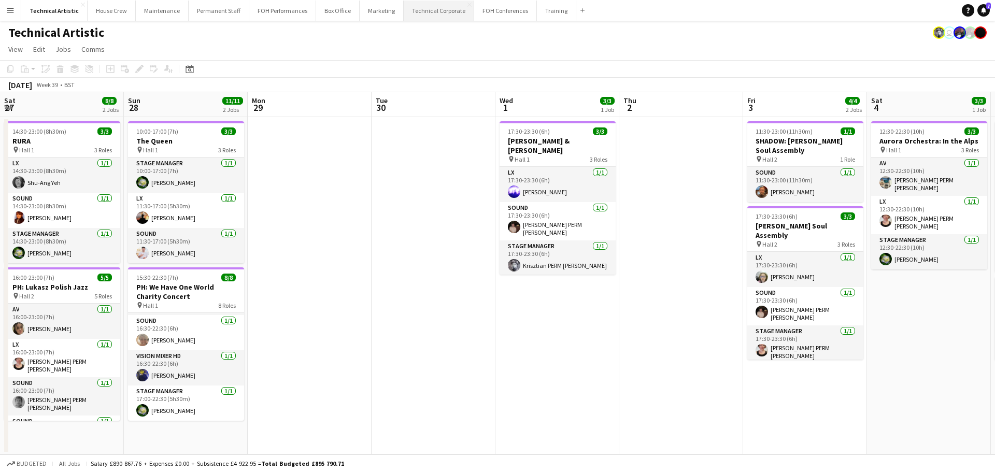
click at [438, 14] on button "Technical Corporate Close" at bounding box center [439, 11] width 70 height 20
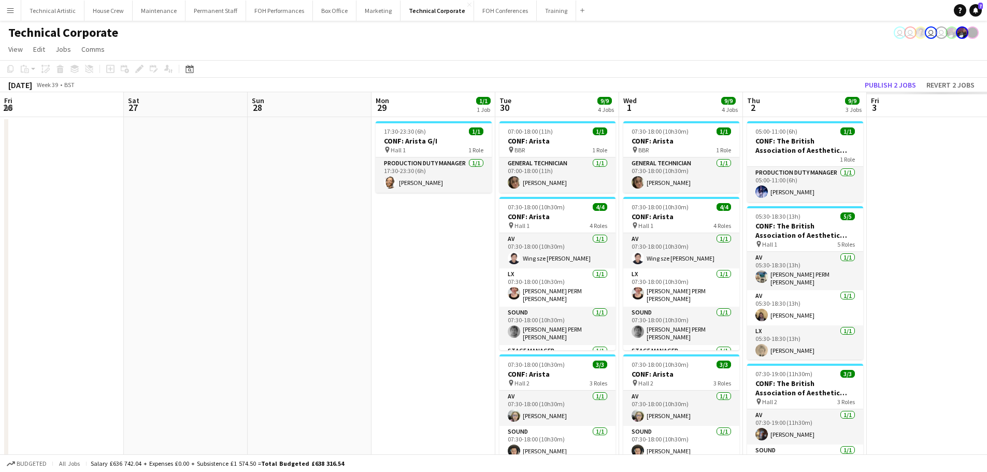
scroll to position [0, 345]
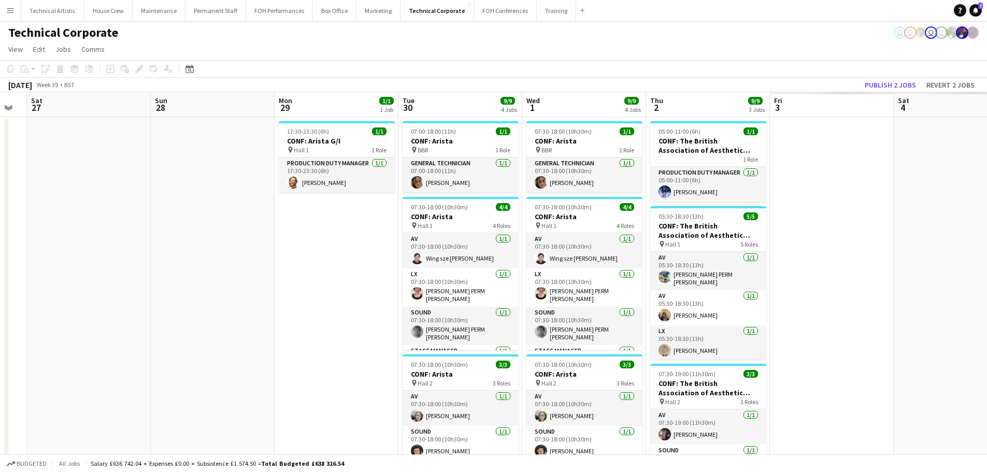
drag, startPoint x: 800, startPoint y: 227, endPoint x: 208, endPoint y: 161, distance: 596.0
click at [208, 161] on app-calendar-viewport "Wed 24 13/13 4 Jobs Thu 25 6/6 4 Jobs Fri 26 Sat 27 Sun 28 Mon 29 1/1 1 Job Tue…" at bounding box center [493, 397] width 987 height 610
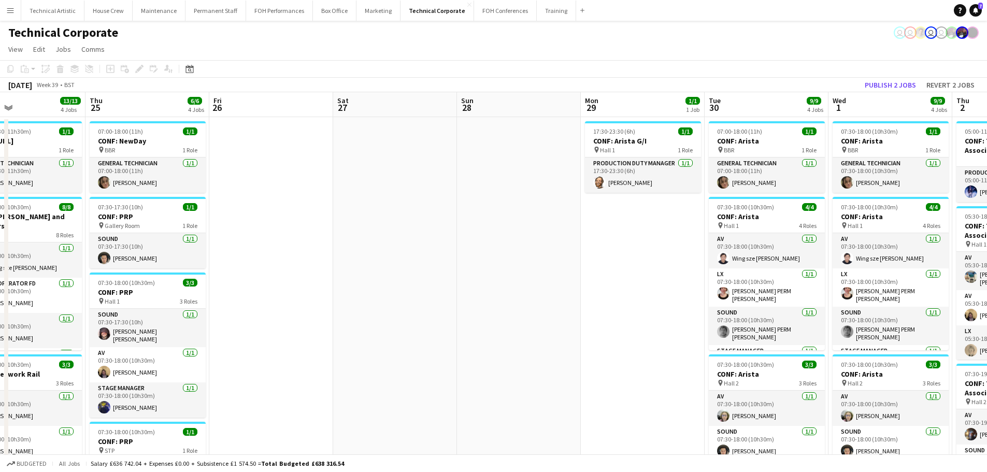
scroll to position [0, 277]
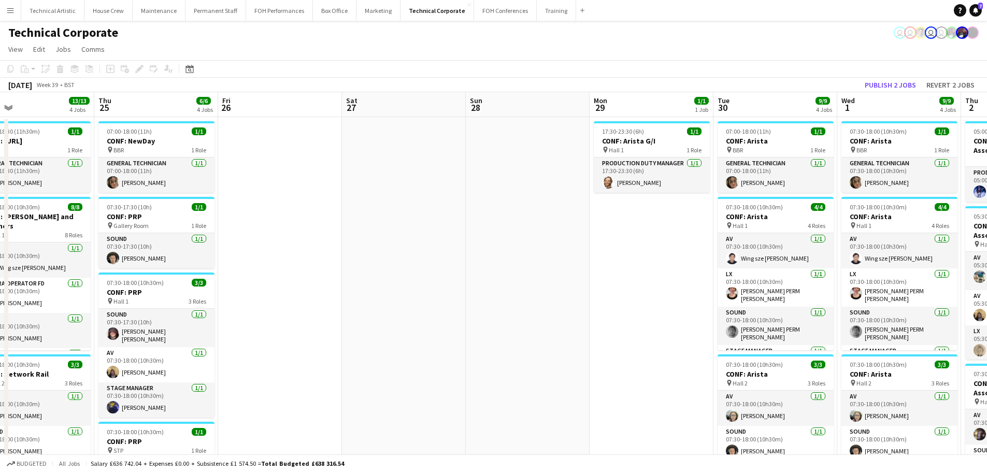
drag, startPoint x: 270, startPoint y: 185, endPoint x: 585, endPoint y: 174, distance: 315.2
click at [585, 174] on app-calendar-viewport "Mon 22 8/8 3 Jobs Tue 23 18/18 4 Jobs Wed 24 13/13 4 Jobs Thu 25 6/6 4 Jobs Fri…" at bounding box center [493, 397] width 987 height 610
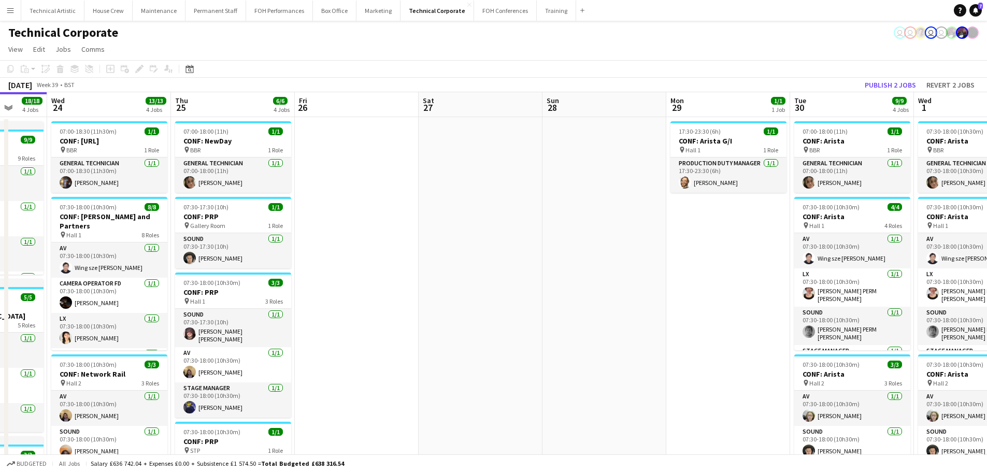
drag, startPoint x: 365, startPoint y: 179, endPoint x: 457, endPoint y: 149, distance: 97.0
click at [457, 149] on app-calendar-viewport "Mon 22 8/8 3 Jobs Tue 23 18/18 4 Jobs Wed 24 13/13 4 Jobs Thu 25 6/6 4 Jobs Fri…" at bounding box center [493, 397] width 987 height 610
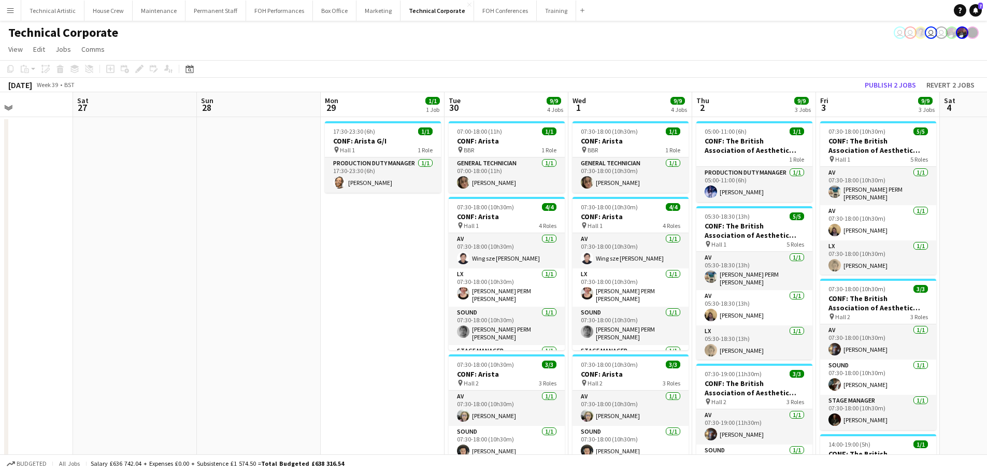
scroll to position [0, 299]
drag, startPoint x: 503, startPoint y: 188, endPoint x: 140, endPoint y: 187, distance: 363.2
click at [140, 187] on app-calendar-viewport "Wed 24 13/13 4 Jobs Thu 25 6/6 4 Jobs Fri 26 Sat 27 Sun 28 Mon 29 1/1 1 Job Tue…" at bounding box center [493, 397] width 987 height 610
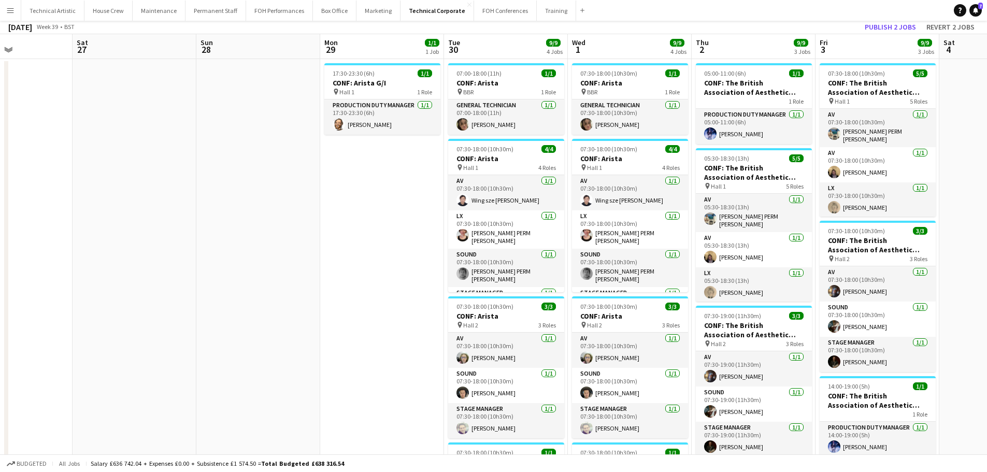
scroll to position [0, 0]
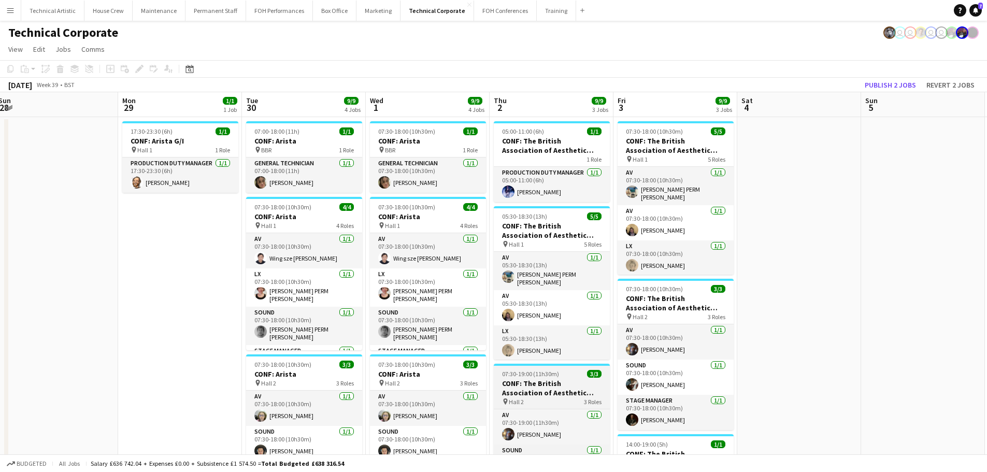
drag, startPoint x: 755, startPoint y: 382, endPoint x: 552, endPoint y: 392, distance: 202.8
click at [552, 391] on app-calendar-viewport "Thu 25 6/6 4 Jobs Fri 26 Sat 27 Sun 28 Mon 29 1/1 1 Job Tue 30 9/9 4 Jobs Wed 1…" at bounding box center [493, 430] width 987 height 676
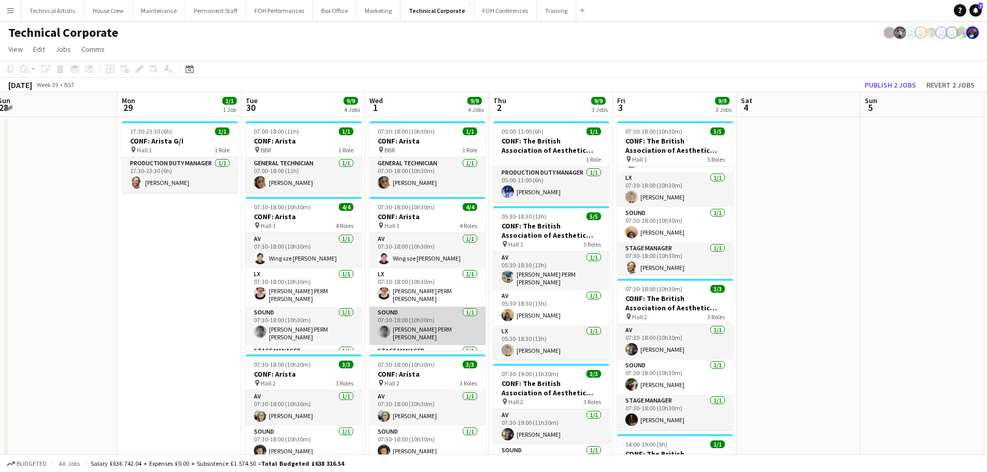
scroll to position [24, 0]
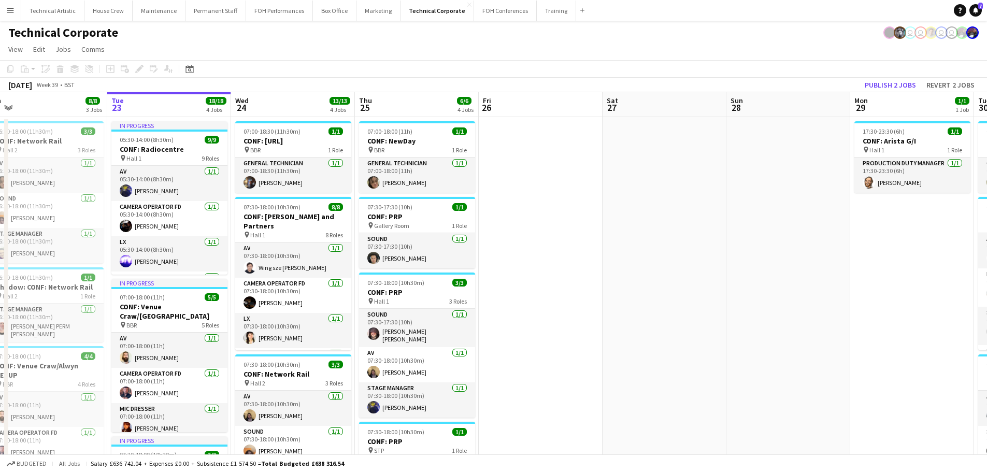
drag, startPoint x: 104, startPoint y: 308, endPoint x: 687, endPoint y: 295, distance: 583.5
click at [687, 295] on app-calendar-viewport "Sun 21 Mon 22 8/8 3 Jobs Tue 23 18/18 4 Jobs Wed 24 13/13 4 Jobs Thu 25 6/6 4 J…" at bounding box center [493, 430] width 987 height 676
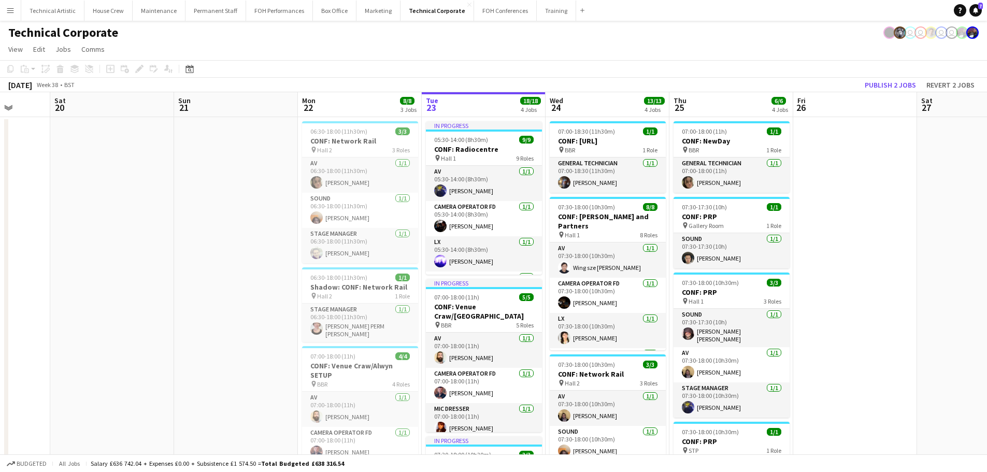
scroll to position [0, 287]
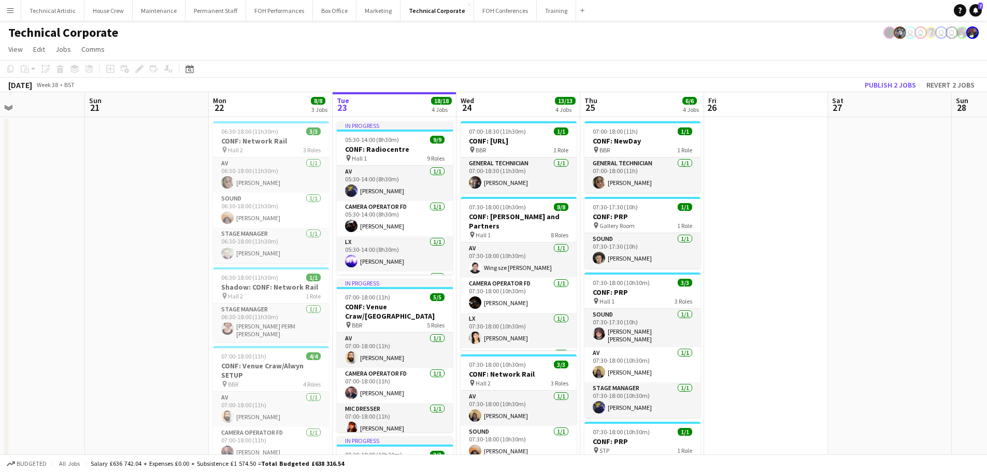
drag, startPoint x: 306, startPoint y: 288, endPoint x: 631, endPoint y: 281, distance: 324.9
click at [631, 281] on app-calendar-viewport "Thu 18 10/10 3 Jobs Fri 19 Sat 20 Sun 21 Mon 22 8/8 3 Jobs Tue 23 18/18 4 Jobs …" at bounding box center [493, 430] width 987 height 676
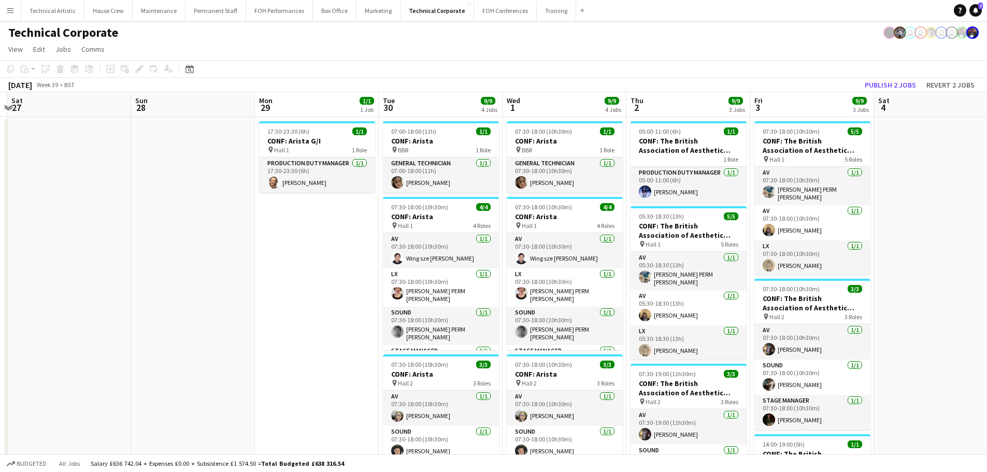
drag, startPoint x: 821, startPoint y: 280, endPoint x: 0, endPoint y: 142, distance: 832.2
click at [0, 142] on app-calendar-viewport "Wed 24 13/13 4 Jobs Thu 25 6/6 4 Jobs Fri 26 Sat 27 Sun 28 Mon 29 1/1 1 Job Tue…" at bounding box center [493, 430] width 987 height 676
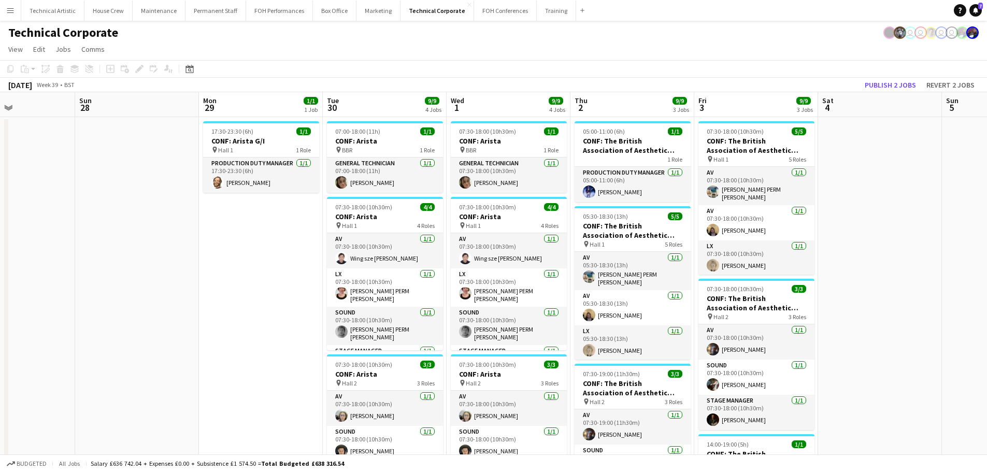
drag, startPoint x: 156, startPoint y: 183, endPoint x: 23, endPoint y: 166, distance: 134.8
click at [23, 166] on app-calendar-viewport "Wed 24 13/13 4 Jobs Thu 25 6/6 4 Jobs Fri 26 Sat 27 Sun 28 Mon 29 1/1 1 Job Tue…" at bounding box center [493, 430] width 987 height 676
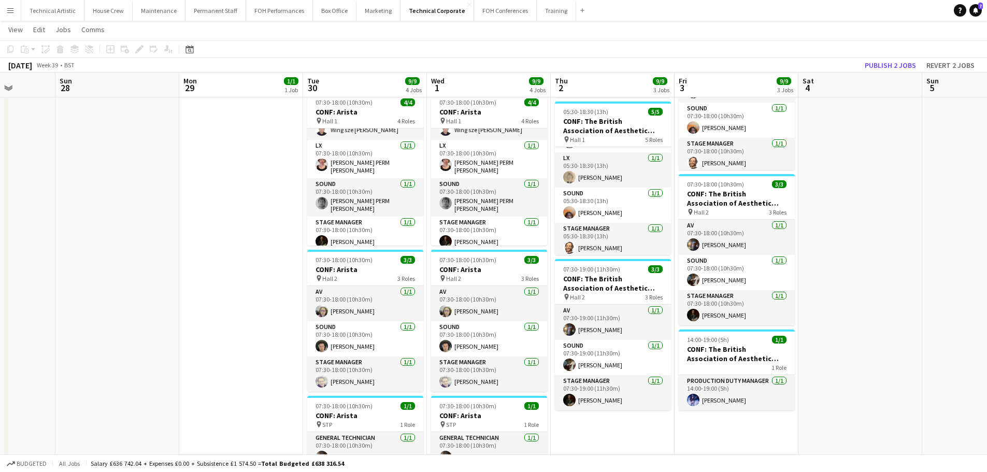
scroll to position [0, 210]
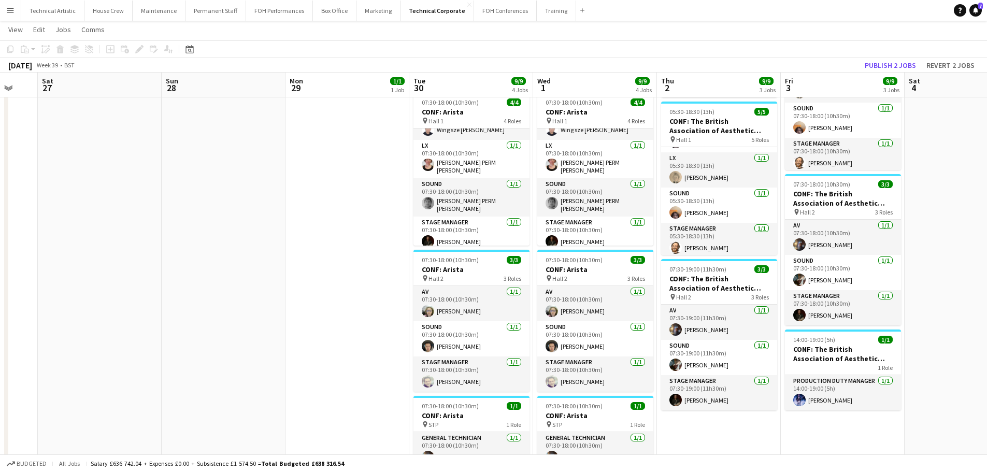
drag, startPoint x: 148, startPoint y: 260, endPoint x: 378, endPoint y: 250, distance: 230.3
click at [378, 250] on app-calendar-viewport "Thu 25 6/6 4 Jobs Fri 26 Sat 27 Sun 28 Mon 29 1/1 1 Job Tue 30 9/9 4 Jobs Wed 1…" at bounding box center [493, 300] width 987 height 726
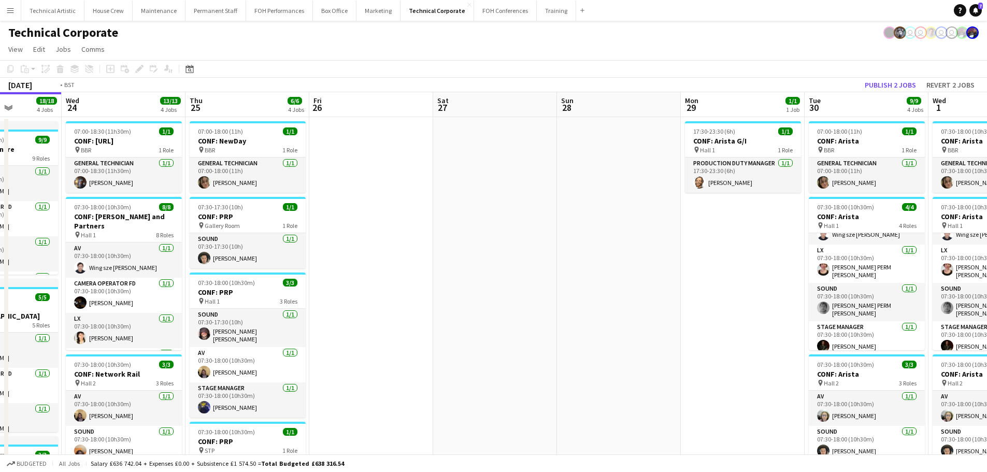
scroll to position [0, 282]
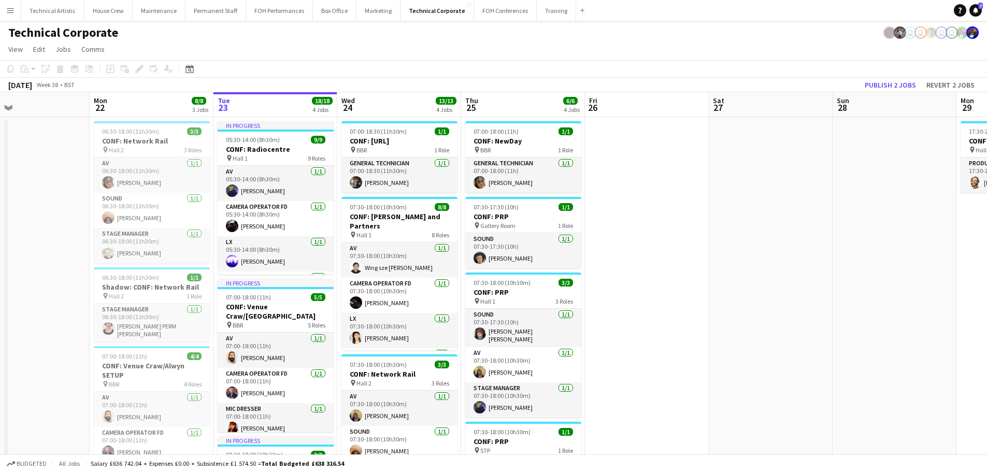
drag, startPoint x: 289, startPoint y: 260, endPoint x: 960, endPoint y: 234, distance: 671.4
click at [960, 234] on app-calendar-viewport "Fri 19 Sat 20 Sun 21 Mon 22 8/8 3 Jobs Tue 23 18/18 4 Jobs Wed 24 13/13 4 Jobs …" at bounding box center [493, 430] width 987 height 676
click at [892, 81] on button "Publish 2 jobs" at bounding box center [891, 84] width 60 height 13
